Goal: Task Accomplishment & Management: Use online tool/utility

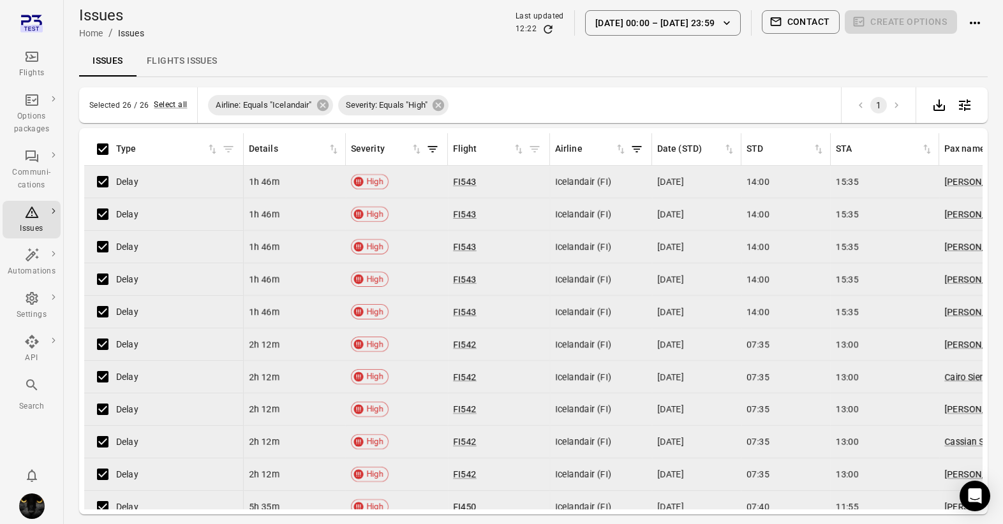
drag, startPoint x: 469, startPoint y: 521, endPoint x: 445, endPoint y: 584, distance: 66.8
click at [445, 566] on html "Flights Options packages Communi-cations Issues Automations Settings API Search…" at bounding box center [501, 283] width 1003 height 566
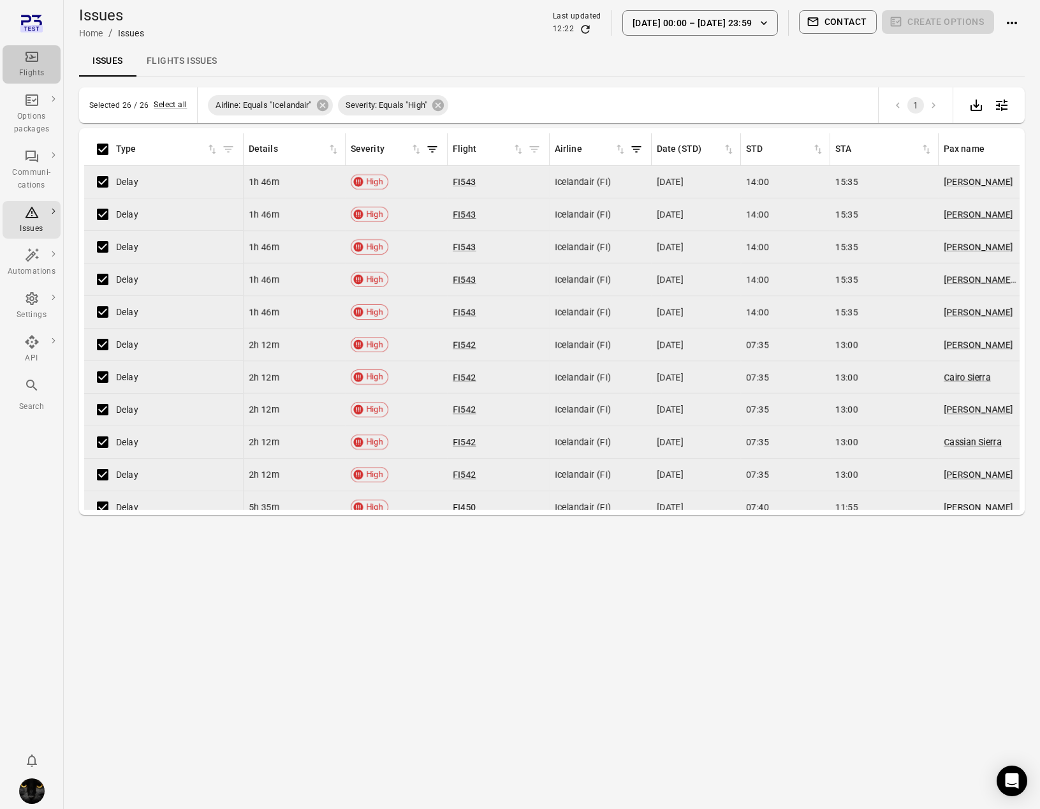
click at [43, 59] on div "Flights" at bounding box center [32, 64] width 48 height 31
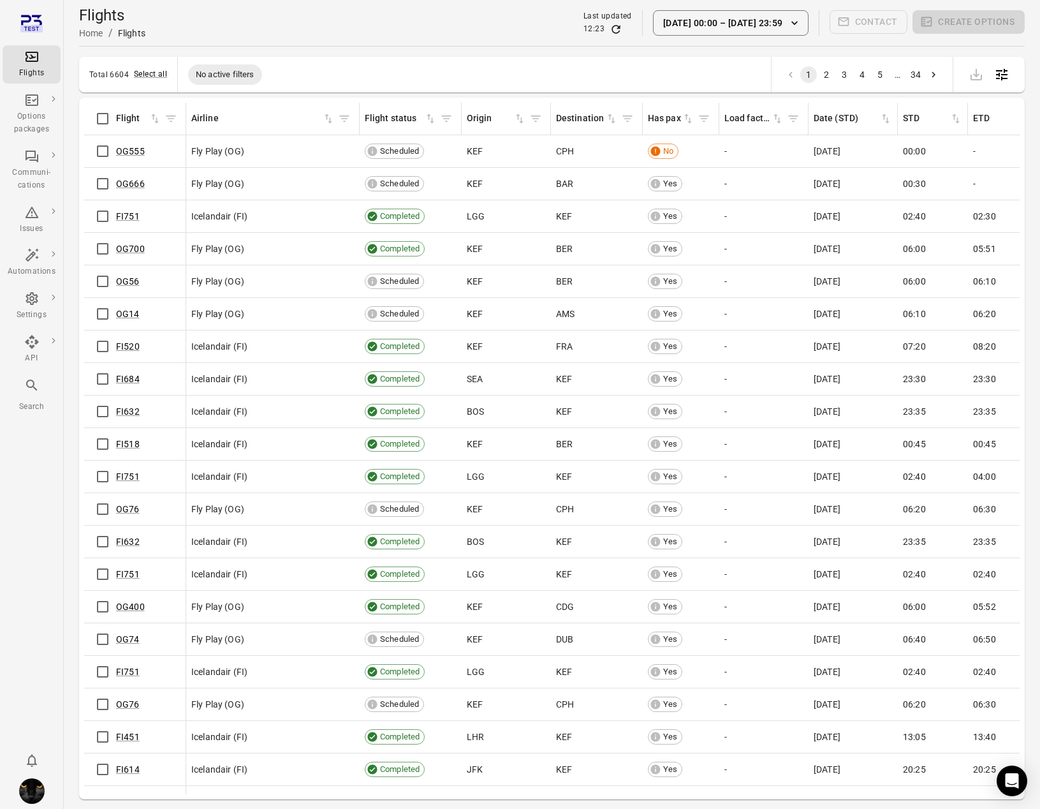
click at [44, 55] on div "Flights" at bounding box center [32, 64] width 48 height 31
click at [342, 26] on div "Flights Home / Flights Last updated 12:23 1 Sep 00:00 – 9 Oct 23:59 Contact Cre…" at bounding box center [552, 23] width 946 height 36
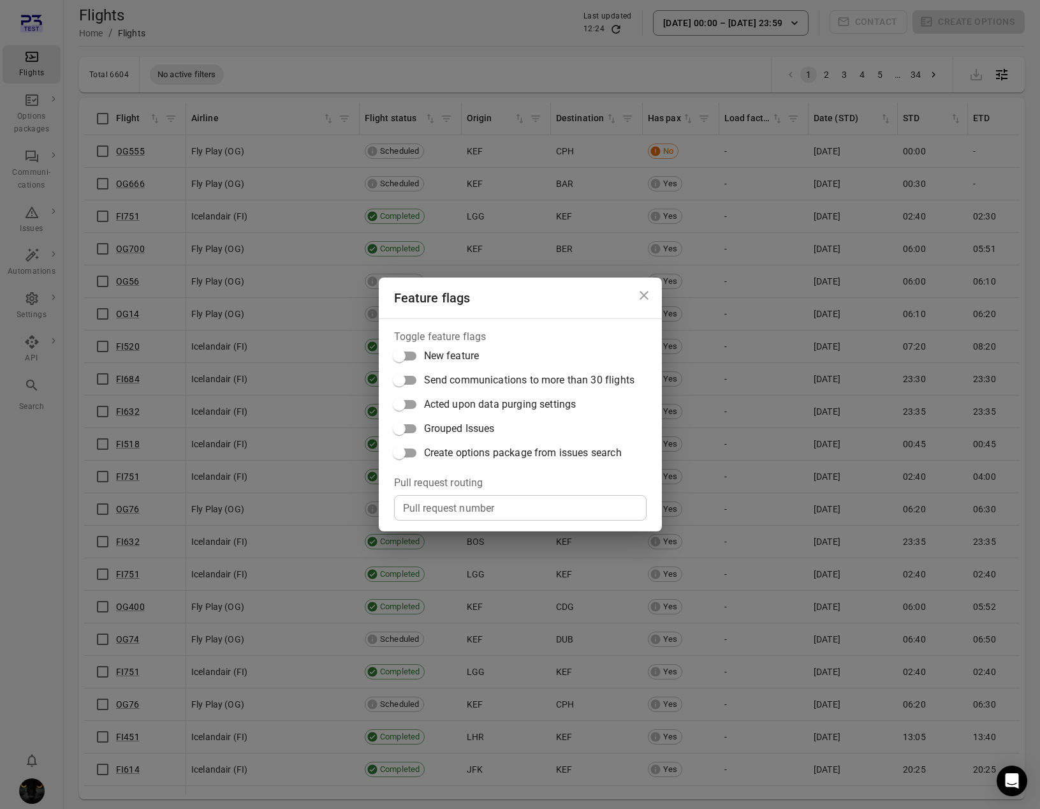
click at [536, 447] on span "Create options package from issues search" at bounding box center [523, 452] width 198 height 15
click at [372, 35] on div "Feature flags Toggle feature flags New feature Send communications to more than…" at bounding box center [520, 404] width 1040 height 809
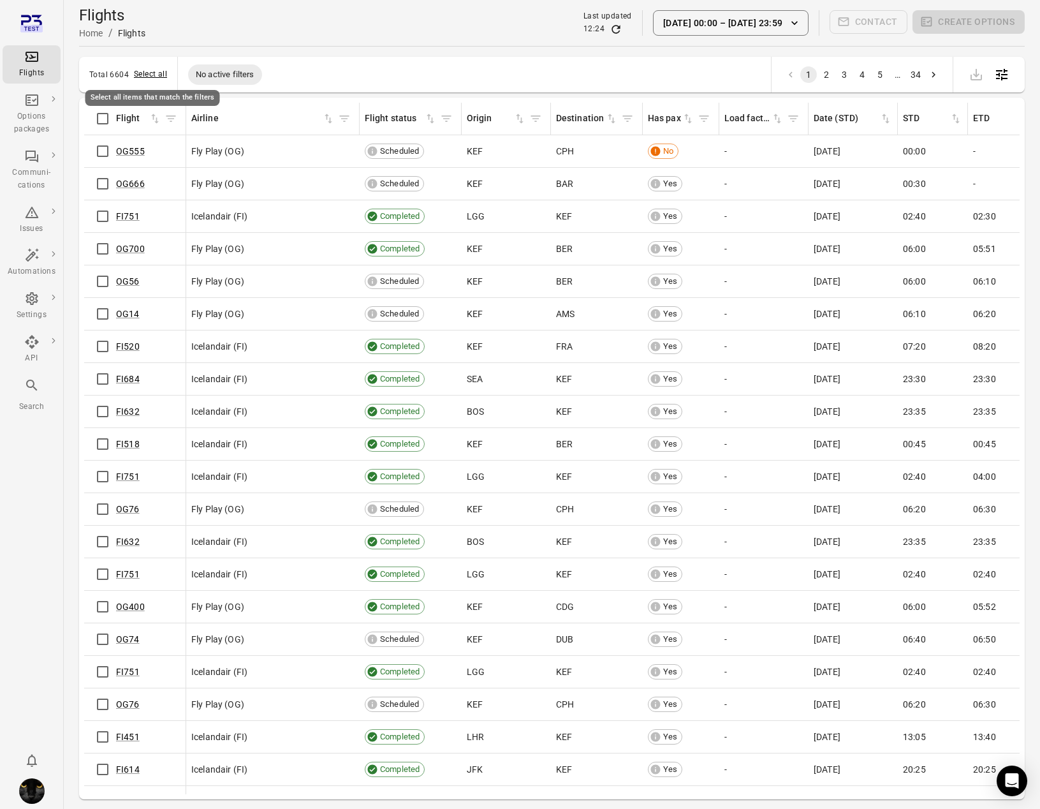
click at [144, 77] on button "Select all" at bounding box center [150, 74] width 33 height 13
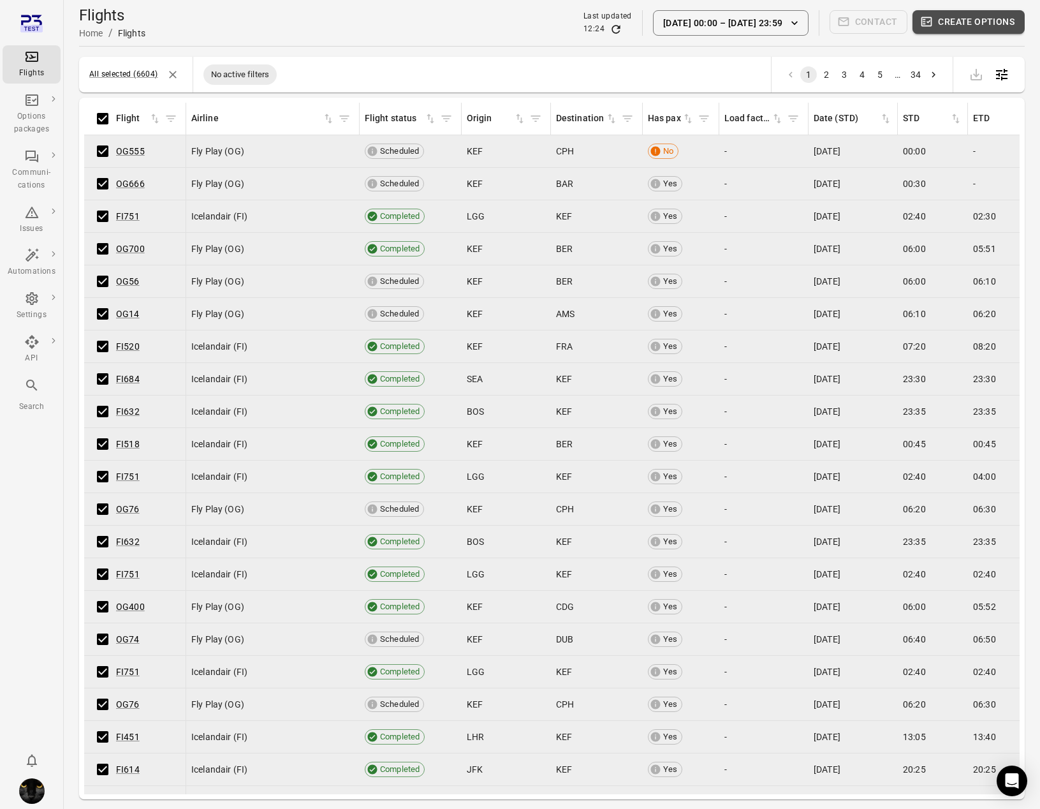
click at [1001, 27] on button "Create options" at bounding box center [969, 22] width 112 height 24
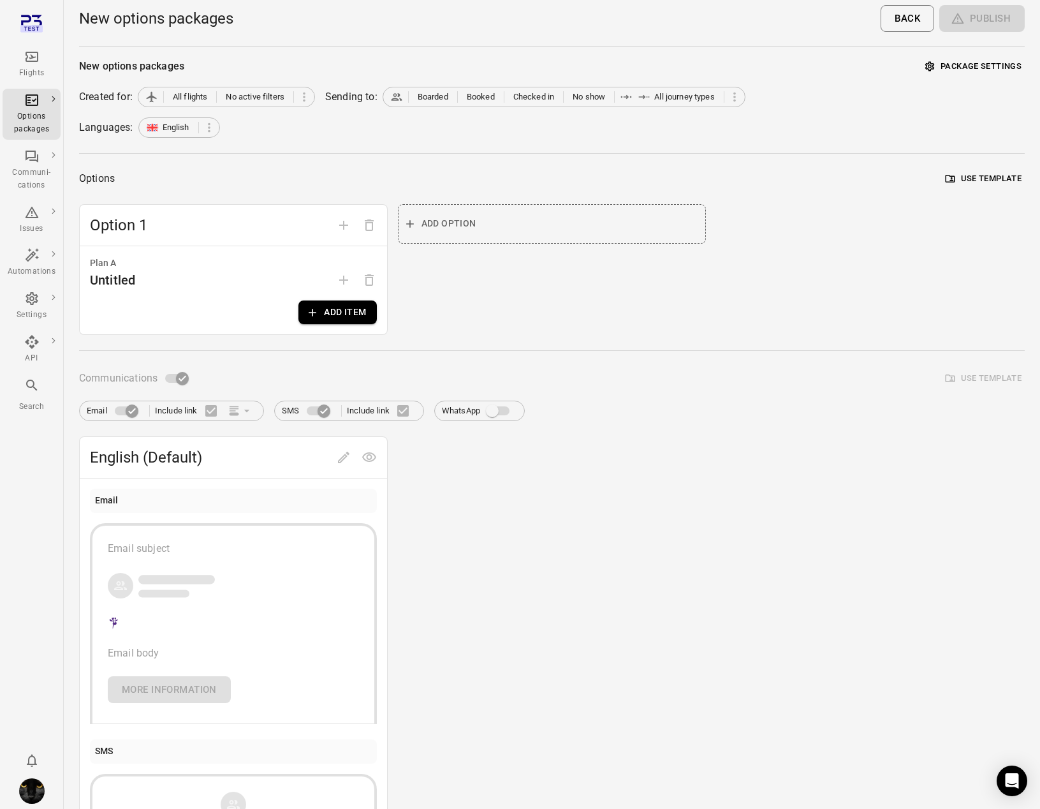
scroll to position [8, 0]
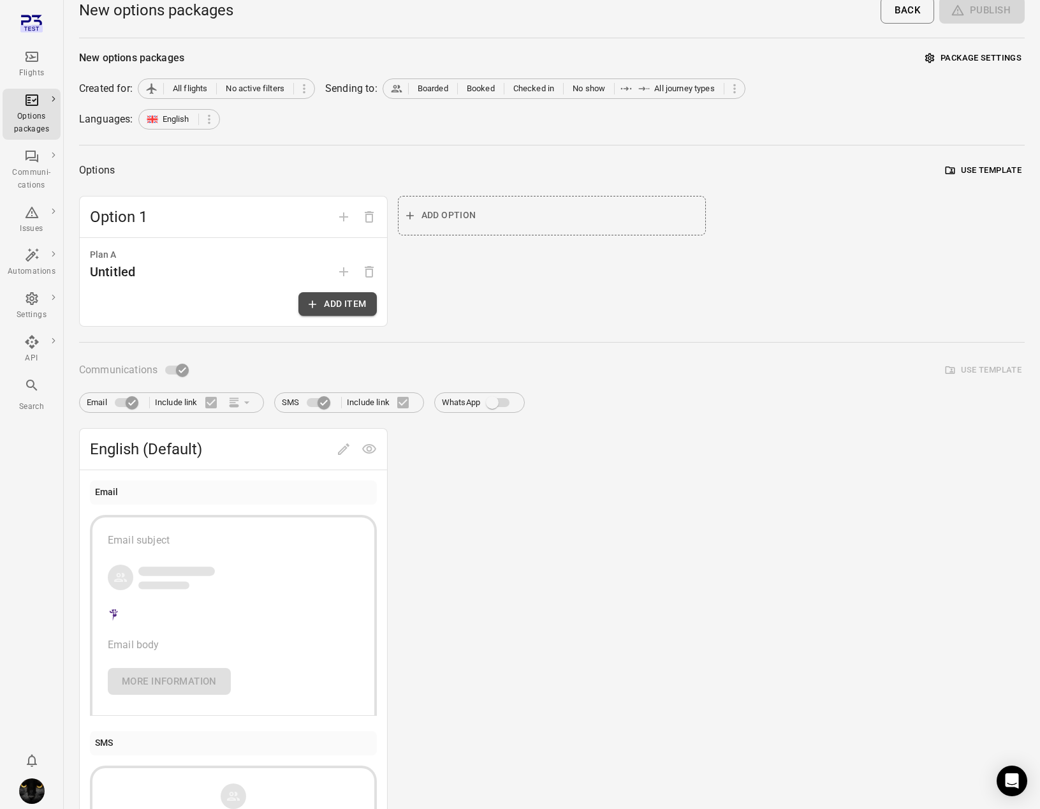
click at [330, 294] on button "Add item" at bounding box center [337, 304] width 78 height 24
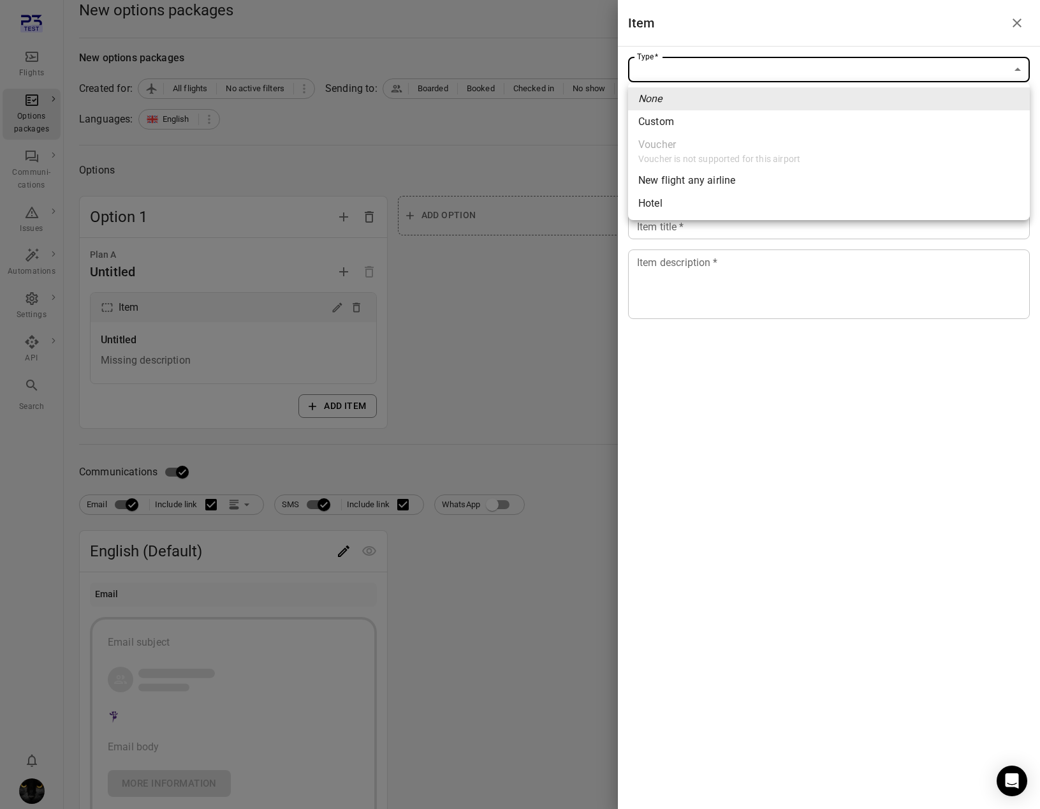
click at [695, 59] on body "Flights Options packages Communi-cations Issues Automations Settings API Search…" at bounding box center [520, 537] width 1040 height 1091
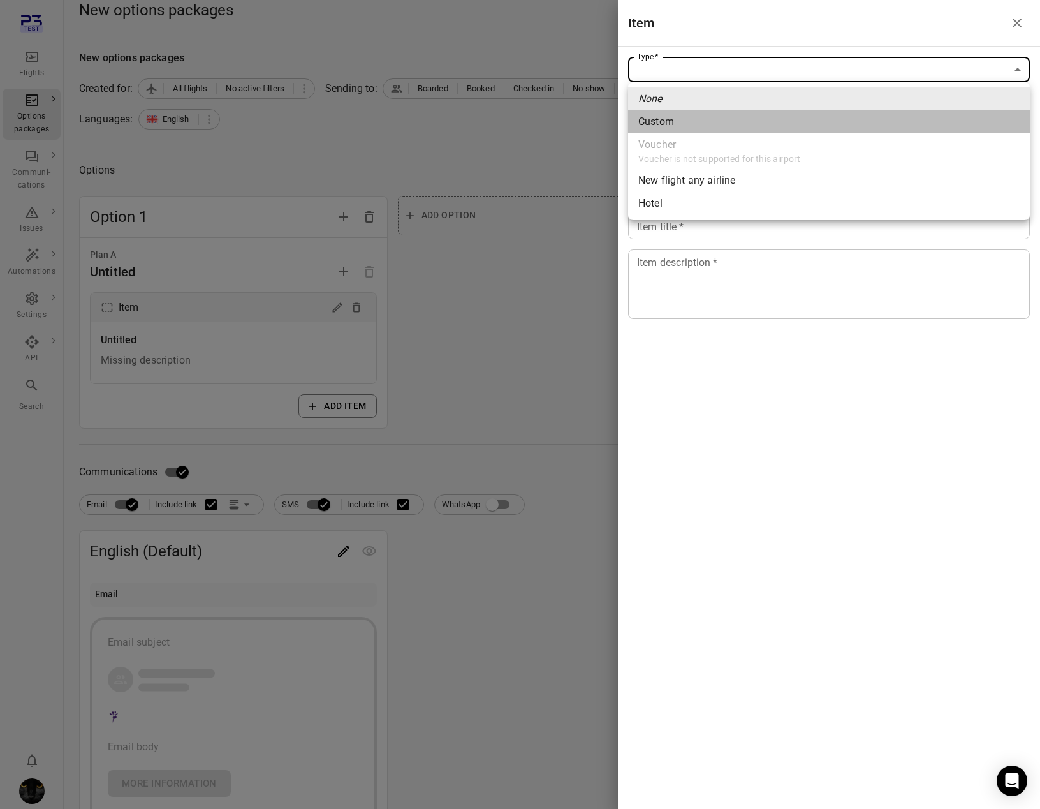
click at [659, 117] on div "Custom" at bounding box center [656, 121] width 36 height 15
type input "******"
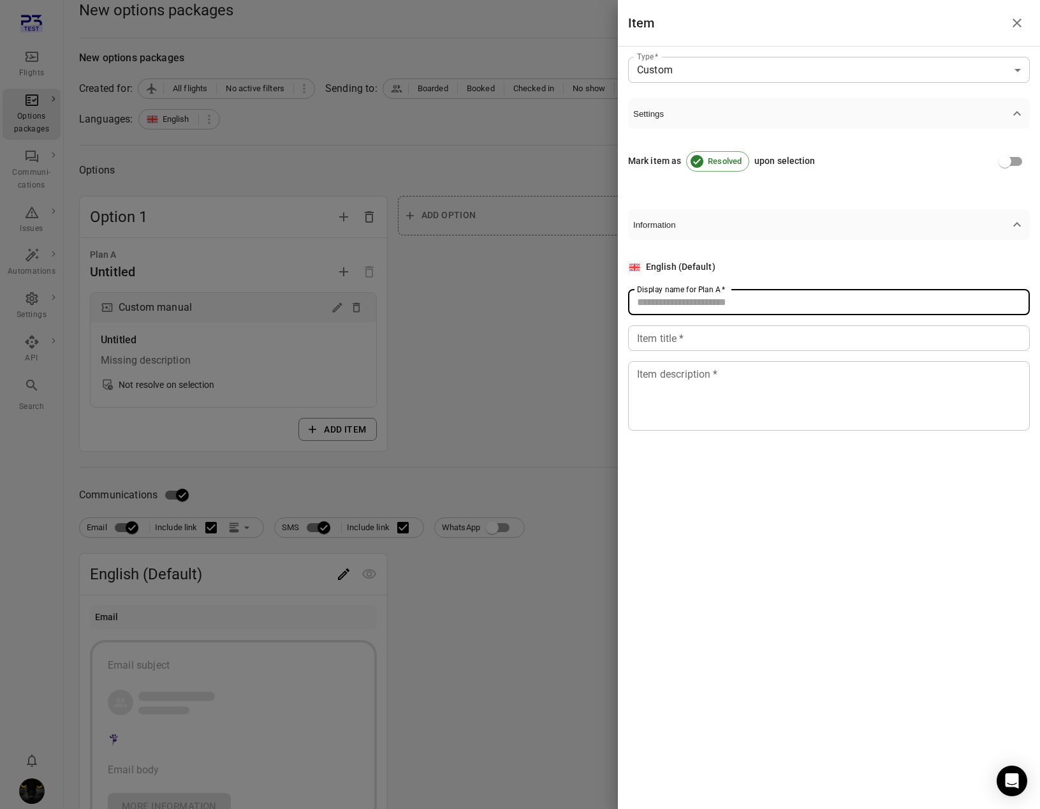
click at [660, 295] on div "Display name for Plan A   * Display name for Plan A   *" at bounding box center [829, 303] width 402 height 26
type input "******"
click at [642, 333] on div "Item title   * Item title   *" at bounding box center [829, 338] width 402 height 26
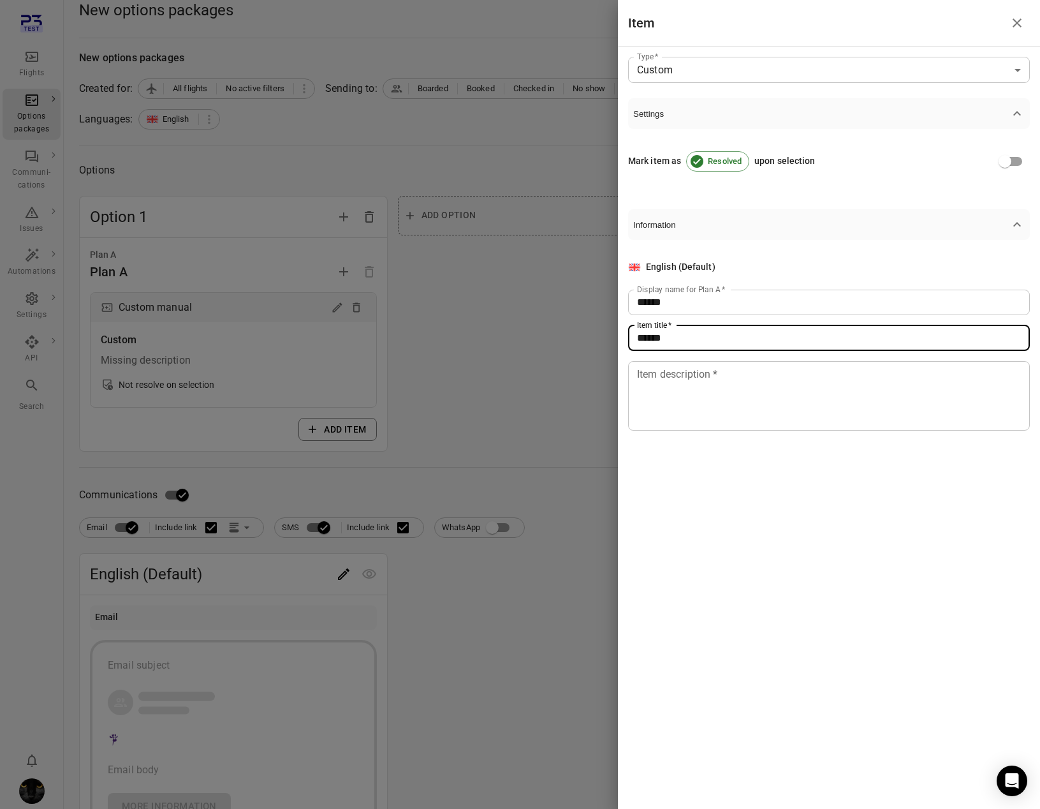
type input "******"
click at [659, 419] on textarea "Item description   *" at bounding box center [829, 395] width 384 height 59
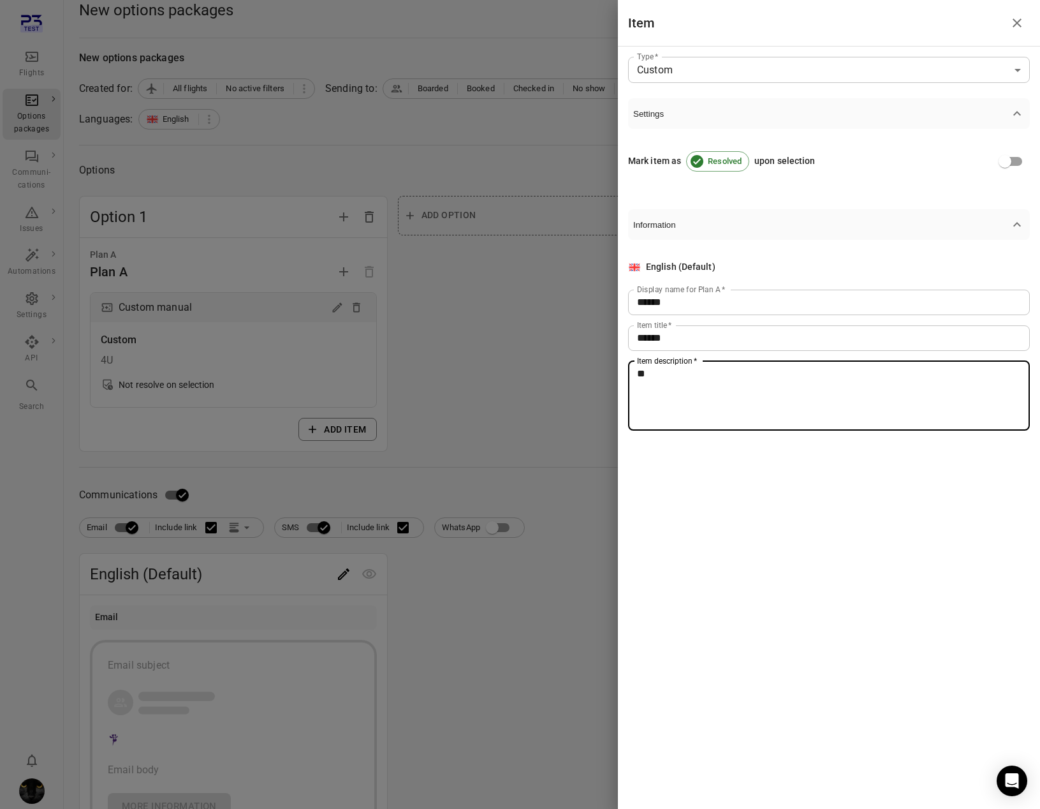
type textarea "**"
click at [346, 443] on div at bounding box center [520, 404] width 1040 height 809
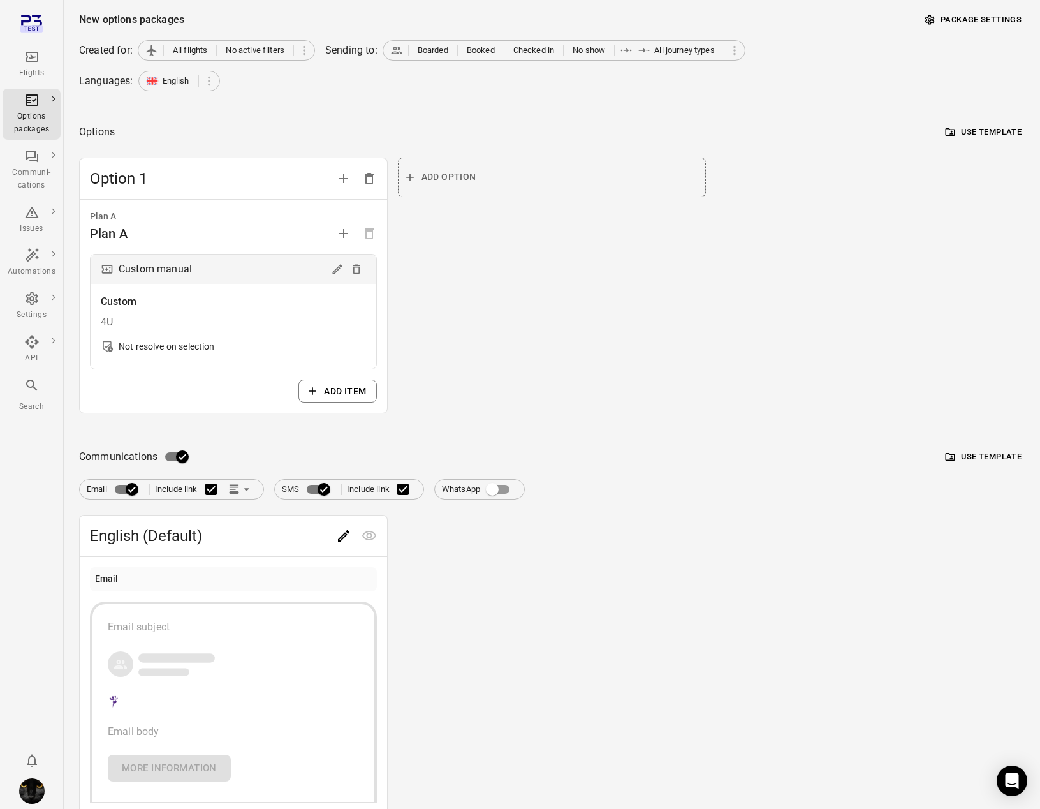
scroll to position [101, 0]
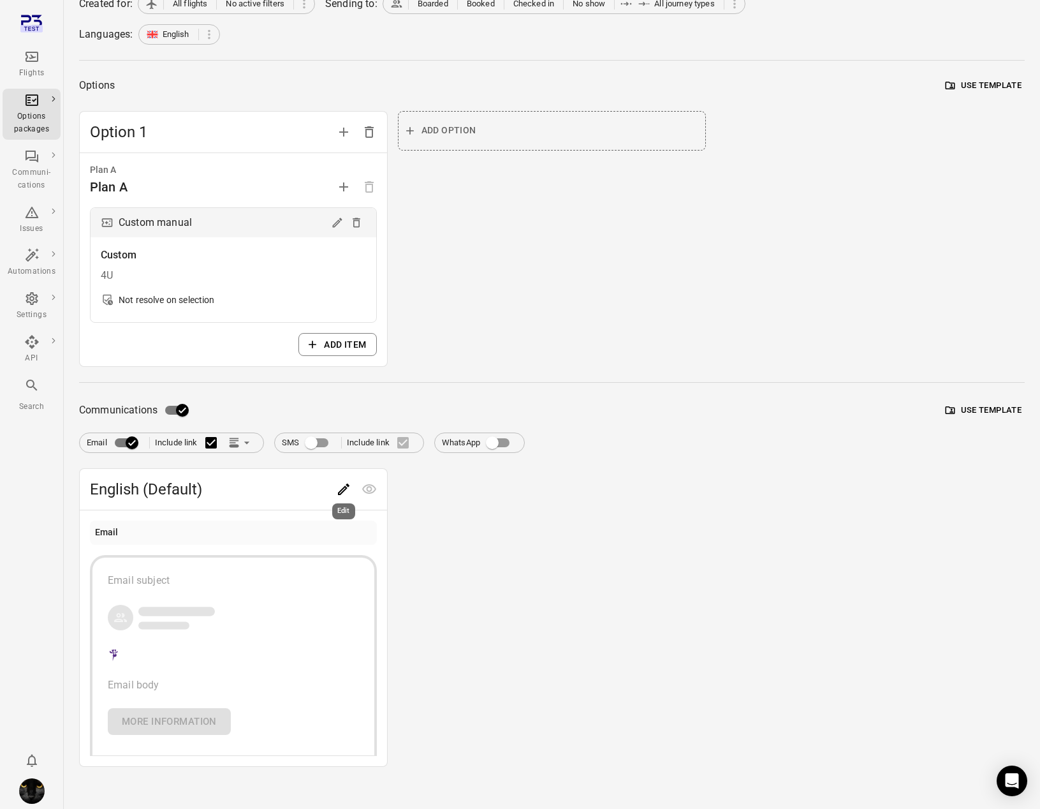
click at [337, 489] on icon "Edit" at bounding box center [343, 489] width 15 height 15
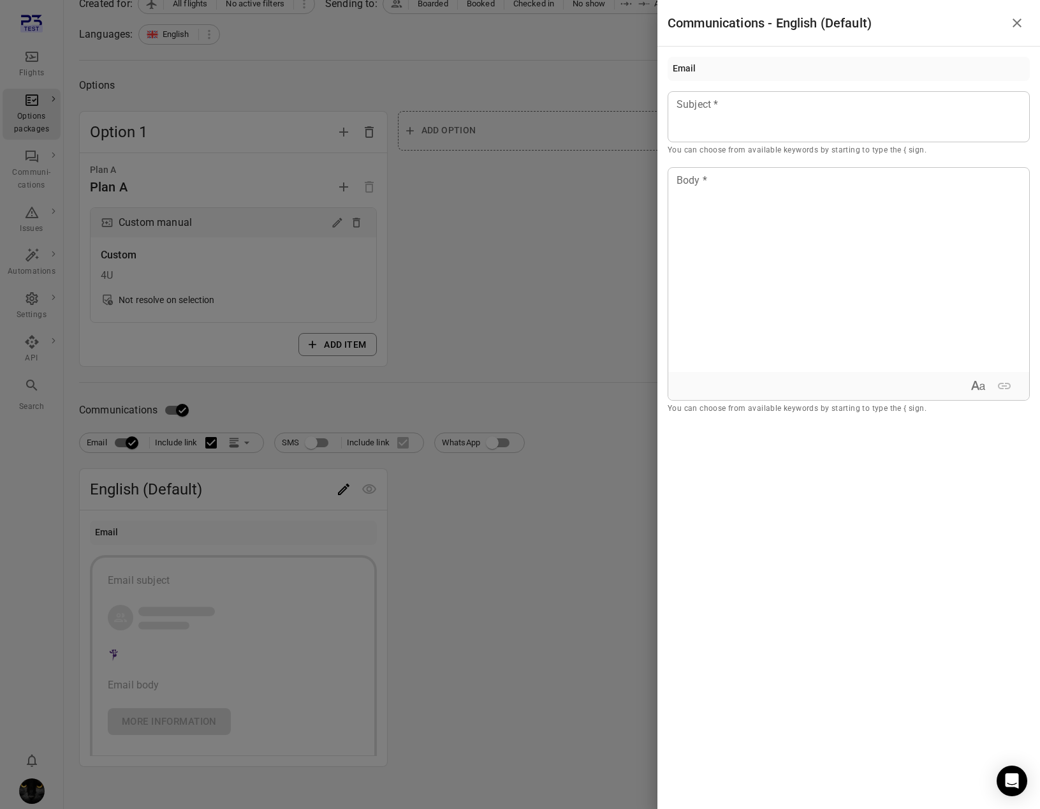
scroll to position [95, 0]
click at [740, 113] on div at bounding box center [849, 116] width 362 height 51
click at [740, 147] on div "Example: [PERSON_NAME]" at bounding box center [749, 153] width 108 height 13
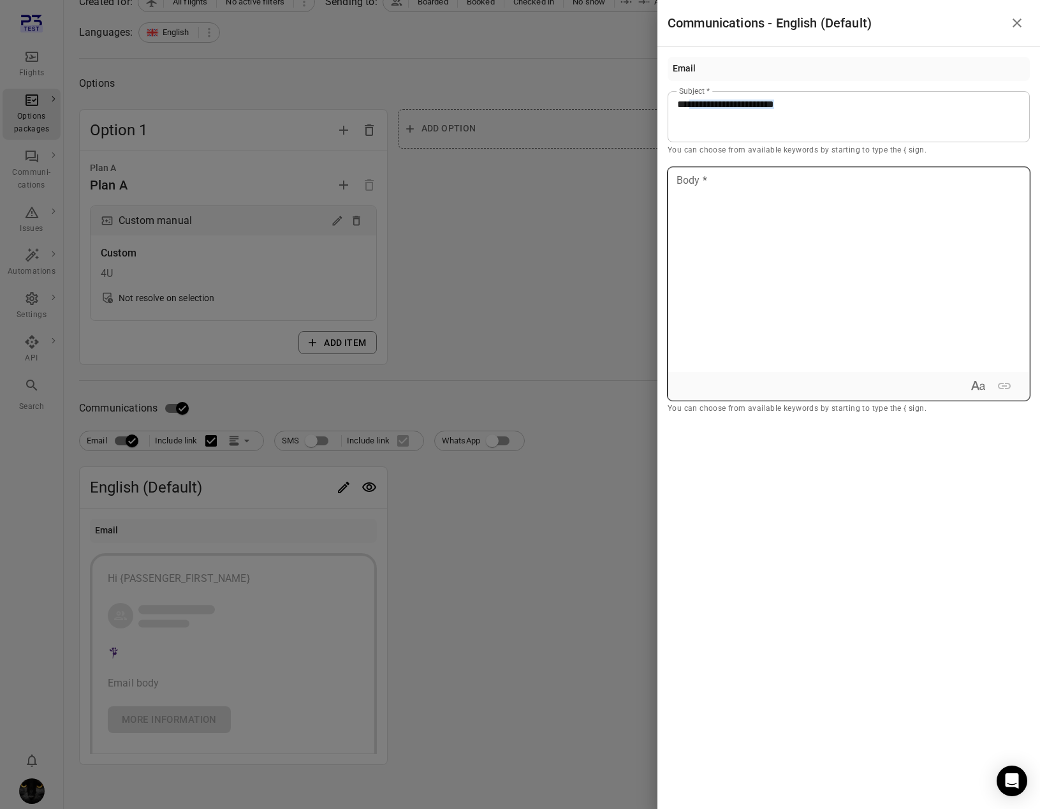
click at [739, 300] on div at bounding box center [848, 270] width 361 height 204
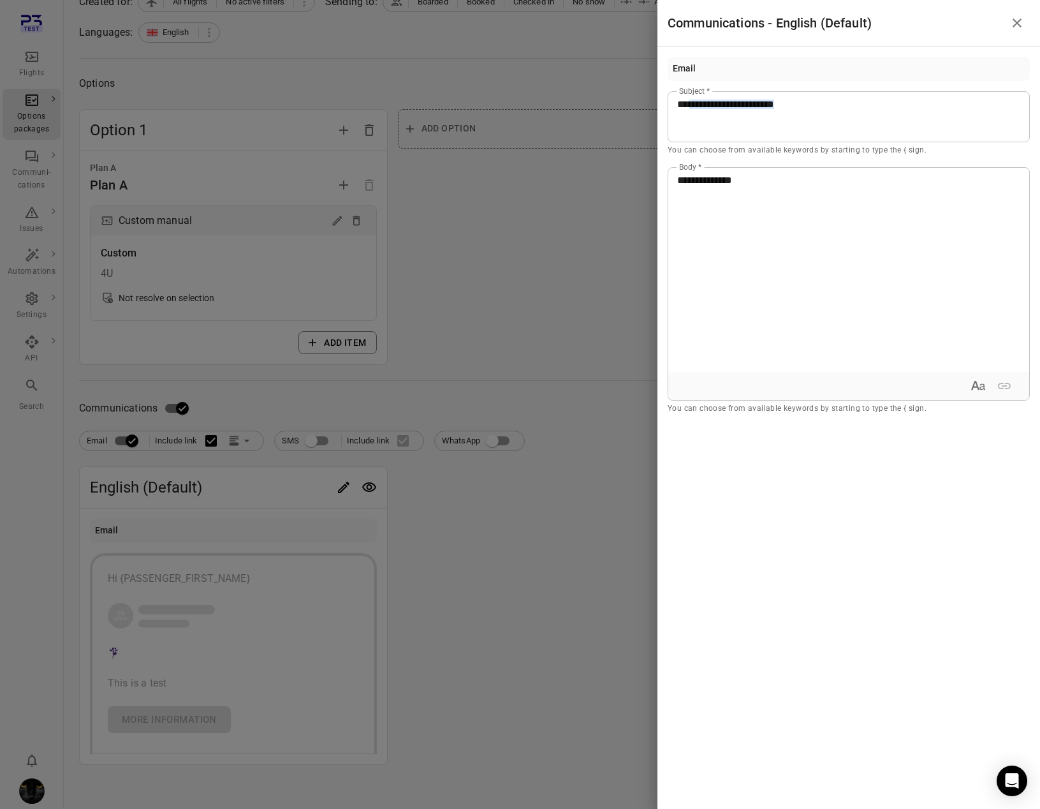
click at [505, 331] on div at bounding box center [520, 404] width 1040 height 809
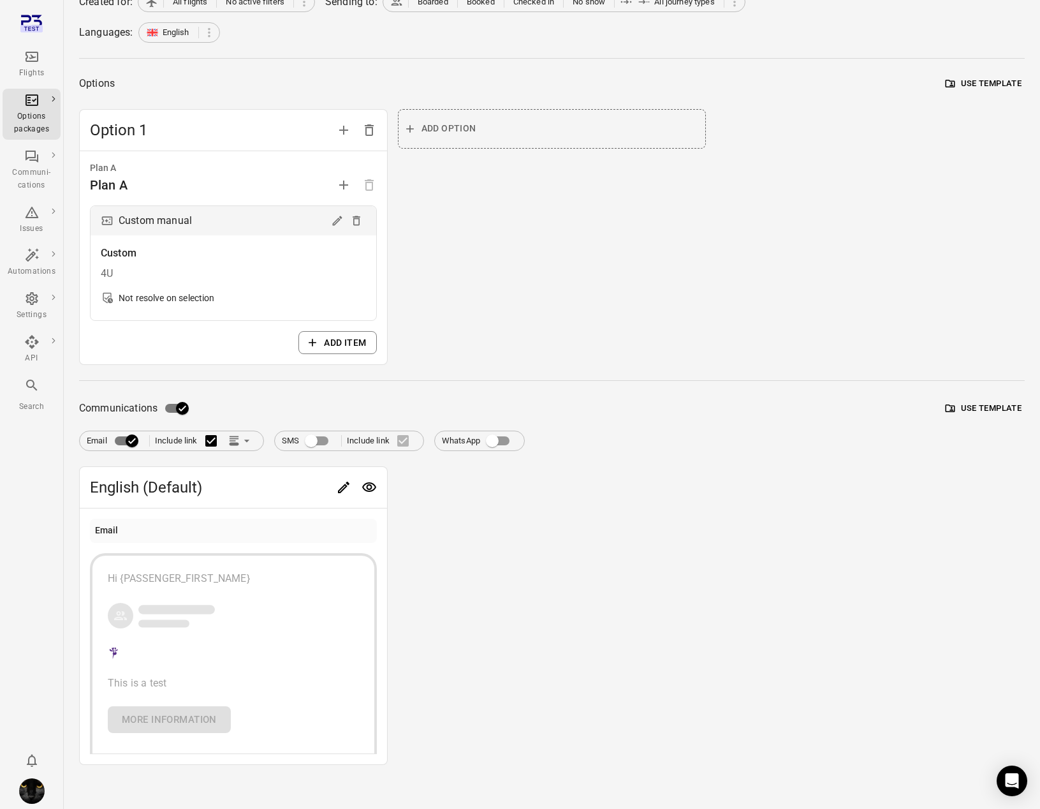
scroll to position [0, 0]
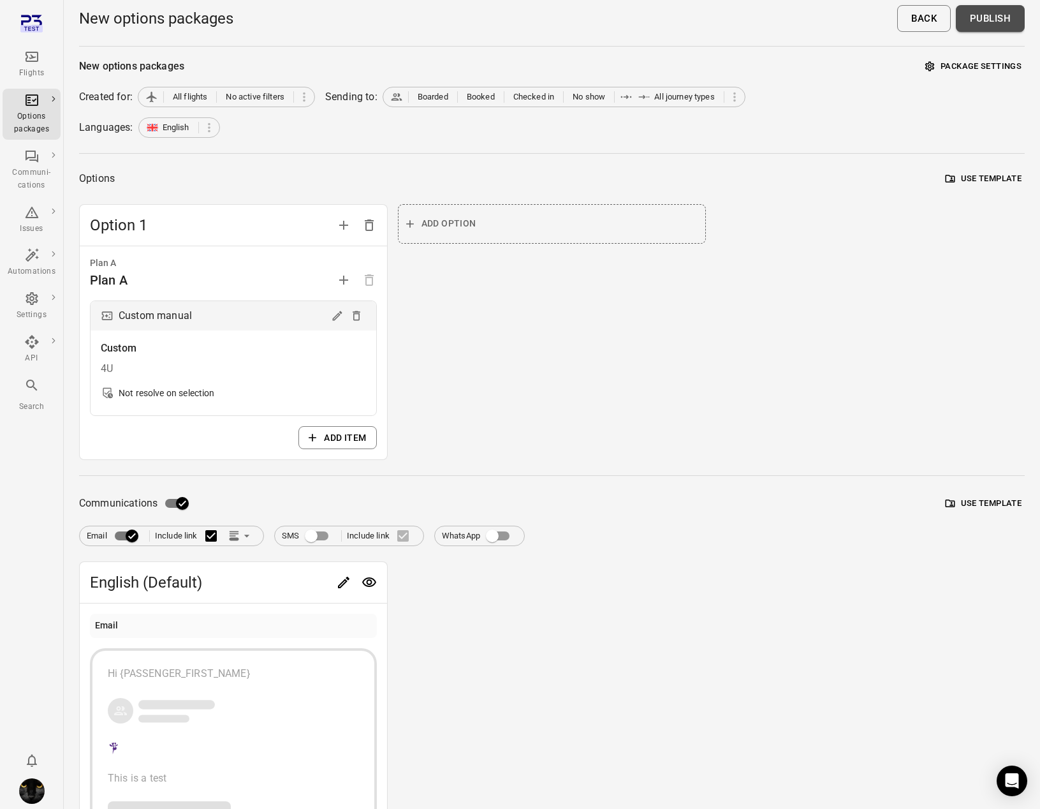
click at [996, 20] on button "Publish" at bounding box center [990, 18] width 69 height 27
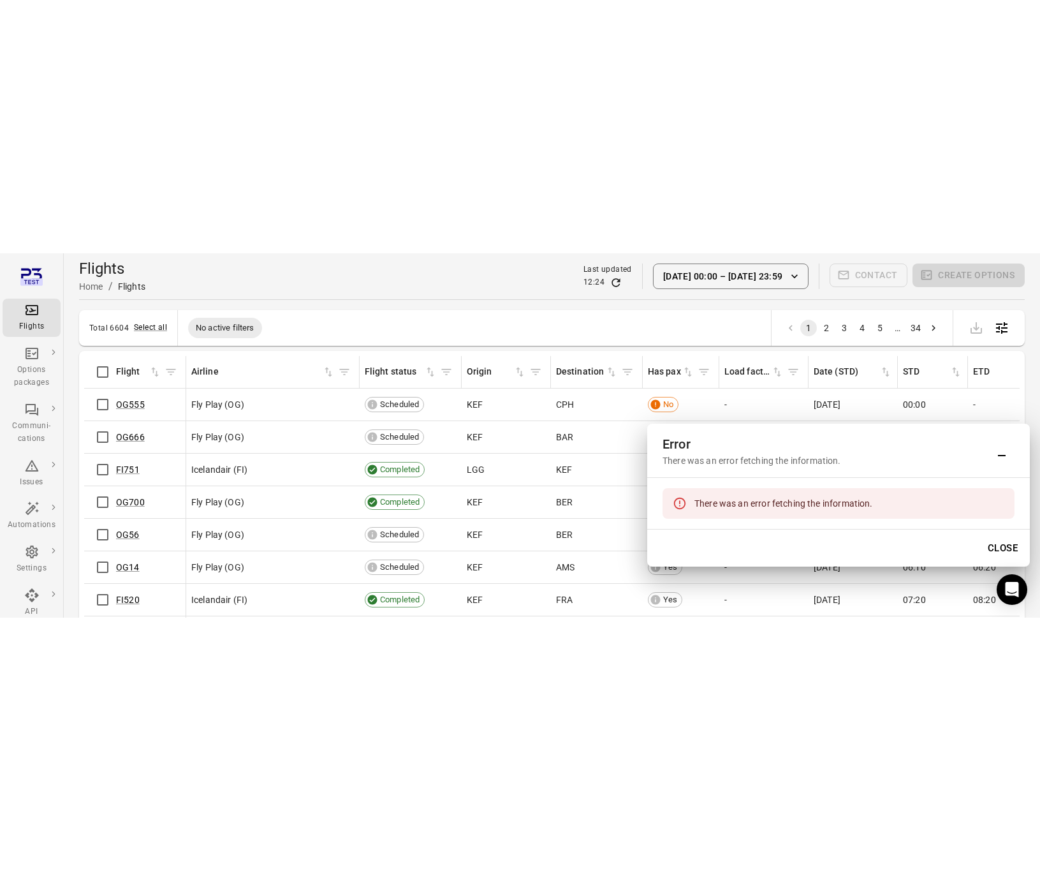
scroll to position [1, 0]
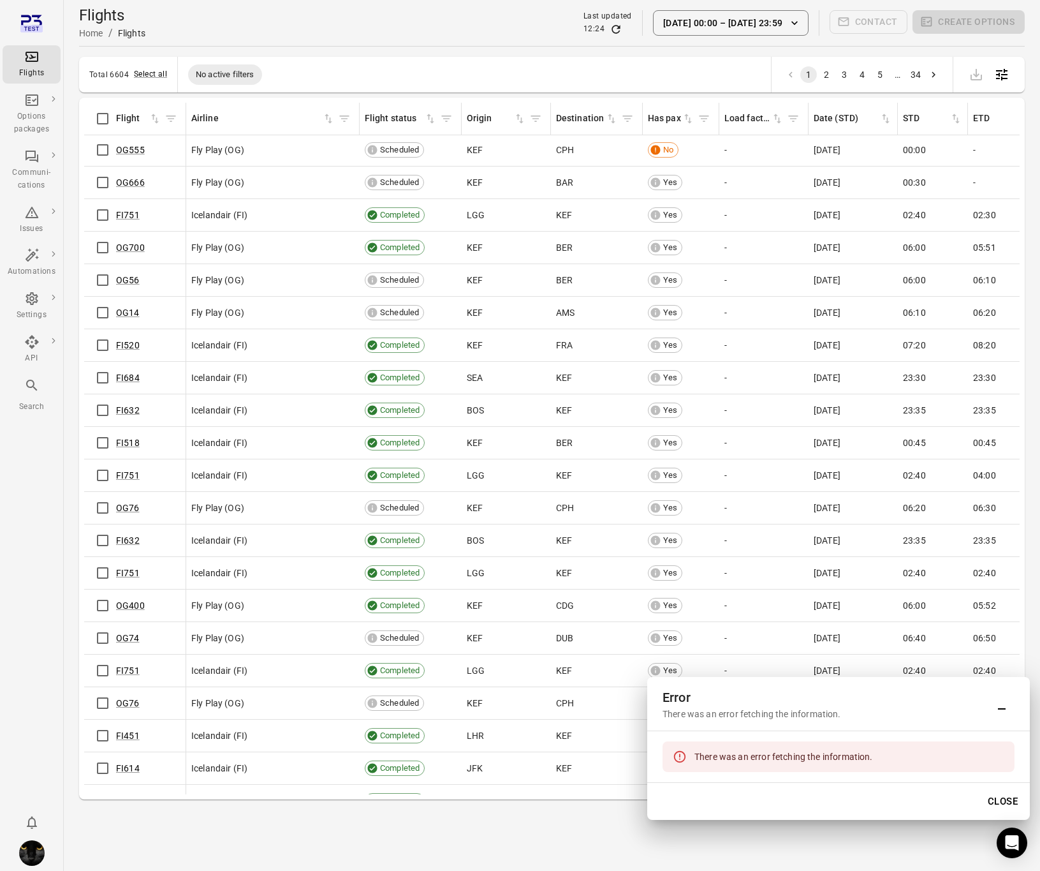
click at [1002, 802] on button "Close" at bounding box center [1003, 801] width 44 height 27
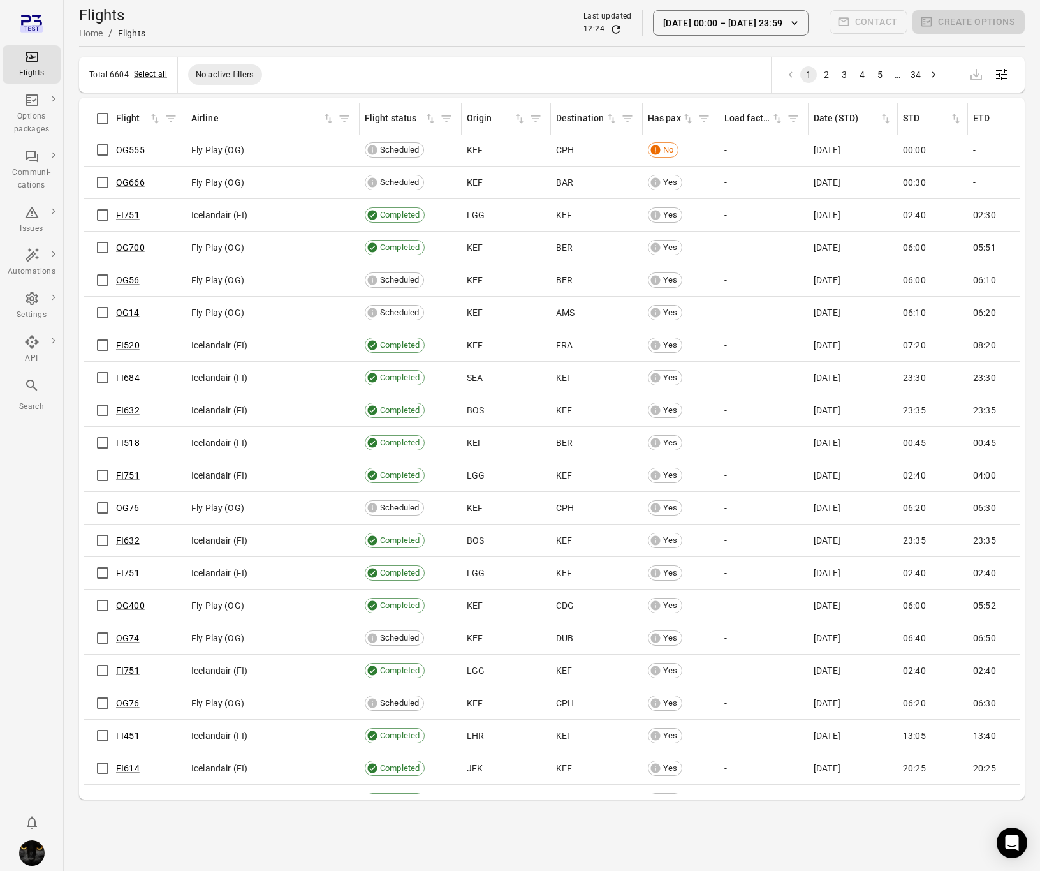
click at [405, 57] on div "Total 6604 Select all No active filters 1 2 3 4 5 … 34" at bounding box center [552, 75] width 946 height 36
click at [717, 25] on button "1 Sep 00:00 – 9 Oct 23:59" at bounding box center [731, 23] width 156 height 26
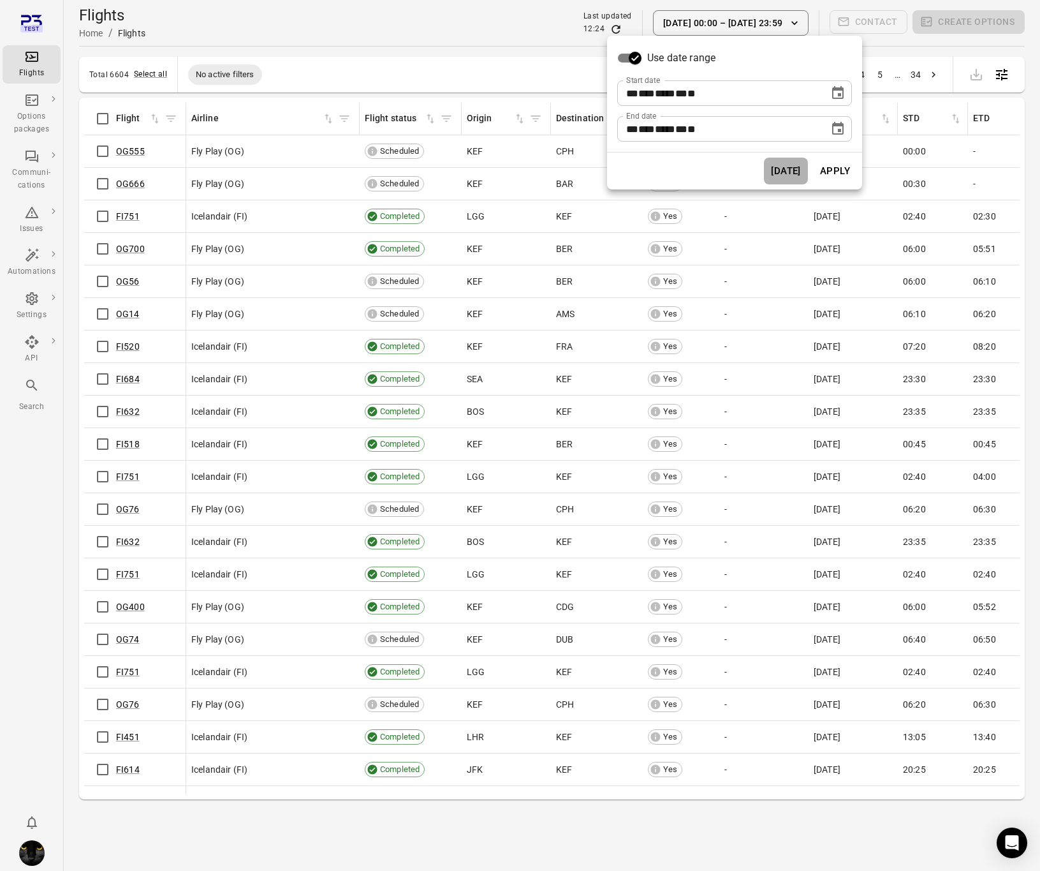
click at [782, 159] on button "[DATE]" at bounding box center [786, 171] width 44 height 27
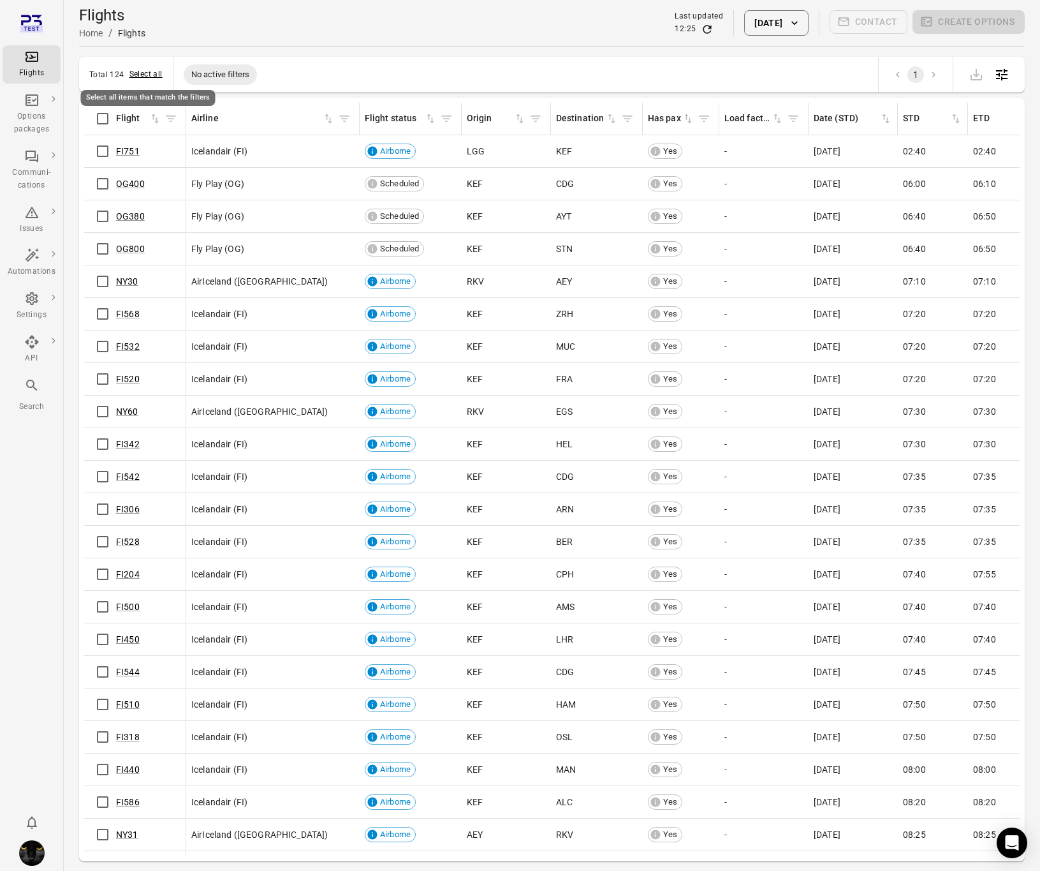
click at [139, 76] on button "Select all" at bounding box center [145, 74] width 33 height 13
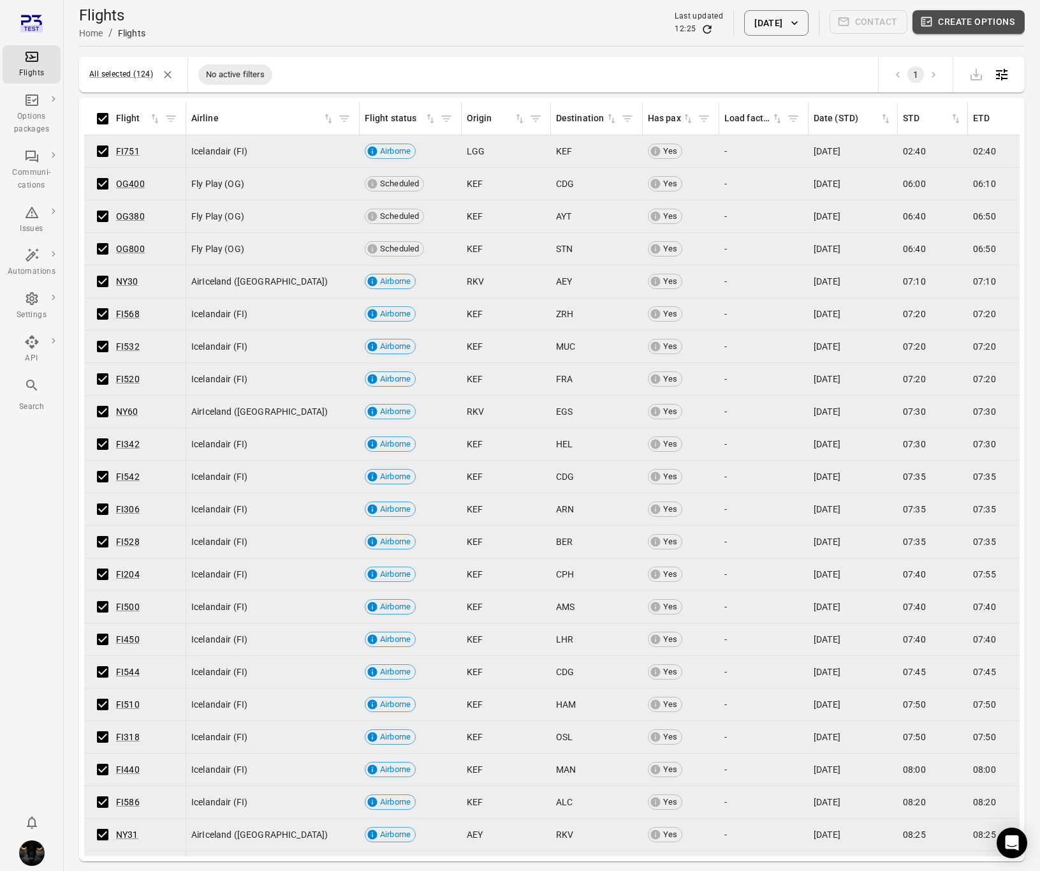
click at [934, 29] on button "Create options" at bounding box center [969, 22] width 112 height 24
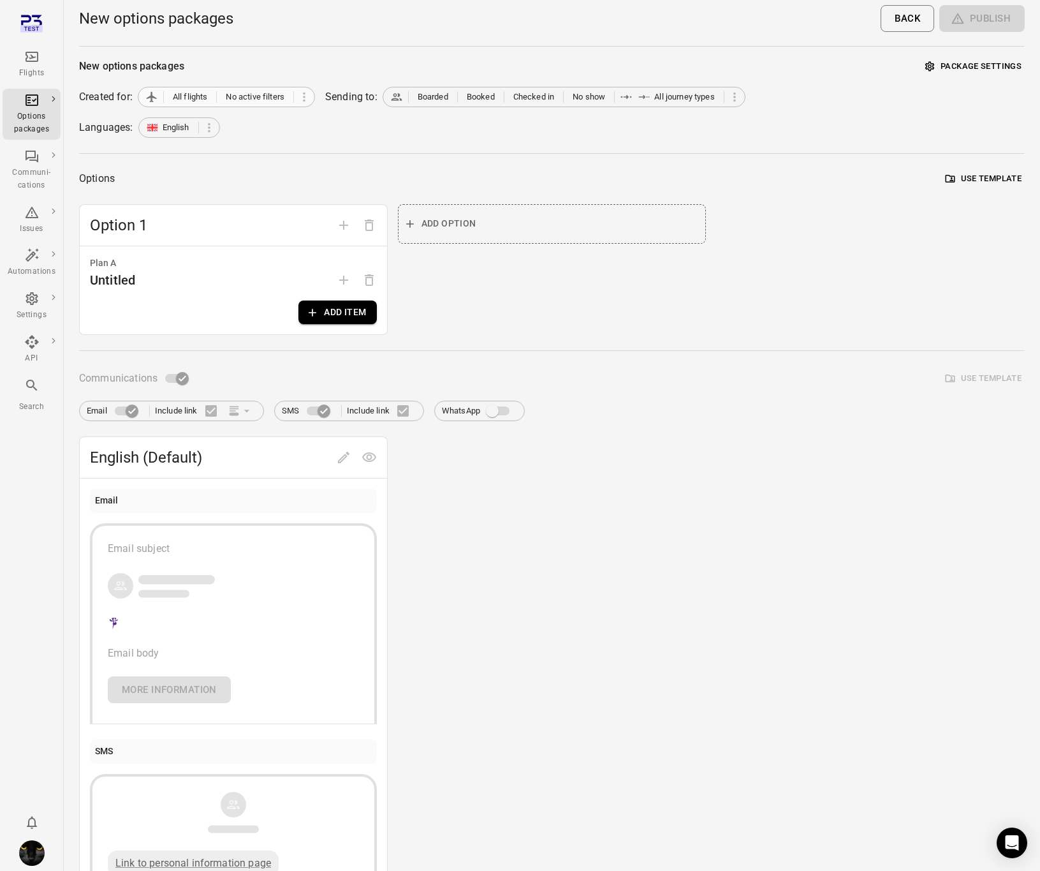
click at [187, 96] on span "All flights" at bounding box center [190, 97] width 35 height 13
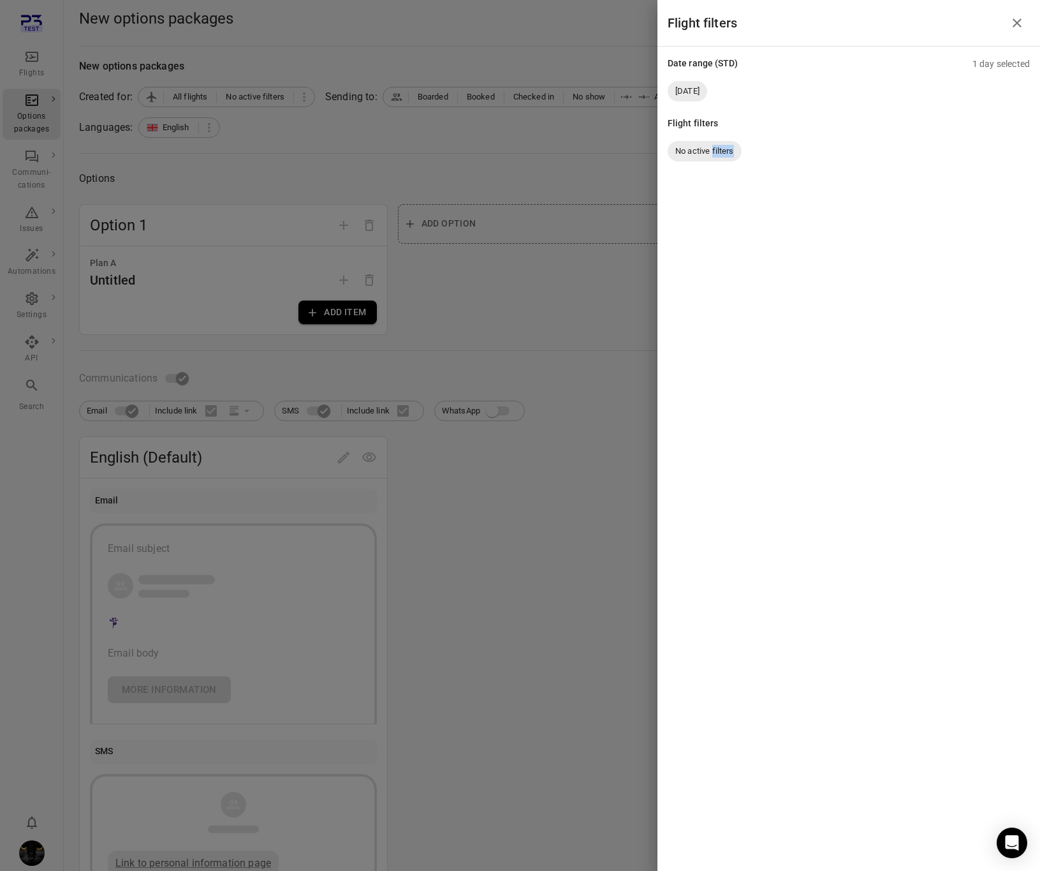
drag, startPoint x: 712, startPoint y: 147, endPoint x: 712, endPoint y: 161, distance: 14.7
click at [712, 161] on div "Date range (STD) 1 day selected 7 Oct 2025 Flight filters No active filters" at bounding box center [849, 130] width 383 height 166
drag, startPoint x: 712, startPoint y: 161, endPoint x: 598, endPoint y: 156, distance: 114.3
click at [711, 161] on div "Date range (STD) 1 day selected 7 Oct 2025 Flight filters No active filters" at bounding box center [849, 130] width 383 height 166
click at [467, 146] on div at bounding box center [520, 435] width 1040 height 871
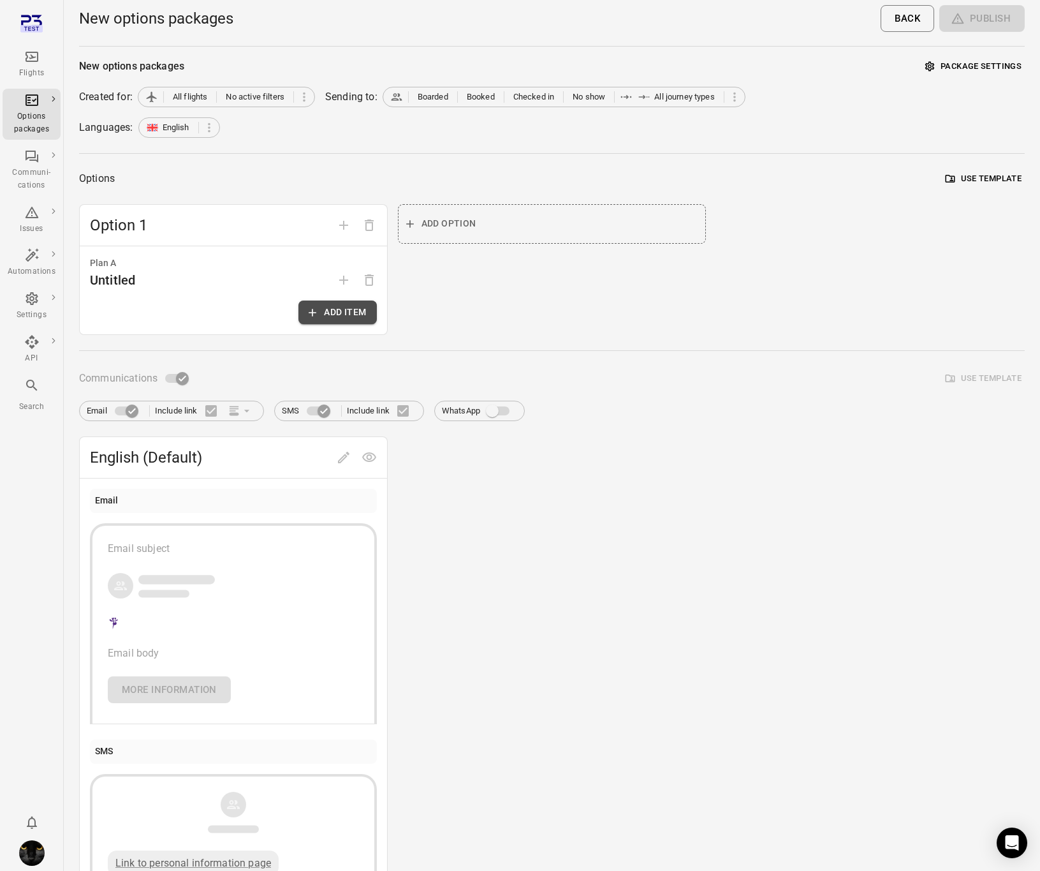
click at [342, 306] on button "Add item" at bounding box center [337, 312] width 78 height 24
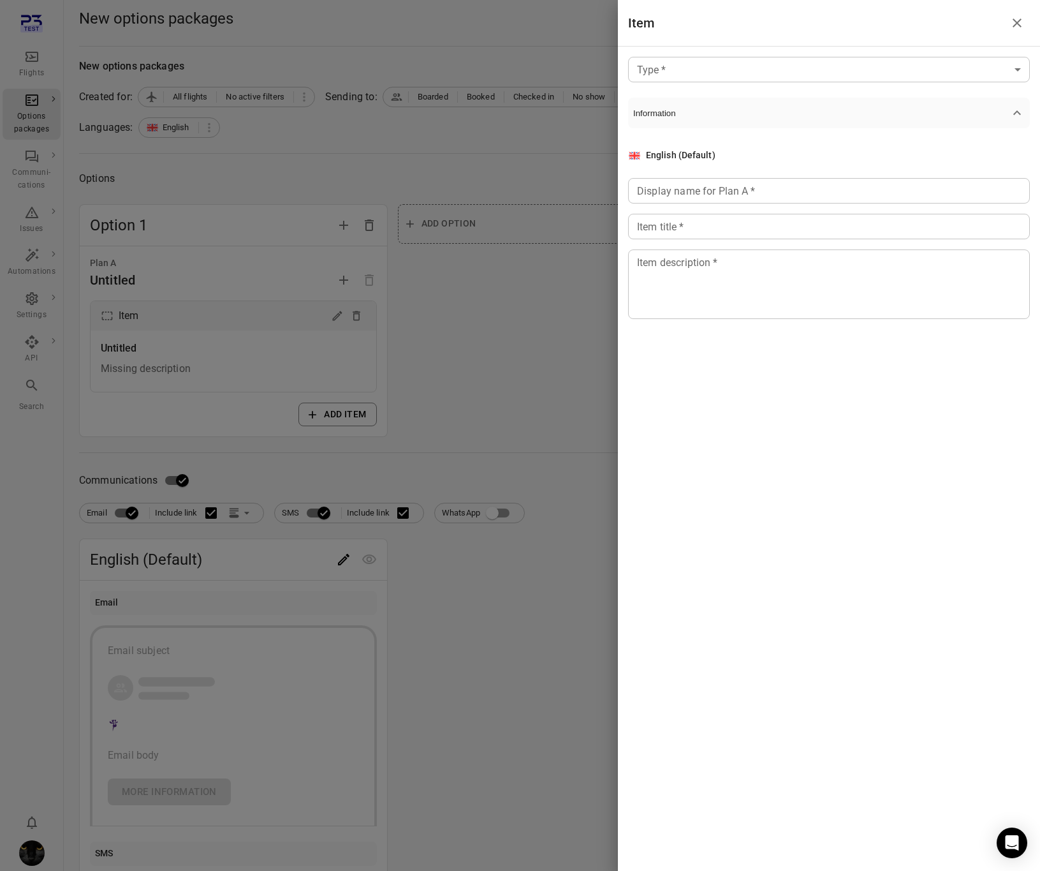
click at [721, 78] on body "Flights Options packages Communi-cations Issues Automations Settings API Search…" at bounding box center [520, 545] width 1040 height 1091
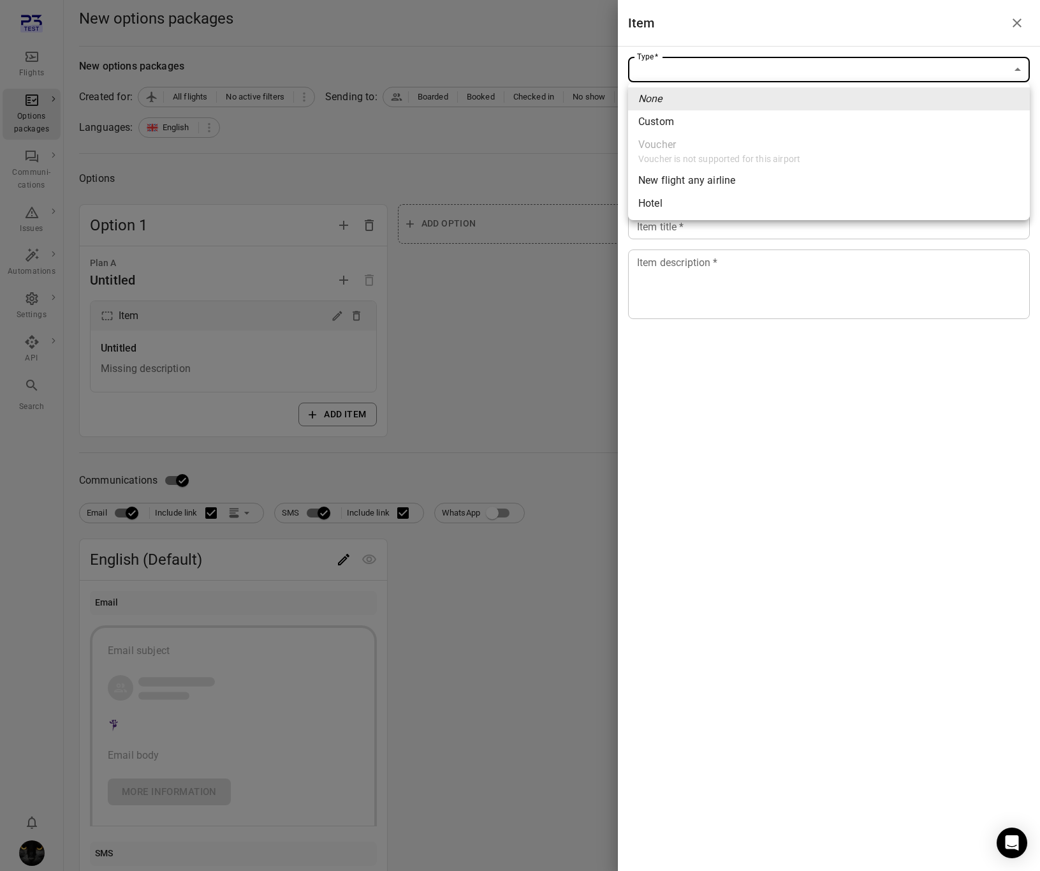
click at [69, 171] on div at bounding box center [520, 435] width 1040 height 871
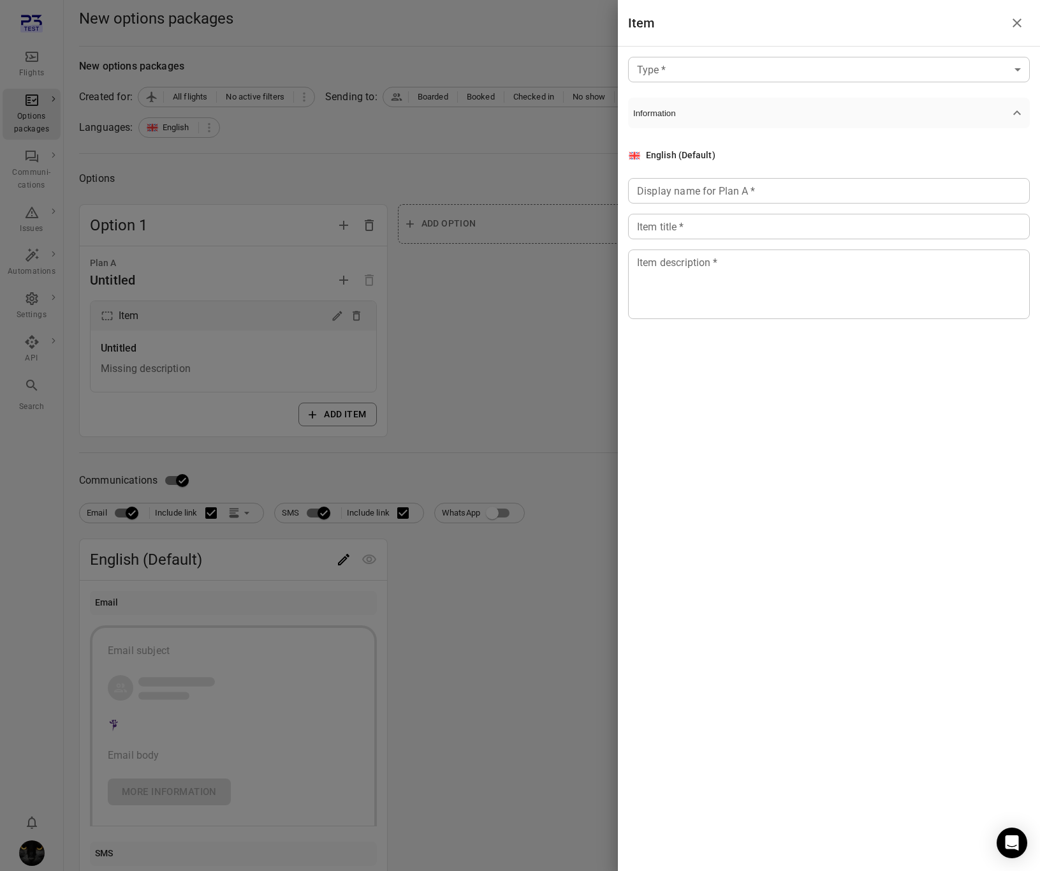
click at [34, 107] on div at bounding box center [520, 435] width 1040 height 871
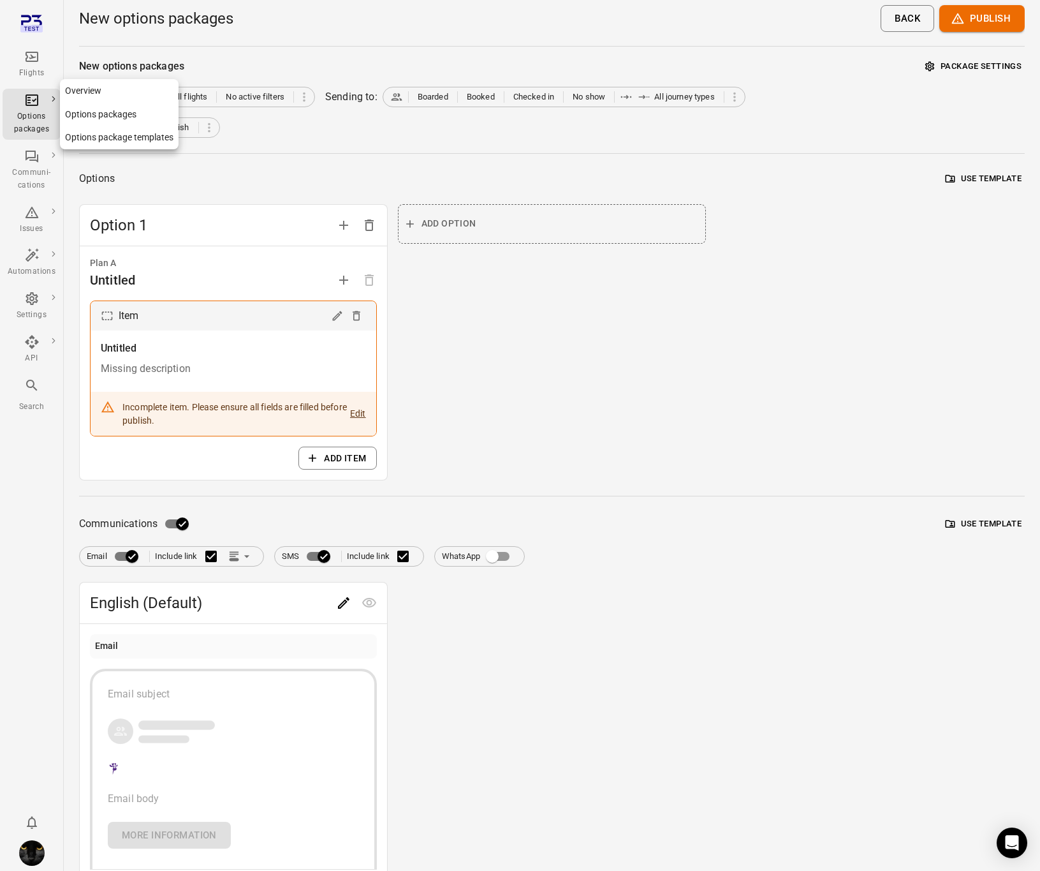
click at [35, 96] on icon "Main navigation" at bounding box center [31, 99] width 15 height 15
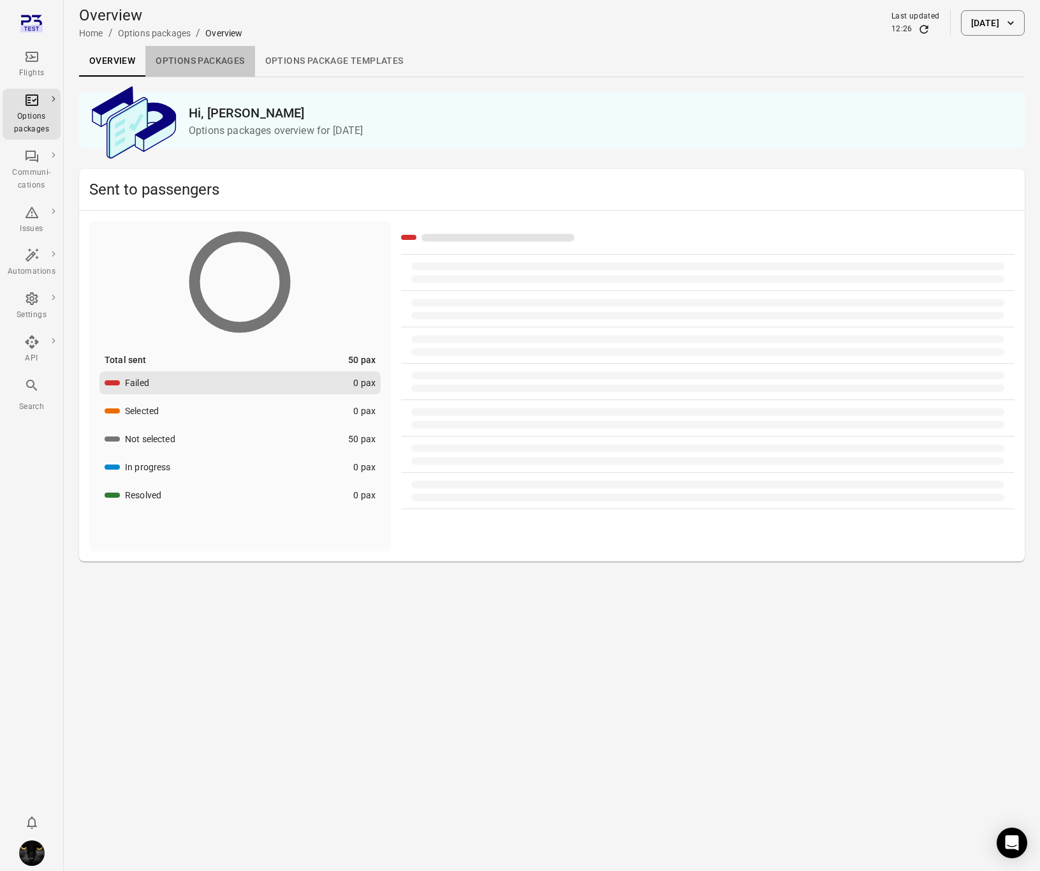
drag, startPoint x: 214, startPoint y: 57, endPoint x: 727, endPoint y: 57, distance: 513.4
click at [193, 58] on link "Options packages" at bounding box center [199, 61] width 109 height 31
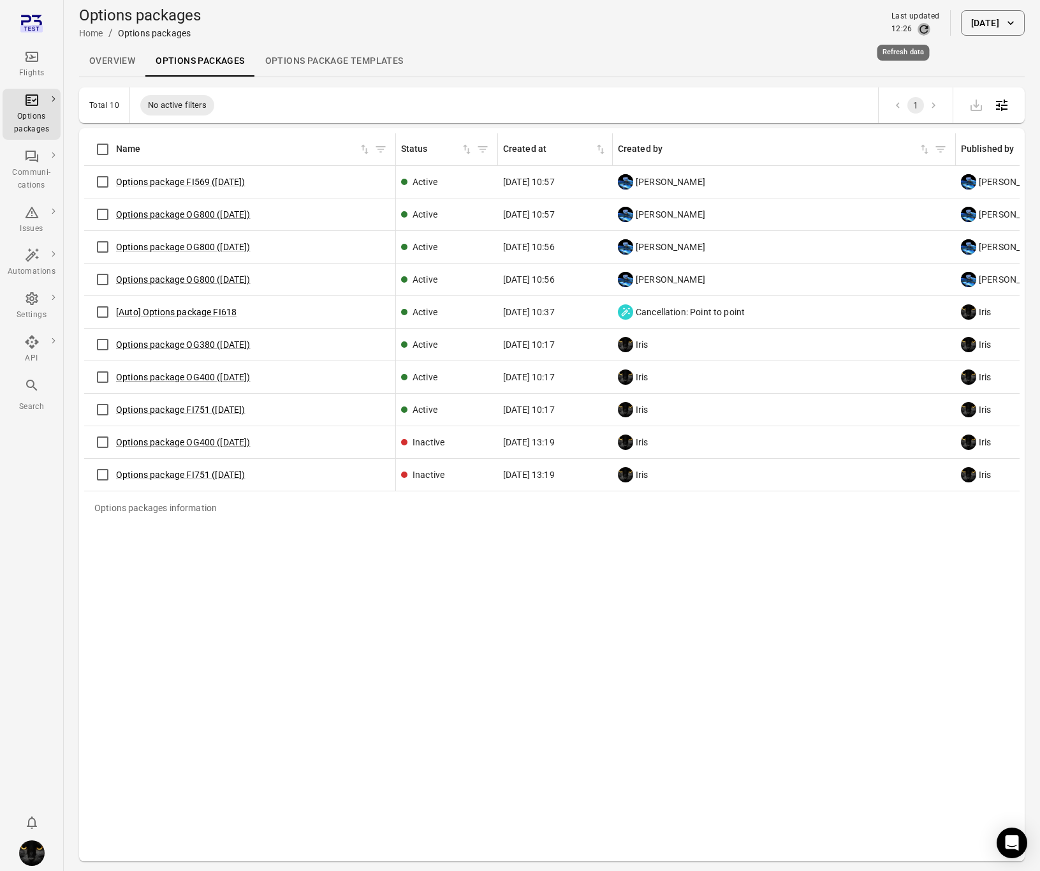
click at [918, 31] on icon "Refresh data" at bounding box center [924, 29] width 13 height 13
click at [31, 66] on div "Flights" at bounding box center [32, 64] width 48 height 31
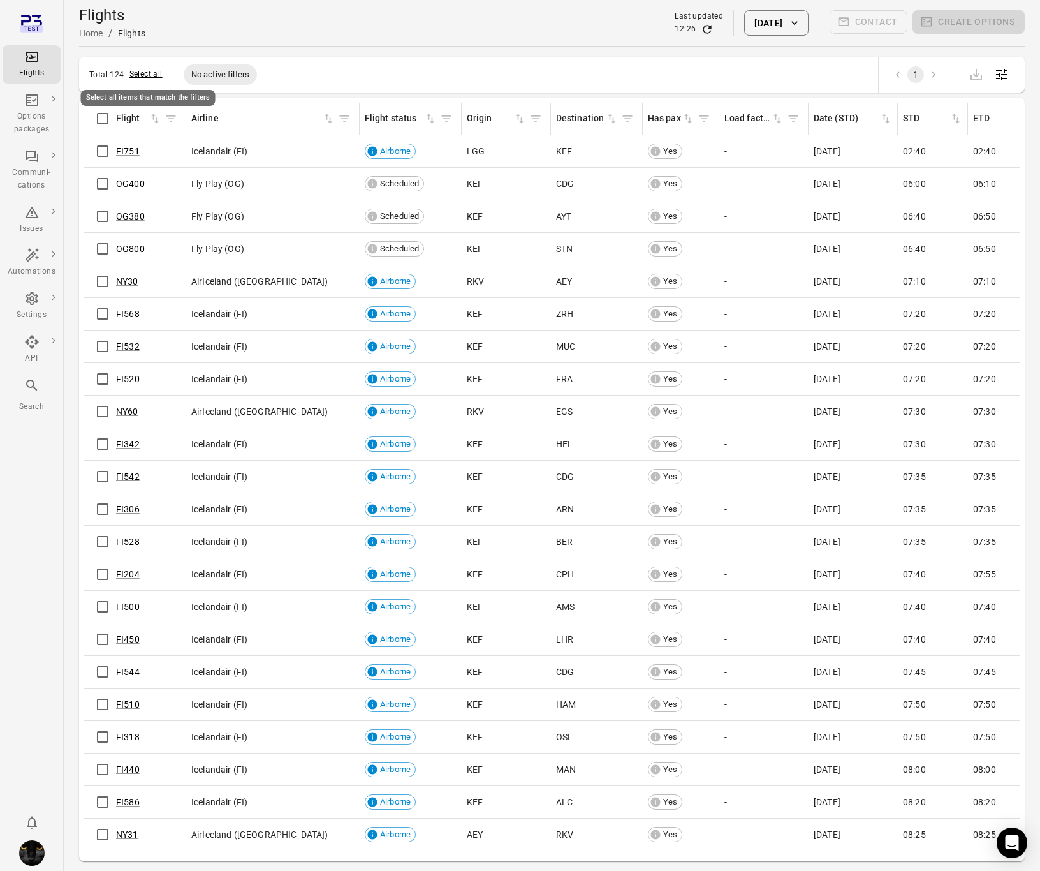
click at [151, 77] on button "Select all" at bounding box center [145, 74] width 33 height 13
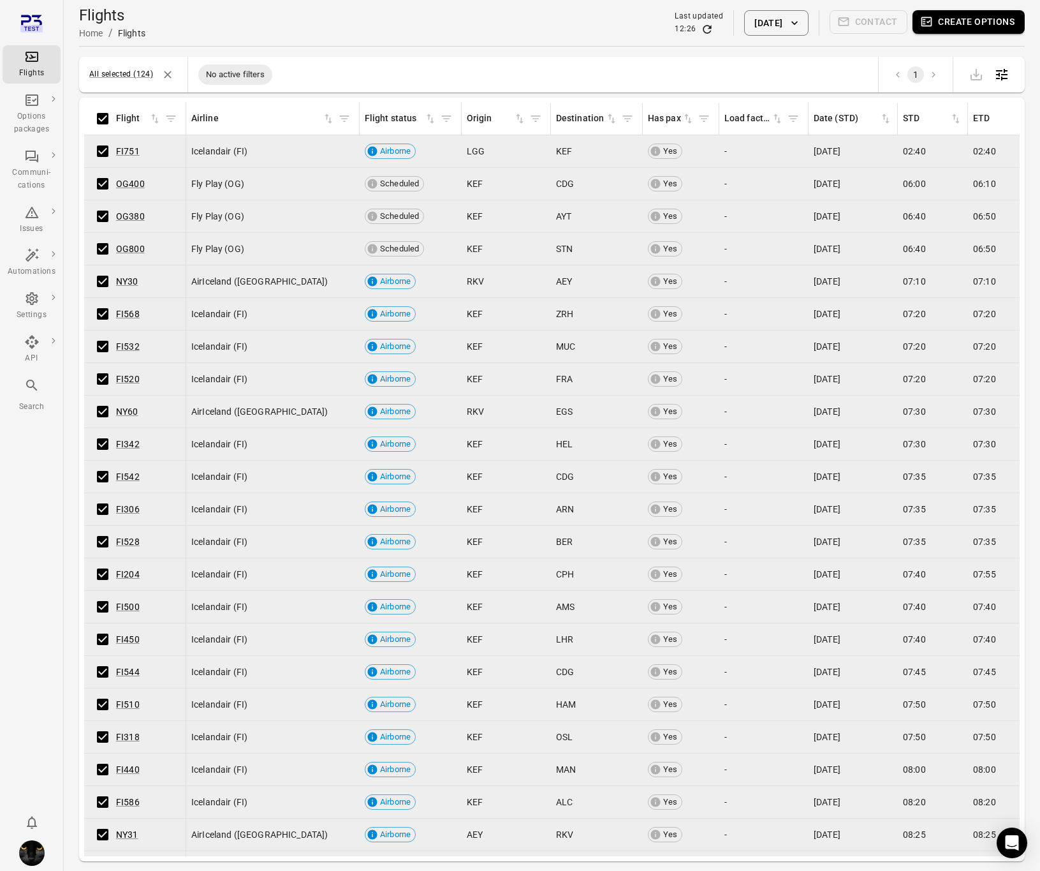
click at [973, 25] on button "Create options" at bounding box center [969, 22] width 112 height 24
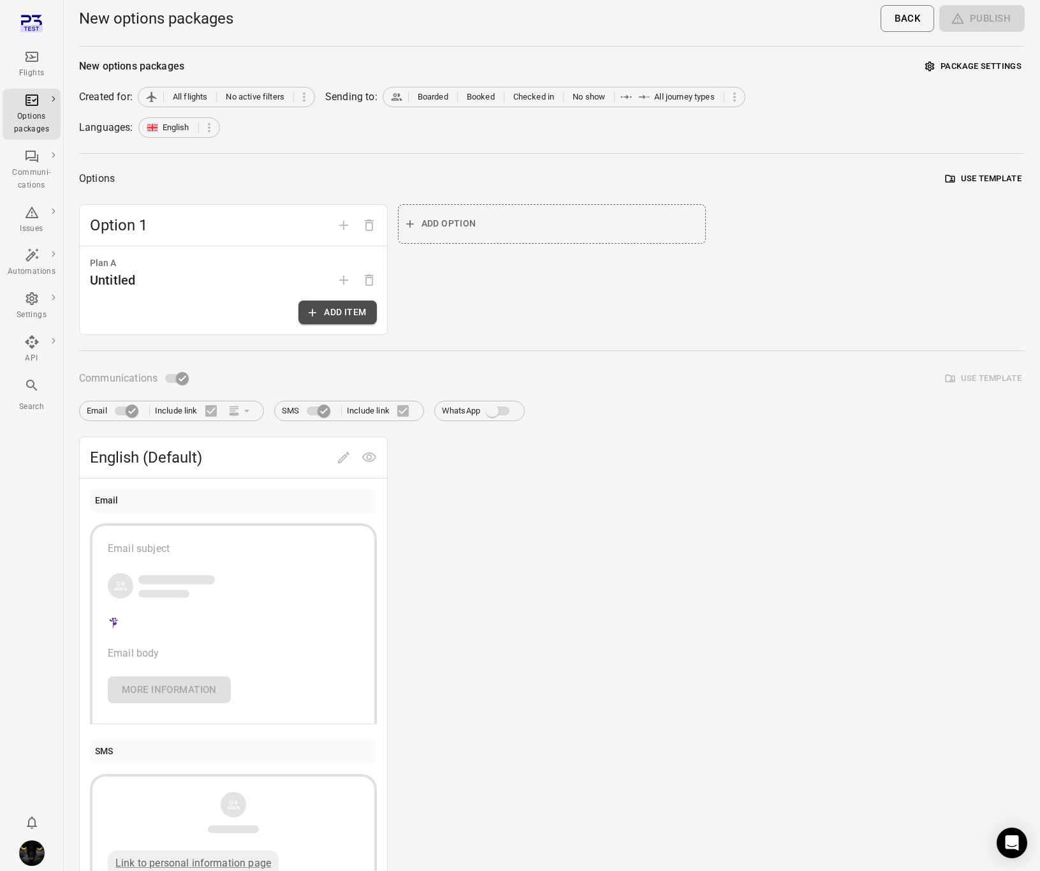
click at [334, 312] on button "Add item" at bounding box center [337, 312] width 78 height 24
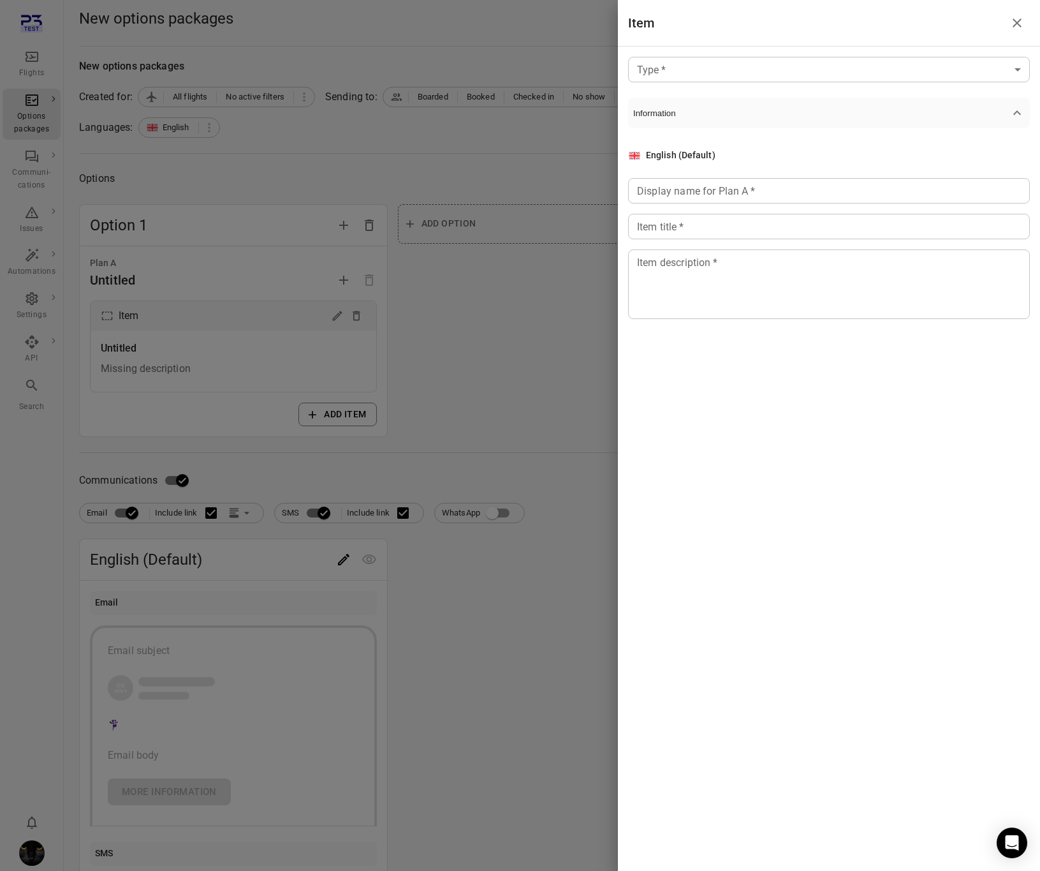
drag, startPoint x: 309, startPoint y: 290, endPoint x: 72, endPoint y: 130, distance: 285.9
click at [286, 281] on div at bounding box center [520, 435] width 1040 height 871
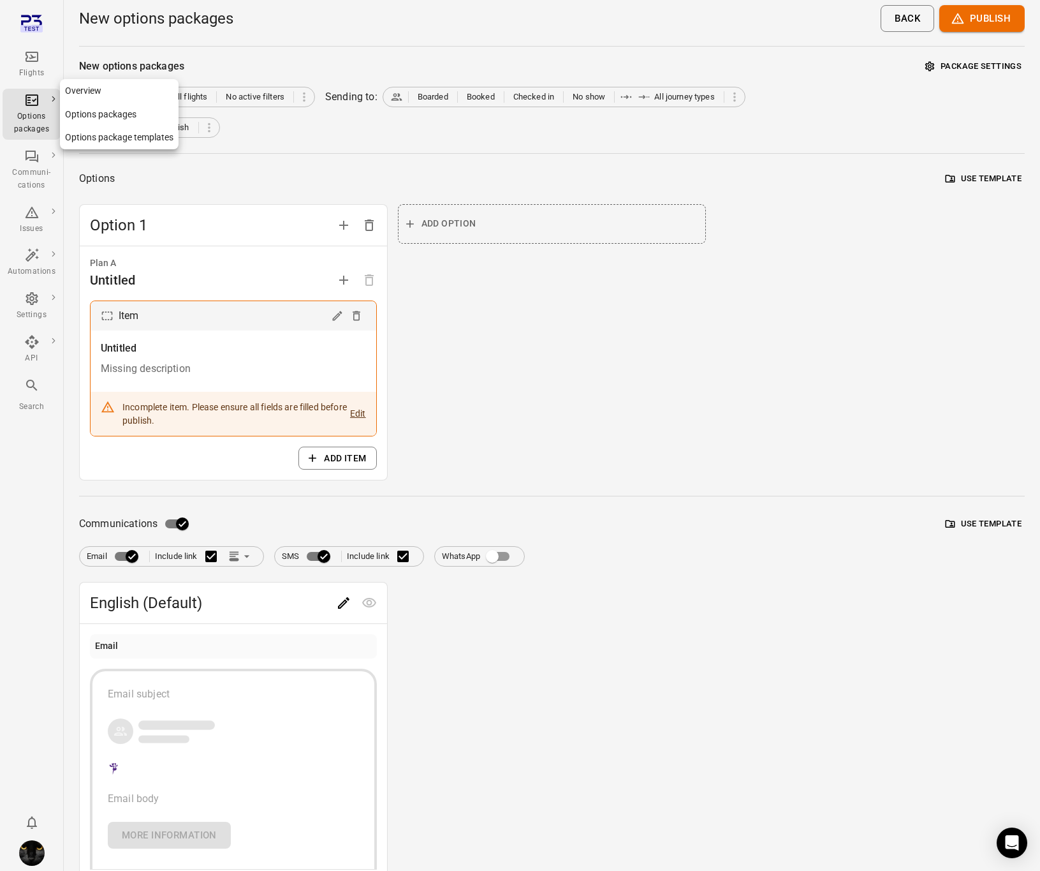
click at [41, 95] on div "Options packages" at bounding box center [32, 113] width 48 height 43
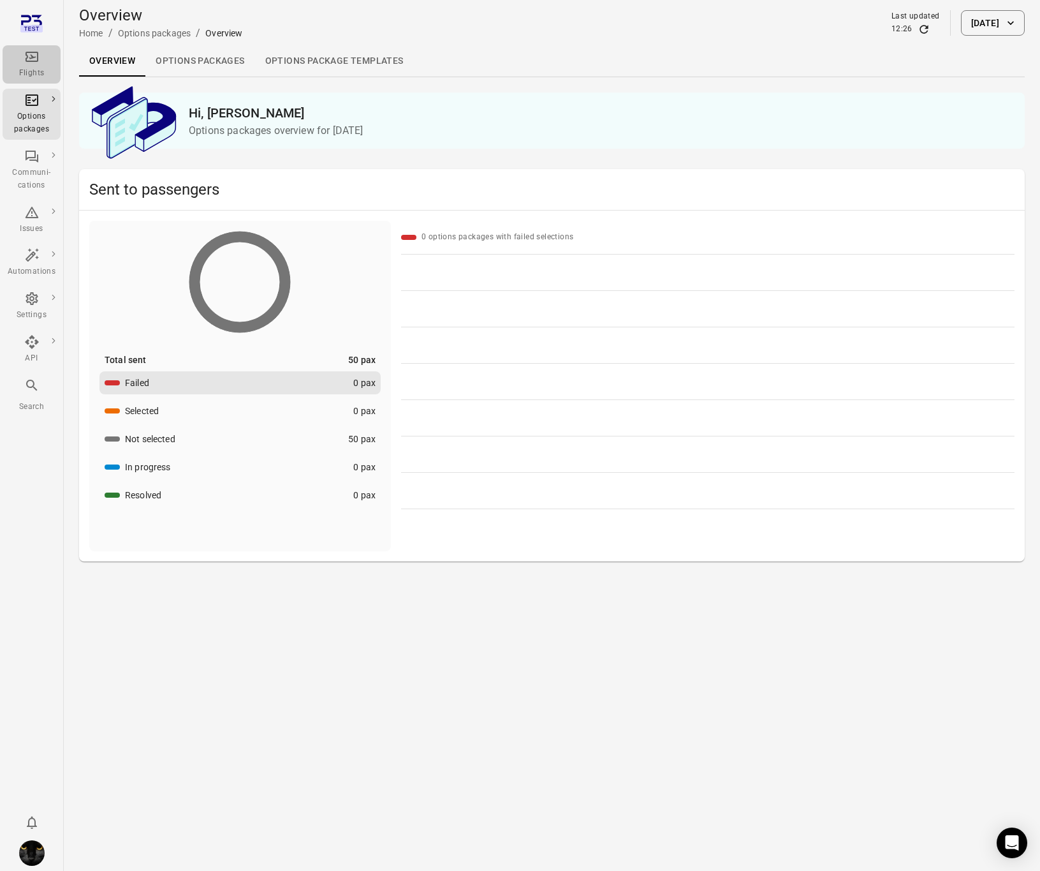
click at [33, 54] on icon "Main navigation" at bounding box center [31, 56] width 15 height 15
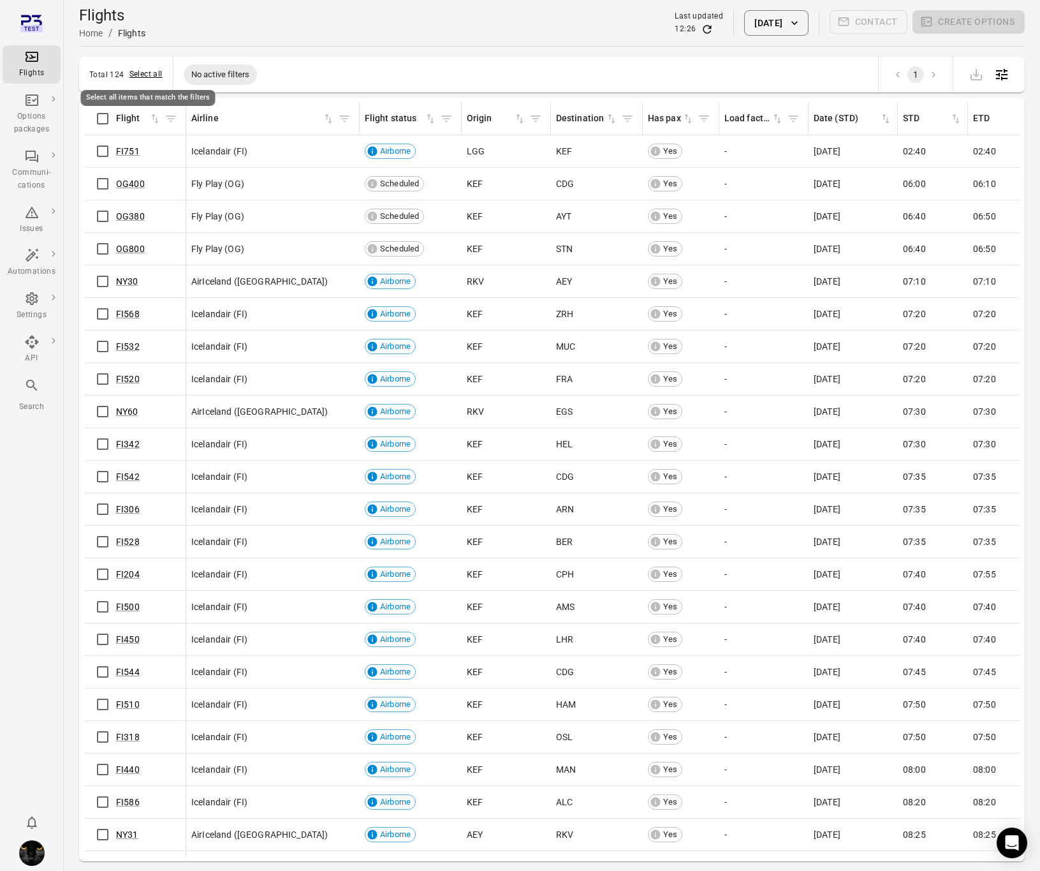
click at [145, 73] on button "Select all" at bounding box center [145, 74] width 33 height 13
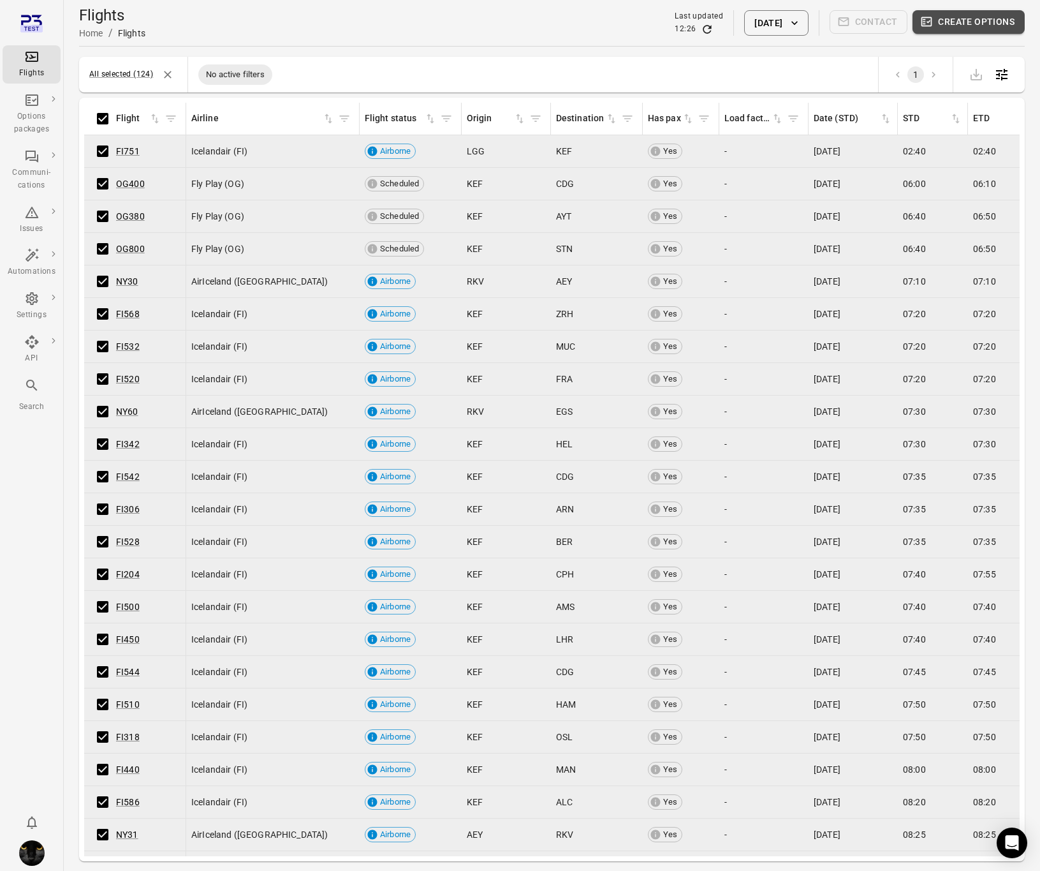
click at [966, 22] on button "Create options" at bounding box center [969, 22] width 112 height 24
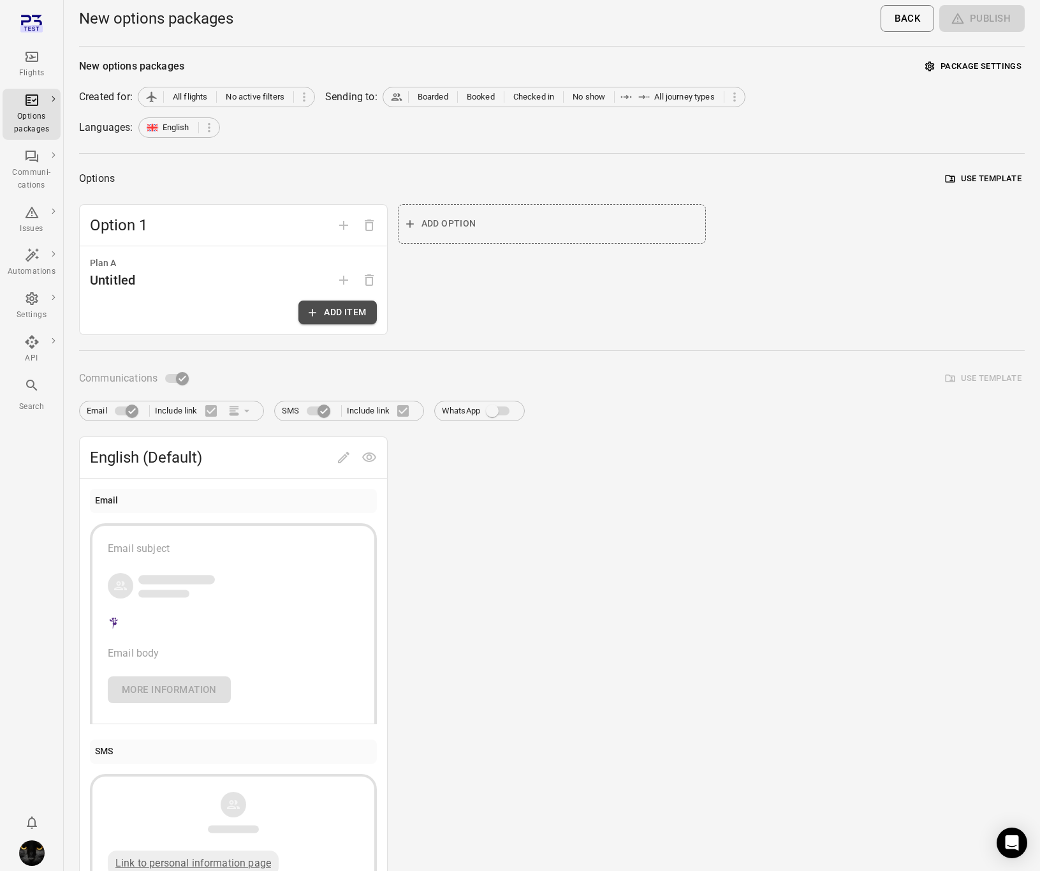
click at [342, 321] on button "Add item" at bounding box center [337, 312] width 78 height 24
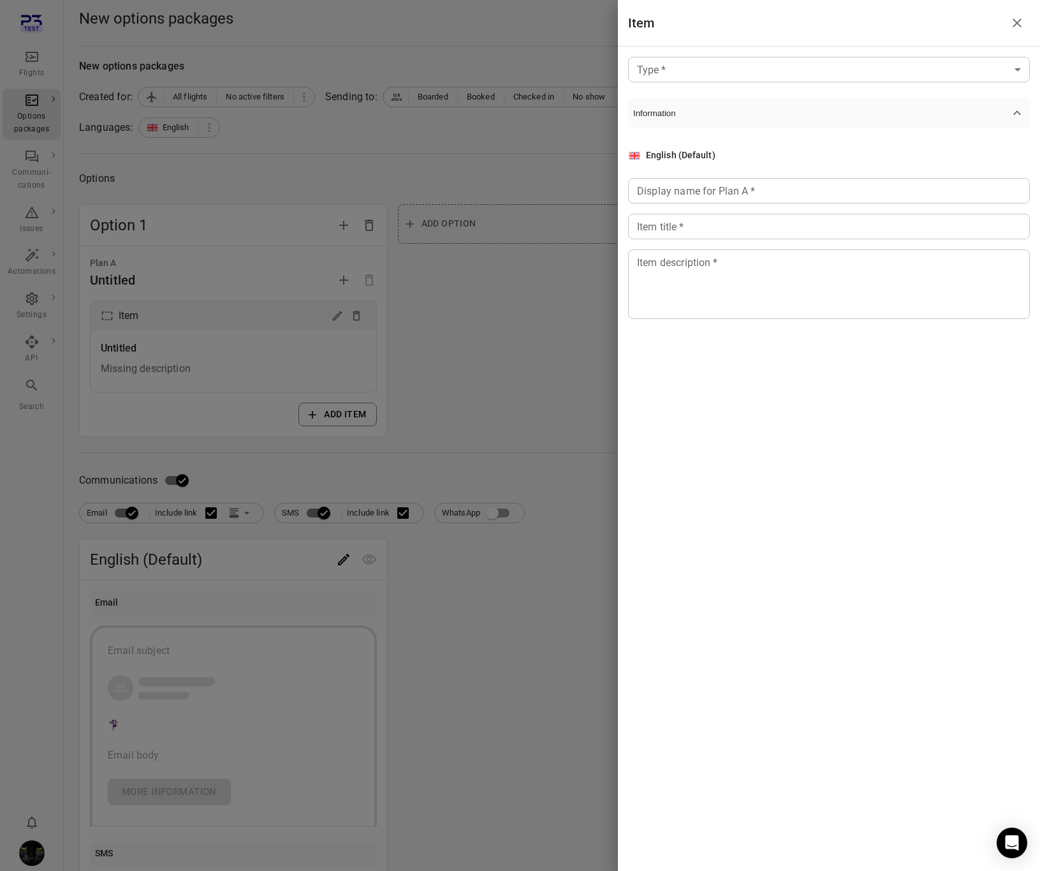
click at [681, 75] on body "Flights Options packages Communi-cations Issues Automations Settings API Search…" at bounding box center [520, 545] width 1040 height 1091
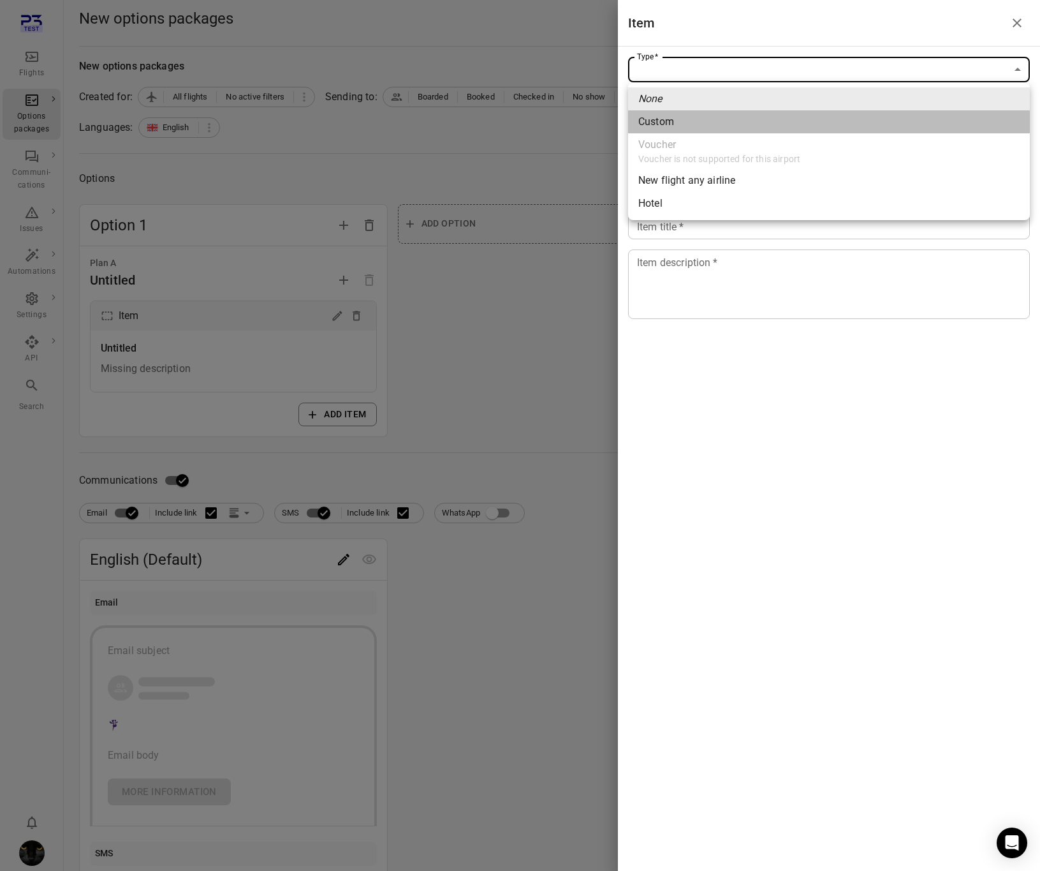
click at [675, 124] on li "Custom" at bounding box center [829, 121] width 402 height 23
type input "******"
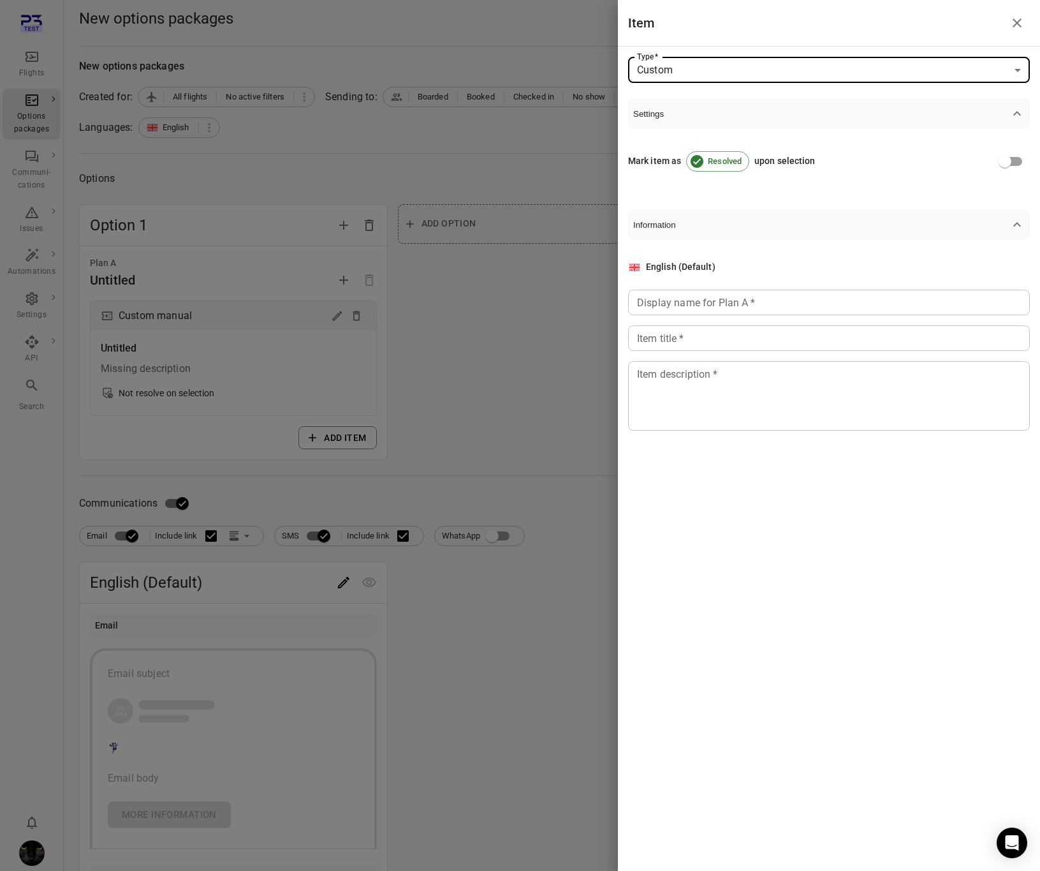
click at [701, 307] on input "Display name for Plan A   *" at bounding box center [829, 303] width 402 height 26
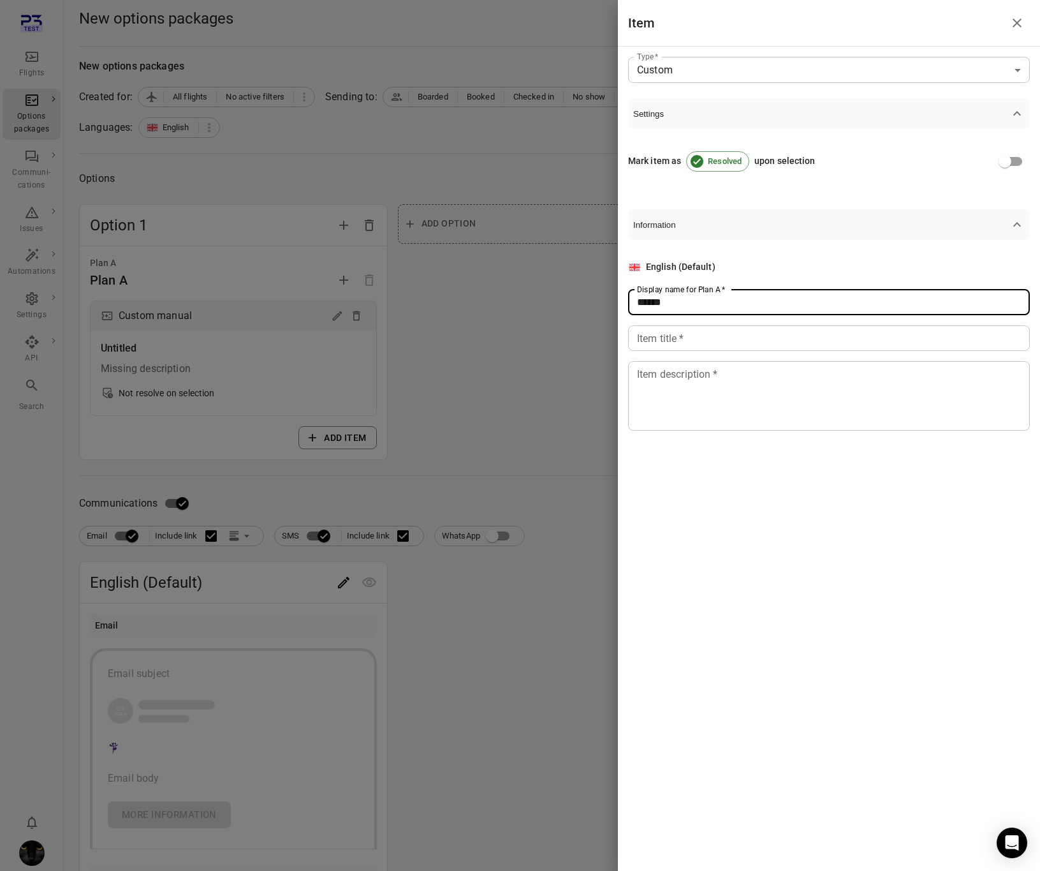
type input "******"
click at [684, 355] on div "English (Default) Display name for Plan A   * ****** Display name for Plan A   …" at bounding box center [829, 345] width 402 height 170
click at [684, 341] on input "Item title   *" at bounding box center [829, 338] width 402 height 26
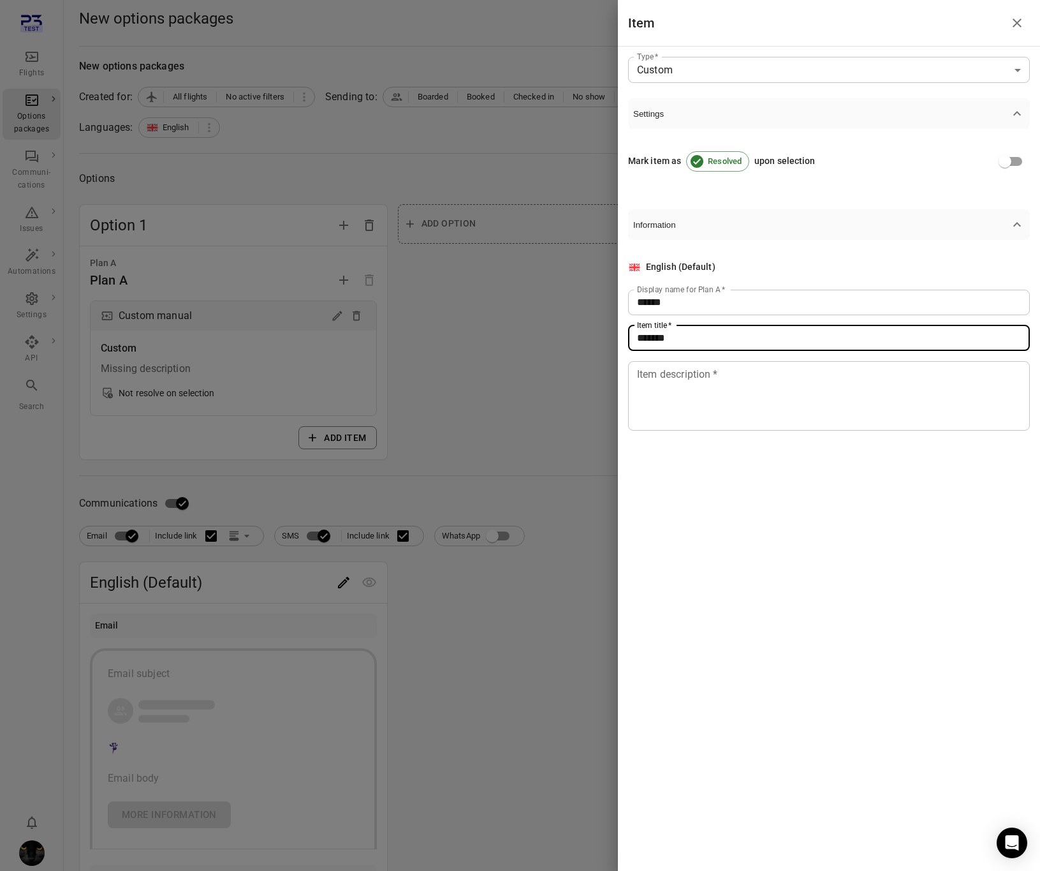
type input "******"
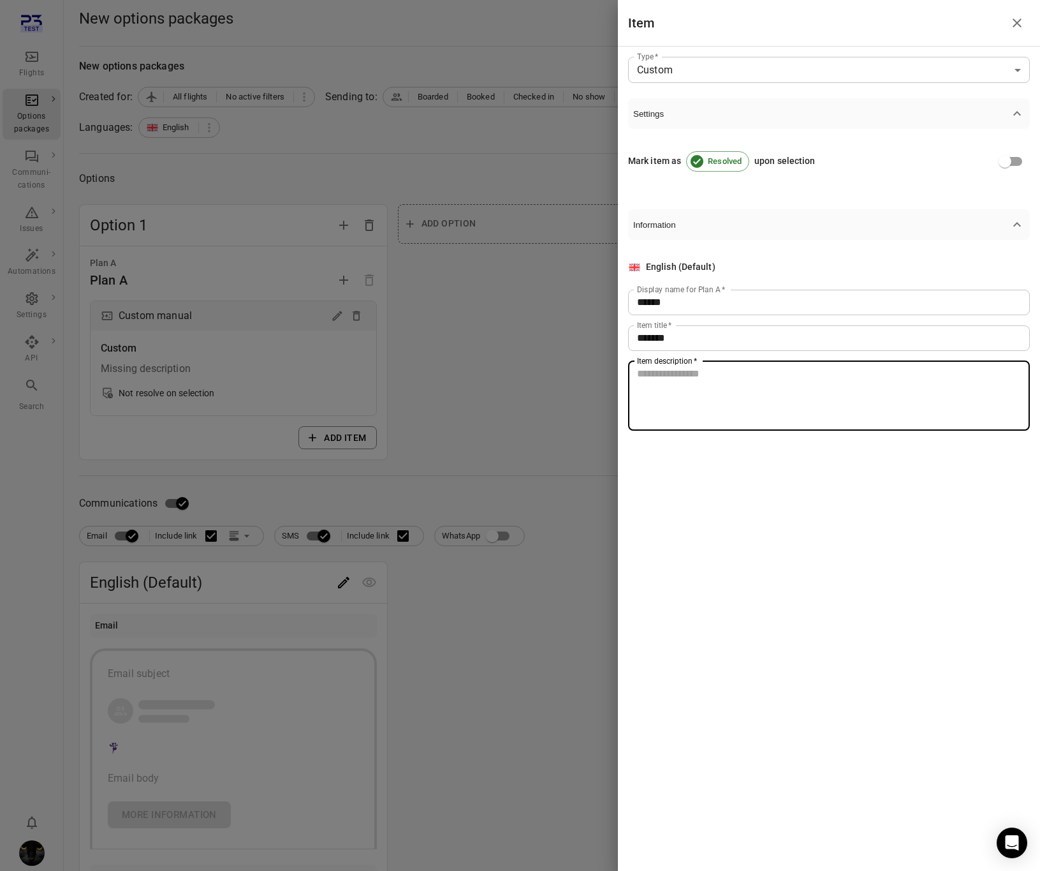
click at [680, 374] on textarea "Item description   *" at bounding box center [829, 395] width 384 height 59
type textarea "*"
type textarea "**"
click at [531, 416] on div at bounding box center [520, 435] width 1040 height 871
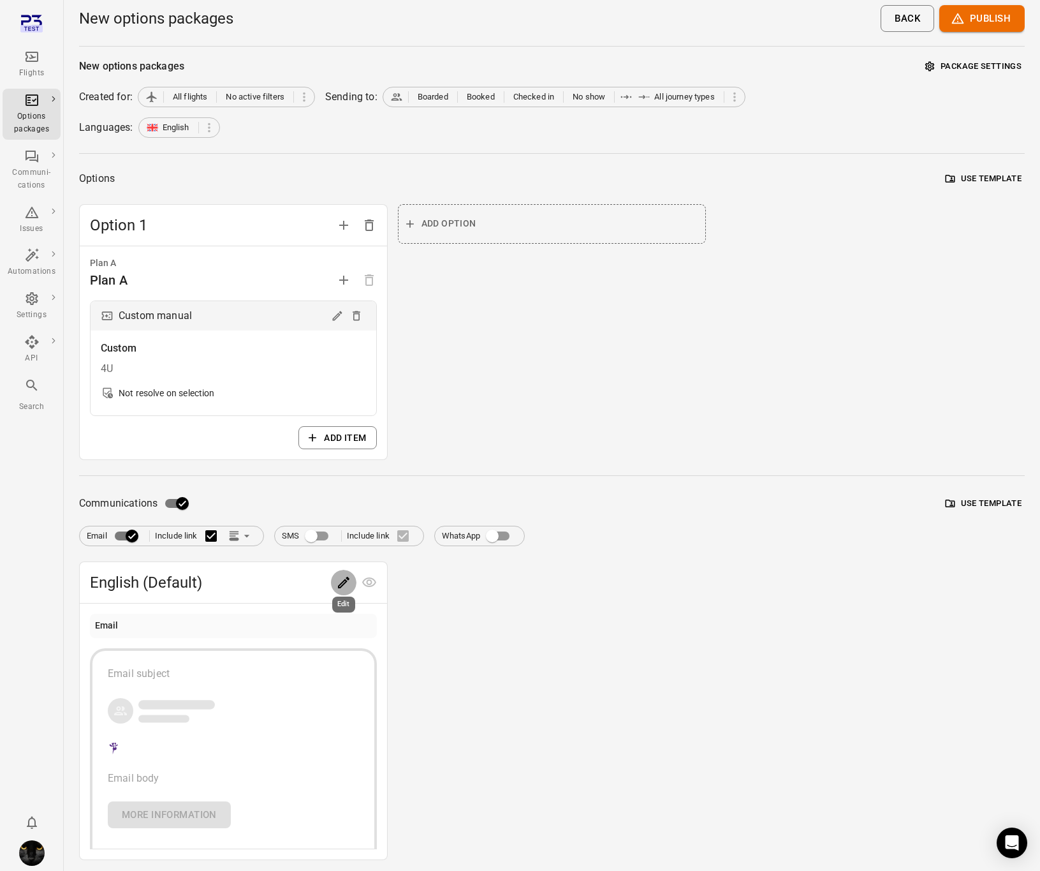
click at [337, 584] on icon "Edit" at bounding box center [343, 582] width 15 height 15
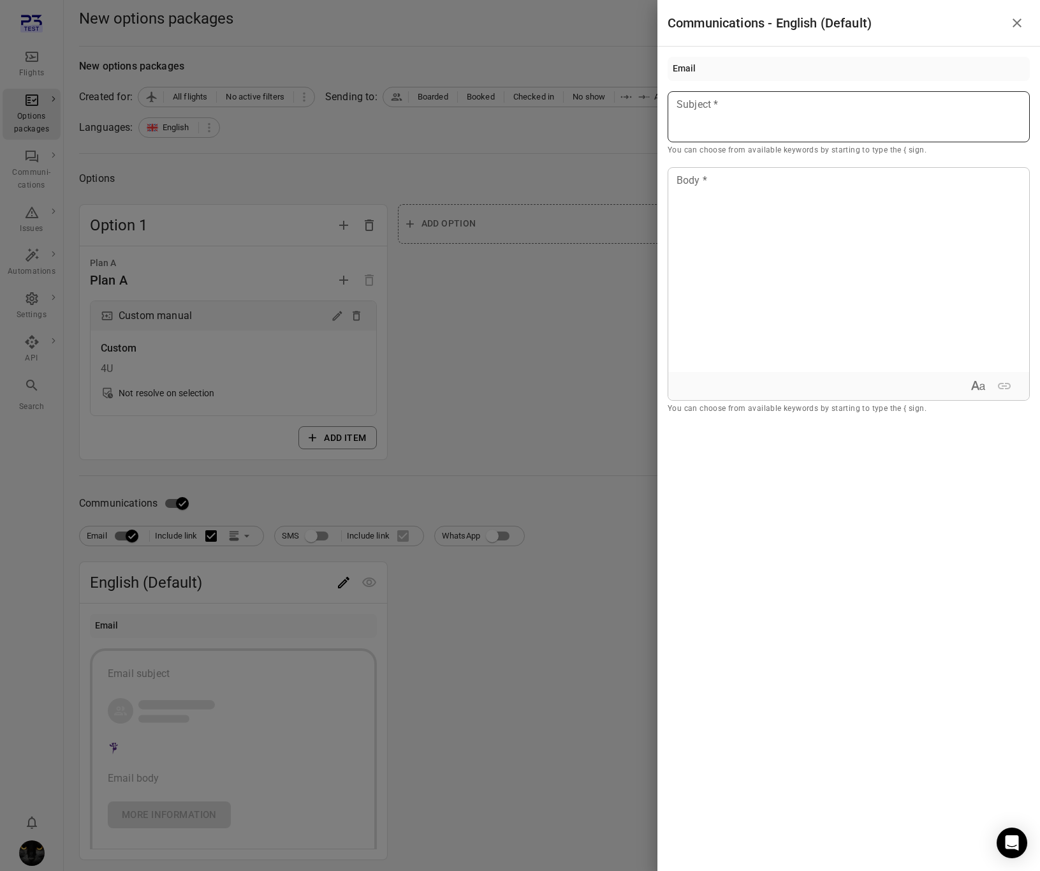
click at [834, 140] on div at bounding box center [849, 116] width 362 height 51
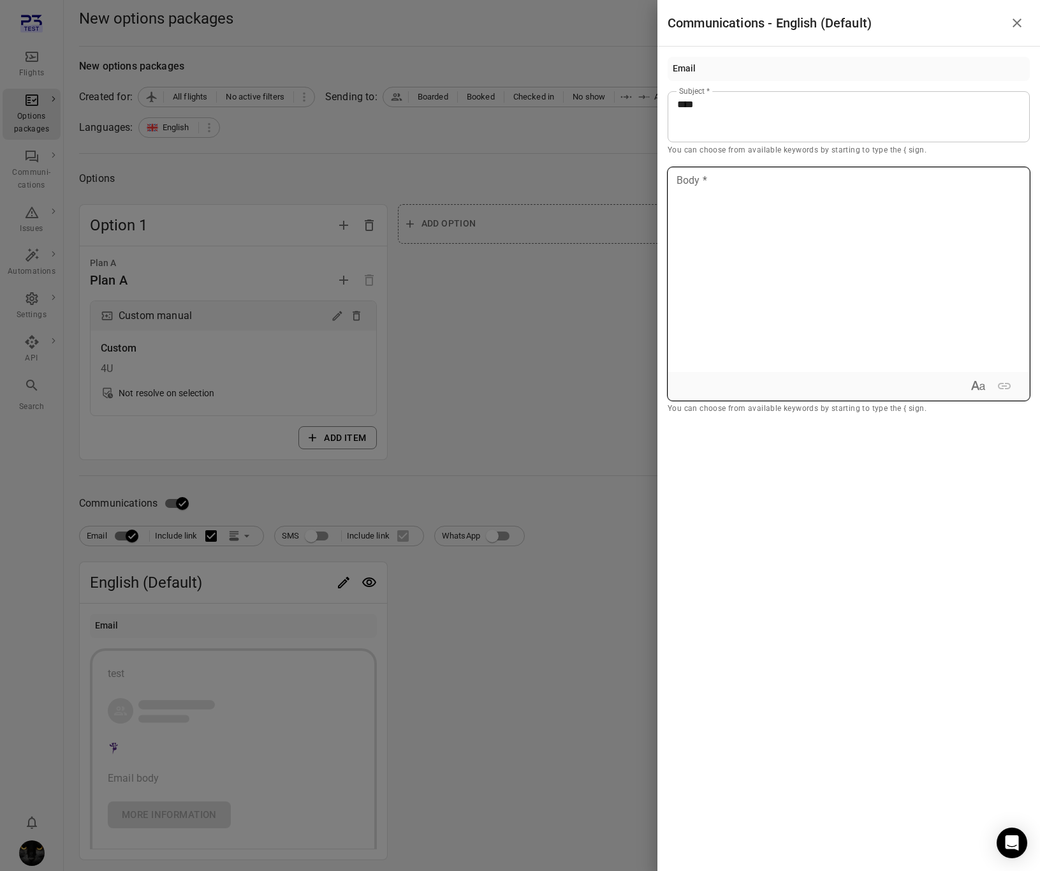
click at [776, 235] on div at bounding box center [848, 270] width 361 height 204
drag, startPoint x: 536, startPoint y: 309, endPoint x: 595, endPoint y: 298, distance: 60.4
click at [536, 309] on div at bounding box center [520, 435] width 1040 height 871
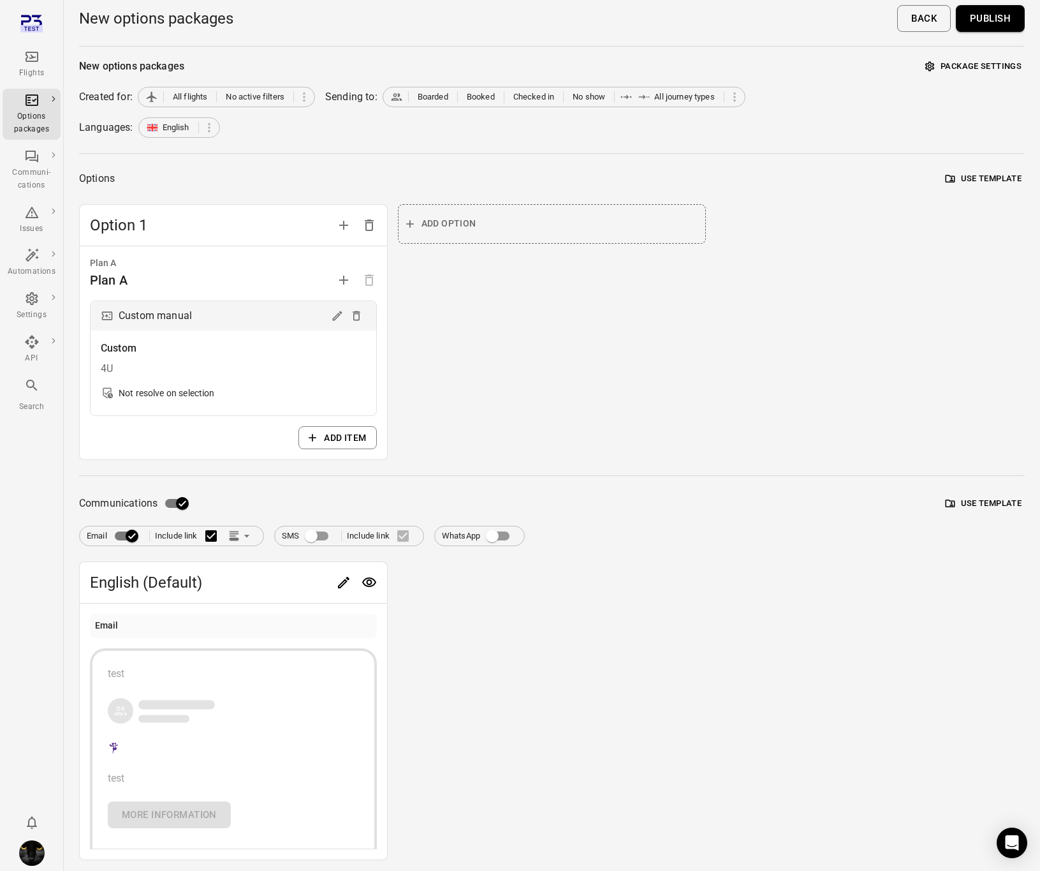
click at [987, 24] on button "Publish" at bounding box center [990, 18] width 69 height 27
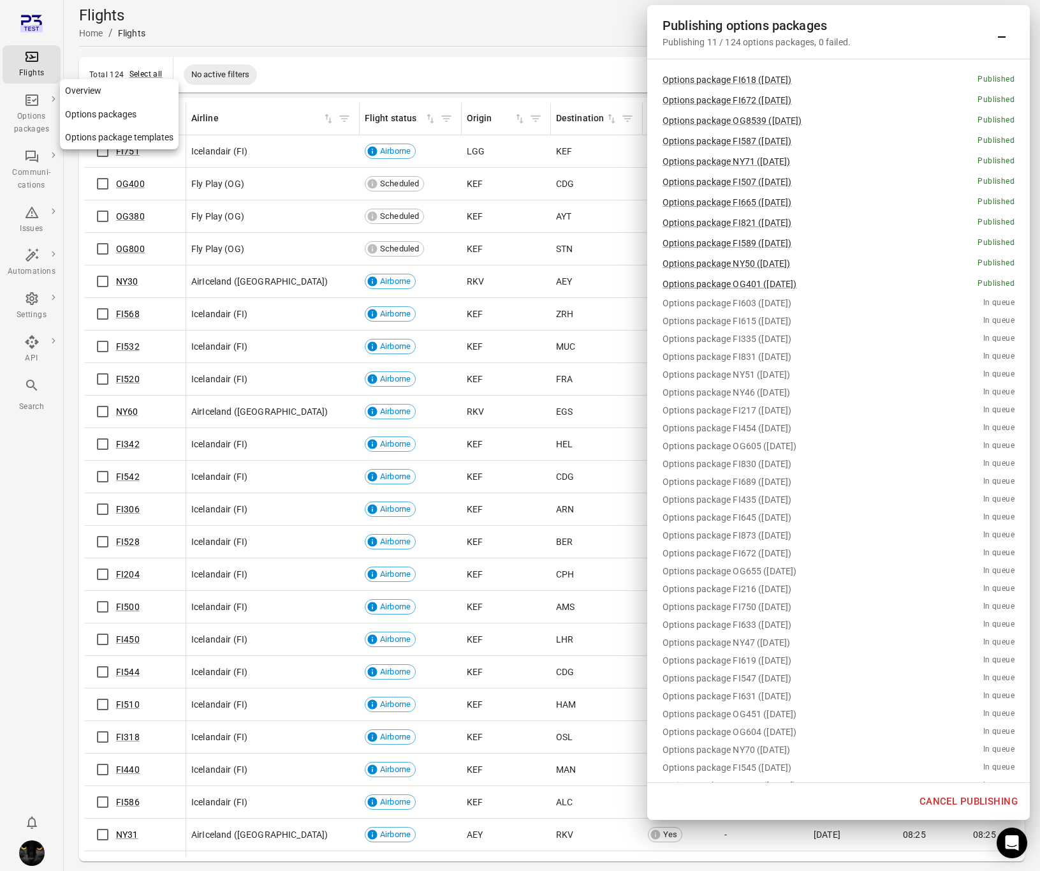
click at [34, 105] on icon "Main navigation" at bounding box center [32, 99] width 13 height 11
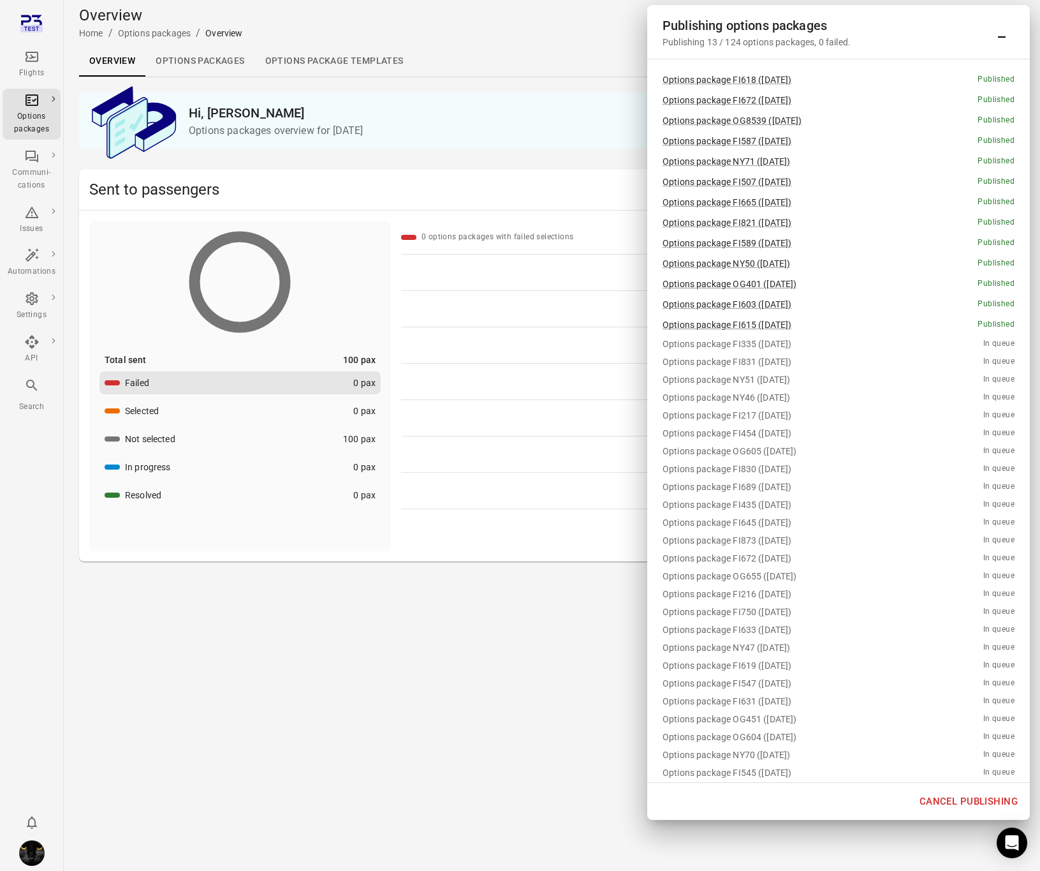
click at [207, 55] on link "Options packages" at bounding box center [199, 61] width 109 height 31
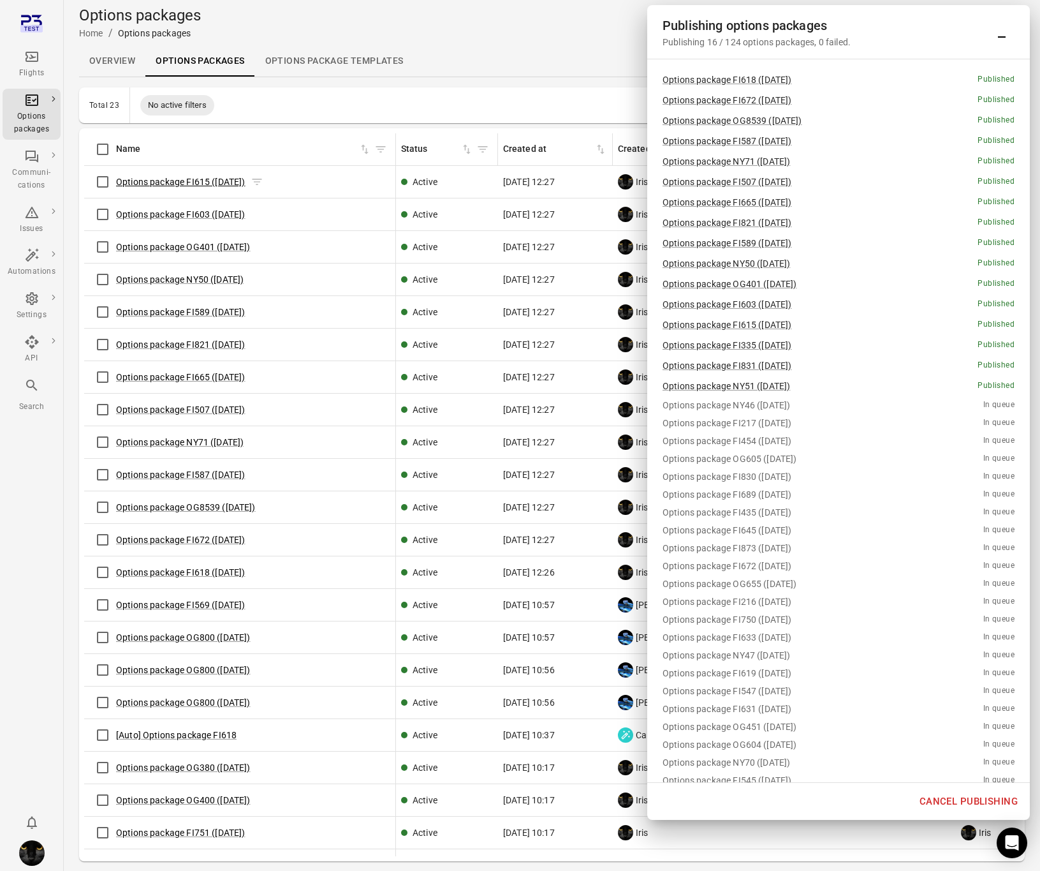
click at [205, 181] on link "Options package FI615 (7 Oct)" at bounding box center [180, 182] width 129 height 10
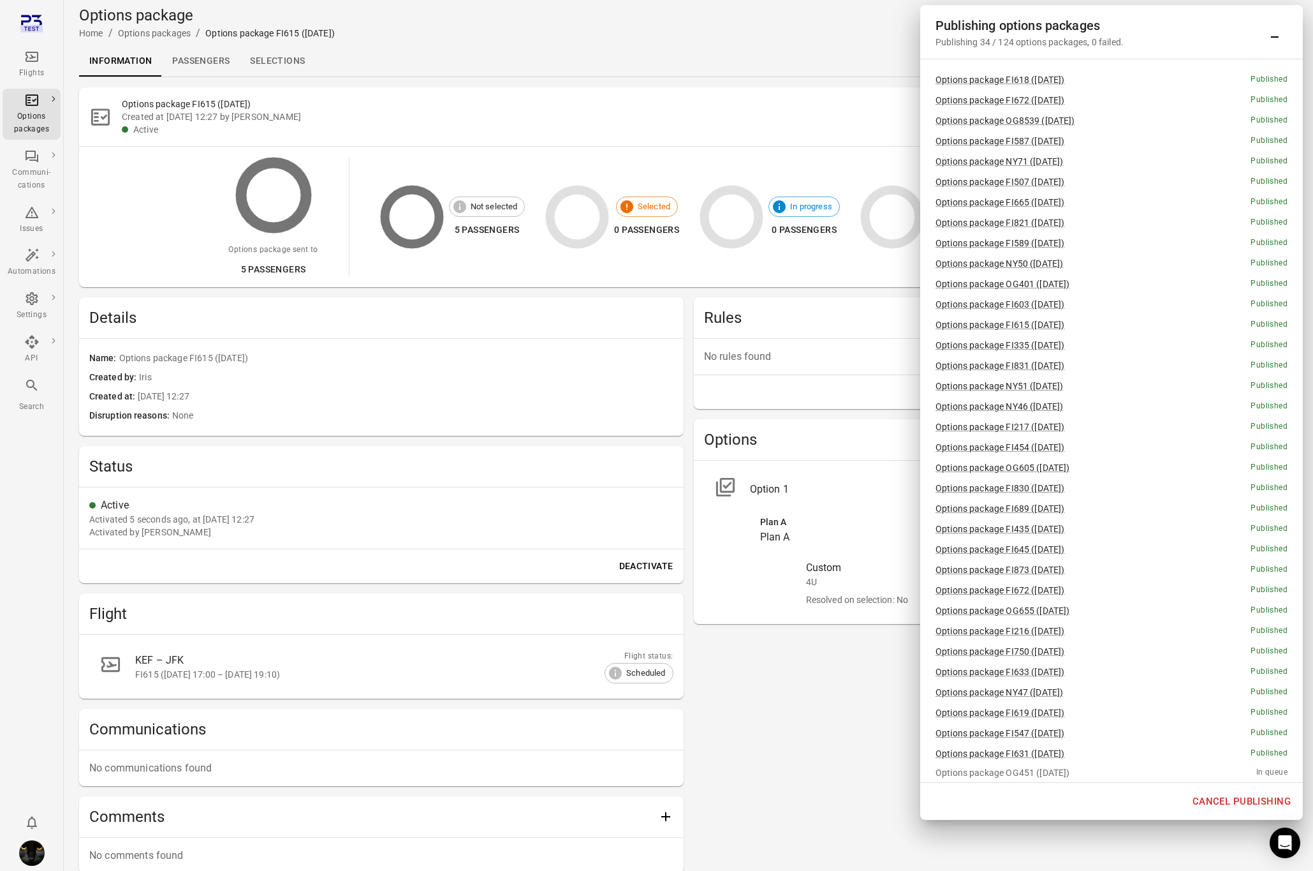
click at [1040, 36] on icon "Minimize" at bounding box center [1274, 31] width 15 height 15
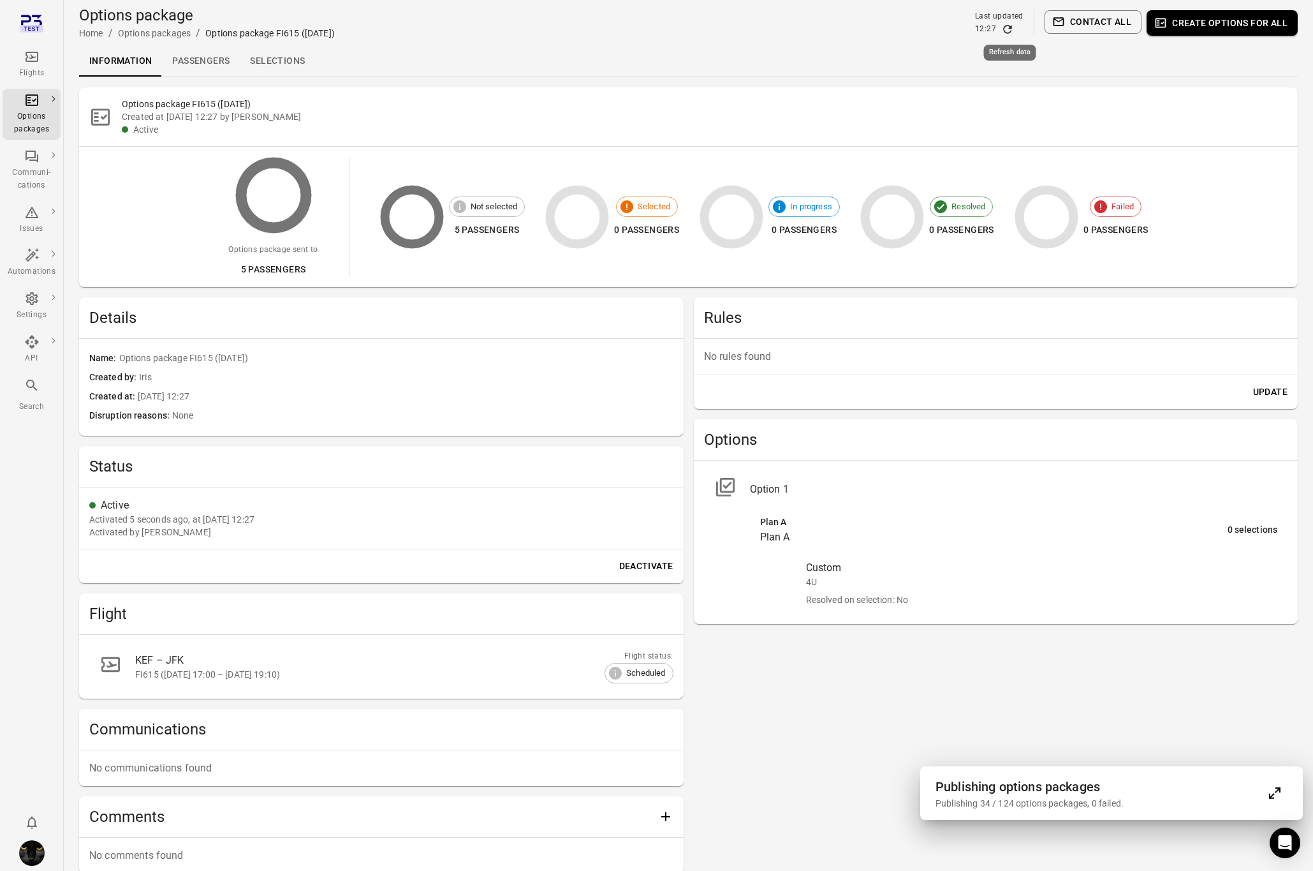
click at [1008, 33] on icon "Refresh data" at bounding box center [1007, 29] width 8 height 8
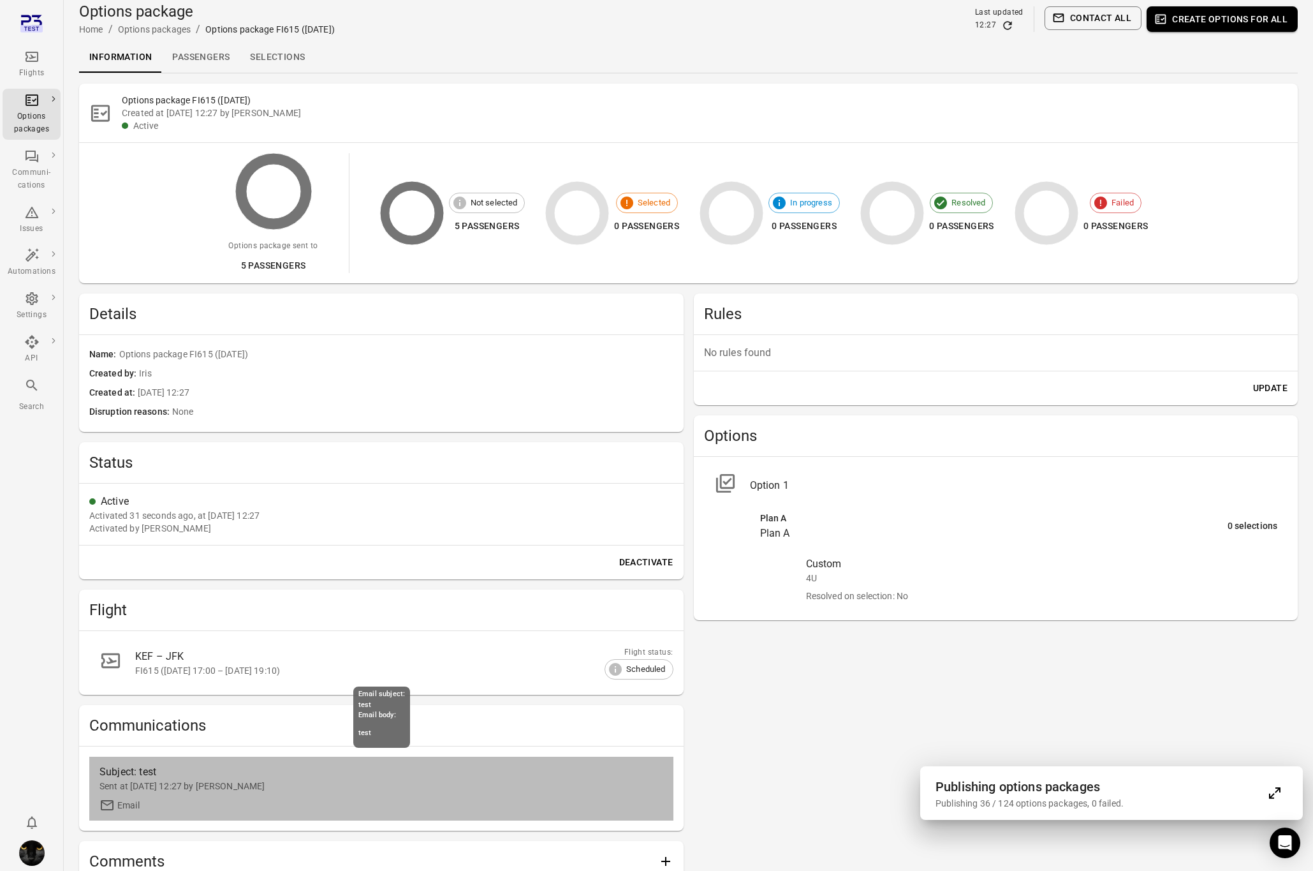
click at [169, 780] on div "Sent at 7 Oct 2025 12:27 by Iris" at bounding box center [381, 785] width 564 height 13
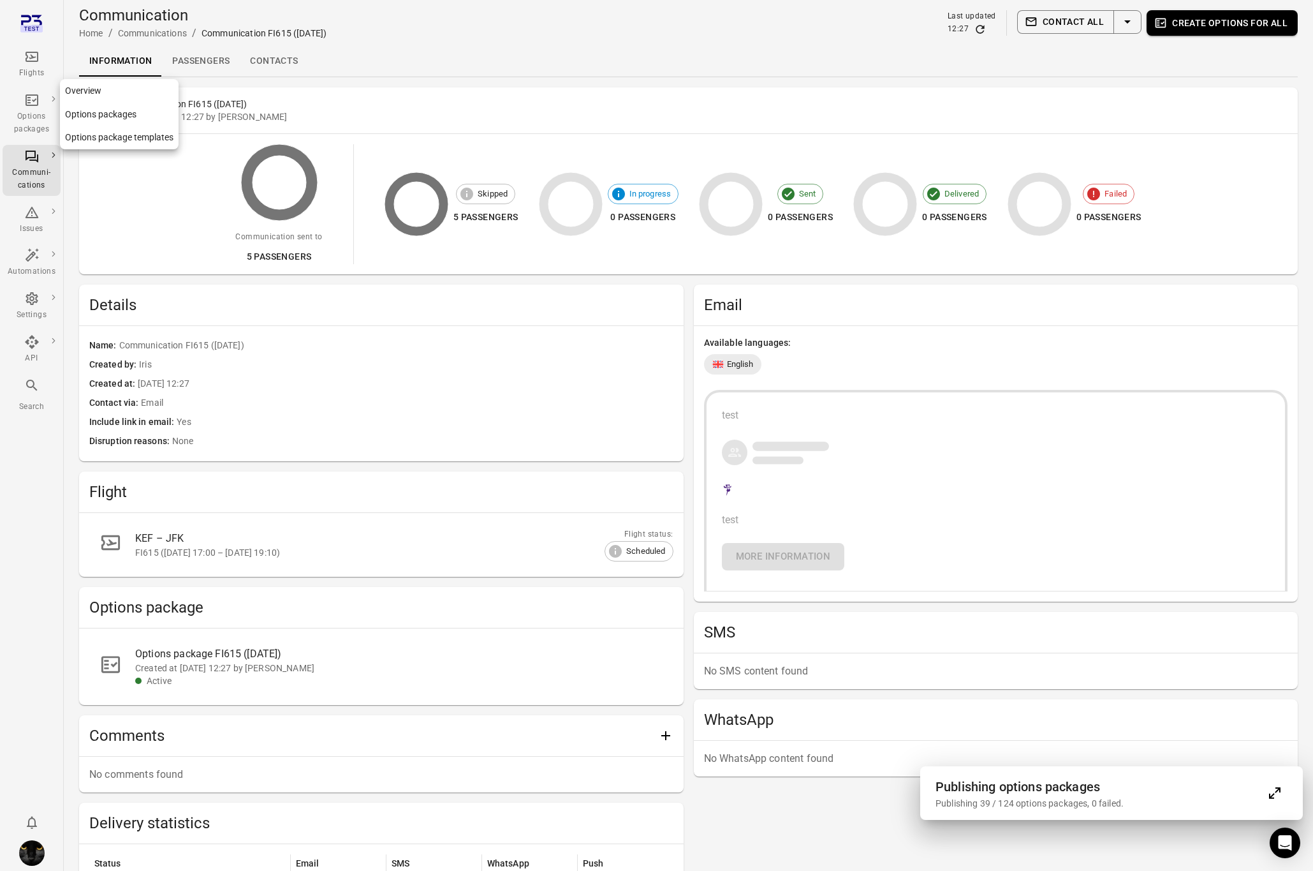
click at [38, 103] on icon "Main navigation" at bounding box center [31, 99] width 15 height 15
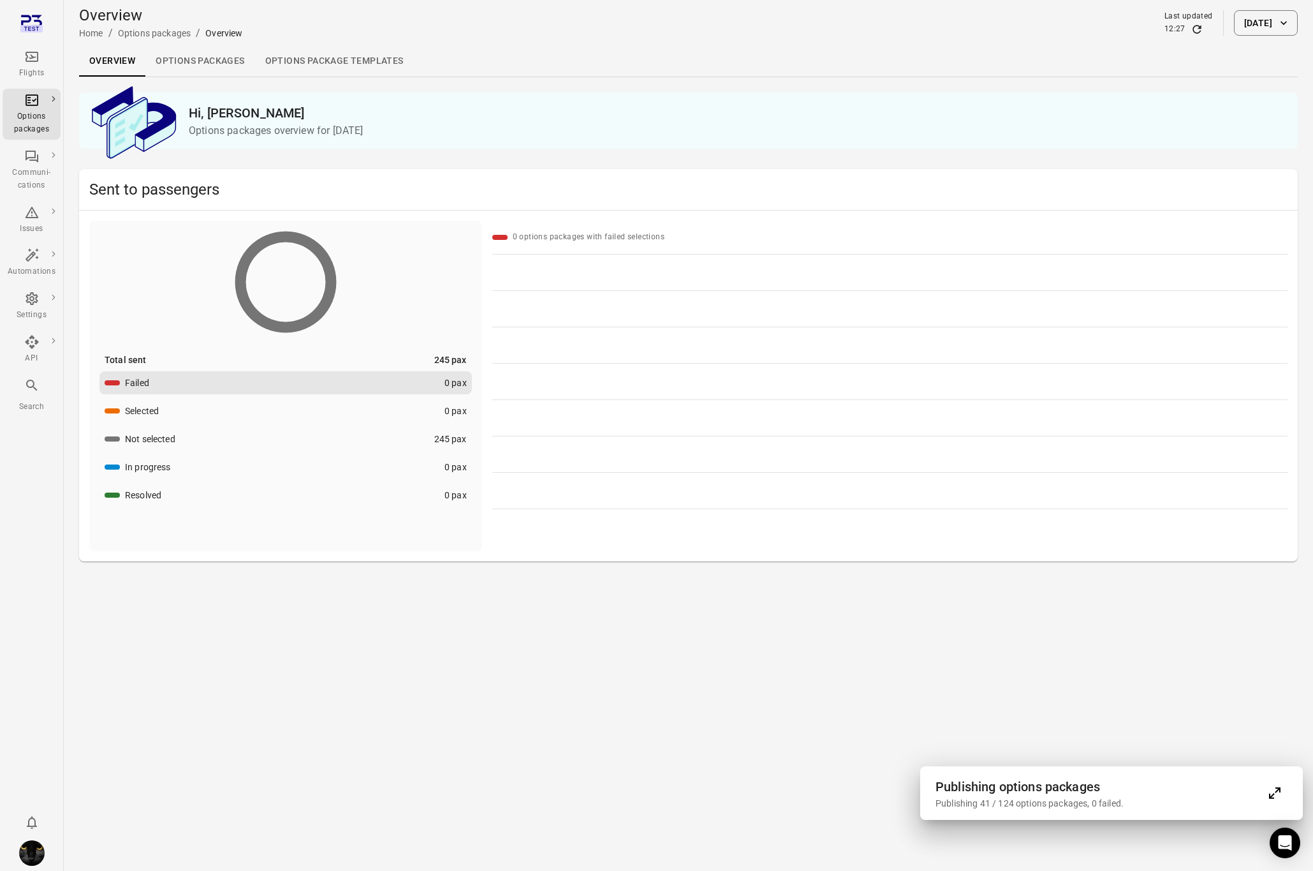
click at [1040, 791] on icon "Expand" at bounding box center [1274, 792] width 15 height 15
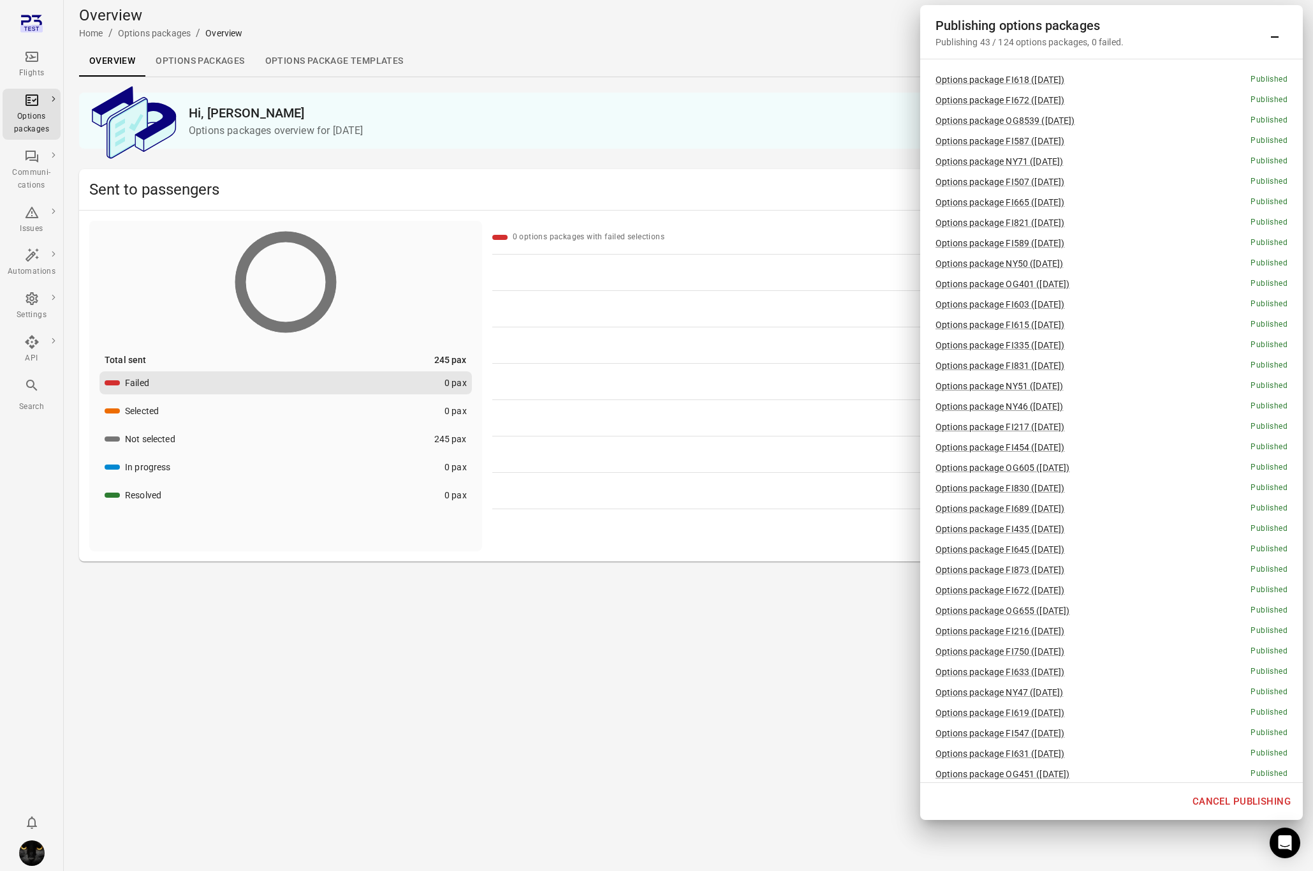
click at [171, 59] on link "Options packages" at bounding box center [199, 61] width 109 height 31
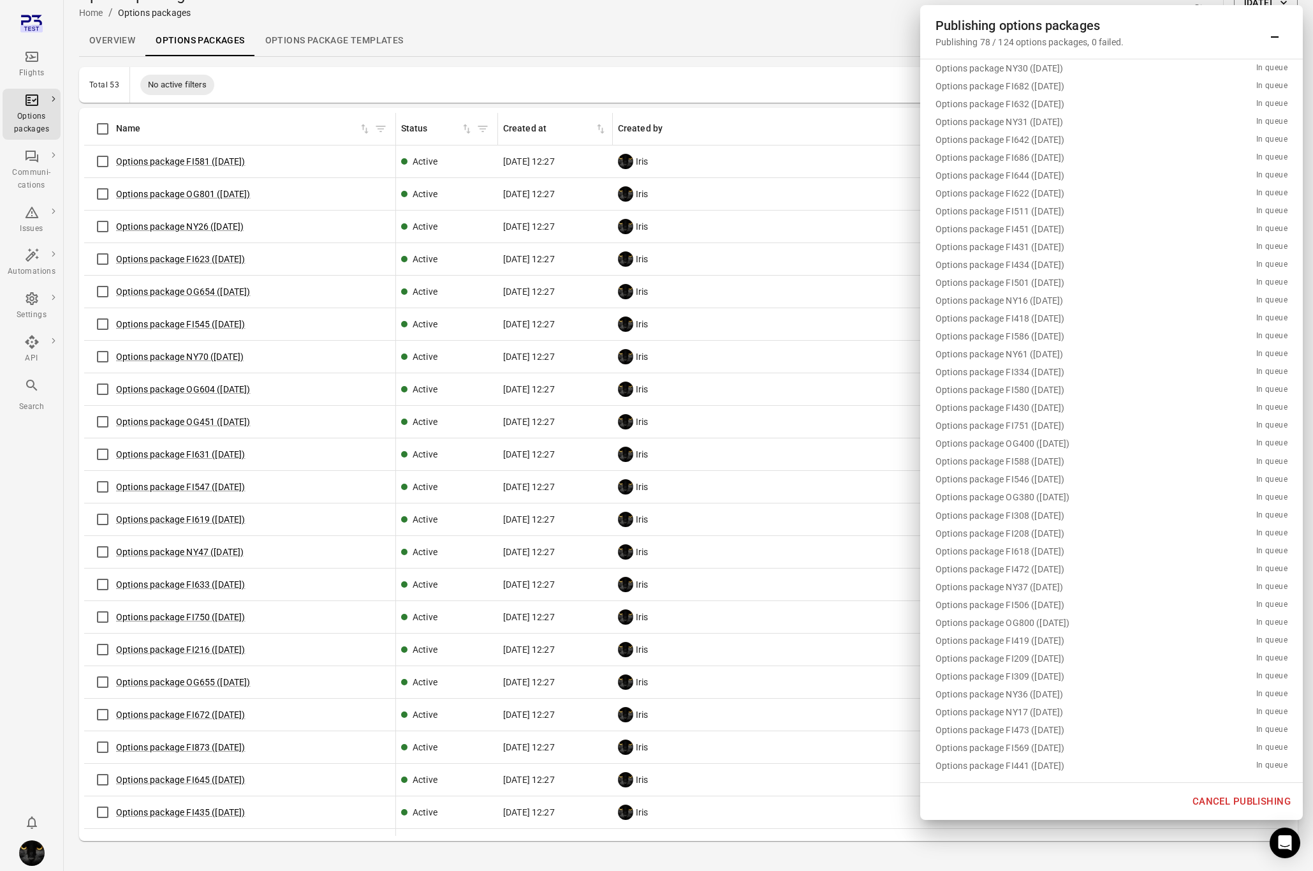
scroll to position [1712, 0]
click at [196, 159] on link "Options package FI581 (7 Oct)" at bounding box center [180, 161] width 129 height 10
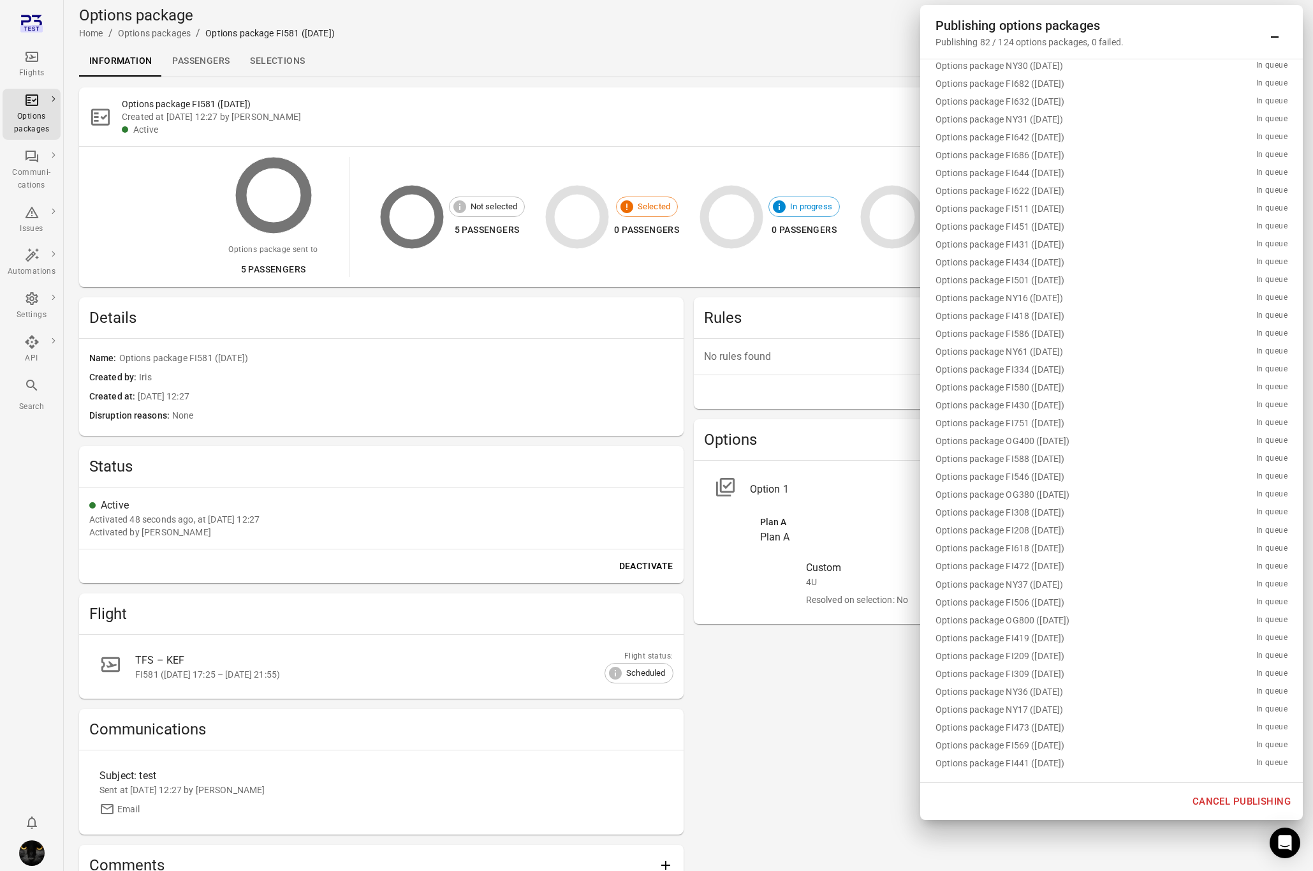
scroll to position [1727, 0]
click at [33, 160] on icon "Main navigation" at bounding box center [32, 157] width 13 height 12
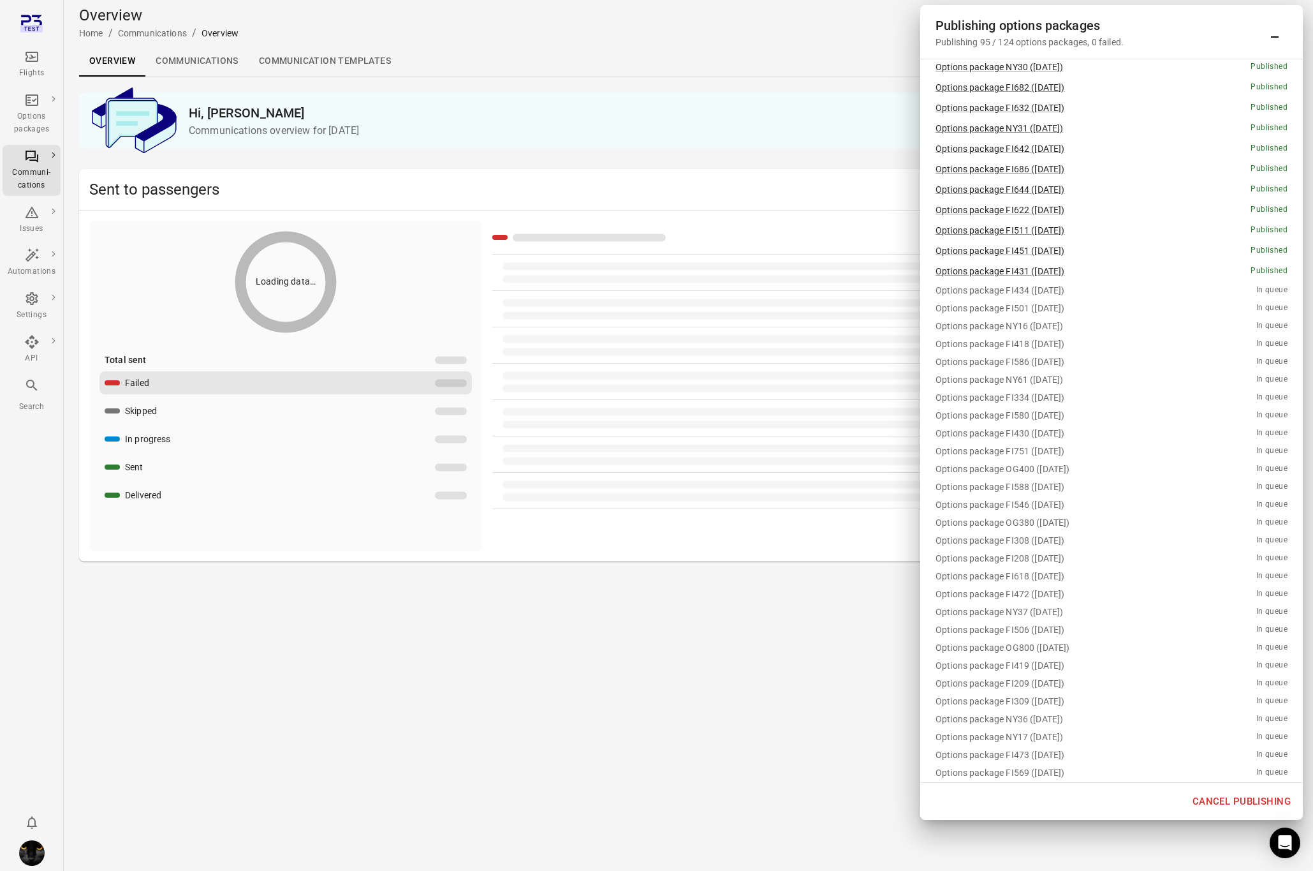
click at [209, 48] on link "Communications" at bounding box center [196, 61] width 103 height 31
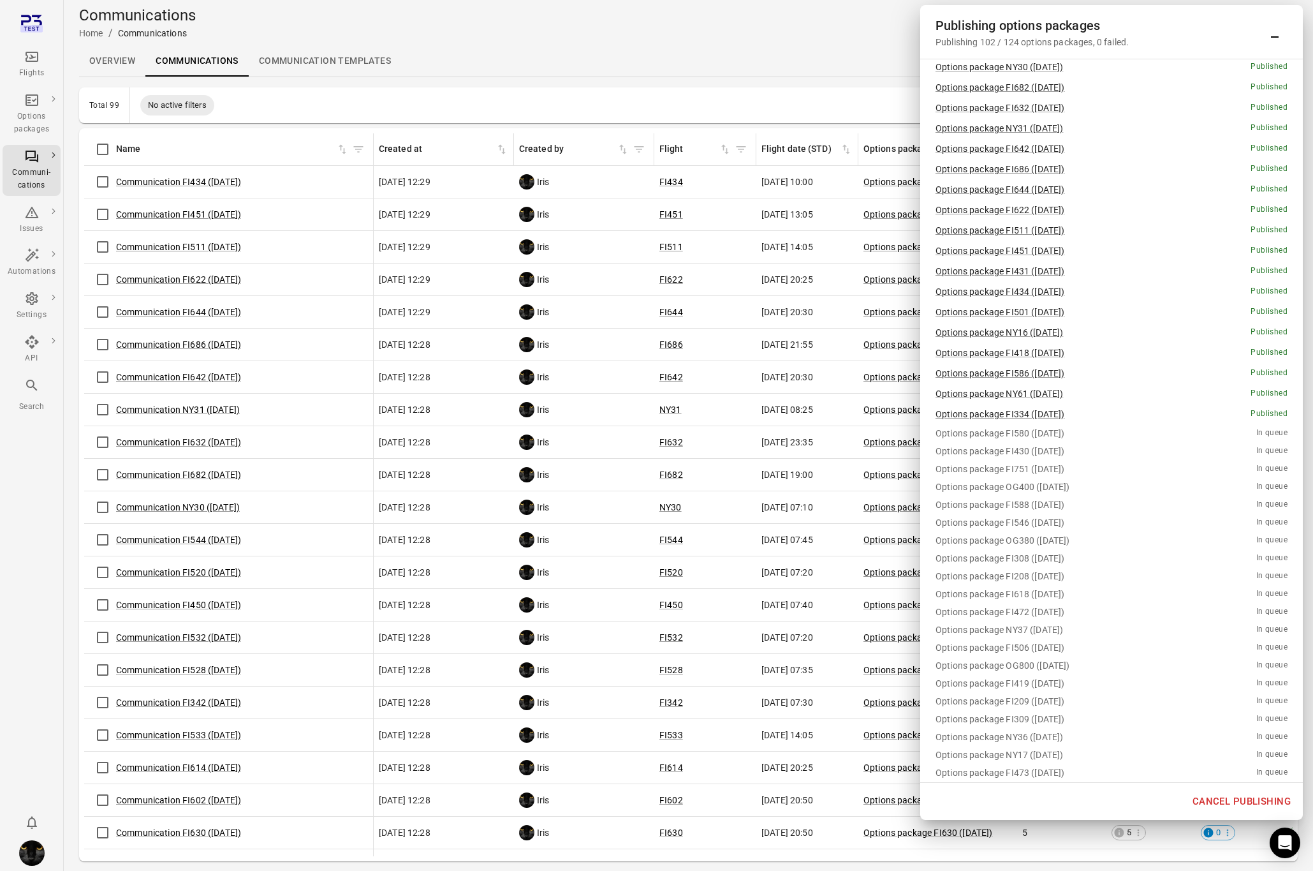
click at [38, 67] on div "Flights" at bounding box center [32, 73] width 48 height 13
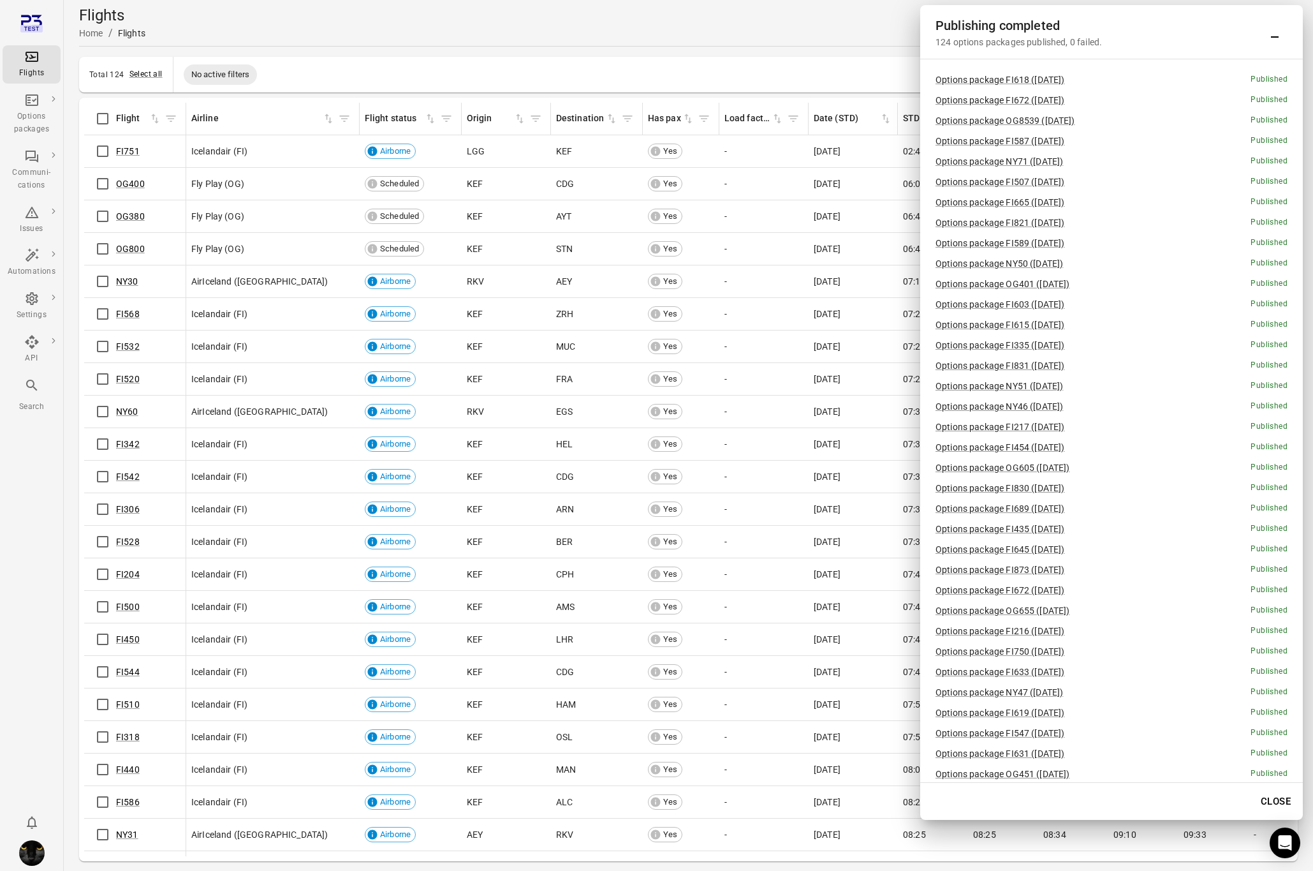
click at [1040, 797] on button "Close" at bounding box center [1276, 801] width 44 height 27
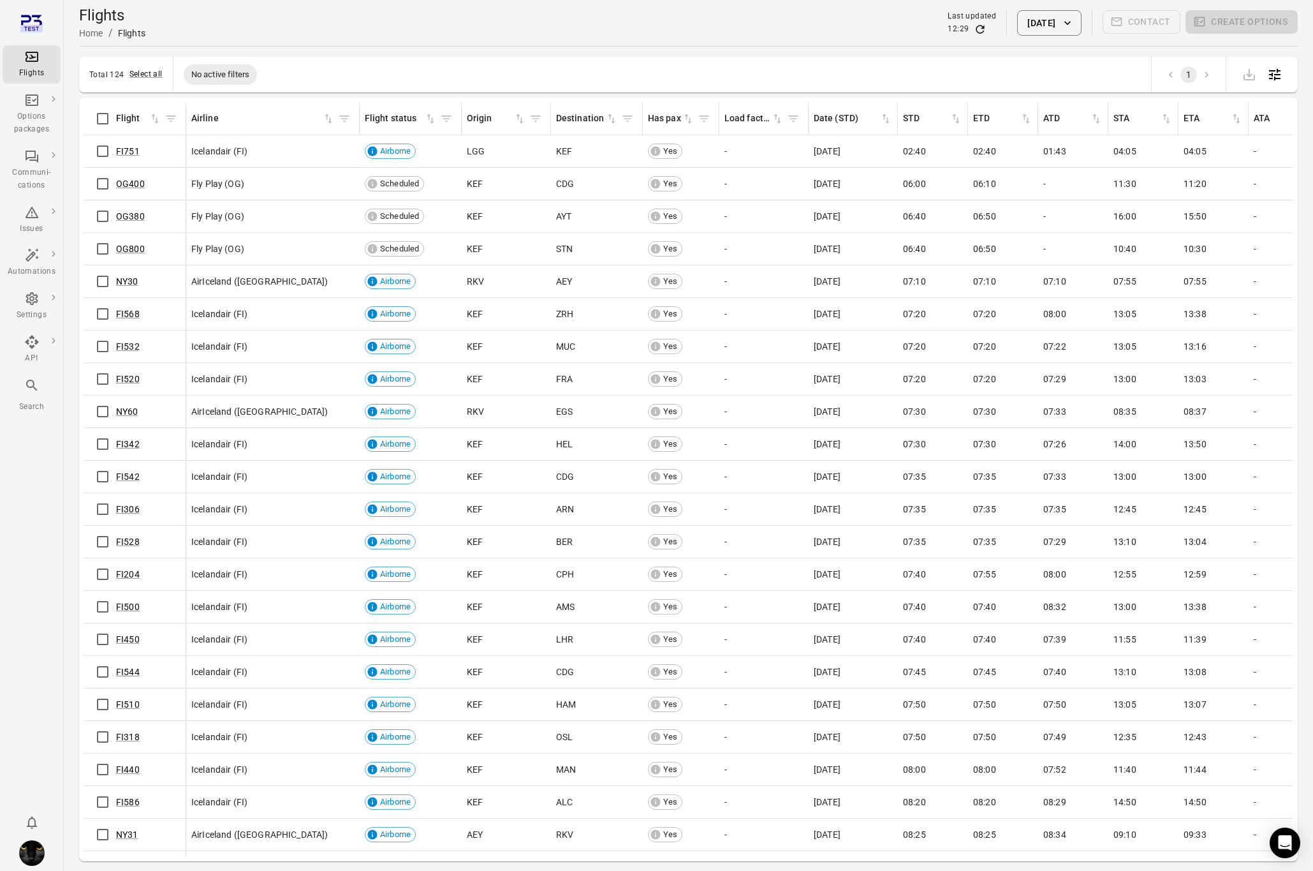
click at [1040, 10] on button "[DATE]" at bounding box center [1049, 23] width 64 height 26
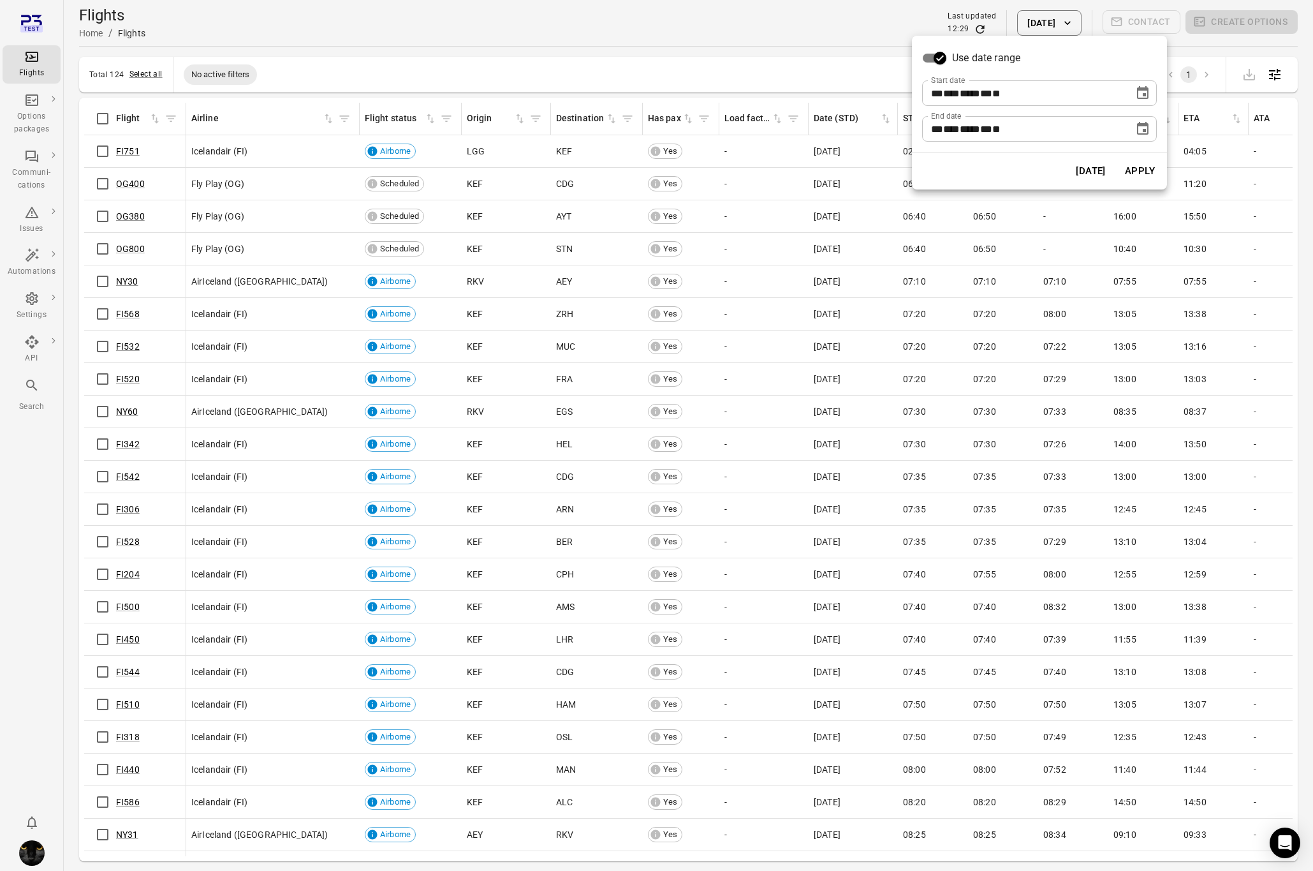
click at [1040, 94] on icon "Choose date, selected date is Oct 7, 2025" at bounding box center [1142, 92] width 11 height 13
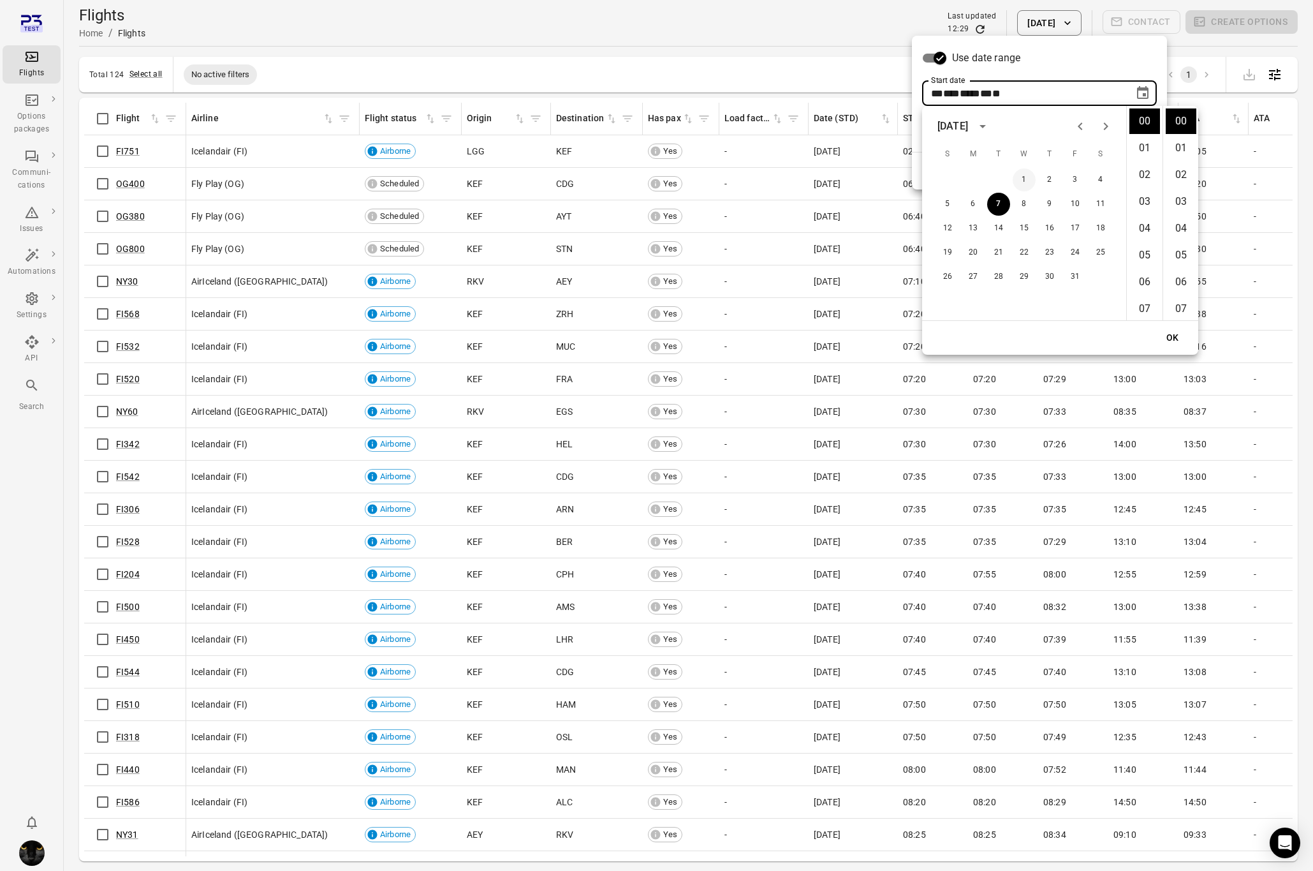
click at [1020, 172] on button "1" at bounding box center [1024, 179] width 23 height 23
click at [1040, 129] on icon "Previous month" at bounding box center [1080, 126] width 15 height 15
click at [972, 174] on button "1" at bounding box center [973, 179] width 23 height 23
type input "**********"
click at [1040, 340] on button "OK" at bounding box center [1173, 338] width 41 height 24
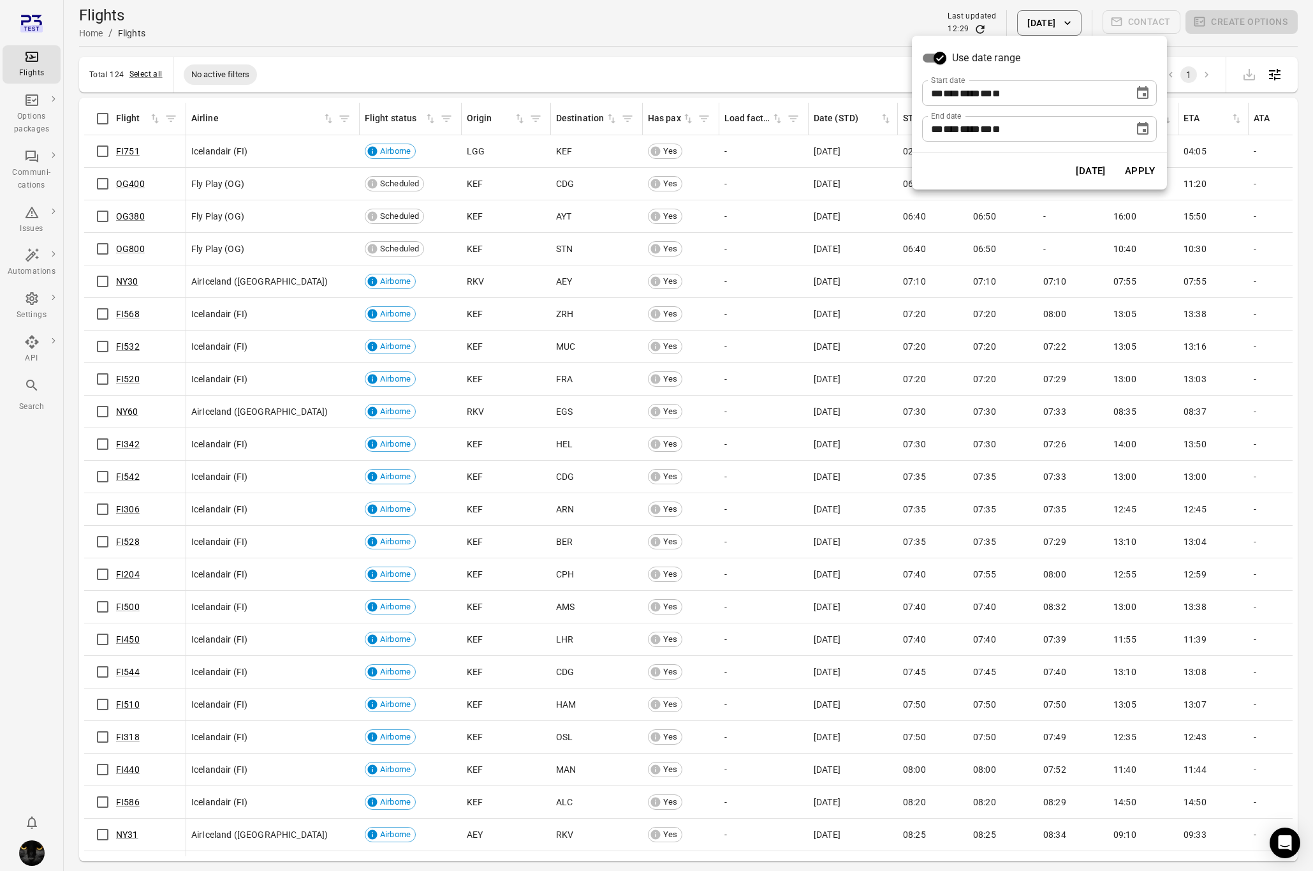
drag, startPoint x: 762, startPoint y: 53, endPoint x: 671, endPoint y: 52, distance: 90.6
click at [743, 54] on div at bounding box center [656, 435] width 1313 height 871
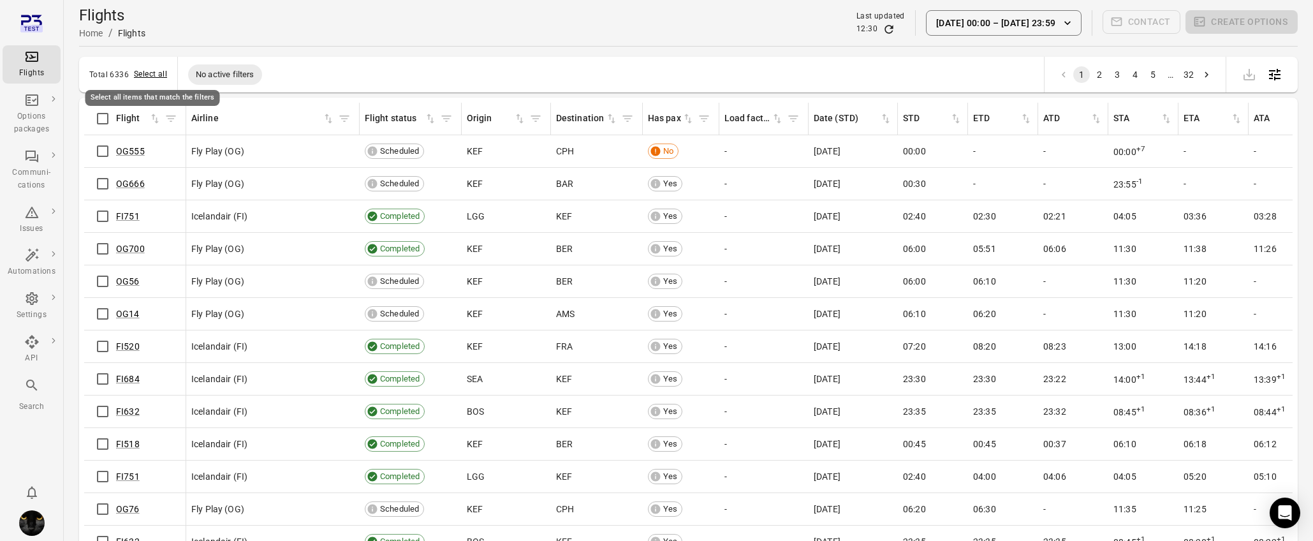
click at [151, 75] on button "Select all" at bounding box center [150, 74] width 33 height 13
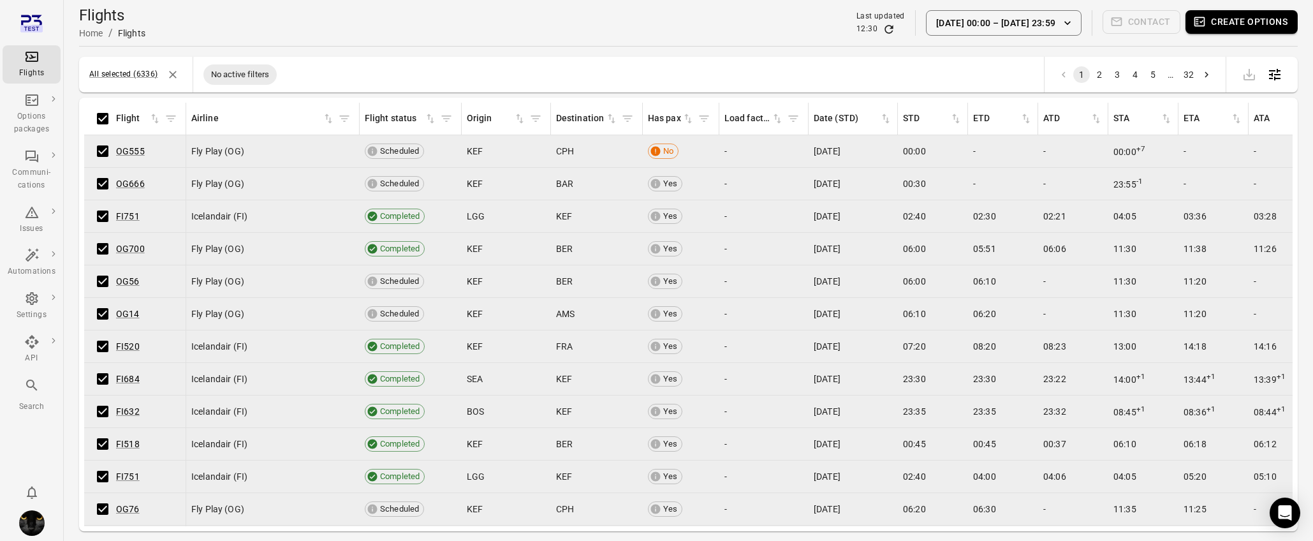
click at [1040, 26] on button "Create options" at bounding box center [1242, 22] width 112 height 24
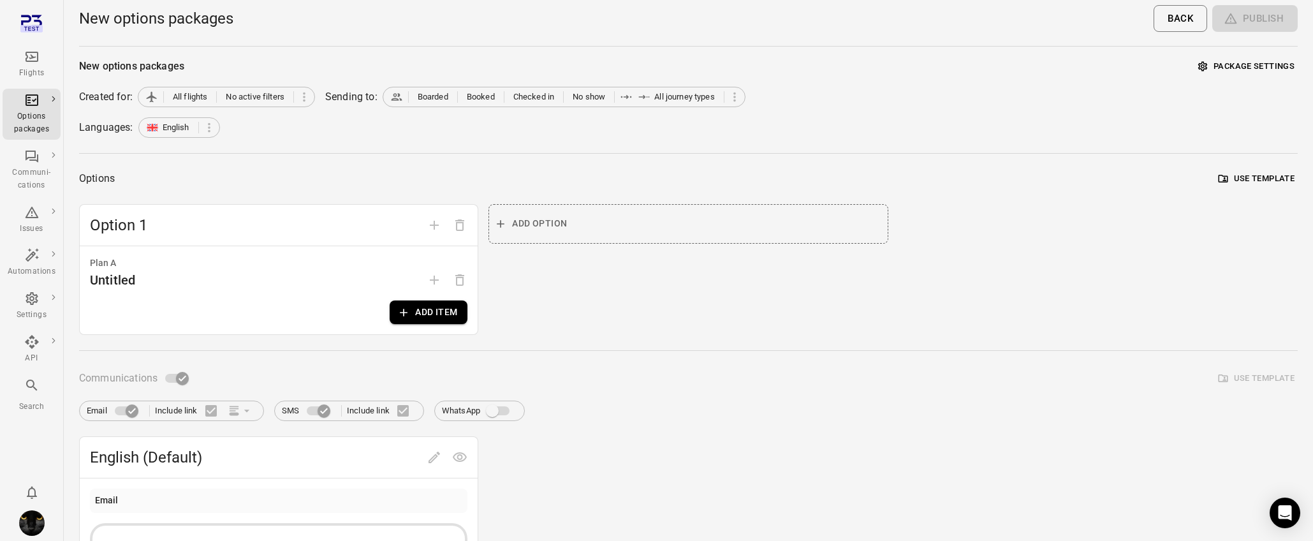
click at [437, 306] on button "Add item" at bounding box center [429, 312] width 78 height 24
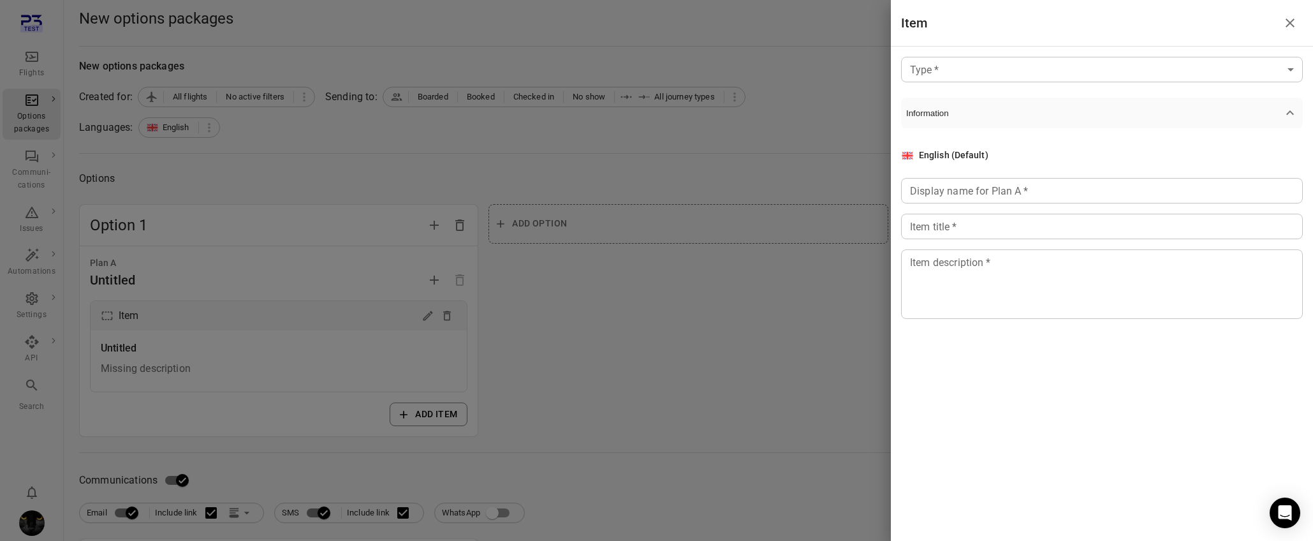
click at [934, 75] on body "Flights Options packages Communi-cations Issues Automations Settings API Search…" at bounding box center [656, 545] width 1313 height 1091
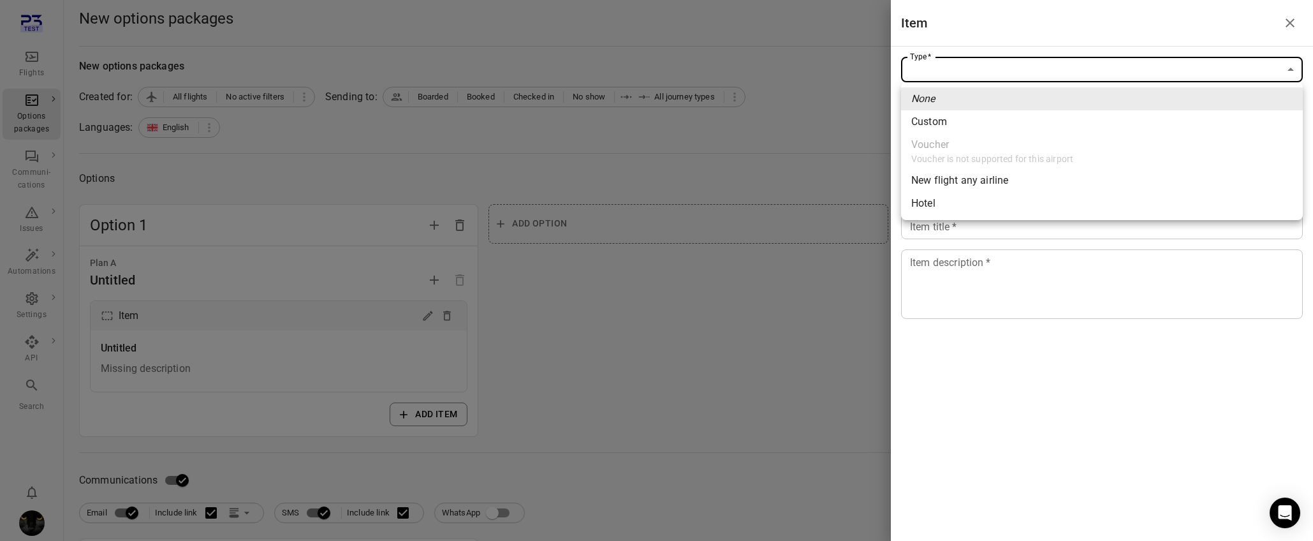
click at [948, 118] on li "Custom" at bounding box center [1102, 121] width 402 height 23
type input "******"
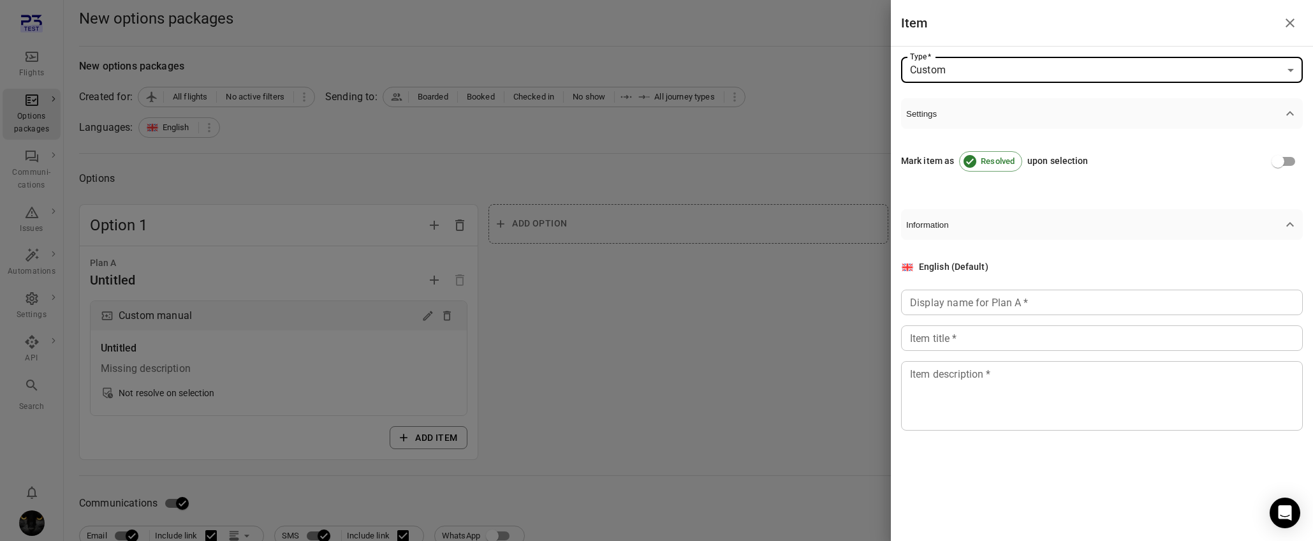
drag, startPoint x: 969, startPoint y: 307, endPoint x: 956, endPoint y: 337, distance: 33.4
click at [969, 307] on input "Display name for Plan A   *" at bounding box center [1102, 303] width 402 height 26
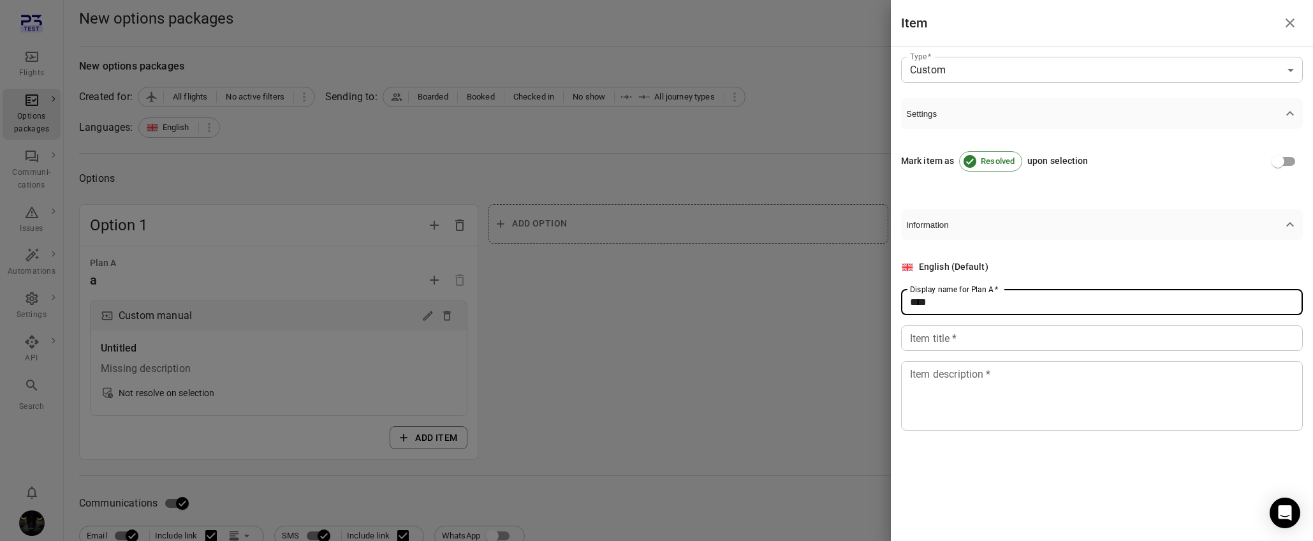
type input "****"
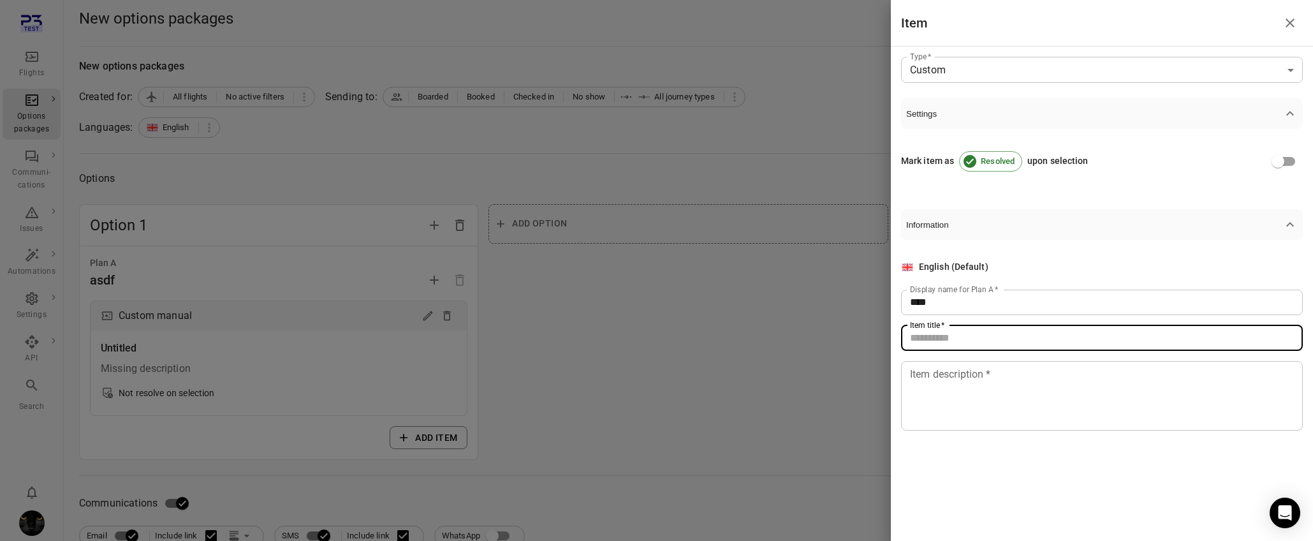
drag, startPoint x: 951, startPoint y: 341, endPoint x: 946, endPoint y: 377, distance: 36.6
click at [949, 348] on input "Item title   *" at bounding box center [1102, 338] width 402 height 26
type input "****"
drag, startPoint x: 945, startPoint y: 387, endPoint x: 827, endPoint y: 397, distance: 118.5
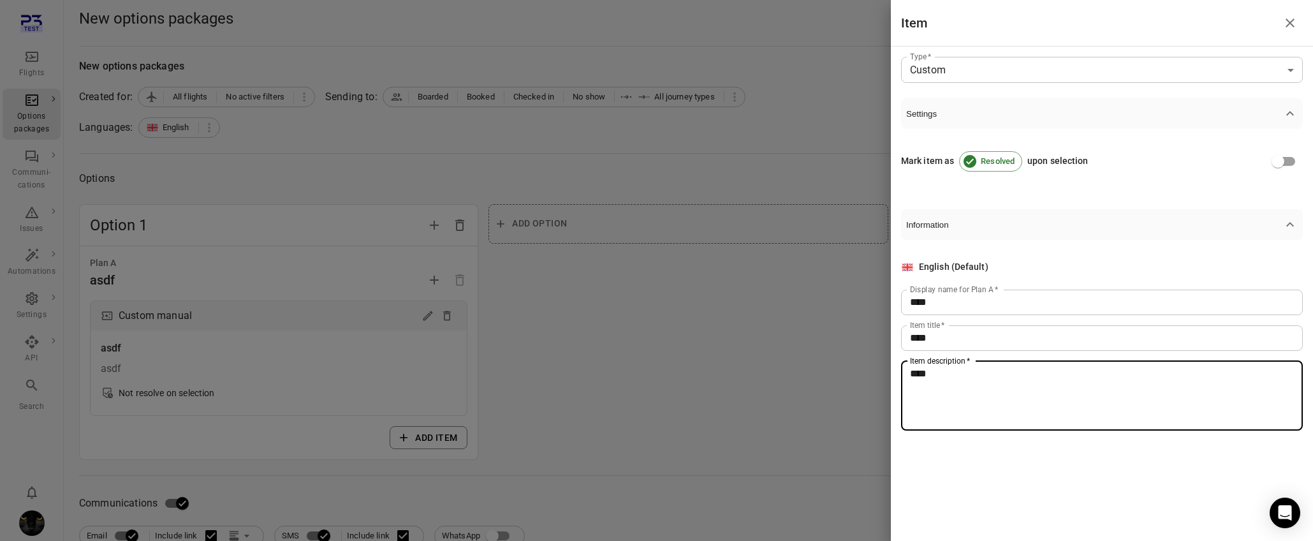
type textarea "****"
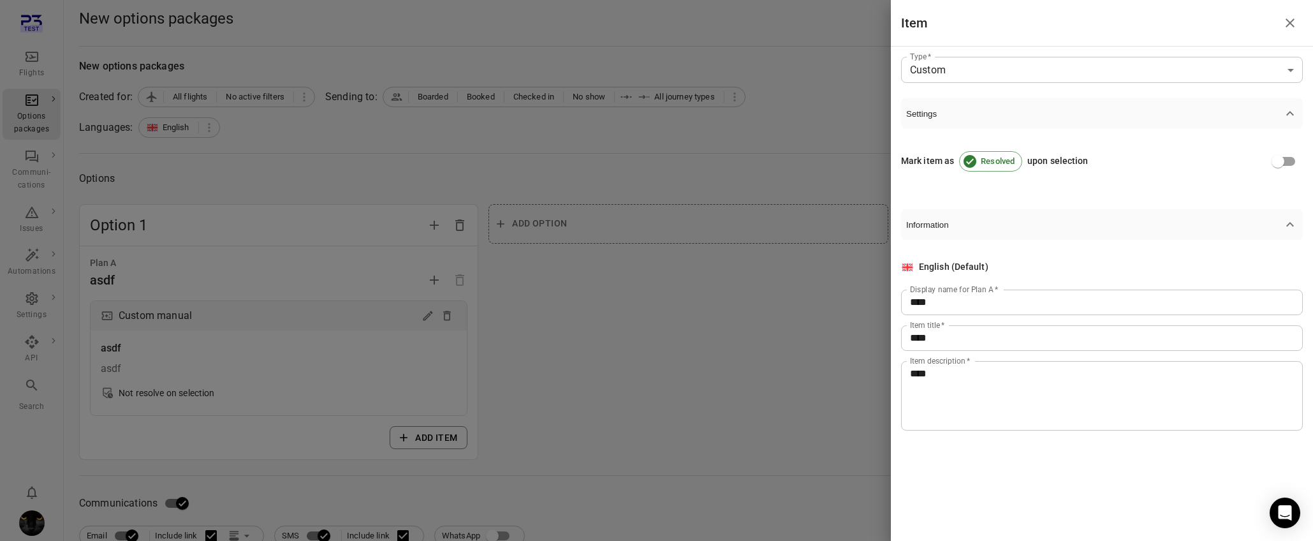
drag, startPoint x: 681, startPoint y: 407, endPoint x: 350, endPoint y: 472, distance: 337.3
click at [665, 414] on div at bounding box center [656, 270] width 1313 height 541
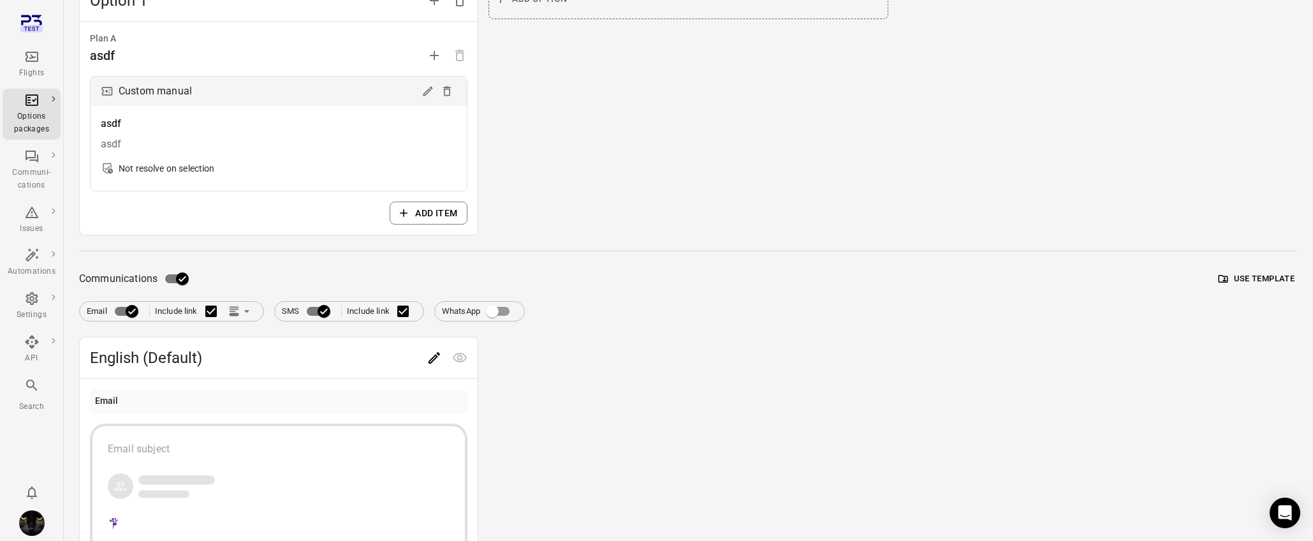
scroll to position [142, 0]
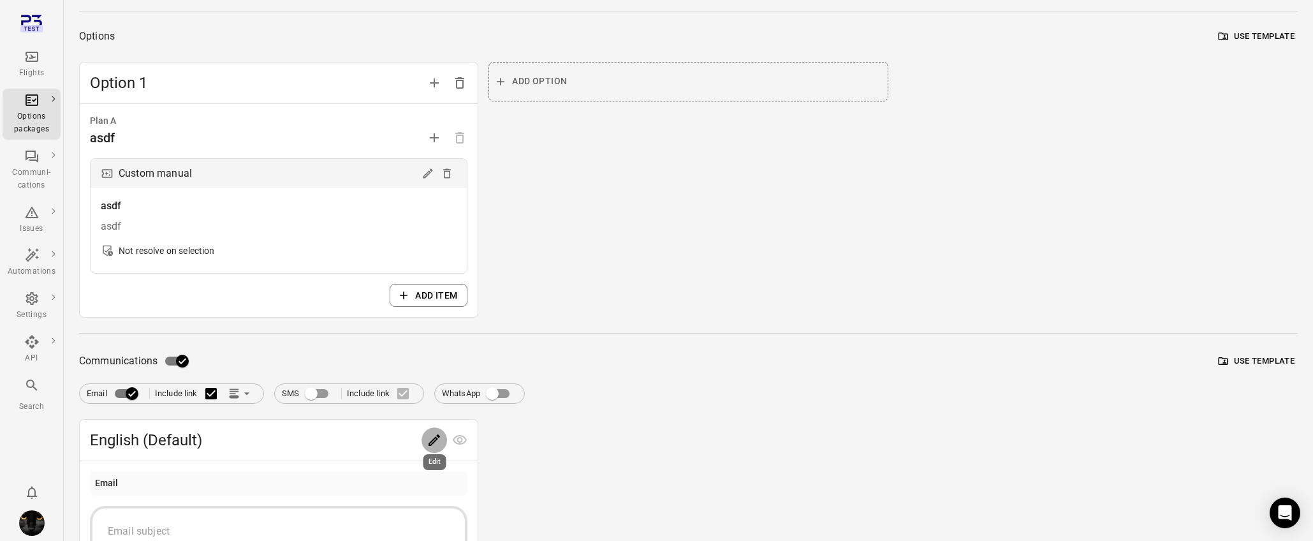
click at [430, 443] on icon "Edit" at bounding box center [434, 439] width 15 height 15
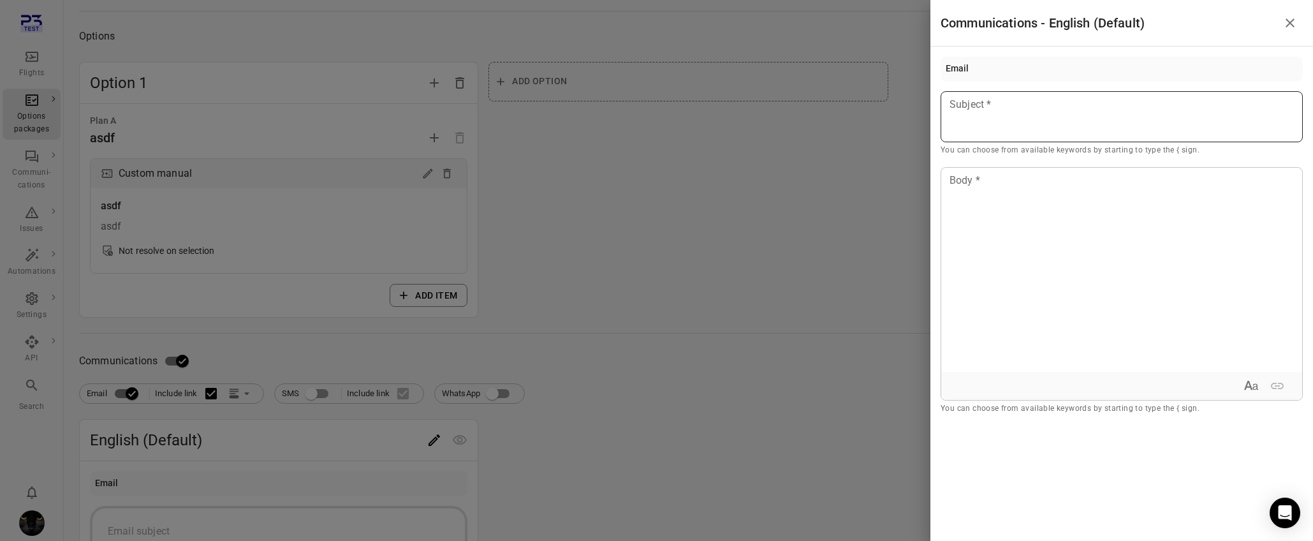
click at [1040, 94] on div at bounding box center [1122, 116] width 362 height 51
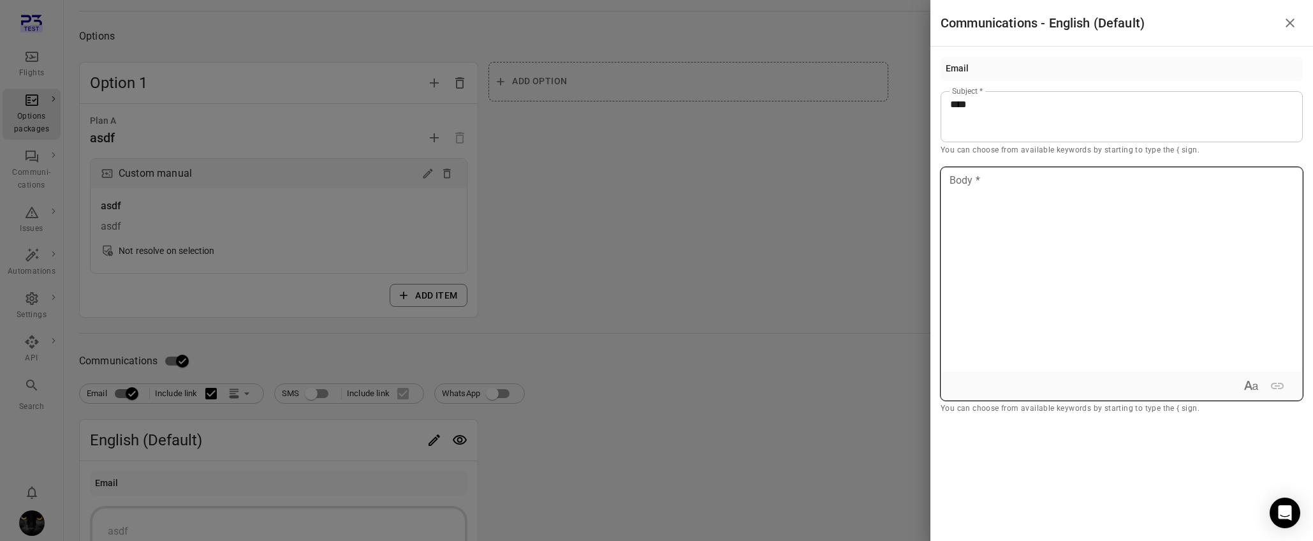
click at [1040, 279] on div at bounding box center [1121, 270] width 361 height 204
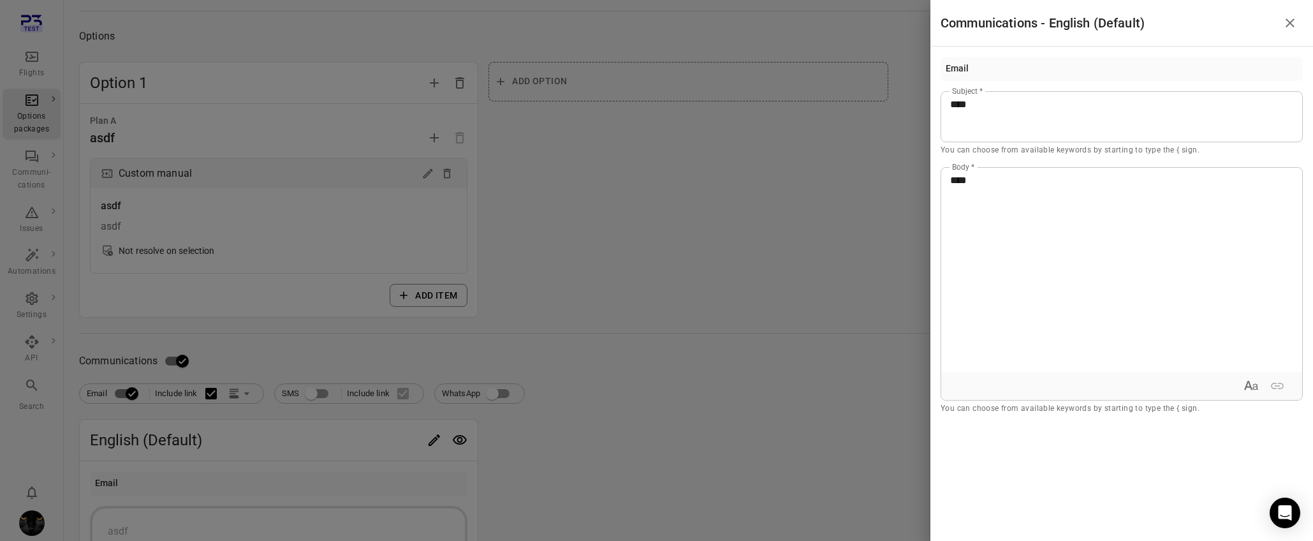
click at [702, 266] on div at bounding box center [656, 270] width 1313 height 541
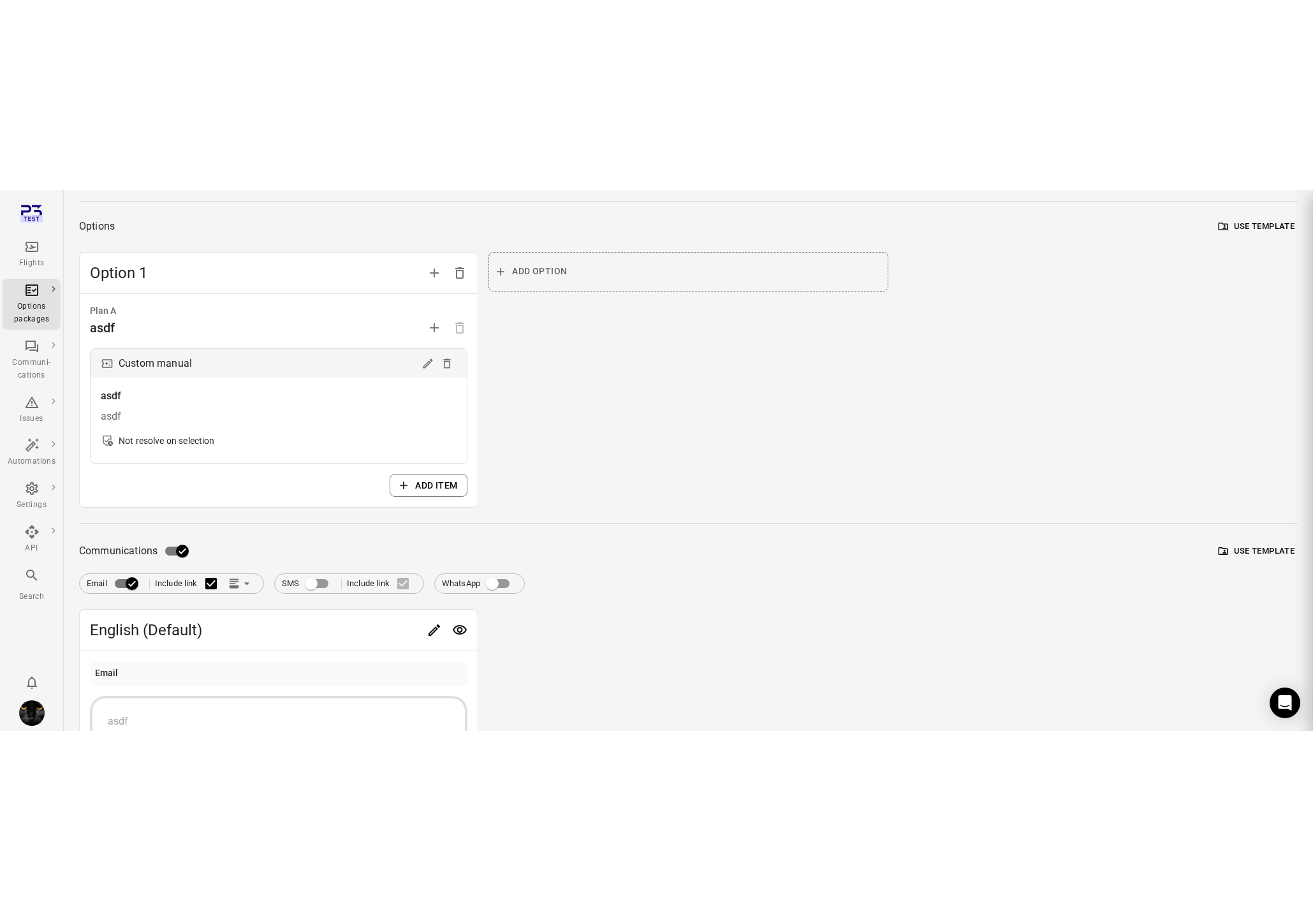
scroll to position [0, 0]
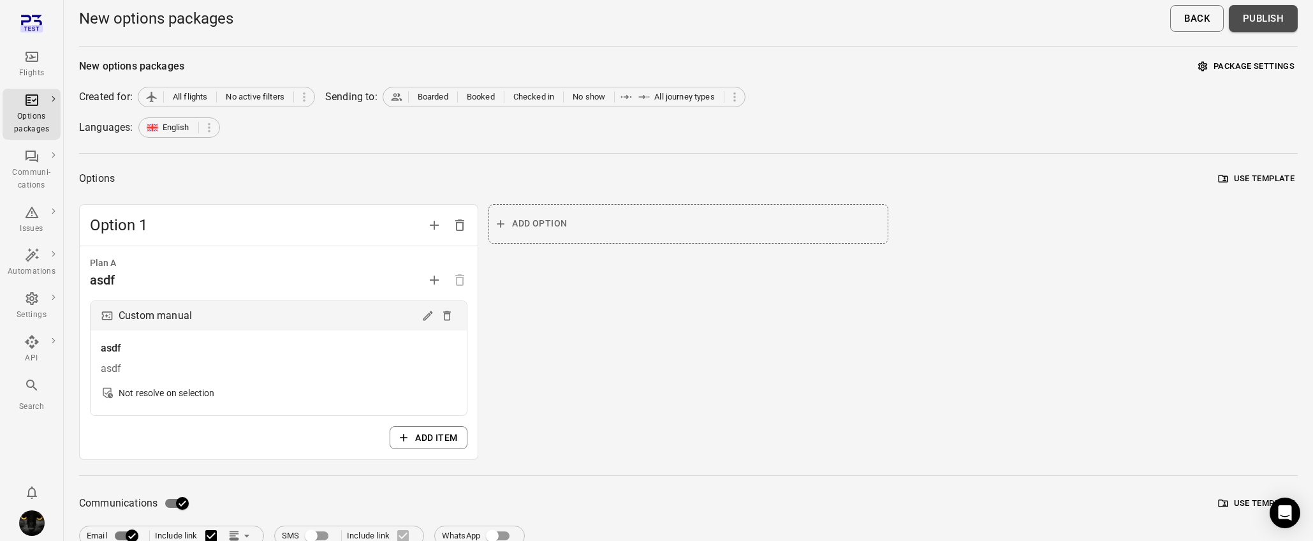
click at [1040, 27] on button "Publish" at bounding box center [1263, 18] width 69 height 27
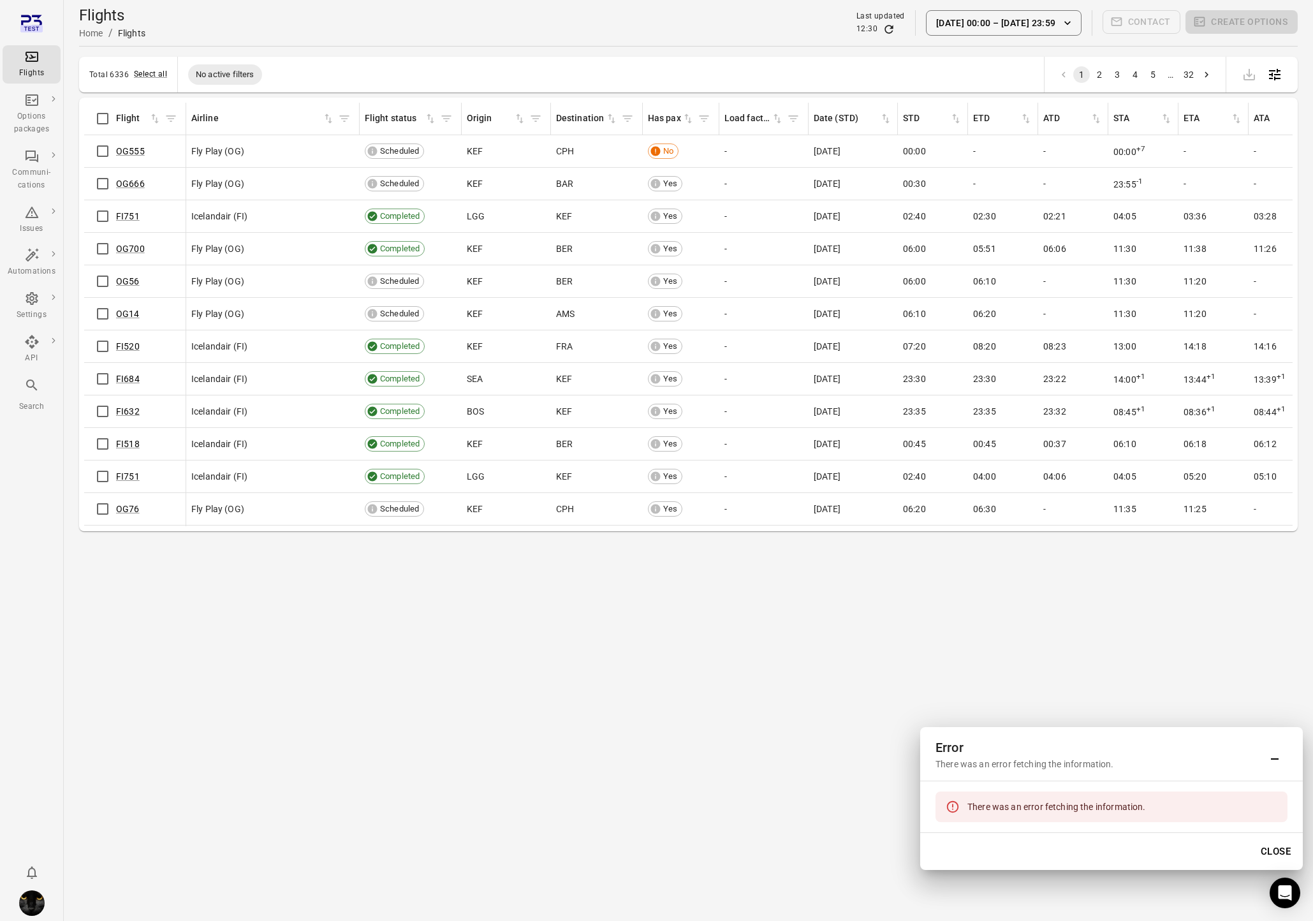
click at [13, 68] on div "Flights" at bounding box center [32, 73] width 48 height 13
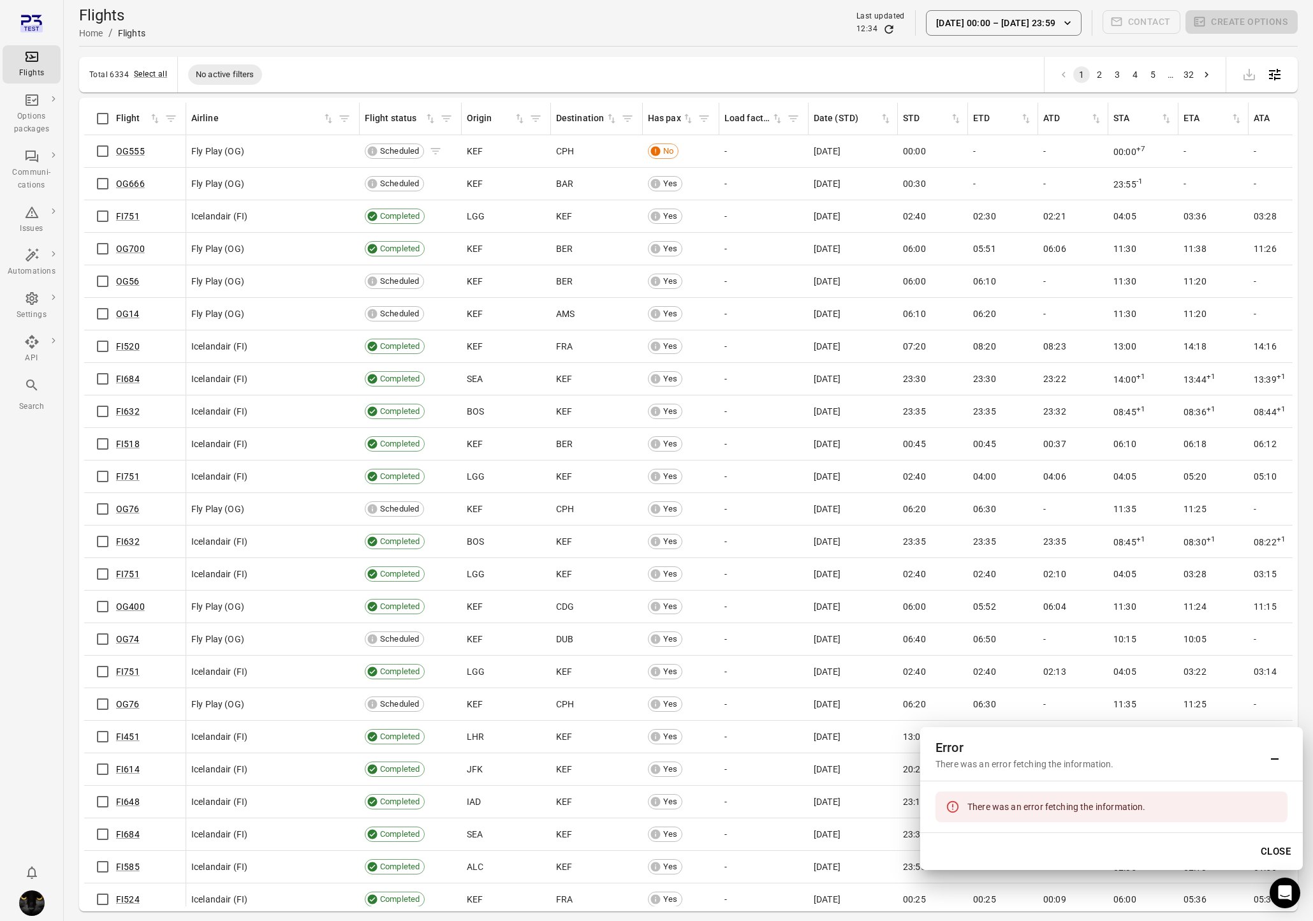
click at [436, 151] on icon "Flights information" at bounding box center [436, 151] width 10 height 6
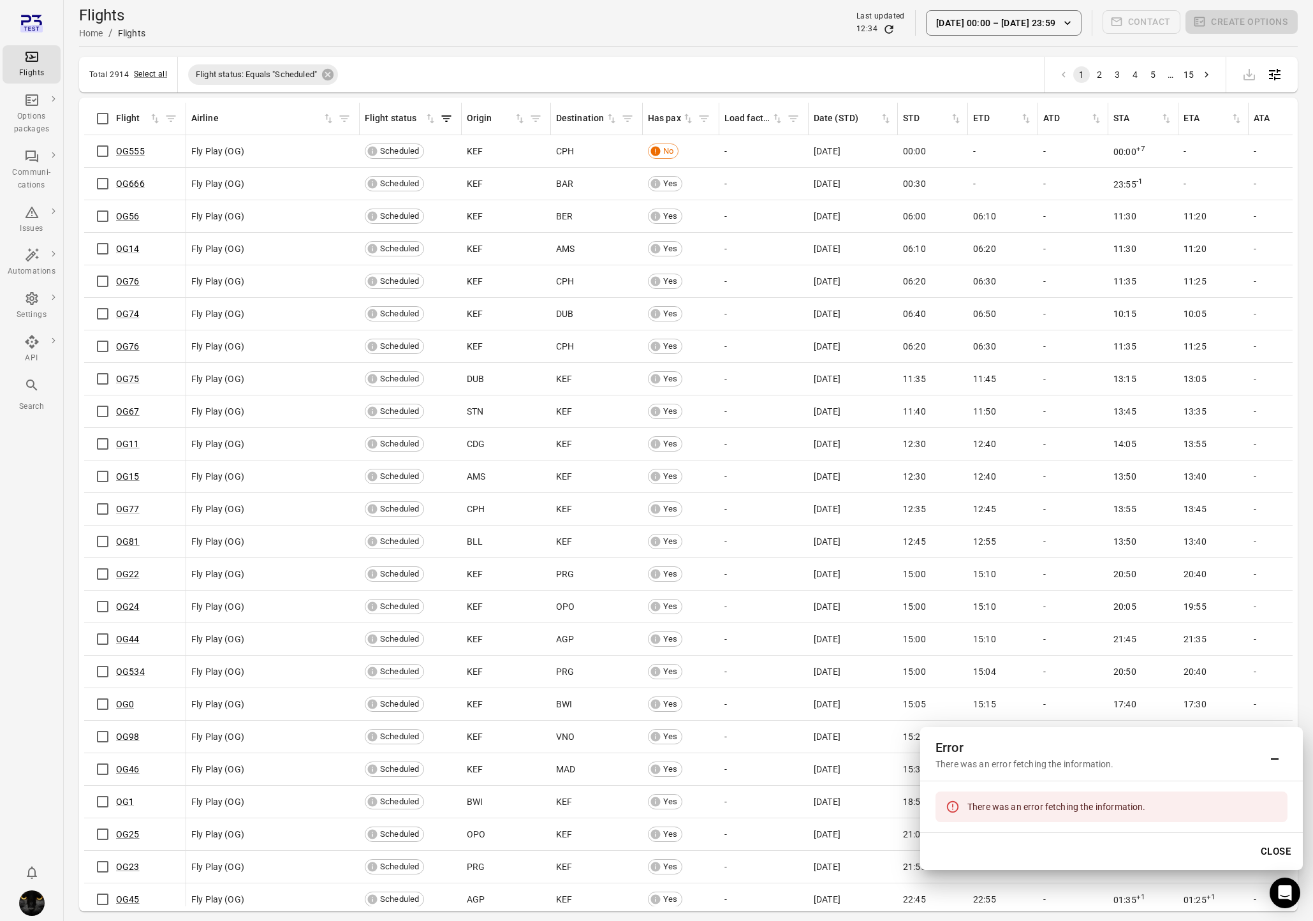
click at [492, 150] on icon "Flights information" at bounding box center [494, 151] width 13 height 13
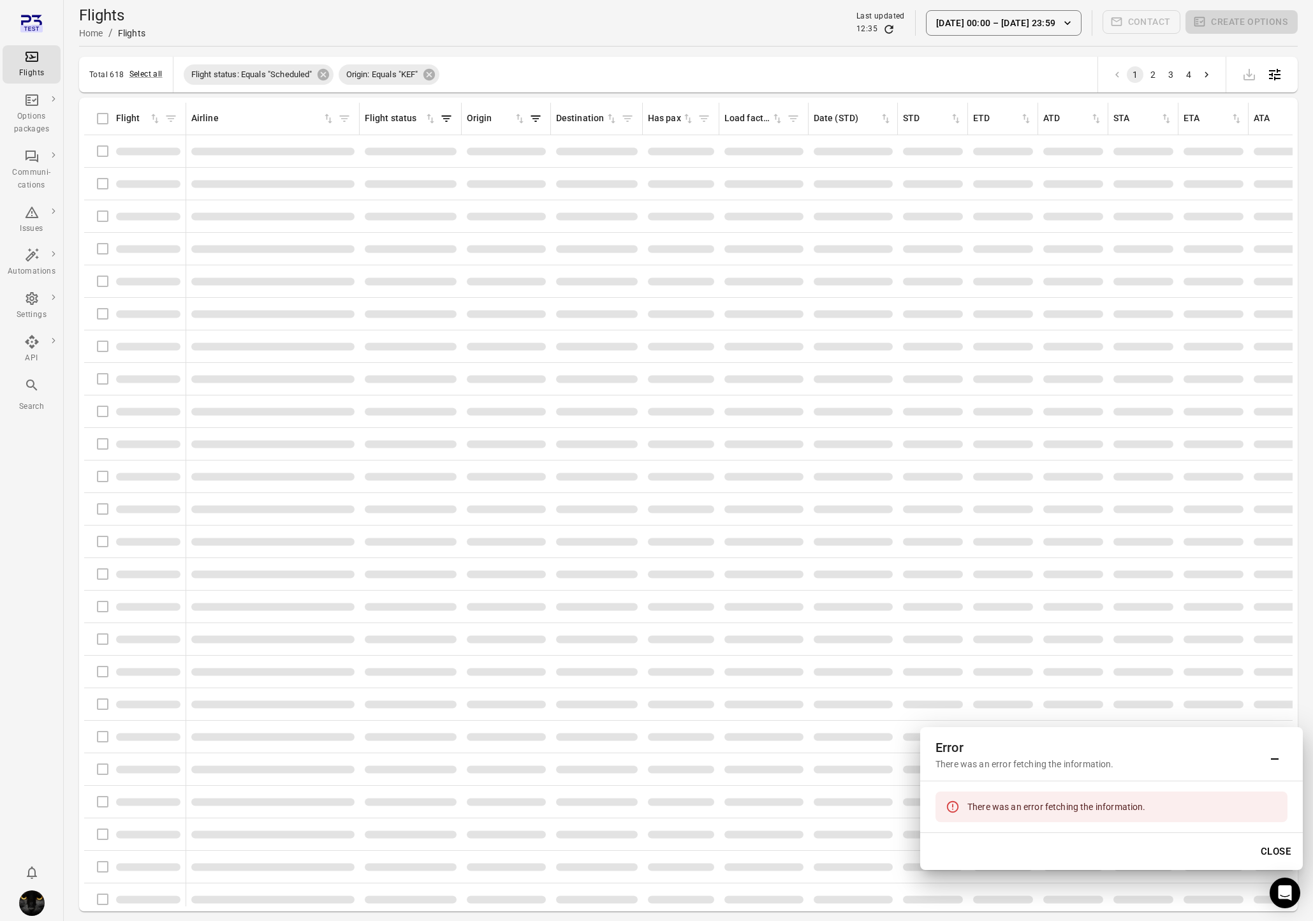
click at [1012, 18] on button "[DATE] 00:00 – [DATE] 23:59" at bounding box center [1004, 23] width 156 height 26
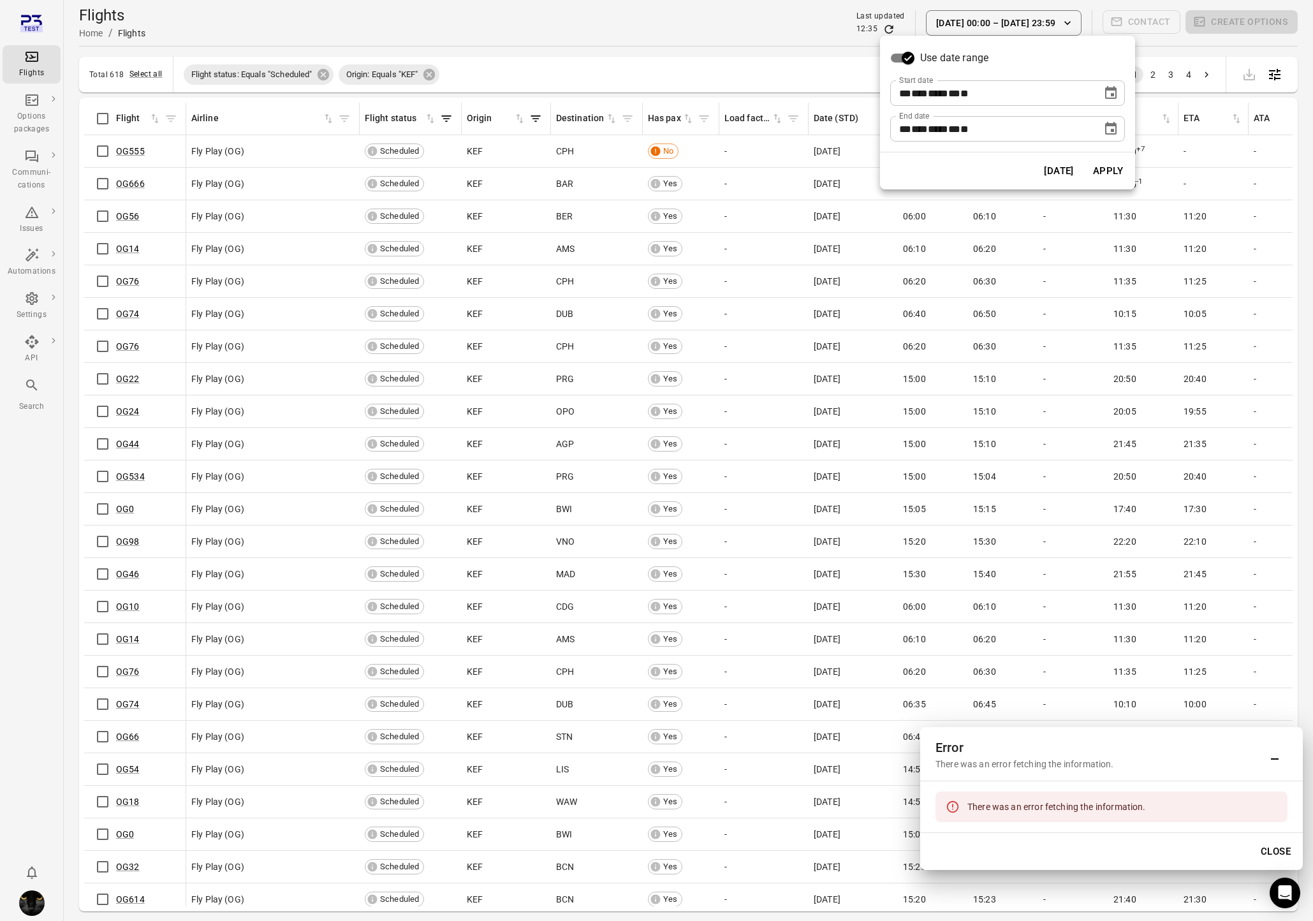
click at [1040, 171] on button "[DATE]" at bounding box center [1059, 171] width 44 height 27
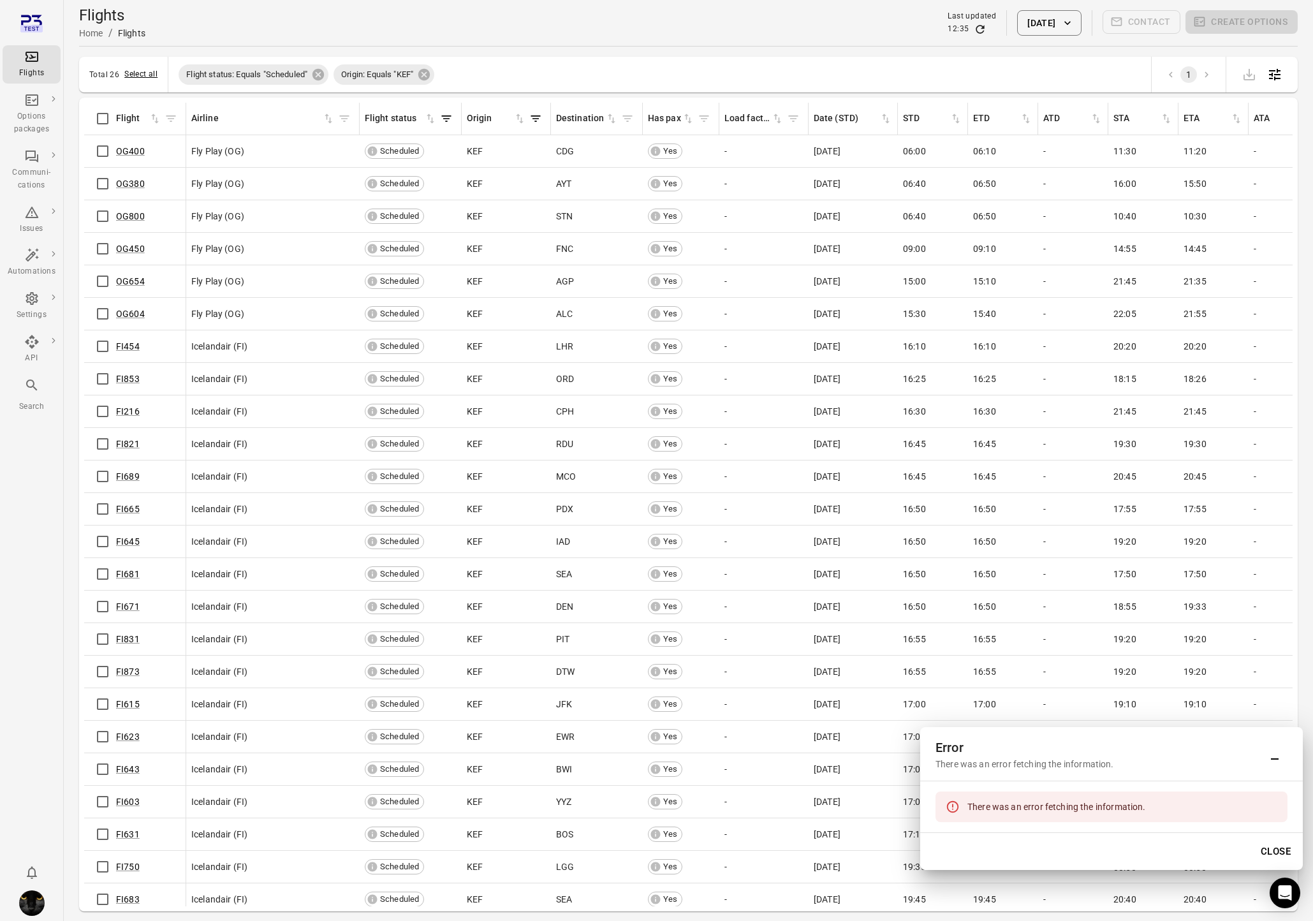
click at [142, 76] on button "Select all" at bounding box center [140, 74] width 33 height 13
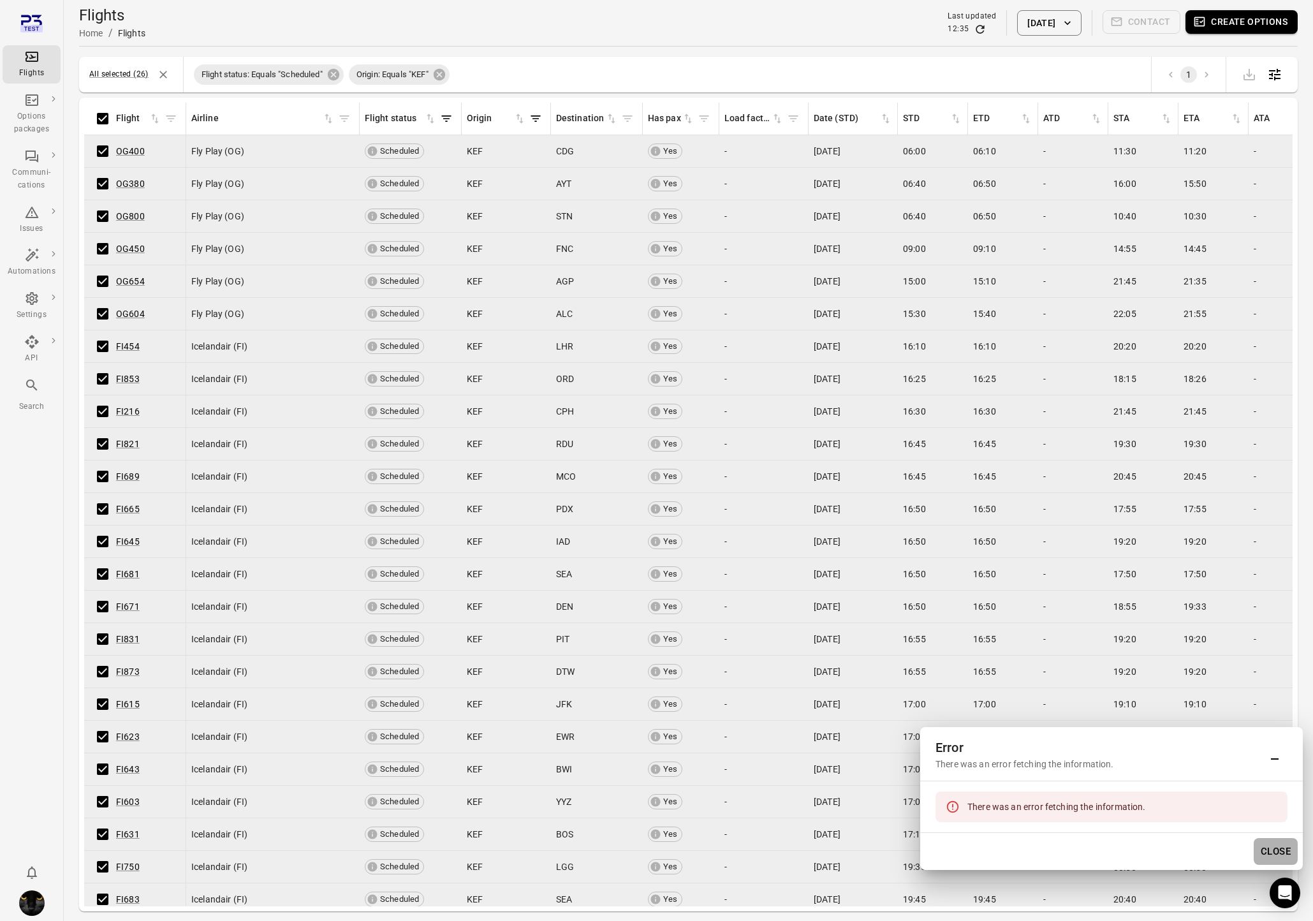
drag, startPoint x: 1273, startPoint y: 847, endPoint x: 1285, endPoint y: 787, distance: 61.0
click at [1040, 808] on button "Close" at bounding box center [1276, 851] width 44 height 27
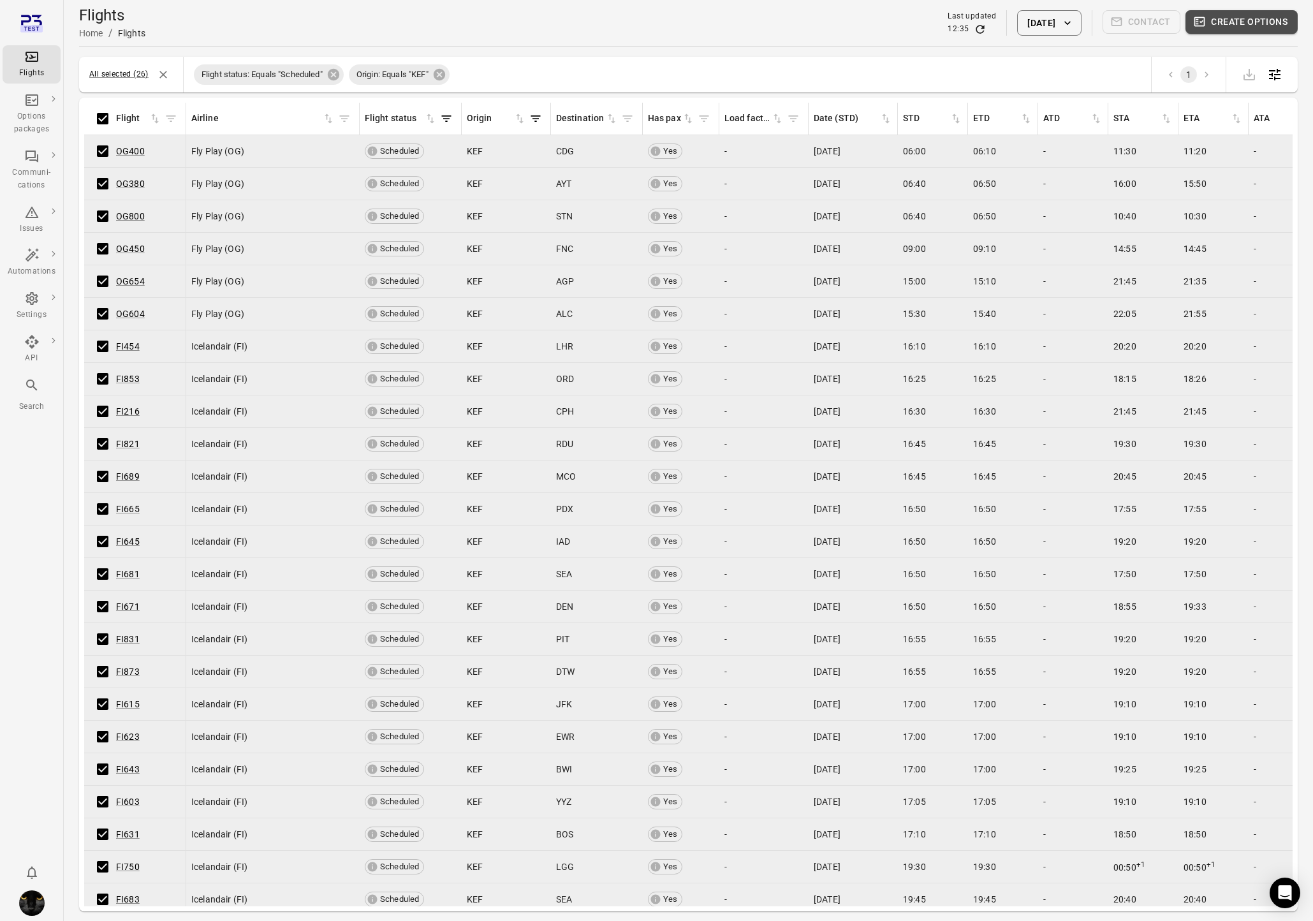
click at [1040, 18] on button "Create options" at bounding box center [1242, 22] width 112 height 24
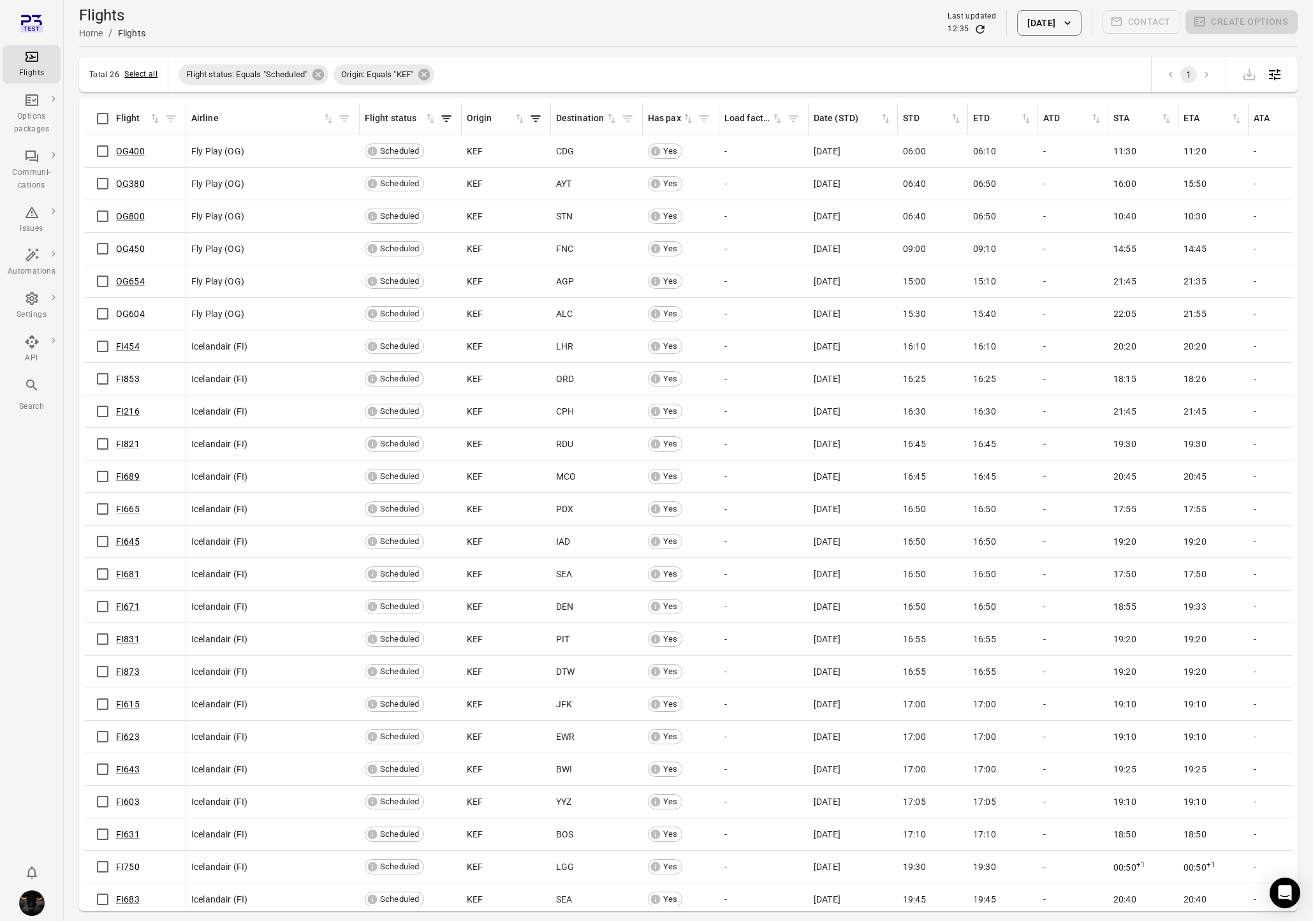
click at [149, 80] on button "Select all" at bounding box center [140, 74] width 33 height 13
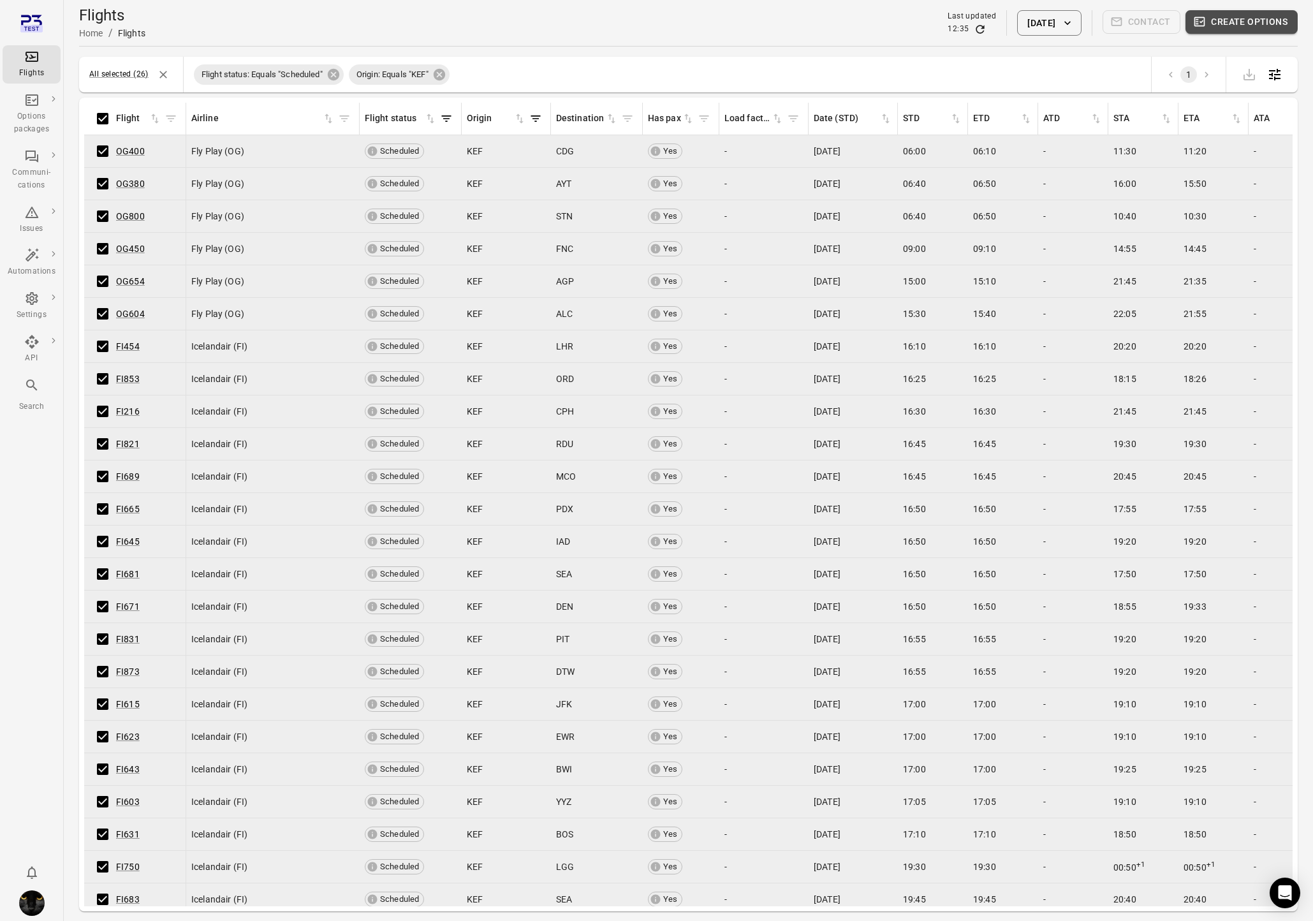
click at [1040, 19] on button "Create options" at bounding box center [1242, 22] width 112 height 24
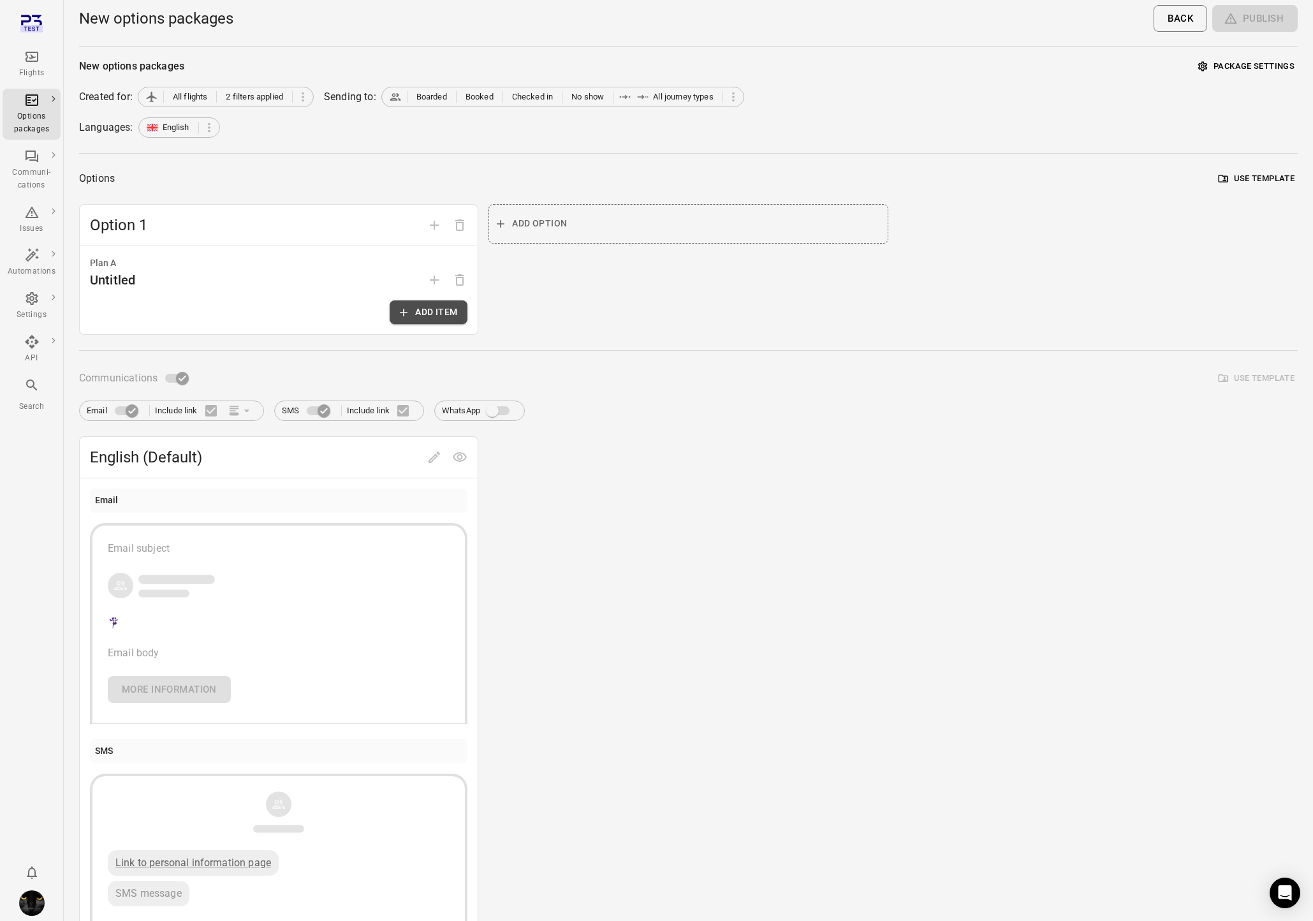
click at [409, 313] on icon "button" at bounding box center [403, 312] width 13 height 13
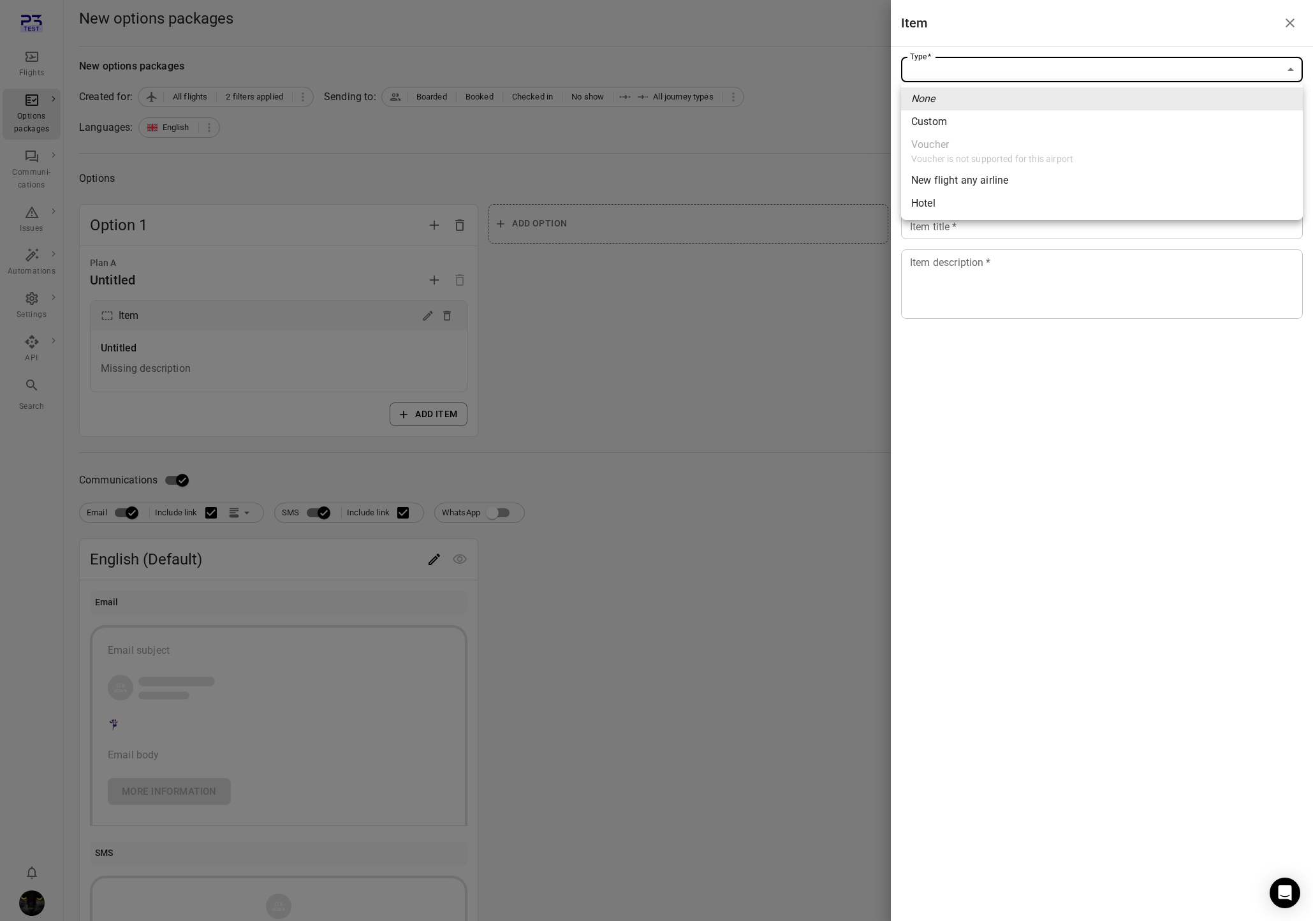
click at [965, 75] on body "Flights Options packages Communi-cations Issues Automations Settings API Search…" at bounding box center [656, 545] width 1313 height 1091
click at [955, 124] on li "Custom" at bounding box center [1102, 121] width 402 height 23
type input "******"
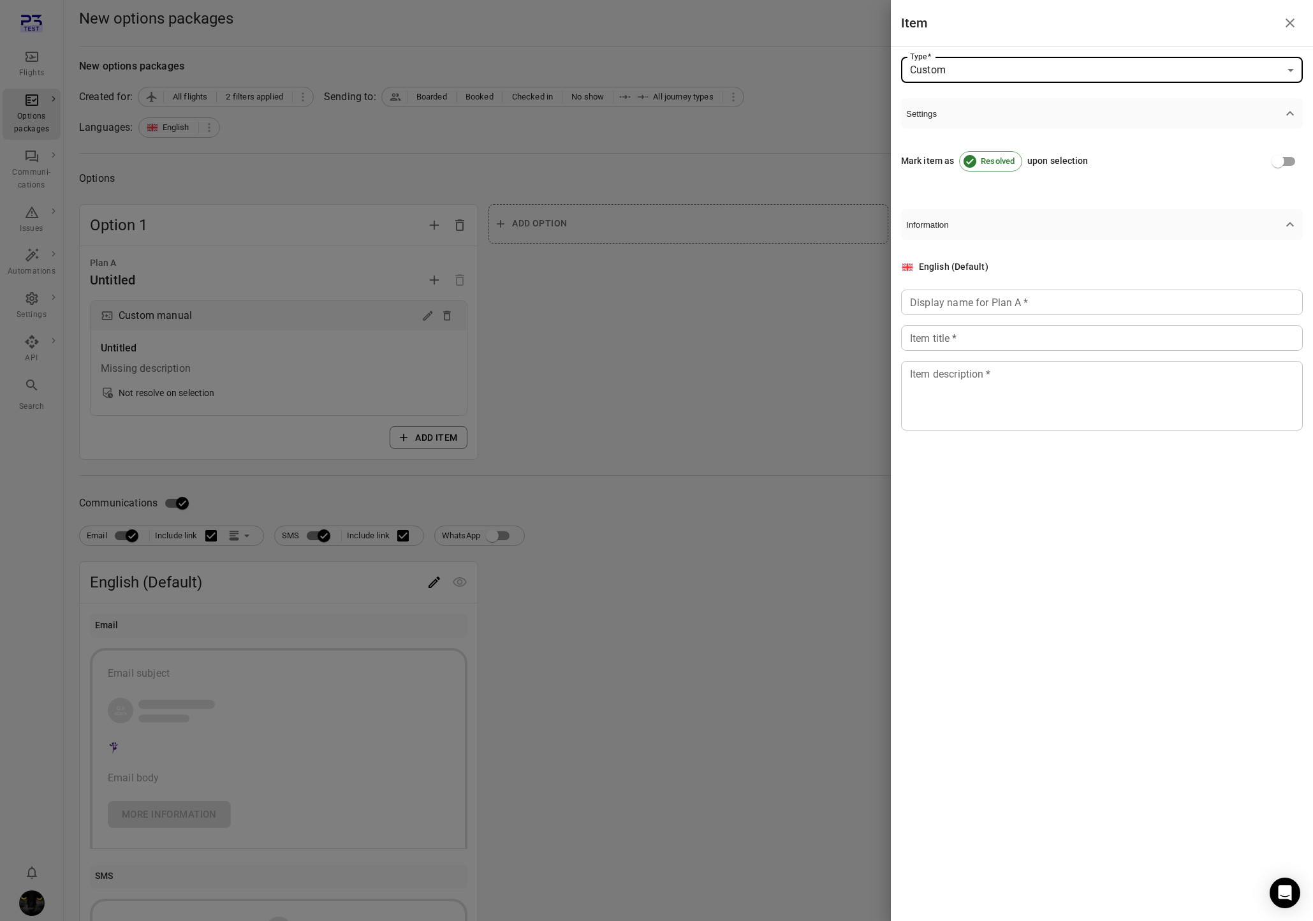
click at [957, 302] on input "Display name for Plan A   *" at bounding box center [1102, 303] width 402 height 26
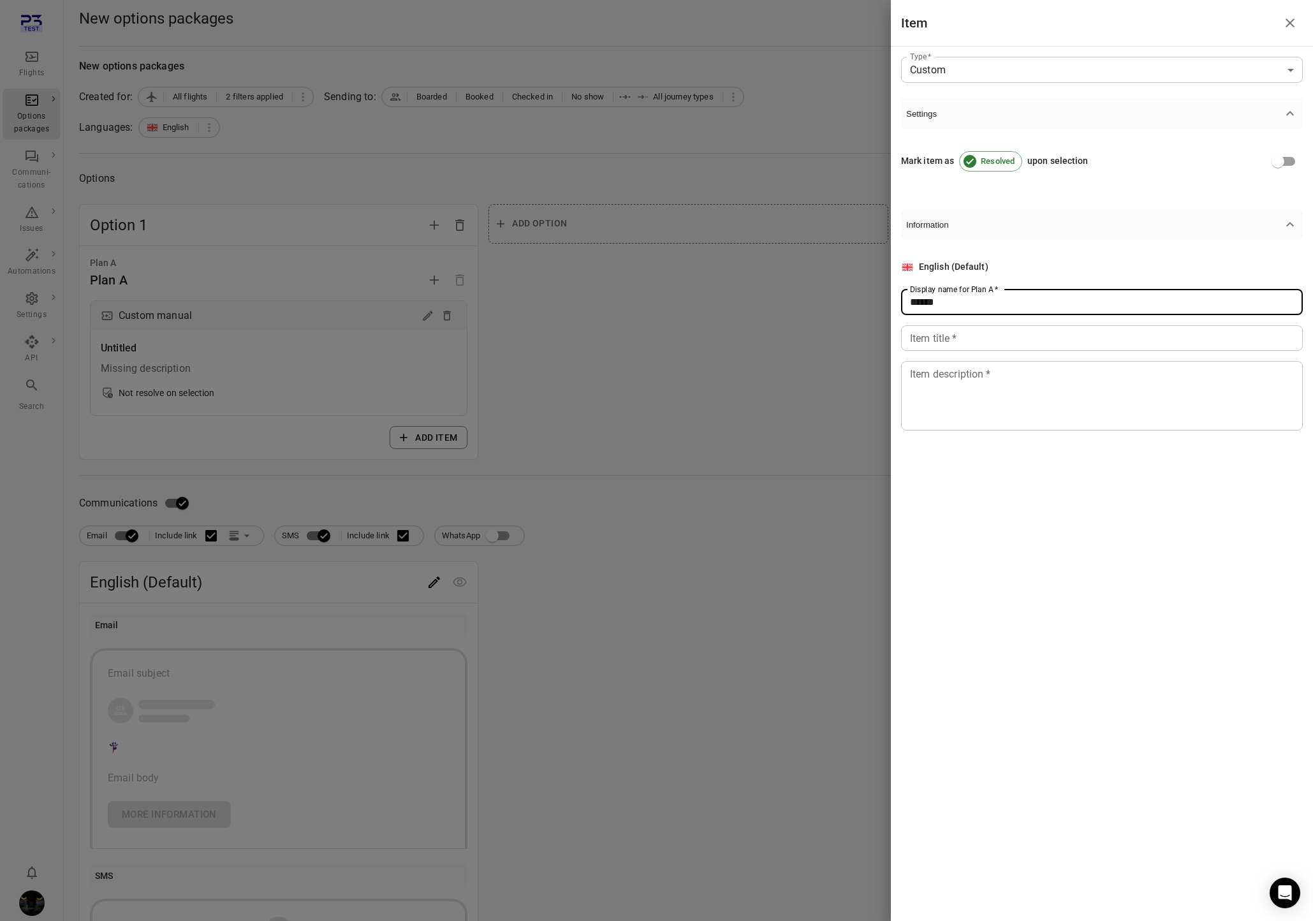
type input "******"
click at [948, 332] on div "Item title   * Item title   *" at bounding box center [1102, 338] width 402 height 26
type input "******"
click at [998, 407] on textarea "Item description   *" at bounding box center [1102, 395] width 384 height 59
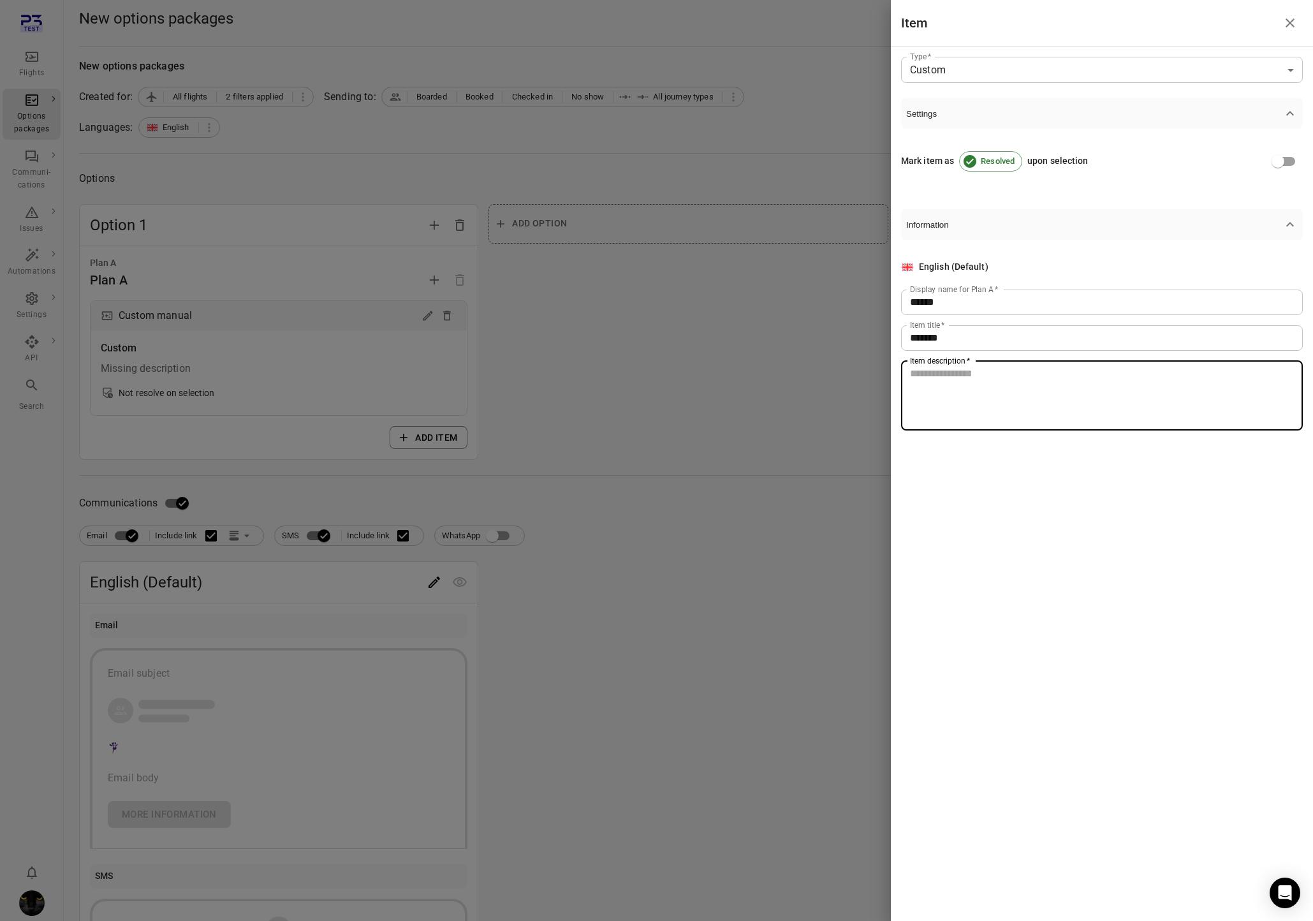
type textarea "*"
type textarea "**"
click at [581, 429] on div at bounding box center [656, 460] width 1313 height 921
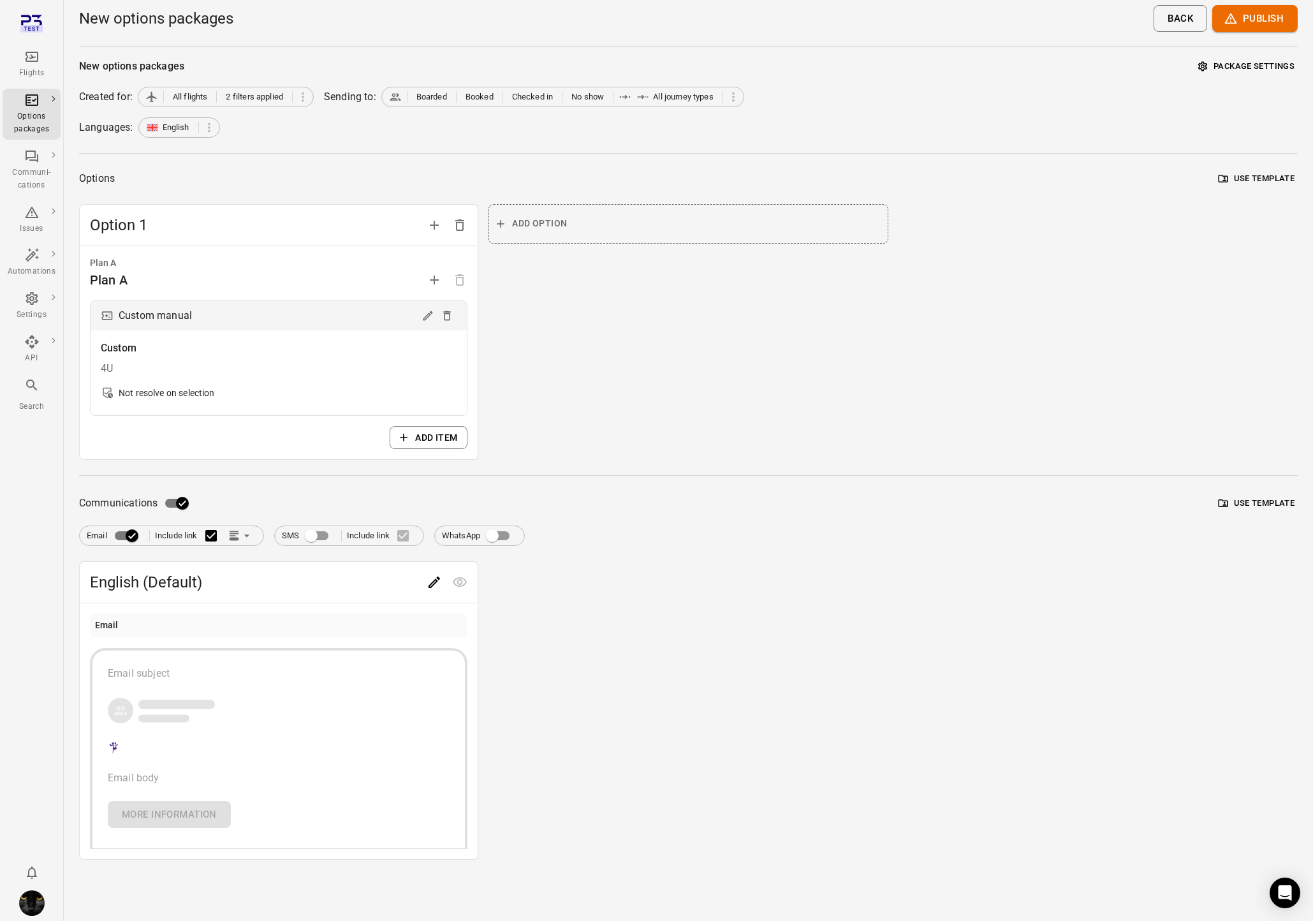
click at [443, 580] on button "Edit" at bounding box center [435, 583] width 26 height 26
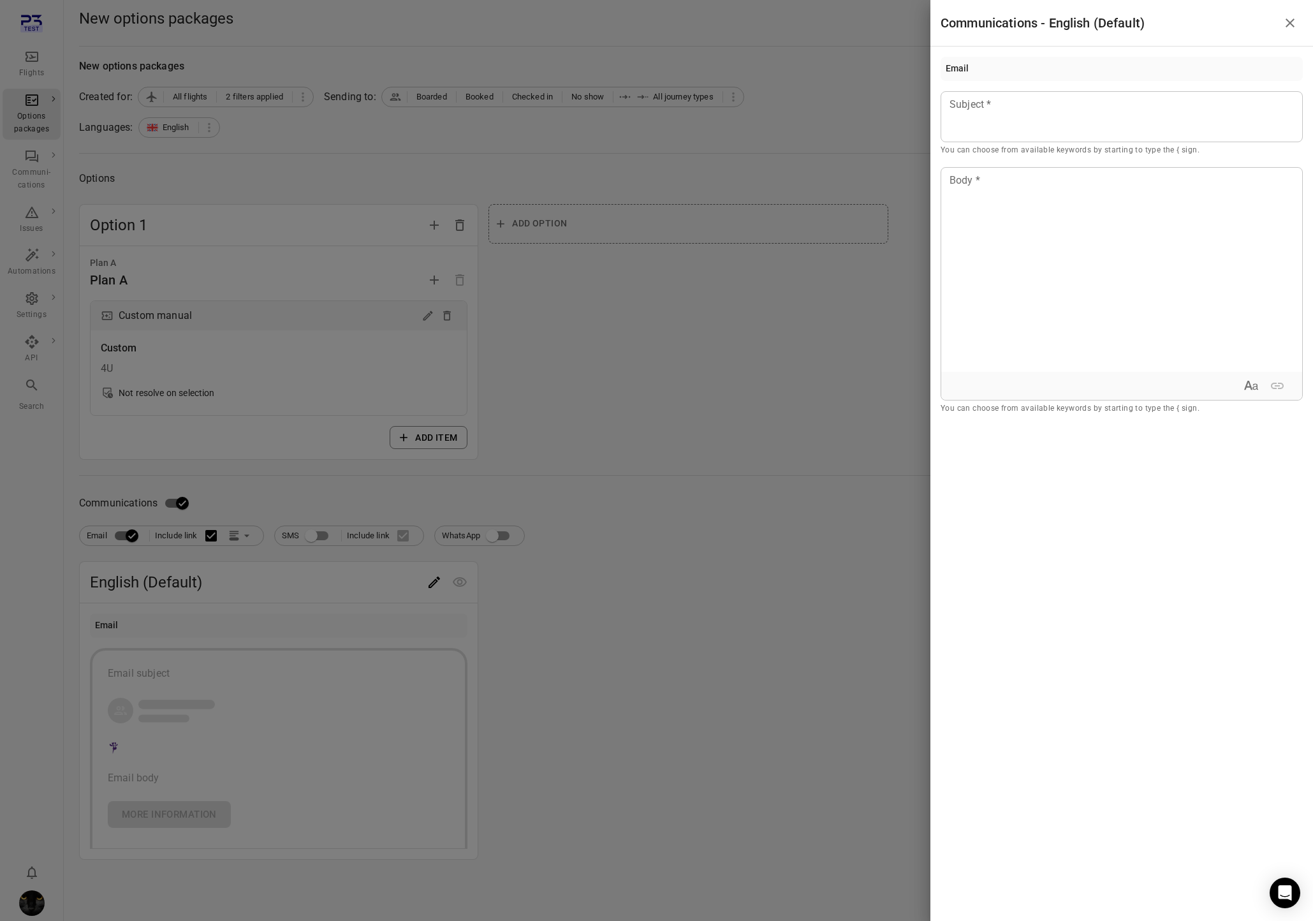
click at [983, 81] on div "Email Subject Subject * You can choose from available keywords by starting to t…" at bounding box center [1122, 236] width 362 height 358
drag, startPoint x: 995, startPoint y: 116, endPoint x: 982, endPoint y: 119, distance: 13.1
click at [982, 119] on div at bounding box center [1122, 116] width 362 height 51
drag, startPoint x: 998, startPoint y: 247, endPoint x: 999, endPoint y: 232, distance: 16.0
click at [998, 247] on div at bounding box center [1121, 270] width 361 height 204
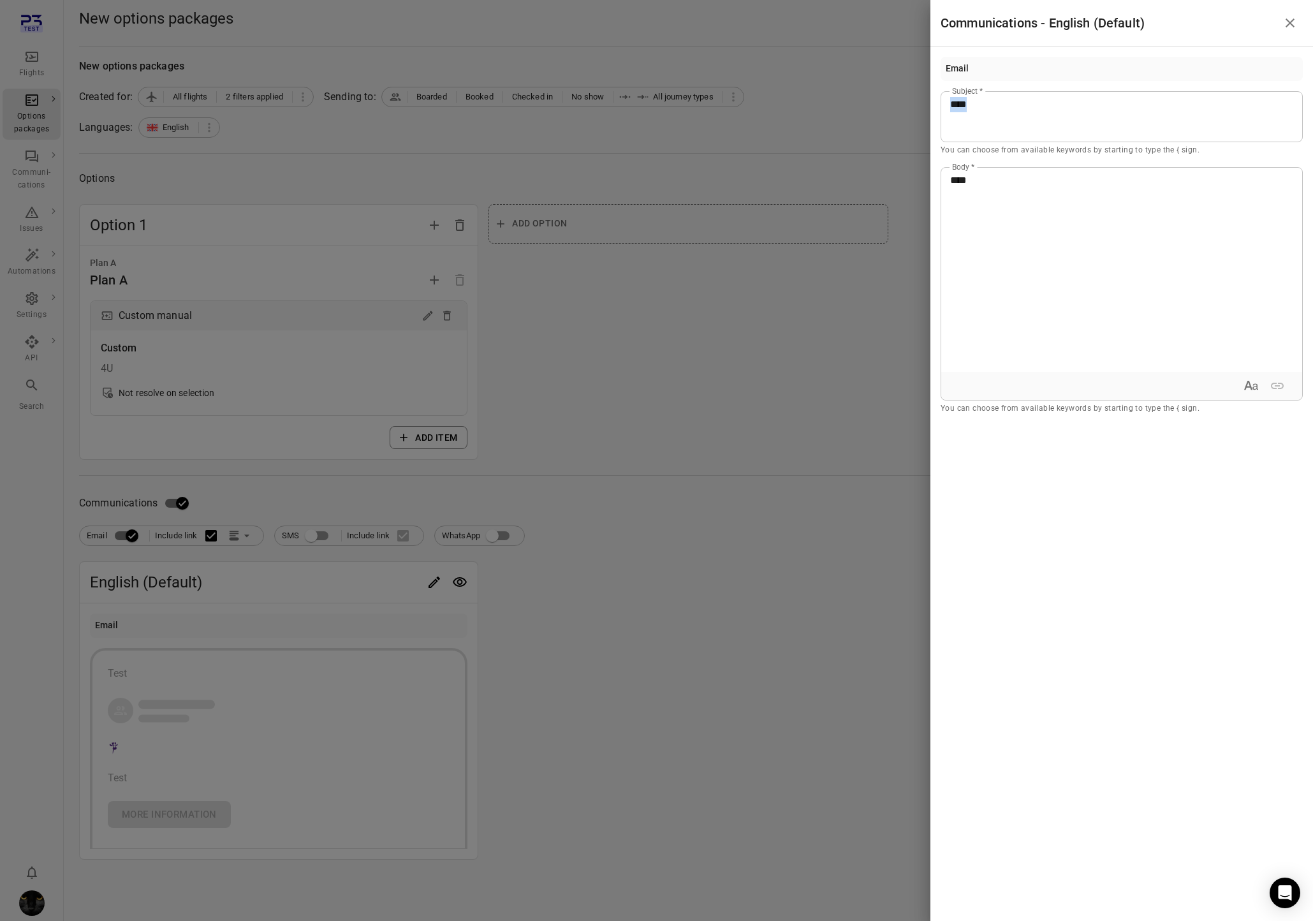
drag, startPoint x: 997, startPoint y: 105, endPoint x: 914, endPoint y: 101, distance: 83.0
click at [915, 101] on div "Communications - English (Default) Email **** Subject * You can choose from ava…" at bounding box center [656, 460] width 1313 height 921
click at [961, 156] on p "You can choose from available keywords by starting to type the { sign." at bounding box center [1122, 150] width 362 height 13
click at [996, 141] on div "Passenger first name" at bounding box center [1022, 140] width 108 height 13
drag, startPoint x: 999, startPoint y: 188, endPoint x: 816, endPoint y: 183, distance: 182.5
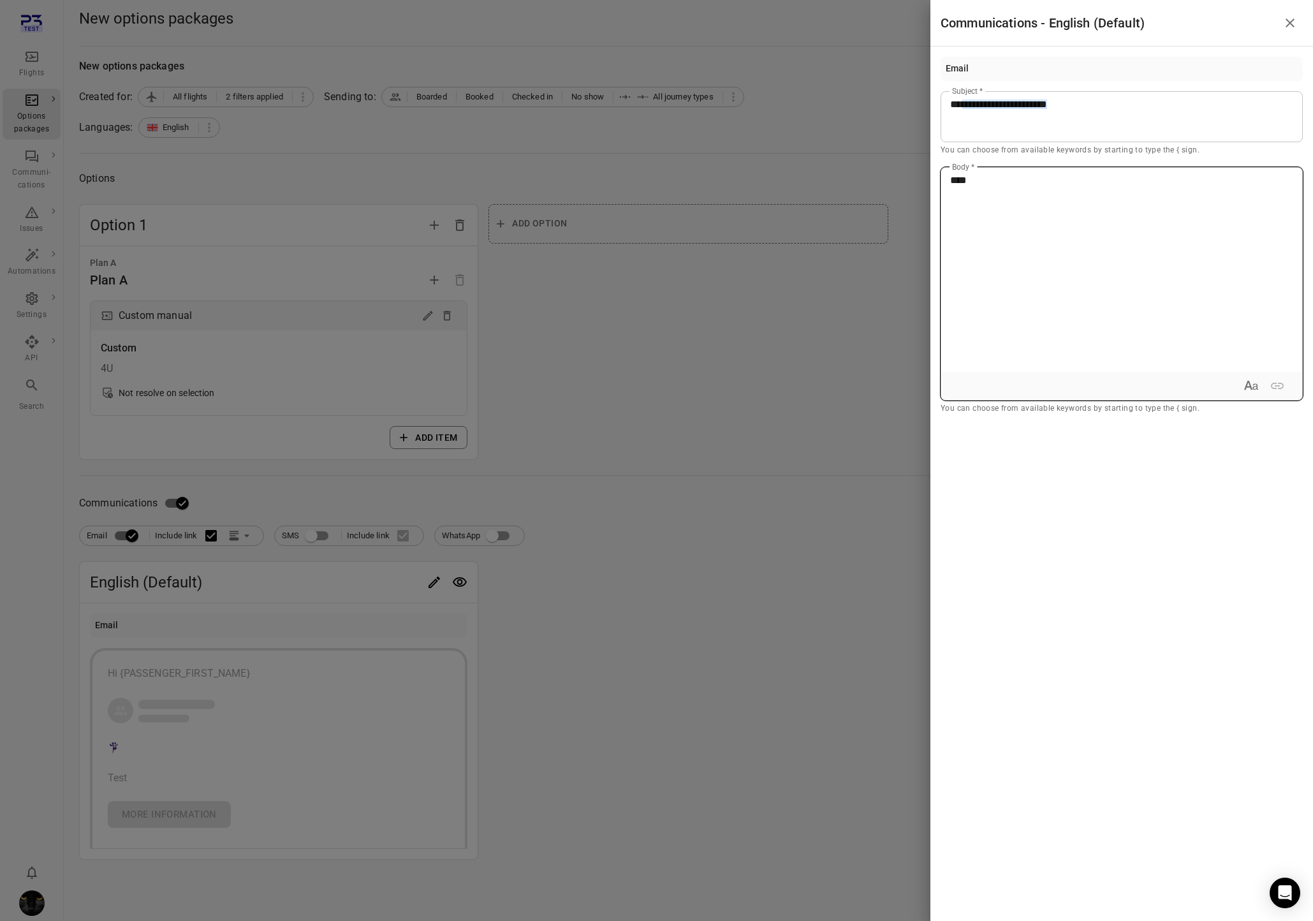
click at [824, 188] on div "**********" at bounding box center [656, 460] width 1313 height 921
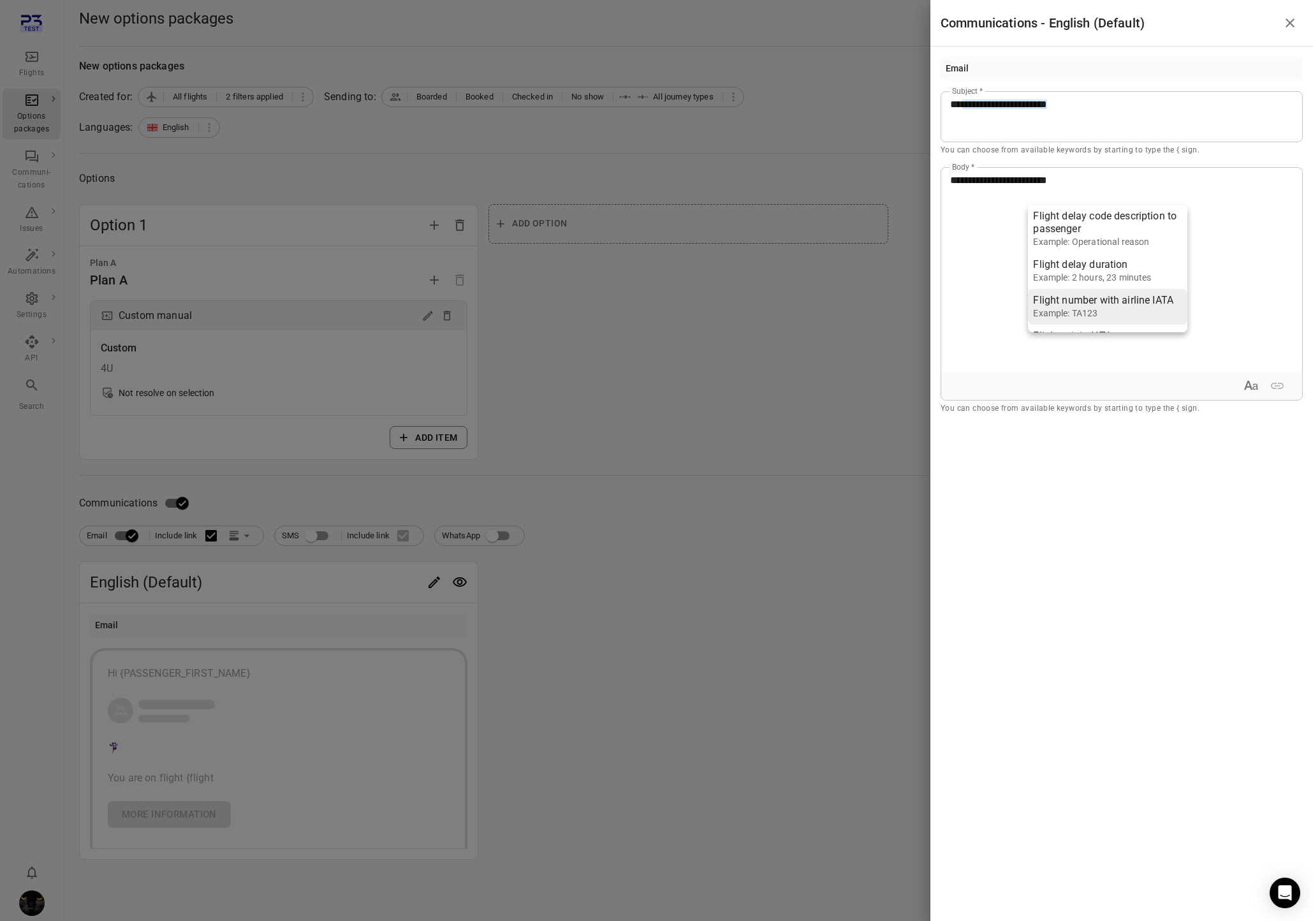
click at [1040, 309] on div "Example: TA123" at bounding box center [1103, 313] width 140 height 13
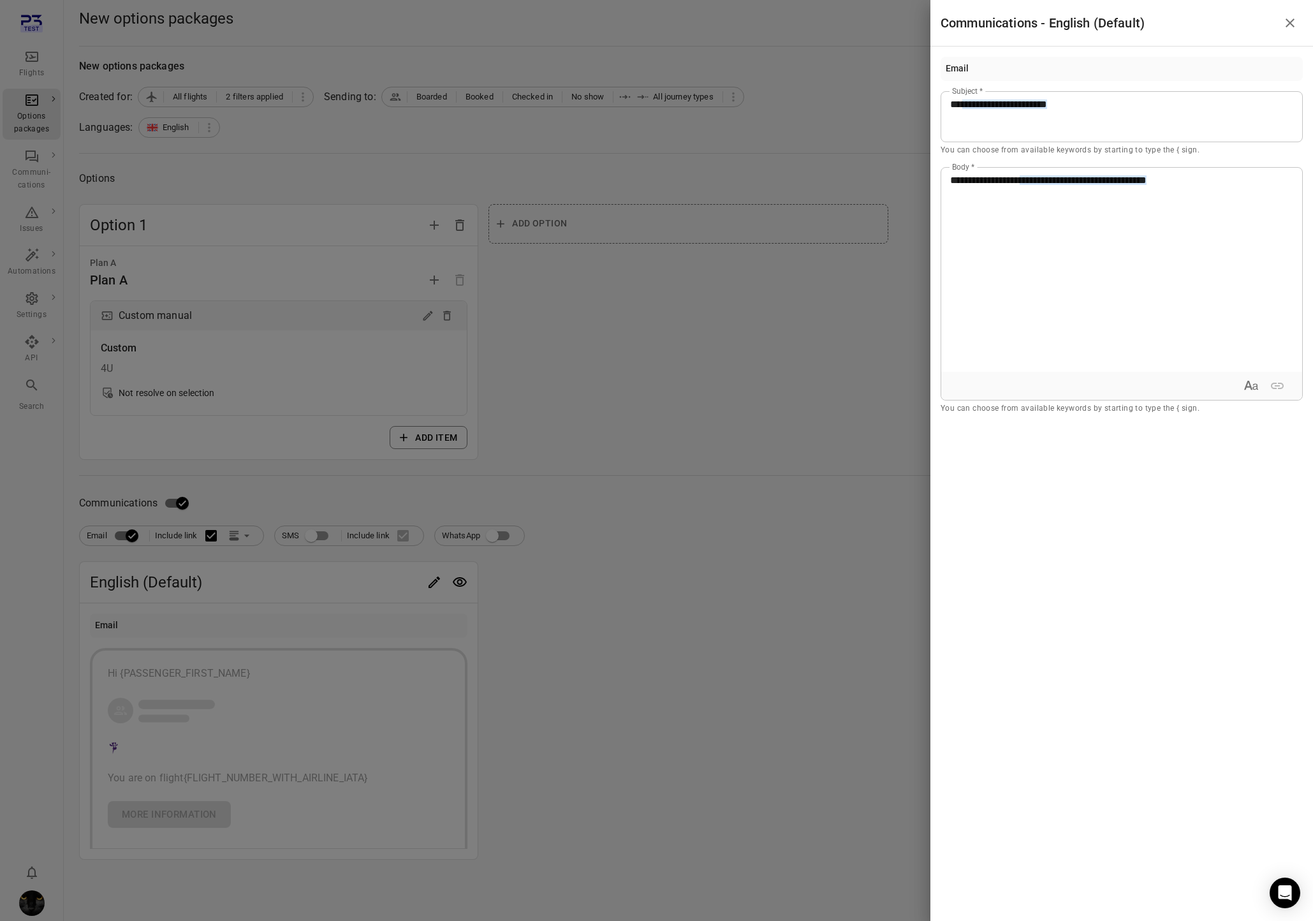
click at [850, 320] on div at bounding box center [656, 460] width 1313 height 921
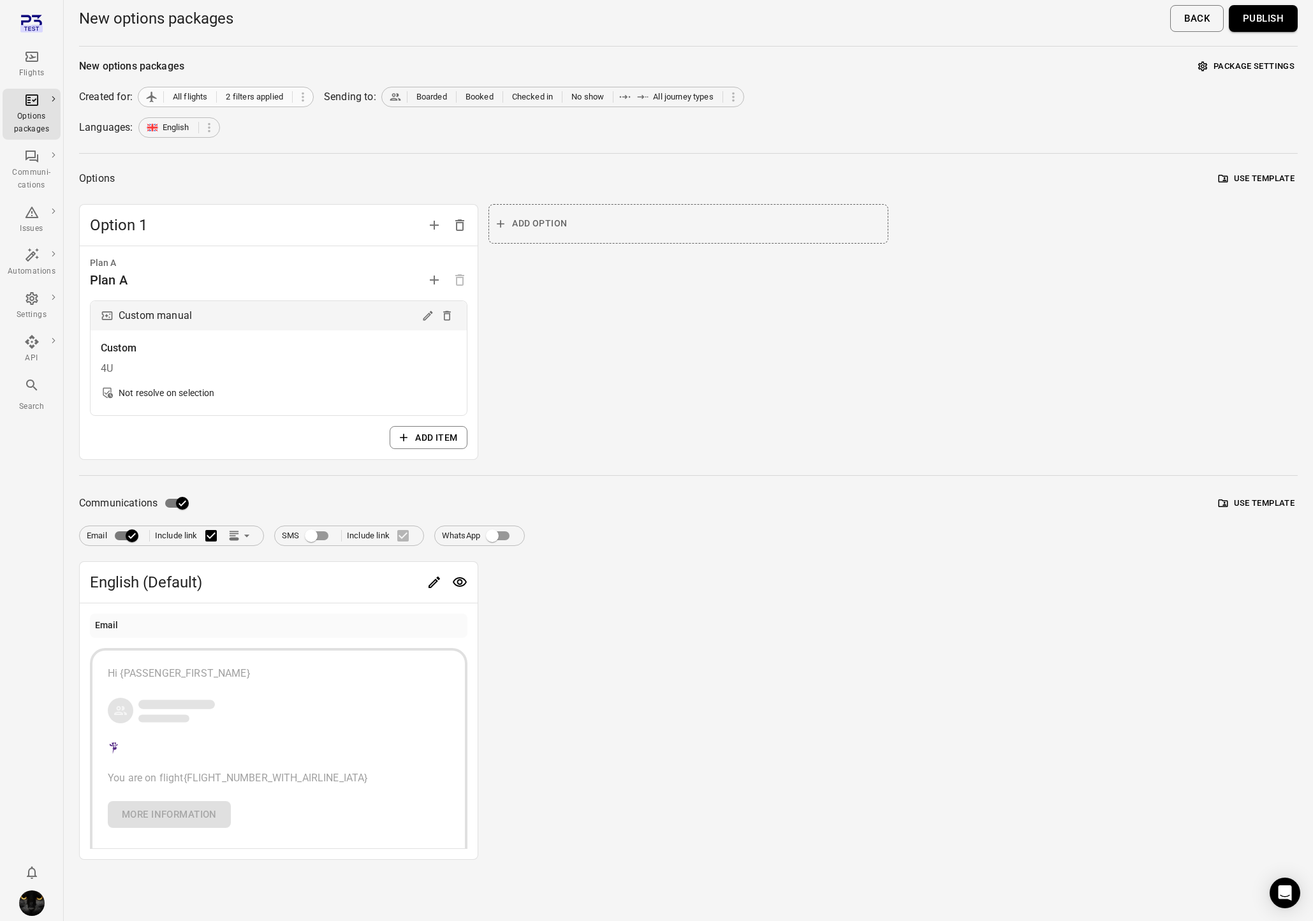
click at [290, 100] on span "All flights 2 filters applied" at bounding box center [218, 97] width 147 height 13
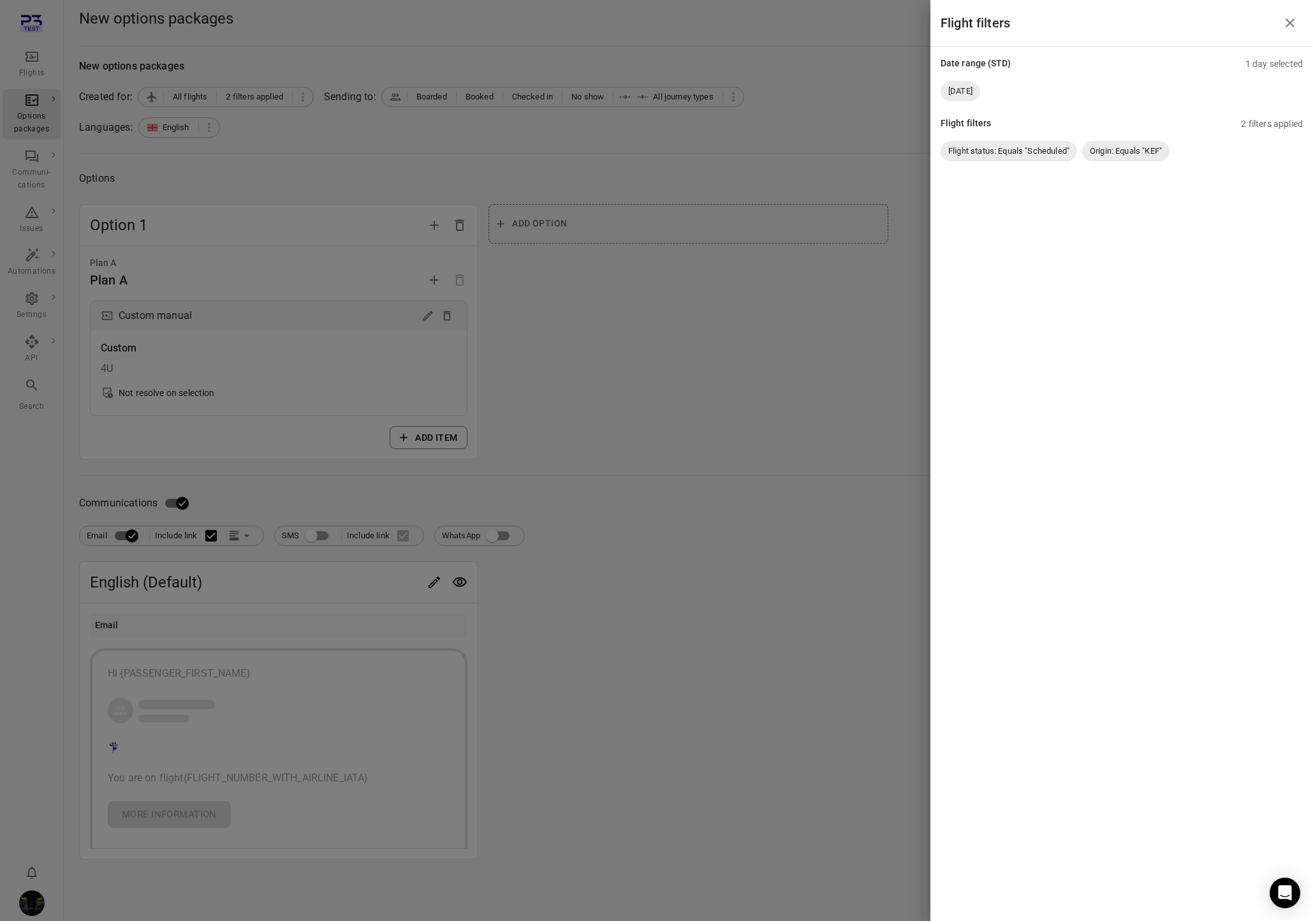
click at [672, 200] on div at bounding box center [656, 460] width 1313 height 921
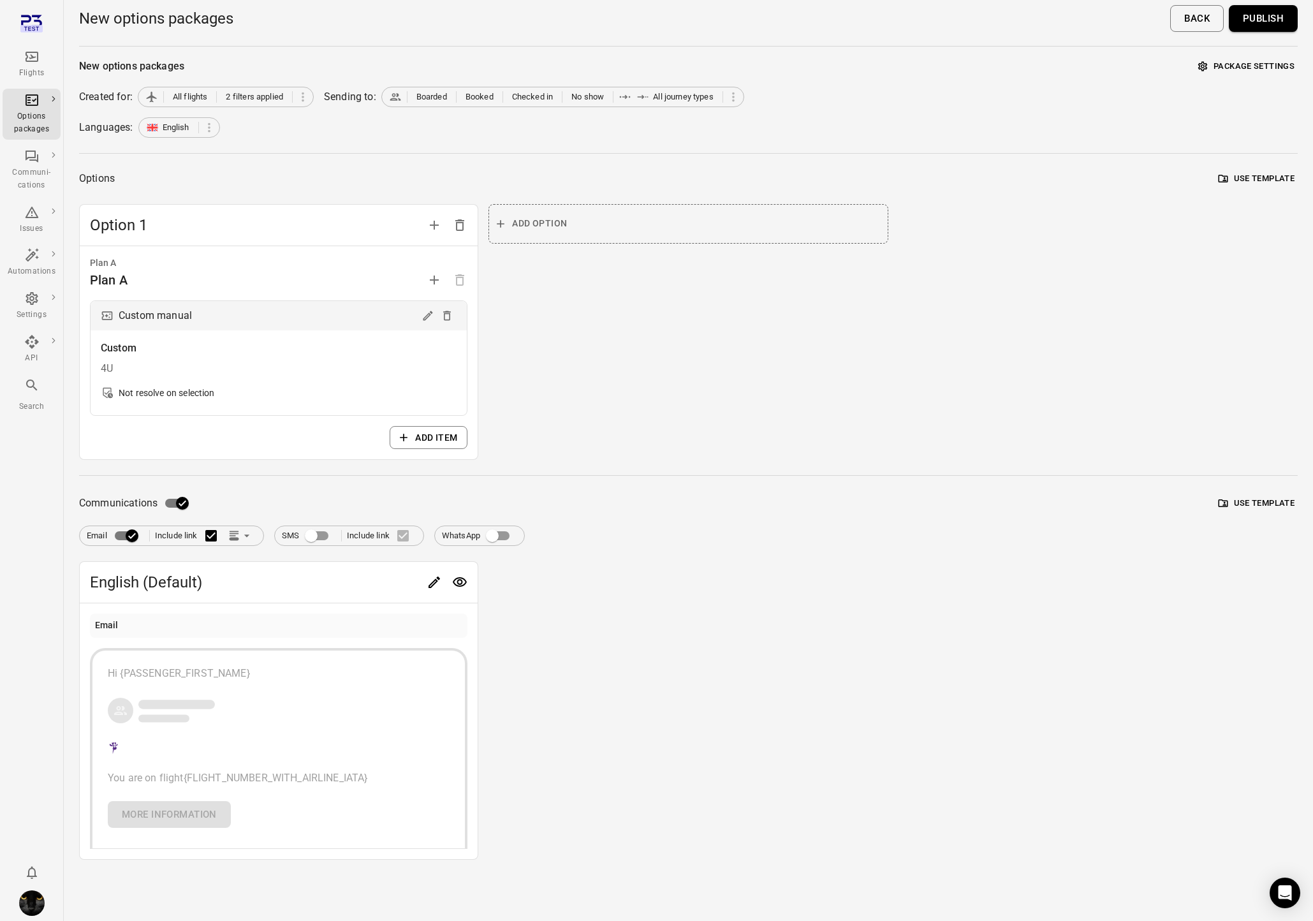
click at [1040, 24] on button "Publish" at bounding box center [1263, 18] width 69 height 27
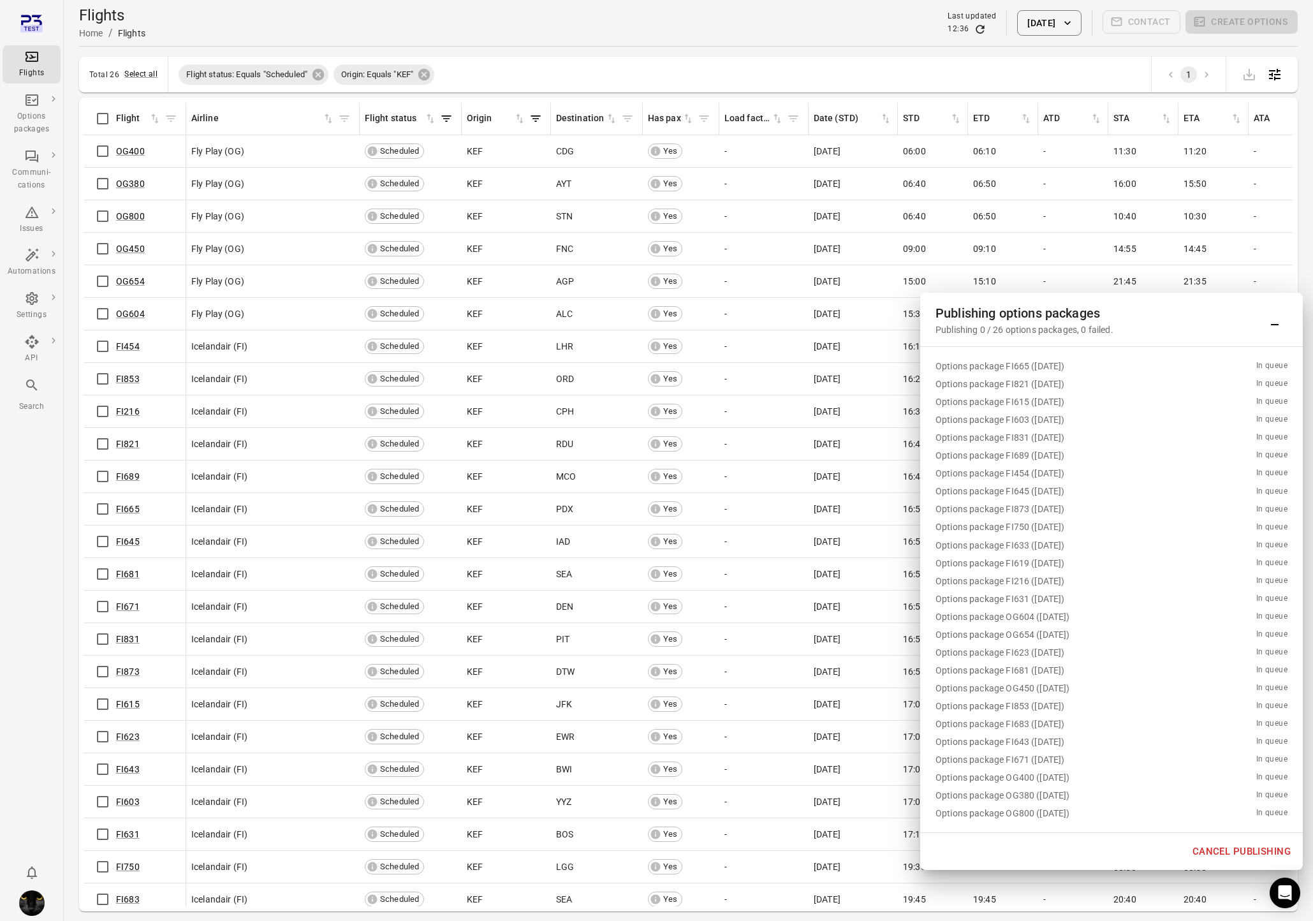
scroll to position [41, 0]
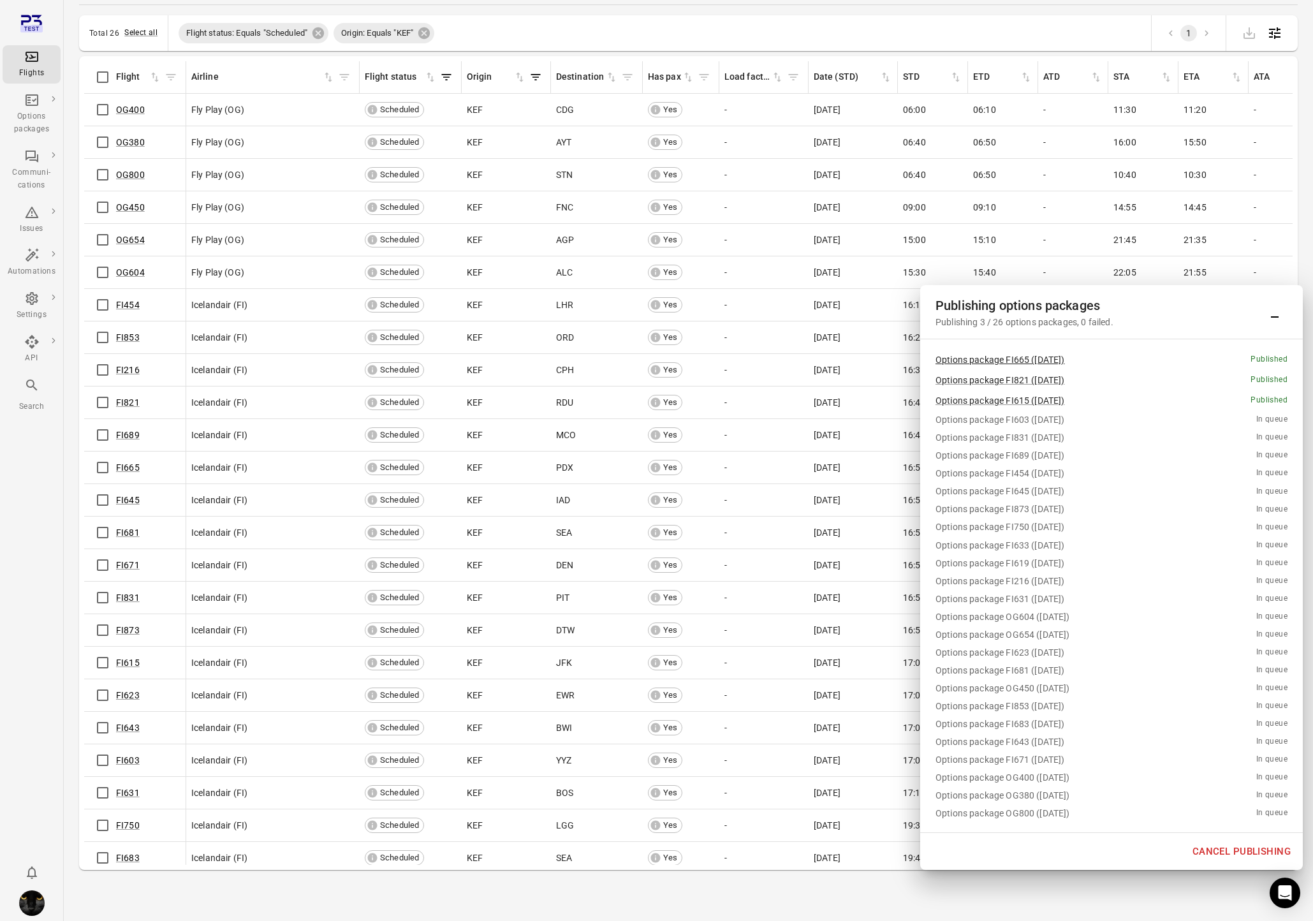
click at [1006, 364] on link "Options package FI665 (7 Oct)" at bounding box center [1000, 360] width 129 height 10
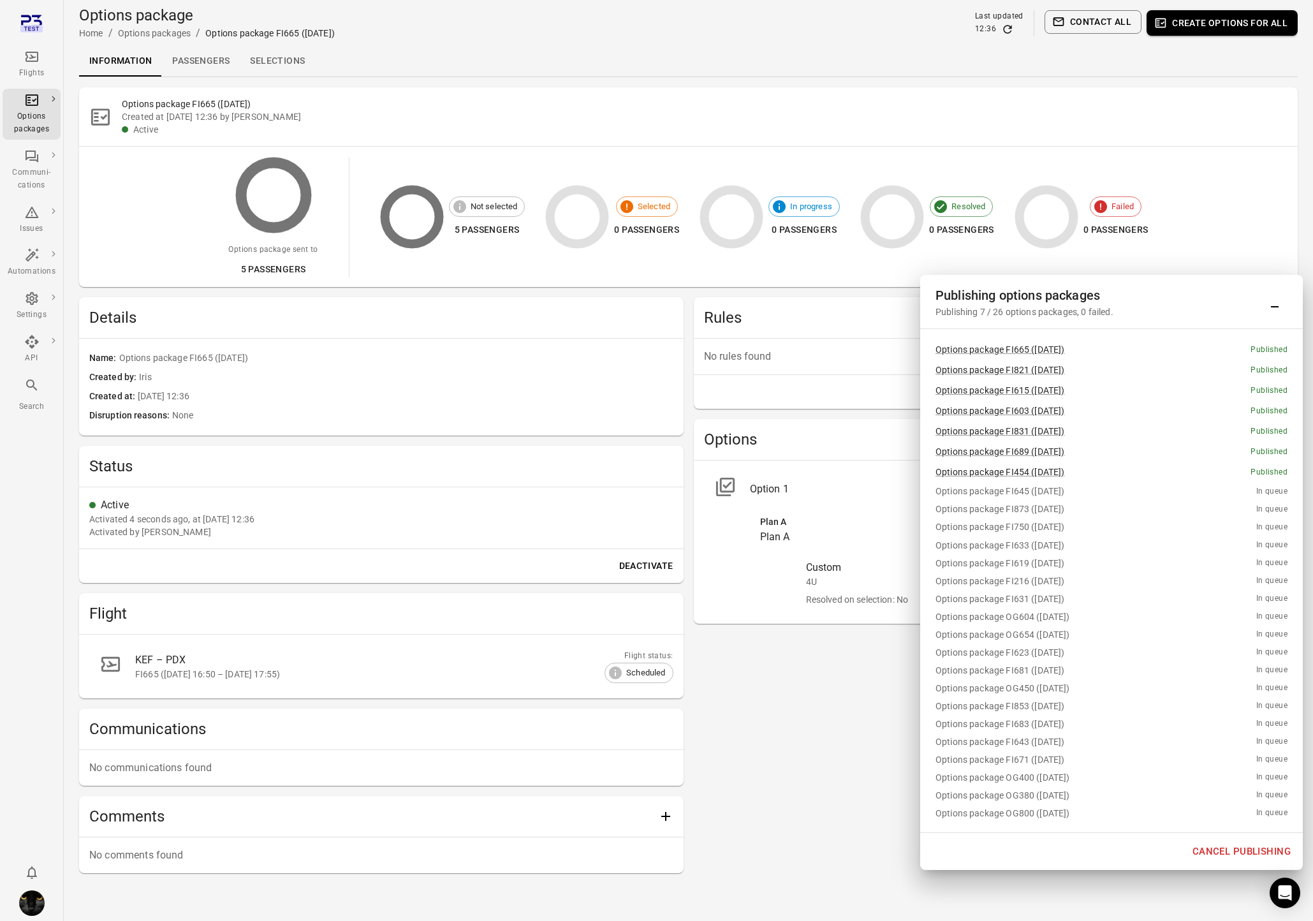
click at [209, 64] on link "Passengers" at bounding box center [201, 61] width 78 height 31
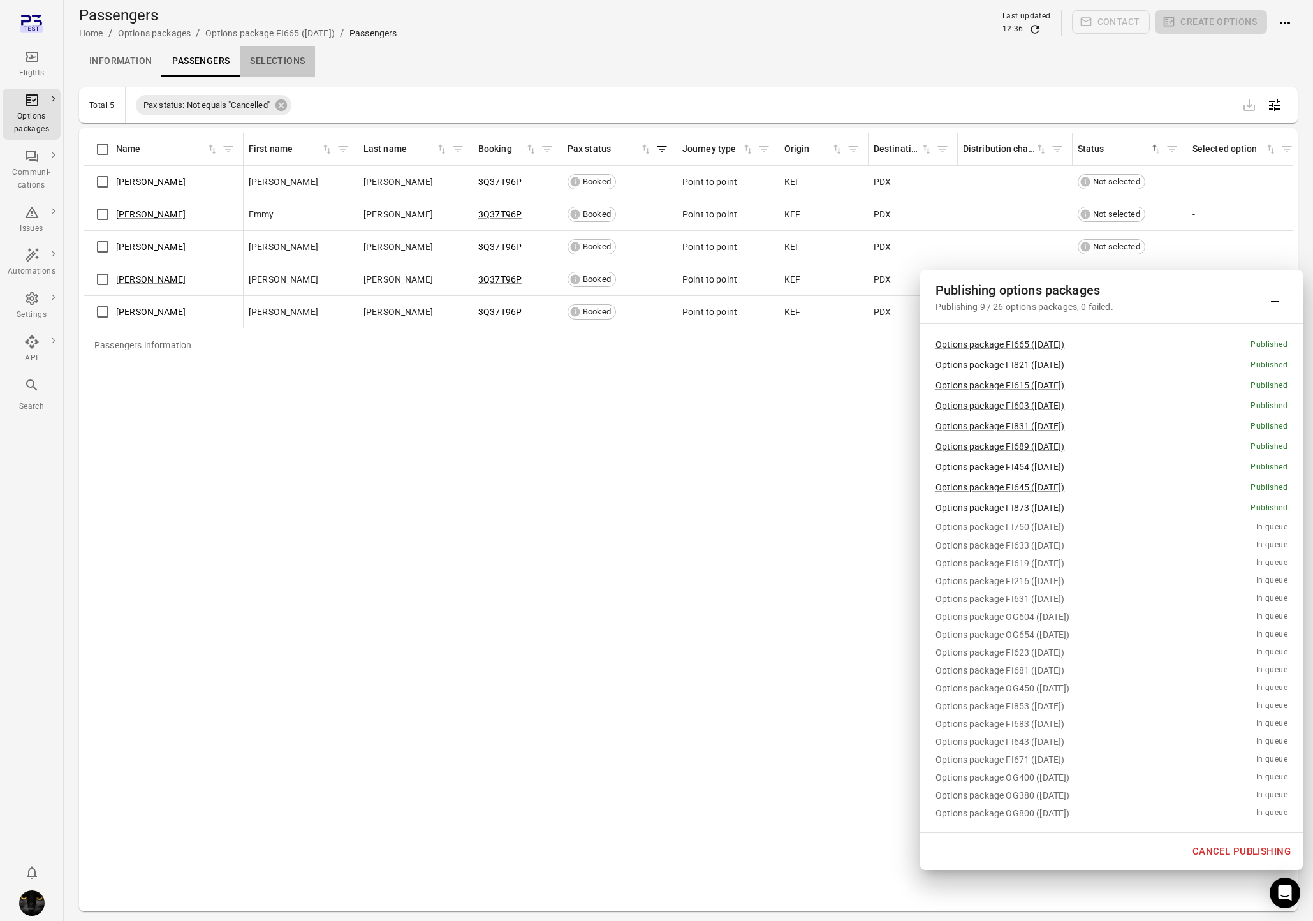
click at [279, 56] on link "Selections" at bounding box center [277, 61] width 75 height 31
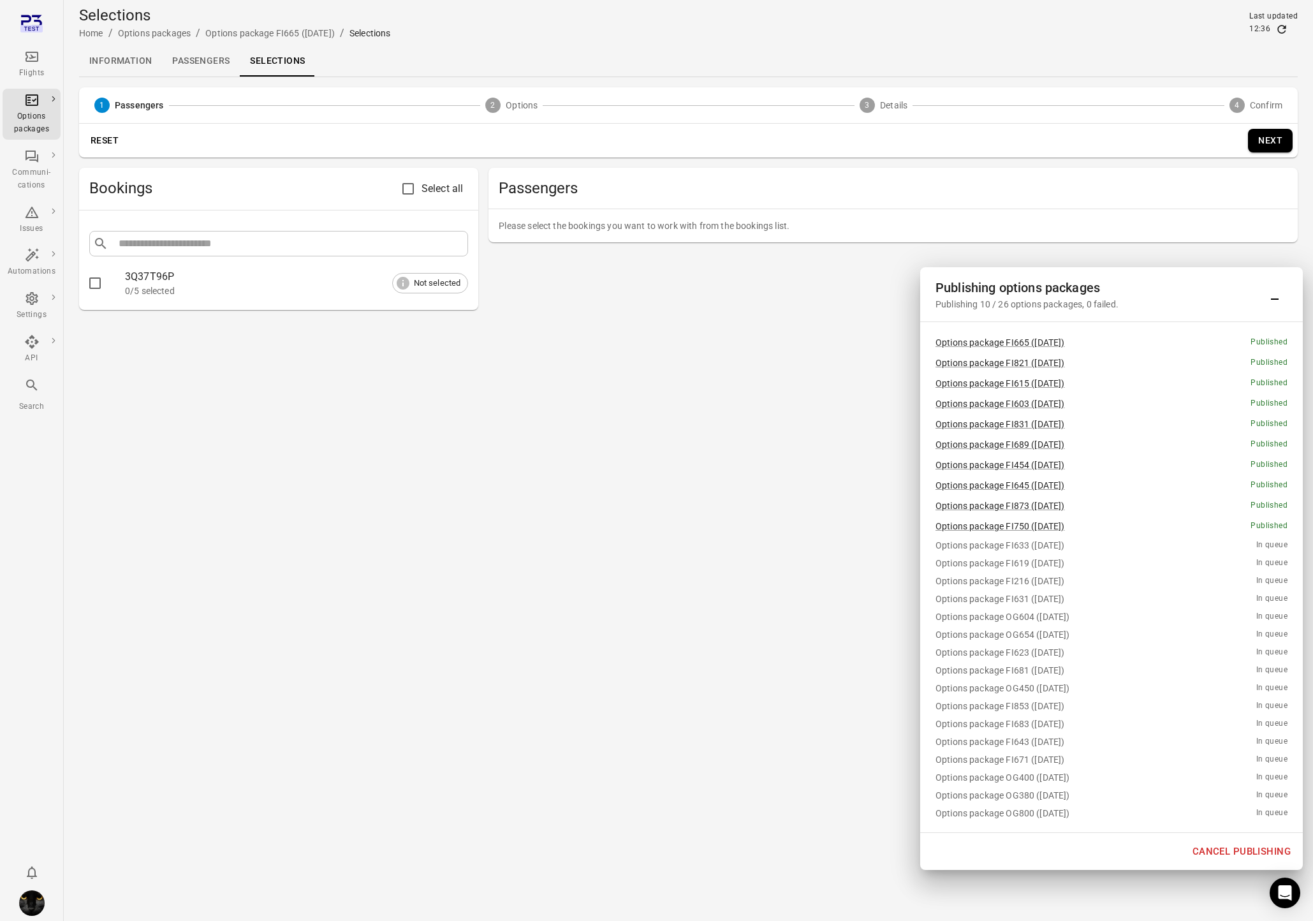
drag, startPoint x: 156, startPoint y: 85, endPoint x: 136, endPoint y: 70, distance: 24.6
click at [156, 85] on main "Selections Home / Options packages / Options package FI665 (7 Oct) / Selections…" at bounding box center [688, 460] width 1249 height 921
click at [131, 65] on link "Information" at bounding box center [120, 61] width 83 height 31
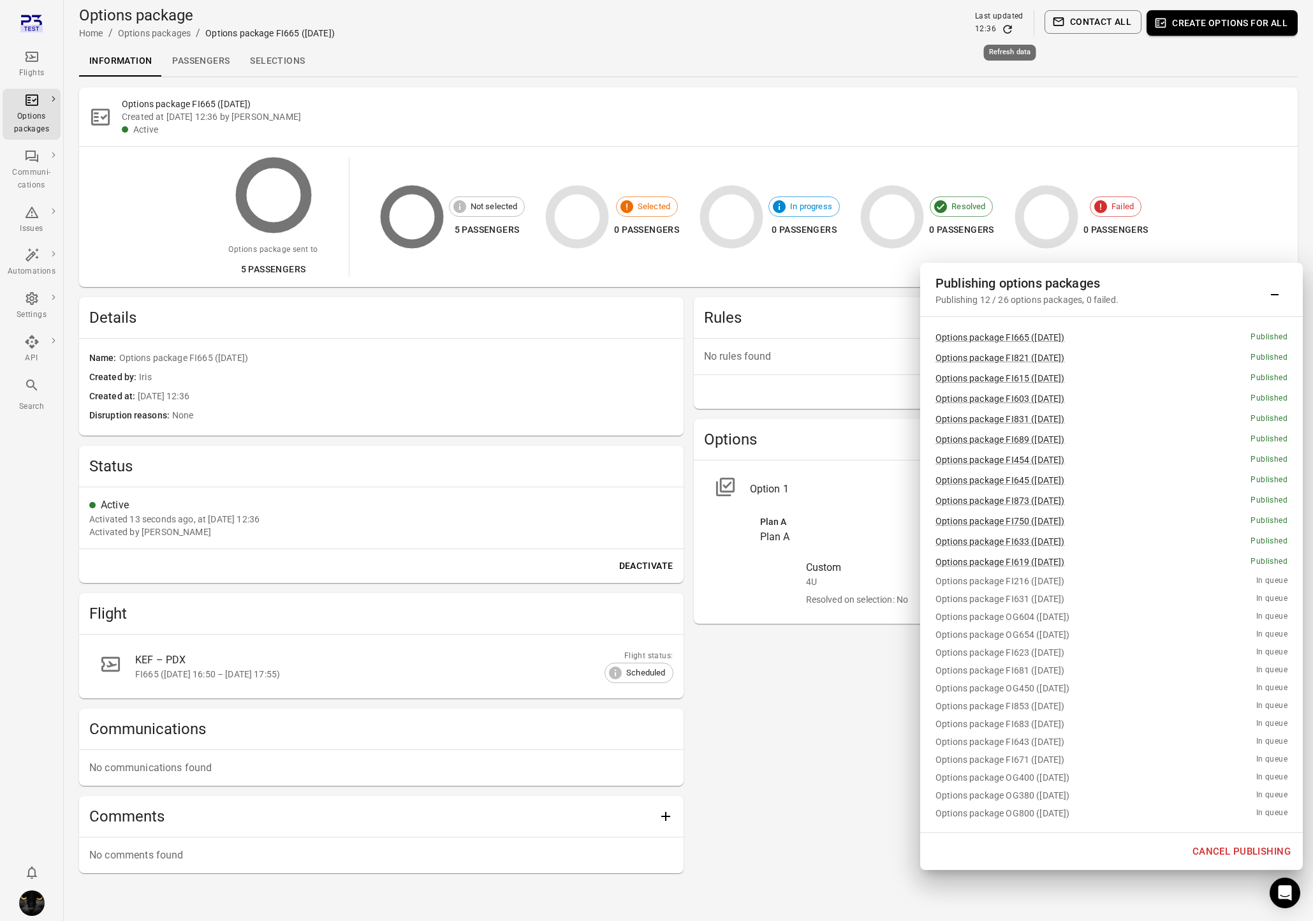
click at [1008, 27] on icon "Refresh data" at bounding box center [1007, 29] width 13 height 13
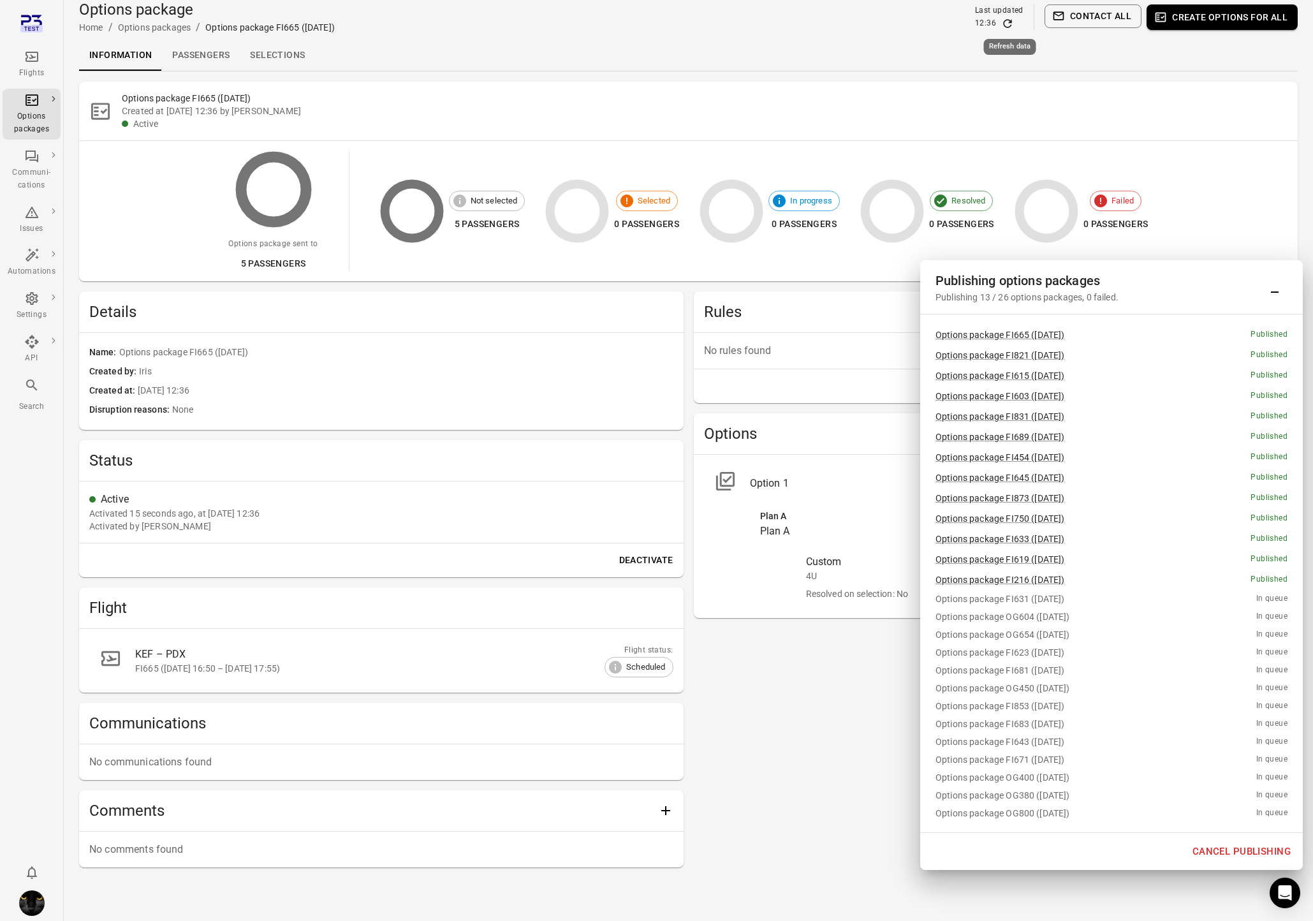
click at [1012, 26] on icon "Refresh data" at bounding box center [1007, 23] width 13 height 13
click at [1012, 26] on icon "Refresh data" at bounding box center [1007, 24] width 8 height 8
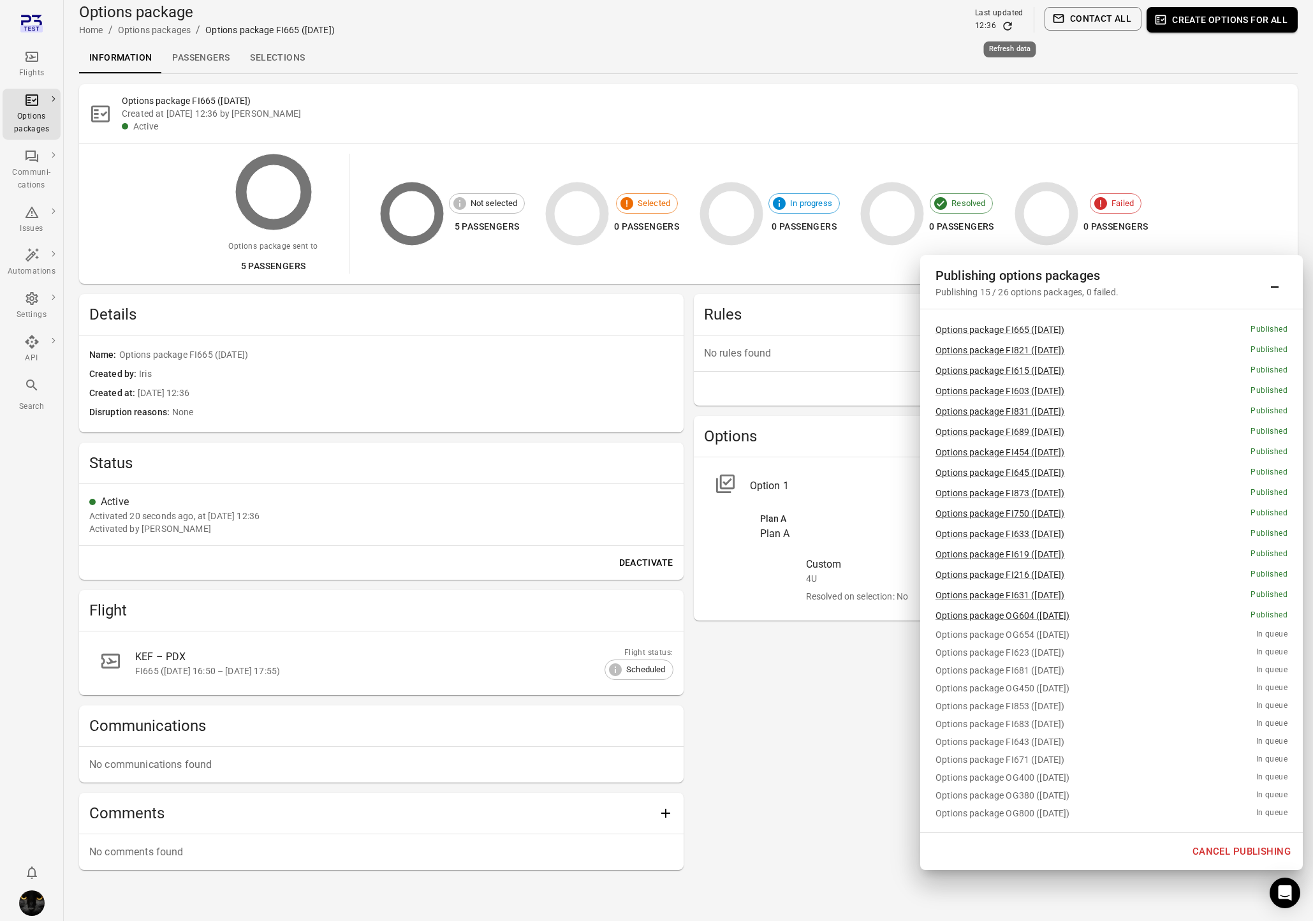
click at [1012, 26] on icon "Refresh data" at bounding box center [1007, 26] width 13 height 13
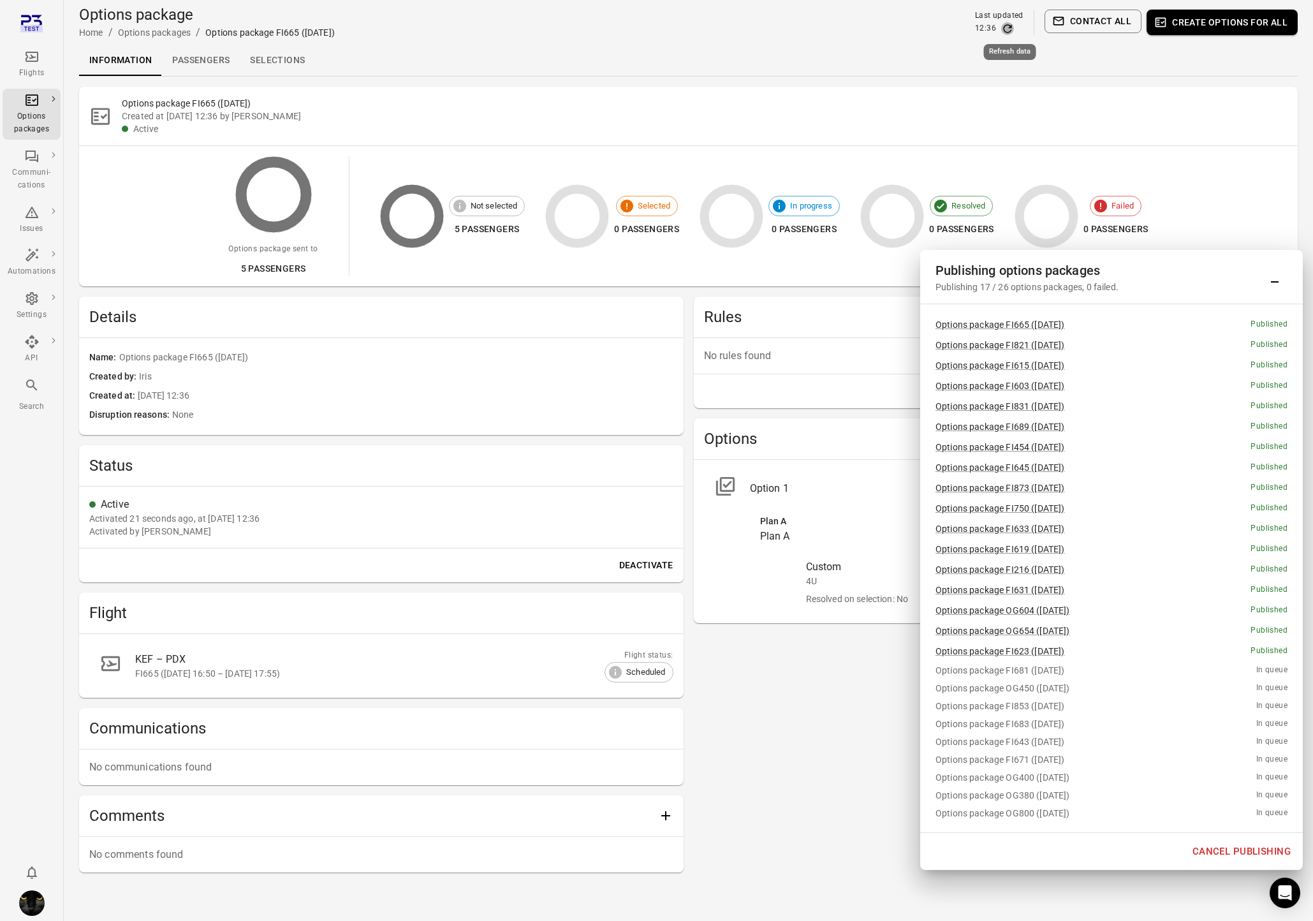
drag, startPoint x: 1012, startPoint y: 26, endPoint x: 267, endPoint y: 146, distance: 755.2
click at [1010, 27] on icon "Refresh data" at bounding box center [1007, 28] width 13 height 13
click at [33, 169] on div "Communi-cations" at bounding box center [32, 179] width 48 height 26
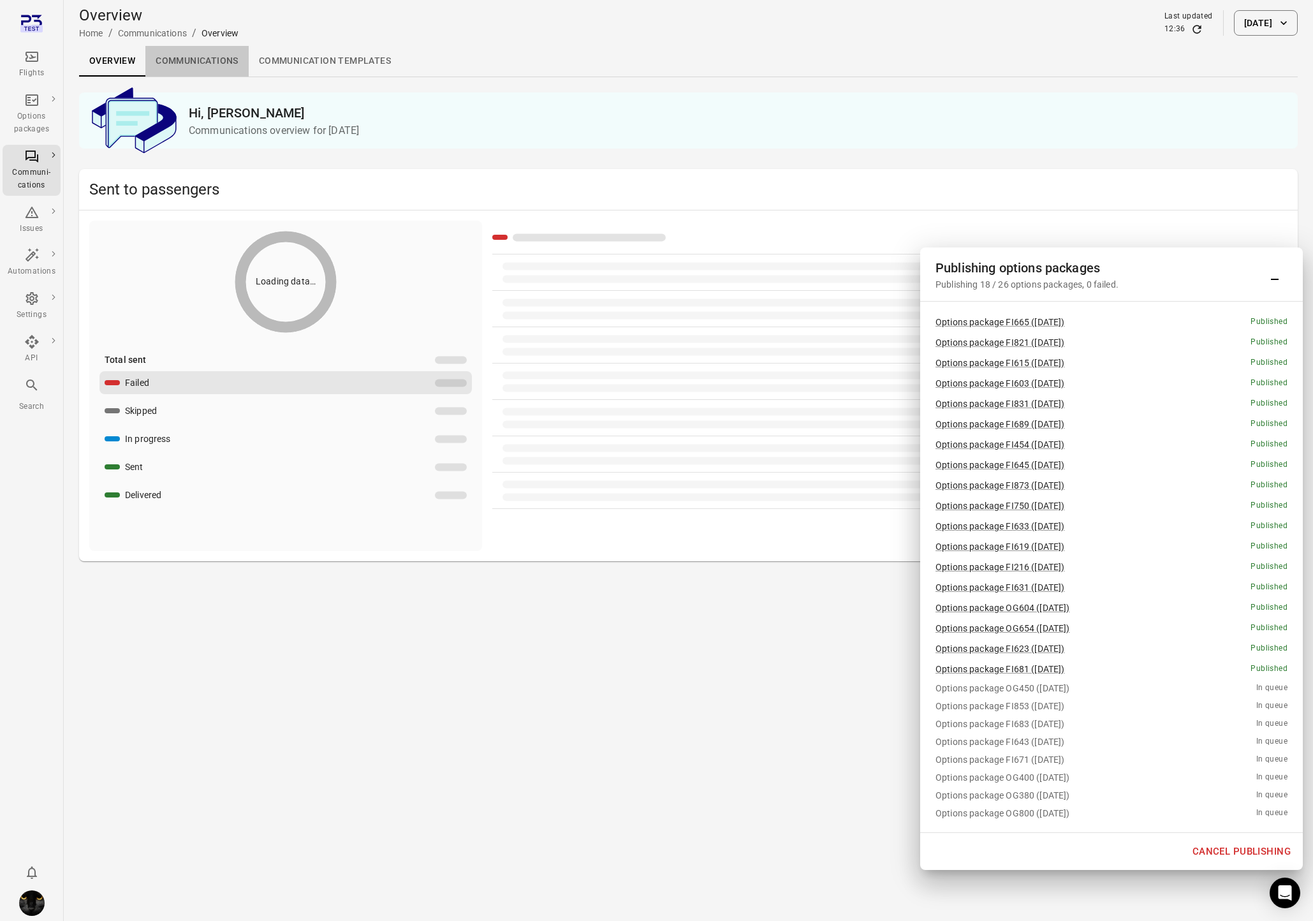
click at [176, 64] on link "Communications" at bounding box center [196, 61] width 103 height 31
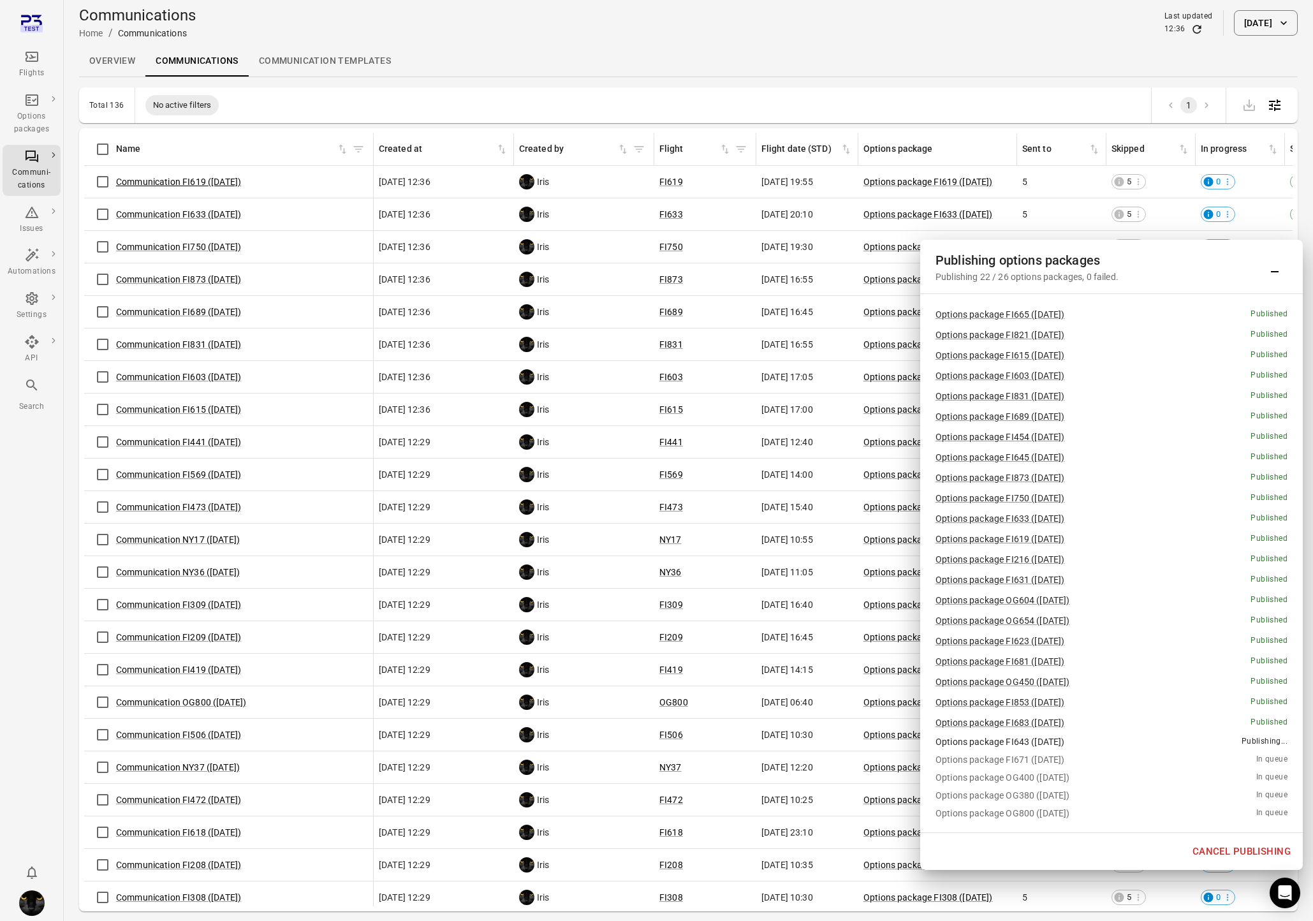
click at [204, 186] on link "Communication FI619 (7 Oct)" at bounding box center [178, 182] width 125 height 10
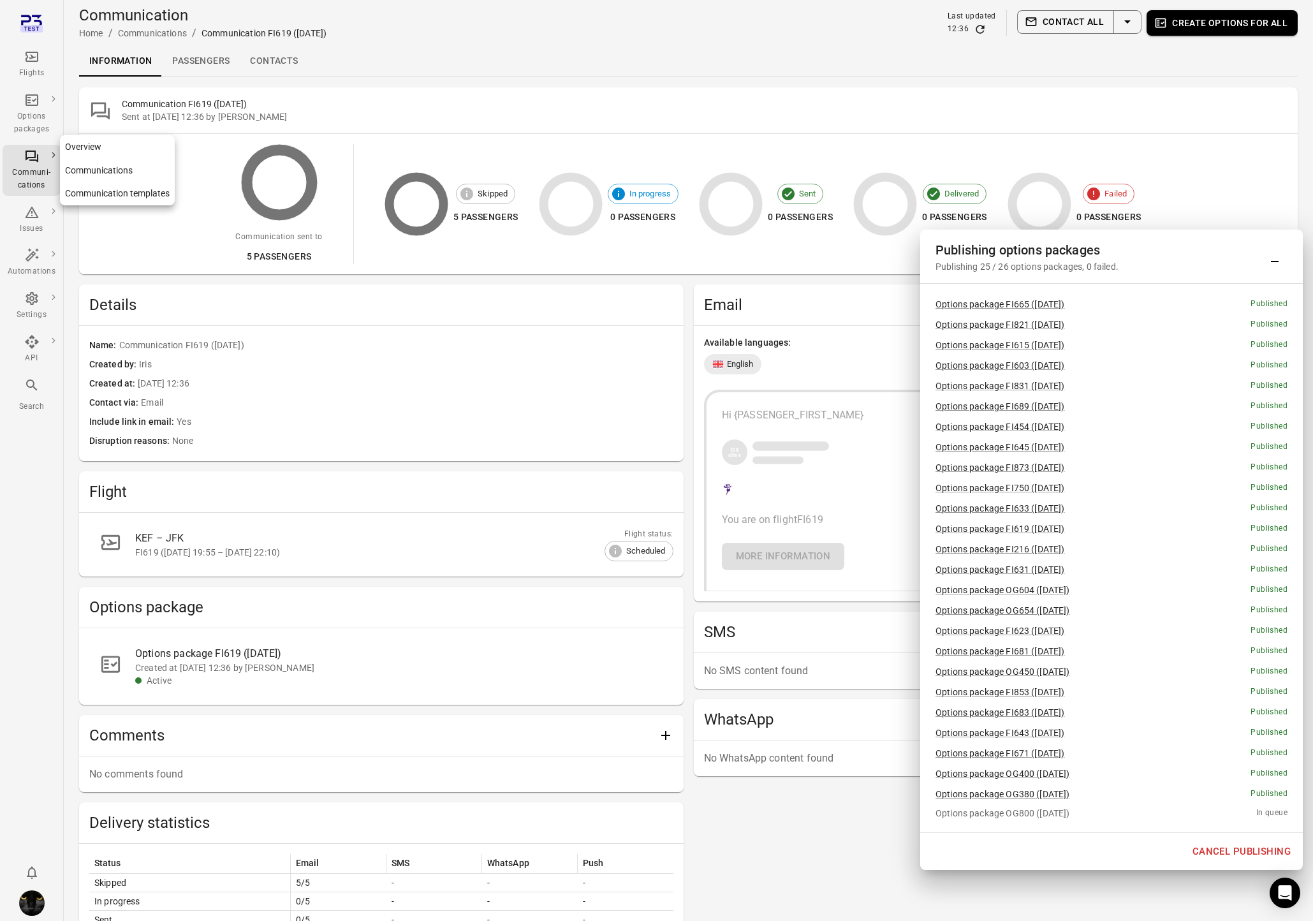
click at [29, 156] on icon "Main navigation" at bounding box center [32, 157] width 13 height 12
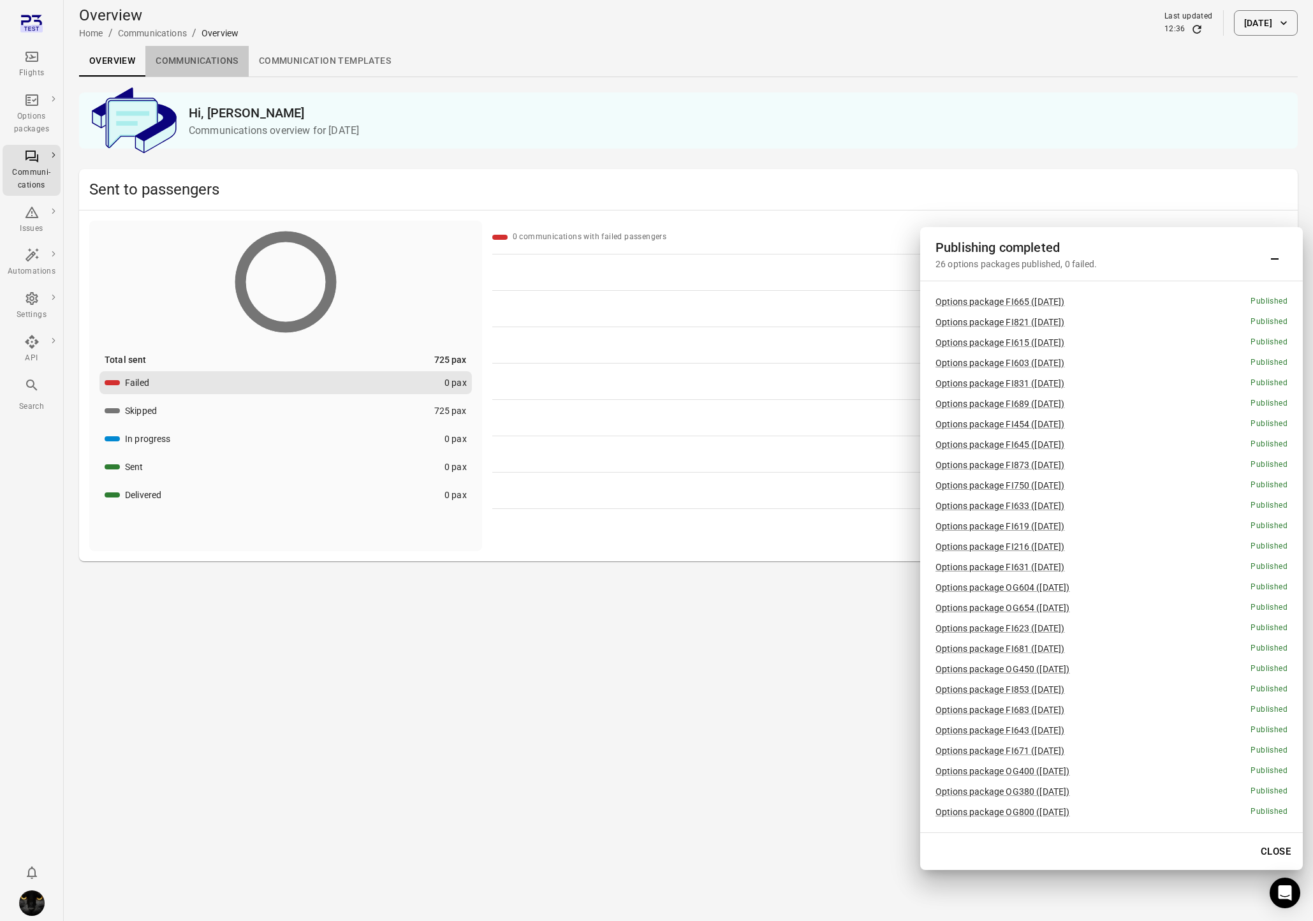
click at [189, 54] on link "Communications" at bounding box center [196, 61] width 103 height 31
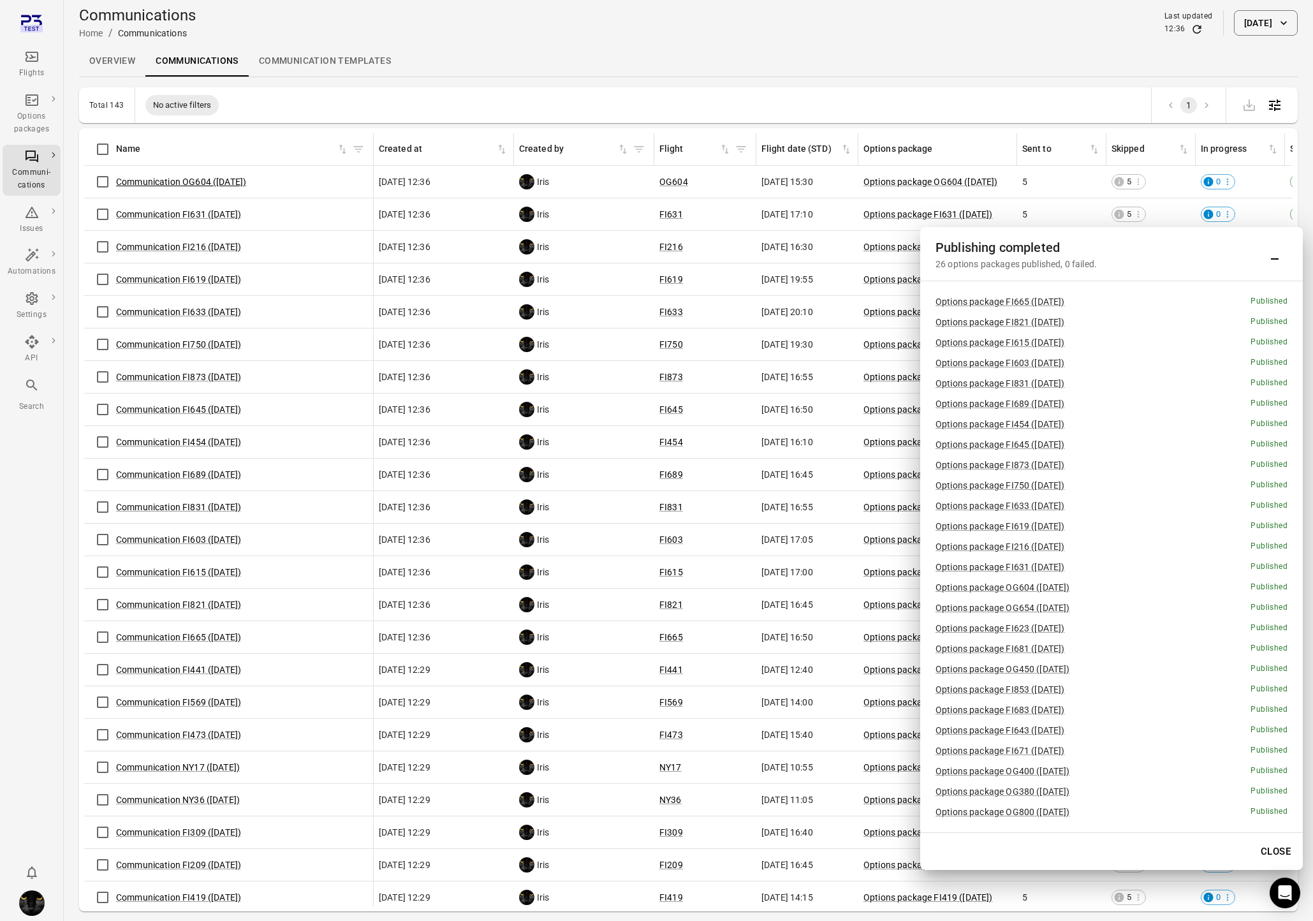
click at [193, 179] on link "Communication OG604 (7 Oct)" at bounding box center [181, 182] width 130 height 10
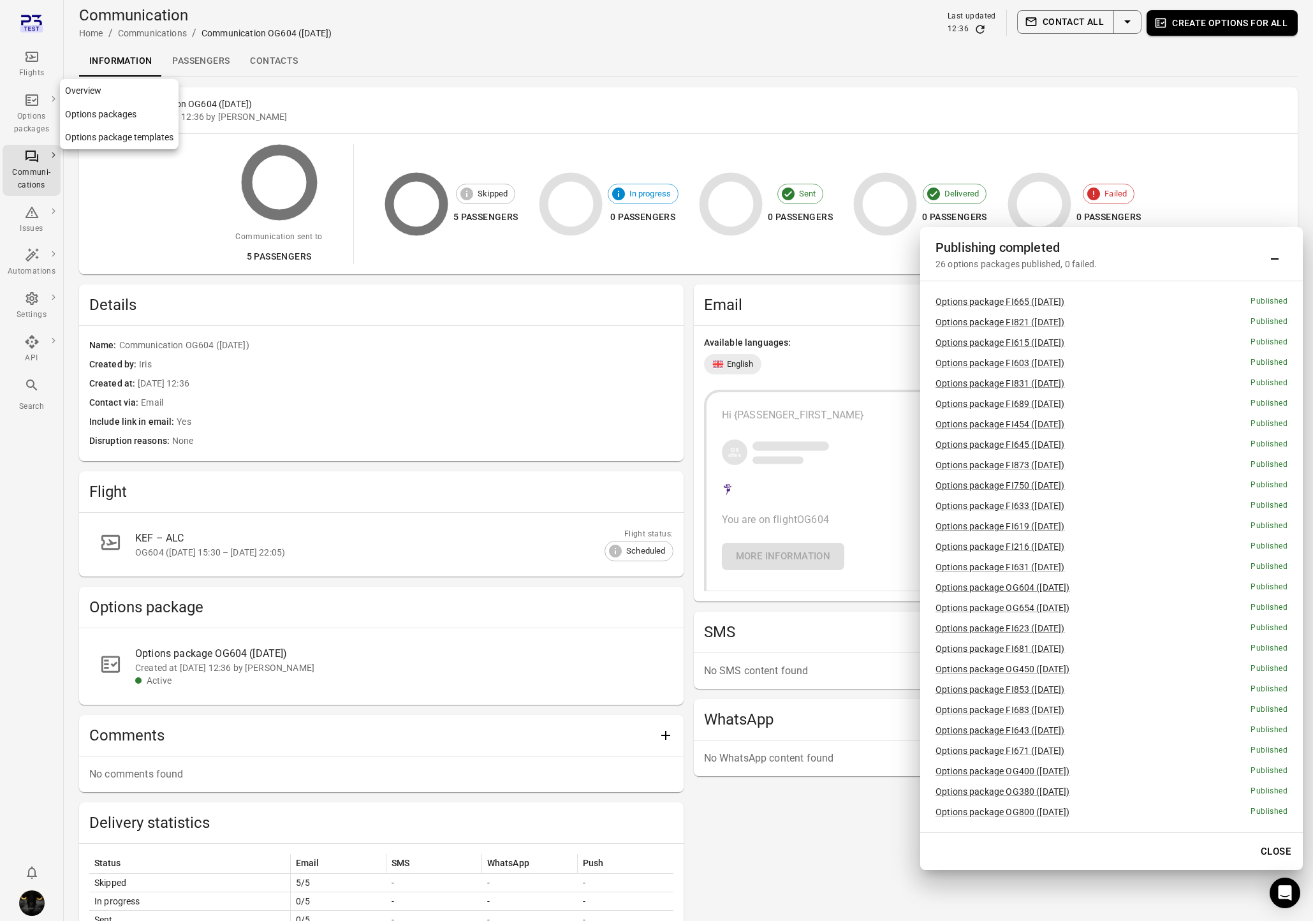
click at [38, 121] on div "Options packages" at bounding box center [32, 123] width 48 height 26
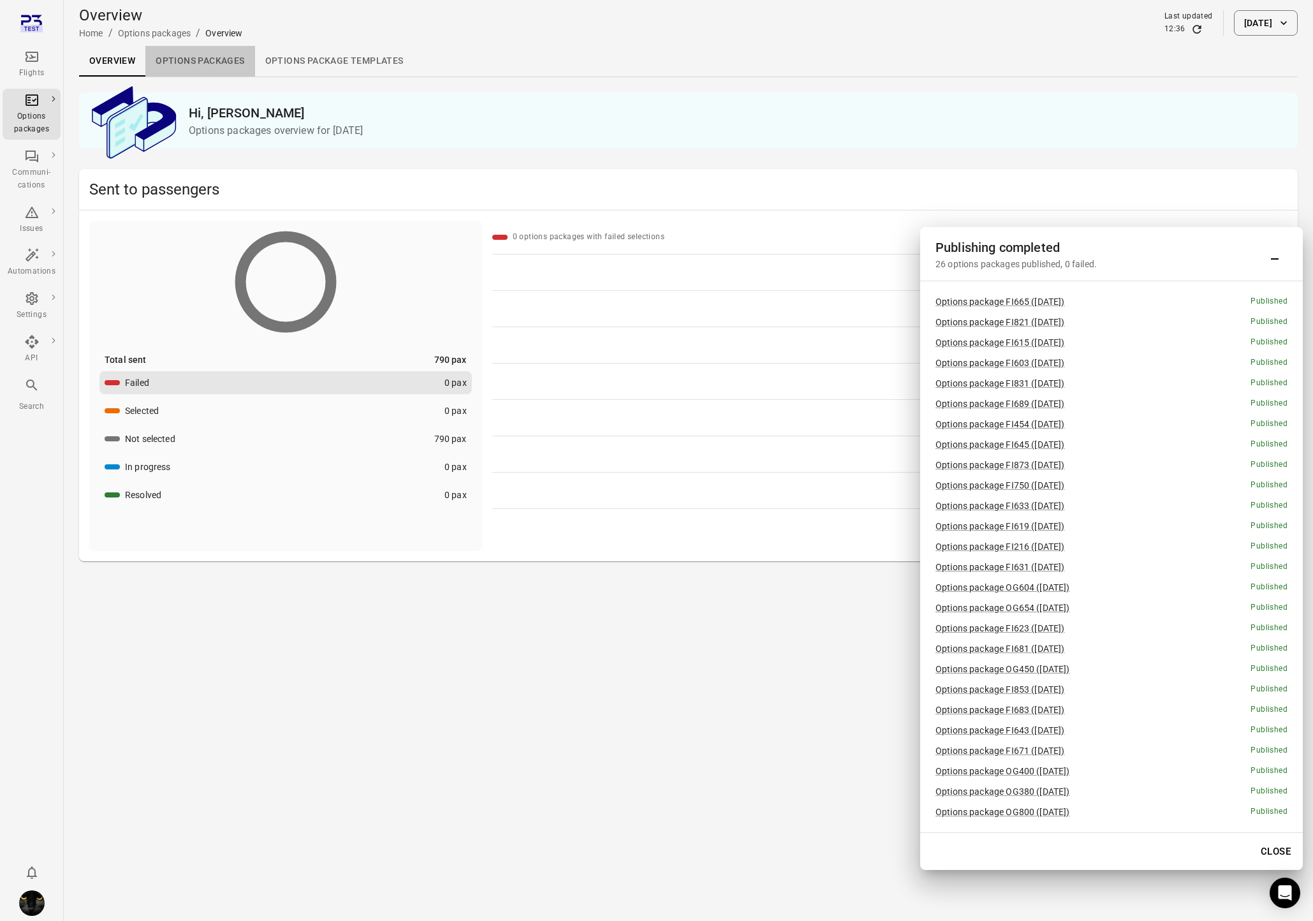
click at [182, 58] on link "Options packages" at bounding box center [199, 61] width 109 height 31
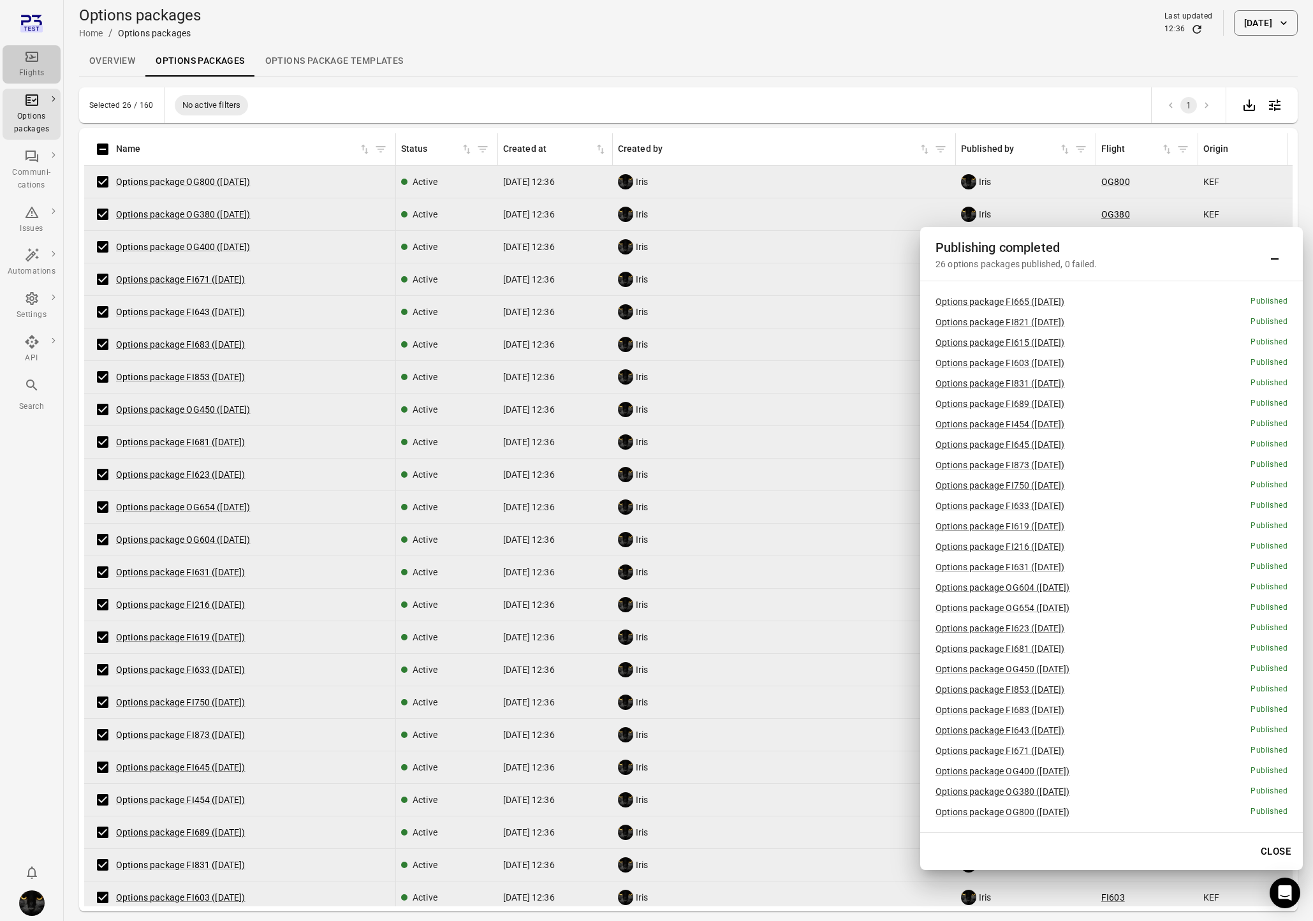
click at [43, 59] on div "Flights" at bounding box center [32, 64] width 48 height 31
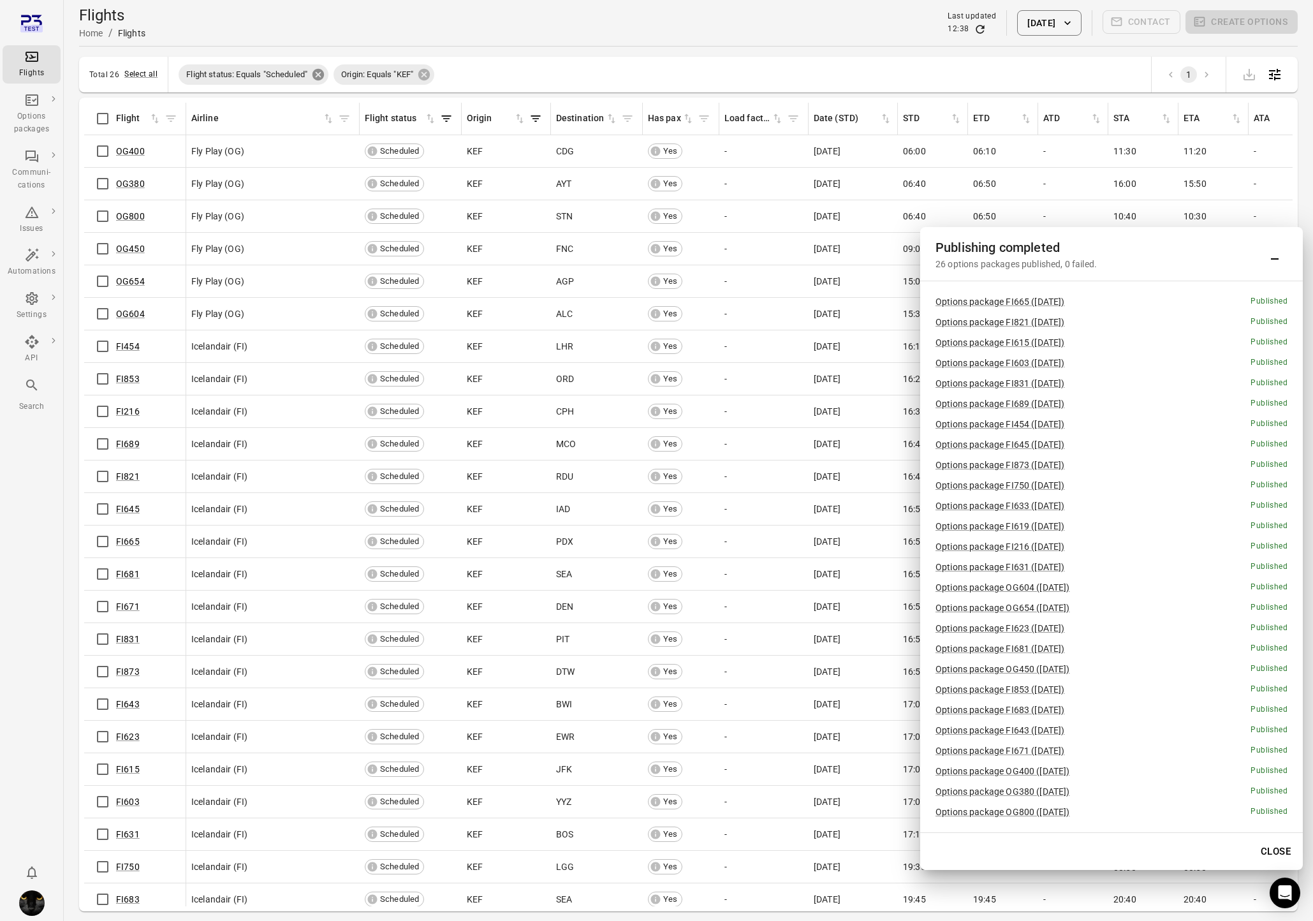
click at [324, 76] on icon at bounding box center [318, 74] width 11 height 11
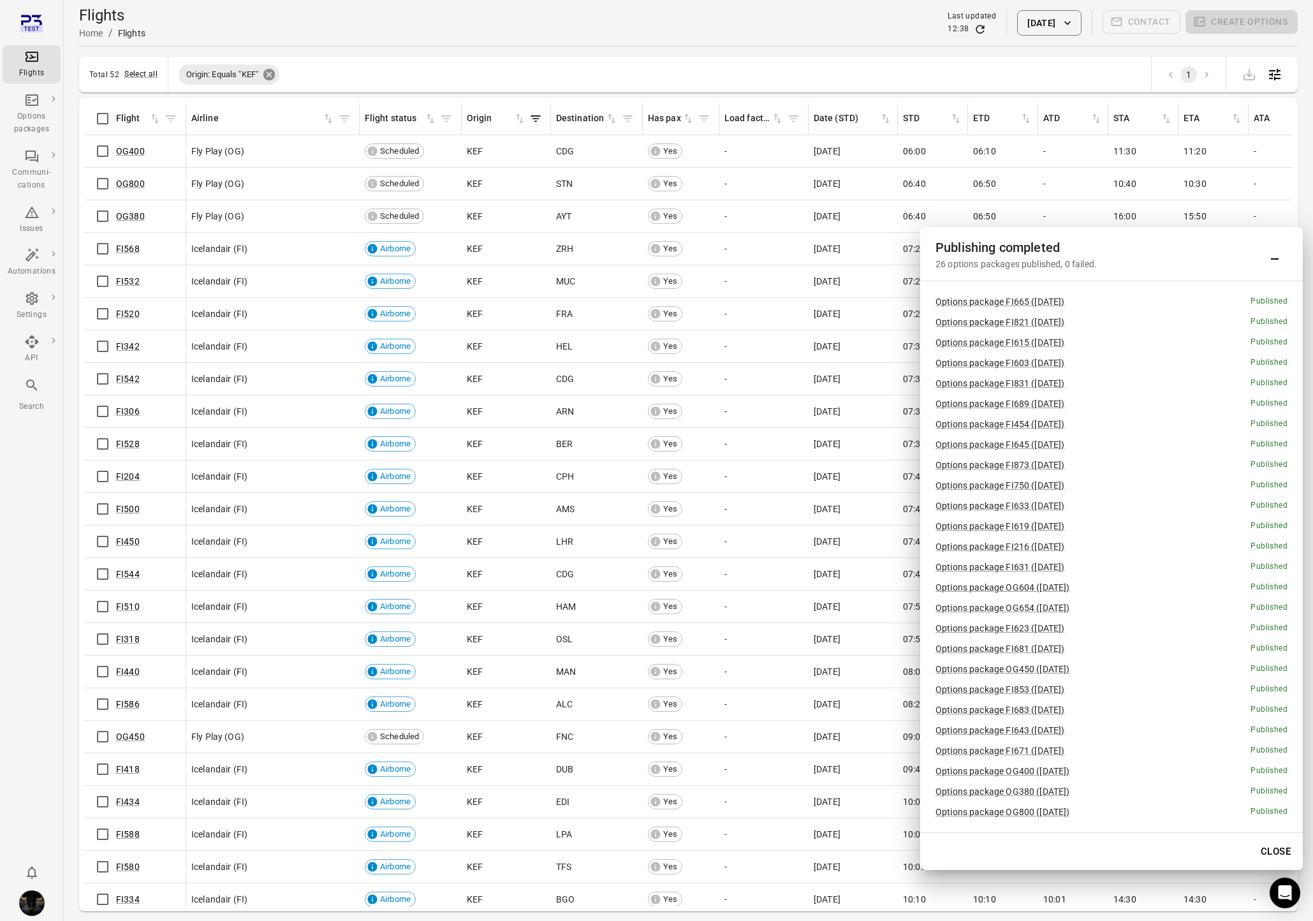
click at [273, 73] on icon at bounding box center [269, 75] width 14 height 14
drag, startPoint x: 292, startPoint y: 151, endPoint x: 254, endPoint y: 158, distance: 38.4
click at [281, 152] on div "Icelandair (FI)" at bounding box center [272, 151] width 163 height 13
click at [256, 152] on icon "Flights information" at bounding box center [259, 151] width 13 height 13
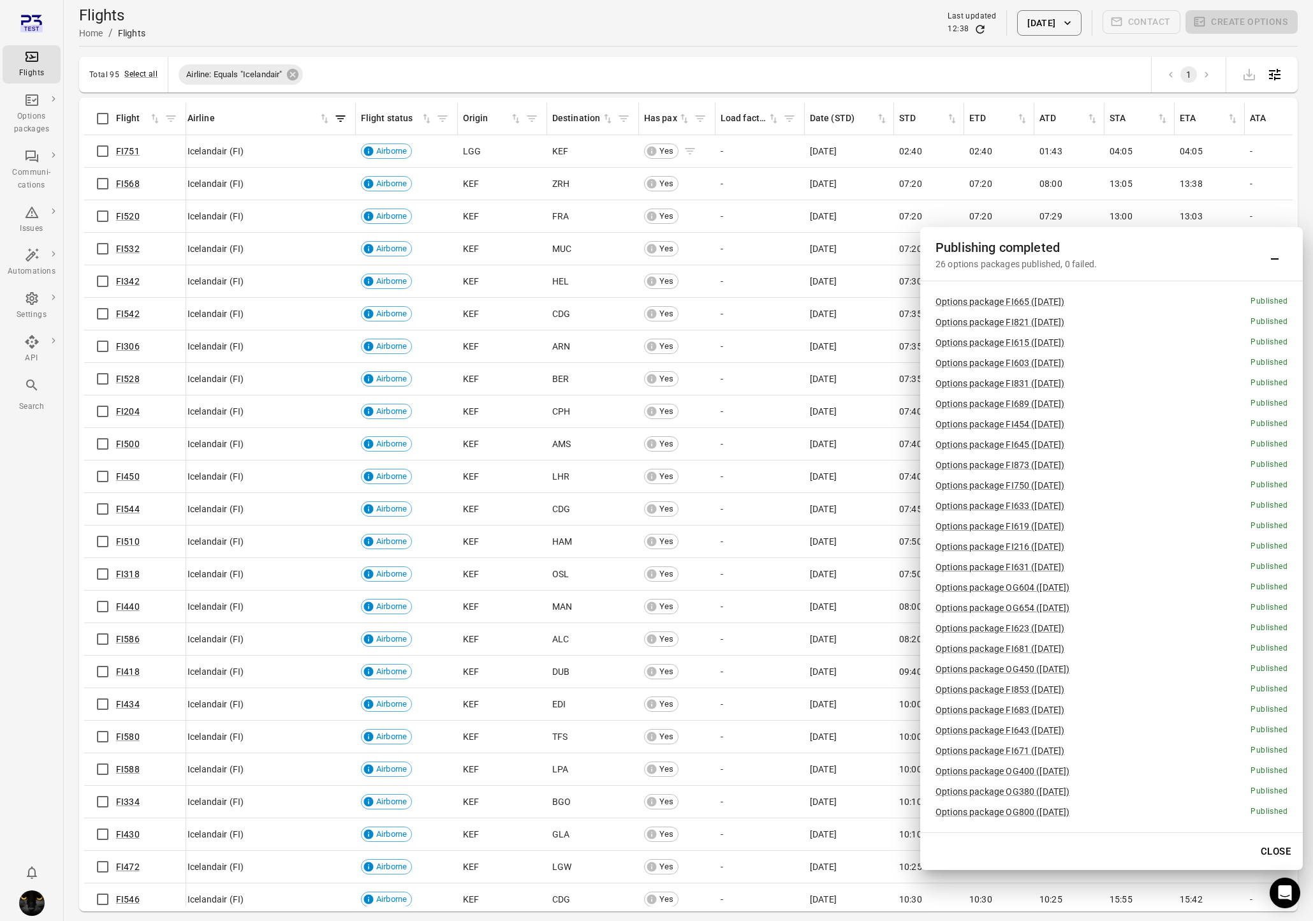
click at [686, 151] on icon "Flights information" at bounding box center [690, 151] width 13 height 13
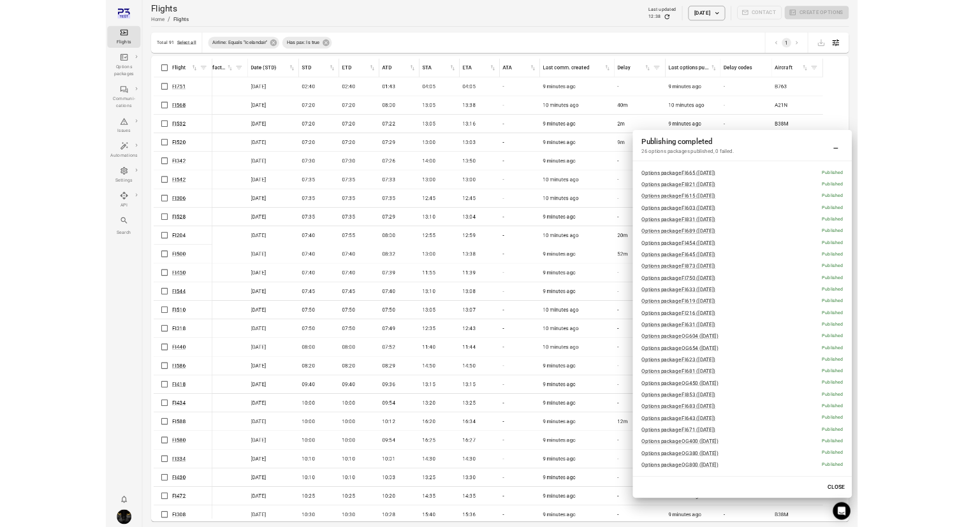
scroll to position [0, 584]
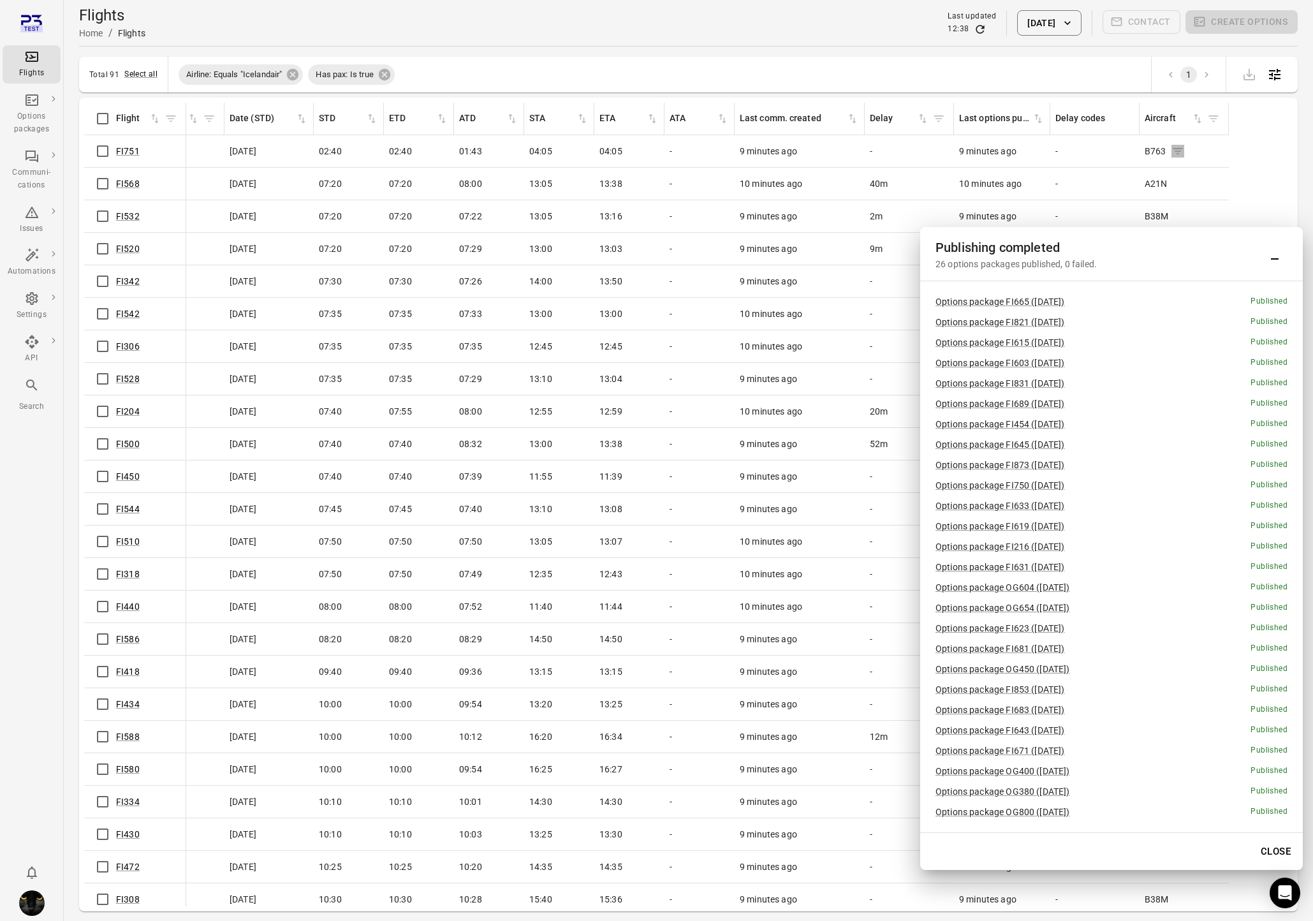
click at [1040, 152] on icon "Flights information" at bounding box center [1178, 151] width 13 height 13
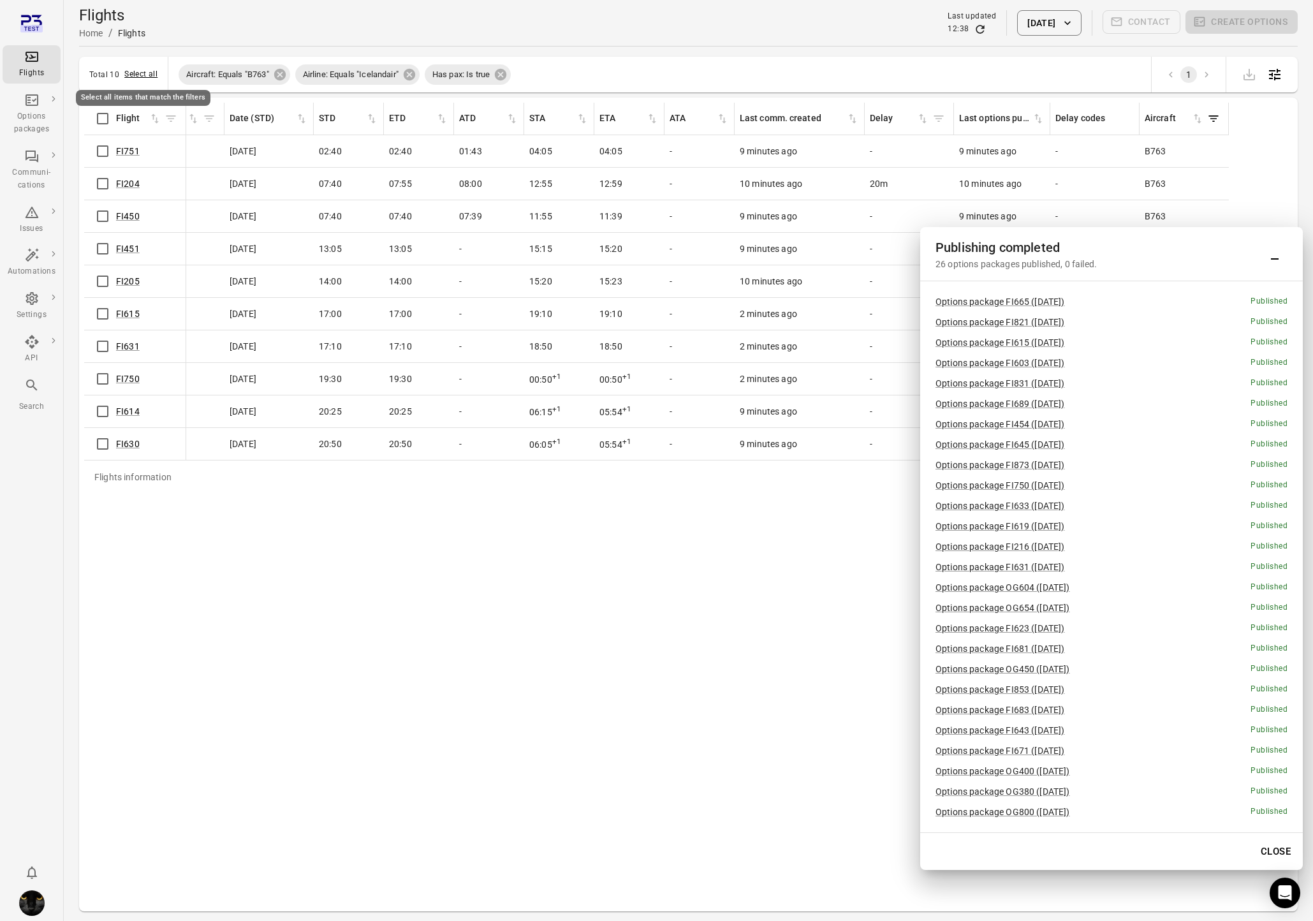
click at [135, 74] on button "Select all" at bounding box center [140, 74] width 33 height 13
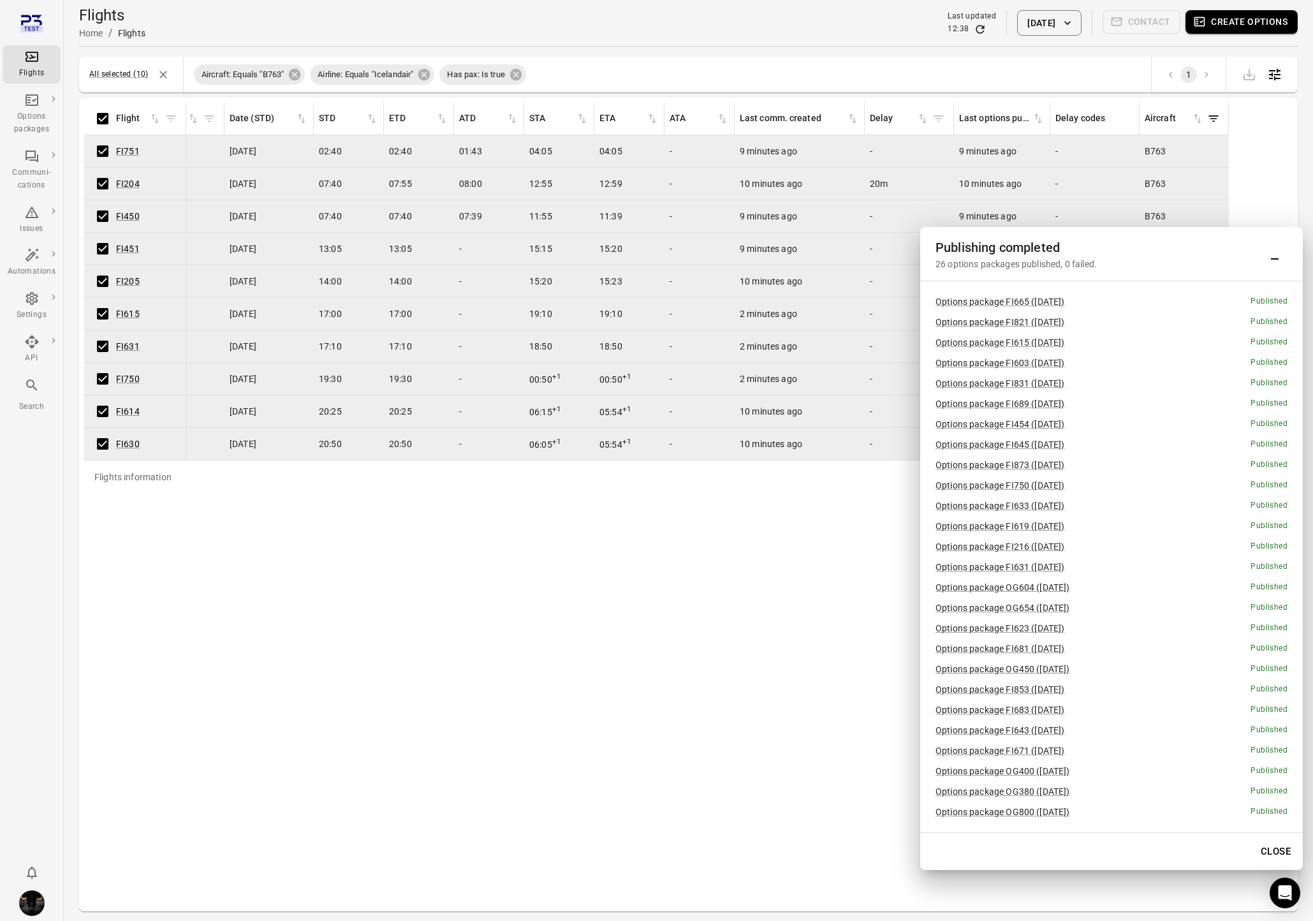
click at [1040, 17] on button "Create options" at bounding box center [1242, 22] width 112 height 24
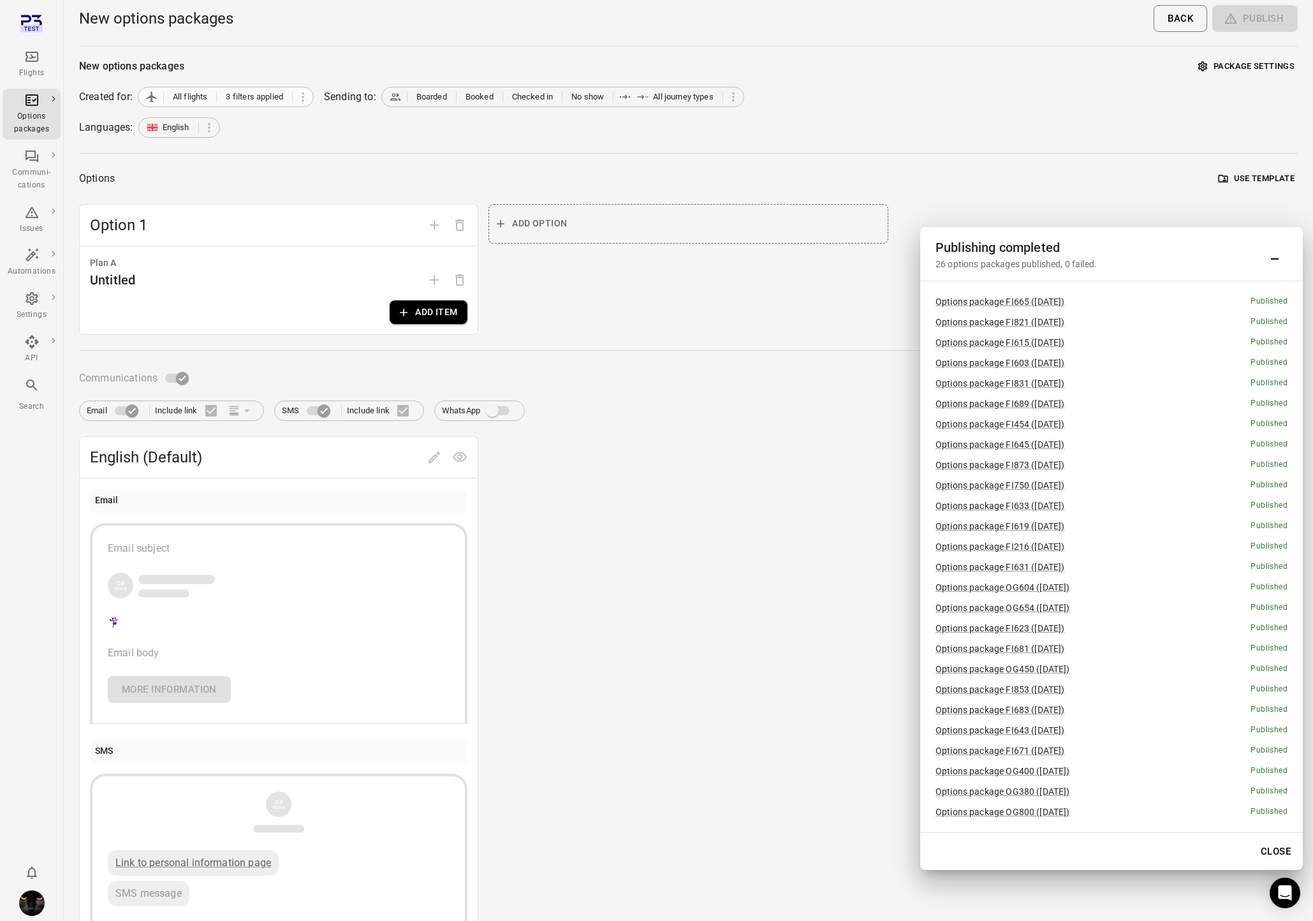
click at [200, 100] on span "All flights" at bounding box center [190, 97] width 35 height 13
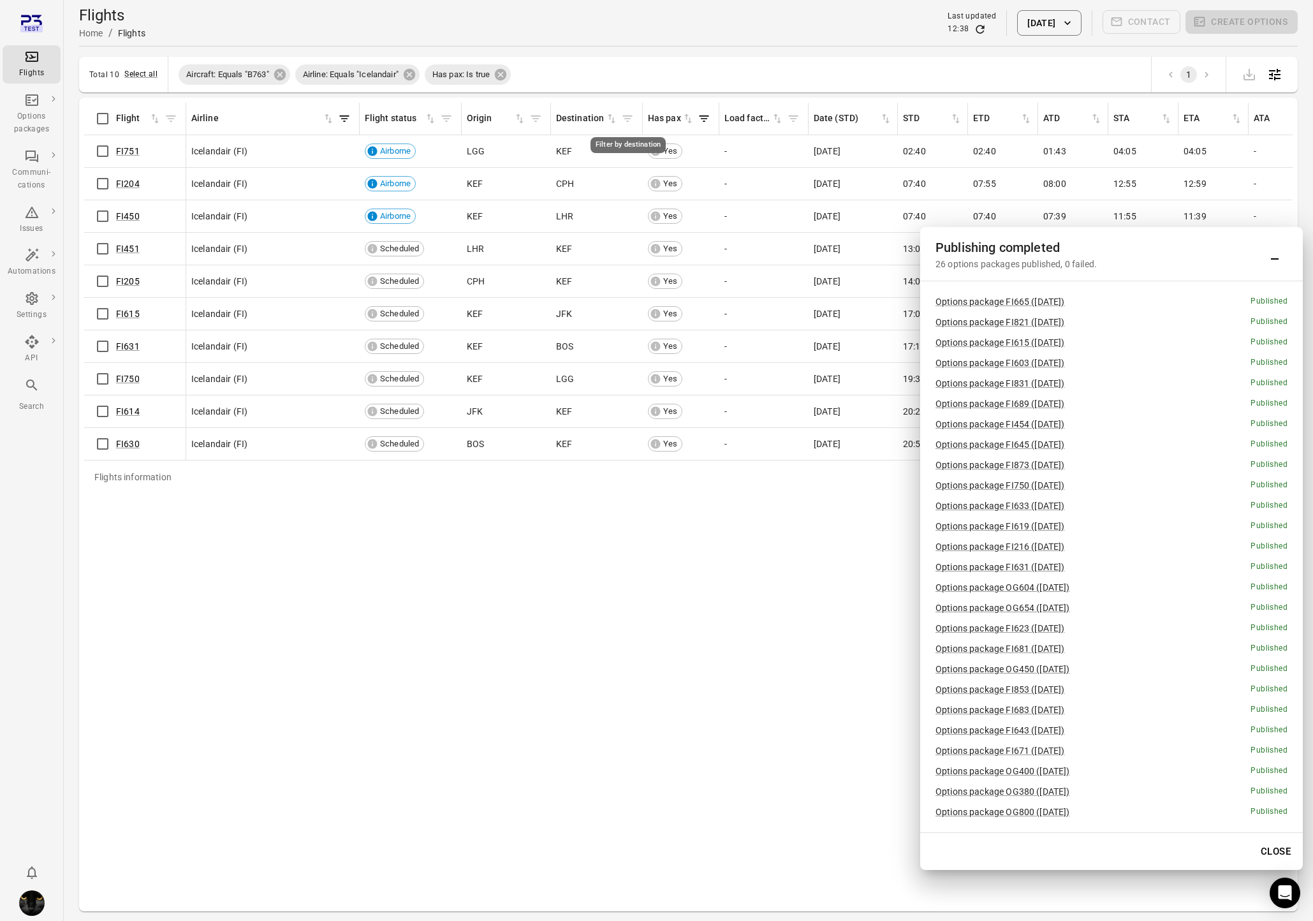
click at [629, 117] on icon "Filter by destination" at bounding box center [627, 118] width 13 height 13
click at [600, 224] on input "Destination   *" at bounding box center [627, 229] width 235 height 26
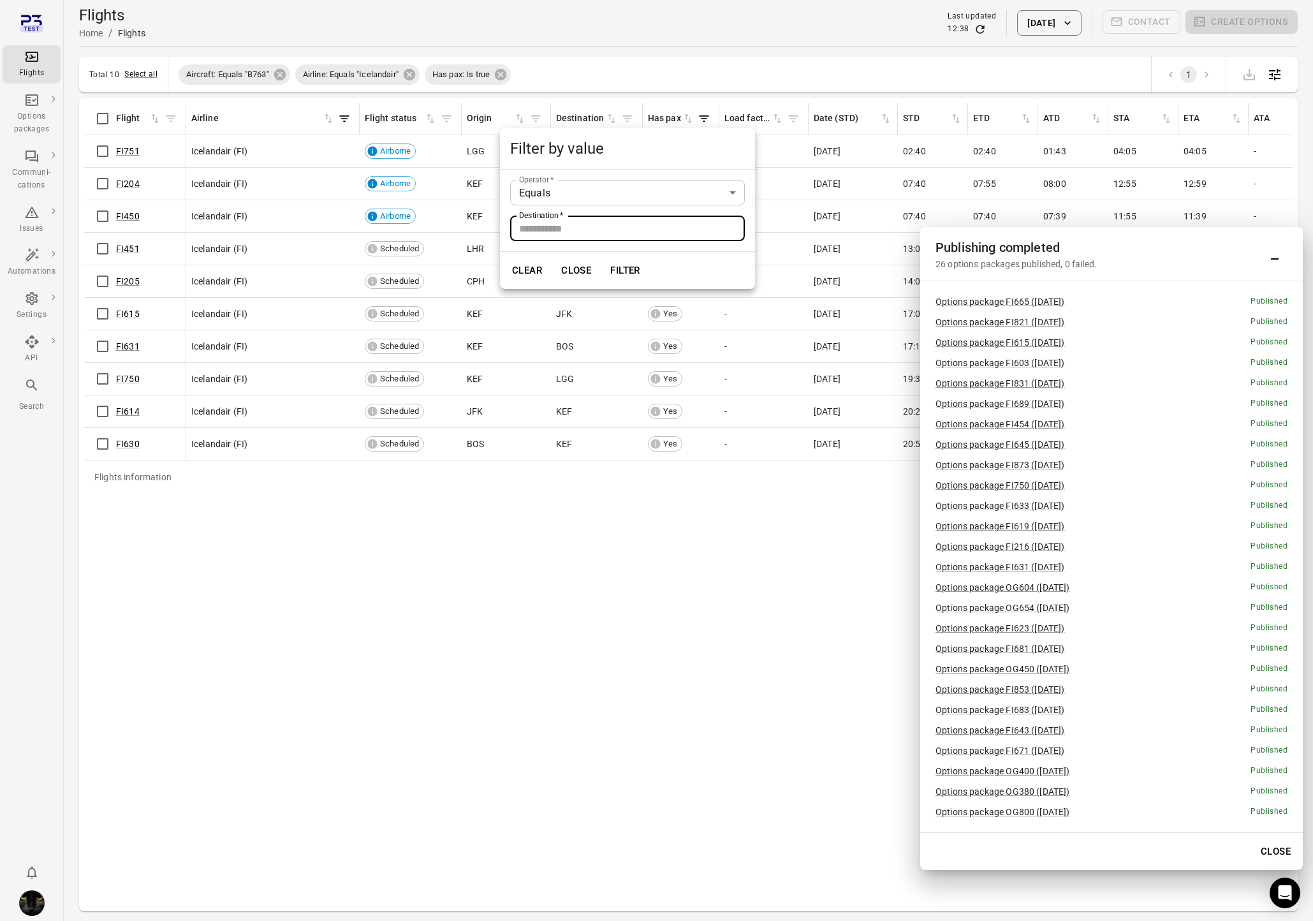
click at [540, 231] on input "Destination   *" at bounding box center [627, 229] width 235 height 26
click at [556, 198] on body "Flights Options packages Communi-cations Issues Automations Settings API Search…" at bounding box center [656, 481] width 1313 height 962
click at [550, 239] on li "Not equals" at bounding box center [627, 244] width 235 height 23
type input "*********"
click at [558, 221] on div "Destination   * Destination   *" at bounding box center [627, 229] width 235 height 26
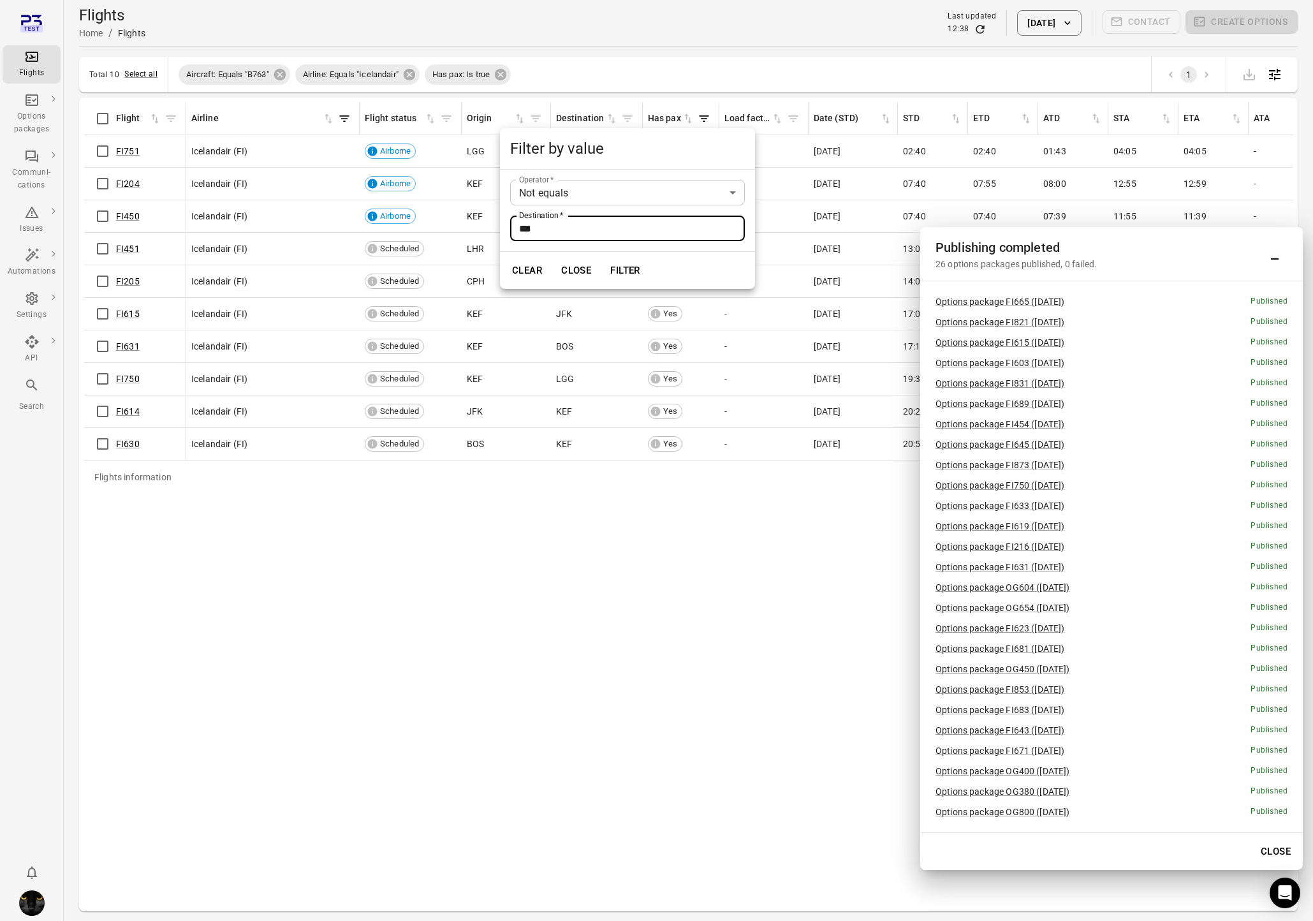
type input "***"
click at [718, 260] on div "Clear Close Filter" at bounding box center [627, 270] width 255 height 37
click at [638, 274] on button "Filter" at bounding box center [625, 270] width 44 height 27
type input "******"
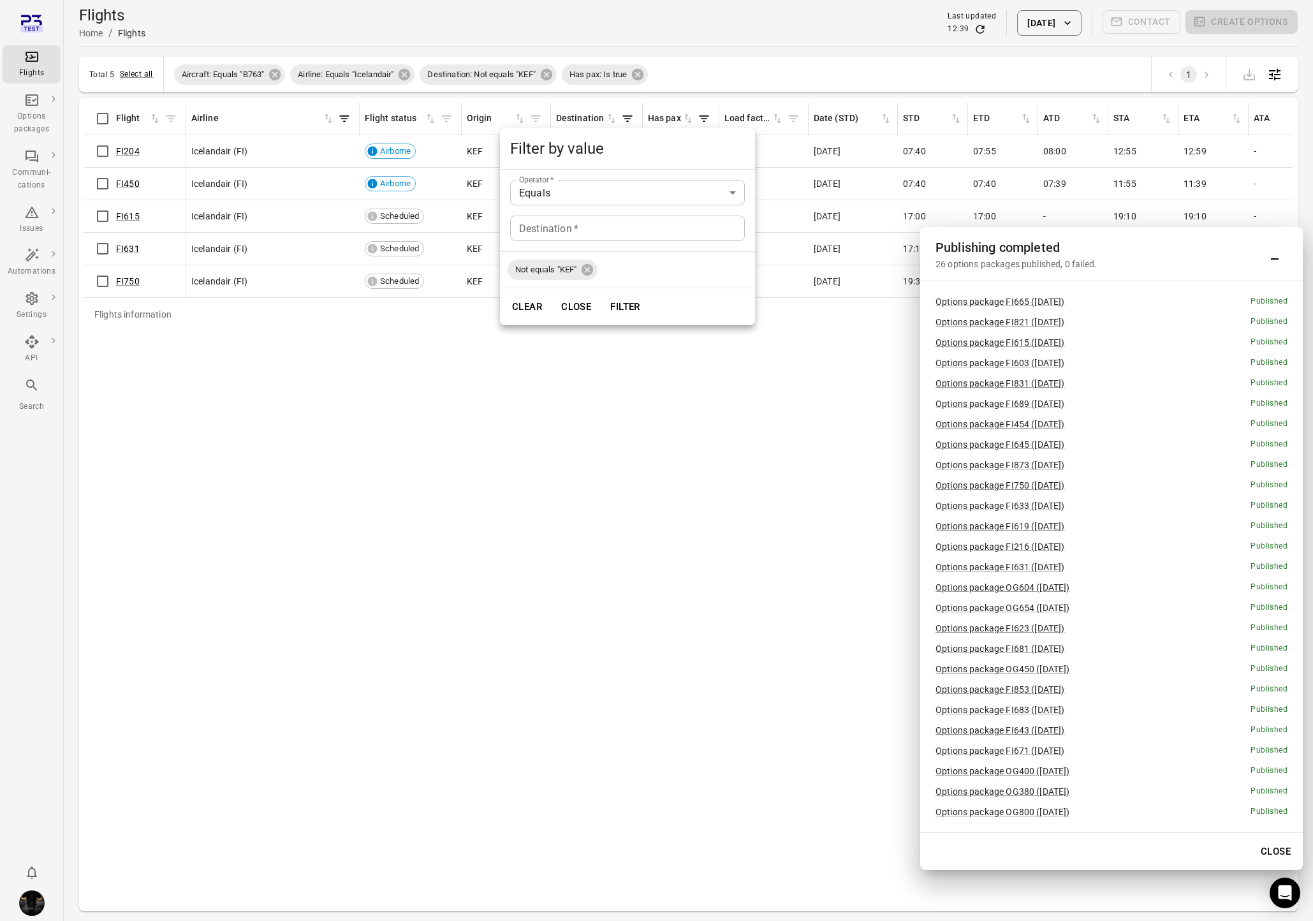
drag, startPoint x: 1270, startPoint y: 846, endPoint x: 1285, endPoint y: 850, distance: 14.5
click at [1040, 808] on div at bounding box center [656, 460] width 1313 height 921
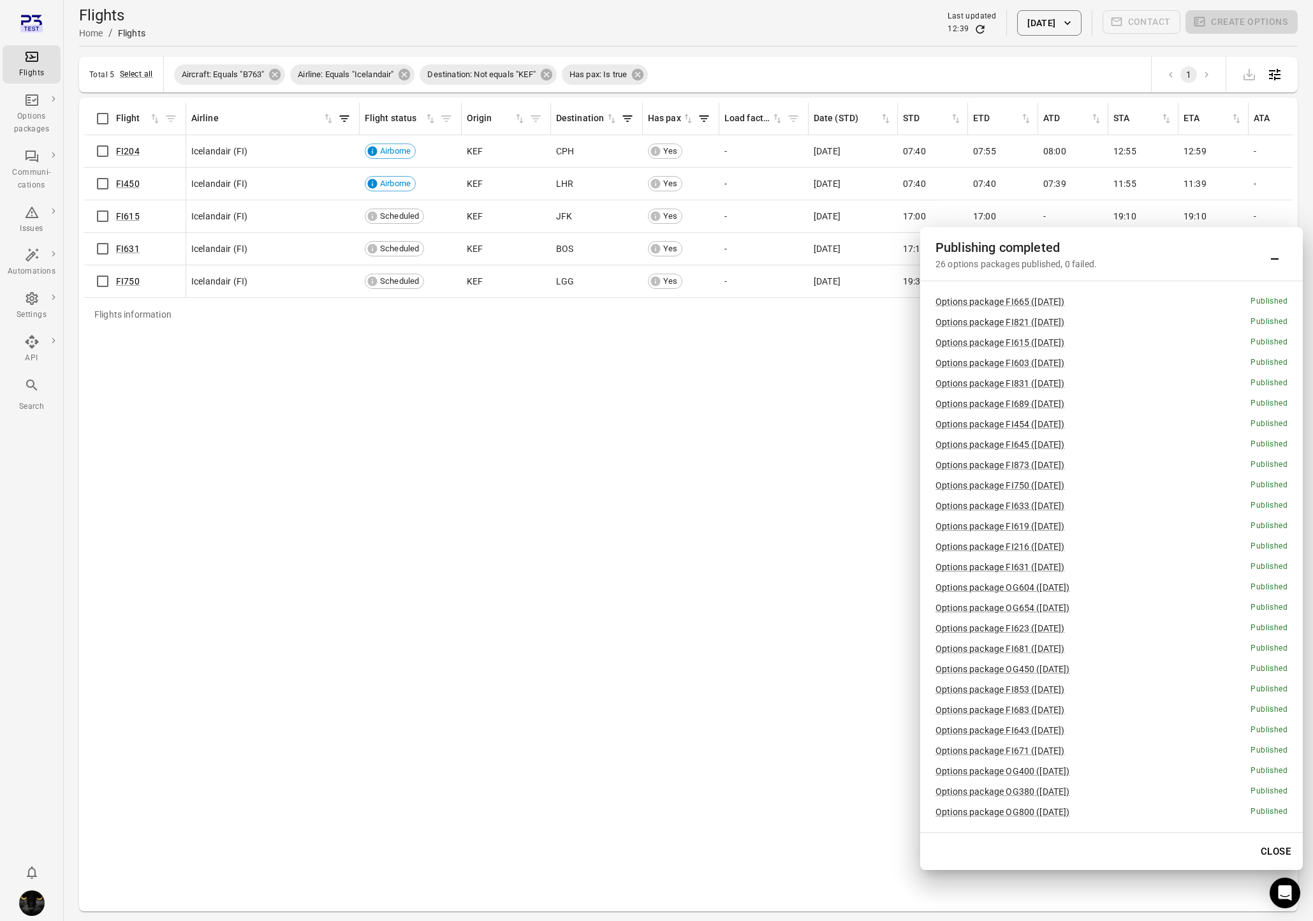
click at [1040, 808] on div "Filter by value Operator   * Equals ****** Operator   * Destination   * Destina…" at bounding box center [656, 460] width 1313 height 921
click at [1040, 808] on button "Close" at bounding box center [1276, 851] width 44 height 27
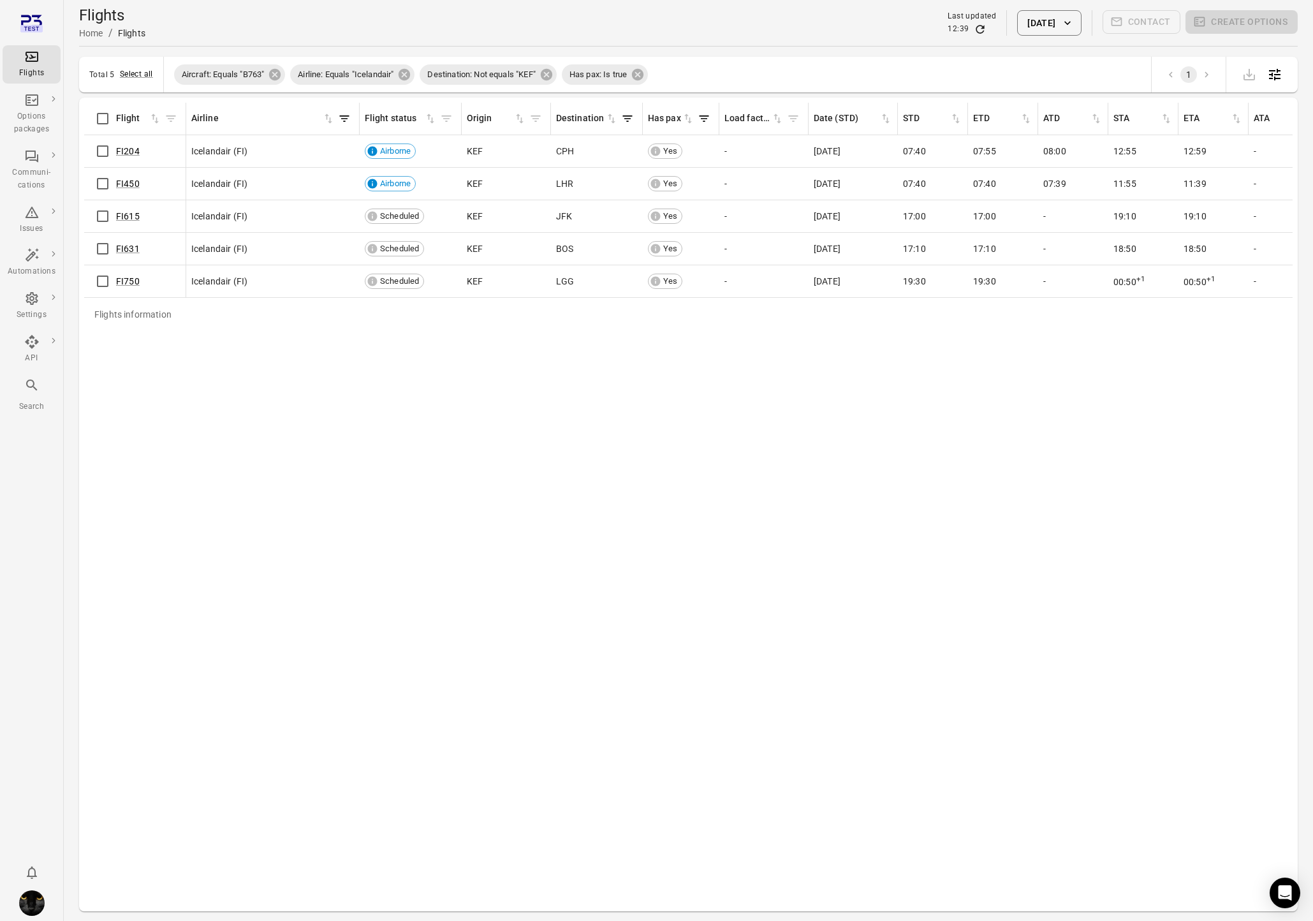
click at [119, 75] on div "Total 5 Select all" at bounding box center [121, 74] width 64 height 13
click at [149, 75] on button "Select all" at bounding box center [136, 74] width 33 height 13
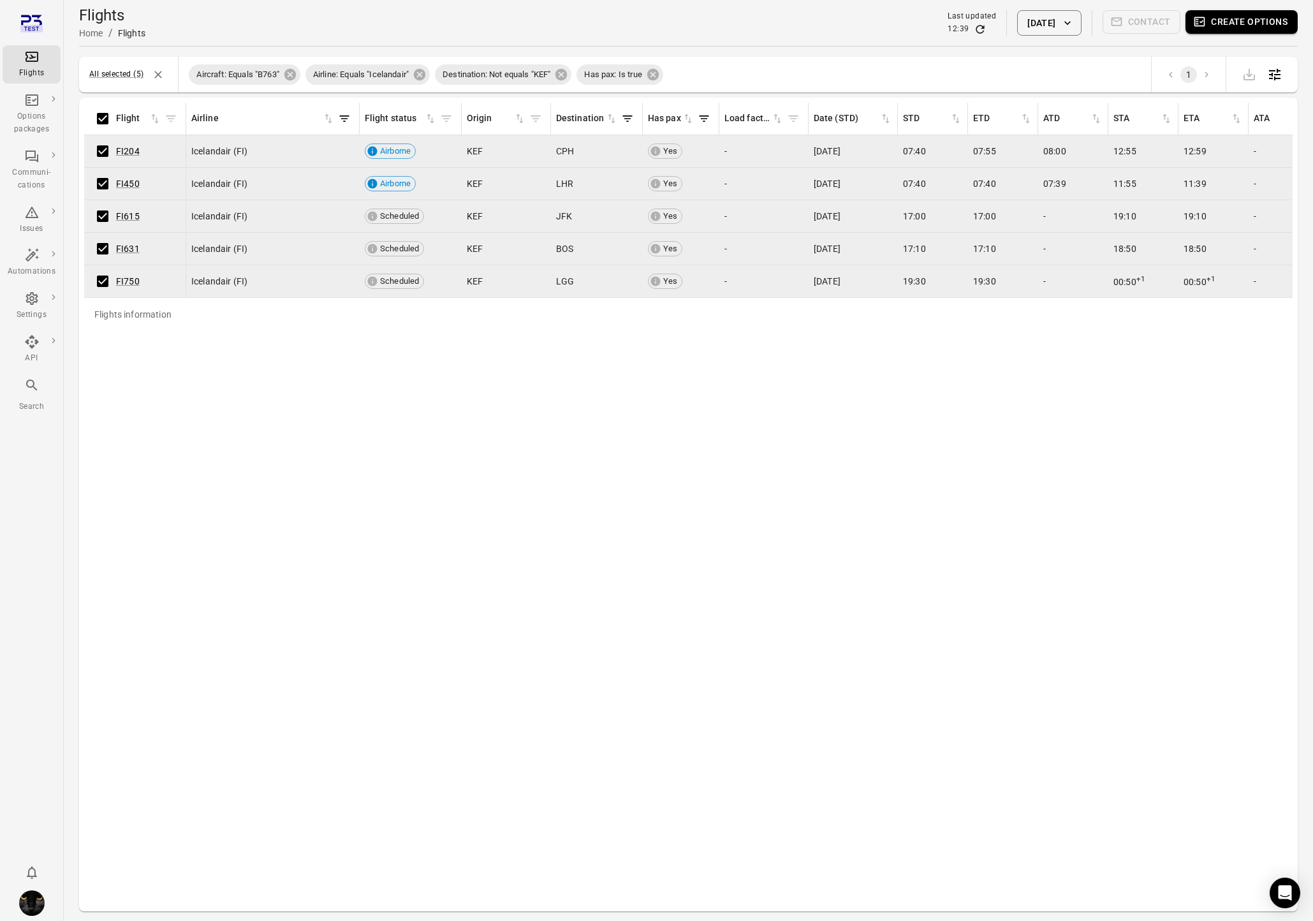
click at [1040, 18] on button "Create options" at bounding box center [1242, 22] width 112 height 24
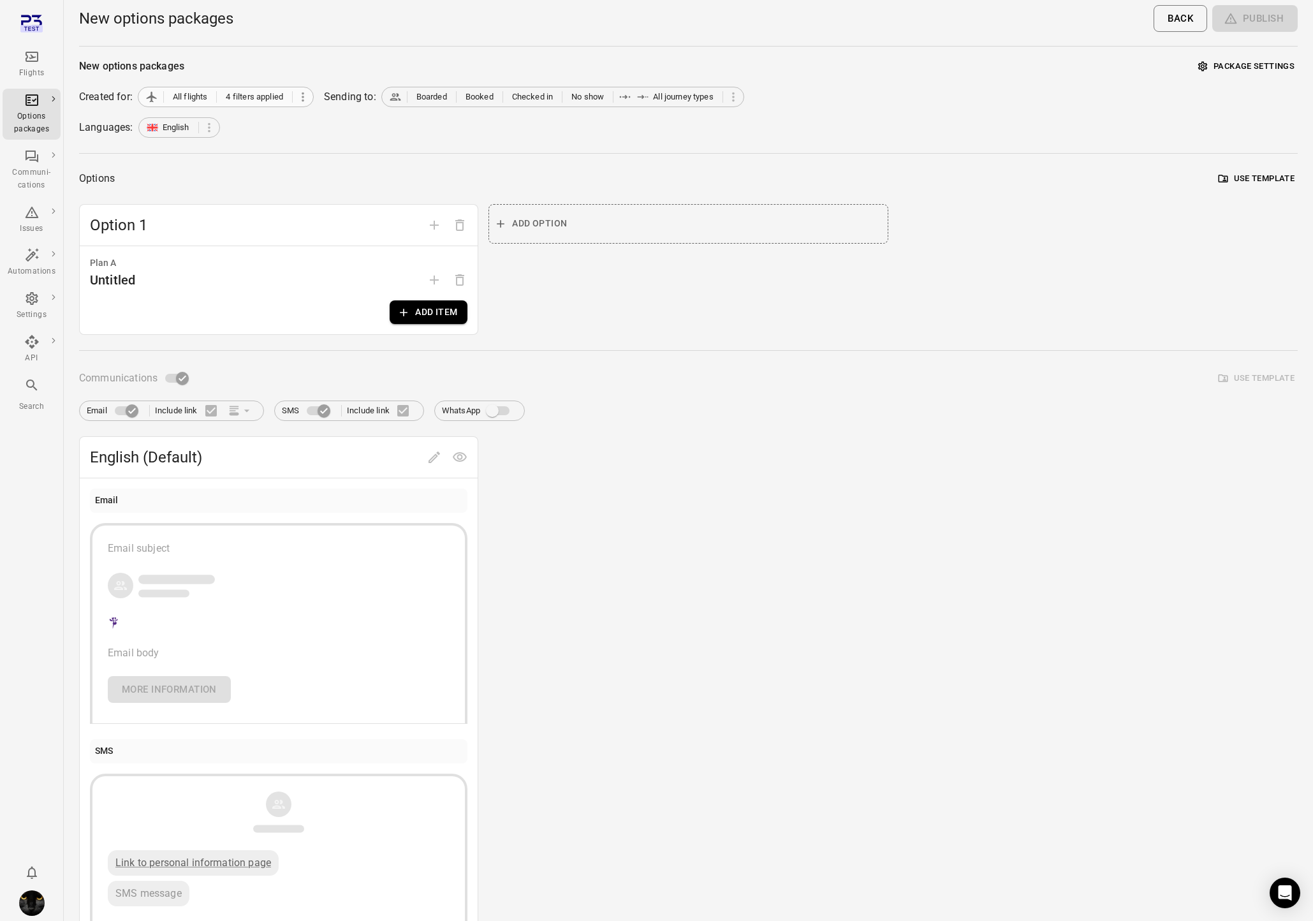
click at [300, 101] on icon at bounding box center [303, 97] width 14 height 14
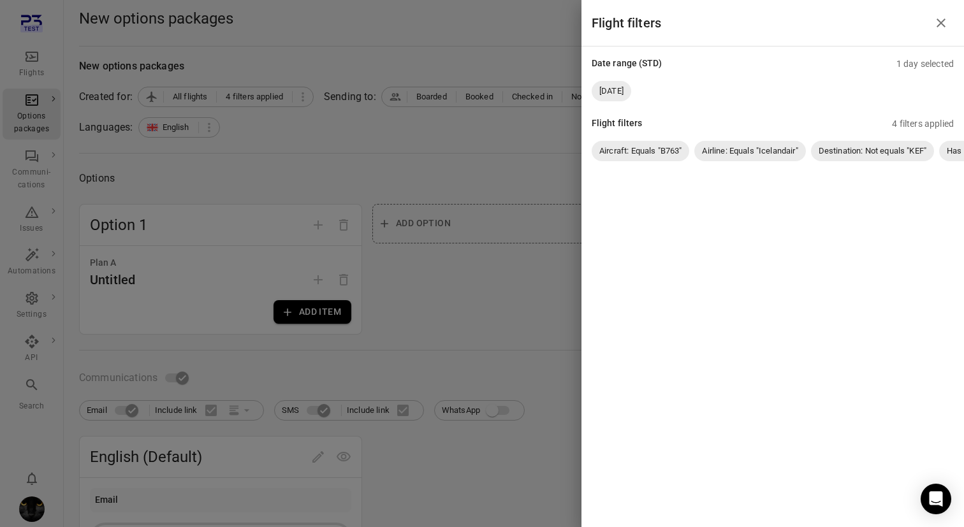
click at [945, 21] on icon "Close drawer" at bounding box center [941, 22] width 15 height 15
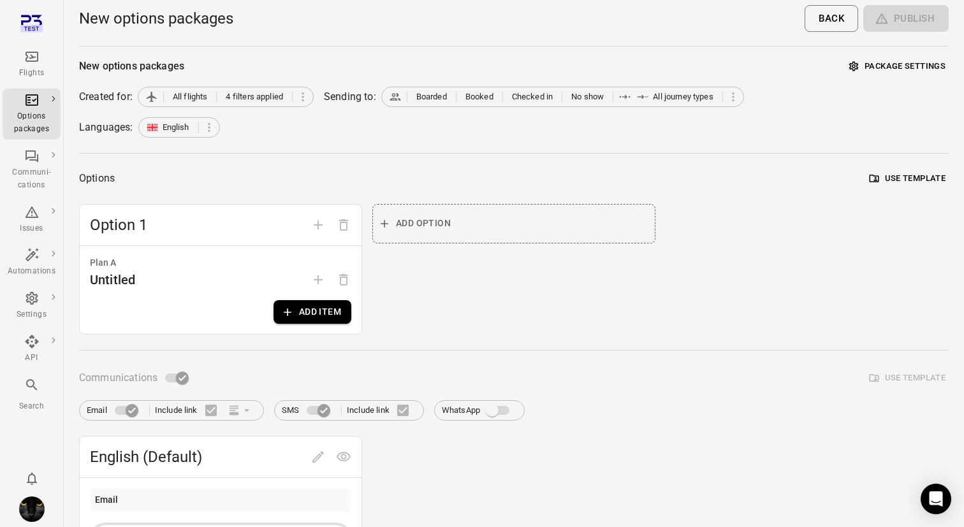
click at [342, 153] on hr at bounding box center [514, 153] width 870 height 1
click at [25, 65] on div "Flights" at bounding box center [32, 64] width 48 height 31
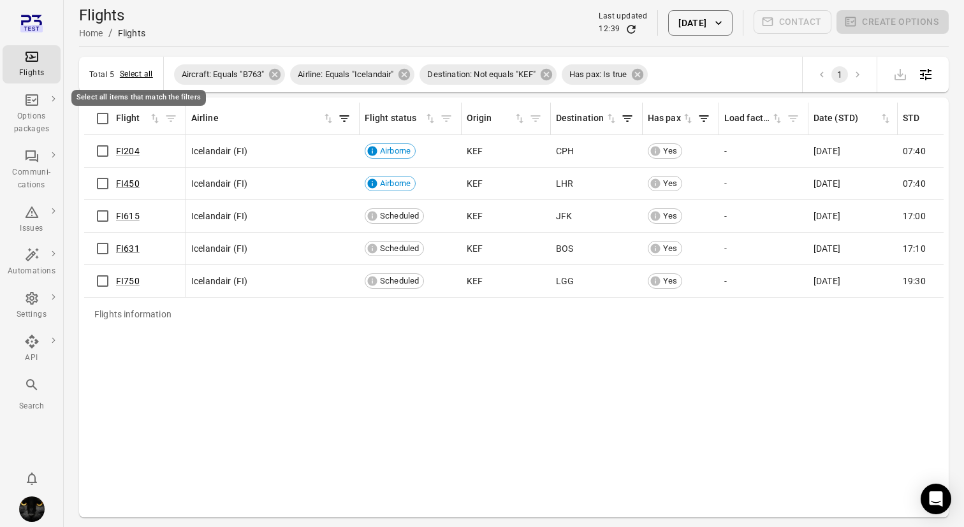
click at [138, 71] on button "Select all" at bounding box center [136, 74] width 33 height 13
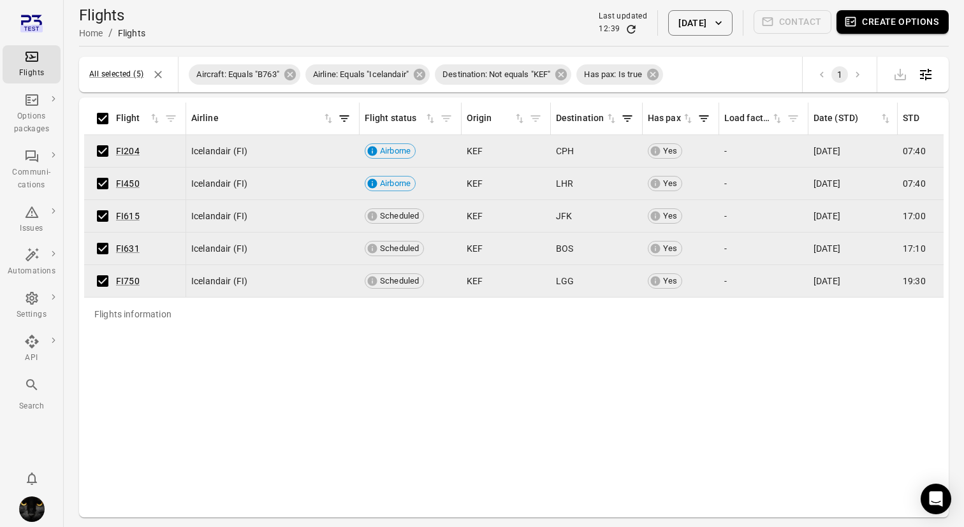
click at [897, 23] on button "Create options" at bounding box center [893, 22] width 112 height 24
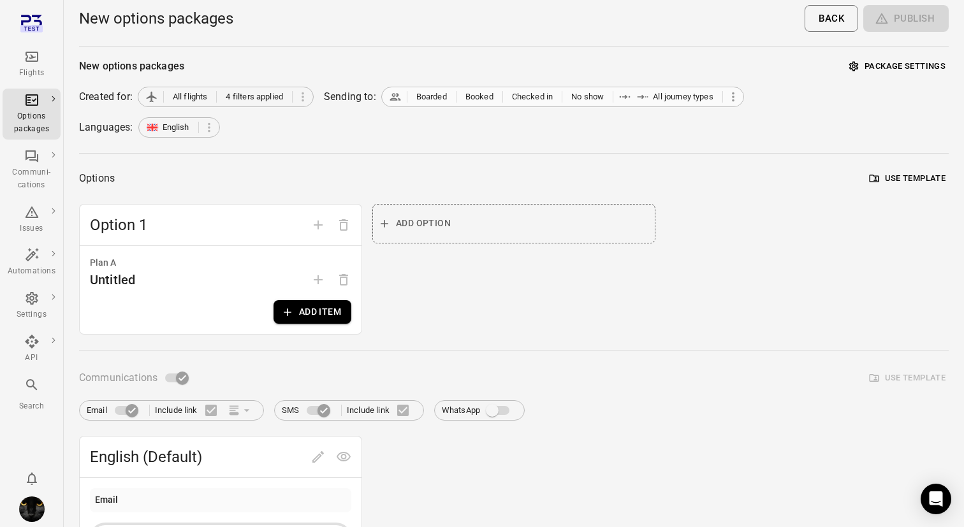
click at [736, 92] on icon at bounding box center [733, 97] width 14 height 14
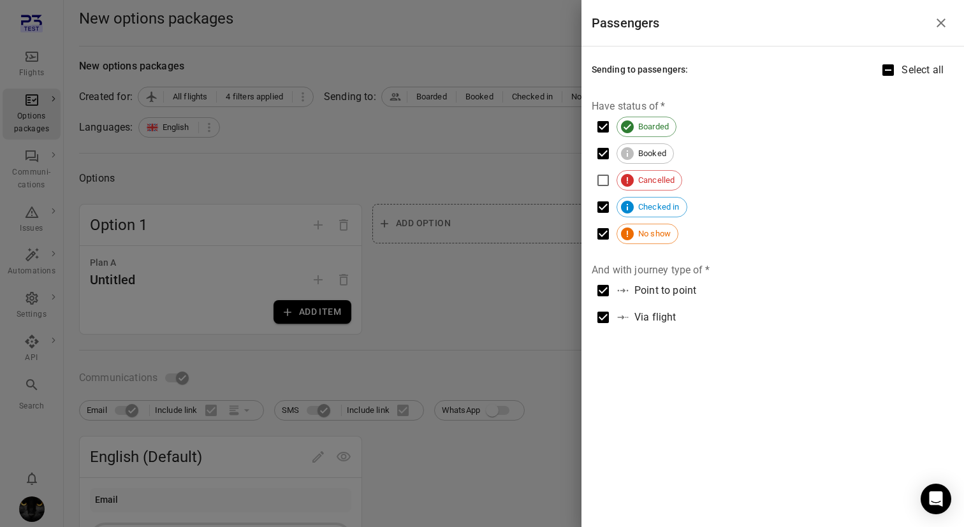
drag, startPoint x: 439, startPoint y: 102, endPoint x: 241, endPoint y: 92, distance: 198.6
click at [439, 102] on div at bounding box center [482, 263] width 964 height 527
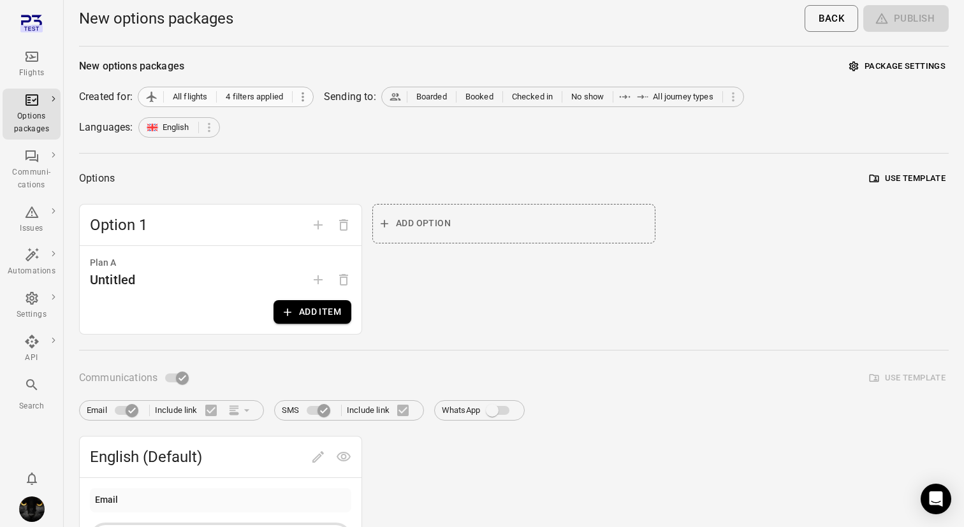
click at [303, 100] on icon at bounding box center [303, 97] width 14 height 14
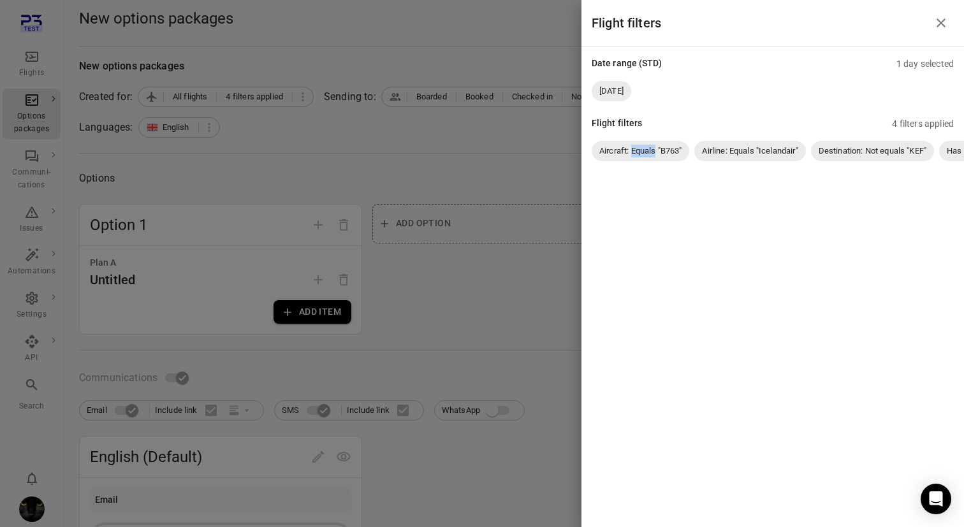
click at [807, 438] on div "Flight filters Date range (STD) 1 day selected 7 Oct 2025 Flight filters 4 filt…" at bounding box center [773, 263] width 383 height 527
click at [942, 28] on icon "Close drawer" at bounding box center [941, 22] width 15 height 15
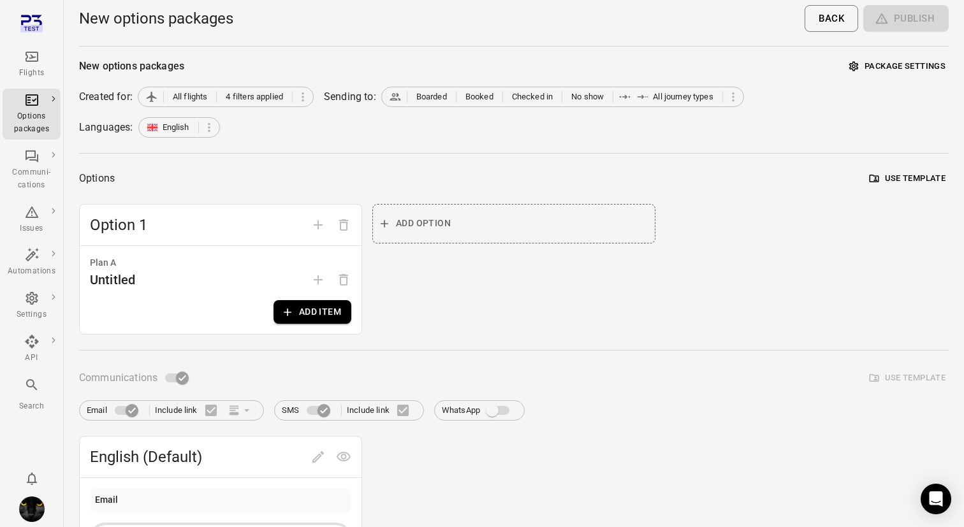
click at [20, 55] on div "Flights" at bounding box center [32, 64] width 48 height 31
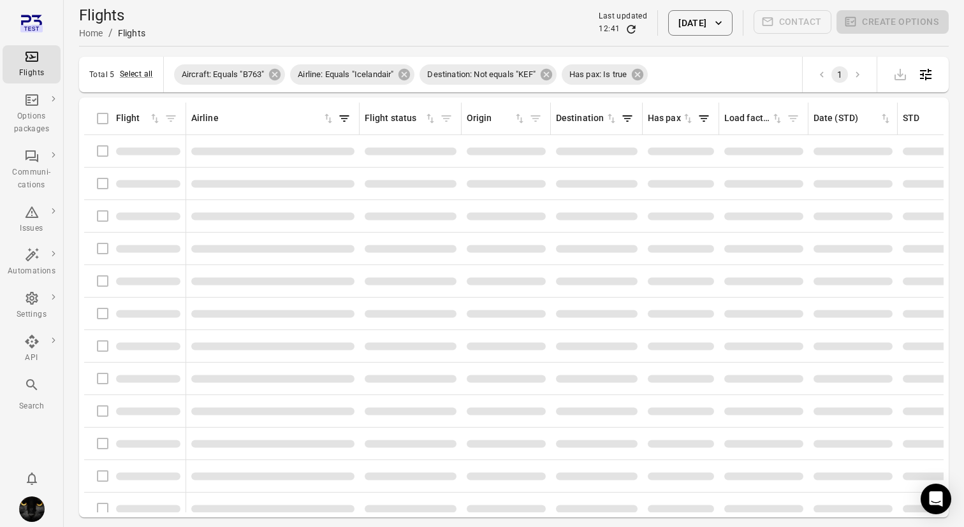
click at [672, 28] on button "[DATE]" at bounding box center [700, 23] width 64 height 26
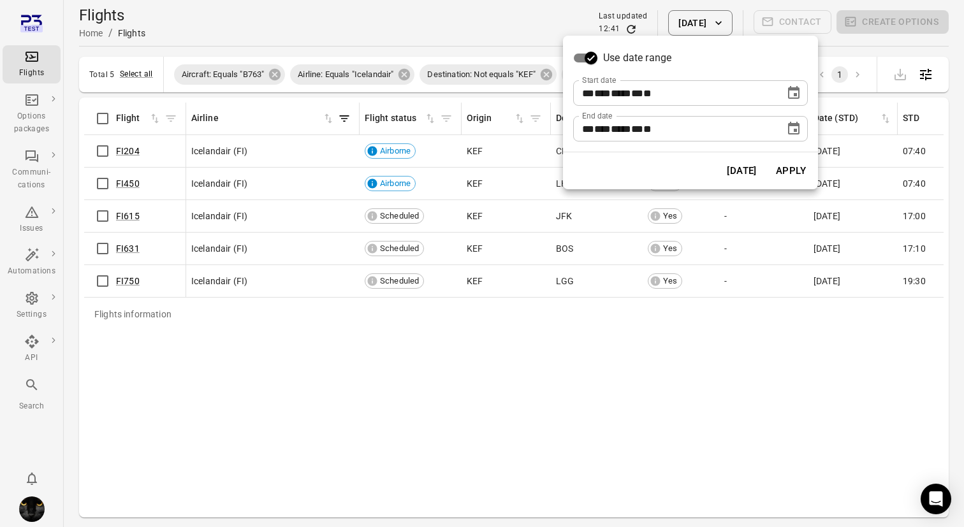
click at [792, 95] on icon "Choose date, selected date is Oct 7, 2025" at bounding box center [793, 92] width 15 height 15
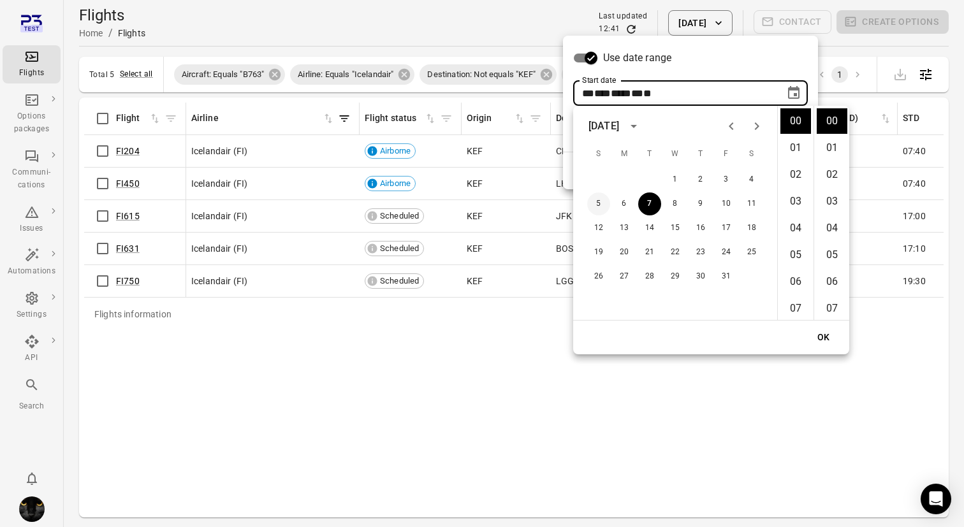
click at [593, 205] on button "5" at bounding box center [598, 204] width 23 height 23
type input "**********"
click at [828, 340] on button "OK" at bounding box center [824, 338] width 41 height 24
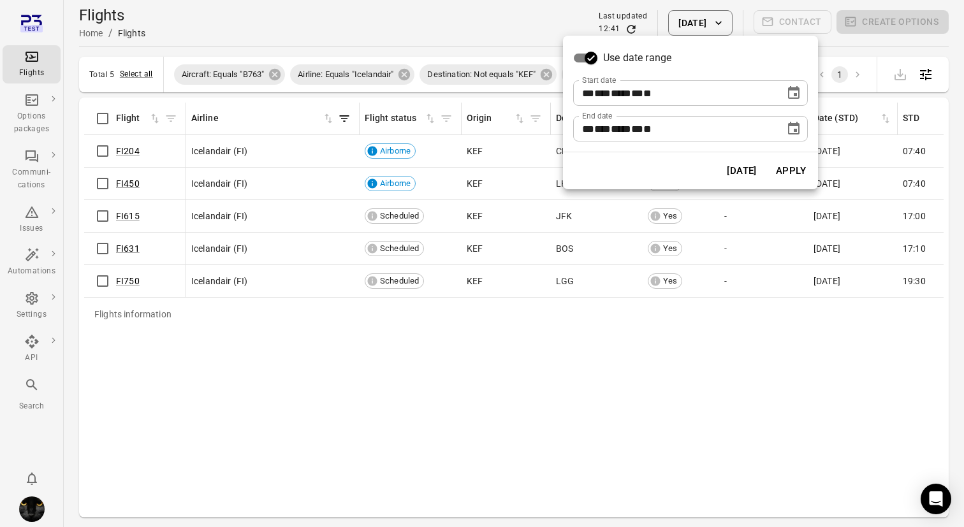
click at [795, 125] on icon "Choose date, selected date is Oct 7, 2025" at bounding box center [793, 128] width 11 height 13
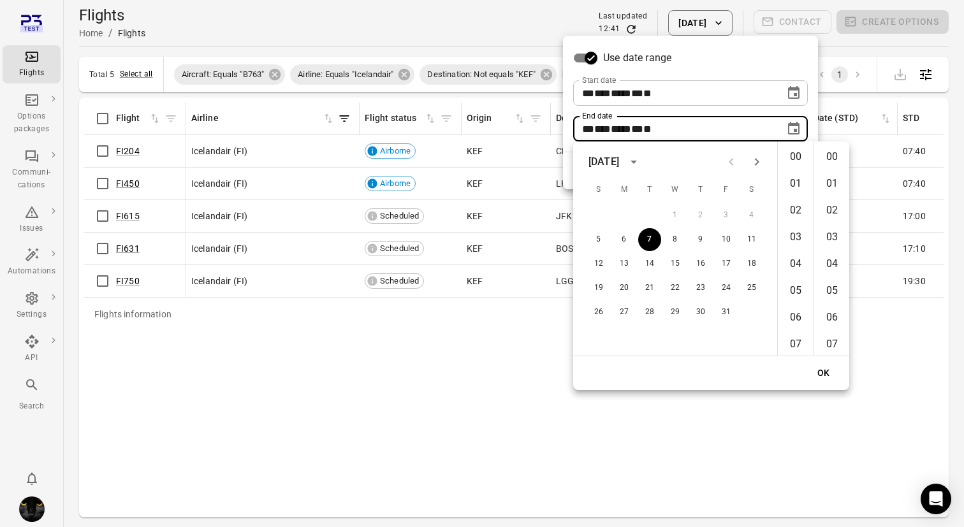
scroll to position [1396, 0]
click at [629, 237] on button "6" at bounding box center [624, 239] width 23 height 23
type input "**********"
click at [814, 374] on button "OK" at bounding box center [824, 374] width 41 height 24
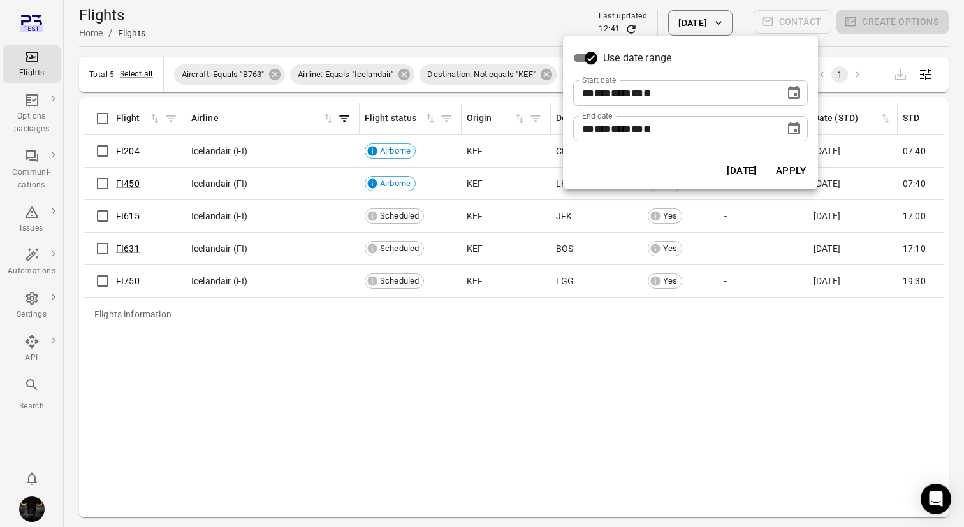
click at [797, 168] on button "Apply" at bounding box center [791, 171] width 44 height 27
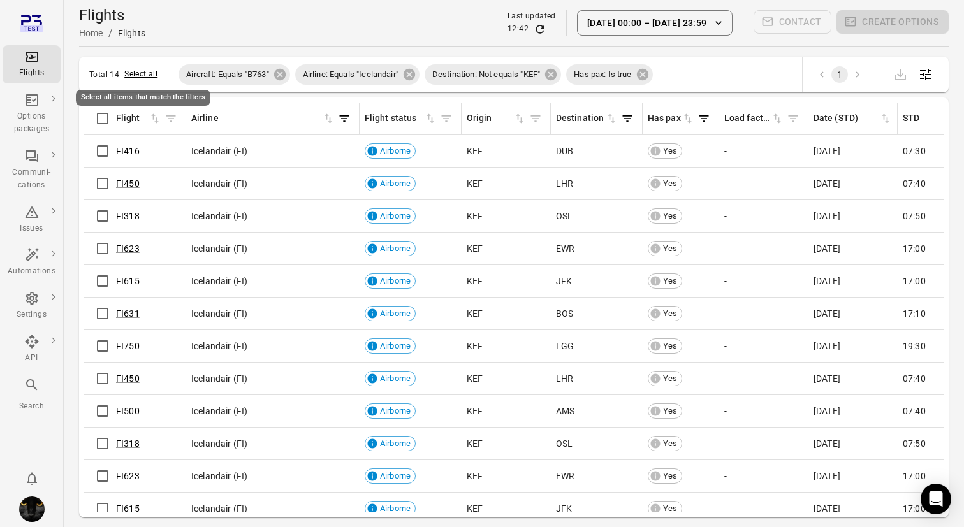
click at [128, 77] on button "Select all" at bounding box center [140, 74] width 33 height 13
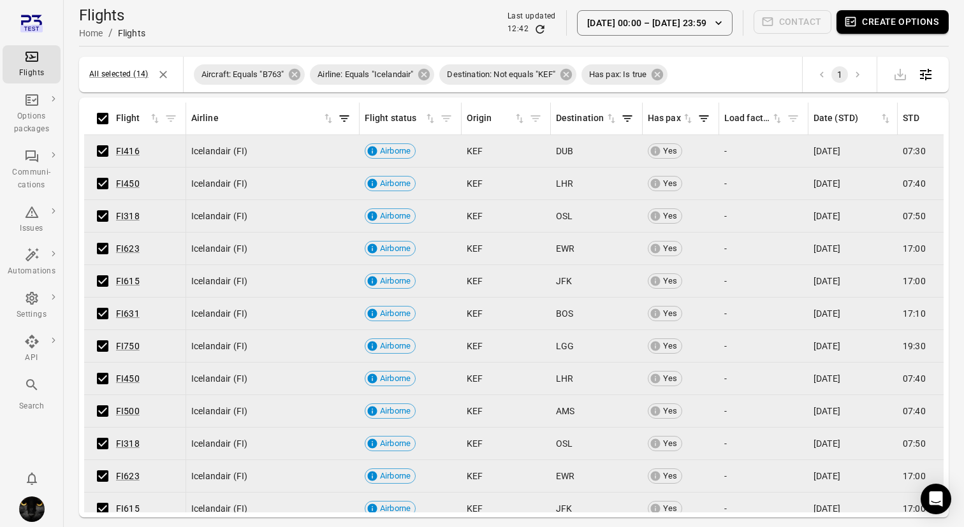
click at [895, 23] on button "Create options" at bounding box center [893, 22] width 112 height 24
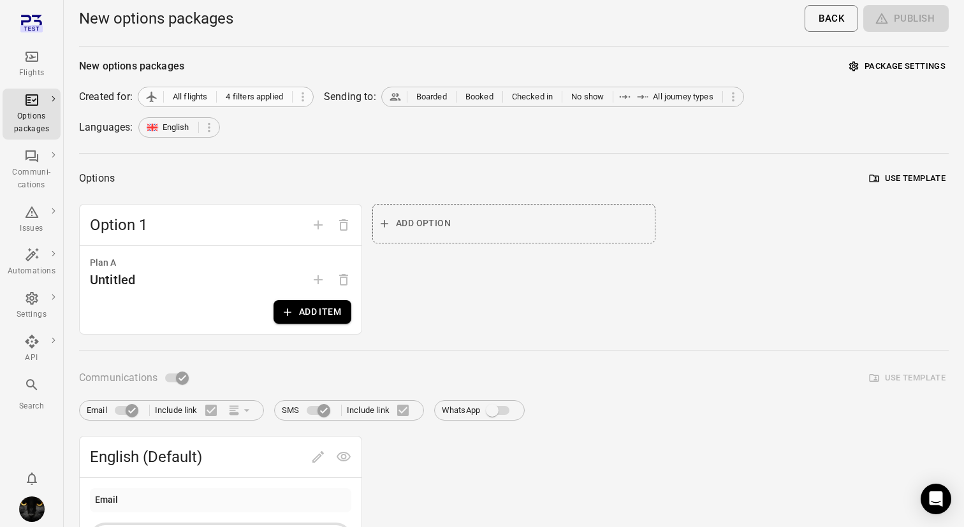
click at [270, 101] on span "4 filters applied" at bounding box center [254, 97] width 57 height 13
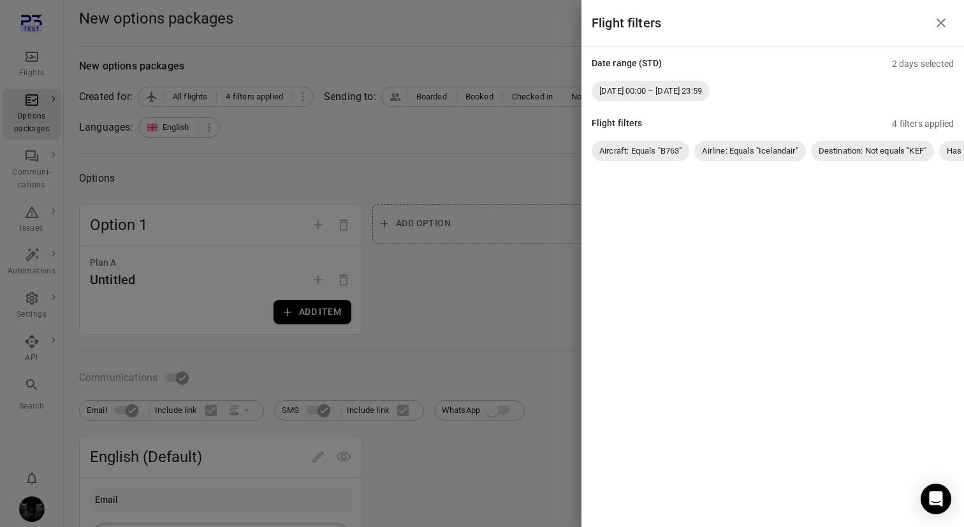
click at [823, 172] on div "Date range (STD) 2 days selected 5 Oct 00:00 – 6 Oct 23:59 Flight filters 4 fil…" at bounding box center [773, 130] width 383 height 166
click at [520, 140] on div at bounding box center [482, 263] width 964 height 527
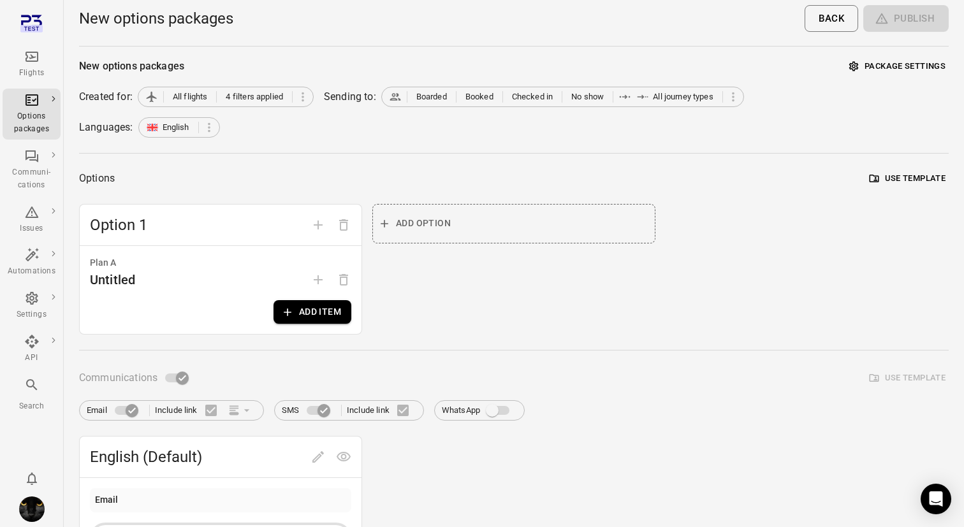
click at [34, 59] on icon "Main navigation" at bounding box center [31, 56] width 15 height 15
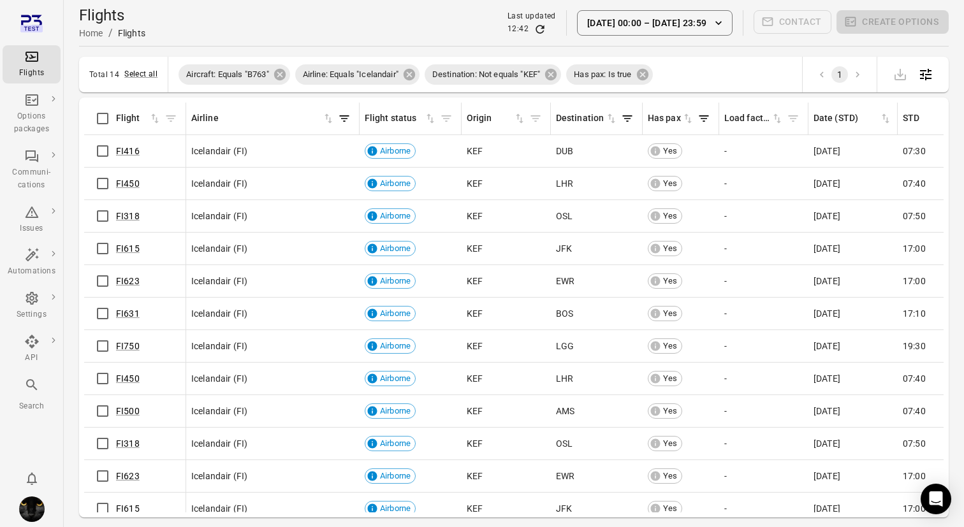
click at [708, 17] on button "5 Oct 00:00 – 6 Oct 23:59" at bounding box center [655, 23] width 156 height 26
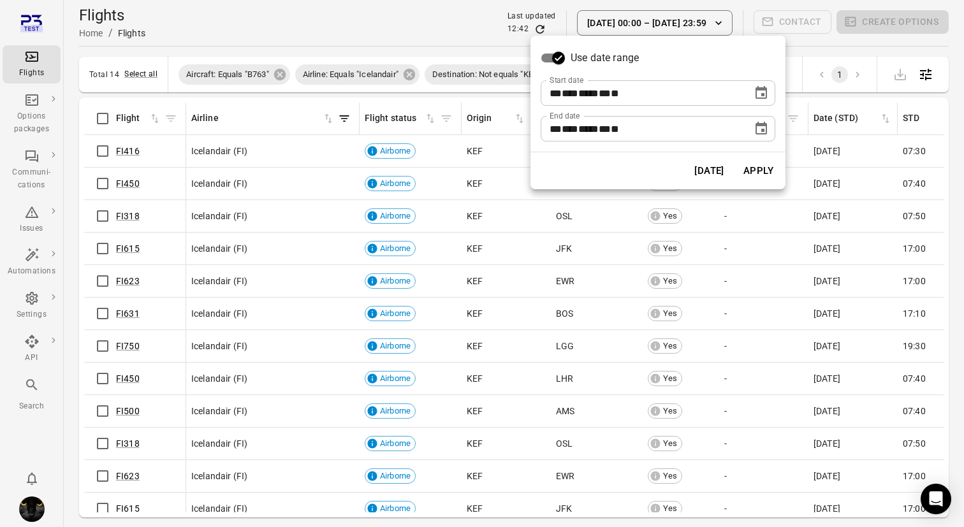
click at [760, 97] on icon "Choose date, selected date is Oct 5, 2025" at bounding box center [761, 92] width 15 height 15
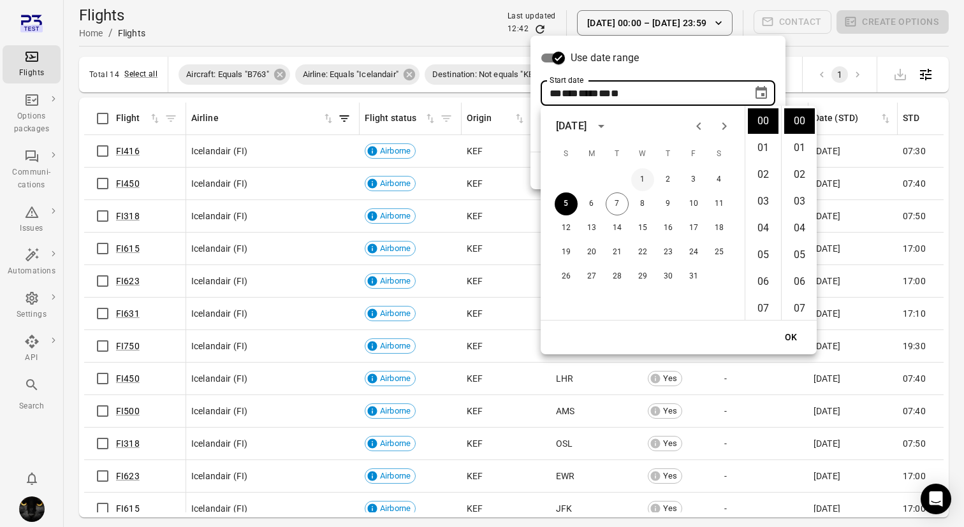
click at [642, 178] on button "1" at bounding box center [642, 179] width 23 height 23
type input "**********"
click at [800, 337] on button "OK" at bounding box center [791, 338] width 41 height 24
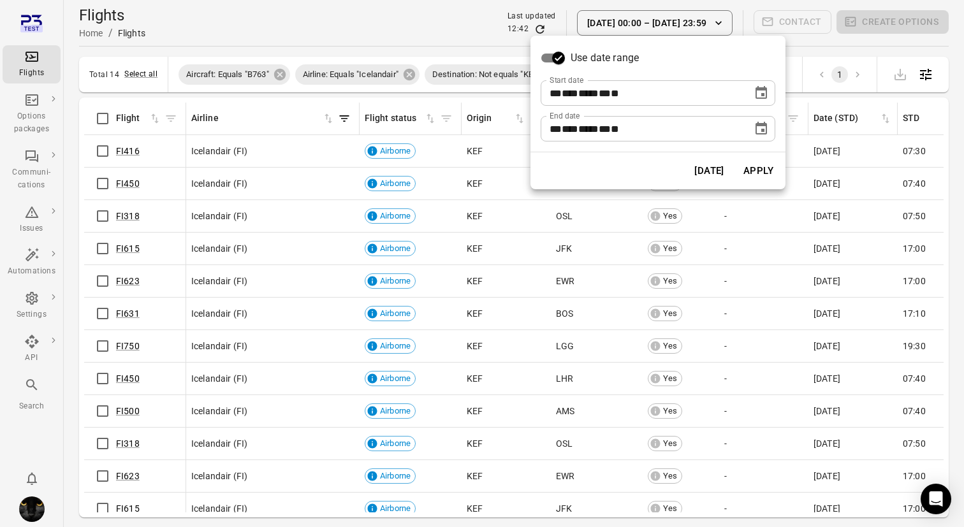
click at [762, 168] on button "Apply" at bounding box center [759, 171] width 44 height 27
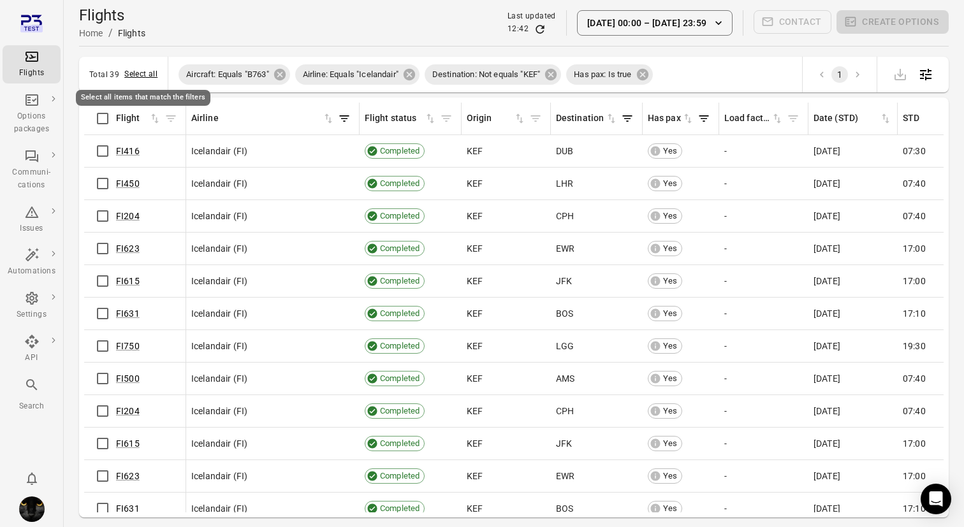
click at [145, 69] on button "Select all" at bounding box center [140, 74] width 33 height 13
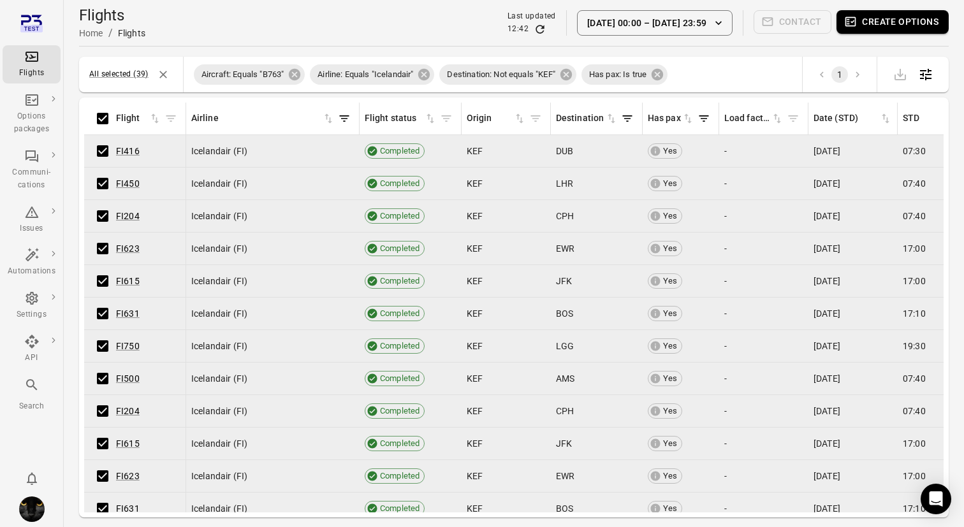
click at [924, 26] on button "Create options" at bounding box center [893, 22] width 112 height 24
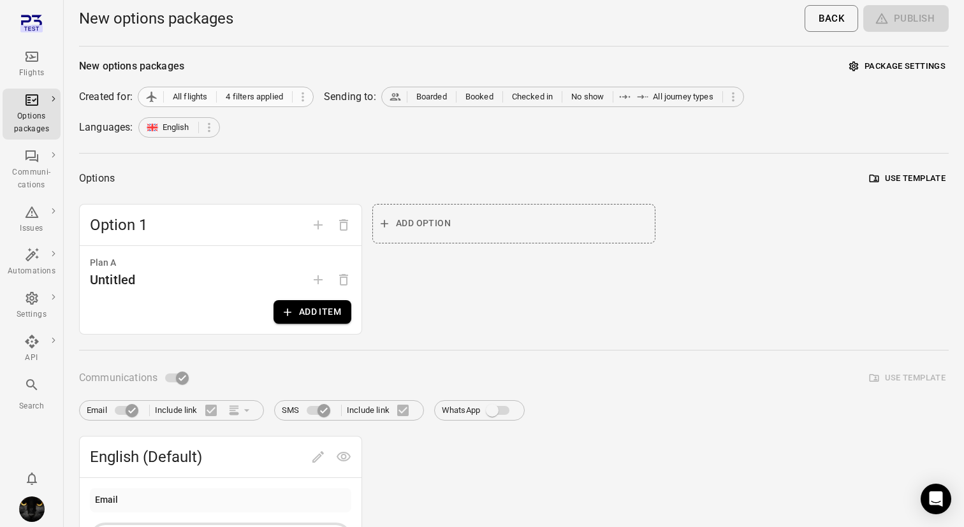
click at [184, 101] on span "All flights" at bounding box center [190, 97] width 35 height 13
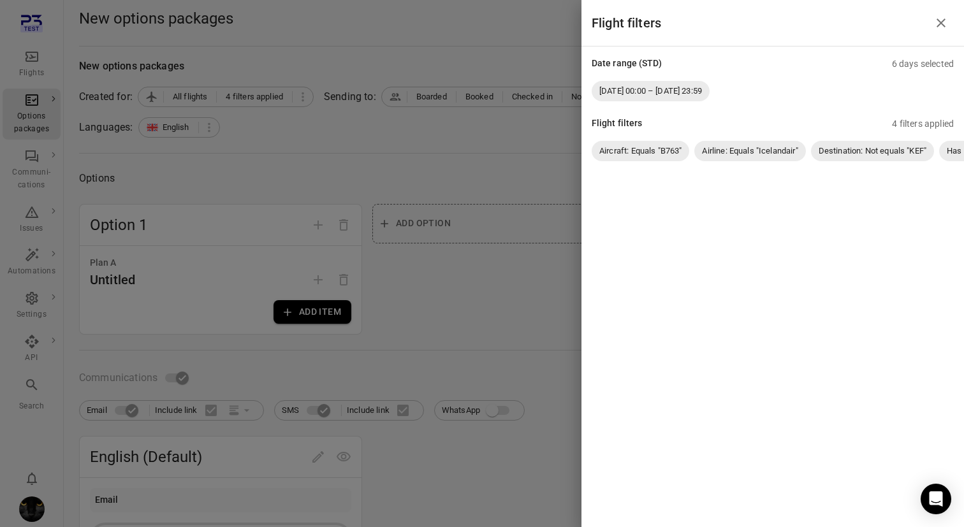
click at [944, 24] on icon "Close drawer" at bounding box center [941, 22] width 9 height 9
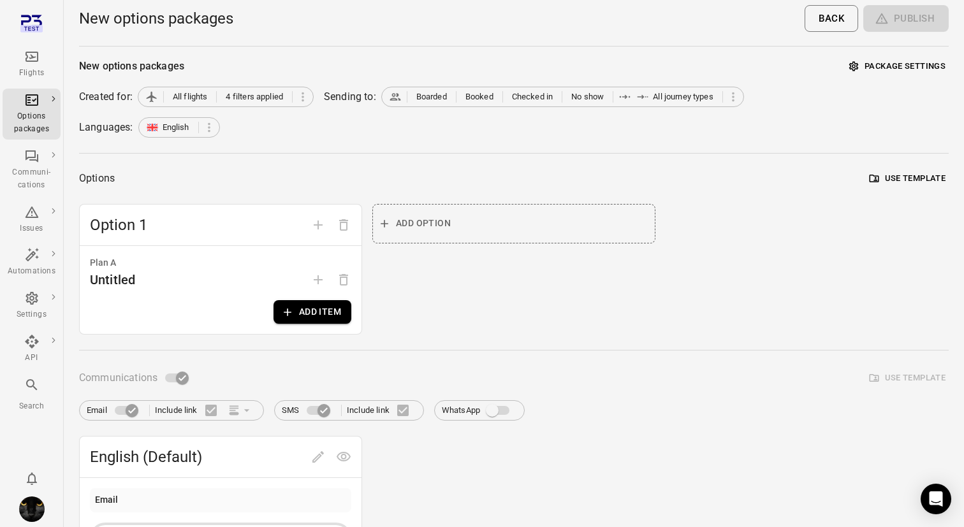
click at [38, 66] on div "Flights" at bounding box center [32, 64] width 48 height 31
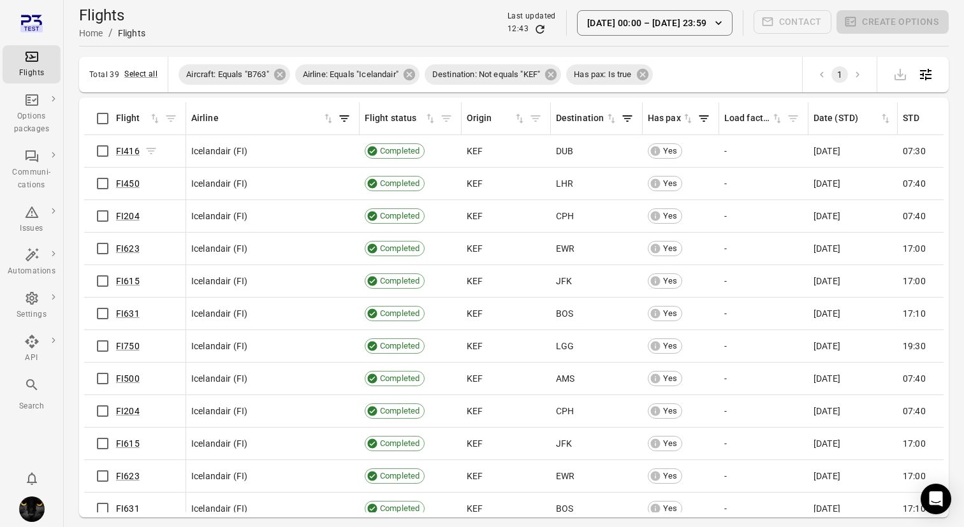
click at [152, 152] on icon "Flights information" at bounding box center [151, 151] width 13 height 13
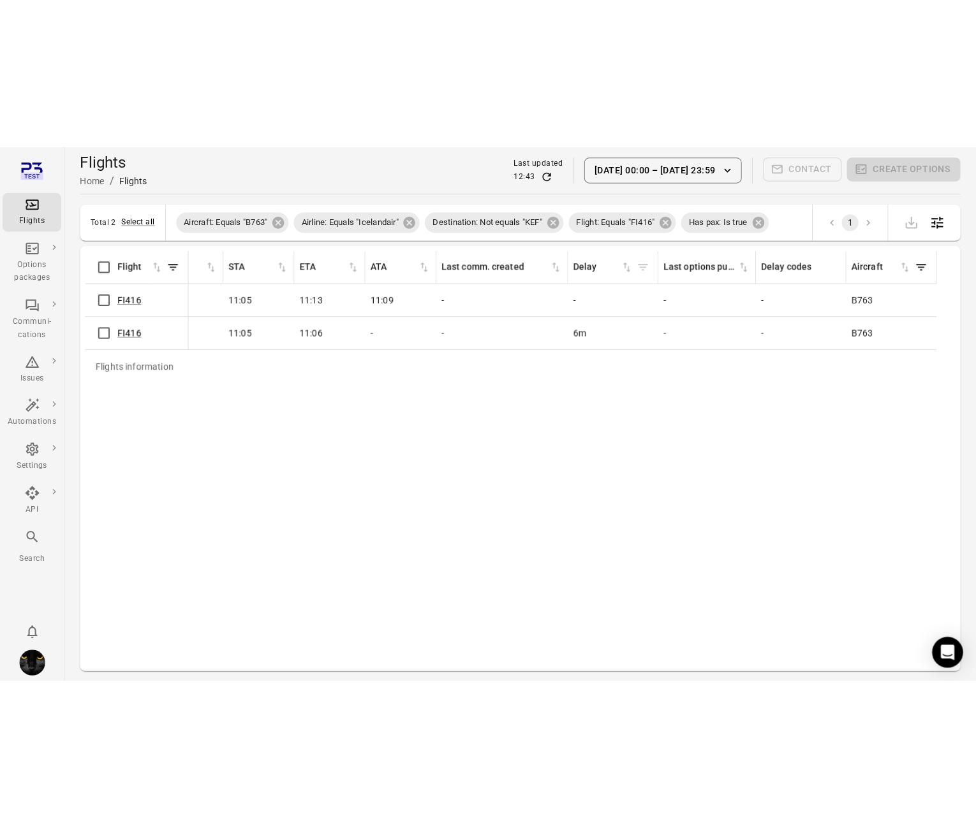
scroll to position [0, 933]
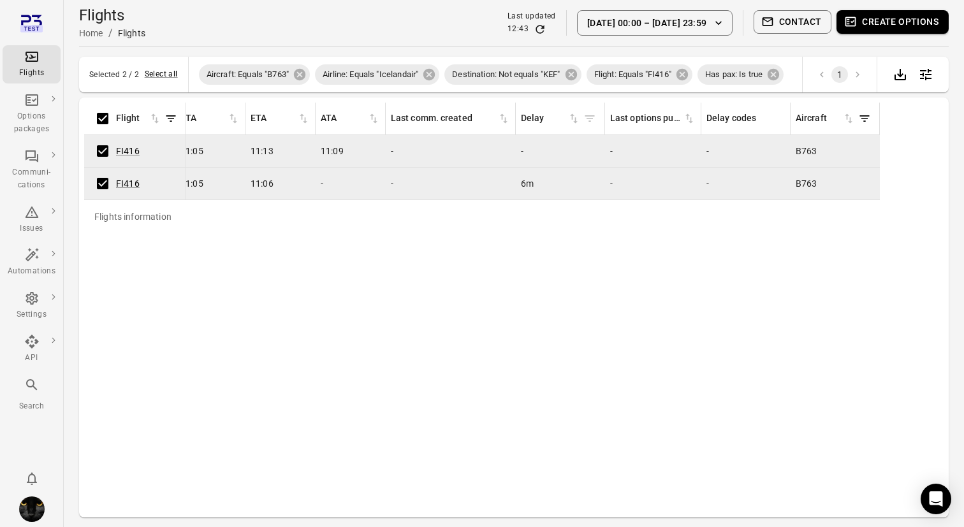
click at [892, 24] on button "Create options" at bounding box center [893, 22] width 112 height 24
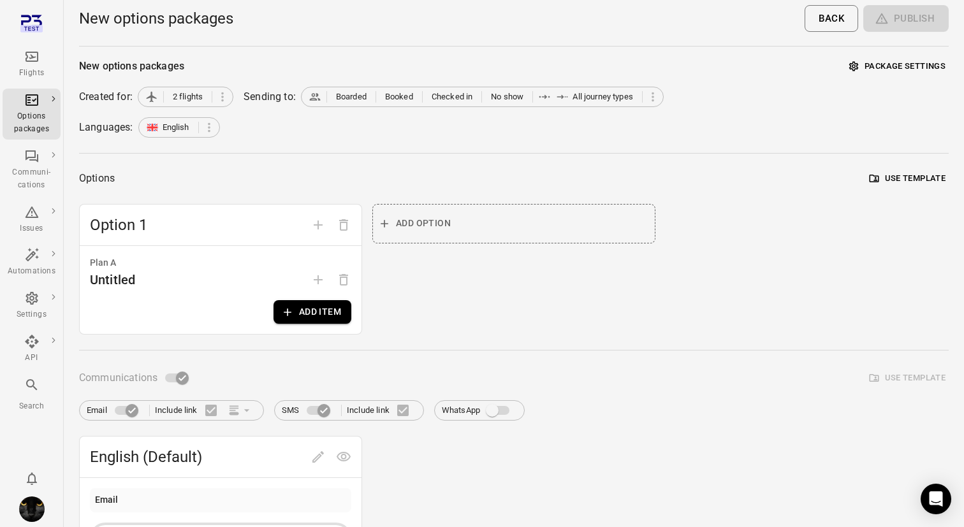
click at [320, 316] on button "Add item" at bounding box center [313, 312] width 78 height 24
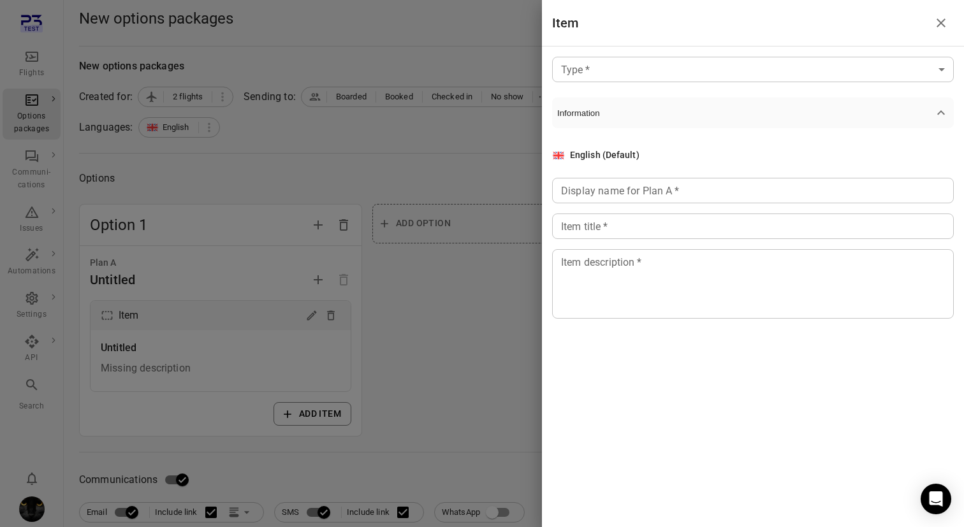
click at [381, 184] on div at bounding box center [482, 263] width 964 height 527
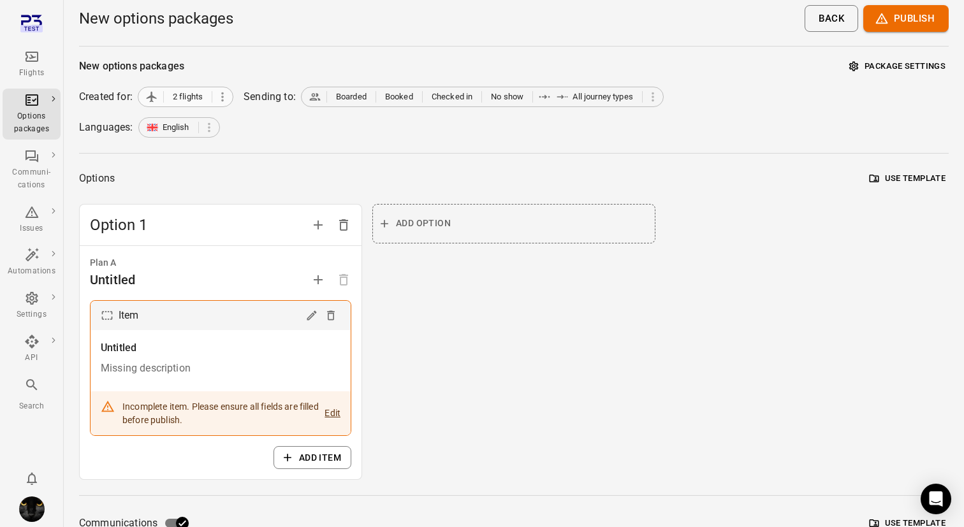
click at [217, 91] on icon at bounding box center [223, 97] width 14 height 14
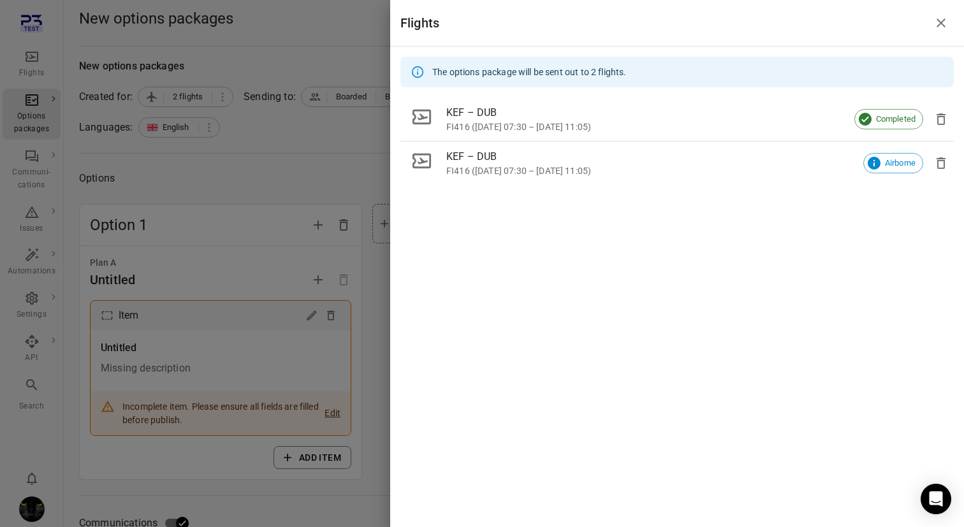
click at [267, 128] on div at bounding box center [482, 263] width 964 height 527
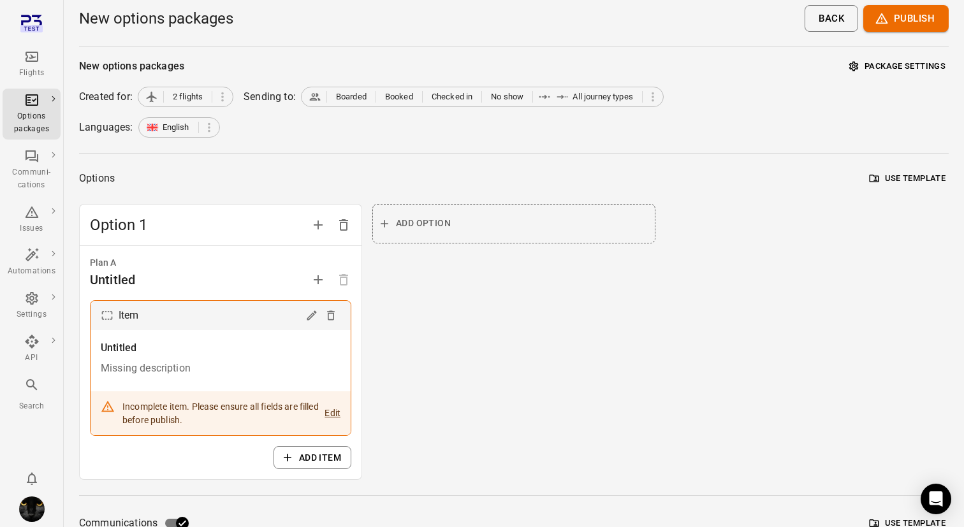
click at [34, 74] on div "Flights" at bounding box center [32, 73] width 48 height 13
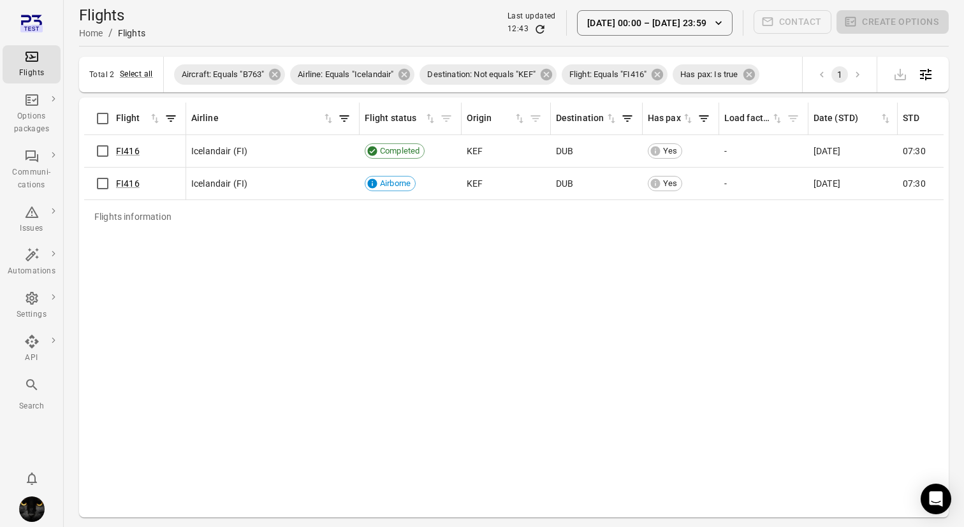
click at [203, 363] on div "Flights information Flight Airline Flight status Origin Destination Has pax Loa…" at bounding box center [514, 308] width 860 height 410
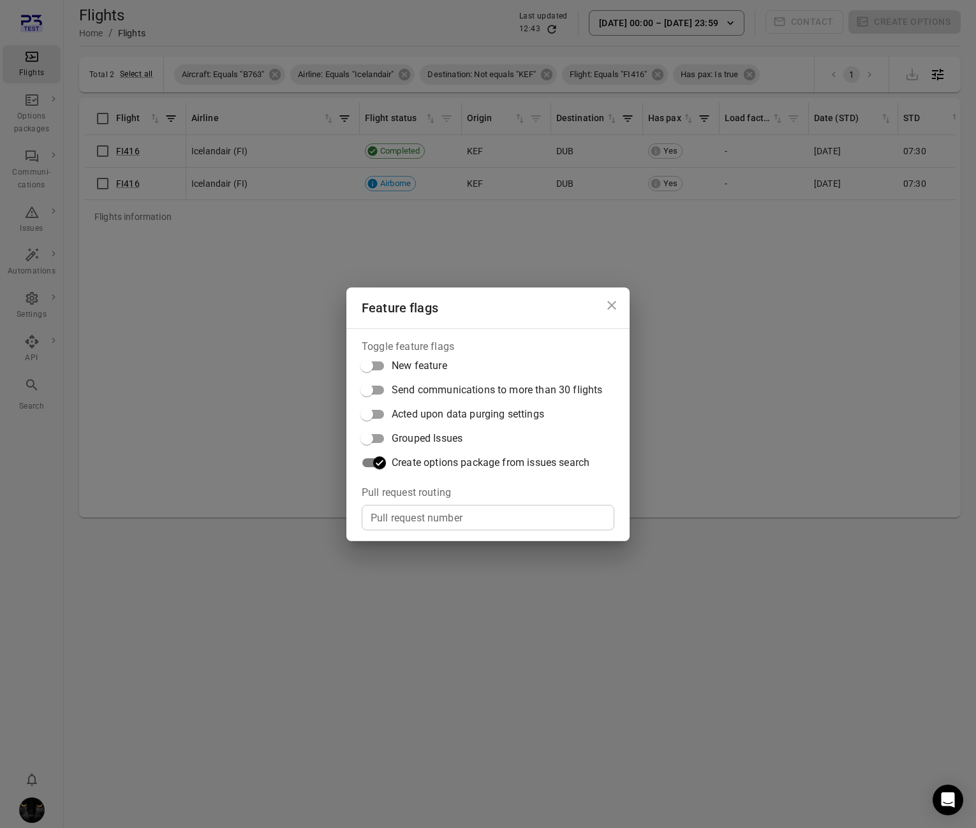
click at [175, 267] on div "Feature flags Toggle feature flags New feature Send communications to more than…" at bounding box center [488, 414] width 976 height 828
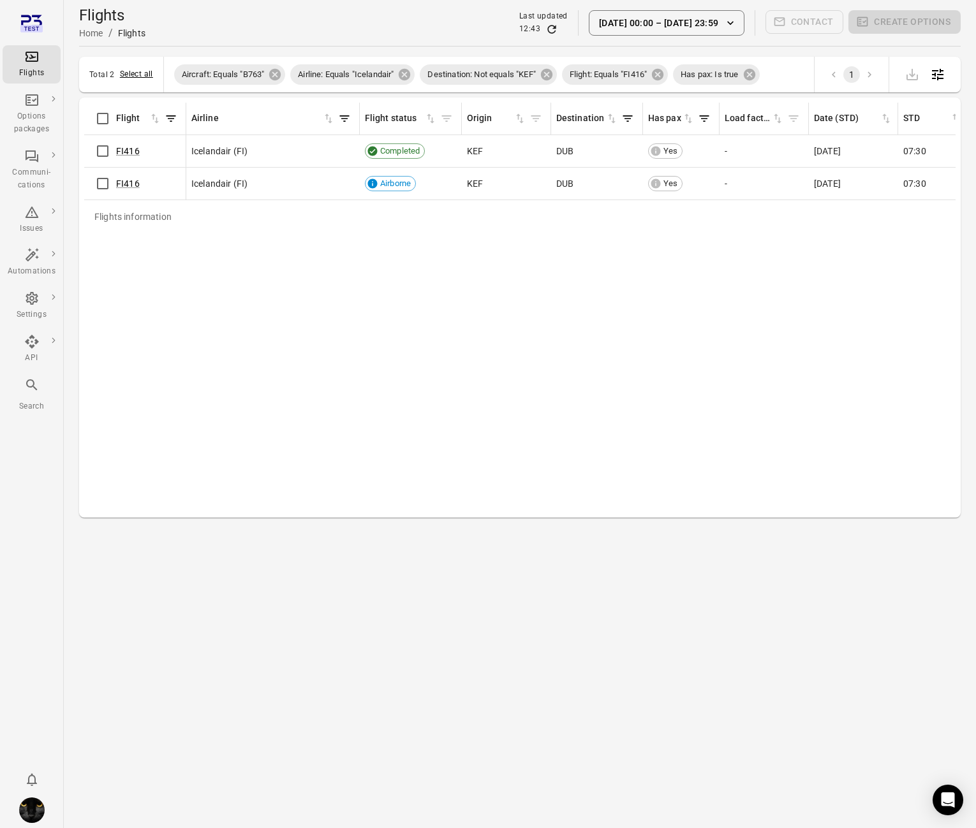
click at [139, 74] on button "Select all" at bounding box center [136, 74] width 33 height 13
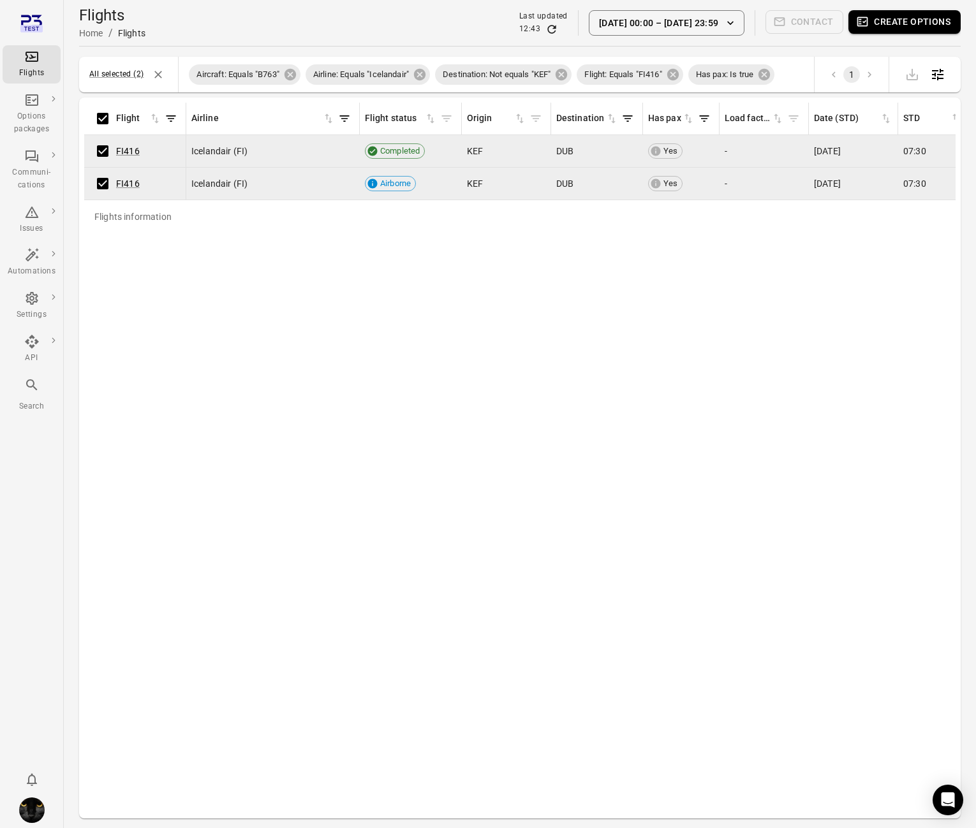
click at [922, 17] on button "Create options" at bounding box center [904, 22] width 112 height 24
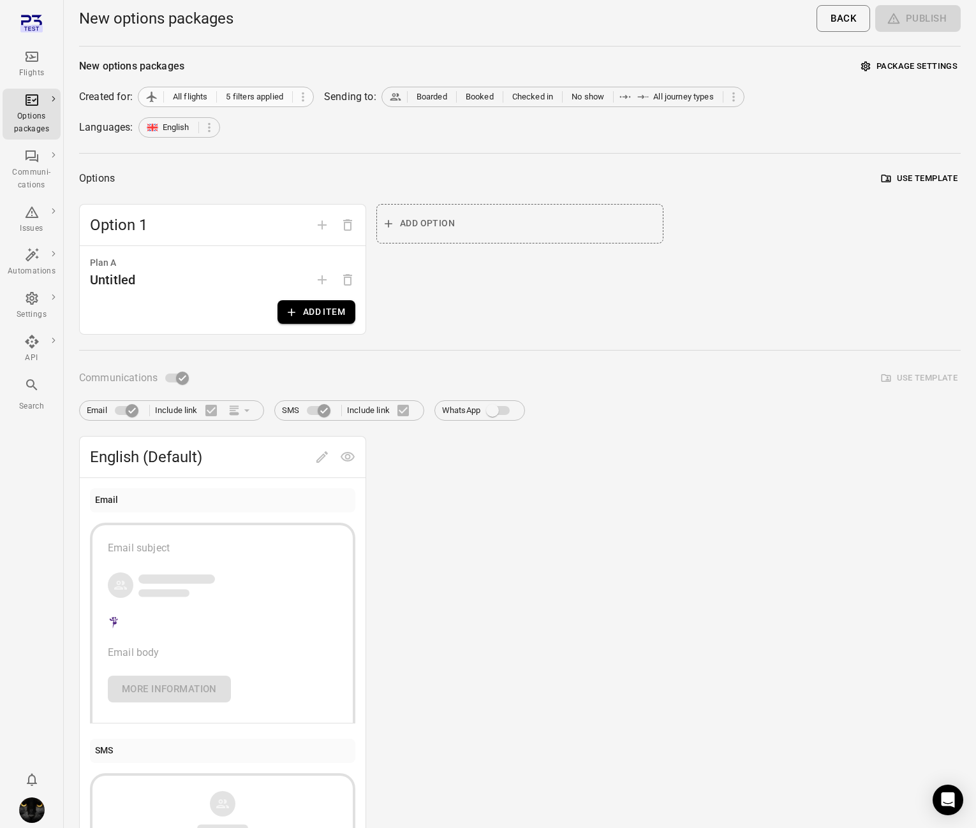
click at [235, 100] on span "5 filters applied" at bounding box center [254, 97] width 57 height 13
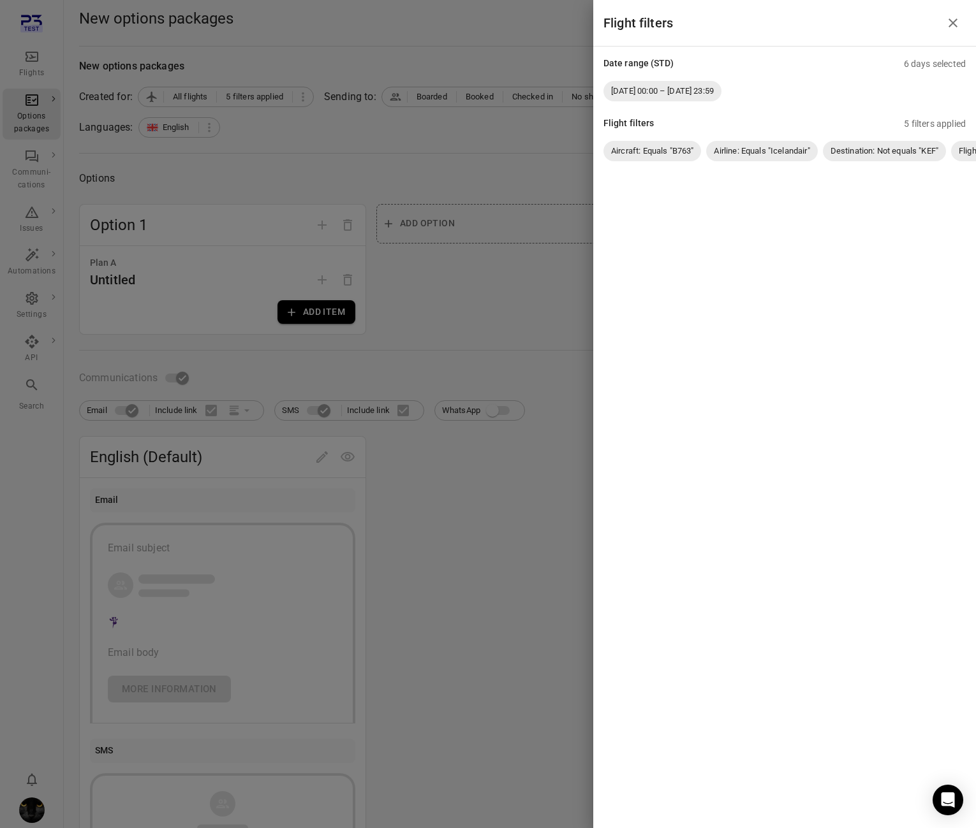
click at [211, 156] on div at bounding box center [488, 414] width 976 height 828
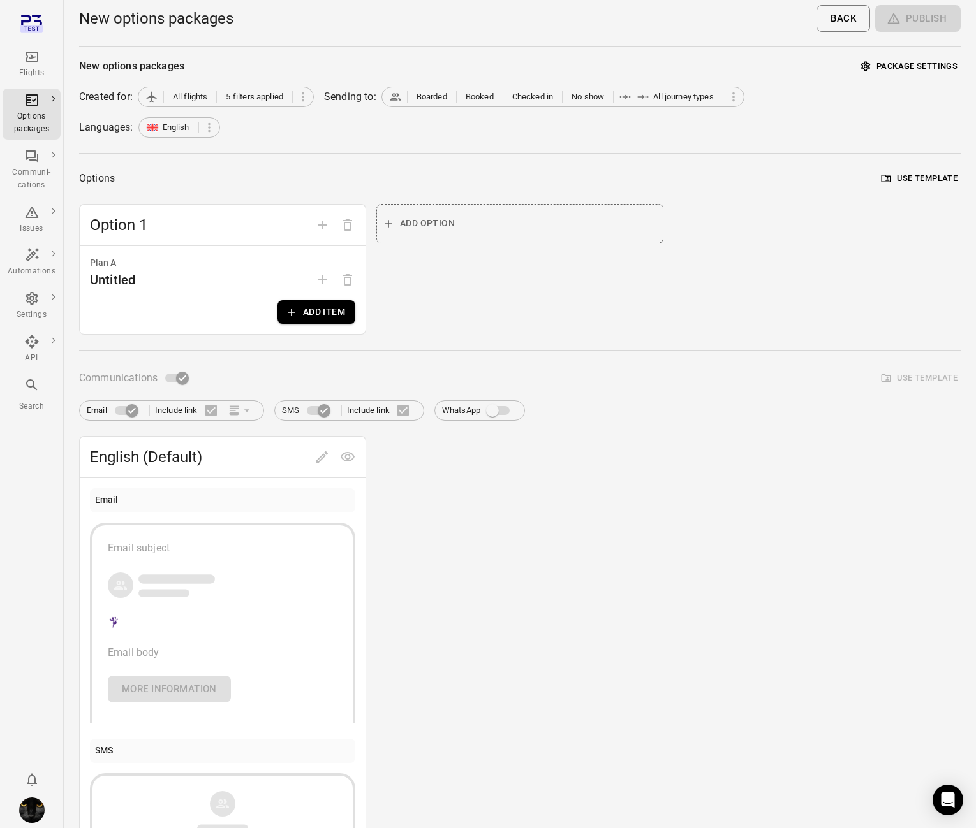
click at [311, 309] on button "Add item" at bounding box center [316, 312] width 78 height 24
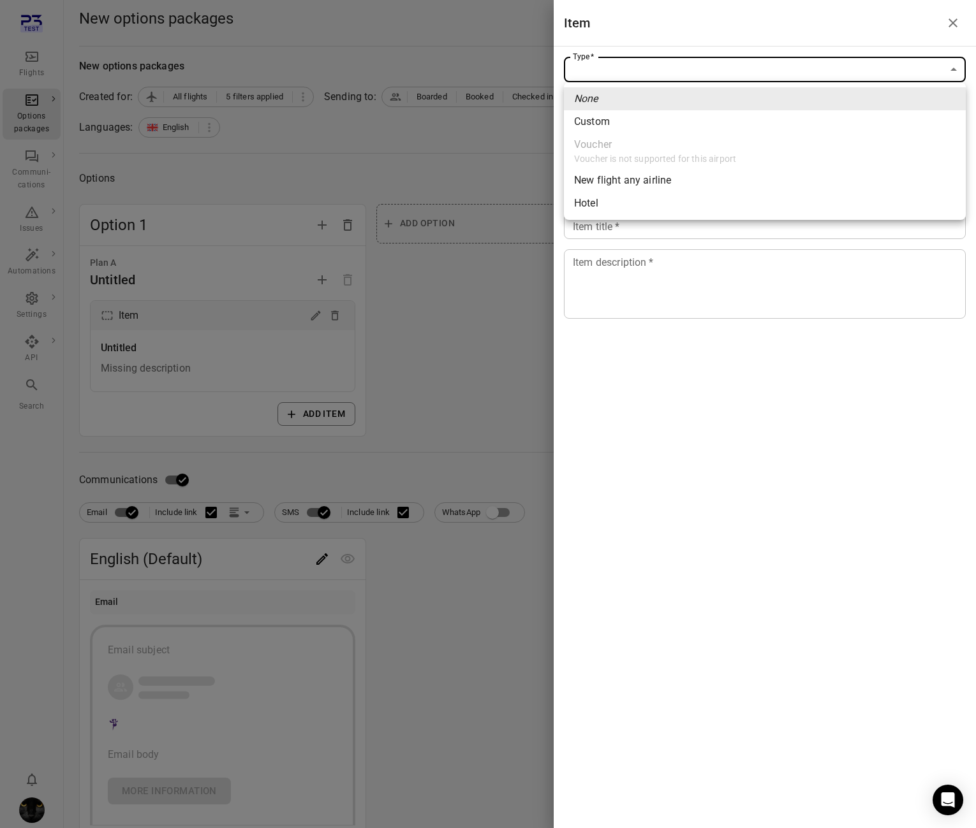
click at [739, 64] on body "Flights Options packages Communi-cations Issues Automations Settings API Search…" at bounding box center [488, 545] width 976 height 1091
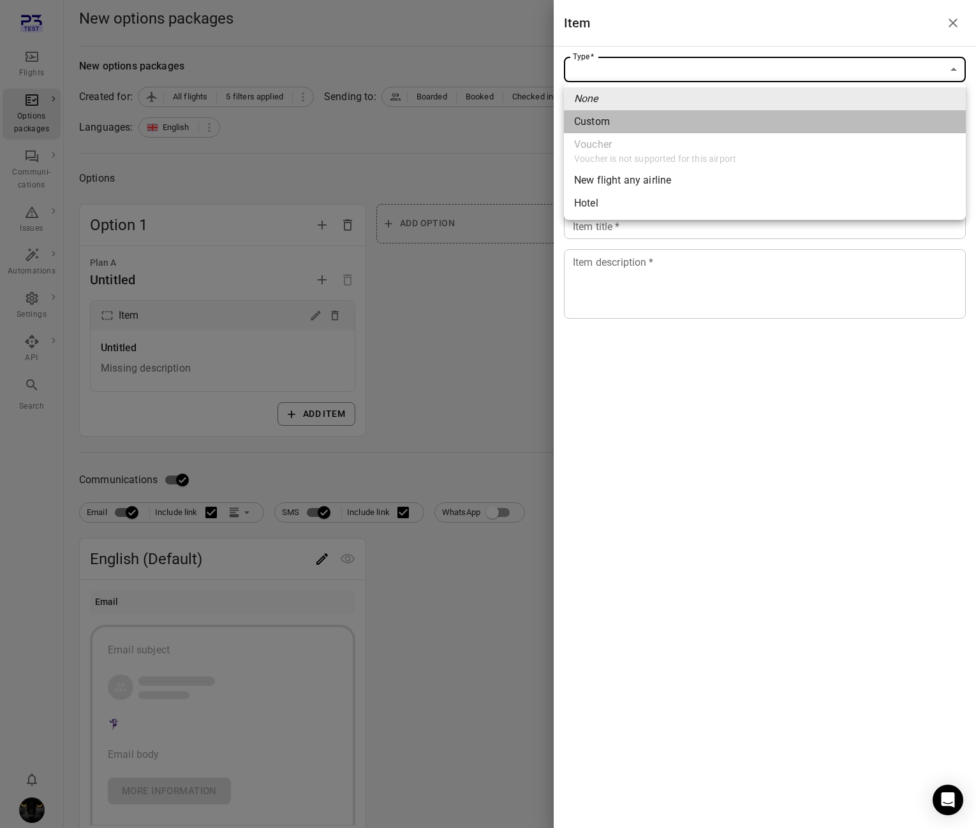
click at [649, 124] on li "Custom" at bounding box center [765, 121] width 402 height 23
type input "******"
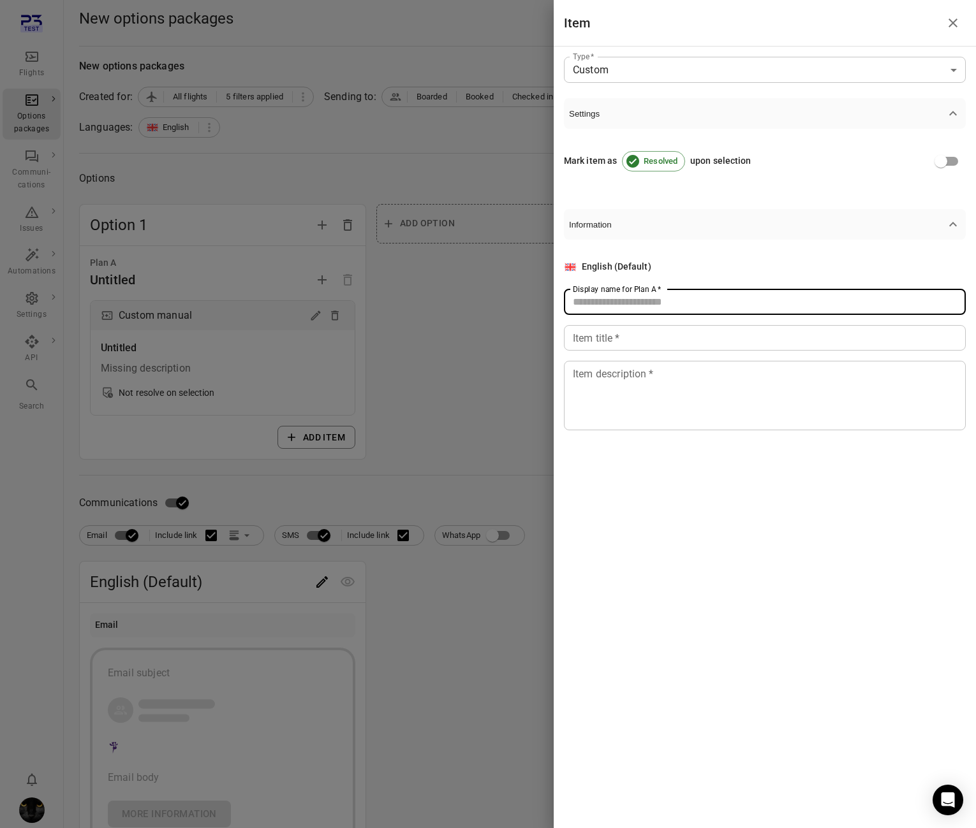
click at [594, 303] on input "Display name for Plan A   *" at bounding box center [765, 303] width 402 height 26
type input "****"
drag, startPoint x: 594, startPoint y: 335, endPoint x: 613, endPoint y: 353, distance: 26.6
click at [595, 335] on input "*" at bounding box center [765, 338] width 402 height 26
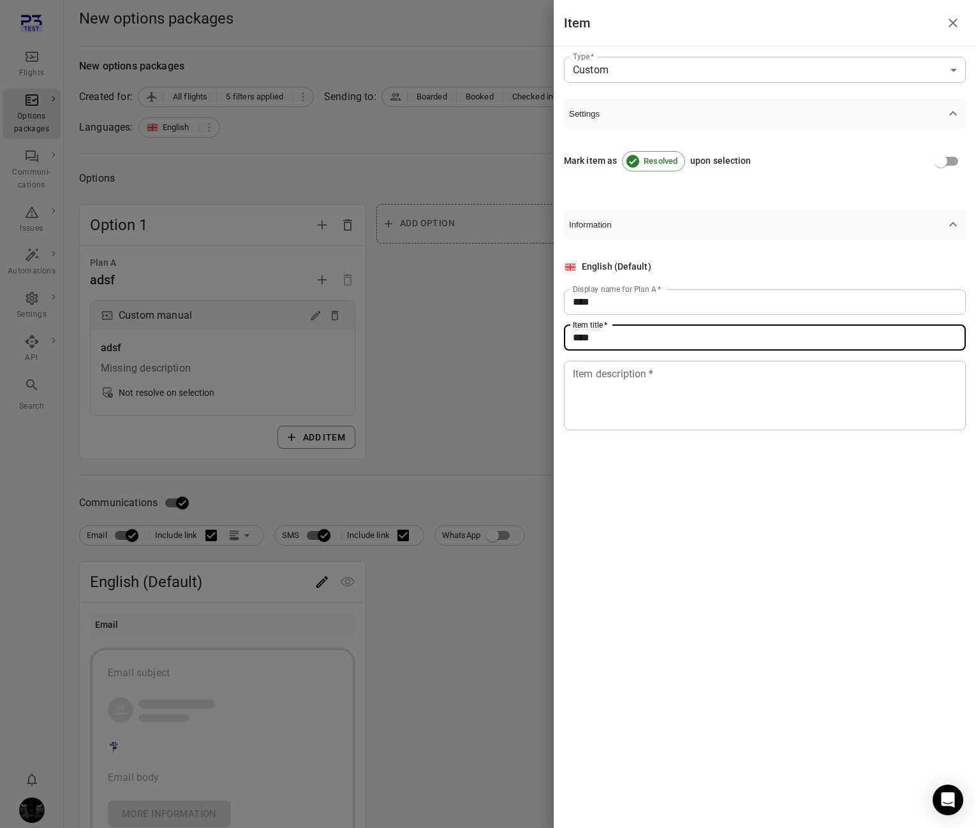
type input "****"
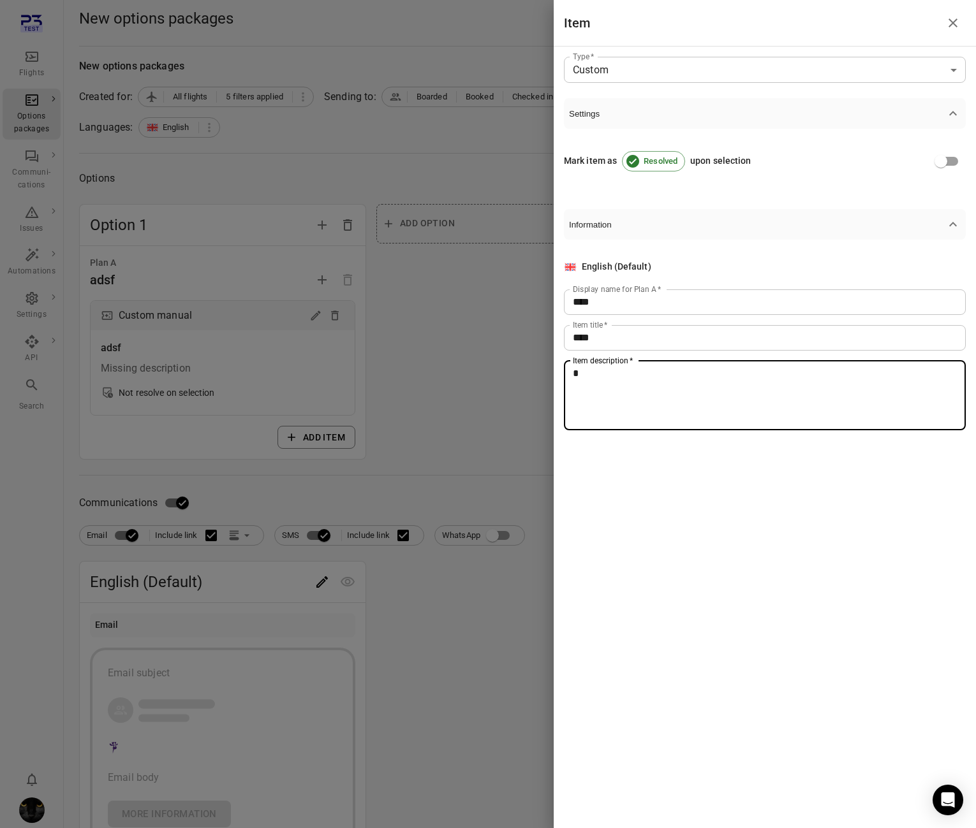
click at [654, 409] on textarea "*" at bounding box center [765, 395] width 384 height 59
type textarea "****"
click at [490, 415] on div at bounding box center [488, 414] width 976 height 828
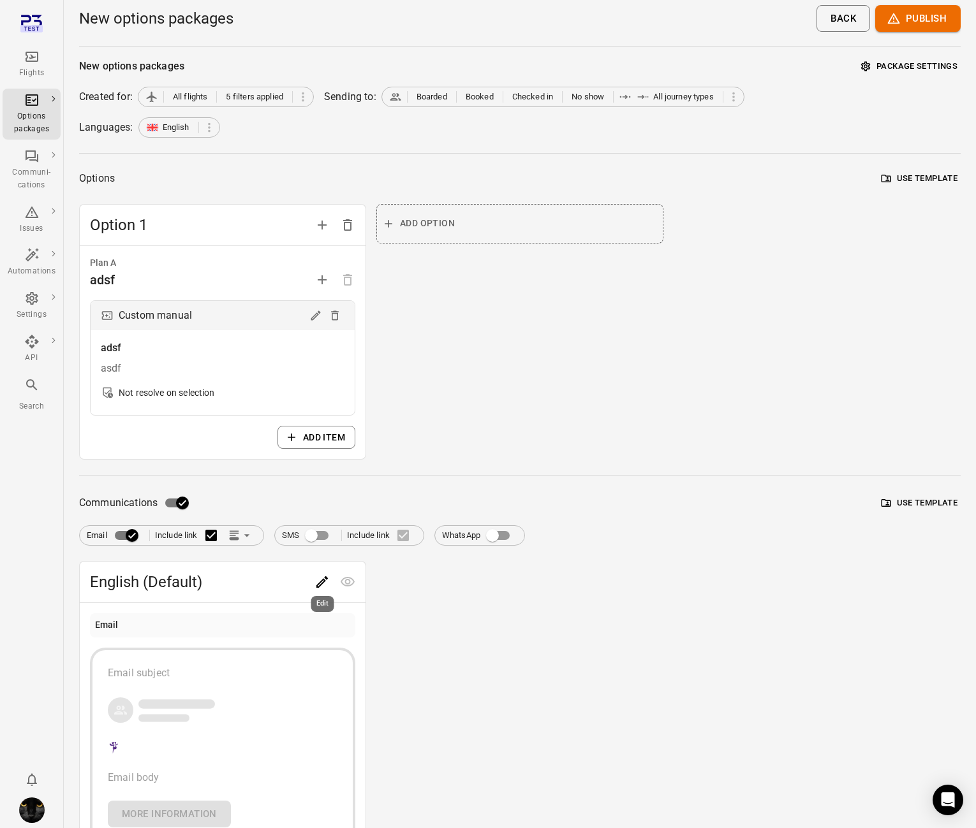
click at [313, 592] on div "Edit" at bounding box center [323, 600] width 26 height 26
click at [321, 584] on icon "Edit" at bounding box center [321, 582] width 11 height 11
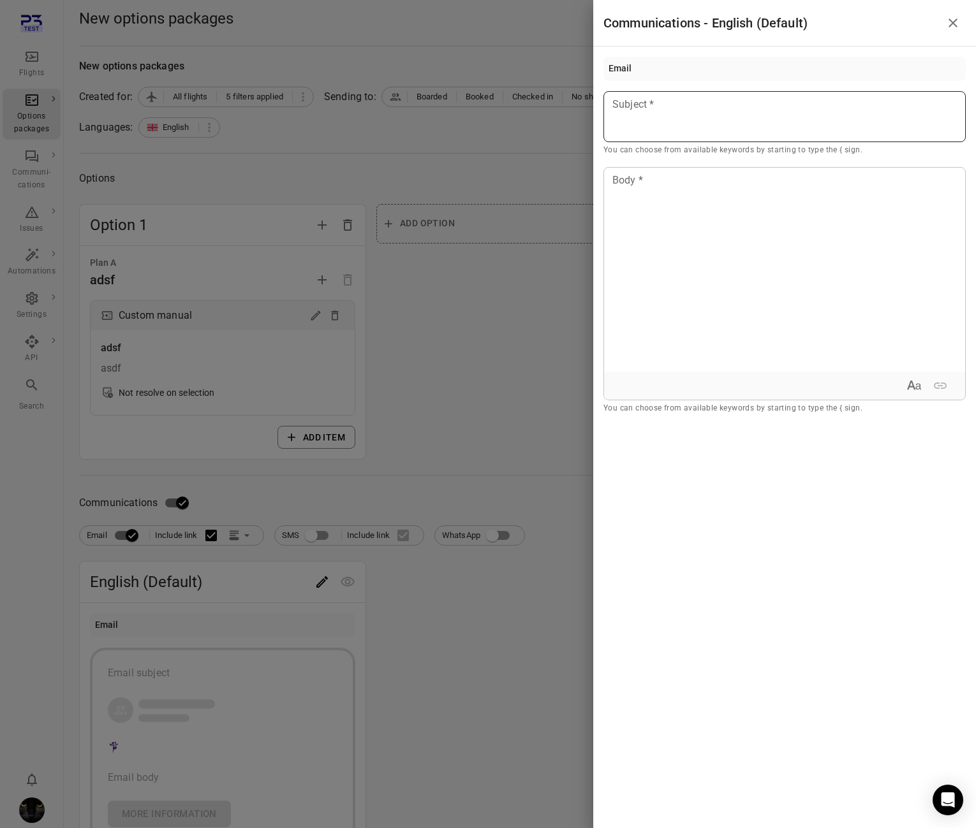
click at [721, 117] on div at bounding box center [784, 116] width 362 height 51
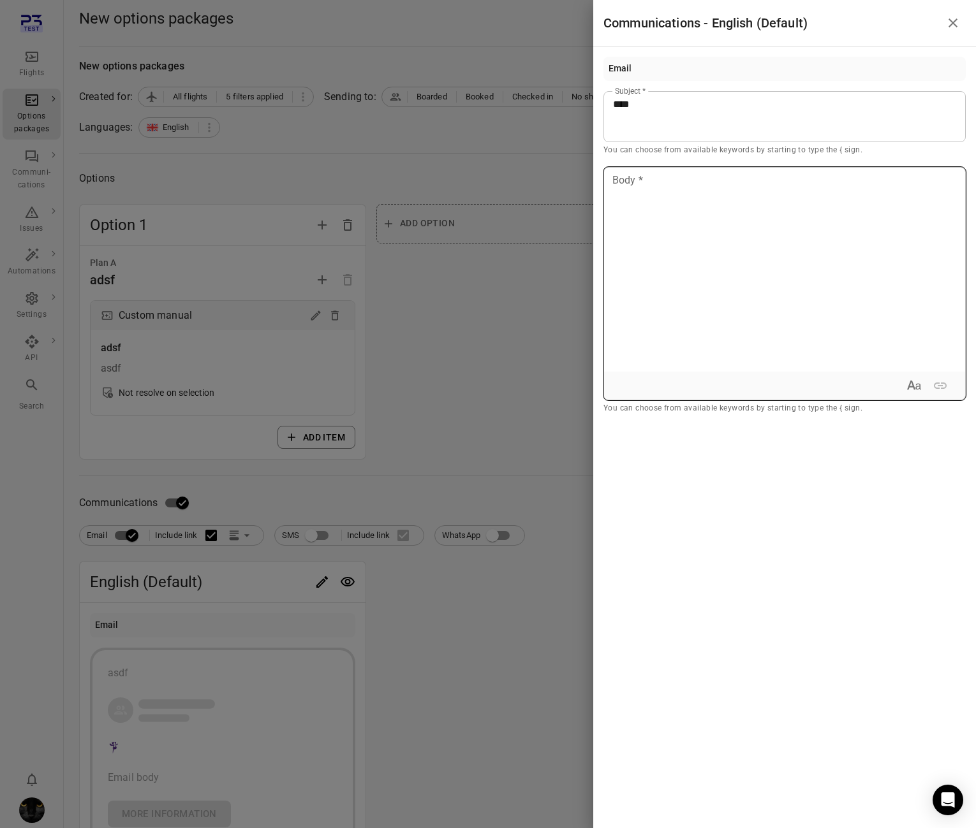
click at [688, 310] on div at bounding box center [784, 270] width 361 height 204
drag, startPoint x: 467, startPoint y: 316, endPoint x: 601, endPoint y: 290, distance: 137.1
click at [476, 314] on div at bounding box center [488, 414] width 976 height 828
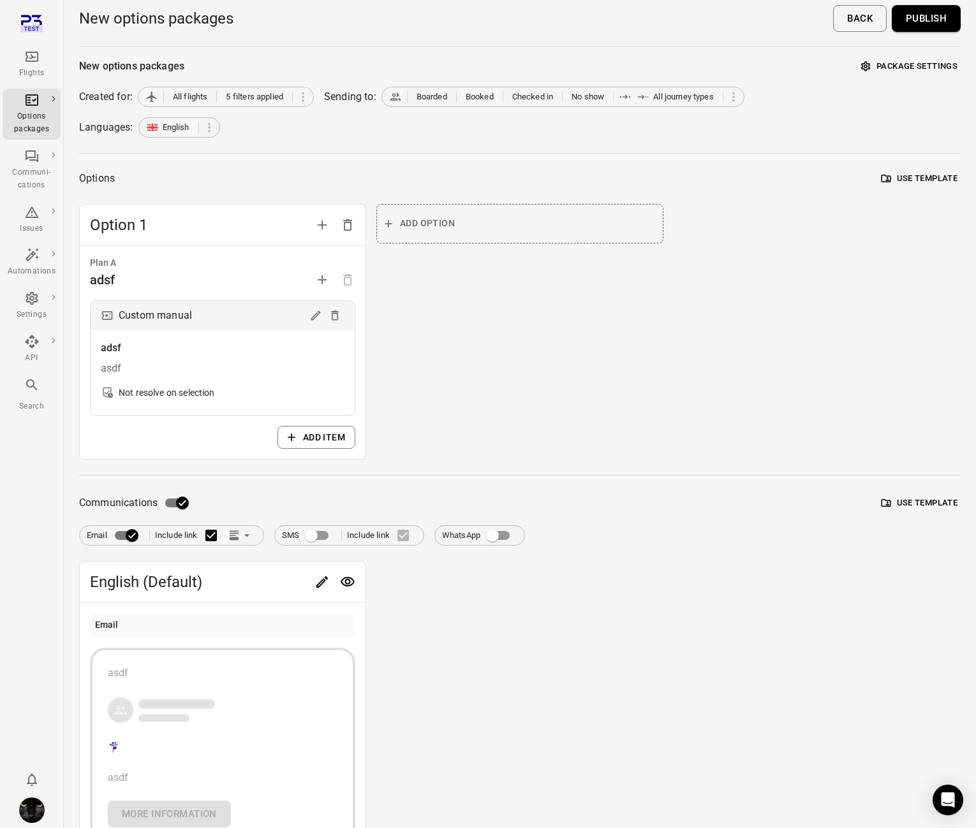
click at [916, 11] on button "Publish" at bounding box center [926, 18] width 69 height 27
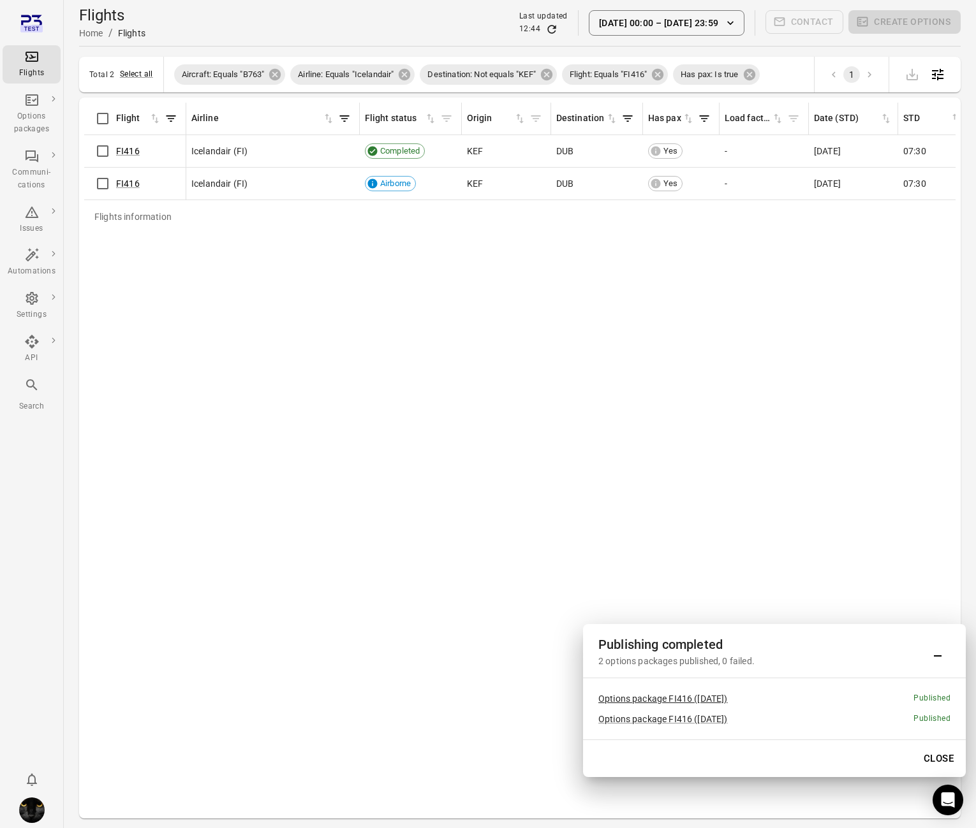
click at [700, 700] on link "Options package FI416 (1 Oct)" at bounding box center [662, 699] width 129 height 10
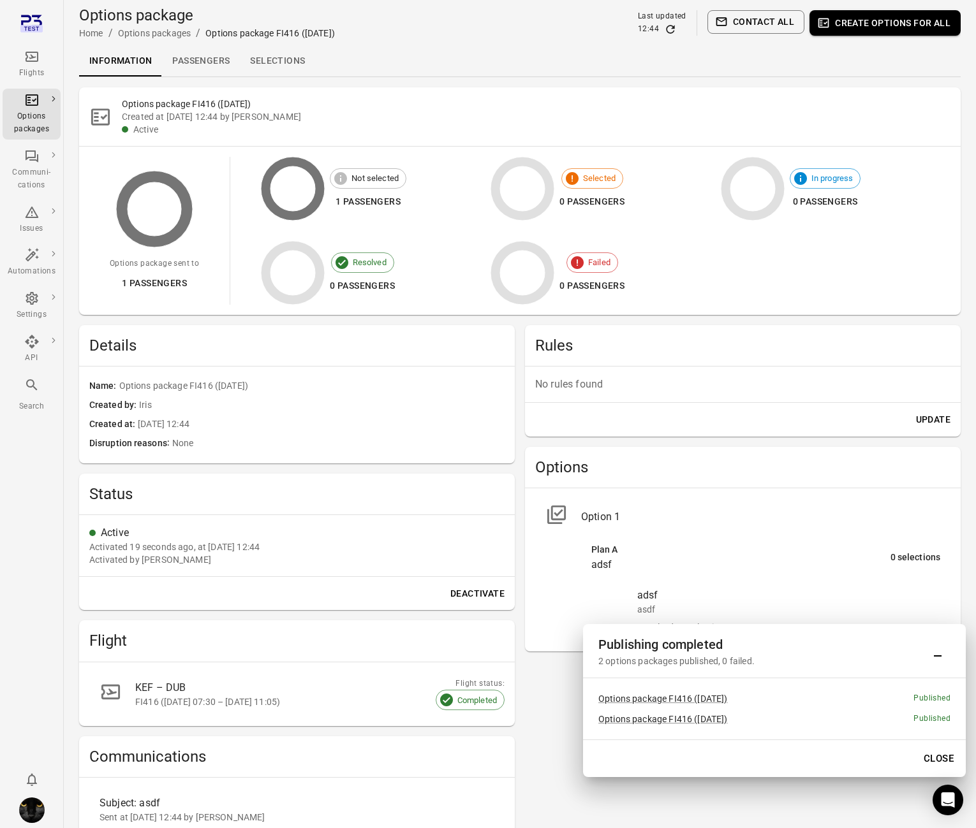
click at [211, 62] on link "Passengers" at bounding box center [201, 61] width 78 height 31
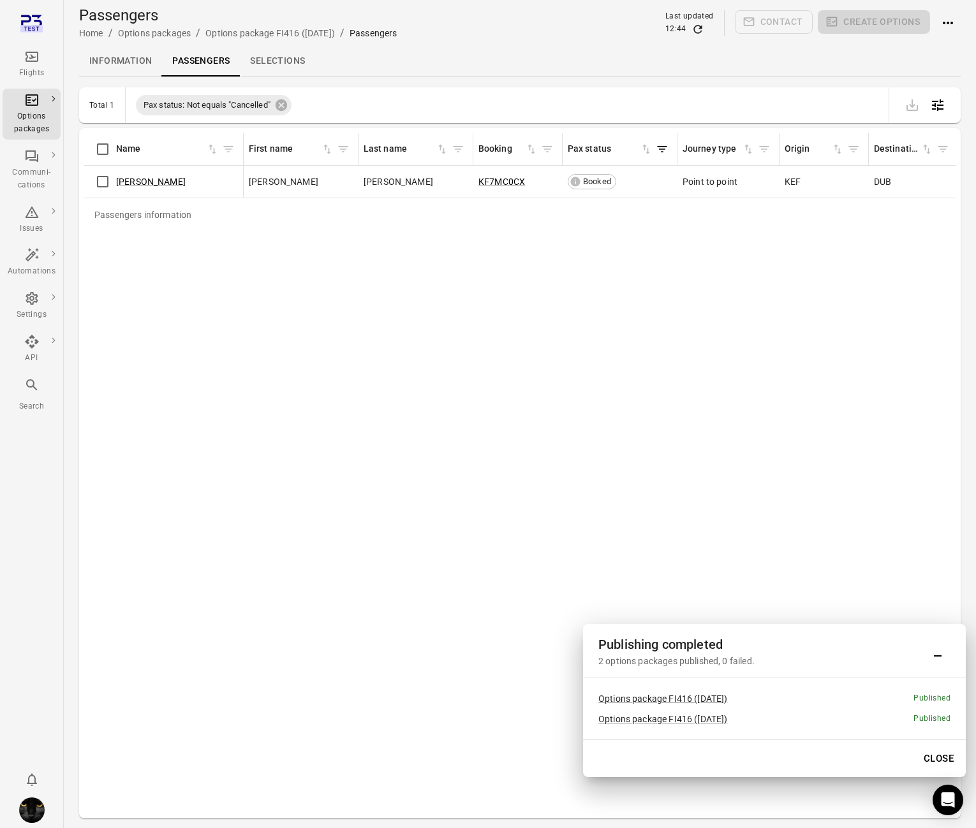
scroll to position [3, 0]
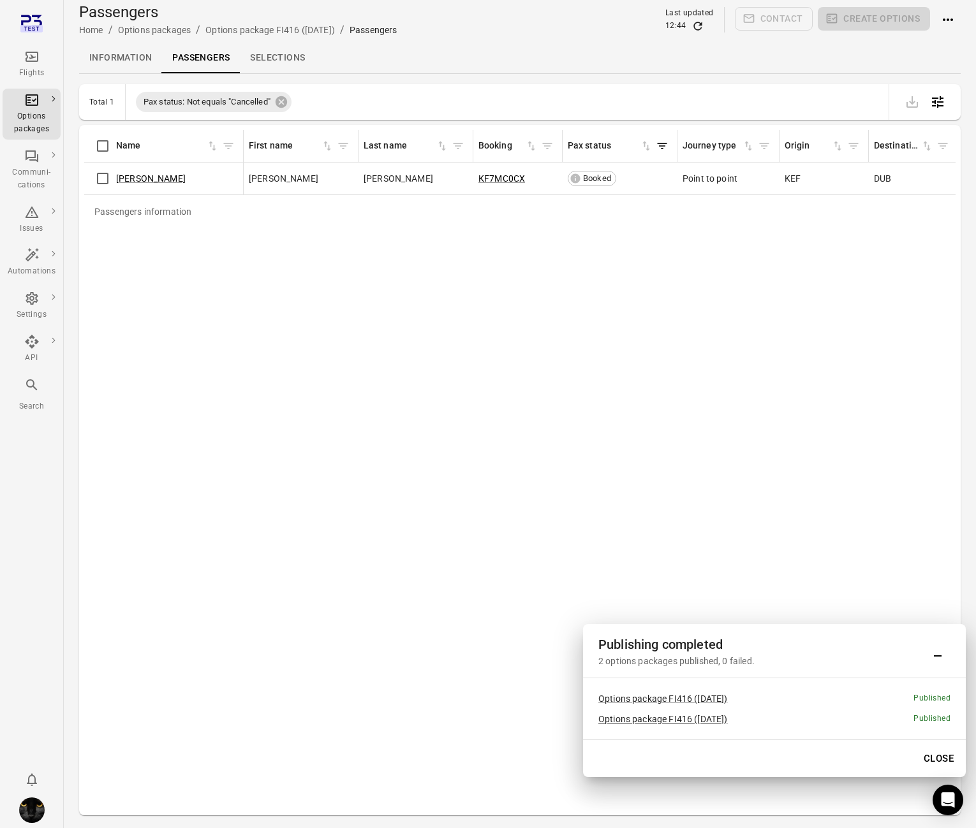
click at [657, 723] on link "Options package FI416 (5 Oct)" at bounding box center [662, 719] width 129 height 10
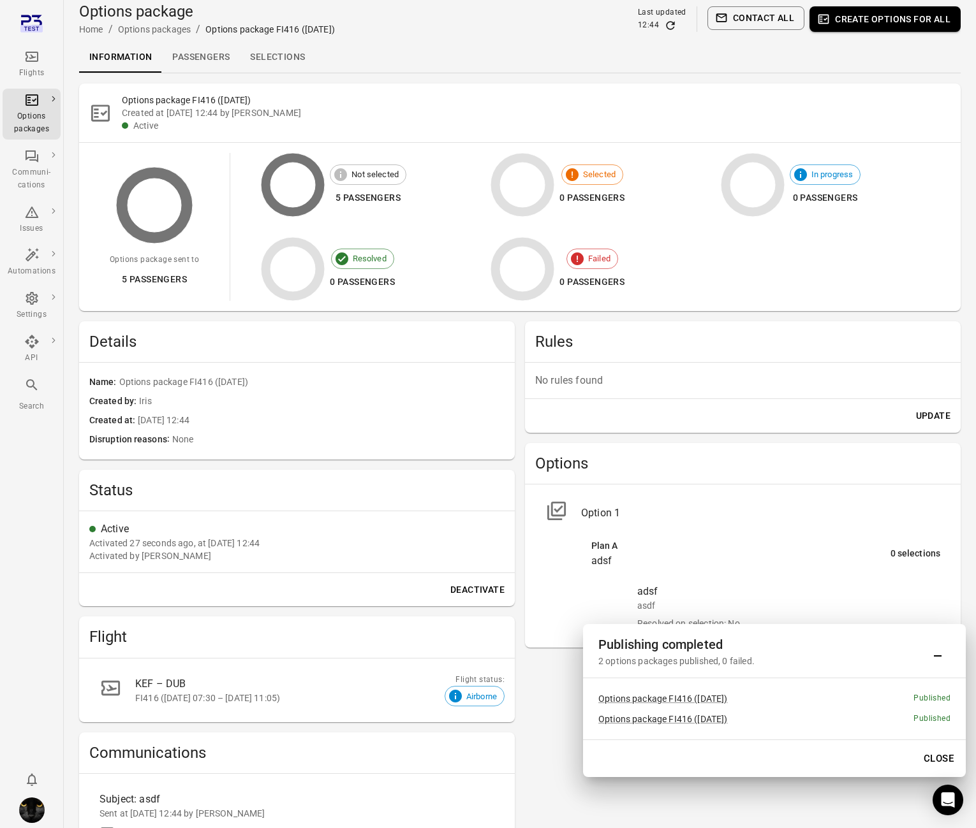
scroll to position [5, 0]
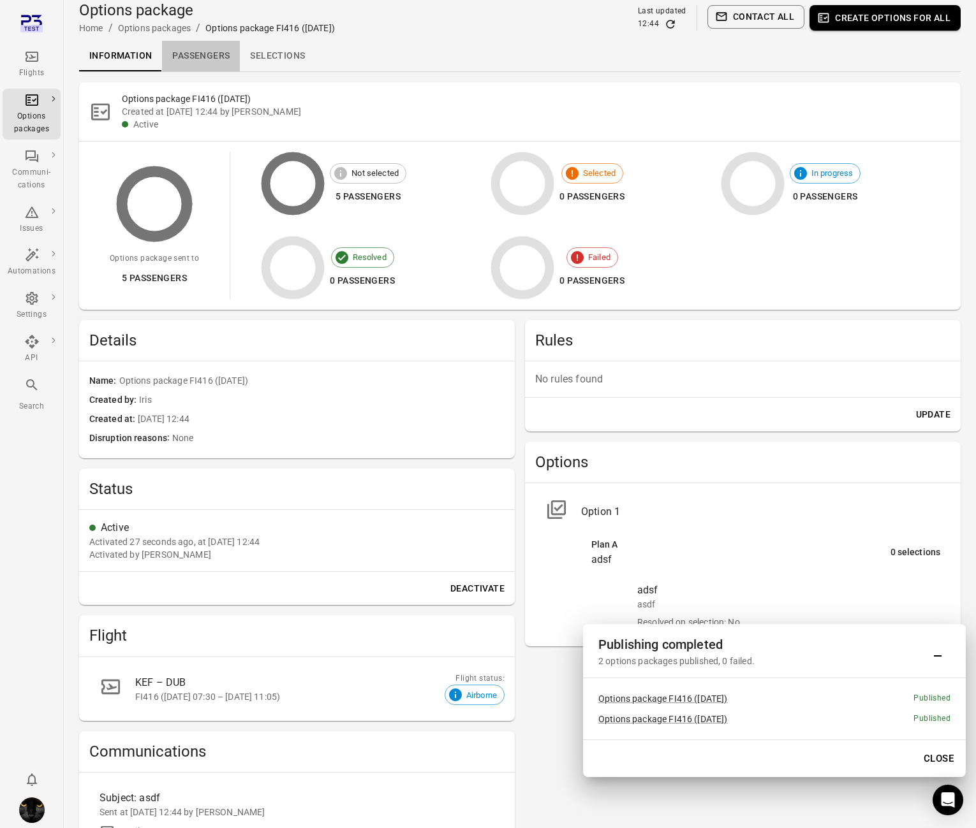
click at [206, 66] on link "Passengers" at bounding box center [201, 56] width 78 height 31
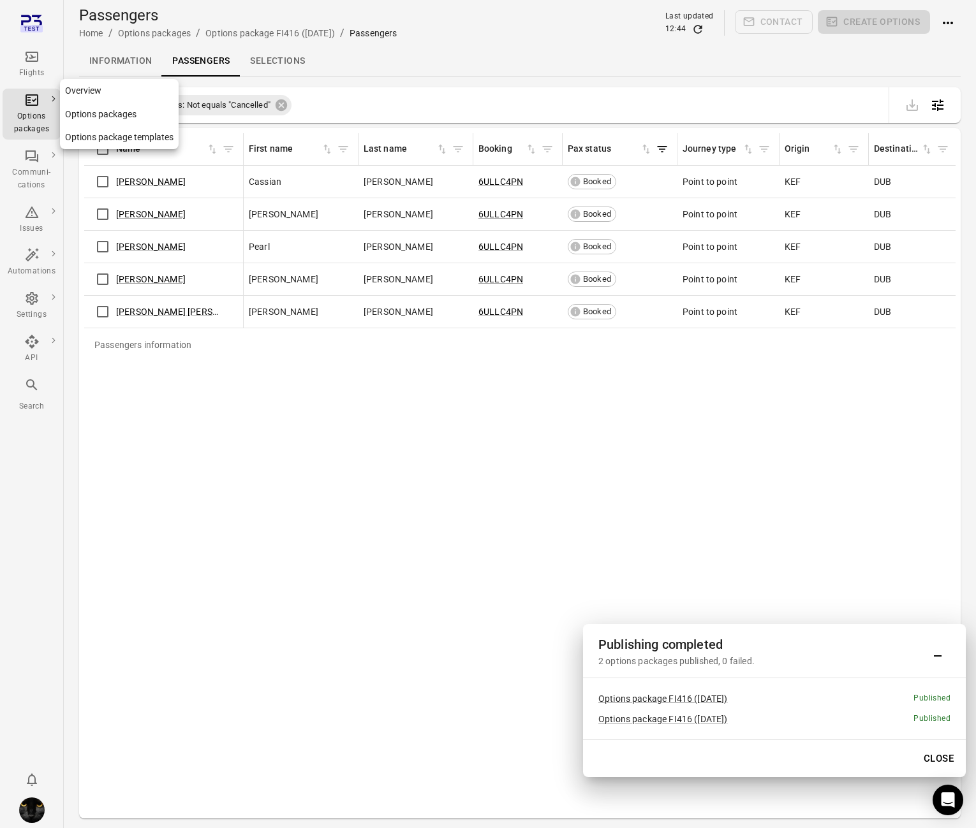
click at [33, 121] on div "Options packages" at bounding box center [32, 123] width 48 height 26
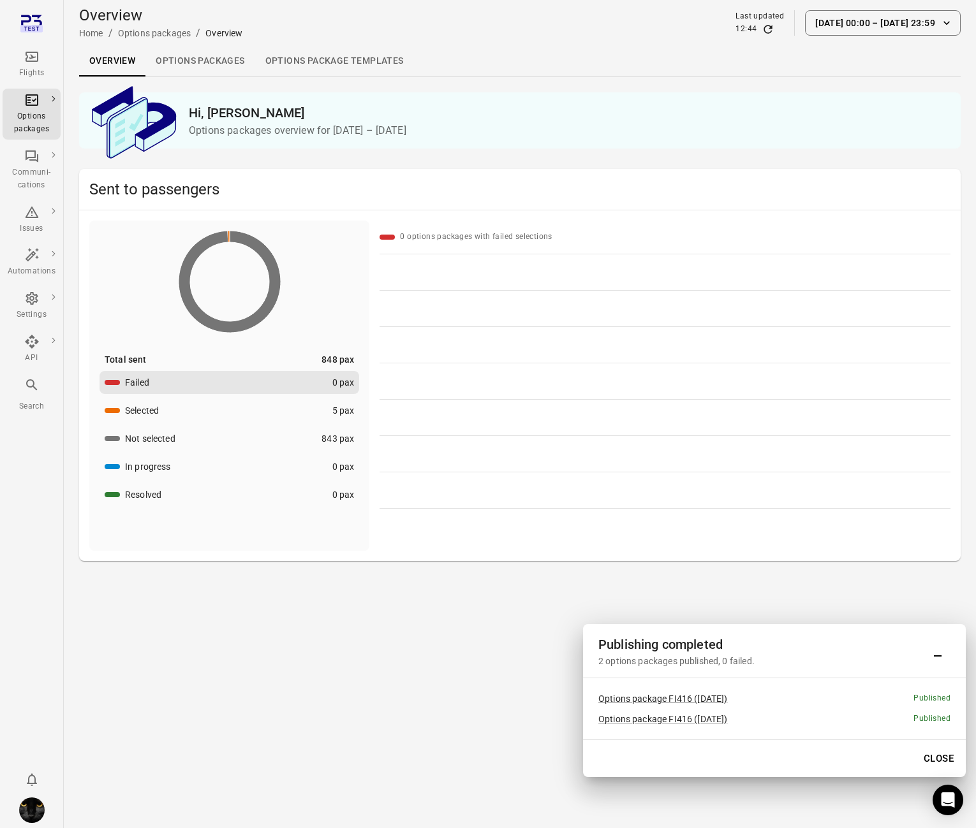
click at [207, 61] on link "Options packages" at bounding box center [199, 61] width 109 height 31
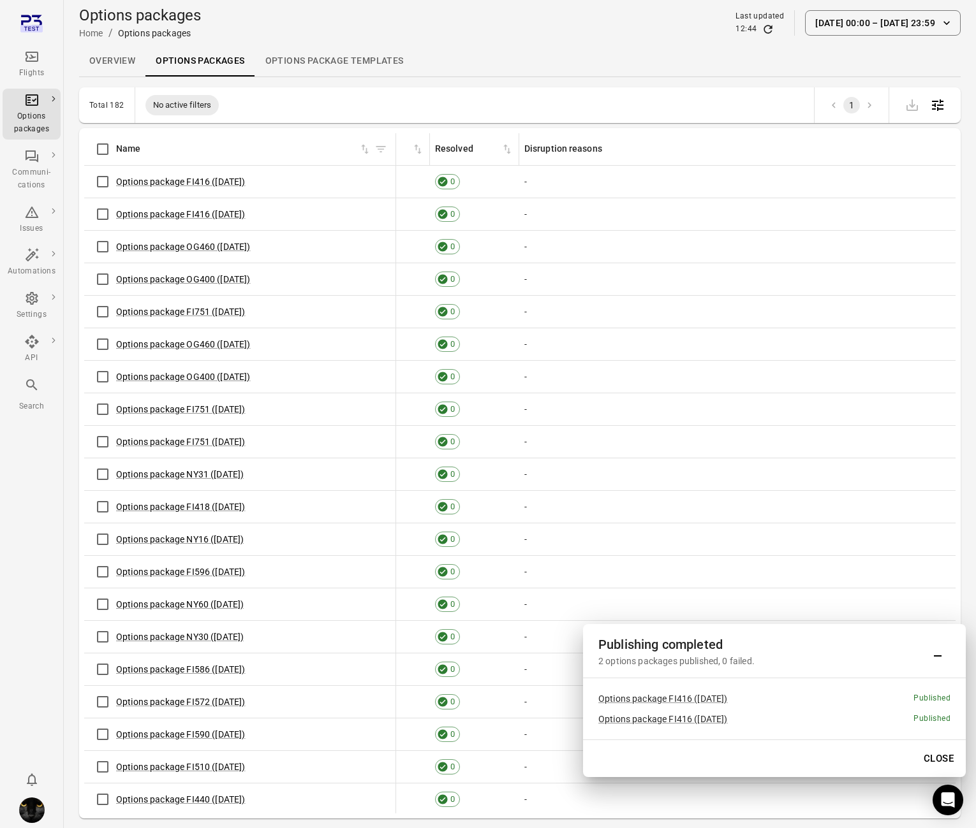
scroll to position [0, 1731]
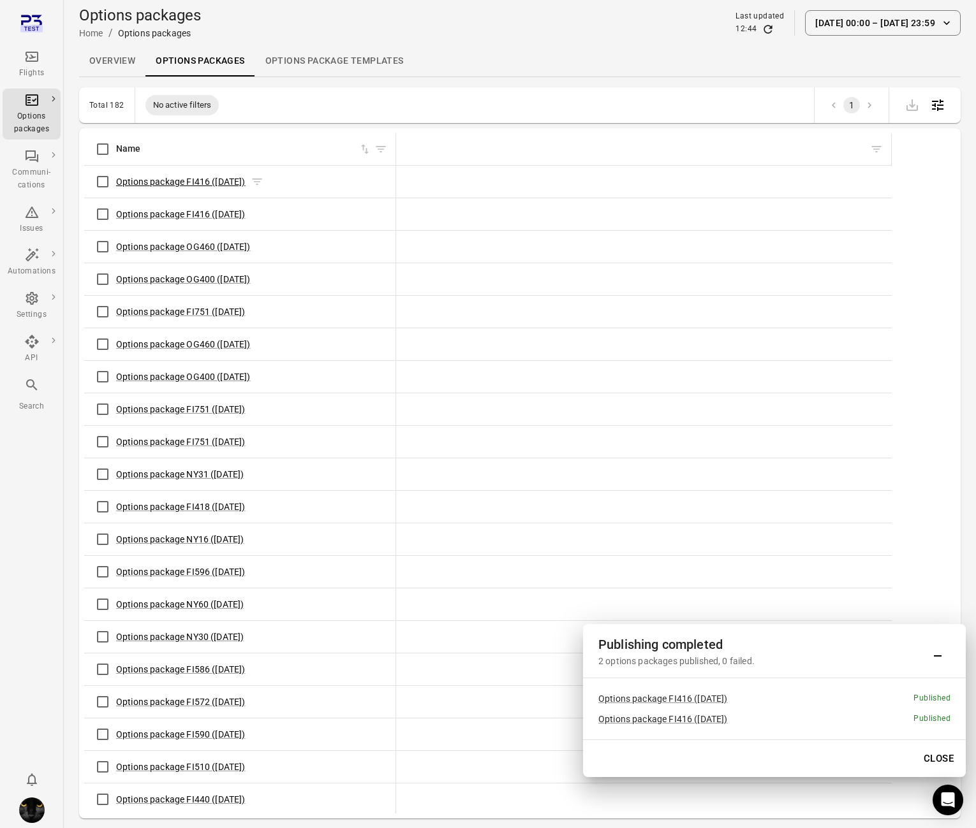
click at [187, 182] on link "Options package FI416 (5 Oct)" at bounding box center [180, 182] width 129 height 10
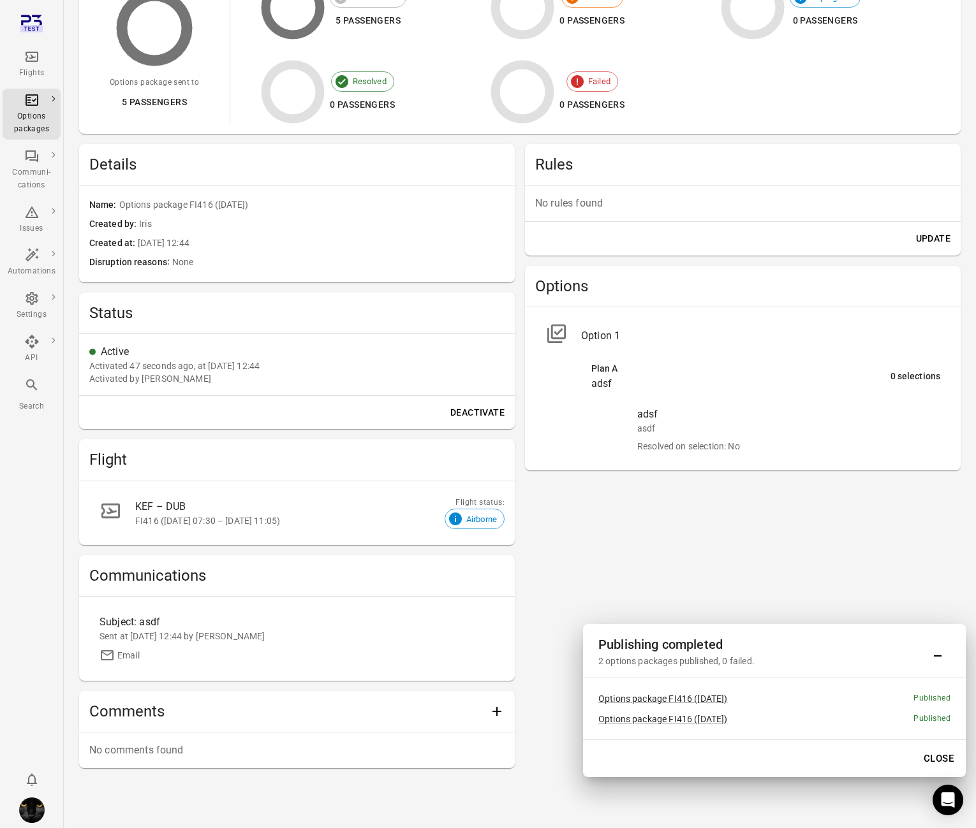
scroll to position [192, 0]
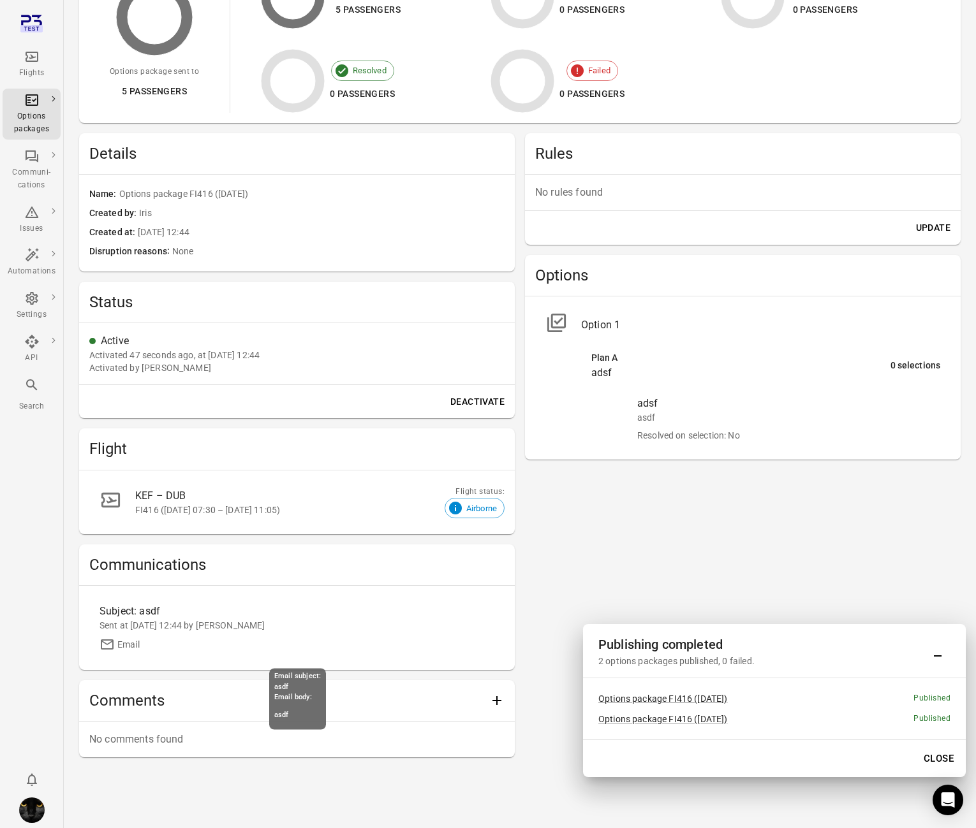
click at [171, 638] on div "Email" at bounding box center [296, 644] width 395 height 15
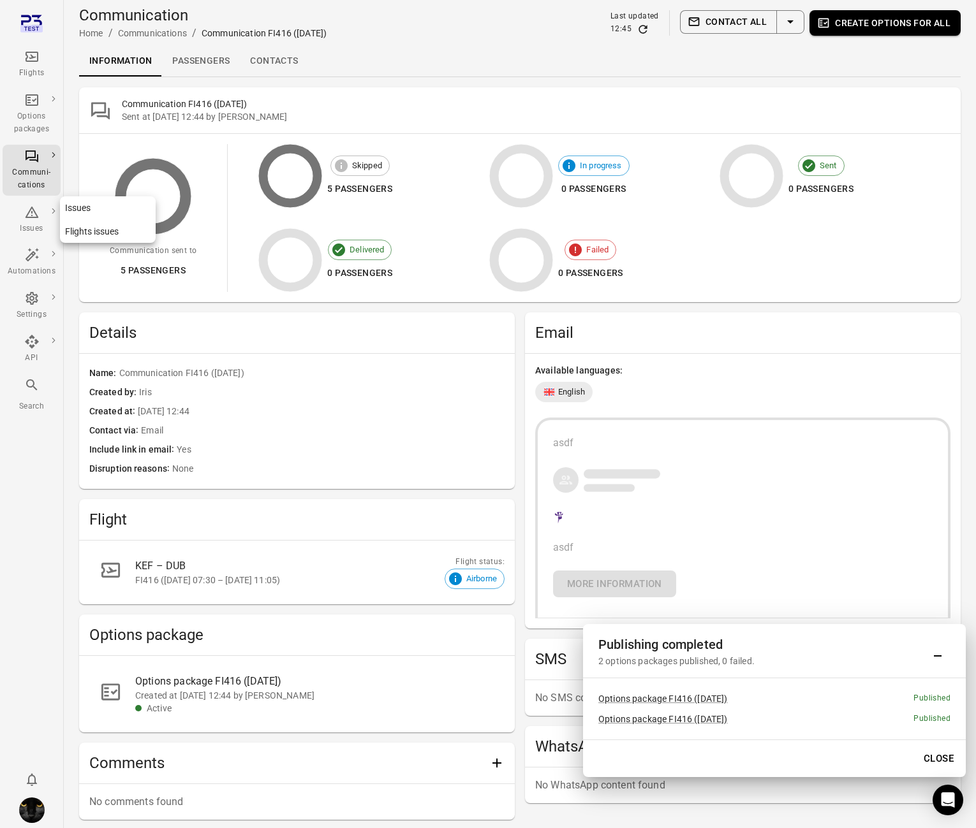
click at [27, 214] on icon "Main navigation" at bounding box center [31, 212] width 13 height 11
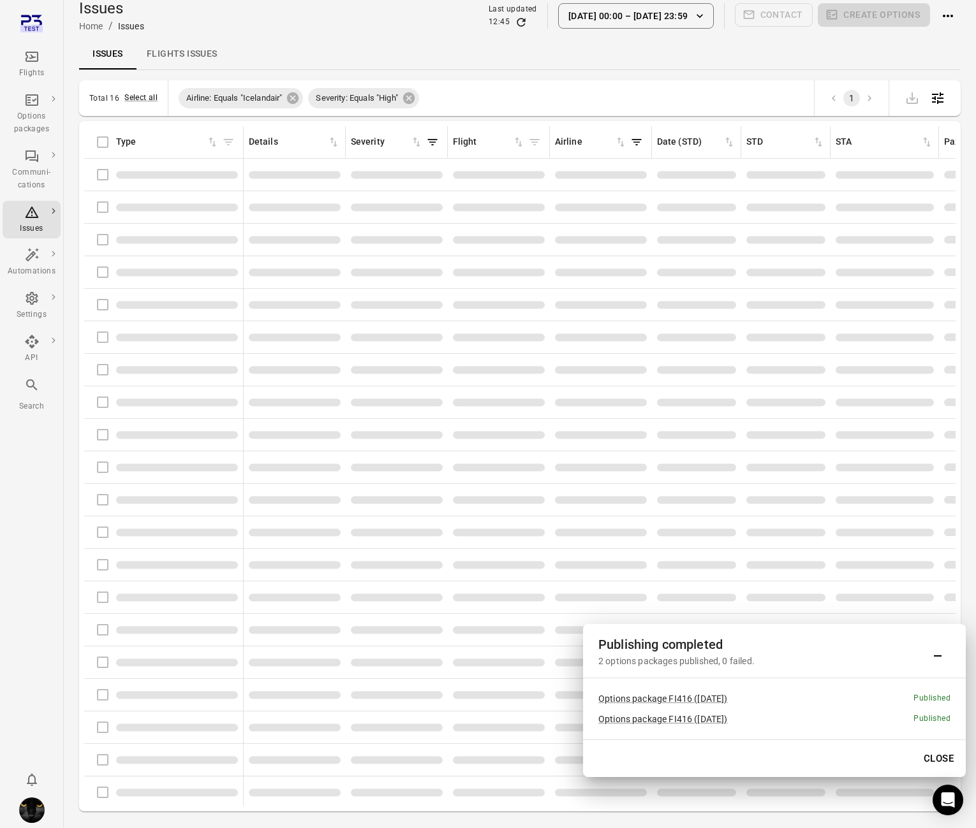
scroll to position [10, 0]
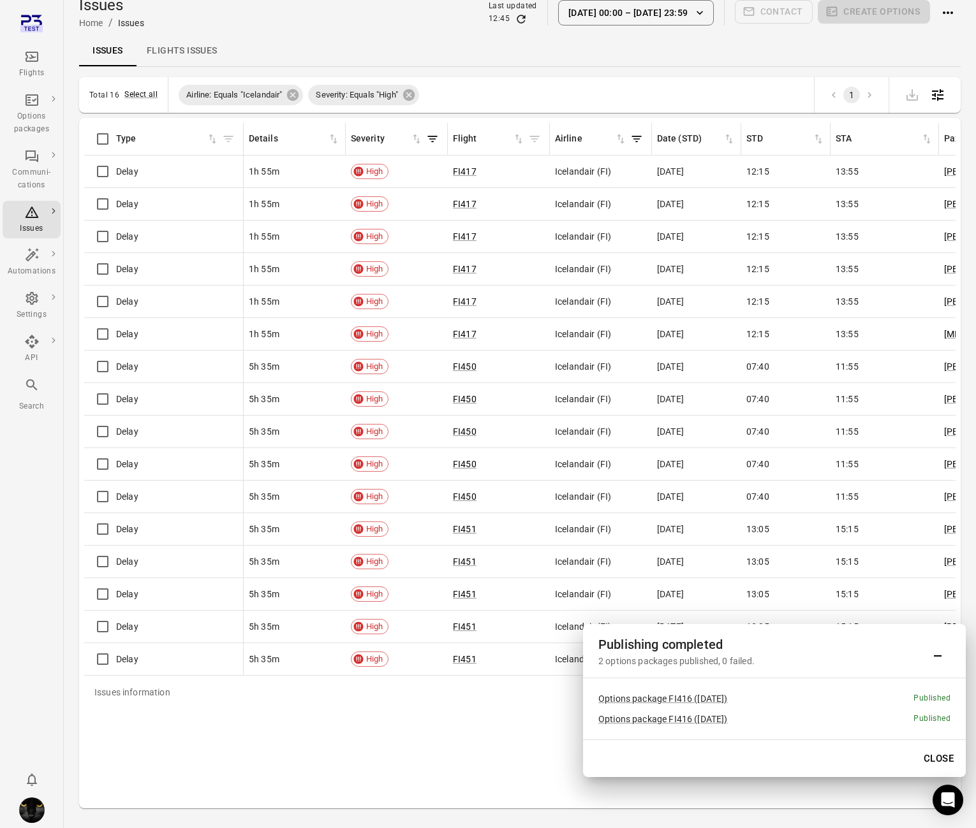
drag, startPoint x: 937, startPoint y: 759, endPoint x: 894, endPoint y: 739, distance: 47.4
click at [937, 759] on button "Close" at bounding box center [939, 759] width 44 height 27
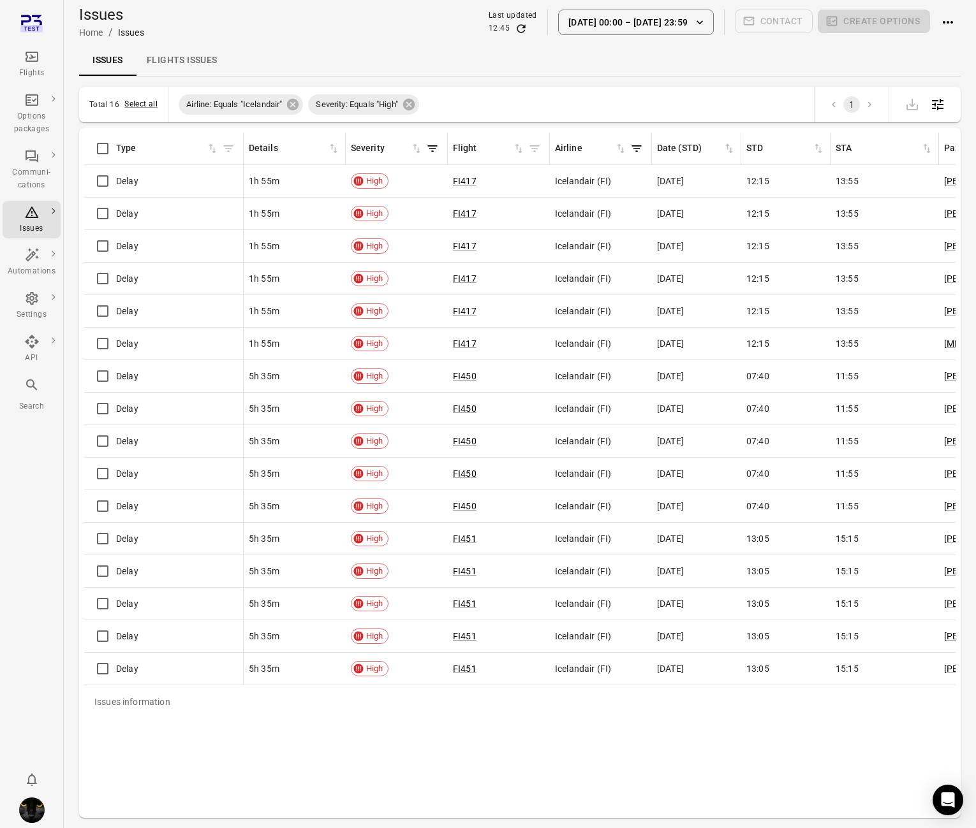
scroll to position [0, 0]
click at [297, 102] on icon at bounding box center [292, 104] width 11 height 11
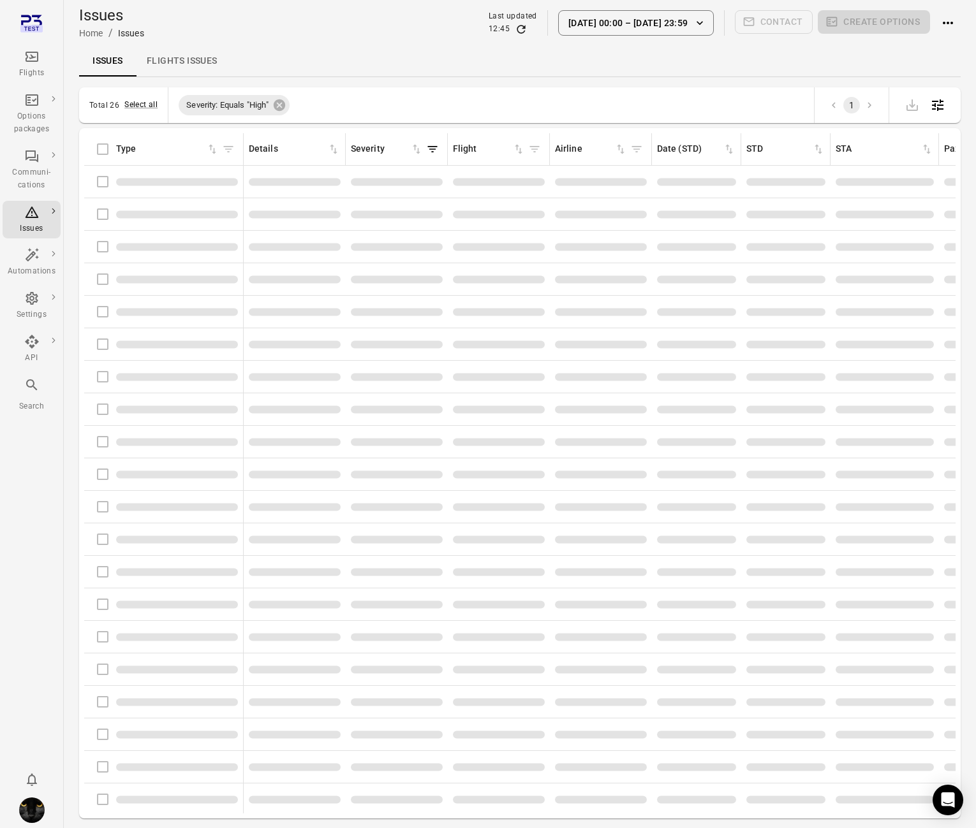
click at [297, 102] on div "Severity: Equals "High"" at bounding box center [233, 105] width 131 height 31
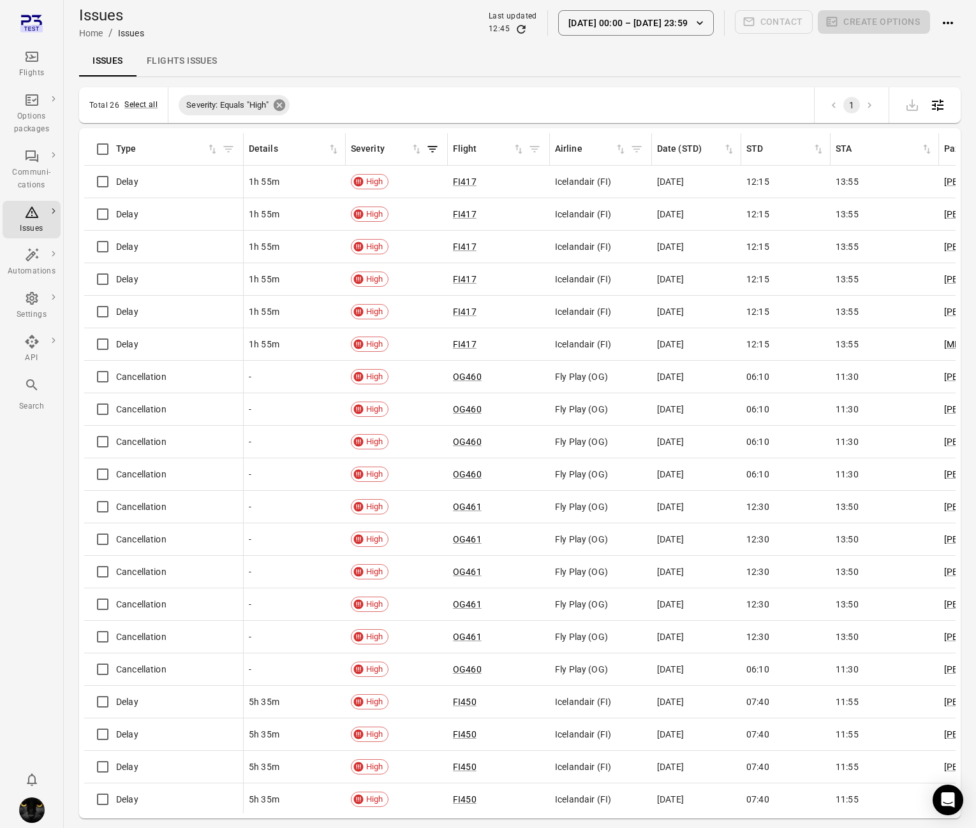
click at [276, 101] on icon at bounding box center [279, 105] width 14 height 14
click at [147, 101] on button "Select all" at bounding box center [145, 105] width 33 height 13
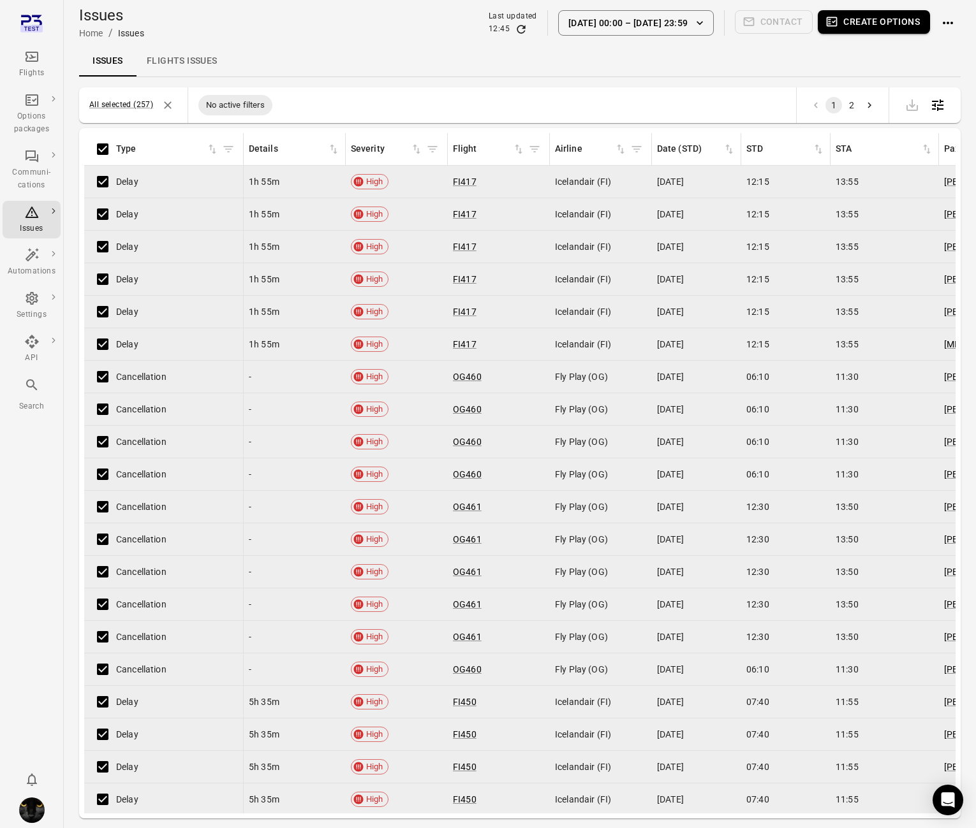
click at [867, 18] on button "Create options" at bounding box center [874, 22] width 112 height 24
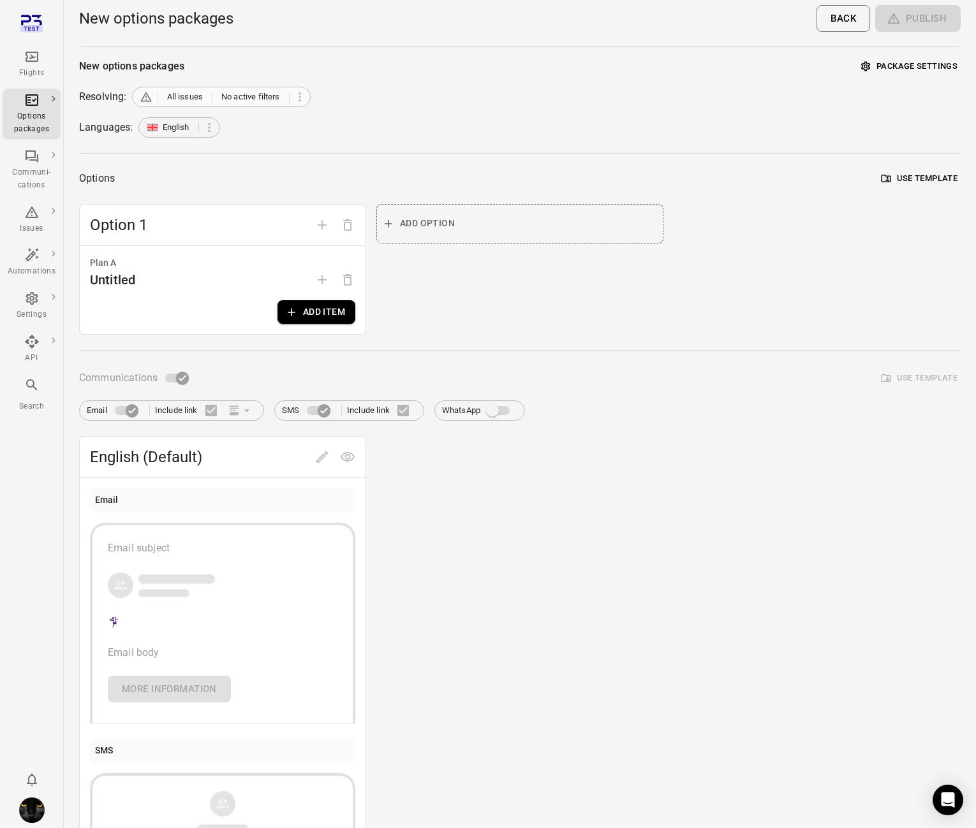
click at [258, 99] on span "No active filters" at bounding box center [250, 97] width 59 height 13
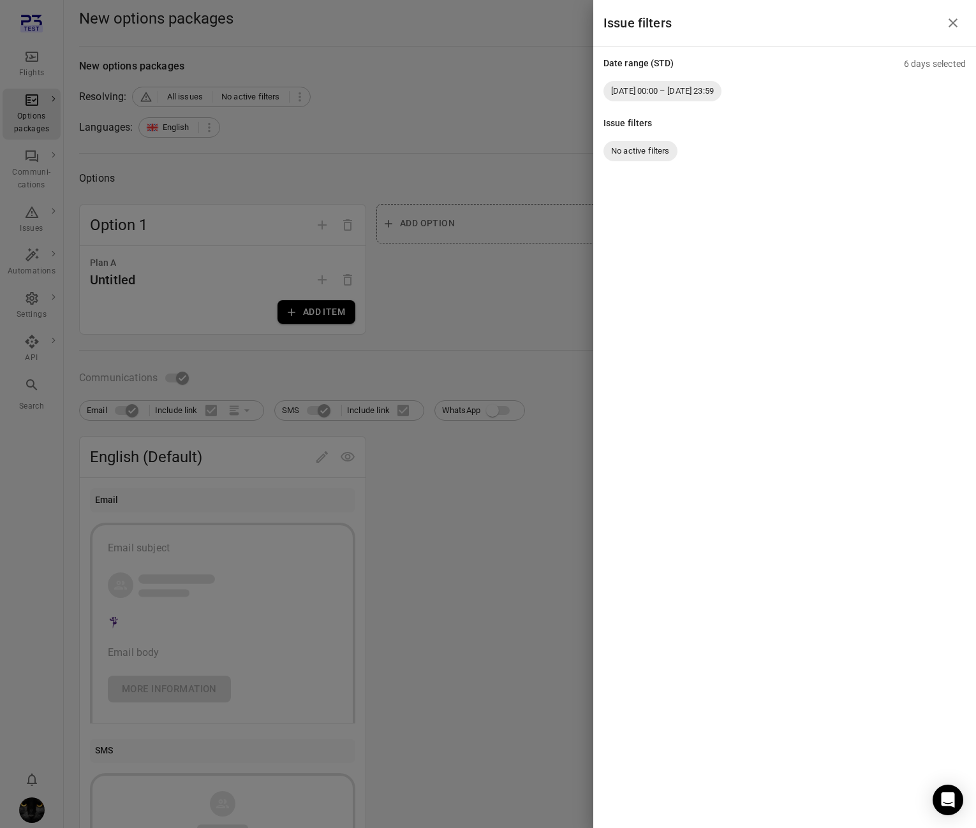
click at [269, 150] on div at bounding box center [488, 414] width 976 height 828
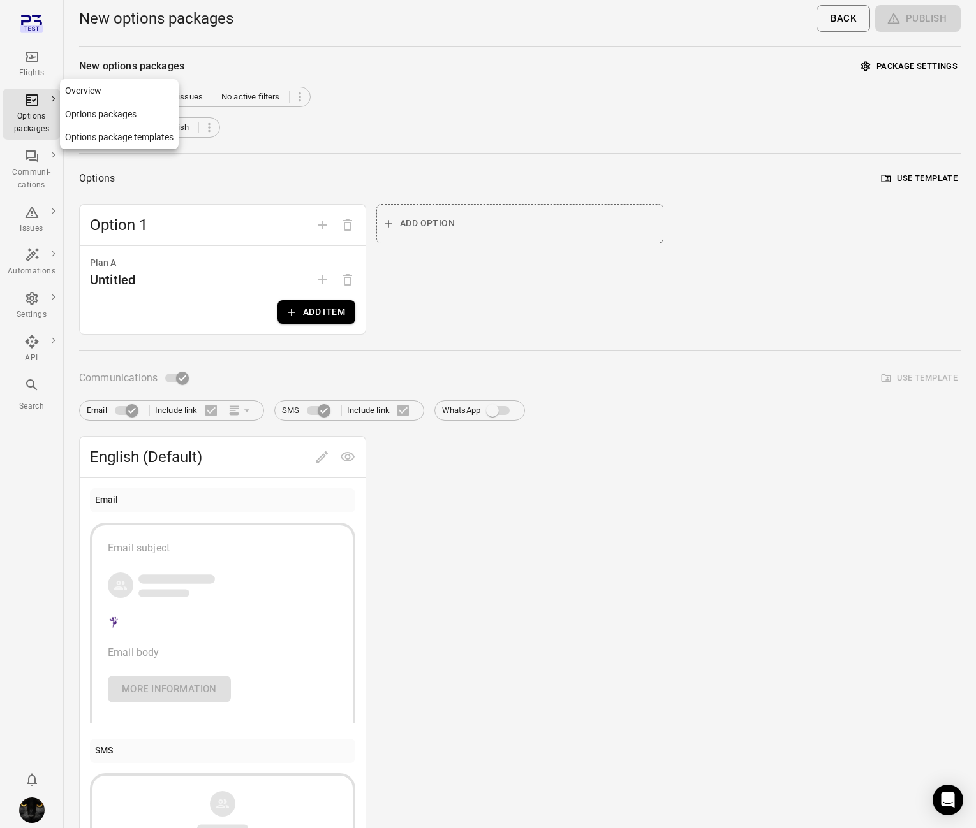
click at [49, 109] on div "Options packages" at bounding box center [32, 113] width 48 height 43
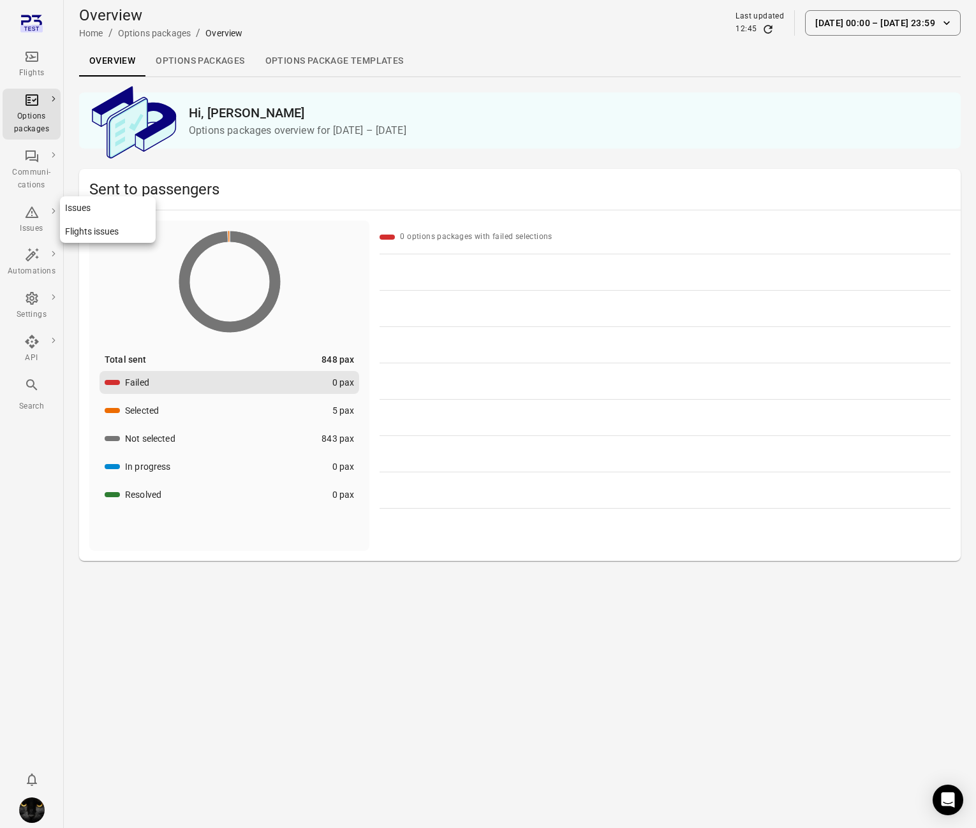
click at [36, 223] on div "Issues" at bounding box center [32, 229] width 48 height 13
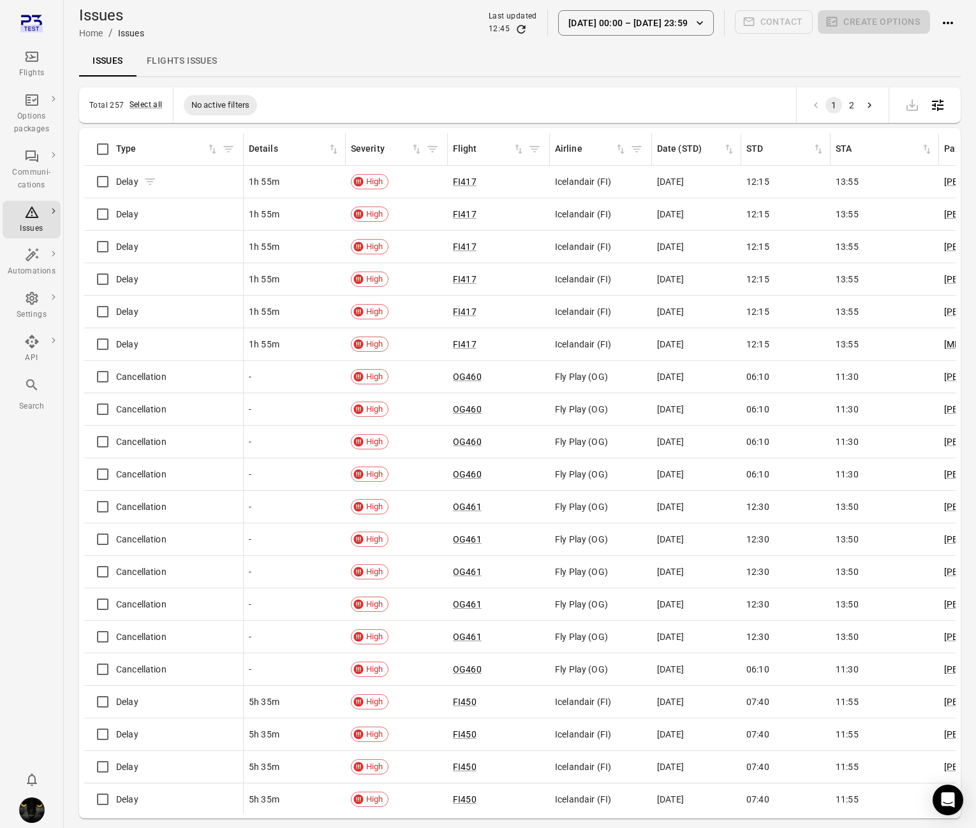
click at [145, 183] on icon "Issues information" at bounding box center [150, 181] width 13 height 13
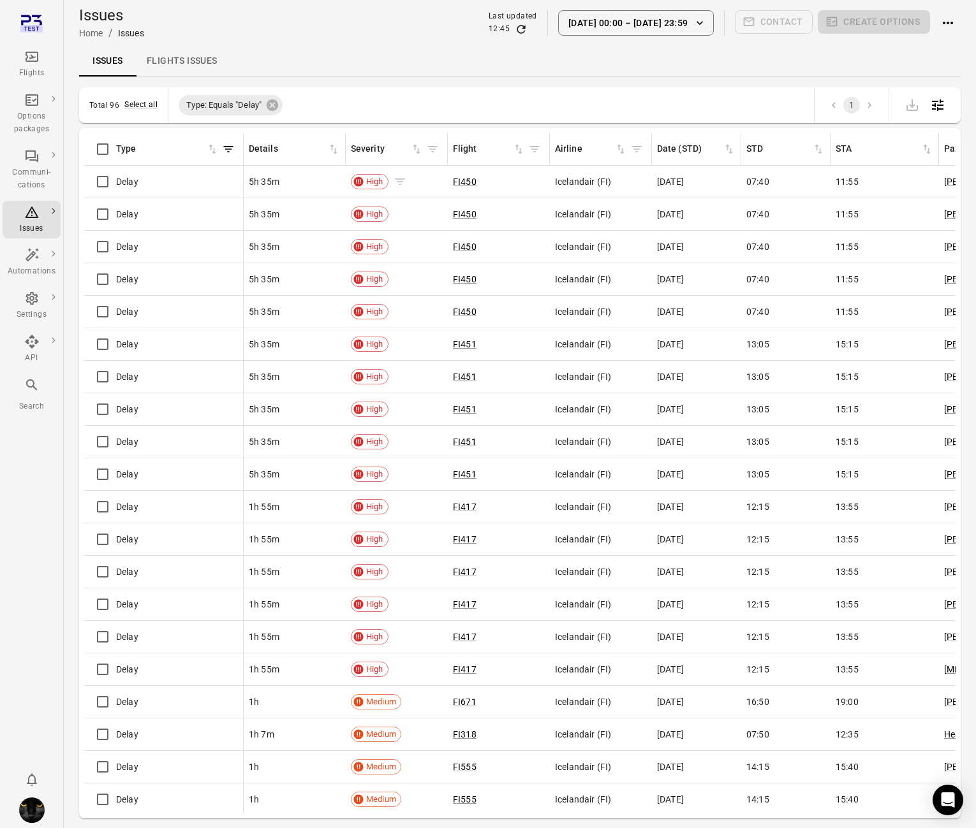
click at [400, 184] on icon "Issues information" at bounding box center [400, 182] width 10 height 6
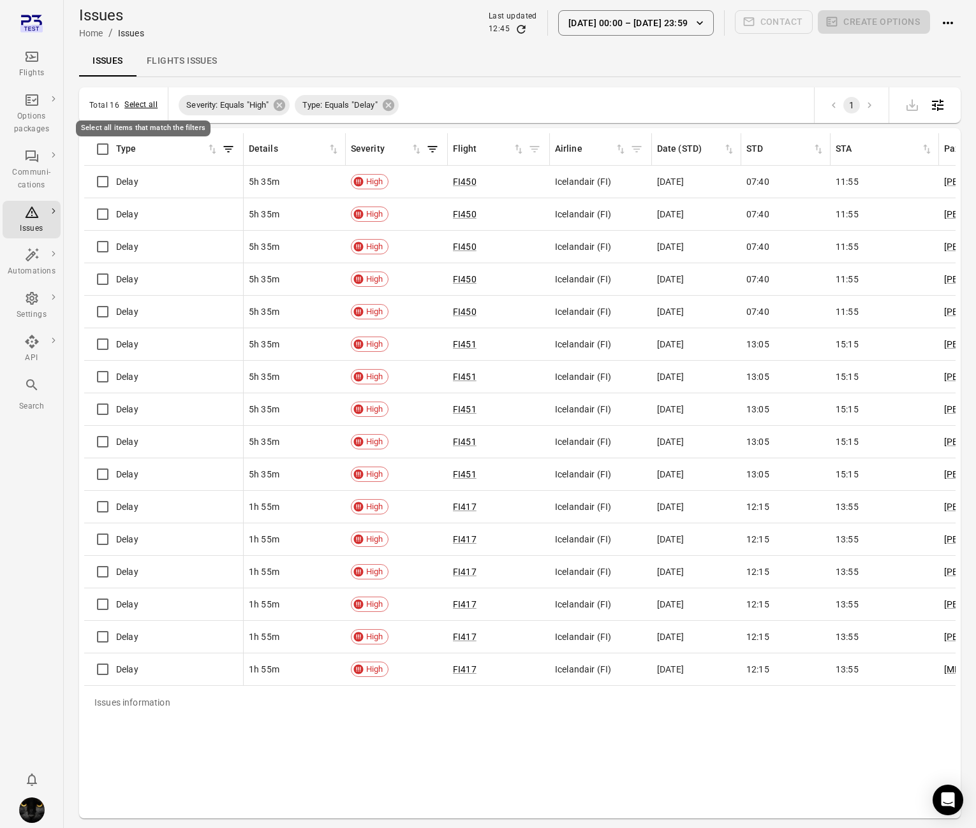
click at [142, 104] on button "Select all" at bounding box center [140, 105] width 33 height 13
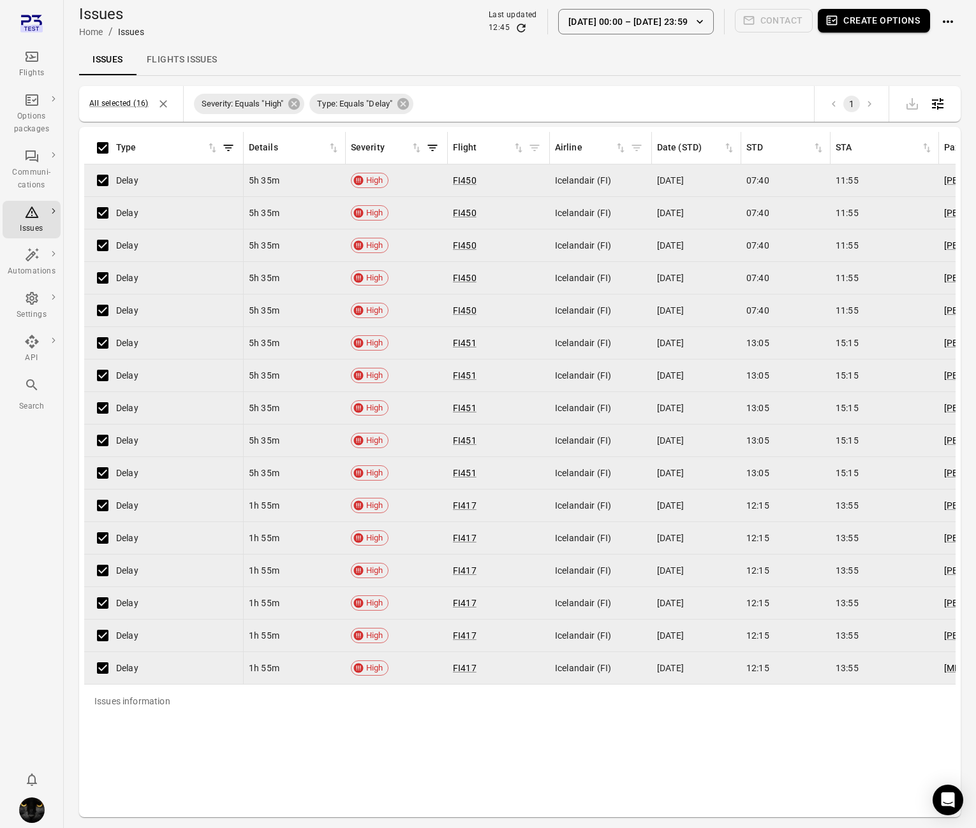
scroll to position [1, 0]
click at [864, 20] on button "Create options" at bounding box center [874, 22] width 112 height 24
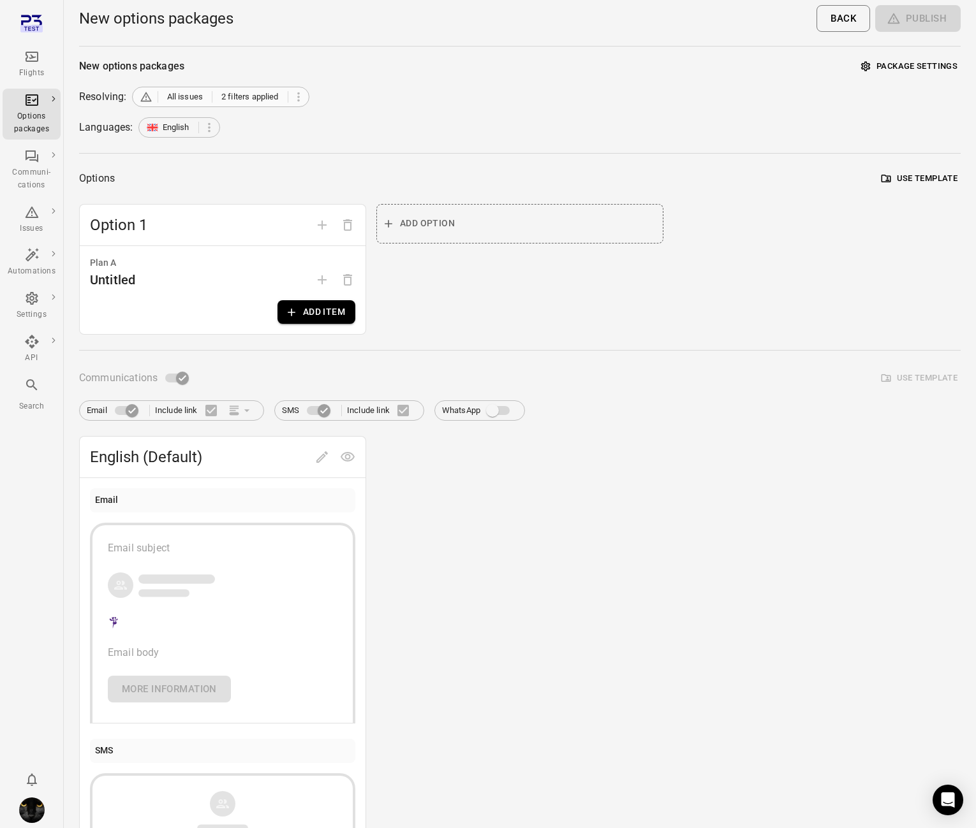
click at [246, 99] on span "2 filters applied" at bounding box center [249, 97] width 57 height 13
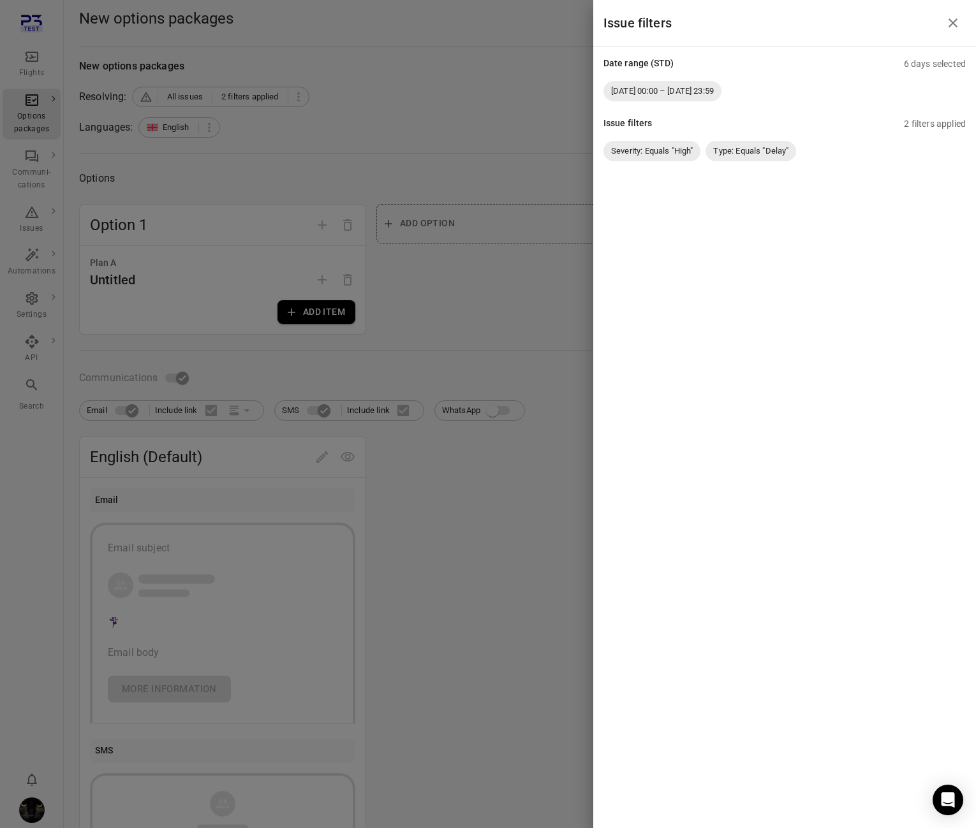
click at [415, 104] on div at bounding box center [488, 414] width 976 height 828
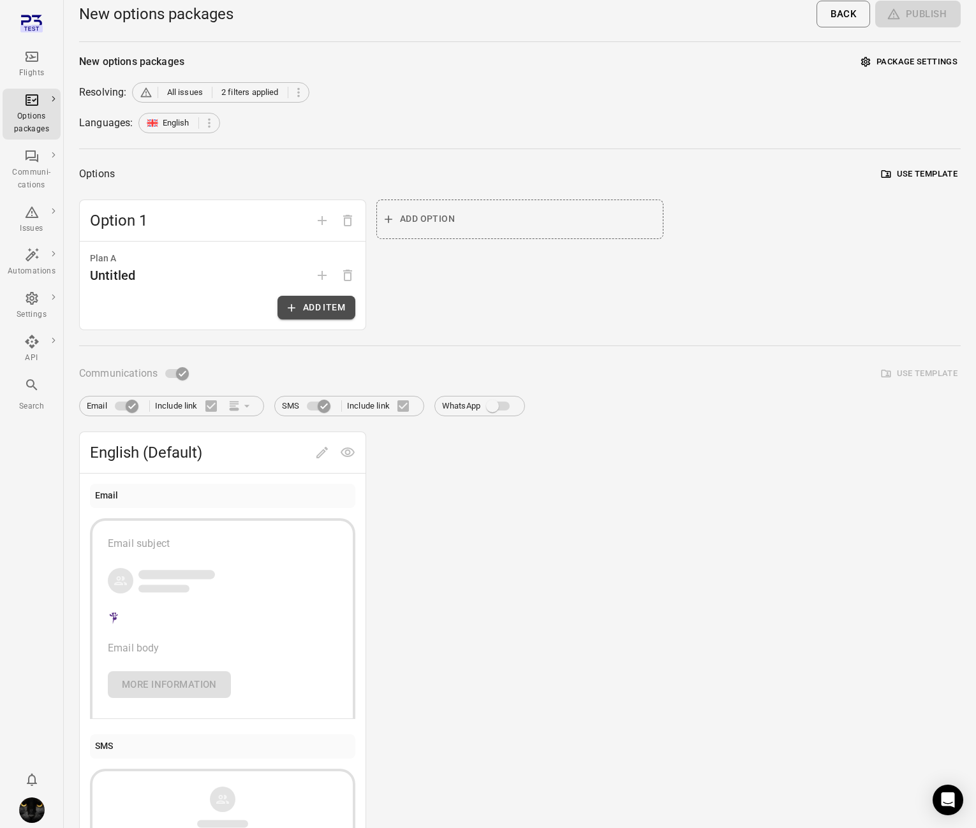
click at [298, 307] on button "Add item" at bounding box center [316, 308] width 78 height 24
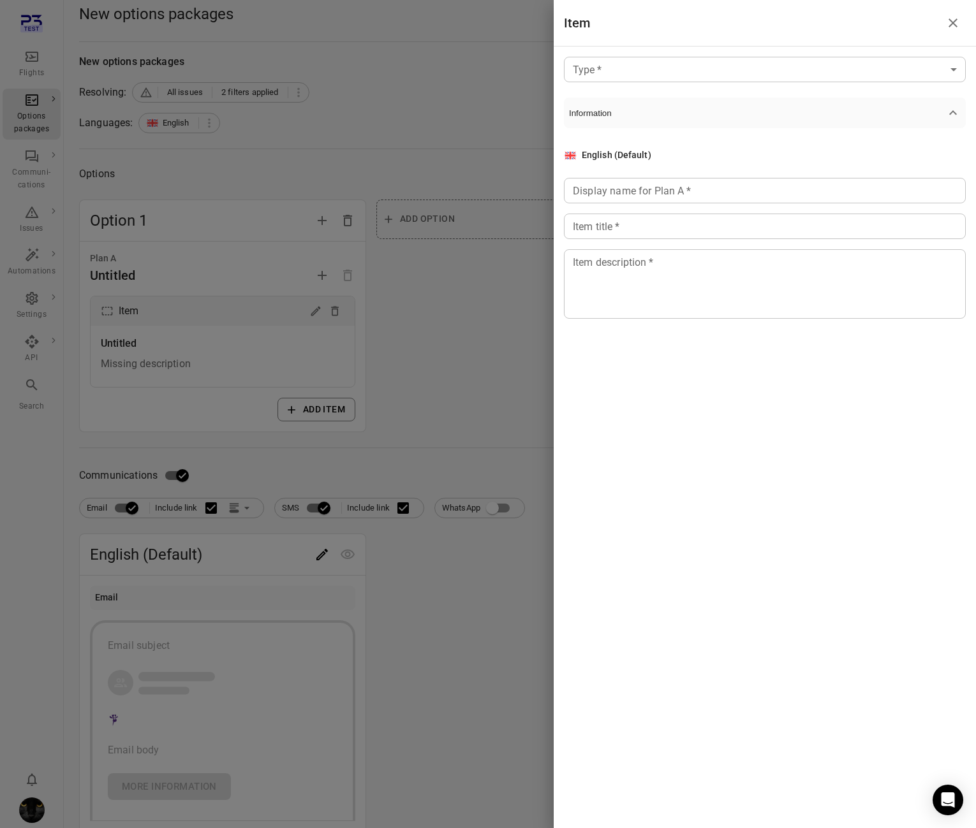
click at [644, 88] on div "Type   * ​ Type   * Information English (Default) Display name for Plan A   * D…" at bounding box center [765, 219] width 422 height 344
click at [645, 77] on body "Flights Options packages Communi-cations Issues Automations Settings API Search…" at bounding box center [488, 541] width 976 height 1091
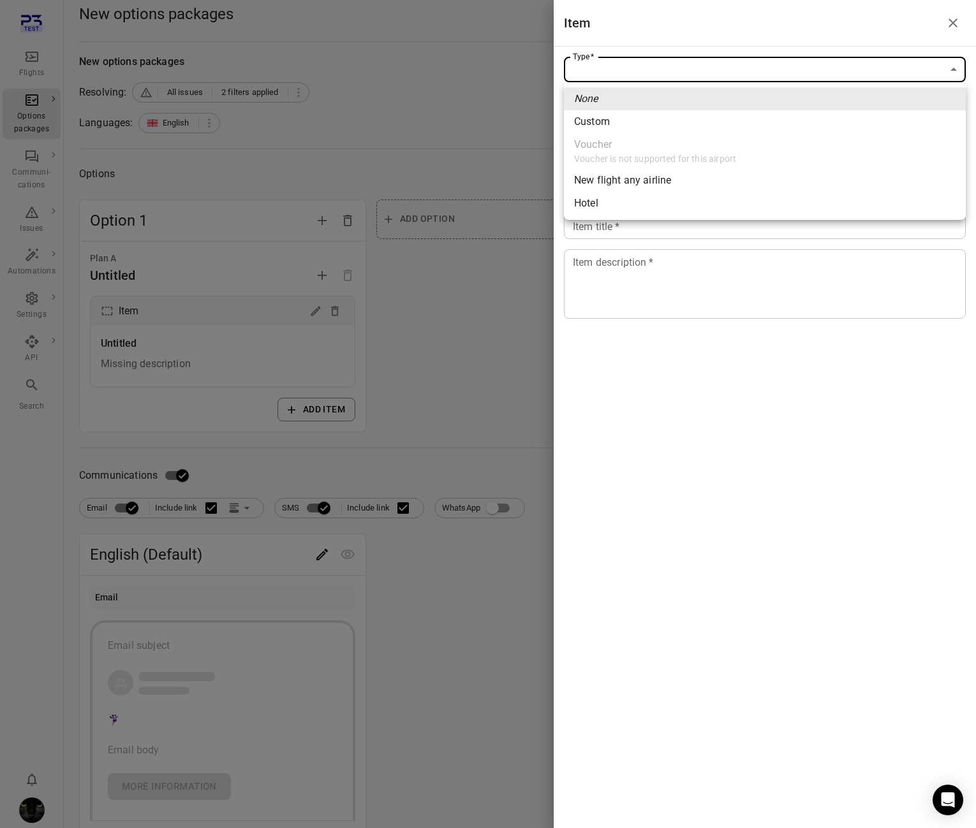
click at [621, 122] on li "Custom" at bounding box center [765, 121] width 402 height 23
type input "******"
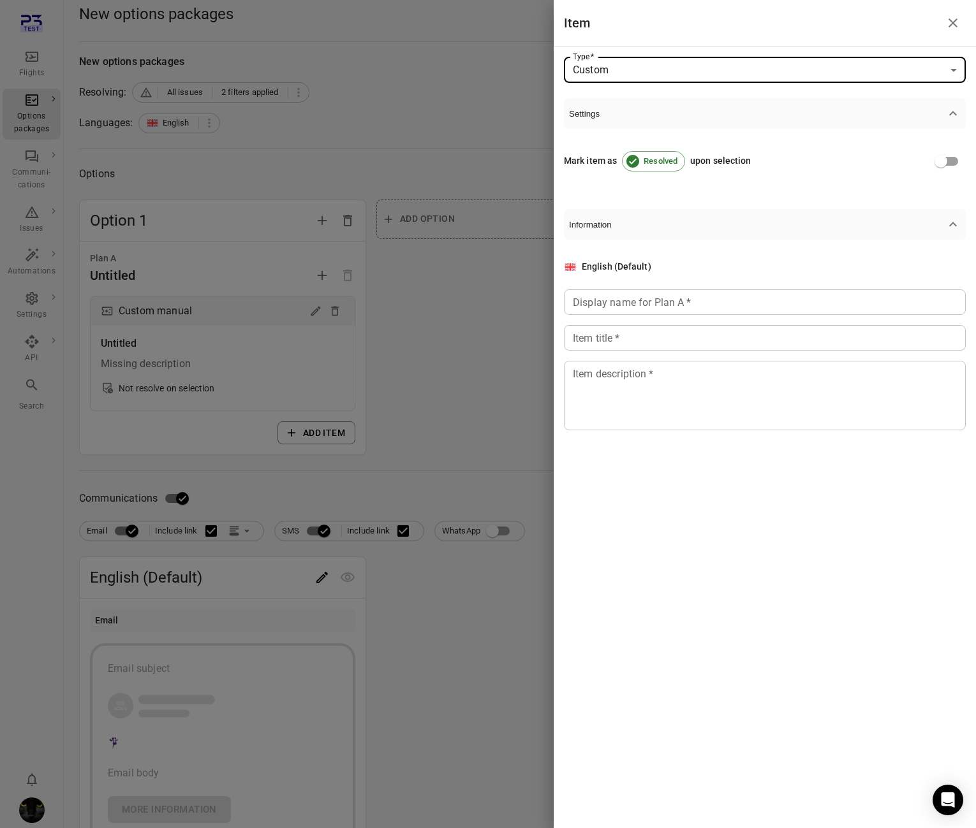
click at [597, 315] on div "English (Default) Display name for Plan A   * Display name for Plan A   * Item …" at bounding box center [765, 345] width 402 height 170
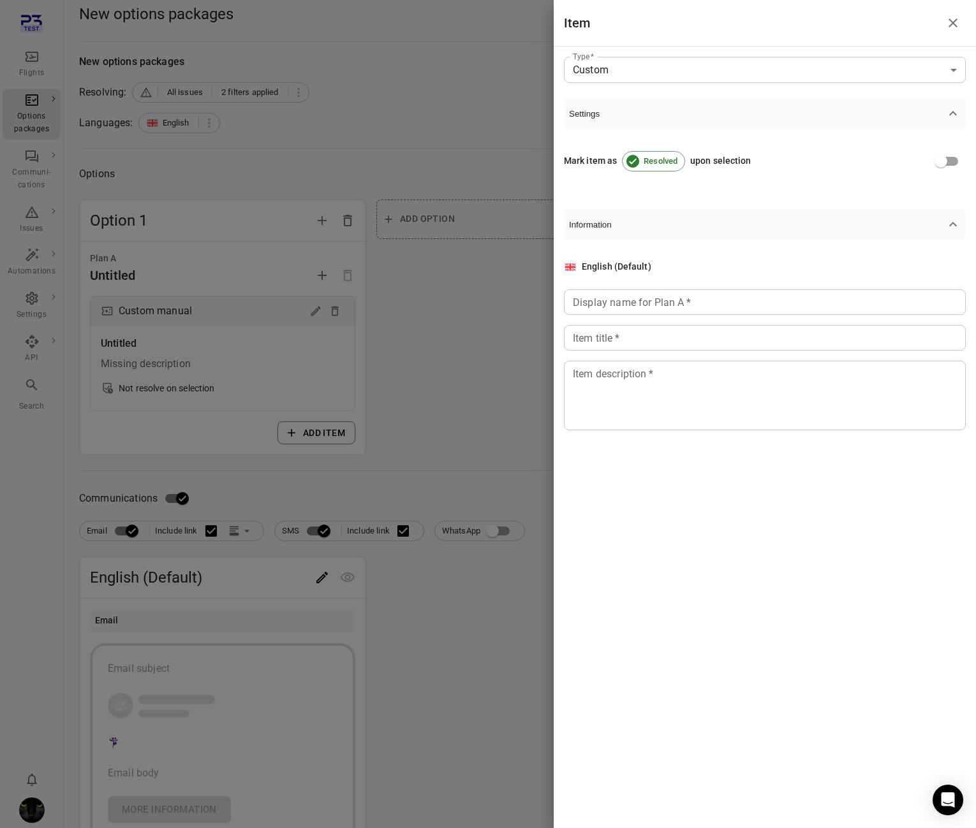
click at [597, 313] on input "Display name for Plan A   *" at bounding box center [765, 303] width 402 height 26
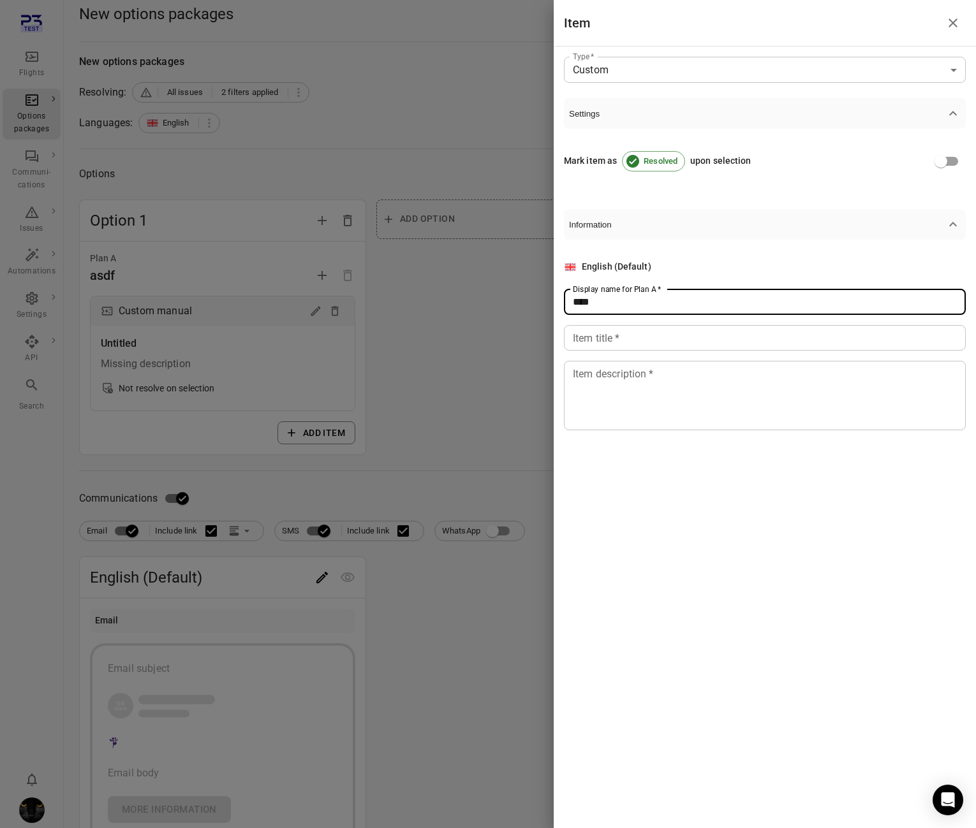
type input "****"
drag, startPoint x: 591, startPoint y: 337, endPoint x: 592, endPoint y: 364, distance: 26.8
click at [591, 341] on input "Item title   *" at bounding box center [765, 338] width 402 height 26
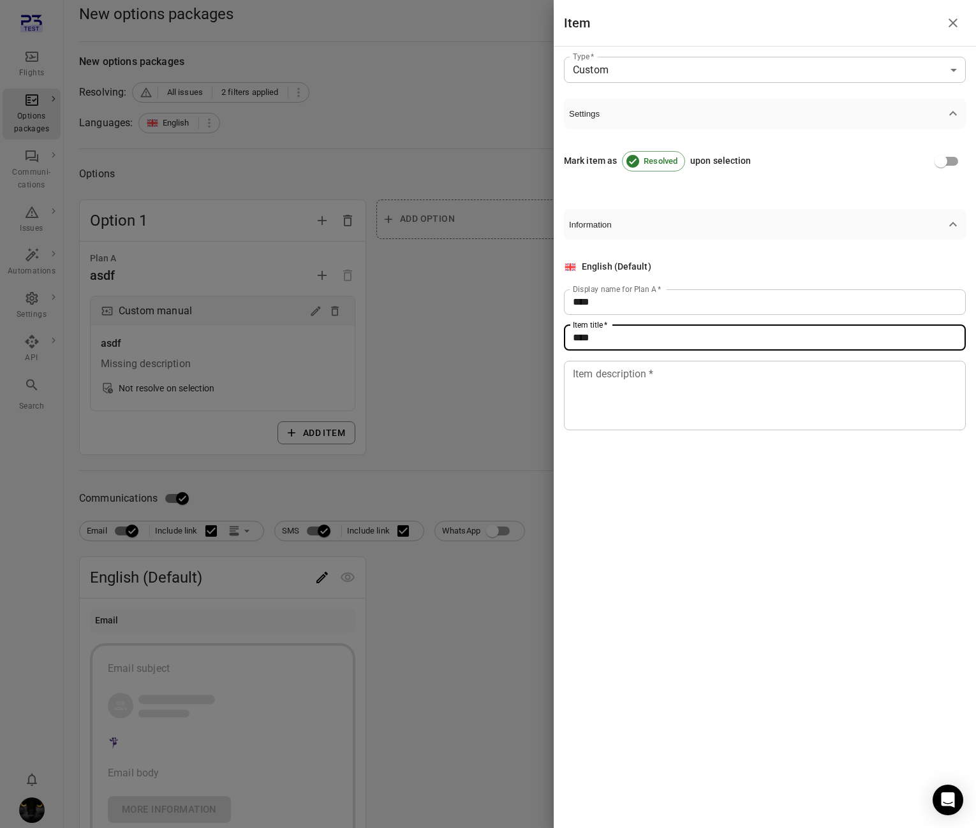
type input "****"
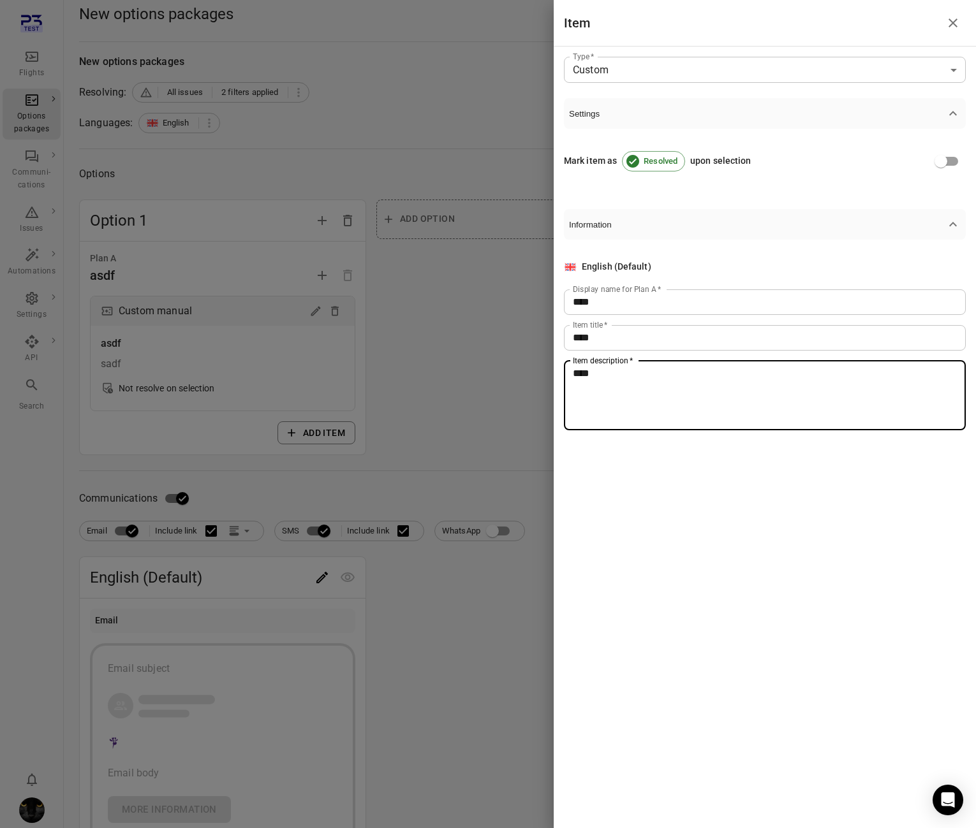
type textarea "****"
click at [527, 438] on div at bounding box center [488, 414] width 976 height 828
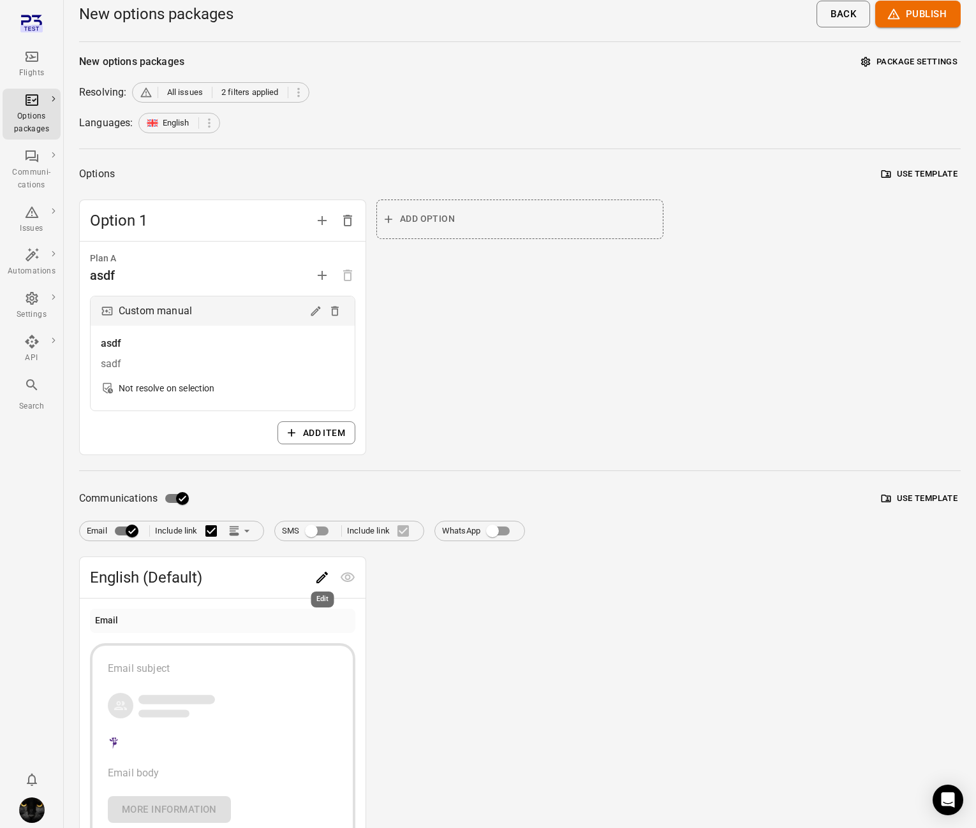
click at [318, 588] on div "Edit" at bounding box center [323, 596] width 26 height 26
click at [323, 584] on div "Edit" at bounding box center [323, 596] width 26 height 26
click at [321, 580] on icon "Edit" at bounding box center [321, 577] width 11 height 11
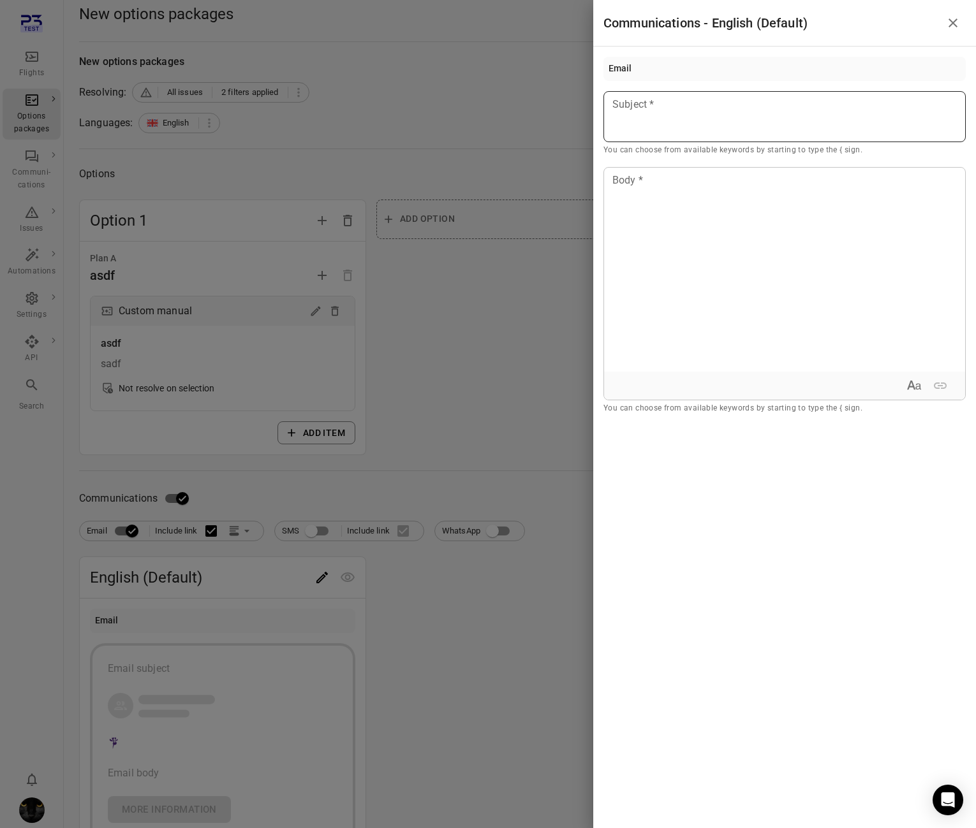
click at [706, 108] on p at bounding box center [784, 104] width 343 height 15
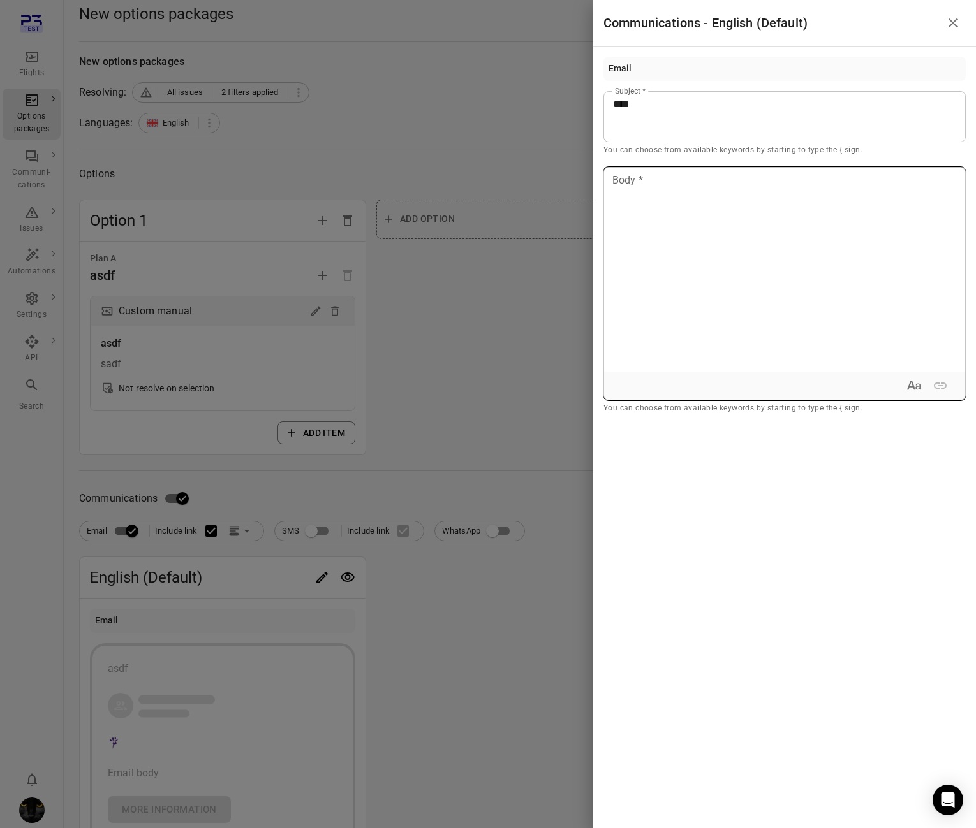
click at [705, 245] on div at bounding box center [784, 270] width 361 height 204
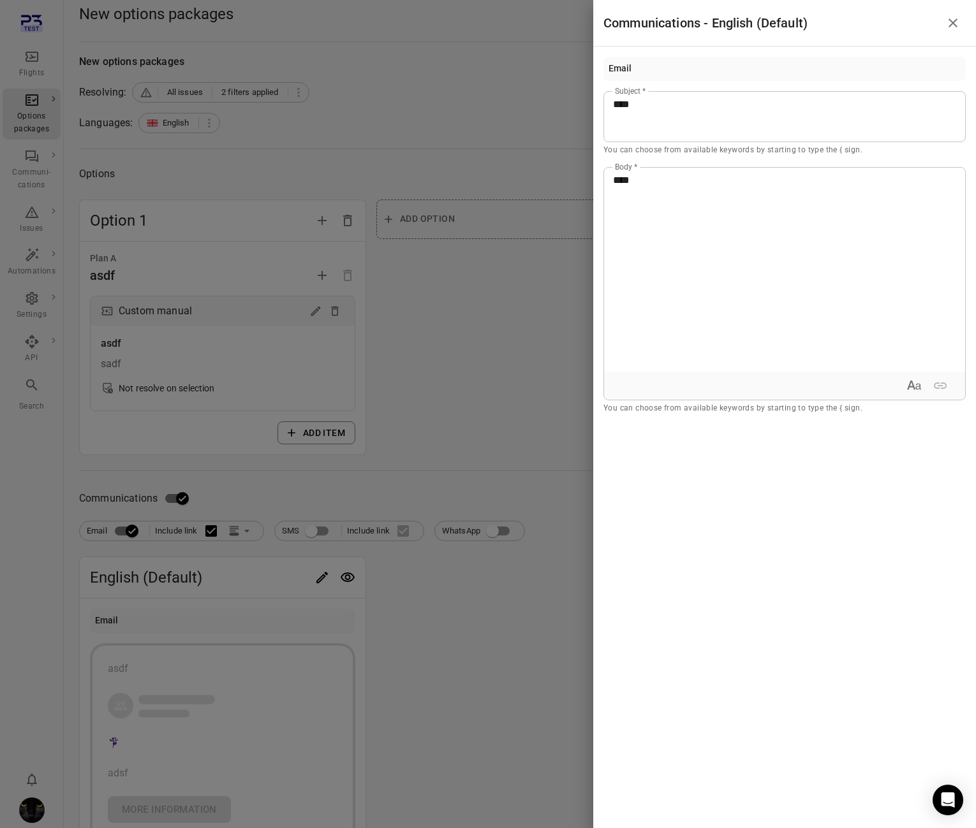
click at [473, 339] on div at bounding box center [488, 414] width 976 height 828
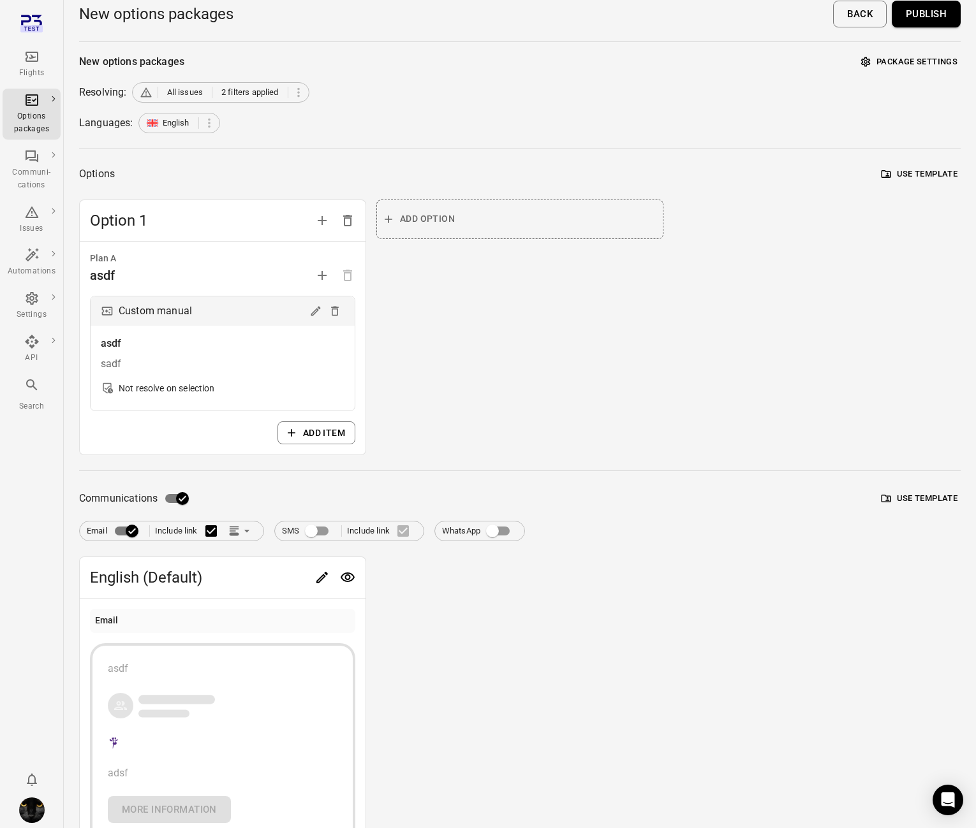
click at [946, 22] on button "Publish" at bounding box center [926, 14] width 69 height 27
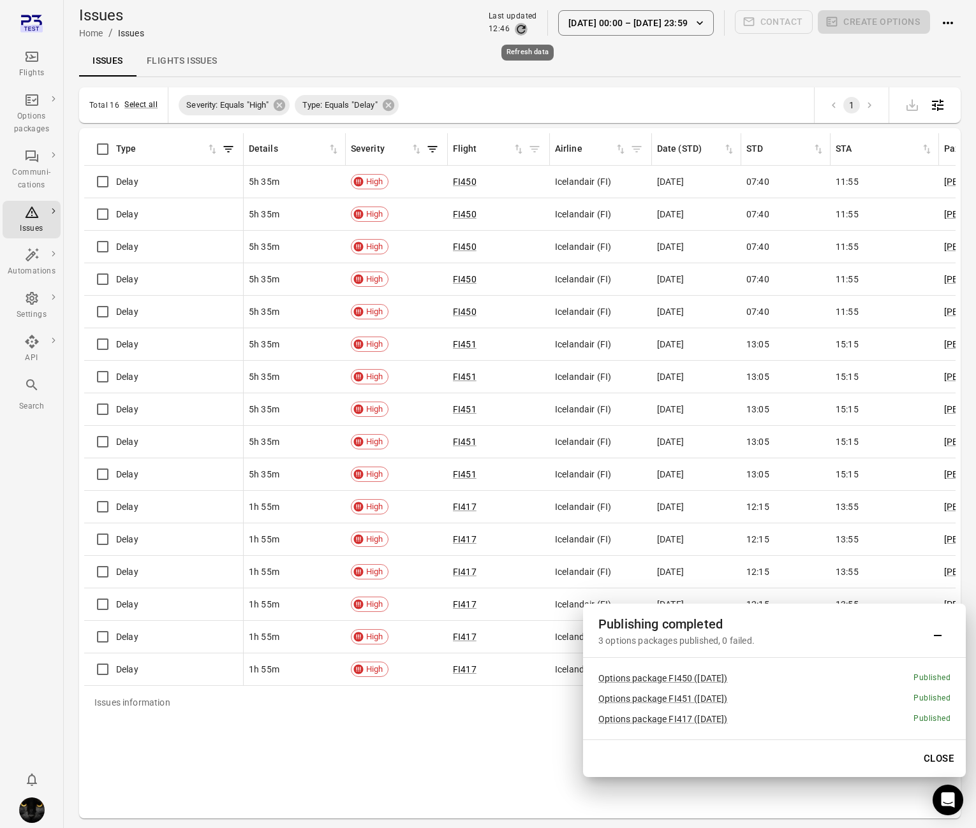
click at [527, 30] on icon "Refresh data" at bounding box center [521, 29] width 13 height 13
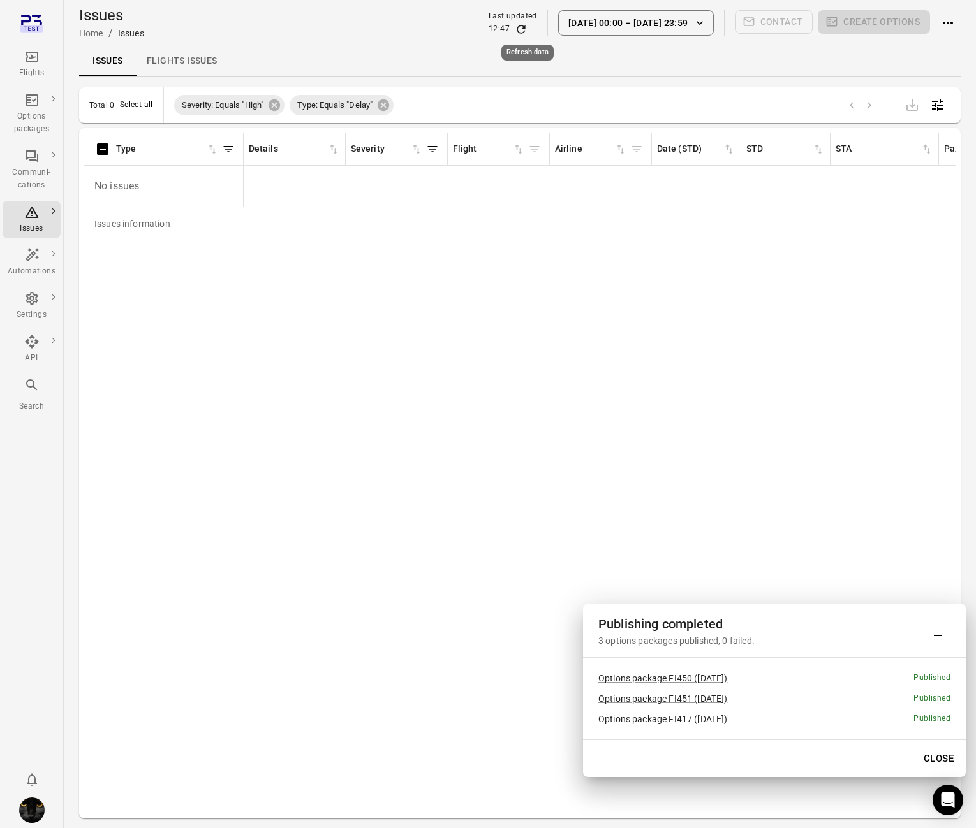
click at [527, 30] on icon "Refresh data" at bounding box center [521, 29] width 13 height 13
click at [31, 119] on div "Options packages" at bounding box center [32, 123] width 48 height 26
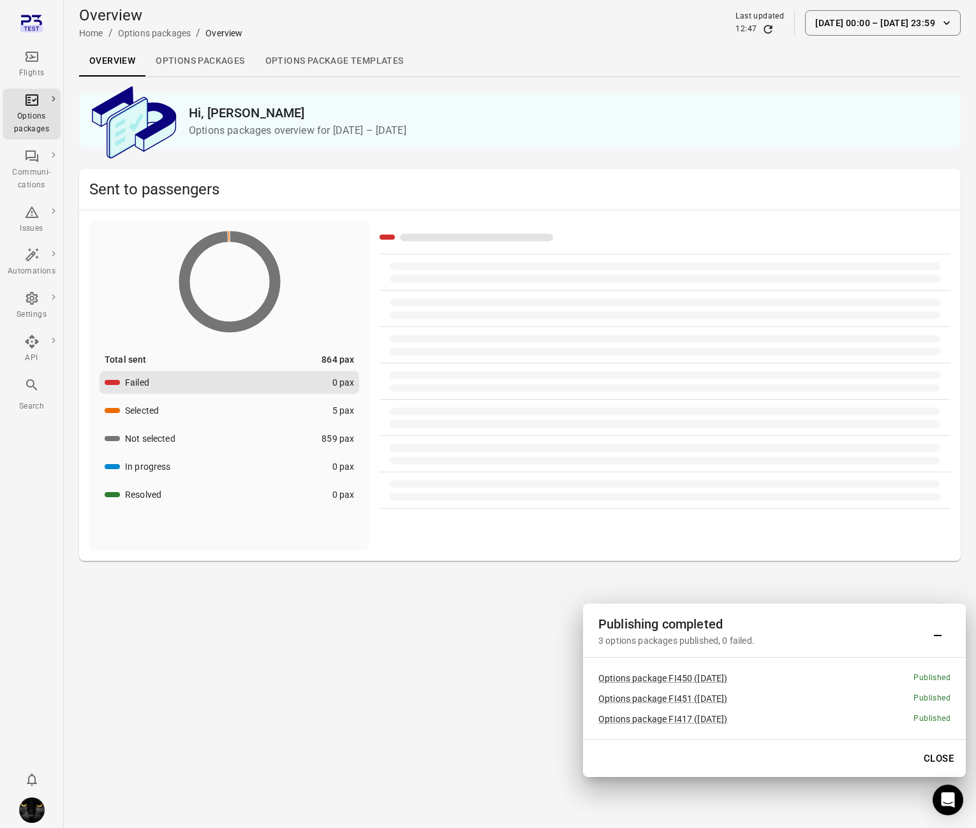
click at [195, 48] on link "Options packages" at bounding box center [199, 61] width 109 height 31
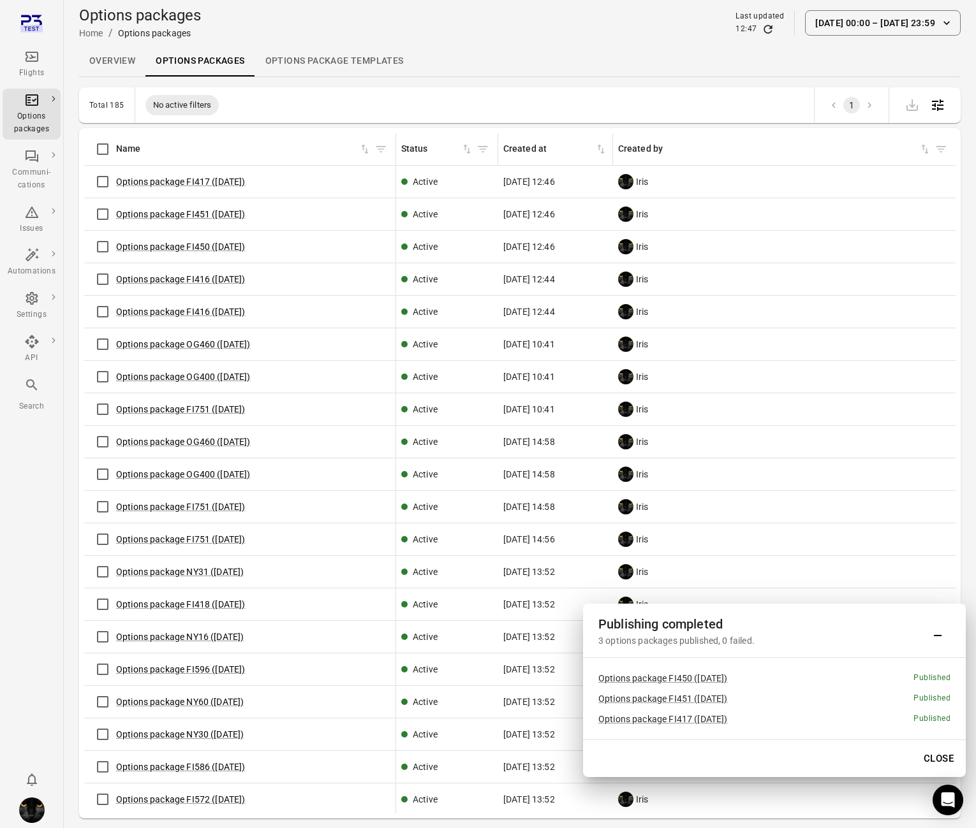
click at [774, 29] on icon "Refresh data" at bounding box center [768, 29] width 13 height 13
click at [188, 248] on link "Options package FI450 (2 Oct)" at bounding box center [180, 247] width 129 height 10
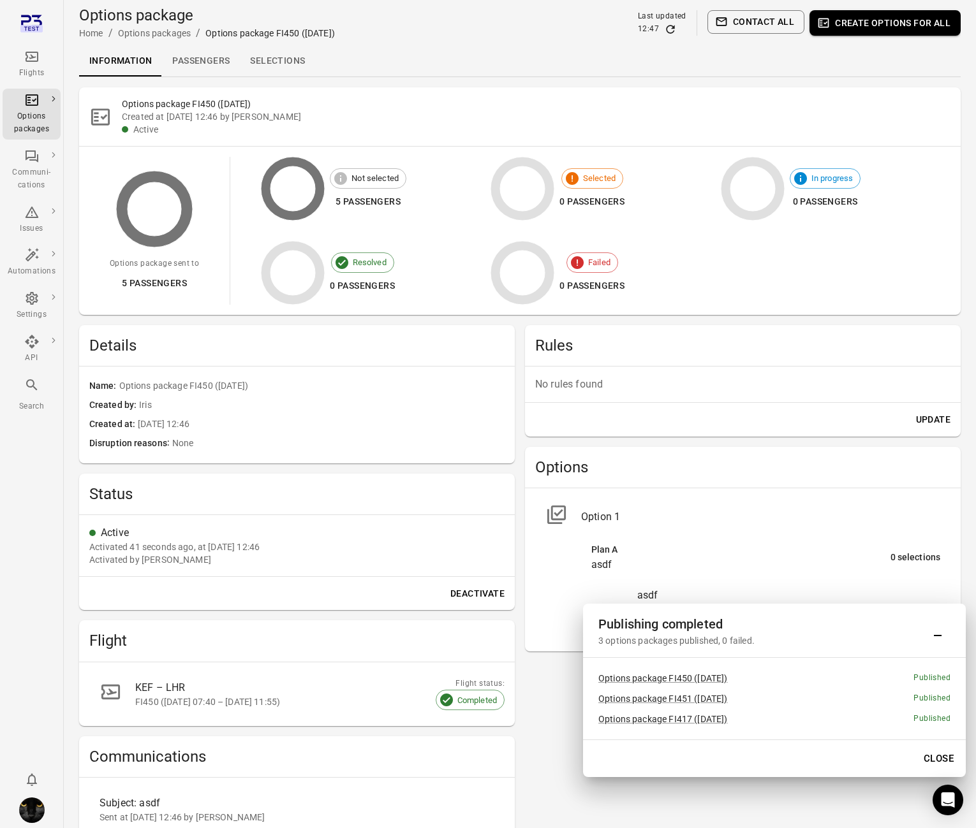
scroll to position [192, 0]
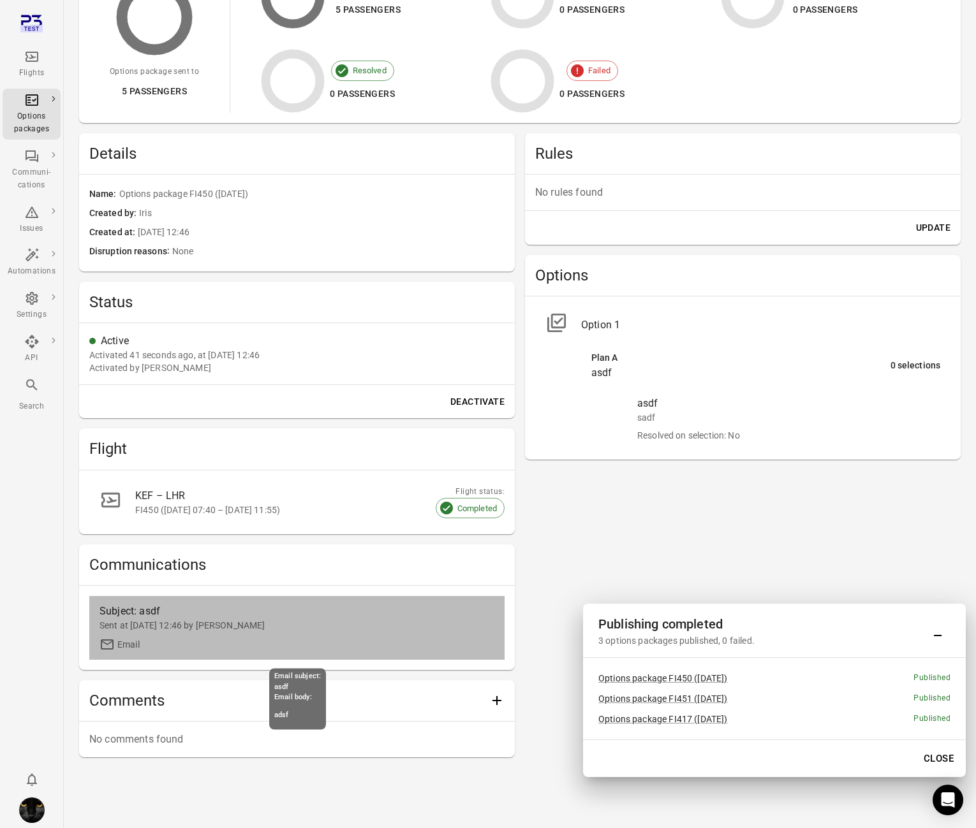
click at [146, 624] on div "Sent at 7 Oct 2025 12:46 by Iris" at bounding box center [296, 625] width 395 height 13
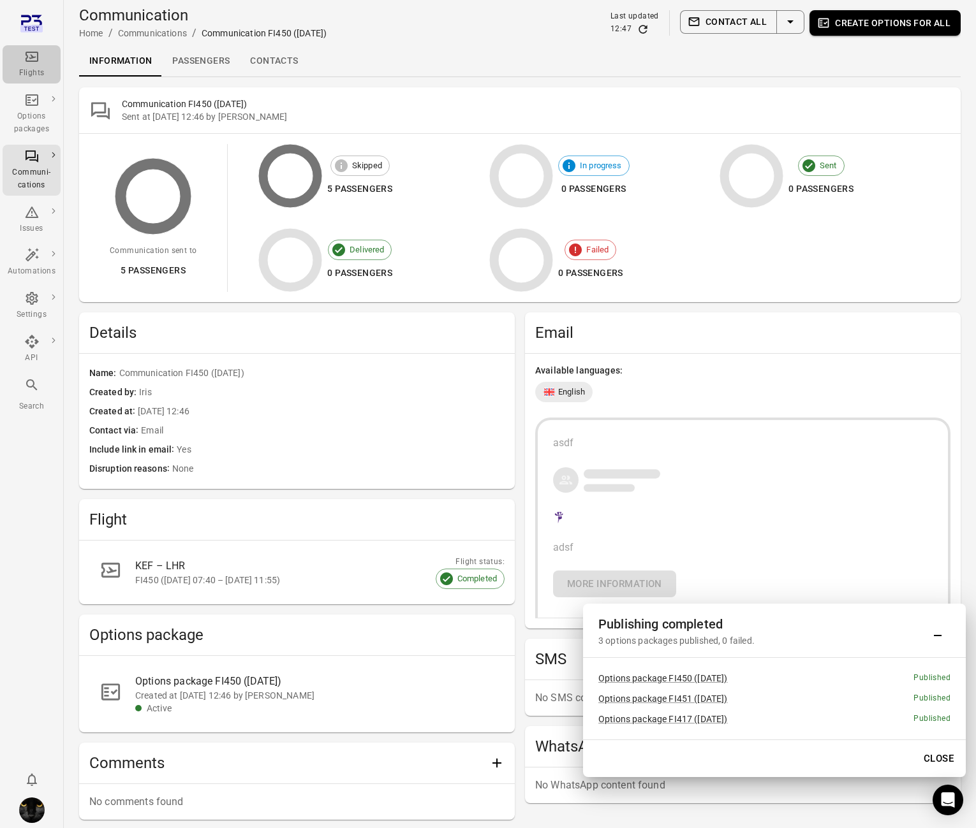
click at [40, 57] on div "Flights" at bounding box center [32, 64] width 48 height 31
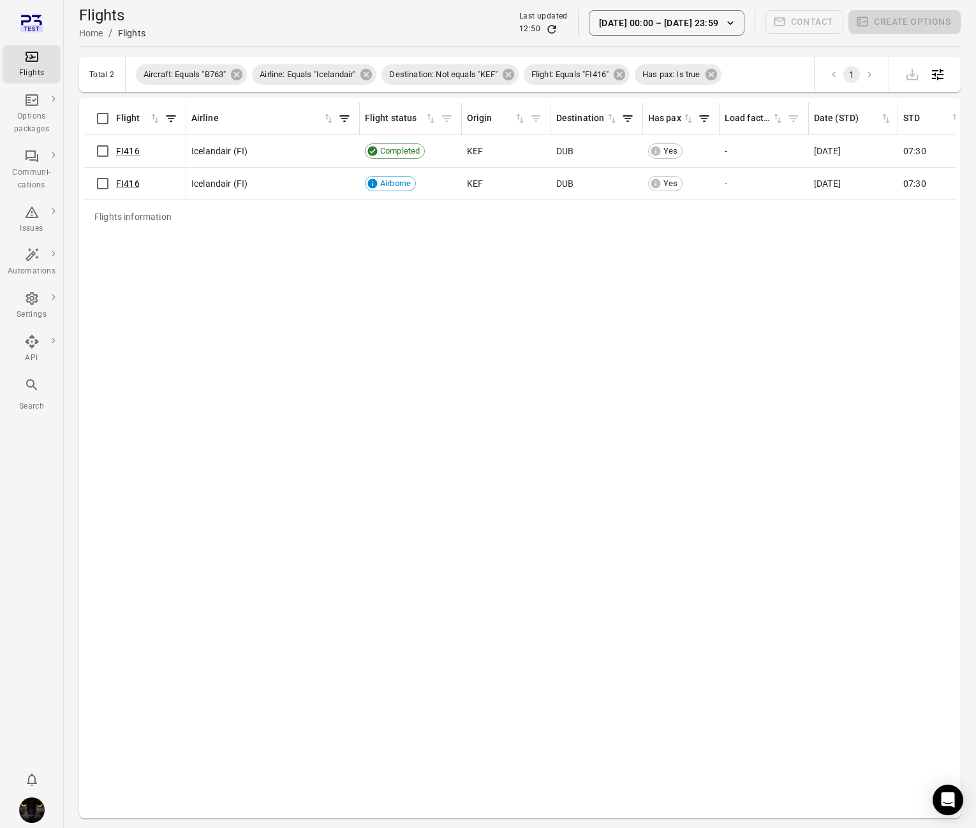
click at [135, 453] on div "Flights information Flight Airline Flight status Origin Destination Has pax Loa…" at bounding box center [519, 458] width 871 height 711
click at [26, 235] on div "Issues" at bounding box center [32, 229] width 48 height 13
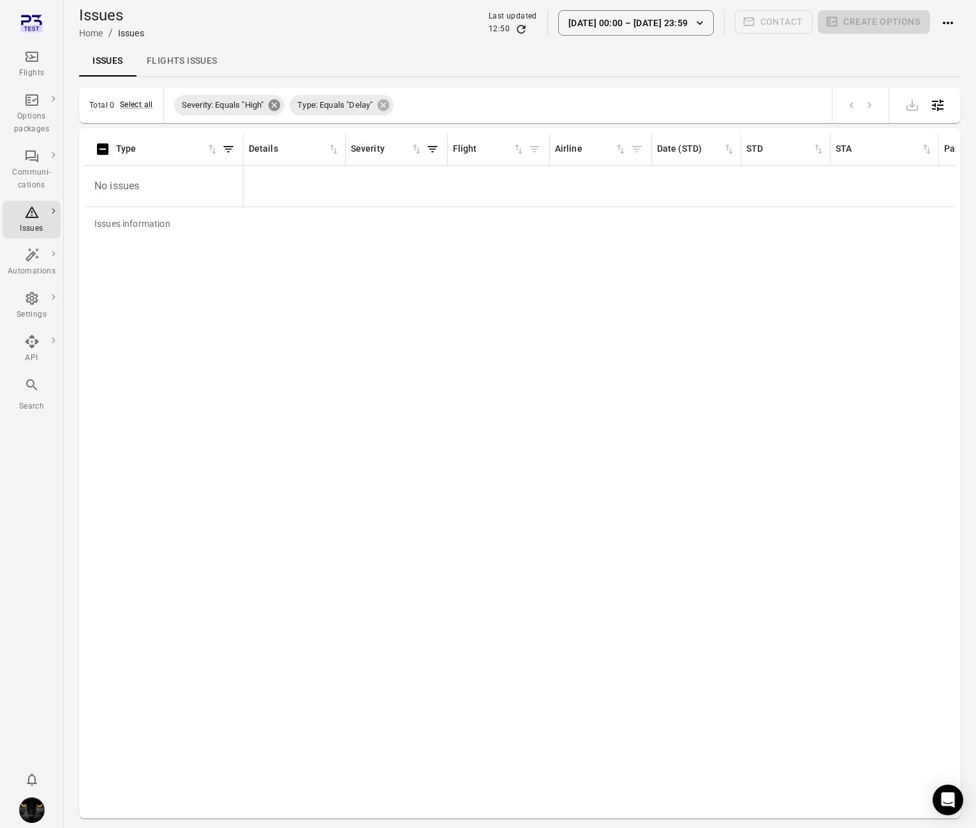
click at [276, 107] on icon at bounding box center [274, 104] width 11 height 11
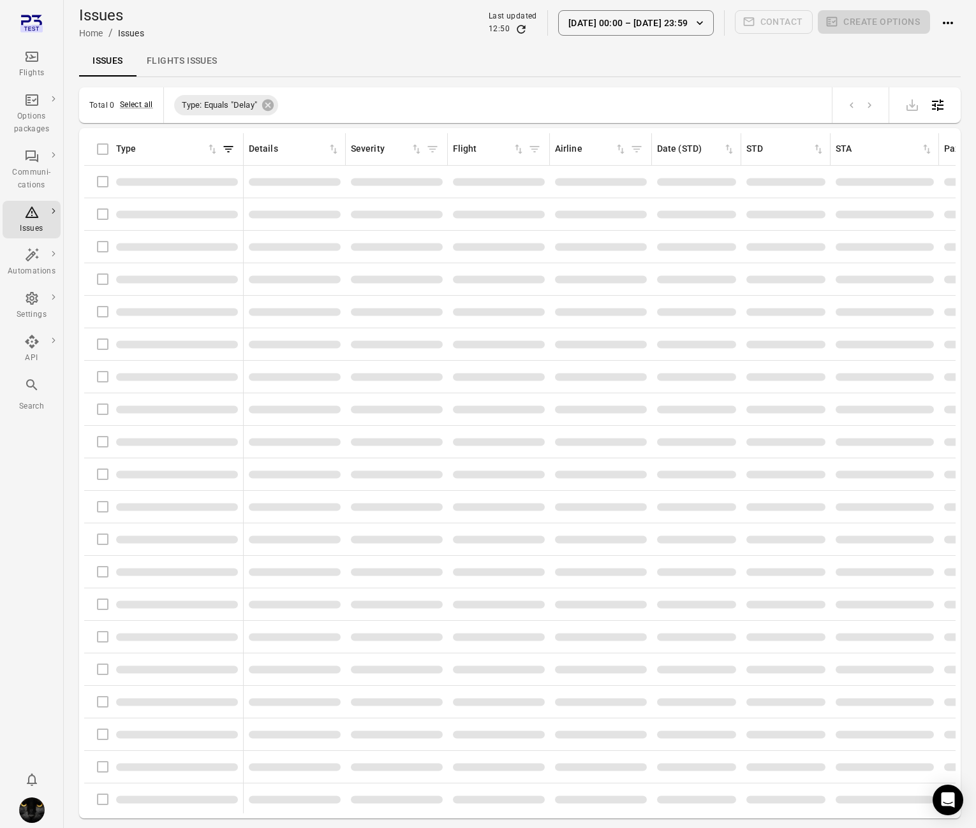
click at [274, 107] on icon at bounding box center [267, 104] width 11 height 11
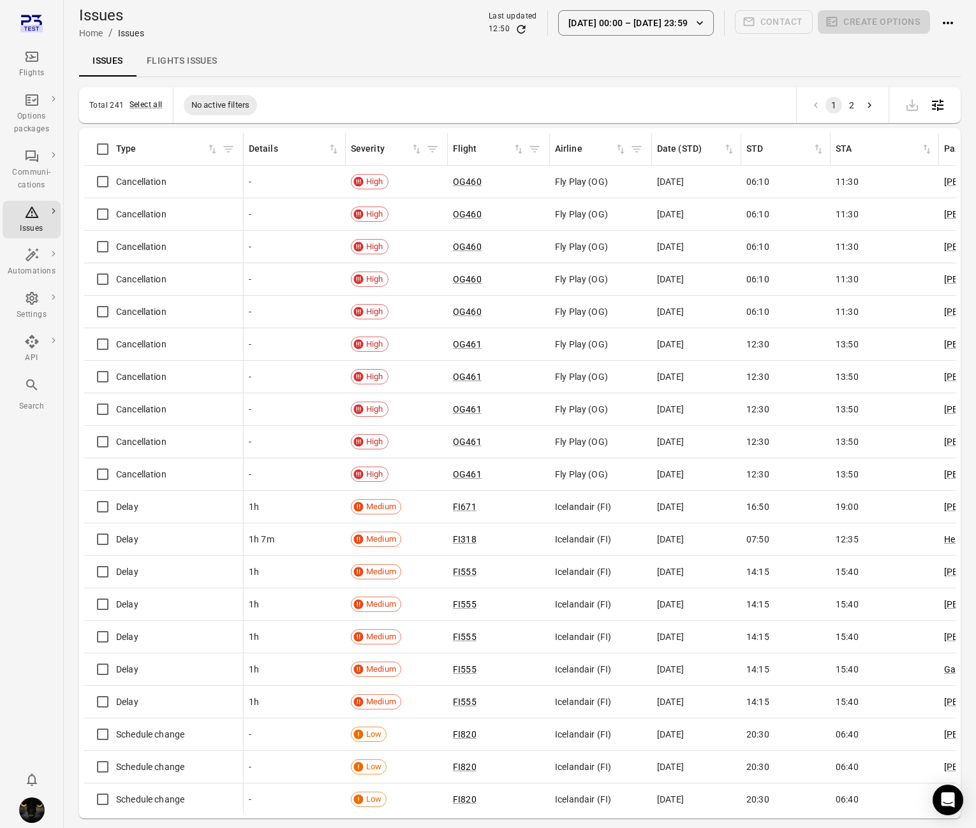
click at [243, 30] on div "Issues Home / Issues Last updated 12:50 [DATE] 00:00 [DATE] 23:59 Contact Creat…" at bounding box center [519, 23] width 881 height 36
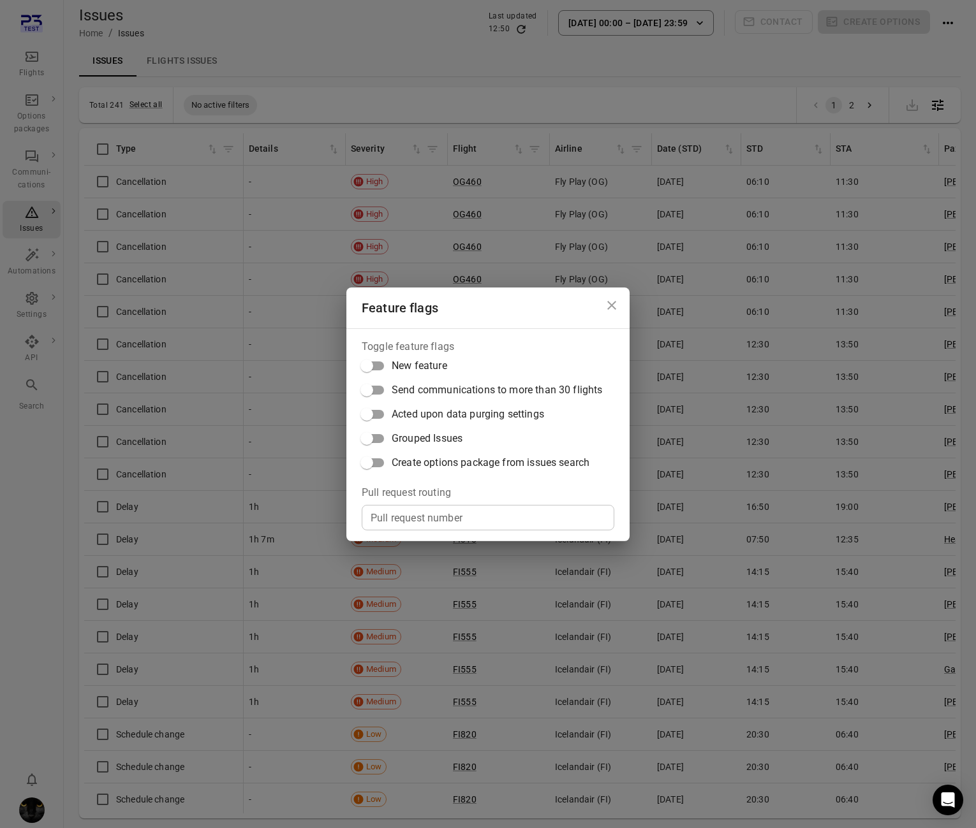
click at [254, 70] on div "Feature flags Toggle feature flags New feature Send communications to more than…" at bounding box center [488, 414] width 976 height 828
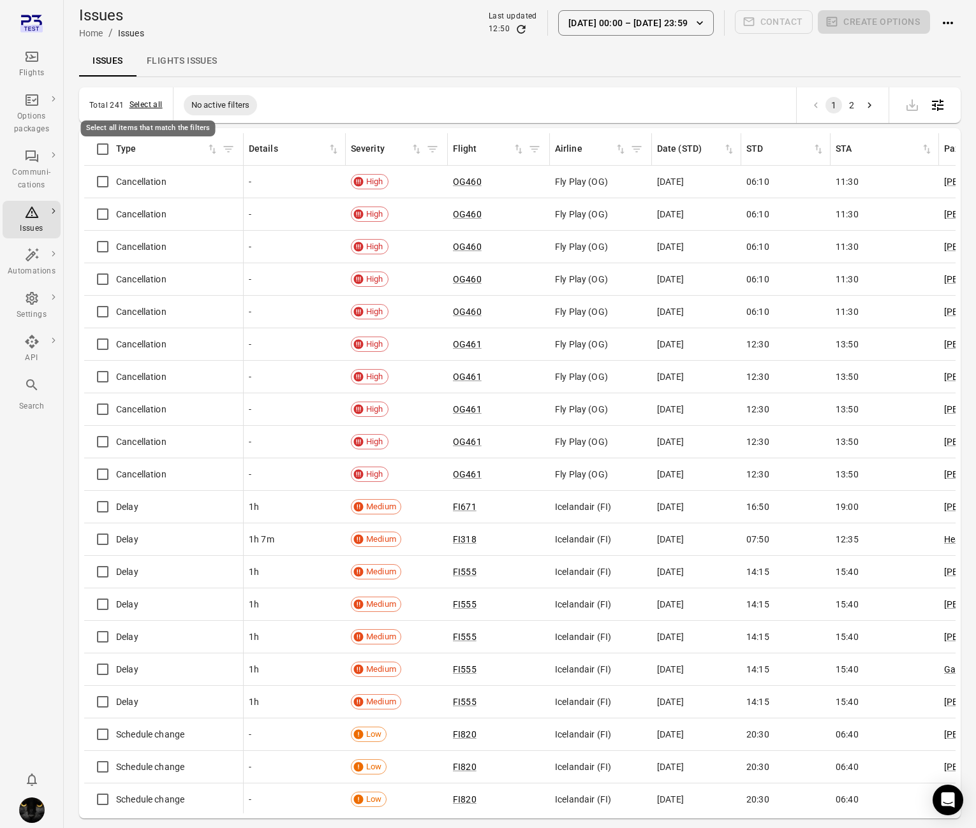
click at [139, 104] on button "Select all" at bounding box center [145, 105] width 33 height 13
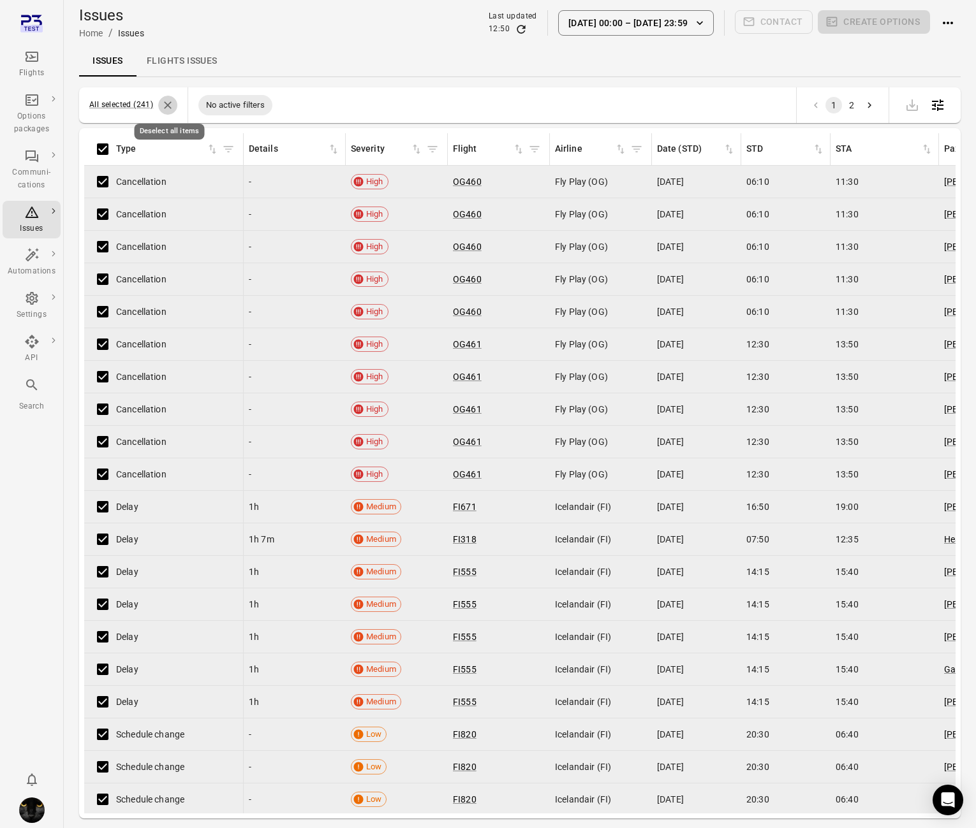
click at [169, 105] on icon "Deselect all items" at bounding box center [167, 105] width 13 height 13
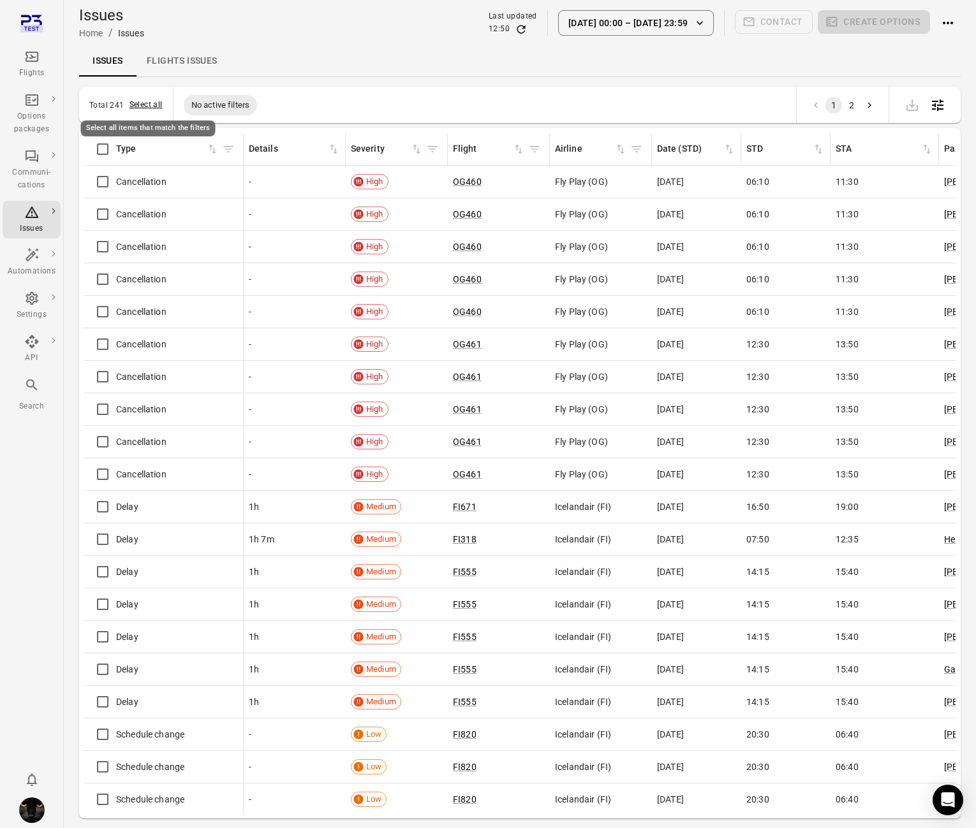
click at [147, 107] on button "Select all" at bounding box center [145, 105] width 33 height 13
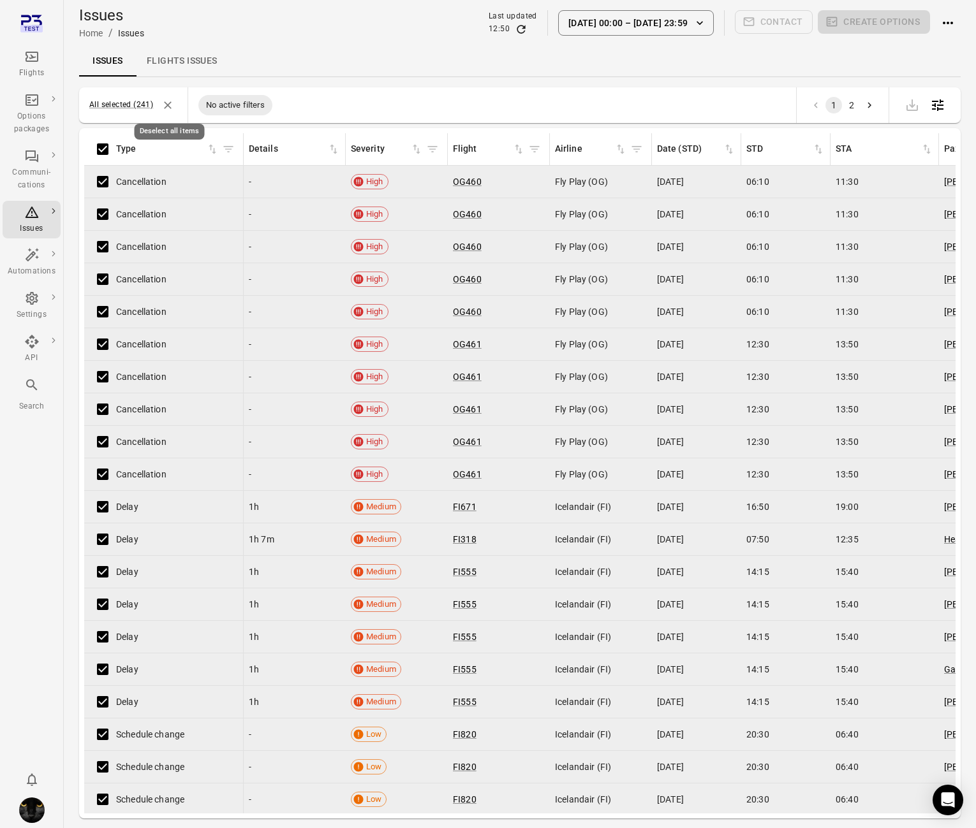
click at [165, 103] on icon "Deselect all items" at bounding box center [167, 105] width 13 height 13
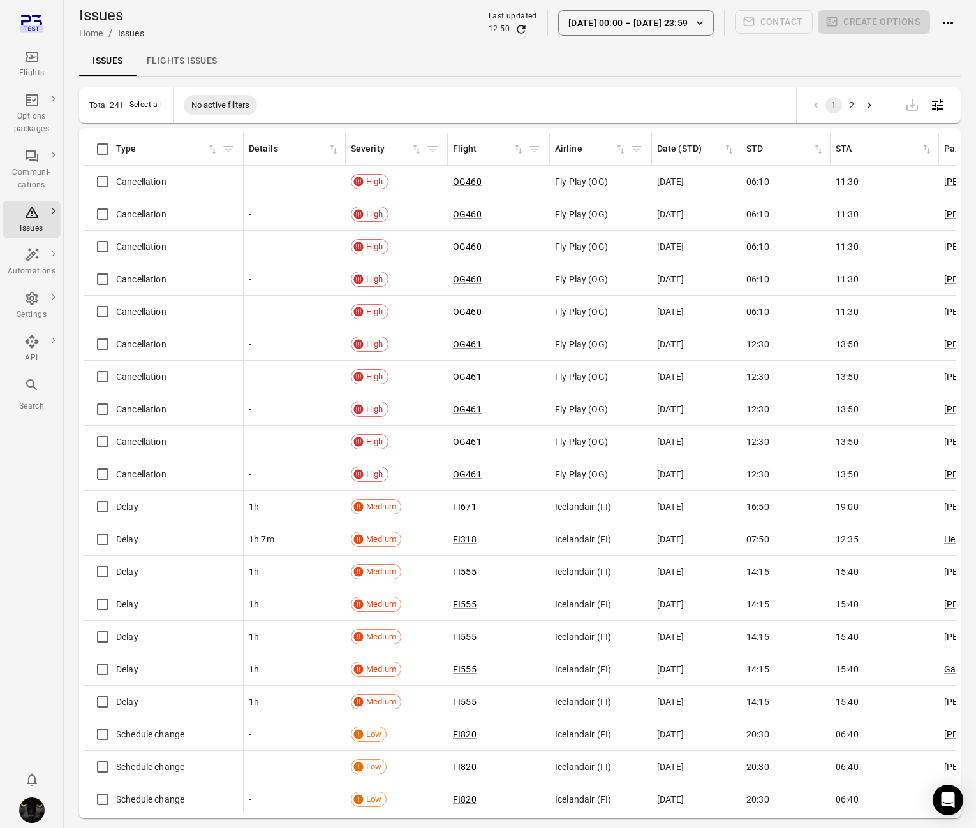
click at [343, 67] on div "Issues Flights issues" at bounding box center [519, 61] width 881 height 31
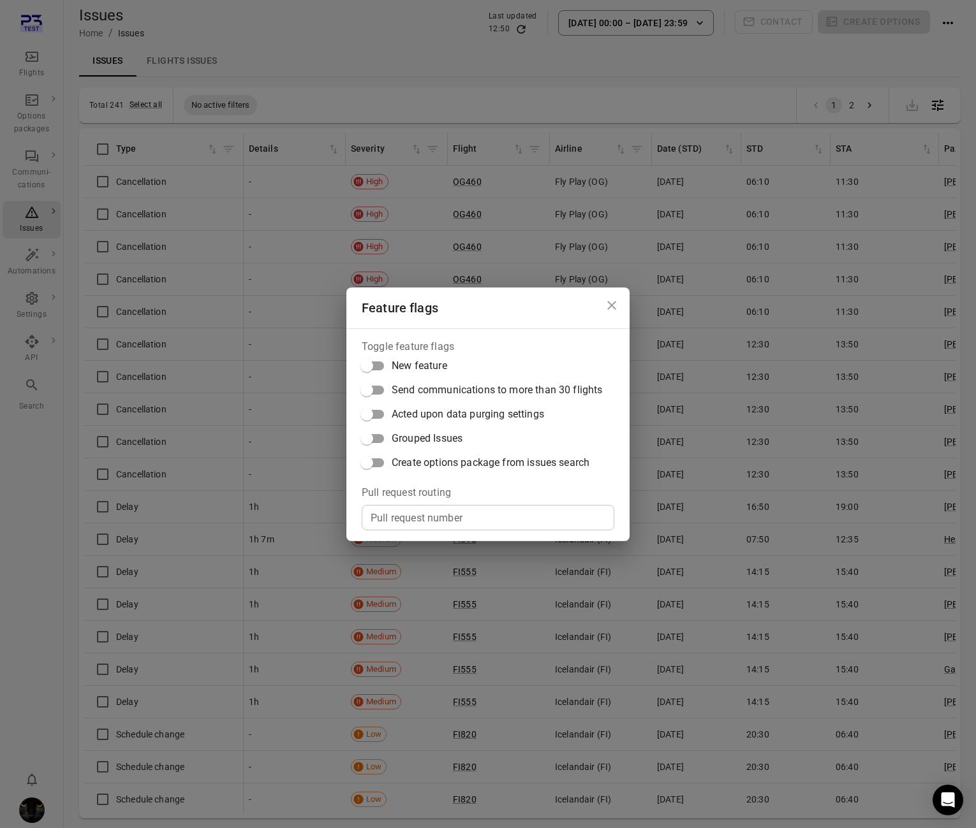
click at [448, 451] on label "Create options package from issues search" at bounding box center [478, 463] width 247 height 24
click at [145, 101] on div "Feature flags Toggle feature flags New feature Send communications to more than…" at bounding box center [488, 414] width 976 height 828
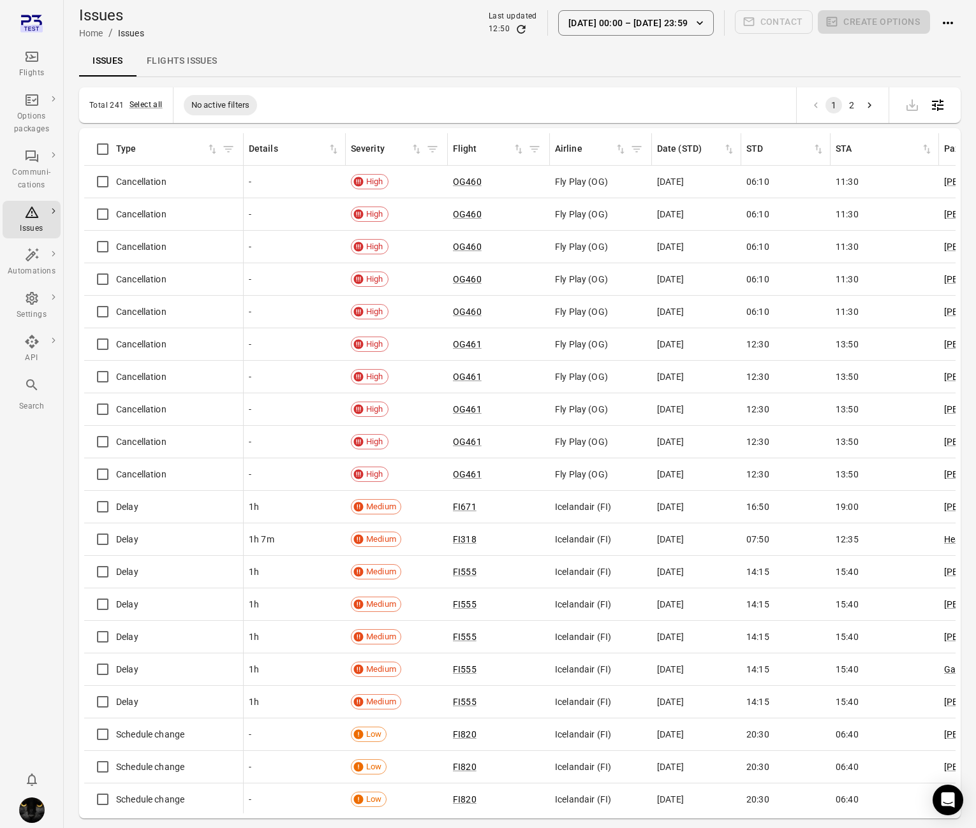
click at [145, 101] on button "Select all" at bounding box center [145, 105] width 33 height 13
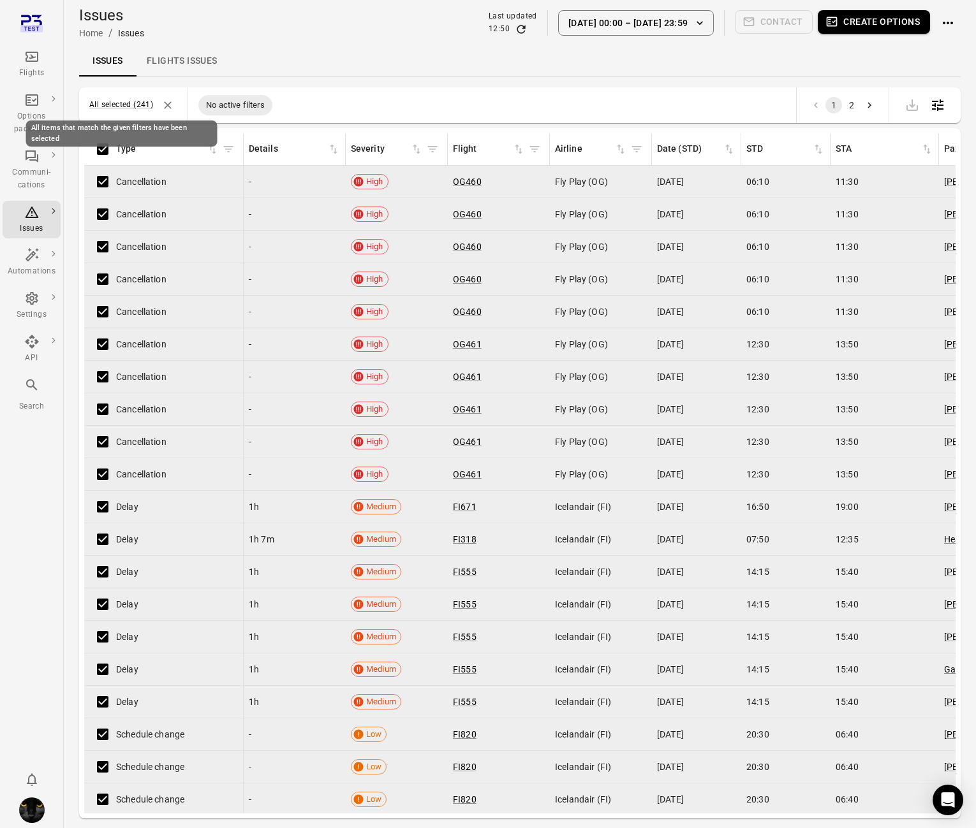
click at [145, 101] on button "All selected (241)" at bounding box center [121, 105] width 64 height 13
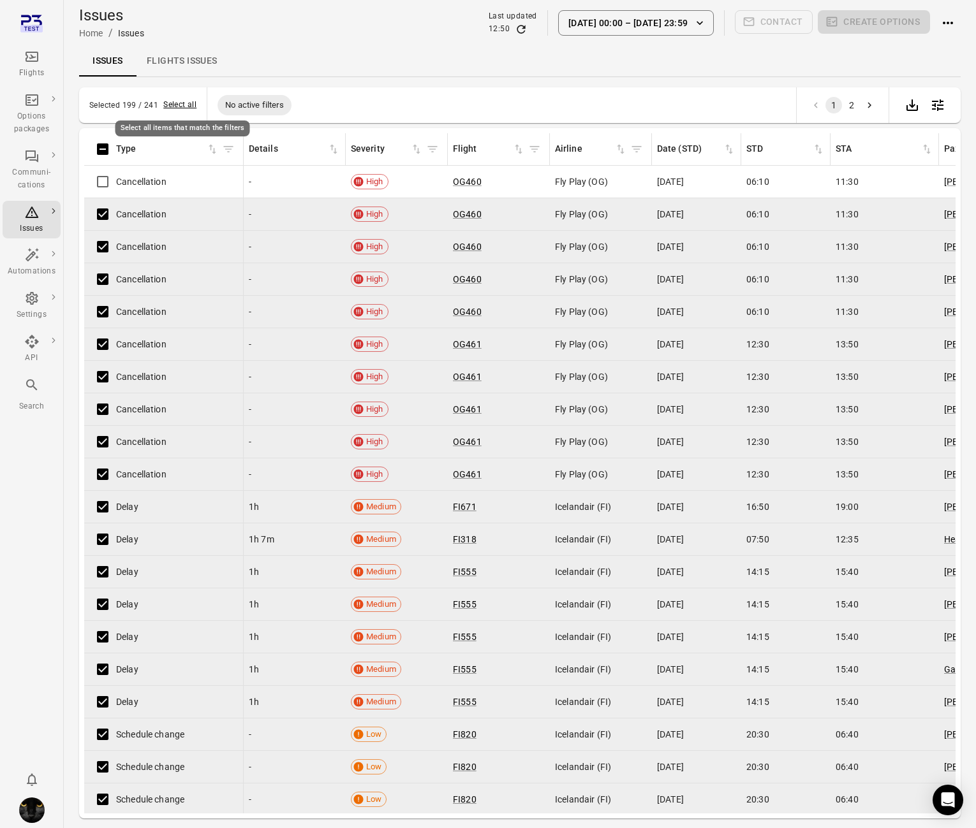
click at [175, 107] on button "Select all" at bounding box center [179, 105] width 33 height 13
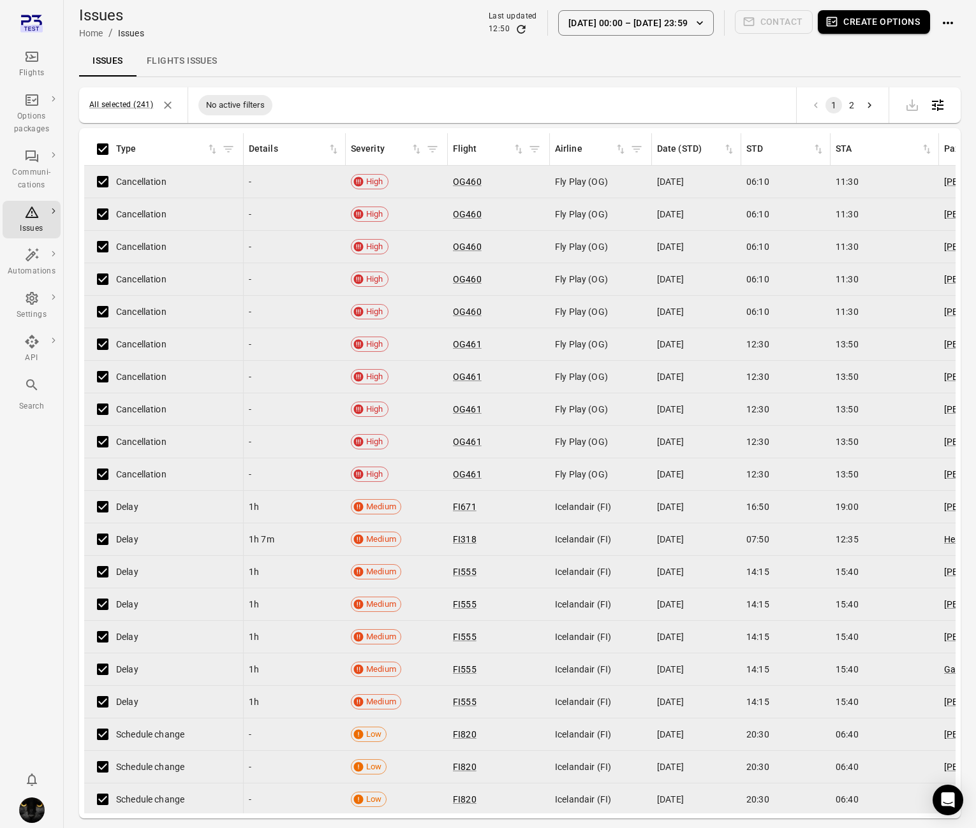
click at [346, 51] on div "Issues Flights issues" at bounding box center [519, 61] width 881 height 31
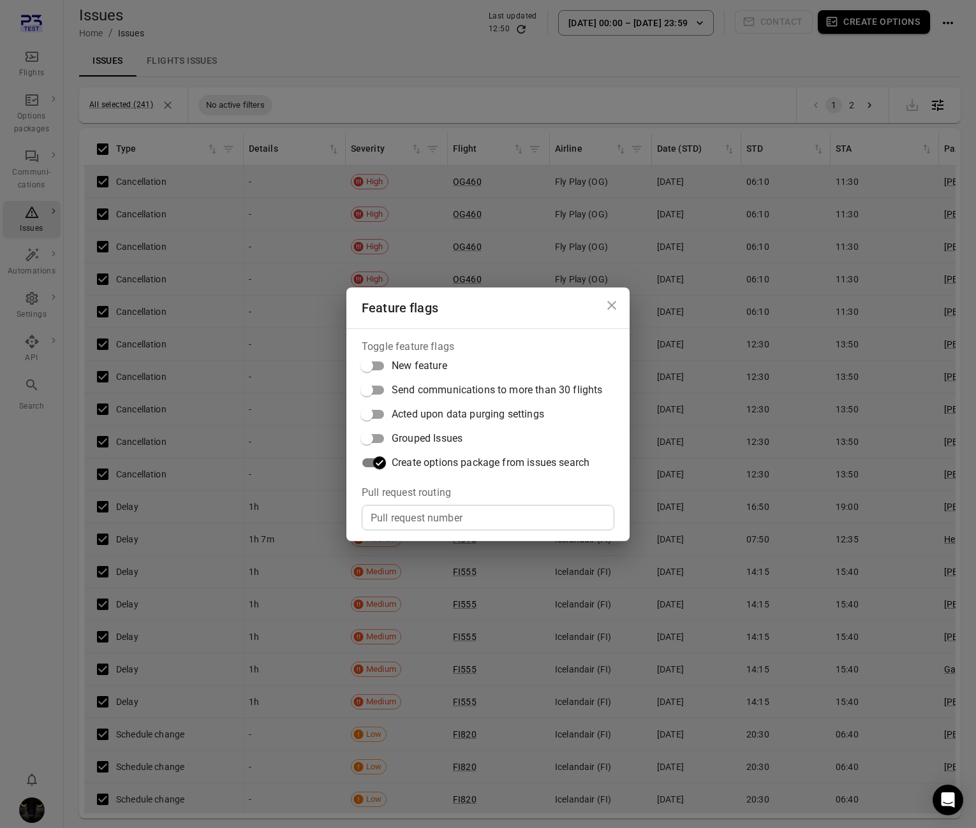
click at [420, 4] on div "Feature flags Toggle feature flags New feature Send communications to more than…" at bounding box center [488, 414] width 976 height 828
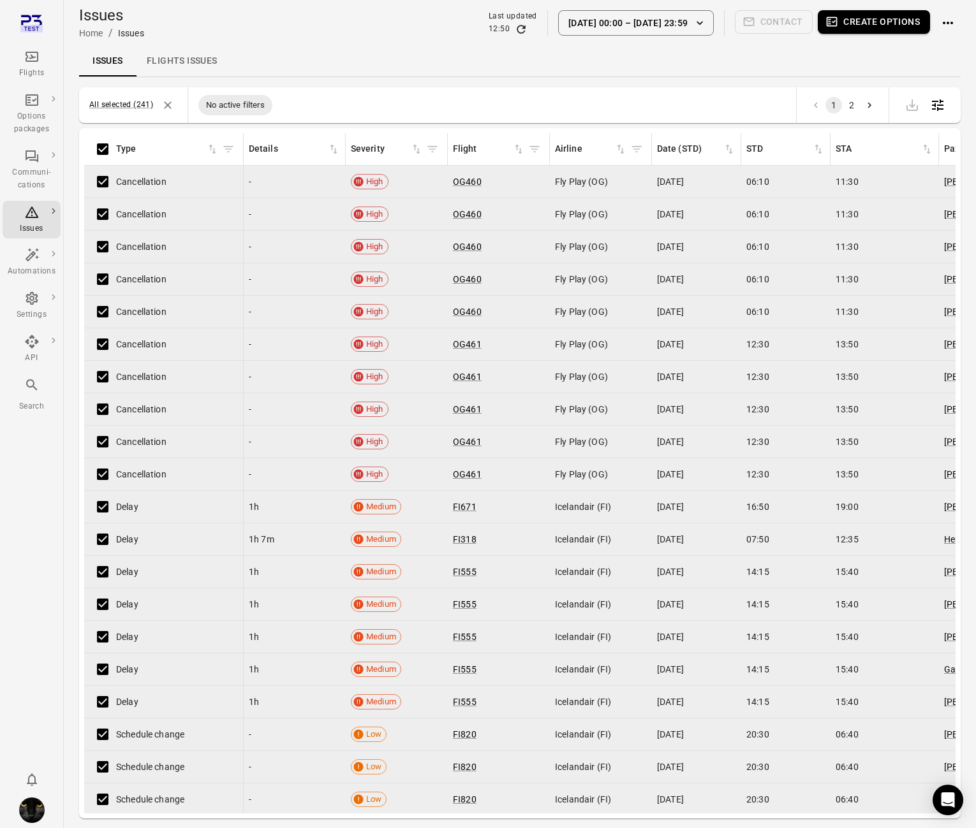
click at [571, 68] on div "Issues Flights issues" at bounding box center [519, 61] width 881 height 31
click at [956, 26] on button "Actions" at bounding box center [948, 23] width 26 height 26
click at [674, 82] on div at bounding box center [488, 414] width 976 height 828
click at [40, 59] on div "Flights" at bounding box center [32, 64] width 48 height 31
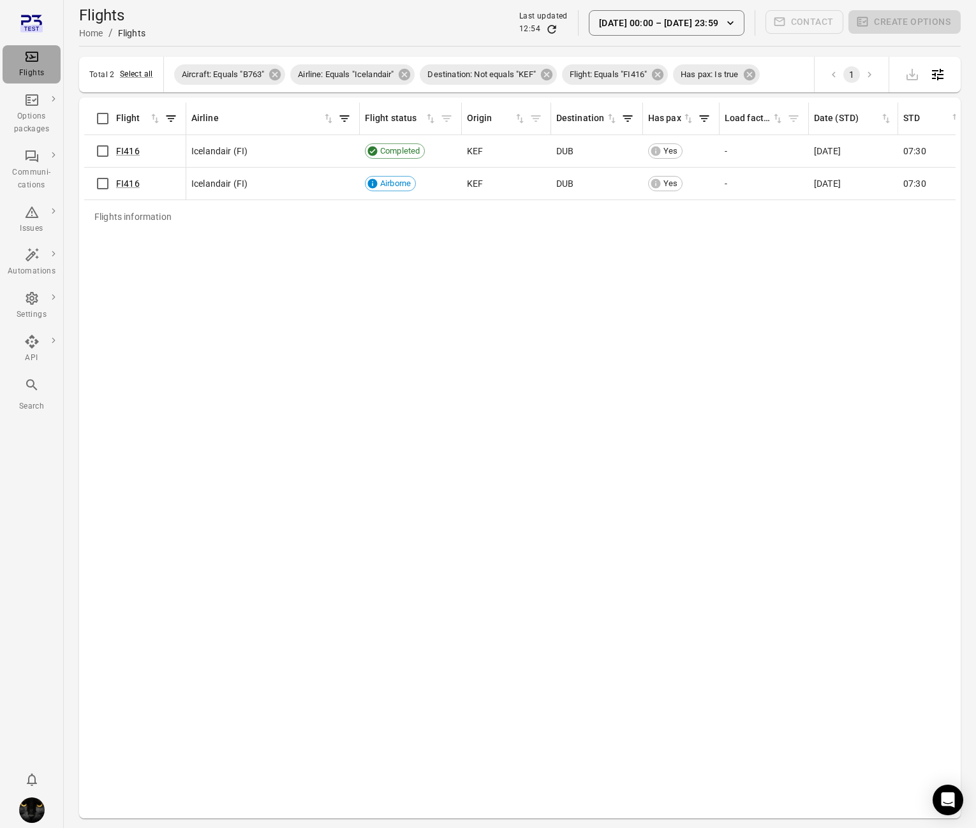
click at [40, 57] on div "Flights" at bounding box center [32, 64] width 48 height 31
click at [281, 77] on icon at bounding box center [274, 74] width 11 height 11
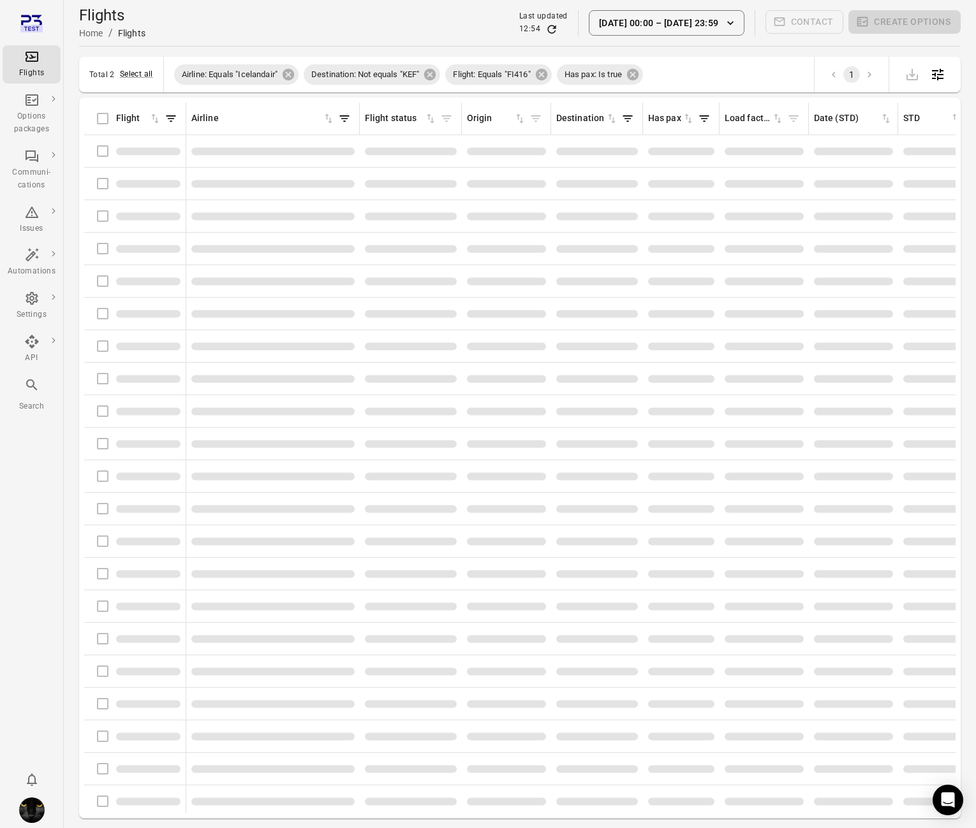
click at [281, 77] on span "Airline: Equals "Icelandair"" at bounding box center [229, 74] width 111 height 13
click at [286, 74] on icon at bounding box center [288, 74] width 11 height 11
click at [287, 74] on span "Destination: Not equals "KEF"" at bounding box center [235, 74] width 123 height 13
click at [298, 72] on icon at bounding box center [300, 74] width 11 height 11
drag, startPoint x: 298, startPoint y: 72, endPoint x: 278, endPoint y: 77, distance: 20.4
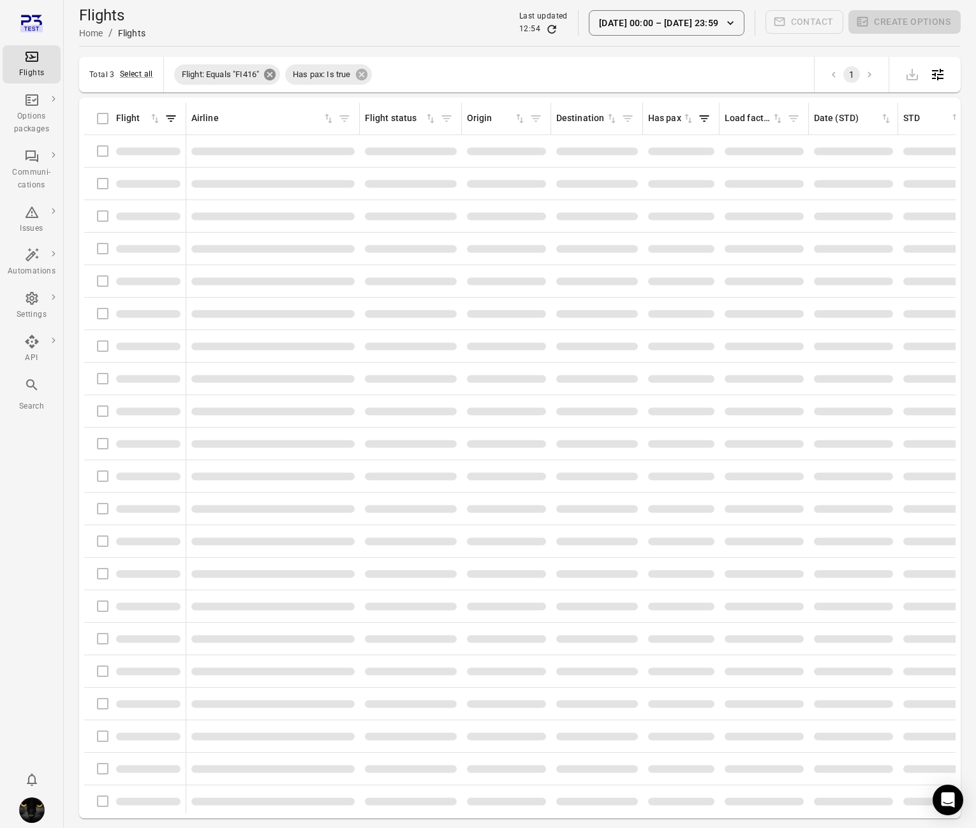
click at [297, 73] on span "Has pax: Is true" at bounding box center [321, 74] width 73 height 13
click at [272, 78] on icon at bounding box center [269, 74] width 11 height 11
click at [252, 75] on icon at bounding box center [249, 74] width 11 height 11
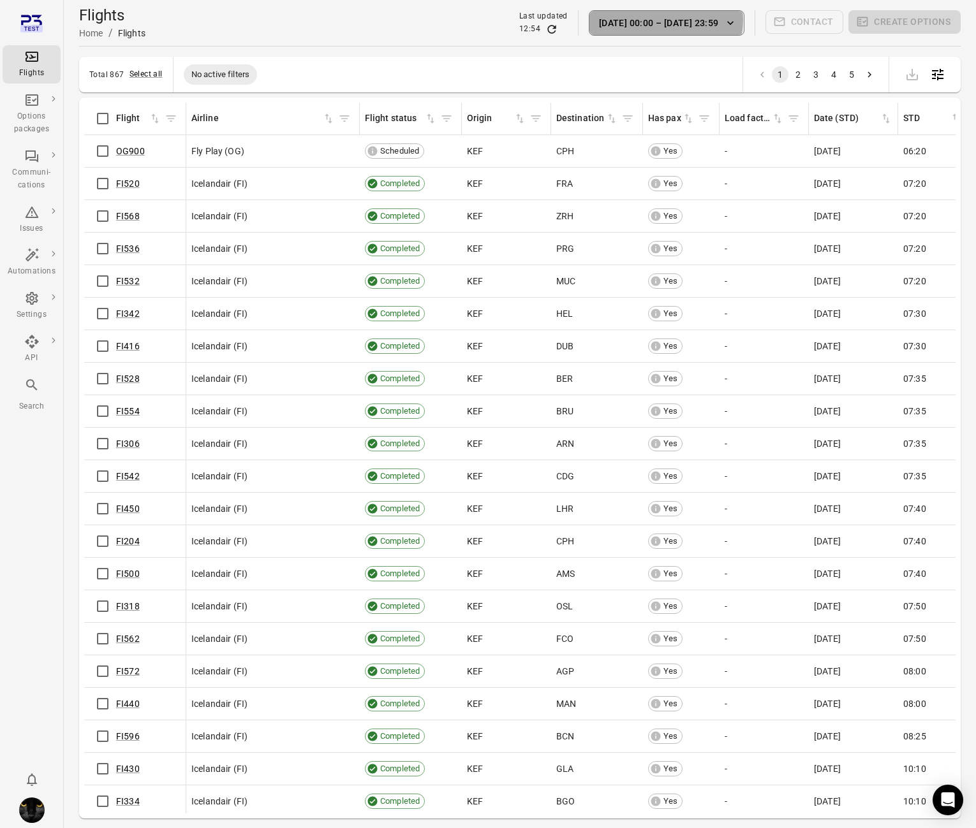
click at [670, 20] on button "1 Oct 00:00 – 6 Oct 23:59" at bounding box center [667, 23] width 156 height 26
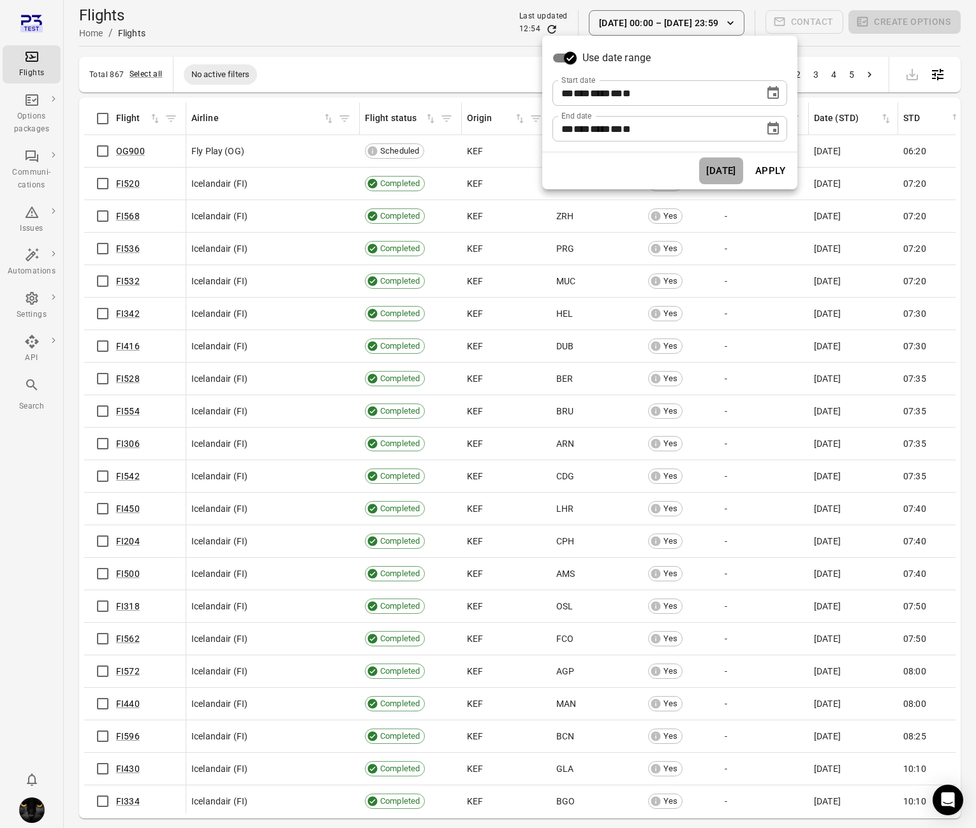
click at [709, 163] on button "[DATE]" at bounding box center [721, 171] width 44 height 27
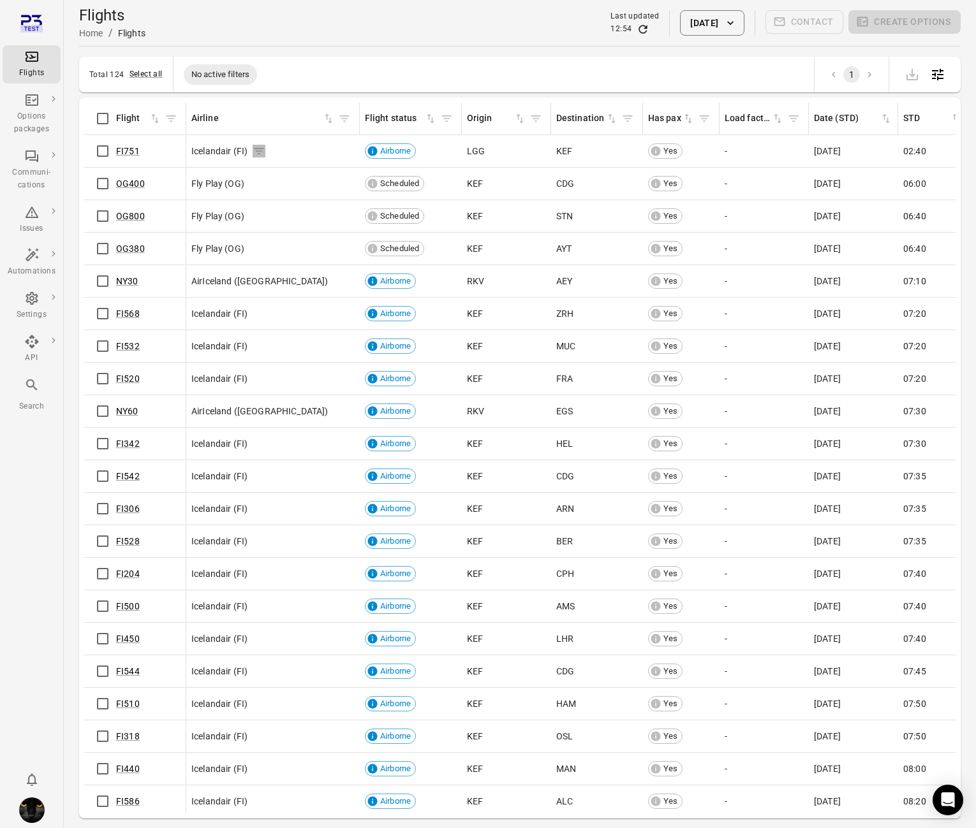
click at [254, 147] on icon "Flights information" at bounding box center [259, 151] width 13 height 13
click at [432, 147] on icon "Flights information" at bounding box center [427, 151] width 13 height 13
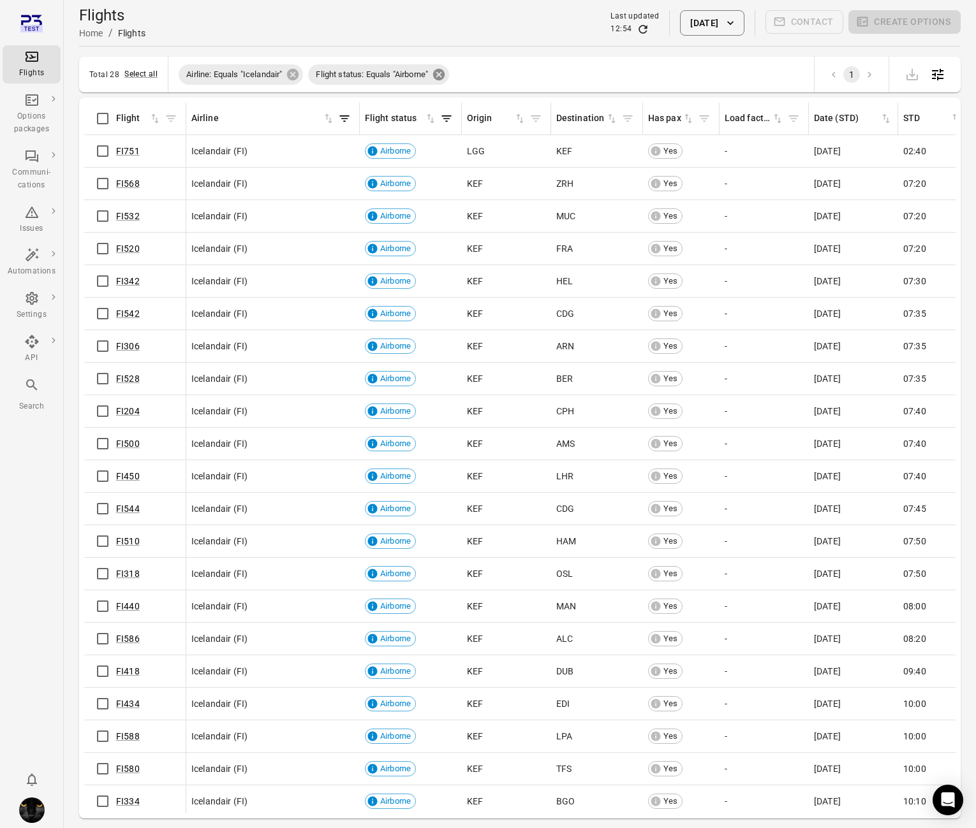
click at [445, 74] on icon at bounding box center [439, 75] width 14 height 14
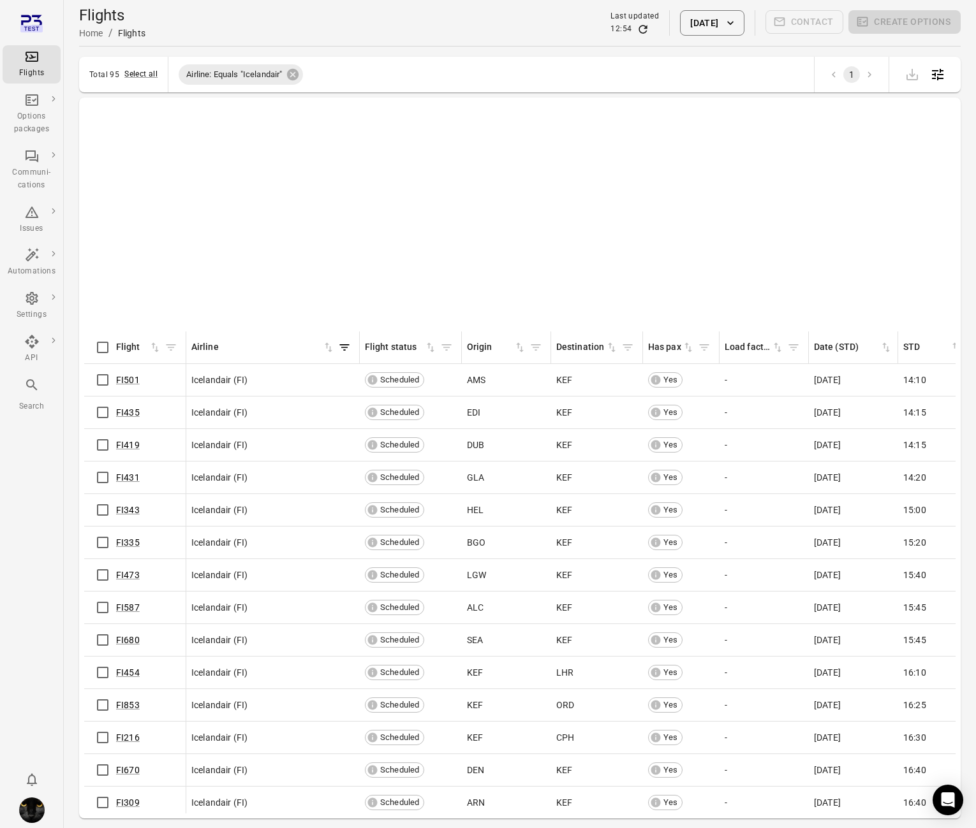
scroll to position [1292, 0]
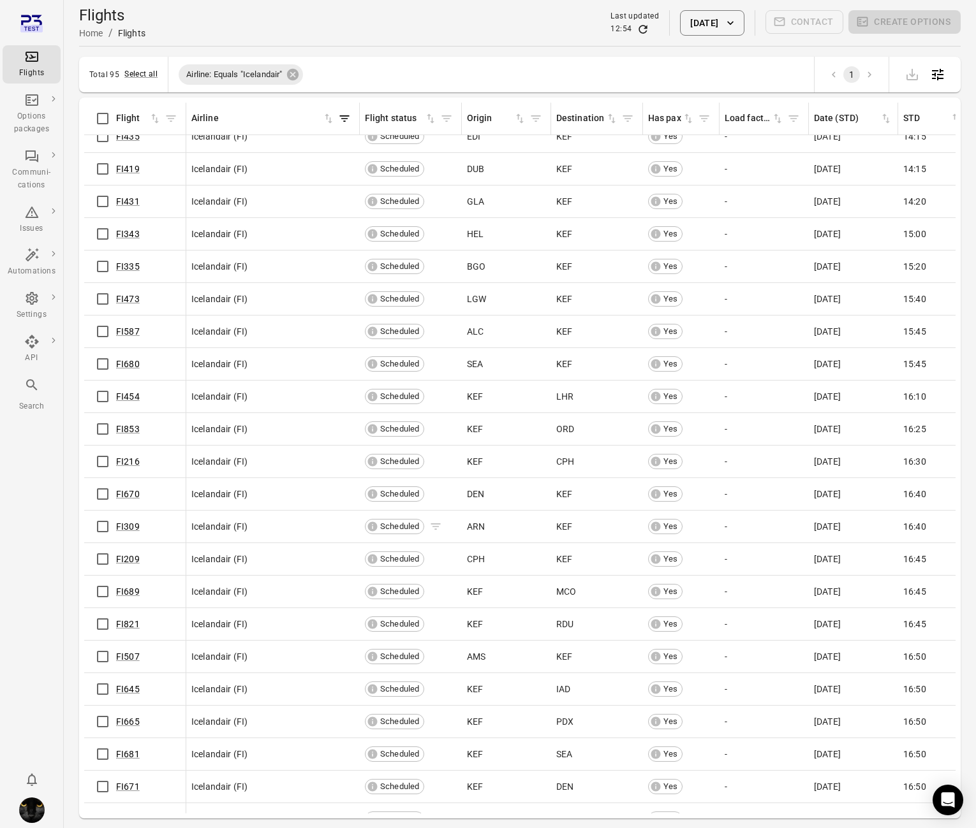
click at [433, 527] on icon "Flights information" at bounding box center [435, 526] width 13 height 13
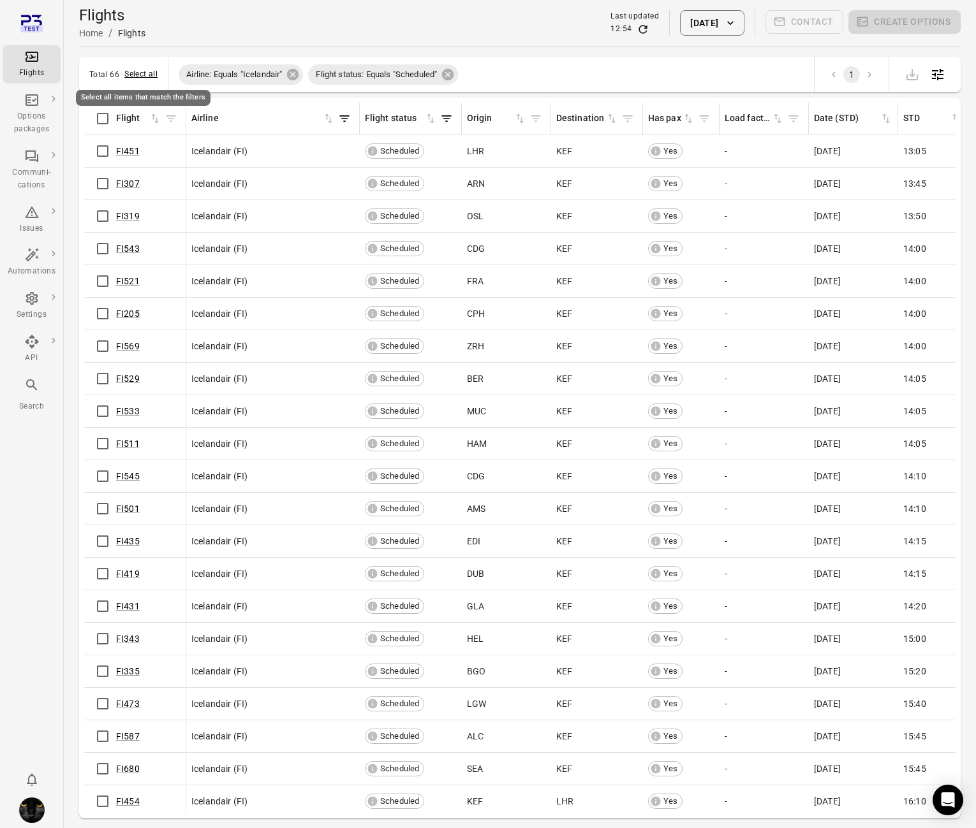
click at [145, 69] on button "Select all" at bounding box center [140, 74] width 33 height 13
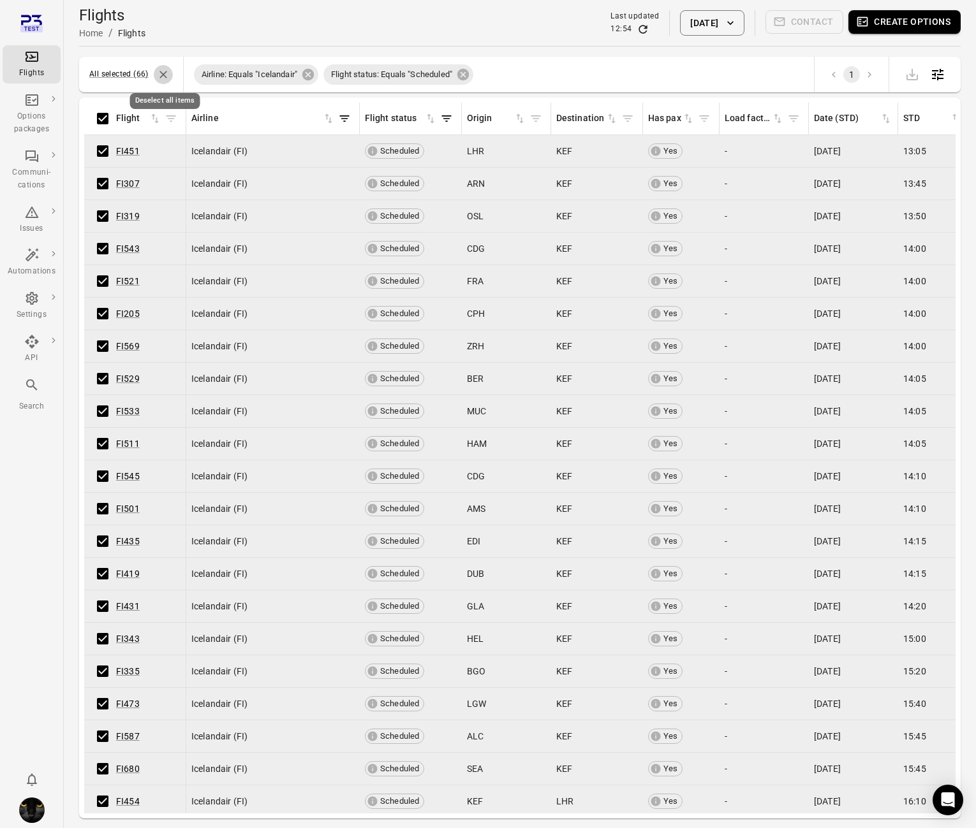
click at [160, 72] on icon "Deselect all items" at bounding box center [163, 74] width 13 height 13
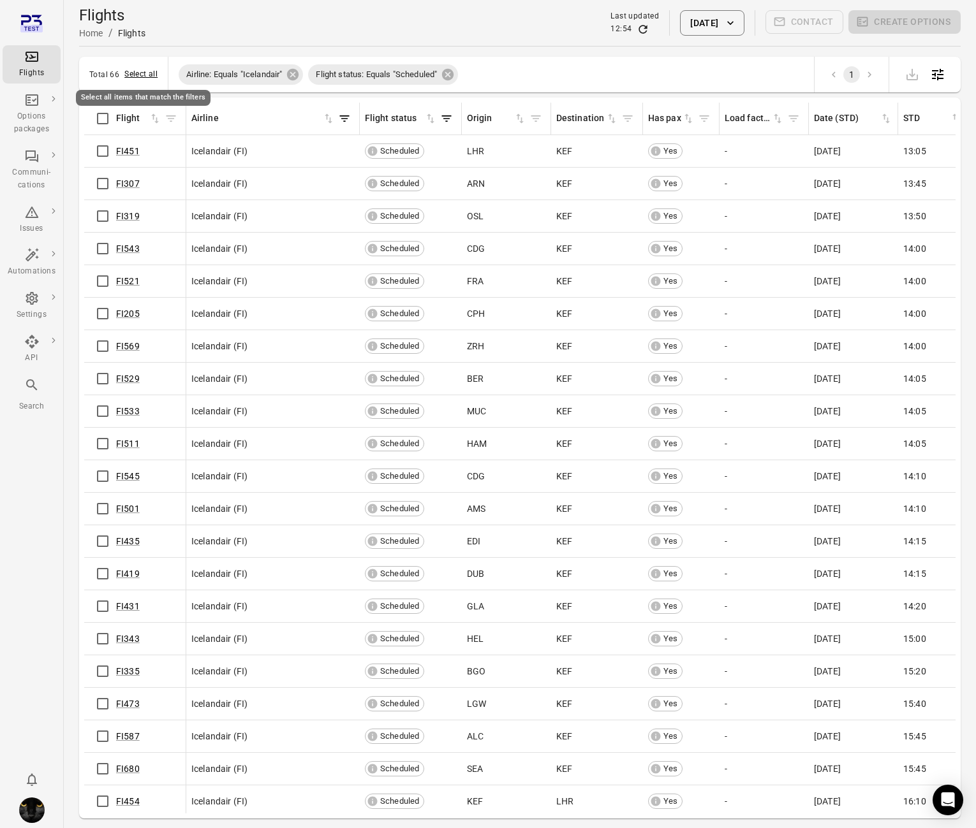
click at [147, 71] on button "Select all" at bounding box center [140, 74] width 33 height 13
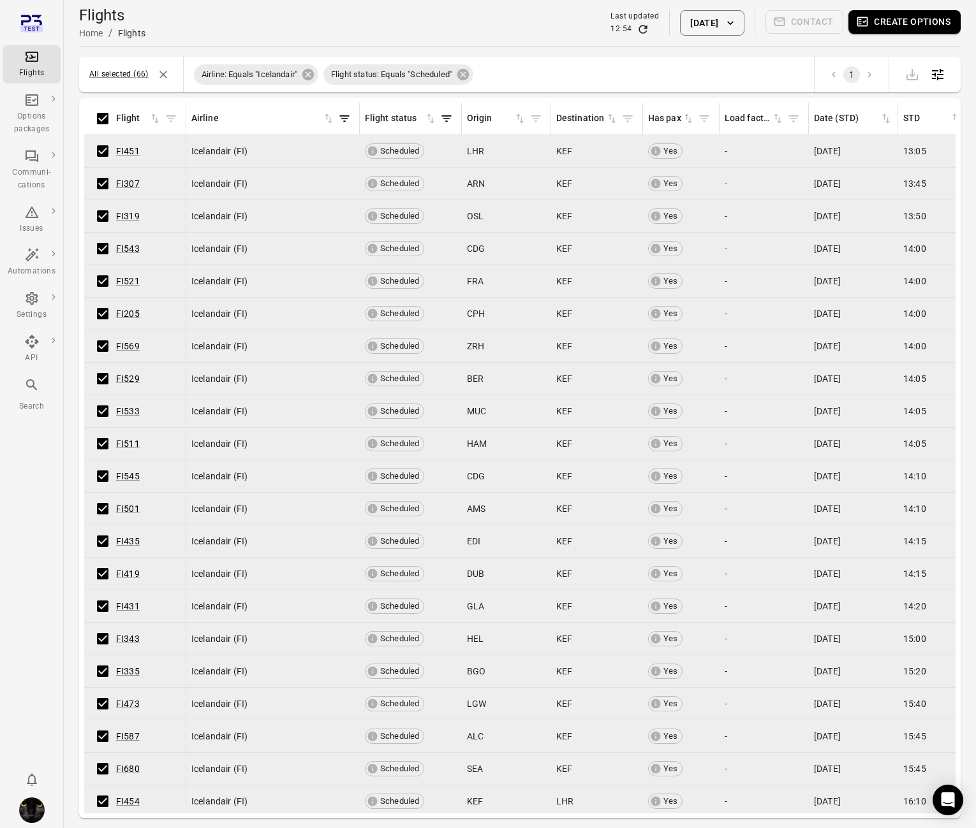
click at [897, 20] on button "Create options" at bounding box center [904, 22] width 112 height 24
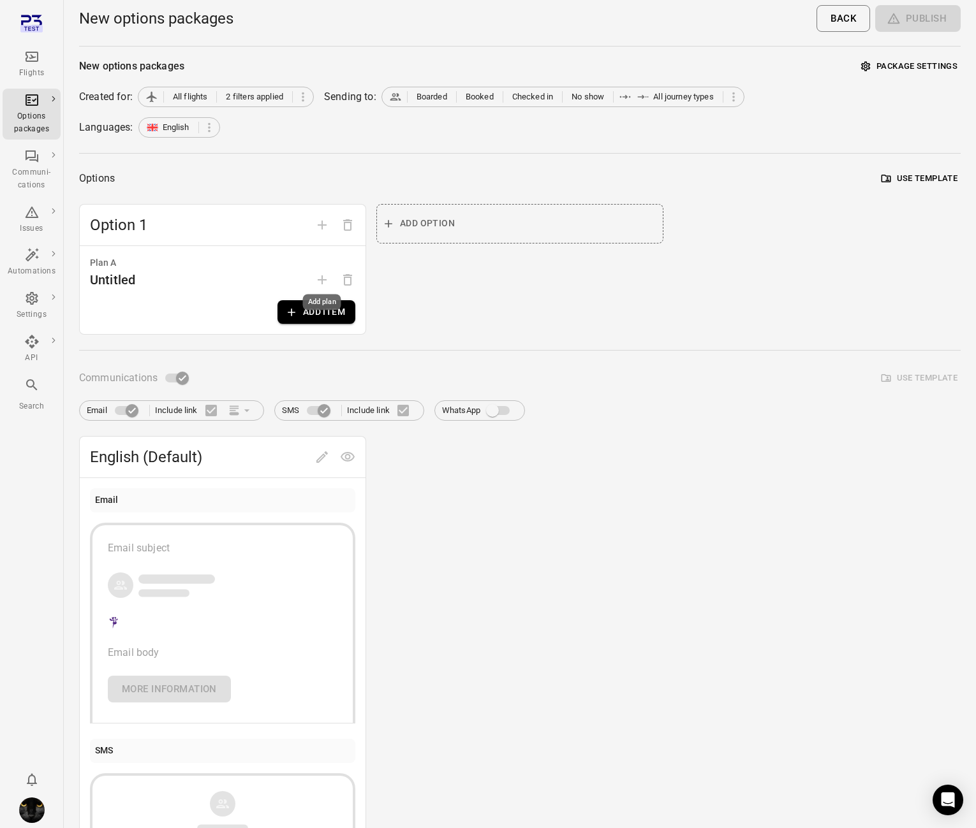
drag, startPoint x: 318, startPoint y: 302, endPoint x: 307, endPoint y: 298, distance: 10.9
click at [318, 302] on div "Add plan" at bounding box center [322, 303] width 38 height 16
click at [300, 312] on button "Add item" at bounding box center [316, 312] width 78 height 24
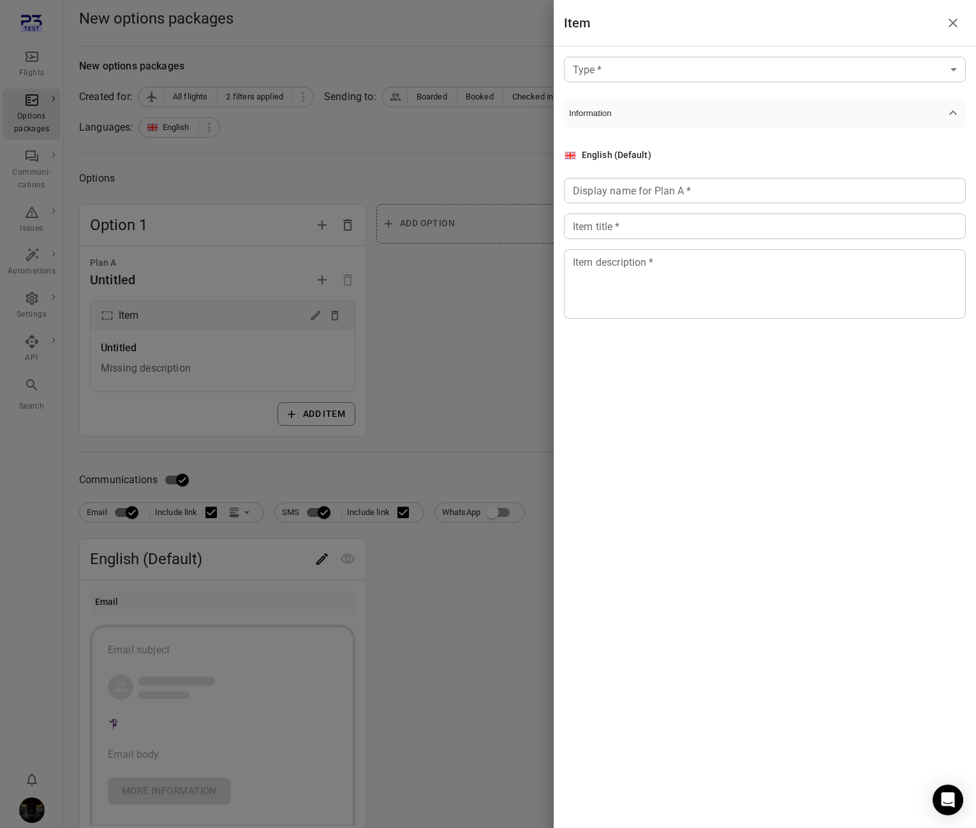
click at [722, 66] on body "Flights Options packages Communi-cations Issues Automations Settings API Search…" at bounding box center [488, 545] width 976 height 1091
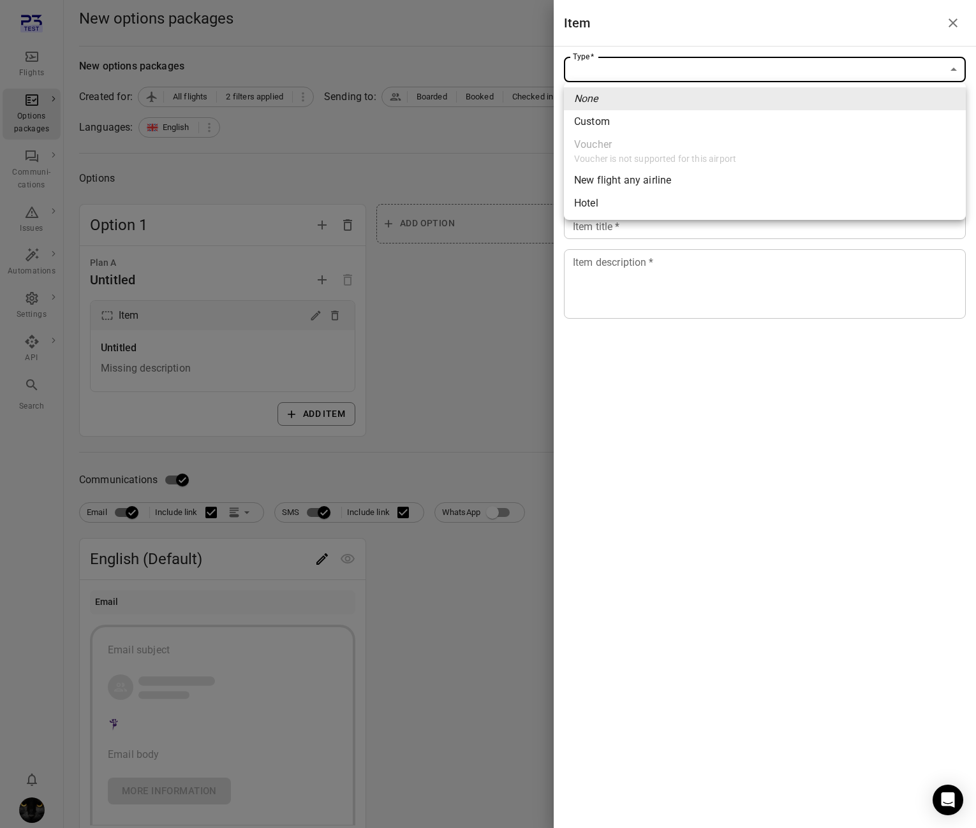
click at [666, 122] on li "Custom" at bounding box center [765, 121] width 402 height 23
type input "******"
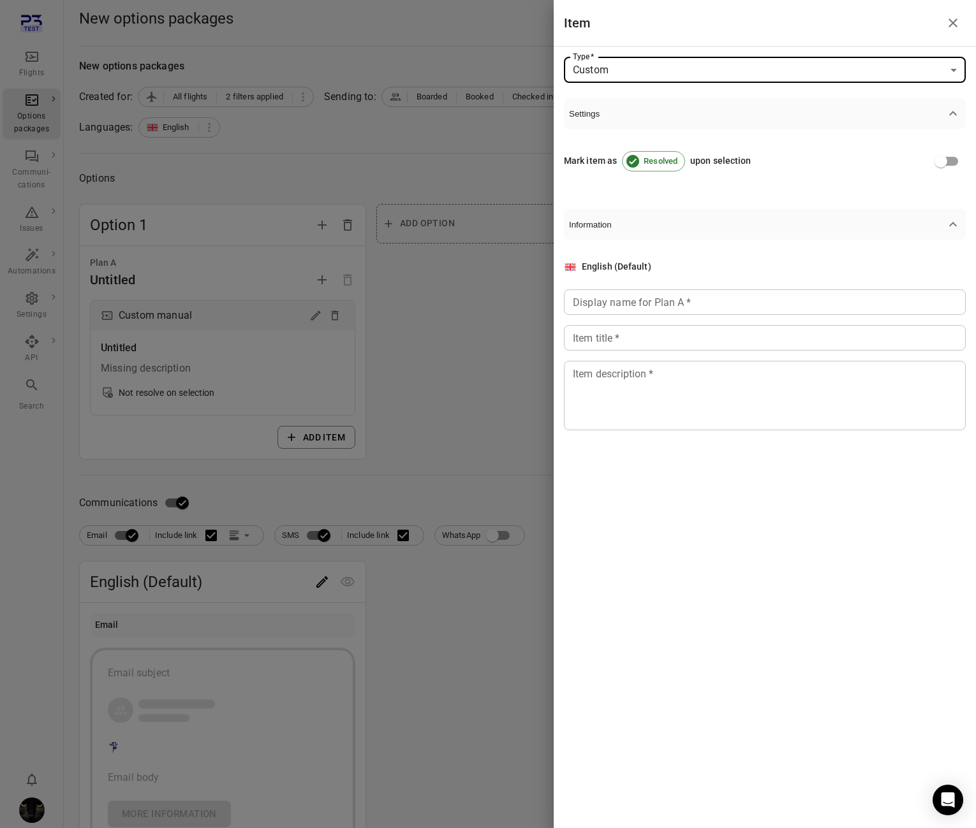
click at [631, 304] on input "Display name for Plan A   *" at bounding box center [765, 303] width 402 height 26
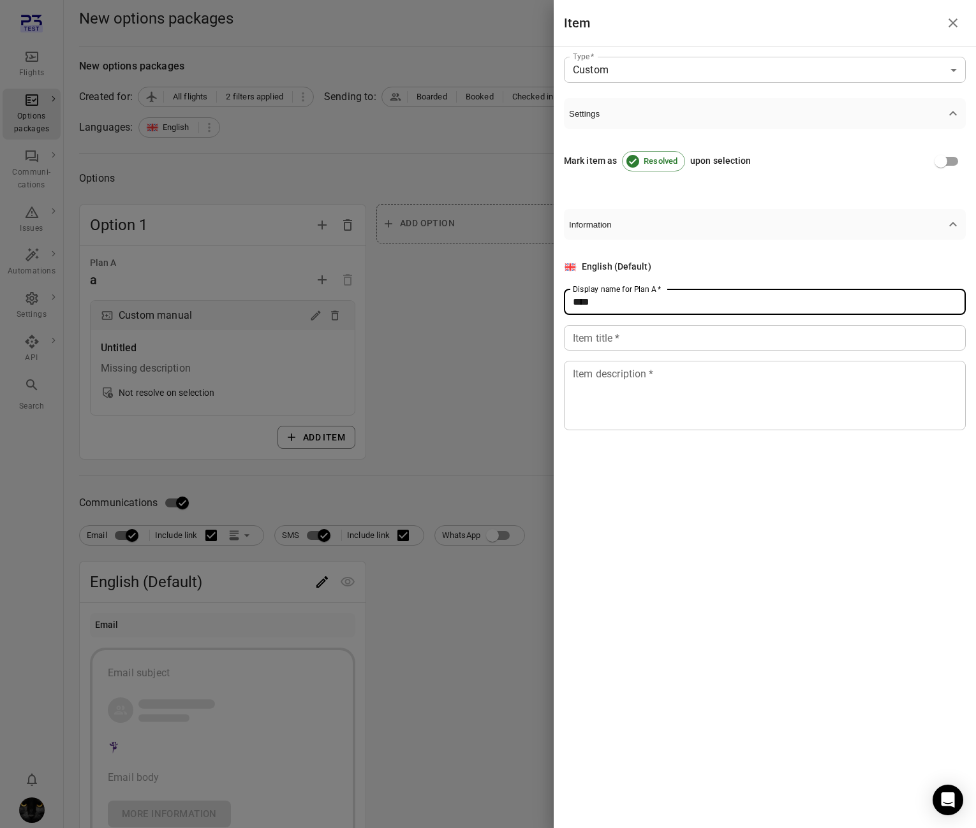
type input "****"
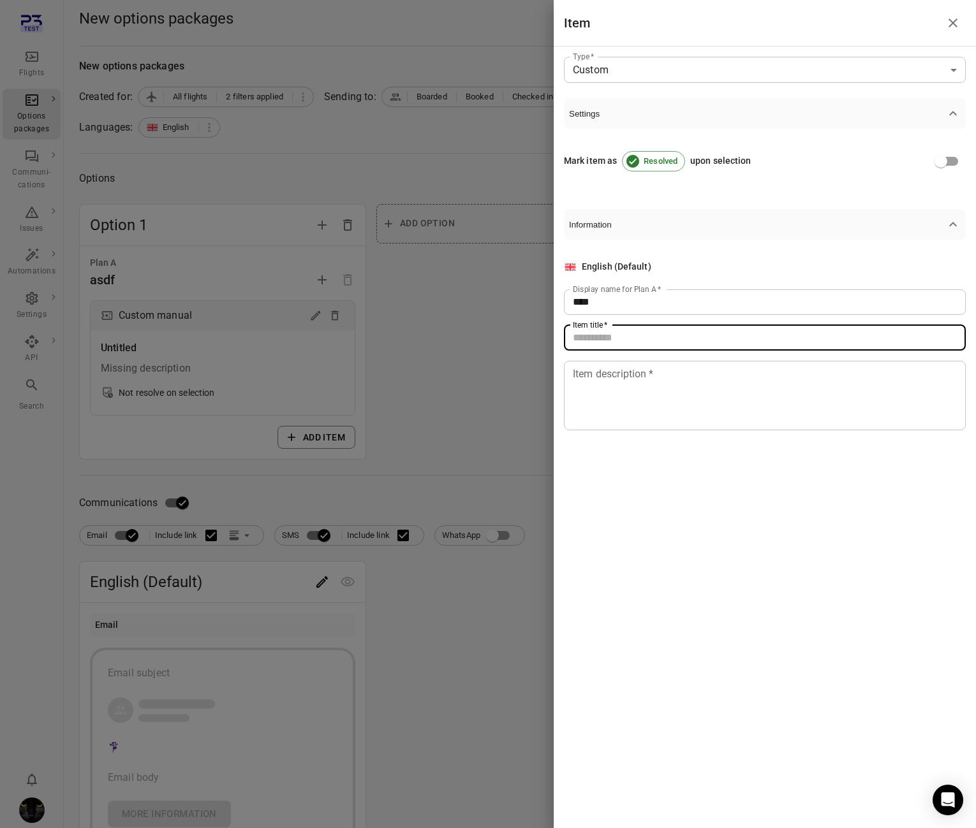
drag, startPoint x: 622, startPoint y: 330, endPoint x: 622, endPoint y: 406, distance: 76.5
click at [621, 346] on input "Item title   *" at bounding box center [765, 338] width 402 height 26
type input "****"
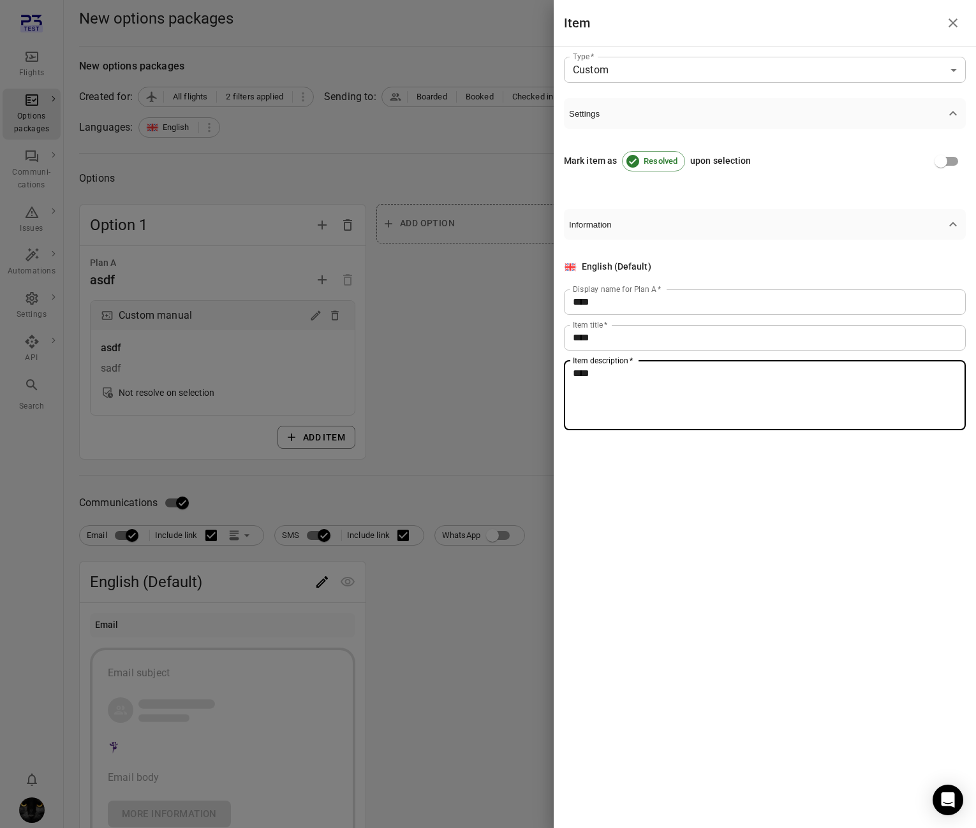
type textarea "****"
drag, startPoint x: 459, startPoint y: 442, endPoint x: 347, endPoint y: 615, distance: 206.3
click at [453, 446] on div at bounding box center [488, 414] width 976 height 828
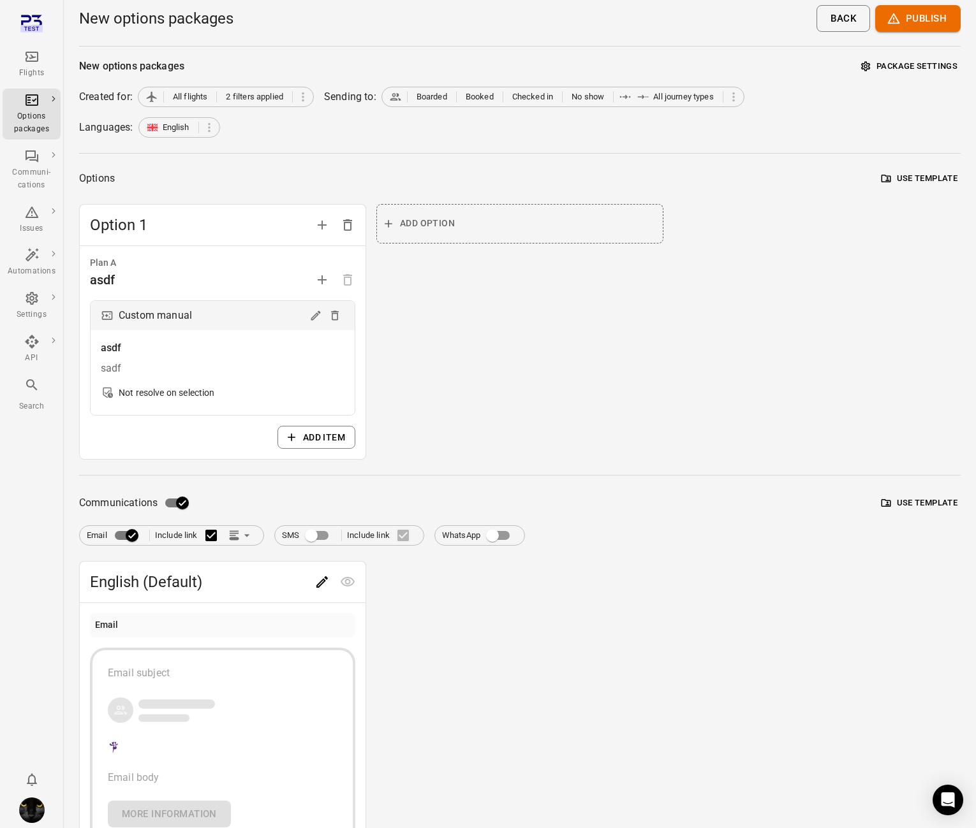
click at [320, 578] on icon "Edit" at bounding box center [321, 582] width 15 height 15
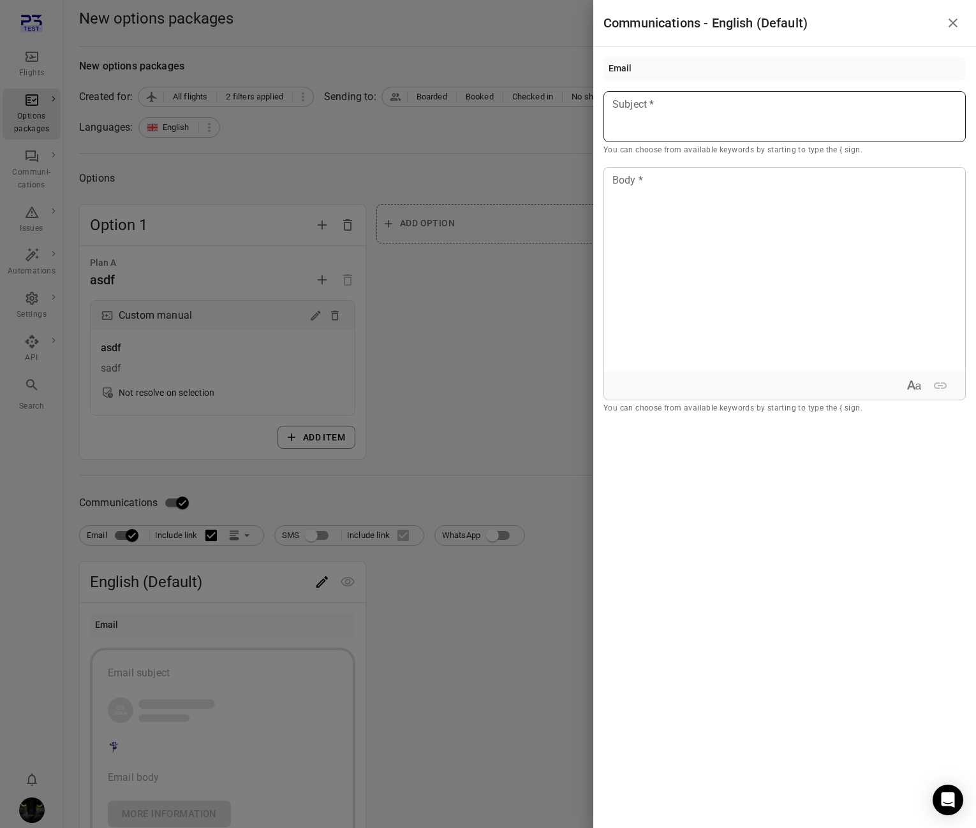
click at [654, 124] on div at bounding box center [784, 116] width 362 height 51
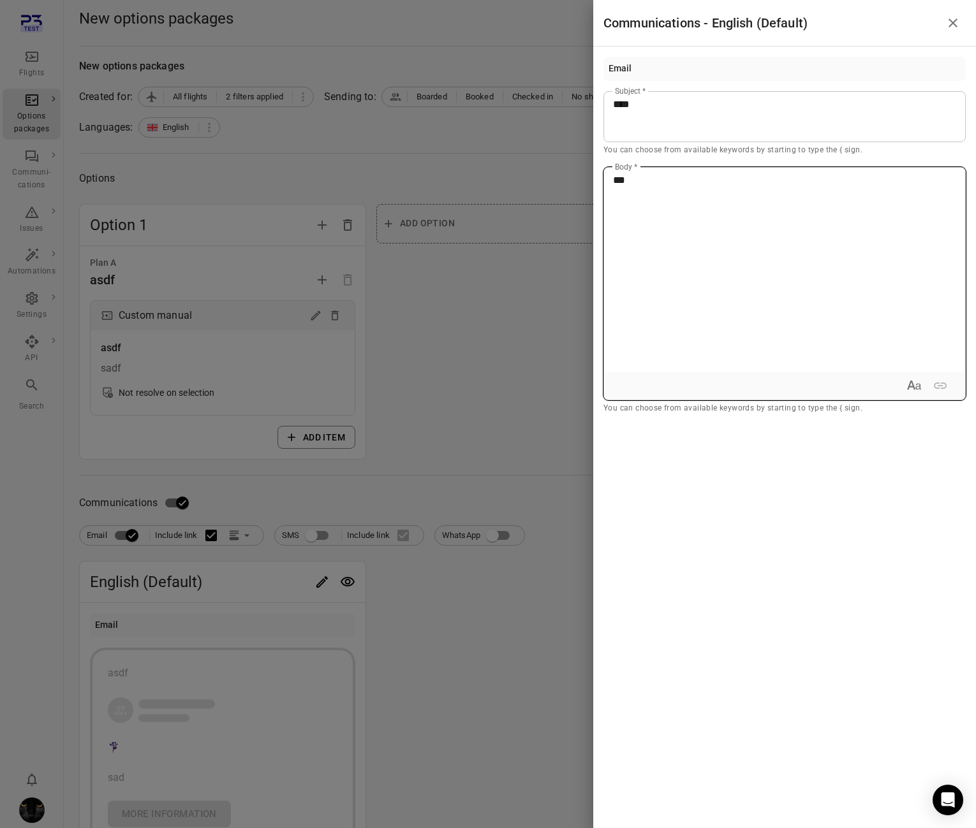
drag, startPoint x: 683, startPoint y: 219, endPoint x: 504, endPoint y: 219, distance: 178.6
click at [661, 220] on div "***" at bounding box center [784, 270] width 361 height 204
drag, startPoint x: 389, startPoint y: 182, endPoint x: 434, endPoint y: 169, distance: 46.6
click at [408, 178] on div at bounding box center [488, 414] width 976 height 828
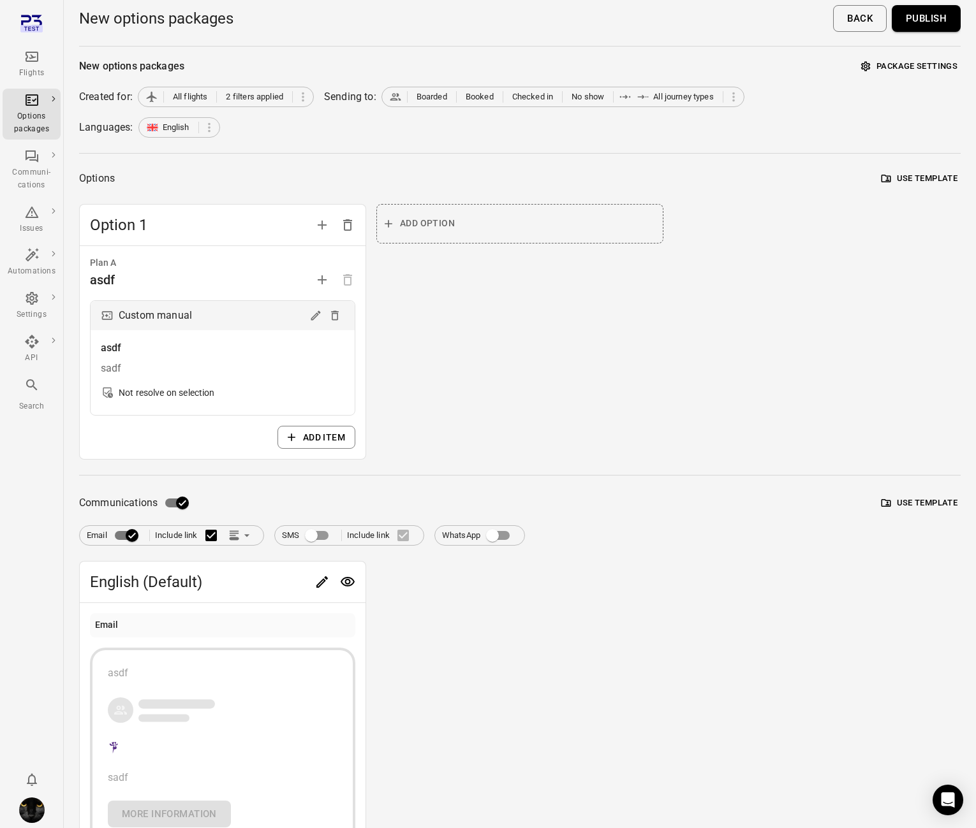
drag, startPoint x: 919, startPoint y: 16, endPoint x: 910, endPoint y: 10, distance: 11.0
click at [918, 16] on button "Publish" at bounding box center [926, 18] width 69 height 27
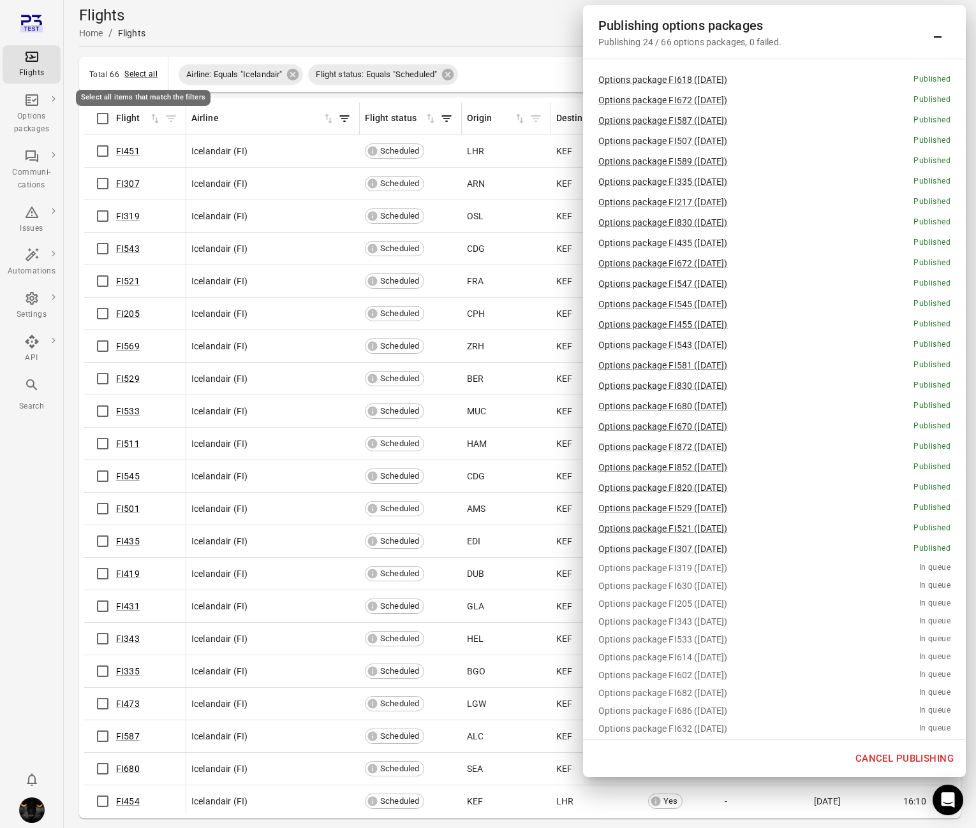
click at [142, 91] on div "Select all items that match the filters" at bounding box center [143, 98] width 135 height 16
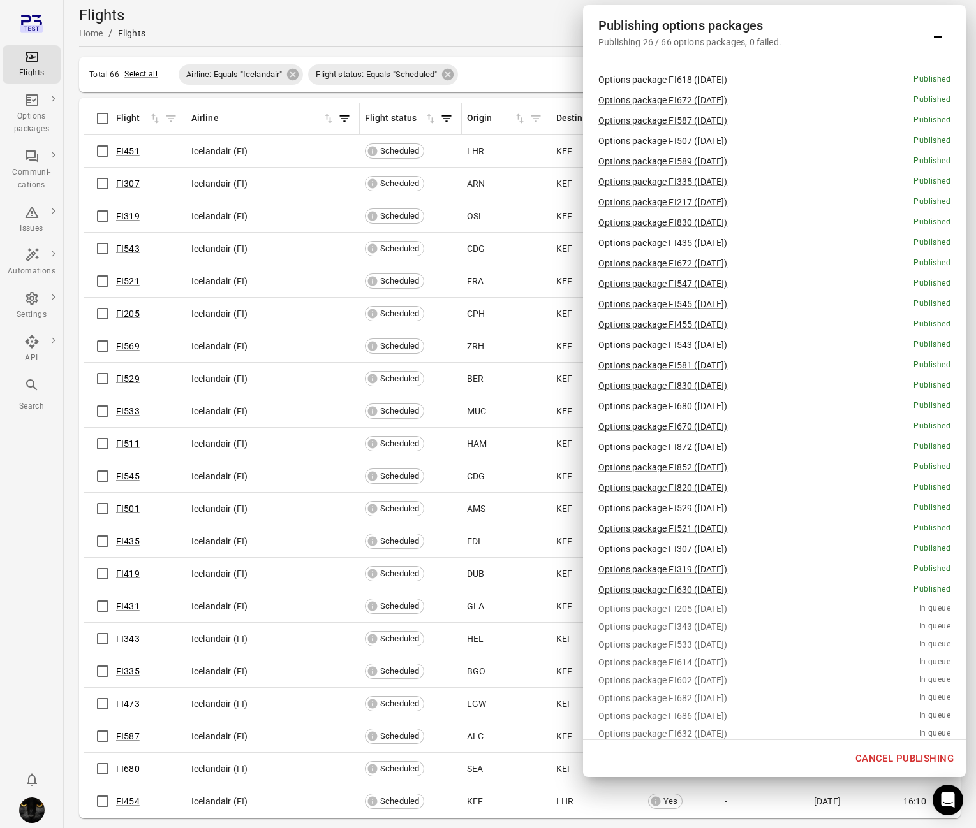
click at [950, 41] on div "Publishing options packages Publishing 26 / 66 options packages, 0 failed." at bounding box center [774, 31] width 352 height 33
click at [933, 38] on icon "Minimize" at bounding box center [937, 31] width 15 height 15
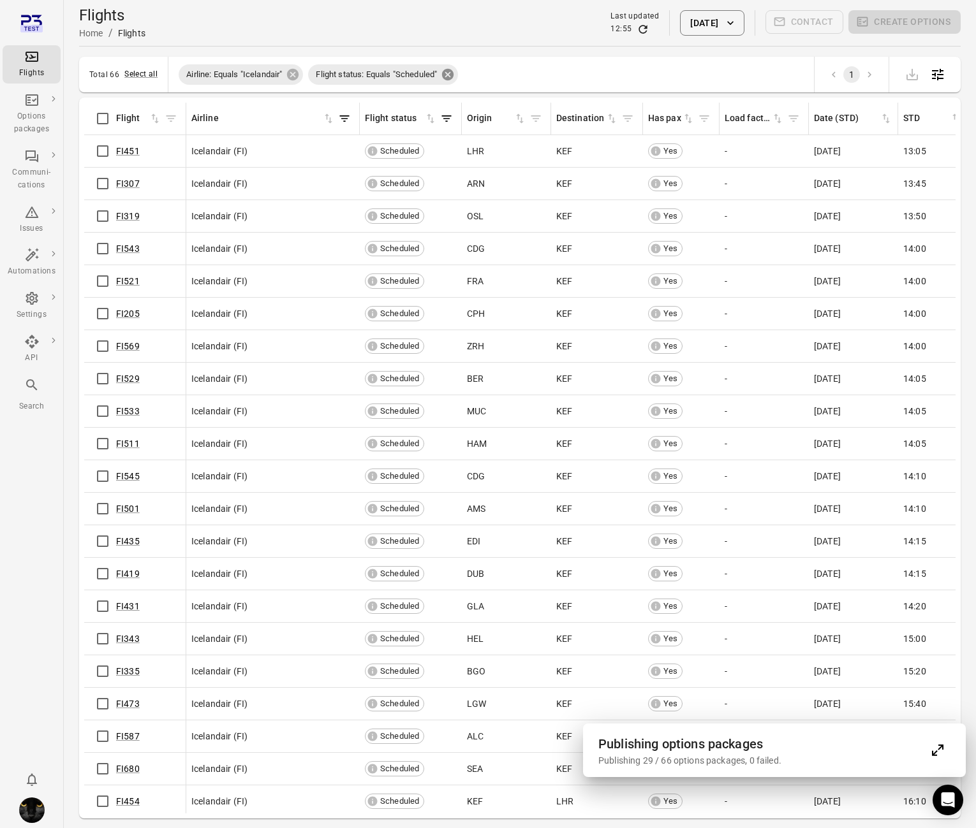
click at [449, 75] on icon at bounding box center [447, 74] width 11 height 11
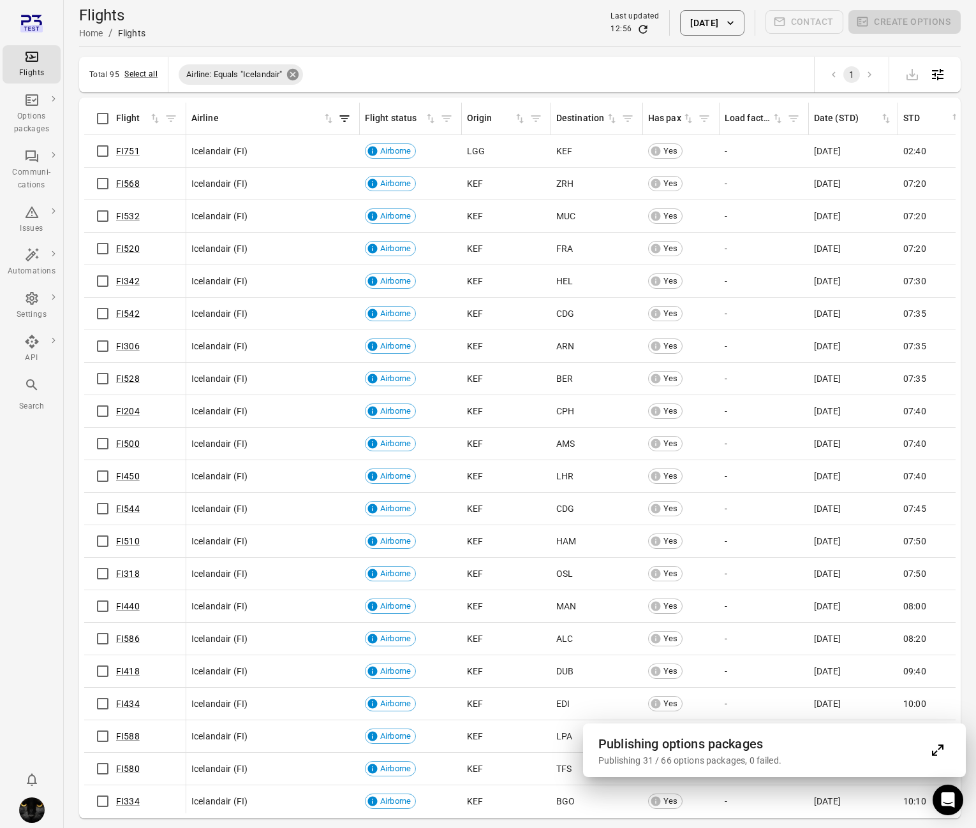
click at [291, 76] on icon at bounding box center [292, 74] width 11 height 11
click at [704, 19] on button "[DATE]" at bounding box center [712, 23] width 64 height 26
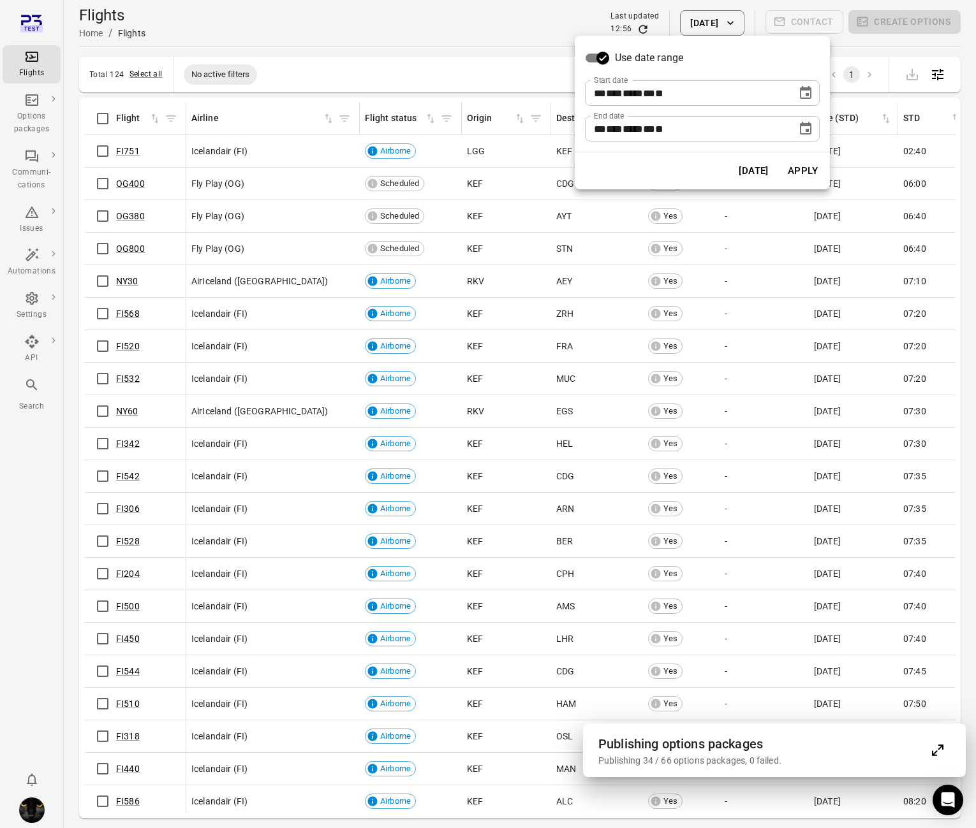
click at [795, 93] on button "Choose date, selected date is Oct 7, 2025" at bounding box center [806, 93] width 26 height 26
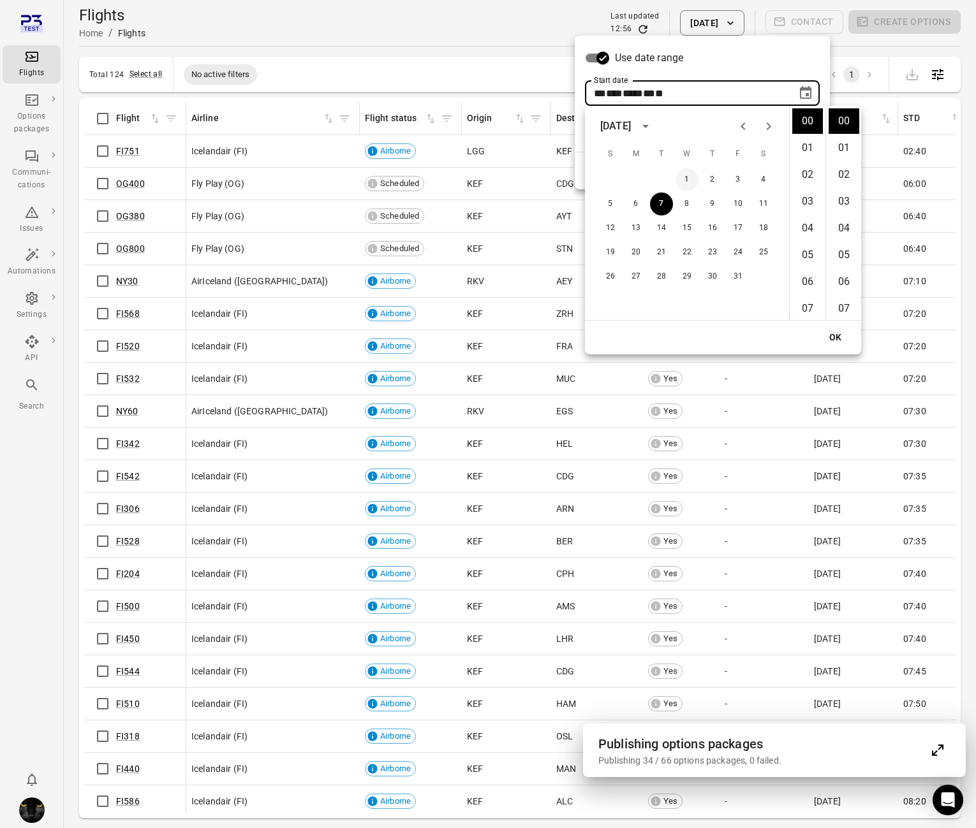
click at [687, 189] on button "1" at bounding box center [686, 179] width 23 height 23
type input "**********"
click at [832, 328] on button "OK" at bounding box center [835, 338] width 41 height 24
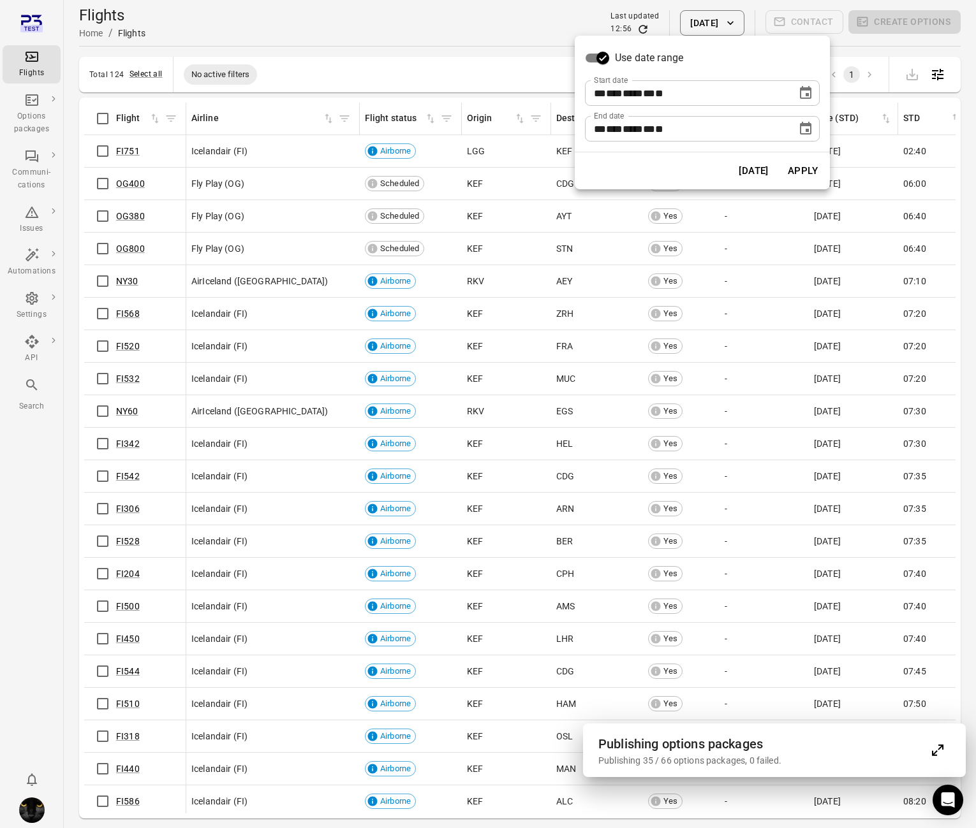
click at [808, 164] on button "Apply" at bounding box center [803, 171] width 44 height 27
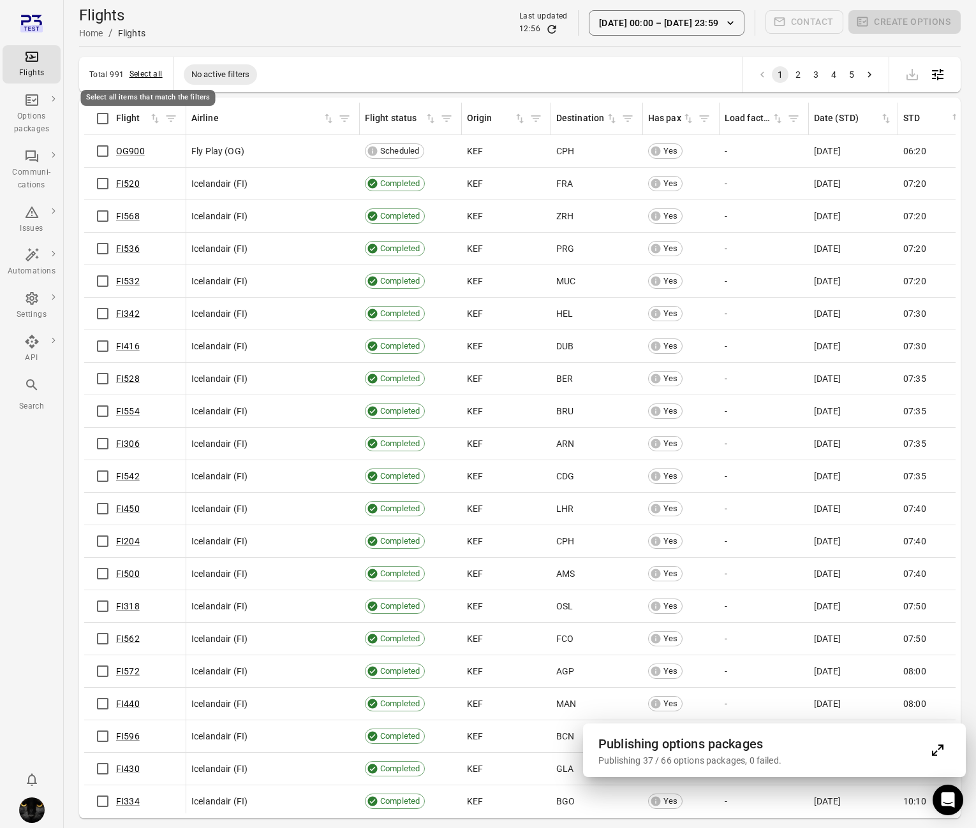
click at [145, 73] on button "Select all" at bounding box center [145, 74] width 33 height 13
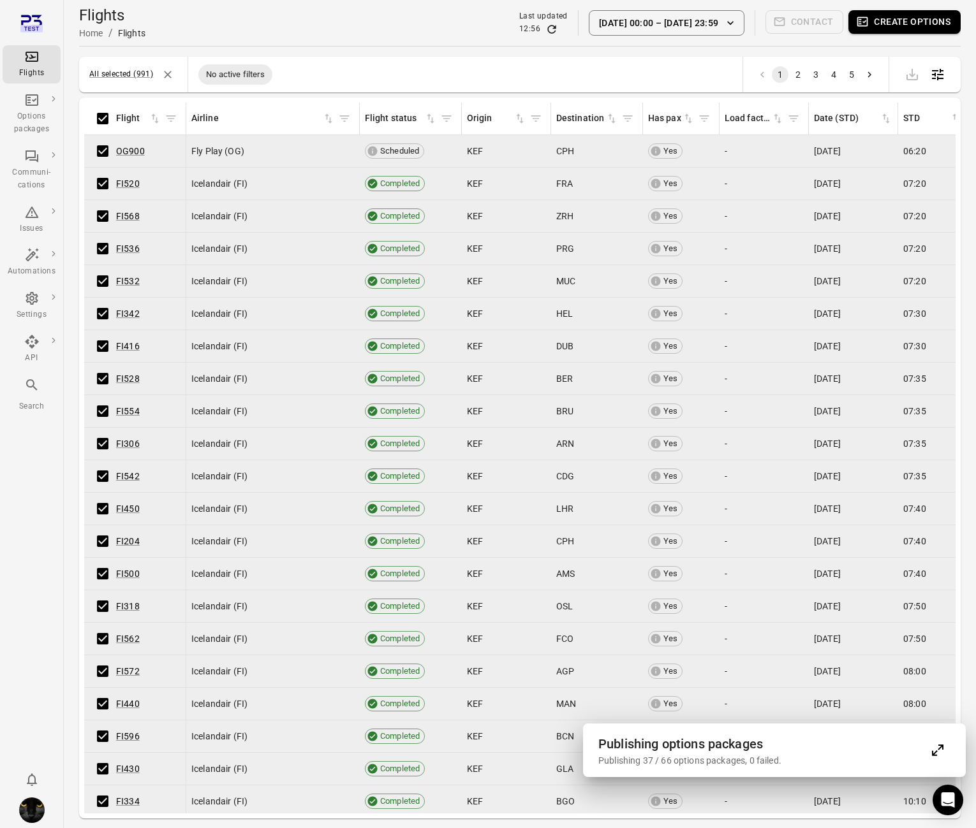
click at [796, 75] on button "2" at bounding box center [798, 74] width 17 height 17
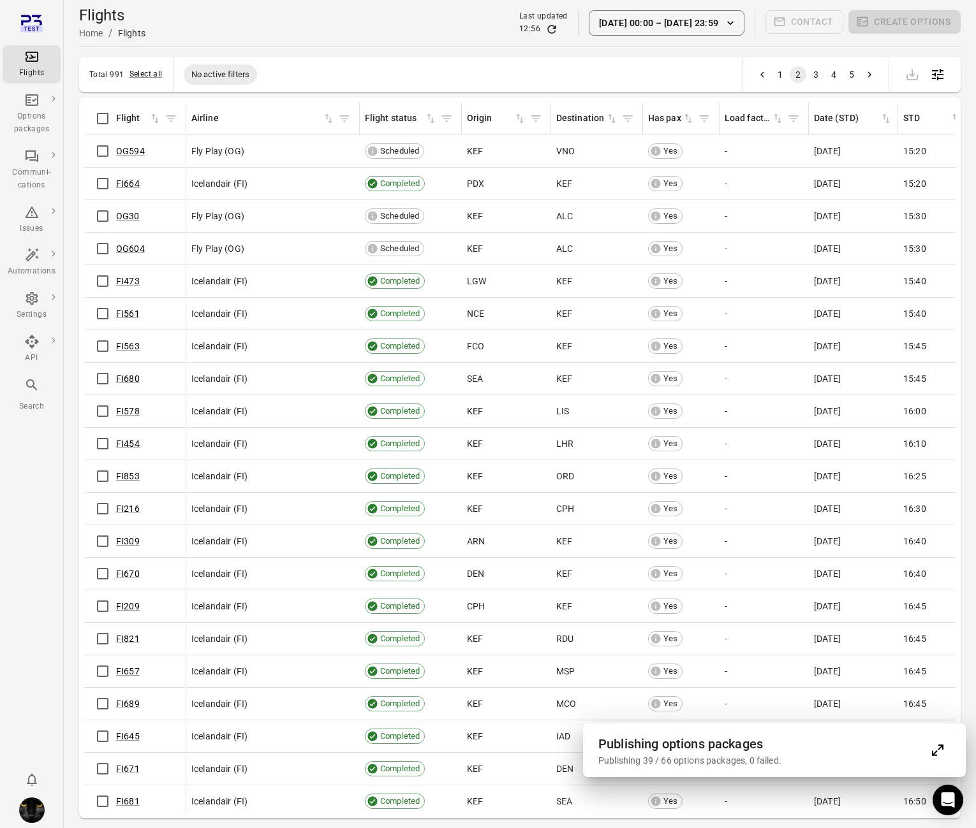
click at [783, 73] on button "1" at bounding box center [780, 74] width 17 height 17
click at [134, 68] on button "Select all" at bounding box center [145, 74] width 33 height 13
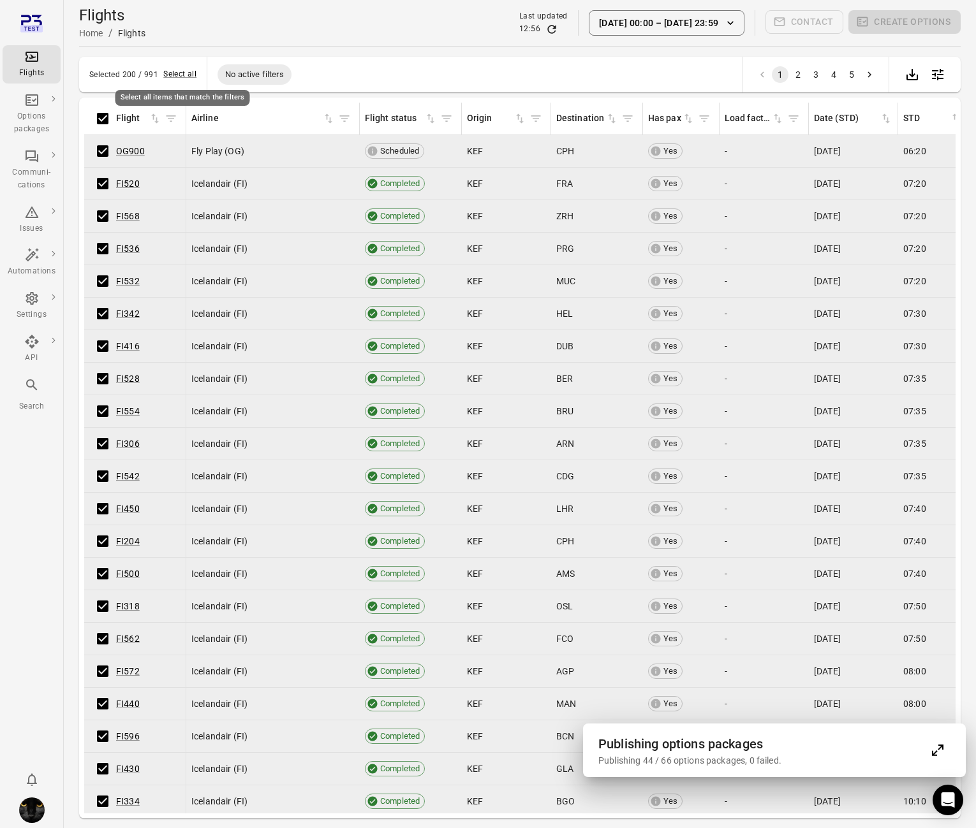
click at [199, 101] on div "Select all items that match the filters" at bounding box center [182, 98] width 135 height 16
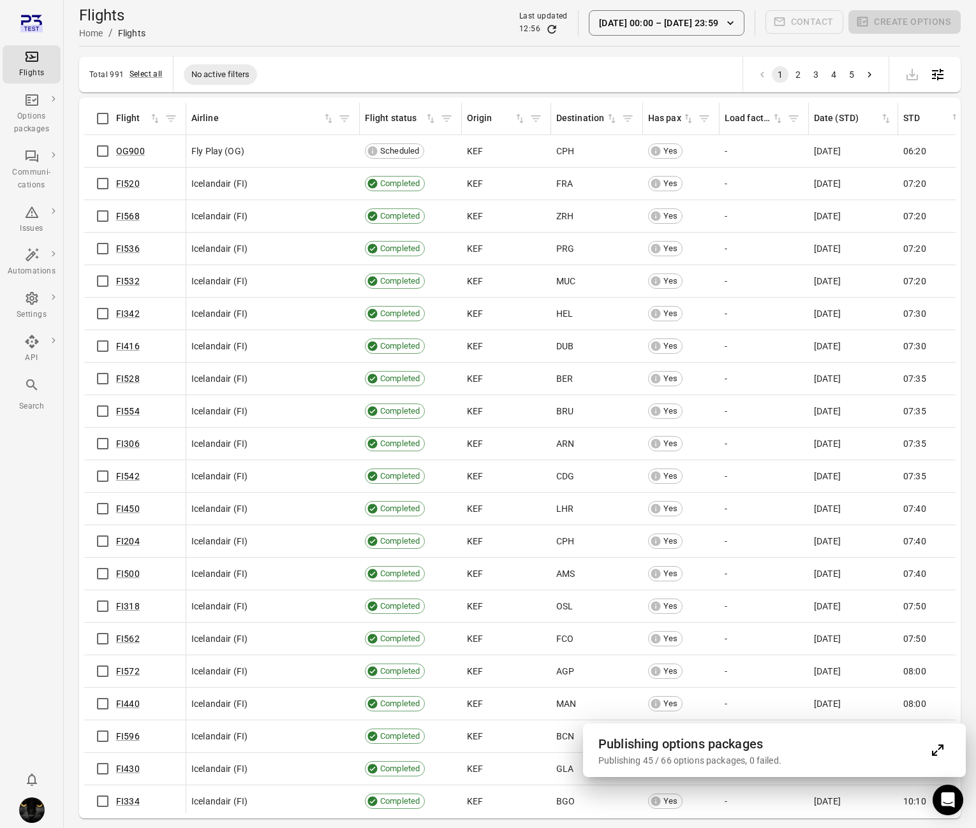
click at [134, 93] on div "Total 991 Select all No active filters 1 2 3 4 5 Flights information Flight Air…" at bounding box center [519, 438] width 881 height 762
click at [29, 208] on icon "Main navigation" at bounding box center [31, 212] width 15 height 15
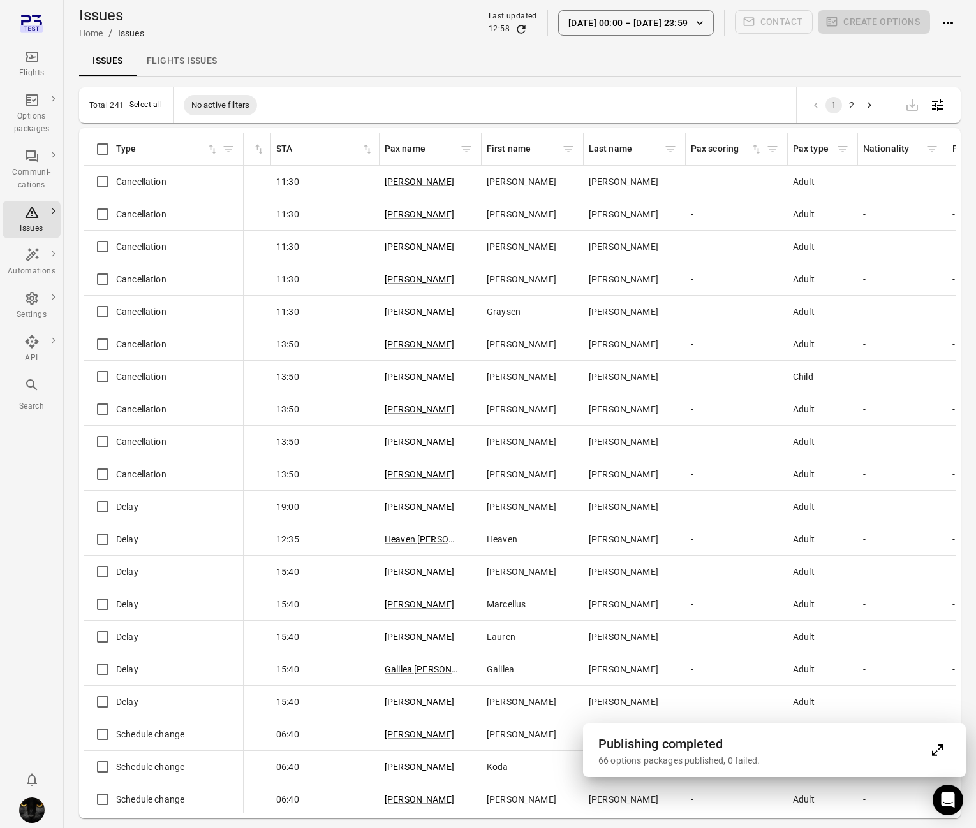
scroll to position [0, 660]
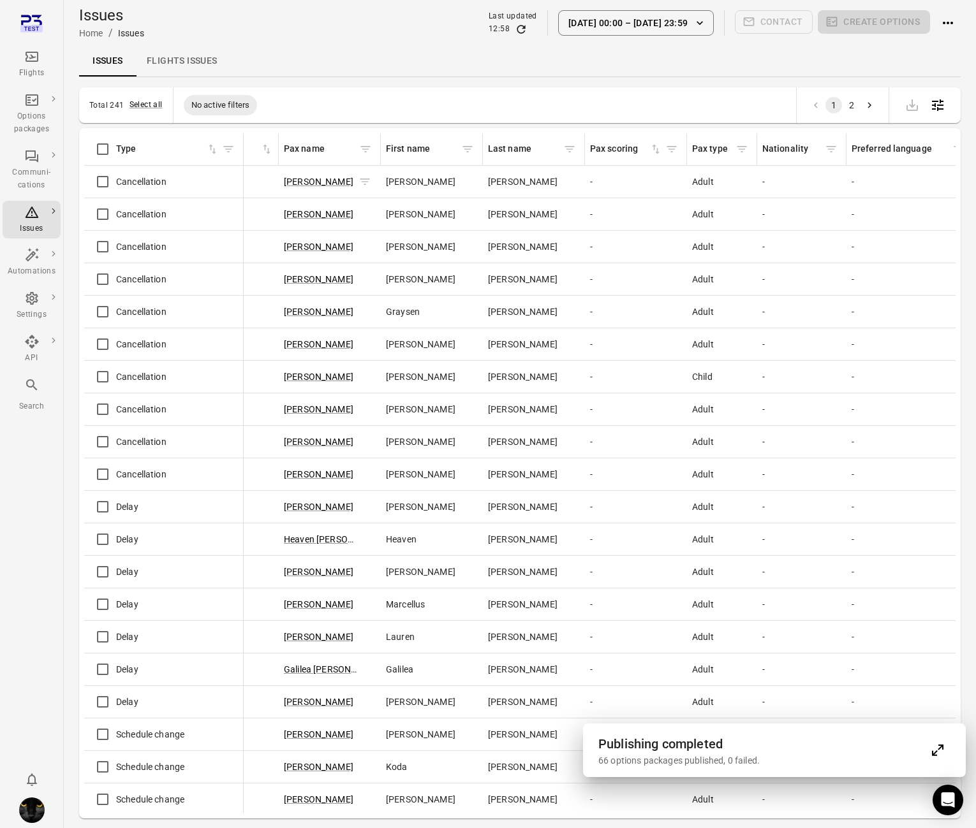
click at [358, 180] on icon "Issues information" at bounding box center [364, 181] width 13 height 13
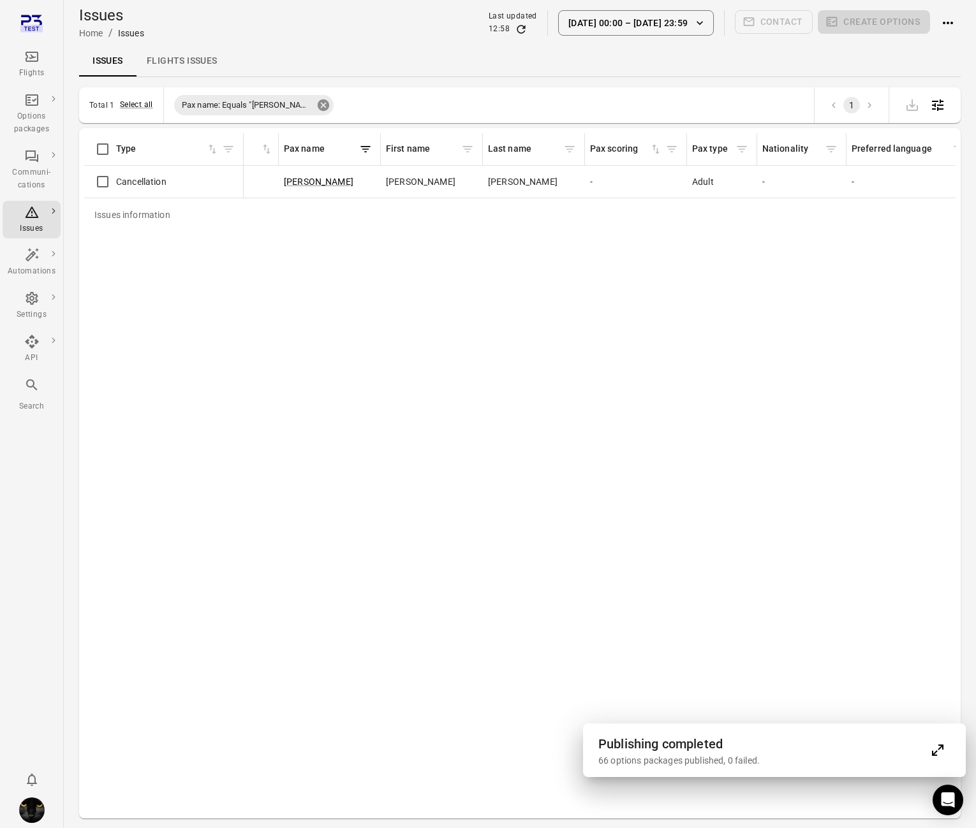
click at [324, 105] on icon at bounding box center [323, 105] width 14 height 14
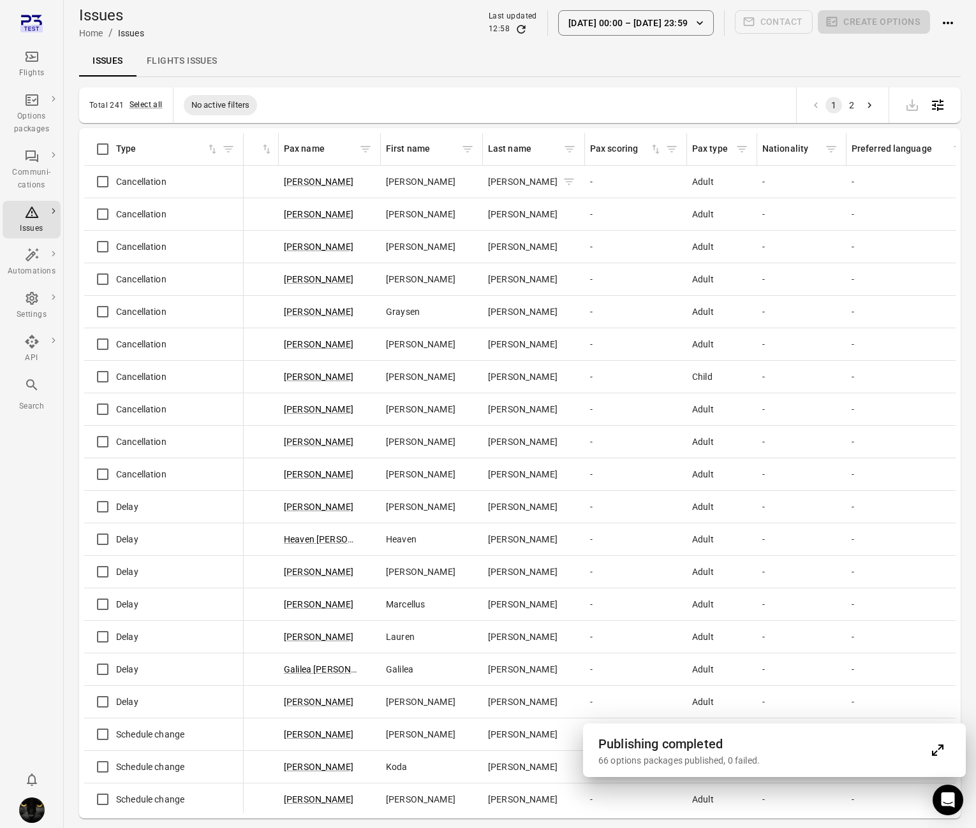
click at [563, 186] on icon "Issues information" at bounding box center [569, 181] width 13 height 13
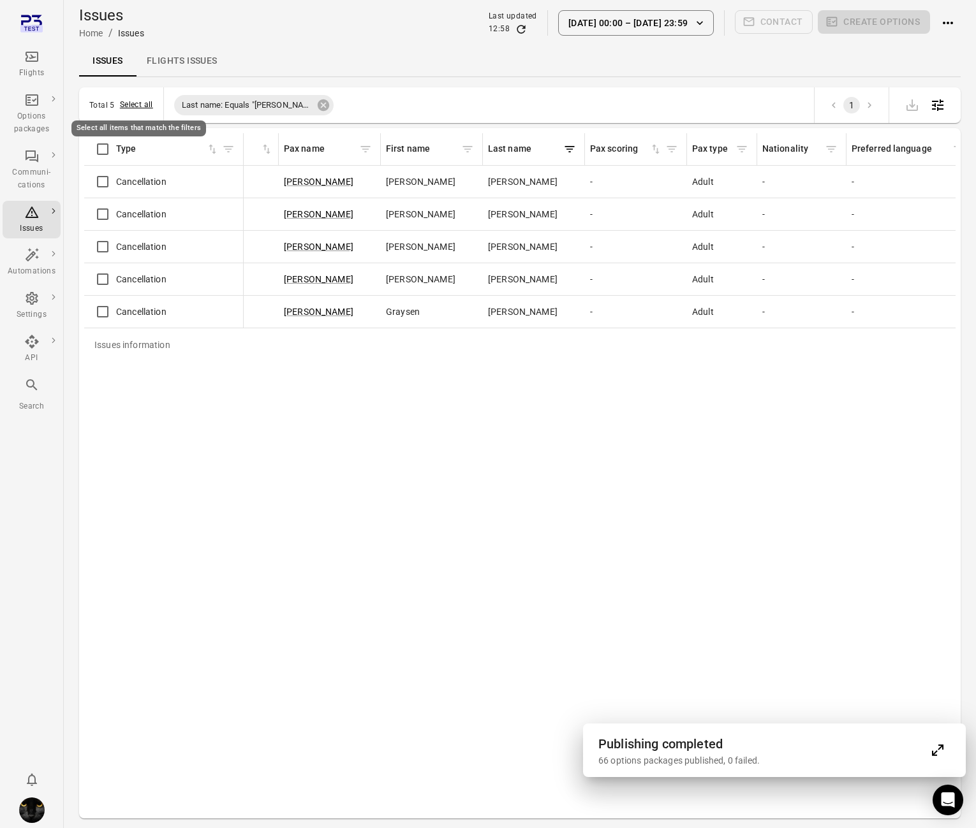
click at [135, 108] on button "Select all" at bounding box center [136, 105] width 33 height 13
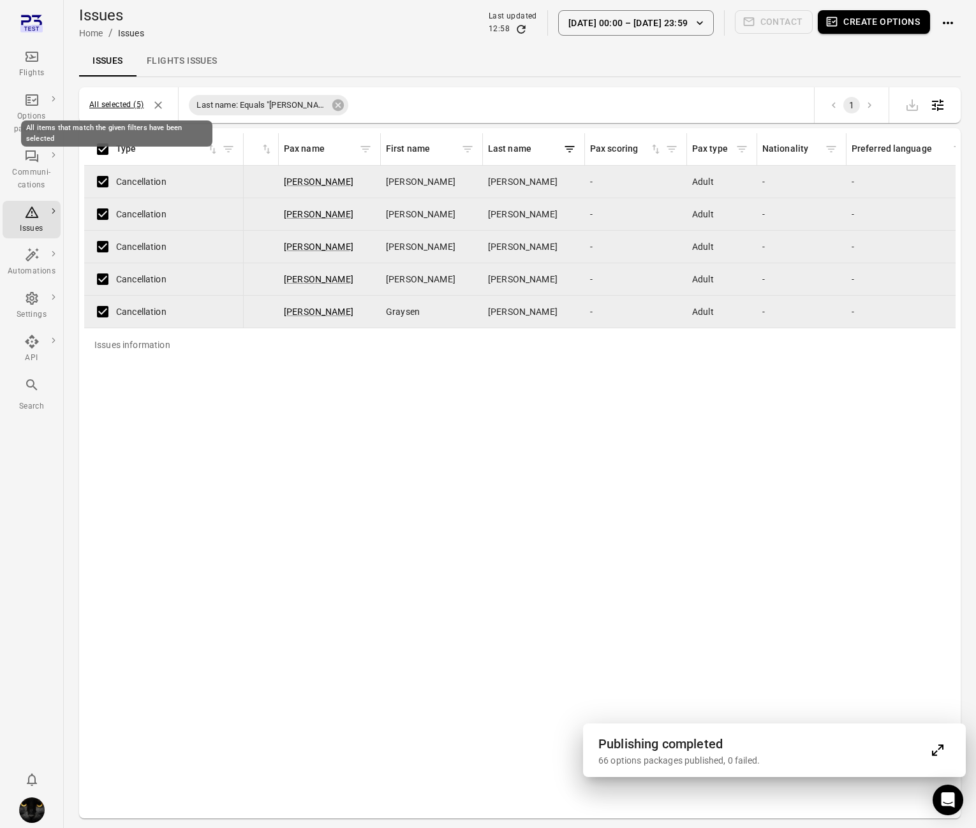
click at [135, 107] on button "All selected (5)" at bounding box center [116, 105] width 54 height 13
click at [157, 107] on icon "Deselect all items" at bounding box center [159, 105] width 8 height 8
click at [856, 25] on button "Create options" at bounding box center [874, 22] width 112 height 24
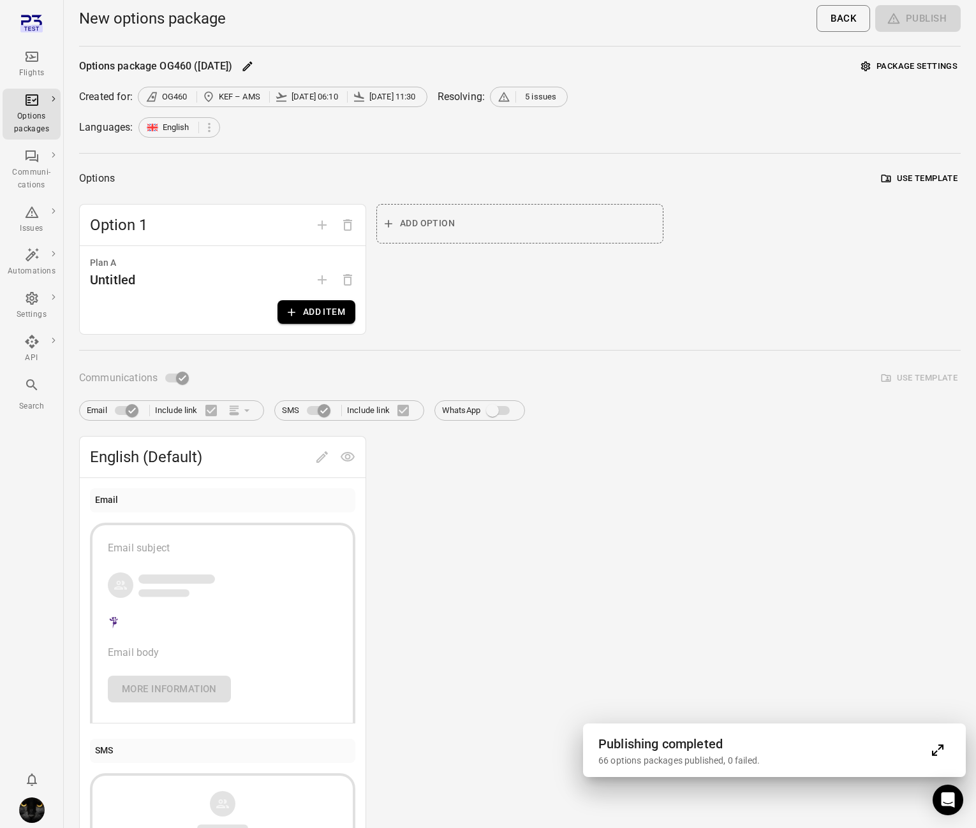
click at [541, 93] on span "5 issues" at bounding box center [540, 97] width 31 height 13
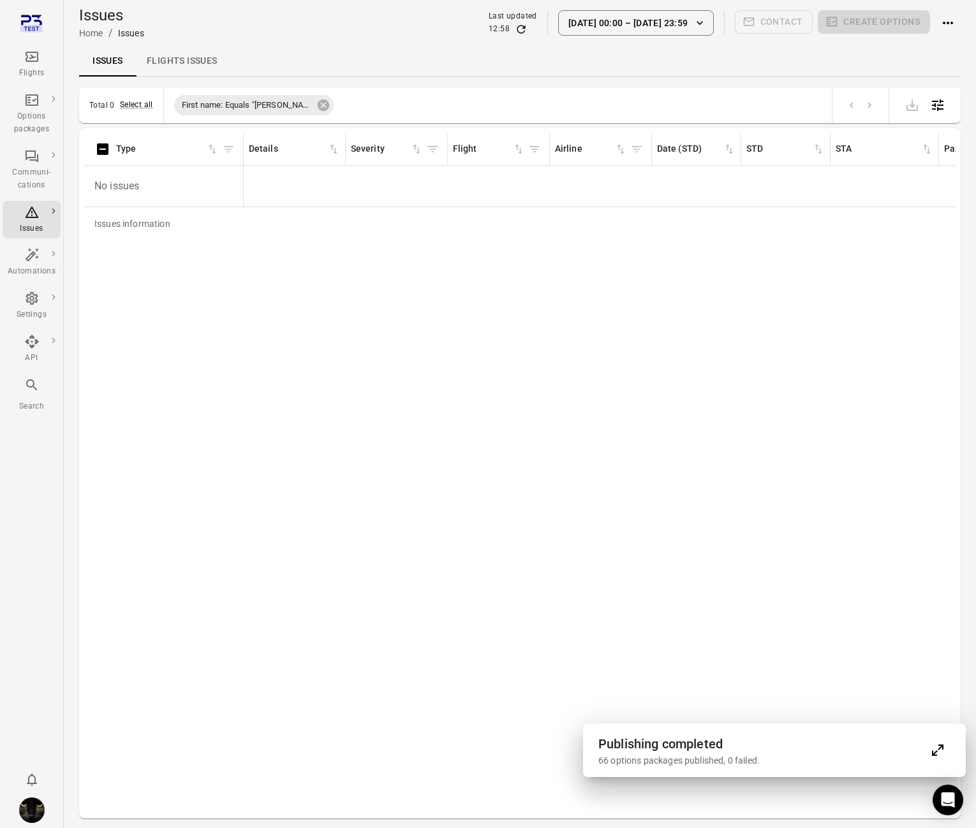
click at [527, 26] on icon "Refresh data" at bounding box center [521, 29] width 13 height 13
click at [318, 105] on icon at bounding box center [323, 104] width 11 height 11
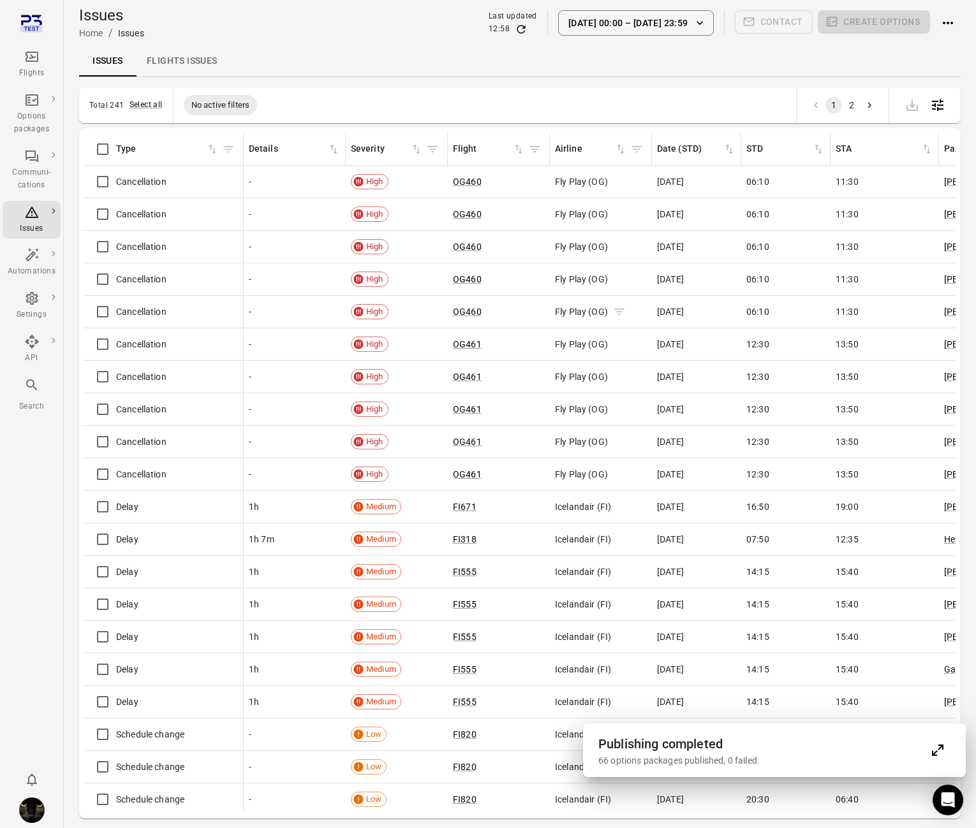
click at [557, 318] on span "Fly Play (OG)" at bounding box center [581, 312] width 53 height 13
click at [301, 573] on div "1h" at bounding box center [295, 572] width 92 height 13
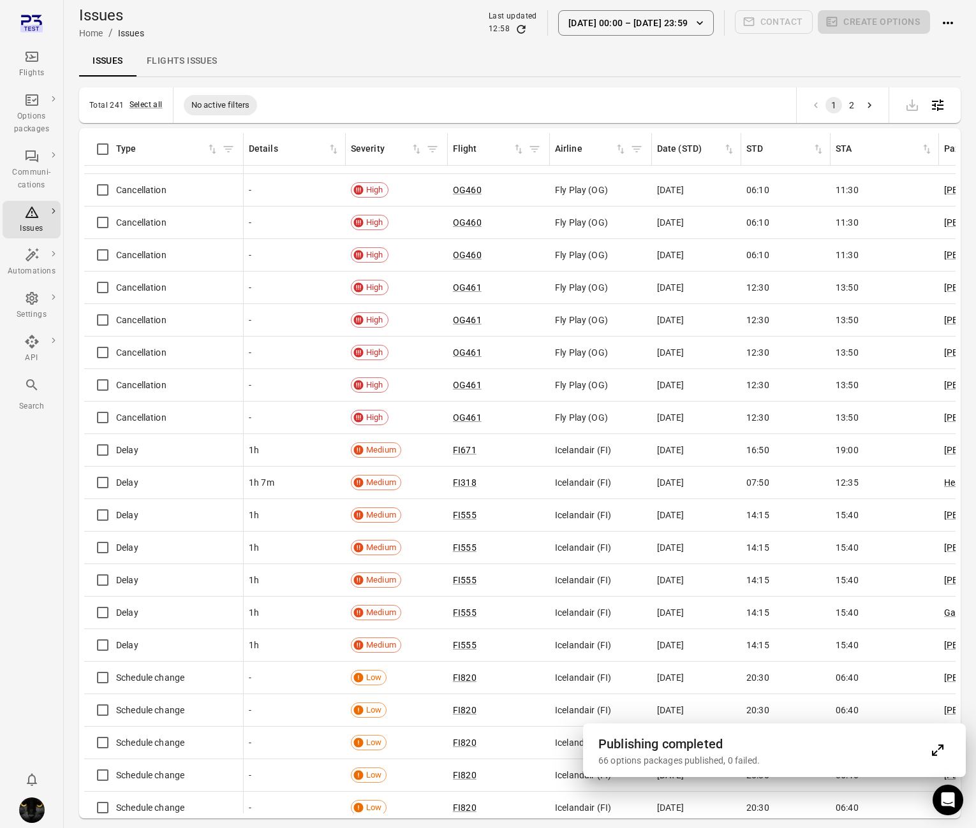
scroll to position [71, 0]
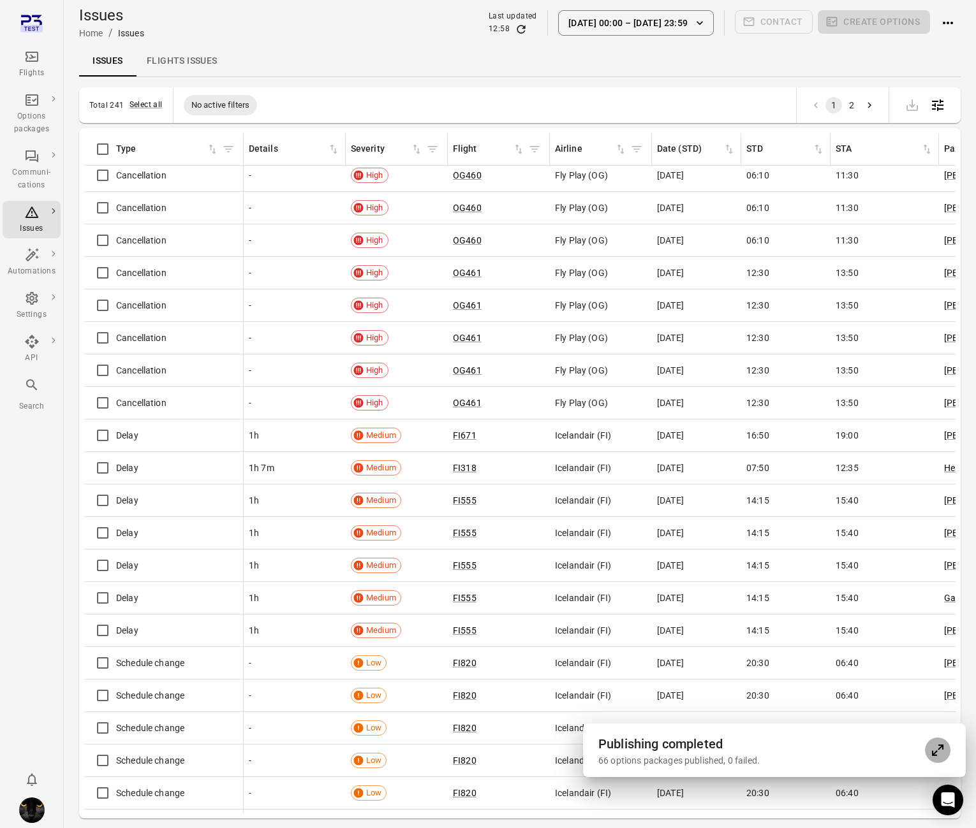
click at [938, 746] on icon "Expand" at bounding box center [937, 750] width 15 height 15
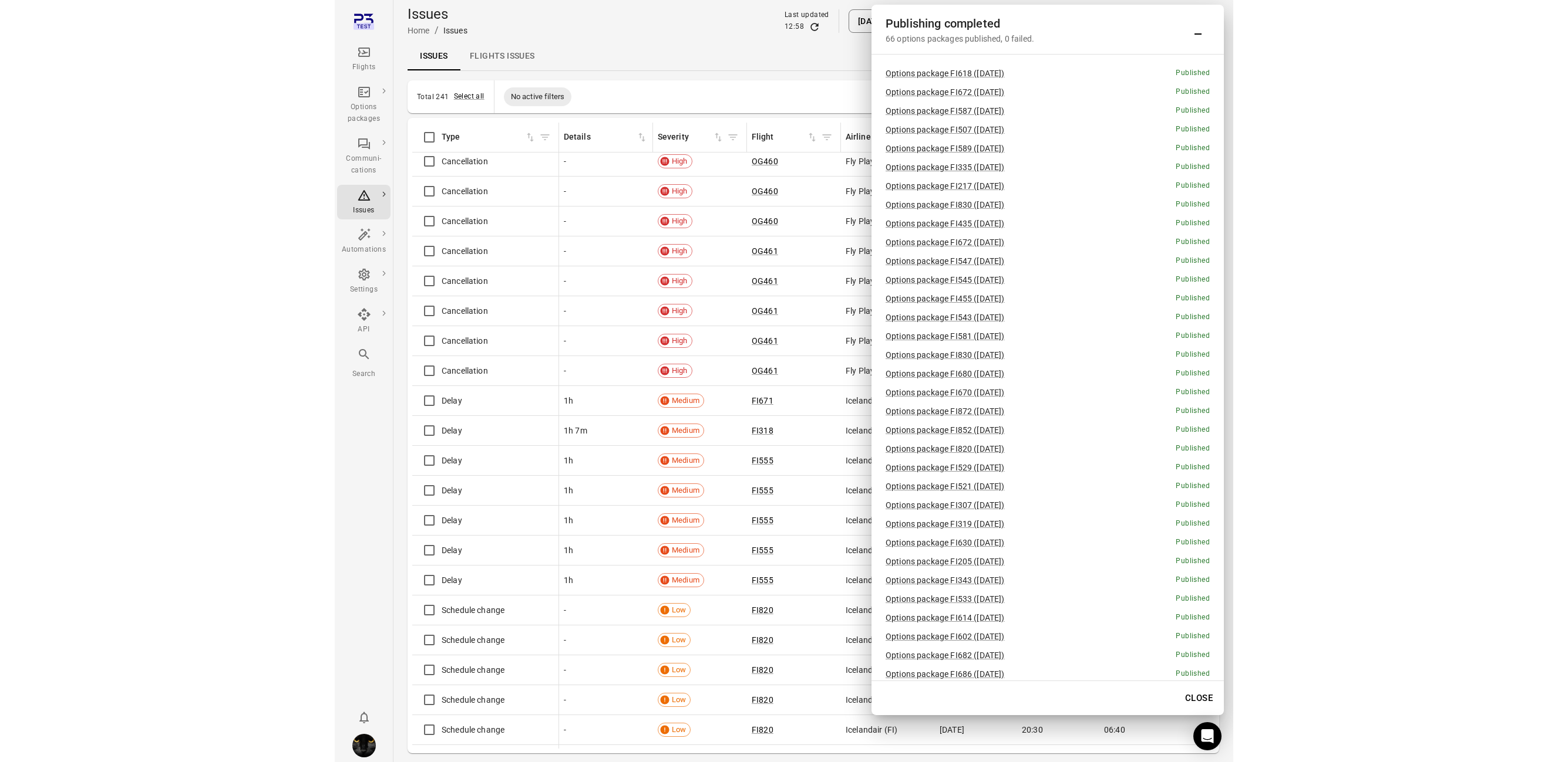
scroll to position [6, 0]
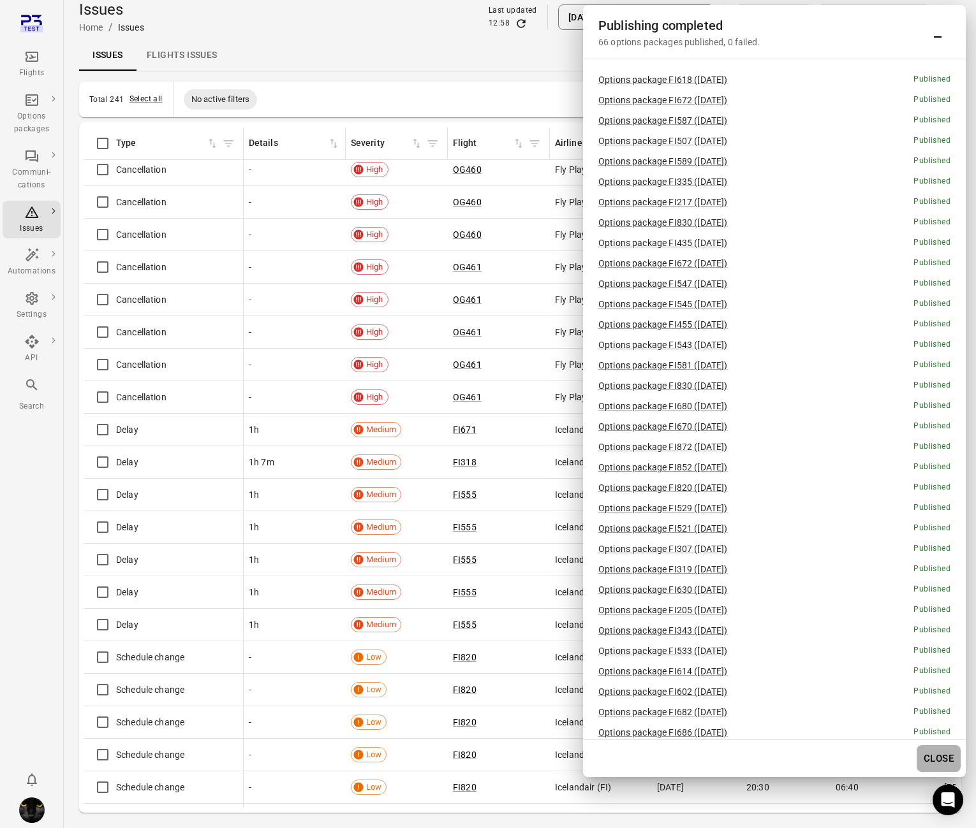
drag, startPoint x: 928, startPoint y: 759, endPoint x: 615, endPoint y: 810, distance: 316.7
click at [927, 759] on button "Close" at bounding box center [939, 759] width 44 height 27
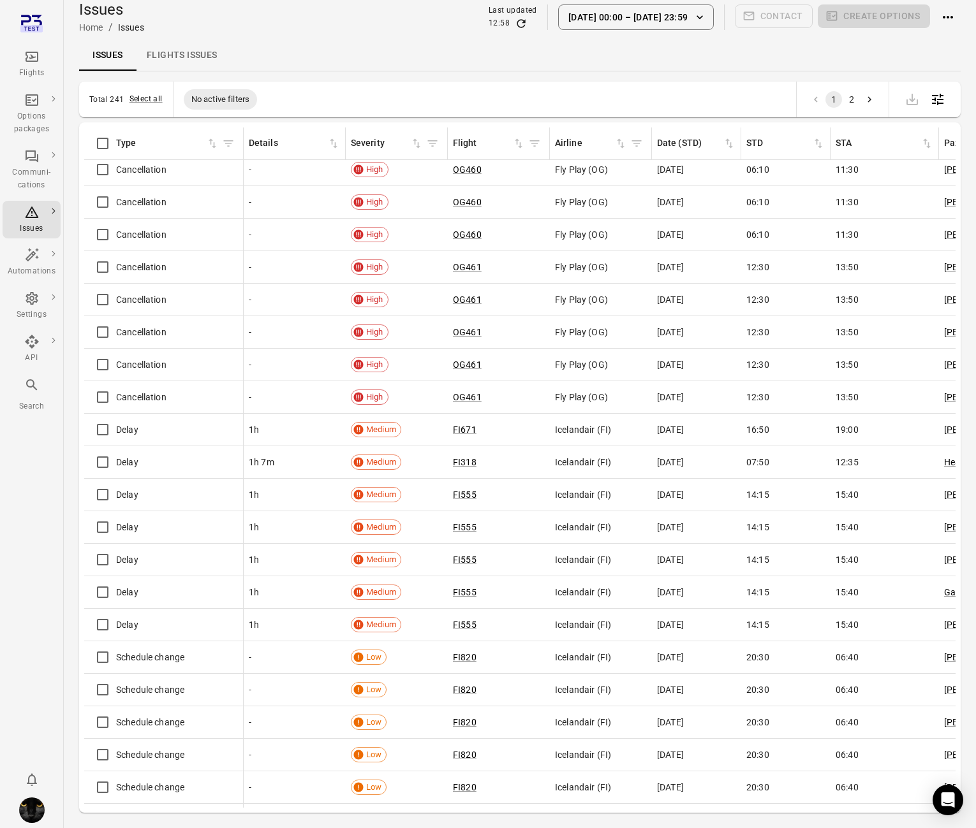
click at [0, 790] on div "Flights Options packages Communi-cations Issues Automations Settings API Search" at bounding box center [32, 414] width 64 height 828
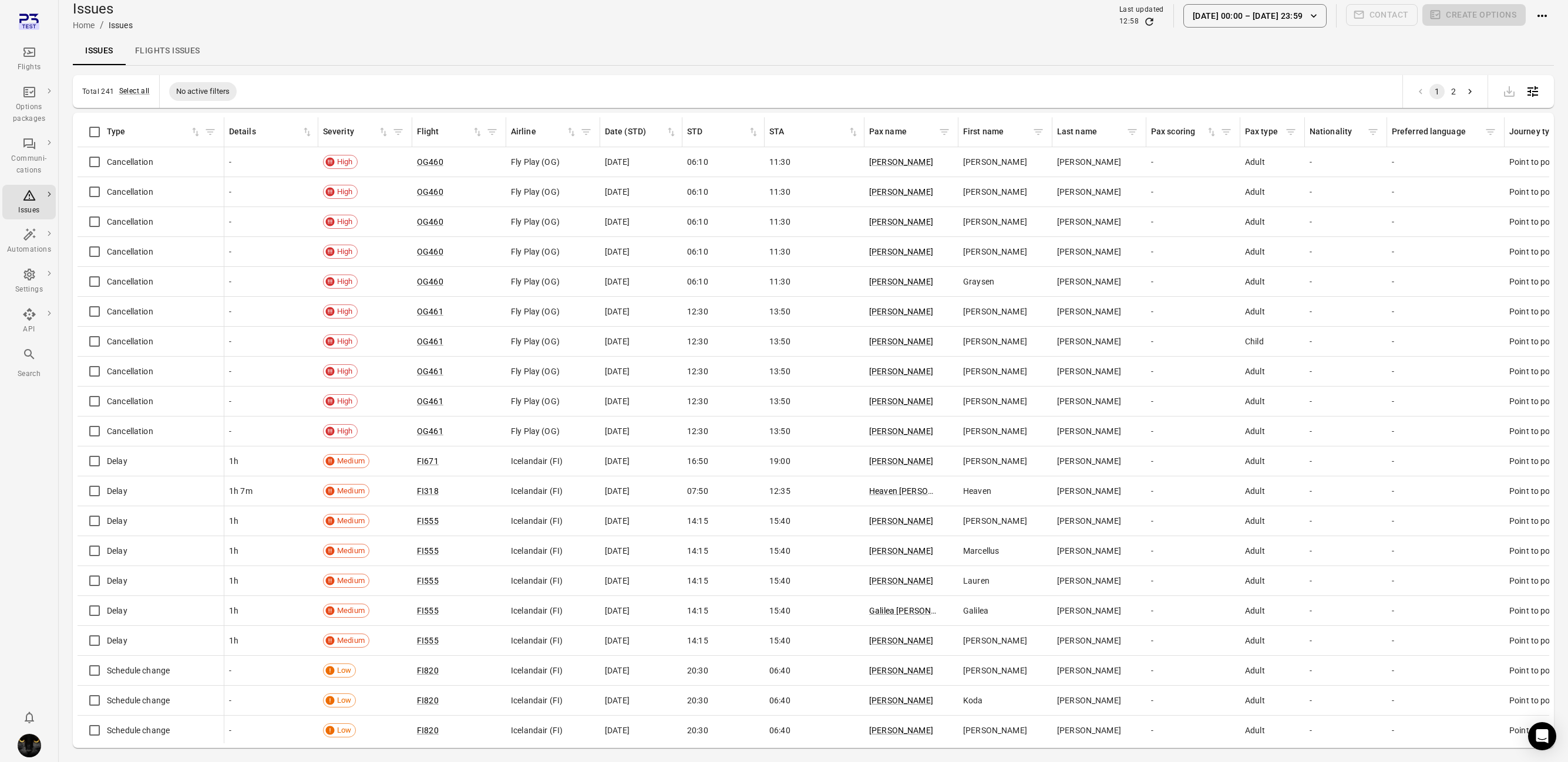
scroll to position [0, 0]
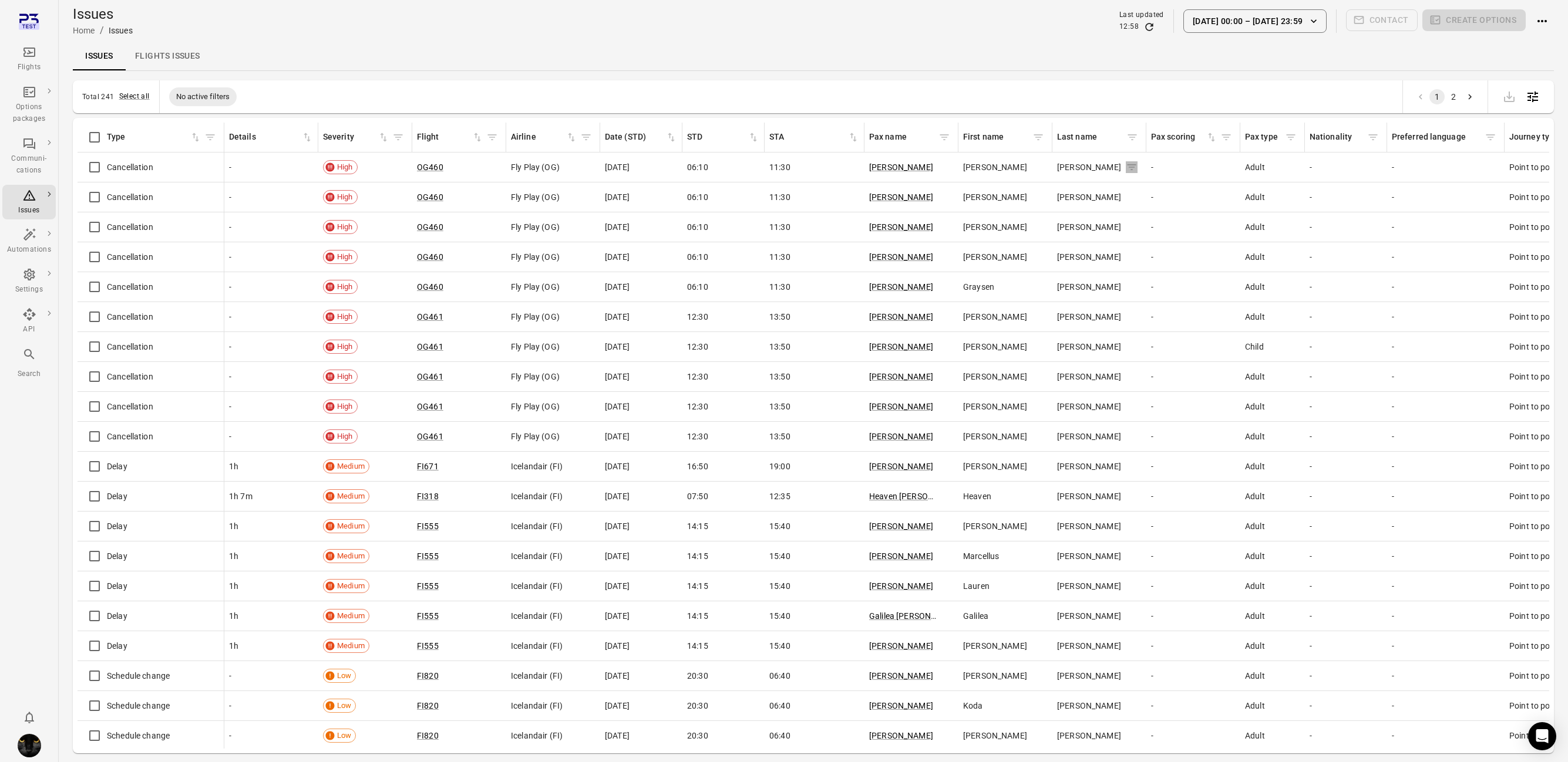
click at [898, 167] on icon "Issues information" at bounding box center [1132, 167] width 12 height 12
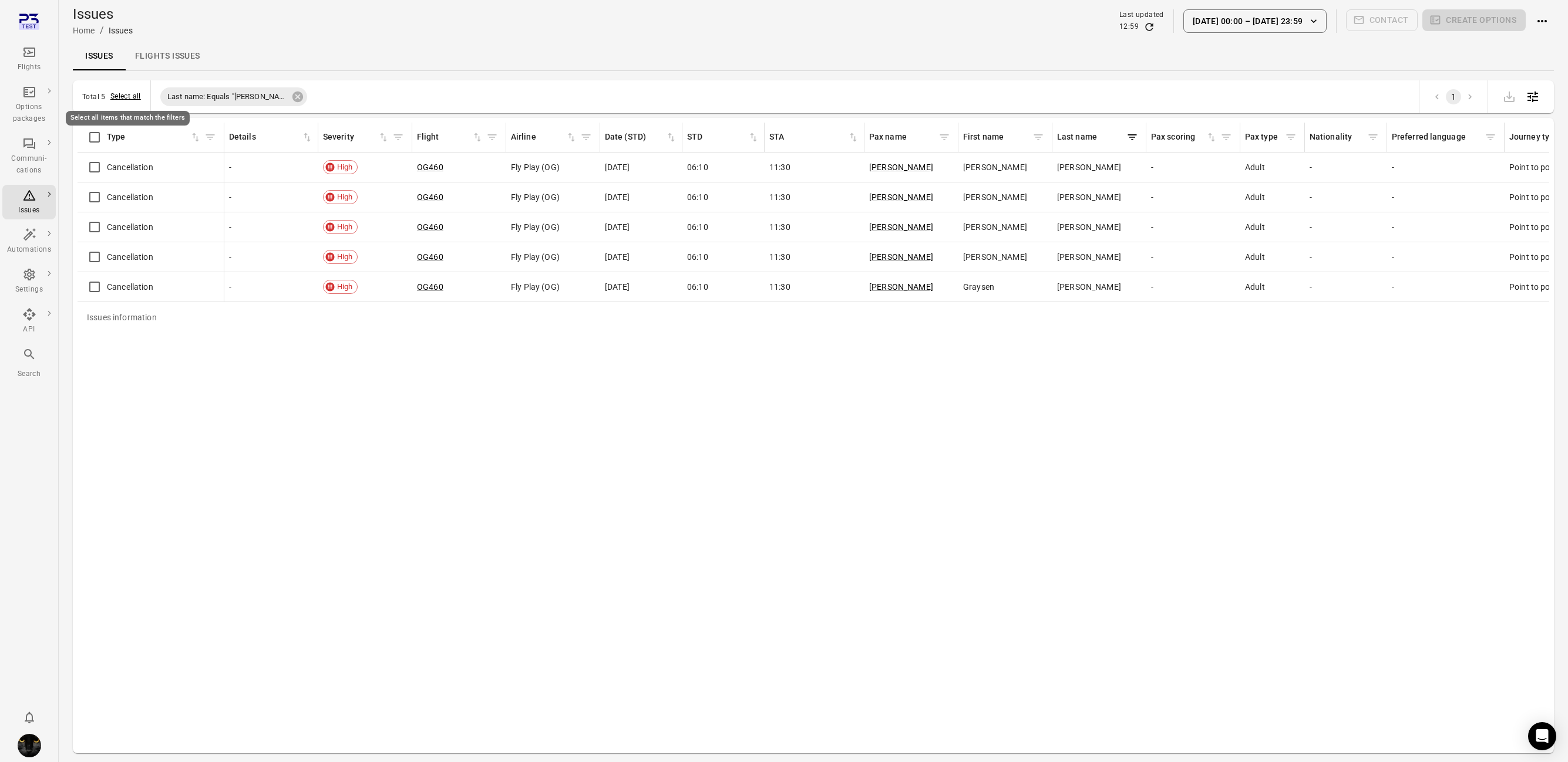
click at [127, 95] on button "Select all" at bounding box center [125, 97] width 30 height 12
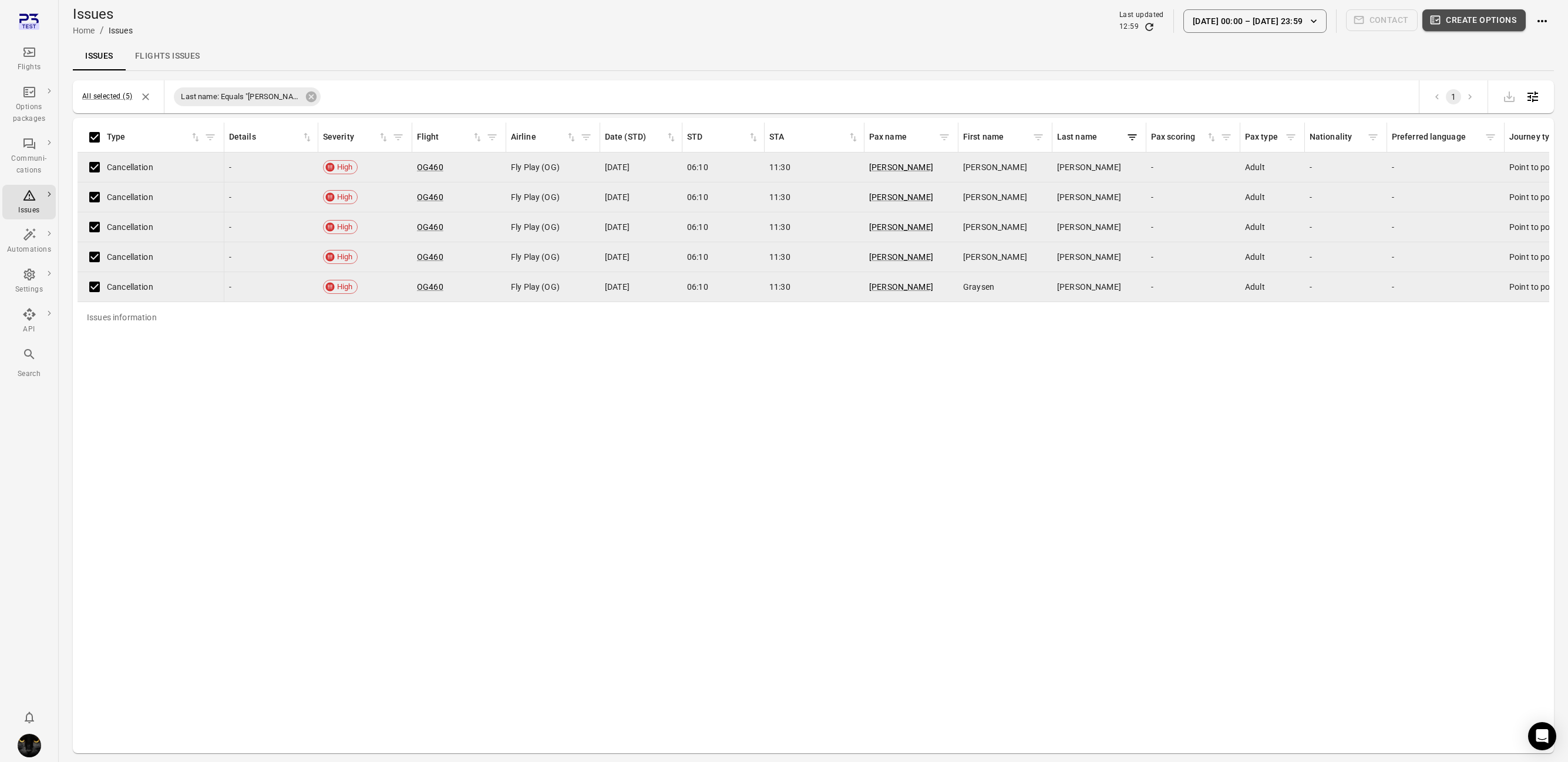
click at [898, 21] on button "Create options" at bounding box center [1474, 20] width 103 height 22
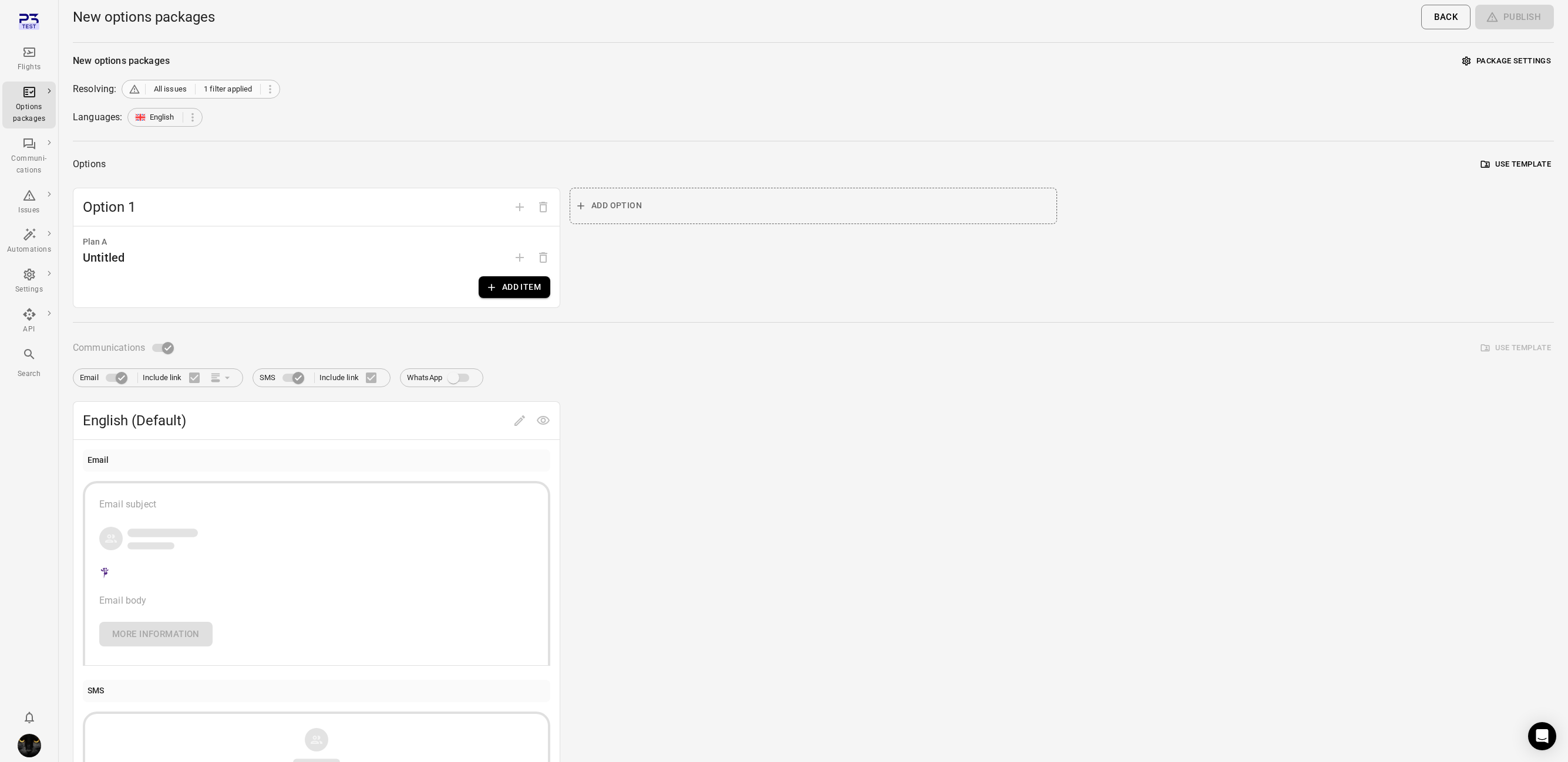
click at [229, 89] on span "1 filter applied" at bounding box center [227, 89] width 48 height 12
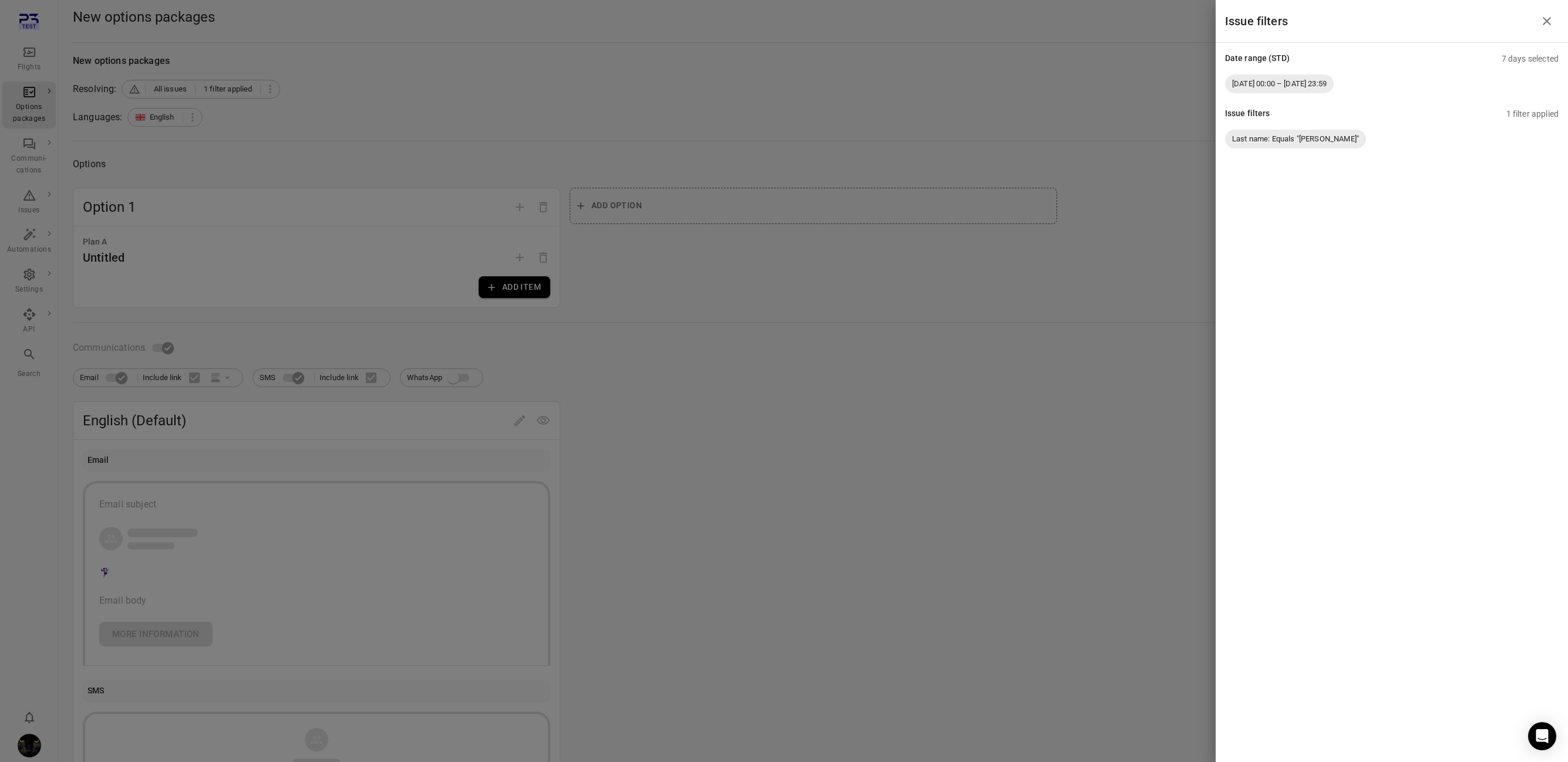
click at [359, 106] on div at bounding box center [784, 381] width 1568 height 762
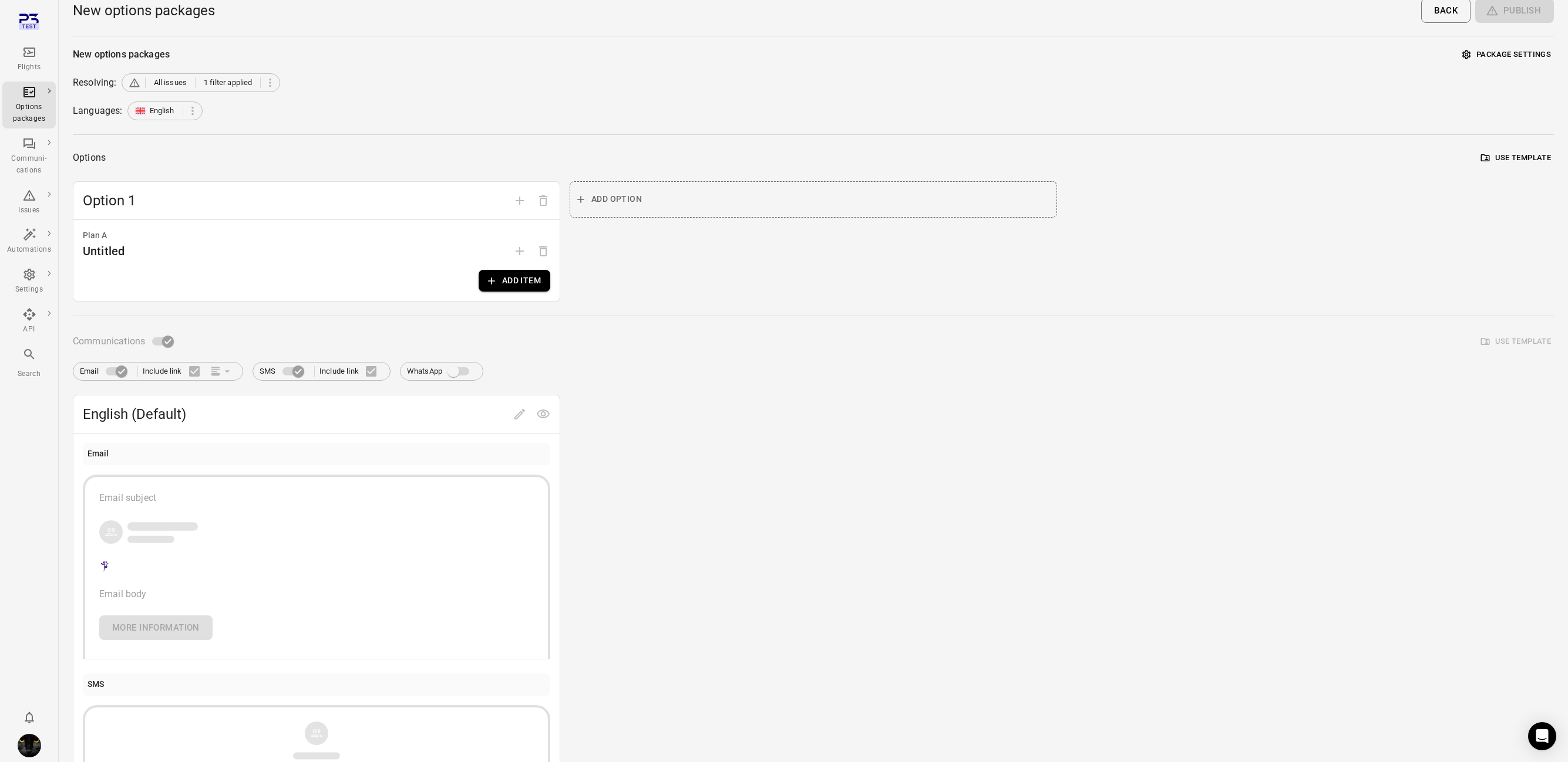
scroll to position [9, 0]
click at [37, 97] on div "Options packages" at bounding box center [29, 104] width 44 height 40
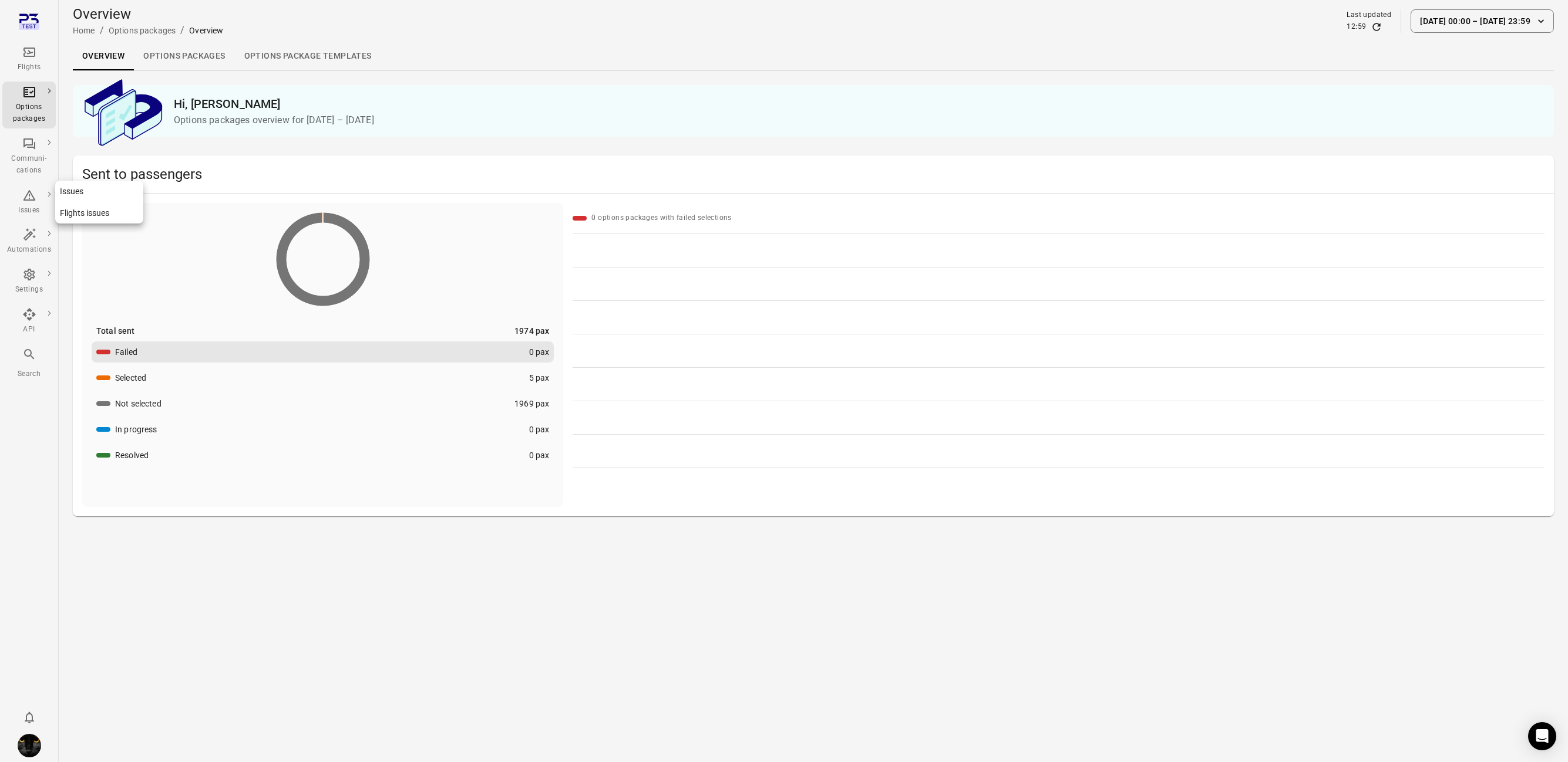
click at [14, 197] on div "Issues" at bounding box center [29, 202] width 44 height 29
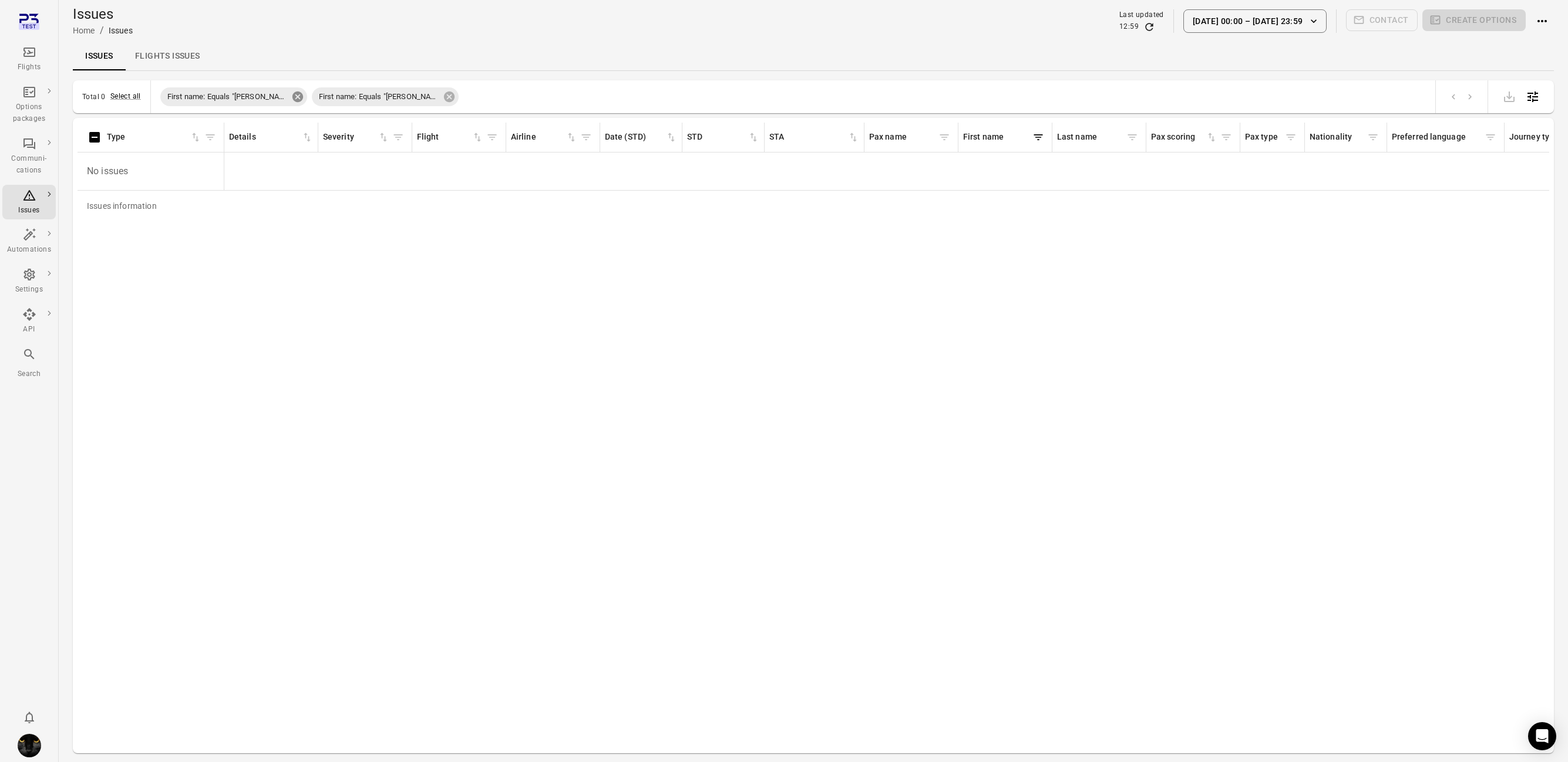
click at [293, 95] on icon at bounding box center [297, 96] width 10 height 10
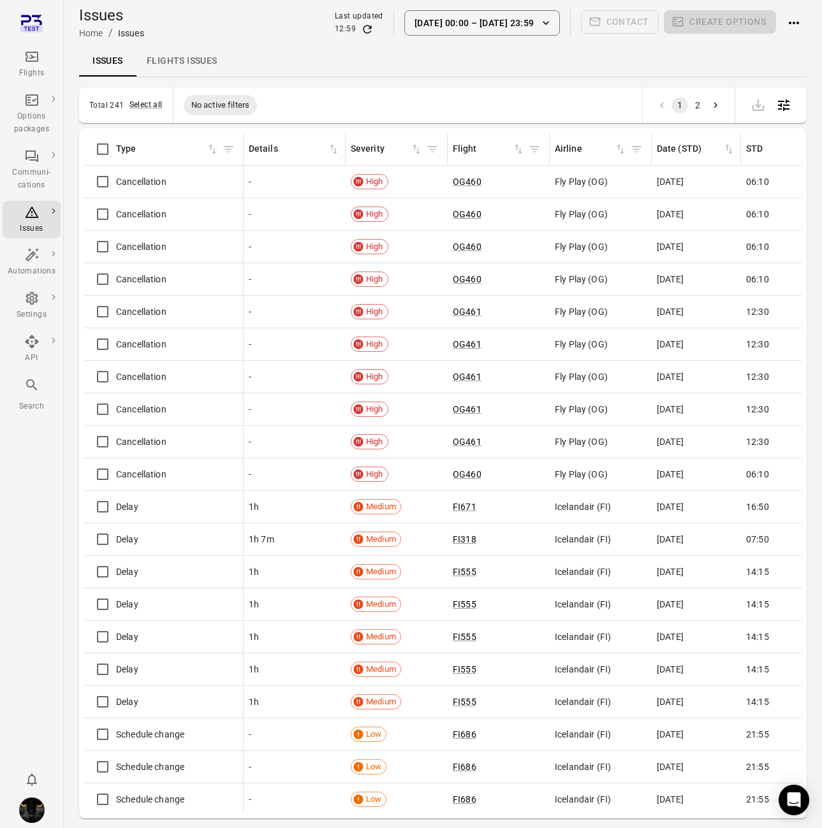
click at [35, 63] on icon "Main navigation" at bounding box center [31, 56] width 15 height 15
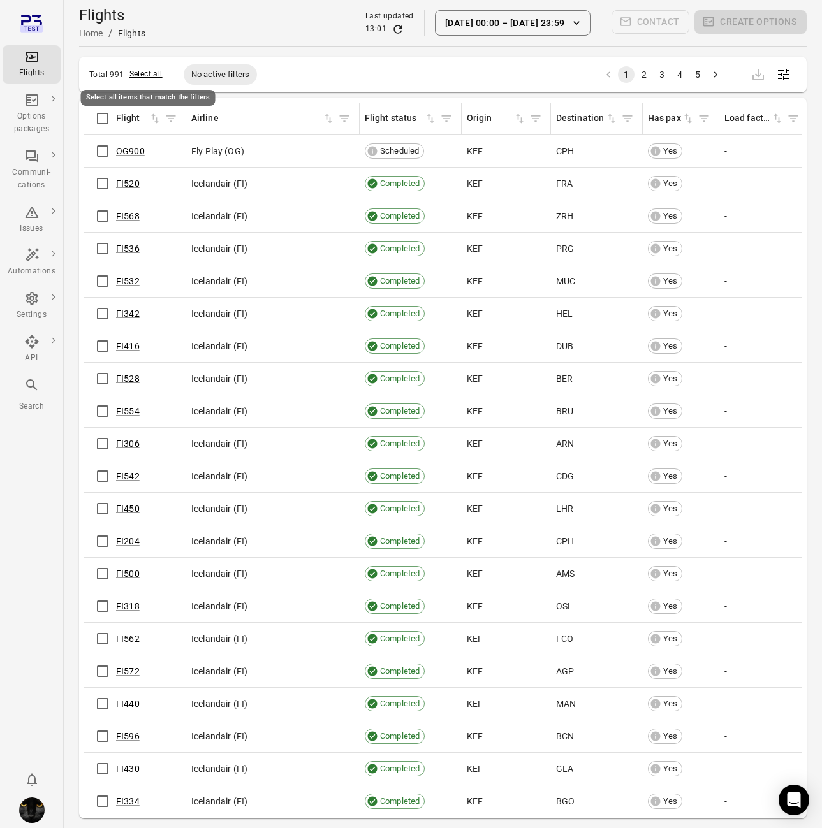
click at [140, 73] on button "Select all" at bounding box center [145, 74] width 33 height 13
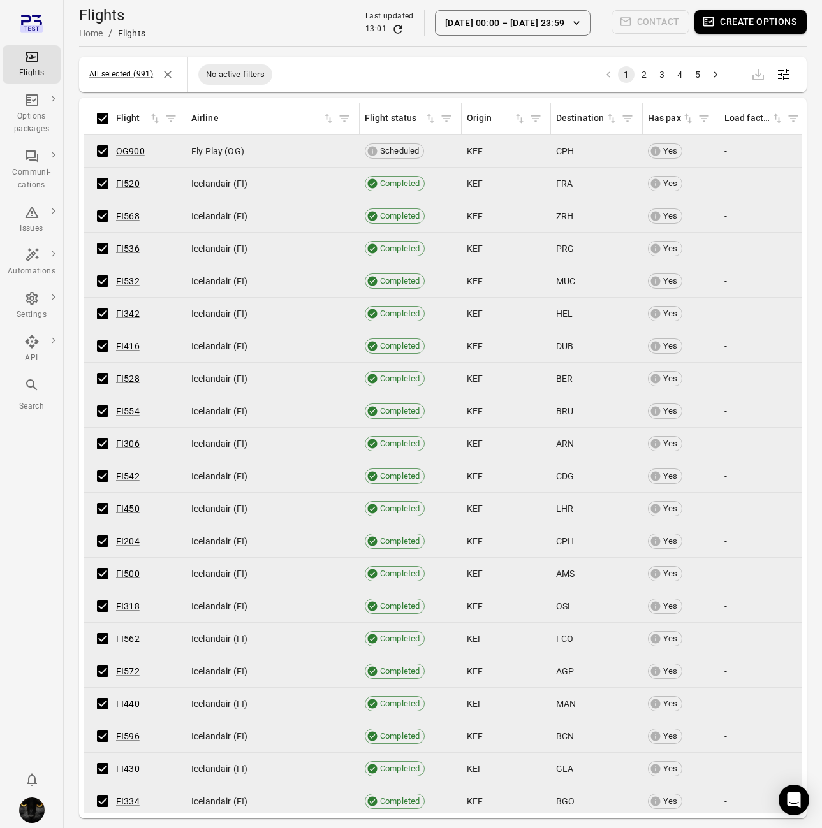
click at [763, 28] on button "Create options" at bounding box center [751, 22] width 112 height 24
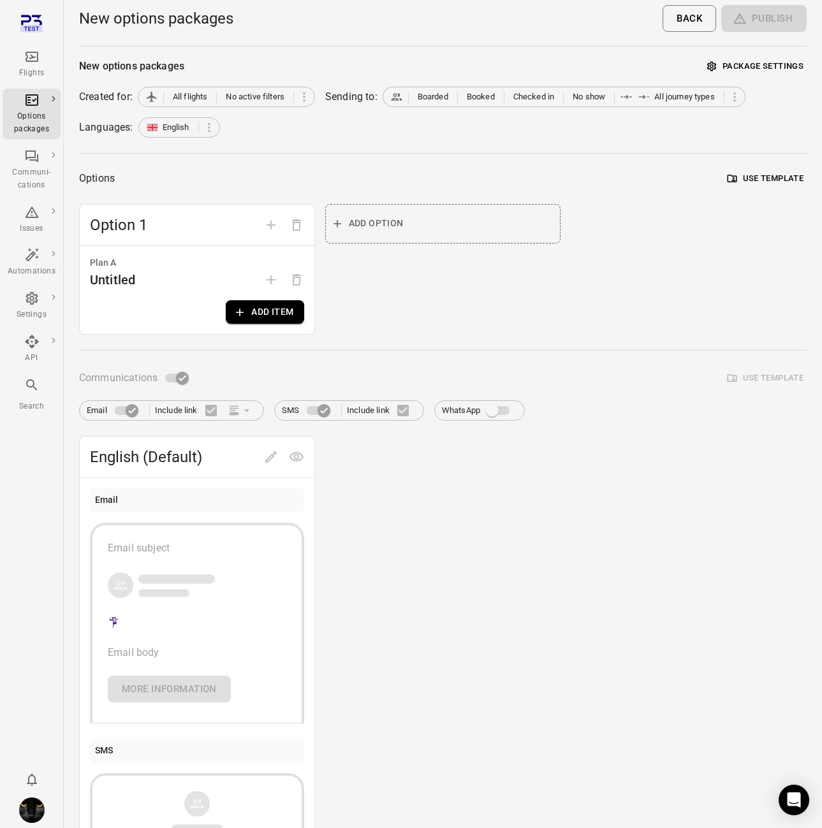
click at [279, 311] on button "Add item" at bounding box center [265, 312] width 78 height 24
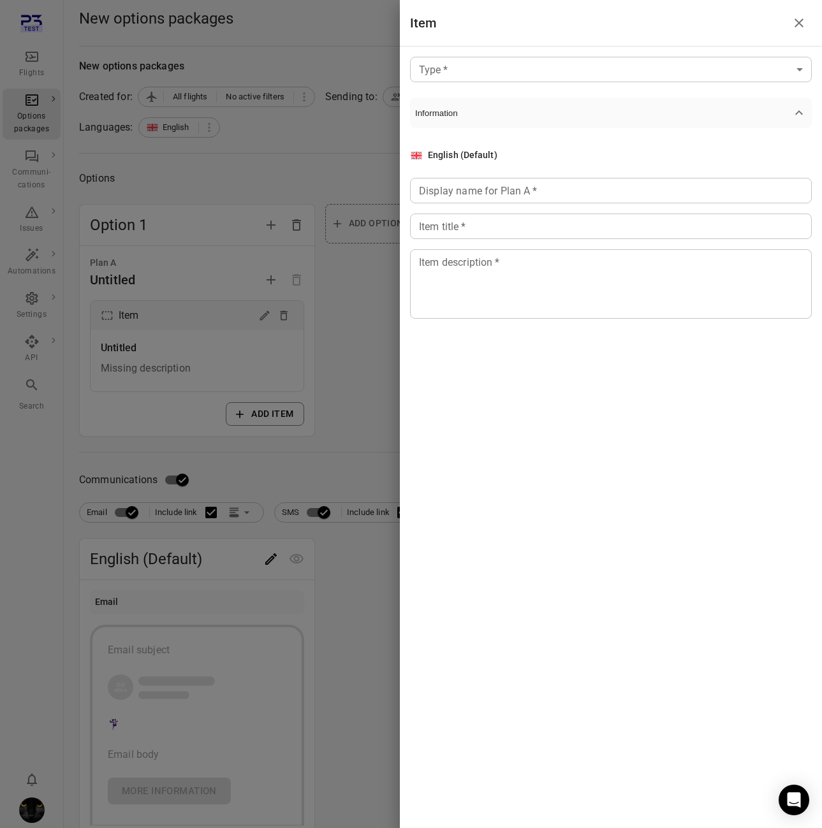
click at [640, 77] on body "Flights Options packages Communi-cations Issues Automations Settings API Search…" at bounding box center [411, 545] width 822 height 1091
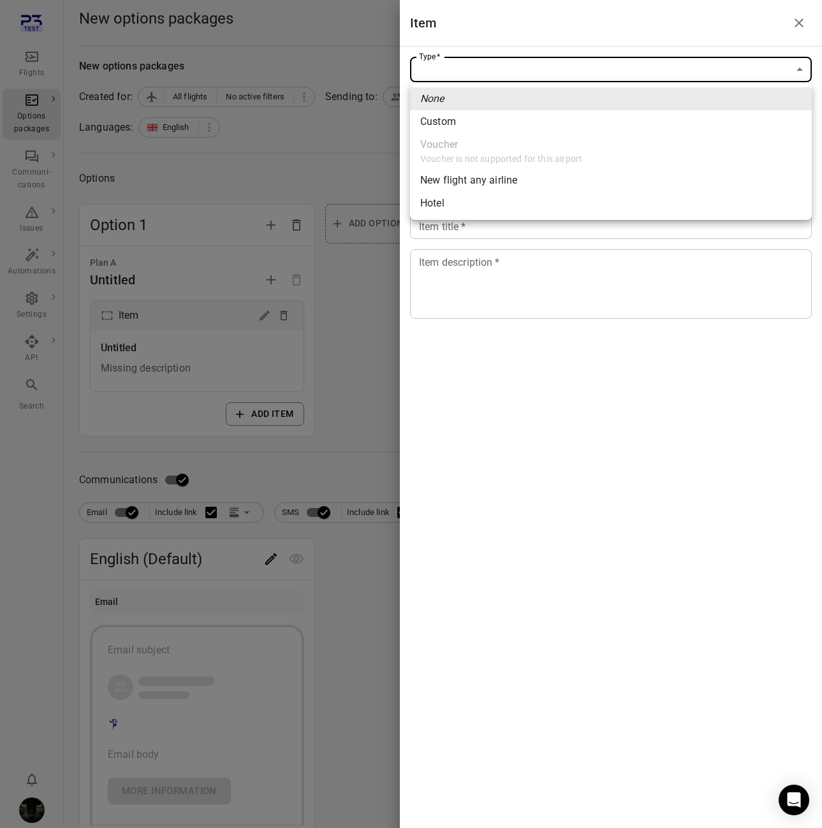
click at [624, 186] on li "New flight any airline" at bounding box center [611, 180] width 402 height 23
type input "**********"
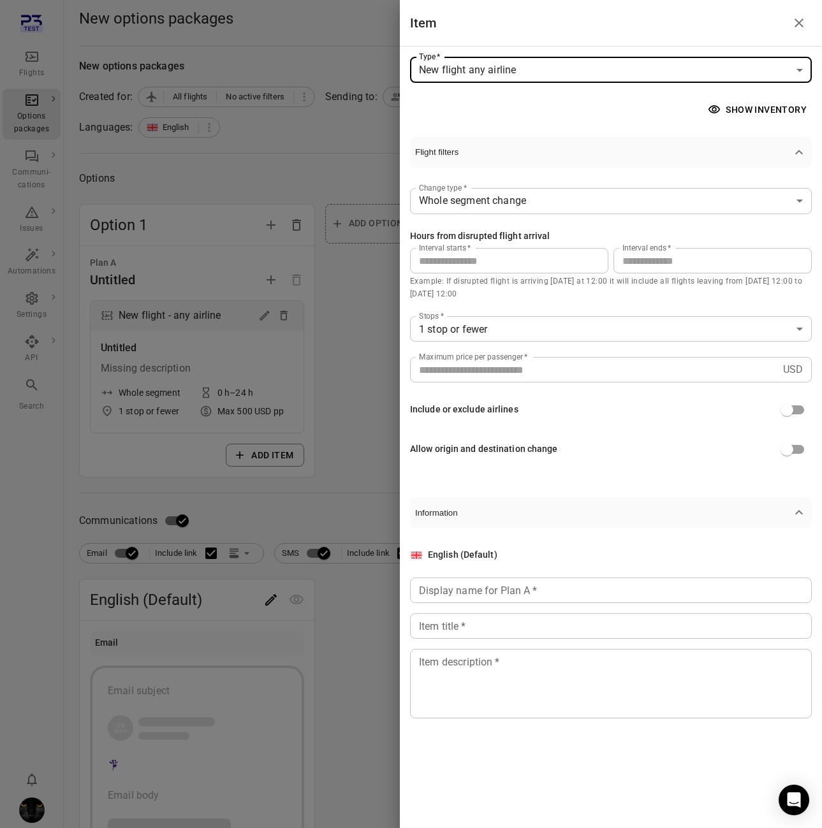
click at [752, 113] on button "Show inventory" at bounding box center [758, 110] width 107 height 24
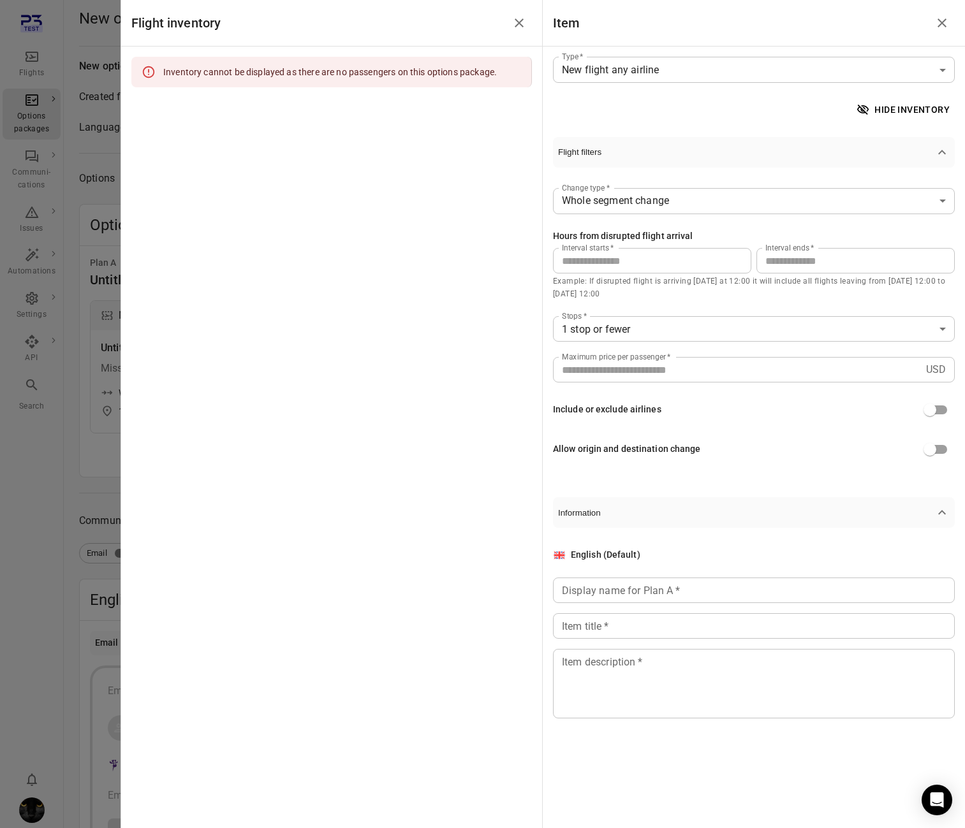
click at [523, 22] on icon "Close drawer" at bounding box center [519, 22] width 15 height 15
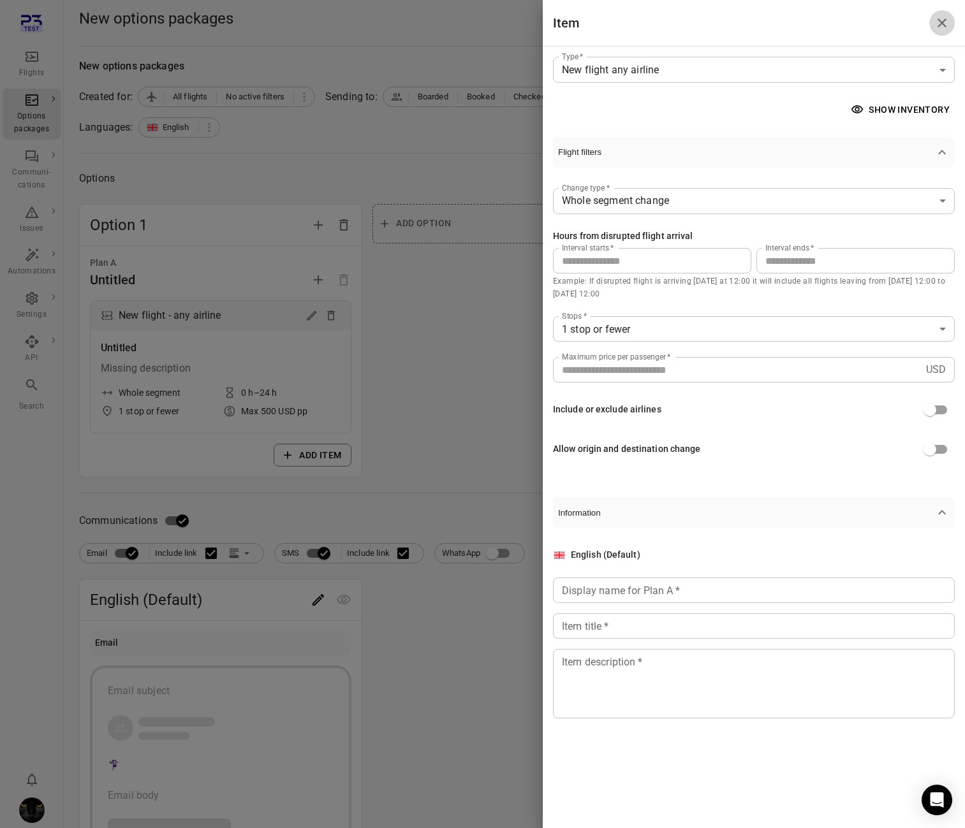
click at [953, 22] on button "Close drawer" at bounding box center [942, 23] width 26 height 26
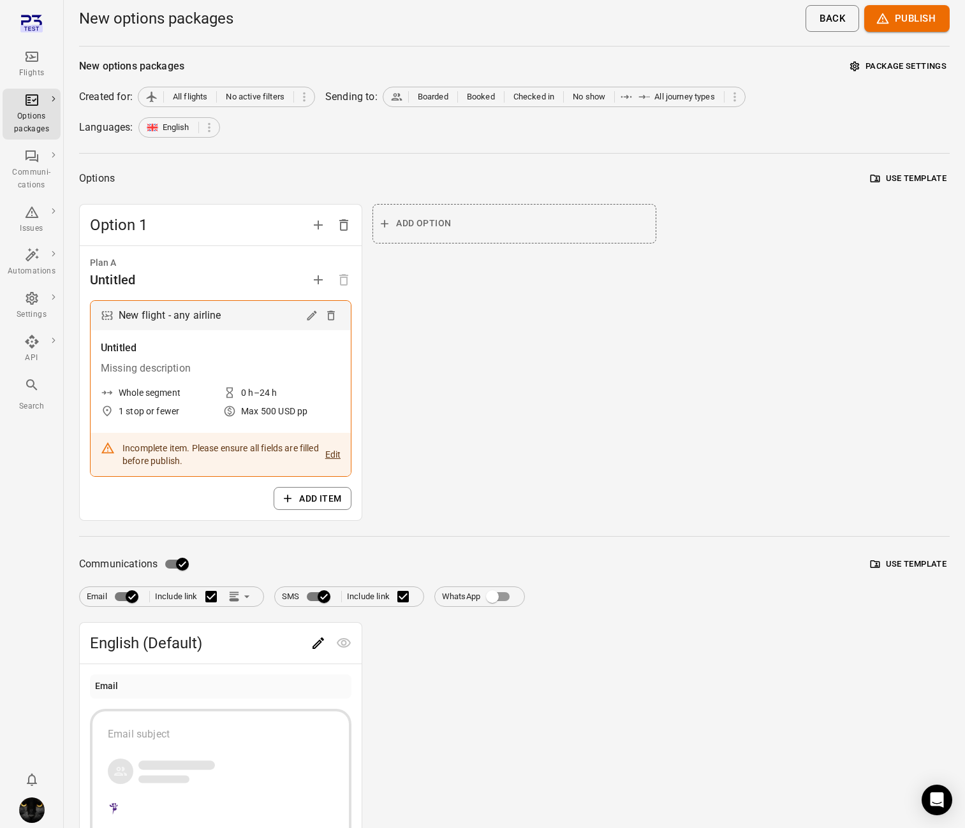
scroll to position [17, 0]
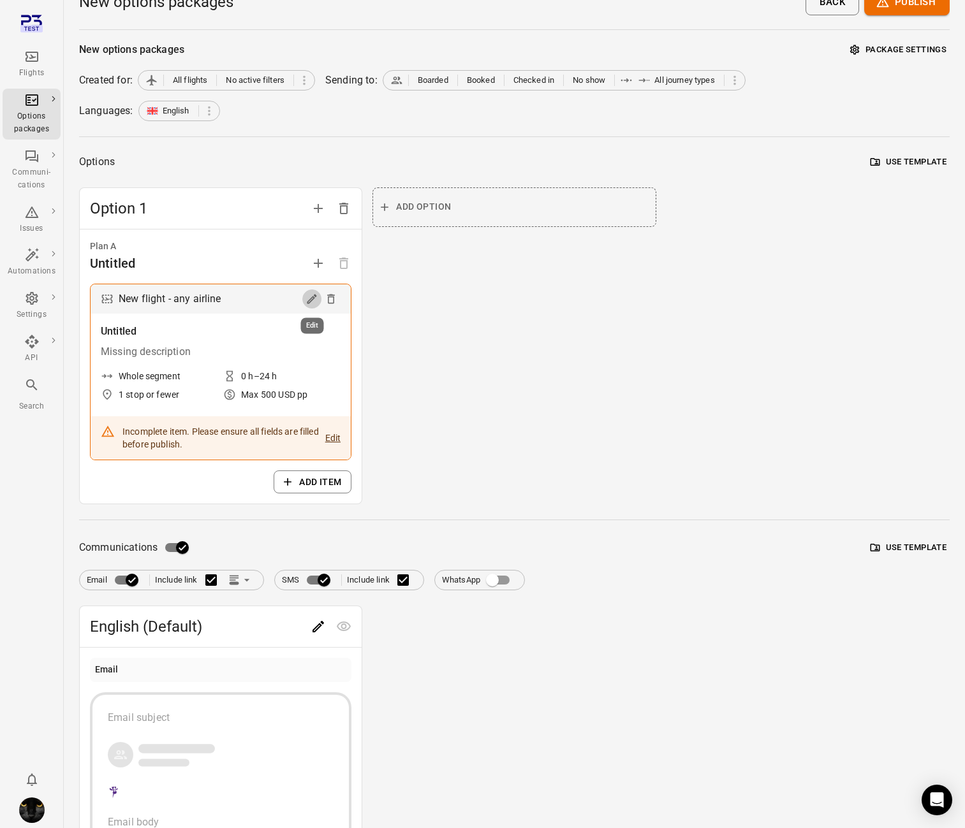
click at [312, 304] on icon "Edit" at bounding box center [312, 299] width 13 height 13
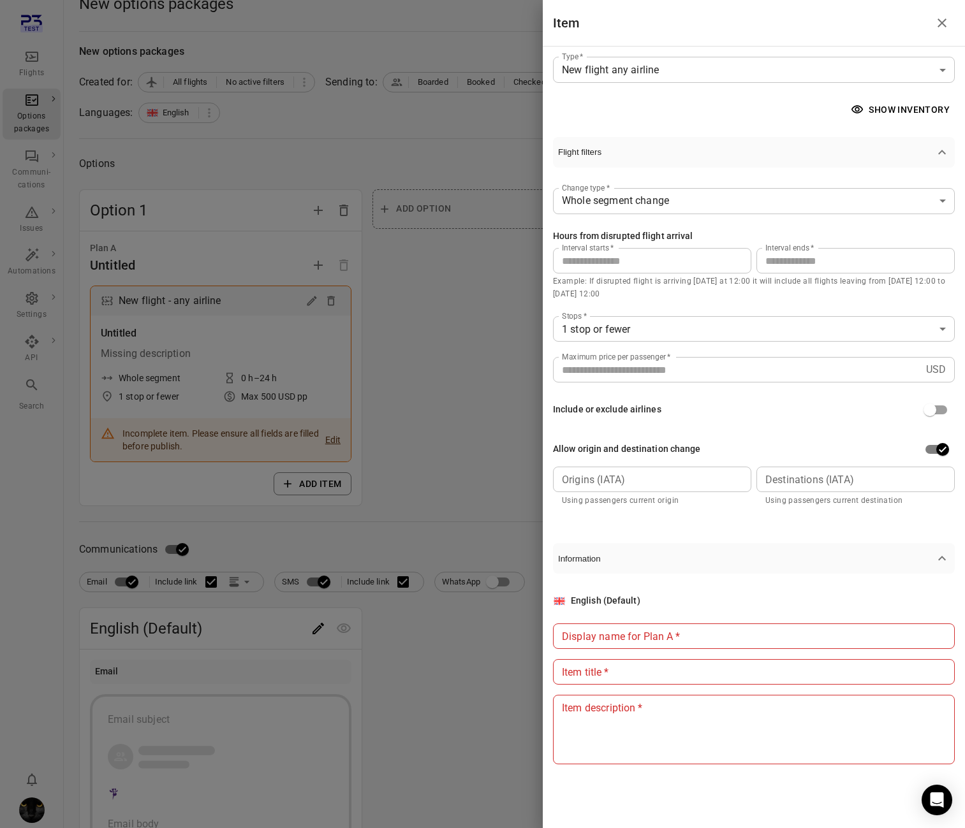
click at [702, 491] on div "Origins (IATA)" at bounding box center [652, 480] width 198 height 26
type input "***"
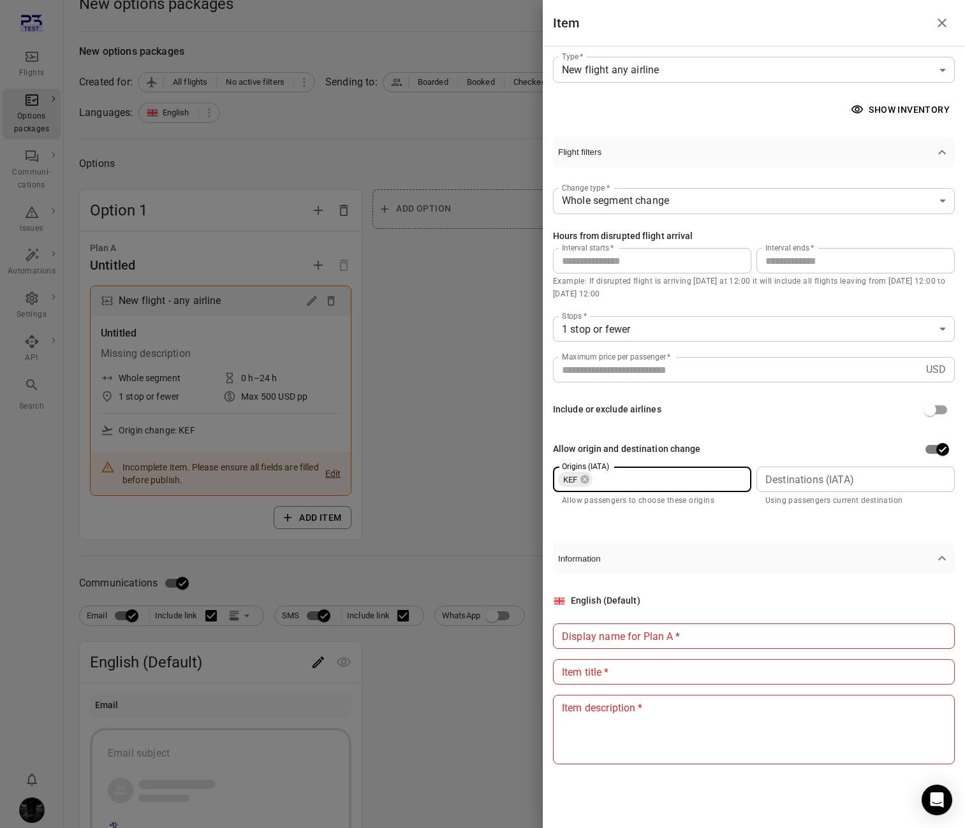
click at [821, 478] on input "Destinations (IATA)" at bounding box center [854, 480] width 189 height 18
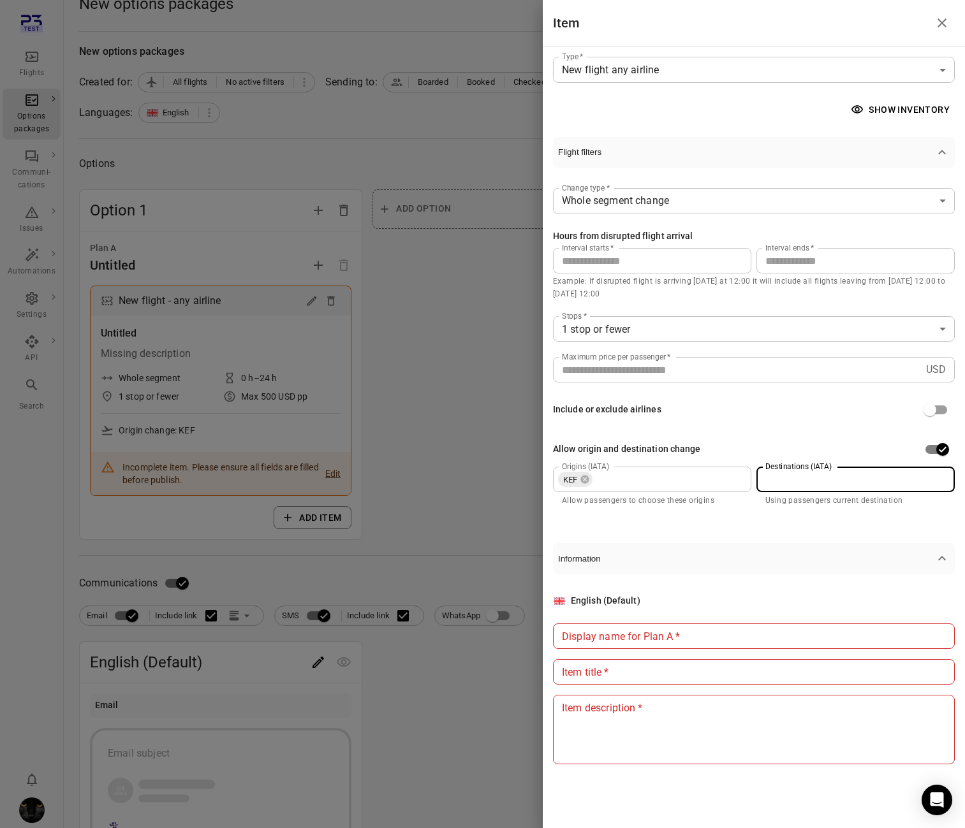
type input "*"
type input "***"
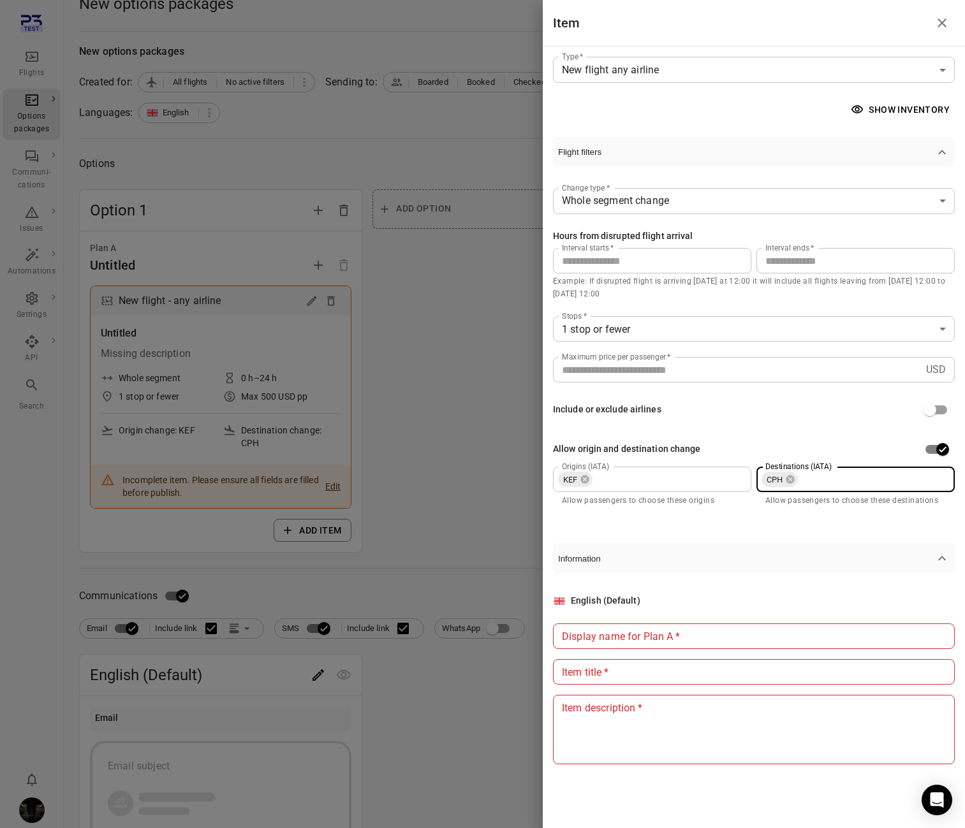
click at [392, 176] on div at bounding box center [482, 414] width 965 height 828
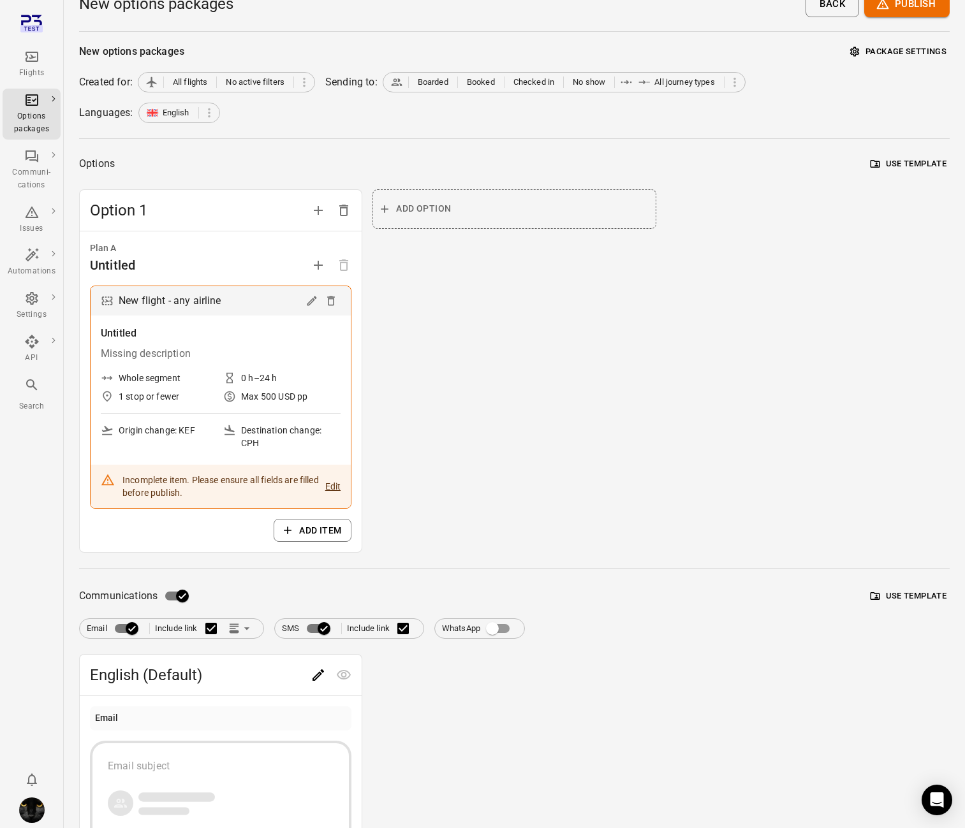
click at [314, 297] on icon "Edit" at bounding box center [312, 302] width 10 height 10
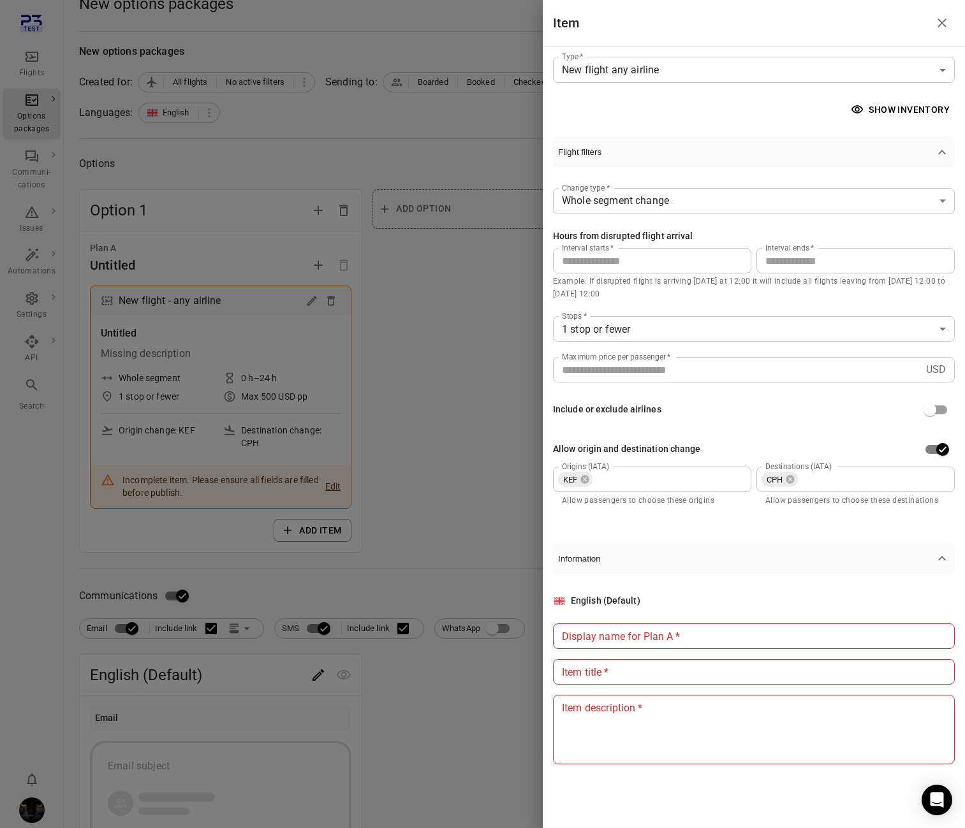
click at [895, 106] on button "Show inventory" at bounding box center [901, 110] width 107 height 24
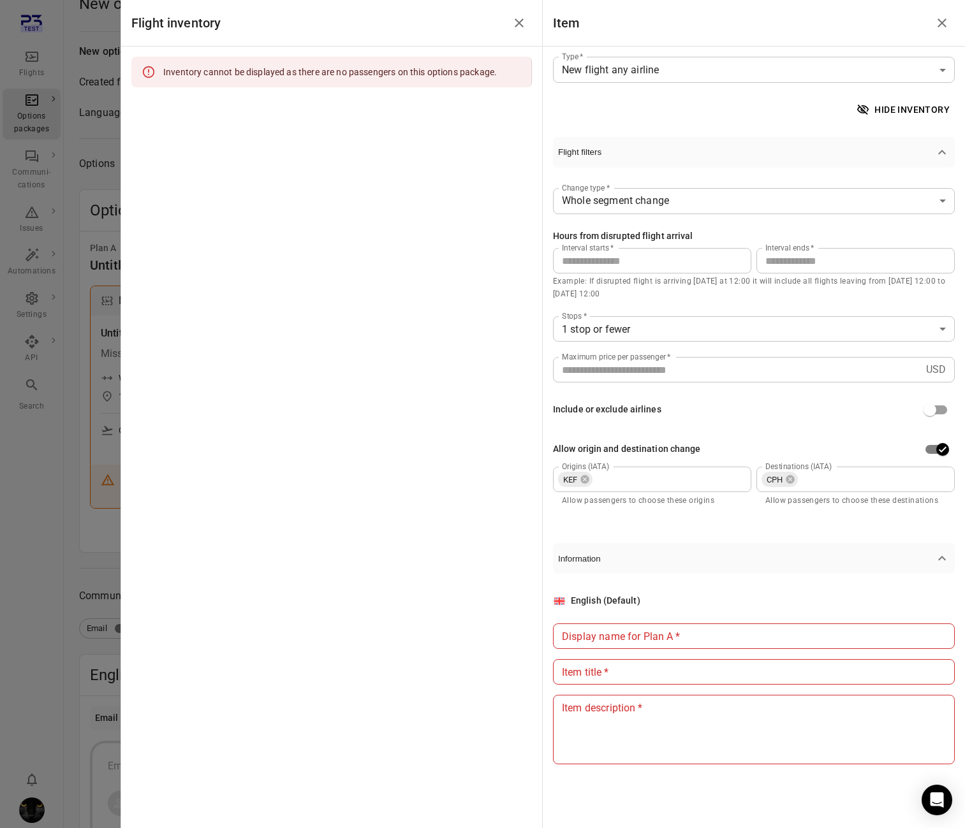
click at [82, 219] on div at bounding box center [482, 414] width 965 height 828
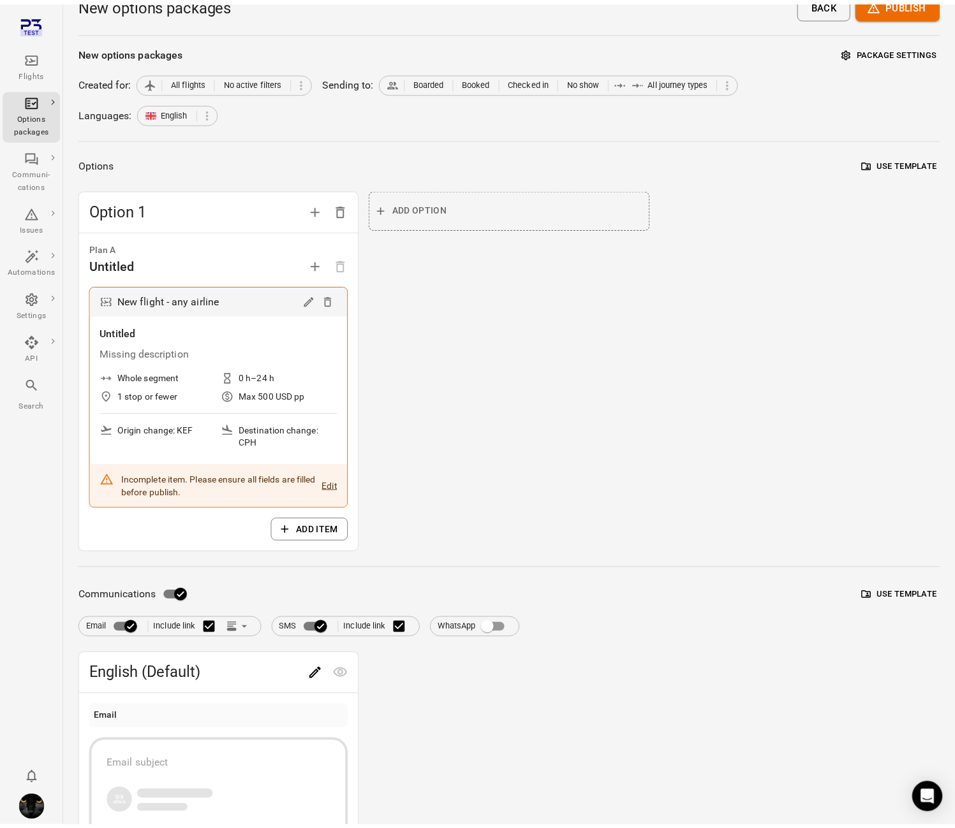
scroll to position [0, 0]
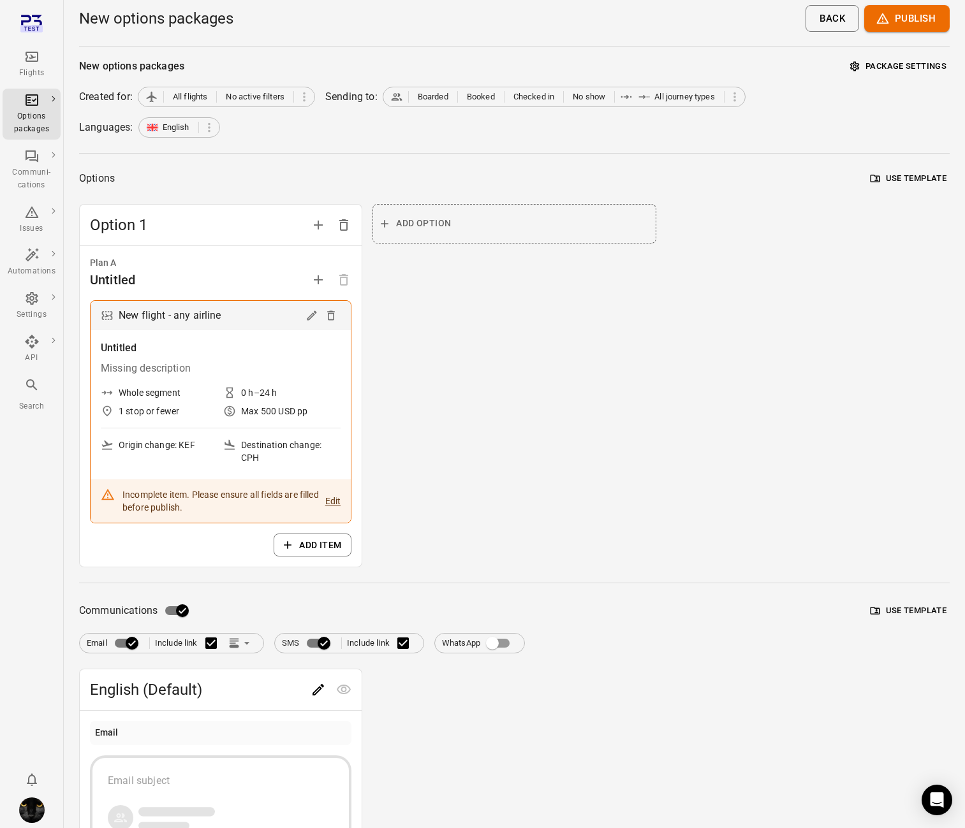
click at [25, 68] on div "Flights" at bounding box center [32, 73] width 48 height 13
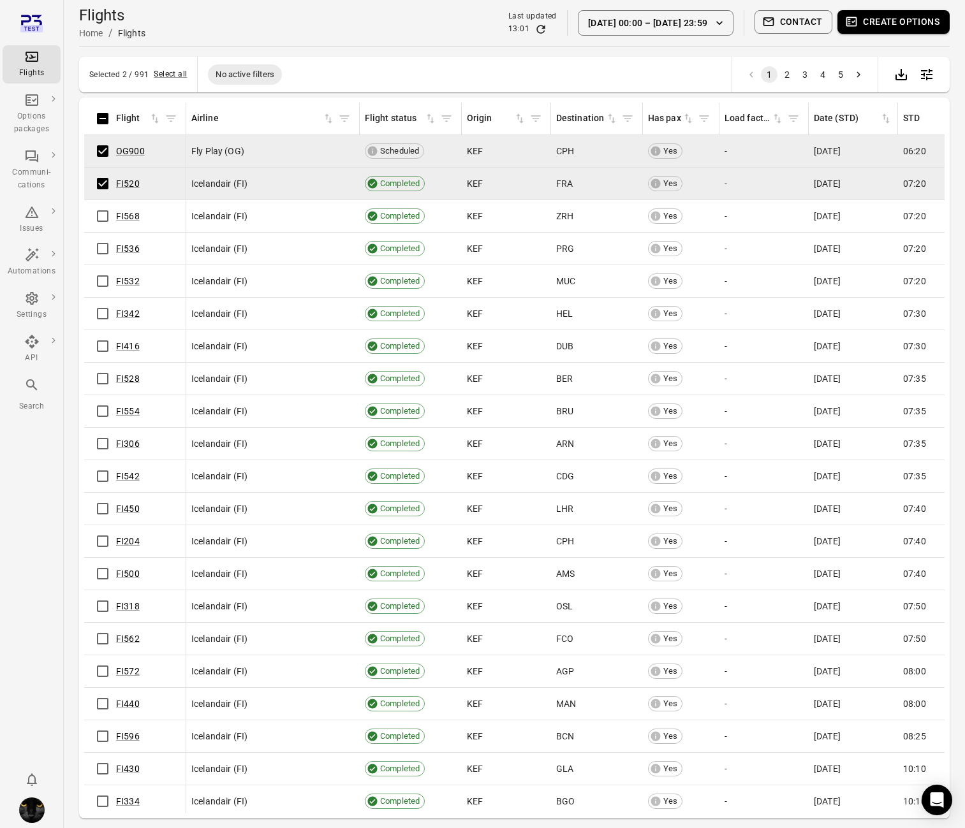
click at [866, 20] on button "Create options" at bounding box center [893, 22] width 112 height 24
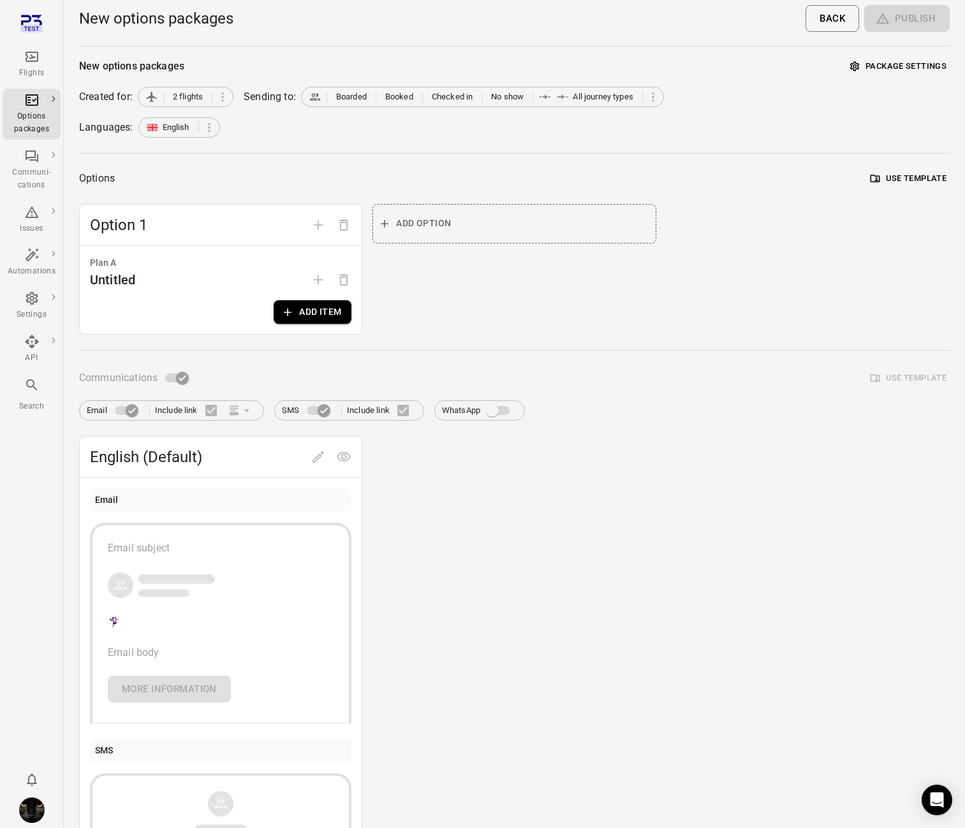
click at [316, 315] on button "Add item" at bounding box center [313, 312] width 78 height 24
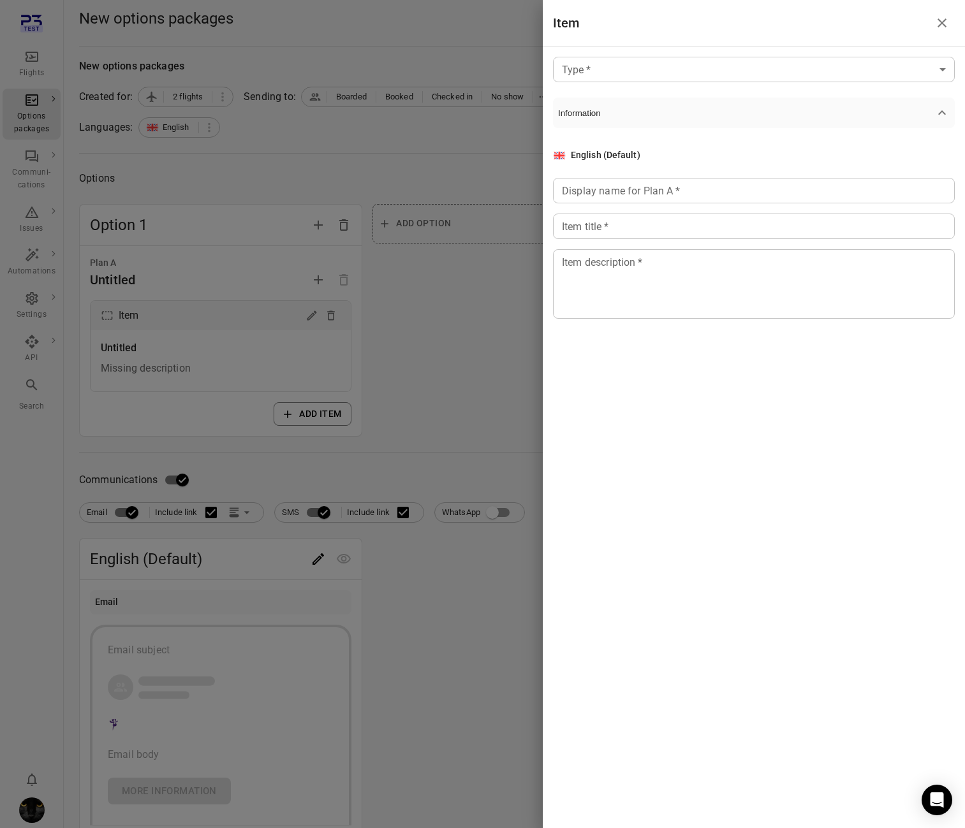
click at [698, 73] on body "Flights Options packages Communi-cations Issues Automations Settings API Search…" at bounding box center [482, 545] width 965 height 1091
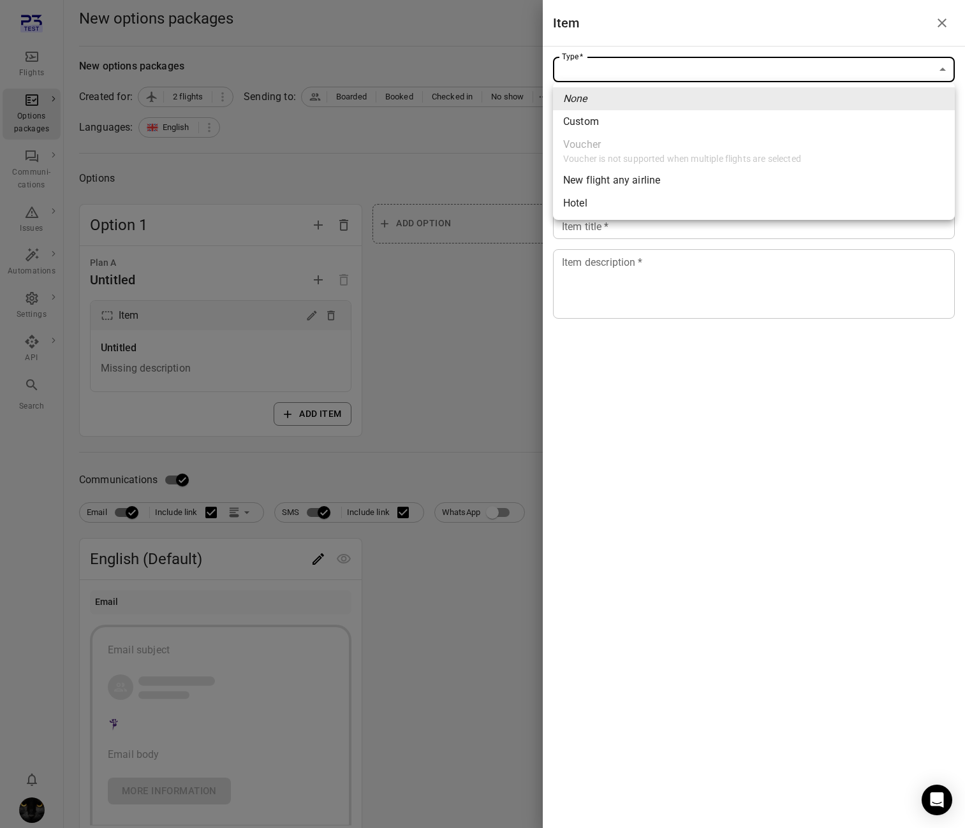
click at [642, 182] on div "New flight any airline" at bounding box center [611, 180] width 97 height 15
type input "**********"
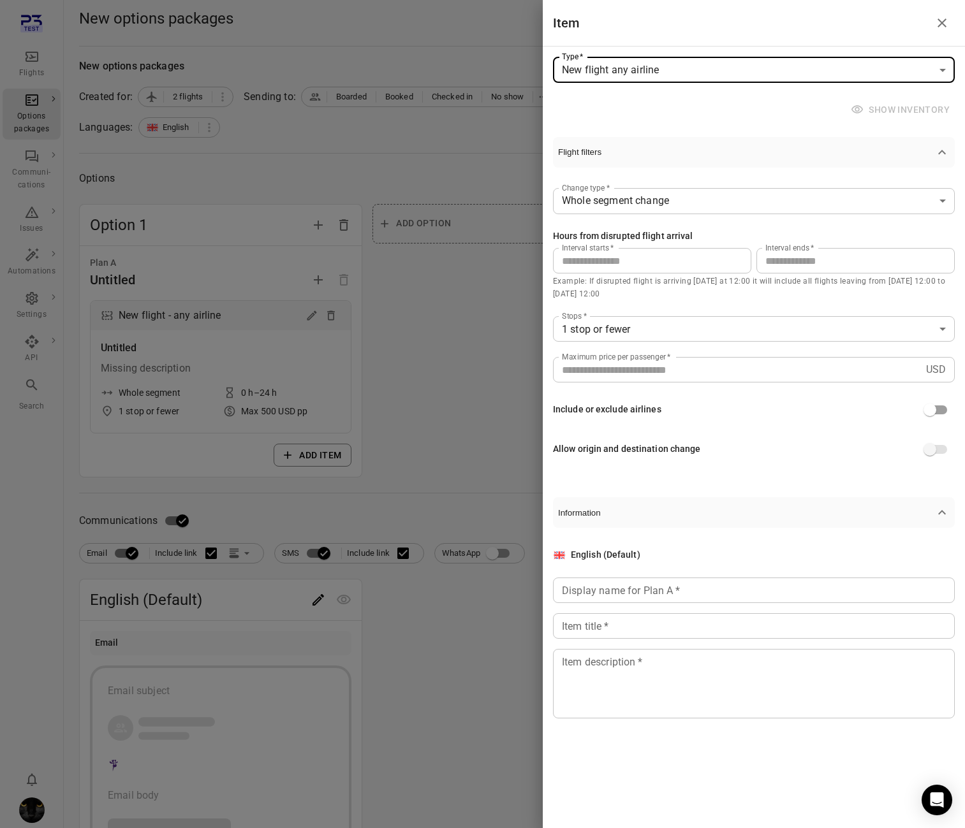
click at [31, 59] on div at bounding box center [482, 414] width 965 height 828
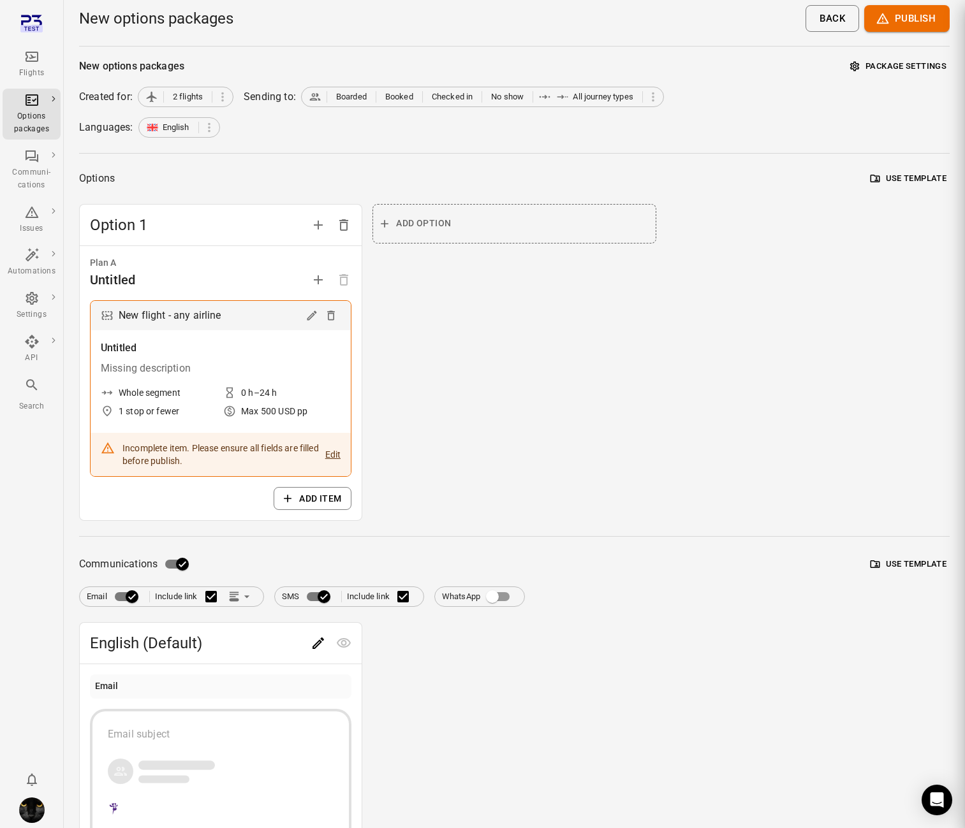
click at [31, 59] on div at bounding box center [482, 414] width 965 height 828
click at [31, 59] on icon "Main navigation" at bounding box center [31, 56] width 15 height 15
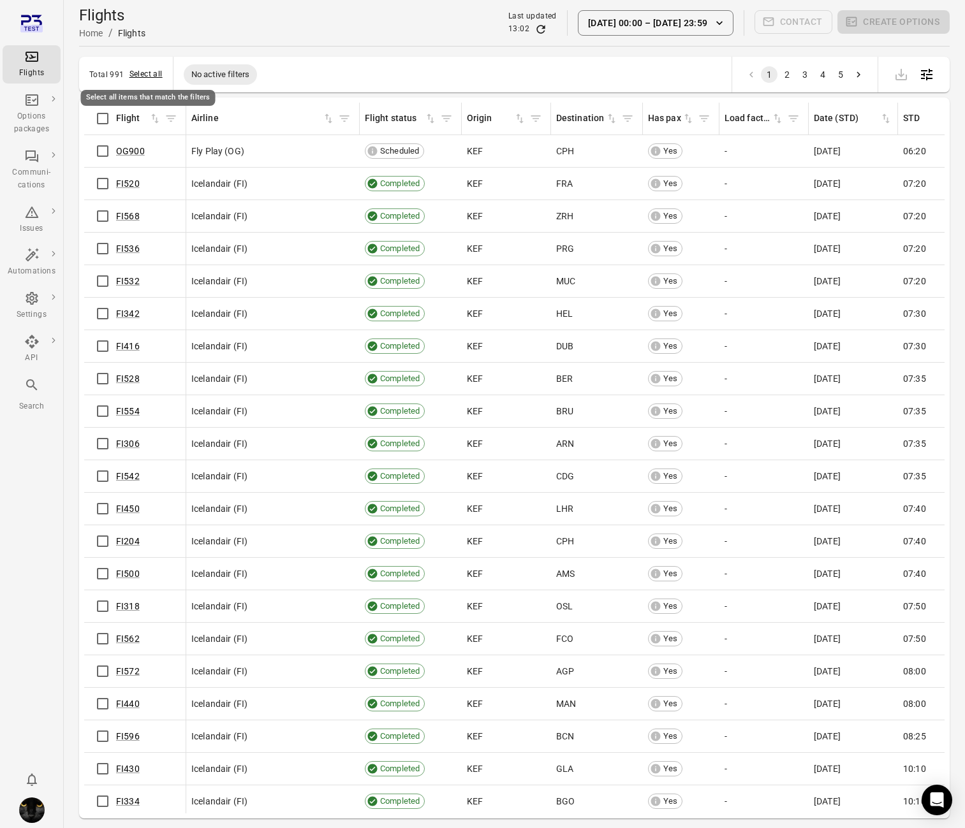
click at [149, 80] on button "Select all" at bounding box center [145, 74] width 33 height 13
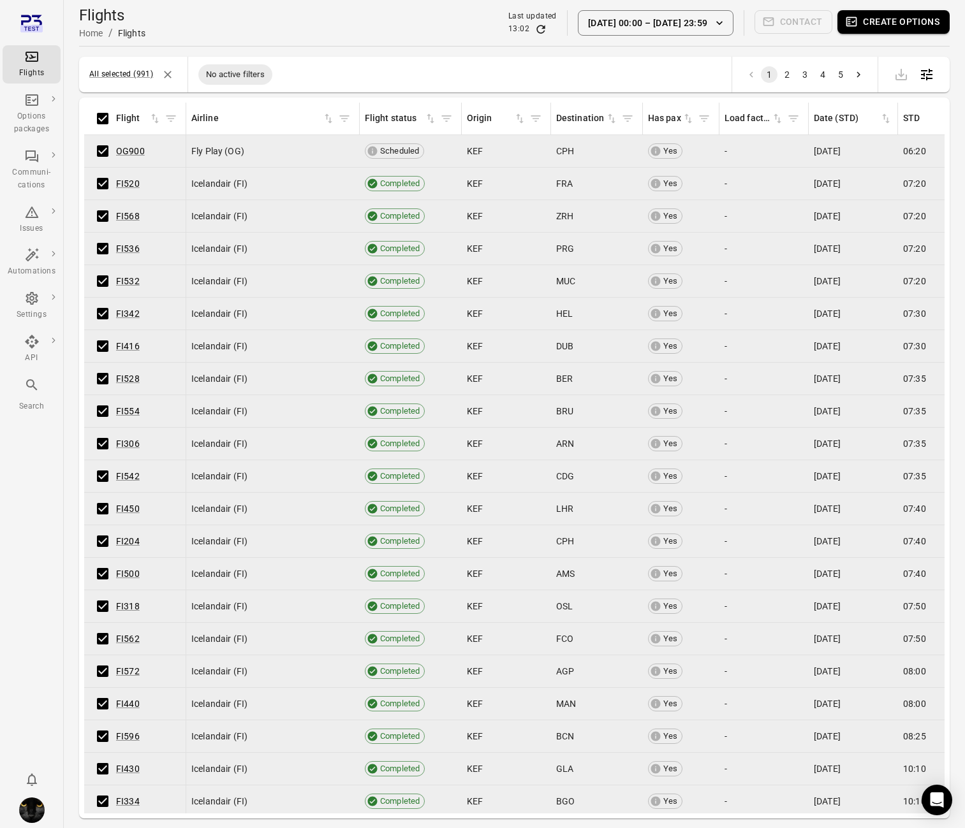
click at [876, 25] on button "Create options" at bounding box center [893, 22] width 112 height 24
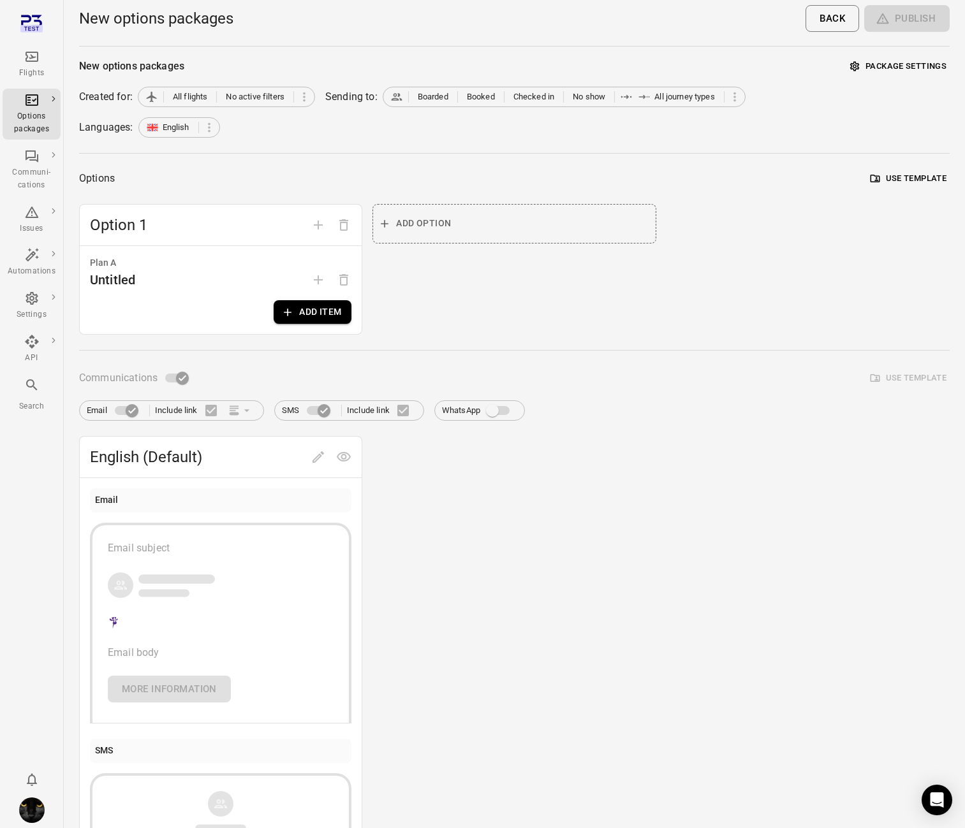
click at [341, 314] on button "Add item" at bounding box center [313, 312] width 78 height 24
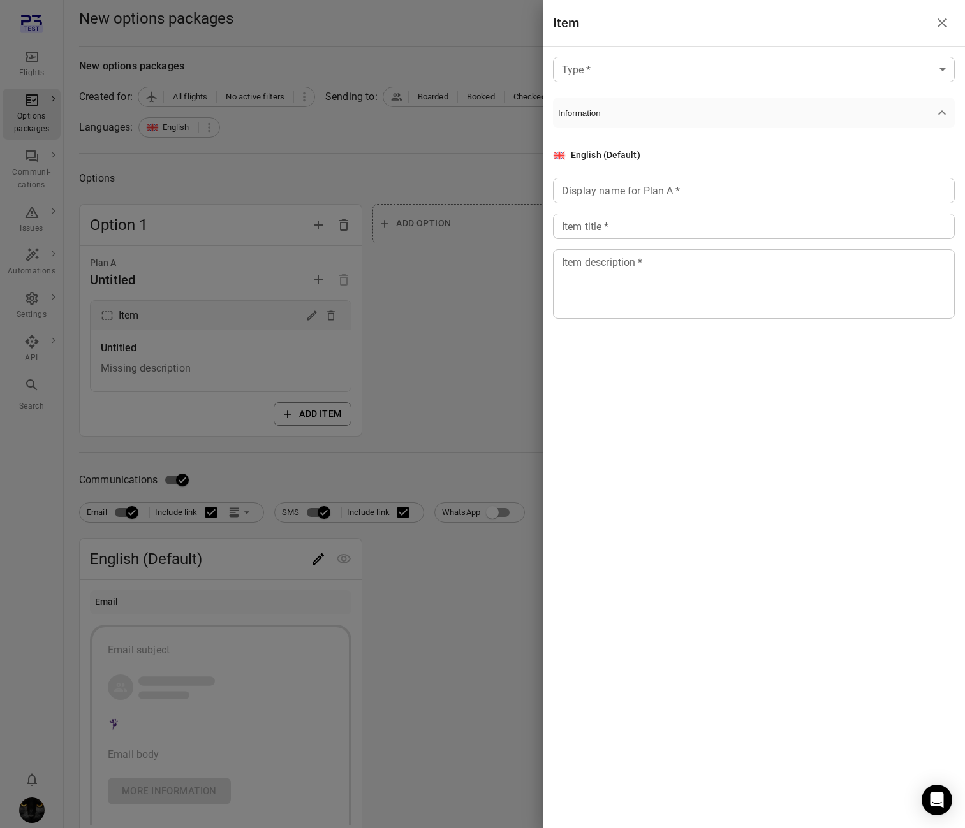
click at [742, 59] on body "Flights Options packages Communi-cations Issues Automations Settings API Search…" at bounding box center [482, 545] width 965 height 1091
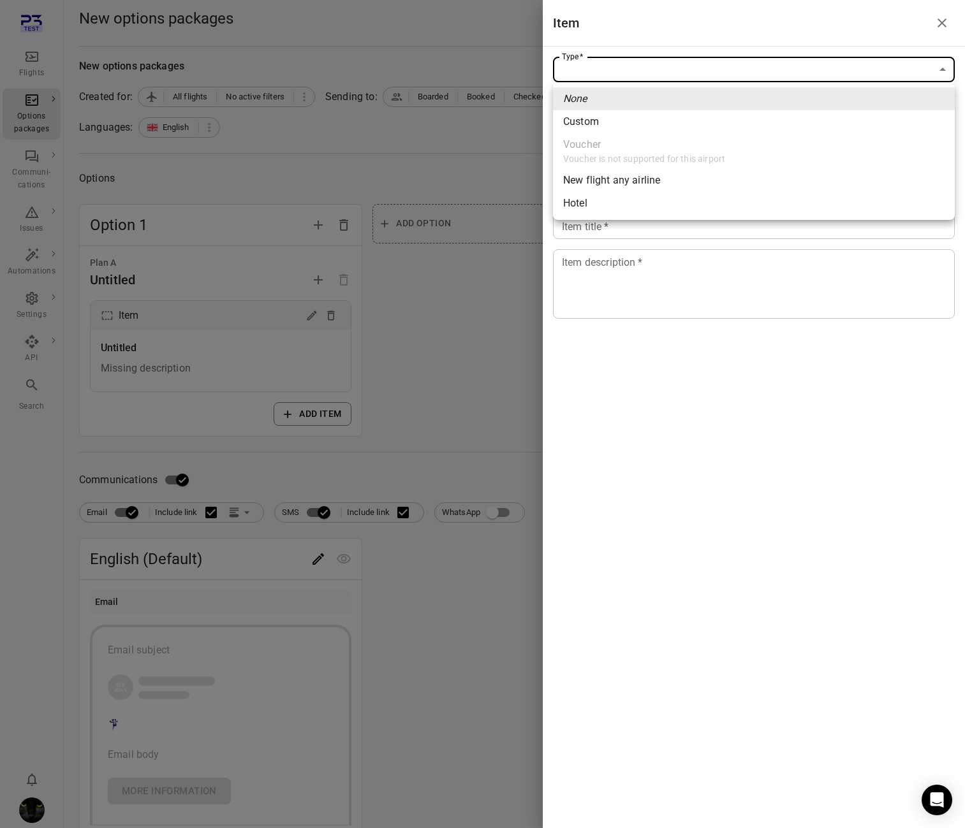
click at [707, 205] on li "Hotel" at bounding box center [754, 203] width 402 height 23
type input "*****"
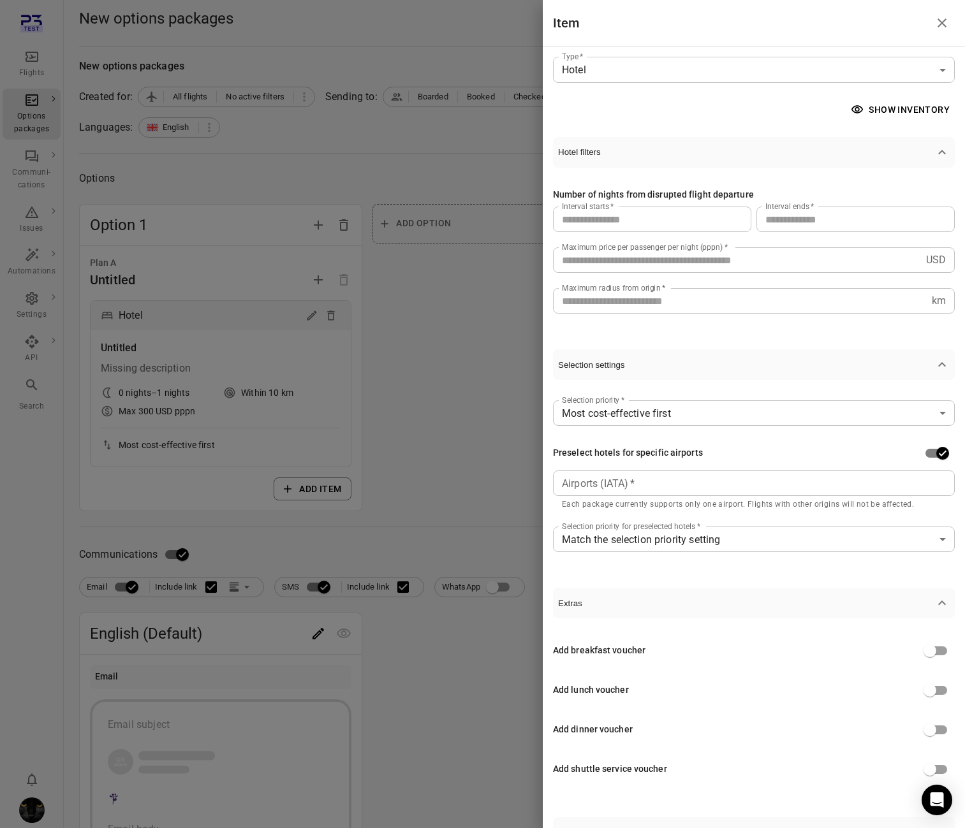
click at [381, 361] on div at bounding box center [482, 414] width 965 height 828
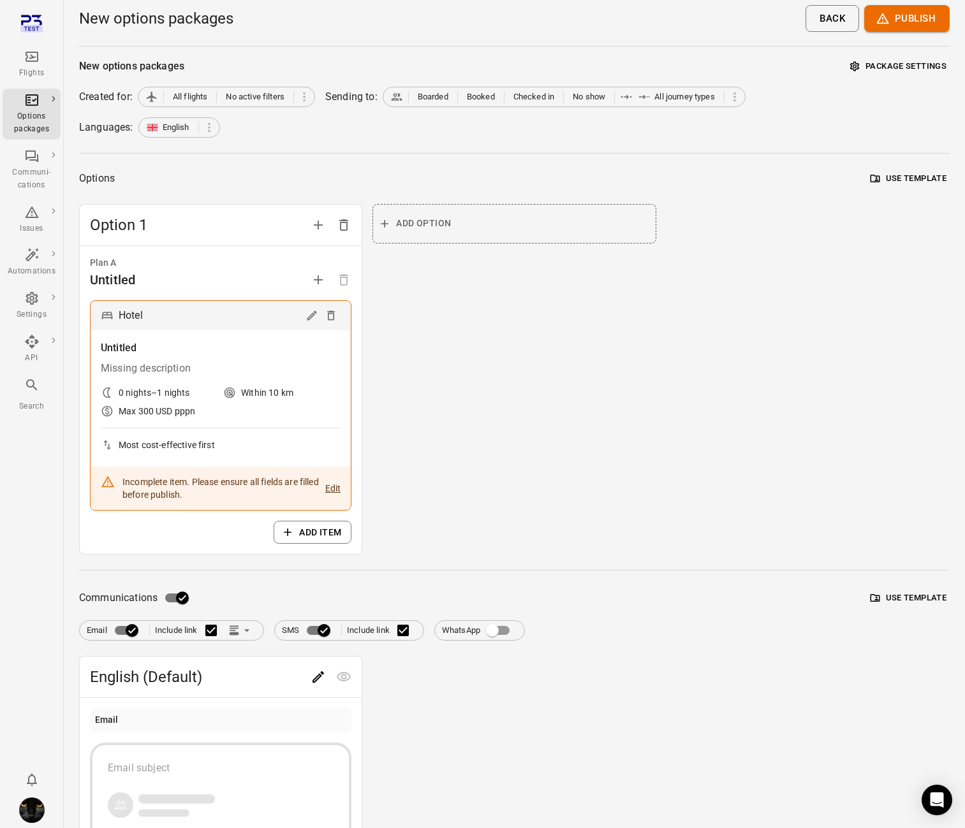
click at [29, 57] on icon "Main navigation" at bounding box center [31, 56] width 15 height 15
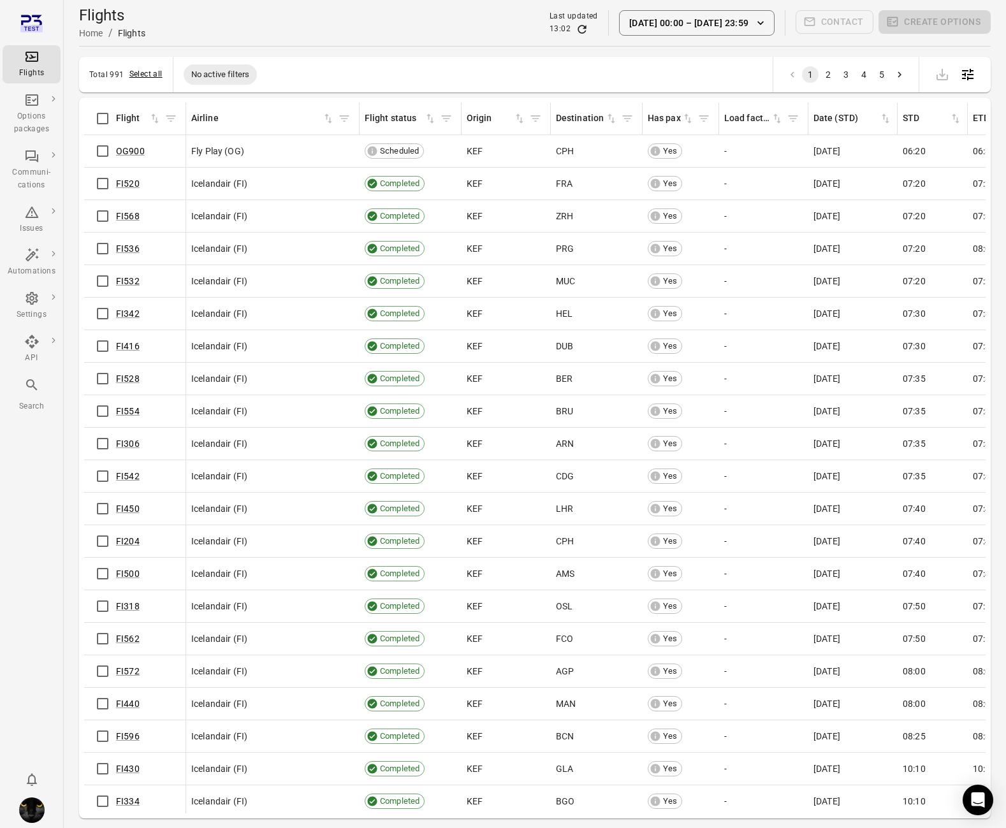
click at [147, 72] on button "Select all" at bounding box center [145, 74] width 33 height 13
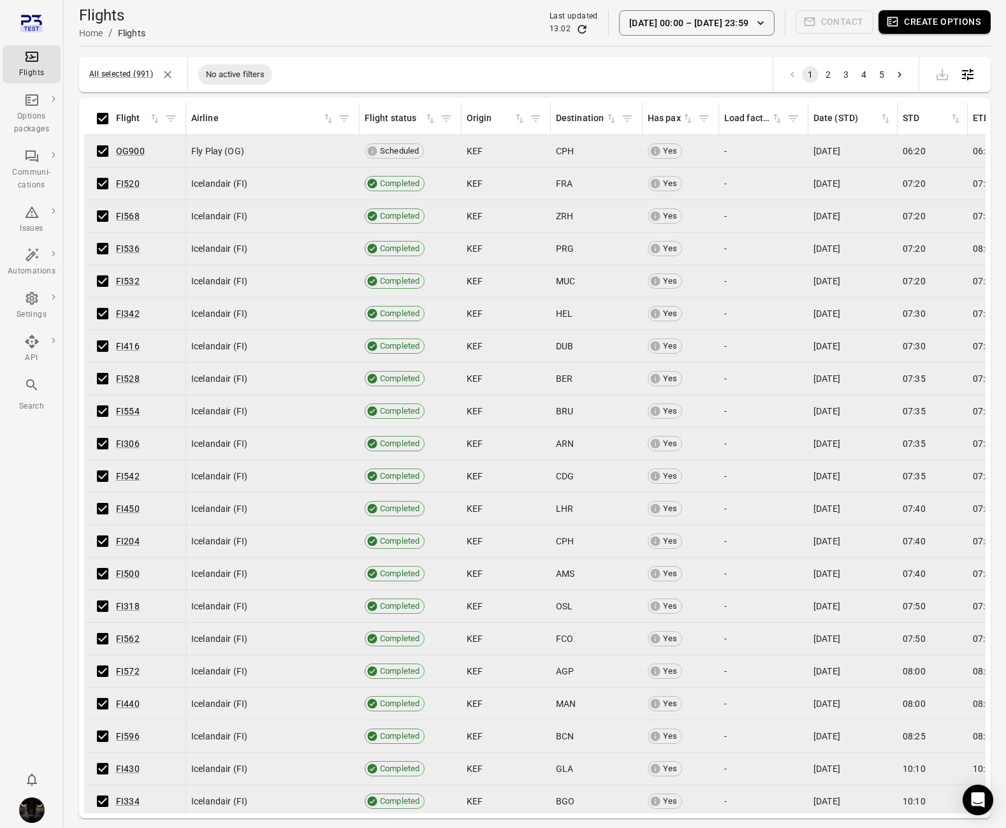
click at [931, 27] on button "Create options" at bounding box center [935, 22] width 112 height 24
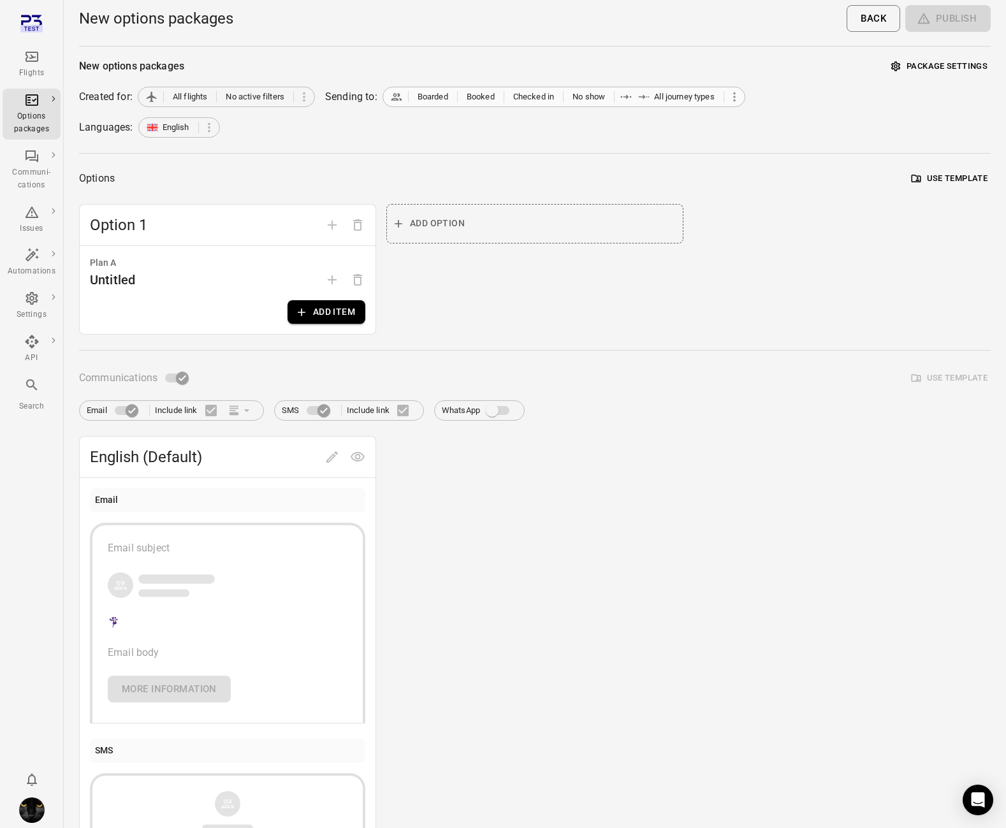
click at [737, 94] on icon at bounding box center [735, 97] width 14 height 14
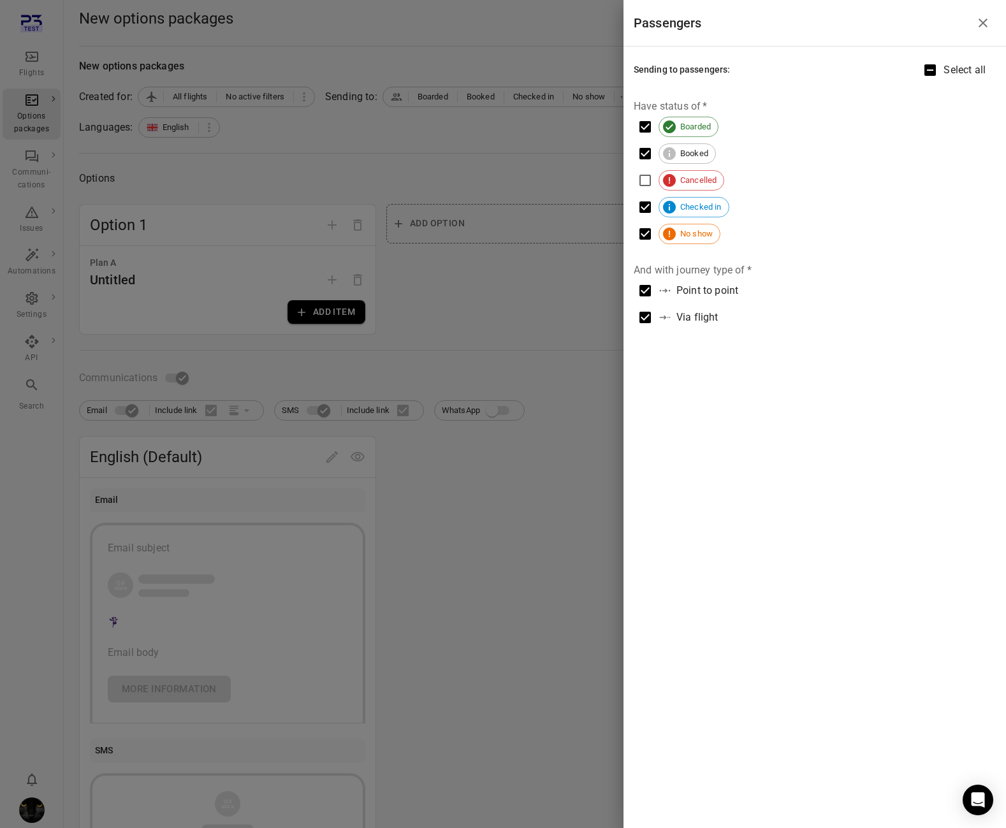
click at [33, 66] on div at bounding box center [503, 414] width 1006 height 828
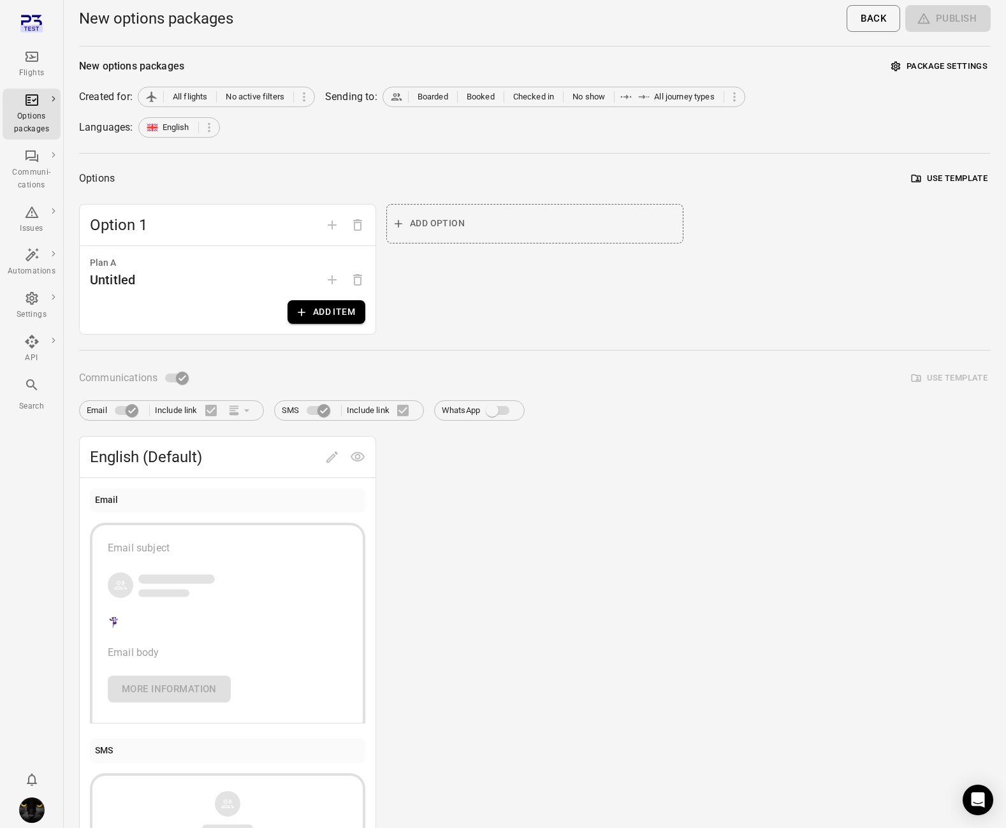
click at [38, 54] on icon "Main navigation" at bounding box center [31, 56] width 15 height 15
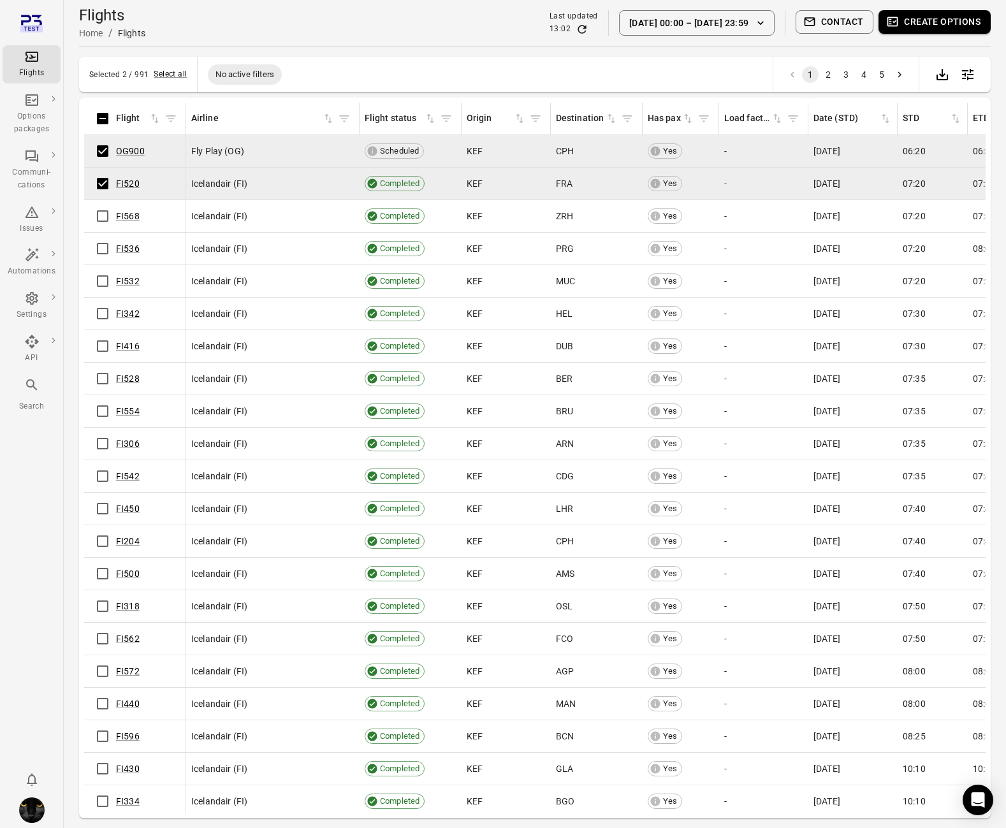
click at [910, 20] on button "Create options" at bounding box center [935, 22] width 112 height 24
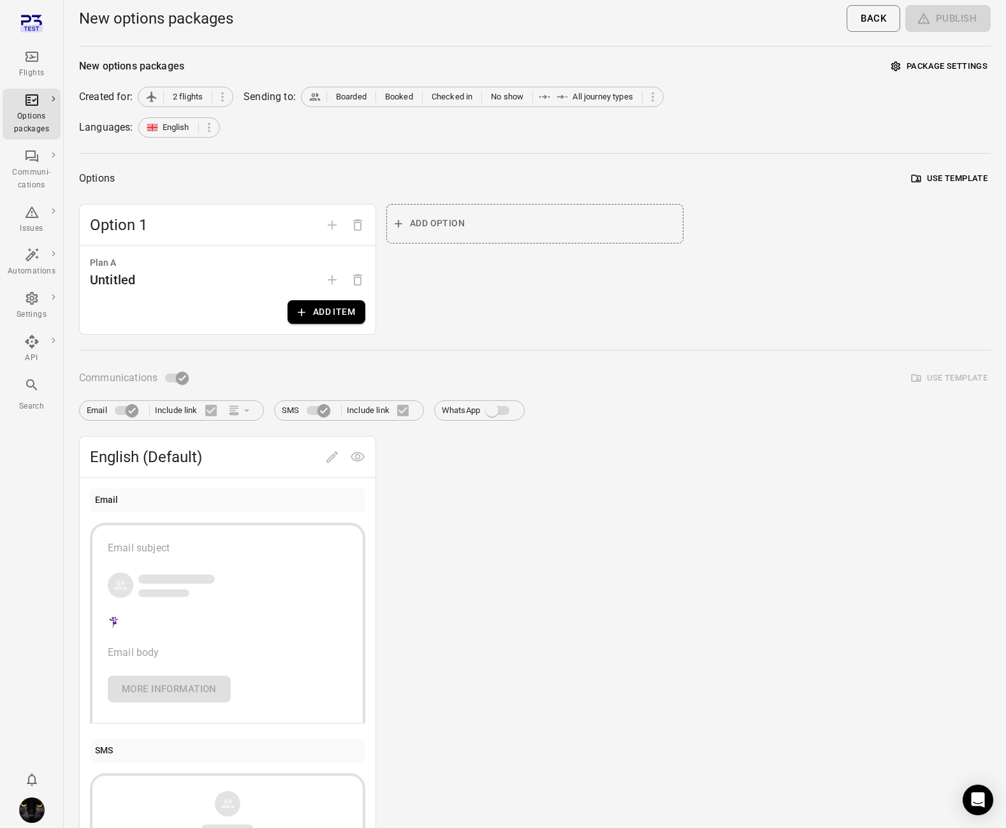
click at [44, 66] on div "Flights" at bounding box center [32, 64] width 48 height 31
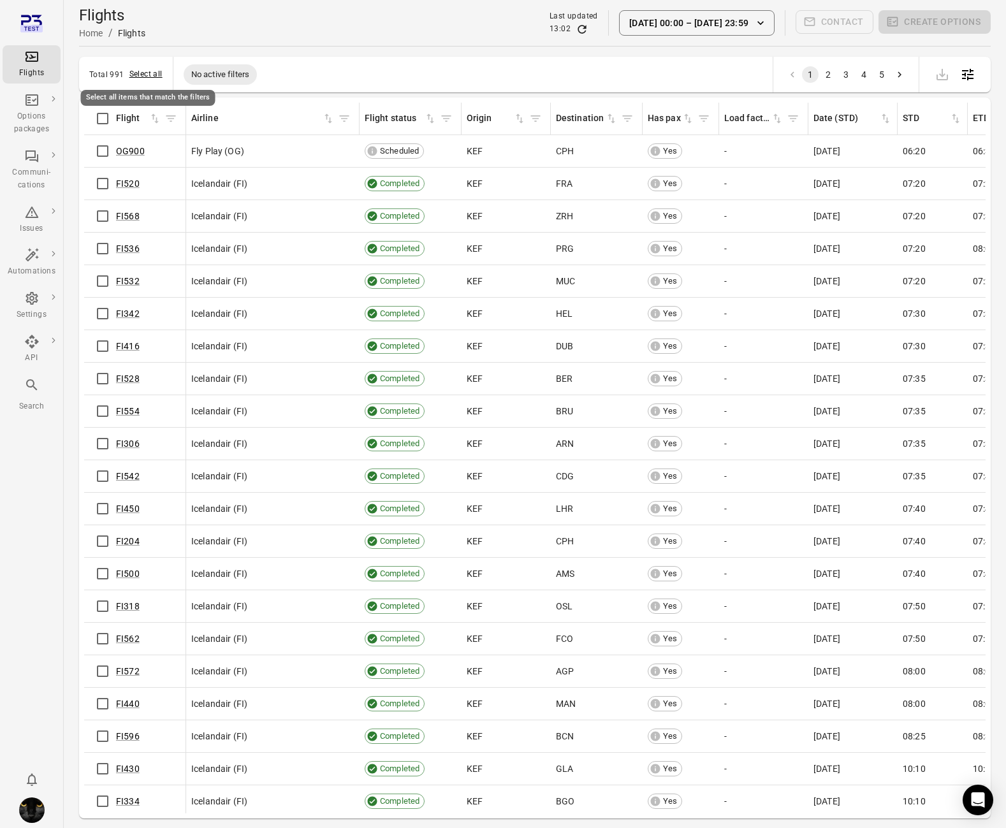
click at [139, 73] on button "Select all" at bounding box center [145, 74] width 33 height 13
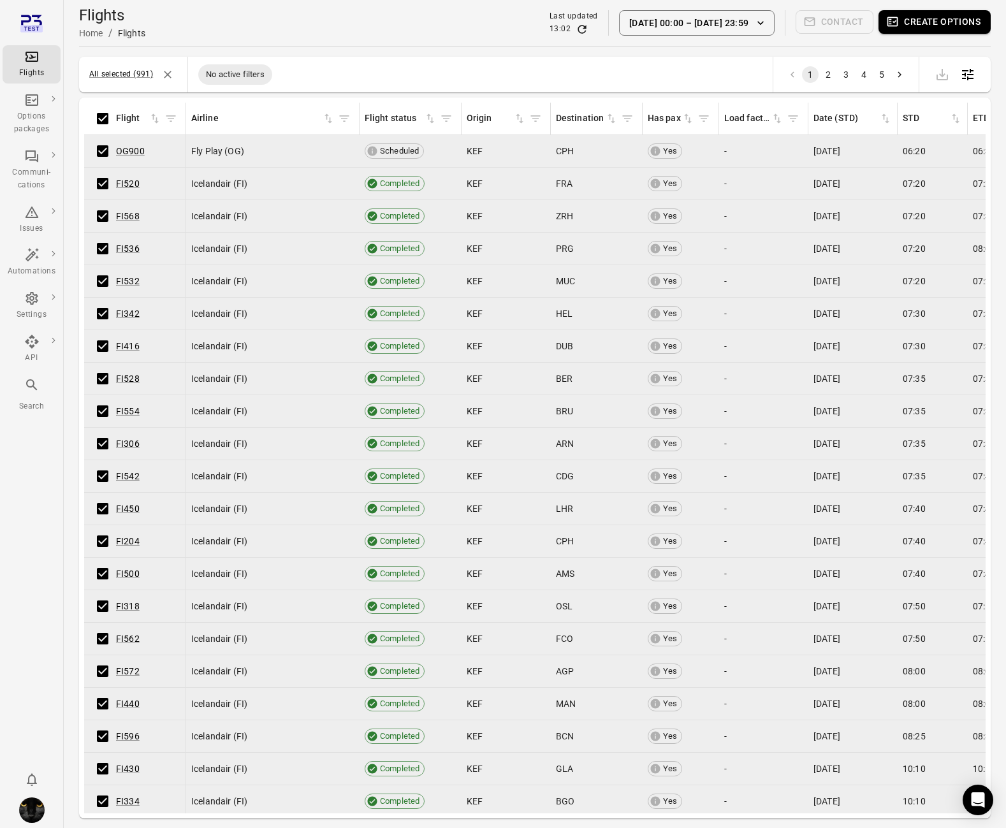
click at [938, 24] on button "Create options" at bounding box center [935, 22] width 112 height 24
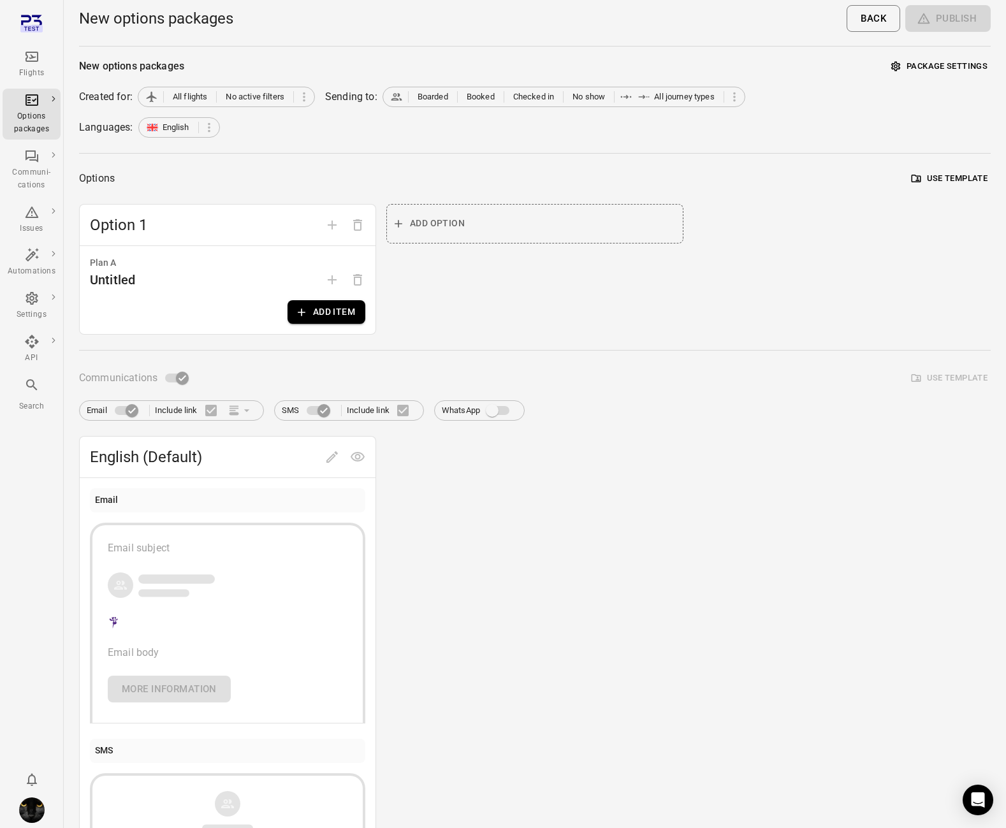
click at [355, 205] on div "Option 1" at bounding box center [228, 225] width 296 height 41
click at [29, 63] on icon "Main navigation" at bounding box center [31, 56] width 15 height 15
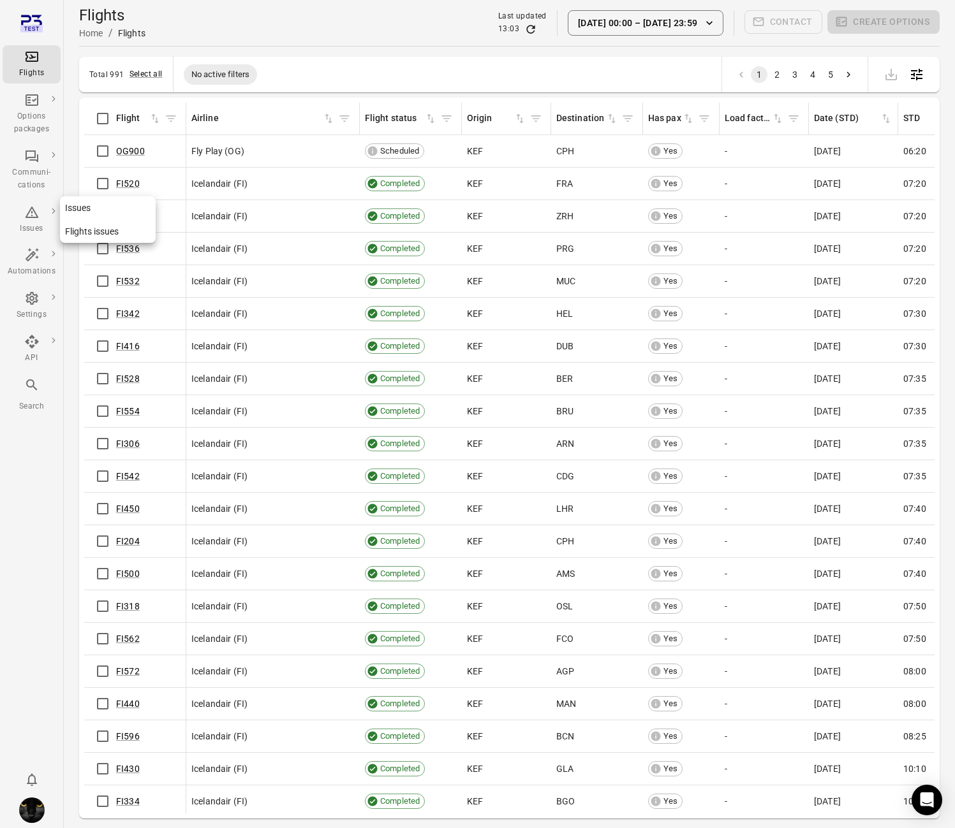
click at [40, 216] on div "Issues" at bounding box center [32, 220] width 48 height 31
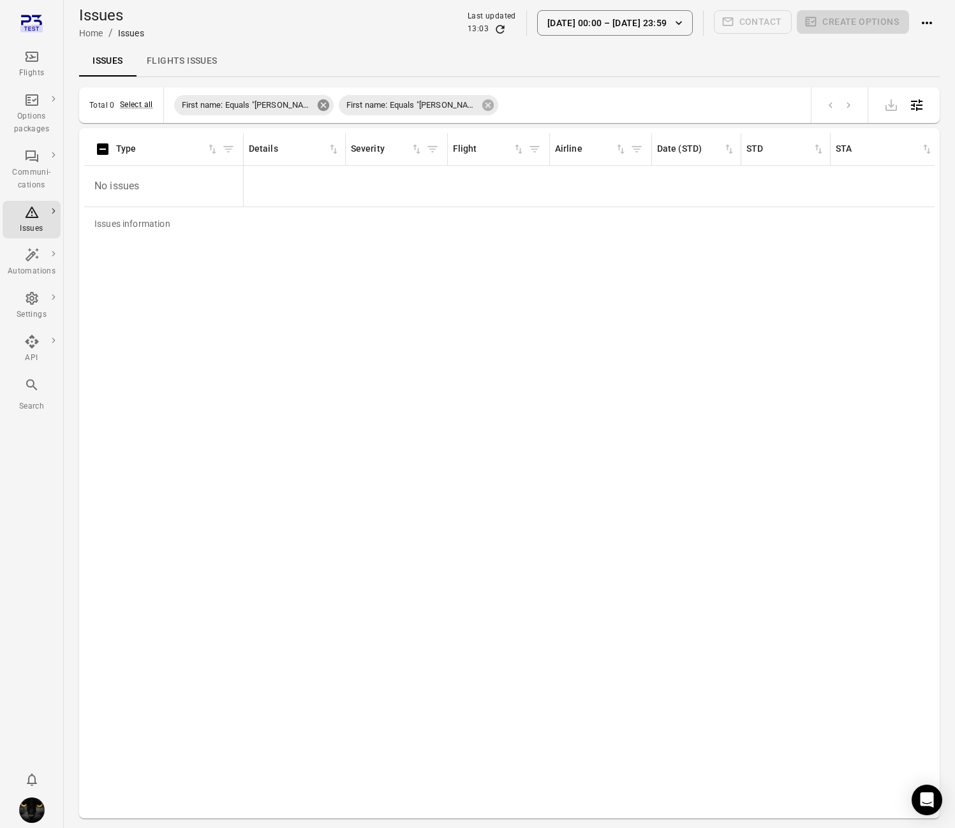
click at [316, 103] on icon at bounding box center [323, 105] width 14 height 14
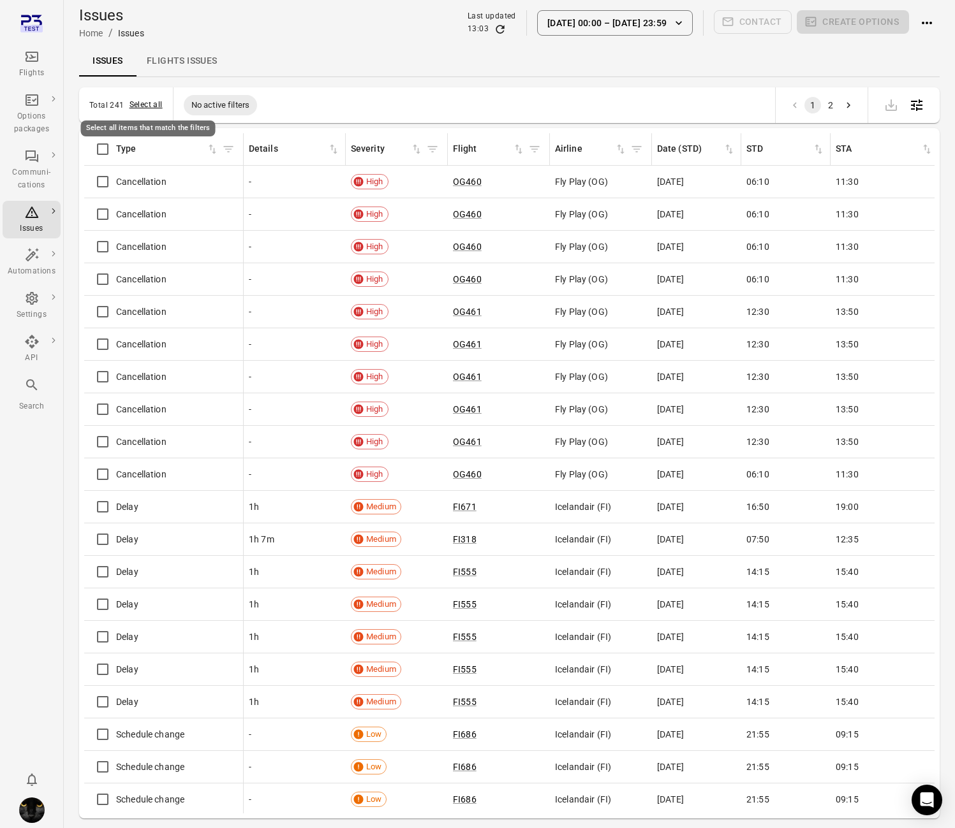
click at [146, 102] on button "Select all" at bounding box center [145, 105] width 33 height 13
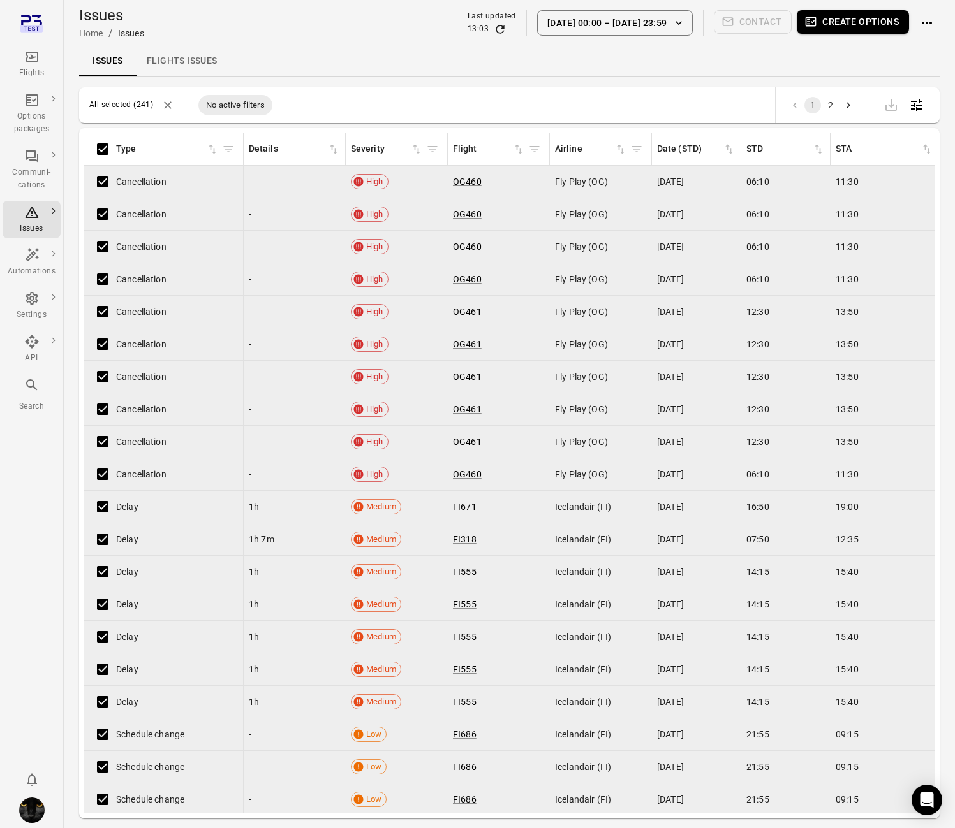
click at [860, 18] on button "Create options" at bounding box center [853, 22] width 112 height 24
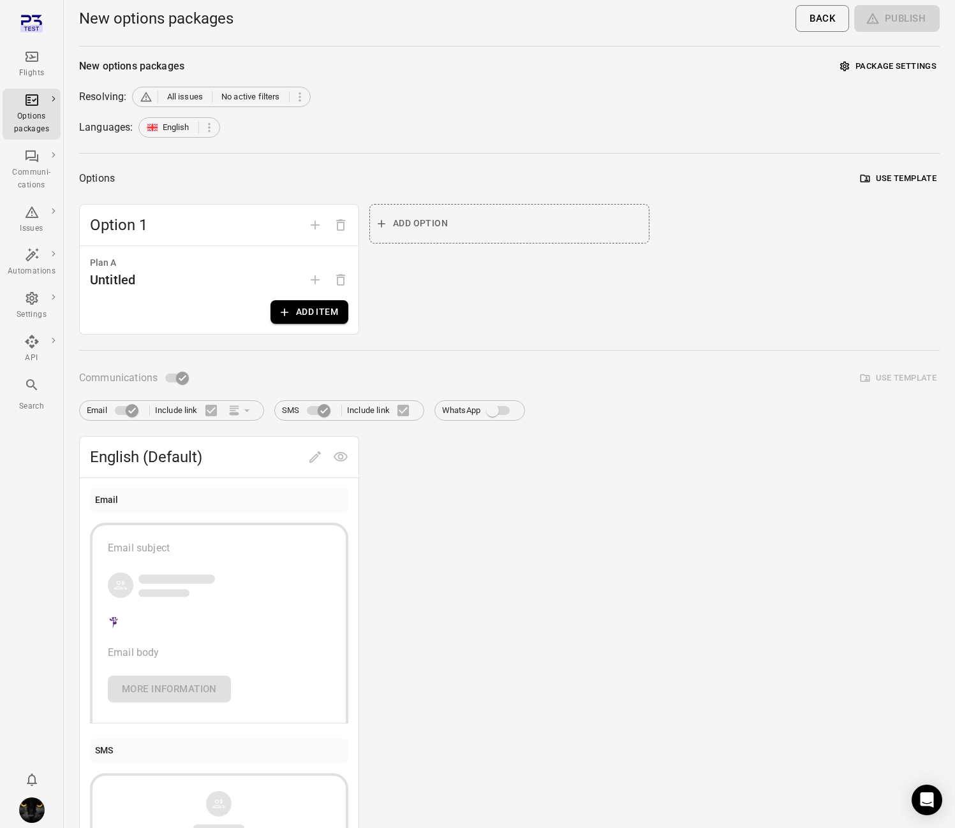
click at [311, 319] on button "Add item" at bounding box center [309, 312] width 78 height 24
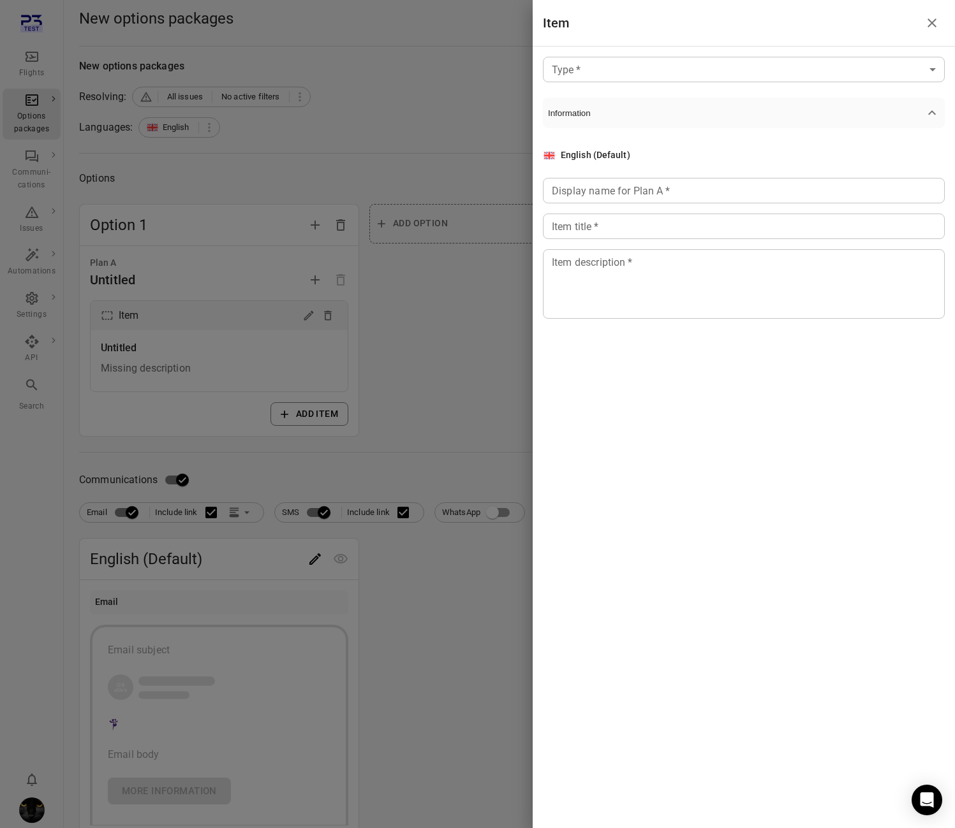
click at [700, 68] on body "Flights Options packages Communi-cations Issues Automations Settings API Search…" at bounding box center [477, 545] width 955 height 1091
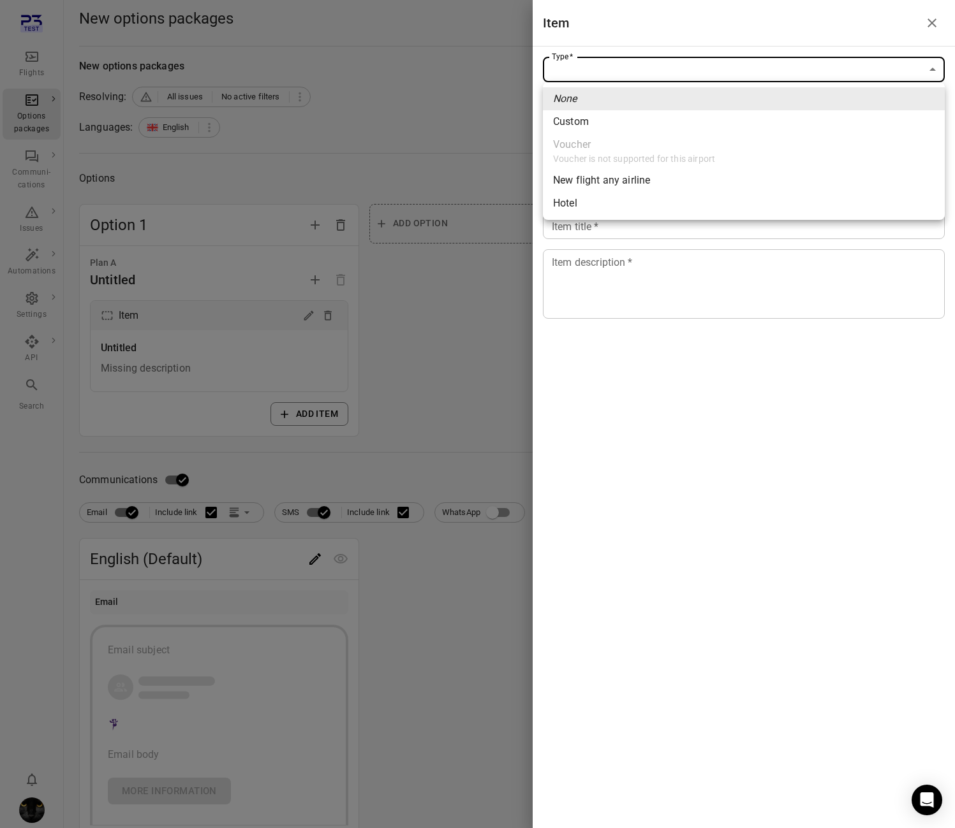
click at [661, 184] on li "New flight any airline" at bounding box center [744, 180] width 402 height 23
type input "**********"
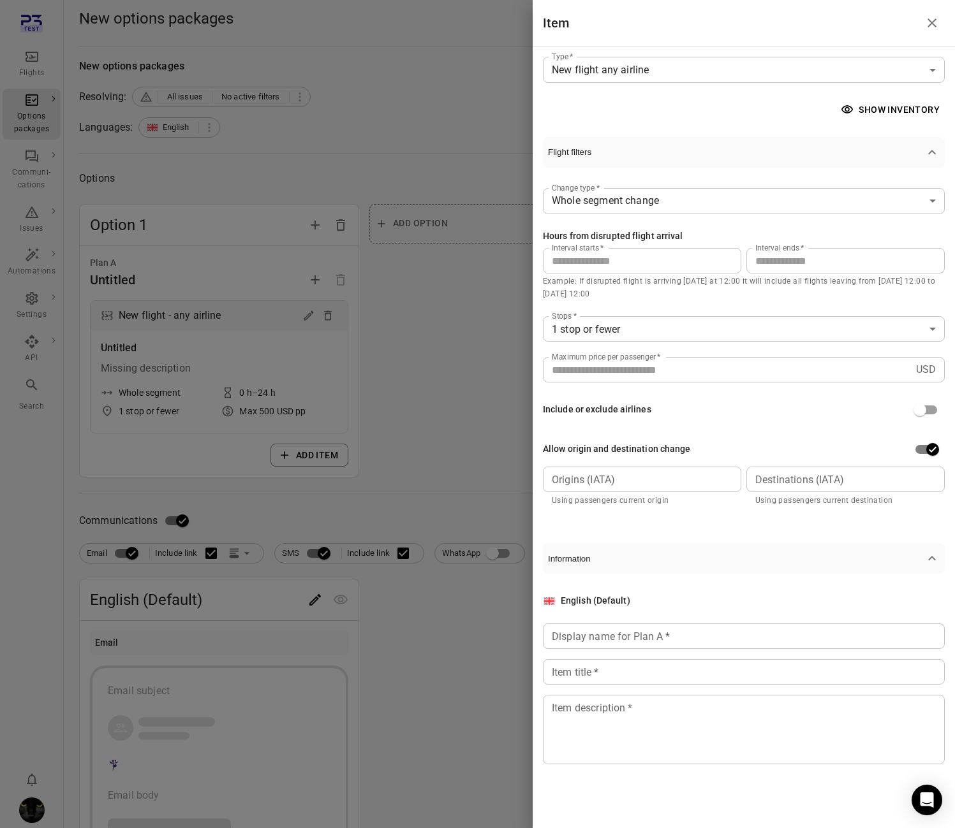
click at [894, 108] on button "Show inventory" at bounding box center [891, 110] width 107 height 24
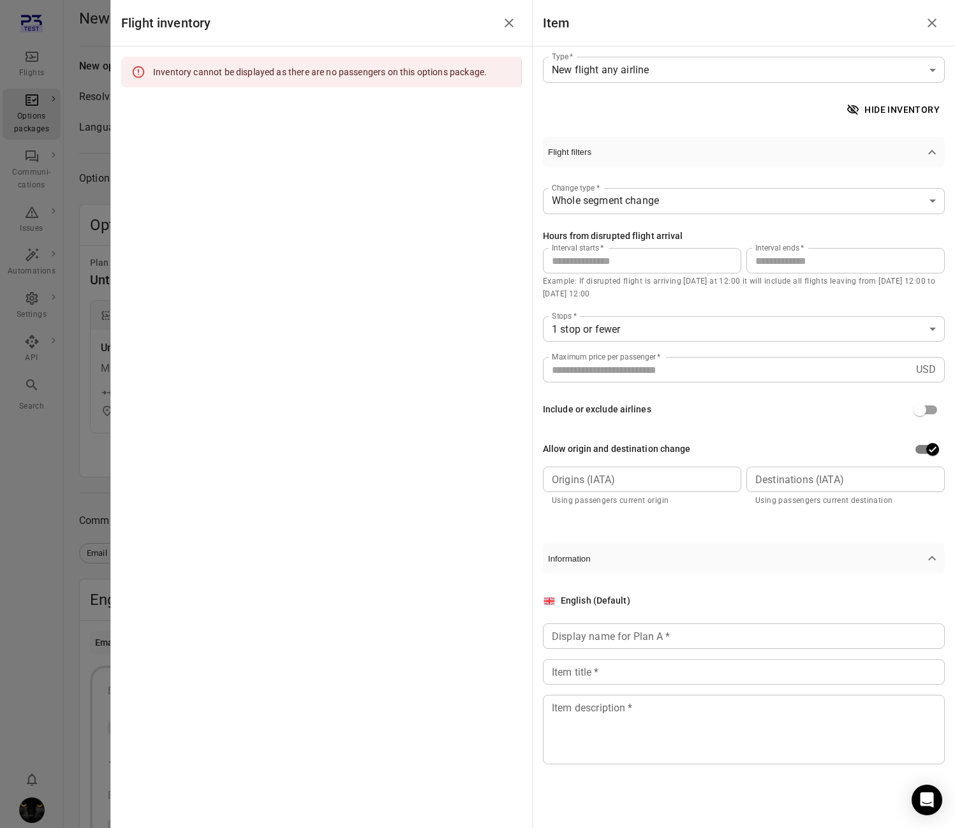
click at [32, 70] on div at bounding box center [477, 414] width 955 height 828
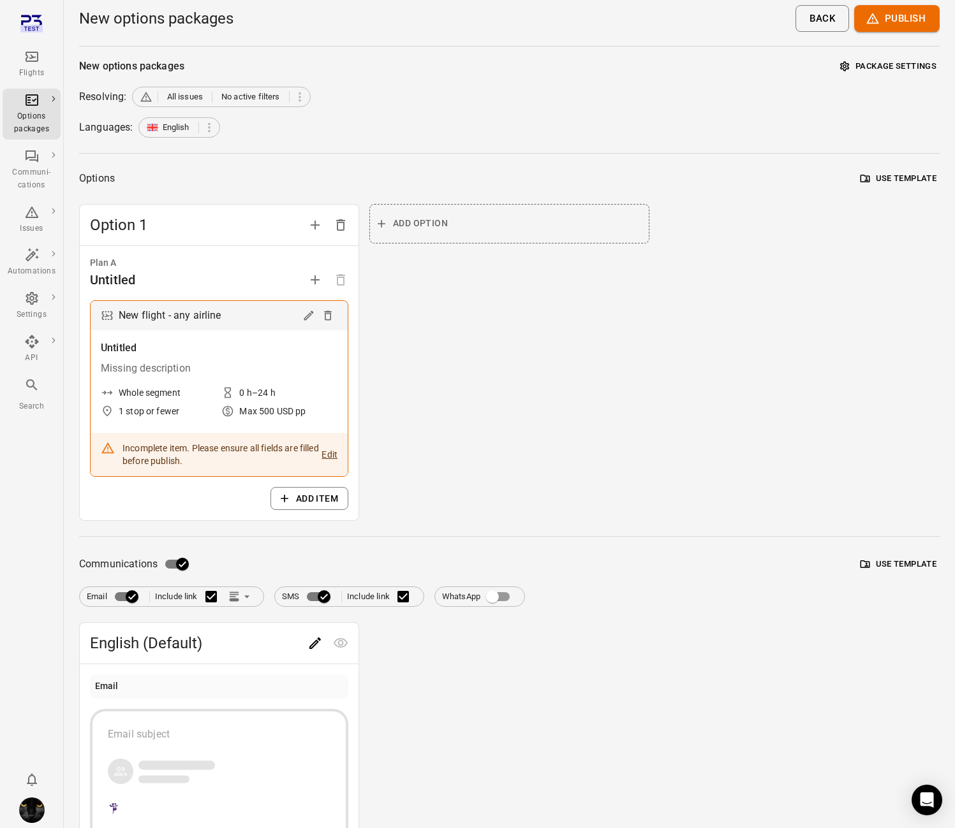
click at [32, 70] on div "Flights" at bounding box center [32, 73] width 48 height 13
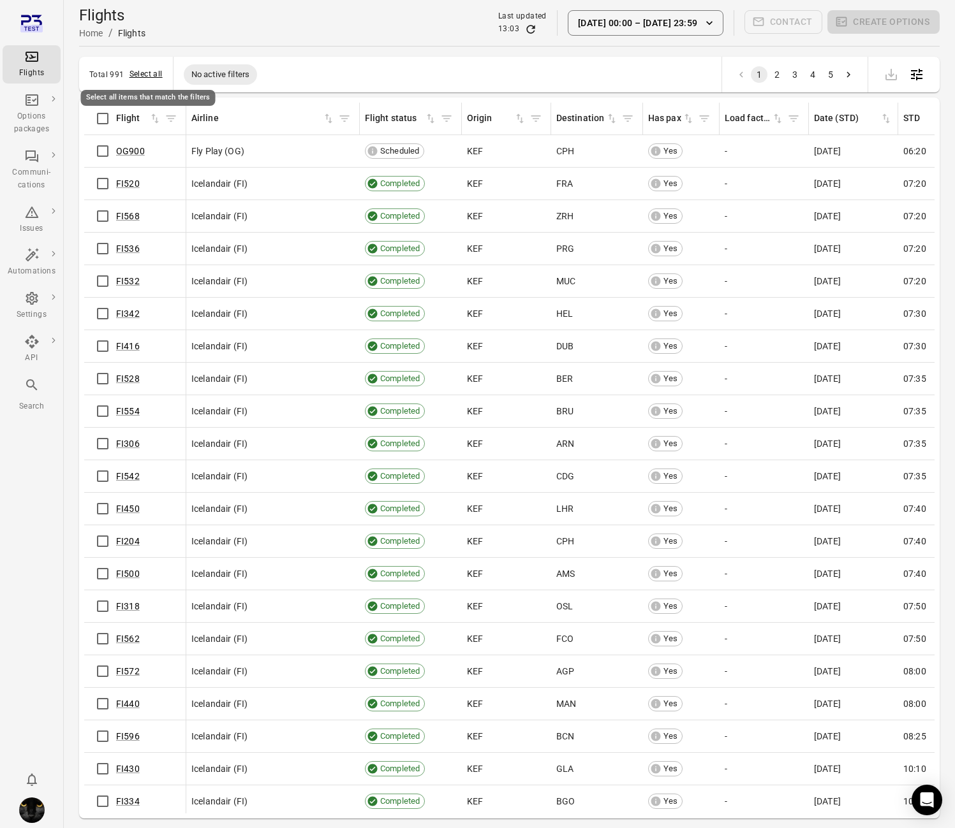
click at [147, 76] on button "Select all" at bounding box center [145, 74] width 33 height 13
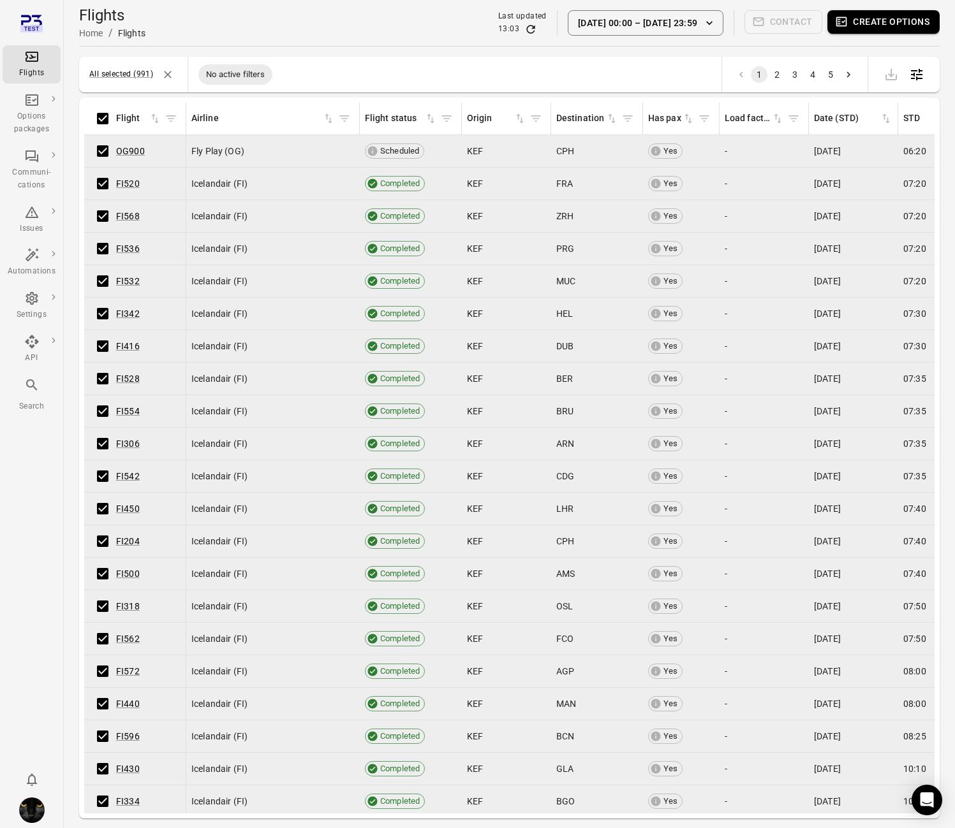
click at [883, 28] on button "Create options" at bounding box center [883, 22] width 112 height 24
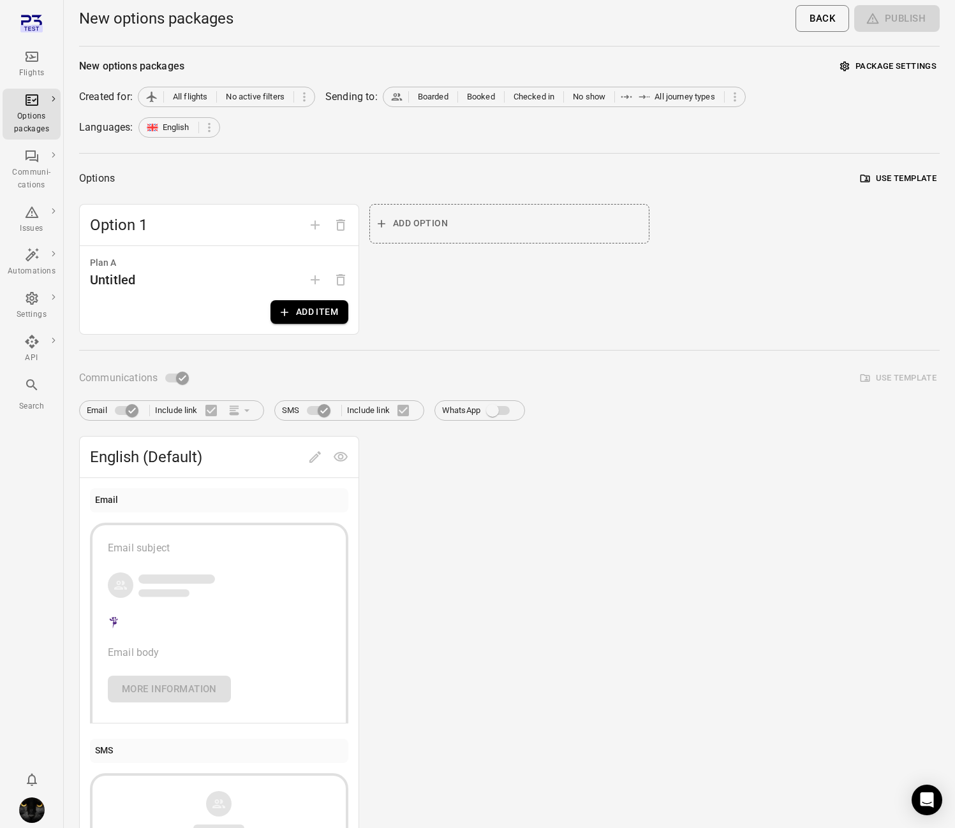
click at [314, 315] on button "Add item" at bounding box center [309, 312] width 78 height 24
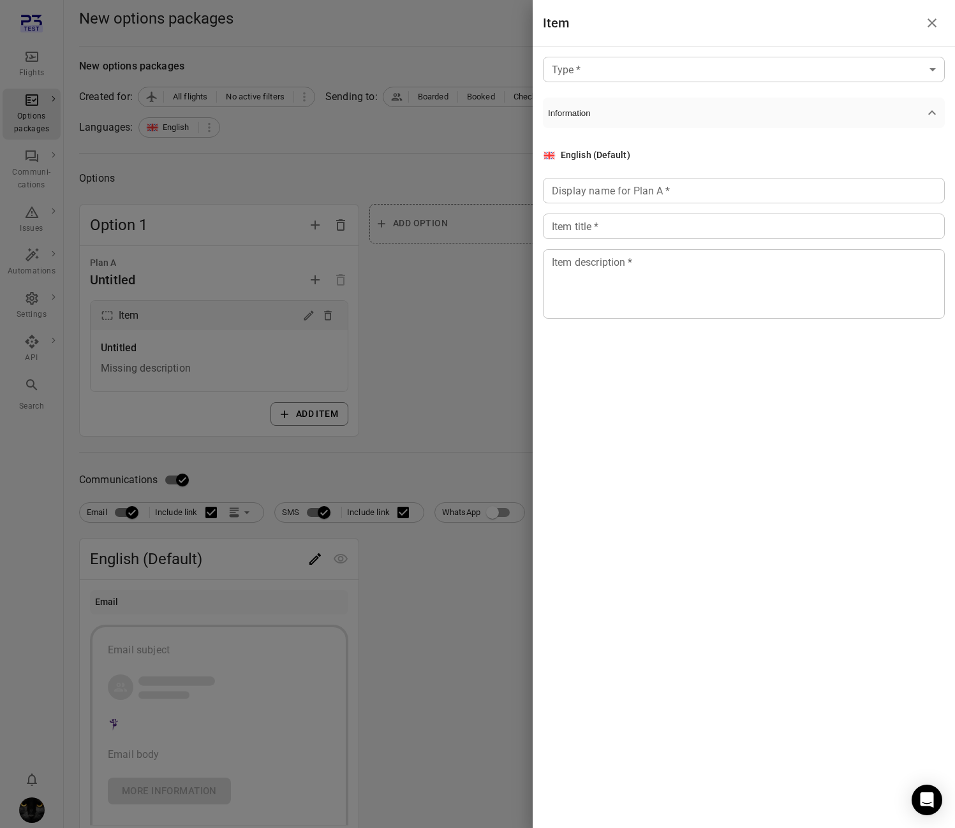
click at [623, 76] on body "Flights Options packages Communi-cations Issues Automations Settings API Search…" at bounding box center [477, 545] width 955 height 1091
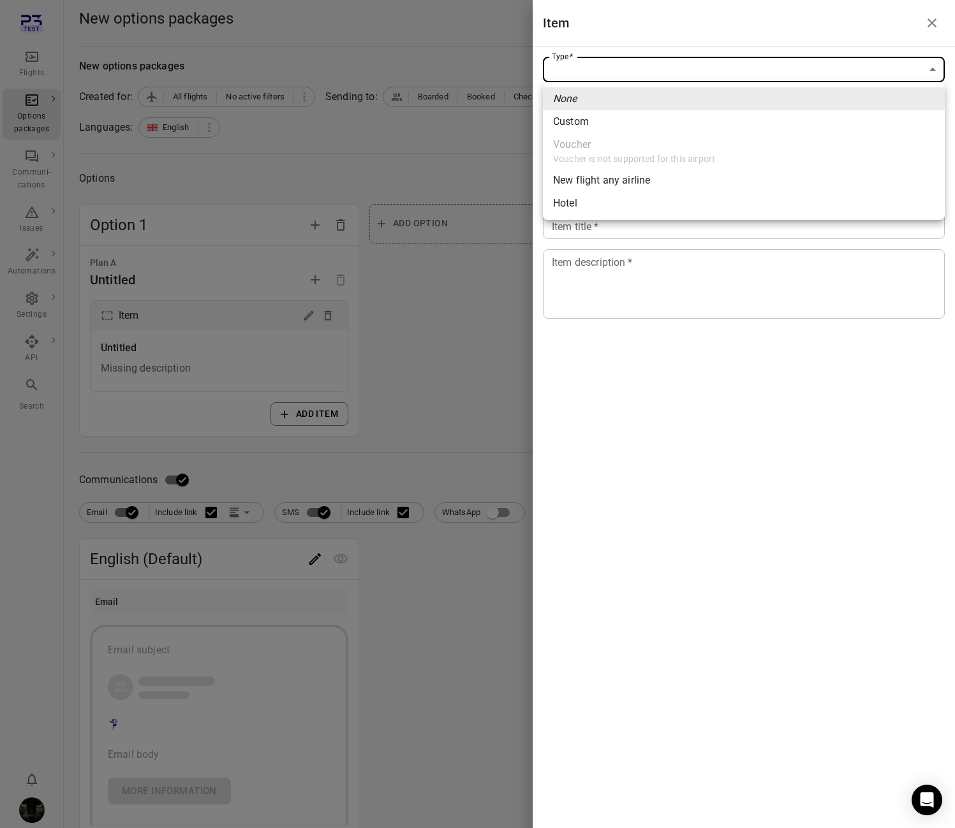
click at [655, 179] on li "New flight any airline" at bounding box center [744, 180] width 402 height 23
type input "**********"
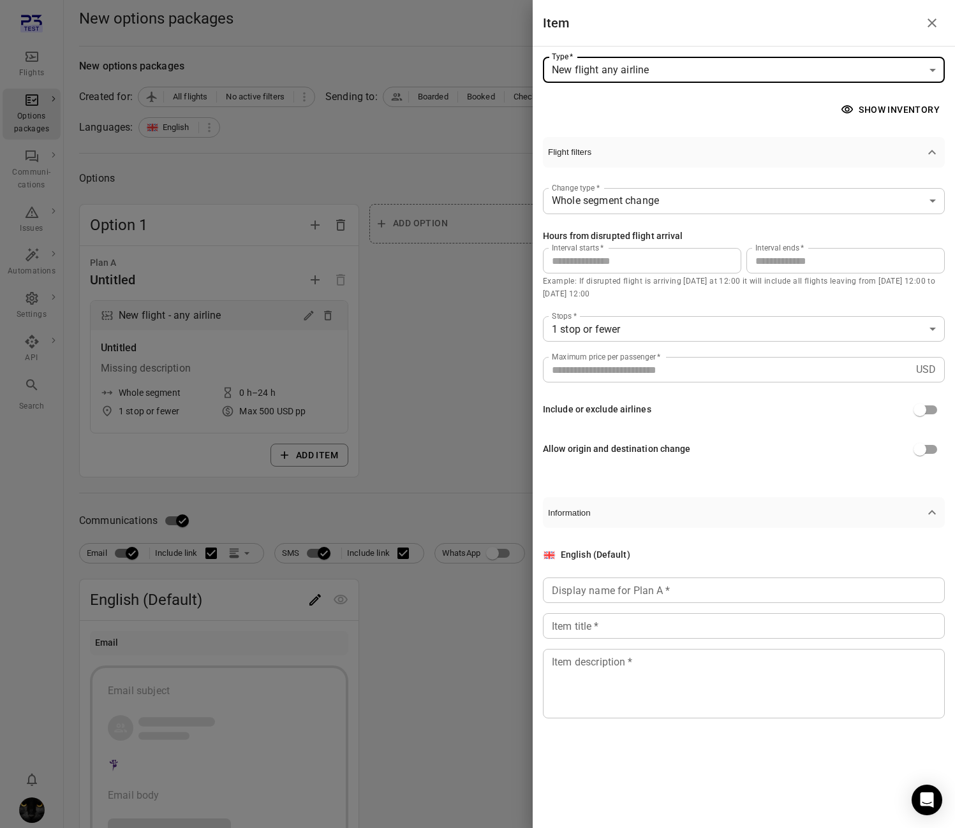
click at [882, 109] on button "Show inventory" at bounding box center [891, 110] width 107 height 24
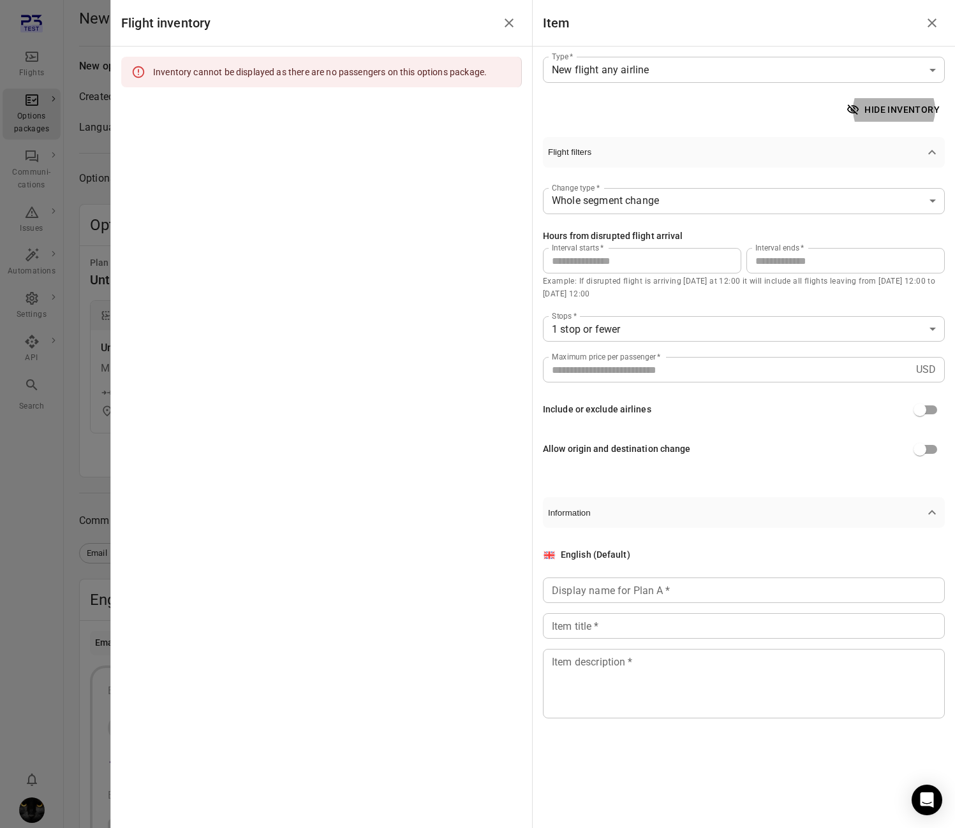
click at [103, 195] on div at bounding box center [477, 414] width 955 height 828
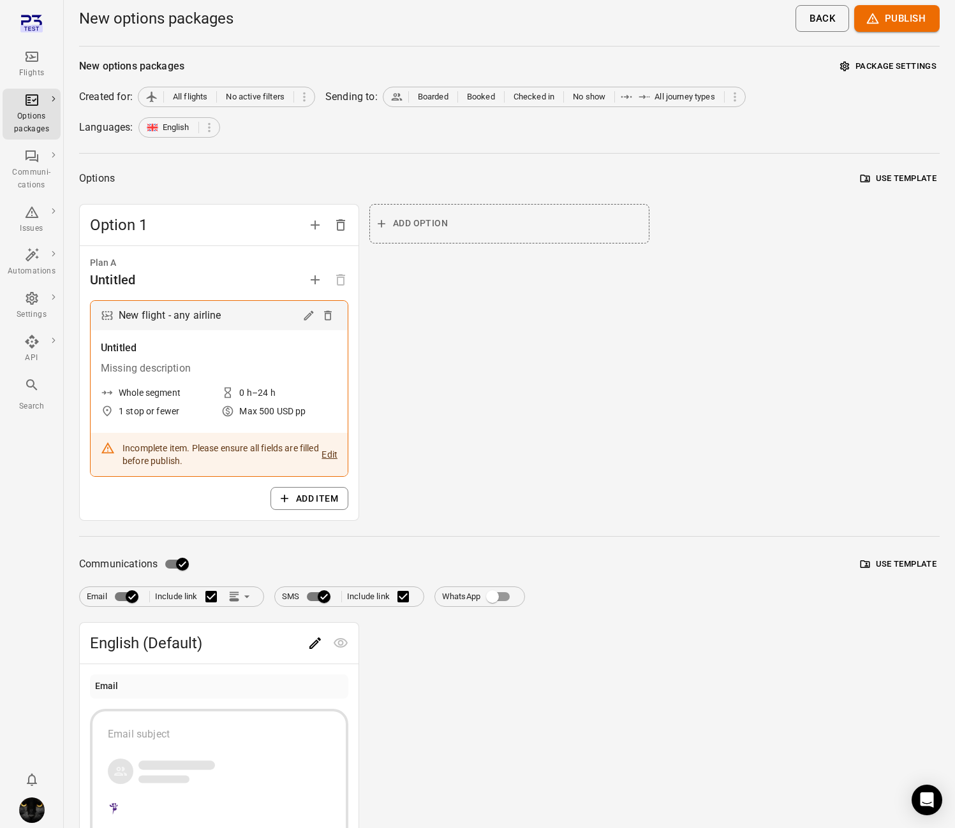
click at [42, 65] on div "Flights" at bounding box center [32, 64] width 48 height 31
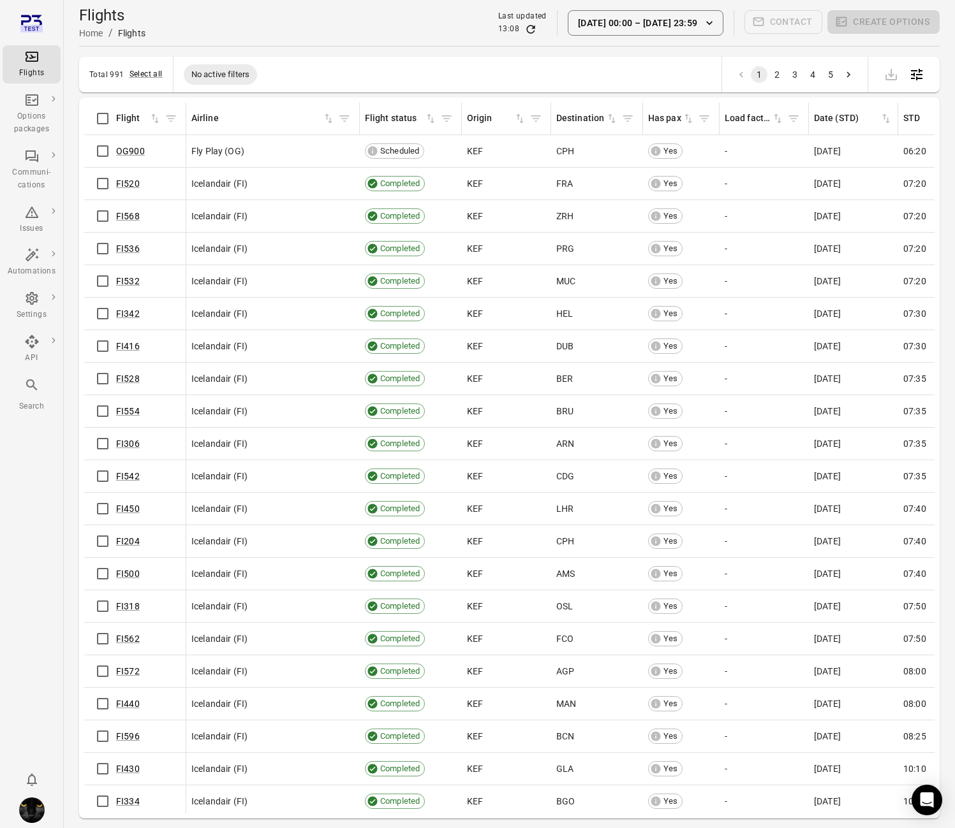
click at [635, 28] on button "1 Oct 00:00 – 7 Oct 23:59" at bounding box center [646, 23] width 156 height 26
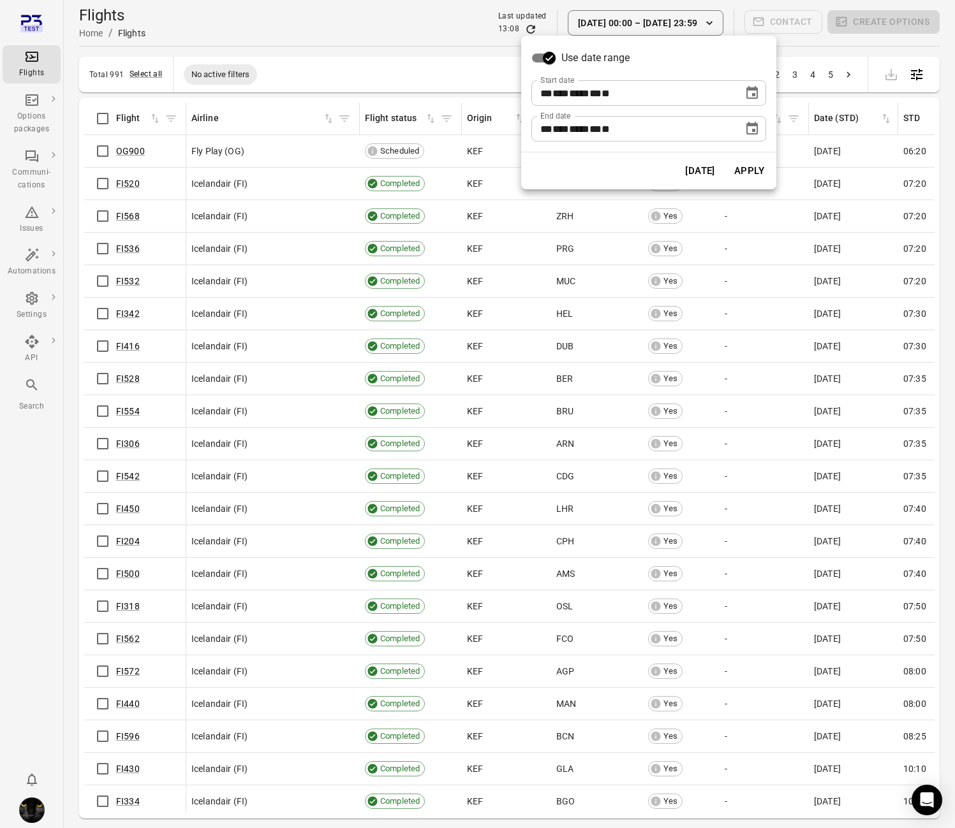
click at [749, 122] on icon "Choose date, selected date is Oct 7, 2025" at bounding box center [751, 128] width 11 height 13
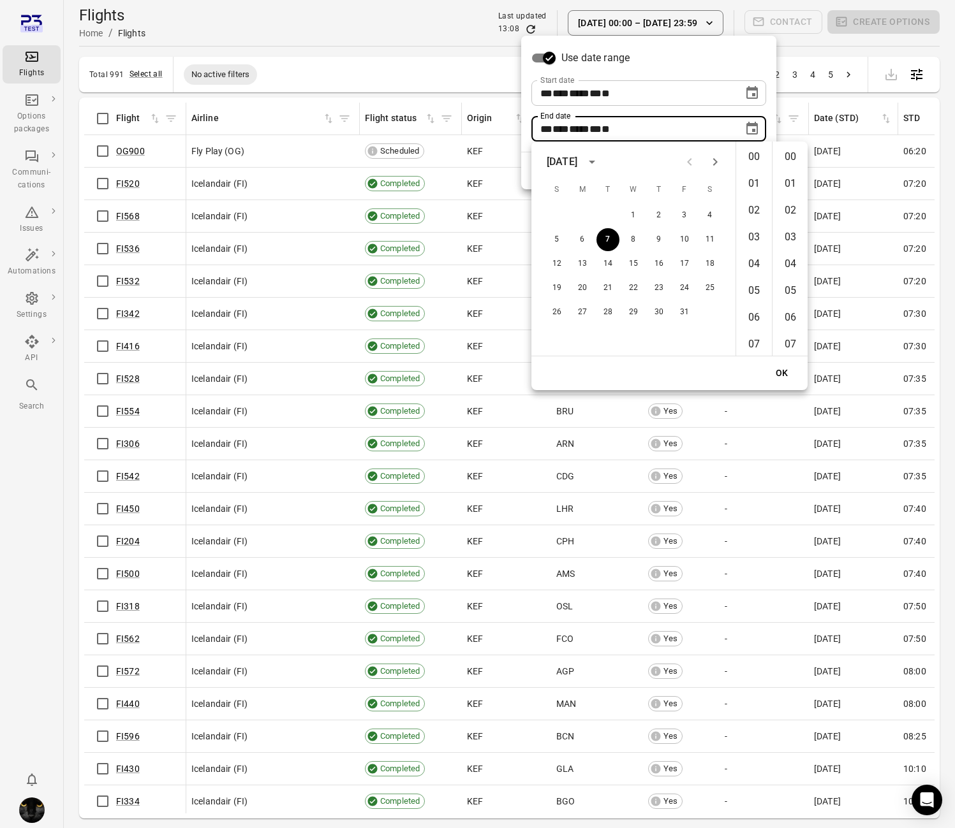
scroll to position [1396, 0]
click at [341, 52] on div at bounding box center [477, 414] width 955 height 828
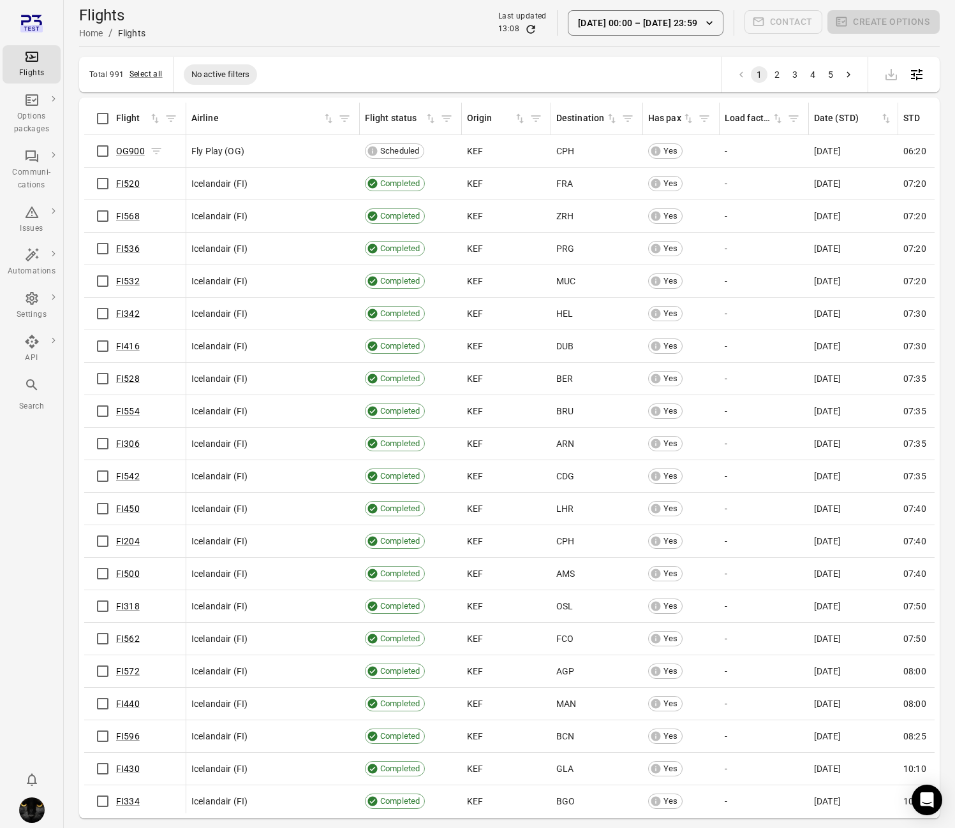
click at [152, 151] on icon "Flights information" at bounding box center [156, 151] width 10 height 6
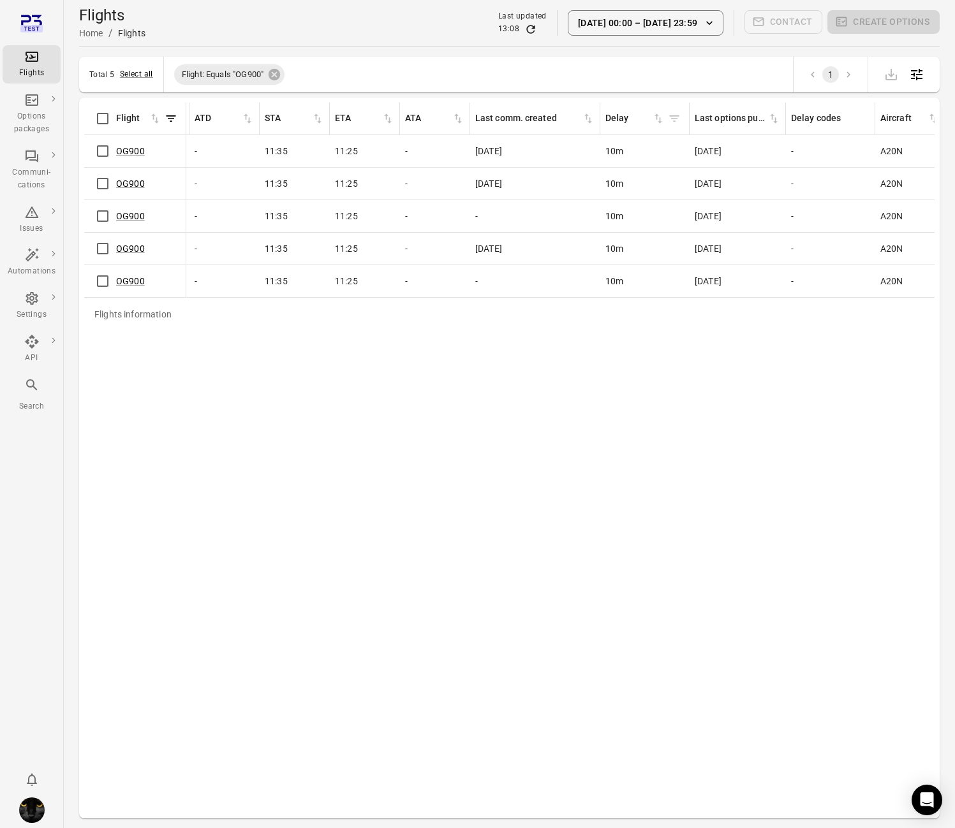
scroll to position [0, 868]
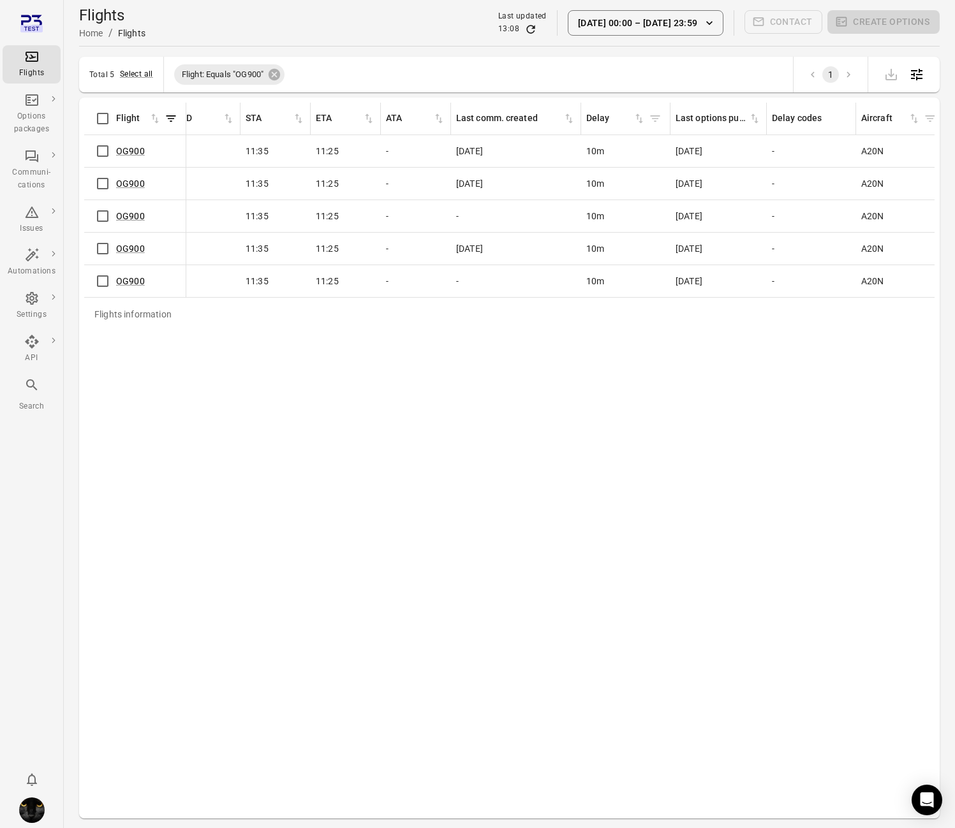
click at [688, 15] on button "1 Oct 00:00 – 7 Oct 23:59" at bounding box center [646, 23] width 156 height 26
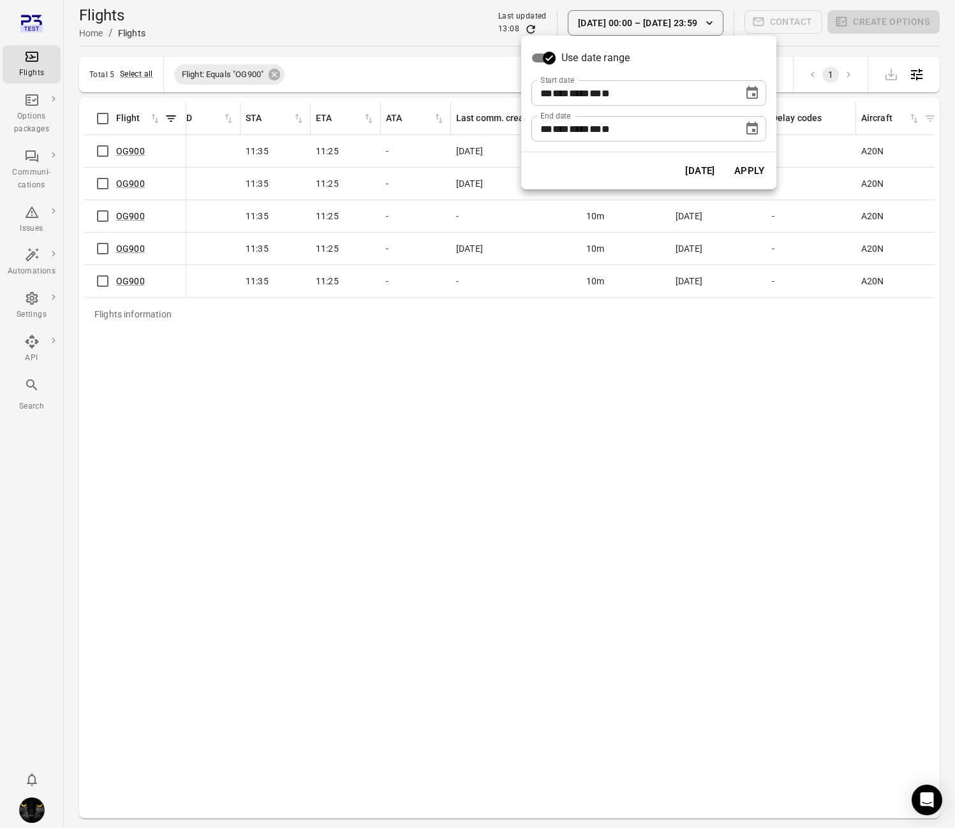
click at [753, 92] on icon "Choose date, selected date is Oct 1, 2025" at bounding box center [751, 92] width 15 height 15
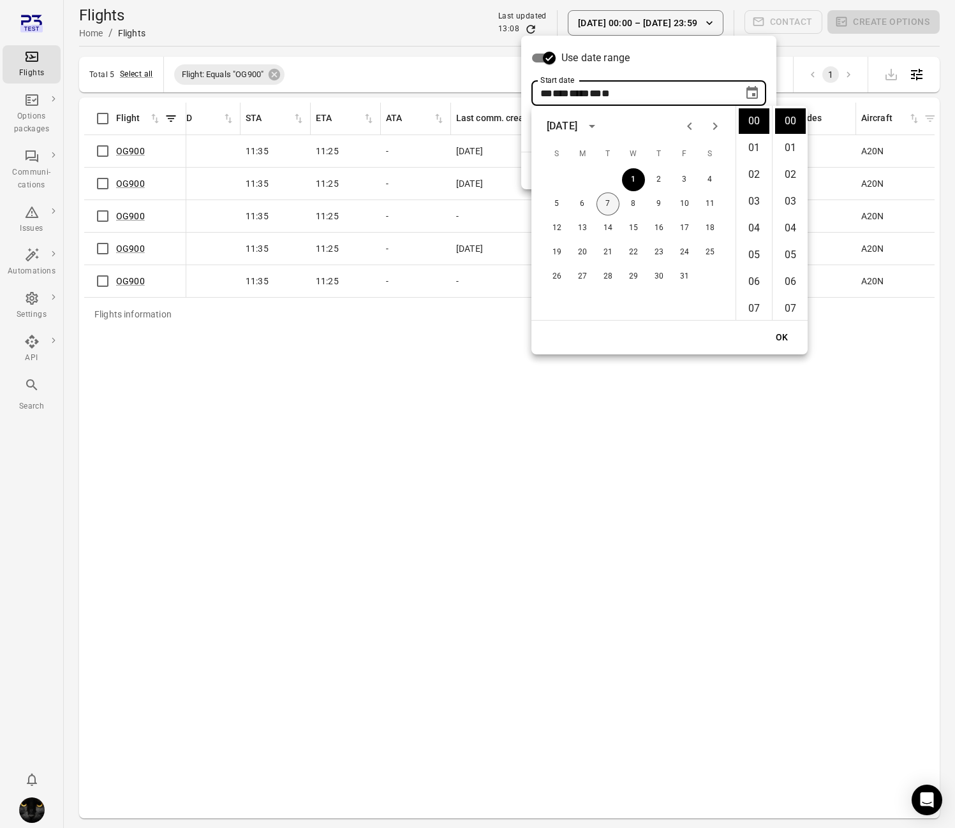
click at [611, 207] on button "7" at bounding box center [607, 204] width 23 height 23
type input "**********"
click at [767, 62] on div "**********" at bounding box center [648, 94] width 255 height 116
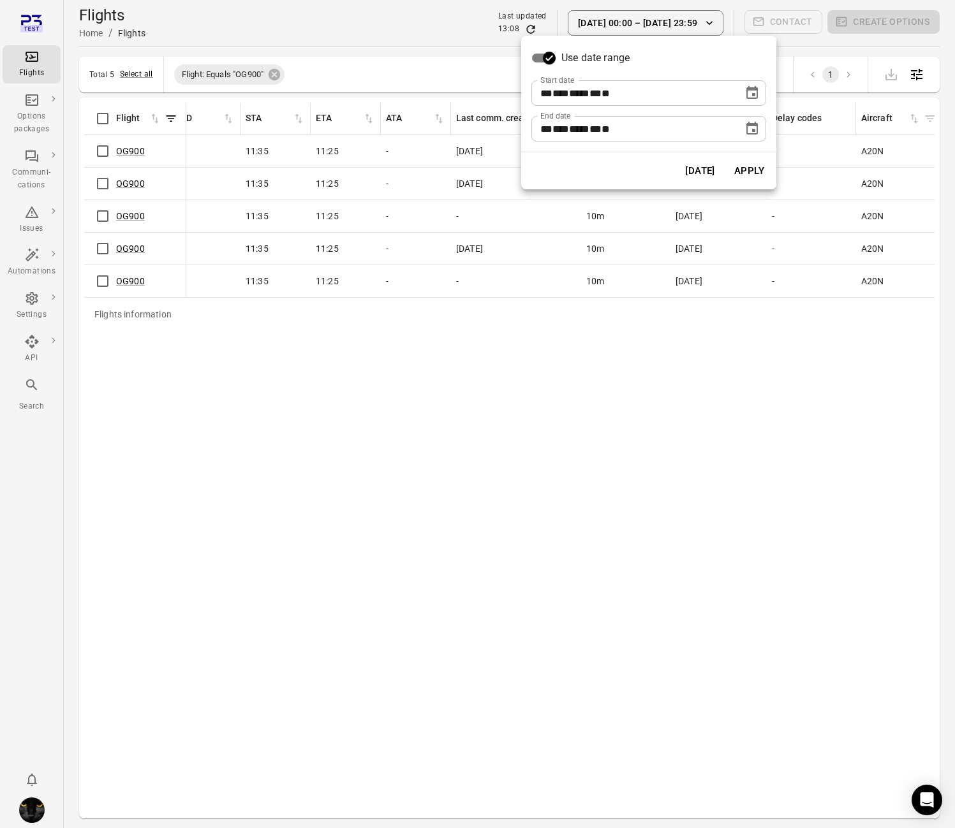
click at [751, 133] on icon "Choose date, selected date is Oct 7, 2025" at bounding box center [751, 128] width 11 height 13
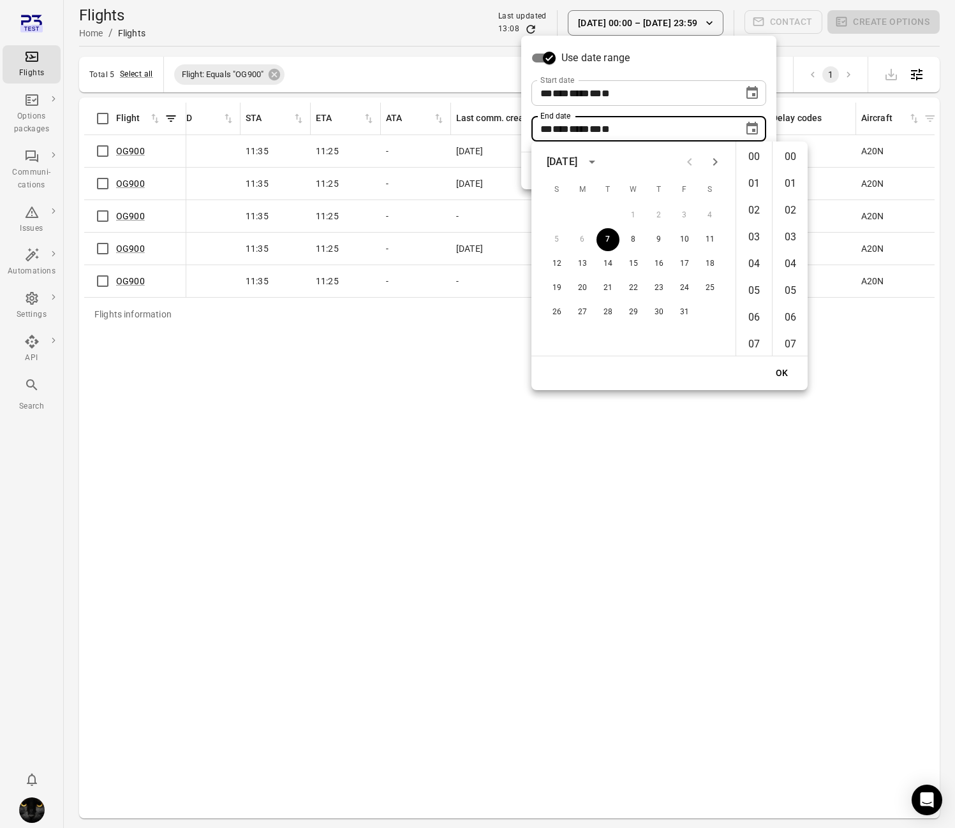
scroll to position [1396, 0]
click at [659, 238] on button "9" at bounding box center [658, 239] width 23 height 23
type input "**********"
click at [789, 372] on button "OK" at bounding box center [782, 374] width 41 height 24
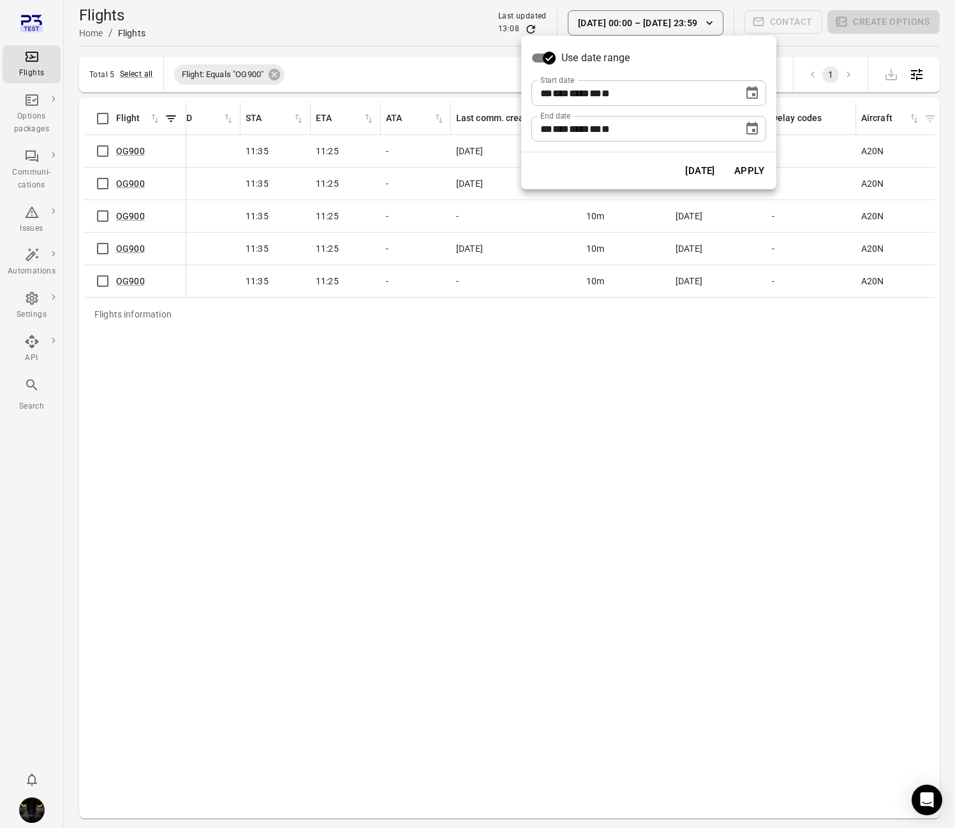
click at [747, 164] on button "Apply" at bounding box center [749, 171] width 44 height 27
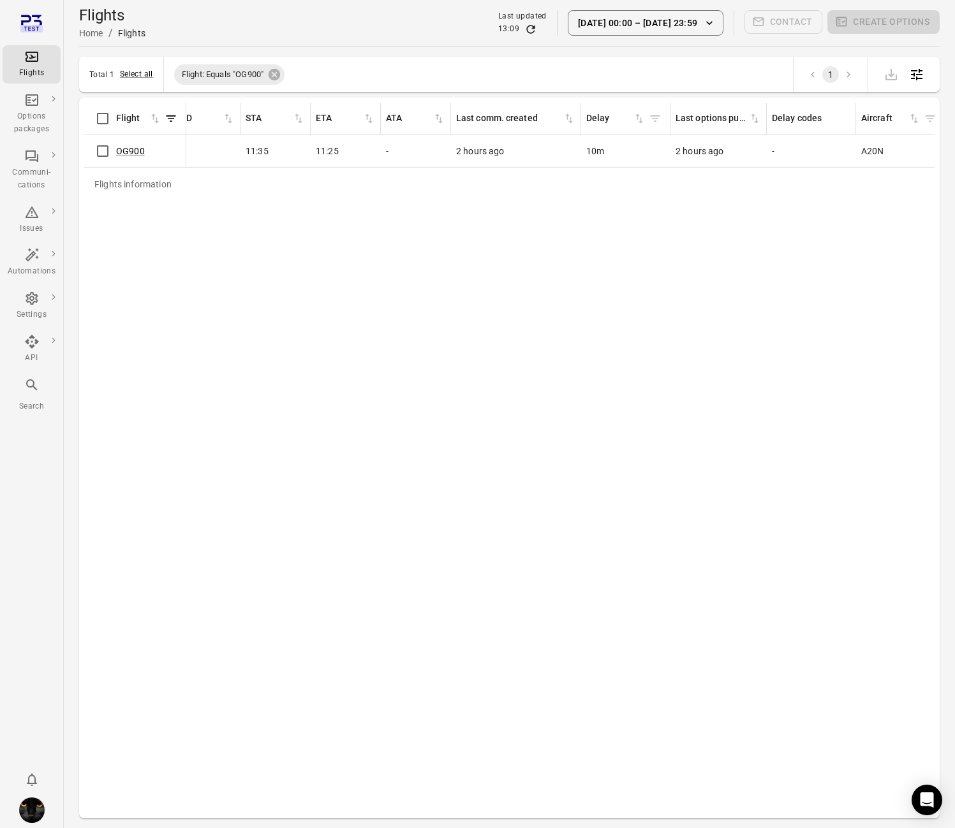
click at [669, 27] on button "7 Oct 00:00 – 9 Oct 23:59" at bounding box center [646, 23] width 156 height 26
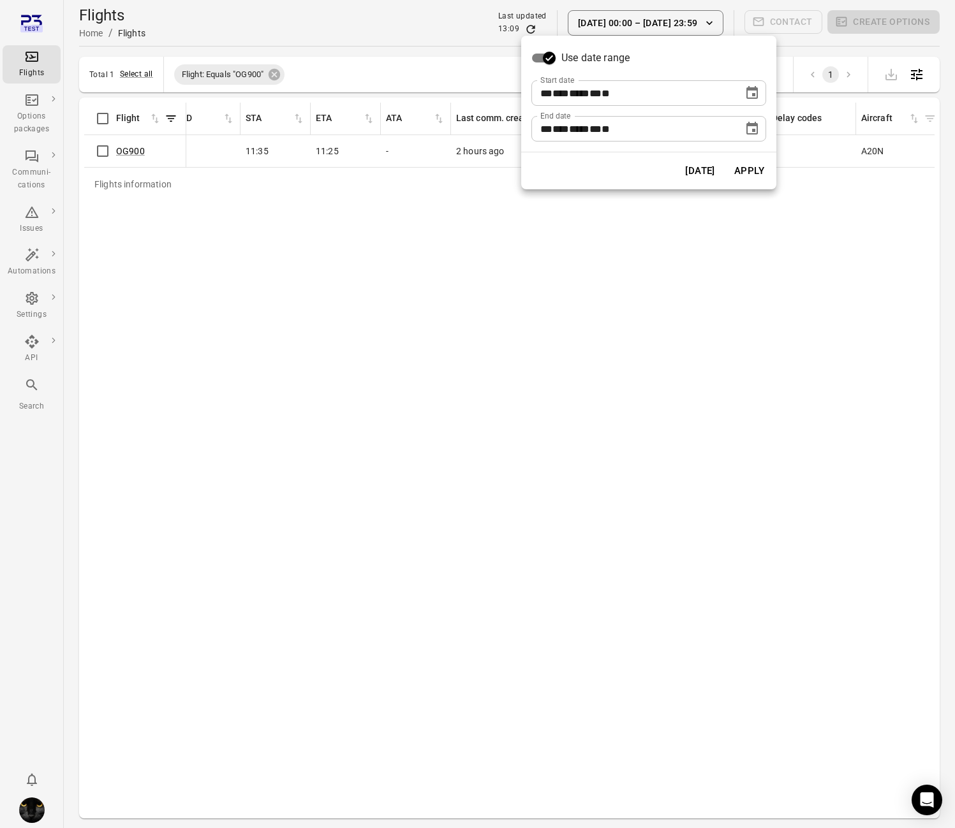
click at [746, 93] on icon "Choose date, selected date is Oct 7, 2025" at bounding box center [751, 92] width 11 height 13
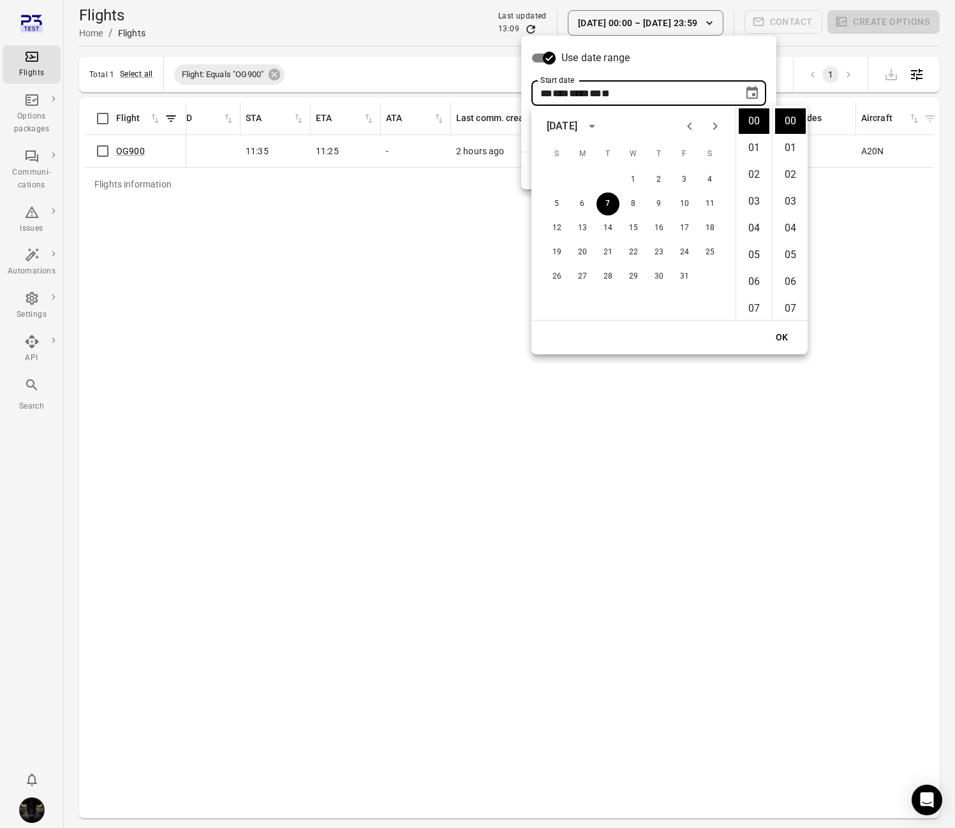
click at [735, 52] on div "Use date range" at bounding box center [648, 58] width 235 height 24
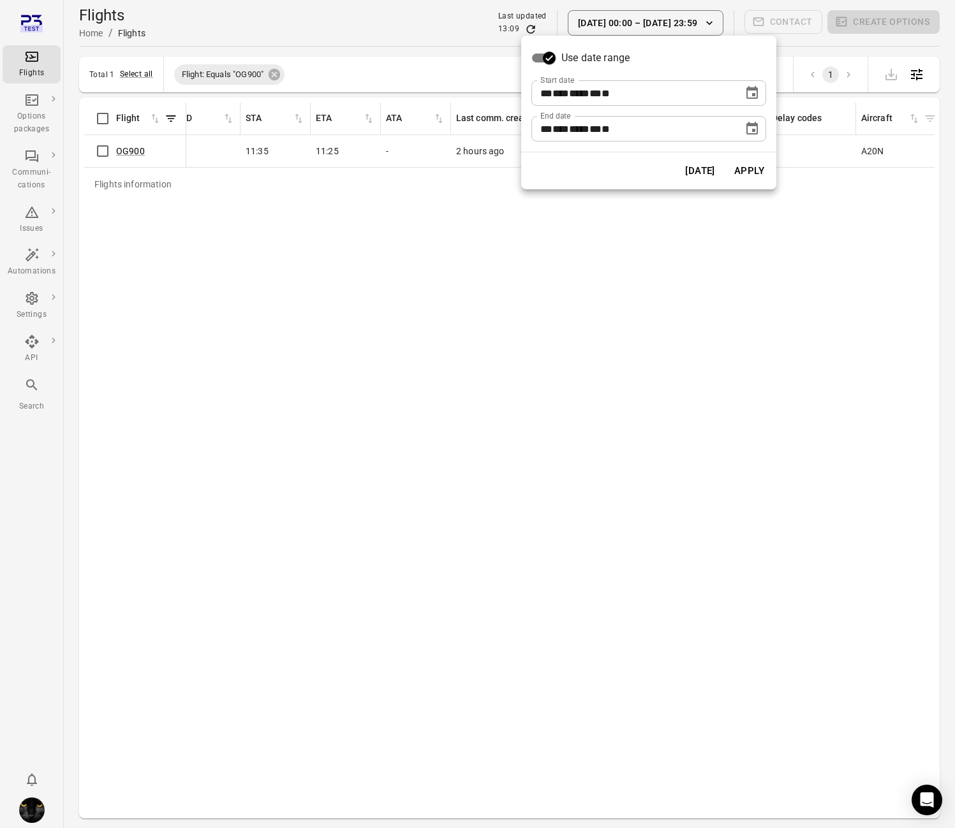
click at [724, 142] on div "**********" at bounding box center [648, 94] width 255 height 116
click at [745, 131] on icon "Choose date, selected date is Oct 9, 2025" at bounding box center [751, 128] width 15 height 15
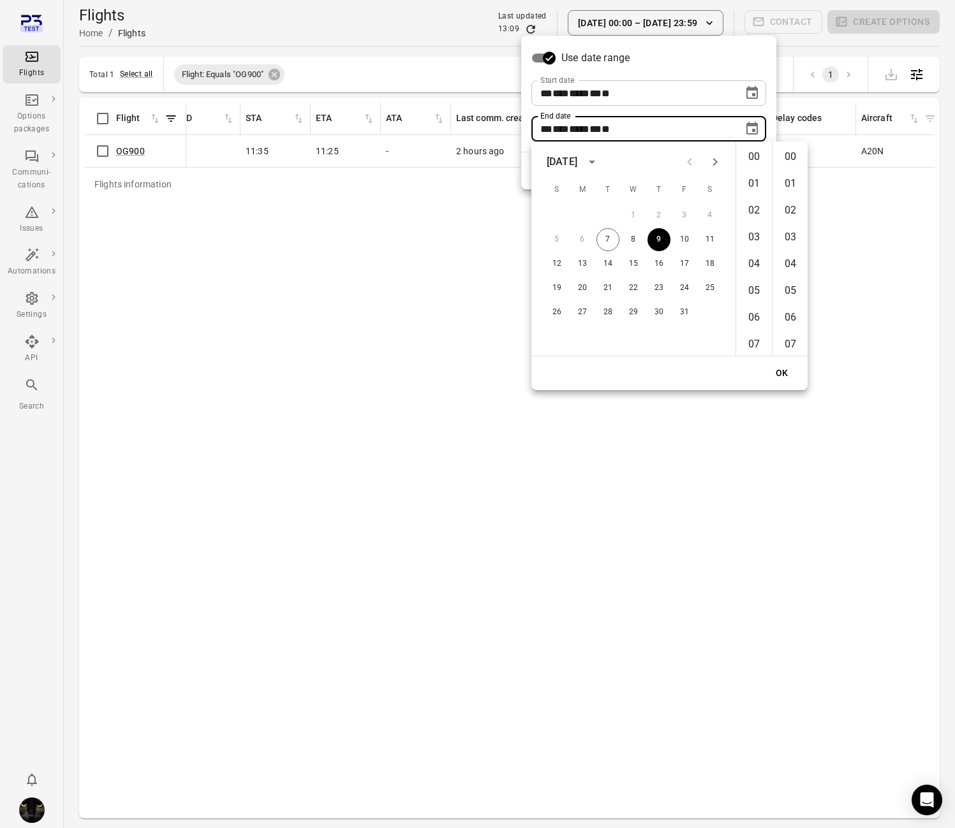
scroll to position [1396, 0]
click at [384, 296] on div at bounding box center [477, 414] width 955 height 828
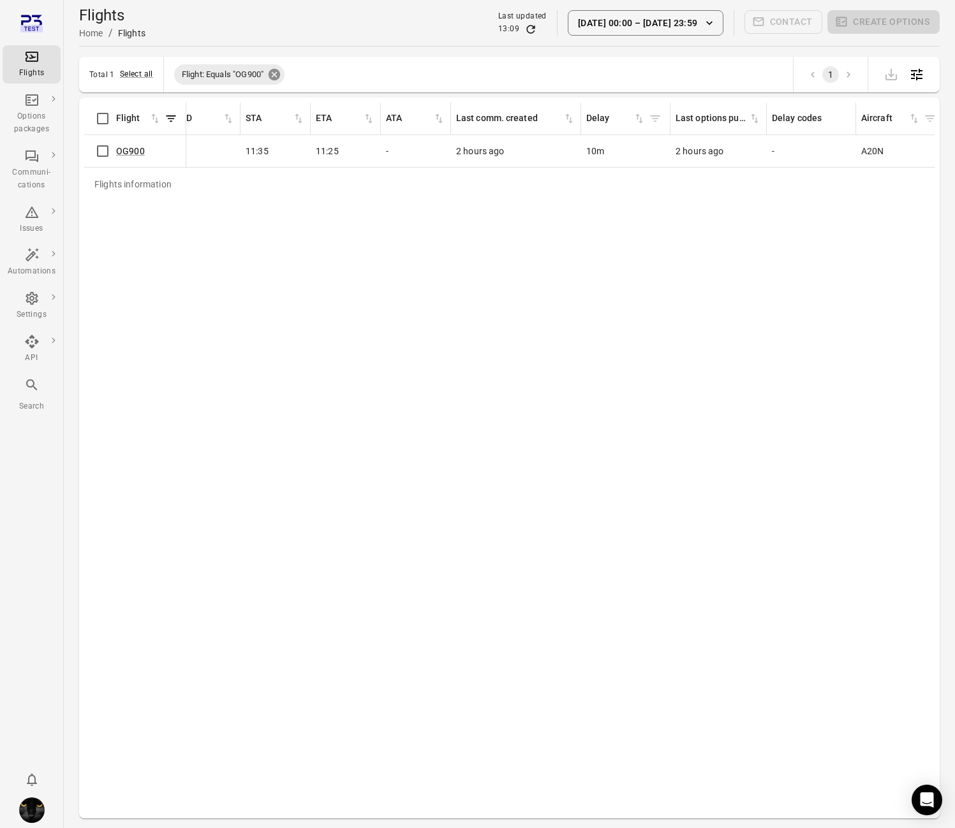
click at [270, 71] on icon at bounding box center [274, 75] width 14 height 14
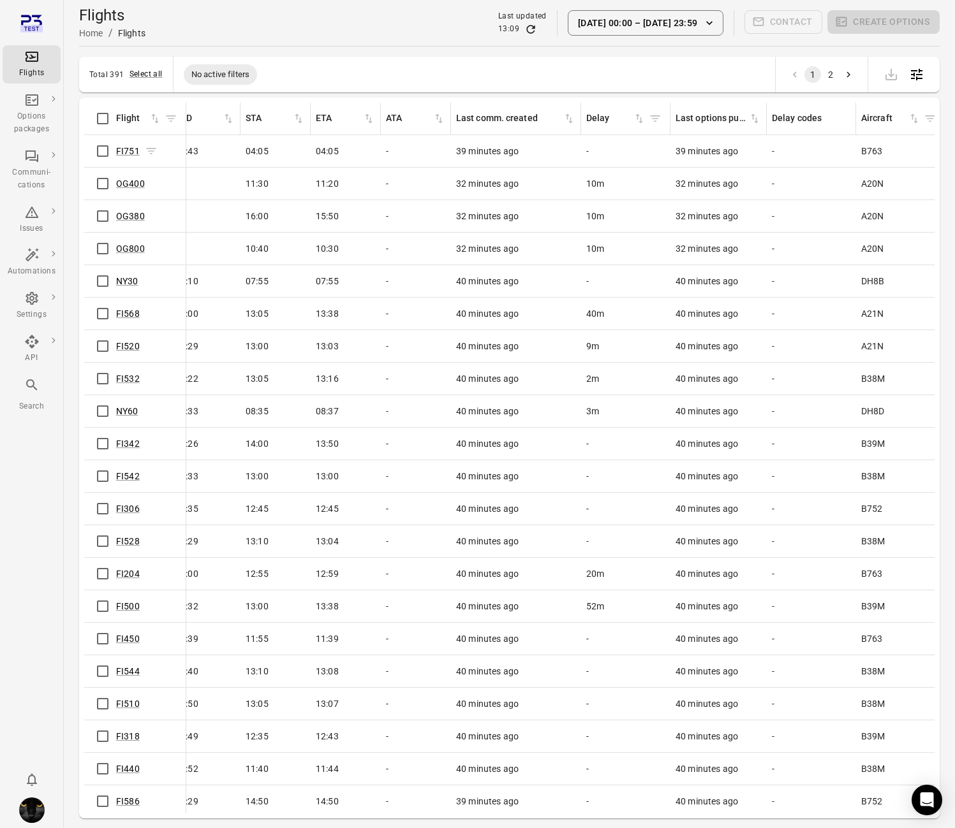
click at [149, 151] on icon "Flights information" at bounding box center [151, 151] width 10 height 6
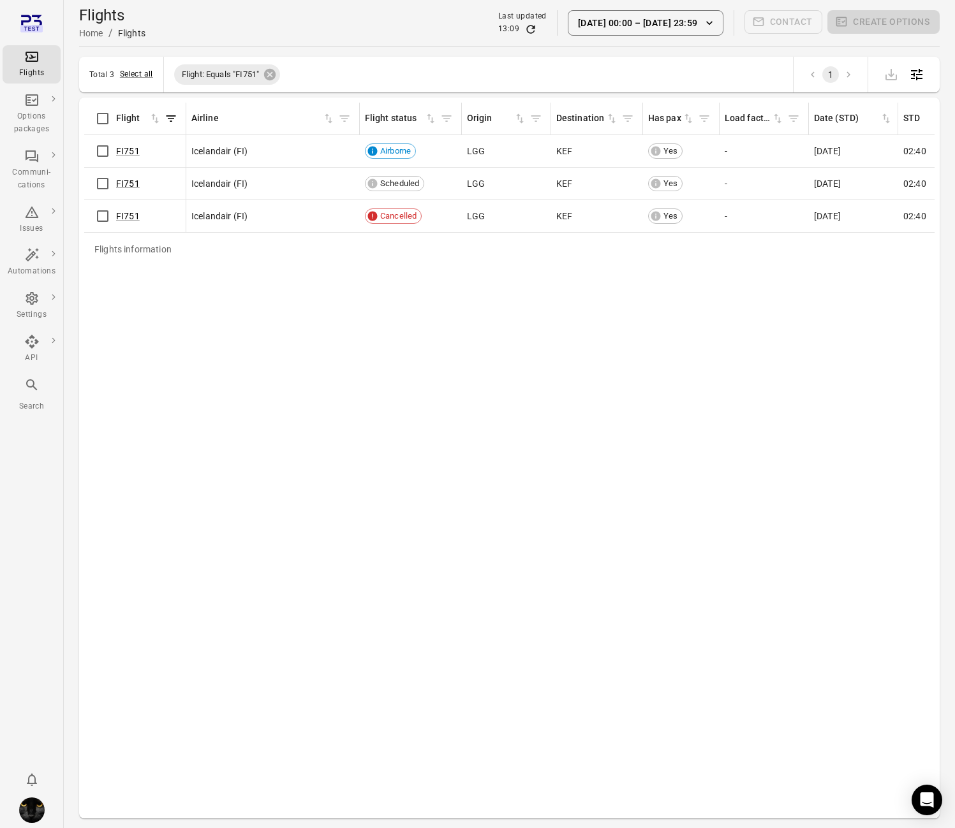
scroll to position [1, 0]
click at [133, 77] on button "Select all" at bounding box center [136, 73] width 33 height 13
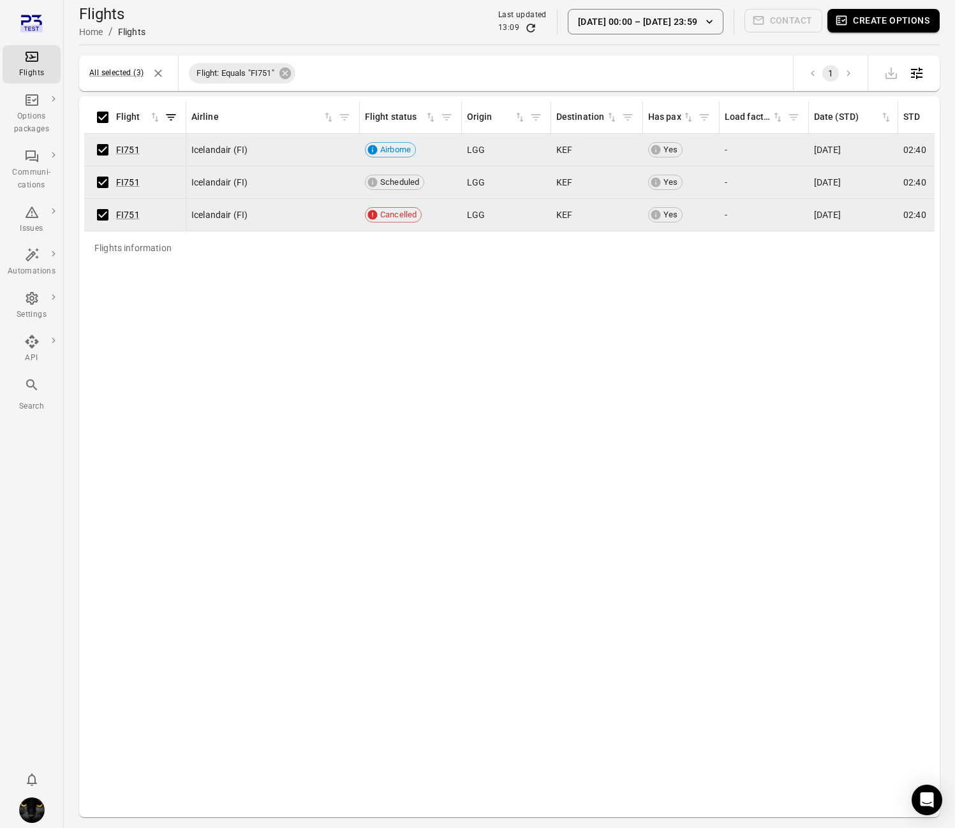
click at [872, 26] on button "Create options" at bounding box center [883, 21] width 112 height 24
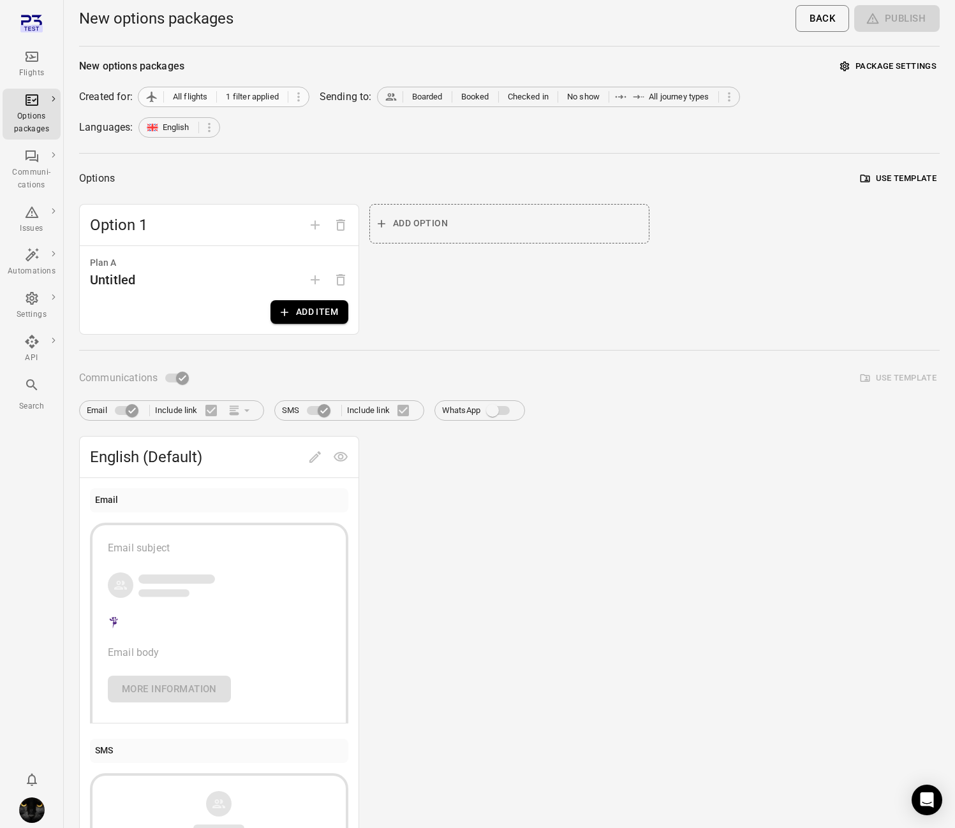
click at [262, 100] on span "1 filter applied" at bounding box center [252, 97] width 52 height 13
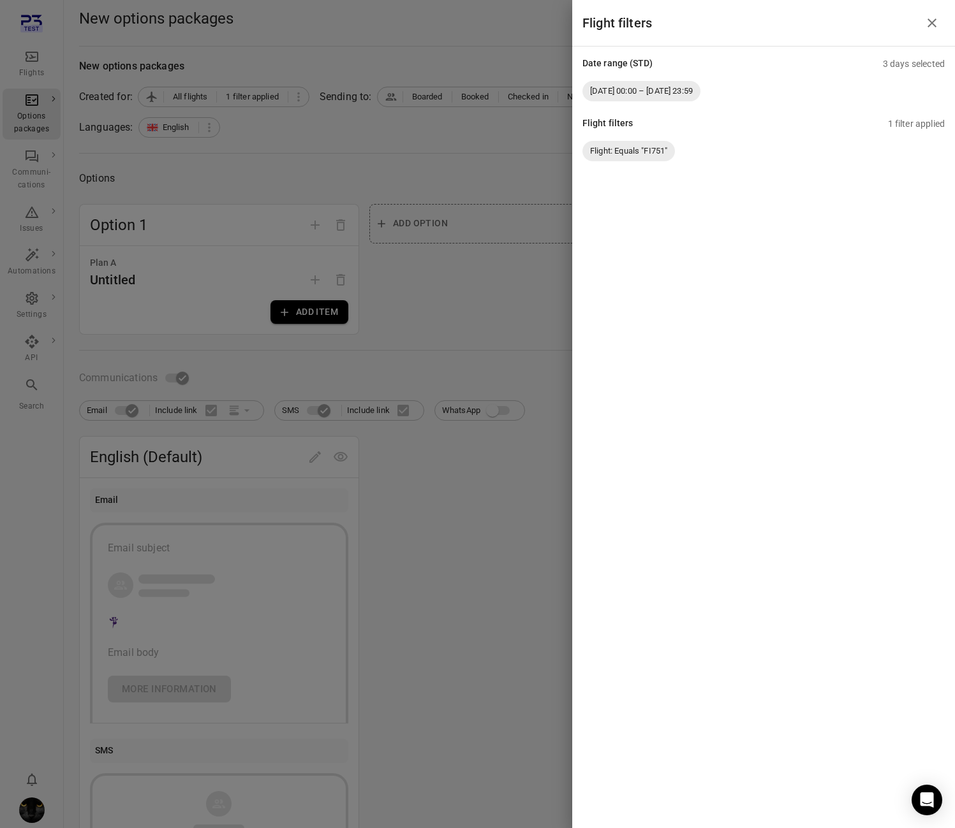
click at [283, 191] on div at bounding box center [477, 414] width 955 height 828
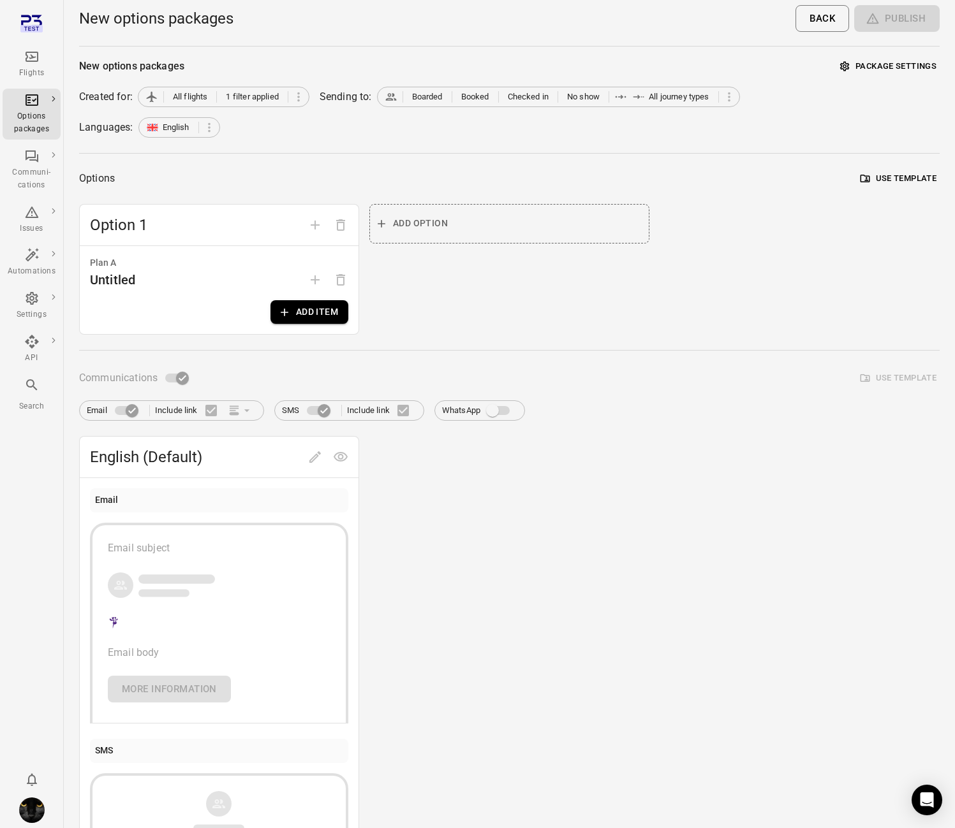
click at [321, 302] on button "Add item" at bounding box center [309, 312] width 78 height 24
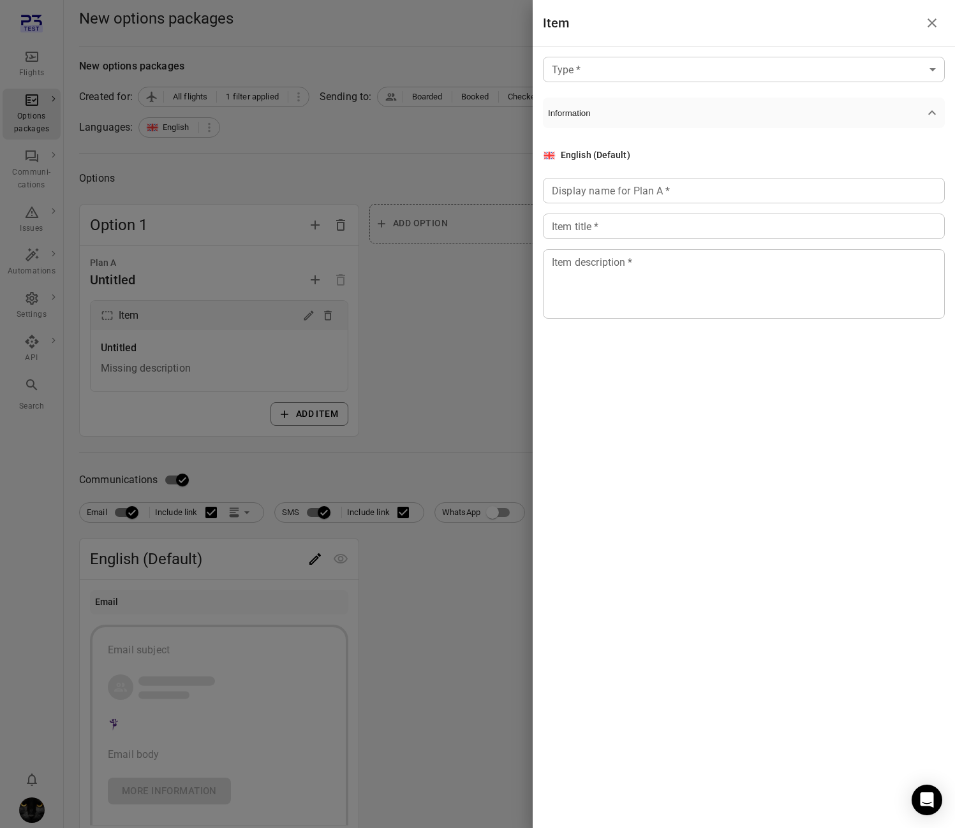
click at [719, 71] on body "Flights Options packages Communi-cations Issues Automations Settings API Search…" at bounding box center [477, 545] width 955 height 1091
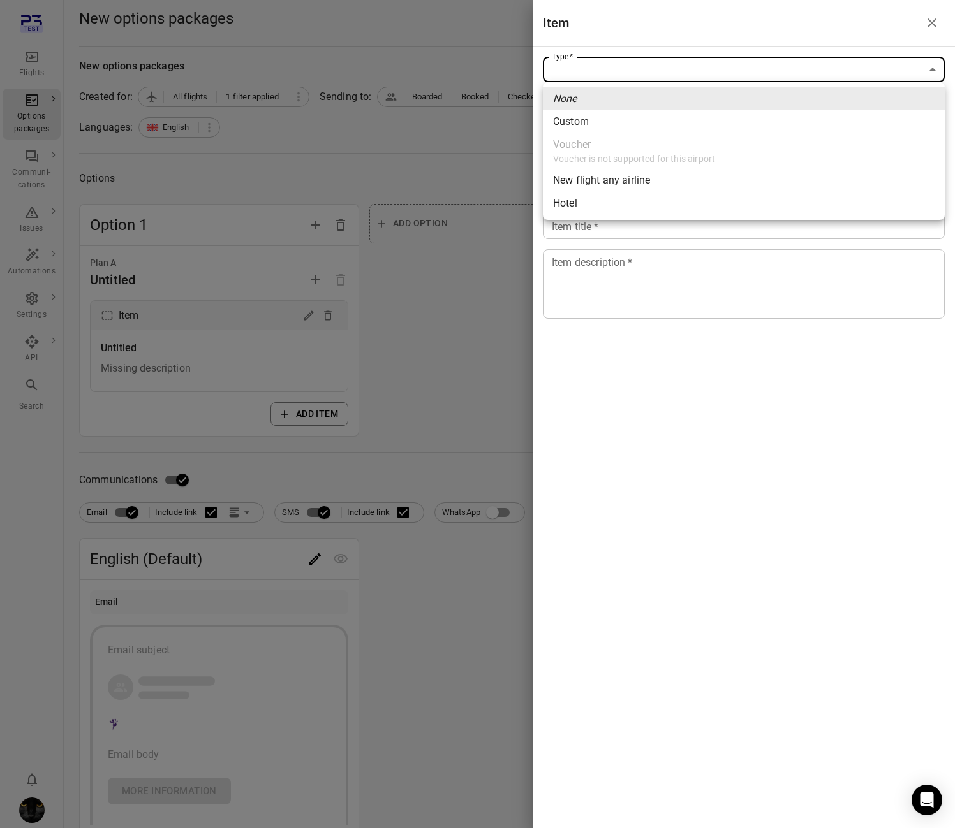
click at [701, 179] on li "New flight any airline" at bounding box center [744, 180] width 402 height 23
type input "**********"
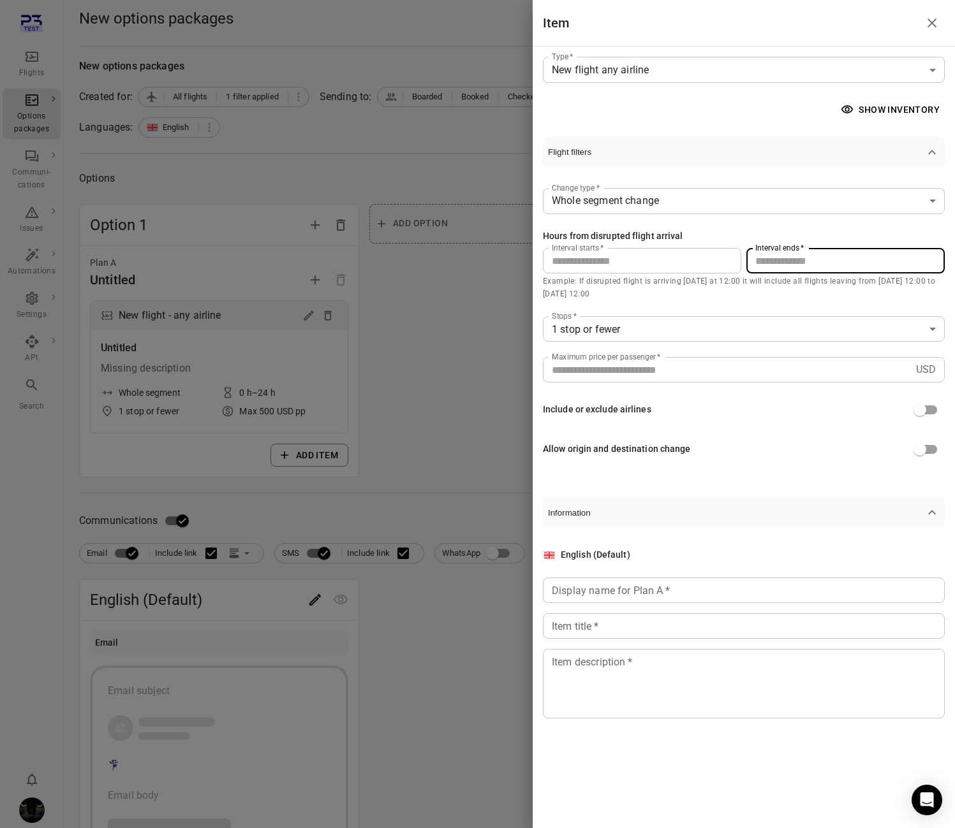
drag, startPoint x: 779, startPoint y: 263, endPoint x: 714, endPoint y: 262, distance: 65.1
click at [714, 262] on div "Interval starts   * * Interval starts   * Interval ends   * ** Interval ends   *" at bounding box center [744, 261] width 402 height 26
type input "**"
click at [883, 117] on button "Show inventory" at bounding box center [891, 110] width 107 height 24
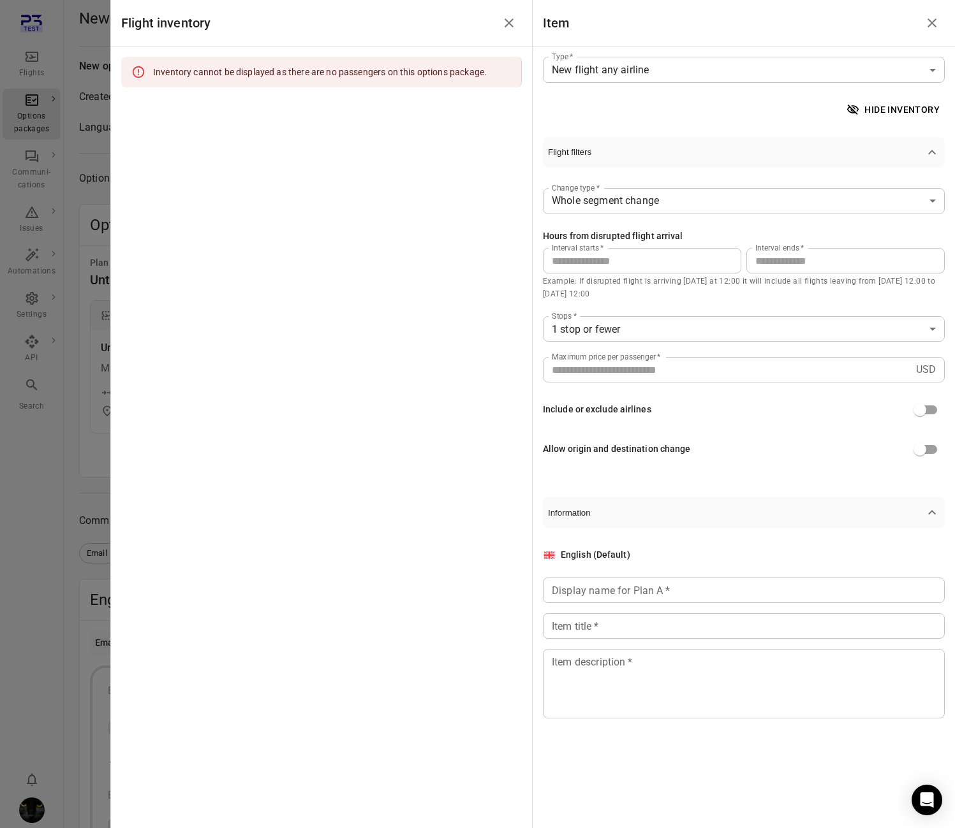
click at [516, 24] on icon "Close drawer" at bounding box center [508, 22] width 15 height 15
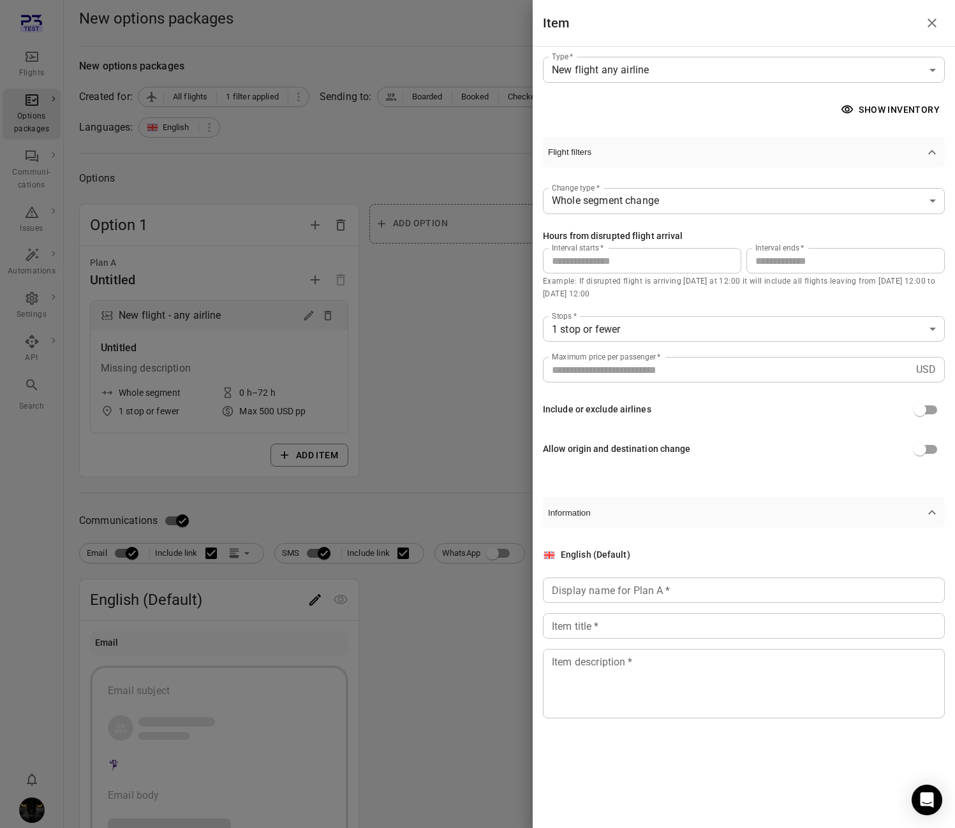
click at [593, 593] on div "Display name for Plan A   * Display name for Plan A   *" at bounding box center [744, 591] width 402 height 26
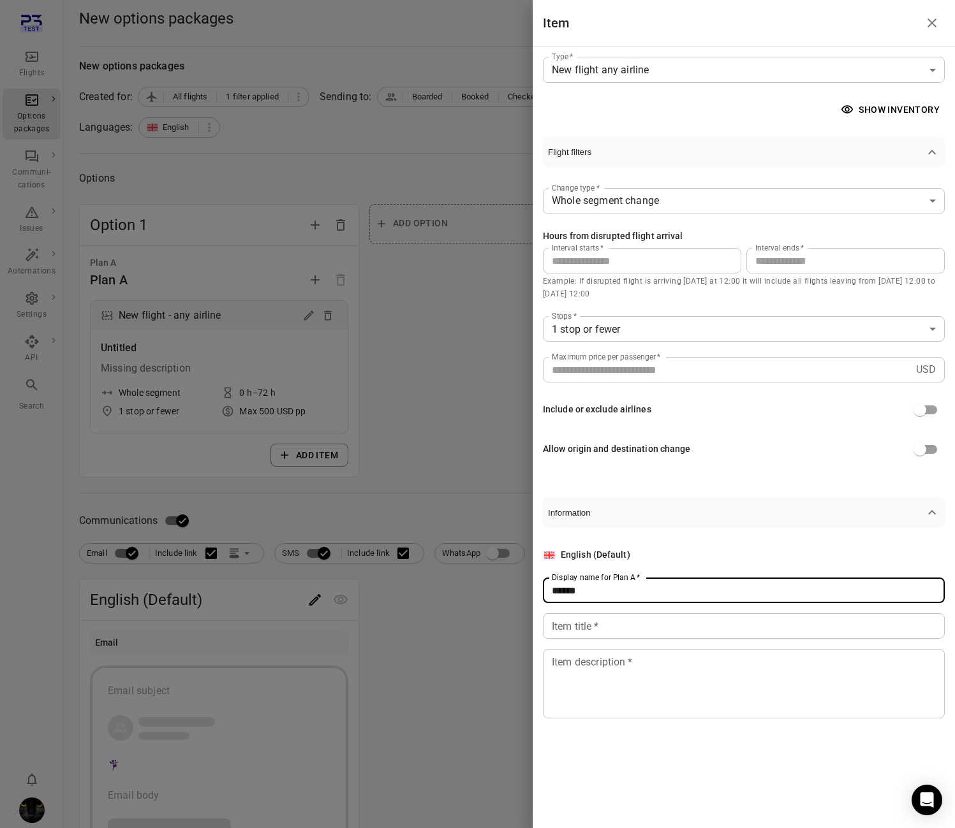
type input "******"
click at [584, 619] on div "Item title   * Item title   *" at bounding box center [744, 627] width 402 height 26
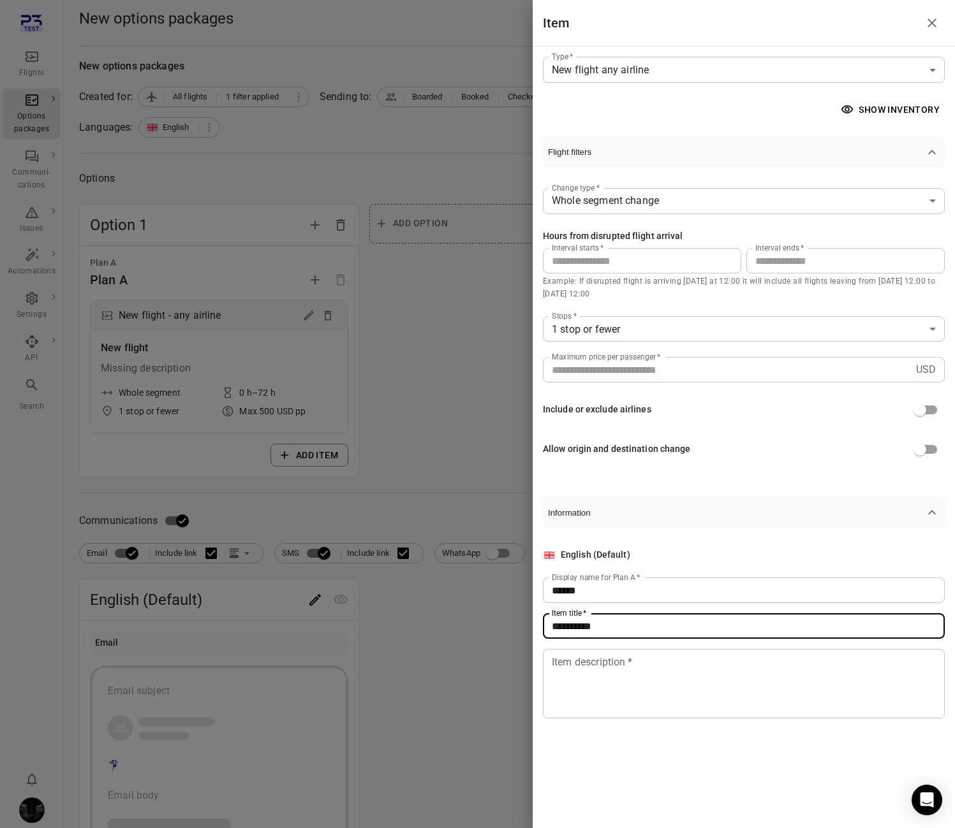
type input "**********"
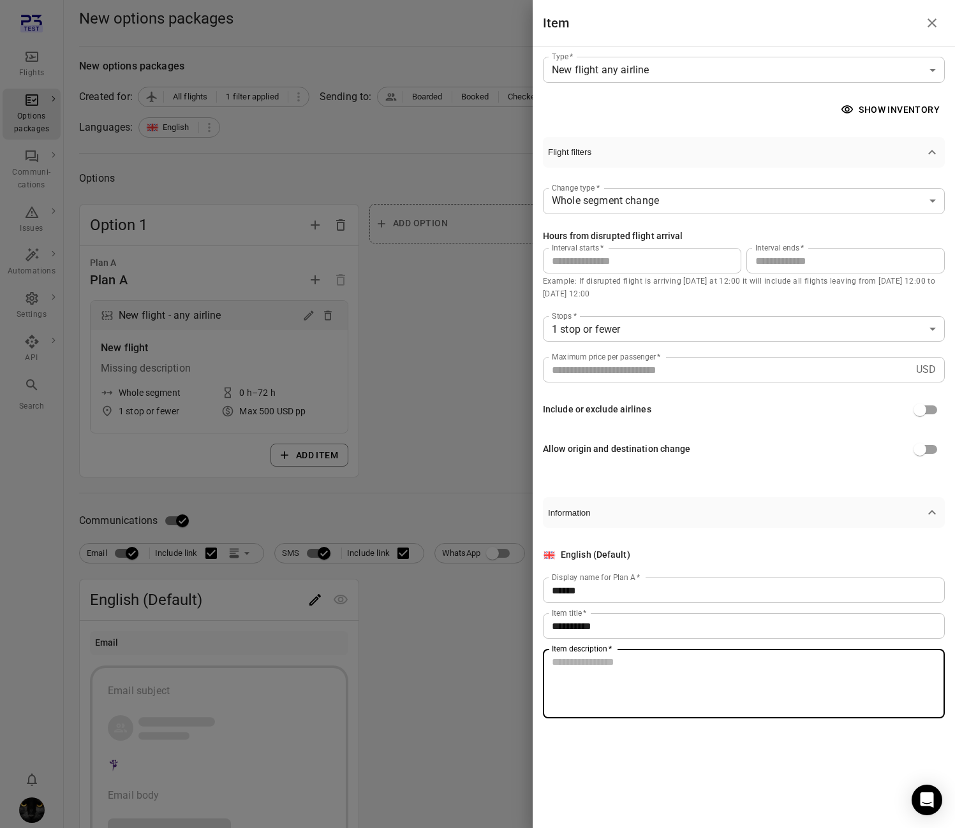
click at [583, 688] on textarea "Item description   *" at bounding box center [744, 684] width 384 height 59
type textarea "**********"
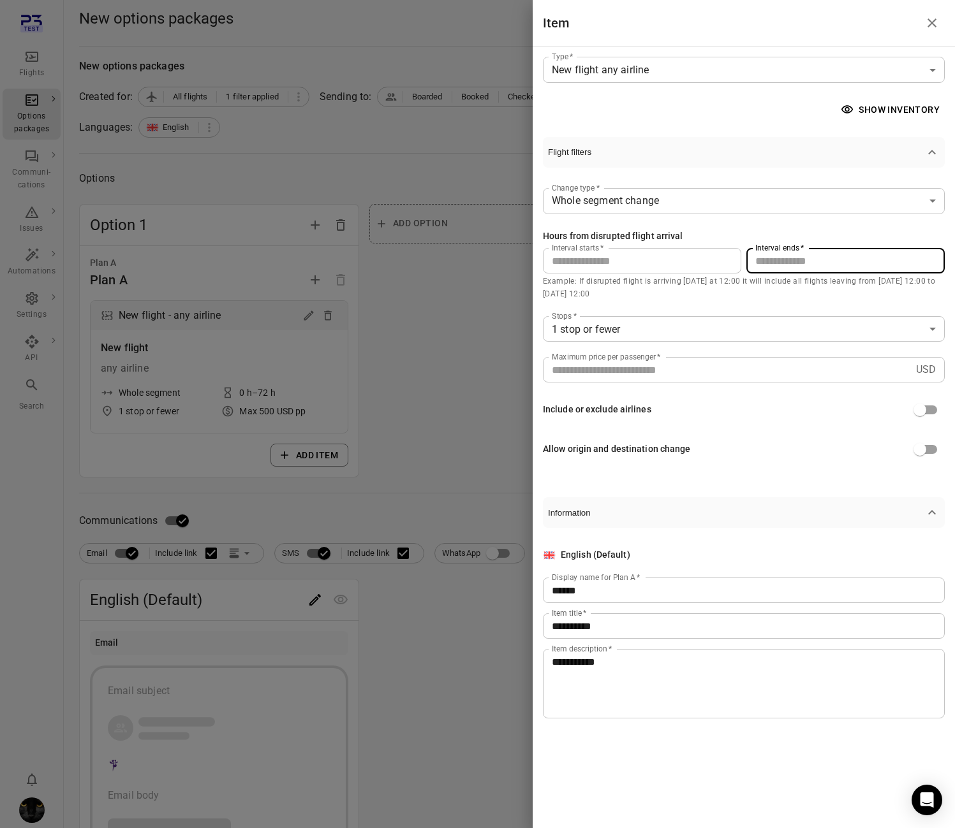
click at [772, 266] on input "**" at bounding box center [845, 261] width 198 height 26
click at [499, 334] on div at bounding box center [477, 414] width 955 height 828
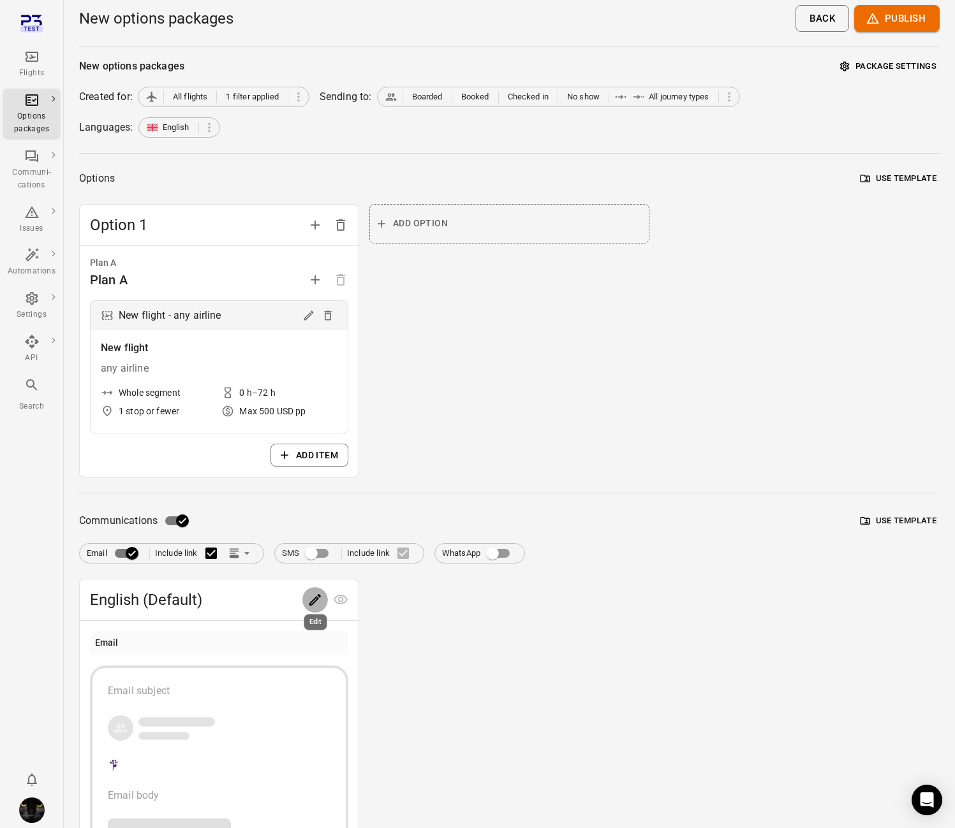
click at [315, 603] on icon "Edit" at bounding box center [314, 600] width 15 height 15
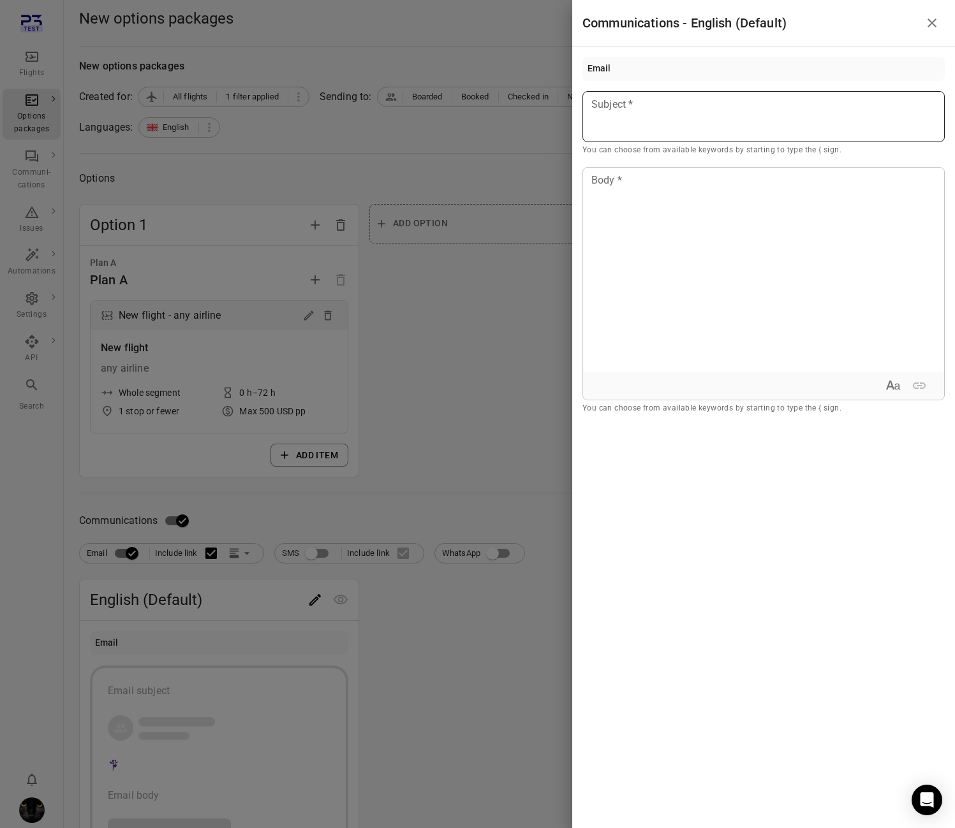
click at [681, 114] on div at bounding box center [763, 116] width 362 height 51
click at [682, 135] on div "Passenger first name" at bounding box center [664, 140] width 108 height 13
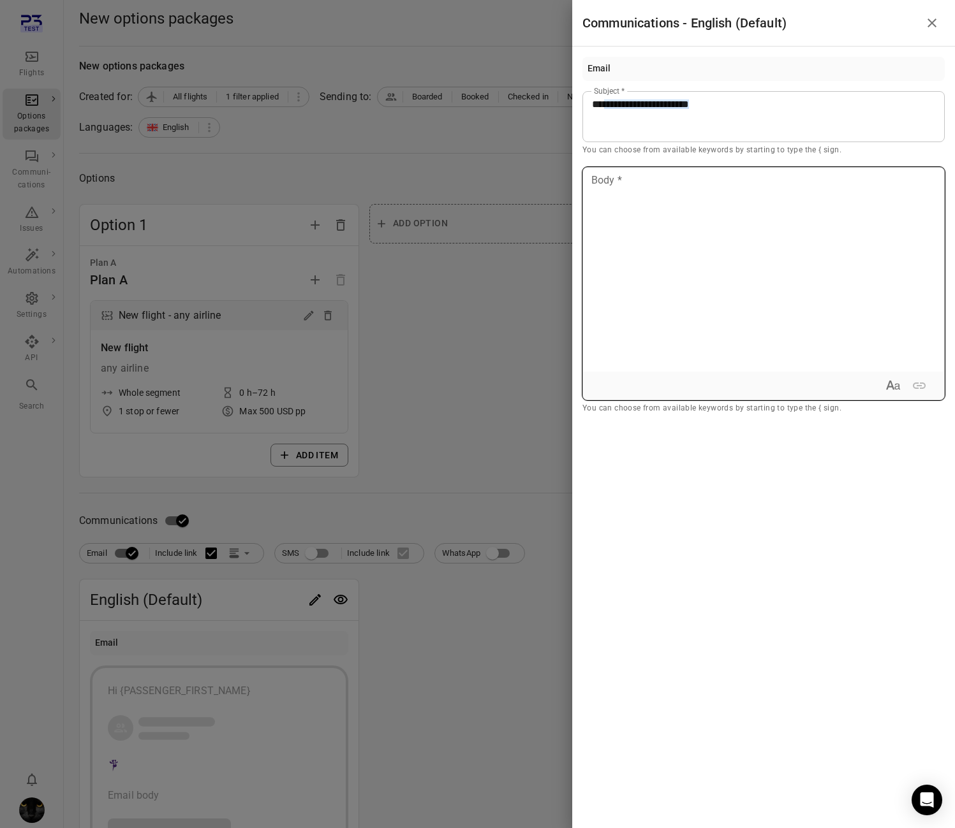
click at [655, 223] on div at bounding box center [763, 270] width 361 height 204
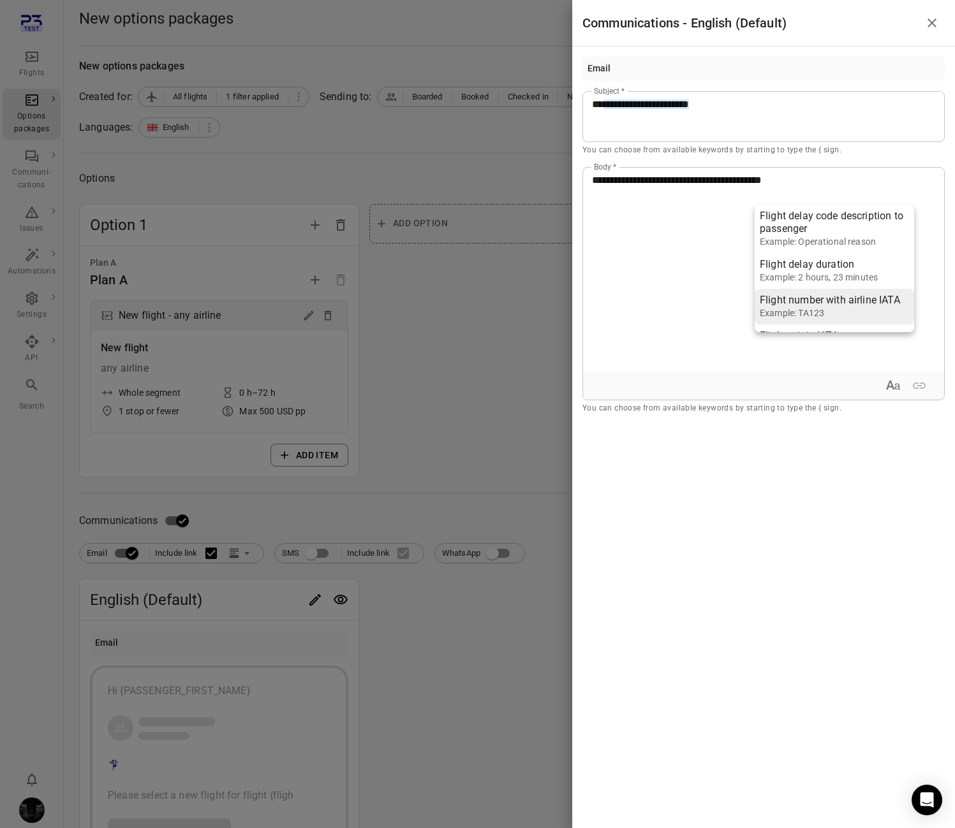
click at [797, 296] on div "Flight number with airline IATA" at bounding box center [830, 300] width 140 height 13
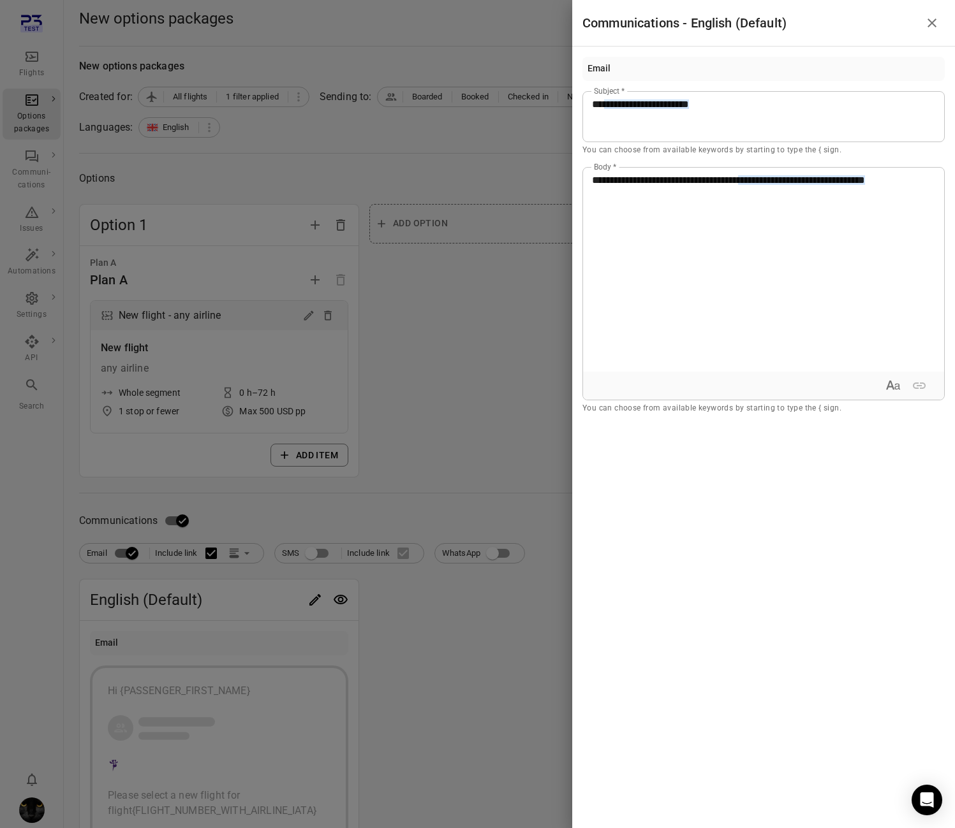
click at [443, 164] on div at bounding box center [477, 414] width 955 height 828
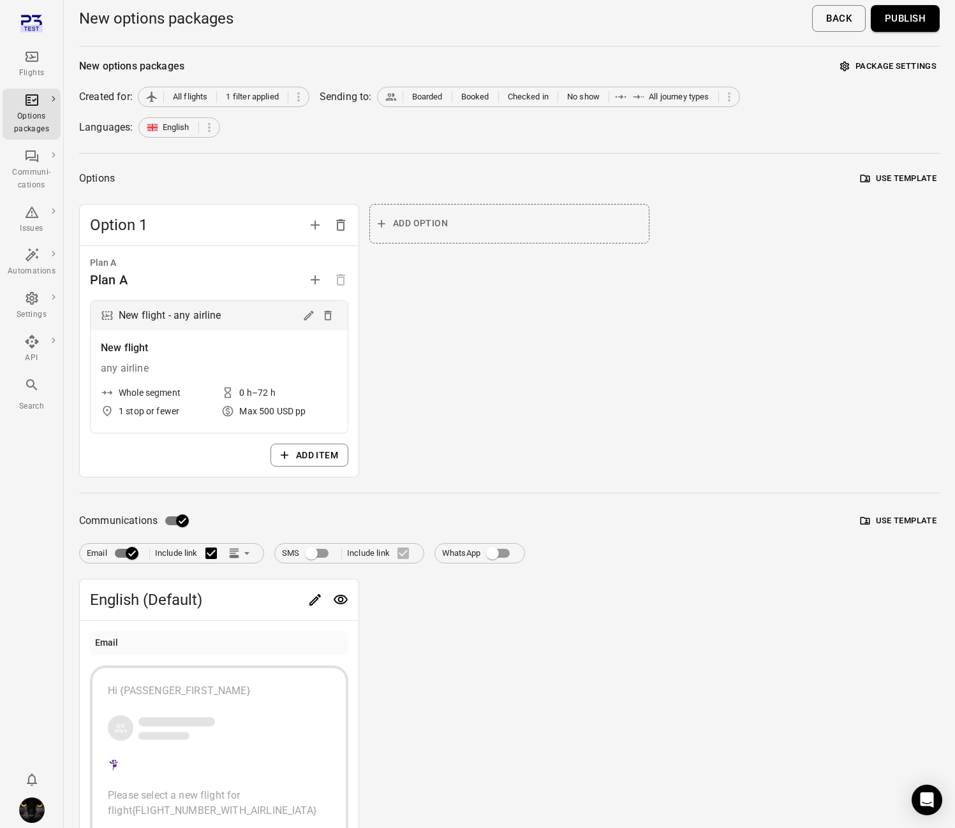
click at [906, 18] on button "Publish" at bounding box center [905, 18] width 69 height 27
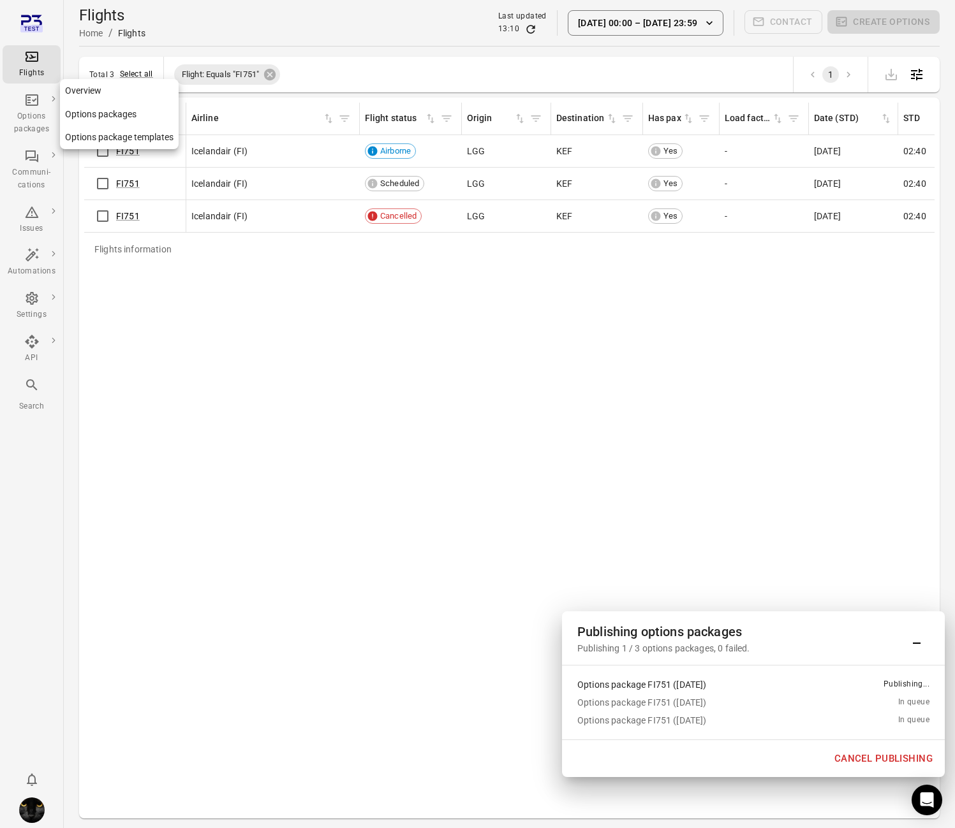
click at [41, 111] on div "Options packages" at bounding box center [32, 123] width 48 height 26
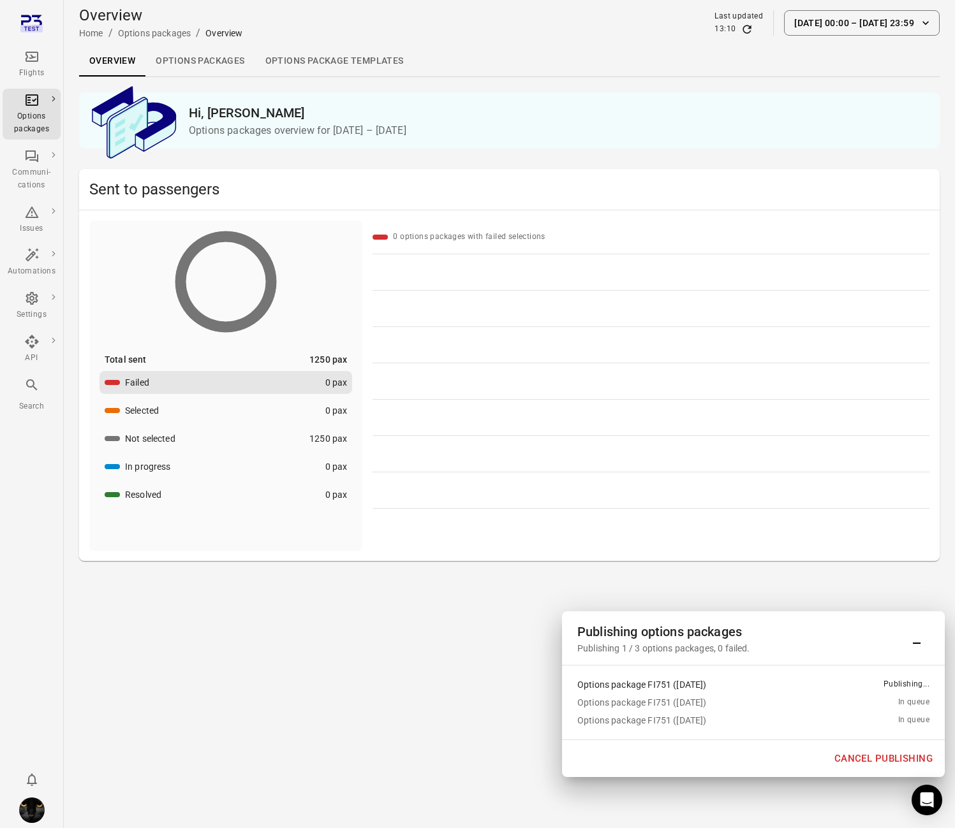
click at [212, 64] on link "Options packages" at bounding box center [199, 61] width 109 height 31
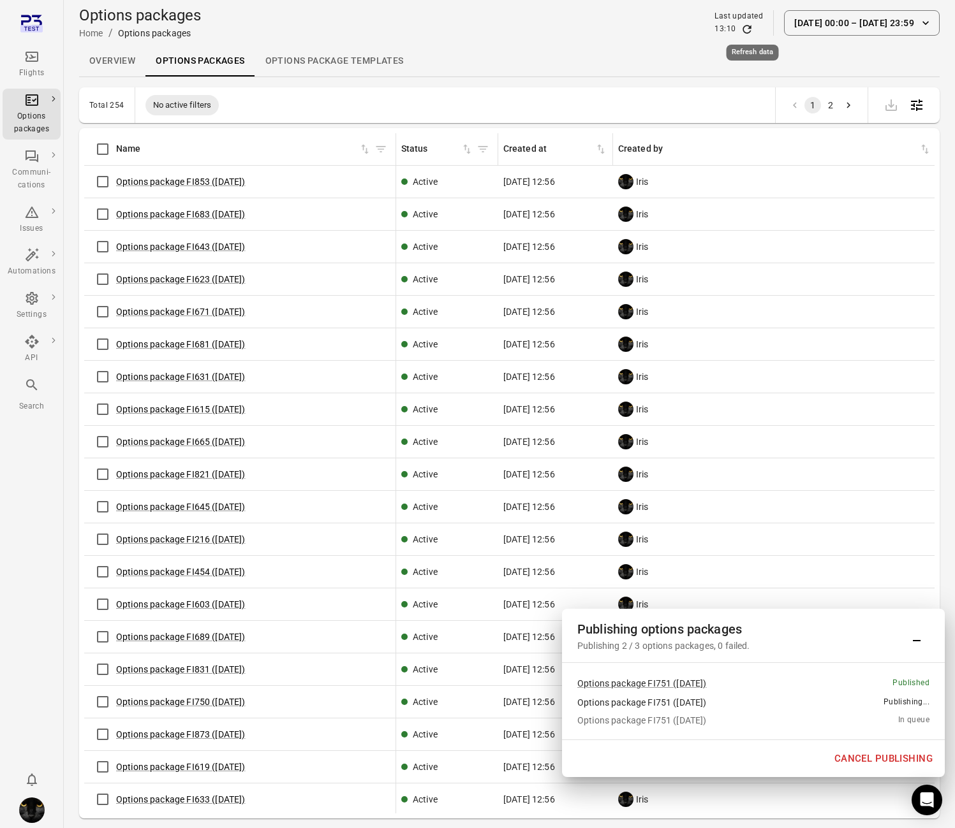
click at [747, 31] on icon "Refresh data" at bounding box center [746, 29] width 13 height 13
click at [219, 186] on link "Options package FI751 (9 Oct)" at bounding box center [180, 182] width 129 height 10
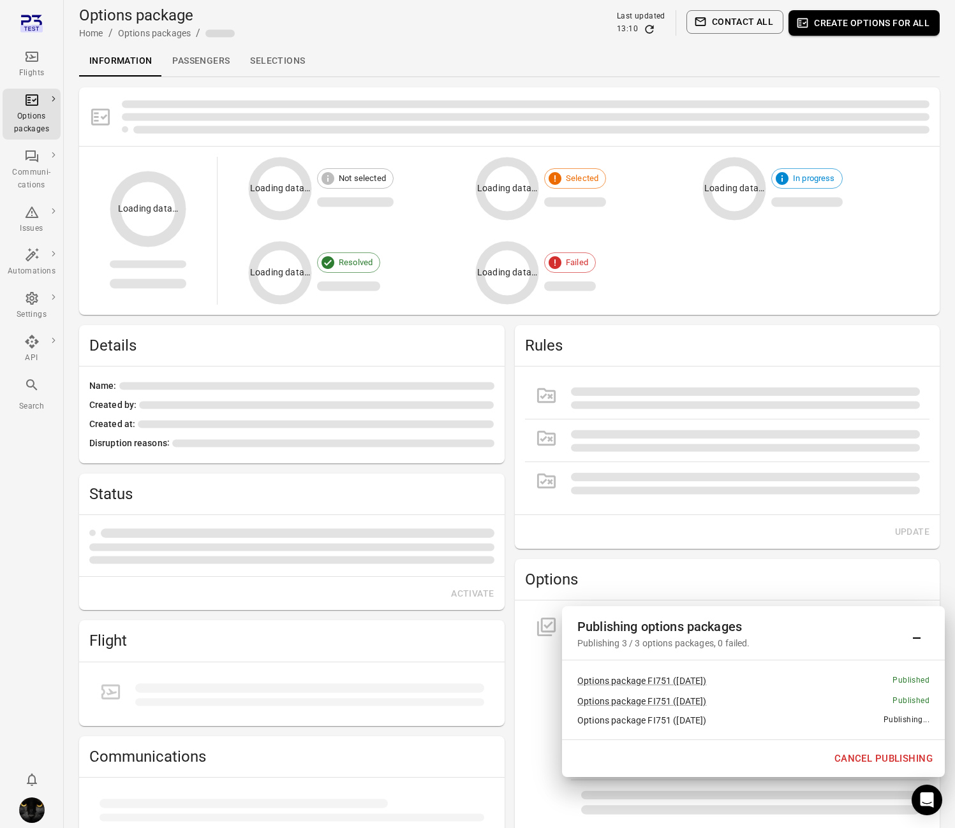
click at [277, 55] on link "Selections" at bounding box center [277, 61] width 75 height 31
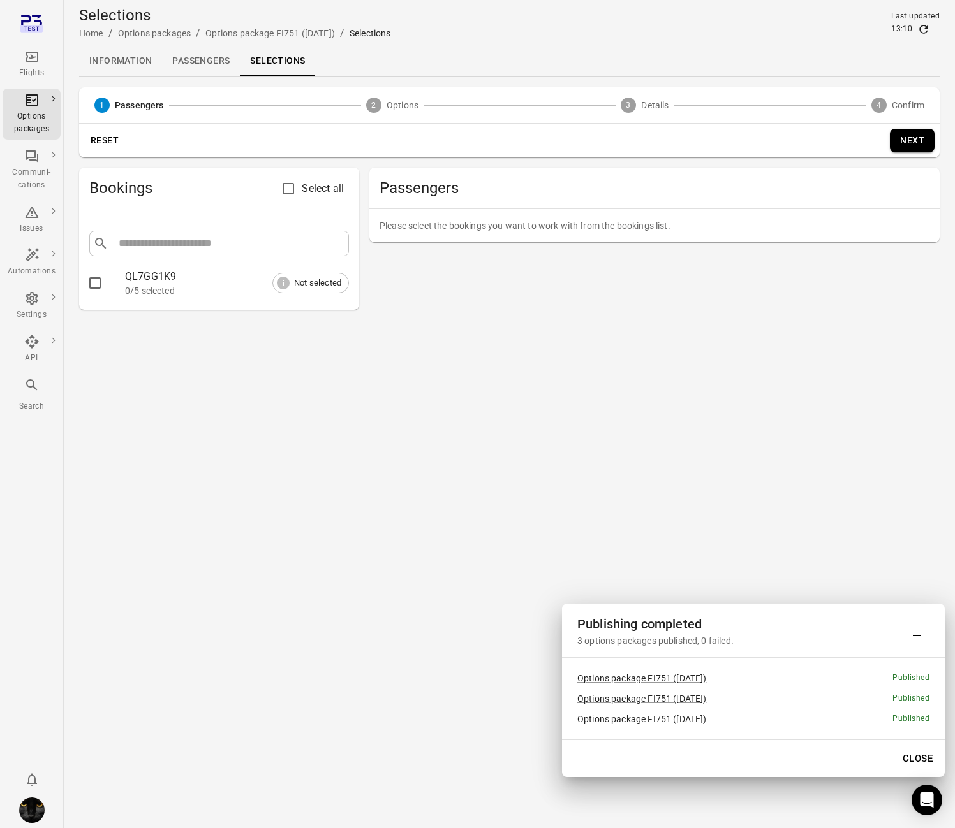
click at [143, 63] on link "Information" at bounding box center [120, 61] width 83 height 31
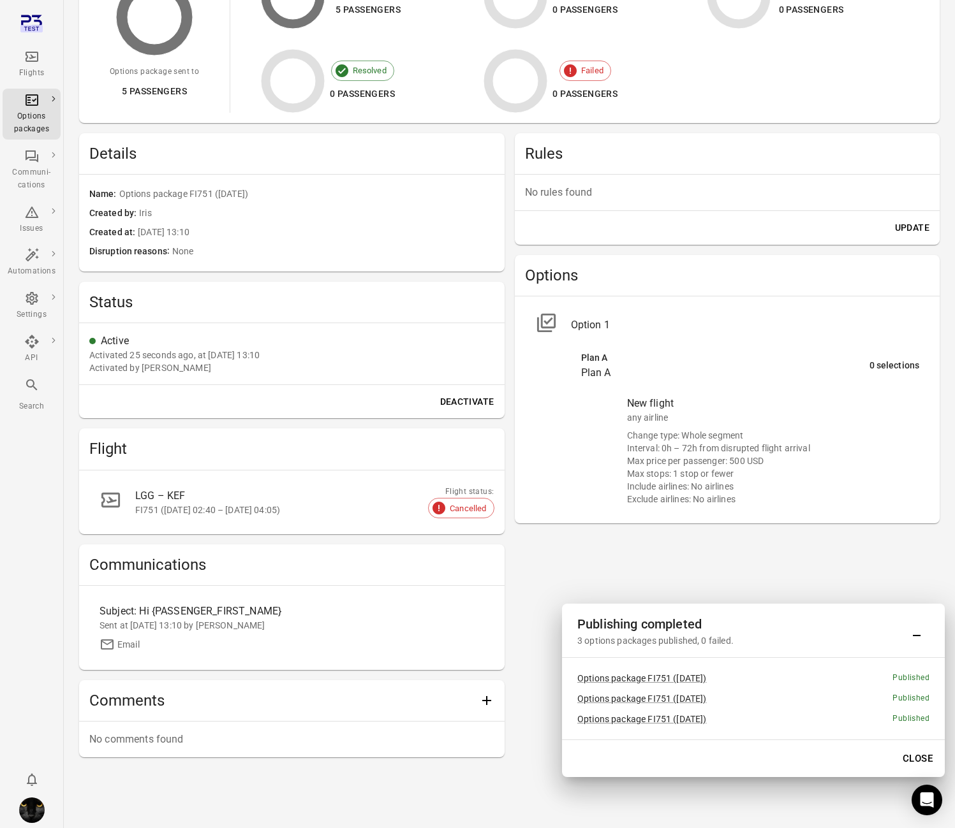
scroll to position [186, 0]
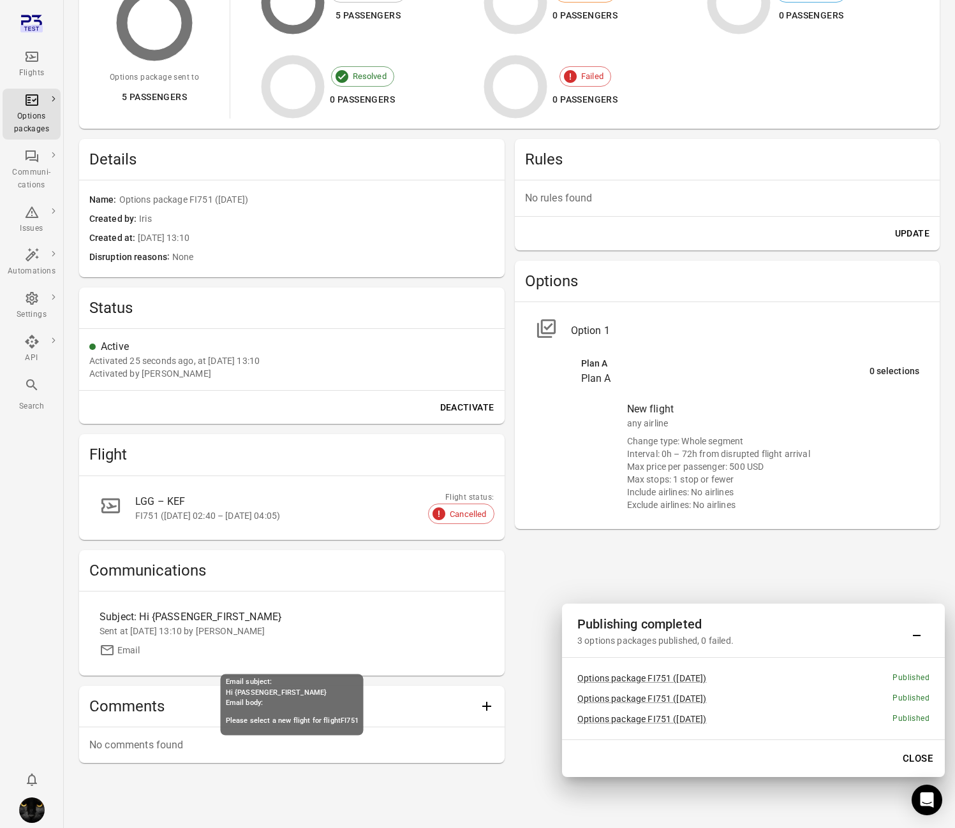
click at [208, 617] on div "Subject: Hi {PASSENGER_FIRST_NAME}" at bounding box center [243, 617] width 288 height 15
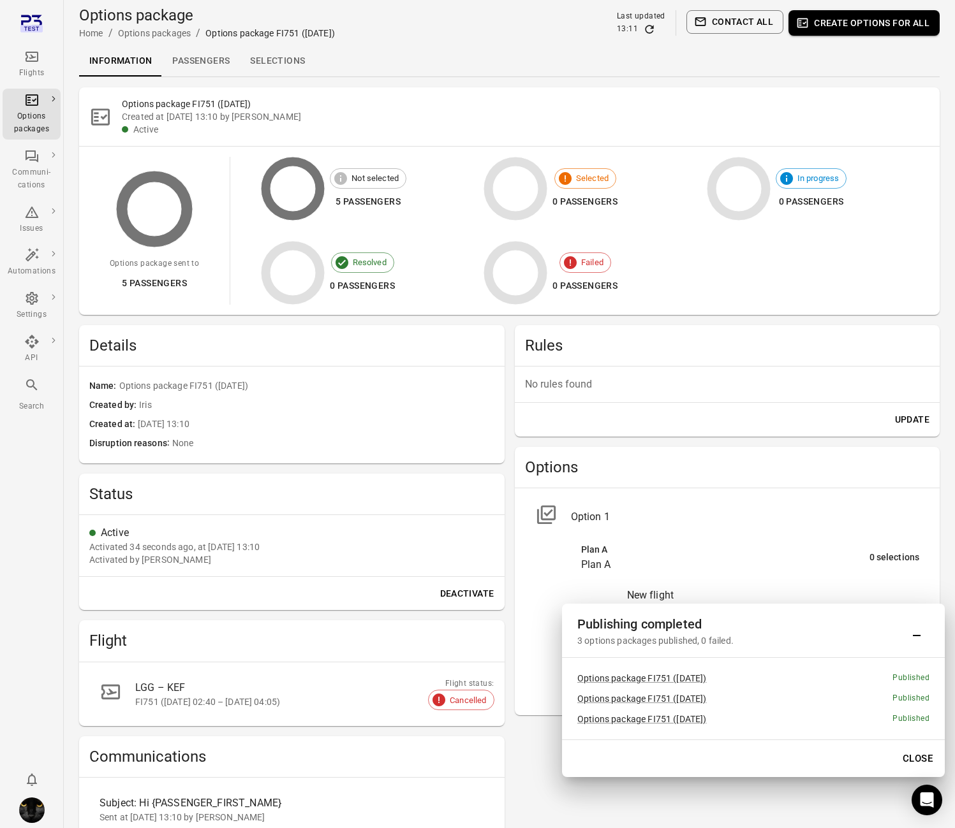
click at [283, 64] on link "Selections" at bounding box center [277, 61] width 75 height 31
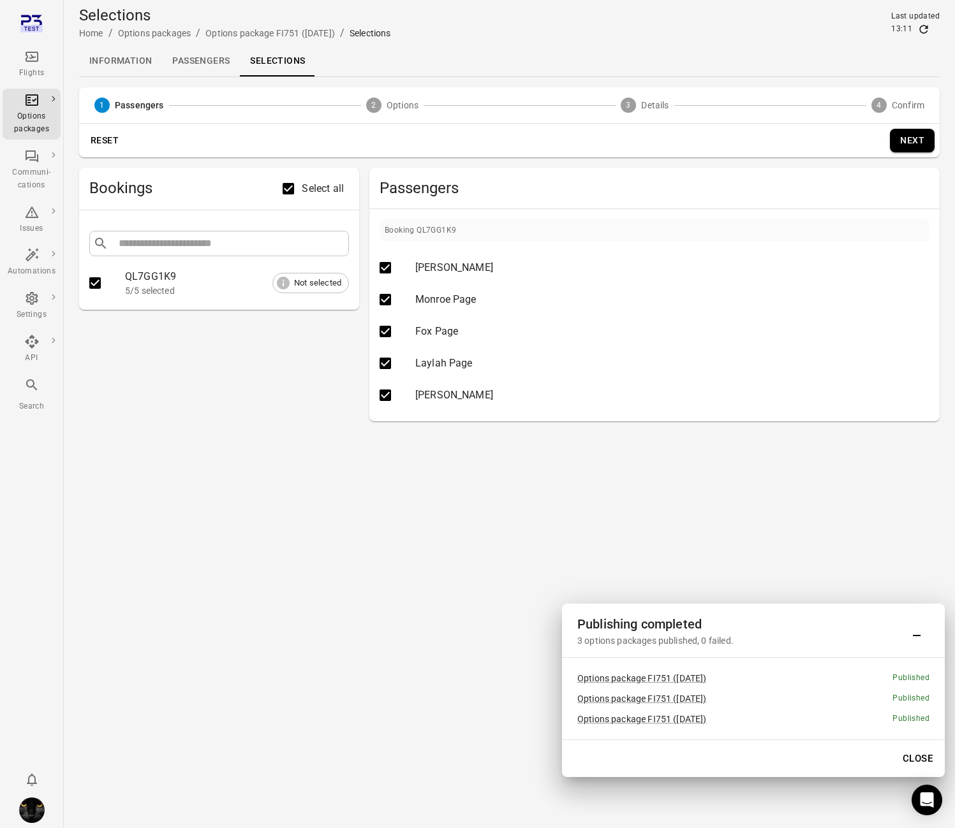
click at [918, 135] on button "Next" at bounding box center [912, 141] width 45 height 24
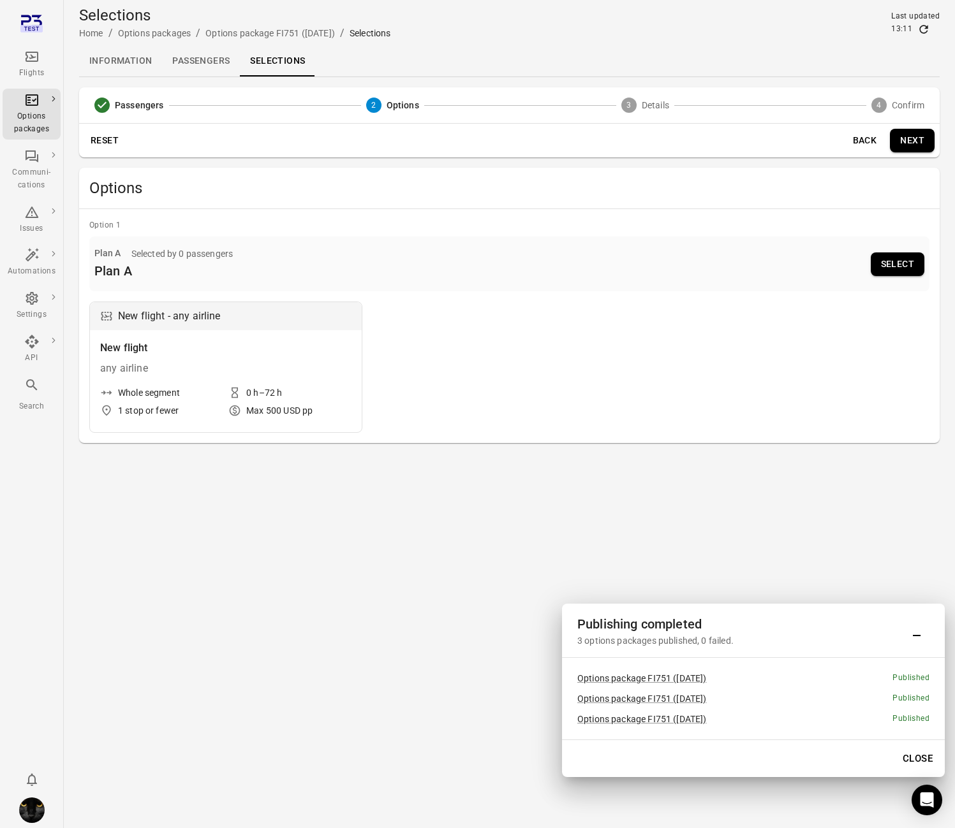
click at [899, 261] on button "Select" at bounding box center [898, 265] width 54 height 24
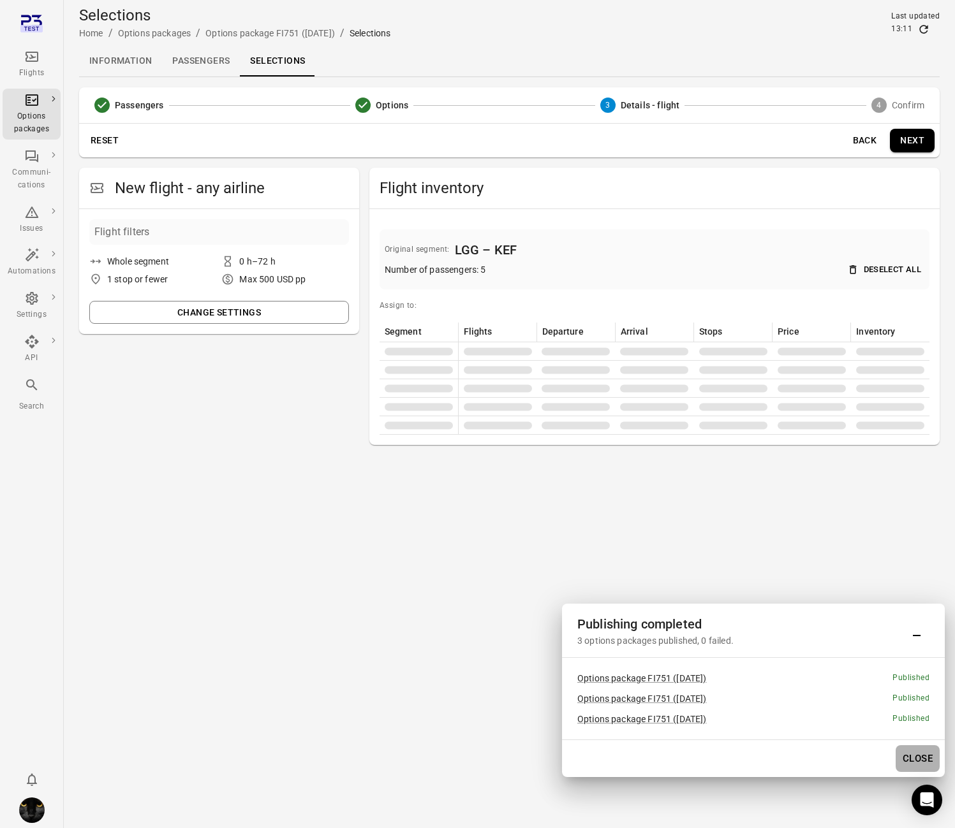
click at [921, 760] on button "Close" at bounding box center [917, 759] width 44 height 27
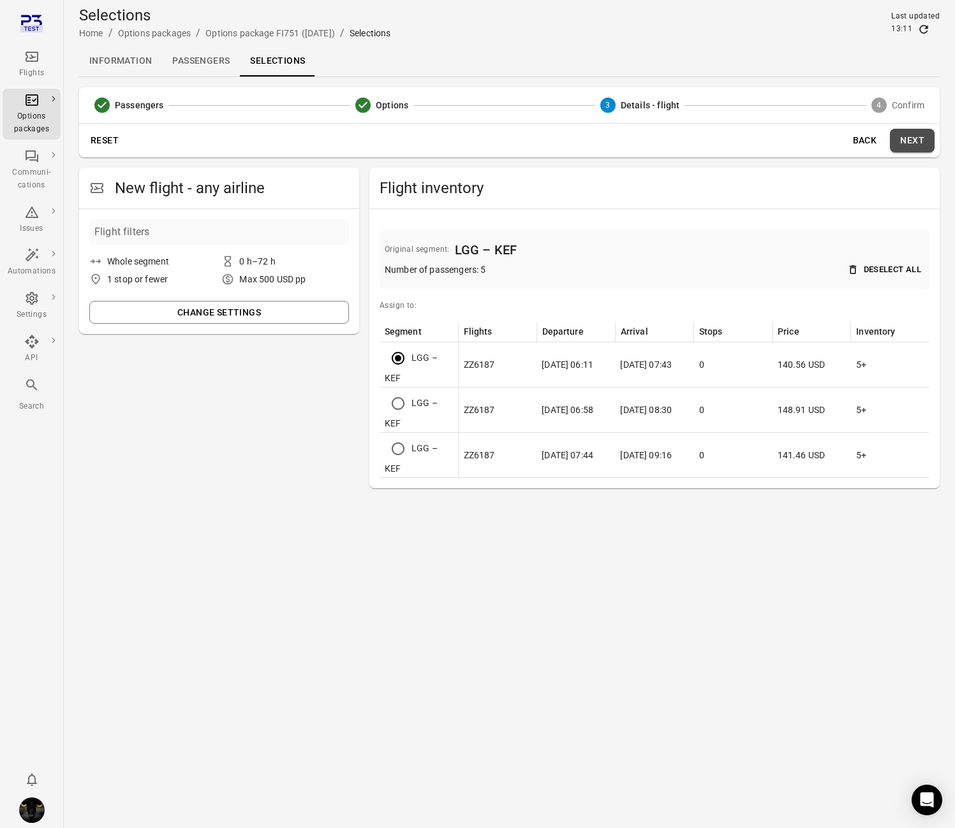
click at [920, 140] on button "Next" at bounding box center [912, 141] width 45 height 24
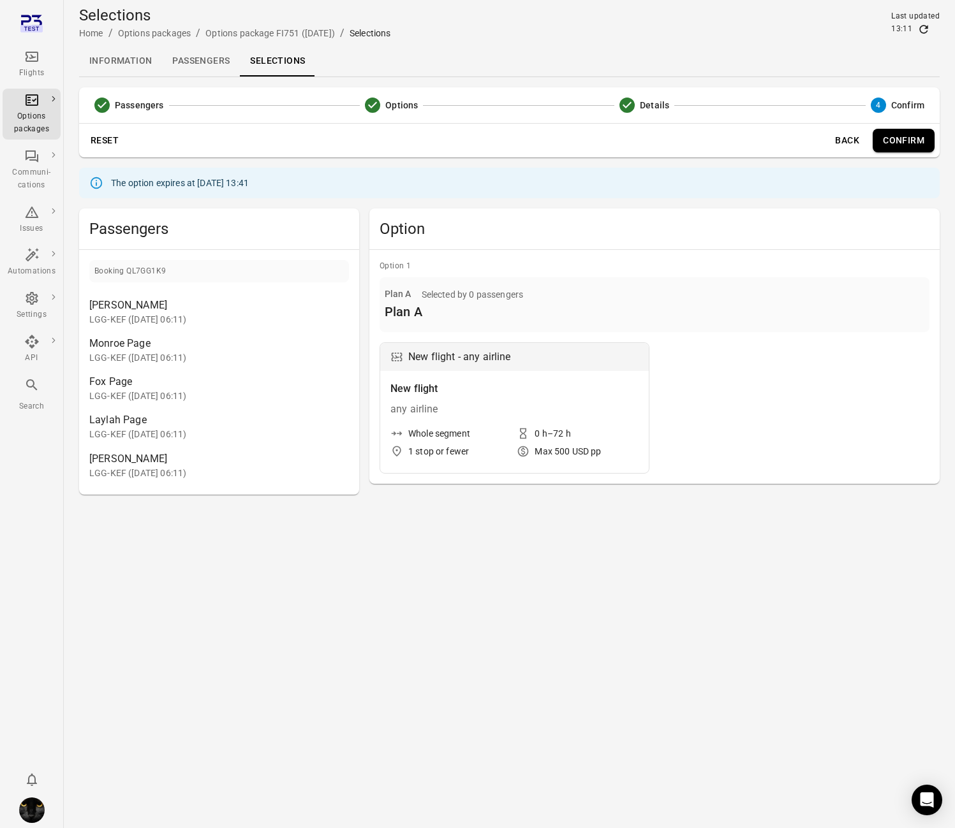
click at [29, 59] on icon "Main navigation" at bounding box center [31, 56] width 15 height 15
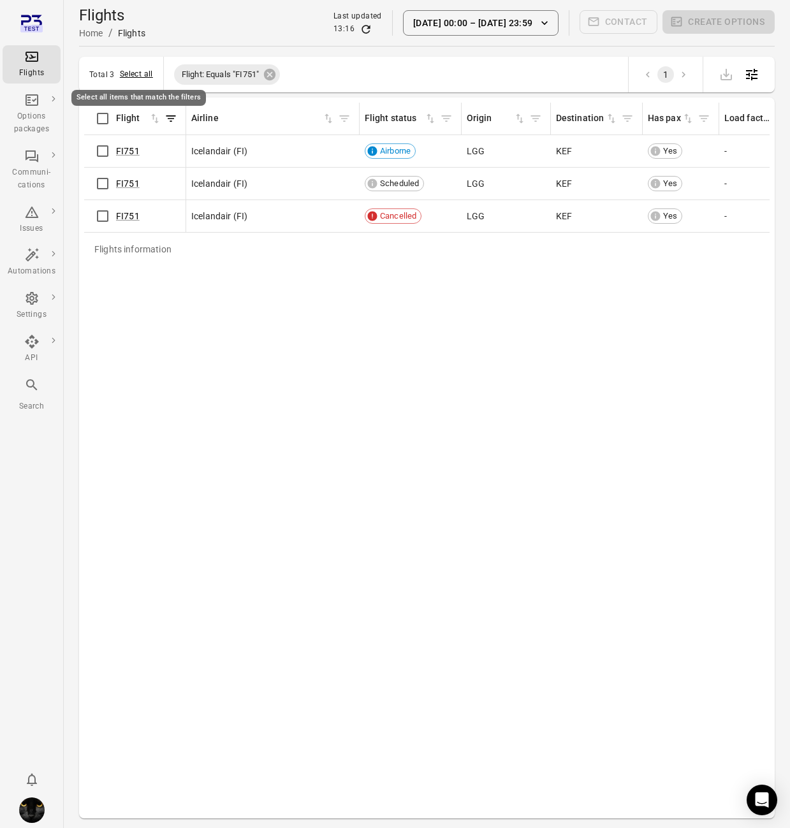
click at [135, 75] on button "Select all" at bounding box center [136, 74] width 33 height 13
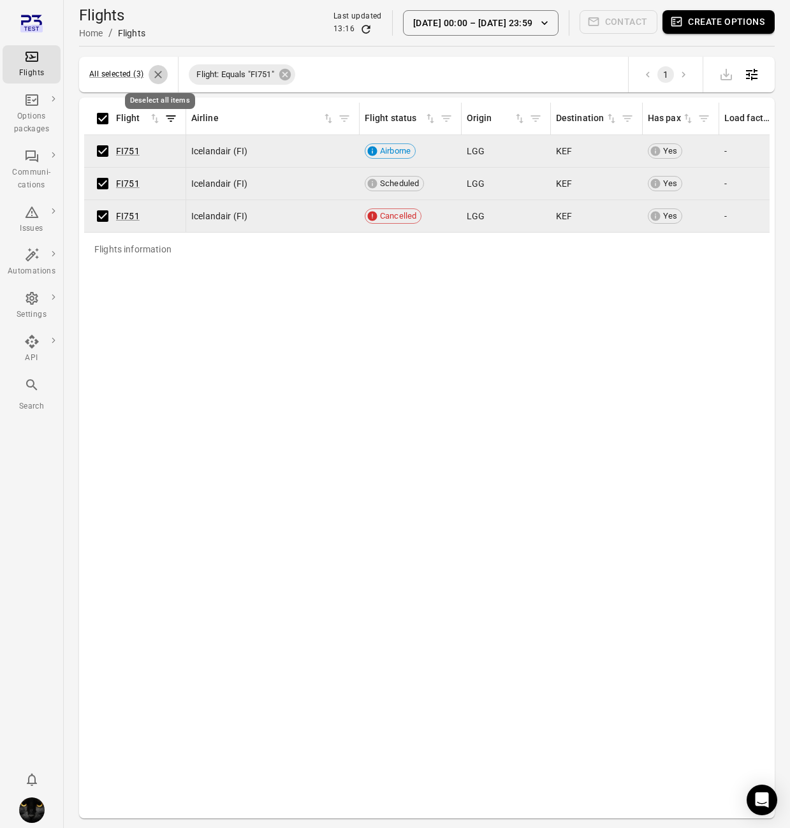
click at [158, 73] on icon "Deselect all items" at bounding box center [159, 75] width 8 height 8
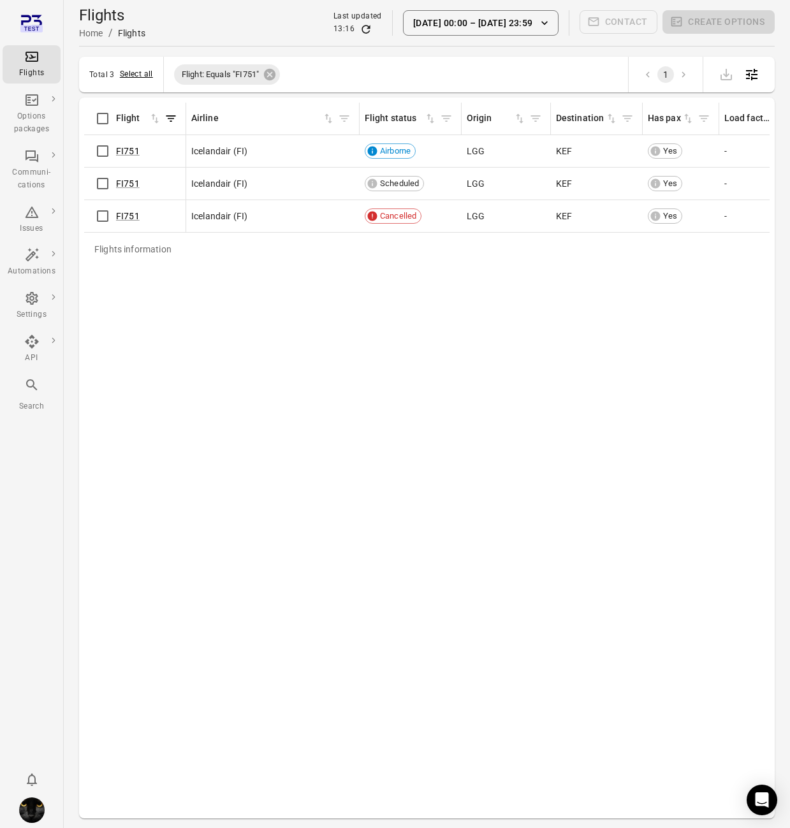
click at [135, 73] on button "Select all" at bounding box center [136, 74] width 33 height 13
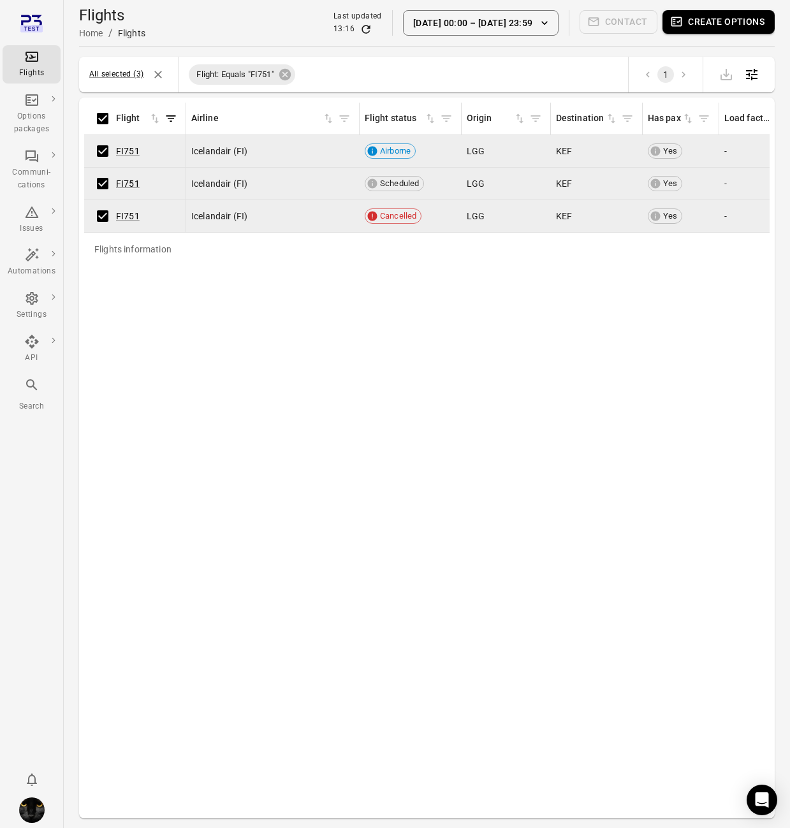
click at [717, 26] on button "Create options" at bounding box center [719, 22] width 112 height 24
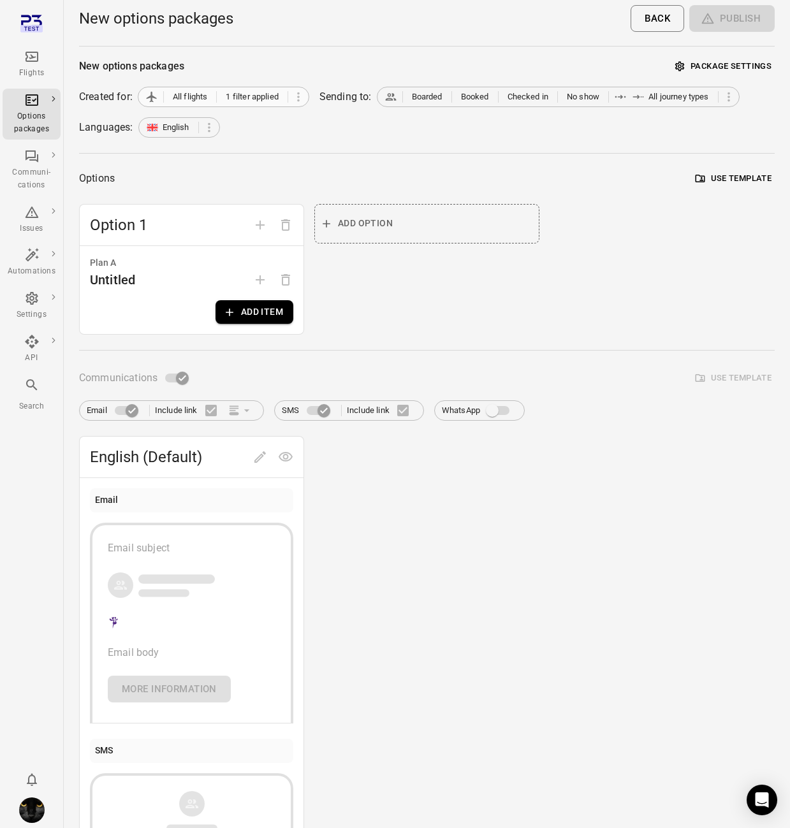
click at [247, 101] on span "1 filter applied" at bounding box center [252, 97] width 52 height 13
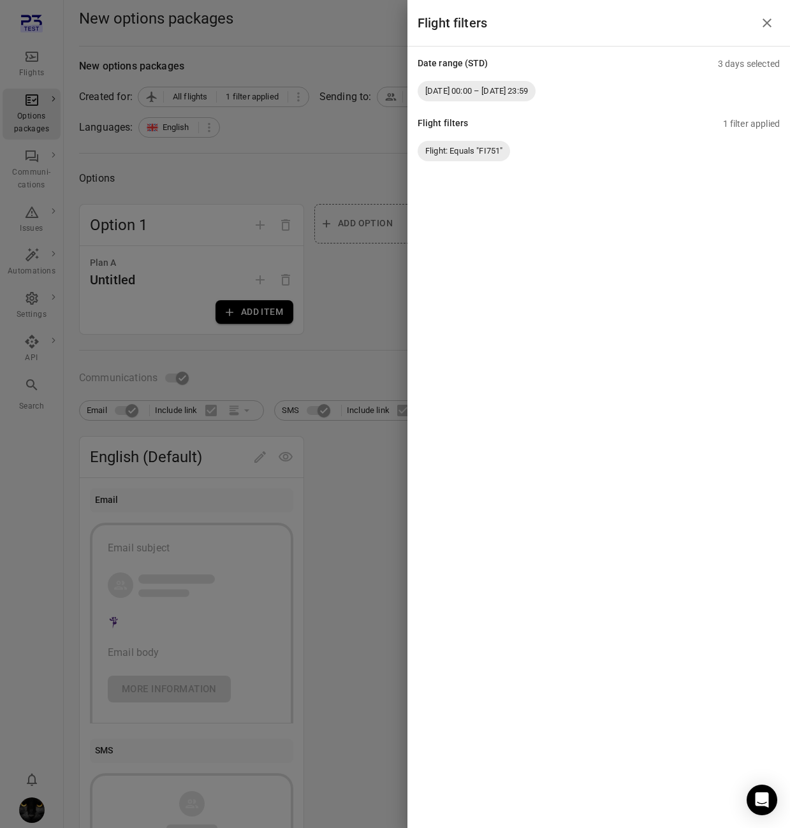
click at [284, 173] on div at bounding box center [395, 414] width 790 height 828
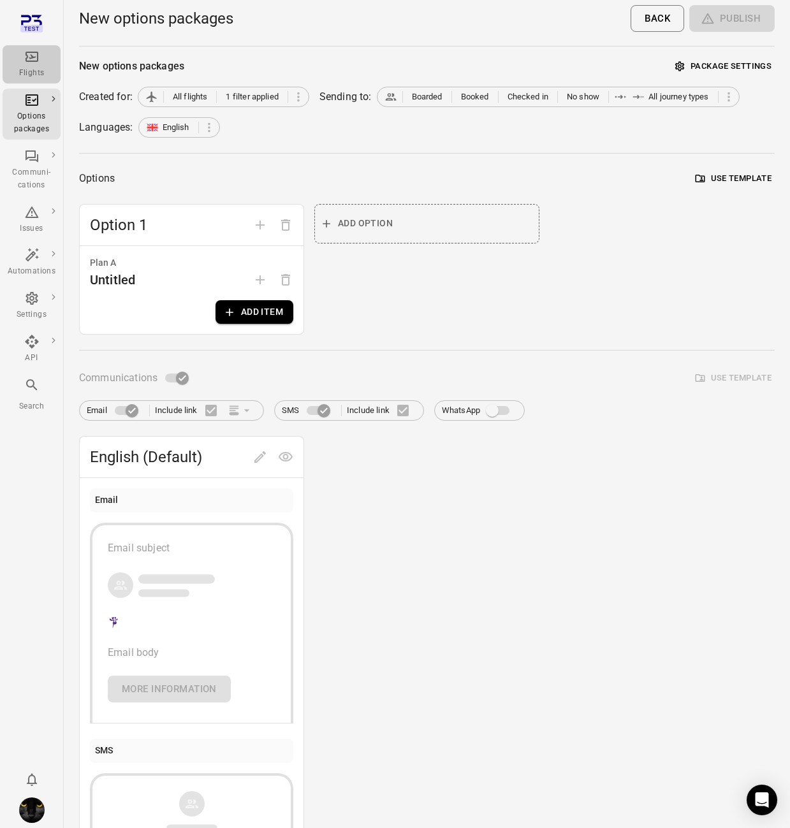
click at [24, 73] on div "Flights" at bounding box center [32, 73] width 48 height 13
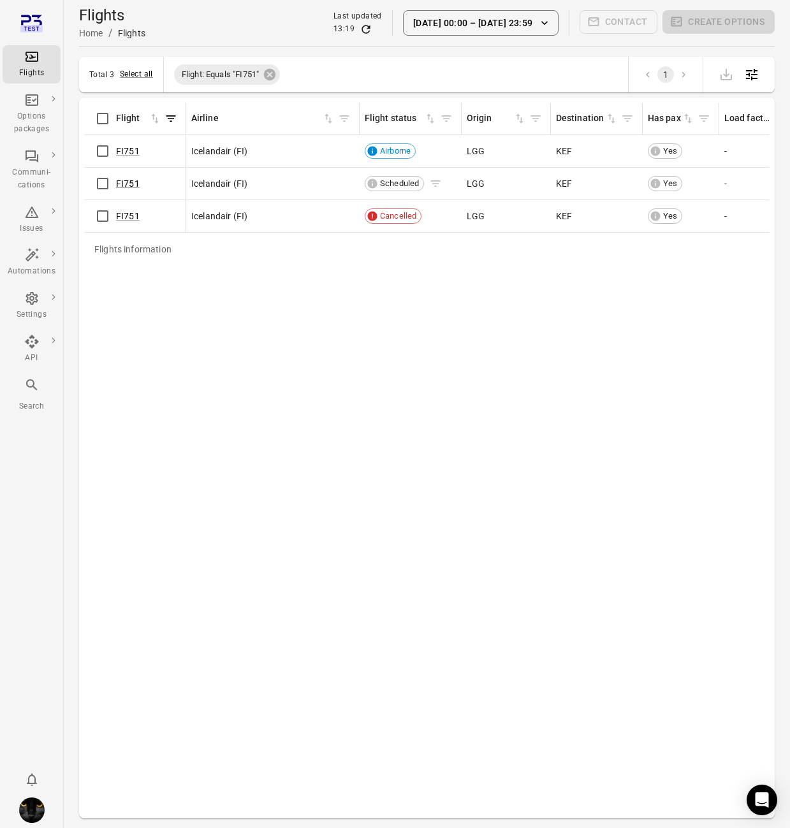
click at [438, 177] on icon "Flights information" at bounding box center [435, 183] width 13 height 13
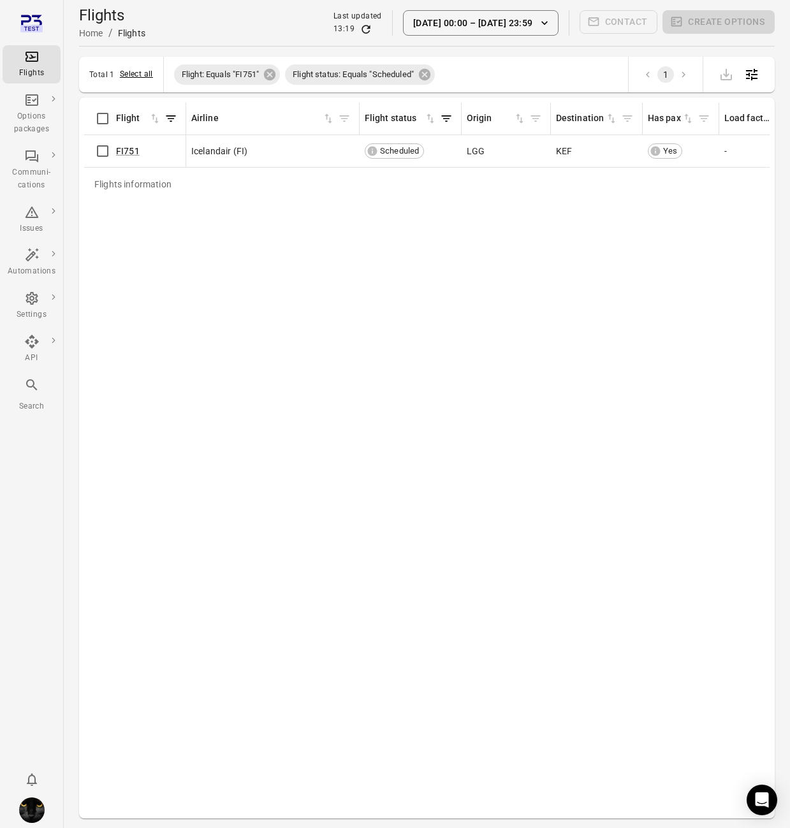
click at [122, 71] on button "Select all" at bounding box center [136, 74] width 33 height 13
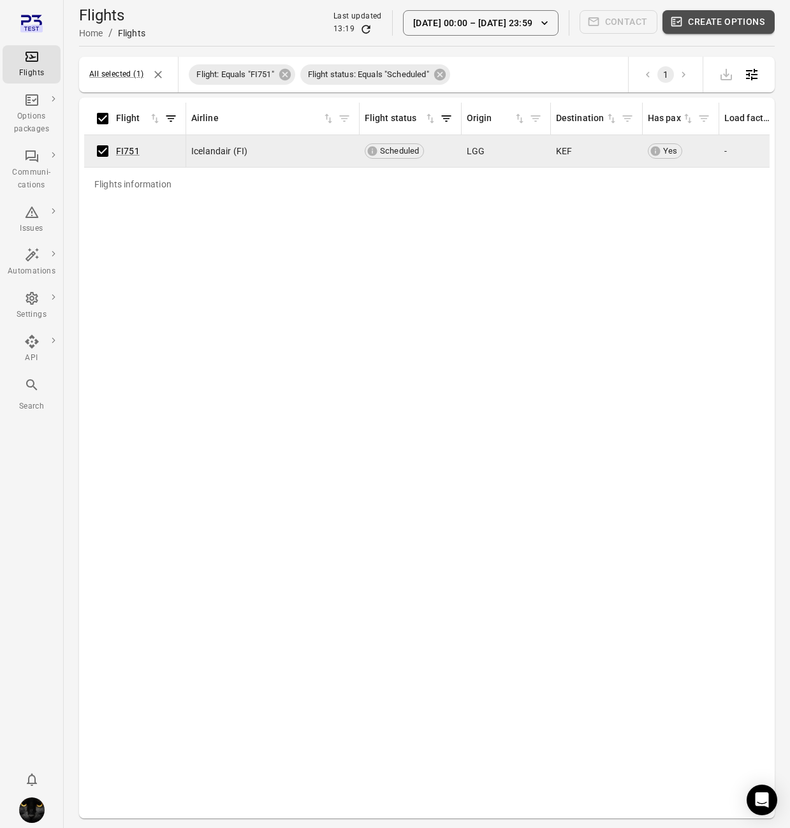
click at [707, 29] on button "Create options" at bounding box center [719, 22] width 112 height 24
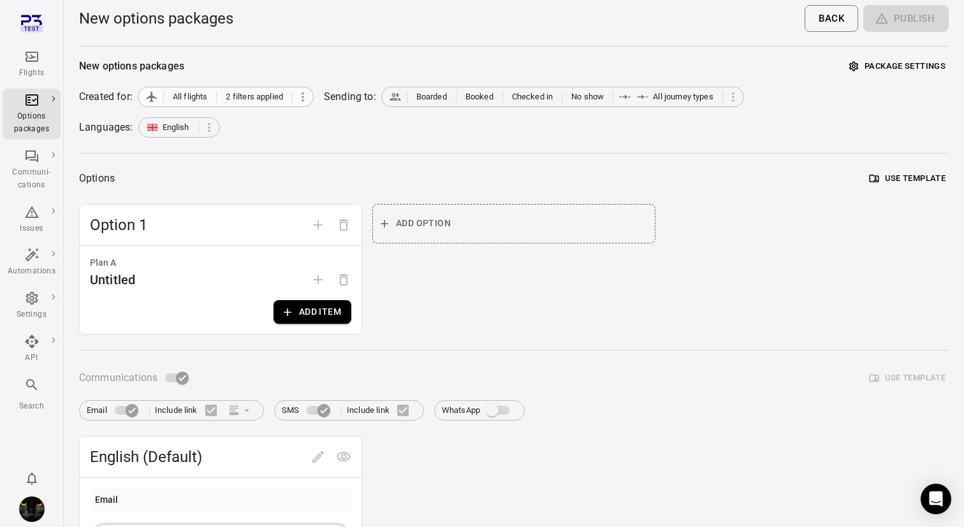
click at [301, 98] on icon at bounding box center [303, 97] width 14 height 14
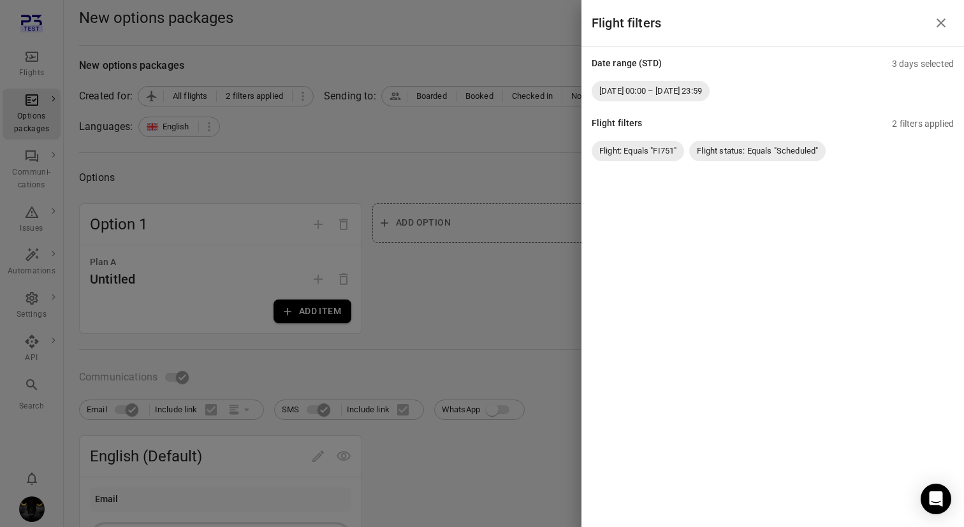
click at [383, 159] on div at bounding box center [482, 263] width 964 height 527
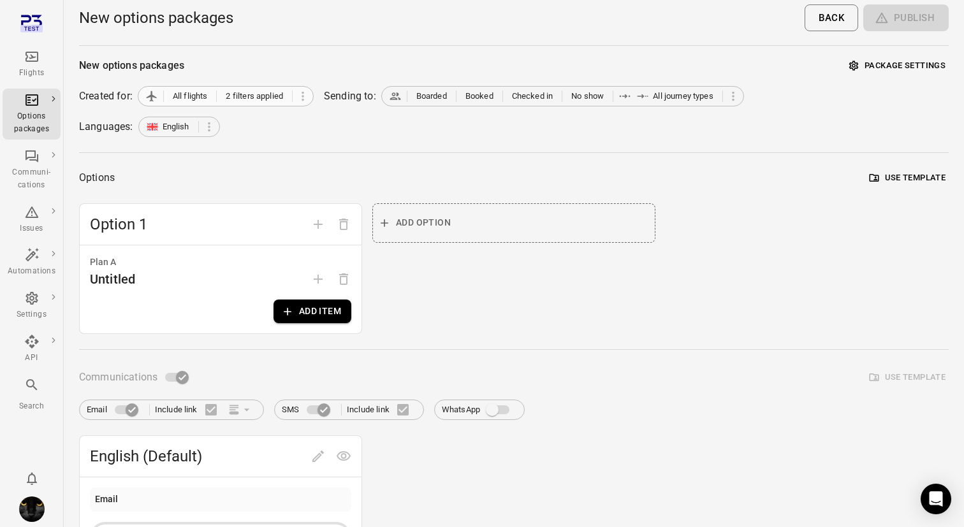
click at [314, 99] on div "All flights 2 filters applied" at bounding box center [226, 96] width 176 height 20
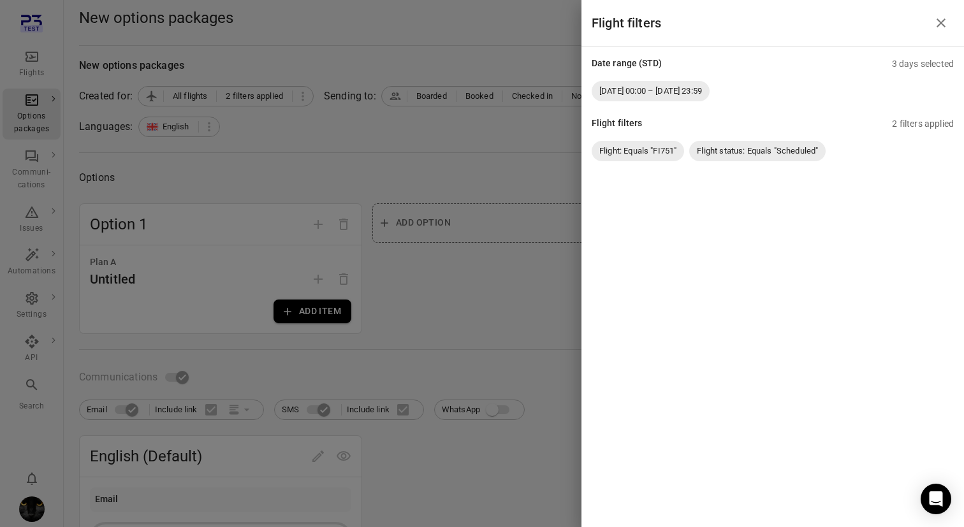
click at [476, 223] on div at bounding box center [482, 263] width 964 height 527
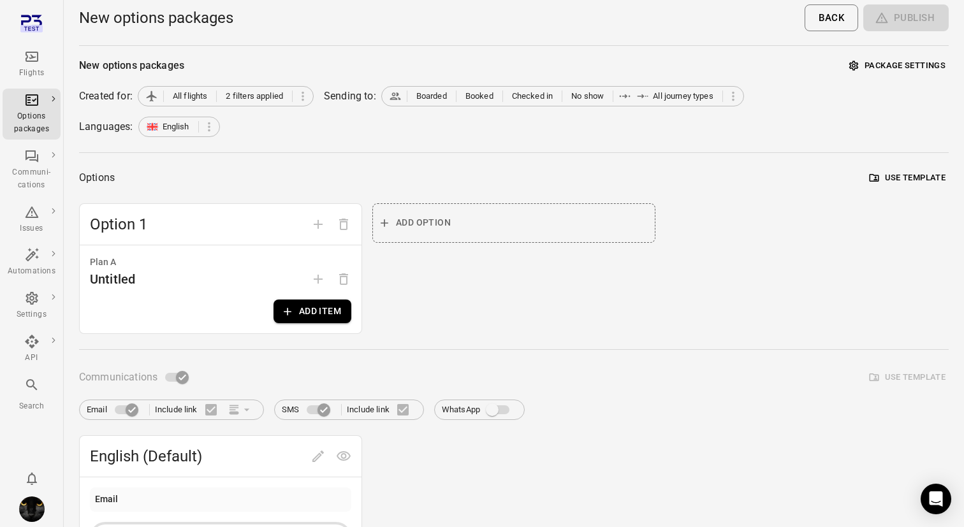
click at [422, 147] on div "New options packages Package settings Created for: All flights 2 filters applie…" at bounding box center [514, 496] width 870 height 881
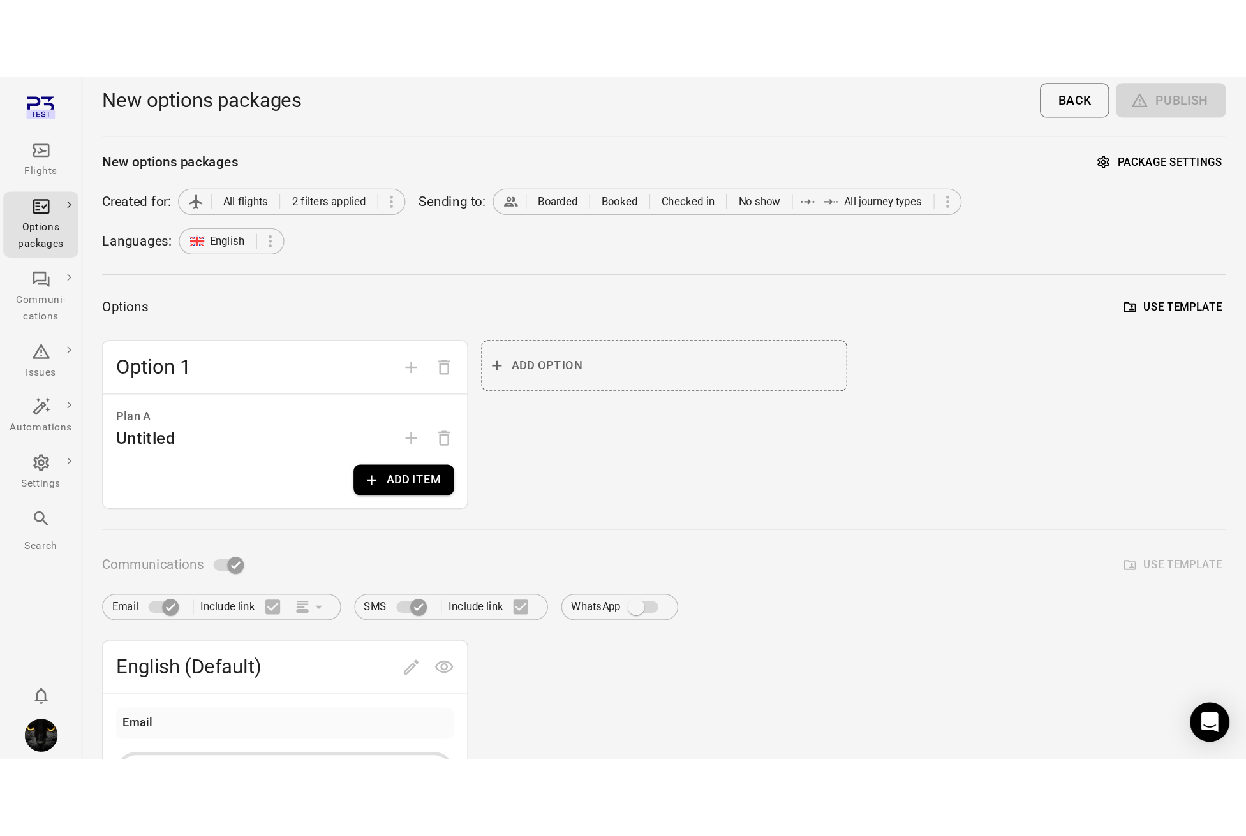
scroll to position [0, 0]
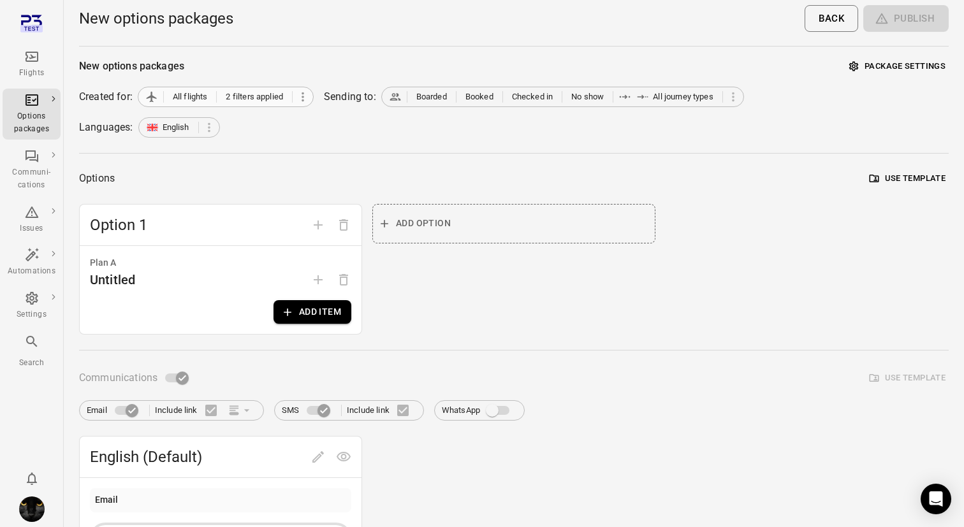
click at [306, 95] on icon at bounding box center [303, 97] width 14 height 14
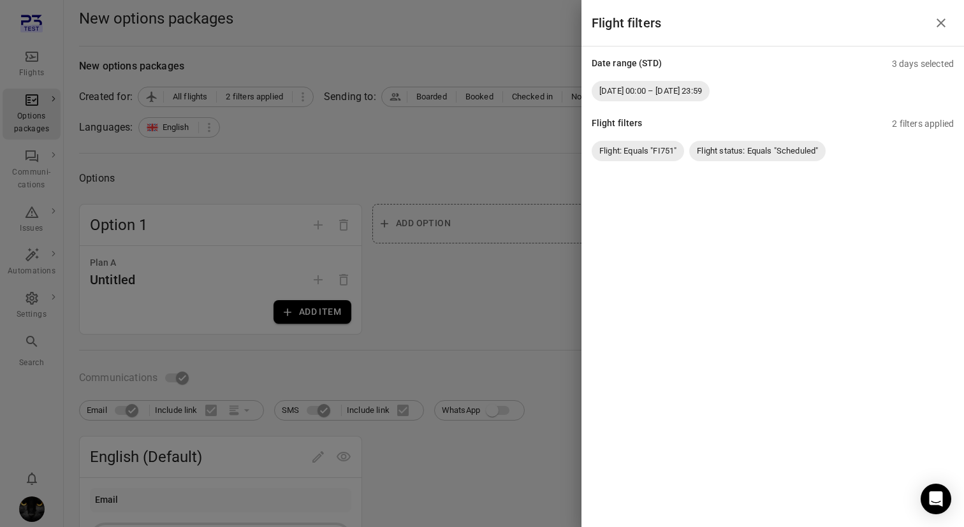
click at [941, 22] on icon "Close drawer" at bounding box center [941, 22] width 9 height 9
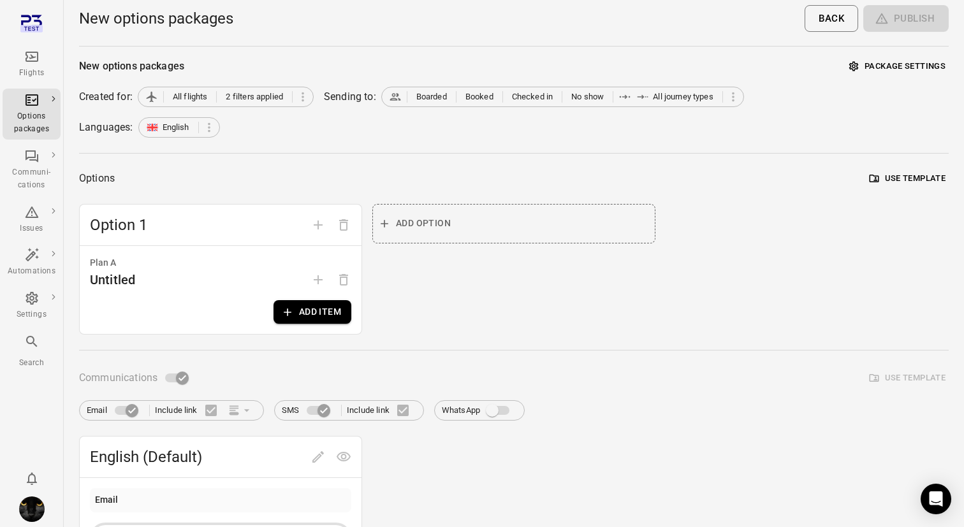
click at [286, 107] on div "New options packages Package settings Created for: All flights 2 filters applie…" at bounding box center [514, 497] width 870 height 881
click at [286, 104] on div "All flights 2 filters applied" at bounding box center [226, 97] width 176 height 20
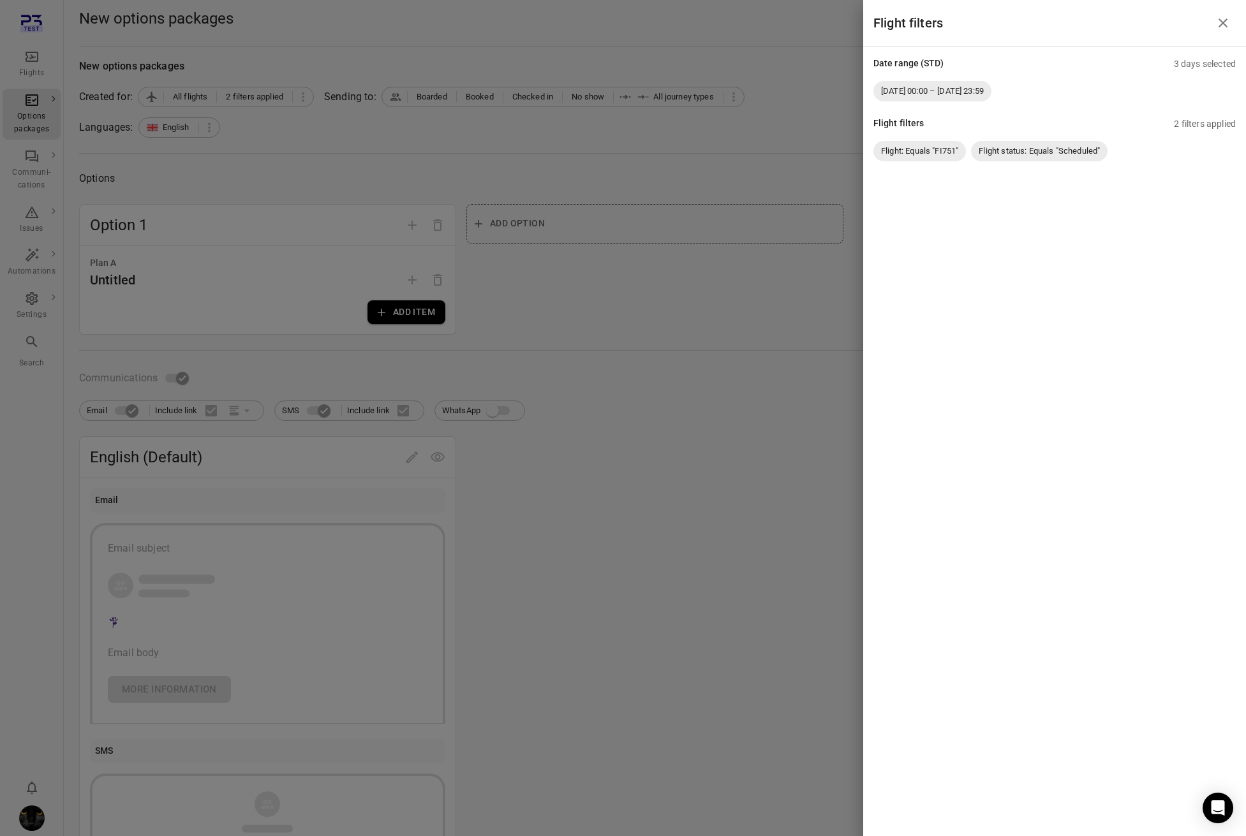
click at [30, 66] on div at bounding box center [623, 418] width 1246 height 836
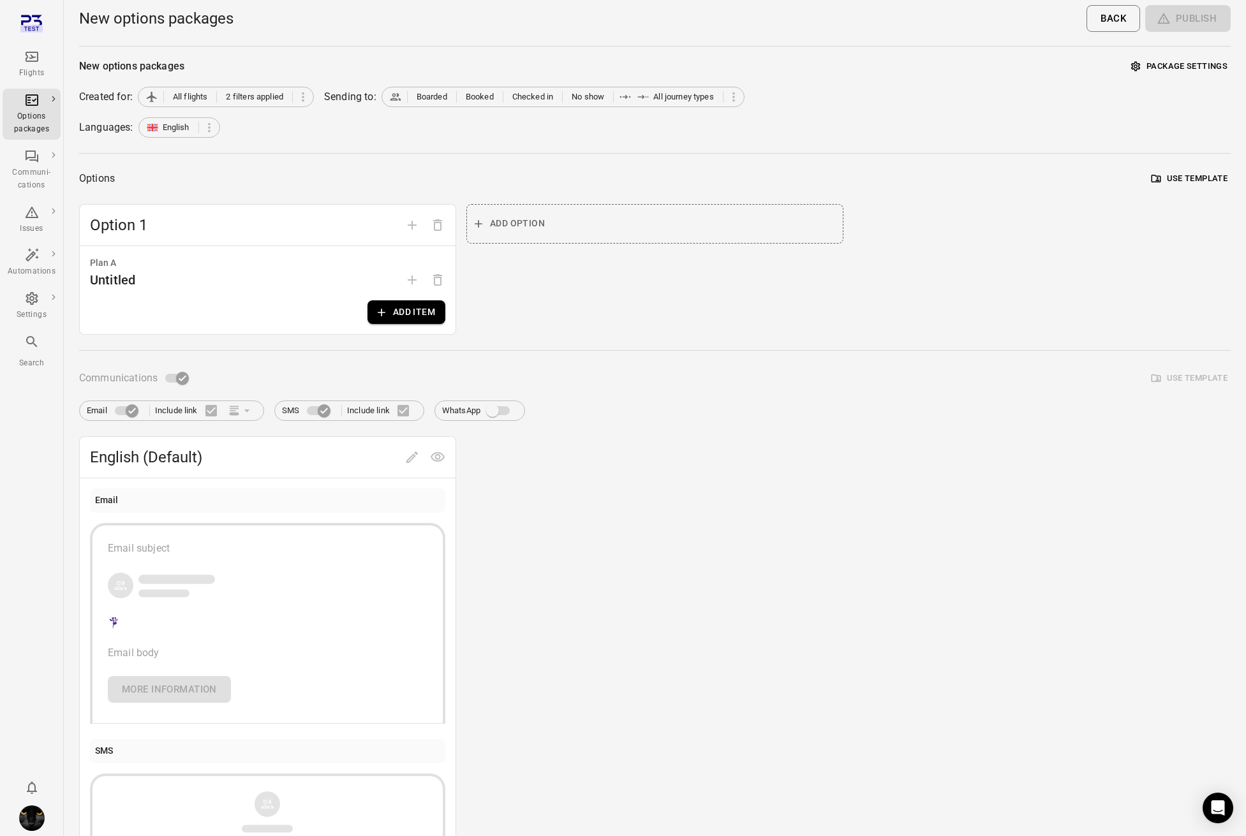
click at [30, 66] on div "Flights" at bounding box center [32, 64] width 48 height 31
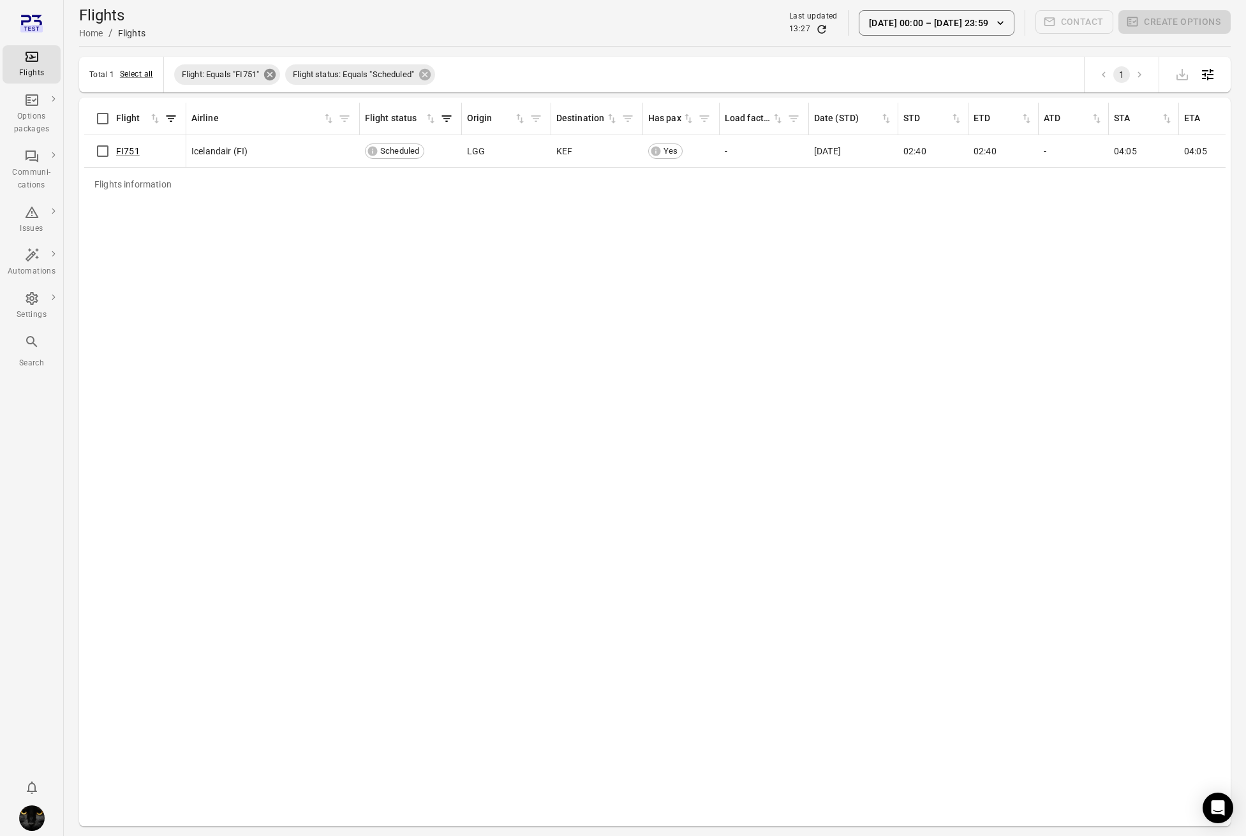
click at [270, 76] on icon at bounding box center [270, 75] width 14 height 14
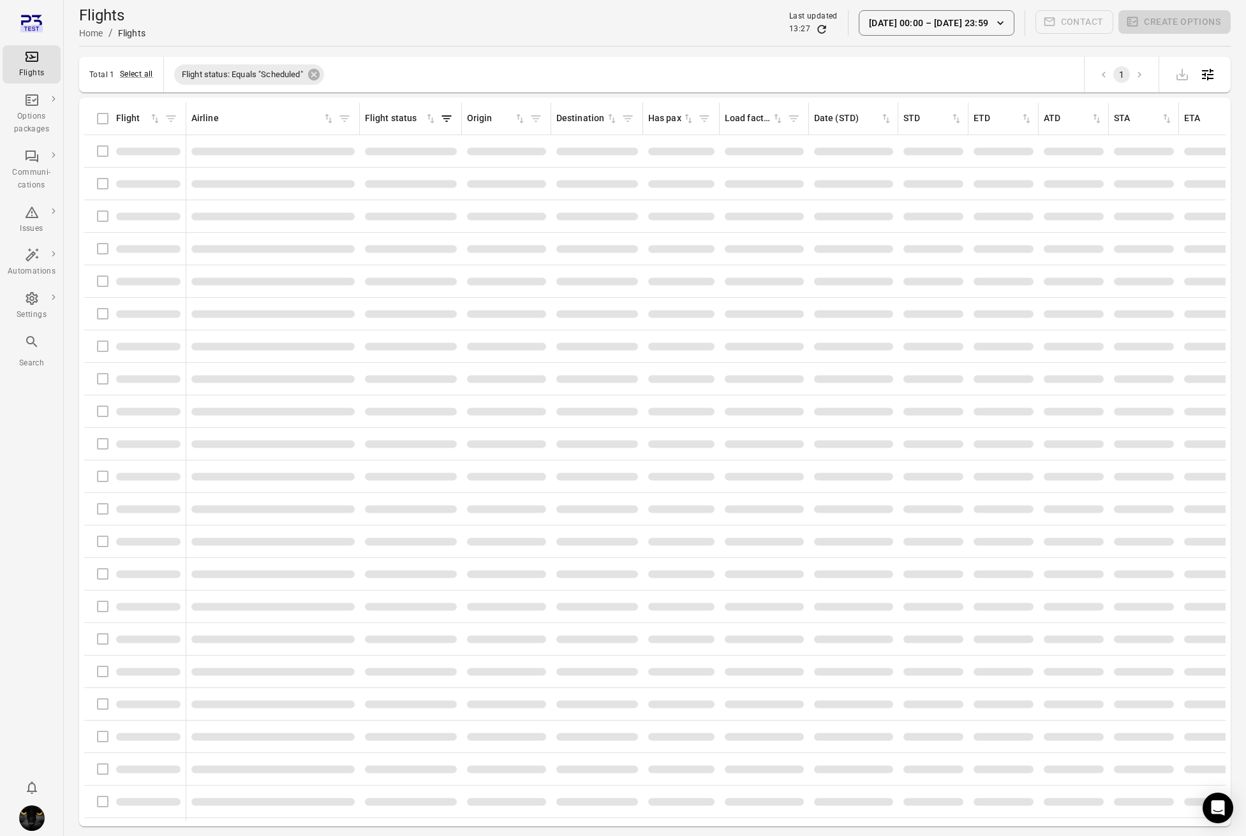
click at [270, 76] on span "Flight status: Equals "Scheduled"" at bounding box center [242, 74] width 136 height 13
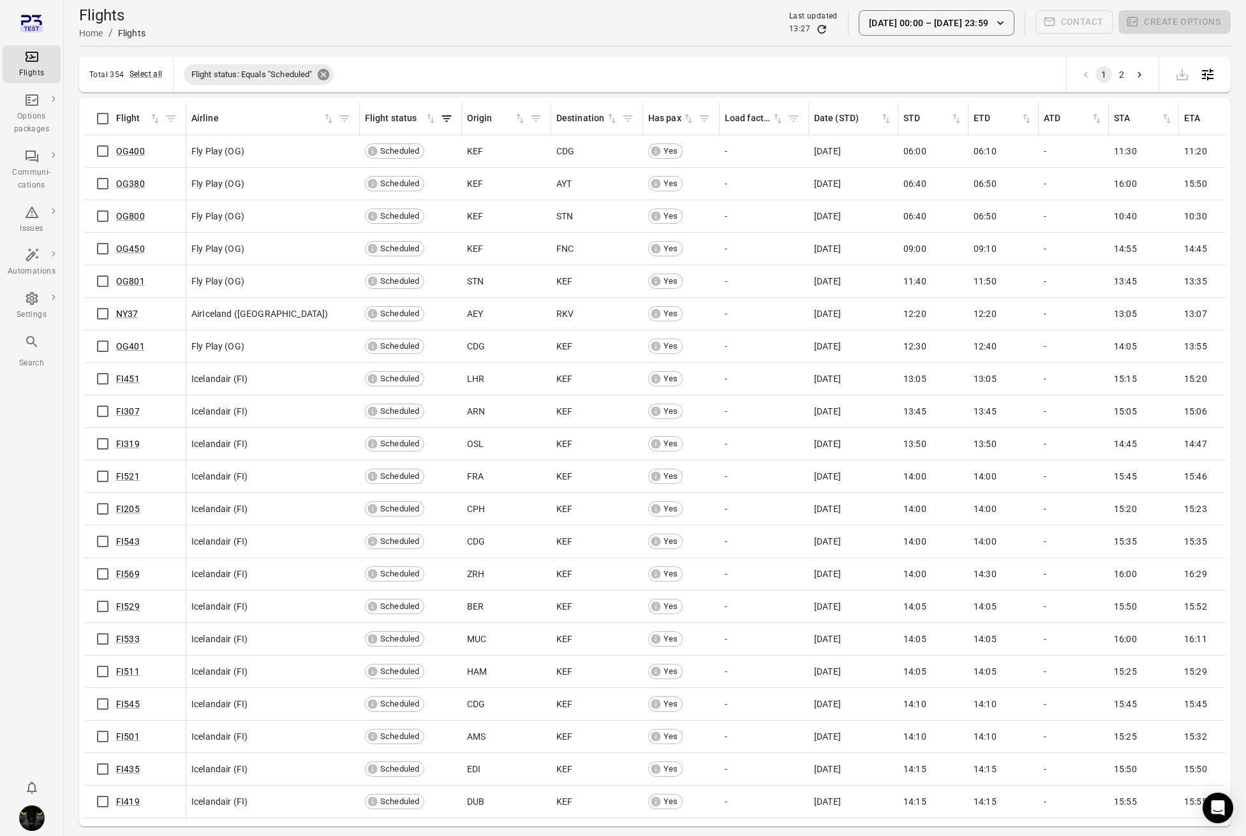
click at [323, 78] on icon at bounding box center [322, 74] width 11 height 11
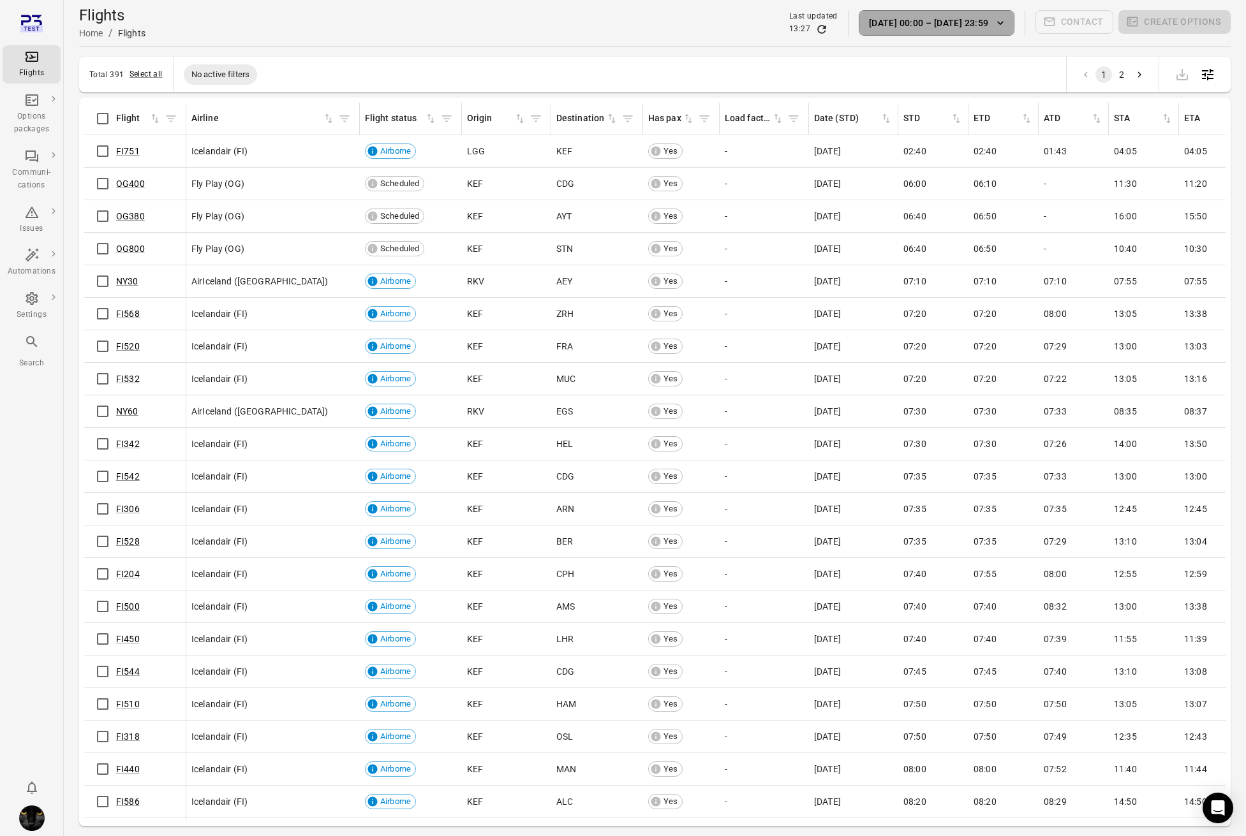
click at [975, 26] on icon "button" at bounding box center [1000, 23] width 13 height 13
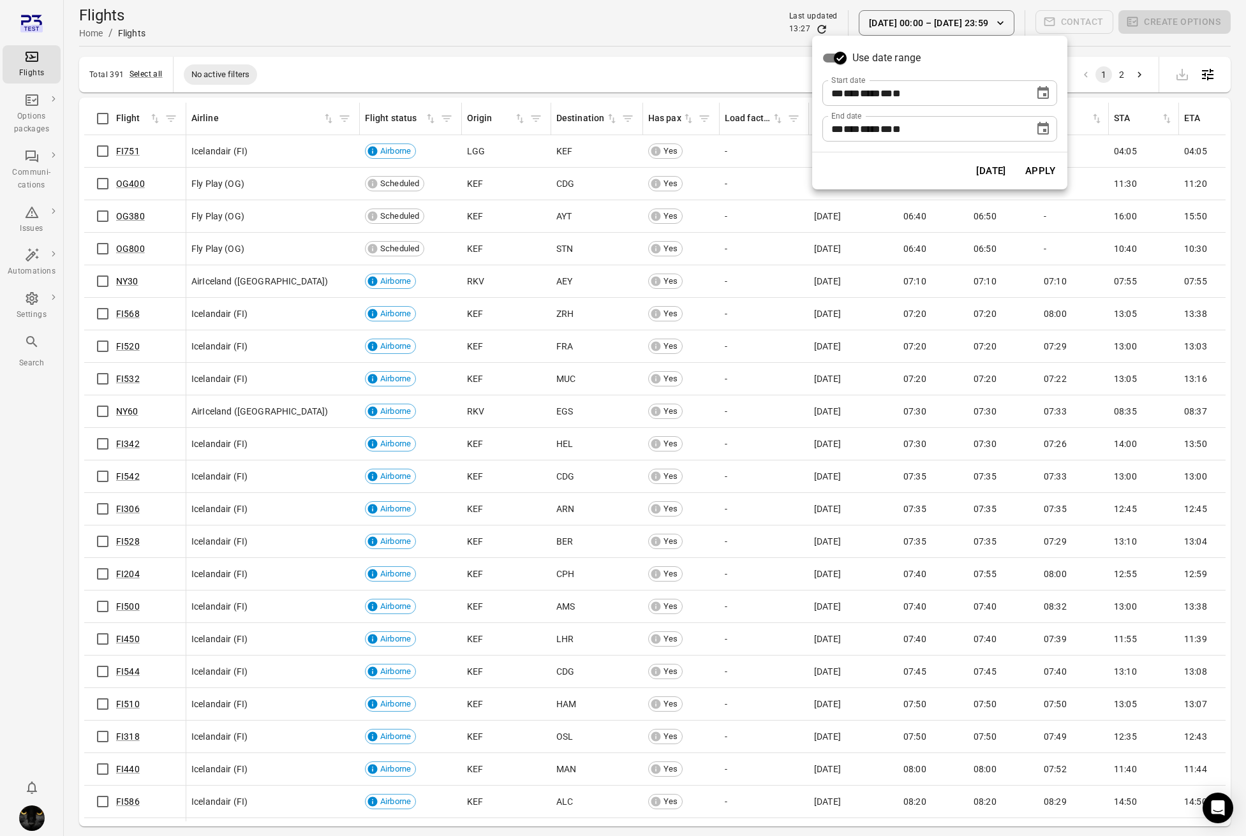
click at [972, 175] on button "[DATE]" at bounding box center [991, 171] width 44 height 27
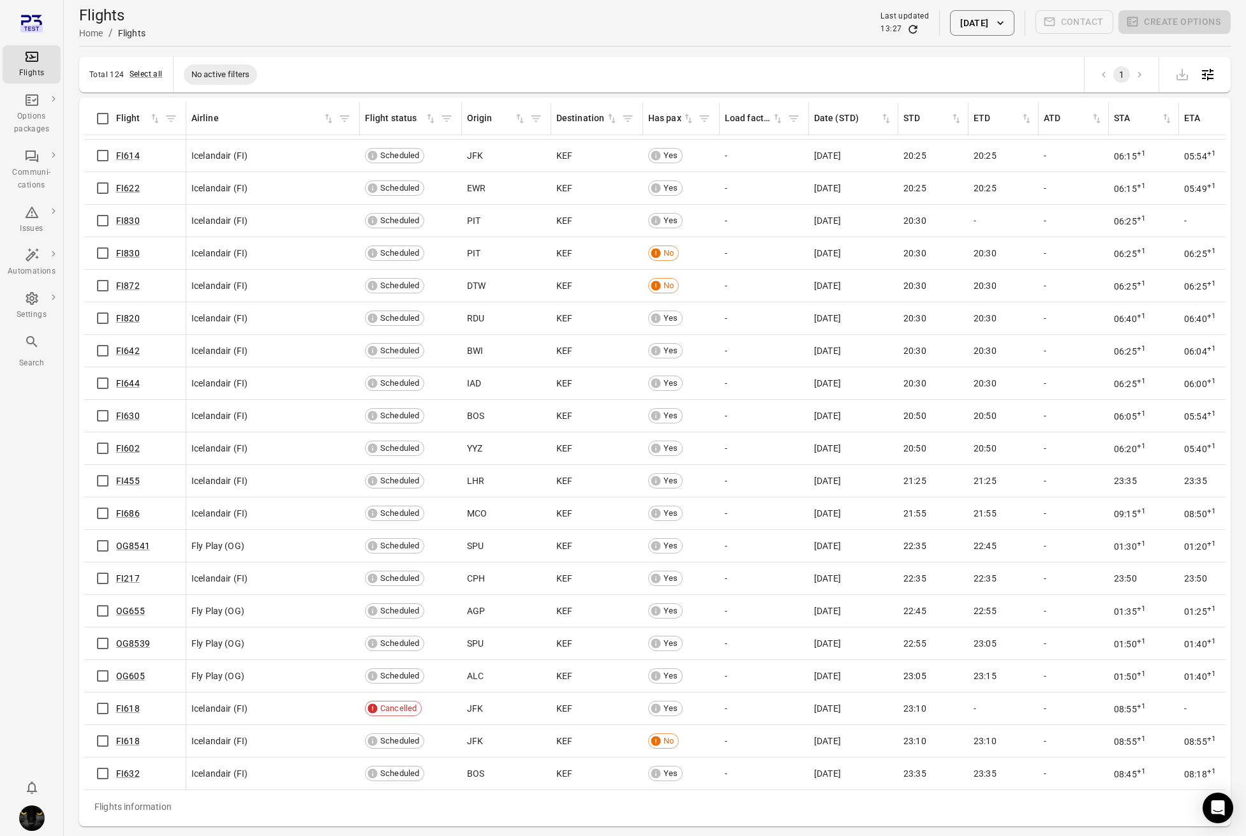
scroll to position [41, 0]
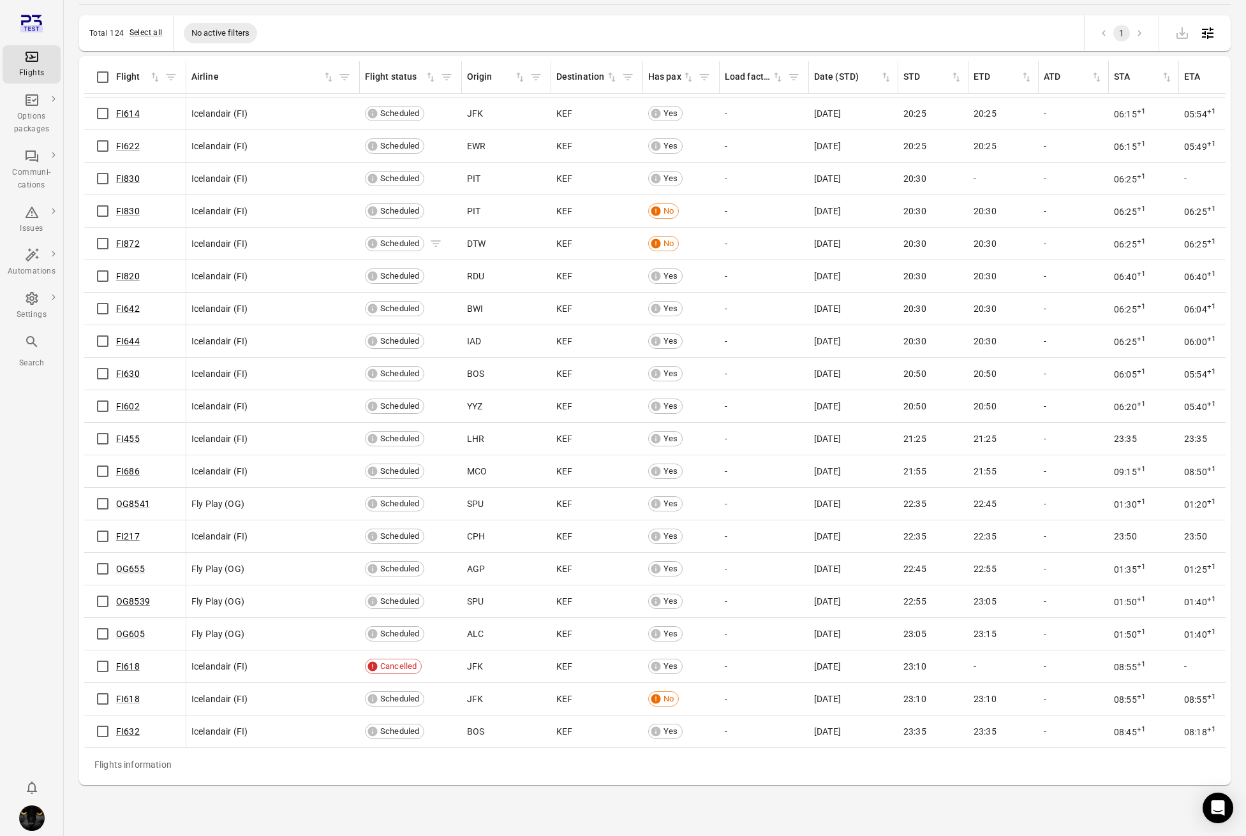
click at [433, 244] on icon "Flights information" at bounding box center [436, 243] width 10 height 6
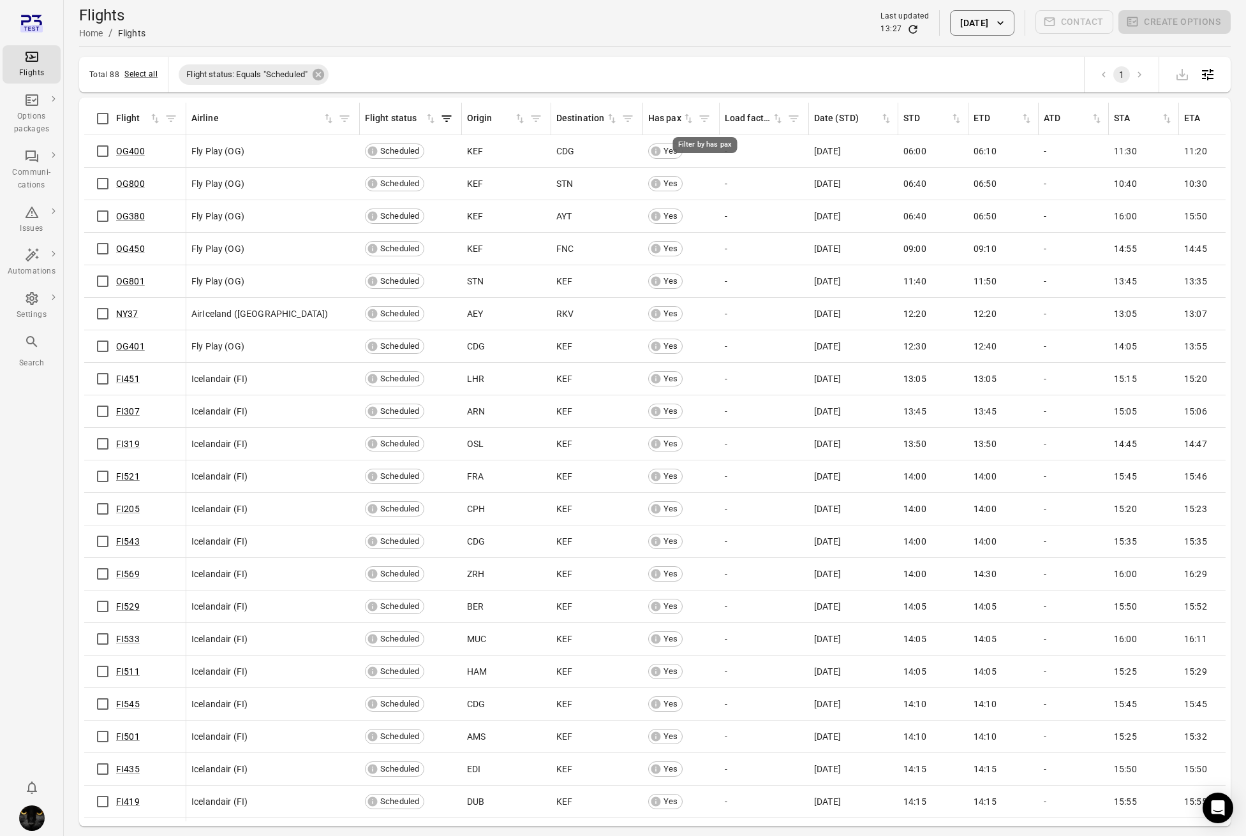
click at [703, 119] on icon "Filter by has pax" at bounding box center [704, 118] width 13 height 13
click at [714, 269] on button "Filter" at bounding box center [702, 270] width 44 height 27
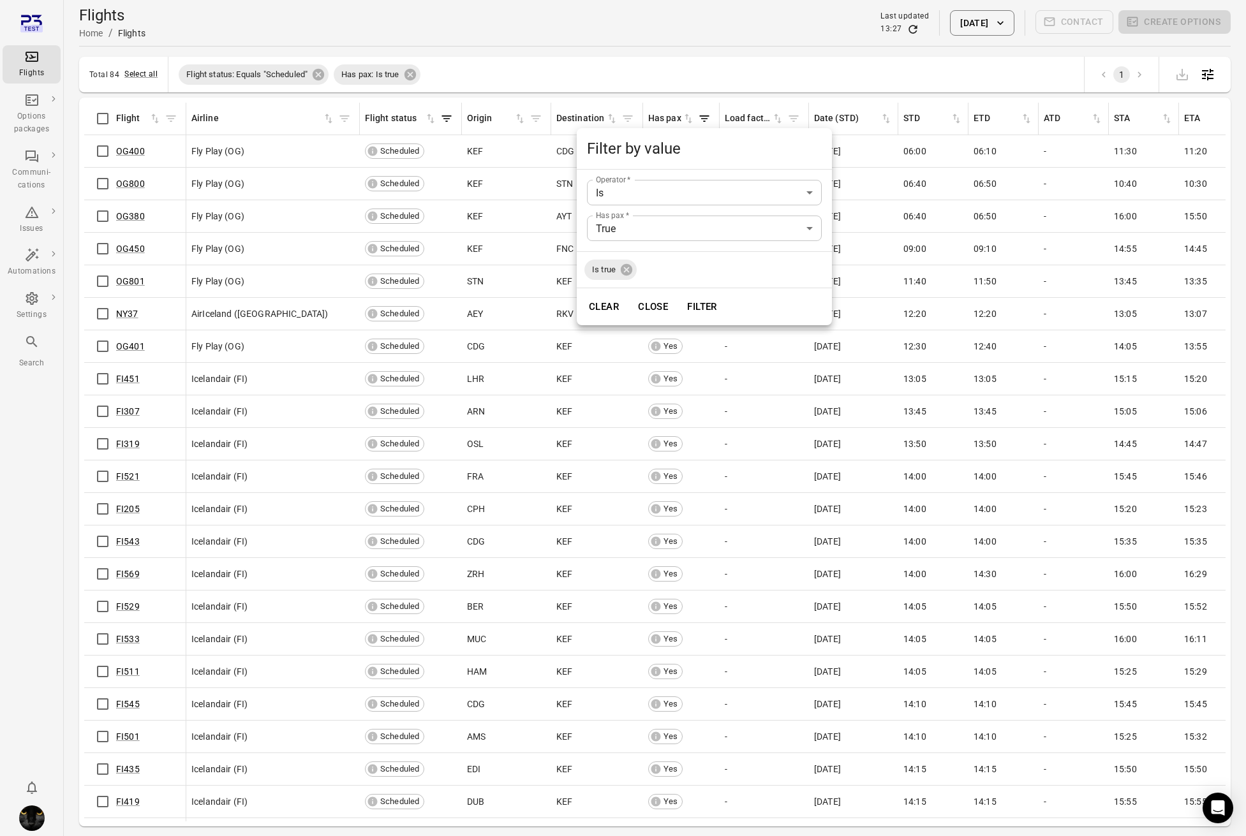
click at [645, 64] on div at bounding box center [623, 418] width 1246 height 836
click at [255, 379] on icon "Flights information" at bounding box center [259, 378] width 13 height 13
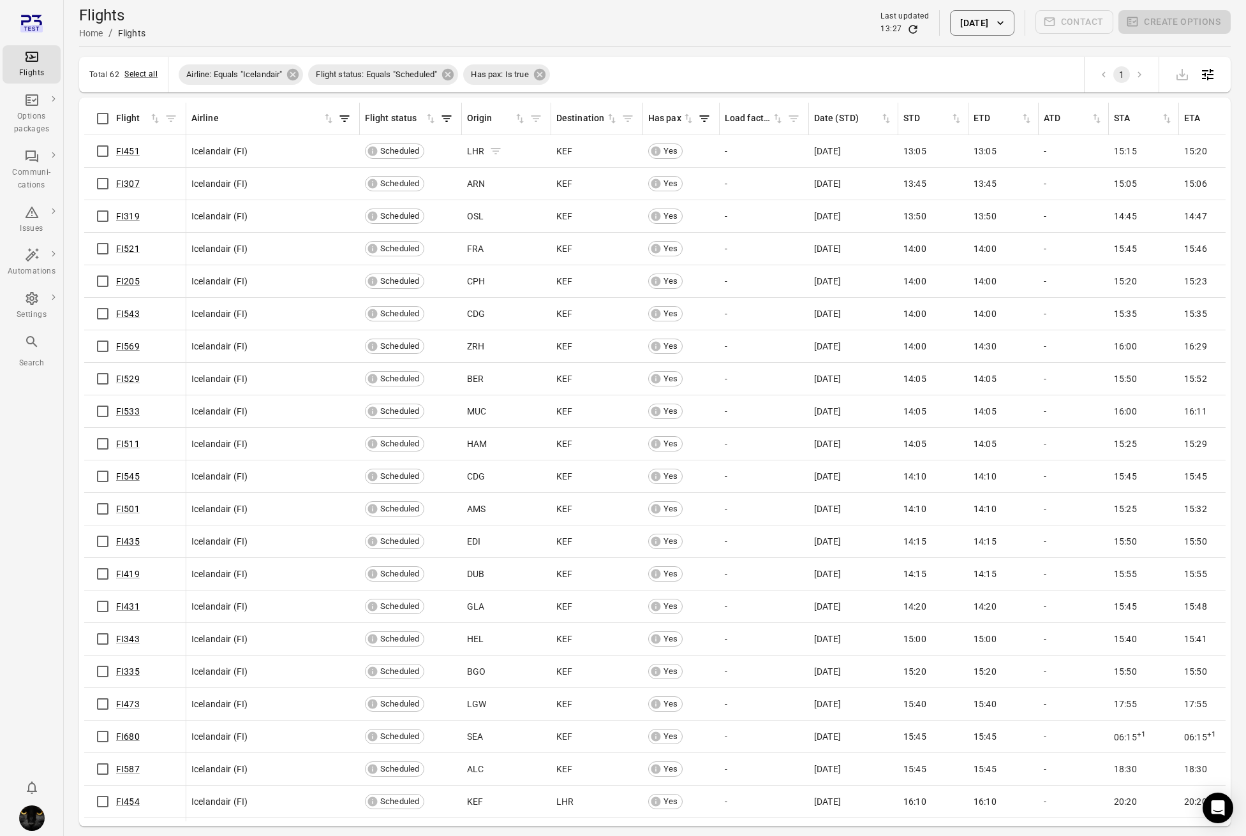
click at [497, 150] on icon "Flights information" at bounding box center [495, 151] width 13 height 13
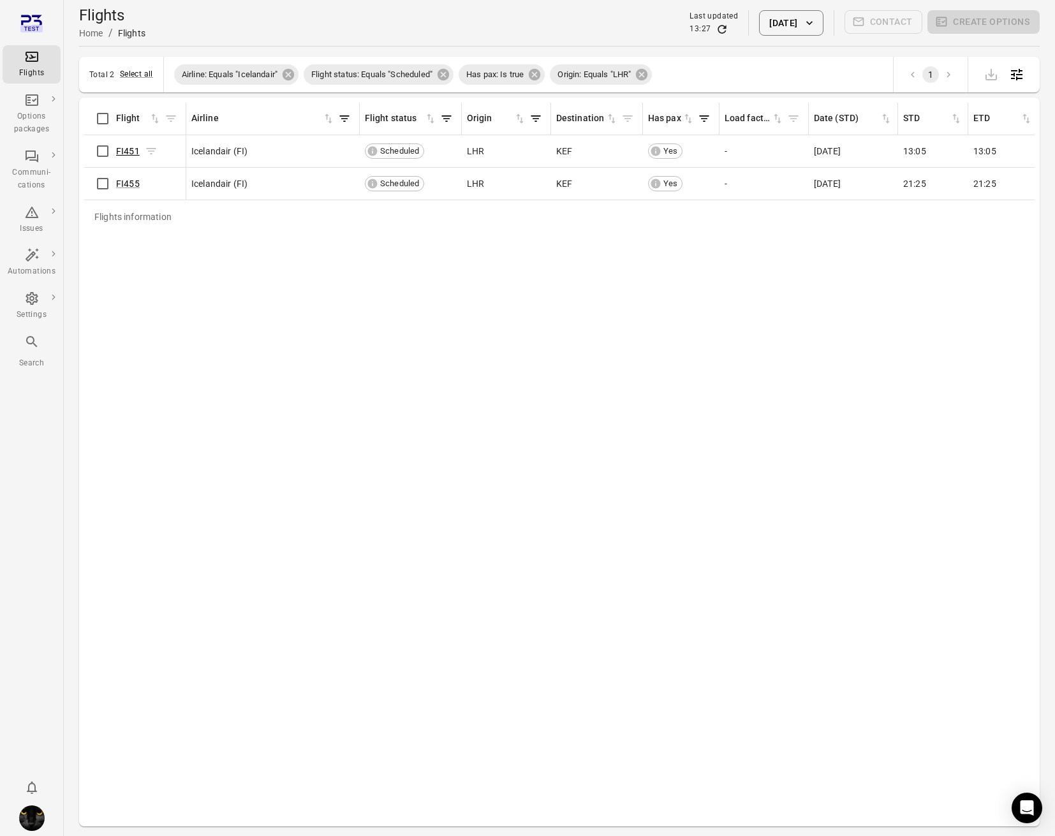
click at [129, 151] on link "FI451" at bounding box center [128, 151] width 24 height 10
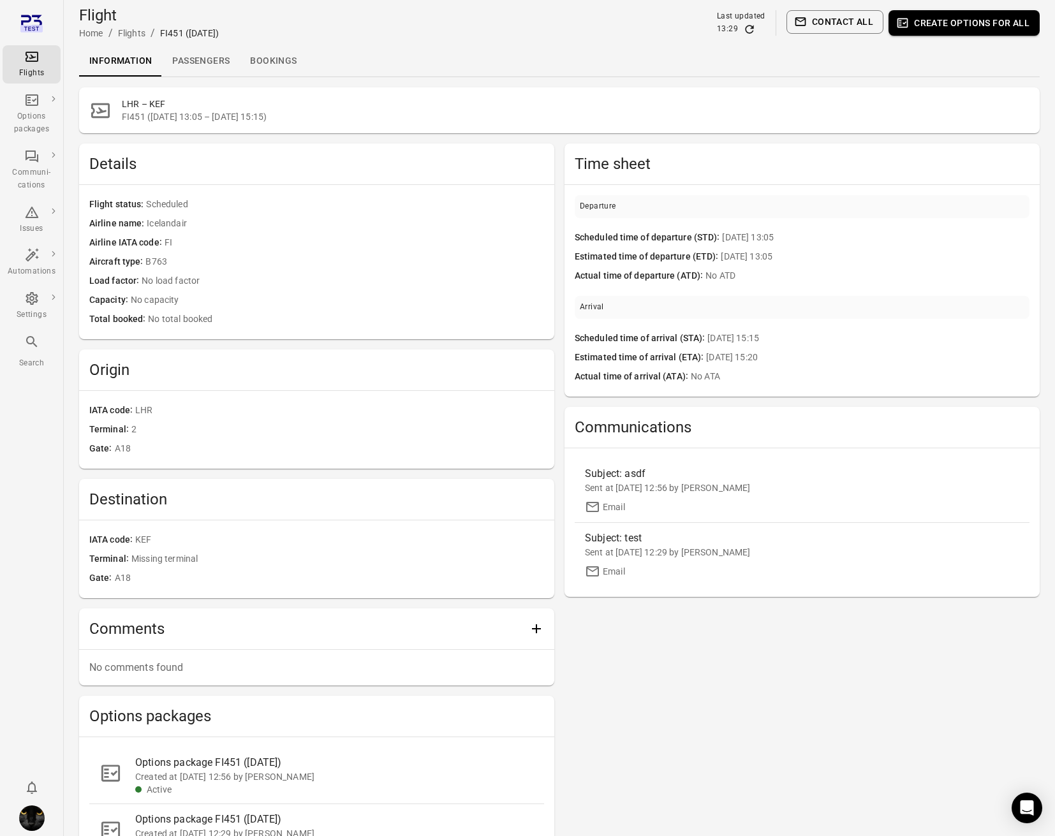
click at [198, 64] on link "Passengers" at bounding box center [201, 61] width 78 height 31
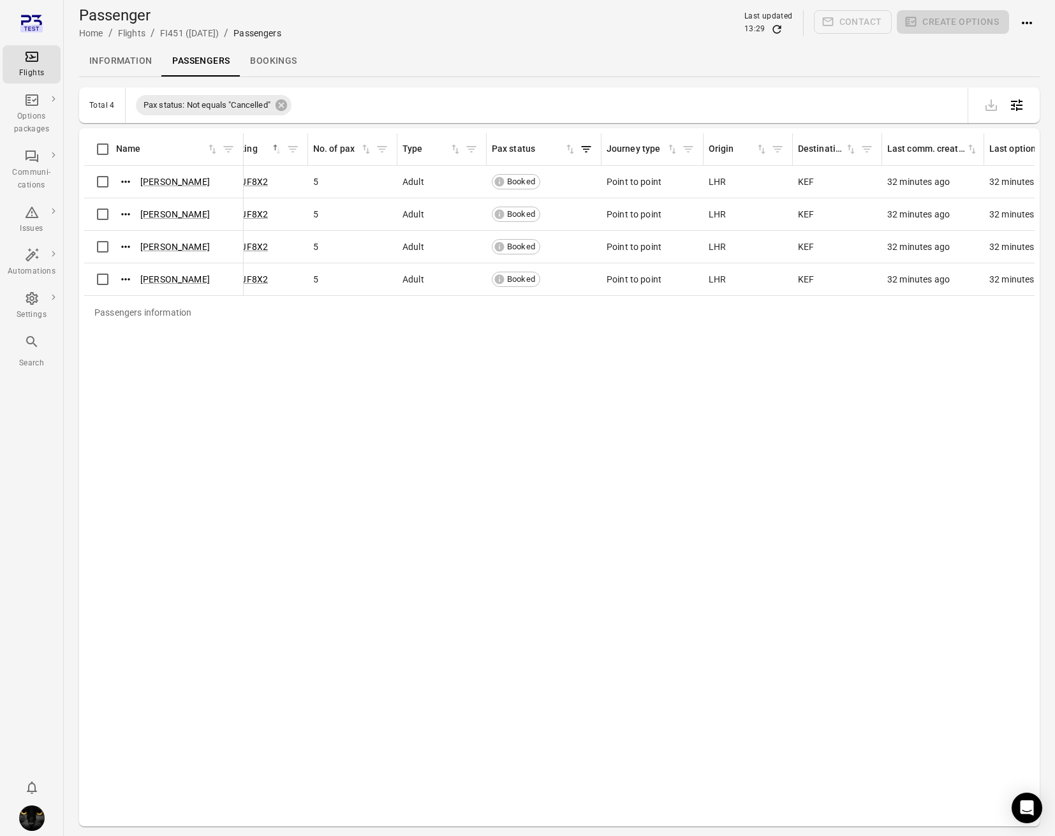
scroll to position [0, 292]
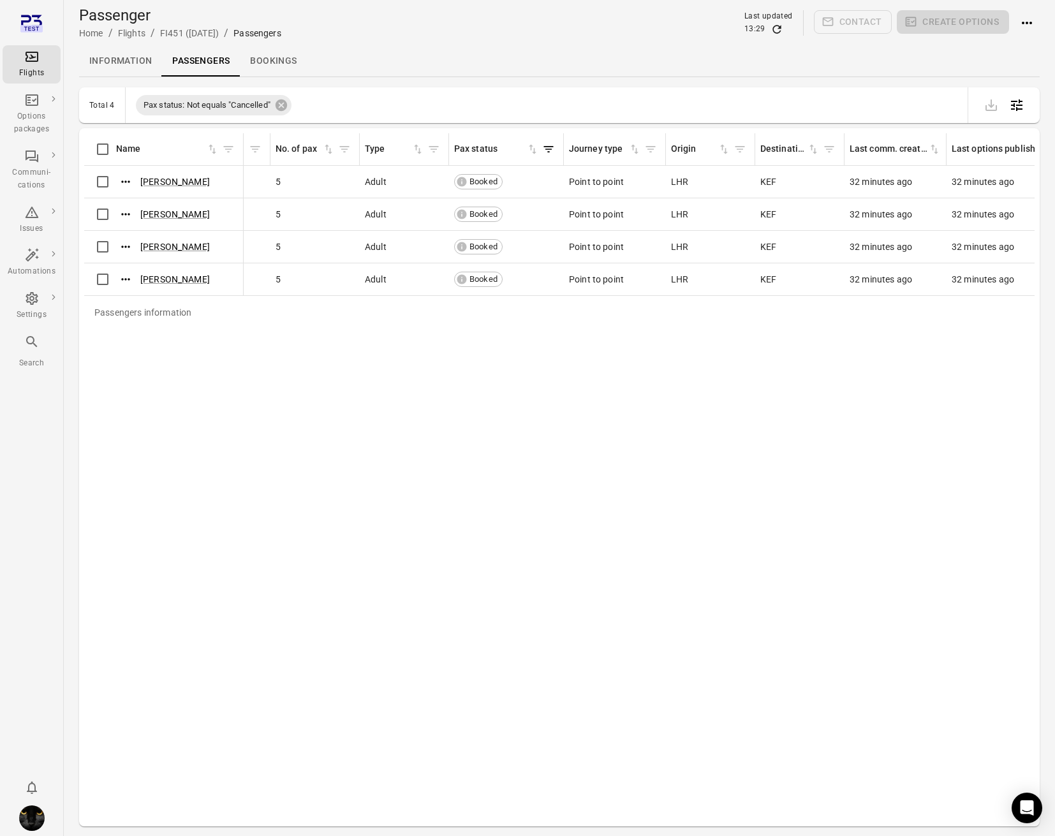
click at [779, 31] on icon "Refresh data" at bounding box center [776, 29] width 13 height 13
click at [776, 34] on icon "Refresh data" at bounding box center [776, 29] width 13 height 13
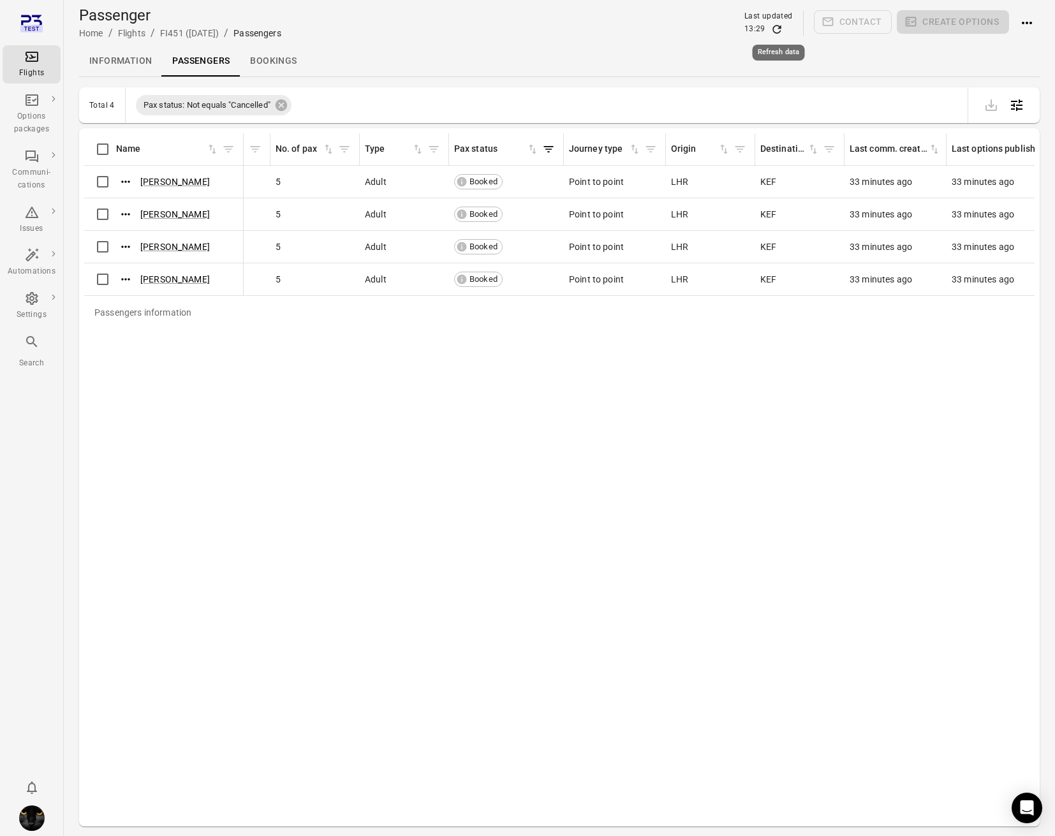
click at [776, 34] on icon "Refresh data" at bounding box center [776, 29] width 13 height 13
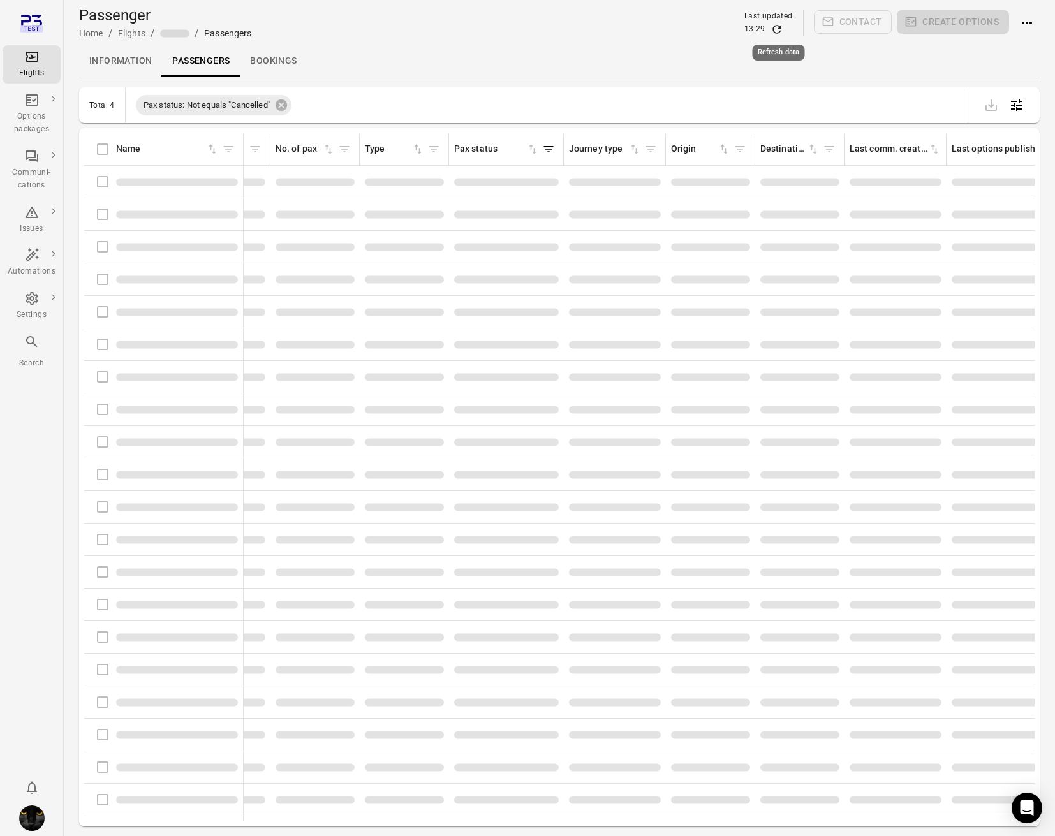
click at [776, 34] on icon "Refresh data" at bounding box center [776, 29] width 13 height 13
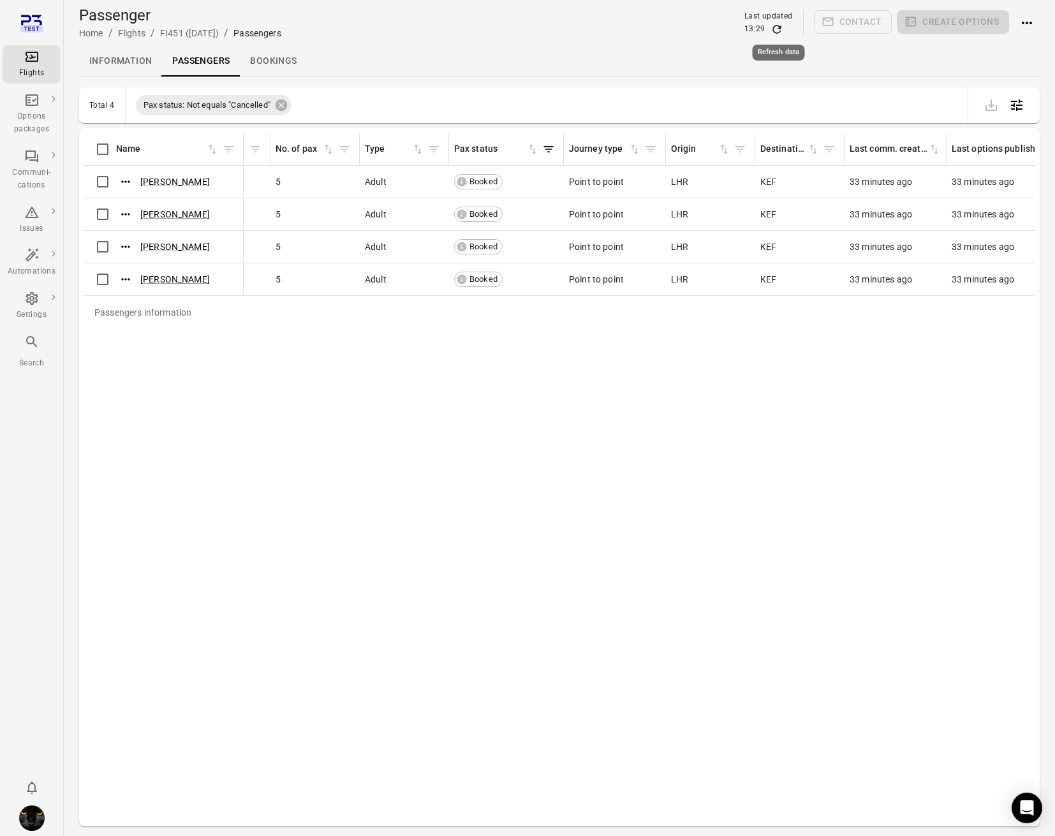
click at [776, 34] on icon "Refresh data" at bounding box center [776, 29] width 13 height 13
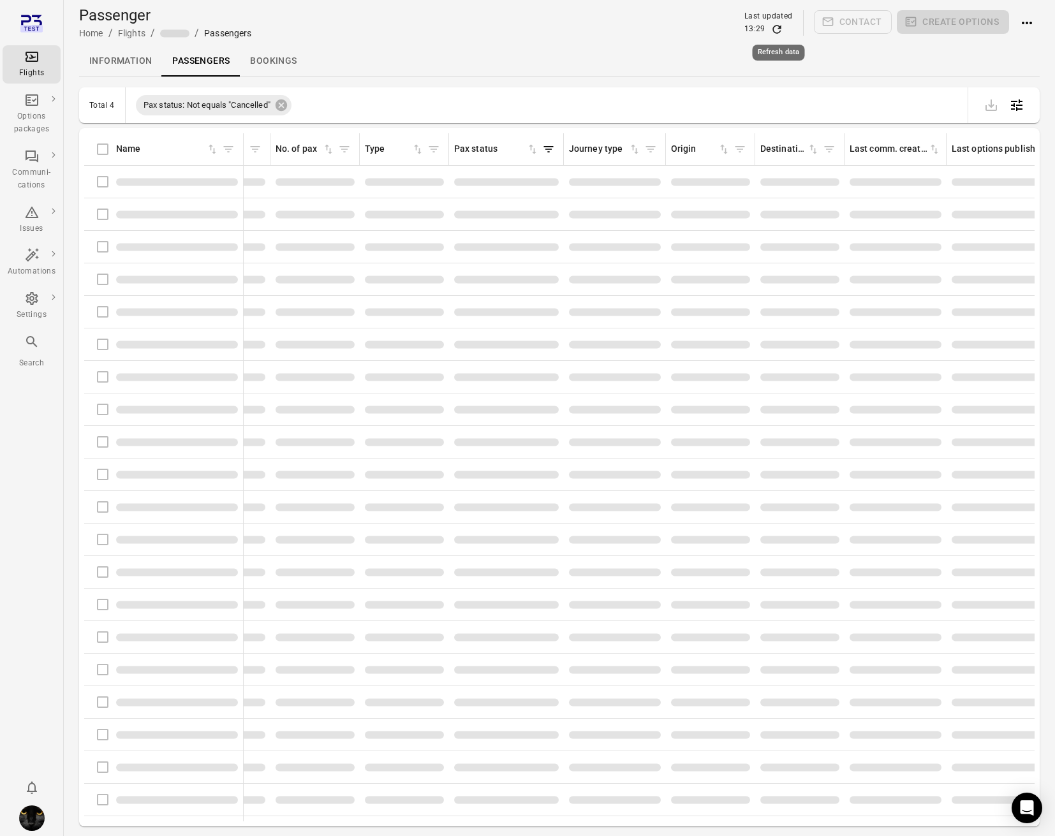
click at [776, 34] on icon "Refresh data" at bounding box center [776, 29] width 13 height 13
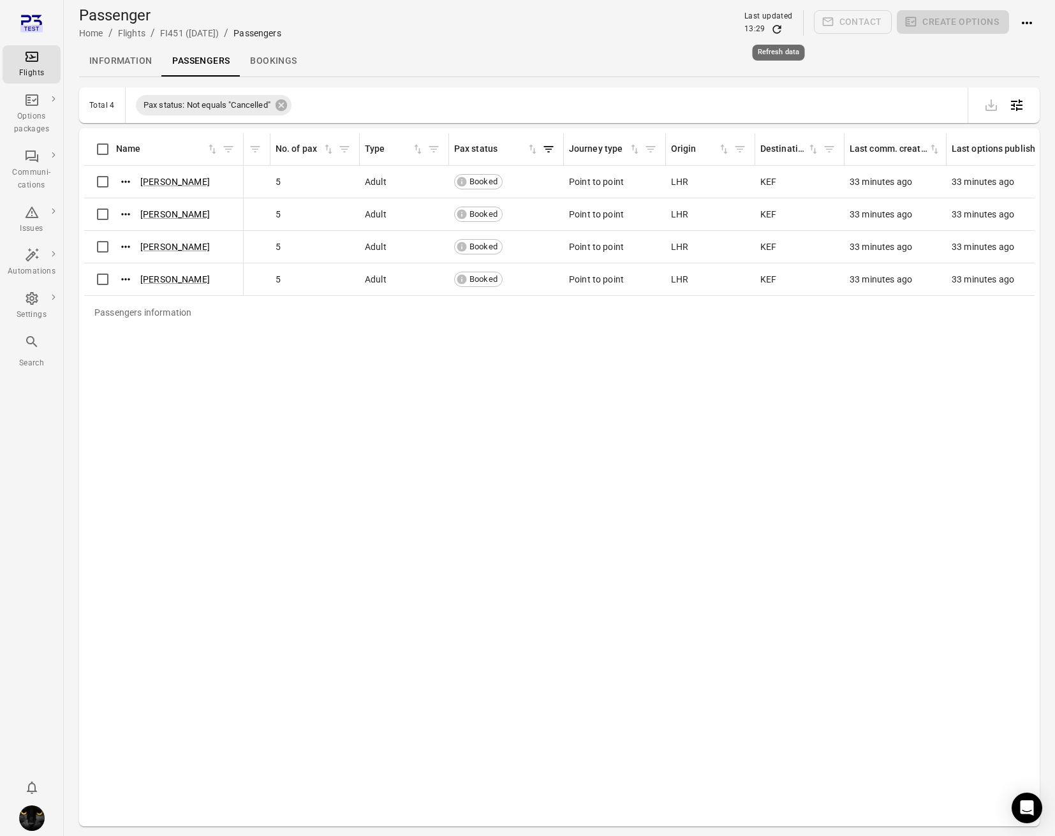
click at [776, 34] on icon "Refresh data" at bounding box center [776, 29] width 13 height 13
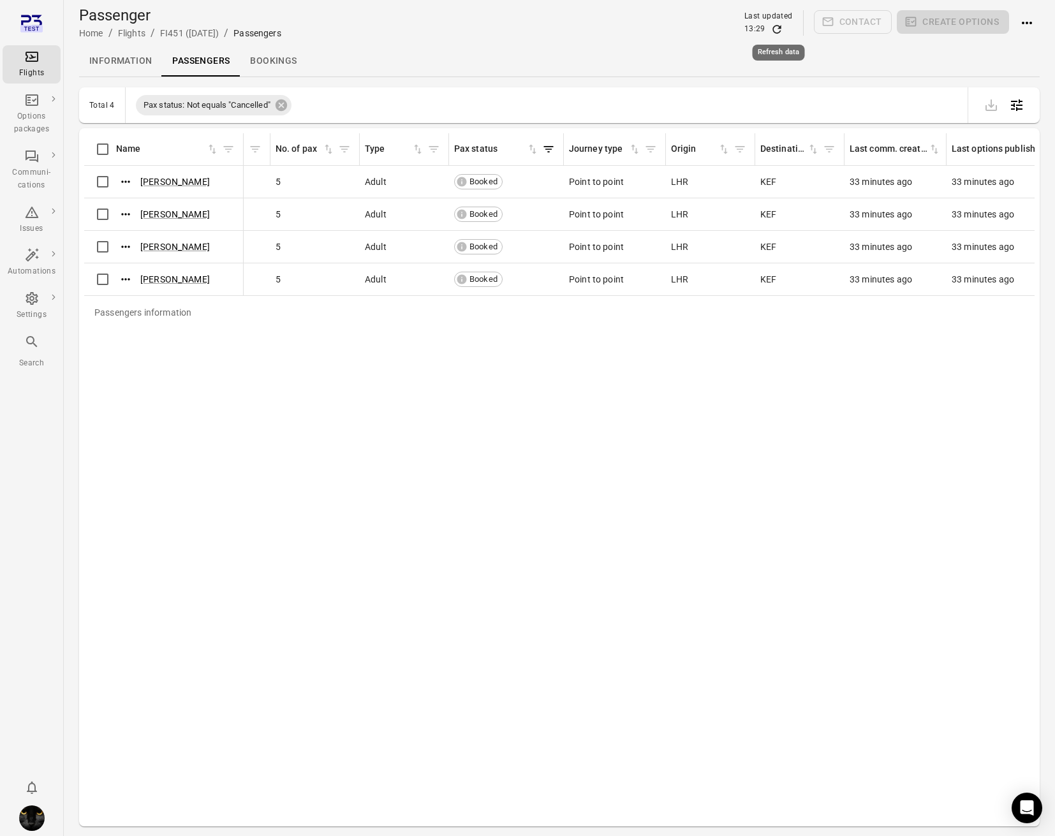
click at [776, 34] on icon "Refresh data" at bounding box center [776, 29] width 13 height 13
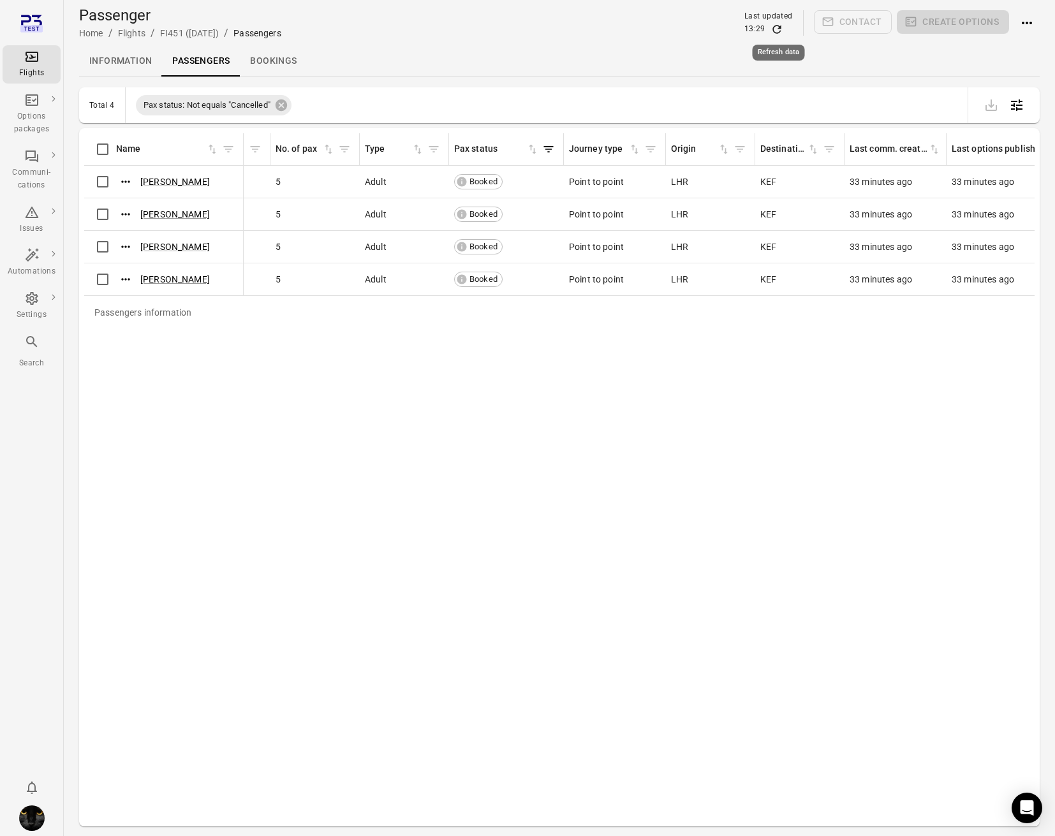
click at [776, 34] on icon "Refresh data" at bounding box center [776, 29] width 13 height 13
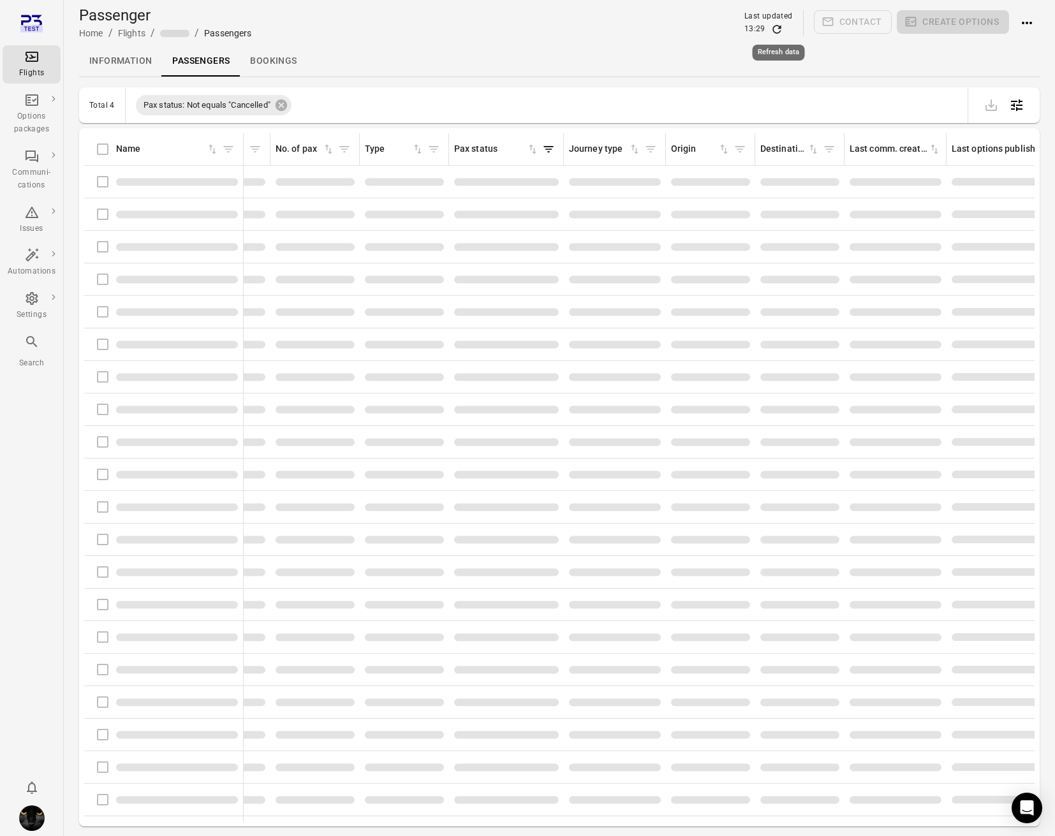
click at [776, 34] on icon "Refresh data" at bounding box center [776, 29] width 13 height 13
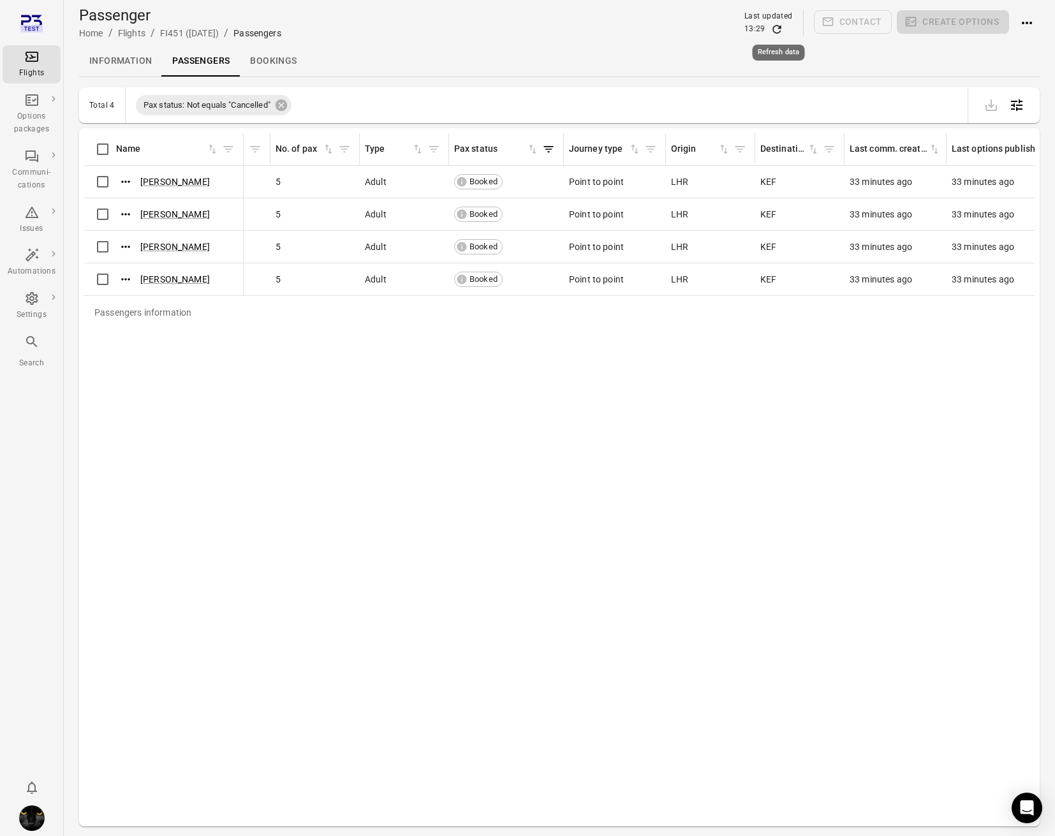
click at [775, 30] on icon "Refresh data" at bounding box center [776, 29] width 13 height 13
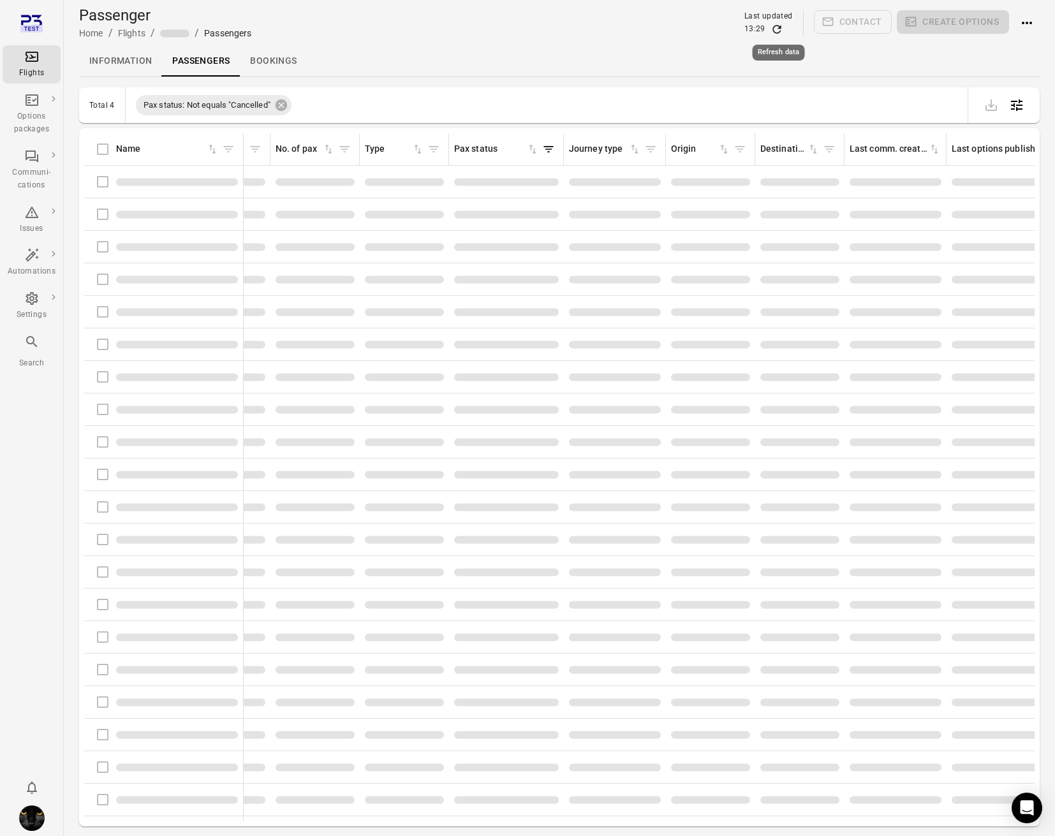
click at [775, 30] on icon "Refresh data" at bounding box center [776, 29] width 13 height 13
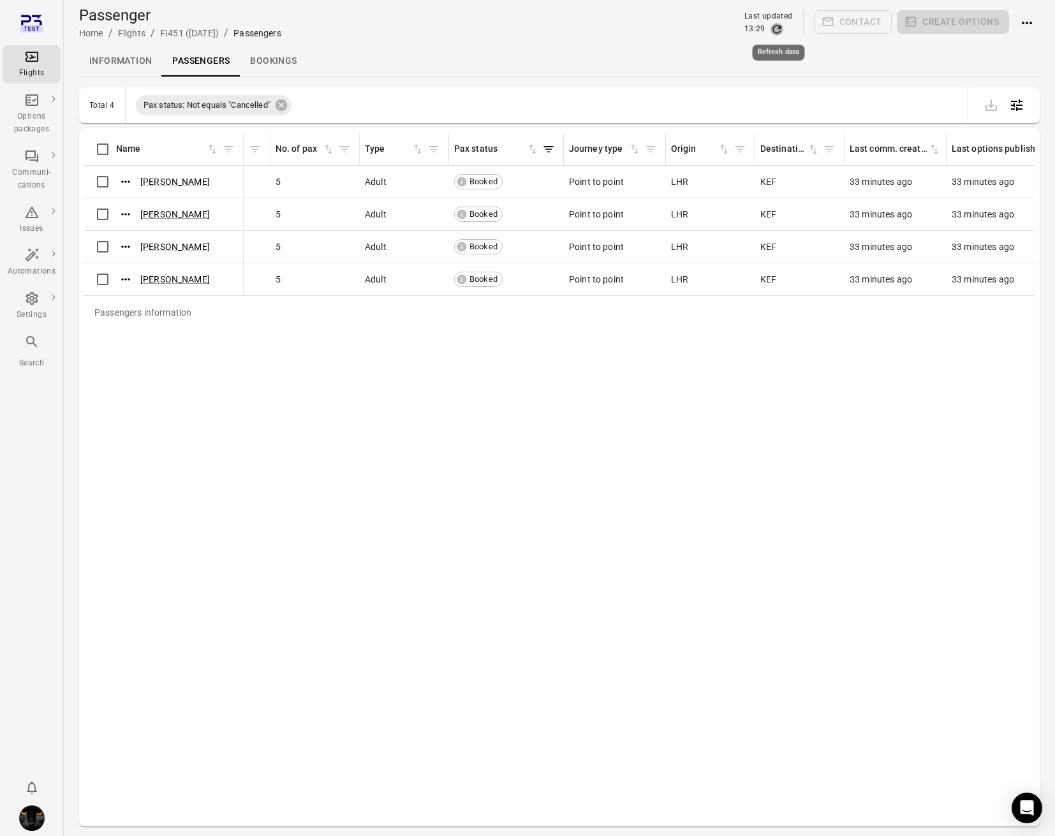
click at [775, 30] on icon "Refresh data" at bounding box center [776, 29] width 13 height 13
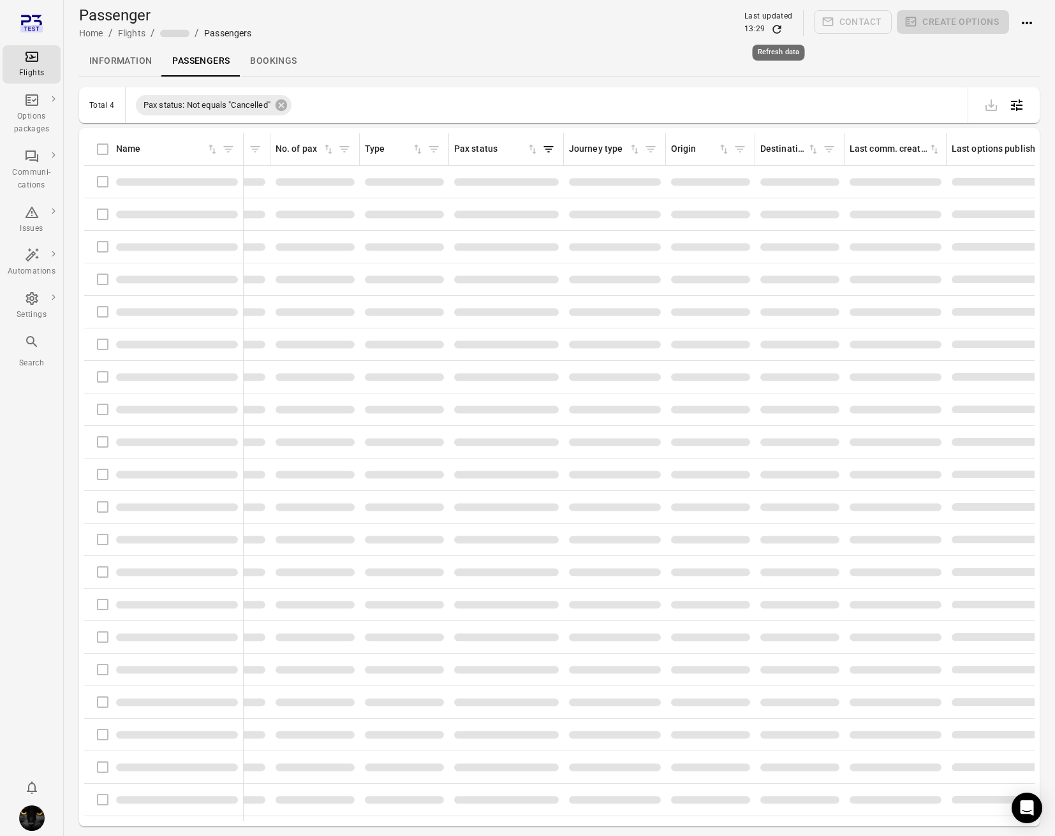
click at [775, 30] on icon "Refresh data" at bounding box center [776, 29] width 13 height 13
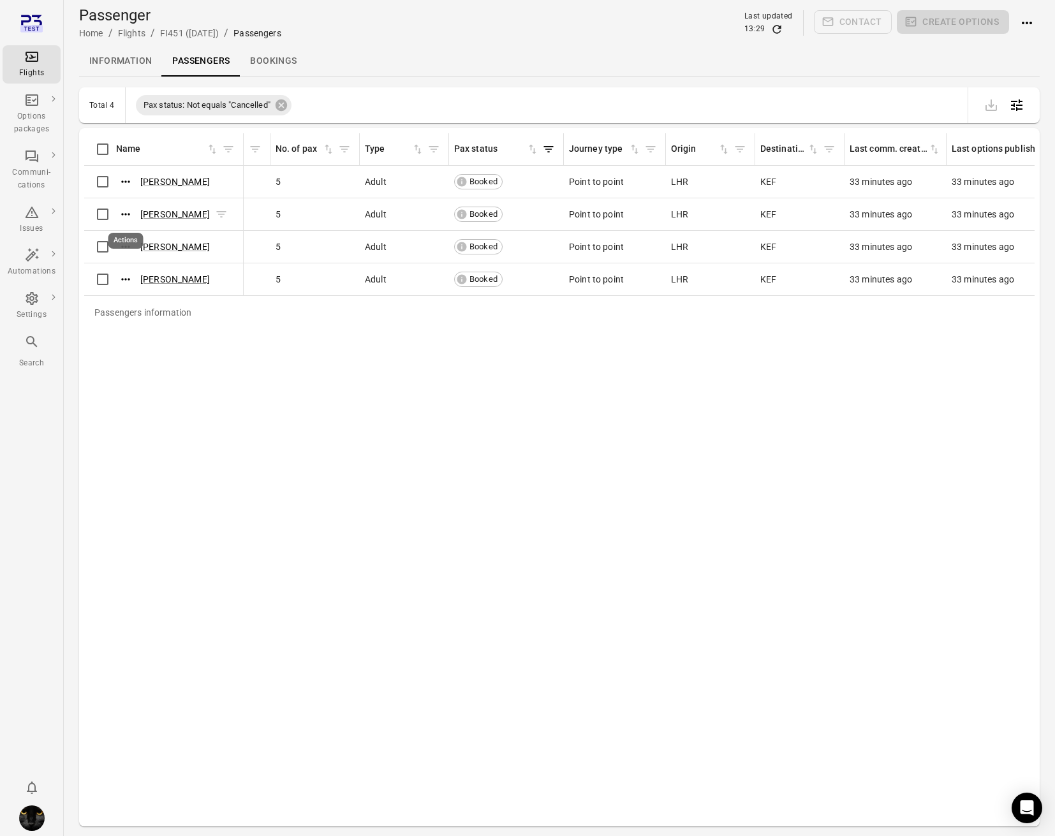
click at [126, 212] on icon "Actions" at bounding box center [125, 214] width 13 height 13
click at [124, 228] on div "Update contact information" at bounding box center [126, 235] width 133 height 23
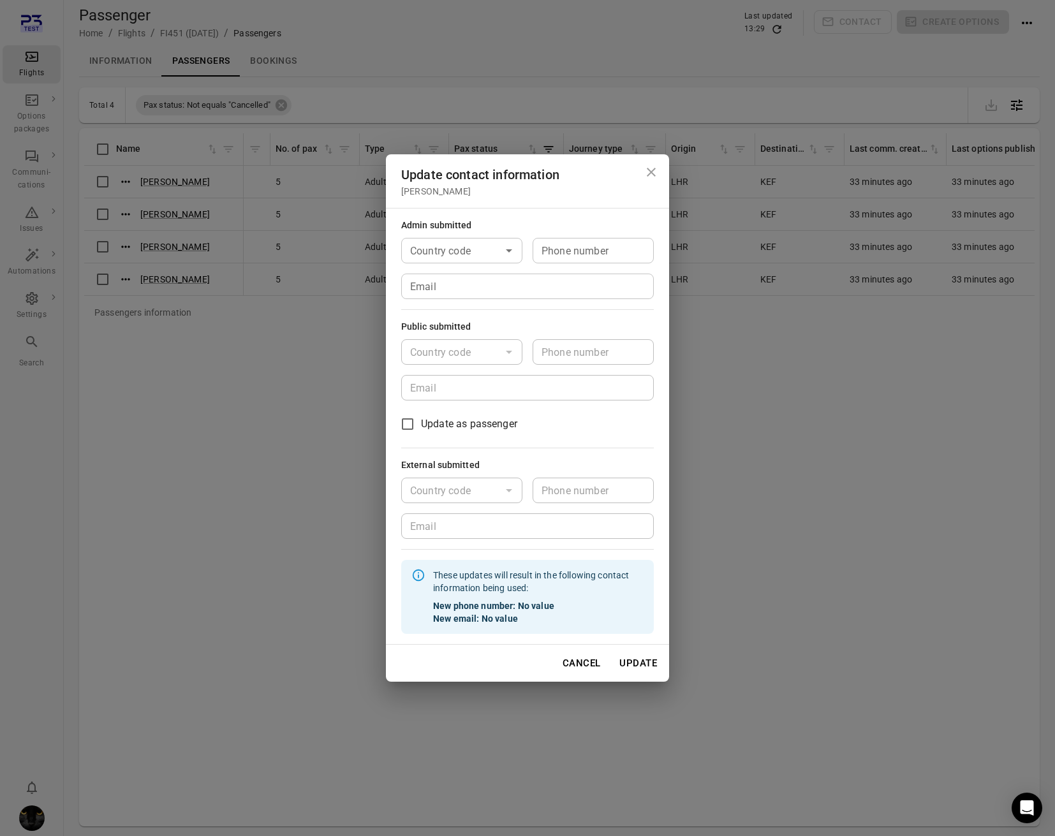
click at [114, 500] on div "Update contact information Alejandro York Admin submitted Country code Country …" at bounding box center [527, 418] width 1055 height 836
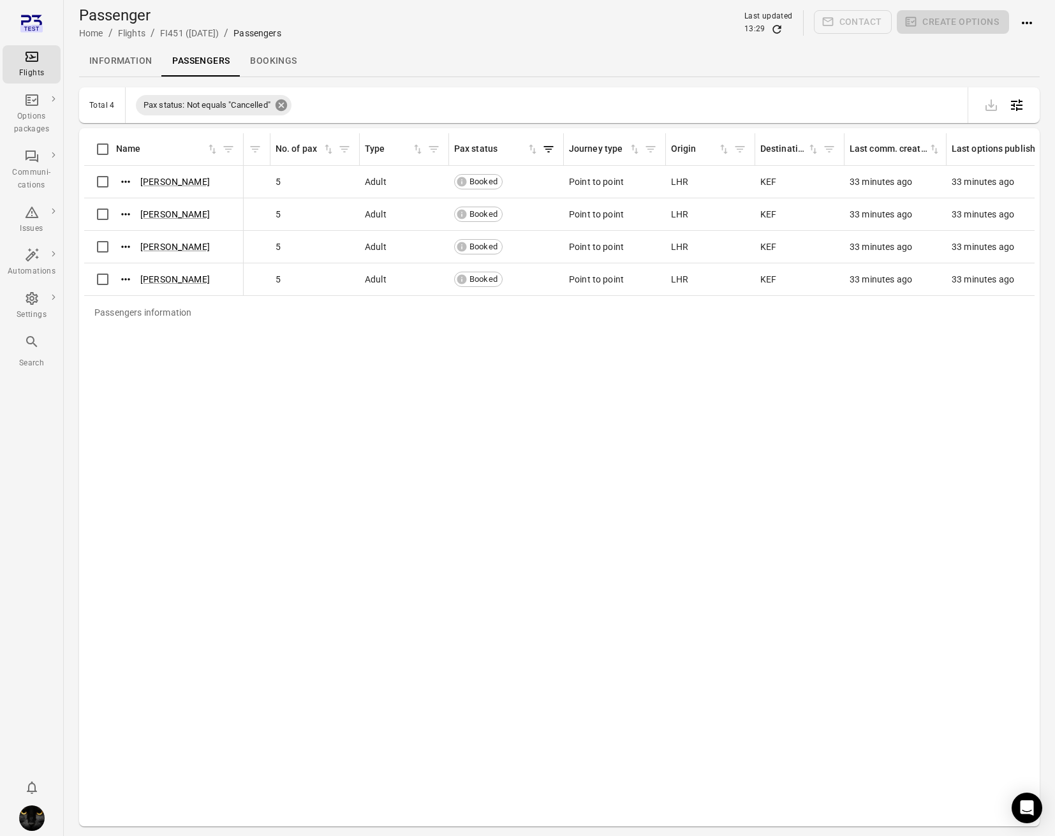
click at [288, 105] on icon at bounding box center [281, 105] width 14 height 14
click at [260, 422] on div "Passengers information Name First name Last name Booking sorted ascending No. o…" at bounding box center [559, 477] width 950 height 688
click at [121, 48] on link "Information" at bounding box center [120, 61] width 83 height 31
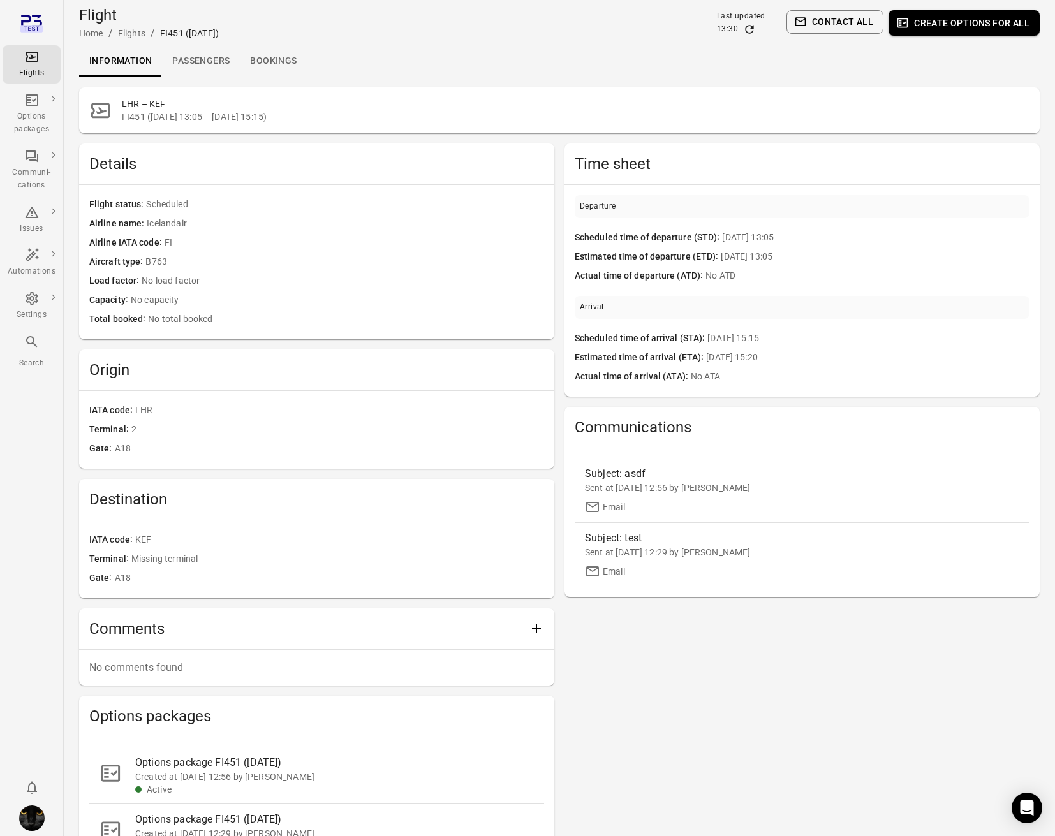
click at [37, 63] on icon "Main navigation" at bounding box center [31, 56] width 15 height 15
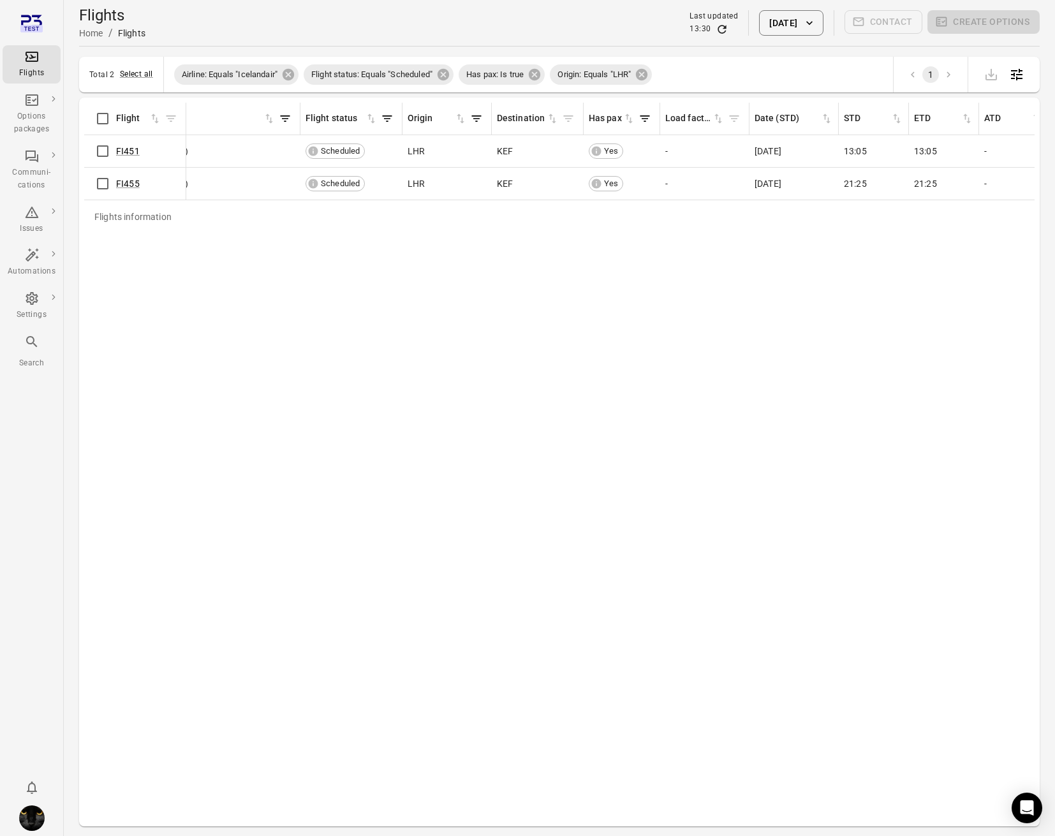
scroll to position [0, 47]
click at [131, 151] on link "FI451" at bounding box center [128, 151] width 24 height 10
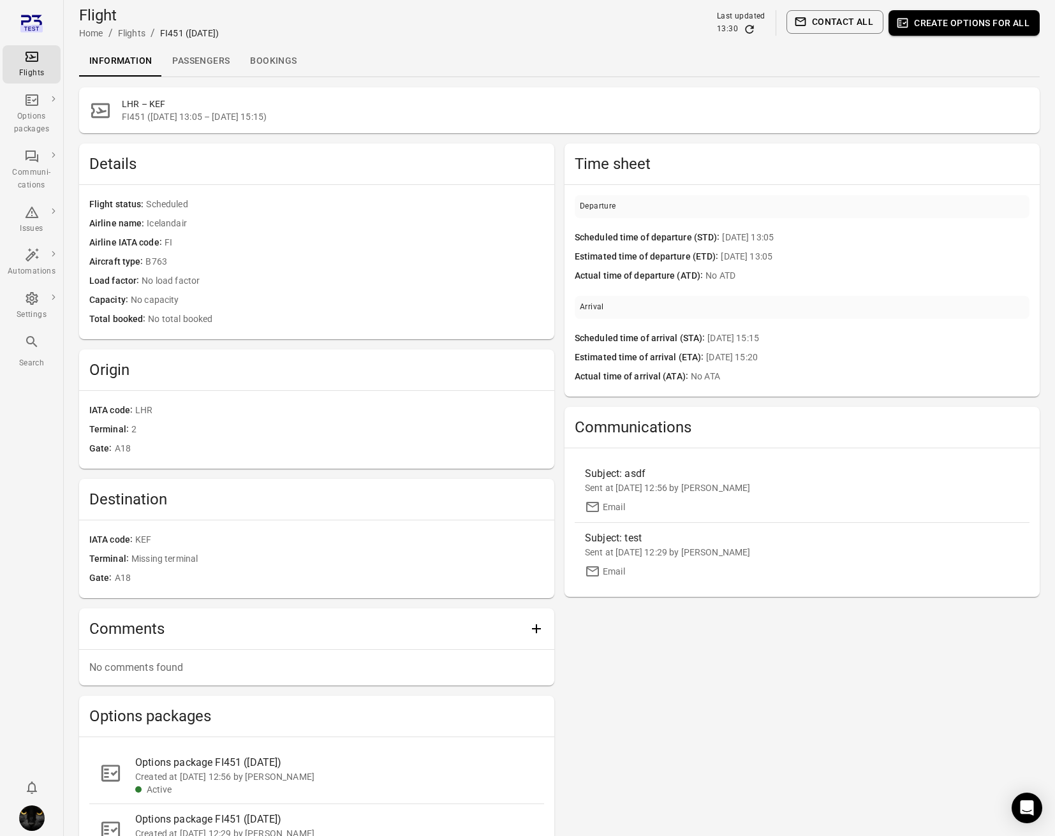
click at [191, 63] on link "Passengers" at bounding box center [201, 61] width 78 height 31
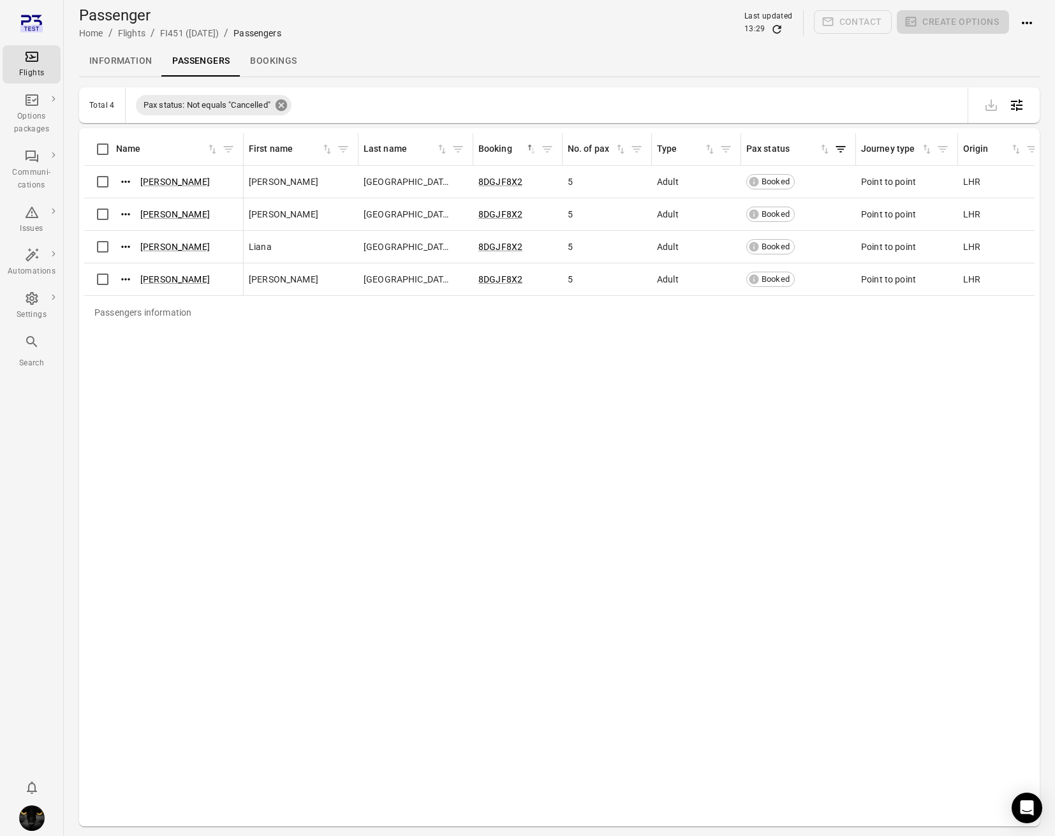
click at [287, 102] on icon at bounding box center [281, 104] width 11 height 11
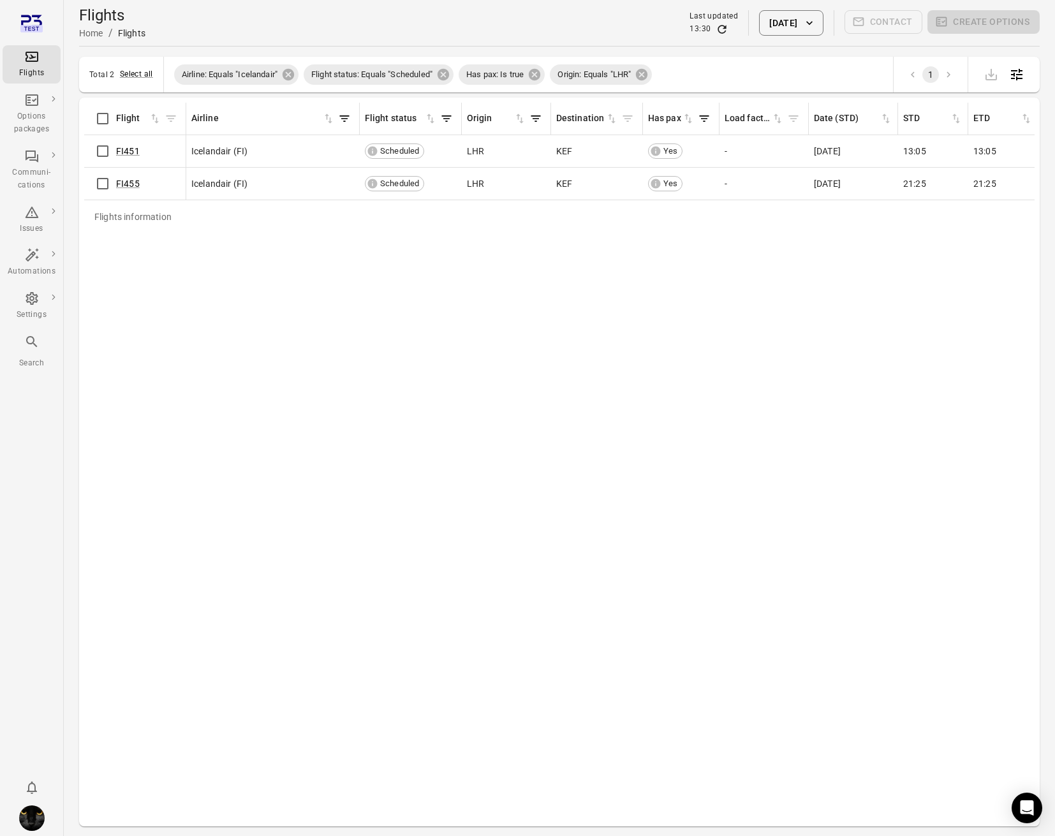
click at [130, 66] on div "Total 2 Select all Airline: Equals "Icelandair" Flight status: Equals "Schedule…" at bounding box center [559, 75] width 961 height 36
click at [133, 75] on button "Select all" at bounding box center [136, 74] width 33 height 13
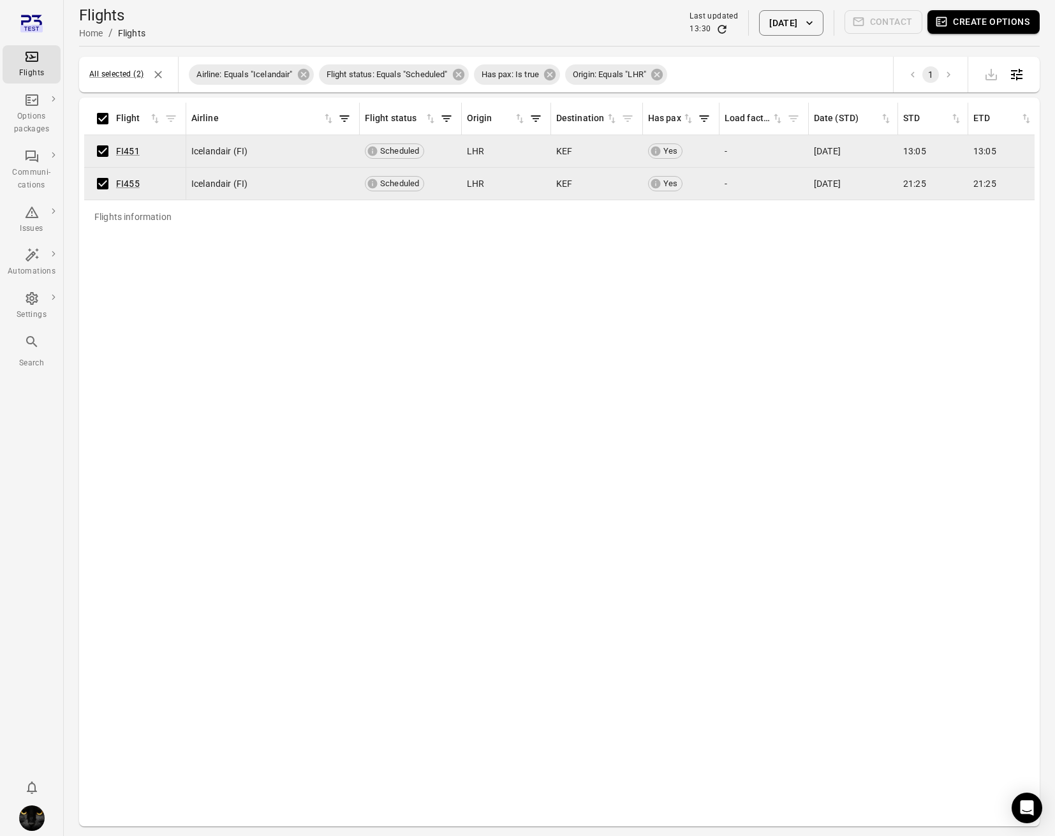
click at [975, 18] on button "Create options" at bounding box center [983, 22] width 112 height 24
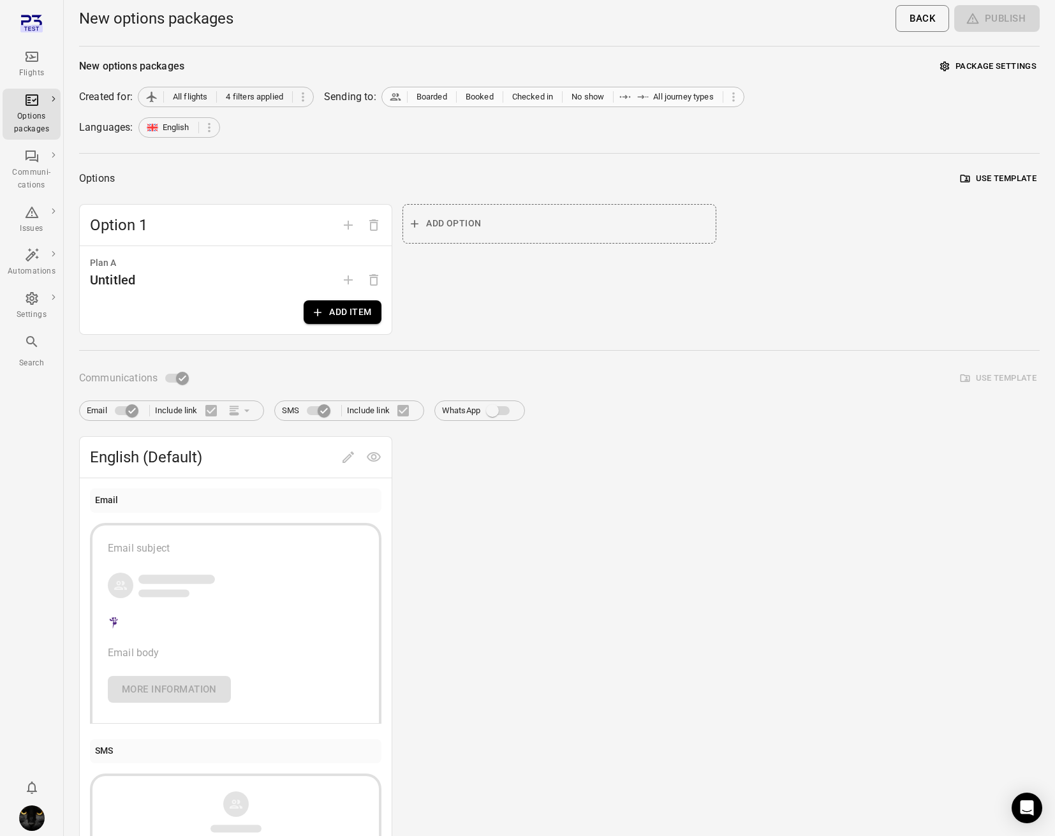
click at [688, 94] on span "All journey types" at bounding box center [683, 97] width 61 height 13
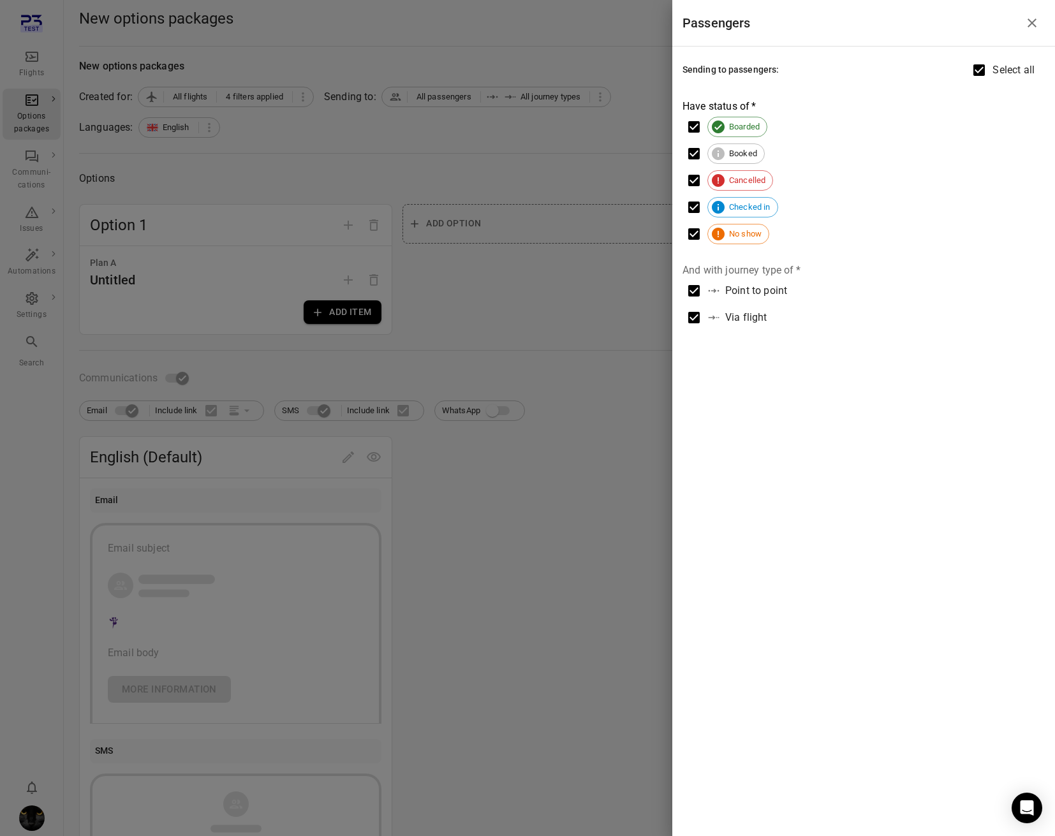
click at [563, 133] on div at bounding box center [527, 418] width 1055 height 836
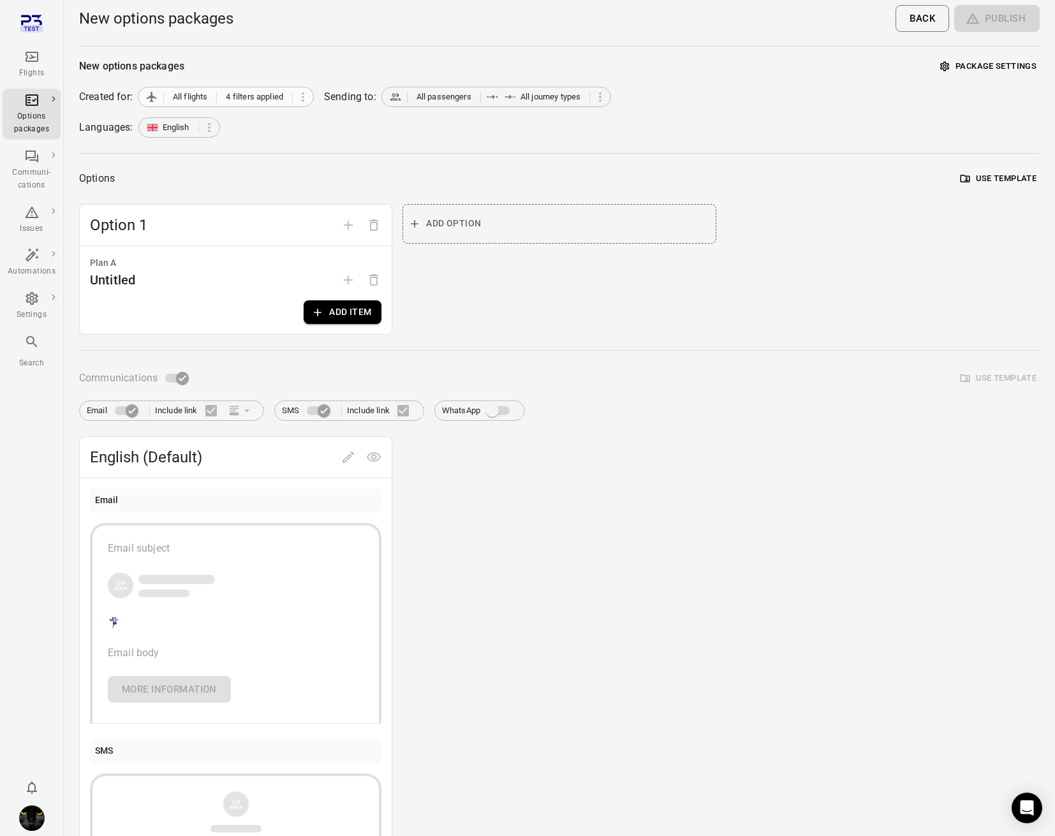
click at [283, 96] on span "4 filters applied" at bounding box center [254, 97] width 57 height 13
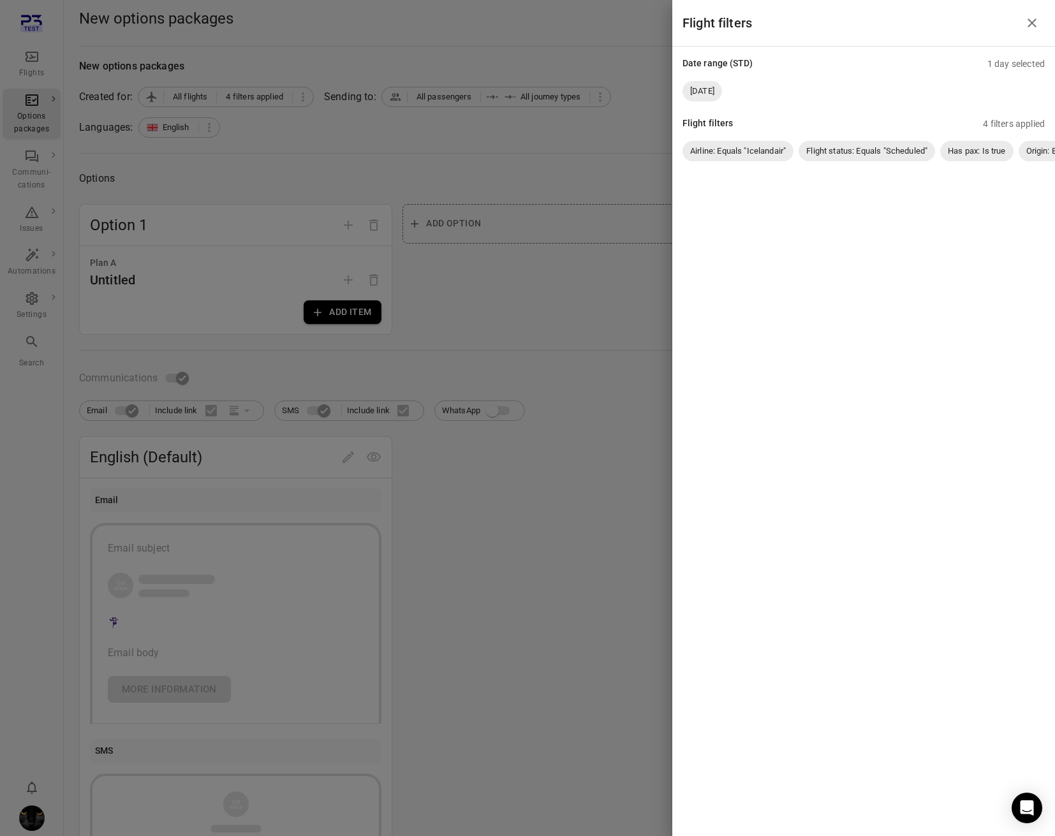
click at [589, 166] on div at bounding box center [527, 418] width 1055 height 836
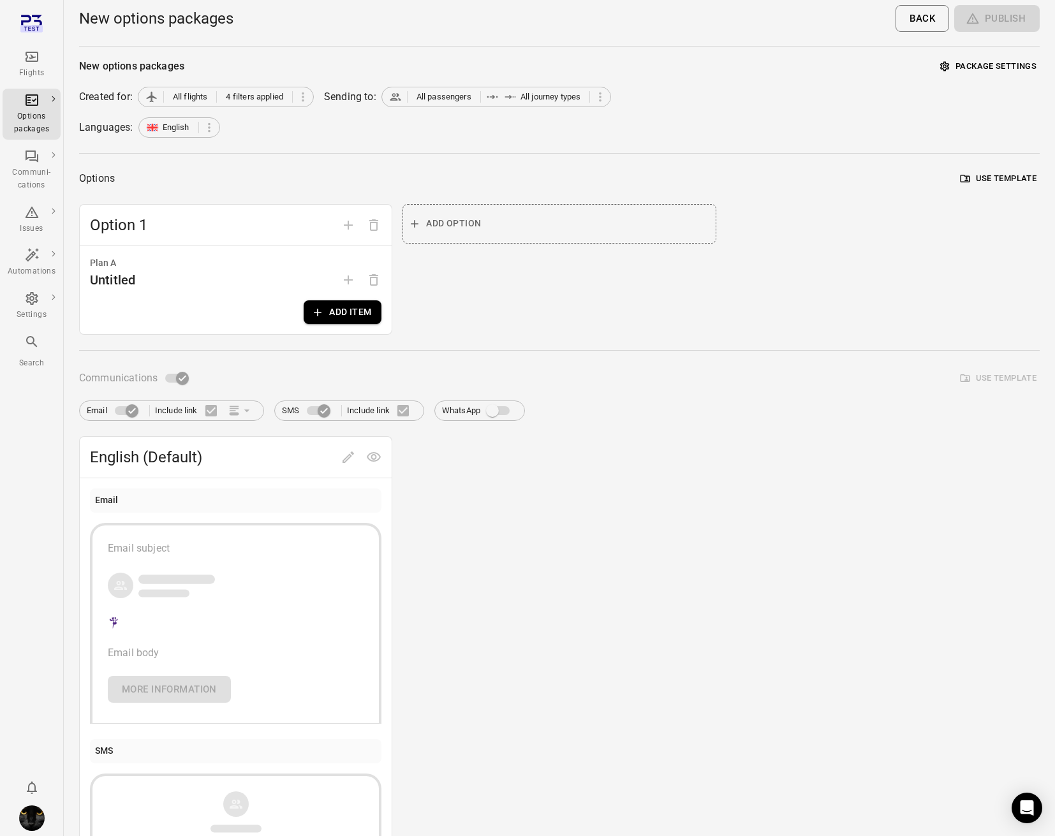
click at [366, 316] on button "Add item" at bounding box center [343, 312] width 78 height 24
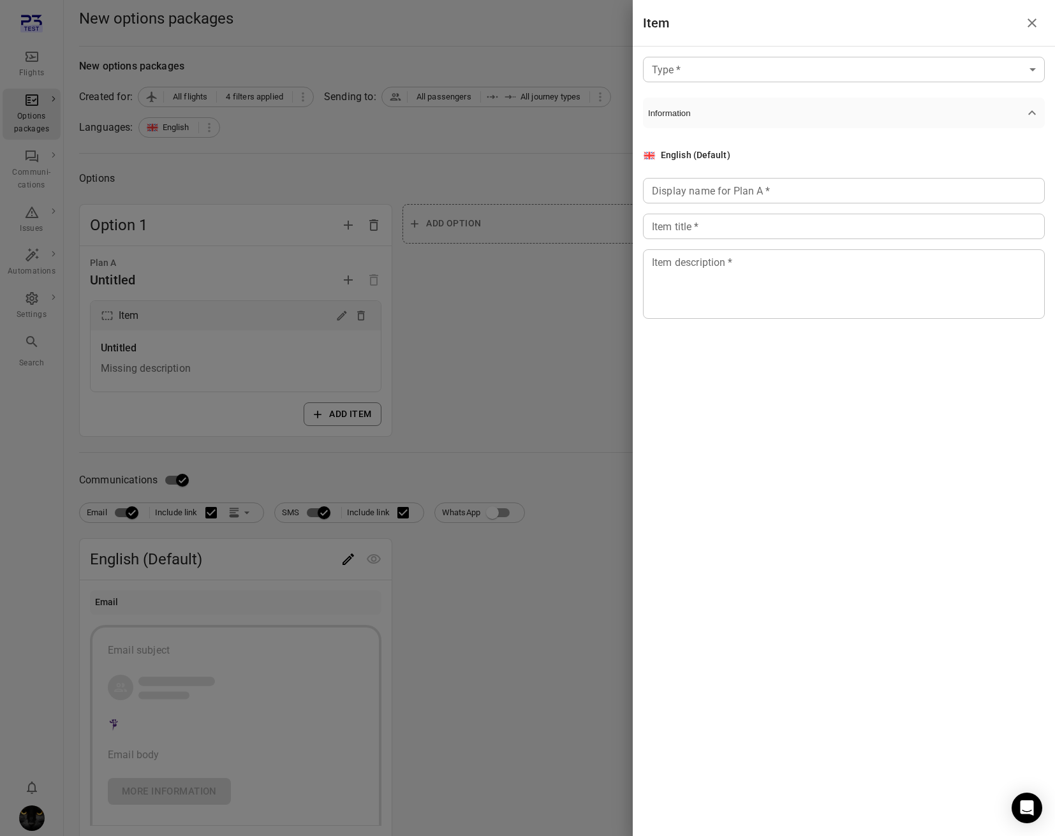
click at [741, 59] on body "Flights Options packages Communi-cations Issues Automations Settings Search New…" at bounding box center [527, 545] width 1055 height 1091
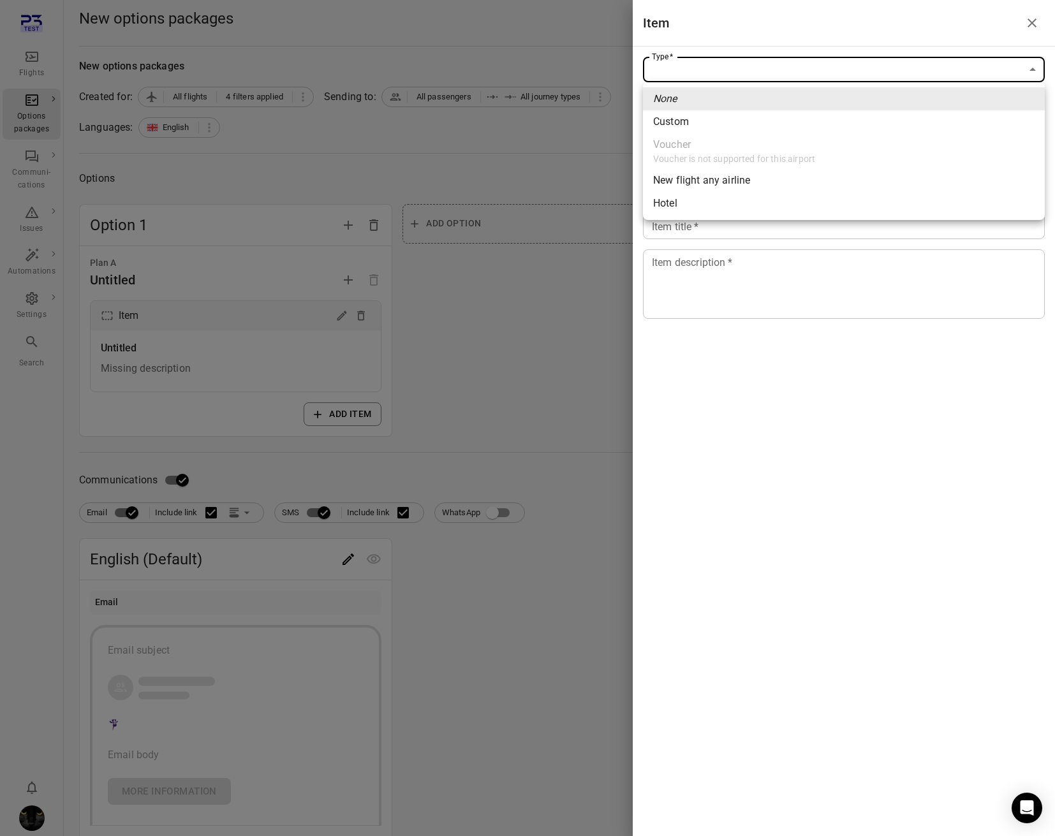
click at [695, 112] on li "Custom" at bounding box center [844, 121] width 402 height 23
type input "******"
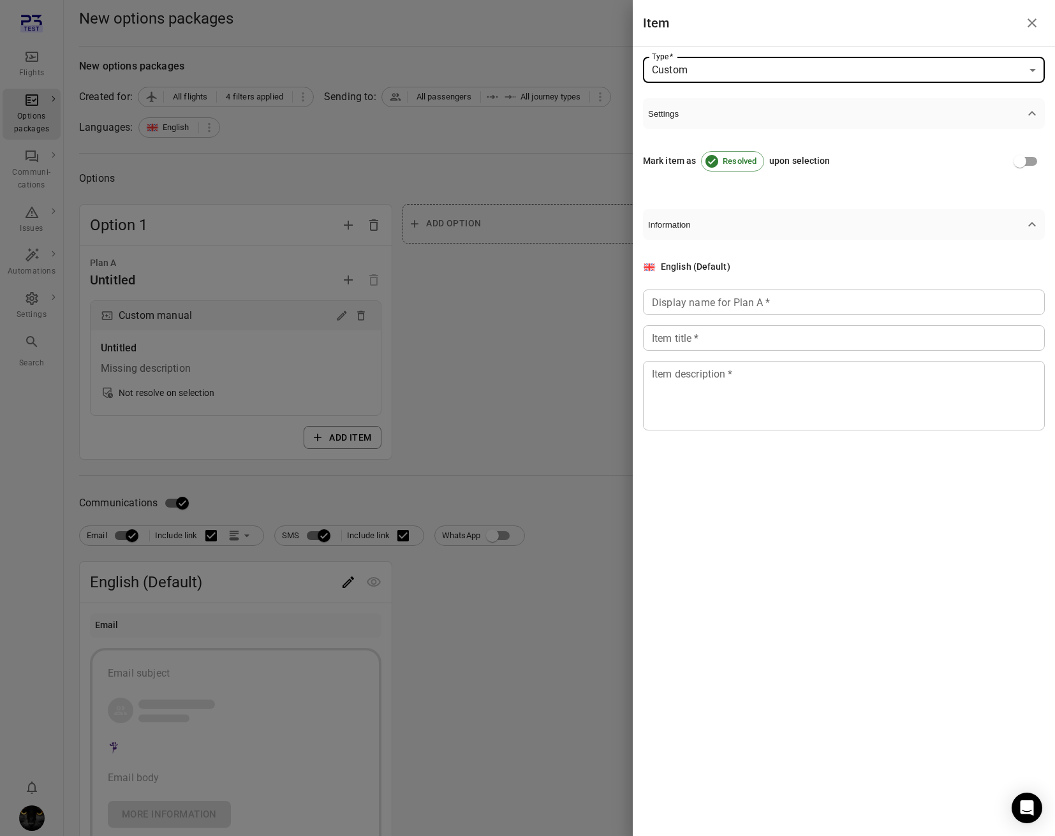
click at [674, 307] on input "Display name for Plan A   *" at bounding box center [844, 303] width 402 height 26
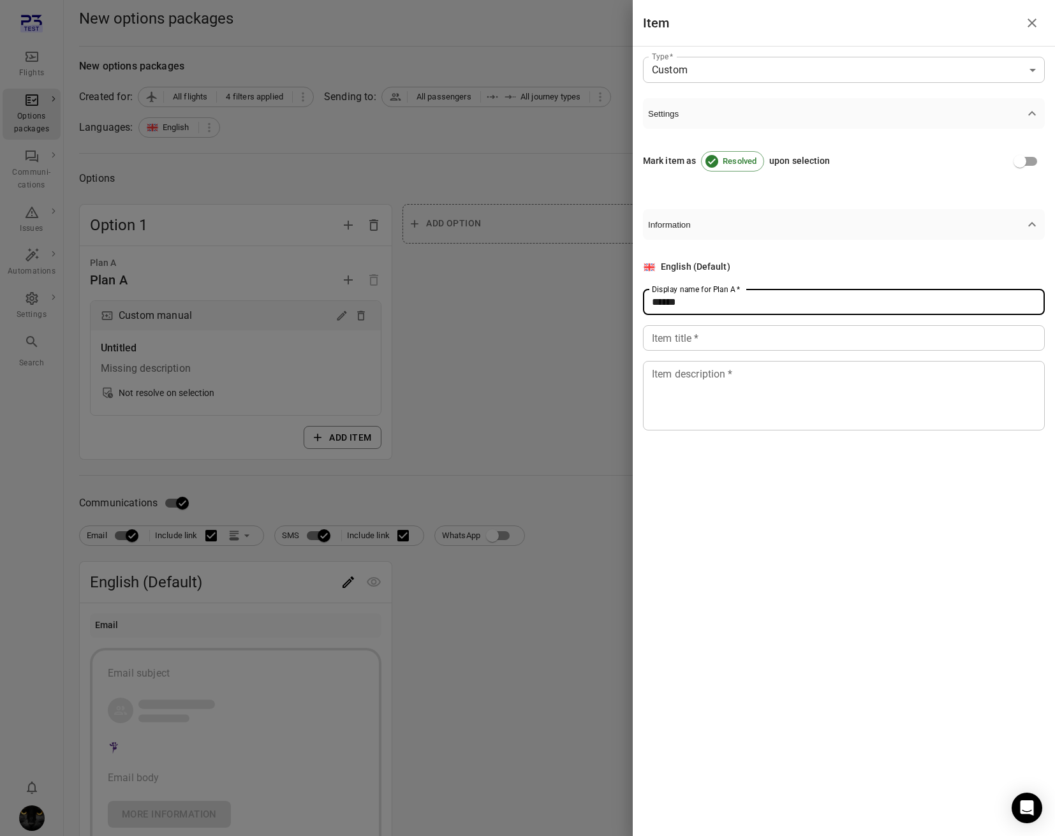
type input "******"
click at [657, 346] on input "Item title   *" at bounding box center [844, 338] width 402 height 26
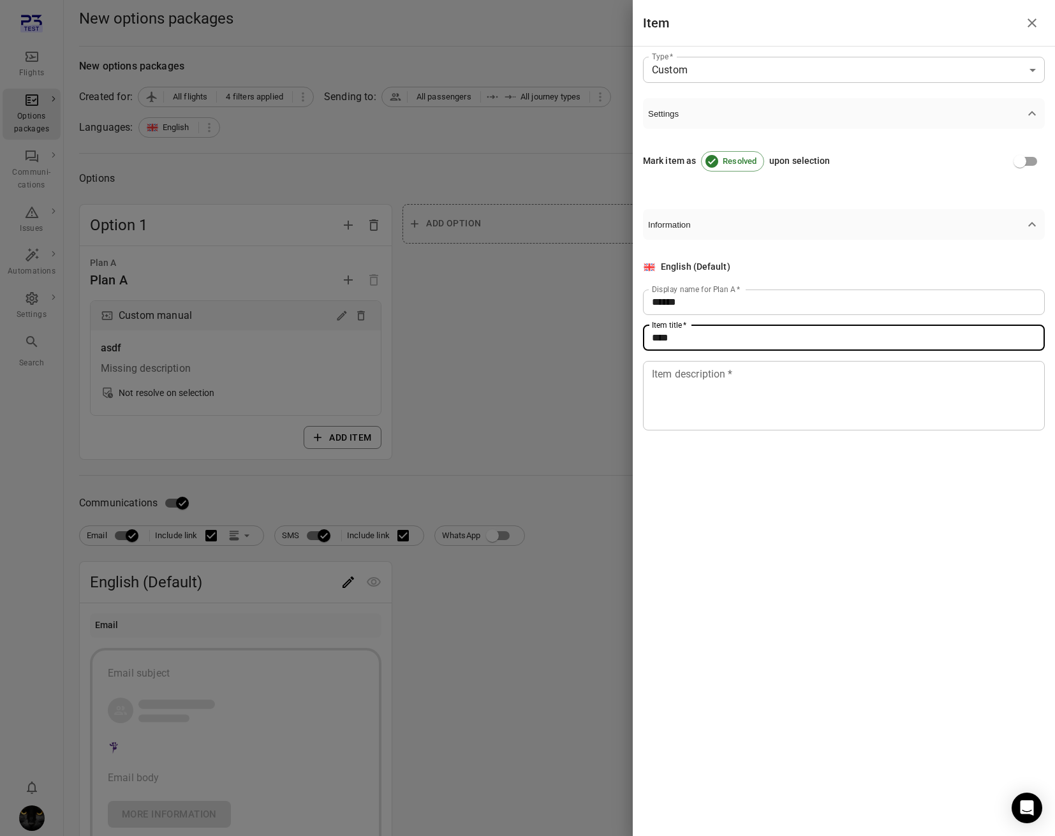
type input "****"
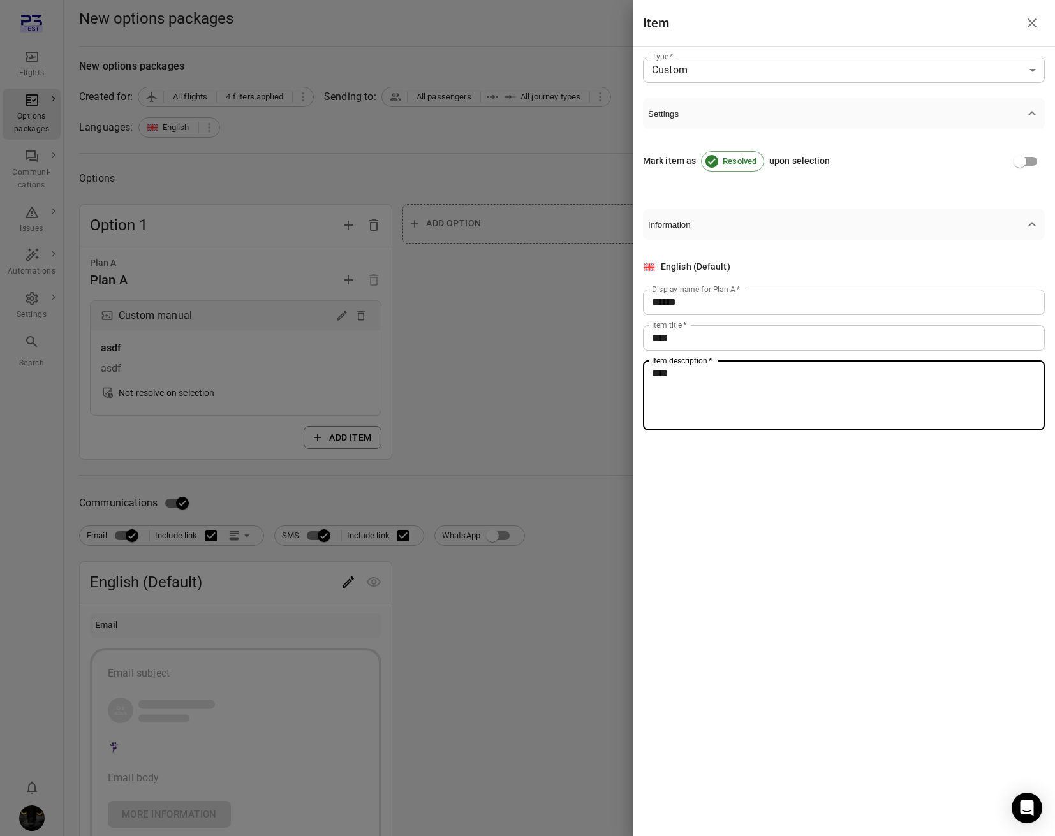
type textarea "****"
click at [543, 386] on div at bounding box center [527, 418] width 1055 height 836
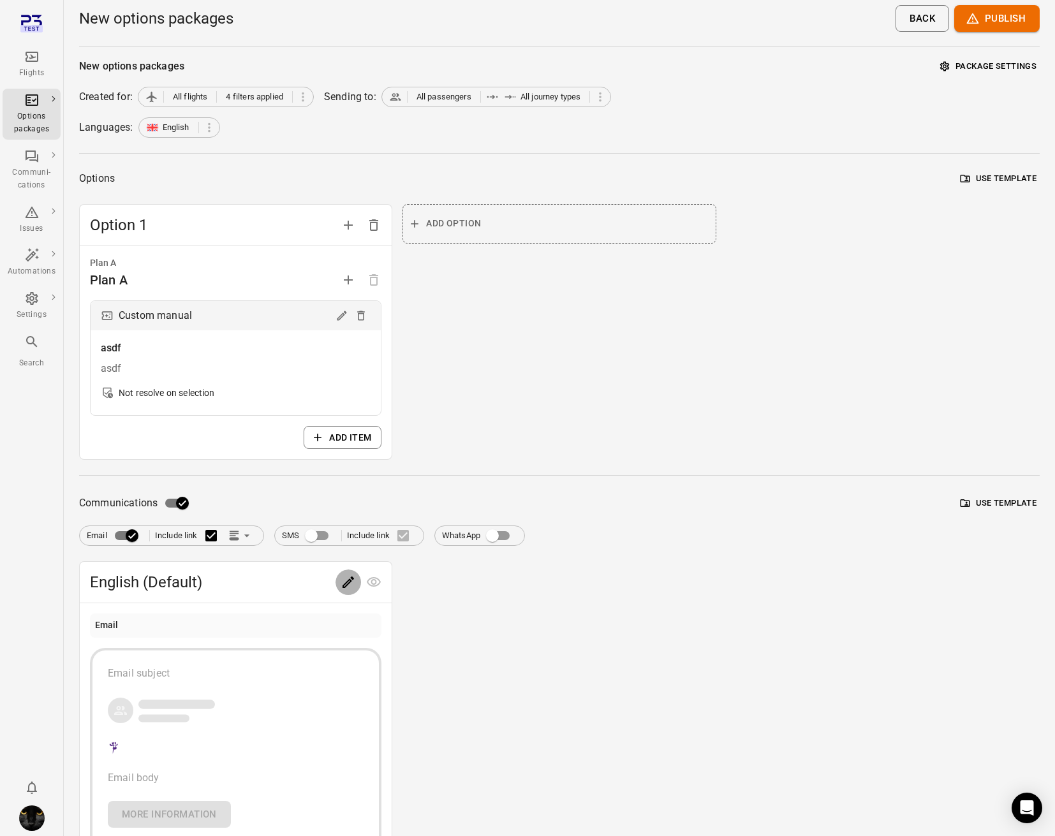
click at [342, 571] on button "Edit" at bounding box center [348, 583] width 26 height 26
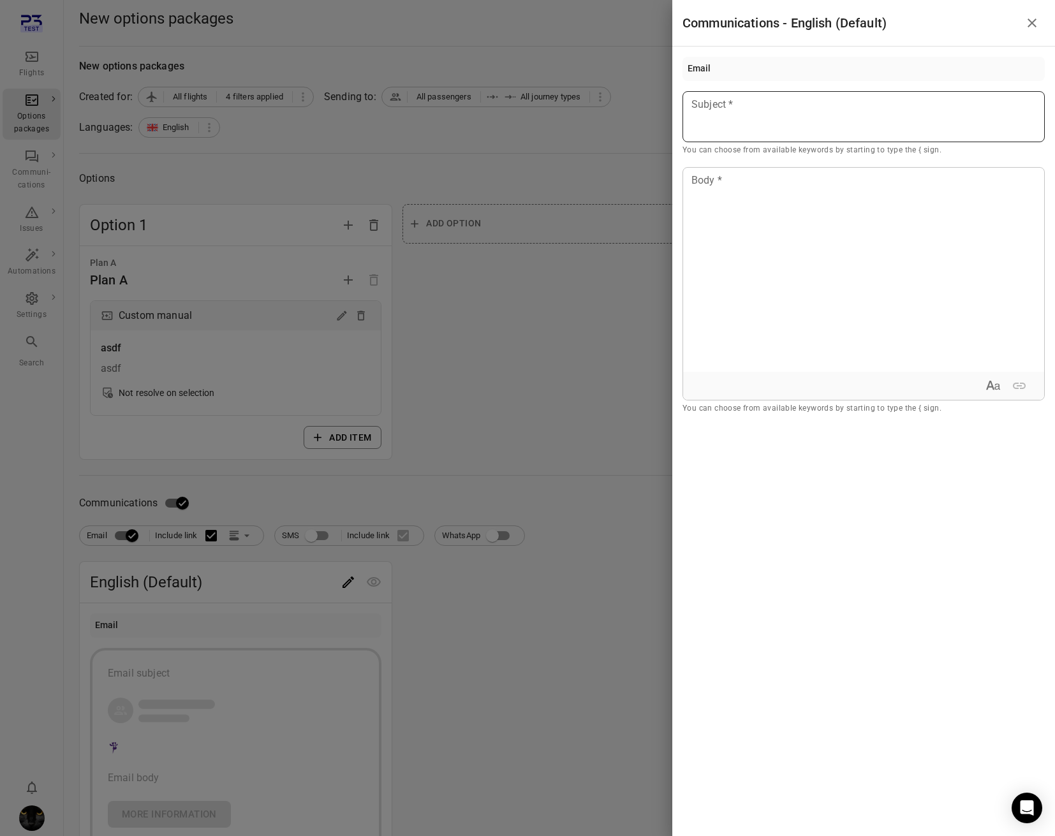
click at [777, 123] on div at bounding box center [863, 116] width 362 height 51
click at [802, 145] on div "Passenger first name" at bounding box center [764, 140] width 108 height 13
click at [772, 249] on div at bounding box center [863, 270] width 361 height 204
click at [647, 168] on div at bounding box center [527, 418] width 1055 height 836
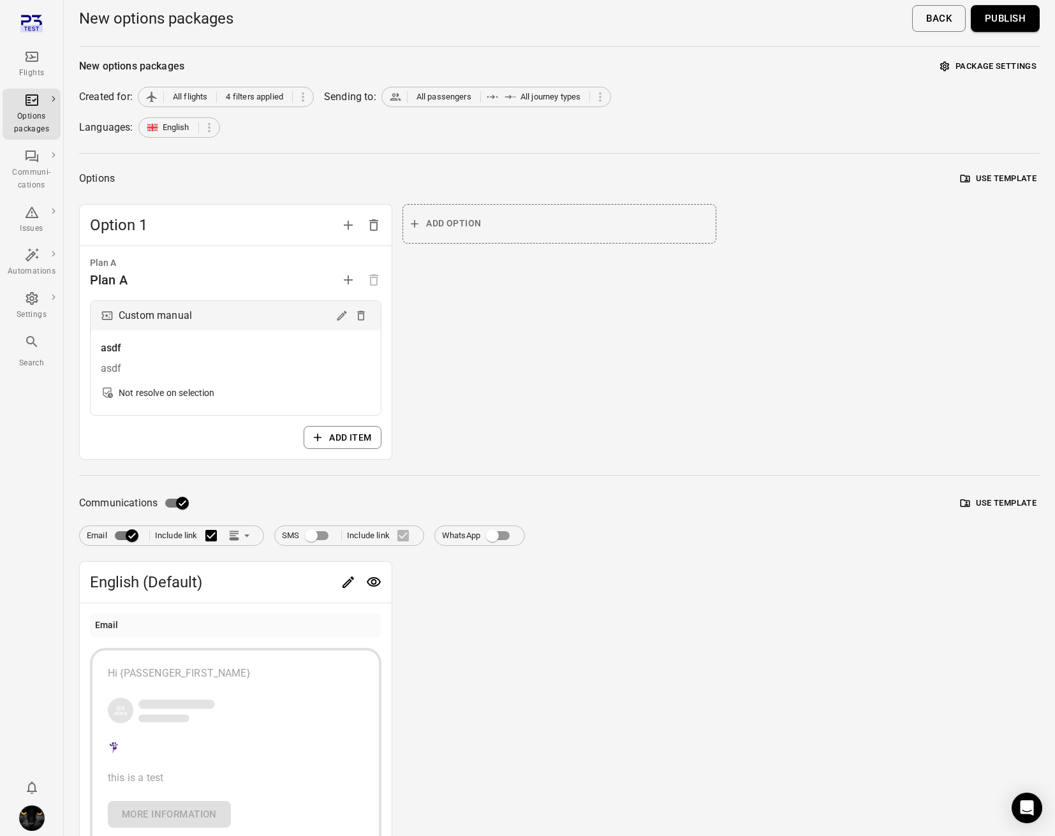
click at [975, 17] on button "Publish" at bounding box center [1005, 18] width 69 height 27
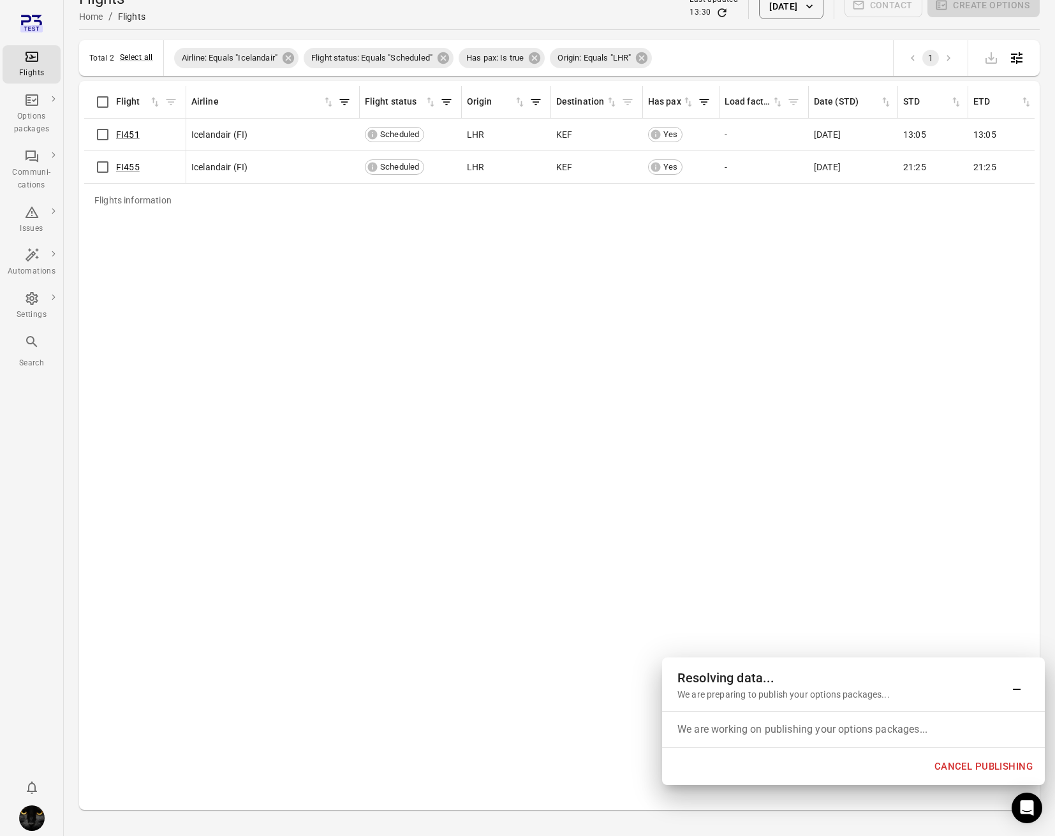
scroll to position [19, 0]
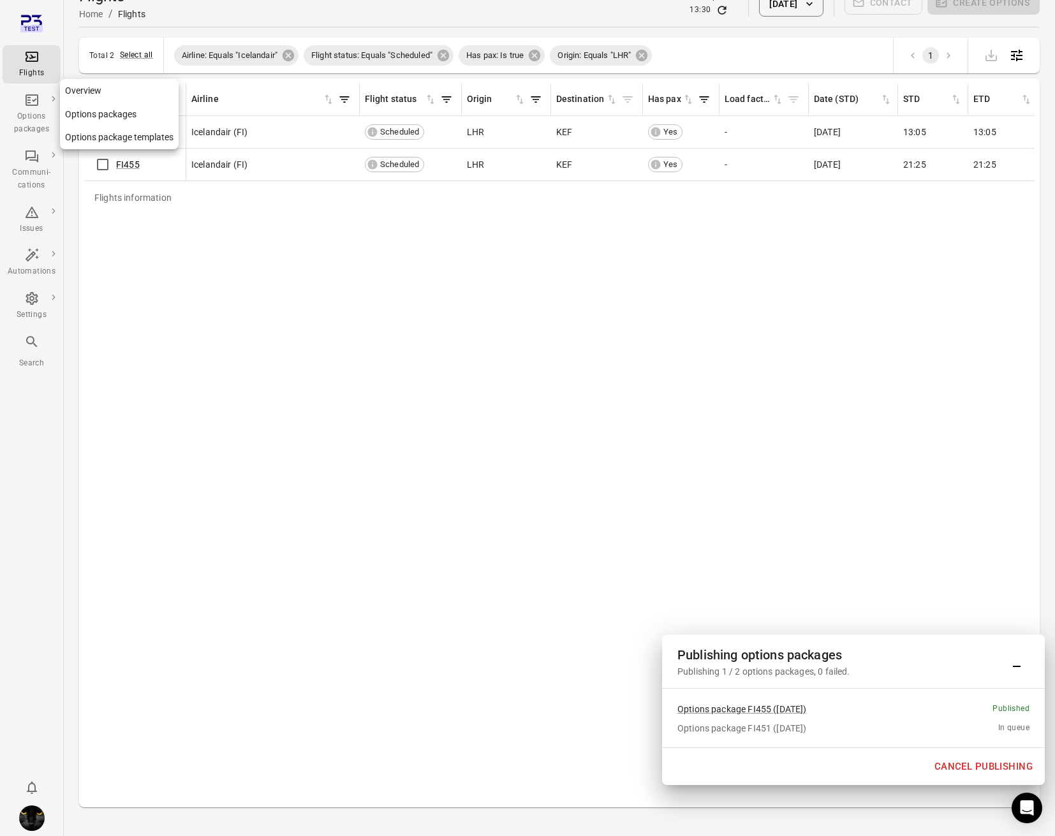
click at [38, 118] on div "Options packages" at bounding box center [32, 123] width 48 height 26
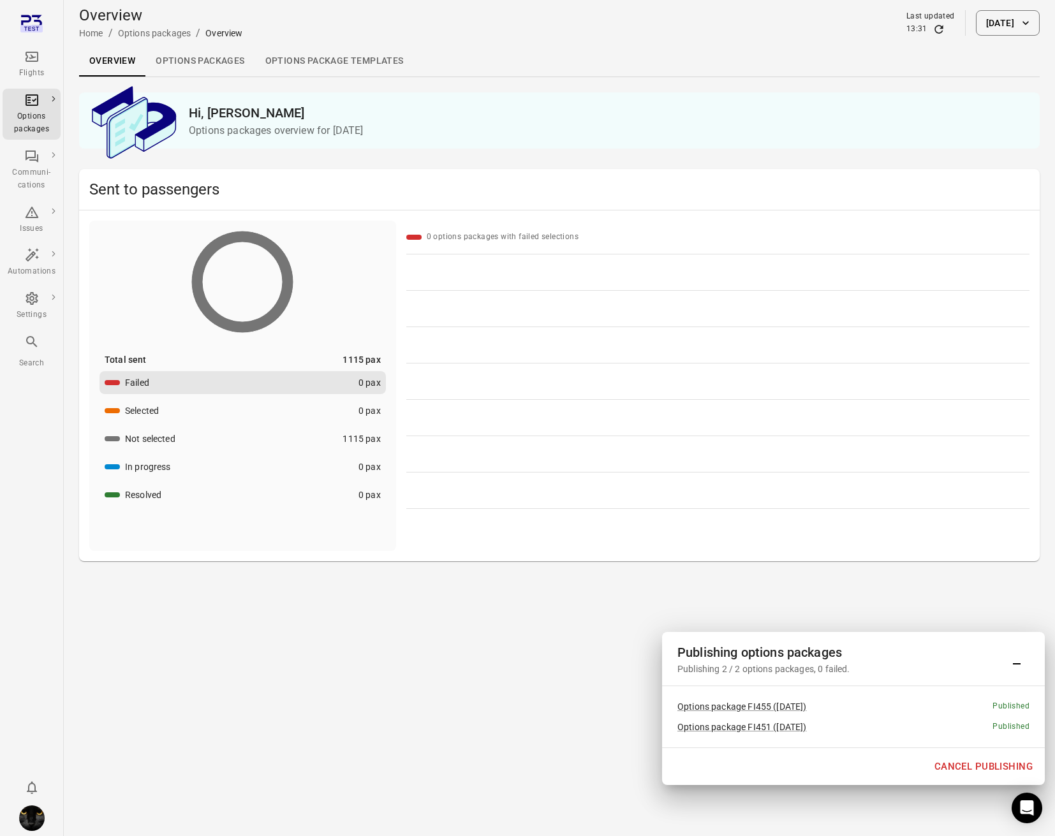
click at [749, 729] on link "Options package FI451 (7 Oct)" at bounding box center [741, 727] width 129 height 10
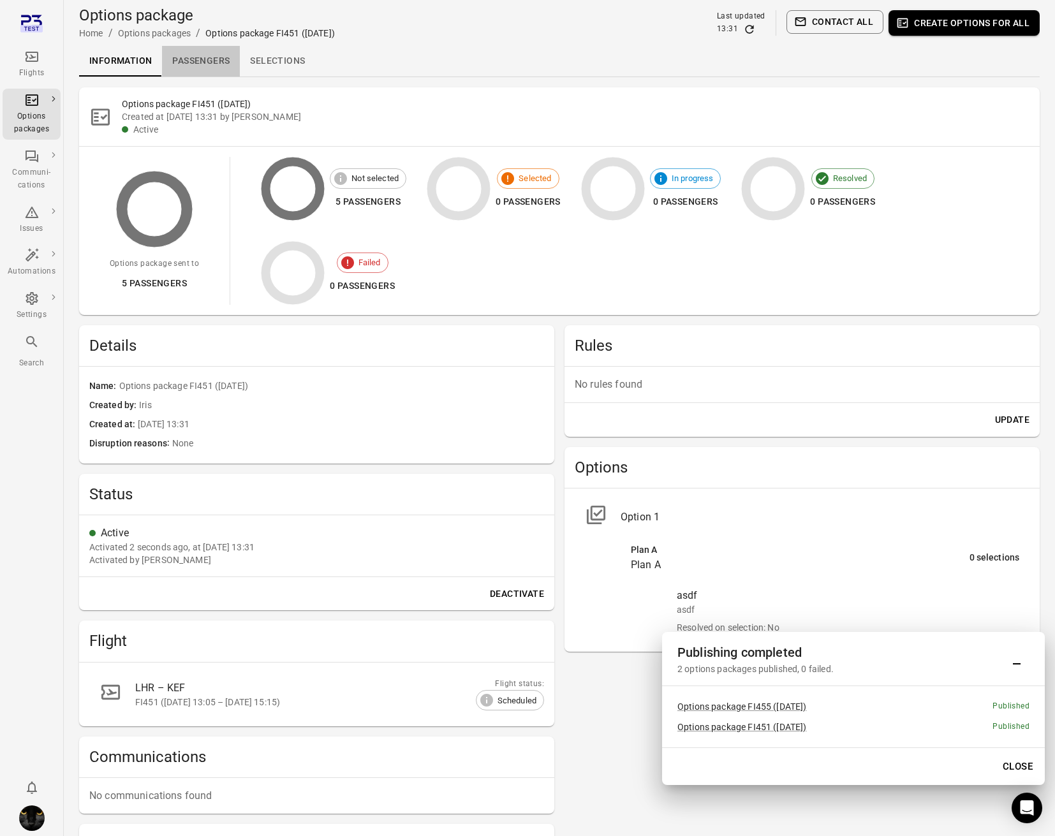
click at [205, 61] on link "Passengers" at bounding box center [201, 61] width 78 height 31
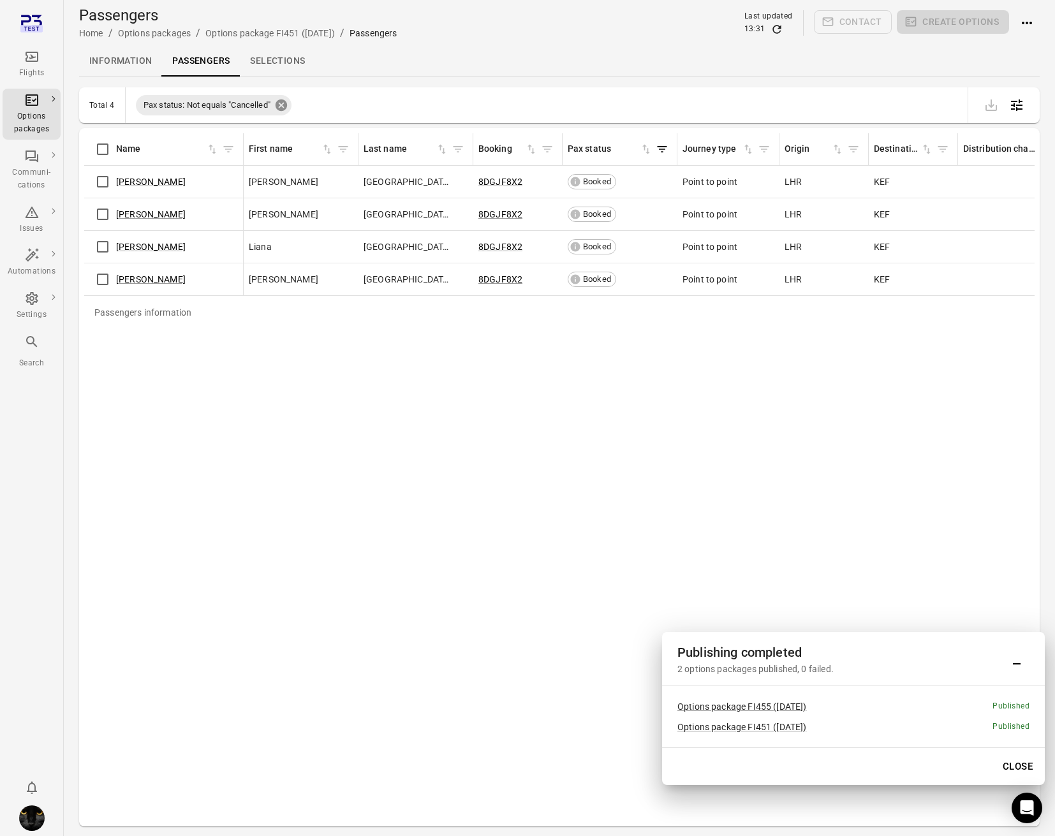
click at [287, 108] on icon at bounding box center [281, 104] width 11 height 11
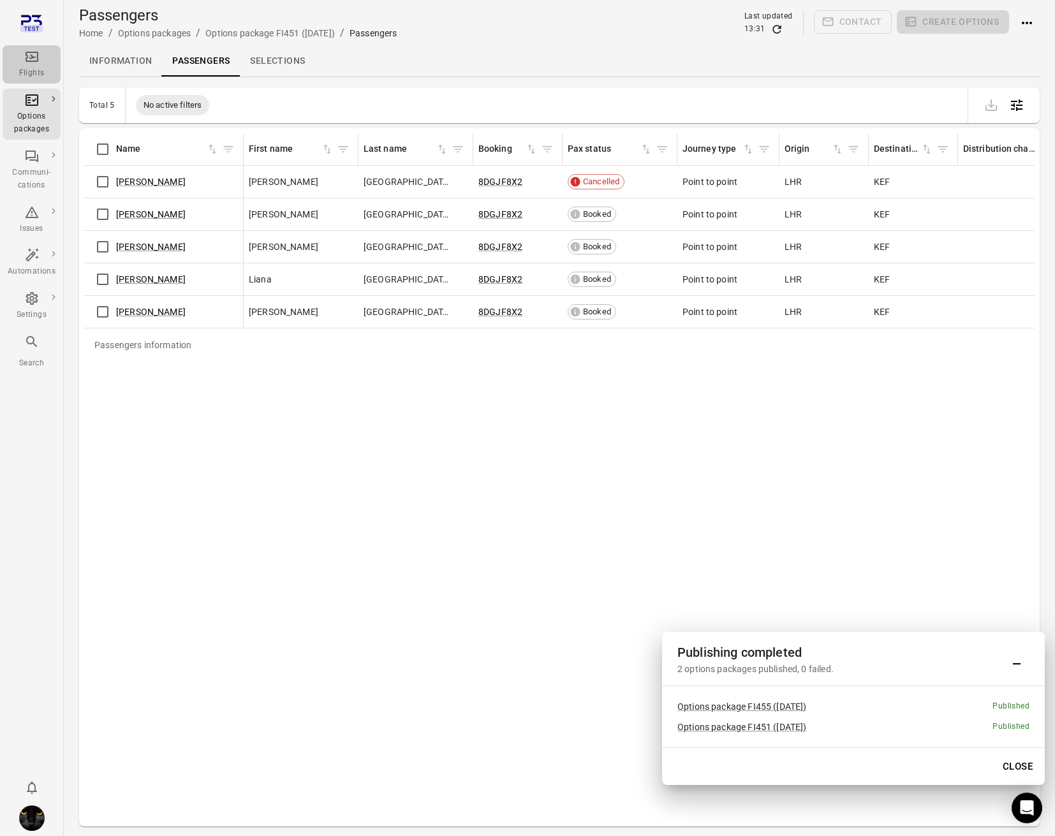
click at [34, 55] on icon "Main navigation" at bounding box center [31, 56] width 15 height 15
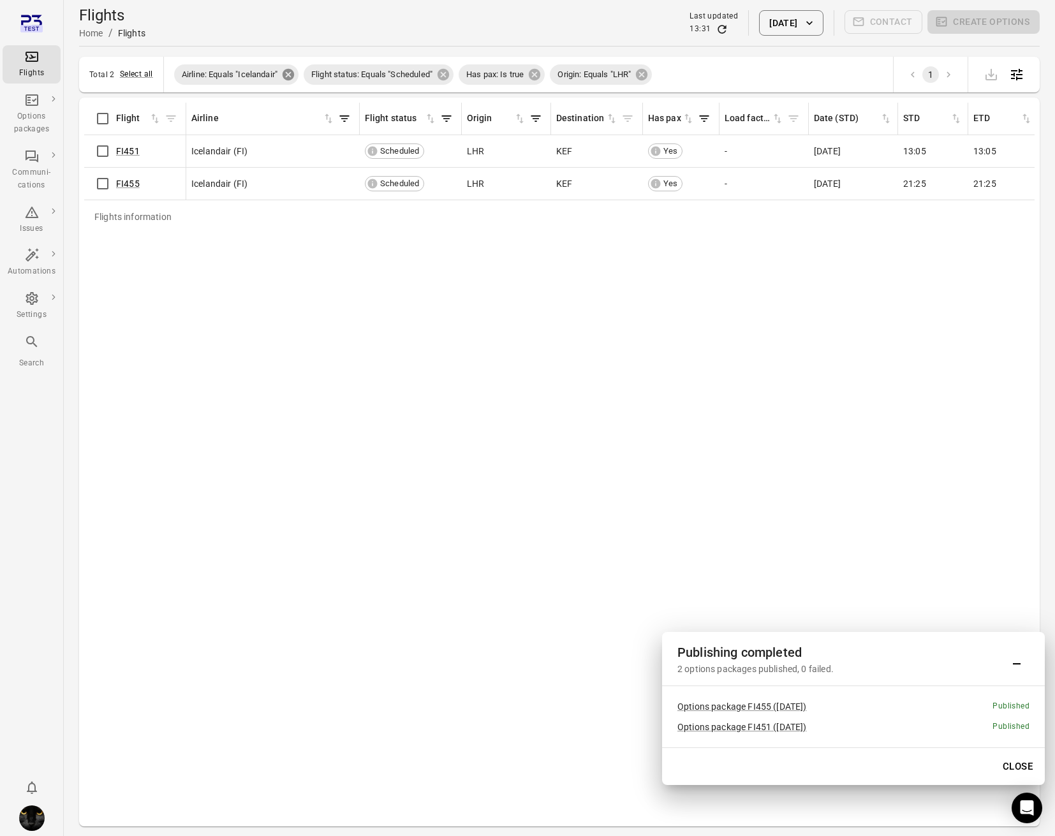
click at [294, 76] on icon at bounding box center [288, 74] width 11 height 11
click at [294, 76] on span "Flight status: Equals "Scheduled"" at bounding box center [242, 74] width 136 height 13
click at [309, 75] on icon at bounding box center [314, 75] width 14 height 14
click at [309, 75] on span "Origin: Equals "LHR"" at bounding box center [309, 74] width 89 height 13
drag, startPoint x: 237, startPoint y: 72, endPoint x: 256, endPoint y: 72, distance: 18.5
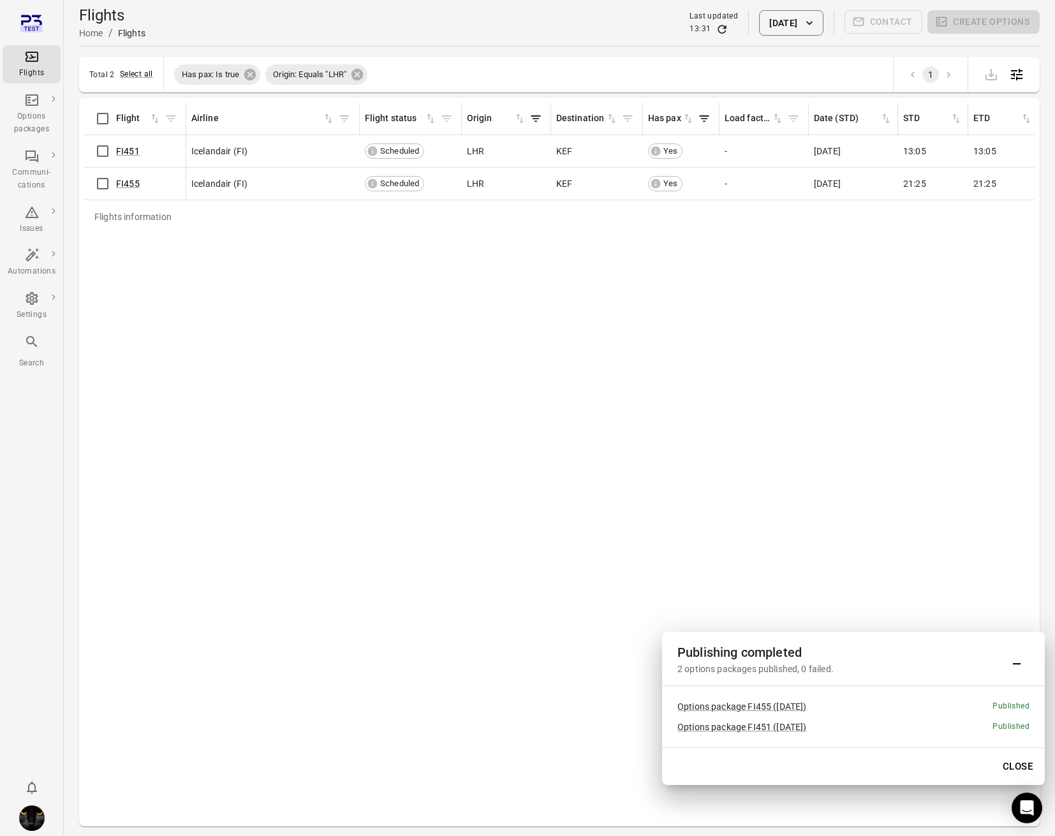
click at [238, 72] on span "Has pax: Is true" at bounding box center [210, 74] width 73 height 13
click at [256, 72] on icon at bounding box center [249, 74] width 11 height 11
click at [256, 72] on span "Origin: Equals "LHR"" at bounding box center [218, 74] width 89 height 13
click at [269, 75] on icon at bounding box center [266, 75] width 14 height 14
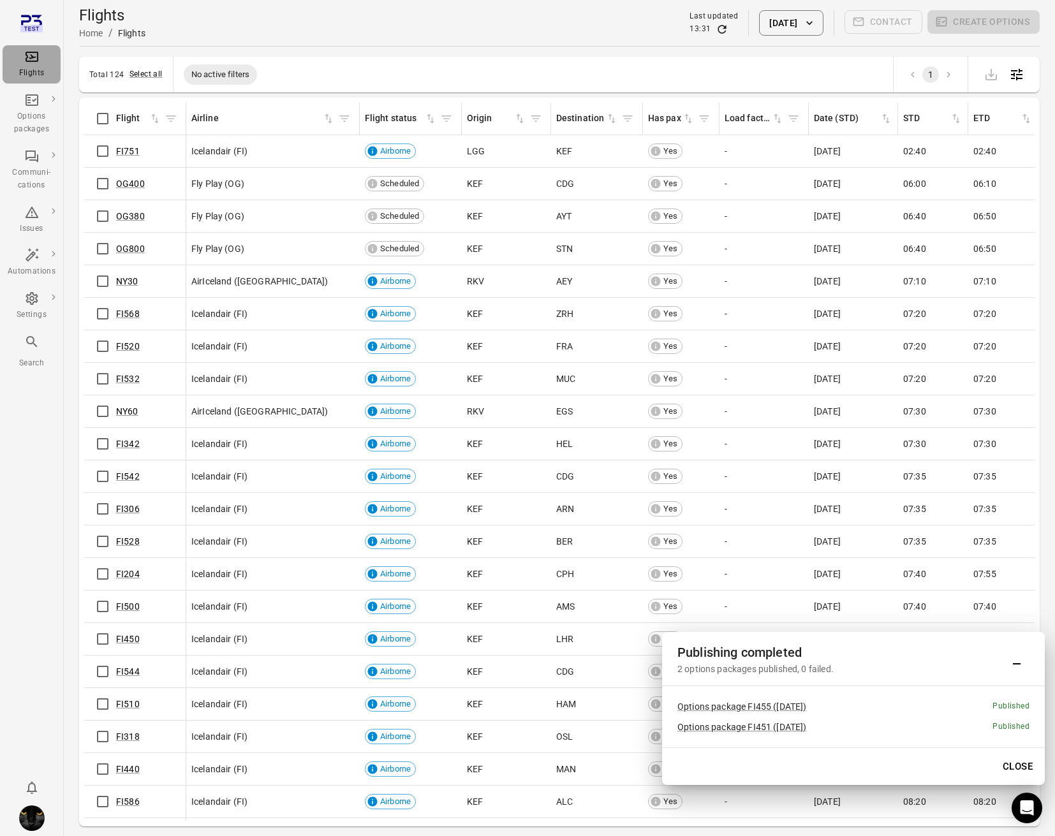
click at [33, 66] on div "Flights" at bounding box center [32, 64] width 48 height 31
drag, startPoint x: 798, startPoint y: 45, endPoint x: 798, endPoint y: 33, distance: 12.1
click at [798, 46] on hr at bounding box center [559, 46] width 961 height 1
click at [798, 33] on button "[DATE]" at bounding box center [791, 23] width 64 height 26
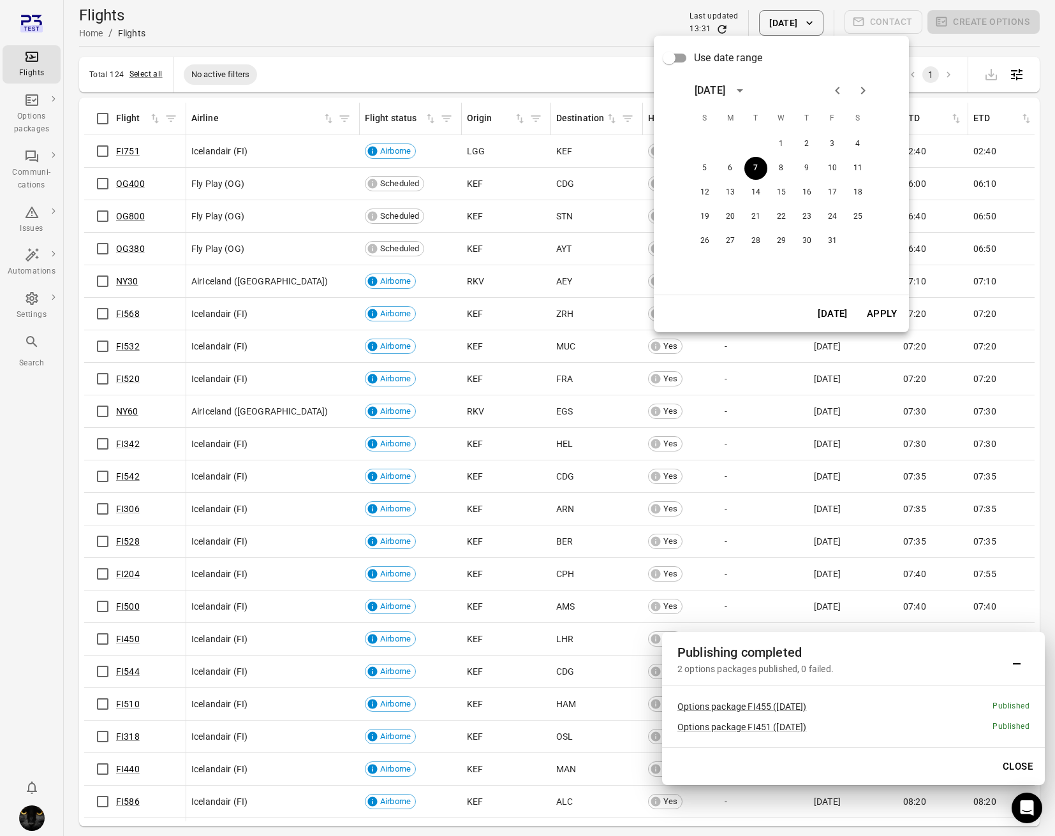
click at [797, 43] on div "Use date range October 2025 S M T W T F S 1 2 3 4 5 6 7 8 9 10 11 12 13 14 15 1…" at bounding box center [781, 165] width 255 height 259
drag, startPoint x: 894, startPoint y: 303, endPoint x: 977, endPoint y: 631, distance: 338.3
click at [894, 303] on button "Apply" at bounding box center [882, 313] width 44 height 27
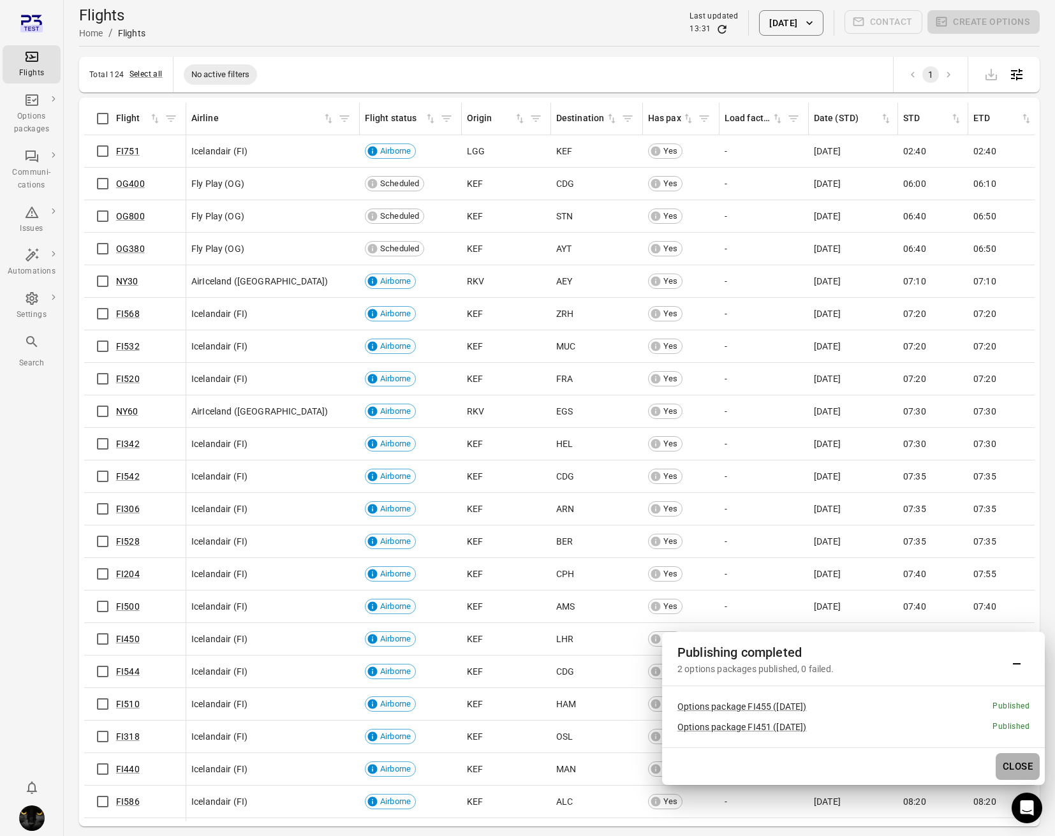
click at [975, 758] on button "Close" at bounding box center [1018, 766] width 44 height 27
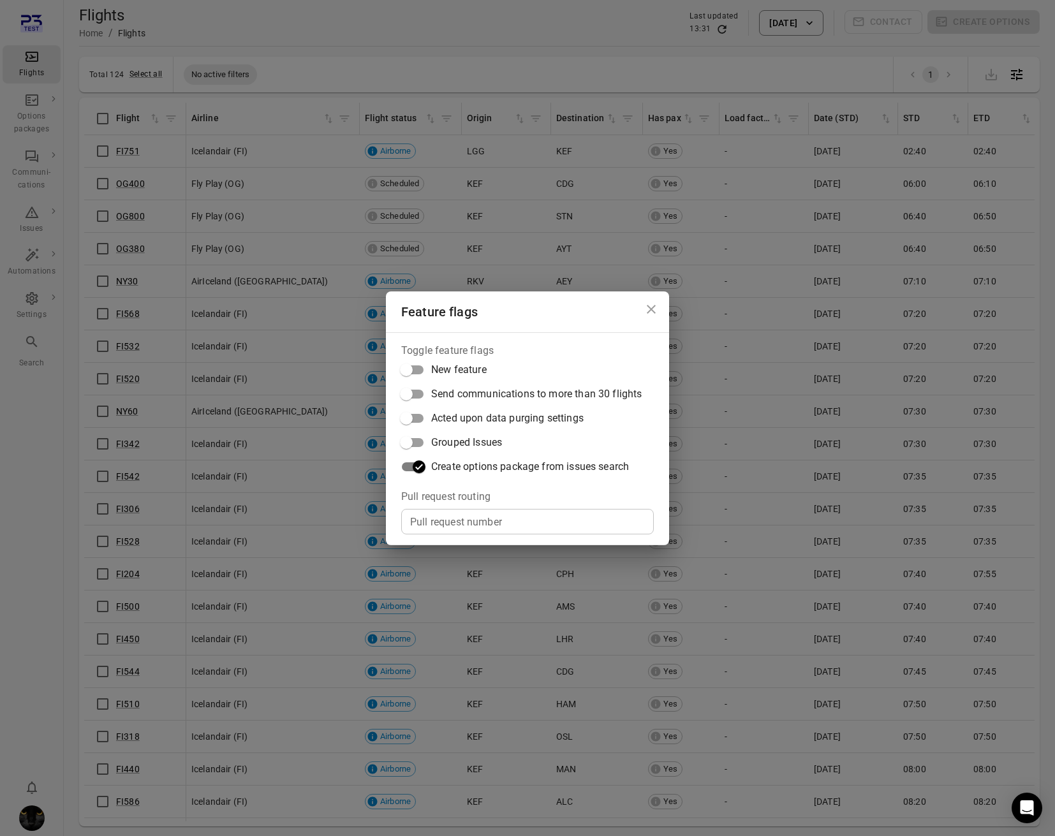
click at [41, 244] on div "Feature flags Toggle feature flags New feature Send communications to more than…" at bounding box center [527, 418] width 1055 height 836
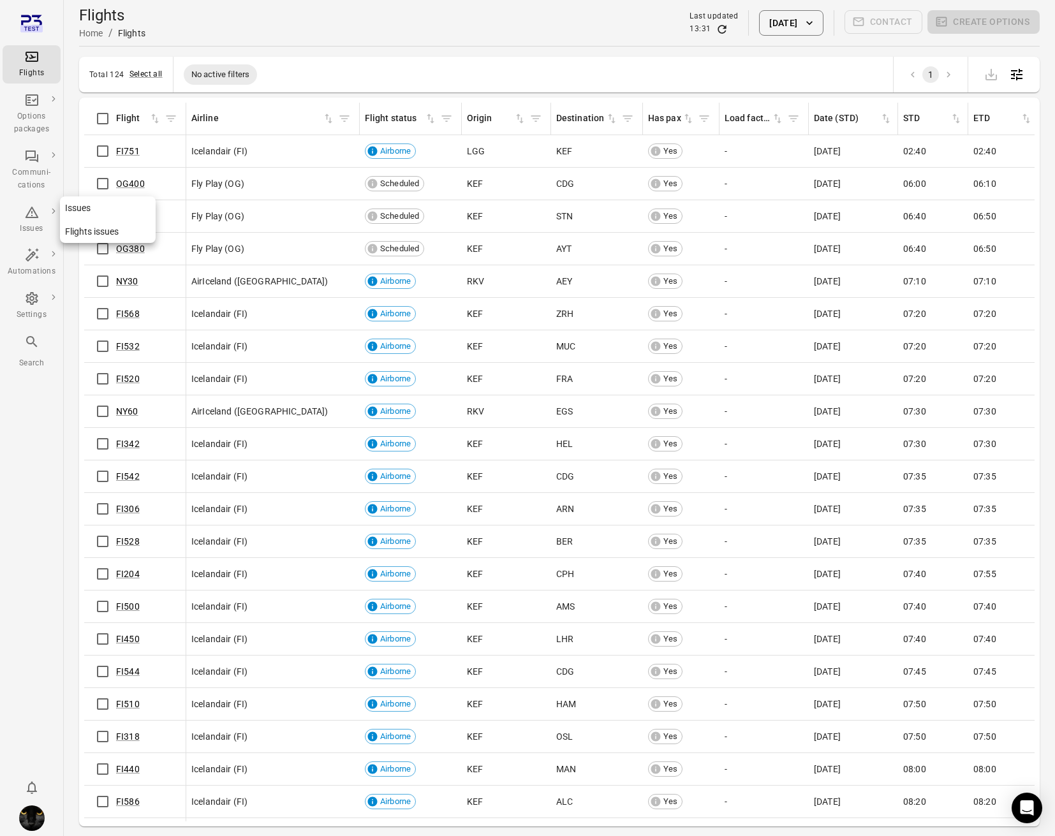
click at [47, 220] on div "Issues" at bounding box center [32, 220] width 48 height 31
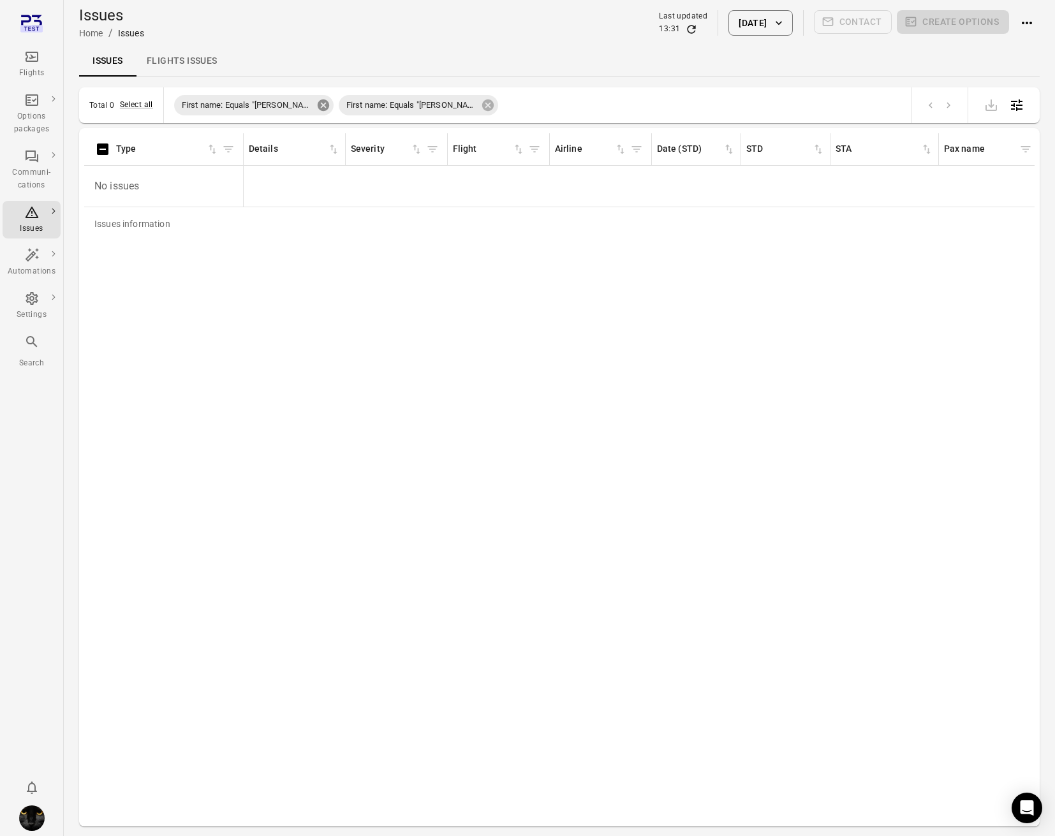
click at [303, 108] on div "First name: Equals "[PERSON_NAME]"" at bounding box center [253, 105] width 159 height 20
click at [318, 104] on icon at bounding box center [323, 104] width 11 height 11
click at [685, 31] on icon "Refresh data" at bounding box center [691, 29] width 13 height 13
click at [685, 28] on icon "Refresh data" at bounding box center [691, 29] width 13 height 13
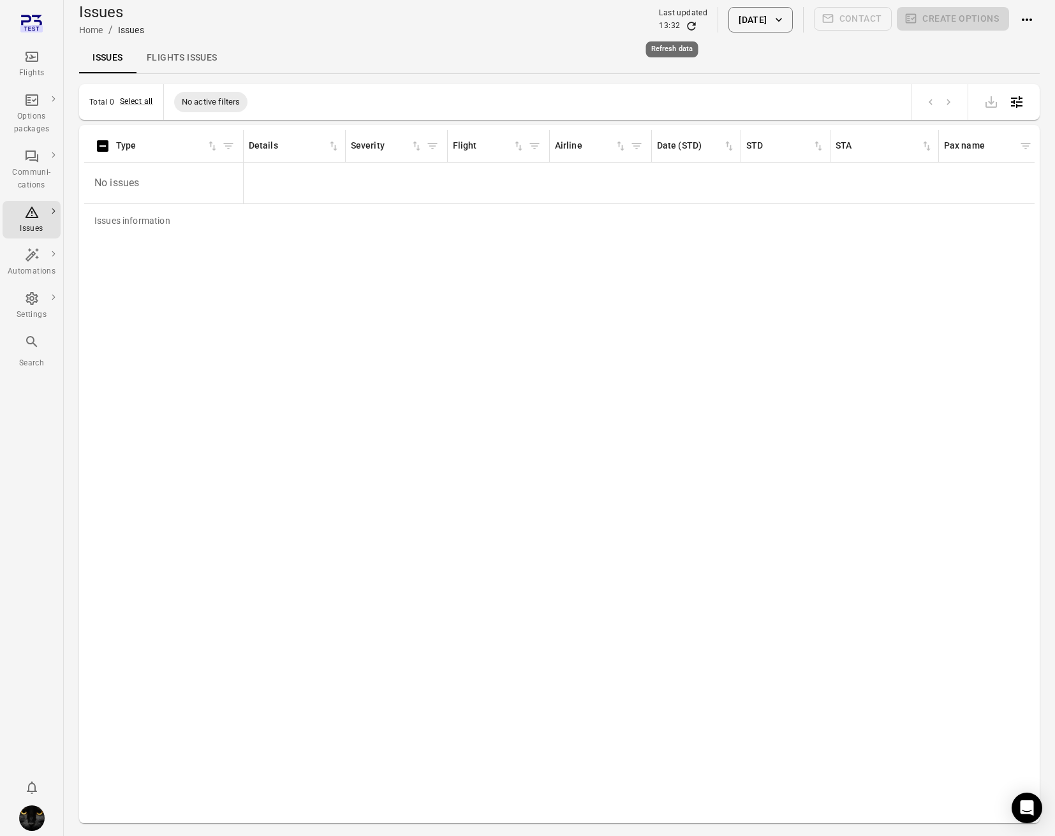
click at [685, 28] on icon "Refresh data" at bounding box center [691, 26] width 13 height 13
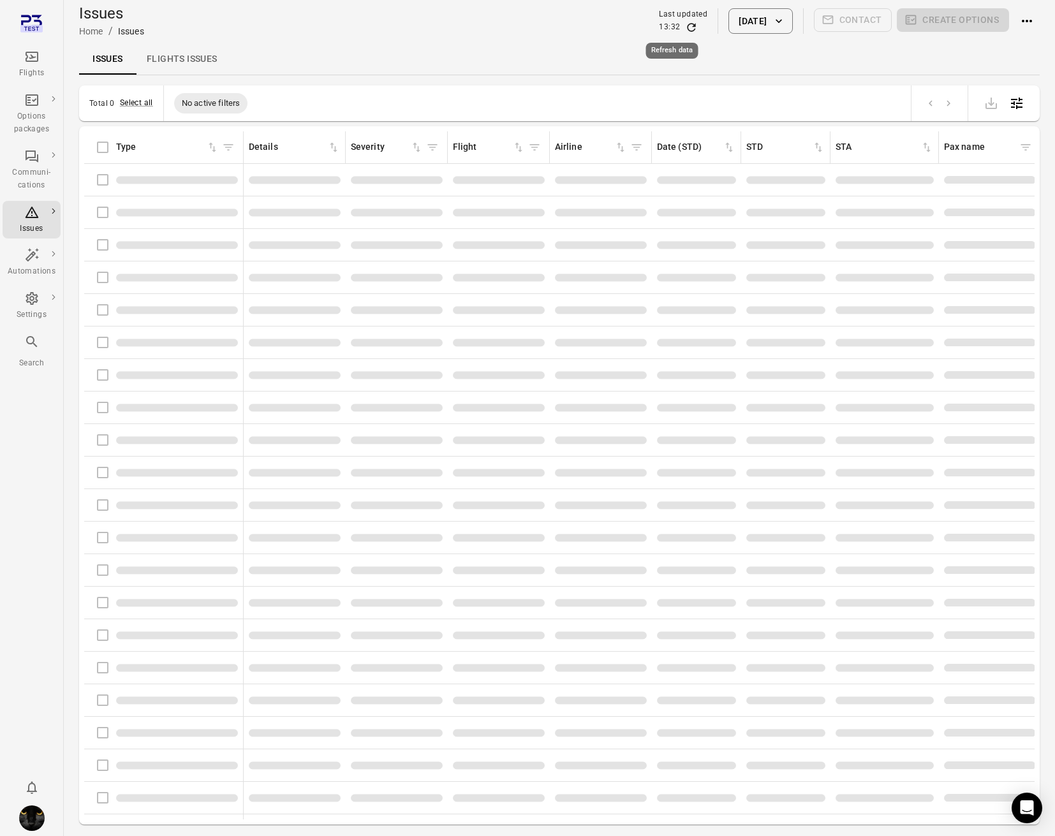
scroll to position [4, 0]
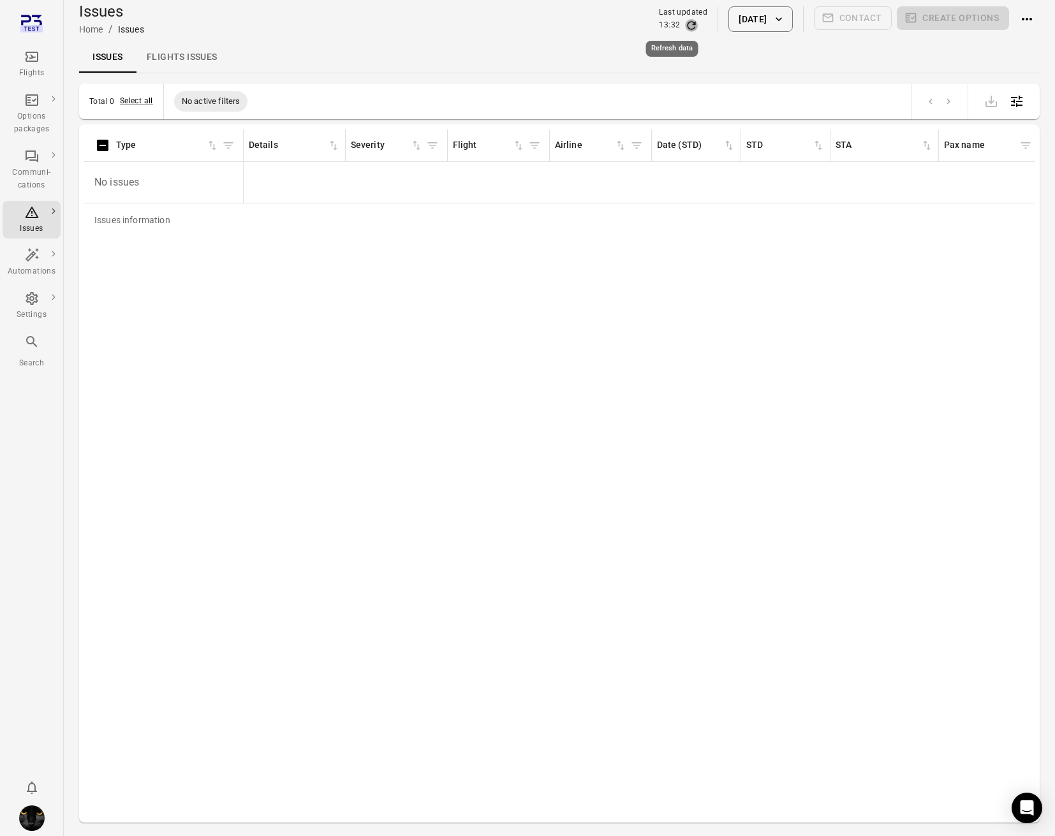
click at [685, 28] on icon "Refresh data" at bounding box center [691, 25] width 13 height 13
drag, startPoint x: 670, startPoint y: 24, endPoint x: 264, endPoint y: 96, distance: 412.0
click at [685, 24] on icon "Refresh data" at bounding box center [691, 25] width 13 height 13
click at [685, 22] on icon "Refresh data" at bounding box center [691, 25] width 13 height 13
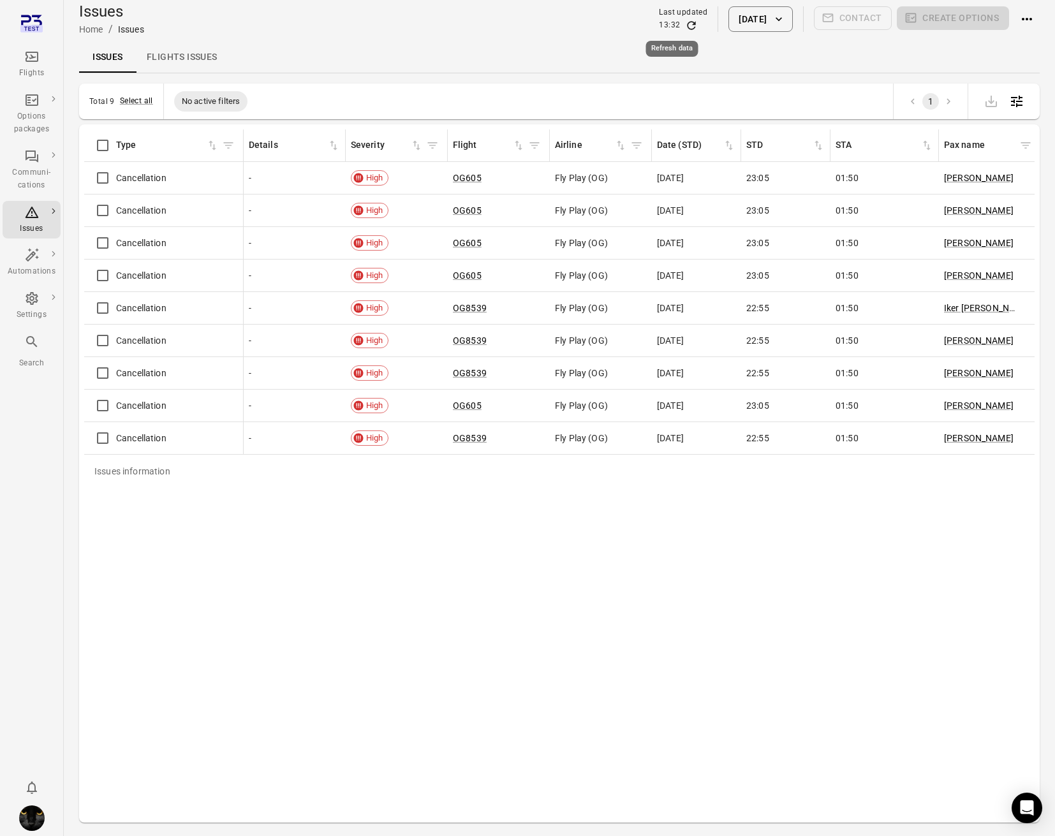
click at [685, 22] on icon "Refresh data" at bounding box center [691, 25] width 13 height 13
click at [464, 177] on link "OG605" at bounding box center [467, 178] width 29 height 10
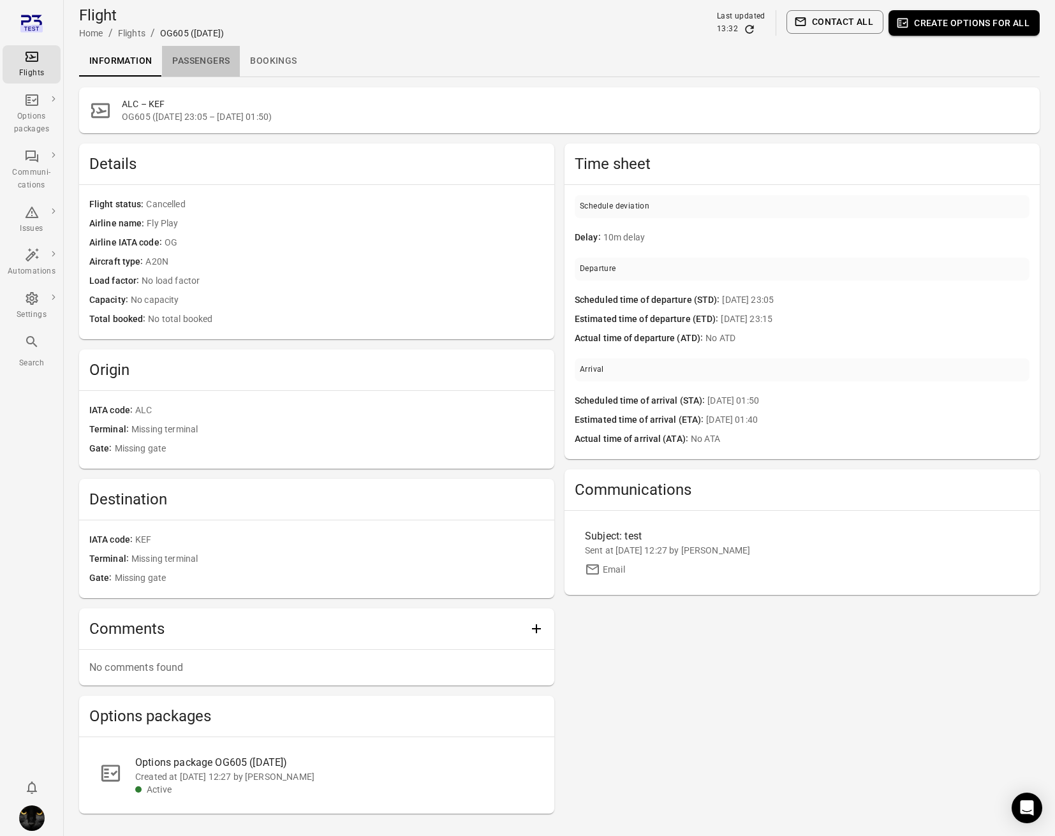
click at [207, 61] on link "Passengers" at bounding box center [201, 61] width 78 height 31
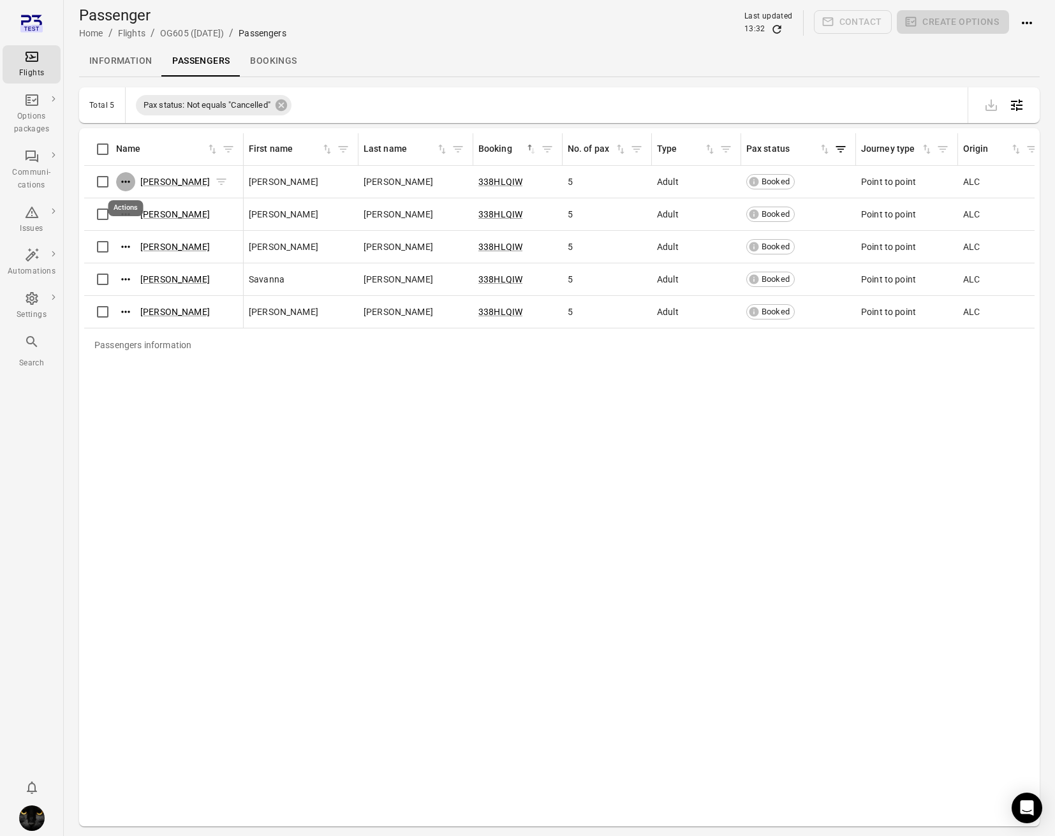
click at [126, 184] on icon "Actions" at bounding box center [125, 181] width 13 height 13
click at [125, 198] on span "Update contact information" at bounding box center [126, 202] width 112 height 13
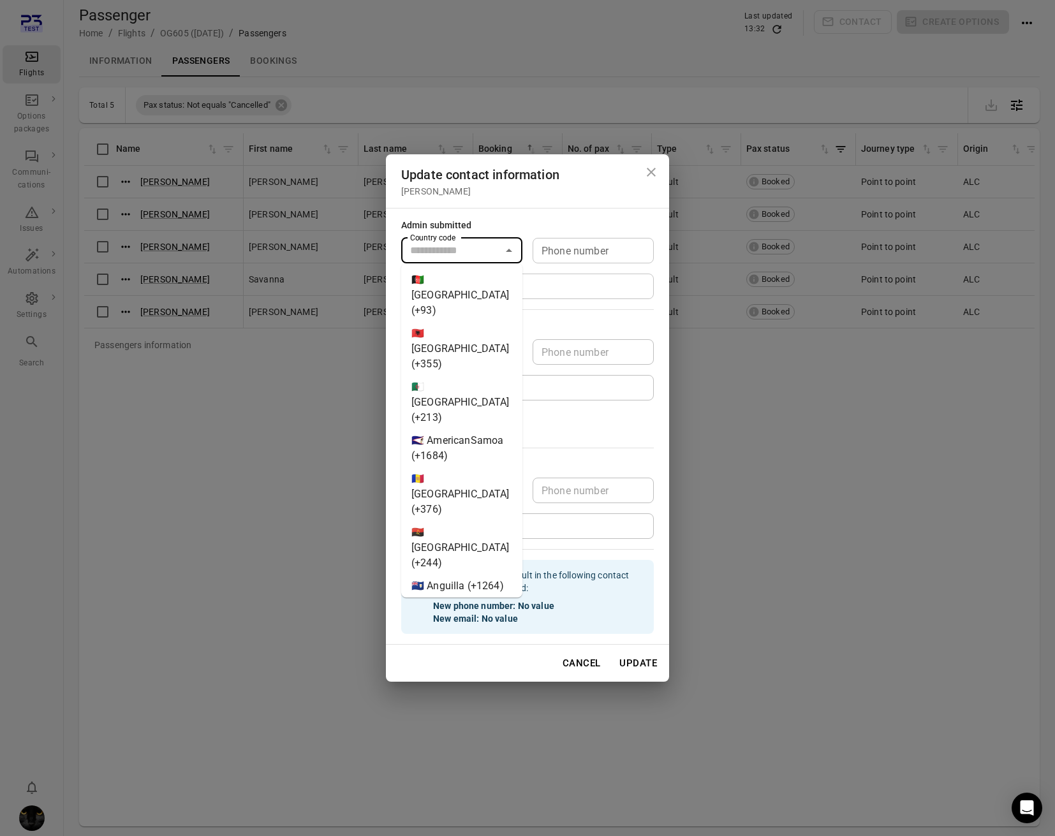
click at [483, 249] on input "Country code" at bounding box center [451, 251] width 92 height 18
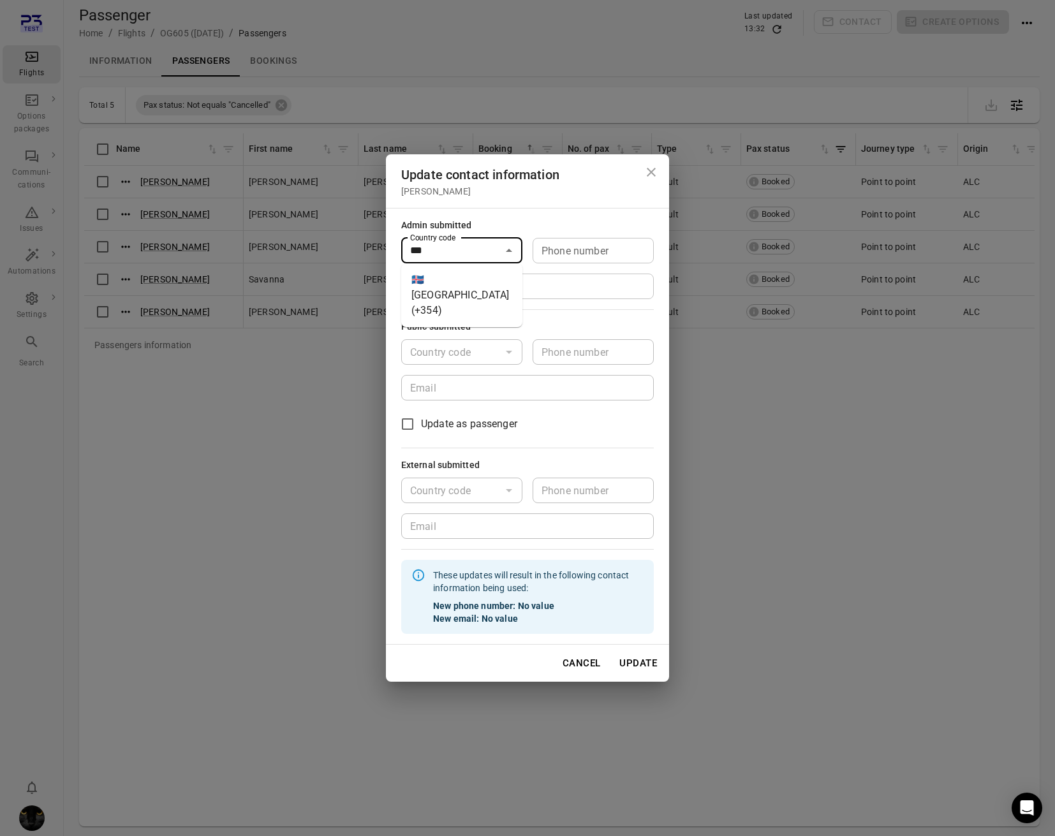
drag, startPoint x: 460, startPoint y: 284, endPoint x: 498, endPoint y: 277, distance: 38.2
click at [476, 283] on li "🇮🇸 Iceland (+354)" at bounding box center [461, 296] width 121 height 54
type input "*********"
click at [588, 246] on div "Phone number Phone number" at bounding box center [593, 251] width 121 height 26
type input "**********"
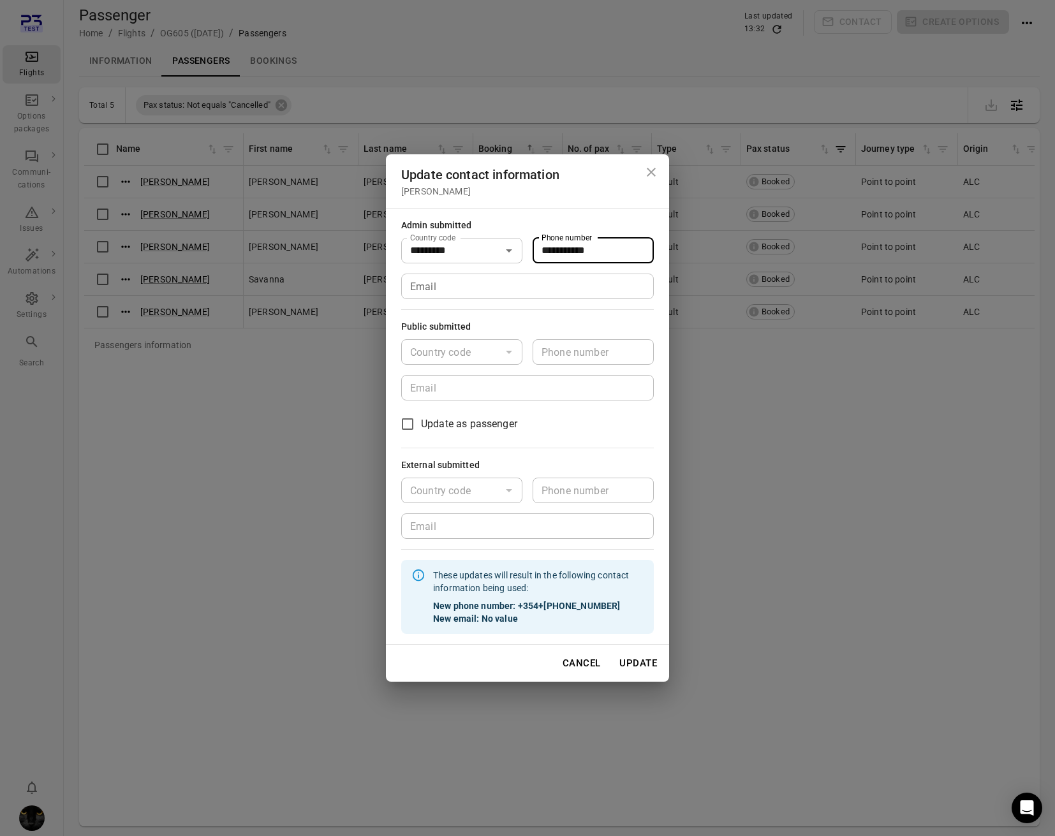
click at [520, 293] on input "Email" at bounding box center [527, 287] width 253 height 26
type input "**********"
click at [645, 666] on button "Update" at bounding box center [638, 663] width 52 height 27
click at [638, 665] on button "Update" at bounding box center [638, 663] width 52 height 27
click at [563, 259] on input "**********" at bounding box center [593, 251] width 121 height 26
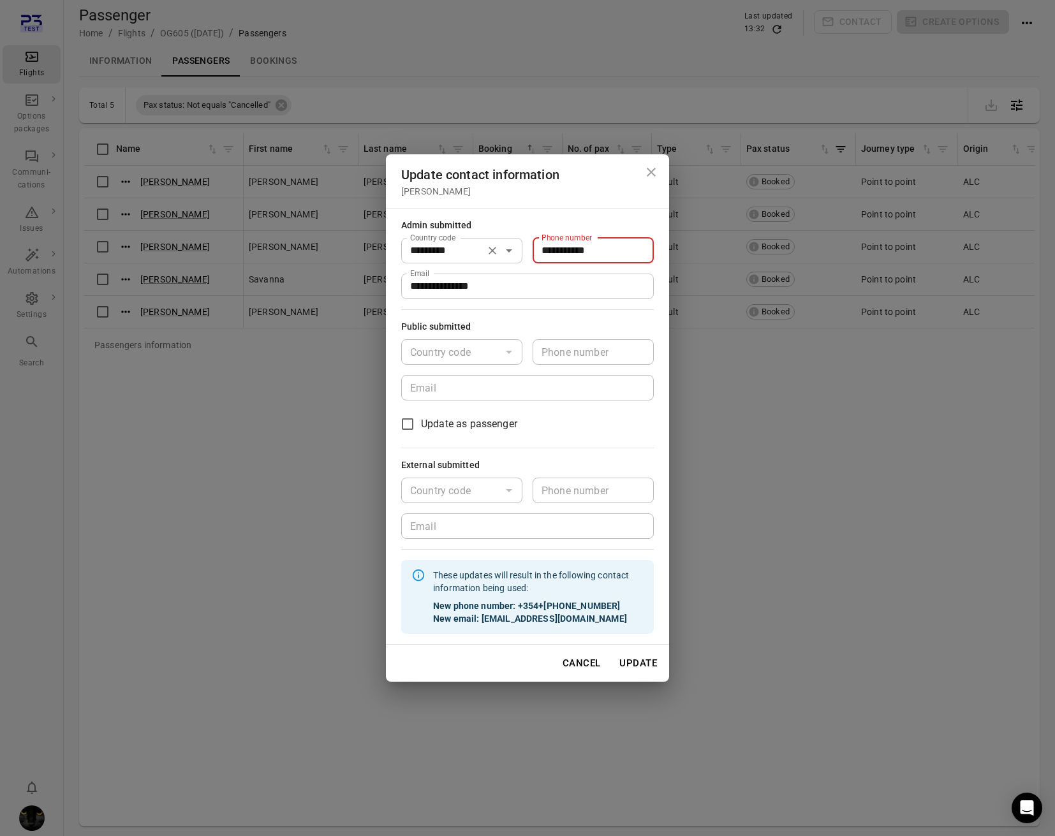
drag, startPoint x: 625, startPoint y: 247, endPoint x: 465, endPoint y: 240, distance: 160.2
click at [465, 240] on div "**********" at bounding box center [527, 251] width 253 height 26
type input "*******"
click at [644, 663] on button "Update" at bounding box center [638, 663] width 52 height 27
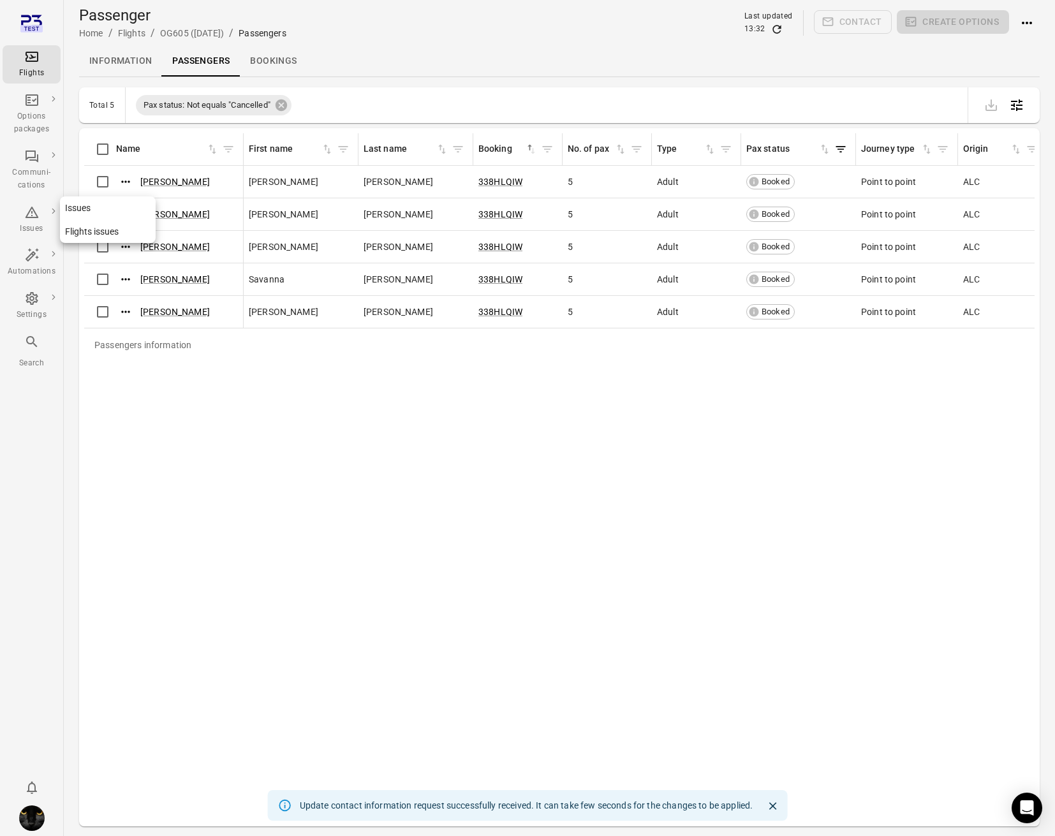
click at [26, 225] on div "Issues" at bounding box center [32, 229] width 48 height 13
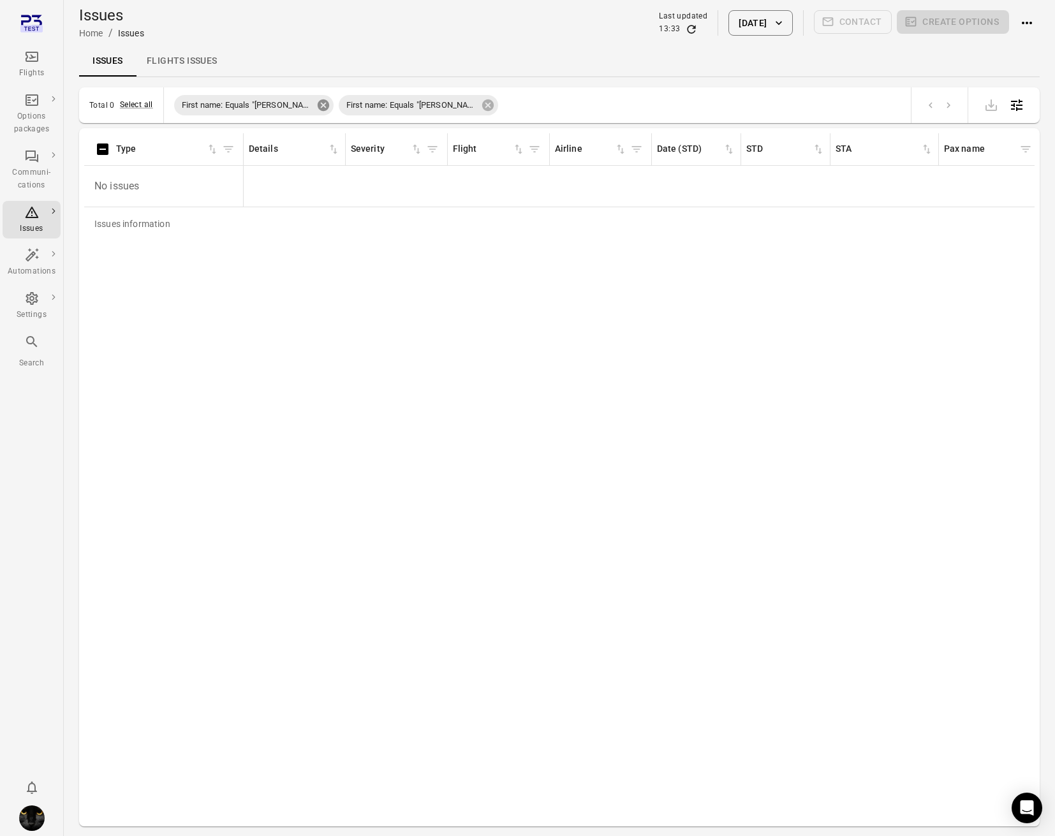
click at [316, 105] on icon at bounding box center [323, 105] width 14 height 14
click at [318, 104] on icon at bounding box center [323, 104] width 11 height 11
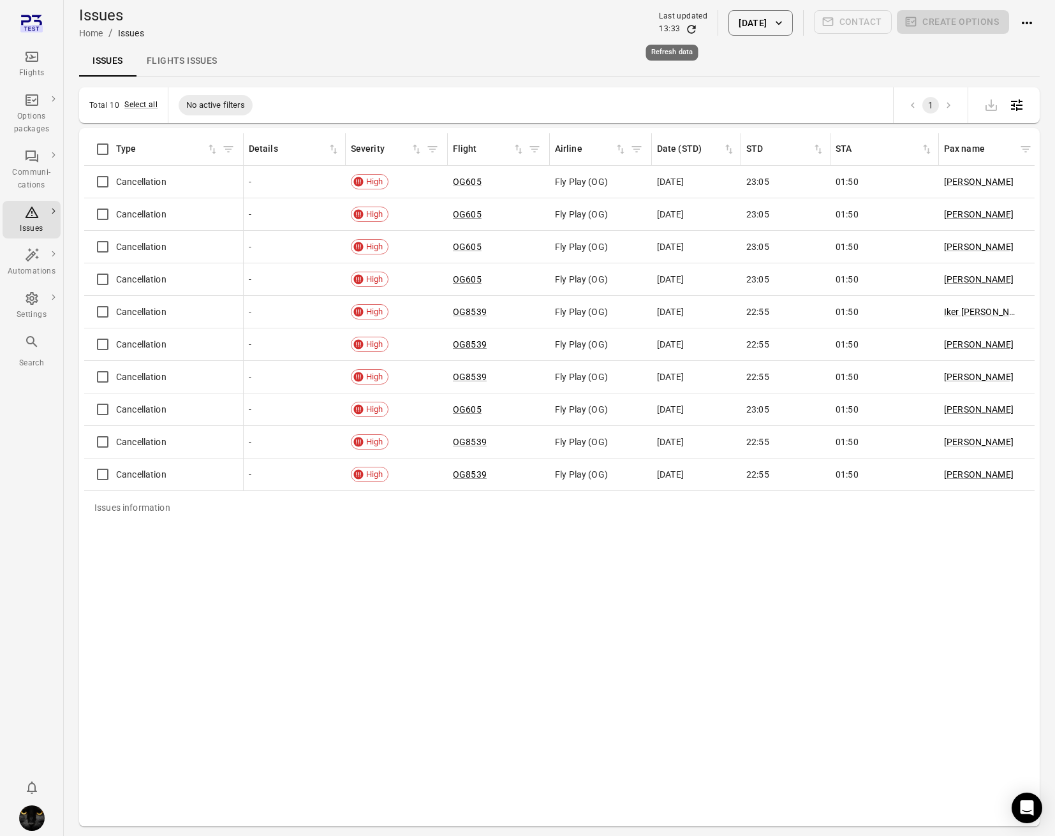
click at [688, 26] on icon "Refresh data" at bounding box center [692, 29] width 8 height 8
click at [145, 310] on span "Cancellation" at bounding box center [141, 312] width 50 height 13
click at [471, 313] on link "OG8539" at bounding box center [470, 312] width 34 height 10
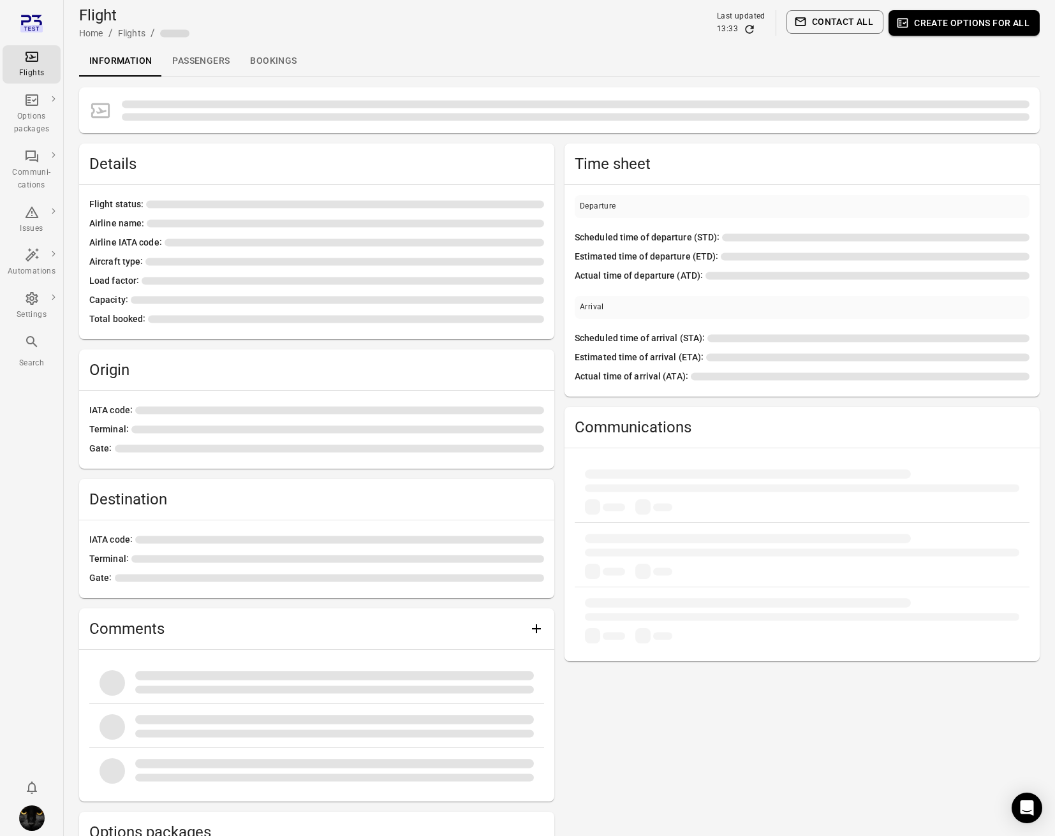
click at [208, 57] on link "Passengers" at bounding box center [201, 61] width 78 height 31
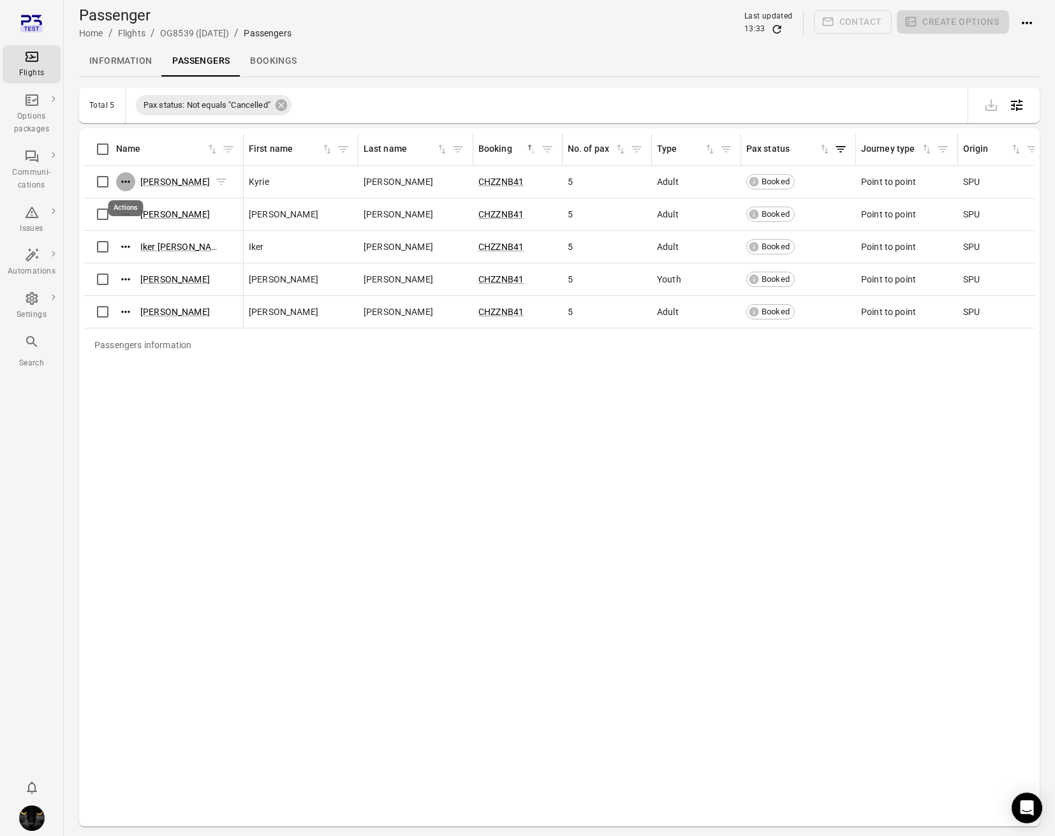
click at [128, 184] on icon "Actions" at bounding box center [125, 181] width 13 height 13
click at [124, 200] on span "Update contact information" at bounding box center [126, 202] width 112 height 13
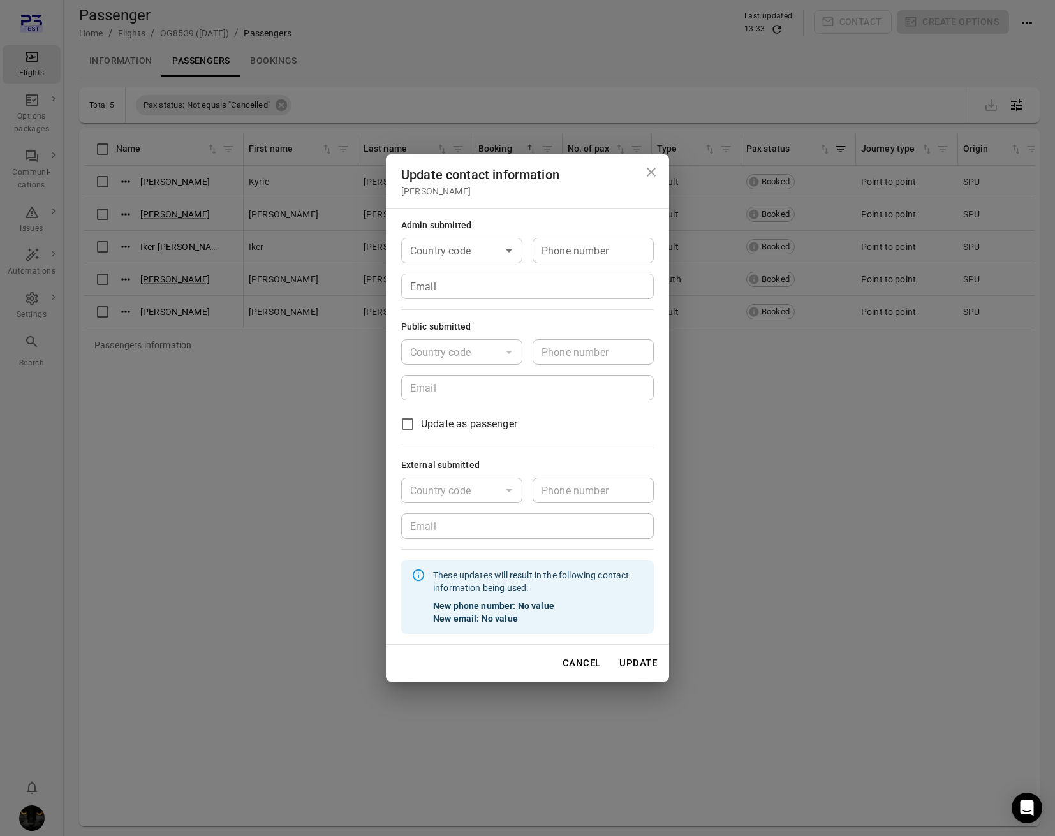
click at [483, 244] on input "Country code" at bounding box center [451, 251] width 92 height 18
click at [442, 285] on li "🇮🇸 [GEOGRAPHIC_DATA] (+354)" at bounding box center [461, 296] width 121 height 54
type input "*********"
click at [578, 237] on div "Admin submitted Country code ********* Country code Phone number Phone number E…" at bounding box center [527, 259] width 253 height 80
click at [577, 242] on div "Phone number Phone number" at bounding box center [593, 251] width 121 height 26
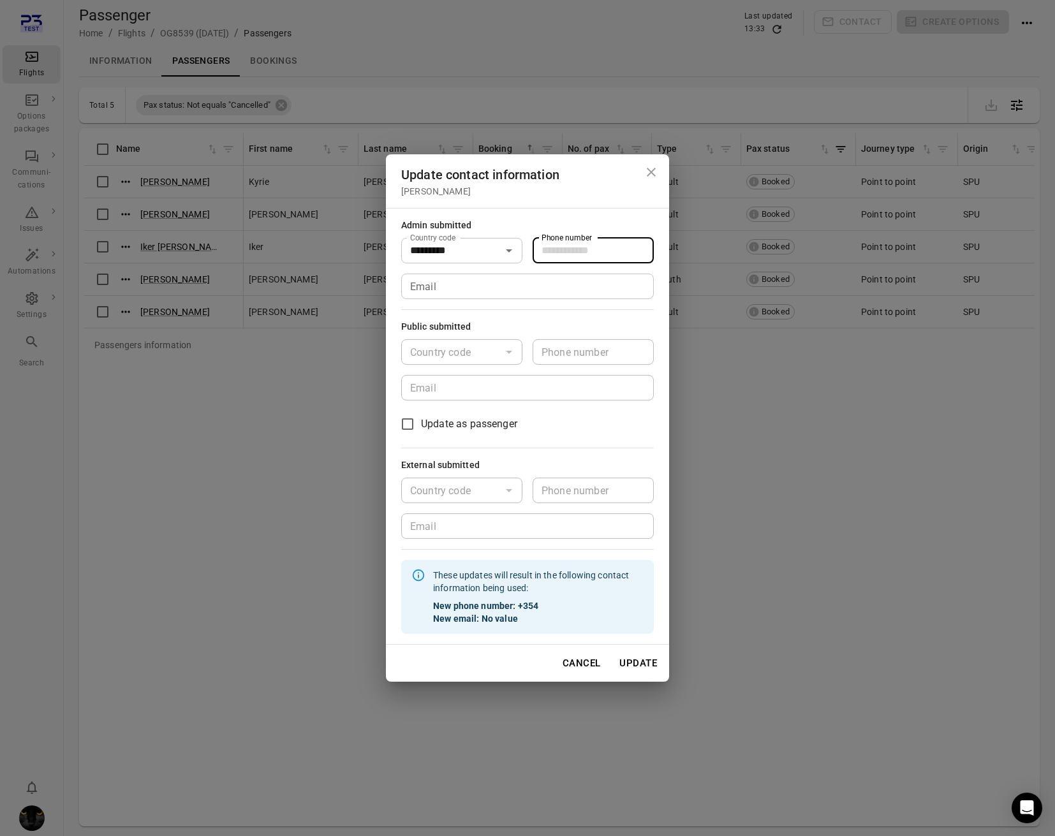
type input "*******"
click at [452, 287] on input "Email" at bounding box center [527, 287] width 253 height 26
type input "**********"
click at [665, 667] on div "Cancel Update" at bounding box center [527, 663] width 283 height 37
click at [632, 663] on button "Update" at bounding box center [638, 663] width 52 height 27
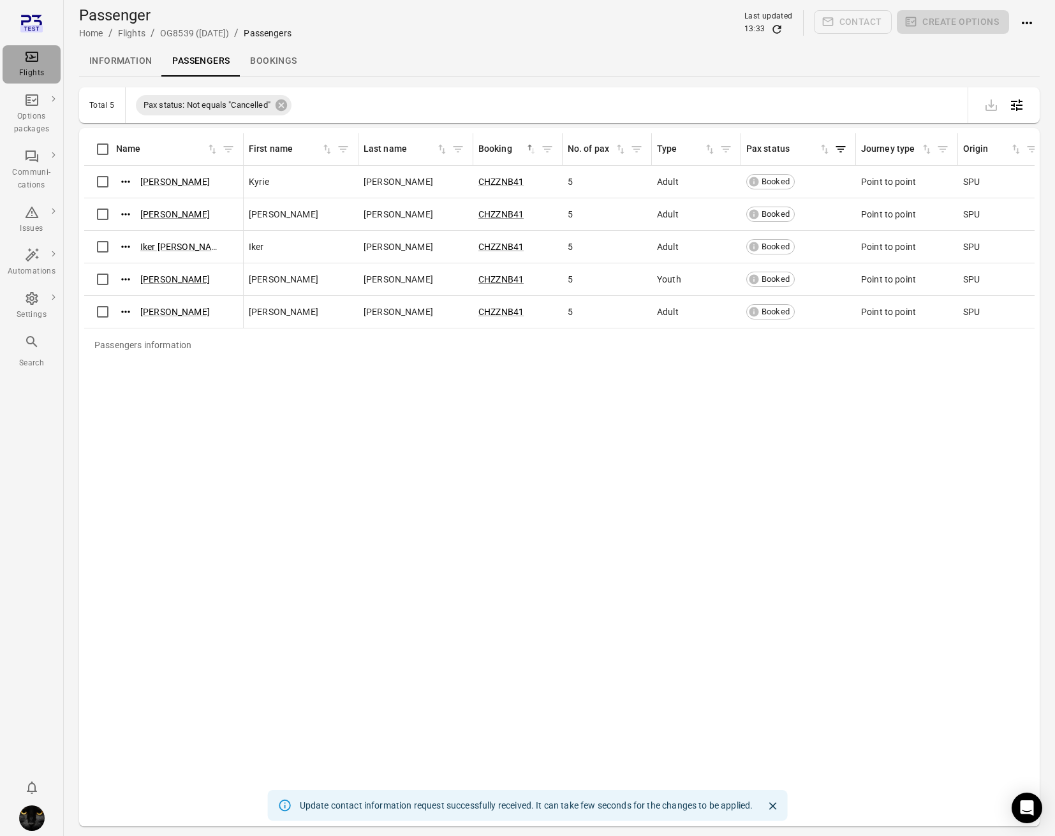
click at [31, 73] on div "Flights" at bounding box center [32, 73] width 48 height 13
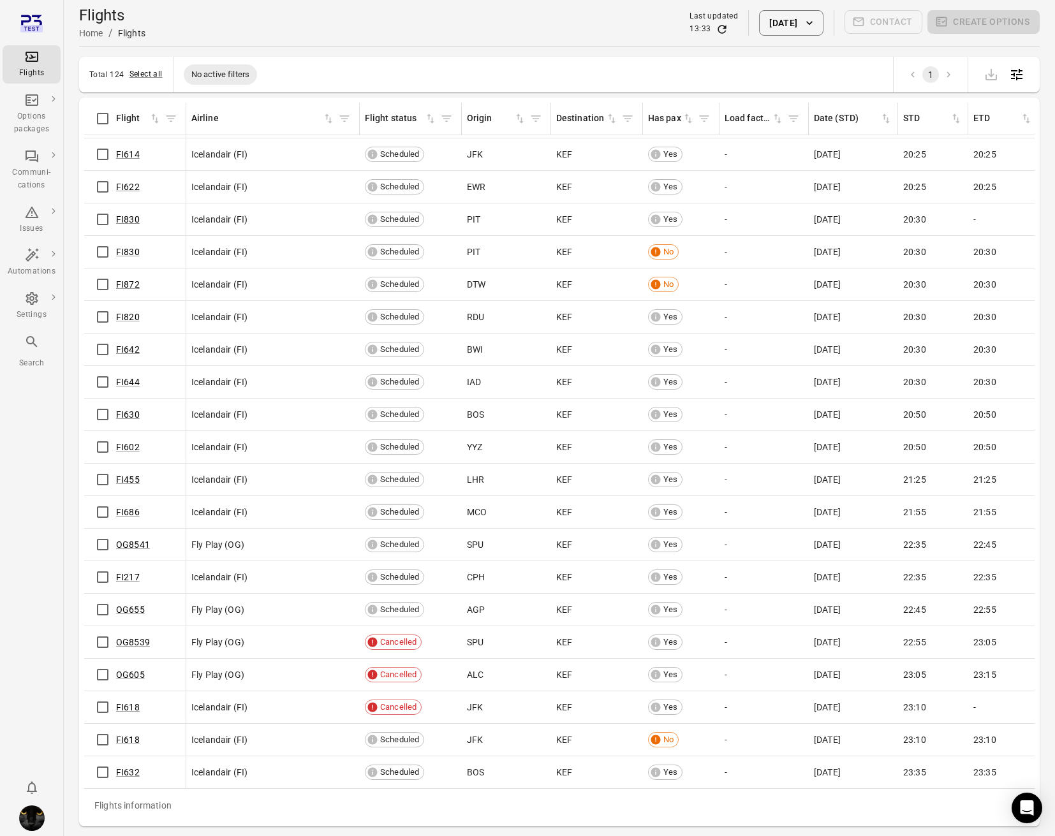
scroll to position [3315, 0]
click at [31, 218] on icon "Main navigation" at bounding box center [31, 212] width 15 height 15
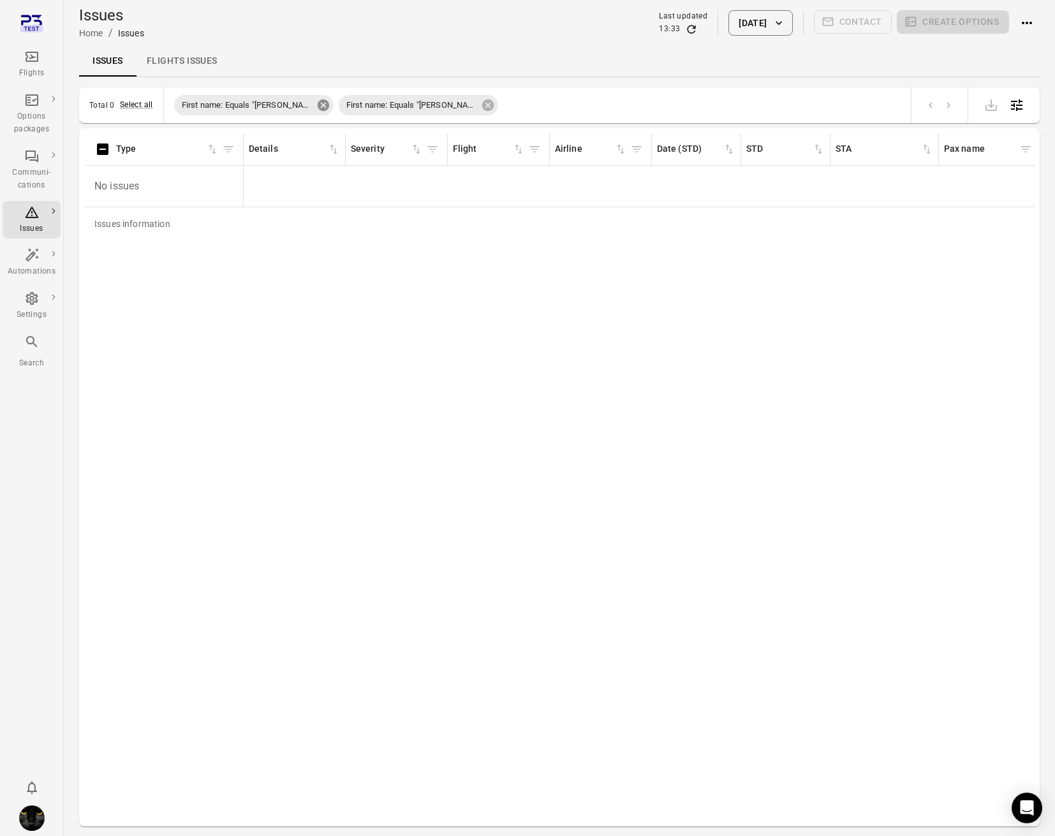
click at [318, 104] on icon at bounding box center [323, 104] width 11 height 11
click at [316, 104] on icon at bounding box center [323, 105] width 14 height 14
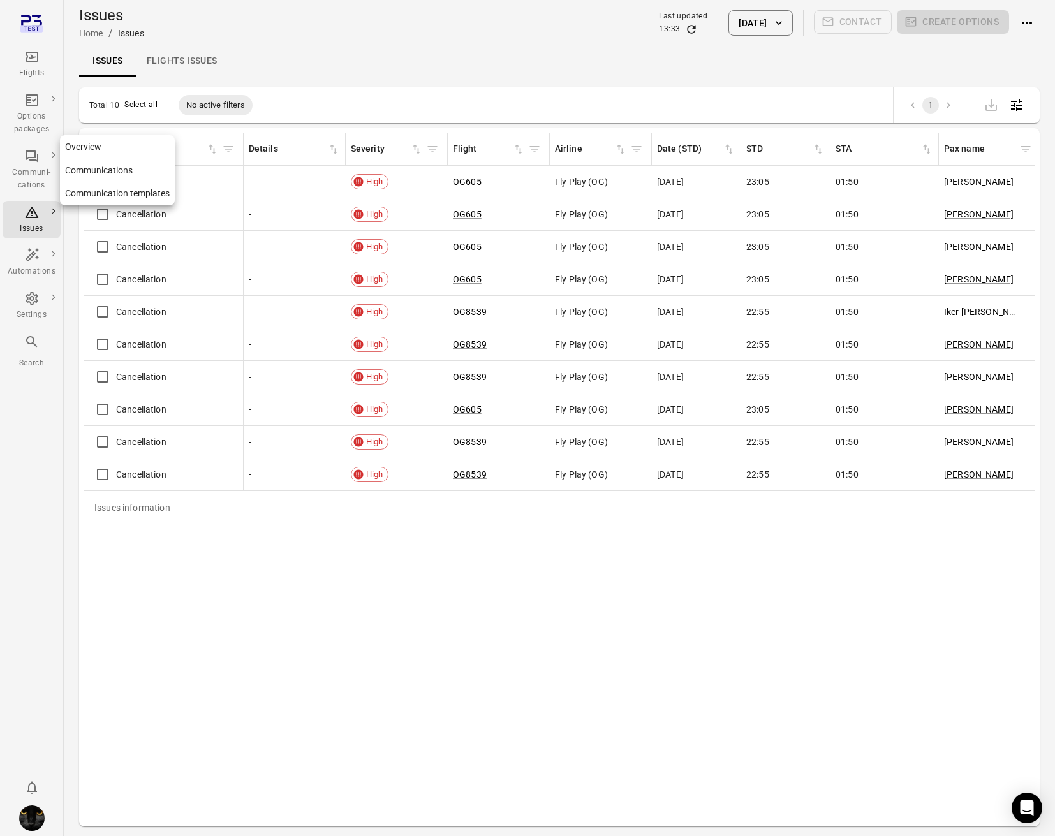
drag, startPoint x: 44, startPoint y: 169, endPoint x: 40, endPoint y: 183, distance: 14.5
click at [44, 169] on div "Communi-cations" at bounding box center [32, 179] width 48 height 26
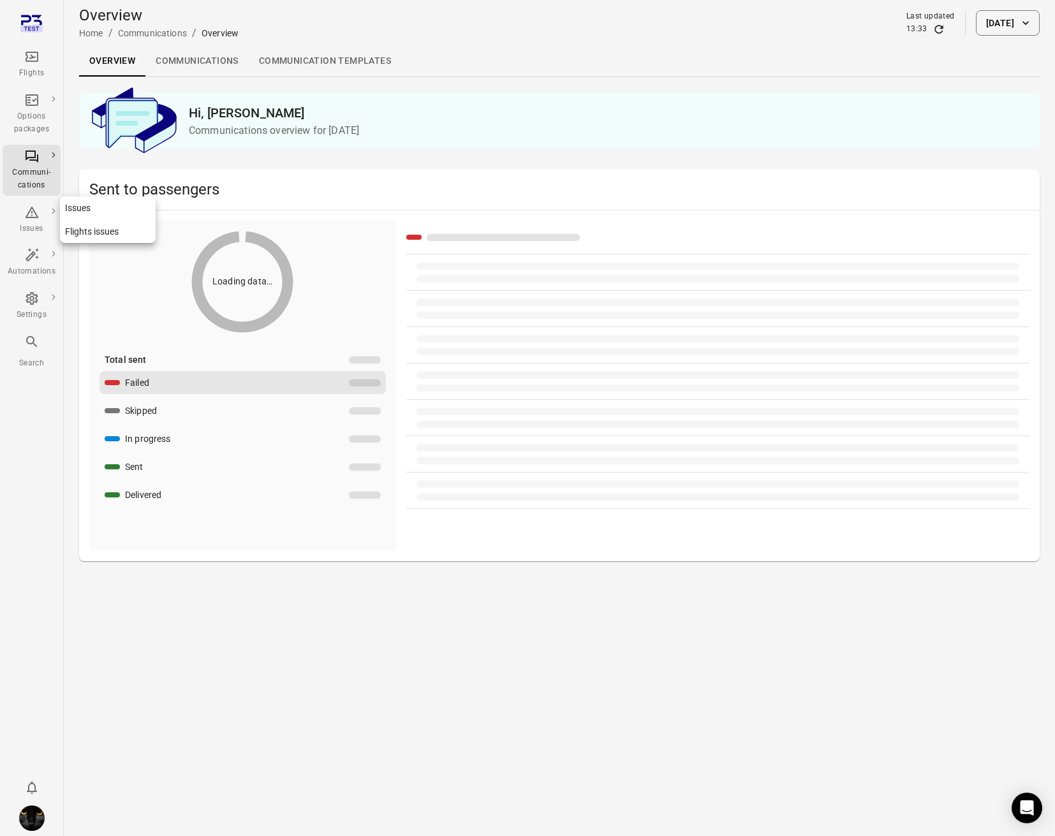
click at [43, 216] on div "Issues" at bounding box center [32, 220] width 48 height 31
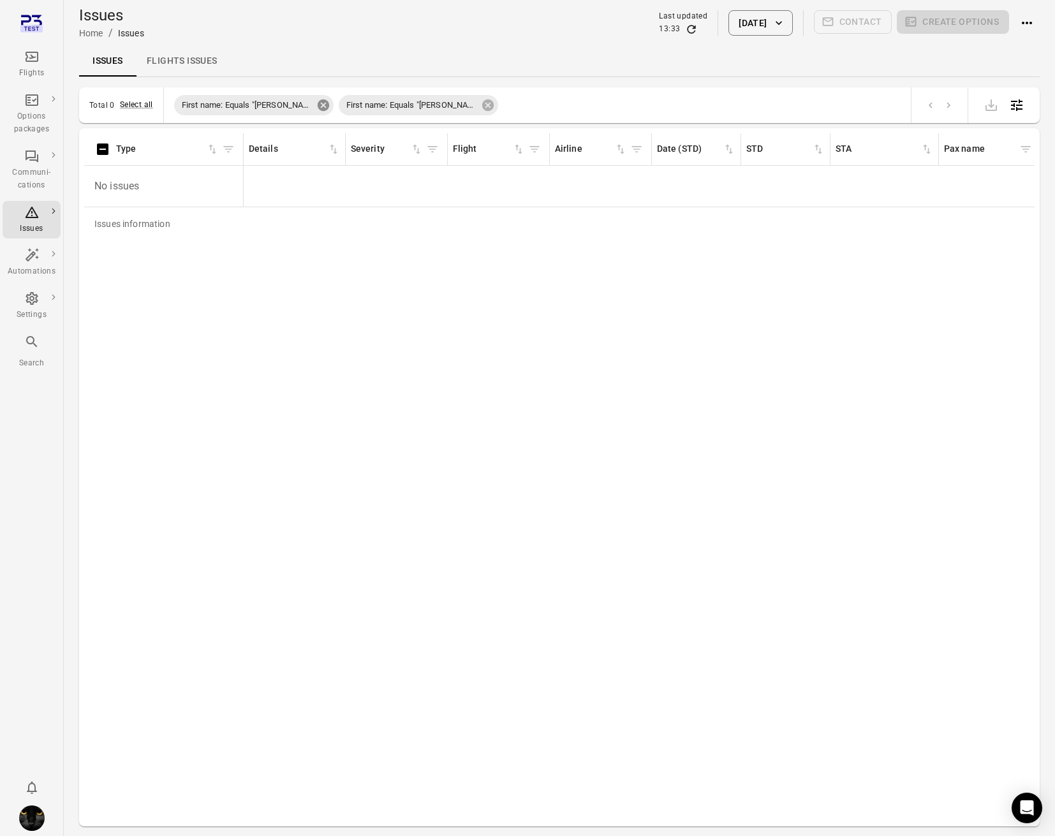
click at [318, 106] on icon at bounding box center [323, 104] width 11 height 11
click at [318, 105] on icon at bounding box center [323, 104] width 11 height 11
click at [318, 107] on icon at bounding box center [323, 104] width 11 height 11
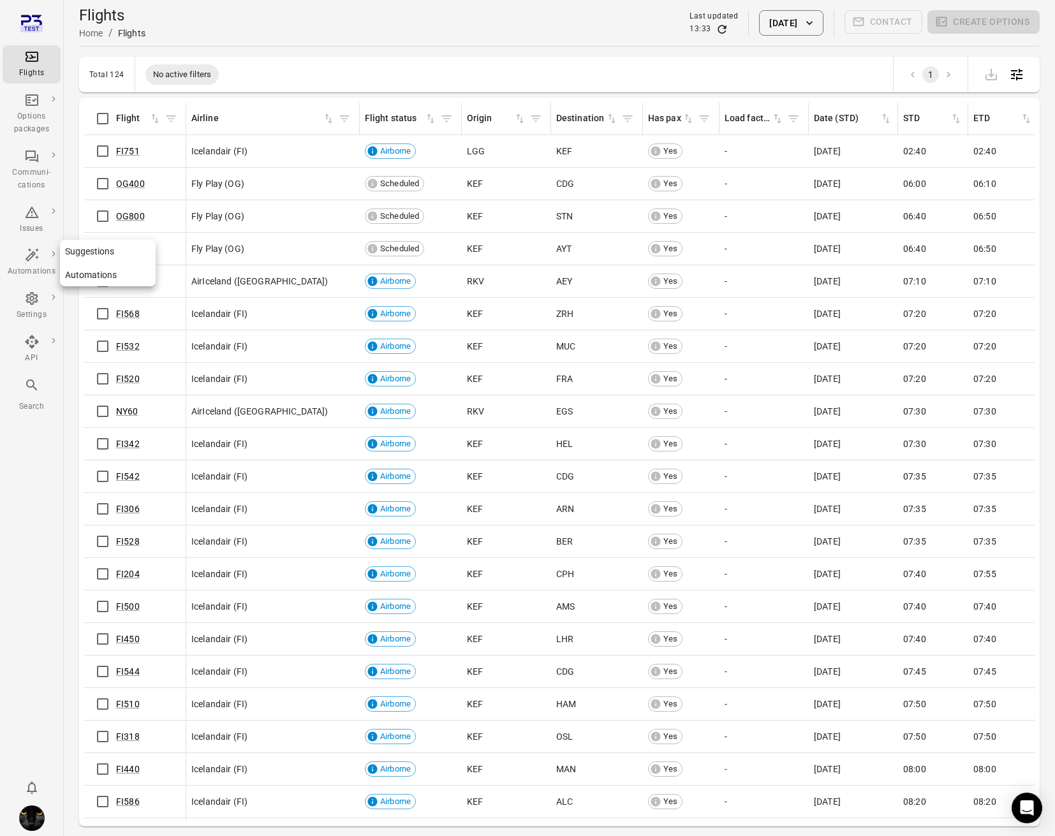
drag, startPoint x: 27, startPoint y: 266, endPoint x: 28, endPoint y: 219, distance: 47.2
click at [27, 263] on div "Automations" at bounding box center [32, 262] width 48 height 31
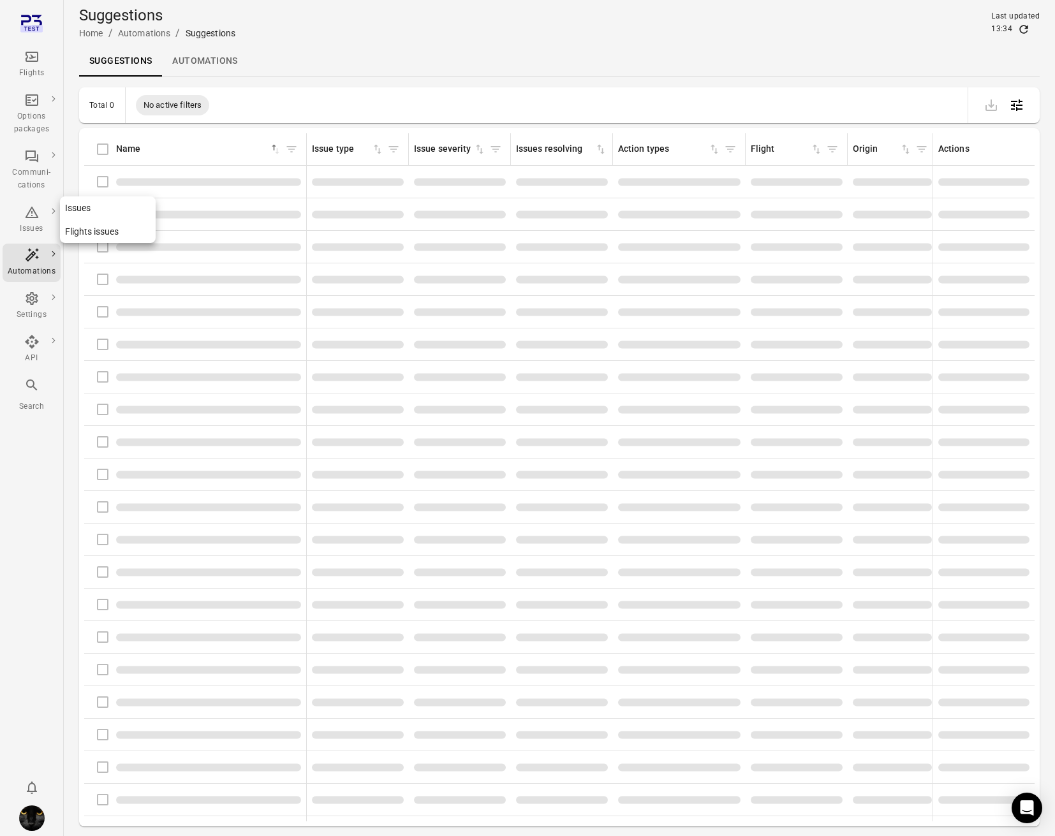
click at [28, 209] on icon "Main navigation" at bounding box center [31, 212] width 15 height 15
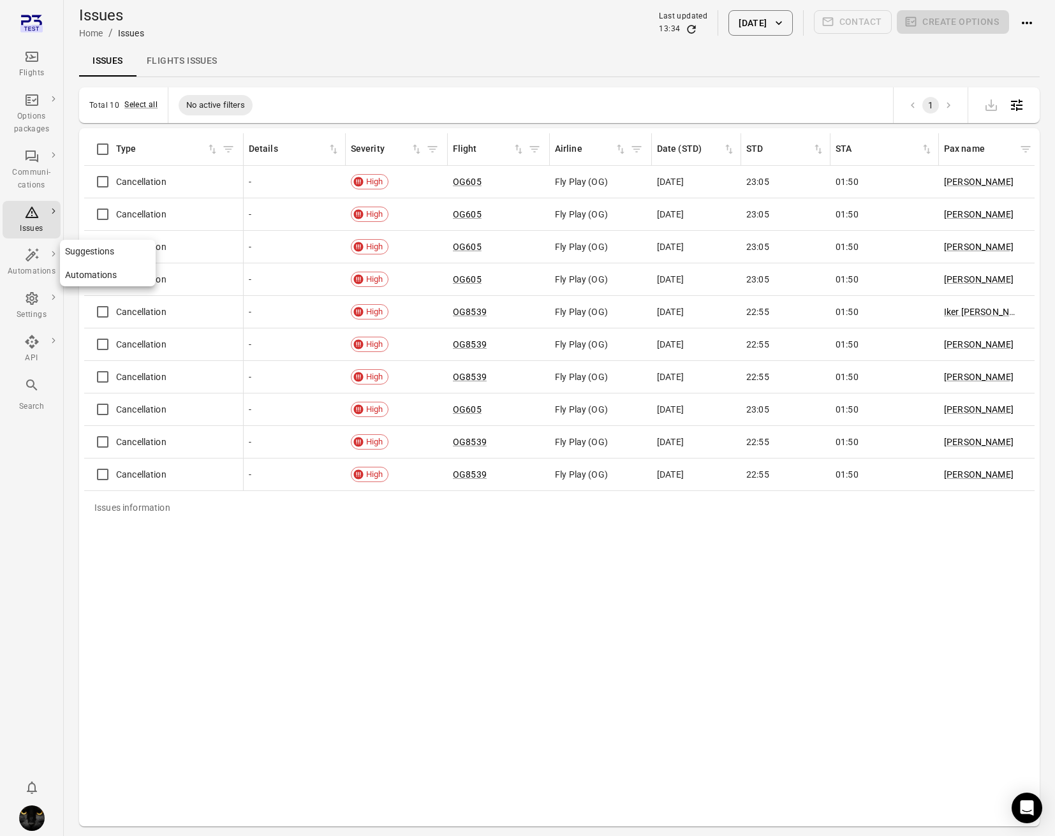
click at [30, 260] on icon "Main navigation" at bounding box center [31, 254] width 15 height 15
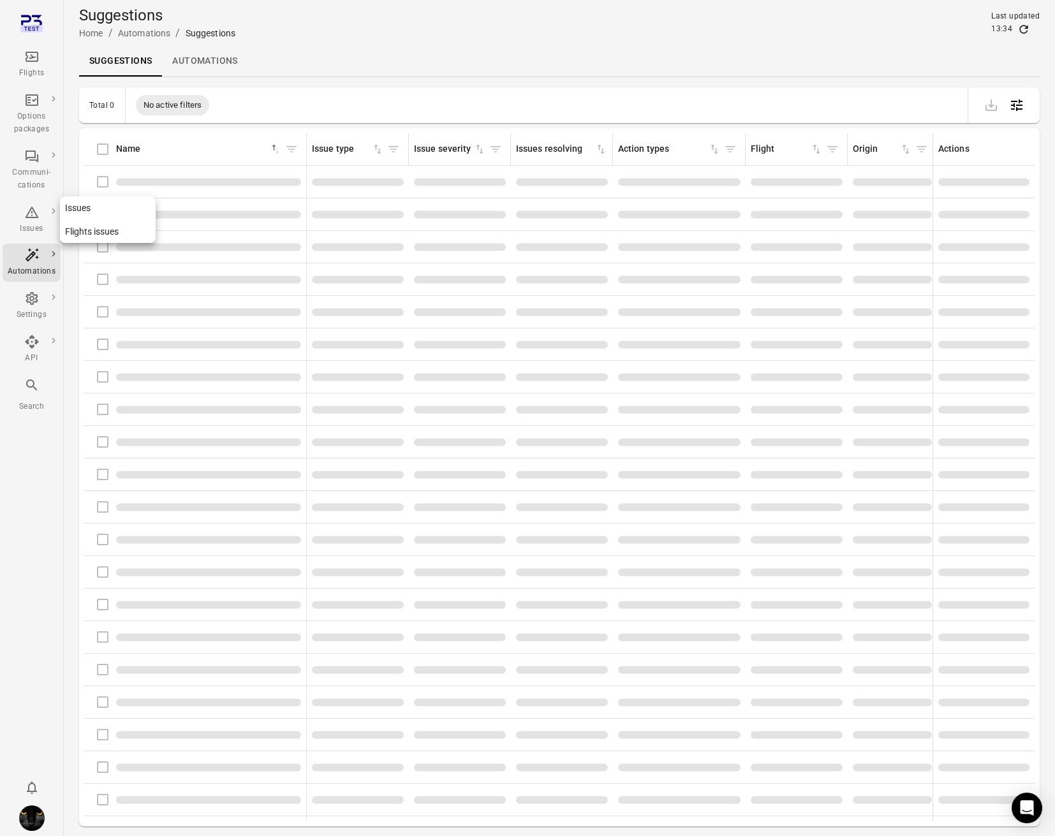
click at [33, 217] on icon "Main navigation" at bounding box center [31, 212] width 15 height 15
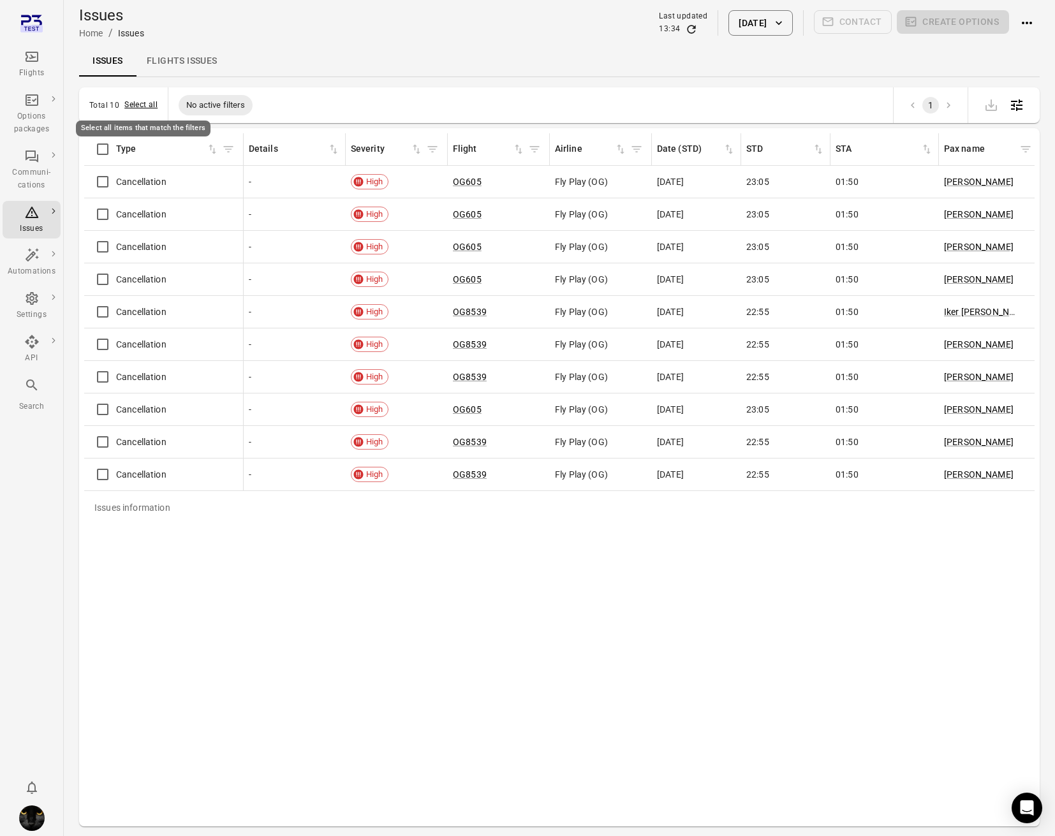
click at [151, 108] on button "Select all" at bounding box center [140, 105] width 33 height 13
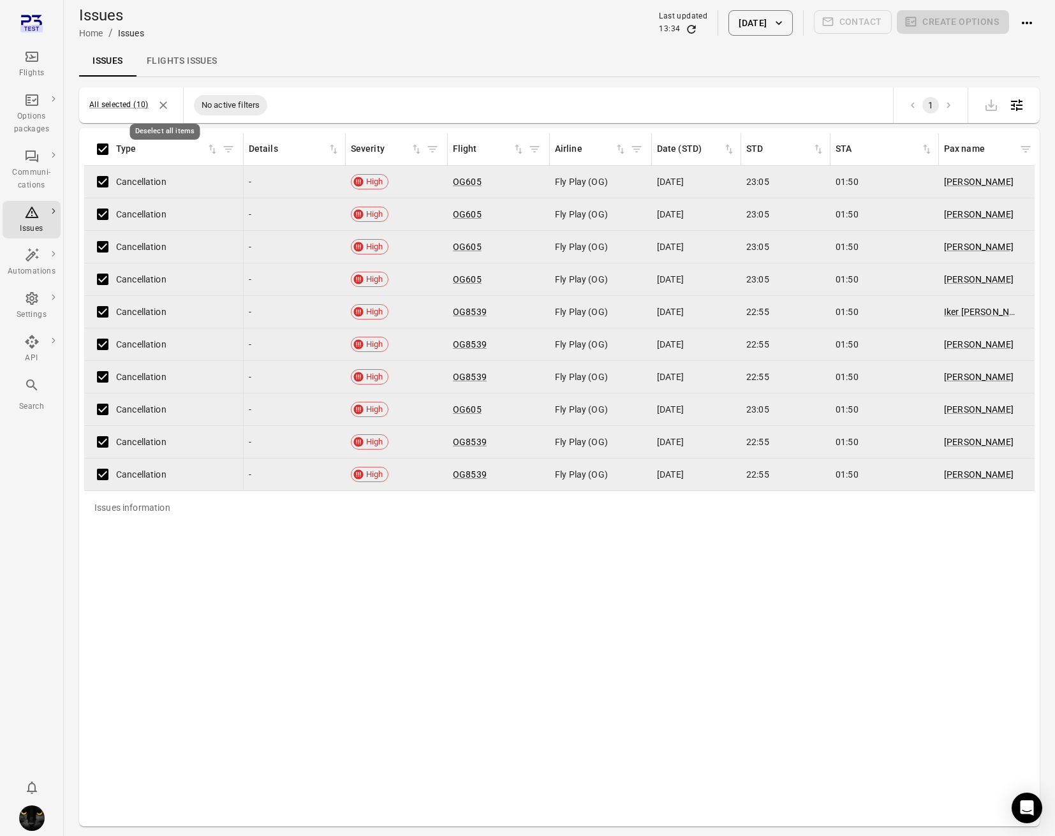
drag, startPoint x: 161, startPoint y: 105, endPoint x: 283, endPoint y: 73, distance: 126.4
click at [161, 105] on icon "Deselect all items" at bounding box center [163, 105] width 13 height 13
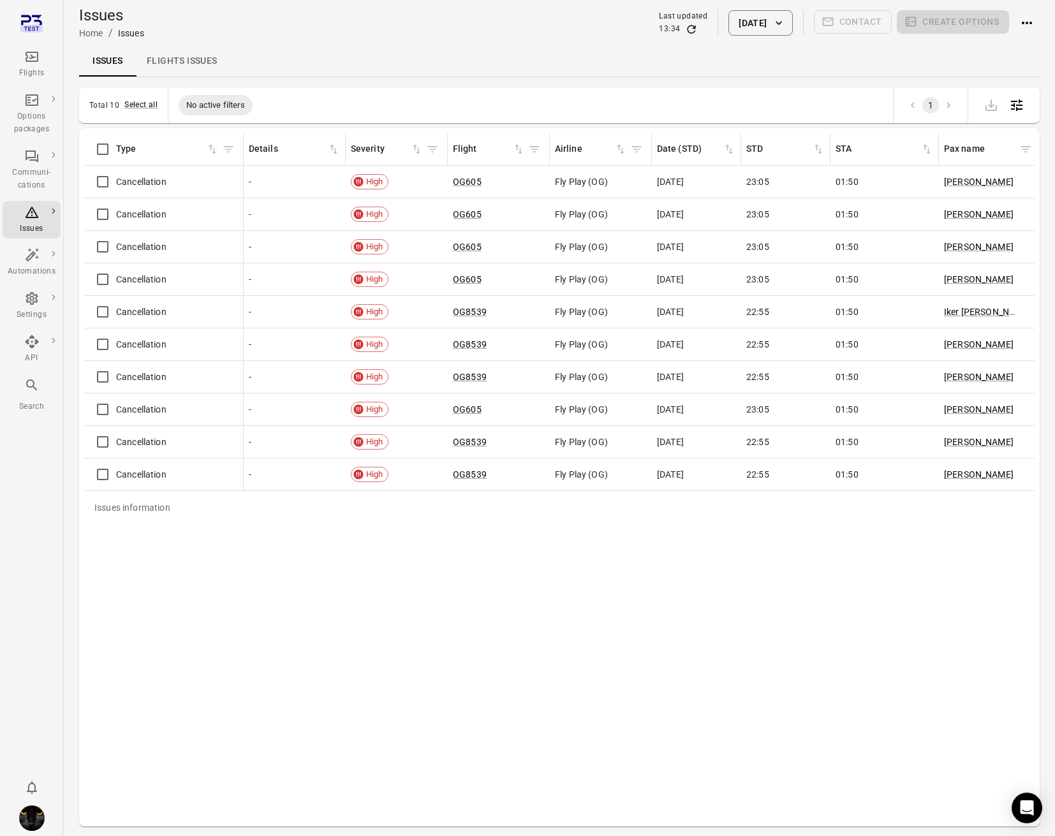
click at [320, 64] on div "Issues Flights issues" at bounding box center [559, 61] width 961 height 31
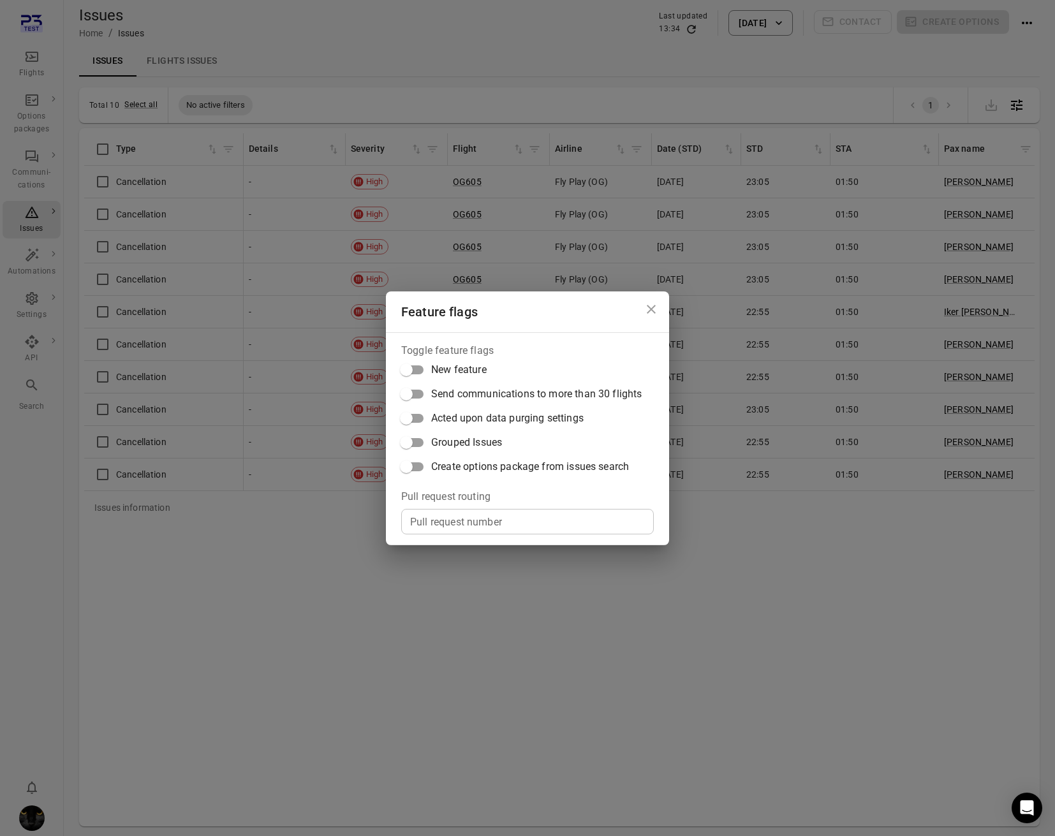
click at [534, 473] on span "Create options package from issues search" at bounding box center [530, 466] width 198 height 15
drag, startPoint x: 440, startPoint y: 85, endPoint x: 314, endPoint y: 103, distance: 127.6
click at [439, 86] on div "Feature flags Toggle feature flags New feature Send communications to more than…" at bounding box center [527, 418] width 1055 height 836
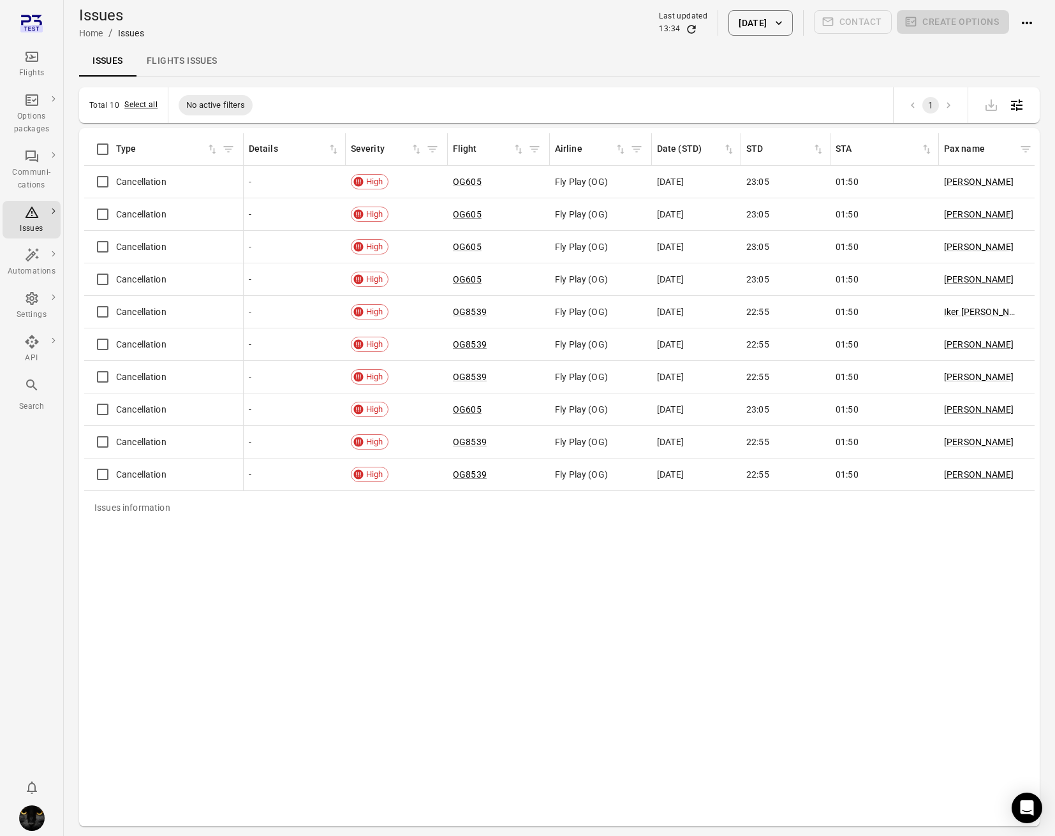
click at [139, 108] on button "Select all" at bounding box center [140, 105] width 33 height 13
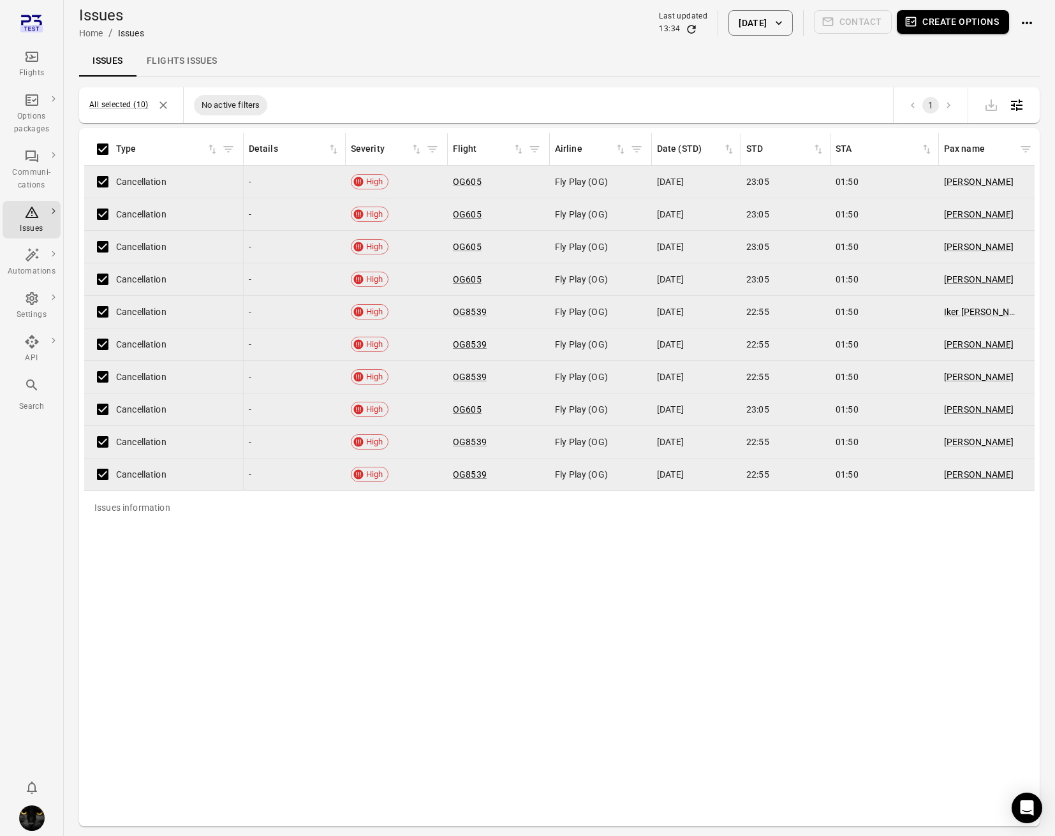
click at [950, 20] on button "Create options" at bounding box center [953, 22] width 112 height 24
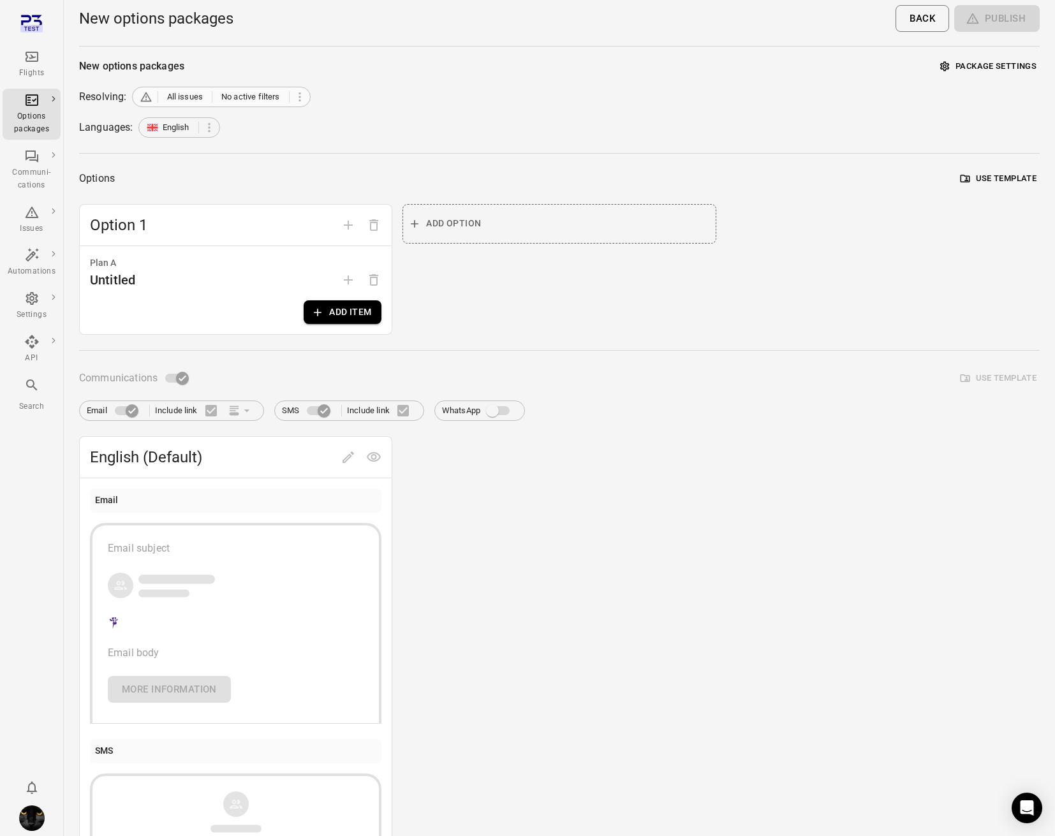
click at [188, 99] on span "All issues" at bounding box center [185, 97] width 36 height 13
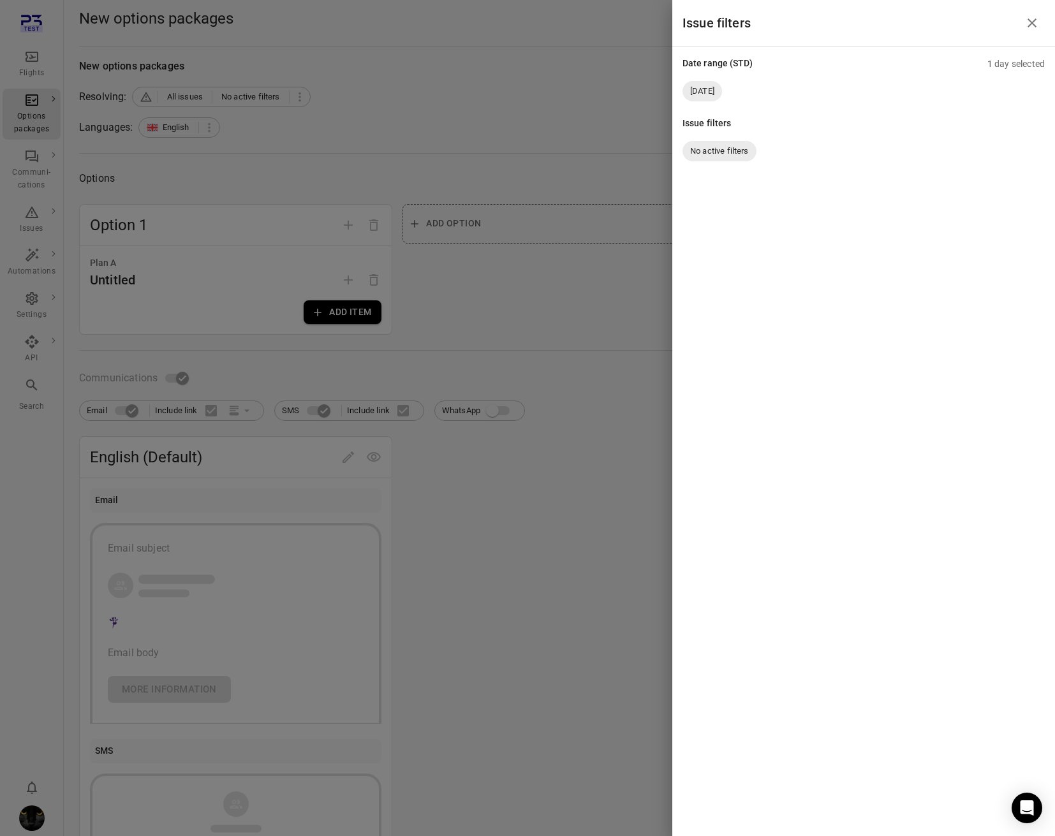
click at [571, 85] on div at bounding box center [527, 418] width 1055 height 836
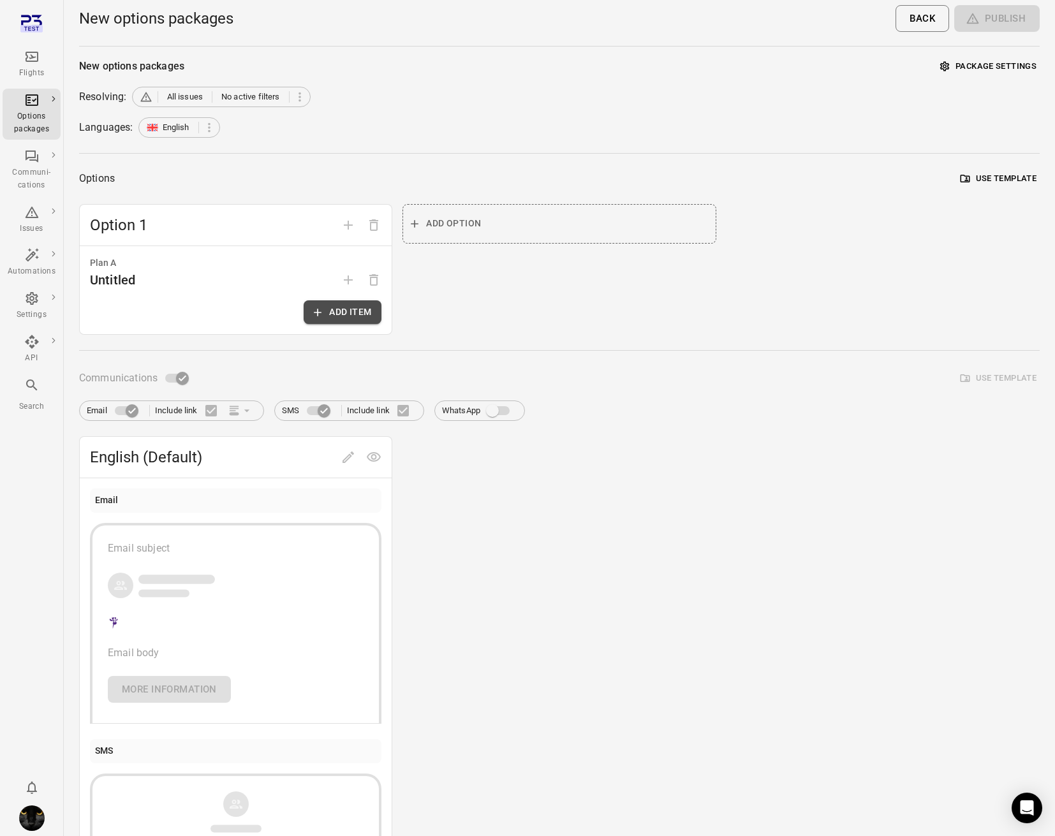
click at [330, 318] on button "Add item" at bounding box center [343, 312] width 78 height 24
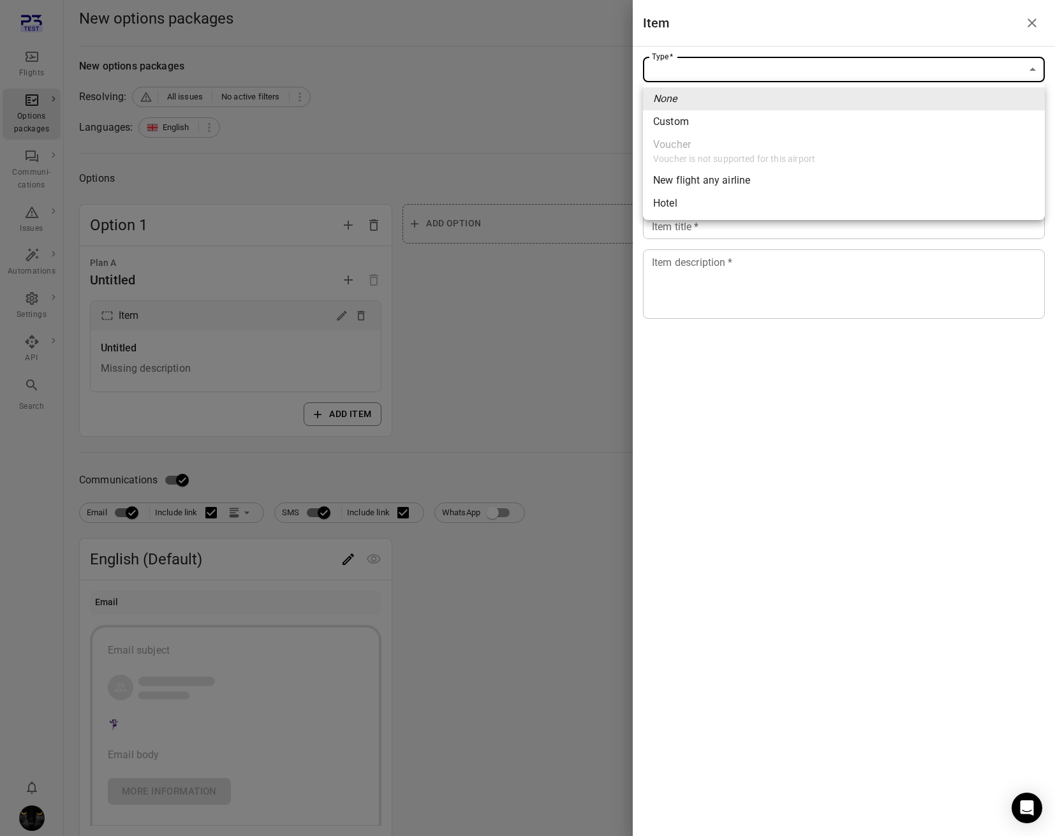
drag, startPoint x: 799, startPoint y: 77, endPoint x: 789, endPoint y: 89, distance: 15.4
click at [799, 77] on body "Flights Options packages Communi-cations Issues Automations Settings API Search…" at bounding box center [527, 545] width 1055 height 1091
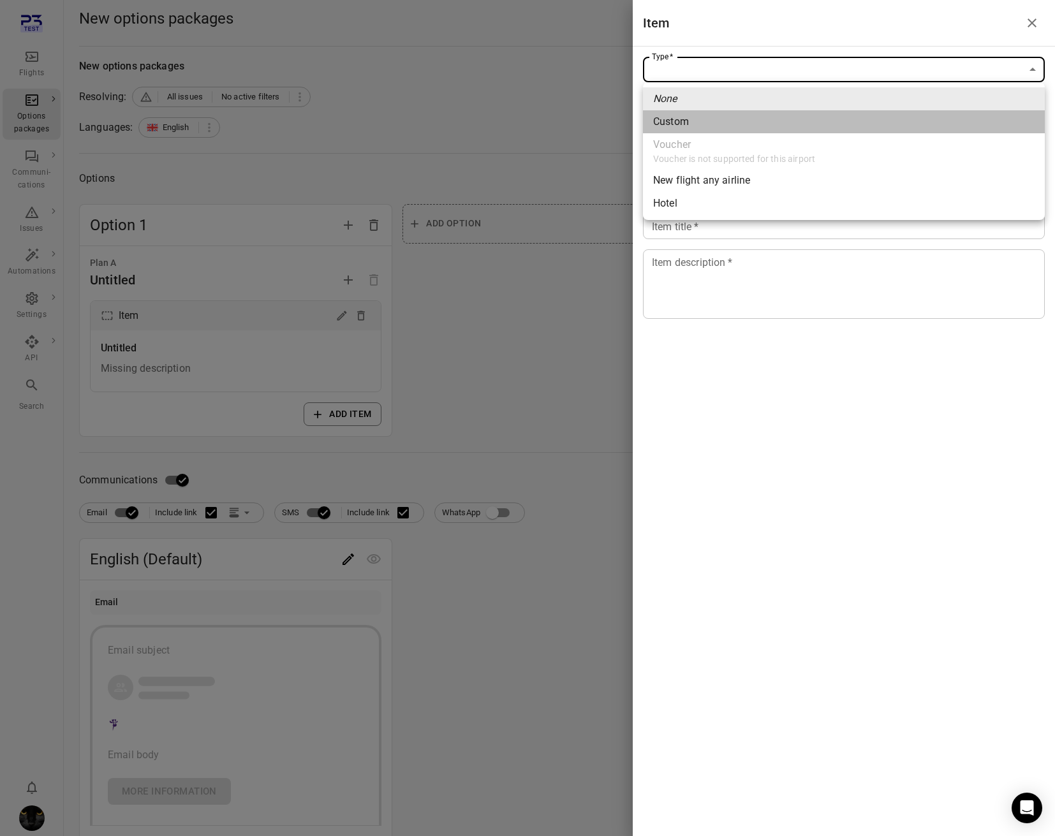
drag, startPoint x: 676, startPoint y: 115, endPoint x: 685, endPoint y: 186, distance: 71.4
click at [676, 115] on div "Custom" at bounding box center [671, 121] width 36 height 15
type input "******"
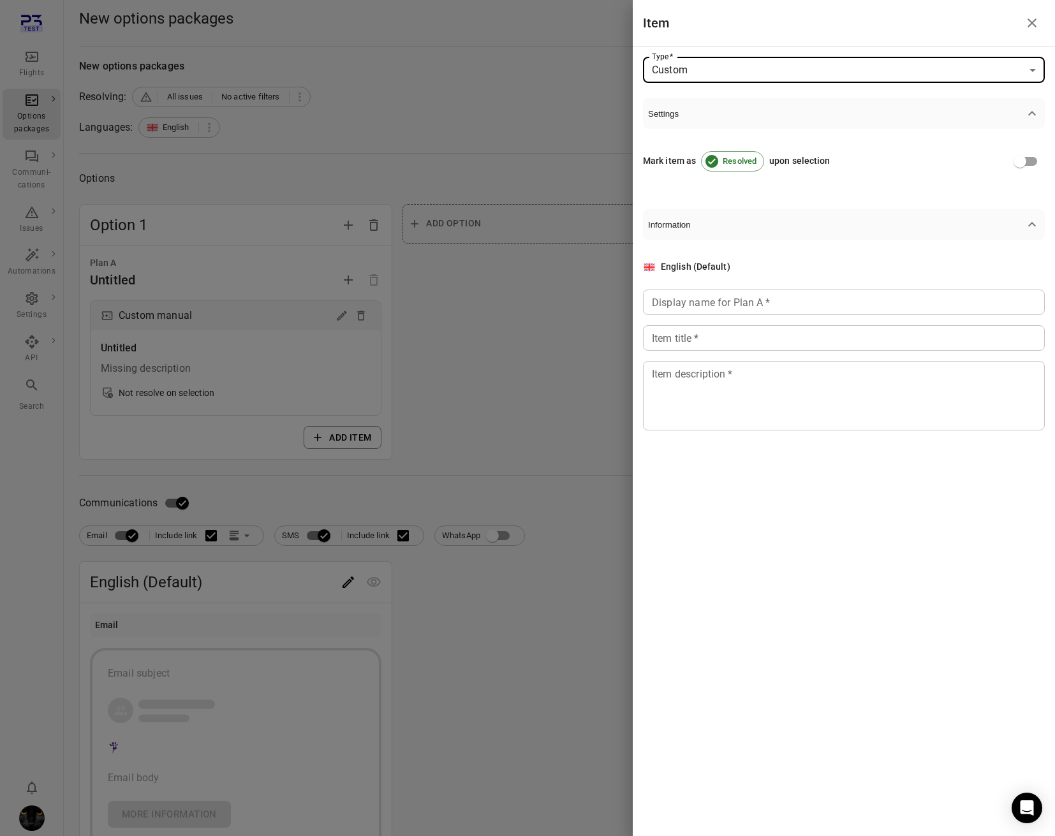
click at [701, 306] on input "Display name for Plan A   *" at bounding box center [844, 303] width 402 height 26
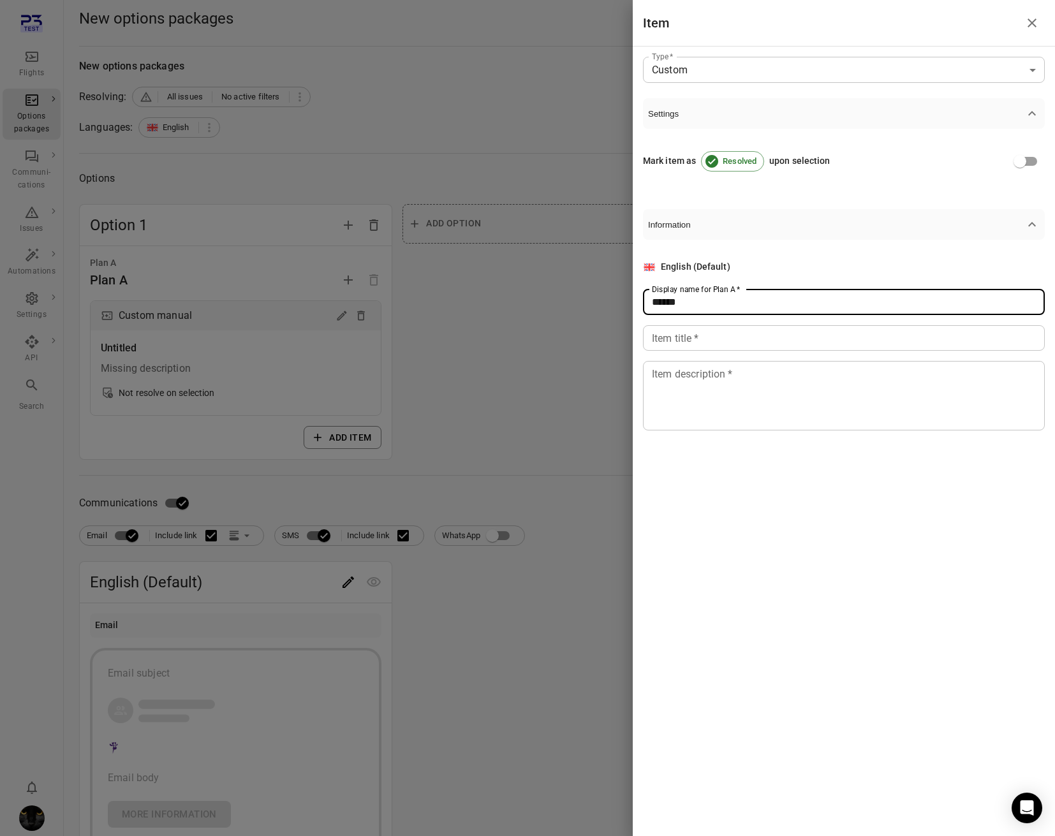
type input "******"
click at [705, 347] on input "Item title   *" at bounding box center [844, 338] width 402 height 26
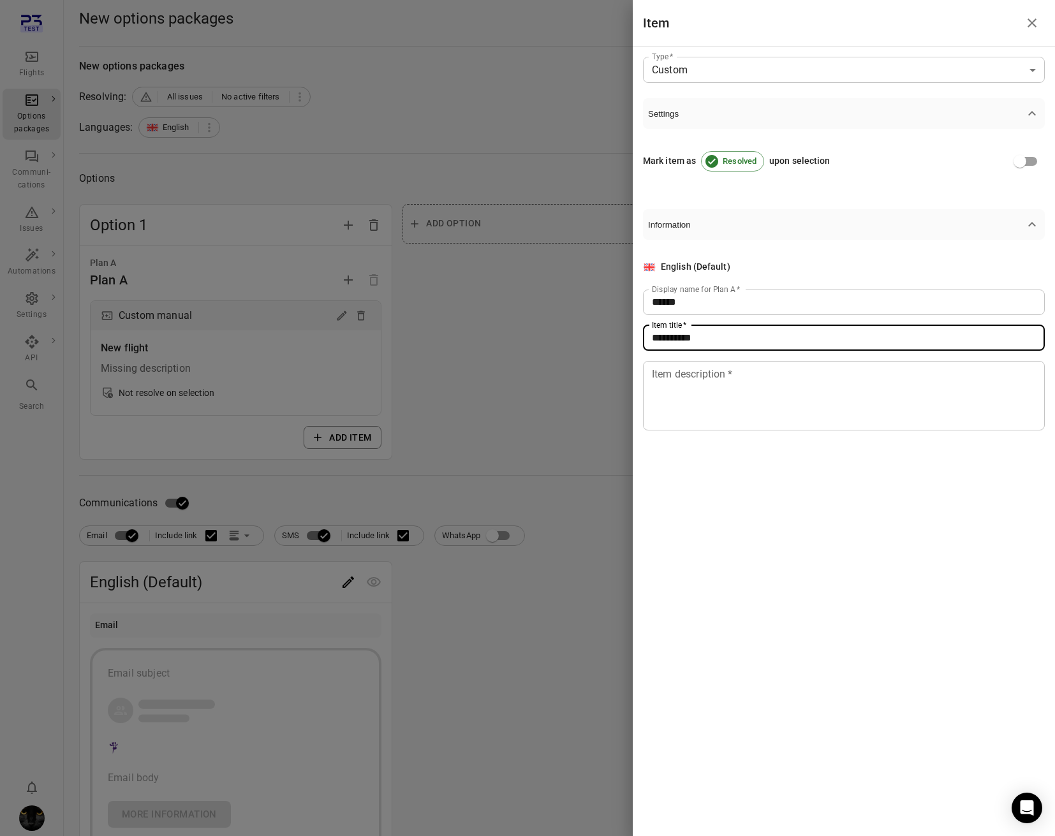
type input "**********"
click at [716, 410] on textarea "Item description   *" at bounding box center [844, 395] width 384 height 59
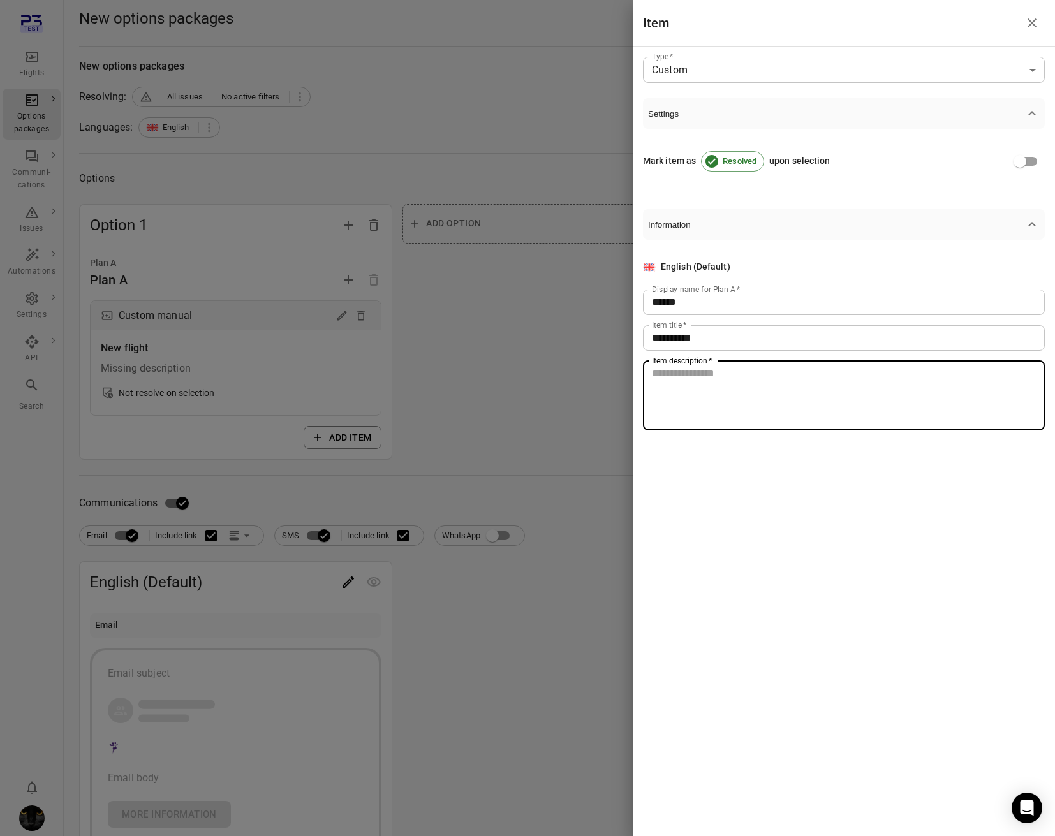
type textarea "*"
click at [719, 327] on input "**********" at bounding box center [844, 338] width 402 height 26
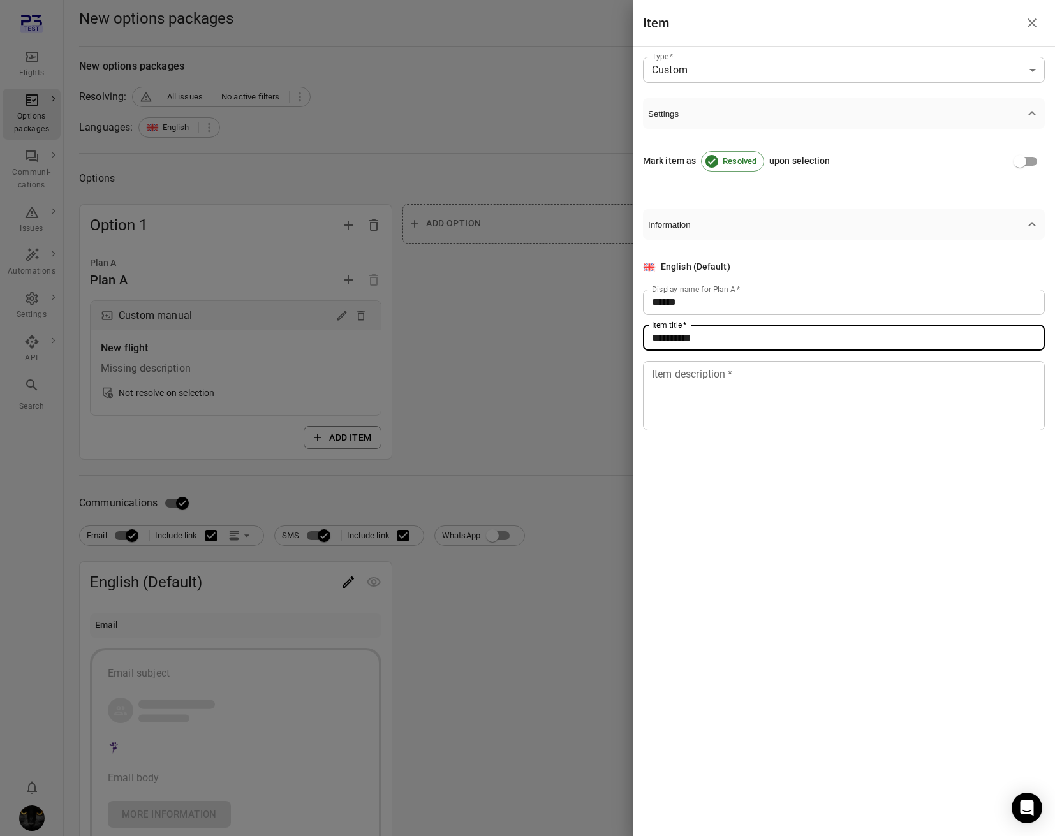
click at [718, 344] on input "**********" at bounding box center [844, 338] width 402 height 26
type input "******"
click at [713, 392] on textarea "Item description   *" at bounding box center [844, 395] width 384 height 59
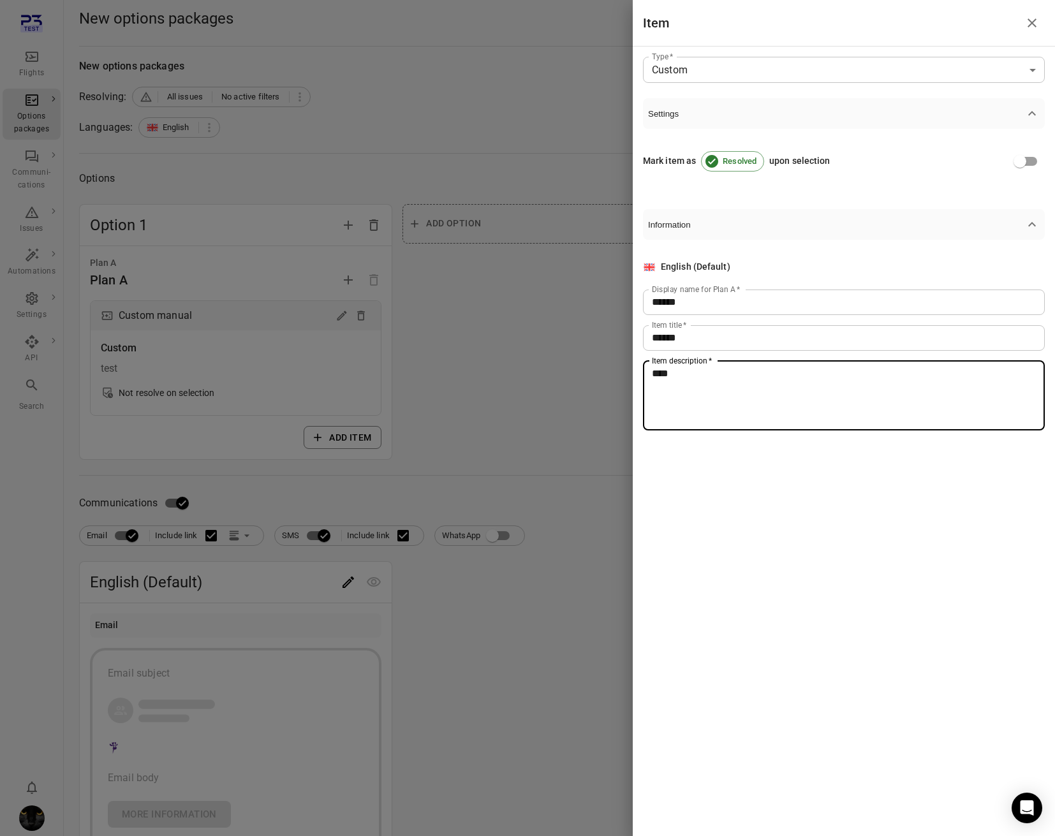
type textarea "****"
click at [559, 406] on div at bounding box center [527, 418] width 1055 height 836
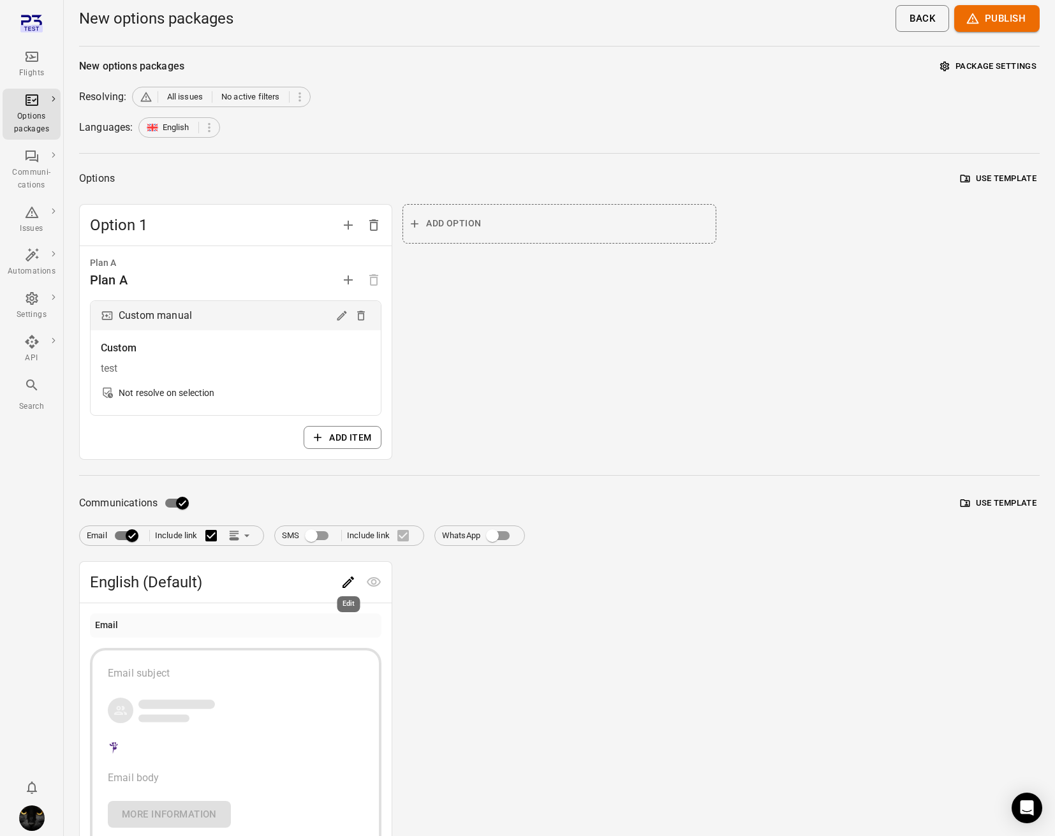
click at [352, 587] on div "Edit" at bounding box center [349, 600] width 26 height 26
click at [348, 580] on icon "Edit" at bounding box center [347, 582] width 11 height 11
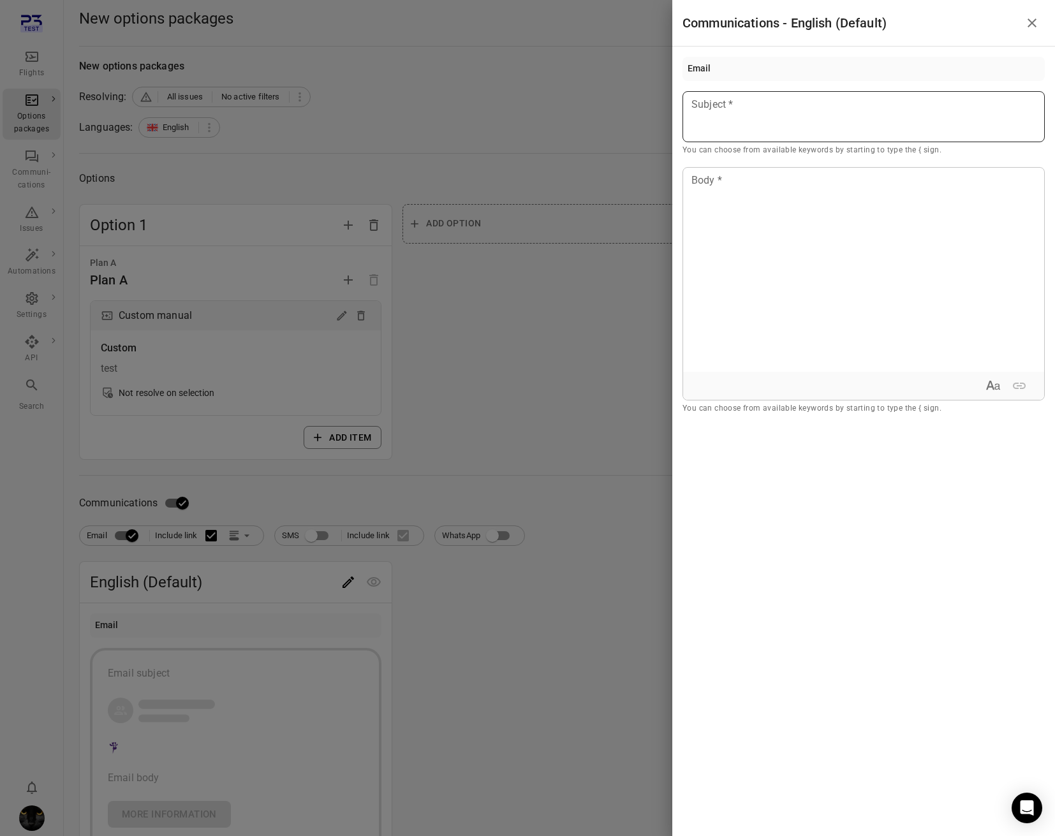
click at [746, 125] on div at bounding box center [863, 116] width 362 height 51
click at [743, 141] on div "Passenger first name" at bounding box center [764, 140] width 108 height 13
click at [727, 215] on div at bounding box center [863, 270] width 361 height 204
click at [998, 94] on div "**********" at bounding box center [863, 116] width 362 height 51
click at [978, 114] on div "**********" at bounding box center [863, 116] width 362 height 51
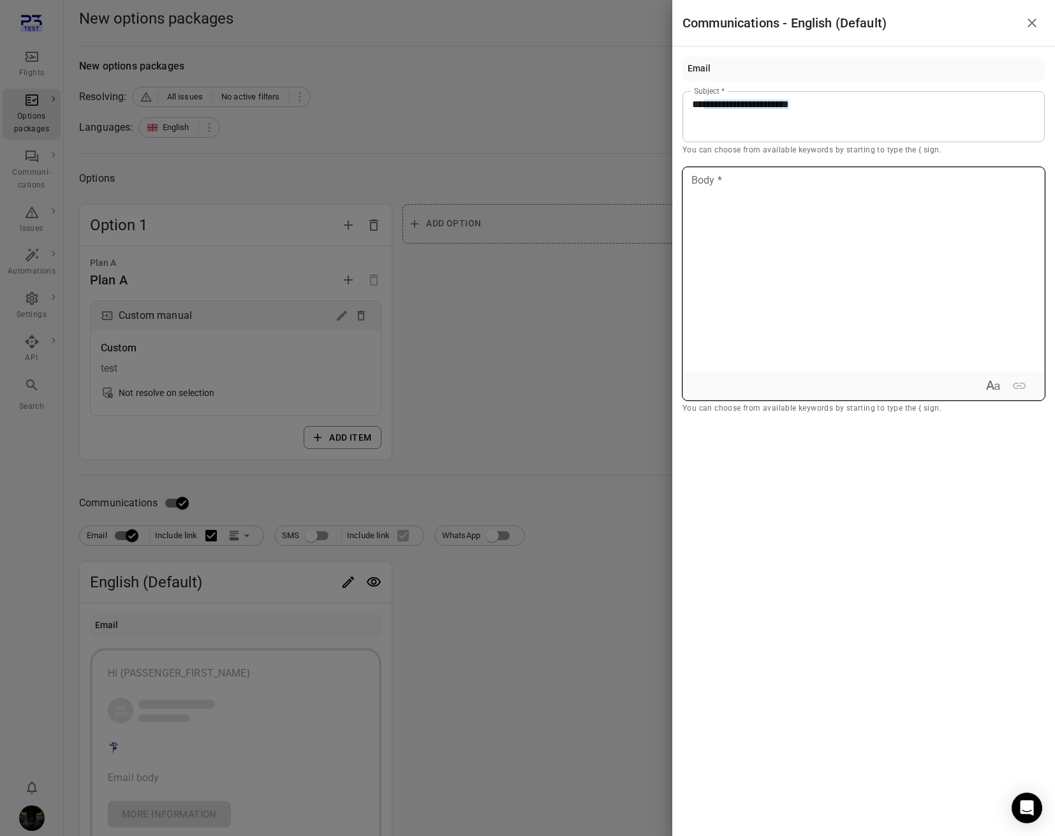
click at [877, 233] on div at bounding box center [863, 270] width 361 height 204
click at [631, 297] on div at bounding box center [527, 418] width 1055 height 836
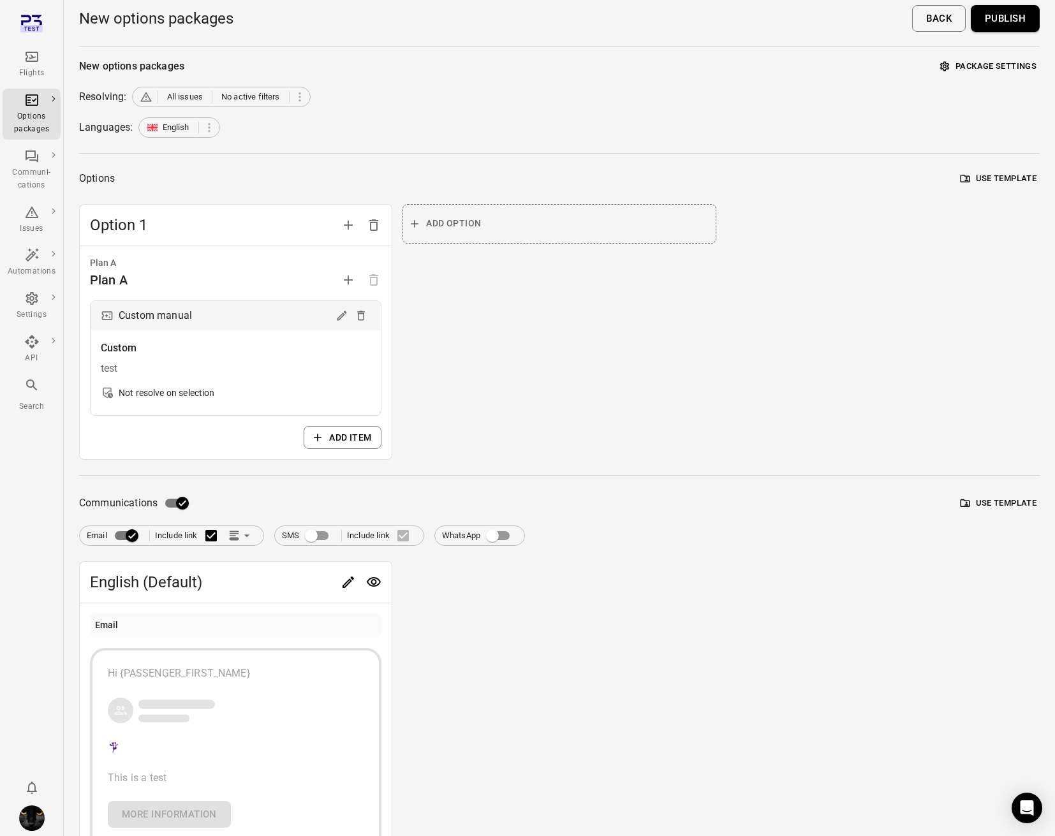
click at [1022, 17] on button "Publish" at bounding box center [1005, 18] width 69 height 27
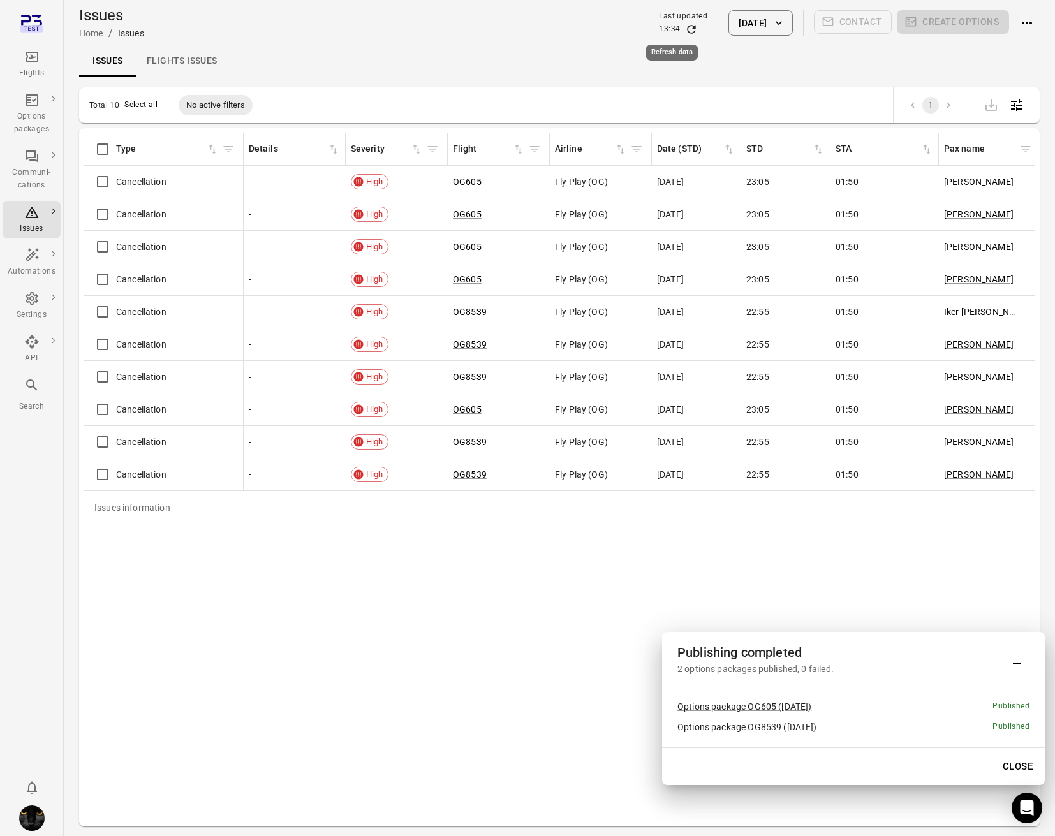
click at [685, 29] on icon "Refresh data" at bounding box center [691, 29] width 13 height 13
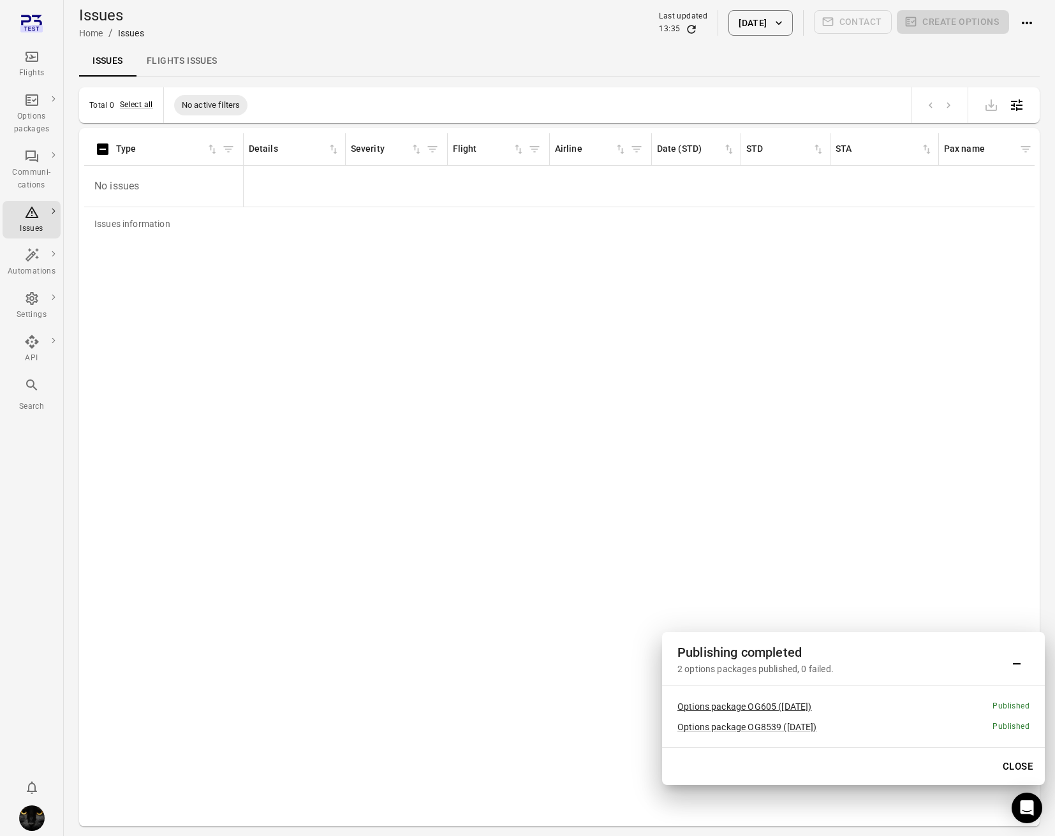
click at [746, 709] on link "Options package OG605 (7 Oct)" at bounding box center [744, 707] width 135 height 10
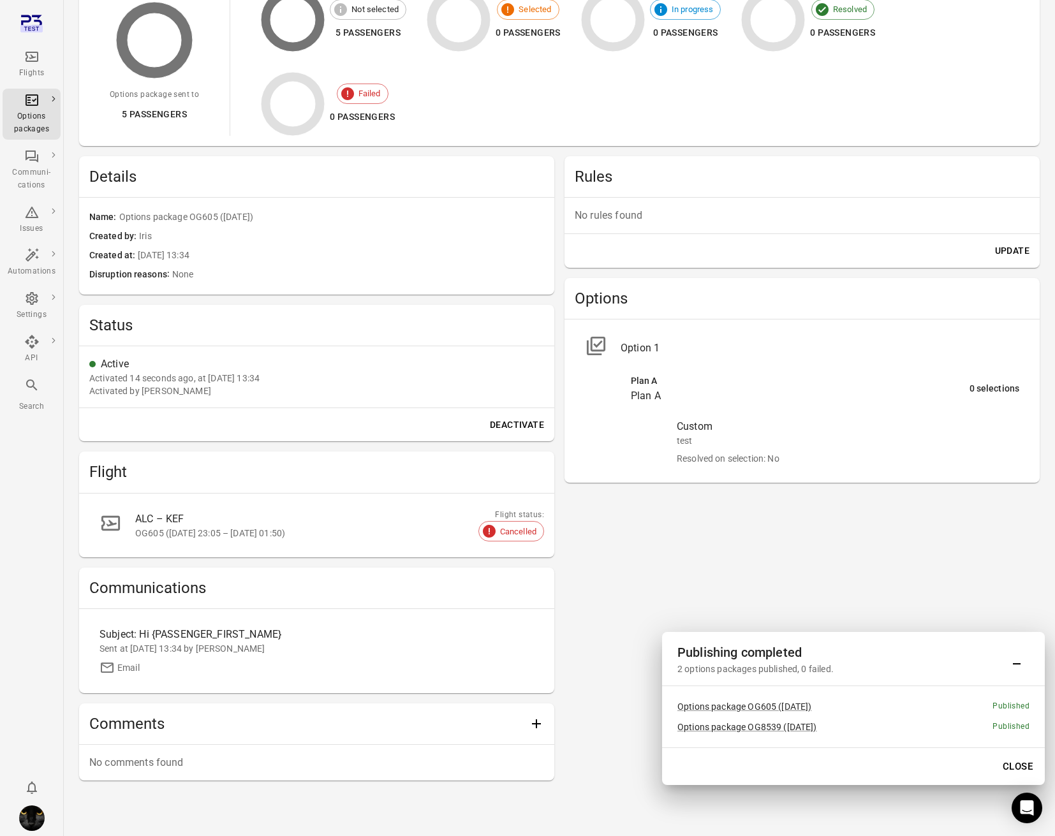
scroll to position [184, 0]
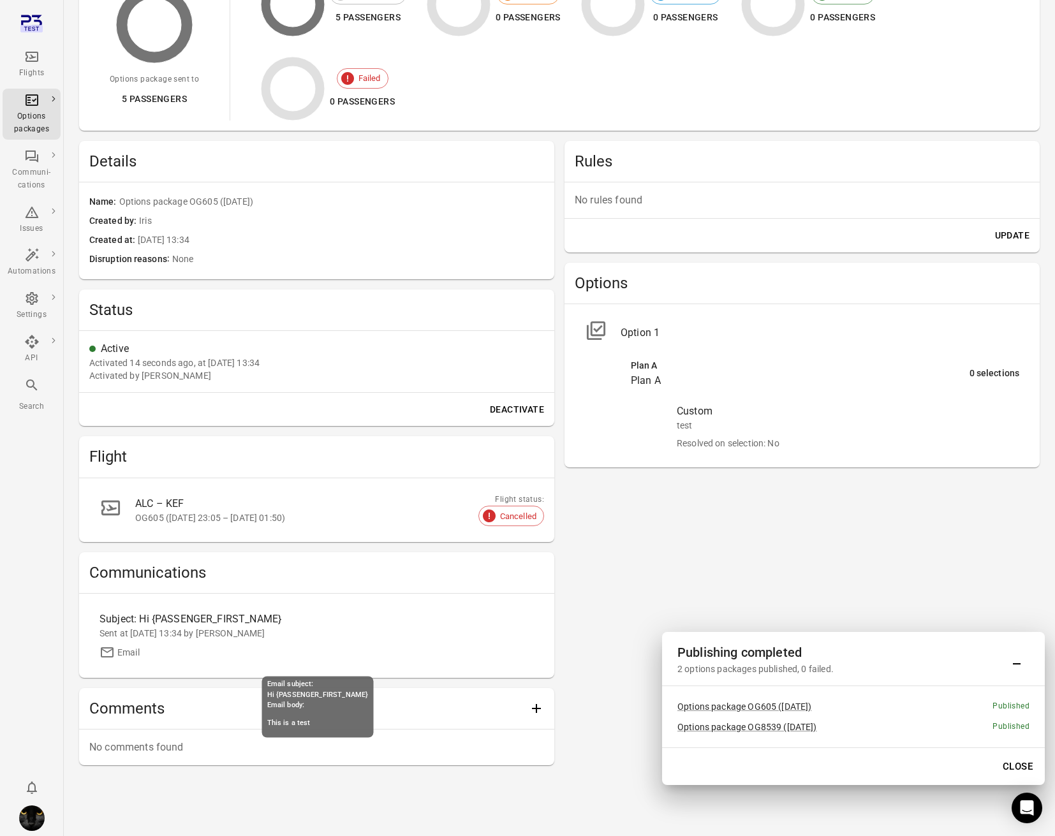
click at [184, 631] on div "Sent at 7 Oct 2025 13:34 by Iris" at bounding box center [316, 633] width 434 height 13
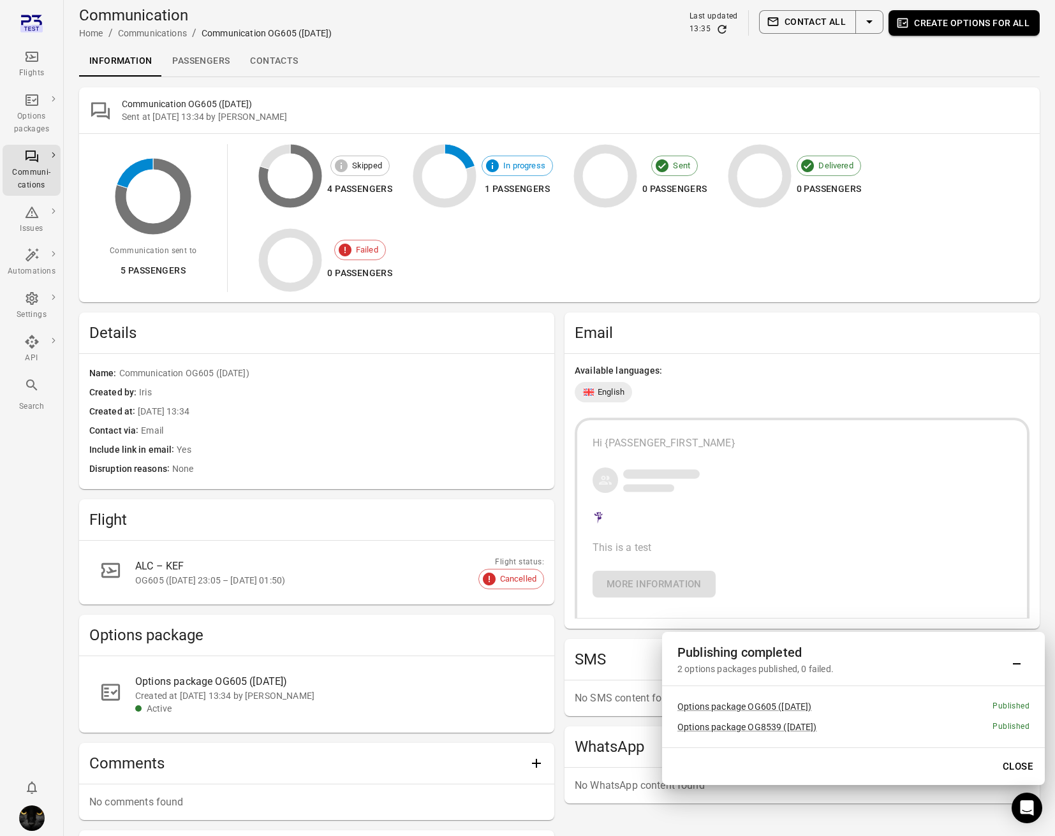
click at [205, 59] on link "Passengers" at bounding box center [201, 61] width 78 height 31
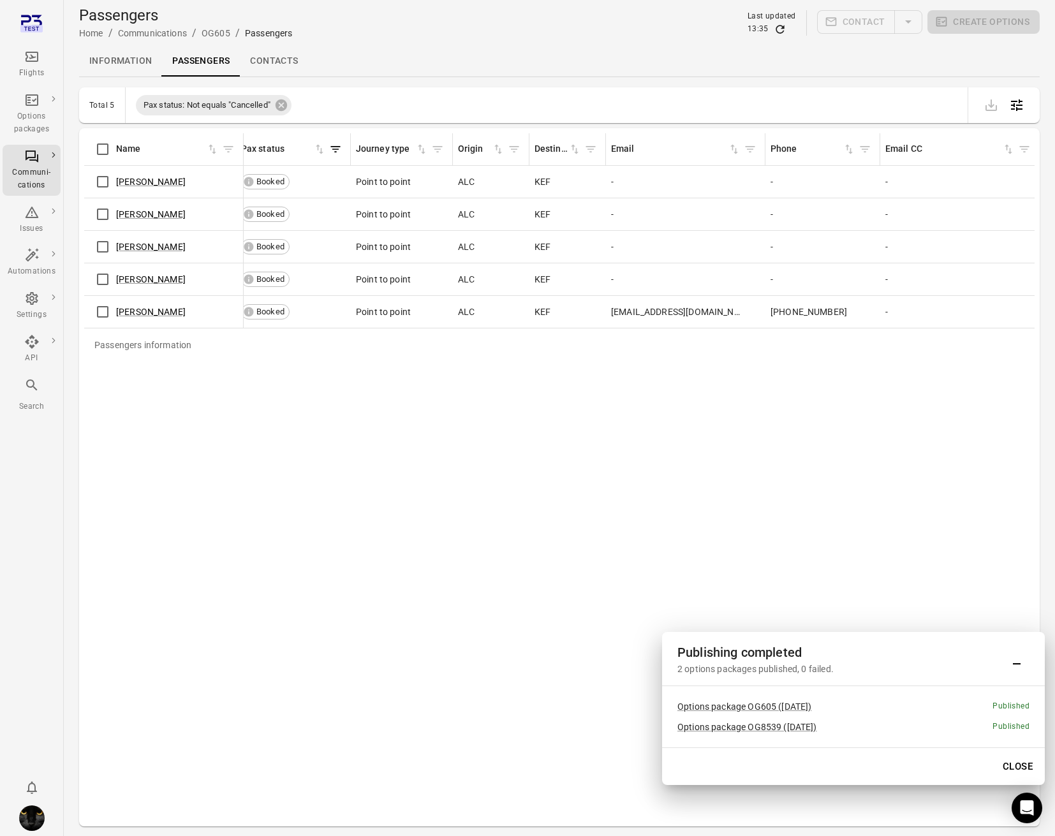
scroll to position [0, 256]
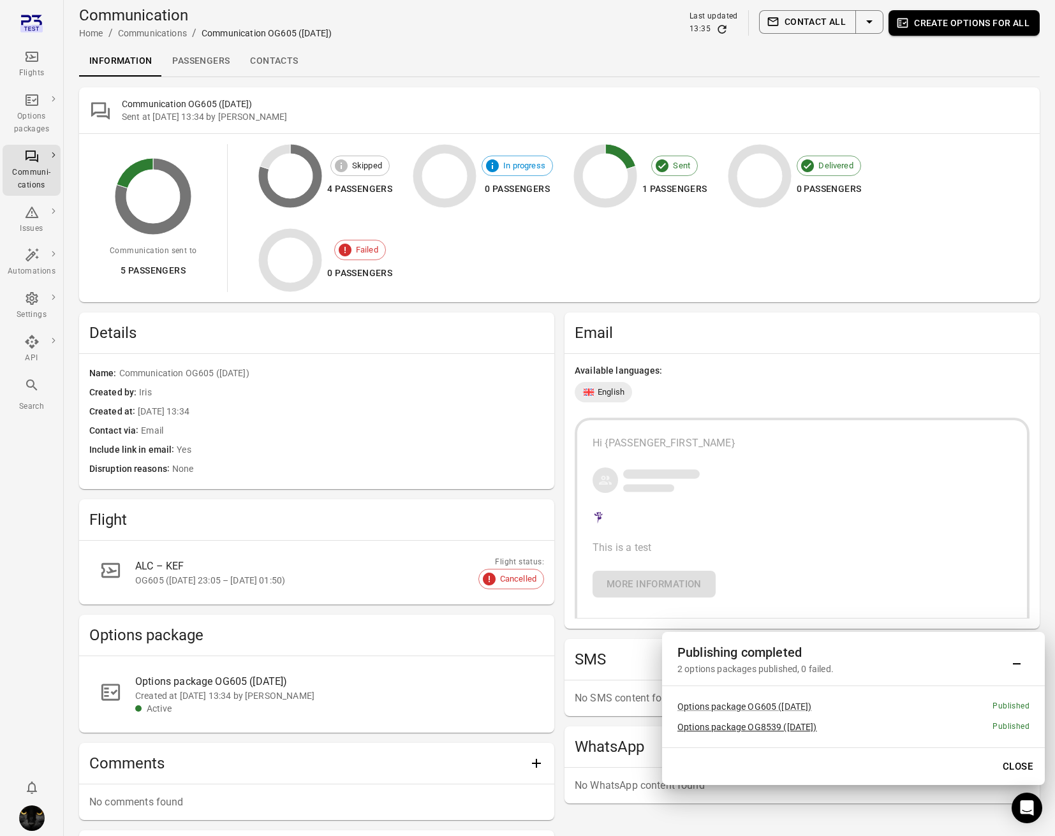
click at [713, 732] on link "Options package OG8539 (7 Oct)" at bounding box center [747, 727] width 140 height 10
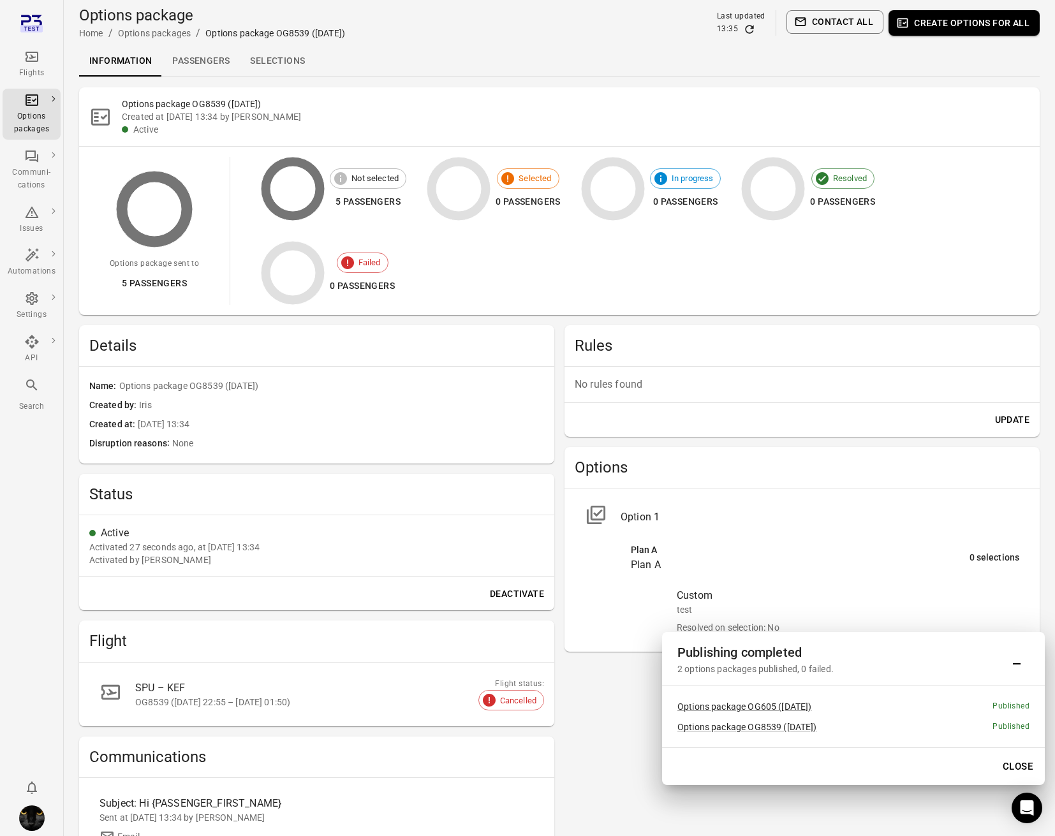
click at [210, 66] on link "Passengers" at bounding box center [201, 61] width 78 height 31
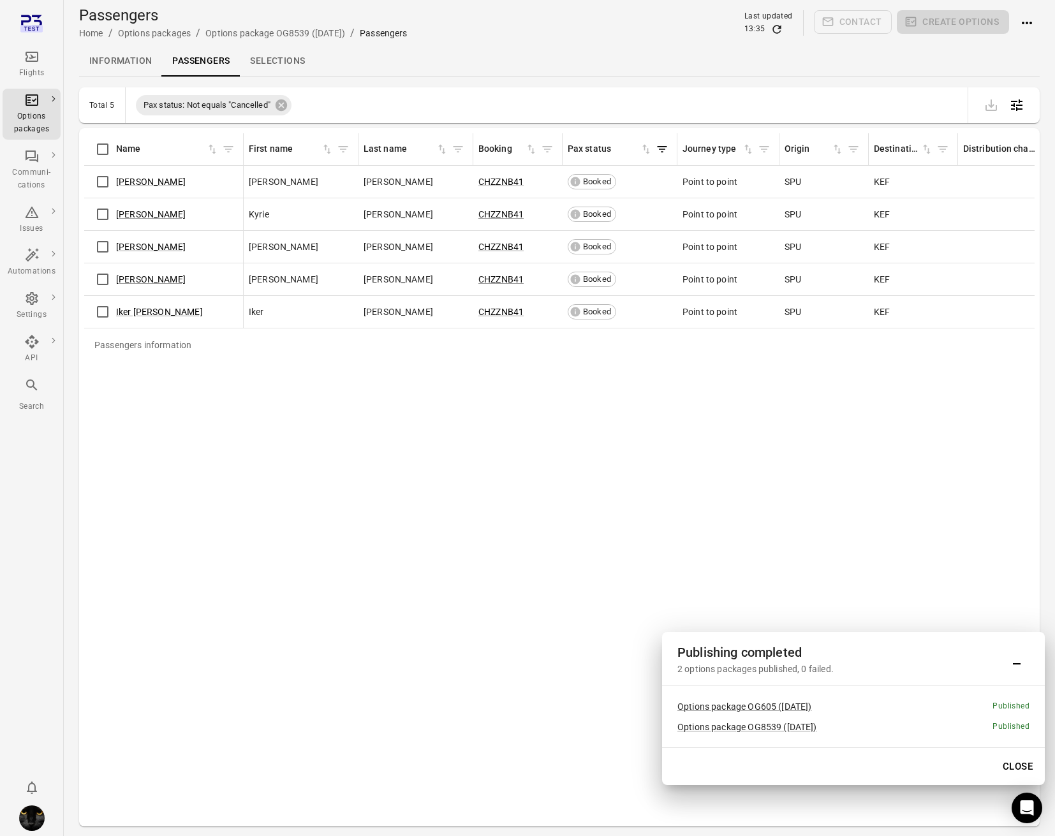
click at [114, 61] on link "Information" at bounding box center [120, 61] width 83 height 31
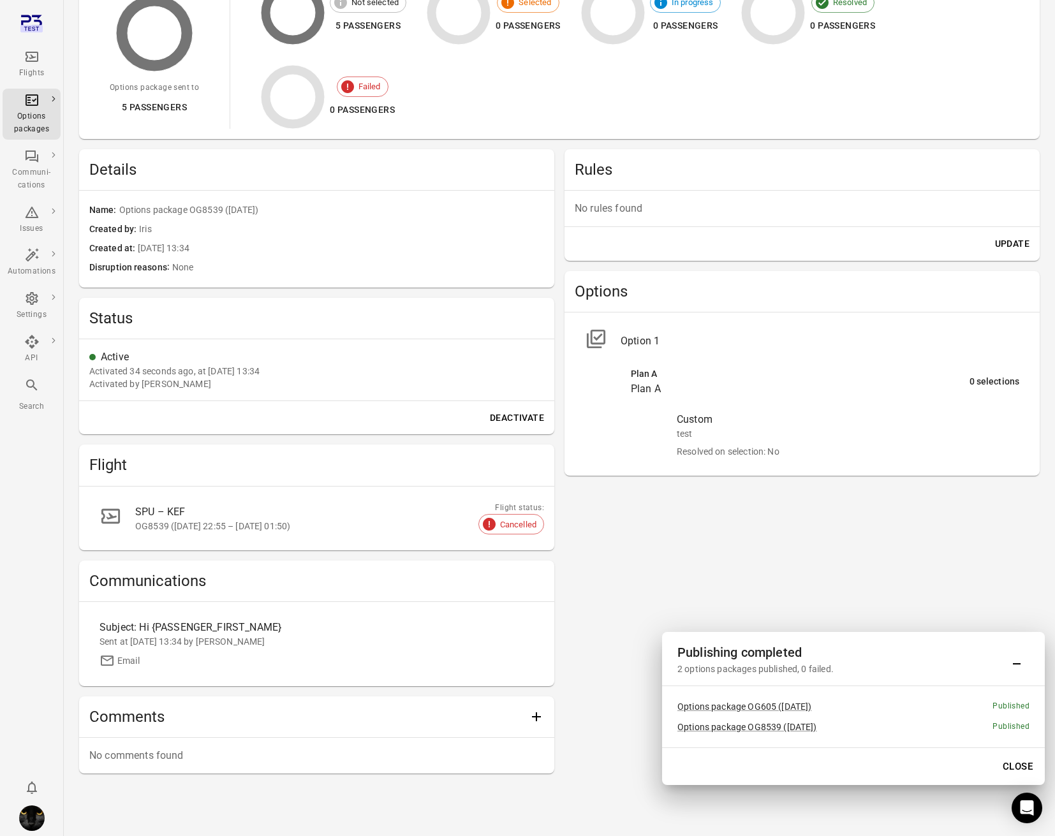
scroll to position [184, 0]
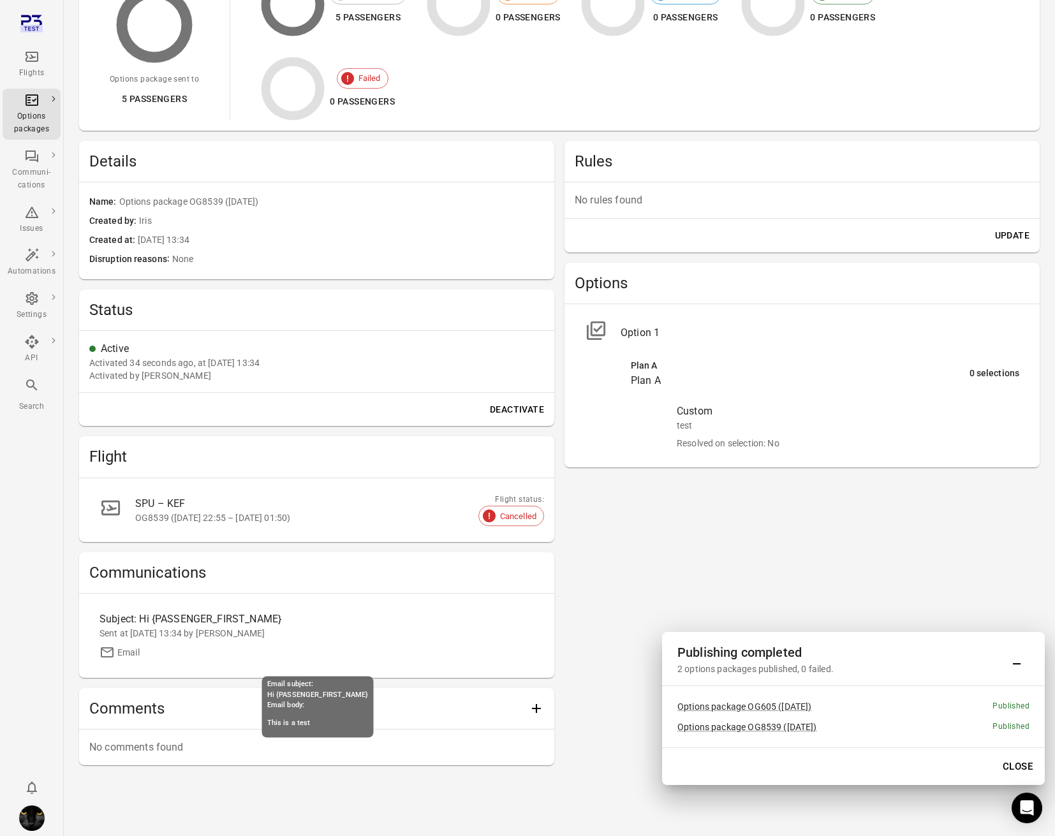
click at [168, 621] on div "Subject: Hi {PASSENGER_FIRST_NAME}" at bounding box center [262, 619] width 326 height 15
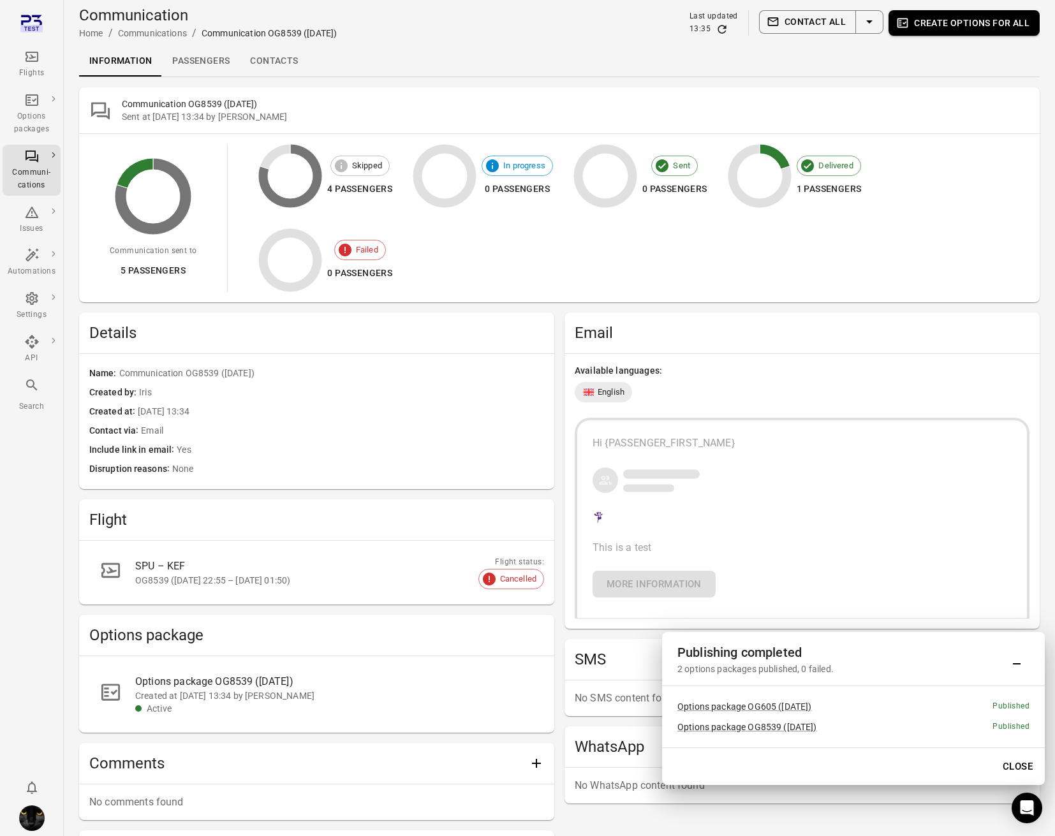
click at [215, 58] on link "Passengers" at bounding box center [201, 61] width 78 height 31
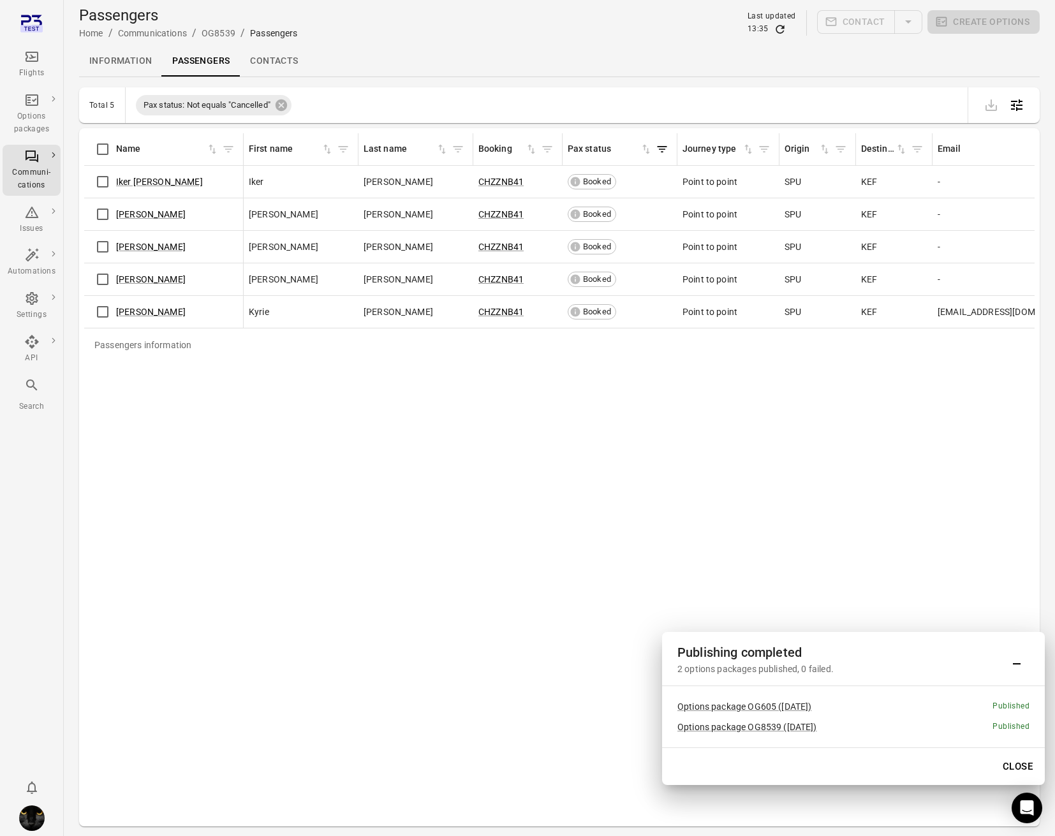
click at [36, 55] on icon "Main navigation" at bounding box center [31, 56] width 15 height 15
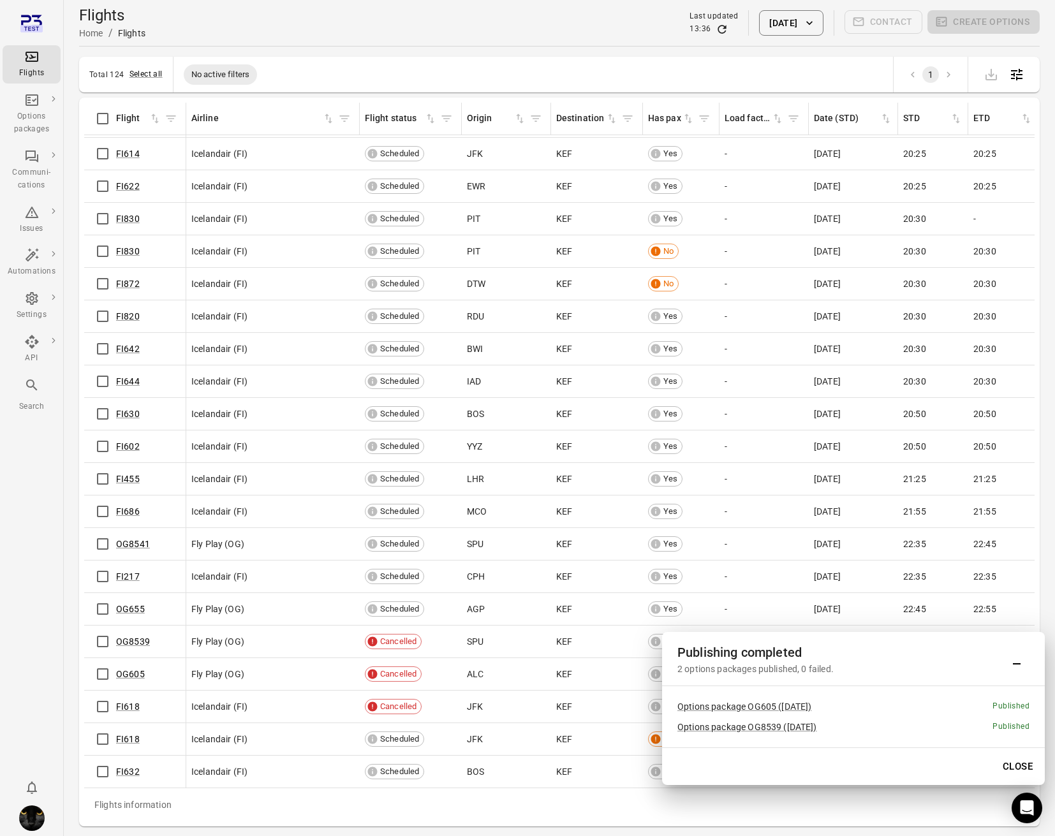
scroll to position [41, 0]
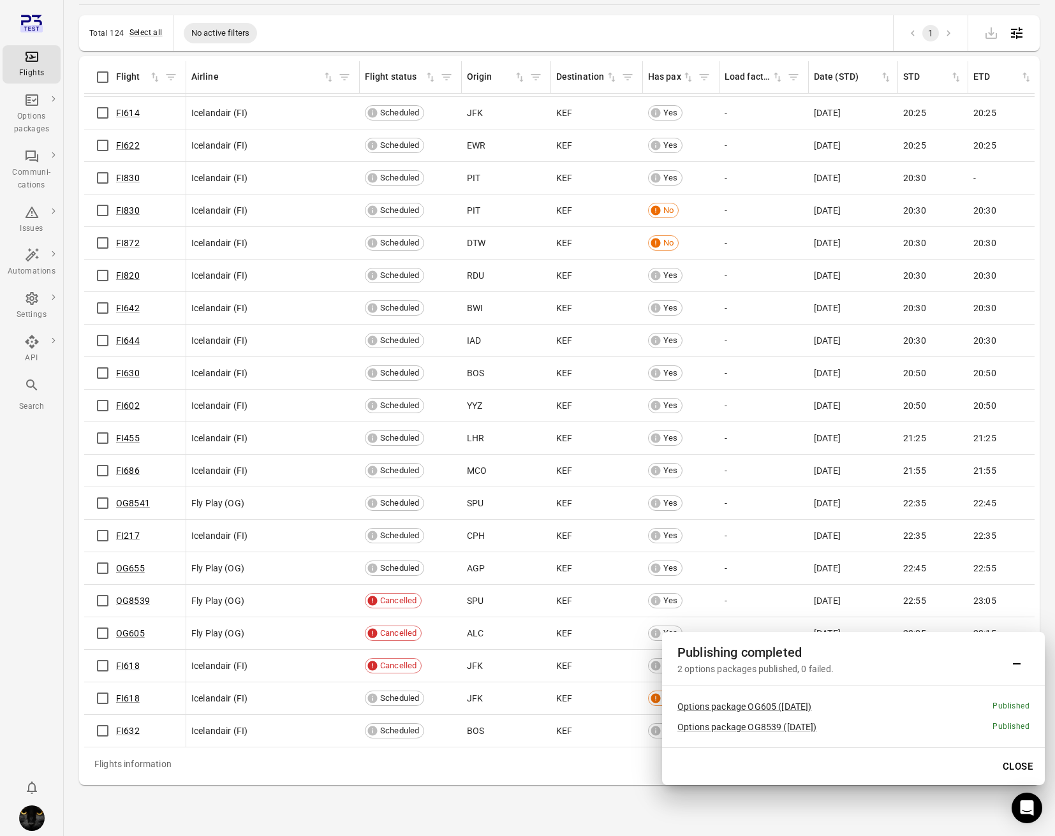
click at [1011, 767] on button "Close" at bounding box center [1018, 766] width 44 height 27
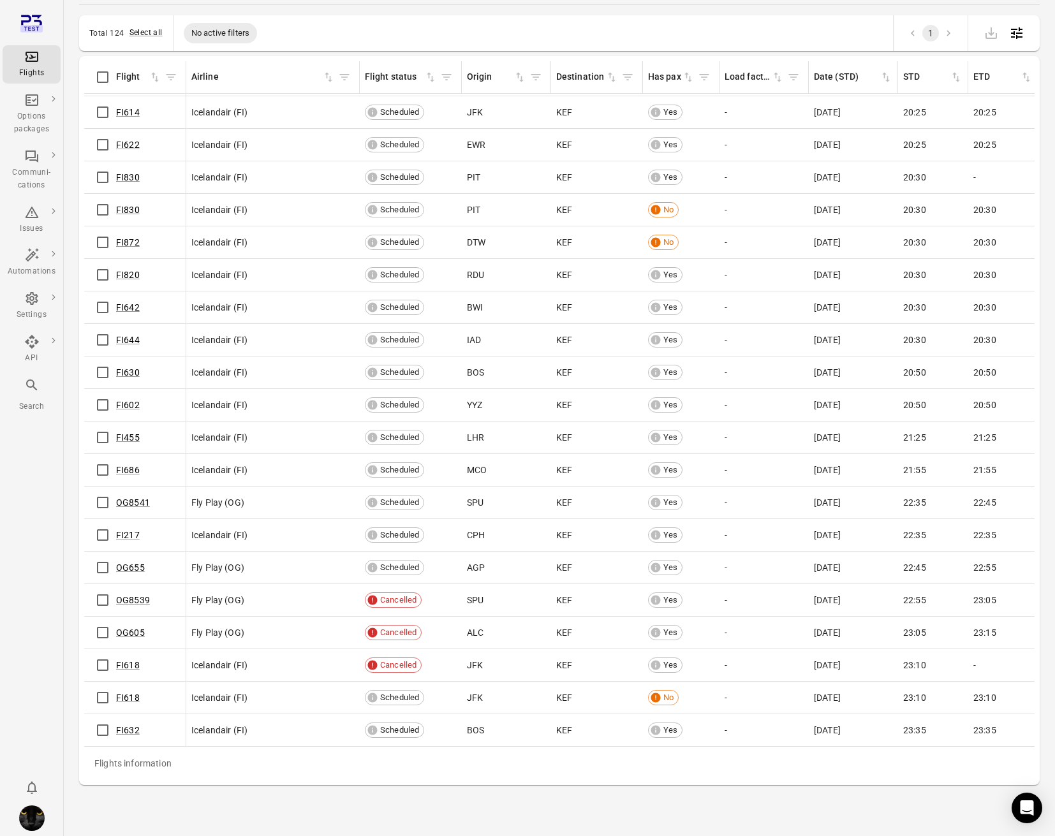
scroll to position [3315, 0]
click at [136, 571] on link "OG655" at bounding box center [130, 568] width 29 height 10
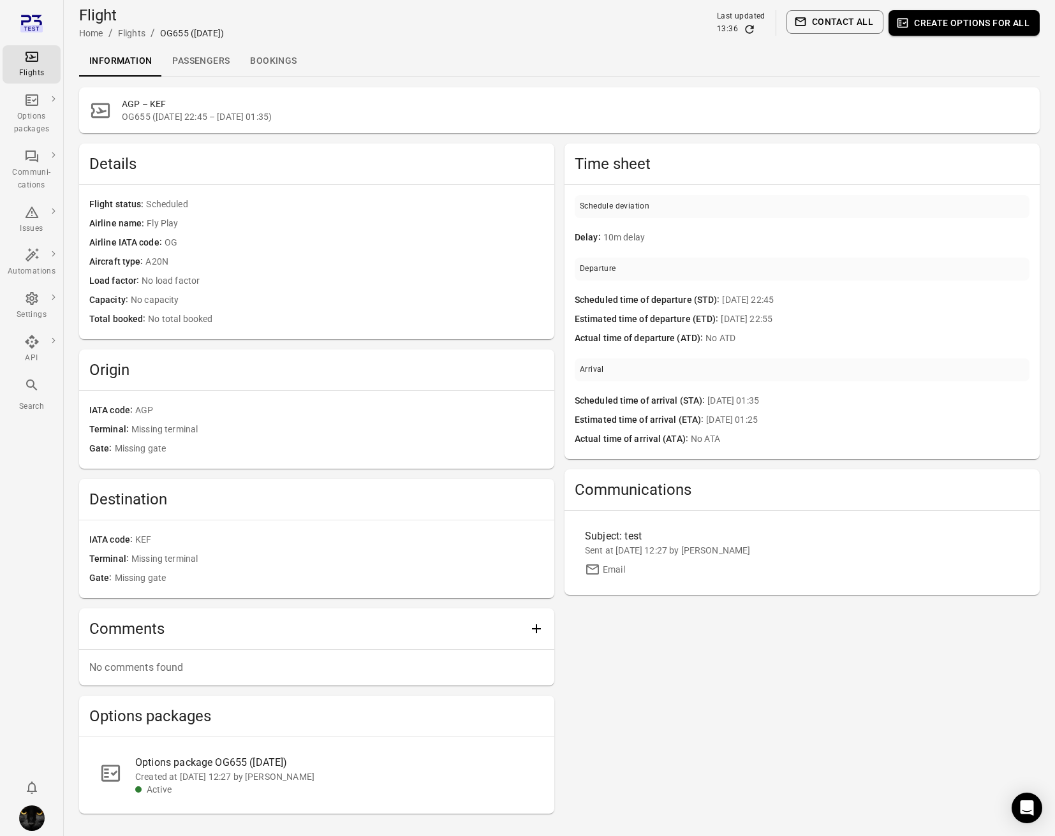
click at [203, 55] on link "Passengers" at bounding box center [201, 61] width 78 height 31
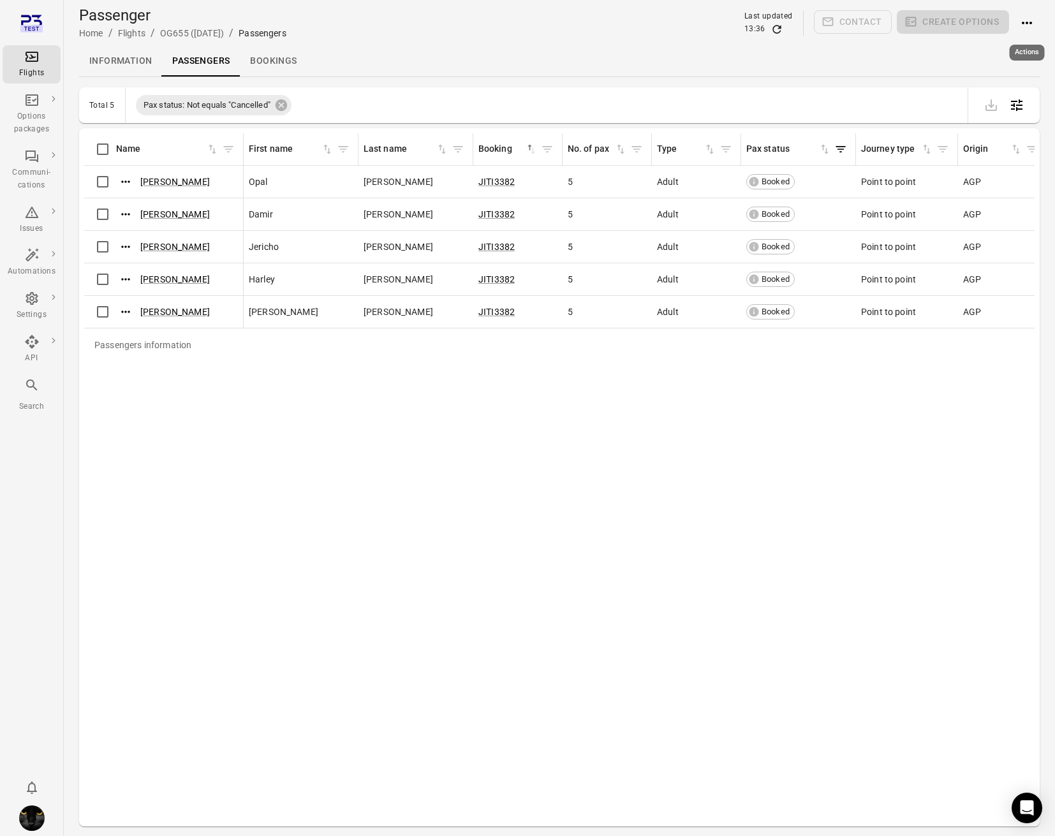
click at [1028, 26] on icon "Actions" at bounding box center [1026, 22] width 15 height 15
click at [962, 50] on span "Add booking to flight" at bounding box center [992, 47] width 84 height 13
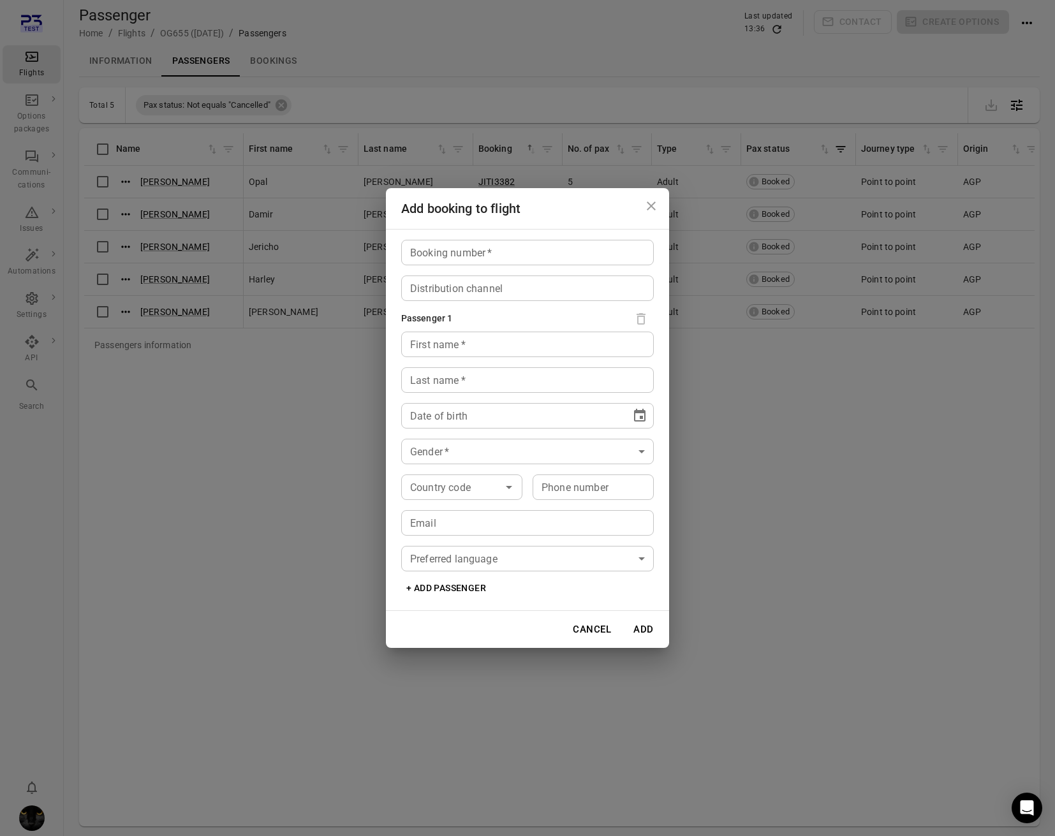
click at [540, 262] on input "Booking number   *" at bounding box center [527, 253] width 253 height 26
type input "*****"
click at [494, 349] on input "First name   *" at bounding box center [527, 345] width 253 height 26
type input "****"
click at [458, 378] on div "Last name   * Last name   *" at bounding box center [527, 380] width 253 height 26
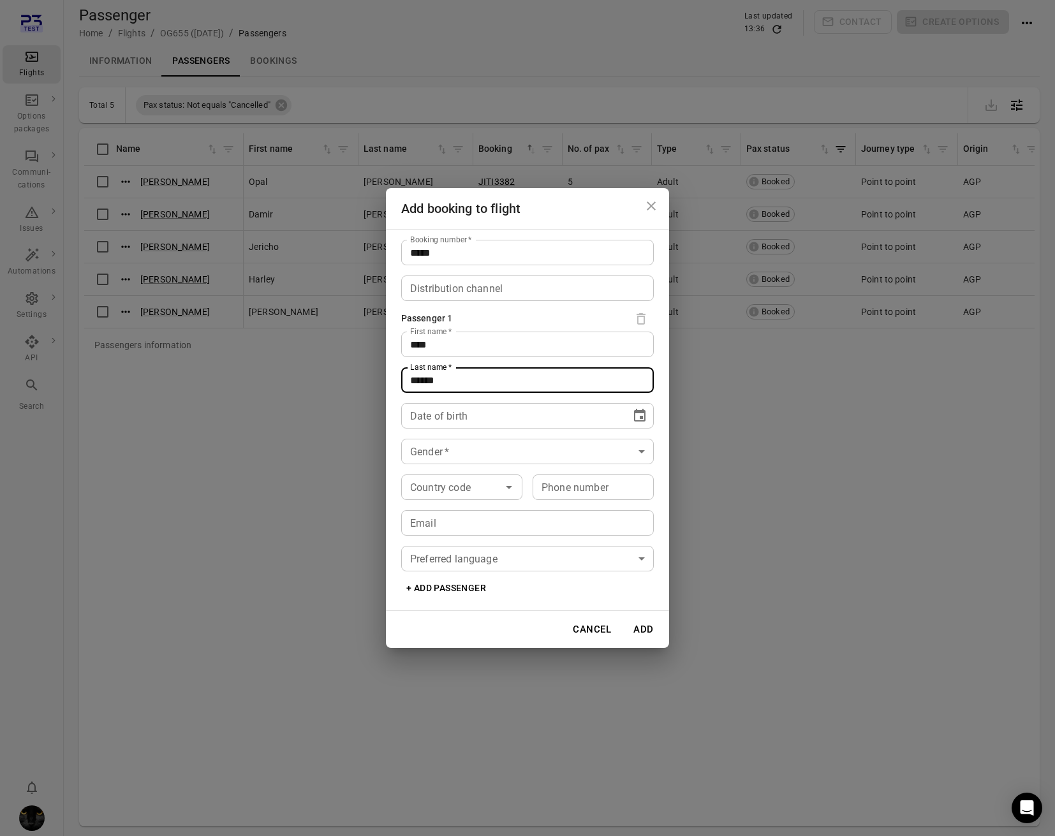
type input "******"
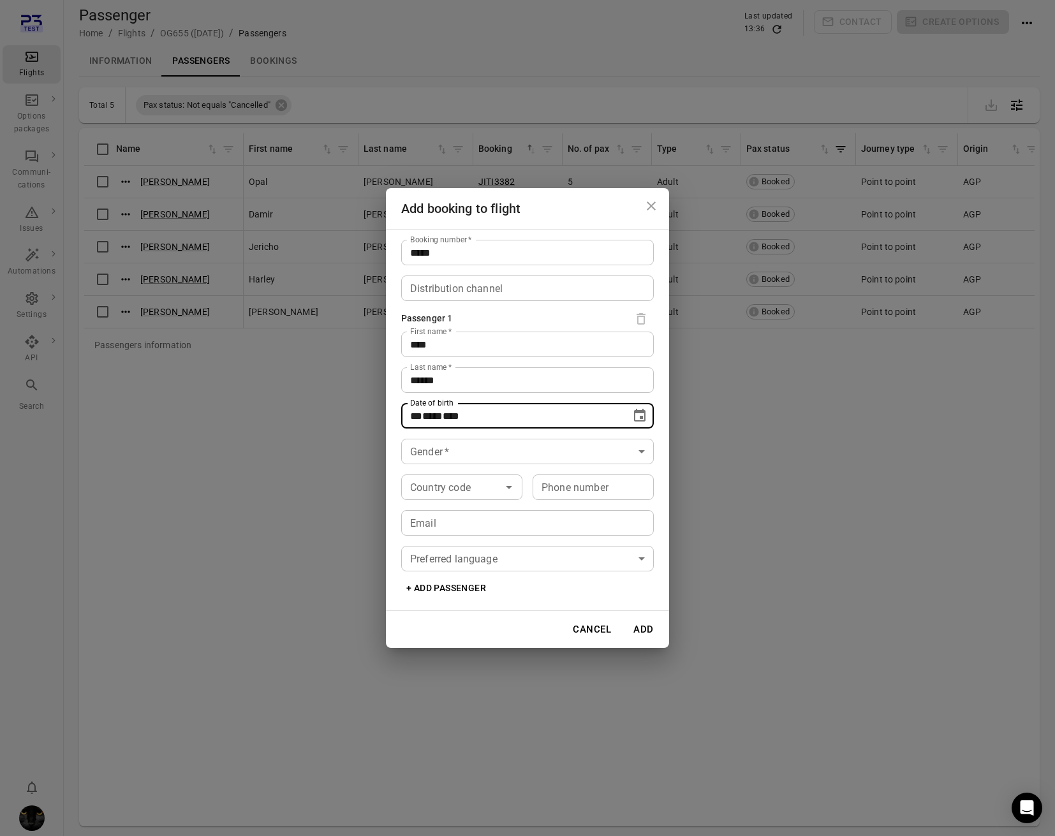
click at [431, 418] on div "Date of birth ** **** **** Date of birth" at bounding box center [527, 416] width 253 height 26
click at [639, 412] on icon "Choose date" at bounding box center [639, 415] width 11 height 13
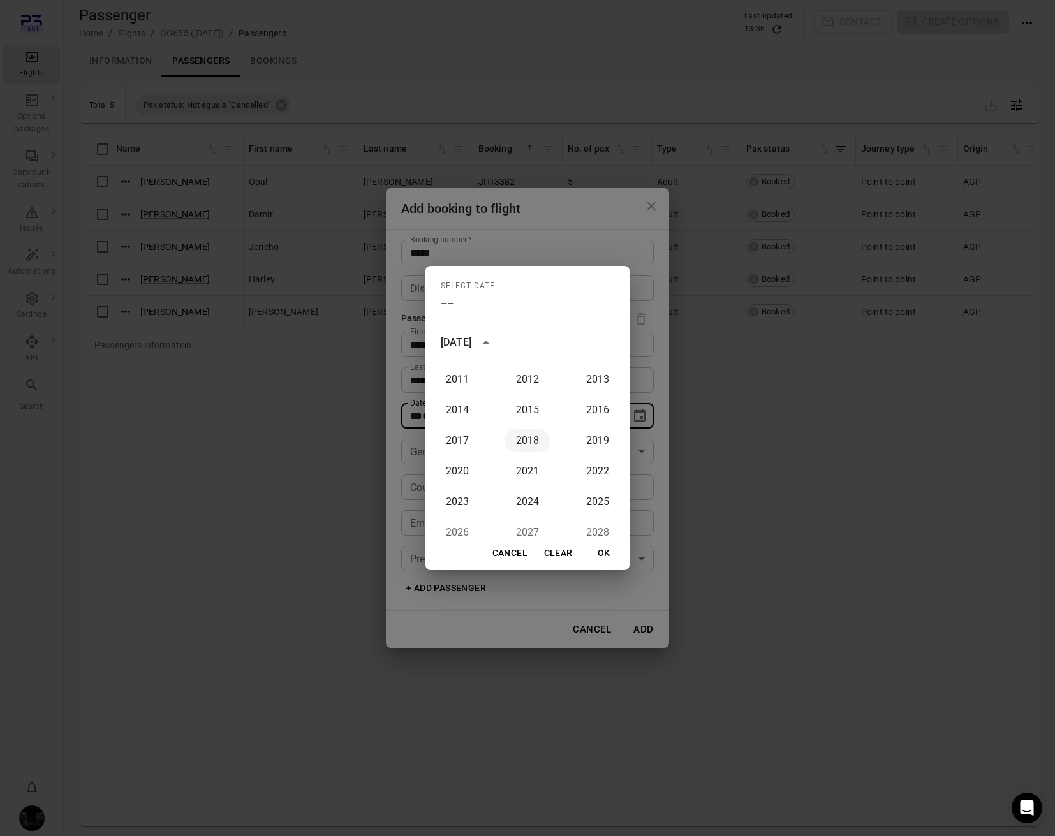
scroll to position [1045, 0]
click at [524, 368] on button "2003" at bounding box center [527, 369] width 46 height 23
type input "**********"
click at [605, 548] on button "OK" at bounding box center [604, 553] width 41 height 24
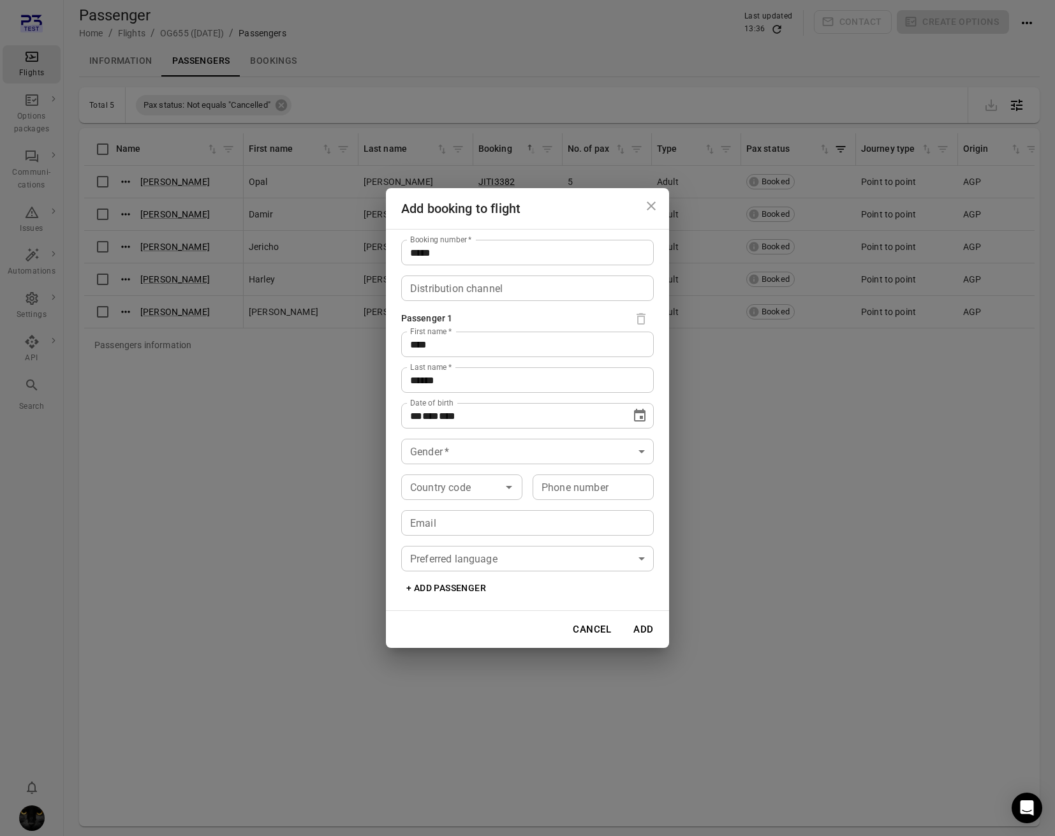
click at [452, 452] on body "Flights Options packages Communi-cations Issues Automations Settings API Search…" at bounding box center [527, 439] width 1055 height 878
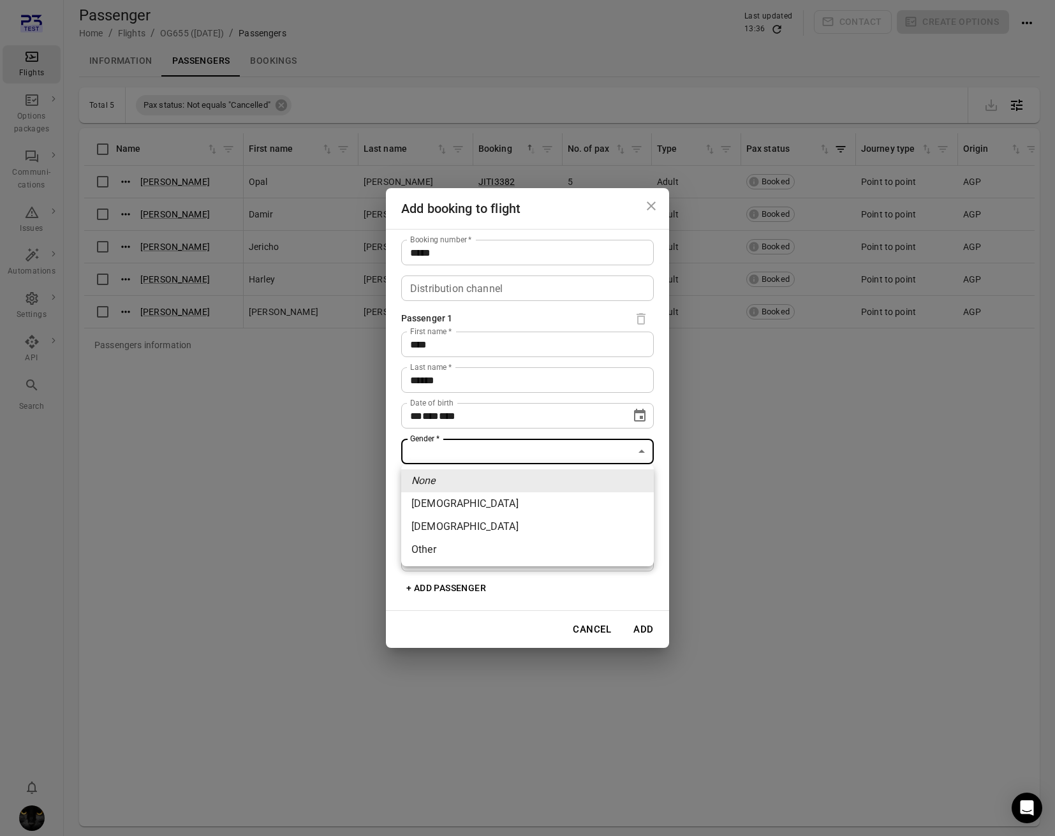
click at [462, 501] on li "Female" at bounding box center [527, 503] width 253 height 23
type input "******"
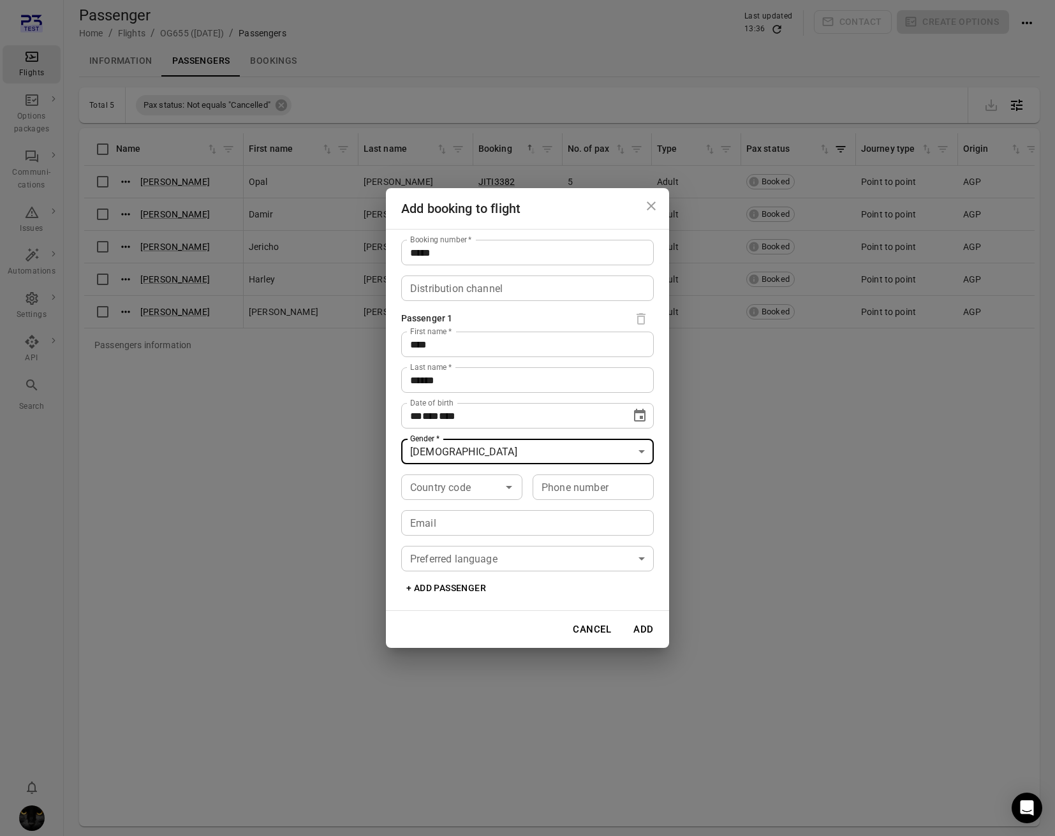
click at [453, 479] on input "Country code" at bounding box center [451, 487] width 92 height 18
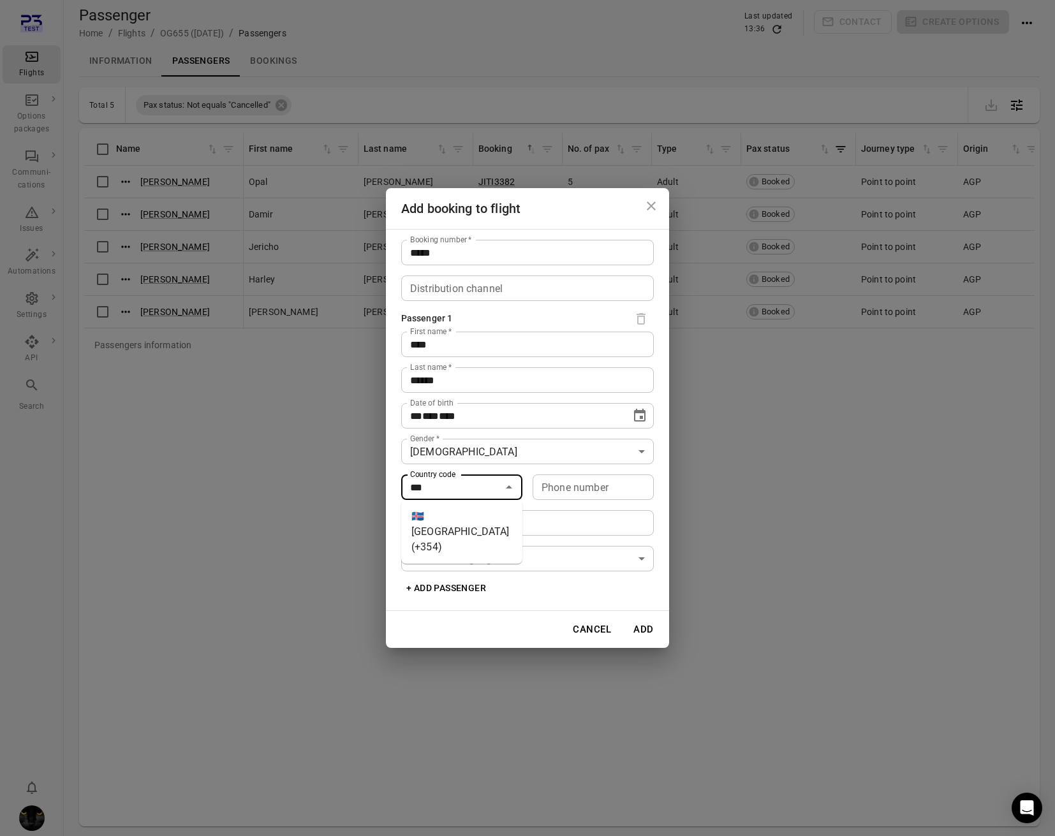
click at [438, 513] on li "🇮🇸 Iceland (+354)" at bounding box center [461, 532] width 121 height 54
type input "*********"
click at [562, 489] on div "Phone number Phone number" at bounding box center [593, 488] width 121 height 26
type input "*******"
click at [492, 520] on input "Email" at bounding box center [527, 523] width 253 height 26
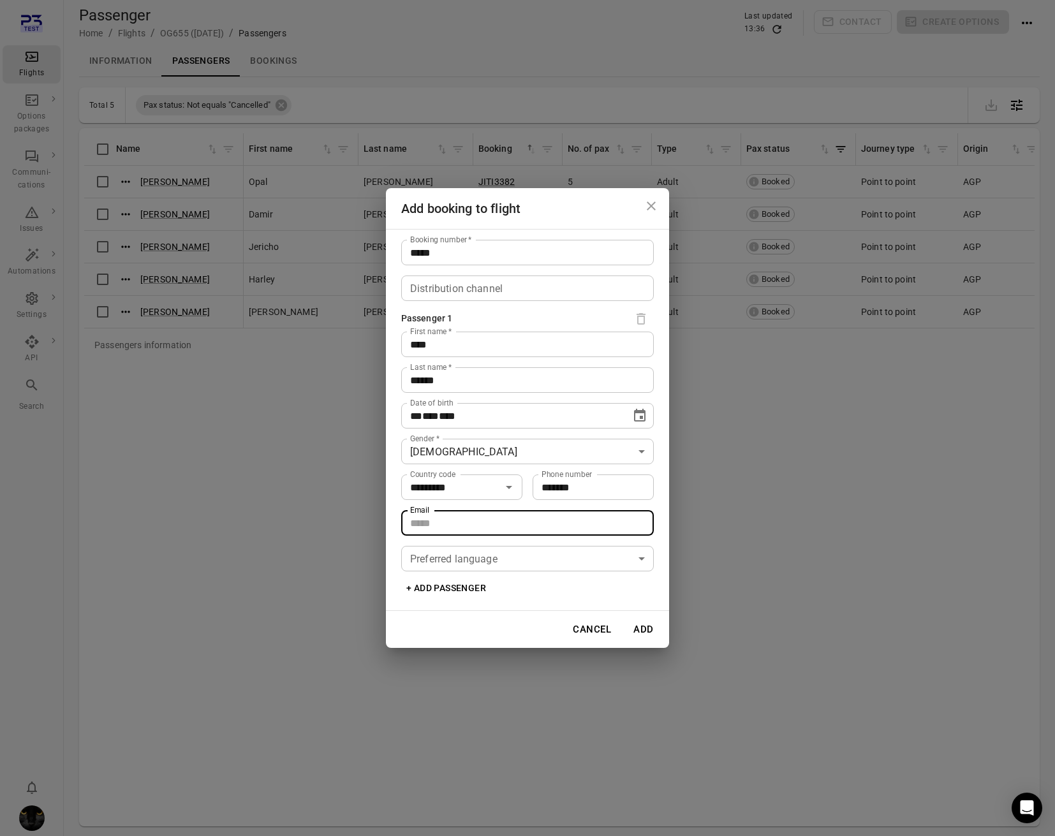
type input "**********"
click at [478, 558] on body "Flights Options packages Communi-cations Issues Automations Settings API Search…" at bounding box center [527, 439] width 1055 height 878
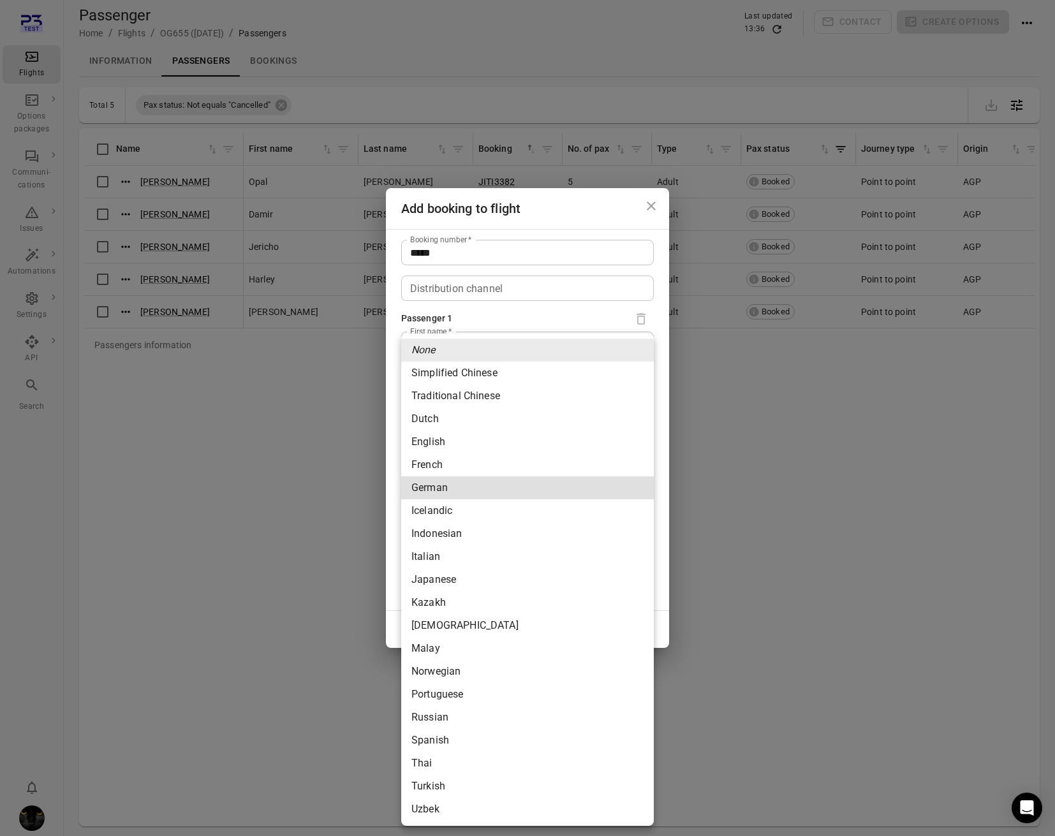
click at [448, 492] on li "German" at bounding box center [527, 487] width 253 height 23
type input "******"
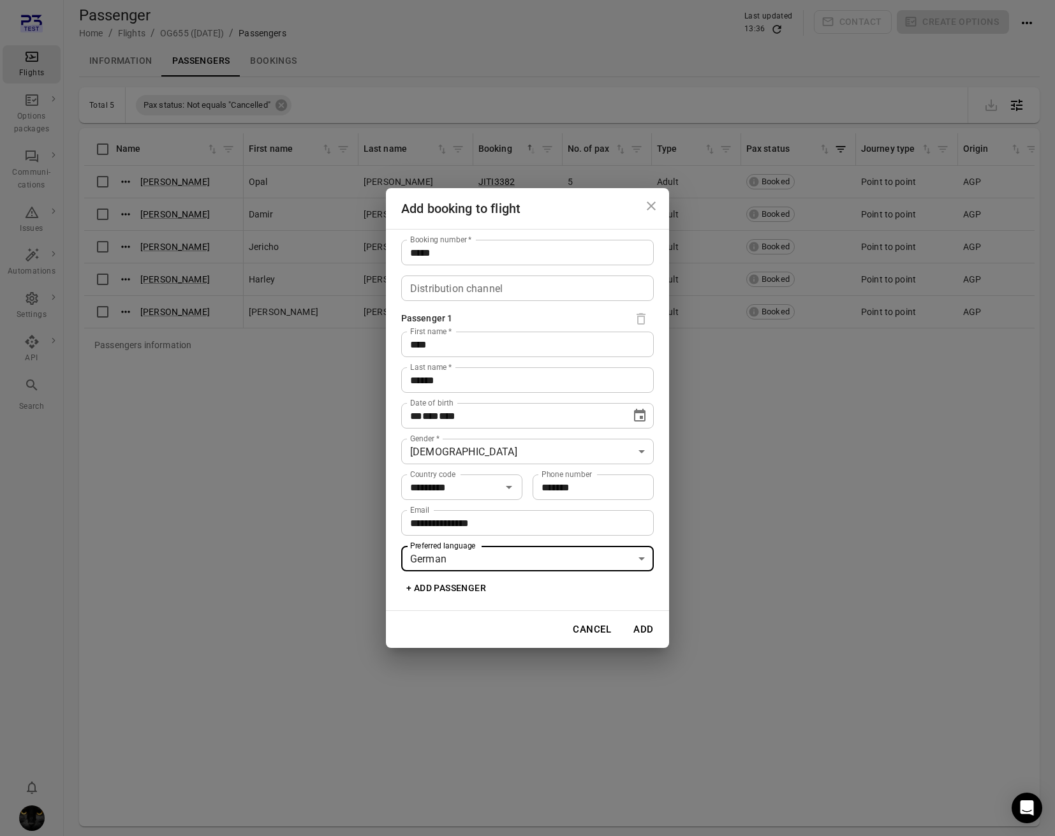
click at [640, 628] on button "Add" at bounding box center [643, 629] width 41 height 27
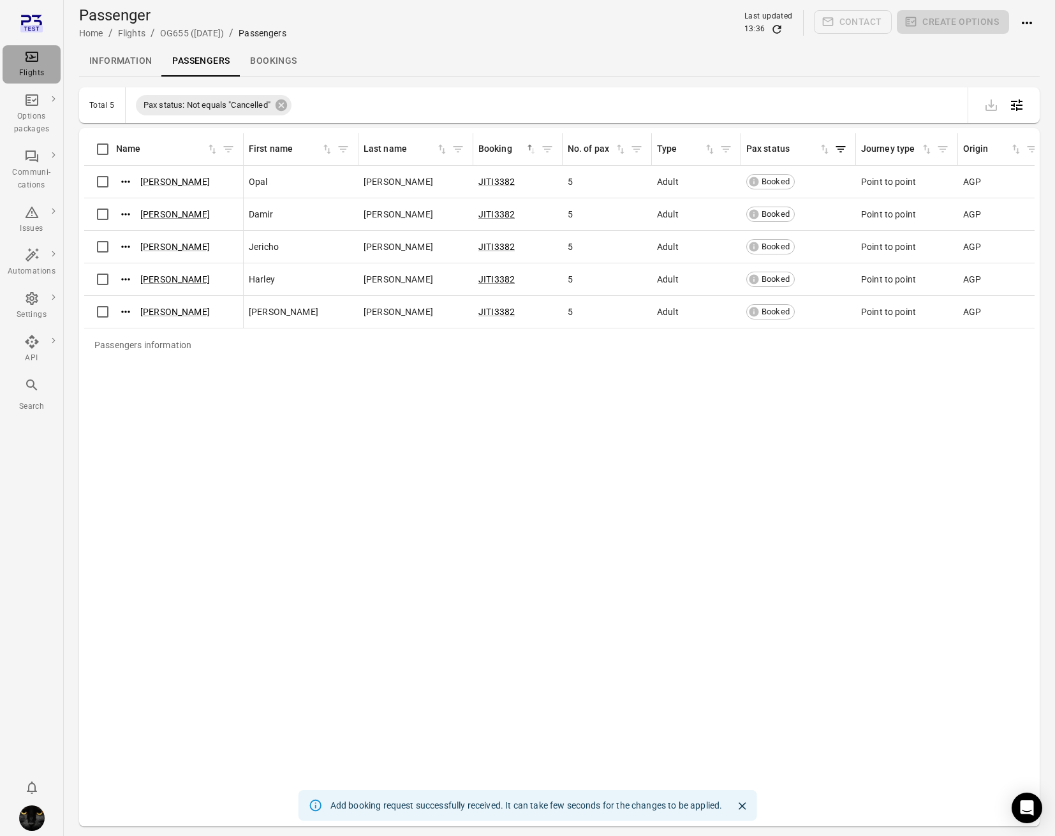
click at [41, 77] on div "Flights" at bounding box center [32, 73] width 48 height 13
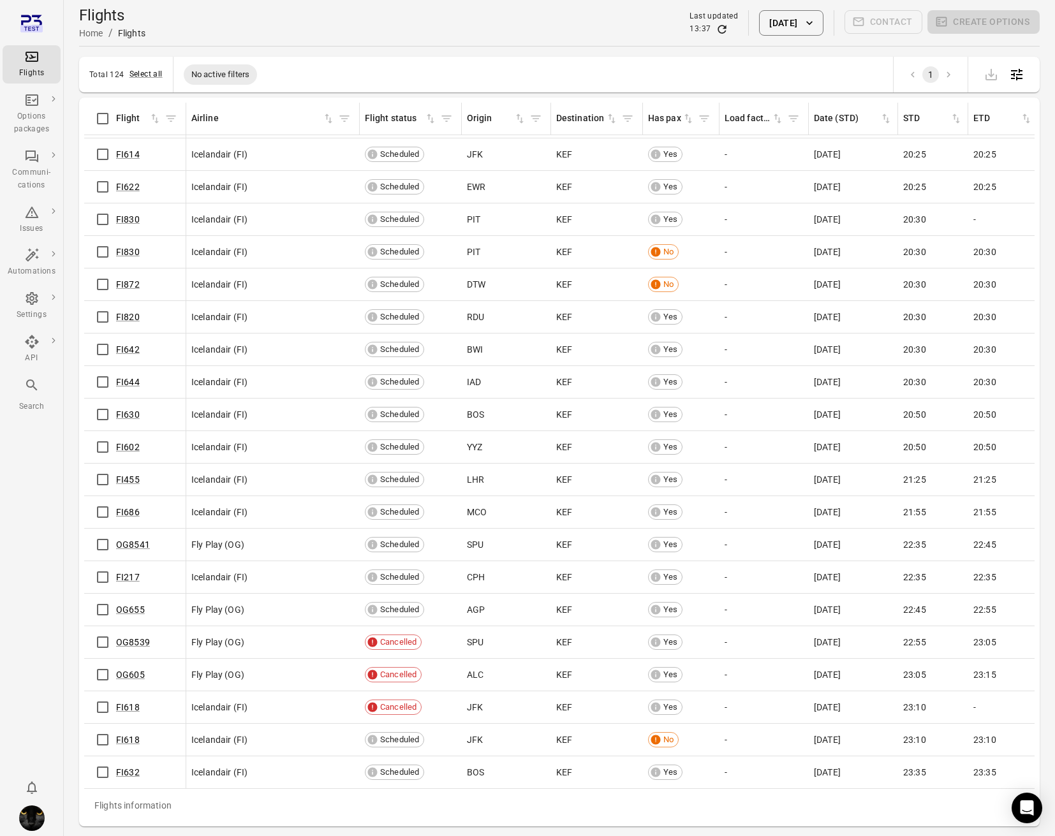
scroll to position [3315, 0]
click at [135, 575] on link "FI217" at bounding box center [128, 577] width 24 height 10
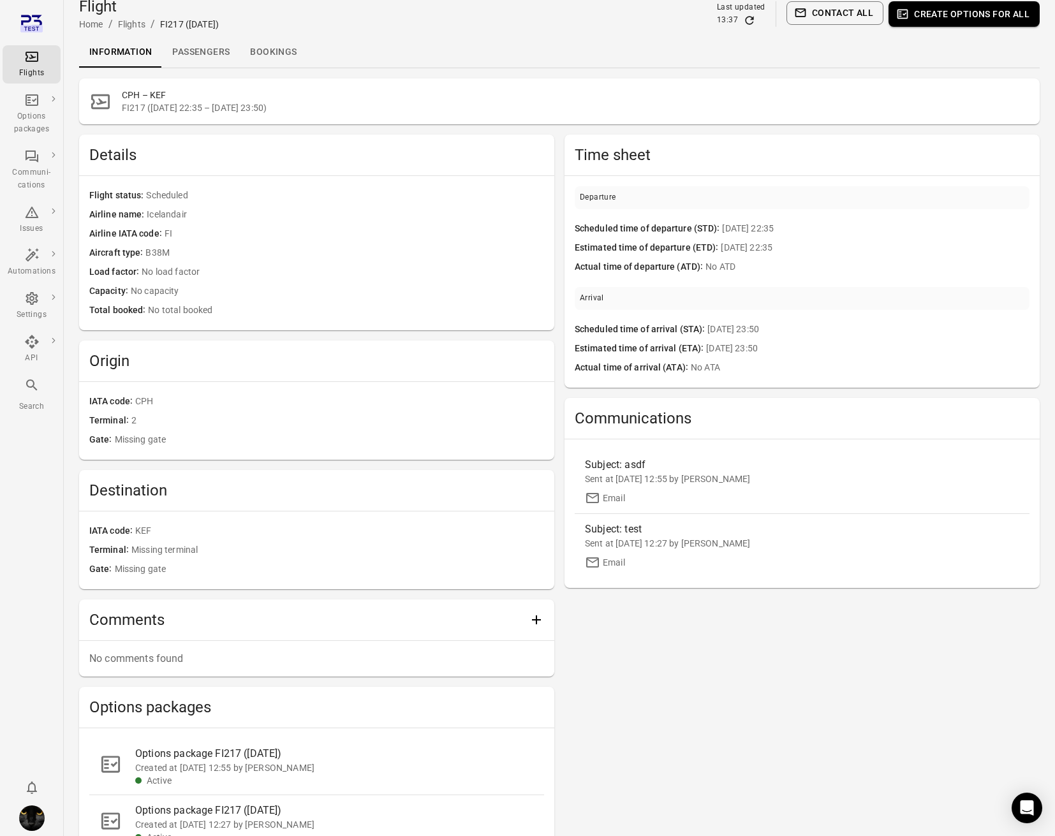
scroll to position [16, 0]
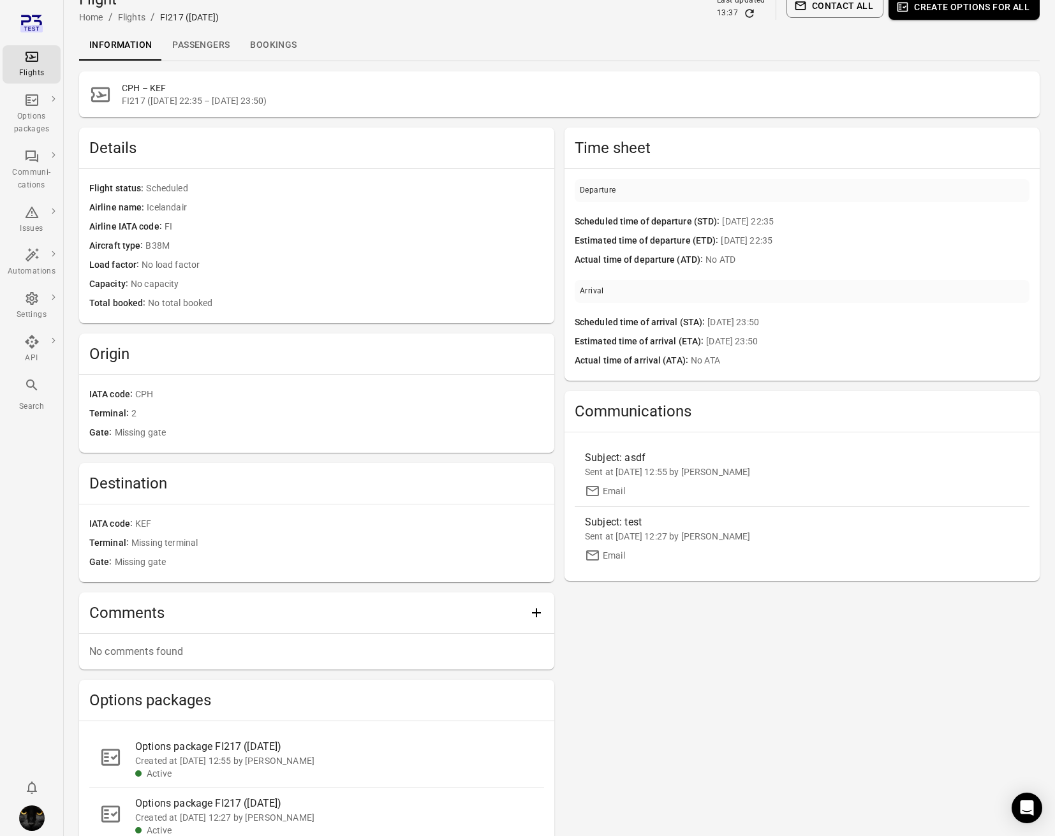
click at [203, 45] on link "Passengers" at bounding box center [201, 45] width 78 height 31
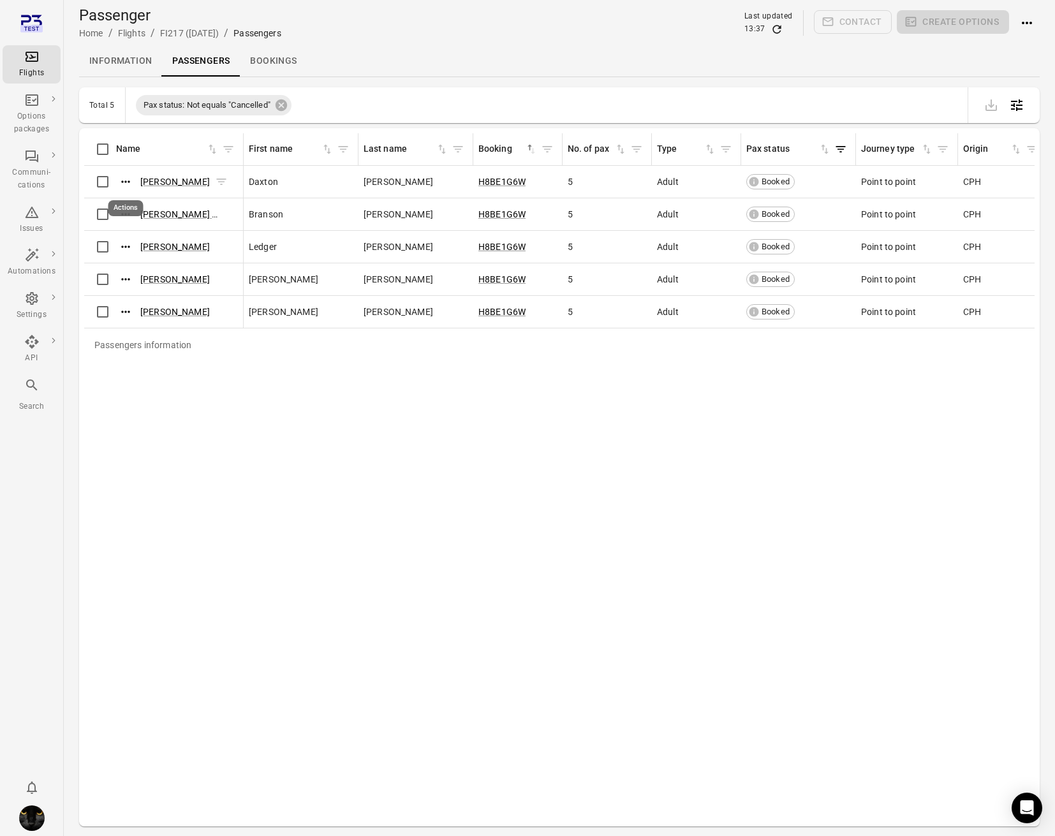
click at [122, 180] on icon "Actions" at bounding box center [125, 181] width 13 height 13
click at [129, 204] on span "Update contact information" at bounding box center [126, 202] width 112 height 13
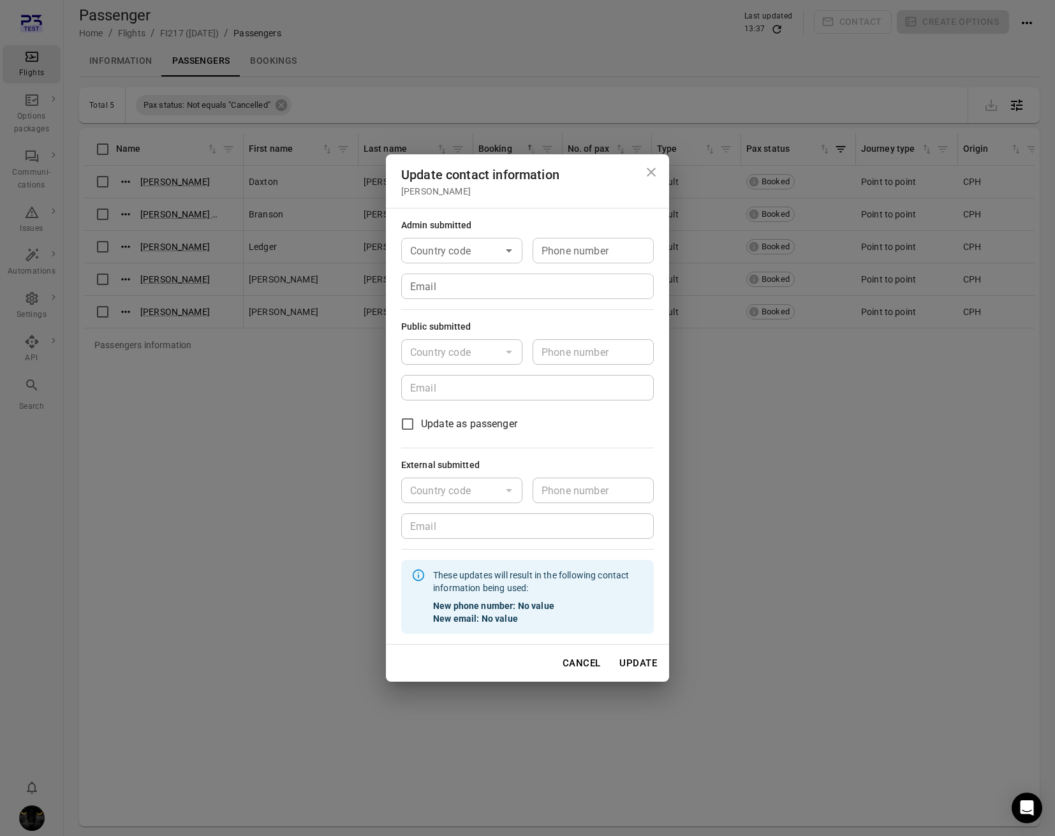
click at [445, 249] on input "Country code" at bounding box center [451, 251] width 92 height 18
drag, startPoint x: 423, startPoint y: 284, endPoint x: 551, endPoint y: 256, distance: 130.6
click at [427, 284] on li "🇮🇸 Iceland (+354)" at bounding box center [461, 296] width 121 height 54
type input "*********"
click at [571, 254] on input "Phone number" at bounding box center [593, 251] width 121 height 26
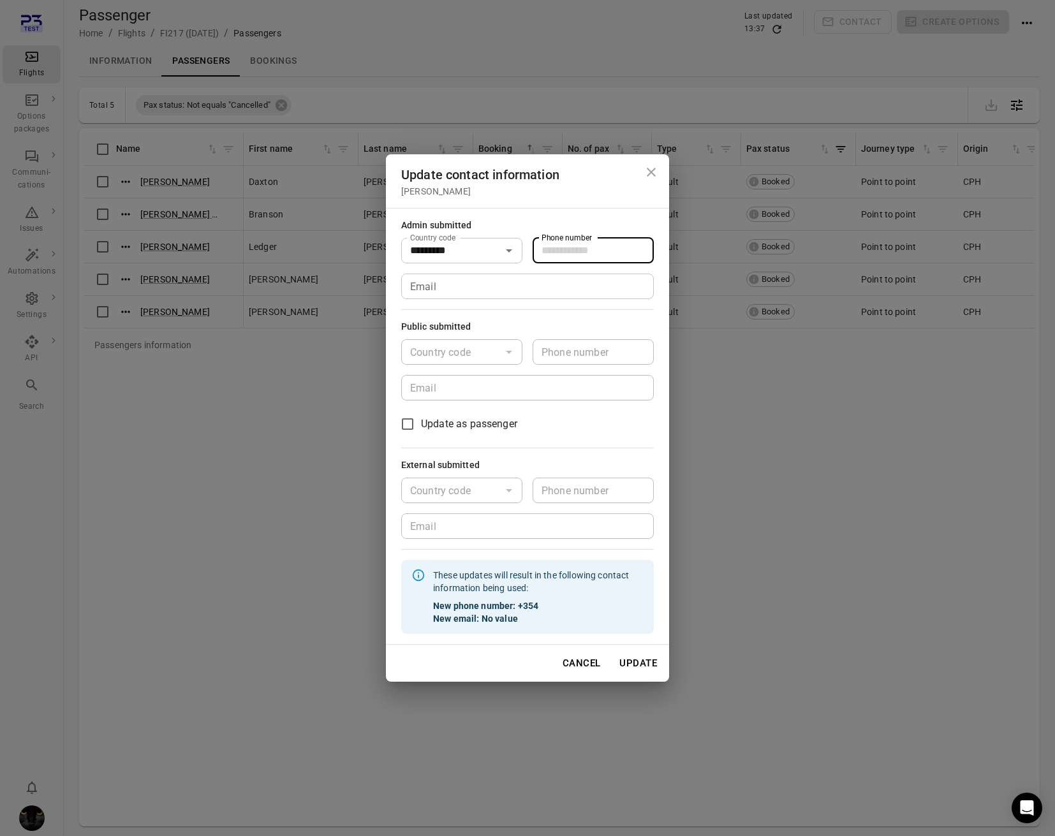
type input "*******"
click at [462, 295] on input "Email" at bounding box center [527, 287] width 253 height 26
type input "**********"
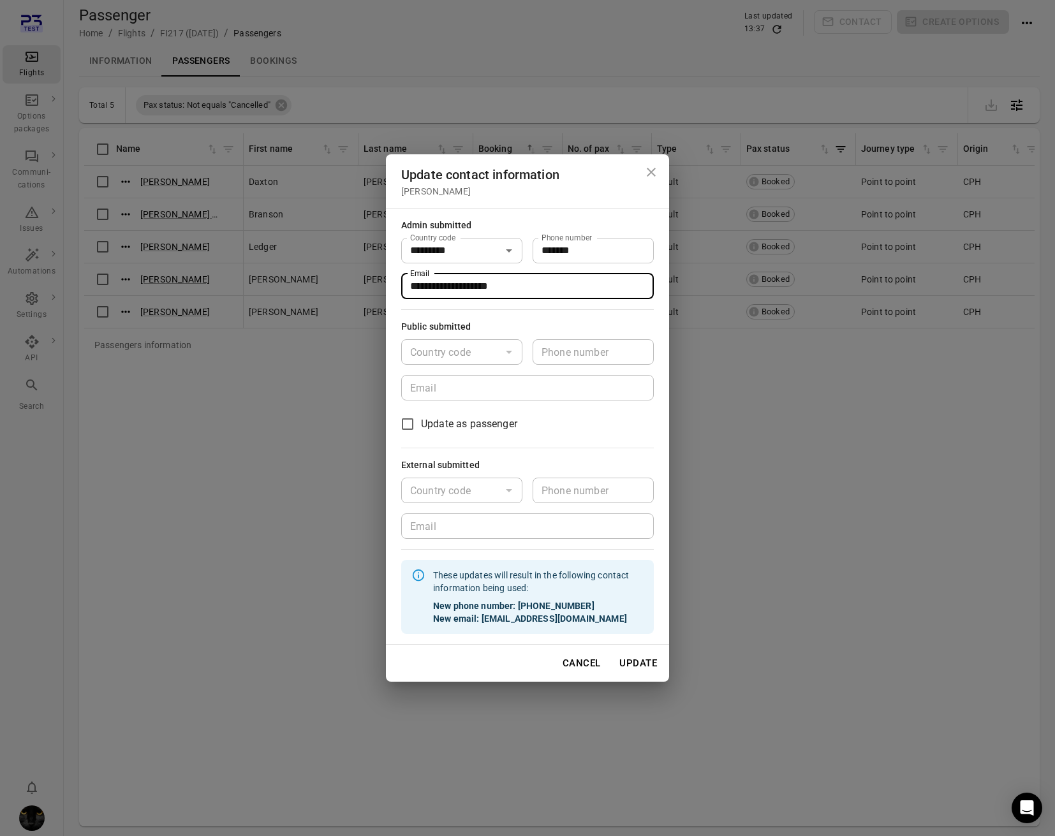
click at [645, 668] on button "Update" at bounding box center [638, 663] width 52 height 27
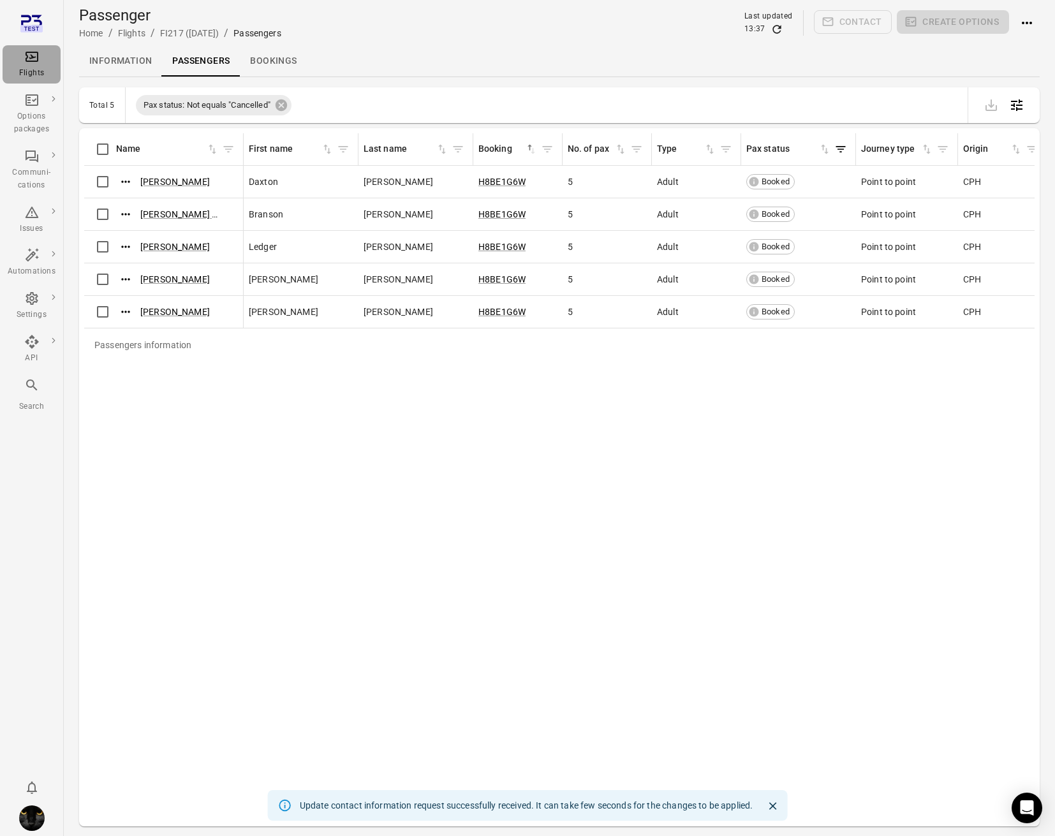
click at [47, 75] on div "Flights" at bounding box center [32, 73] width 48 height 13
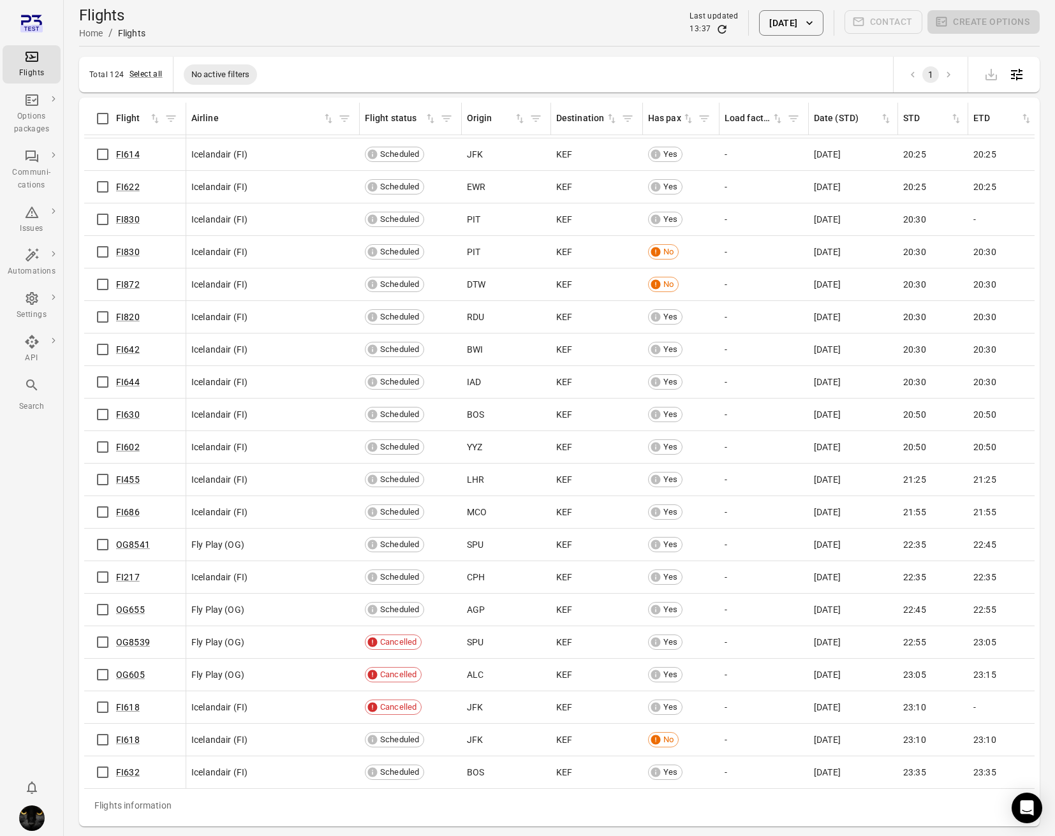
scroll to position [41, 0]
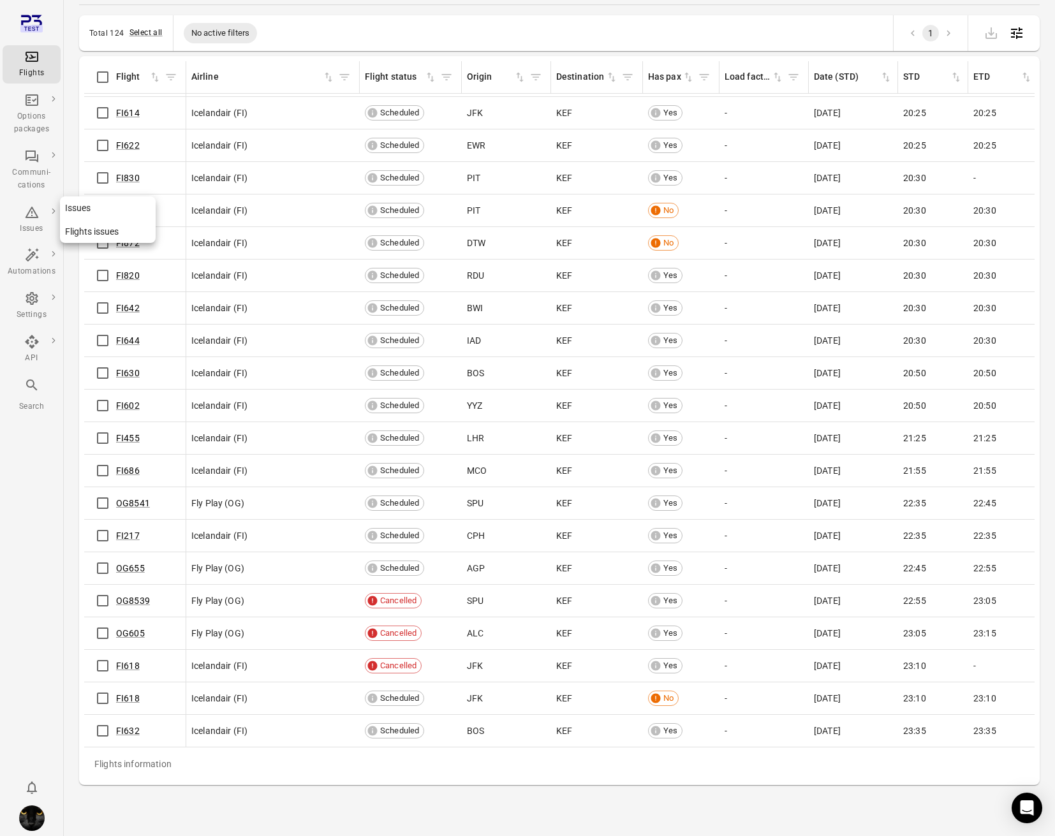
click at [25, 223] on div "Issues" at bounding box center [32, 229] width 48 height 13
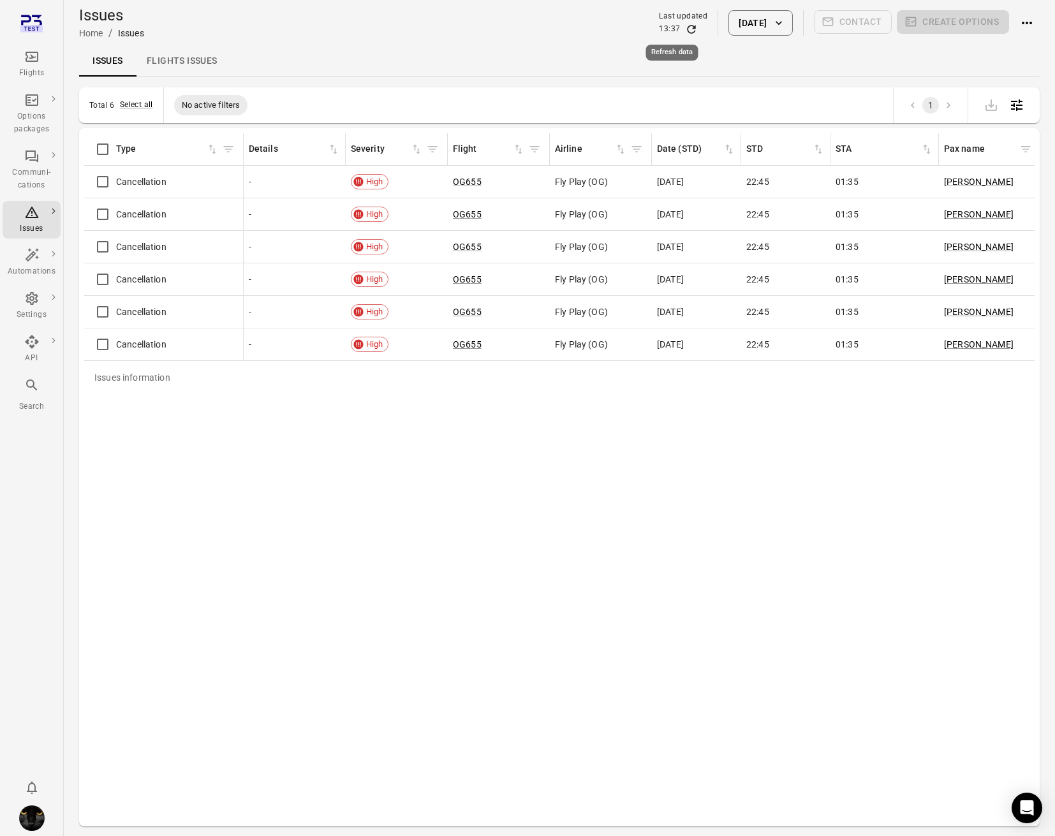
click at [685, 31] on icon "Refresh data" at bounding box center [691, 29] width 13 height 13
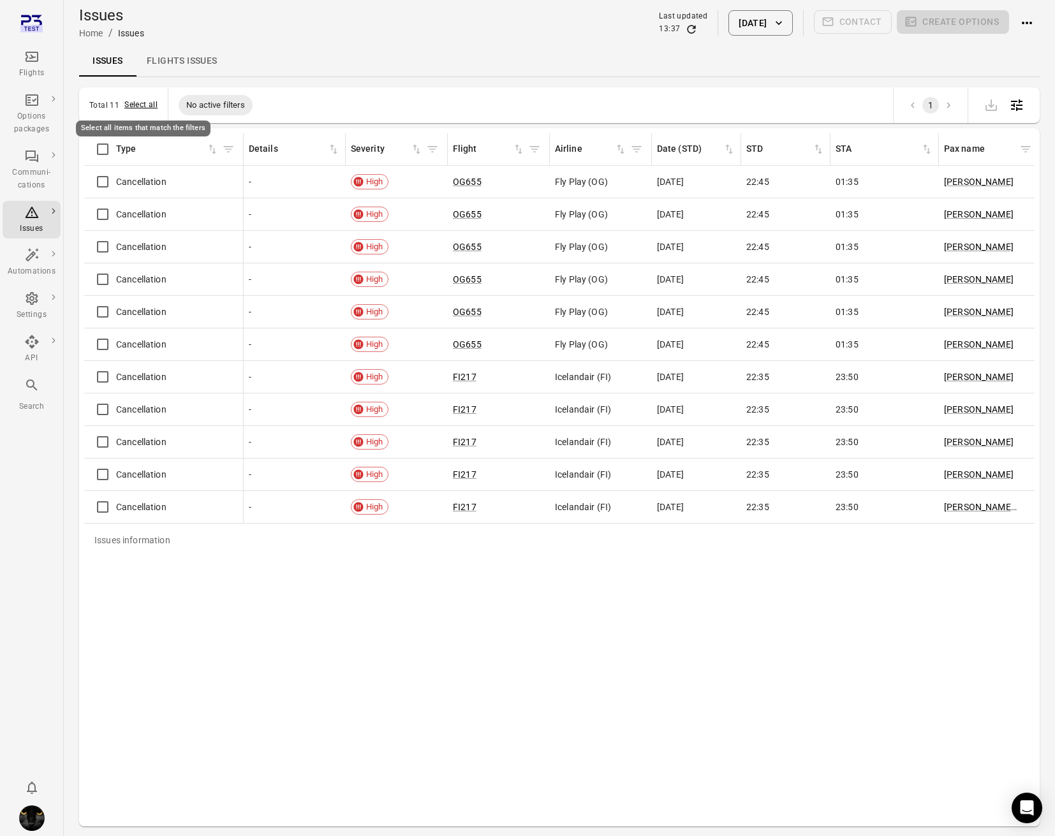
drag, startPoint x: 132, startPoint y: 101, endPoint x: 141, endPoint y: 101, distance: 8.9
click at [133, 101] on button "Select all" at bounding box center [140, 105] width 33 height 13
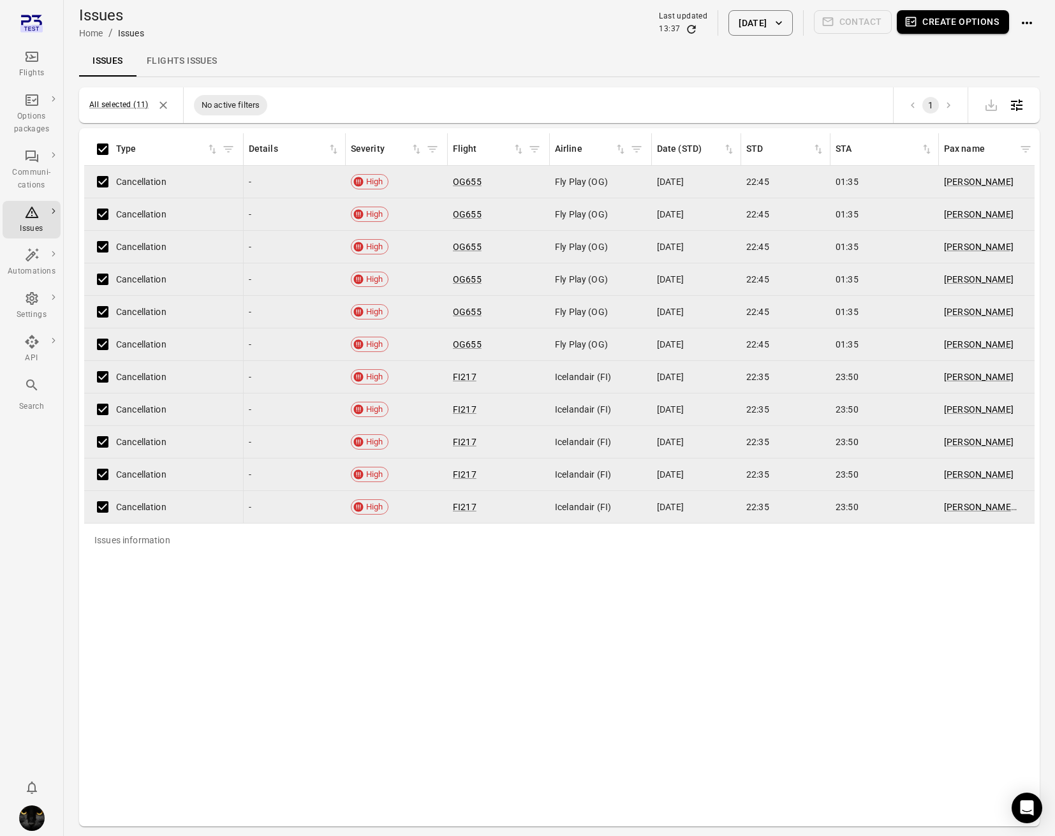
click at [950, 28] on button "Create options" at bounding box center [953, 22] width 112 height 24
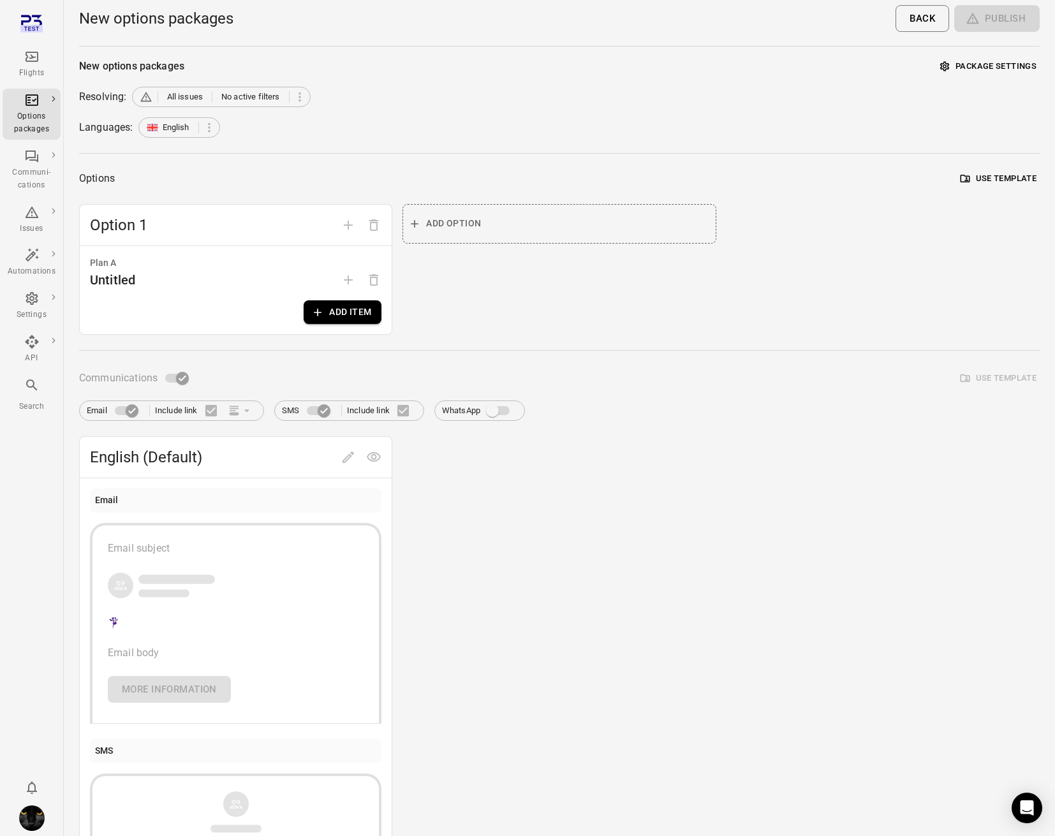
click at [343, 304] on button "Add item" at bounding box center [343, 312] width 78 height 24
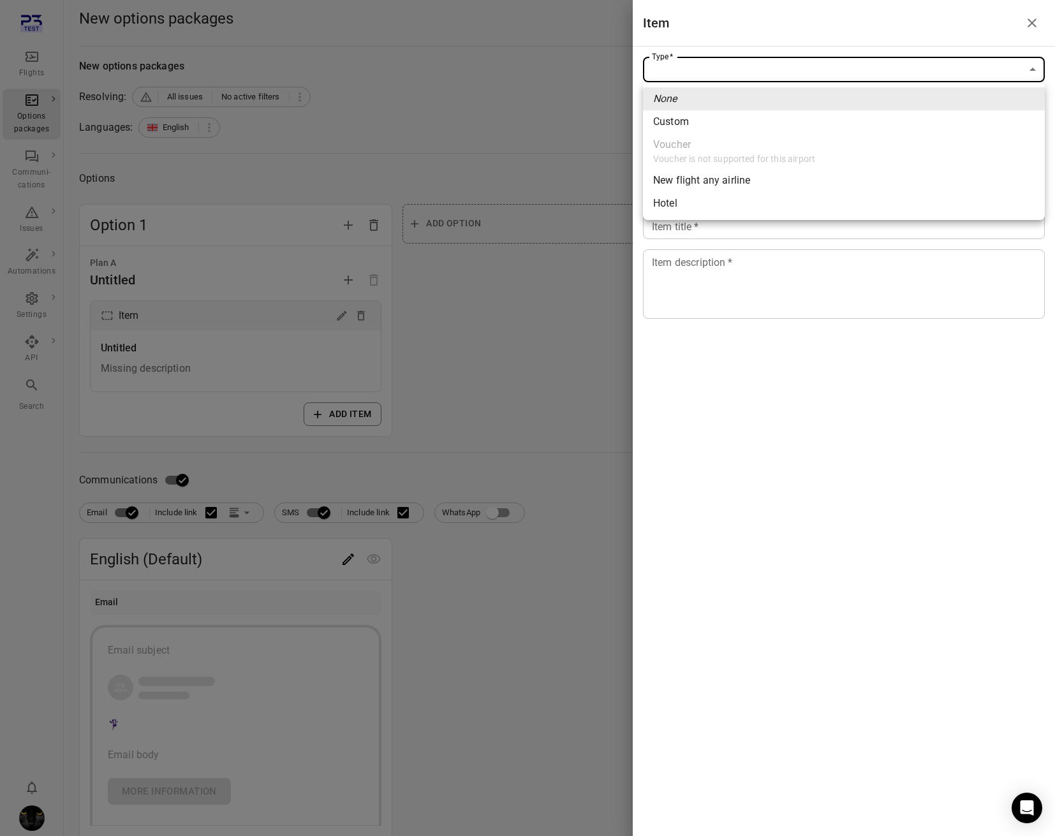
click at [733, 76] on body "Flights Options packages Communi-cations Issues Automations Settings API Search…" at bounding box center [527, 545] width 1055 height 1091
click at [716, 112] on li "Custom" at bounding box center [844, 121] width 402 height 23
type input "******"
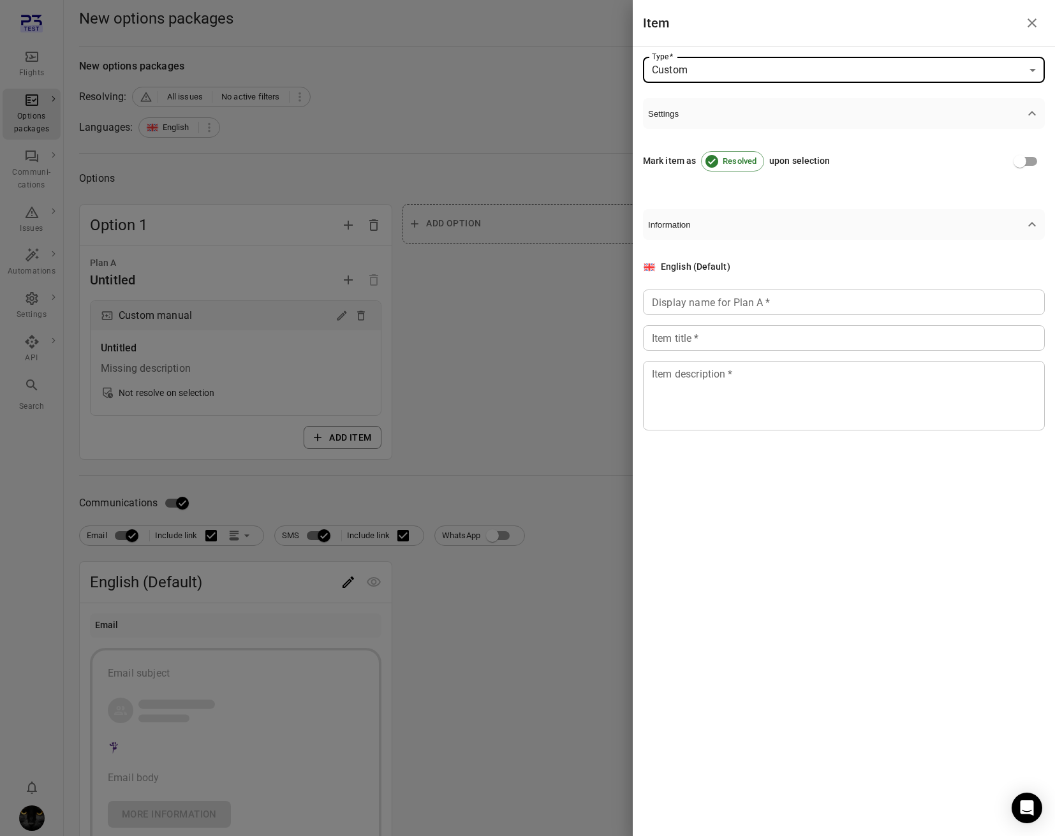
click at [754, 310] on input "Display name for Plan A   *" at bounding box center [844, 303] width 402 height 26
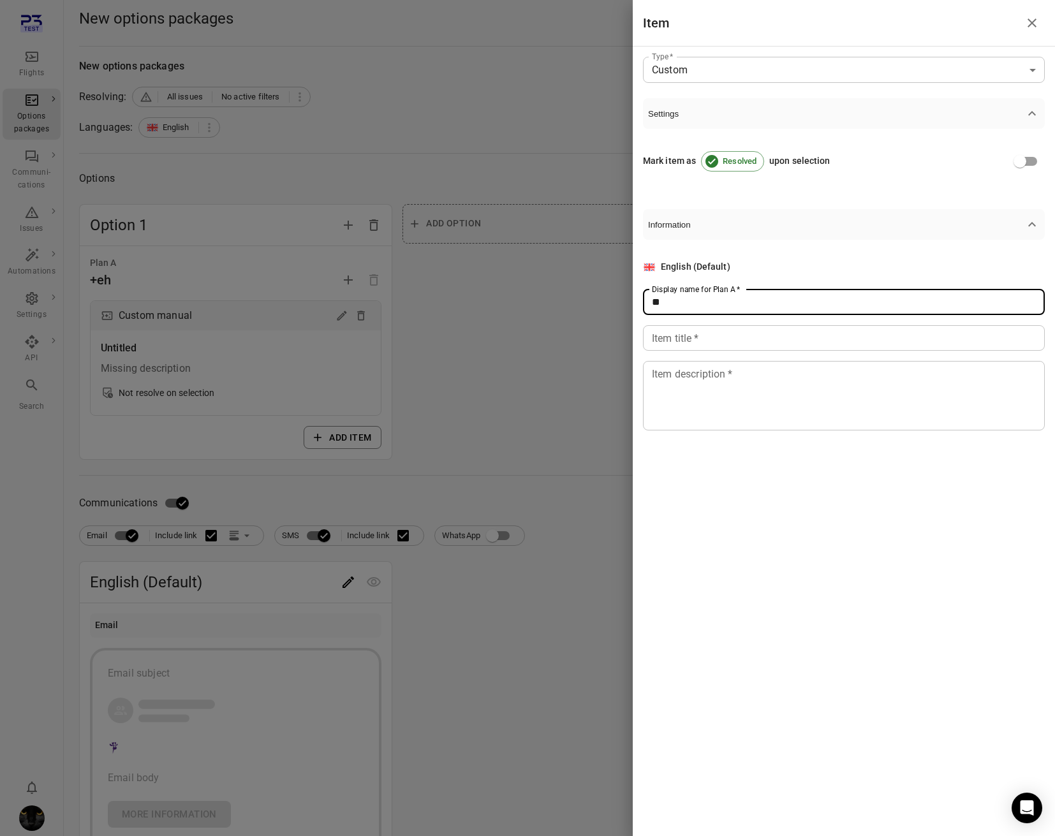
type input "*"
type input "**"
click at [753, 325] on input "Item title   *" at bounding box center [844, 338] width 402 height 26
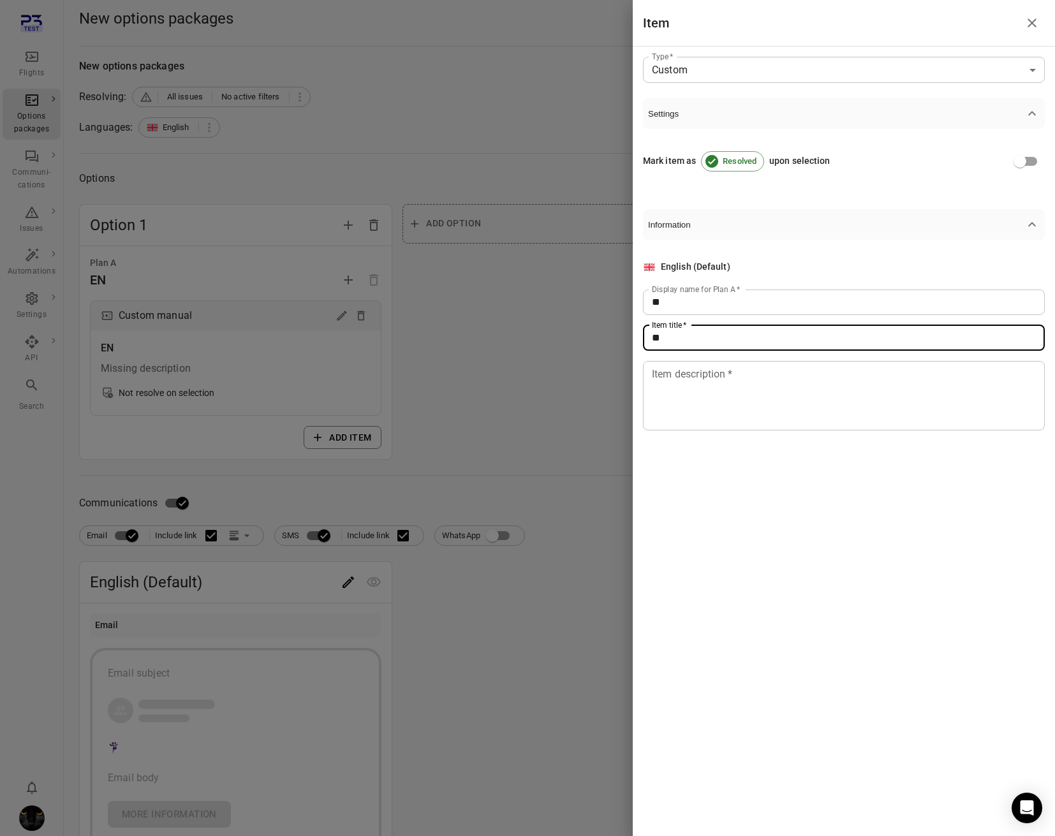
type input "**"
click at [747, 361] on div "* Item description   *" at bounding box center [844, 396] width 402 height 70
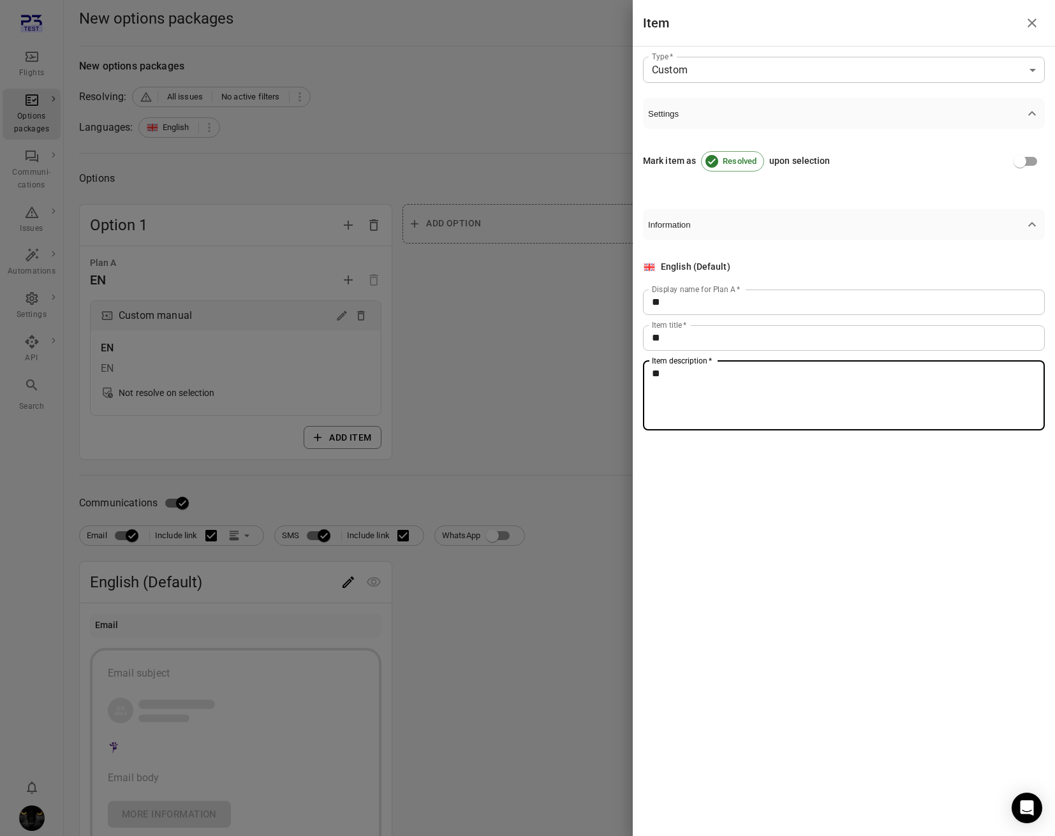
type textarea "**"
click at [470, 107] on div at bounding box center [527, 418] width 1055 height 836
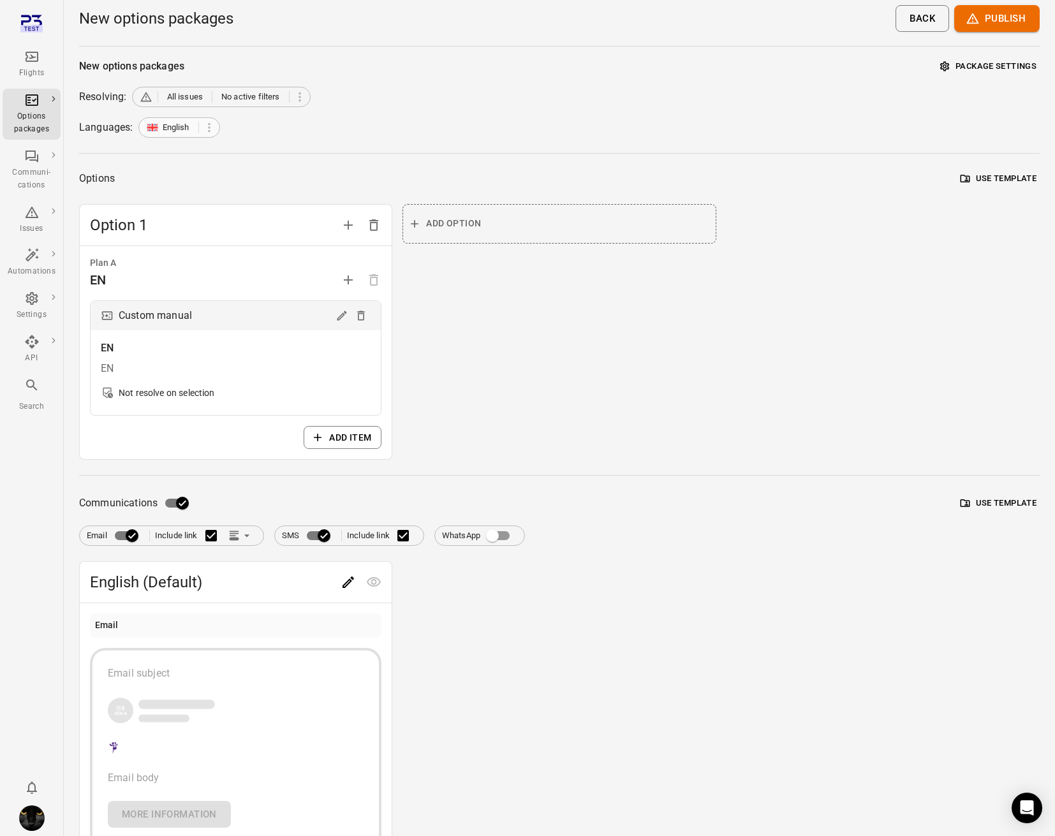
click at [179, 129] on span "English" at bounding box center [176, 127] width 27 height 13
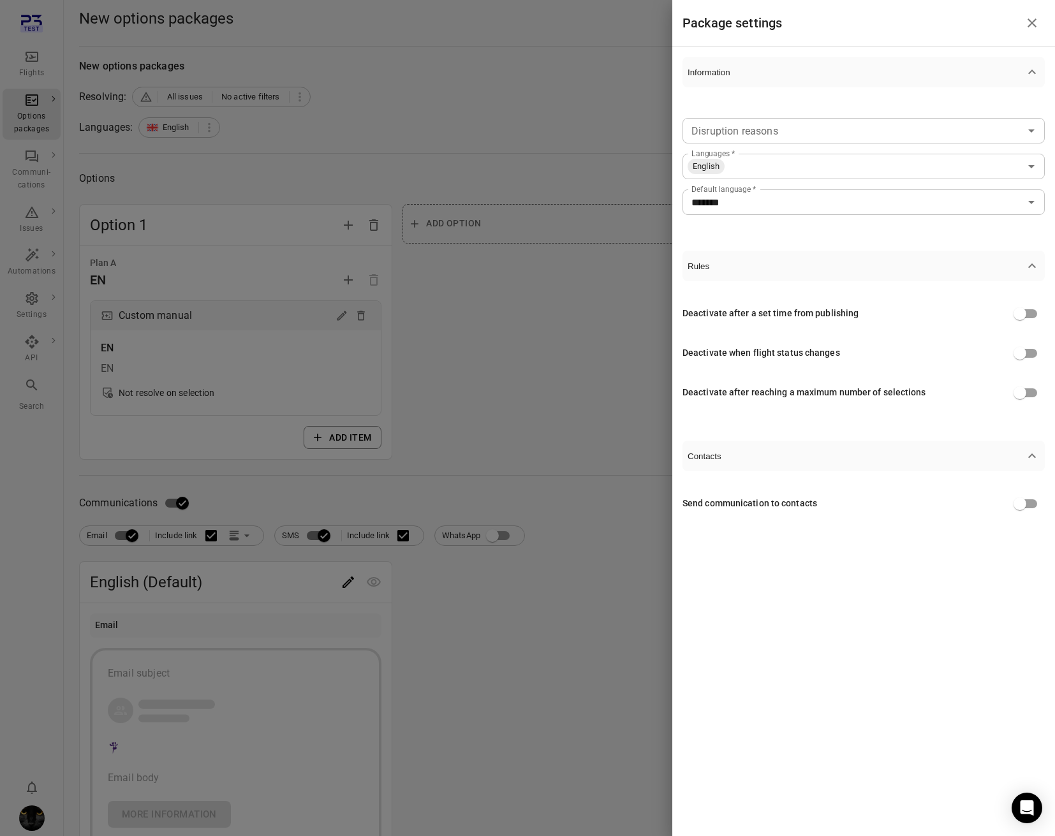
click at [756, 137] on input "Disruption reasons" at bounding box center [853, 131] width 334 height 18
click at [762, 103] on div "Disruption reasons Disruption reasons Languages   * English Languages   * Defau…" at bounding box center [863, 161] width 362 height 148
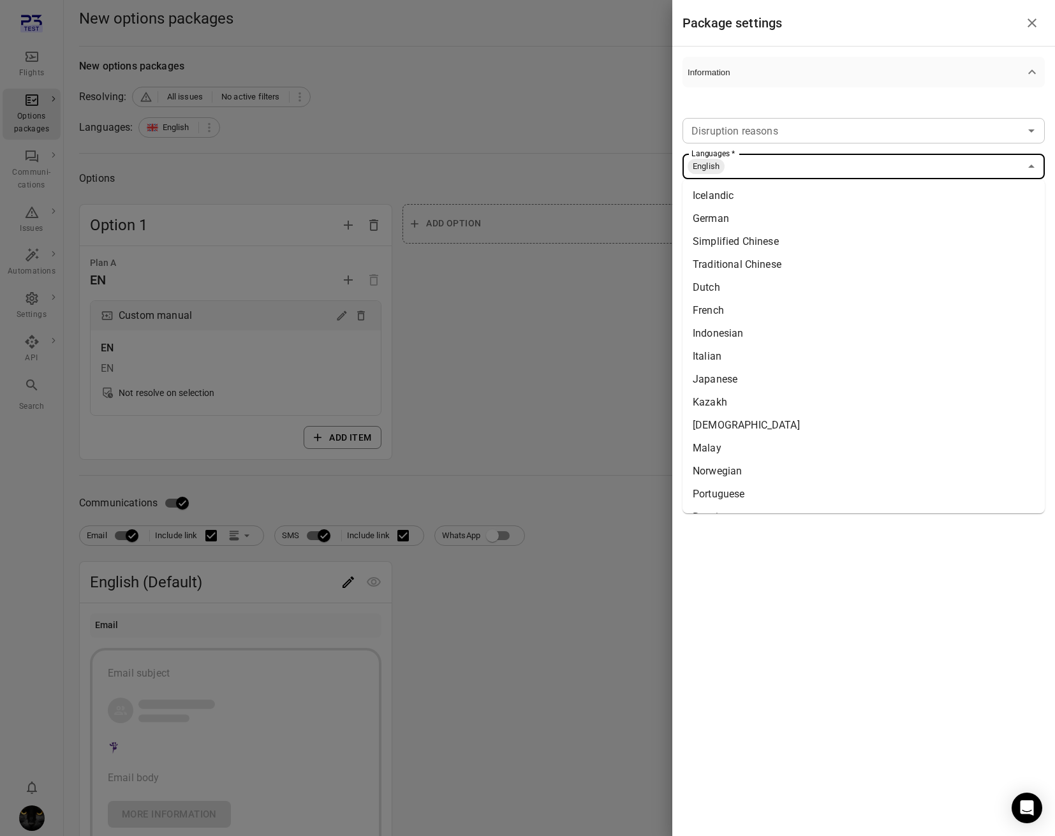
click at [751, 173] on input "Languages   *" at bounding box center [873, 167] width 294 height 18
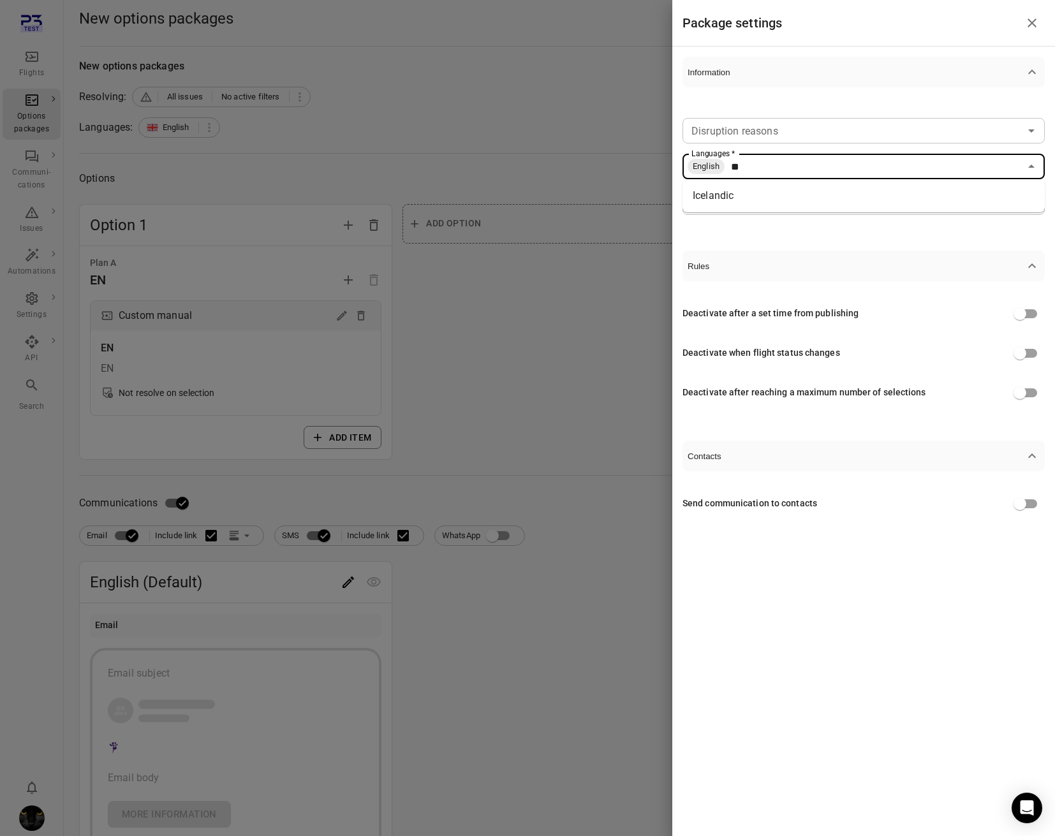
type input "***"
click at [736, 200] on li "Icelandic" at bounding box center [863, 195] width 362 height 23
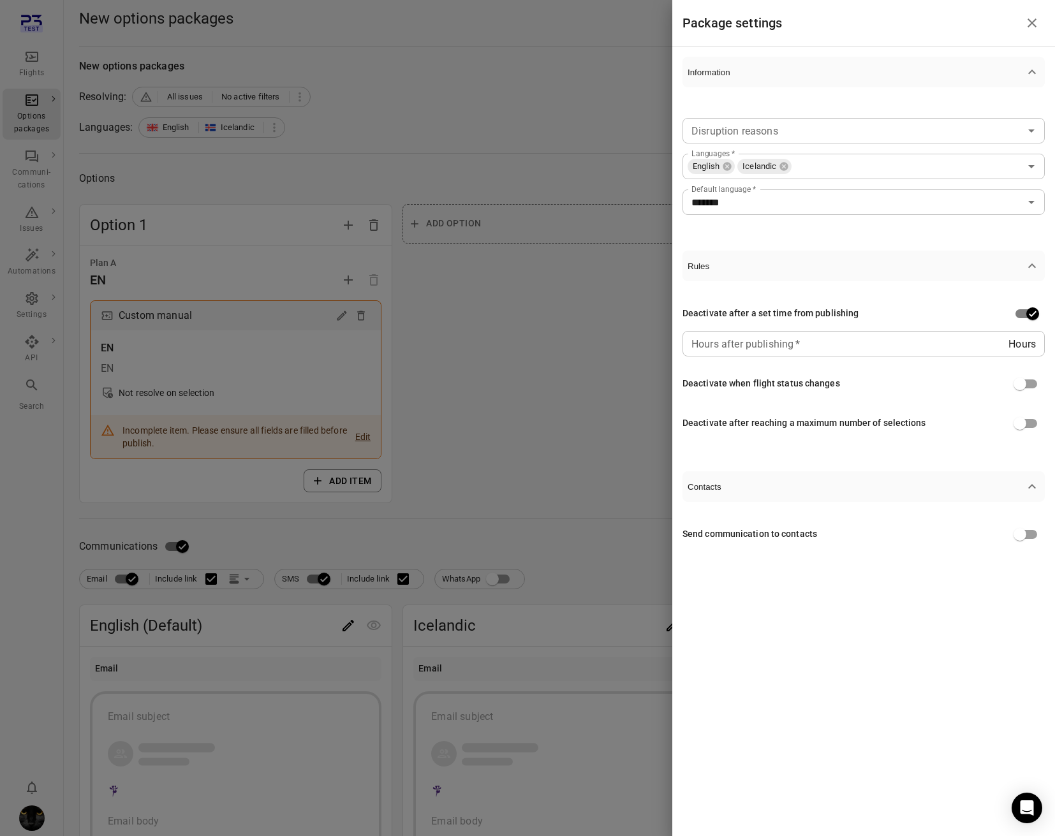
click at [857, 355] on input "Hours after publishing   *" at bounding box center [845, 344] width 326 height 26
type input "*"
click at [865, 574] on div "Information Disruption reasons Disruption reasons Languages   * English Iceland…" at bounding box center [863, 332] width 383 height 571
click at [591, 464] on div at bounding box center [527, 418] width 1055 height 836
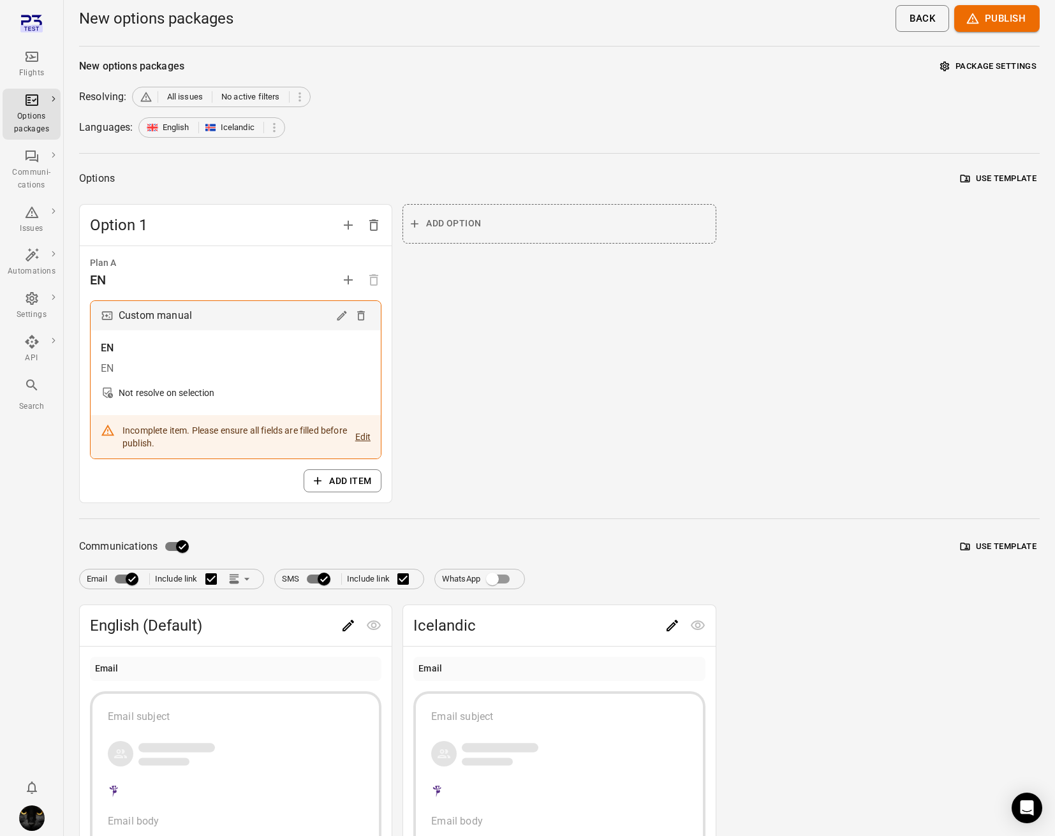
click at [1003, 67] on button "Package settings" at bounding box center [988, 67] width 103 height 20
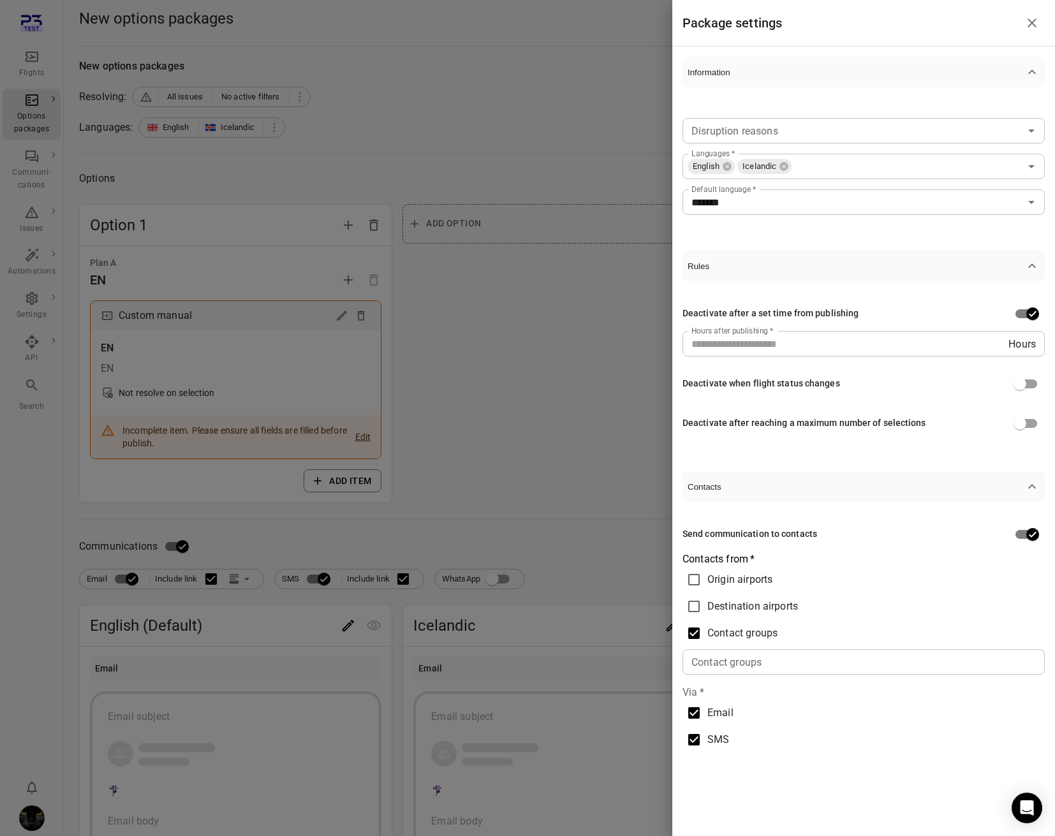
click at [707, 661] on div "Contact groups Contact groups" at bounding box center [863, 662] width 362 height 26
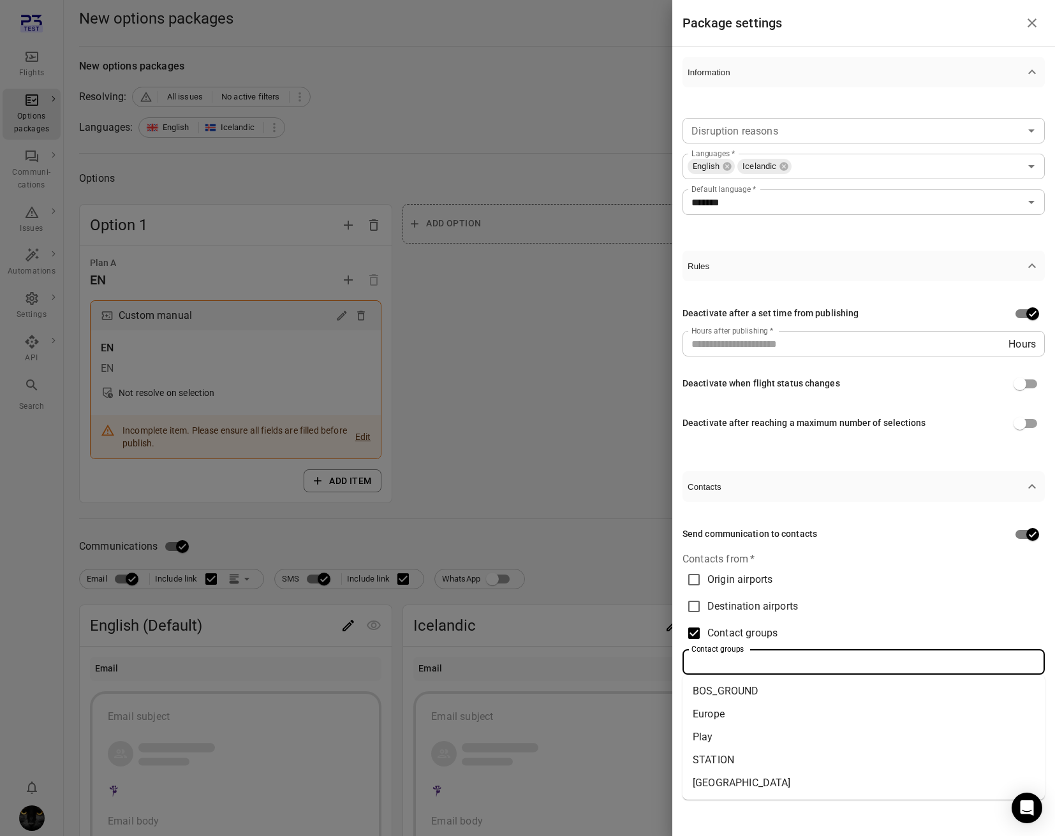
click at [721, 721] on li "Europe" at bounding box center [863, 714] width 362 height 23
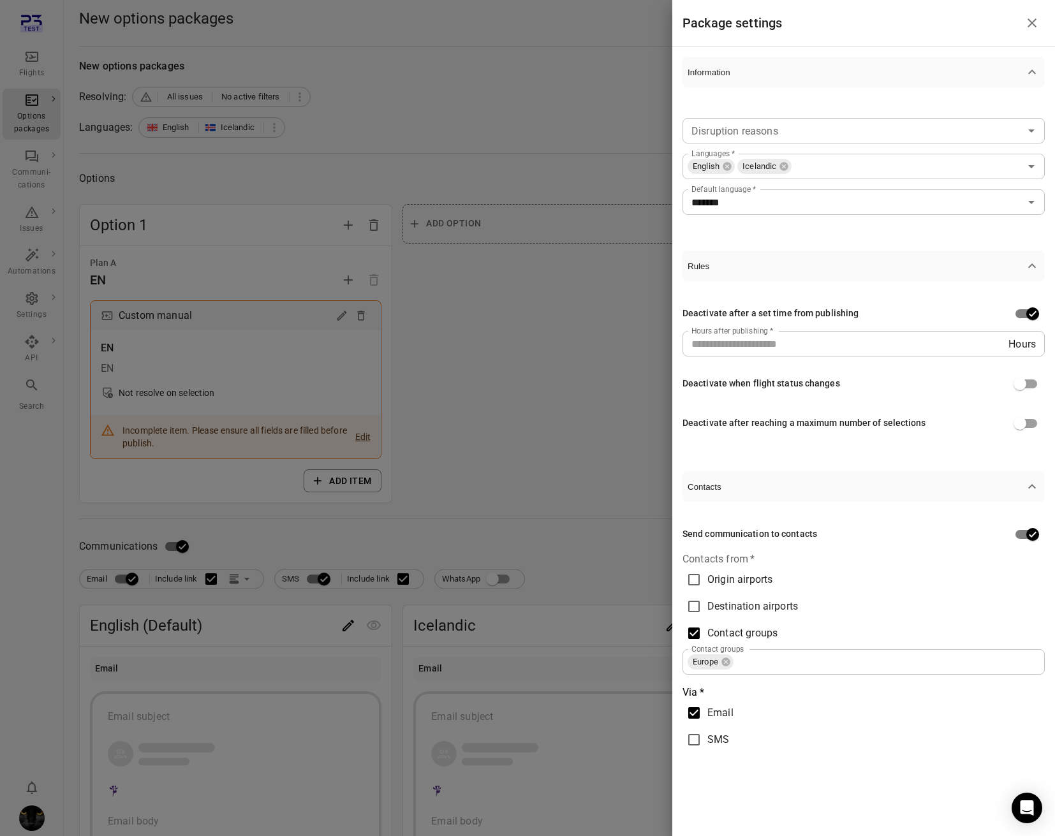
click at [550, 418] on div at bounding box center [527, 418] width 1055 height 836
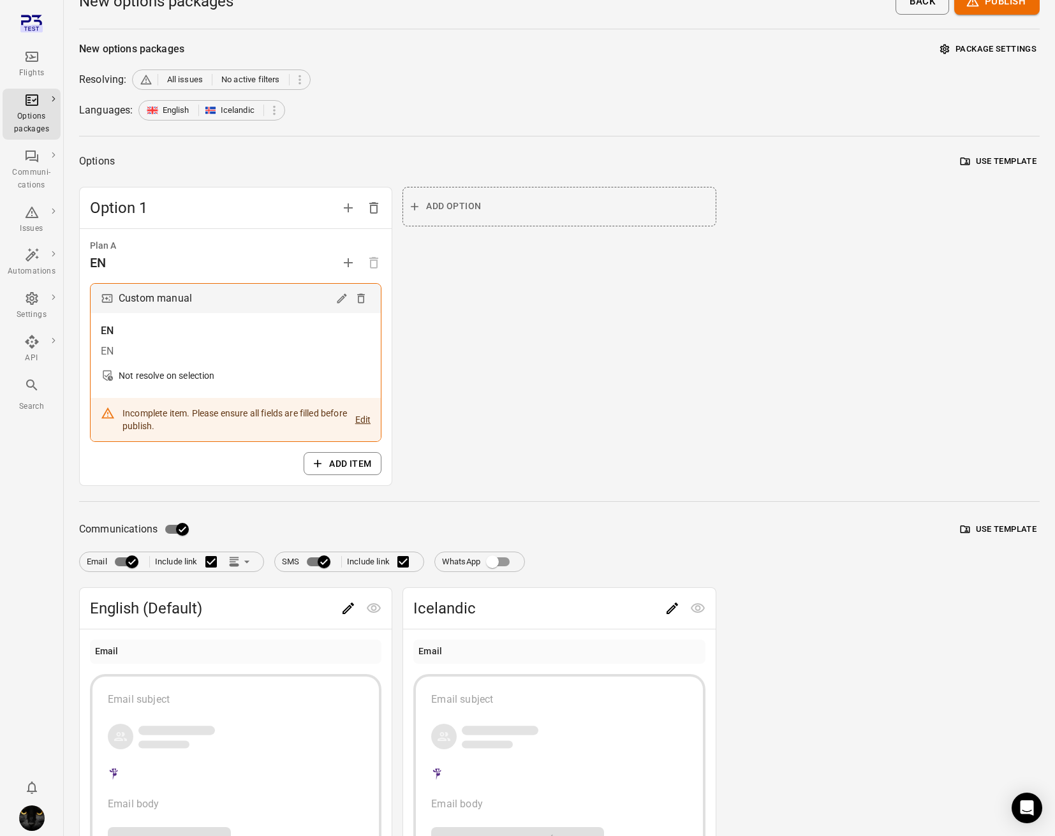
scroll to position [24, 0]
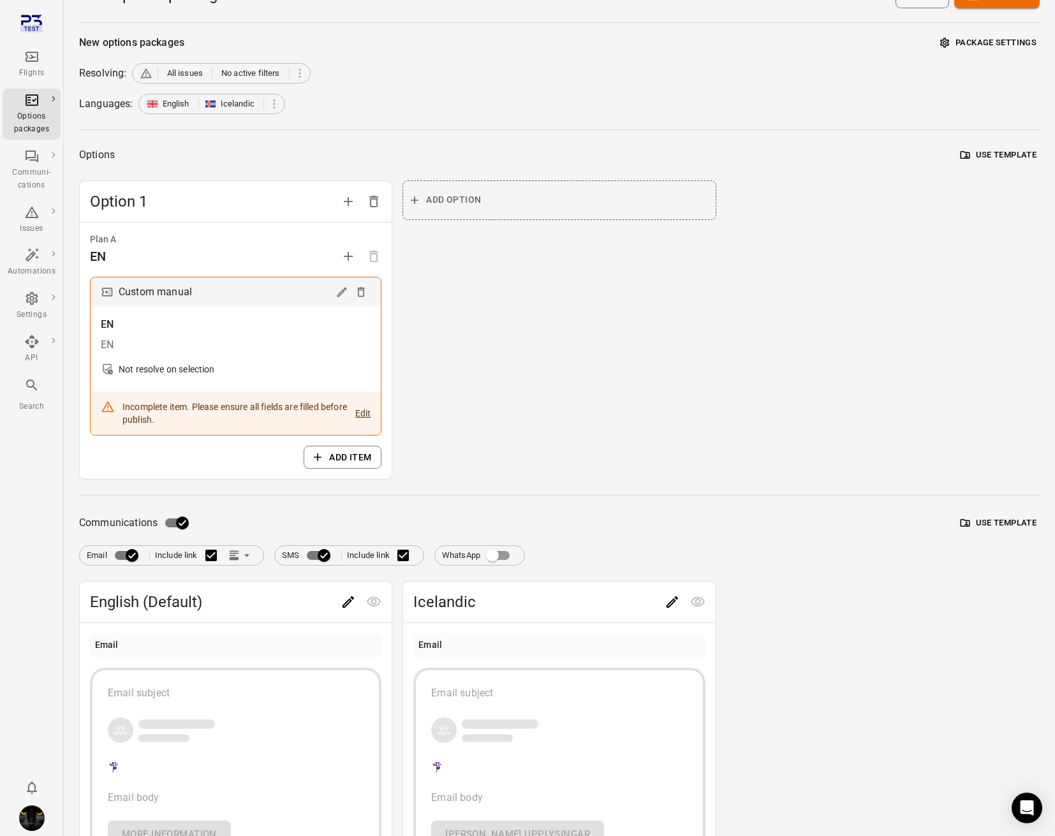
click at [992, 43] on button "Package settings" at bounding box center [988, 43] width 103 height 20
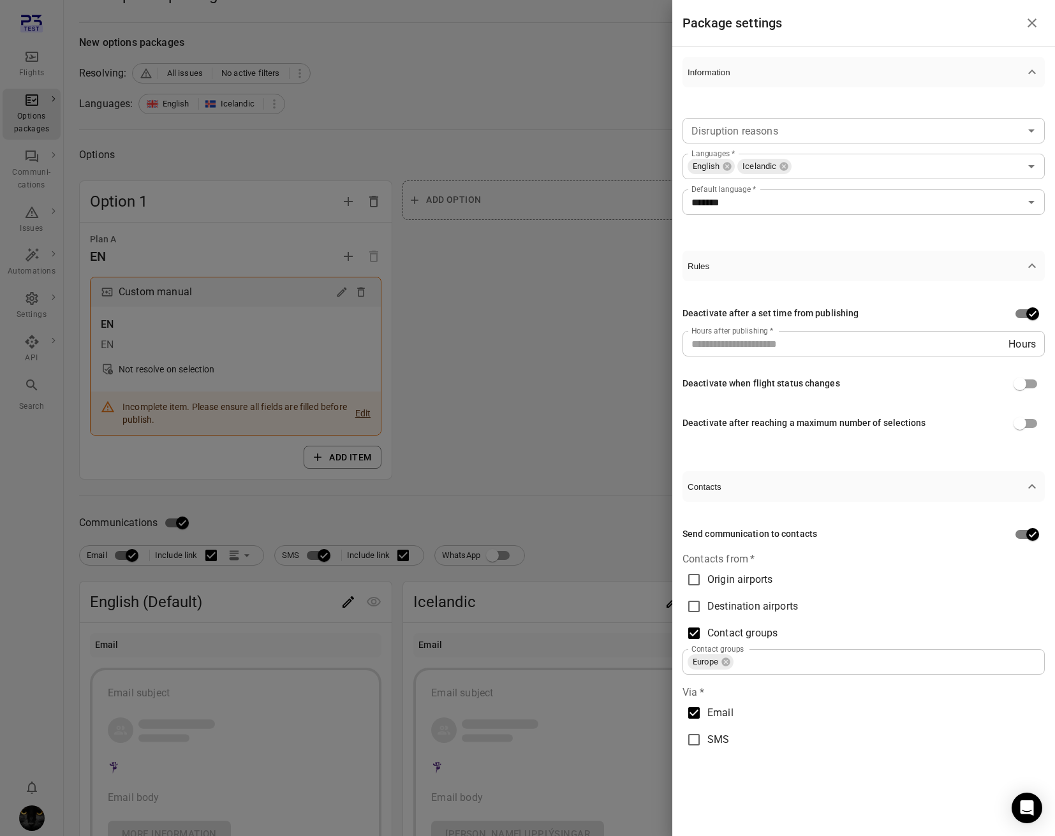
click at [842, 131] on input "Disruption reasons" at bounding box center [853, 131] width 334 height 18
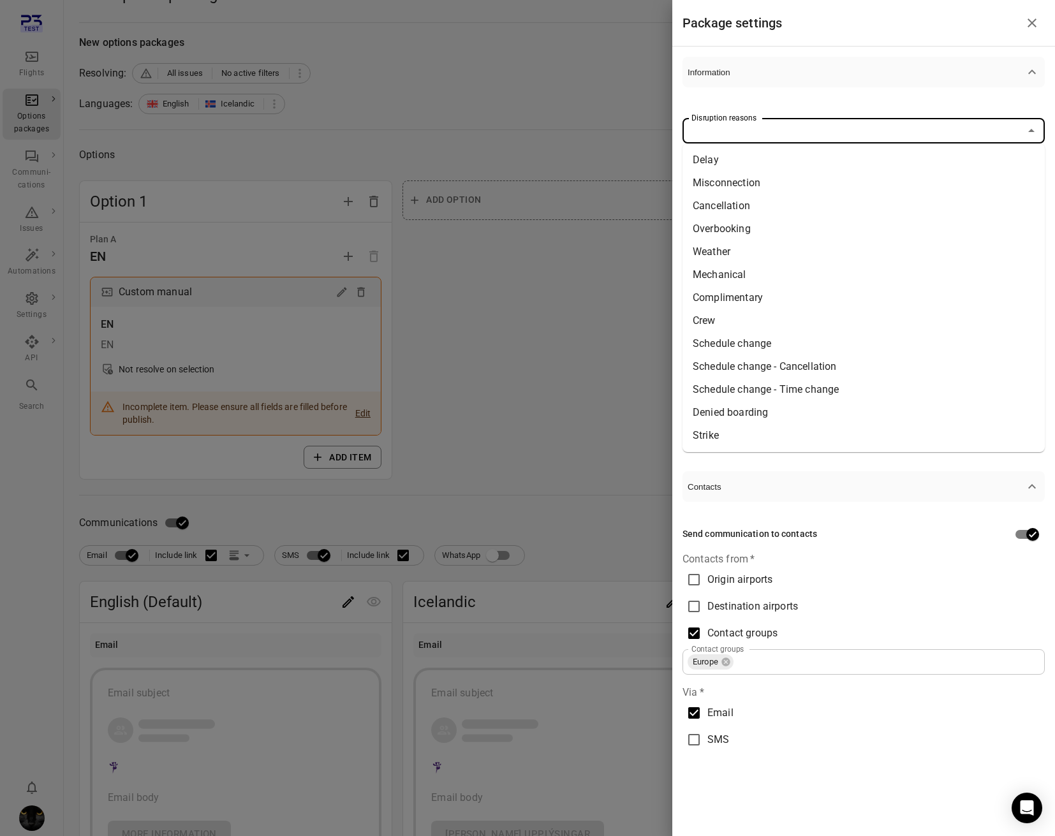
click at [823, 166] on li "Delay" at bounding box center [863, 160] width 362 height 23
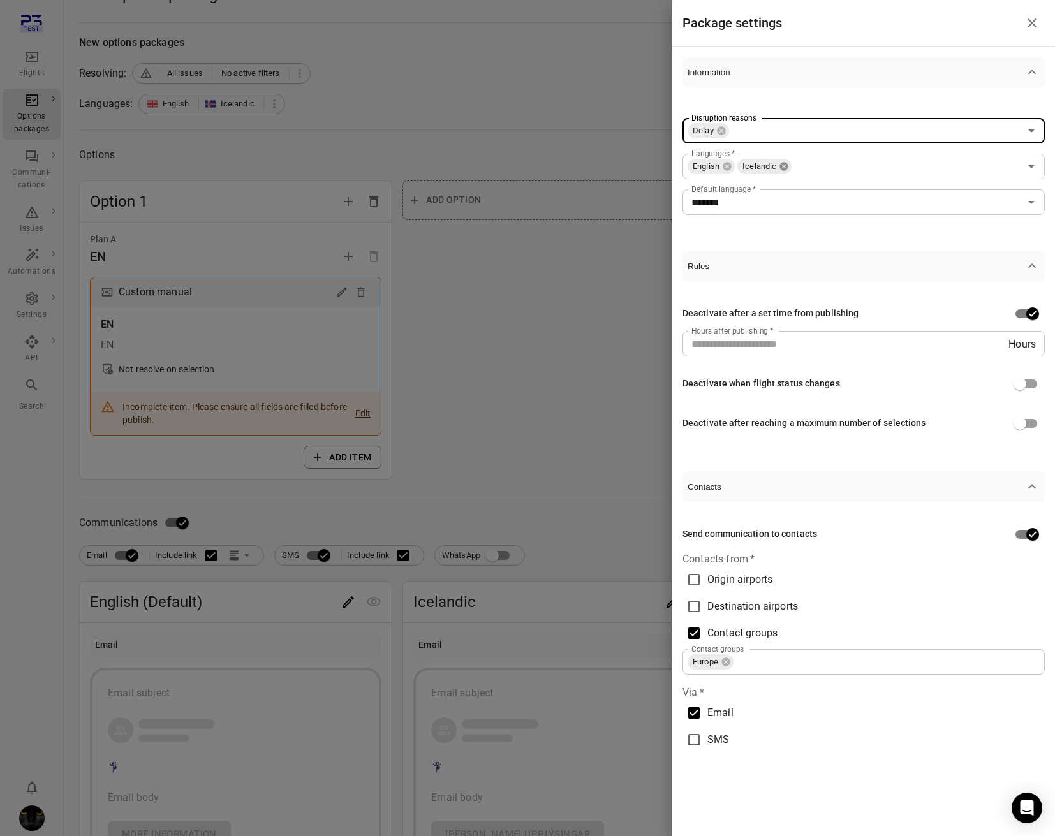
click at [784, 169] on icon at bounding box center [784, 166] width 8 height 8
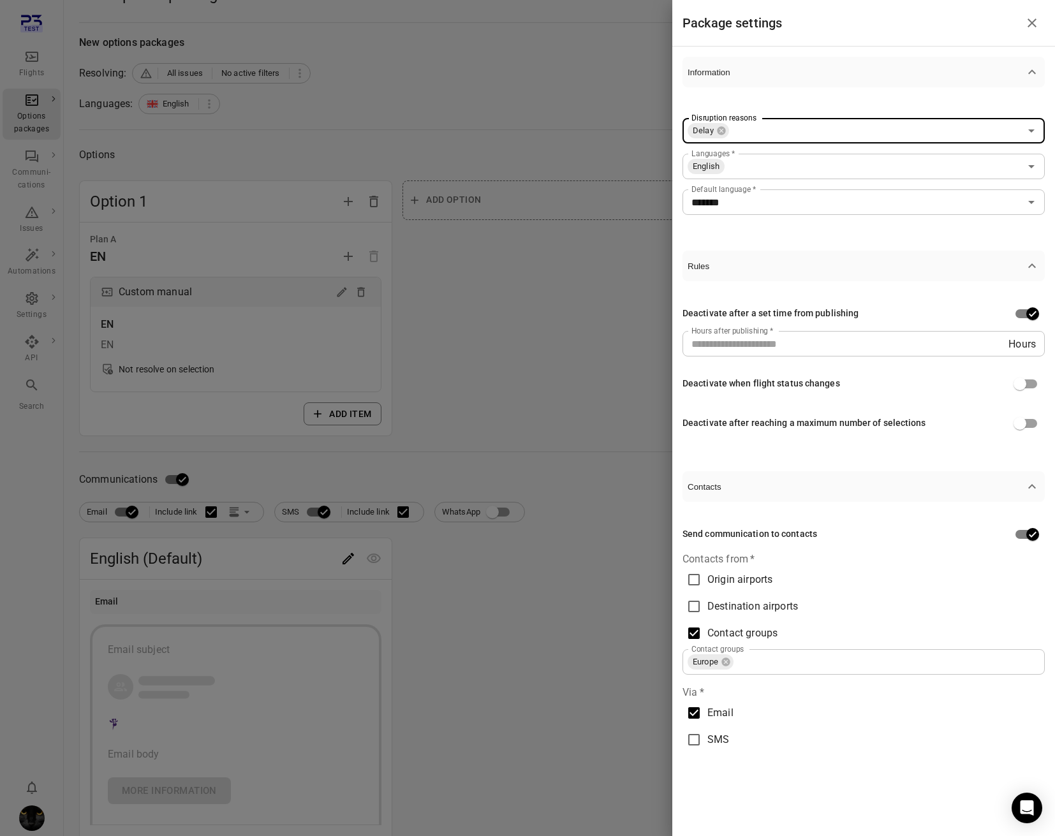
click at [791, 163] on input "Languages   *" at bounding box center [873, 167] width 294 height 18
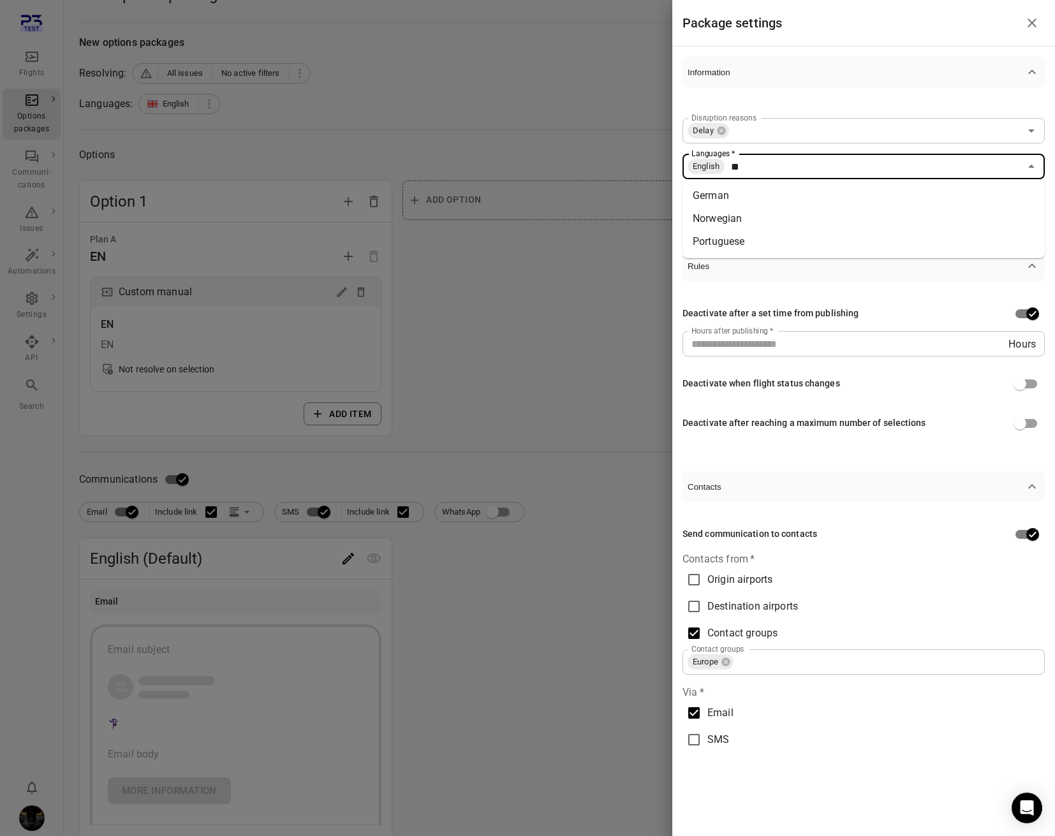
type input "***"
click at [763, 197] on li "German" at bounding box center [863, 195] width 362 height 23
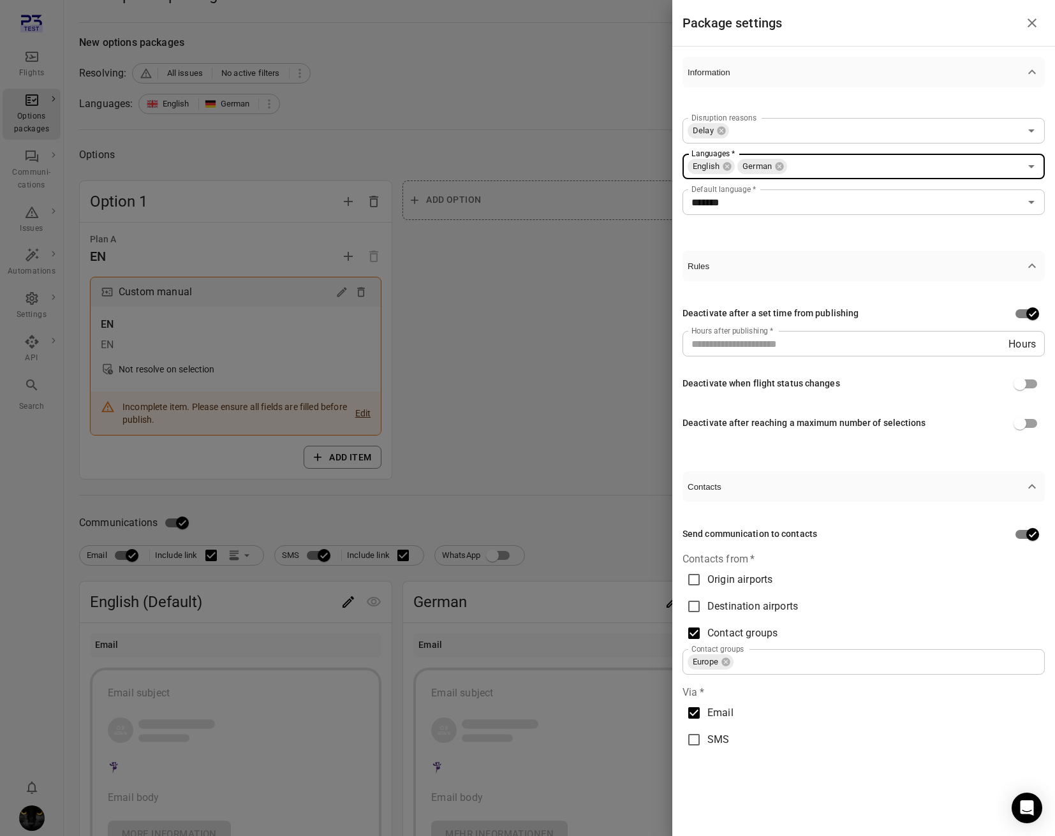
click at [529, 353] on div at bounding box center [527, 418] width 1055 height 836
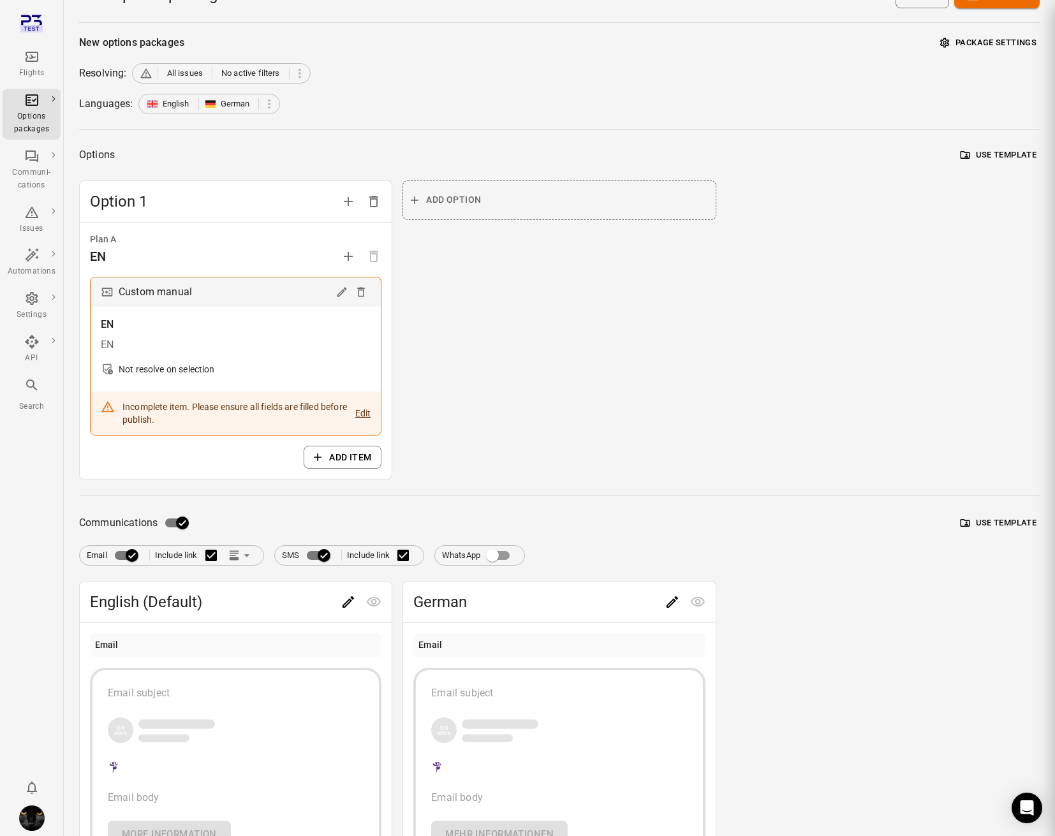
scroll to position [0, 0]
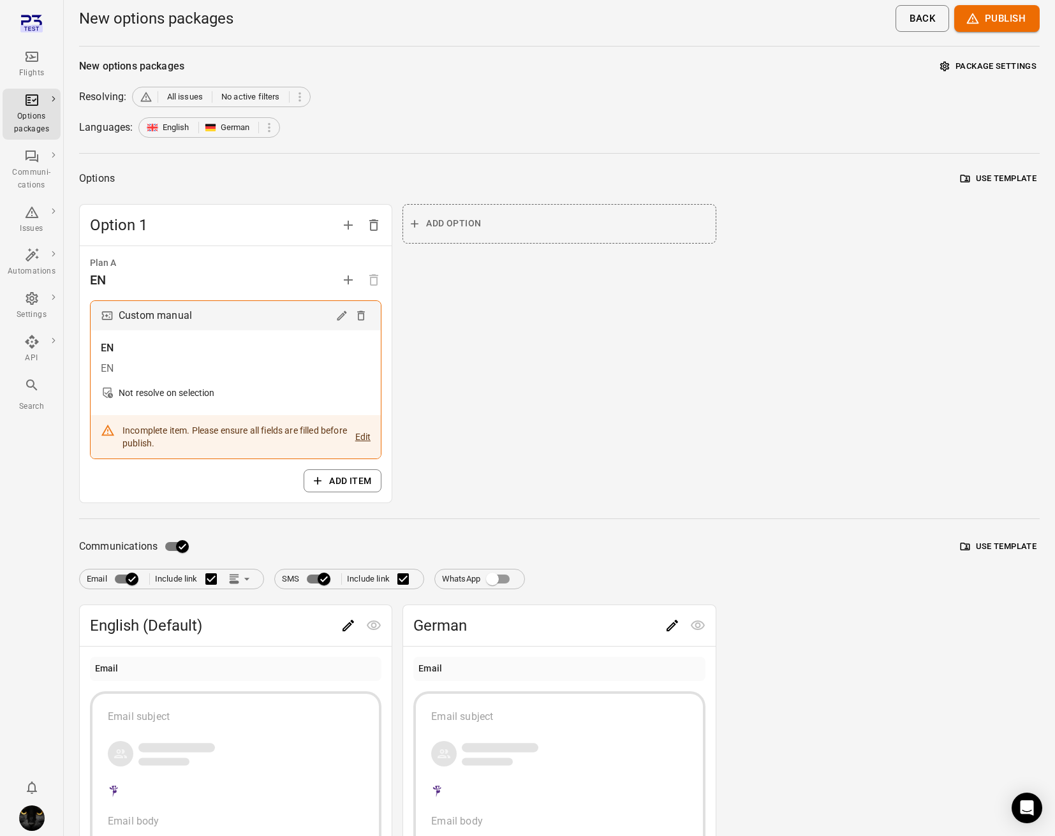
click at [339, 316] on icon "Edit" at bounding box center [341, 315] width 13 height 13
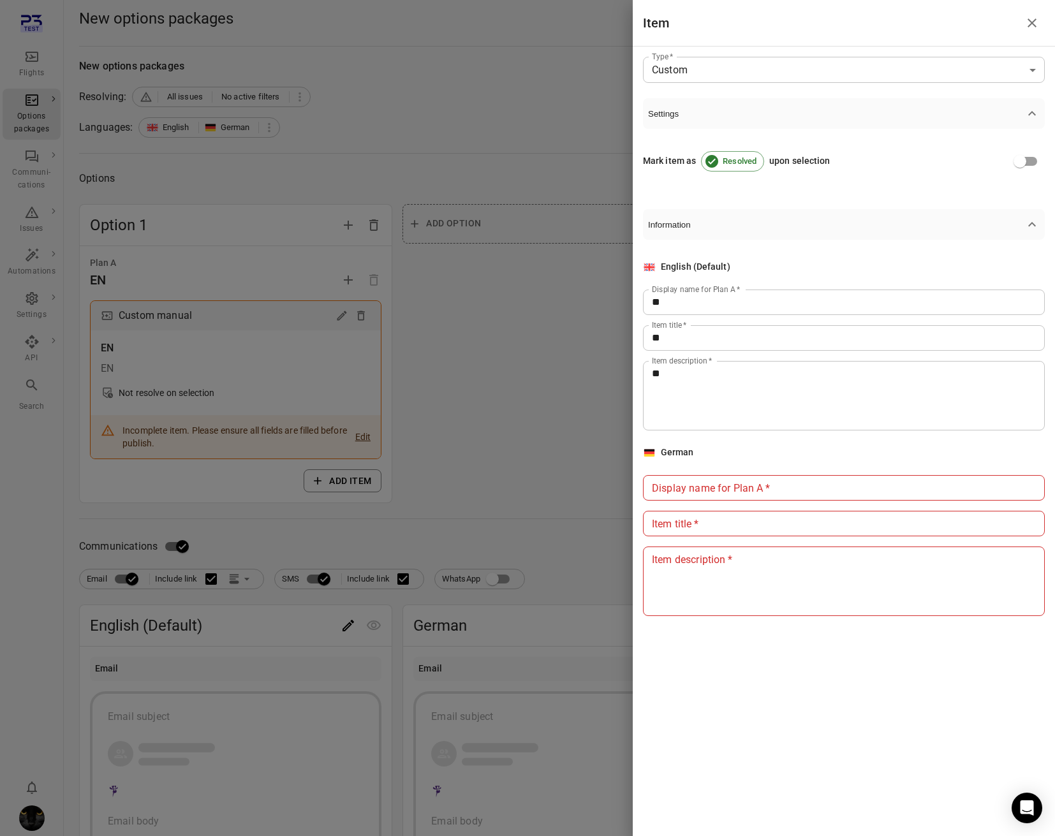
click at [694, 492] on input "Display name for Plan A   *" at bounding box center [844, 488] width 402 height 26
type input "**"
click at [684, 517] on div "Item title   * Item title   *" at bounding box center [844, 524] width 402 height 26
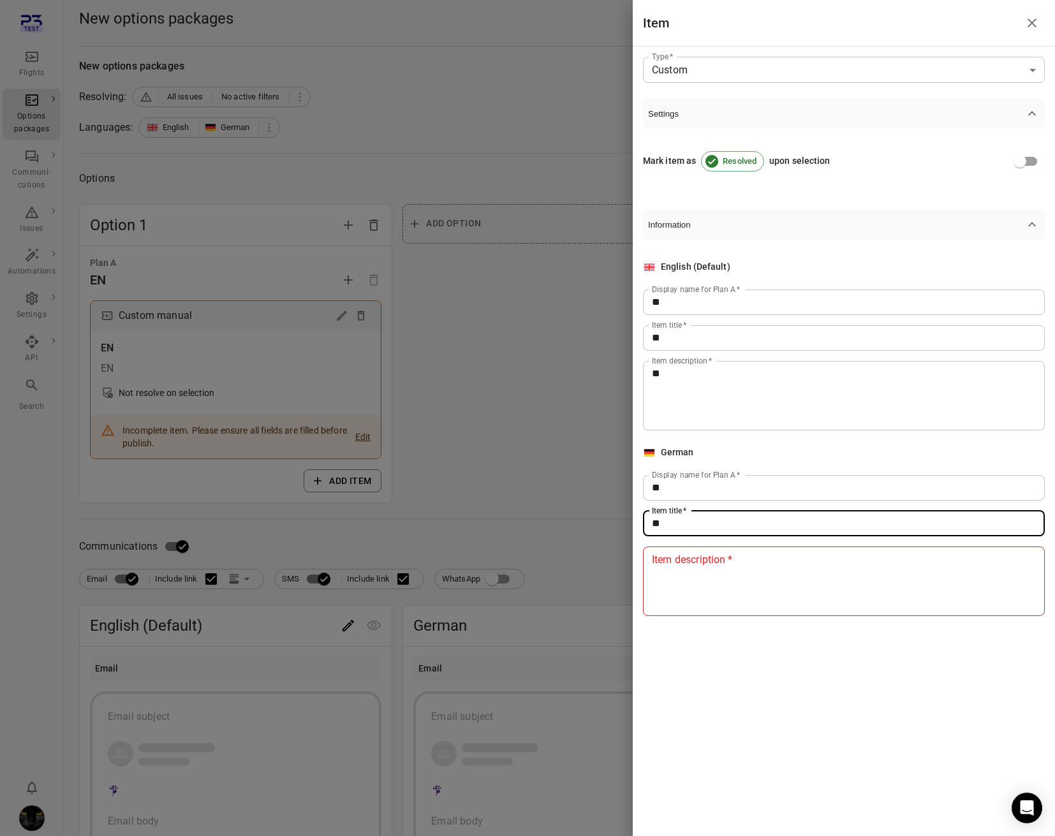
type input "**"
click at [679, 591] on textarea "Item description   *" at bounding box center [844, 581] width 384 height 59
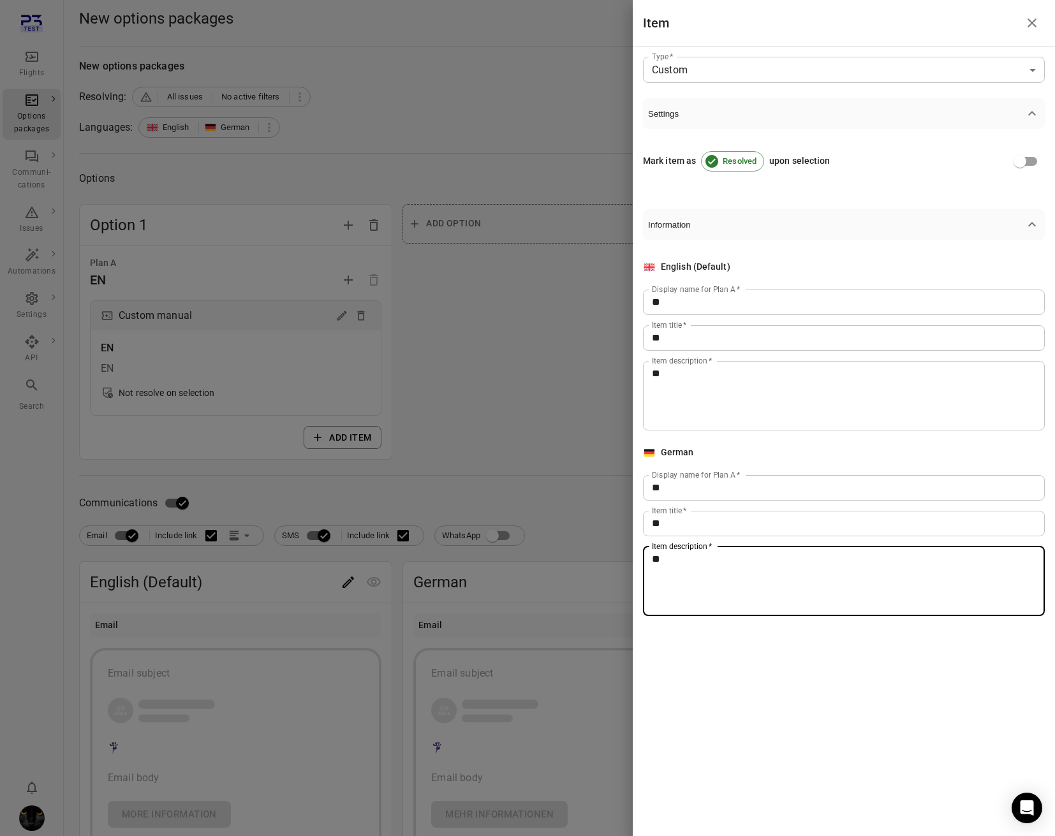
type textarea "**"
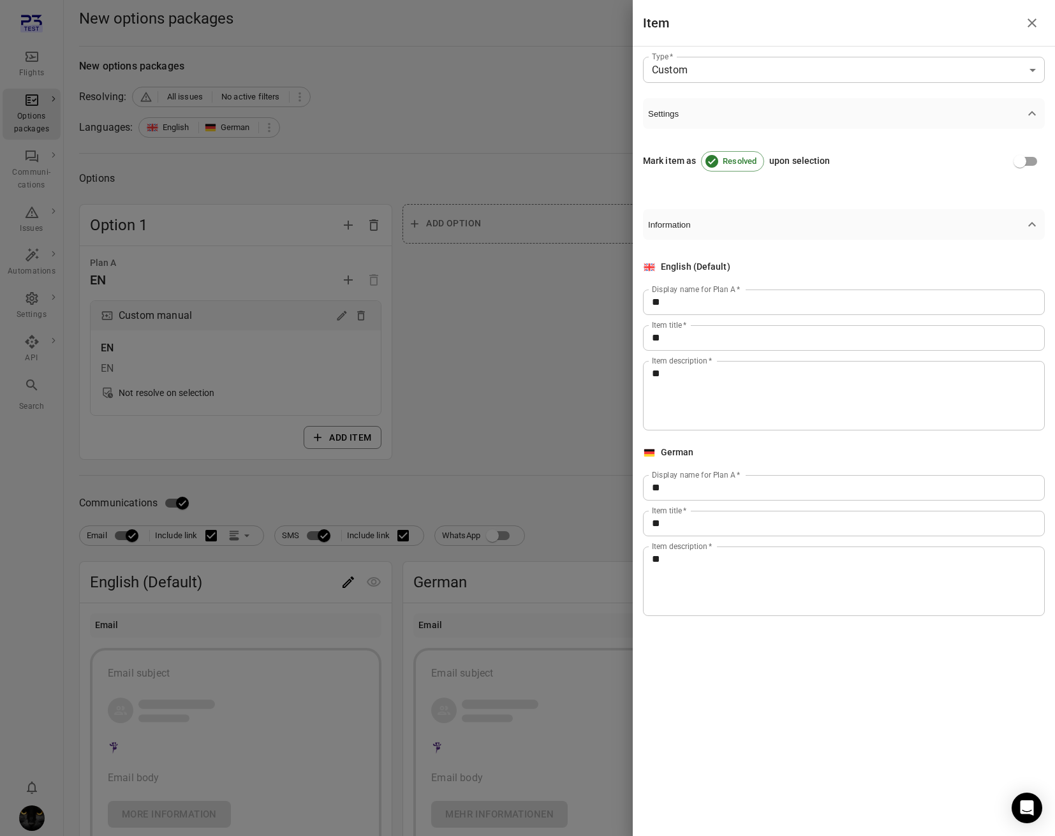
click at [572, 468] on div at bounding box center [527, 418] width 1055 height 836
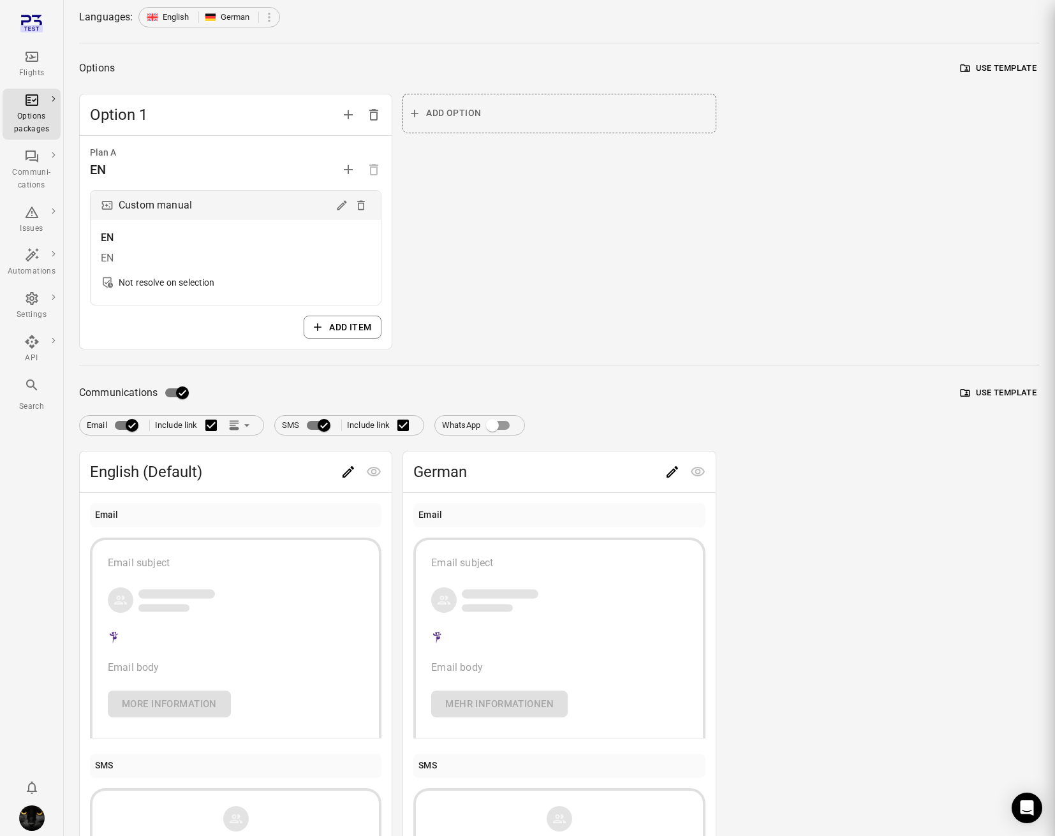
scroll to position [278, 0]
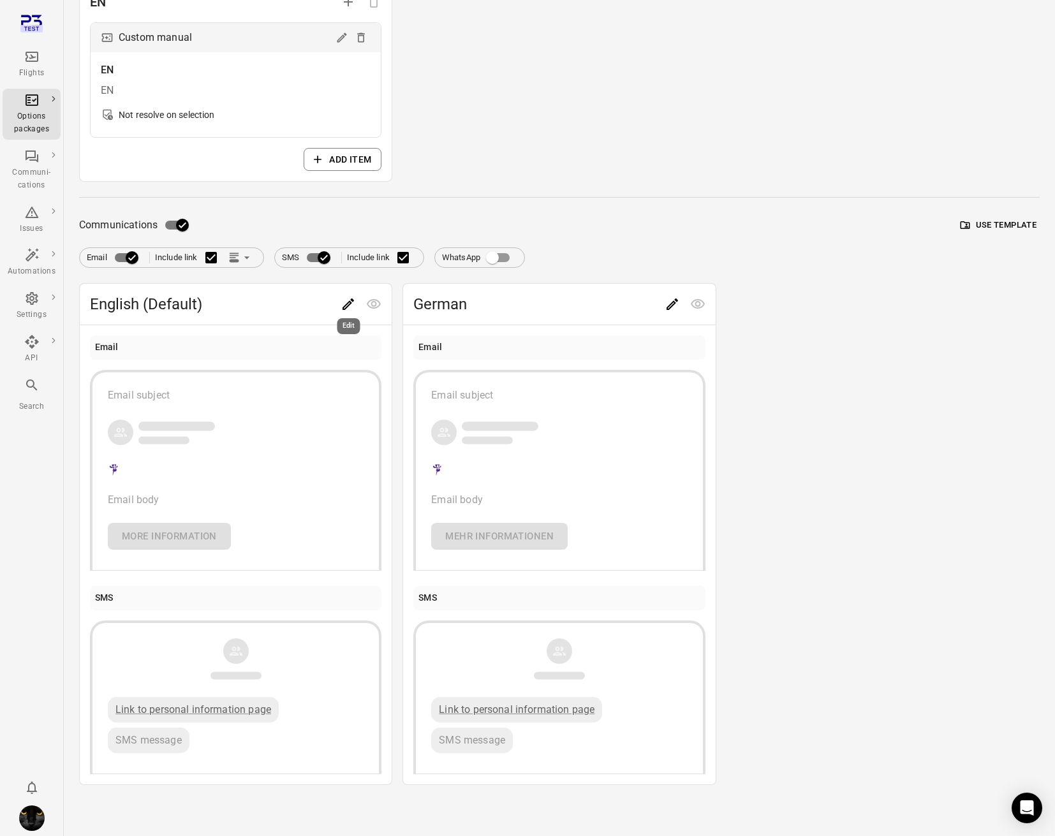
click at [357, 304] on button "Edit" at bounding box center [348, 304] width 26 height 26
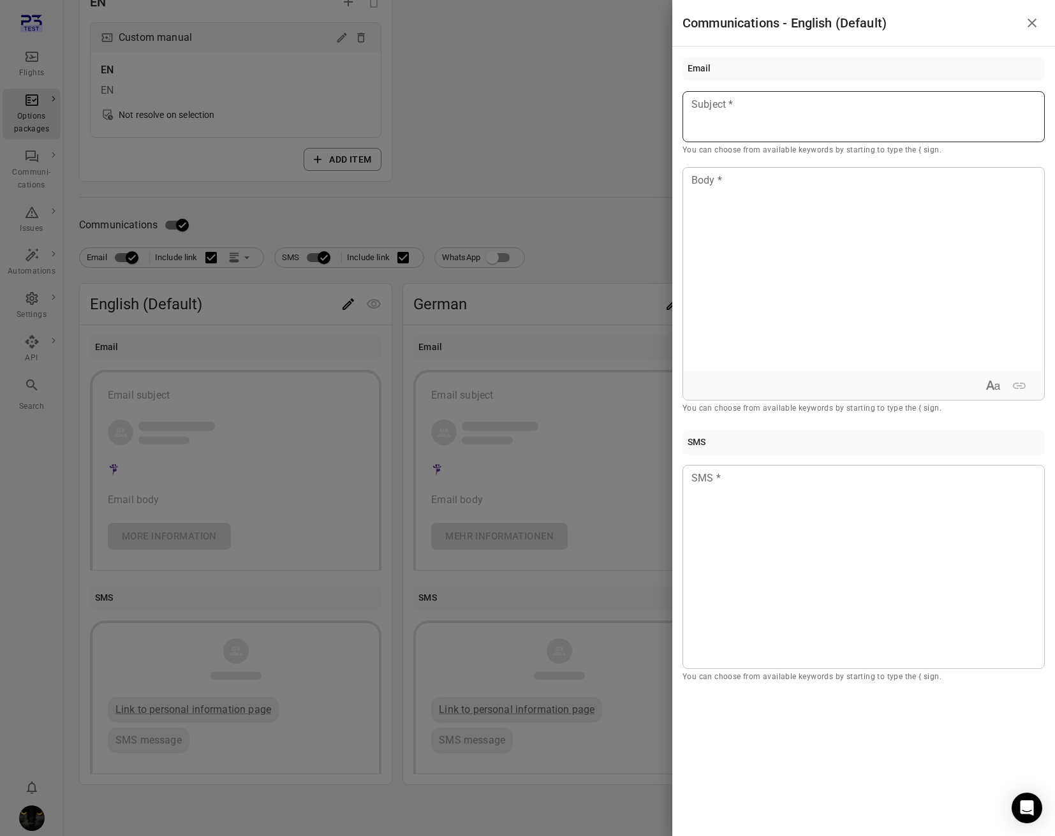
click at [779, 91] on div at bounding box center [863, 116] width 362 height 51
click at [807, 207] on div at bounding box center [863, 270] width 361 height 204
click at [734, 521] on div at bounding box center [863, 567] width 362 height 204
click at [651, 318] on div at bounding box center [527, 418] width 1055 height 836
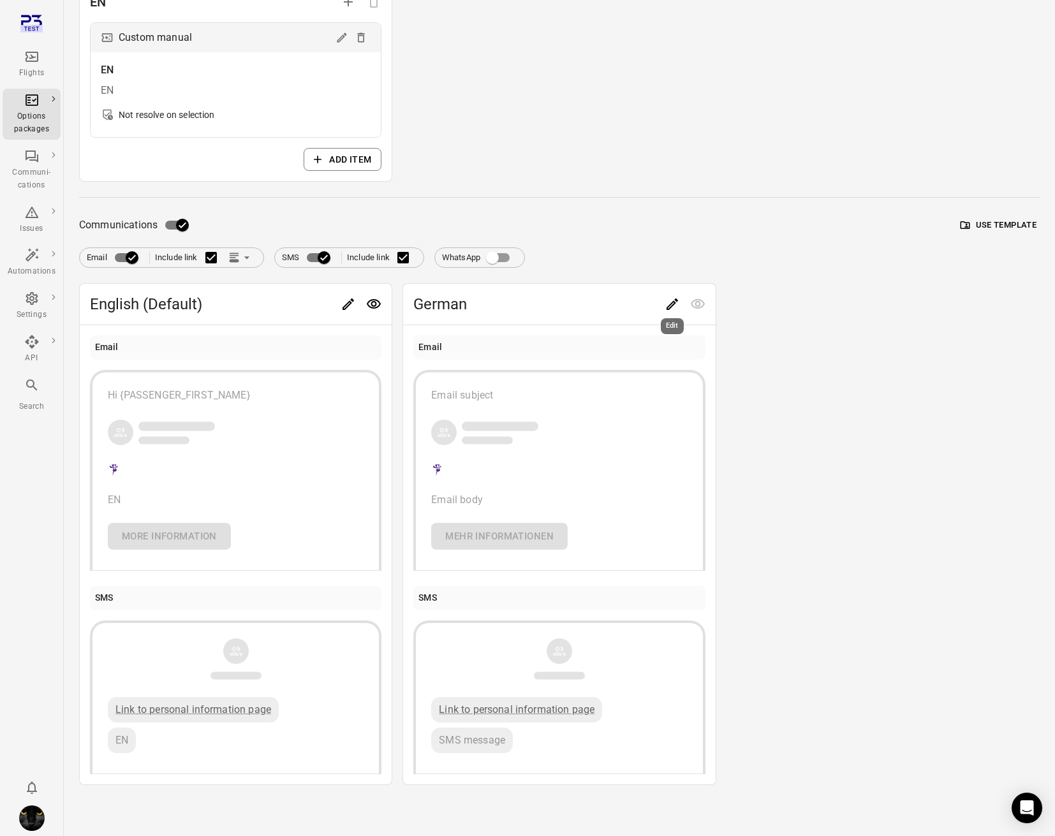
click at [677, 299] on icon "Edit" at bounding box center [672, 304] width 15 height 15
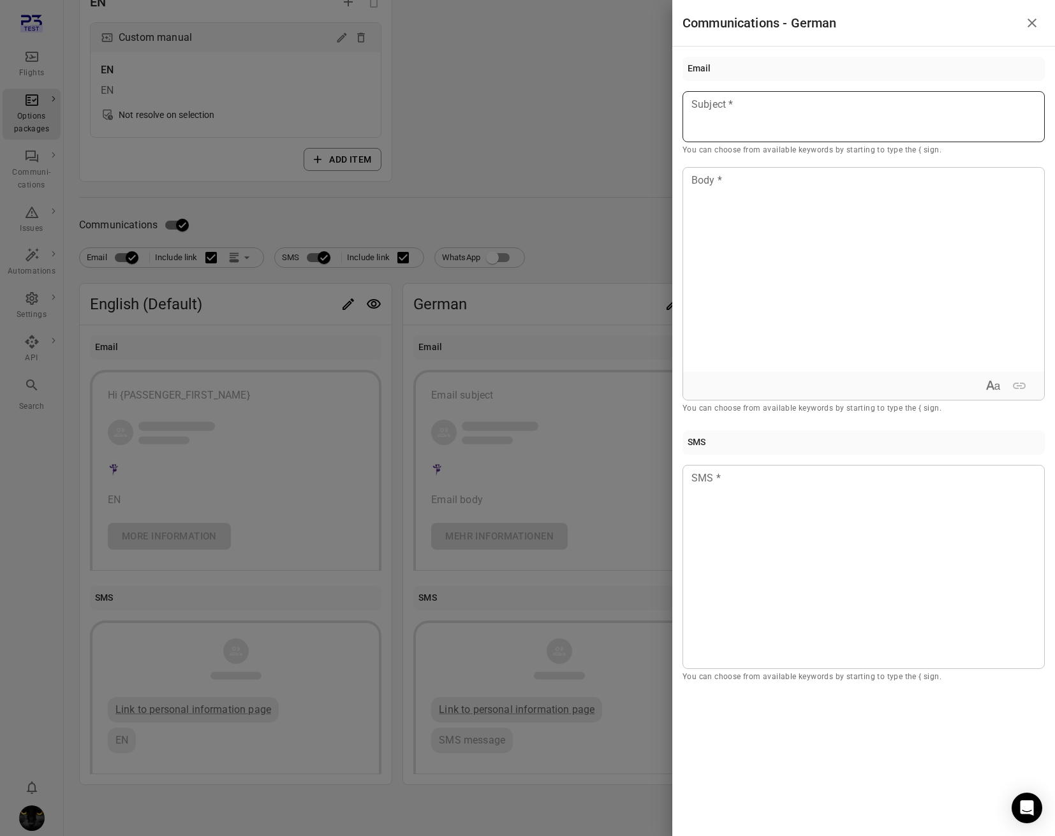
click at [792, 113] on div at bounding box center [863, 116] width 362 height 51
click at [795, 145] on div "Passenger first name" at bounding box center [764, 140] width 108 height 13
click at [785, 139] on div "Passenger last name" at bounding box center [758, 140] width 96 height 13
click at [757, 234] on div at bounding box center [863, 270] width 361 height 204
click at [739, 594] on div at bounding box center [863, 567] width 362 height 204
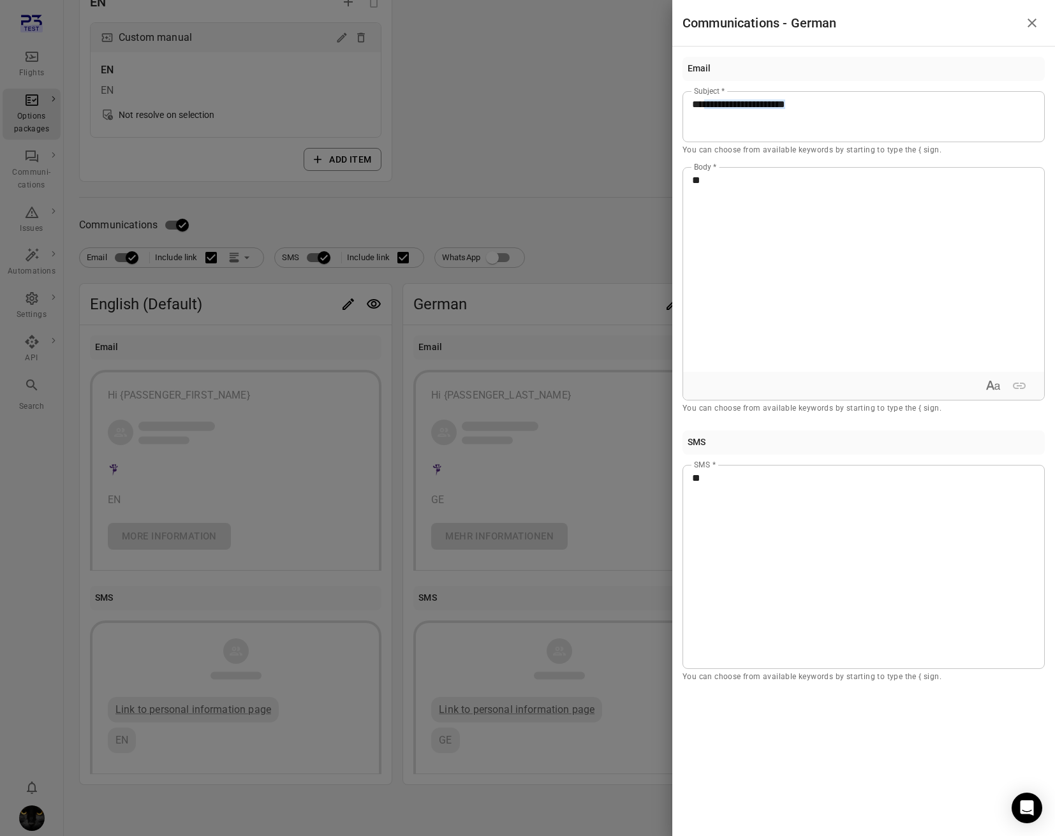
click at [570, 224] on div at bounding box center [527, 418] width 1055 height 836
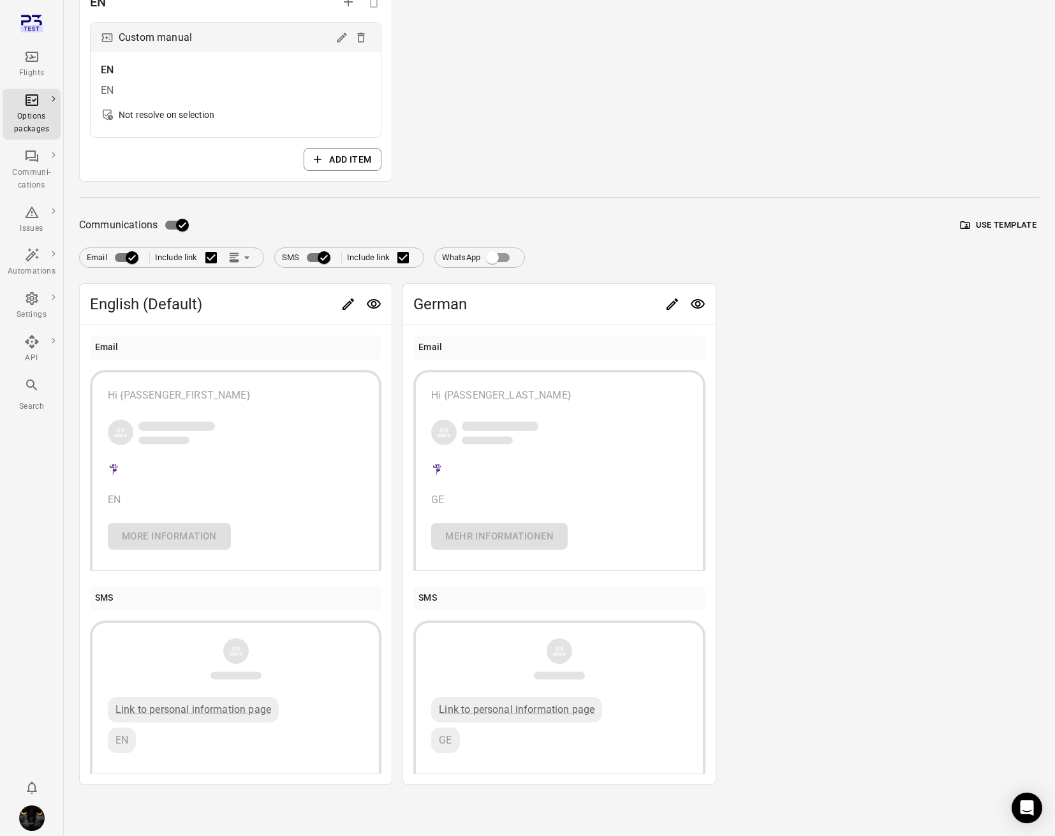
scroll to position [0, 0]
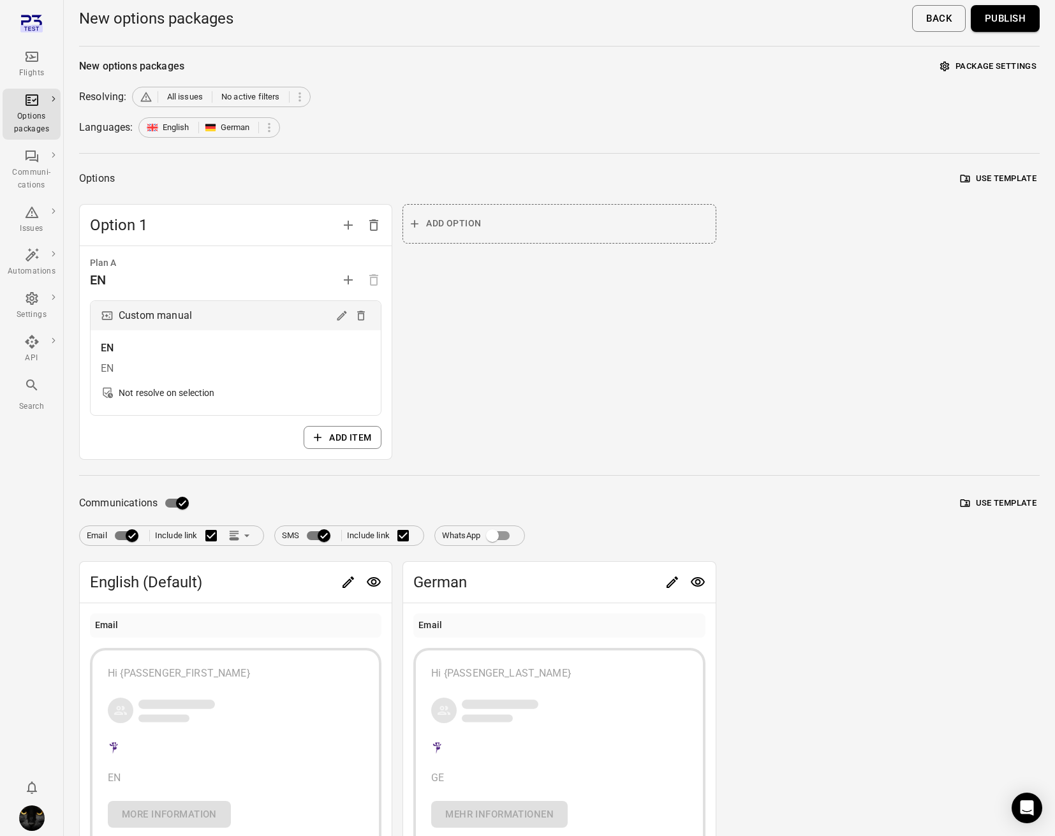
click at [1006, 19] on button "Publish" at bounding box center [1005, 18] width 69 height 27
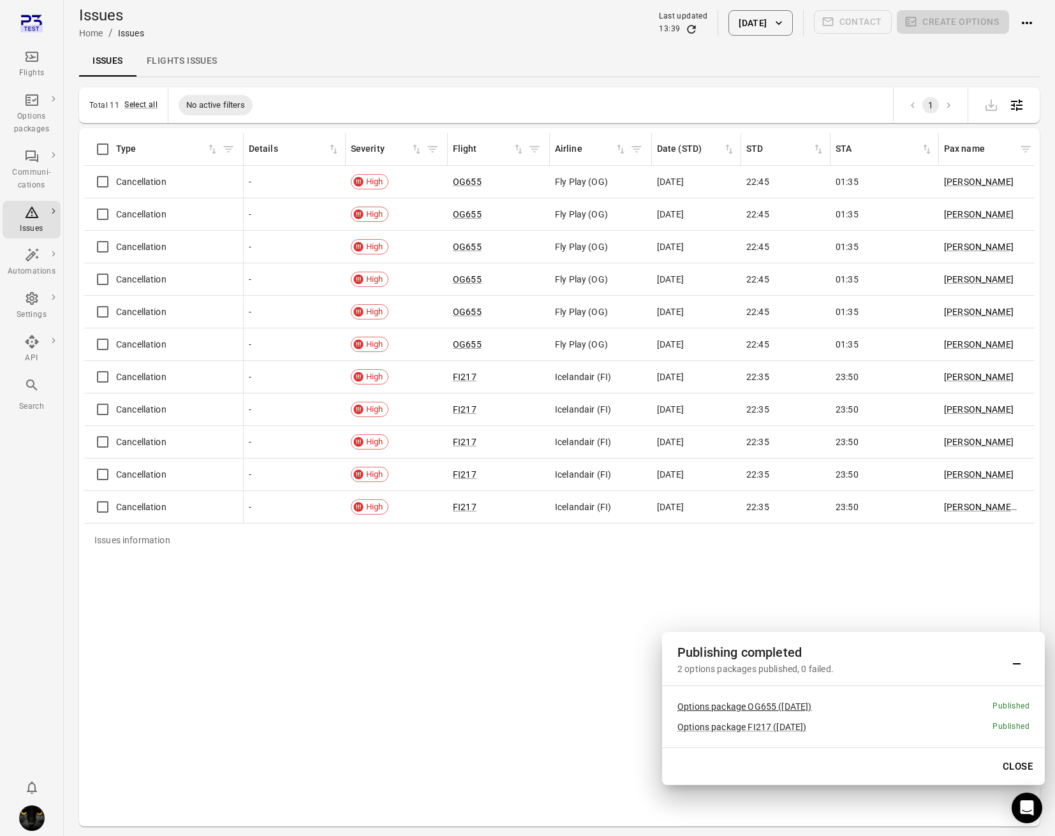
click at [712, 702] on link "Options package OG655 (7 Oct)" at bounding box center [744, 707] width 135 height 10
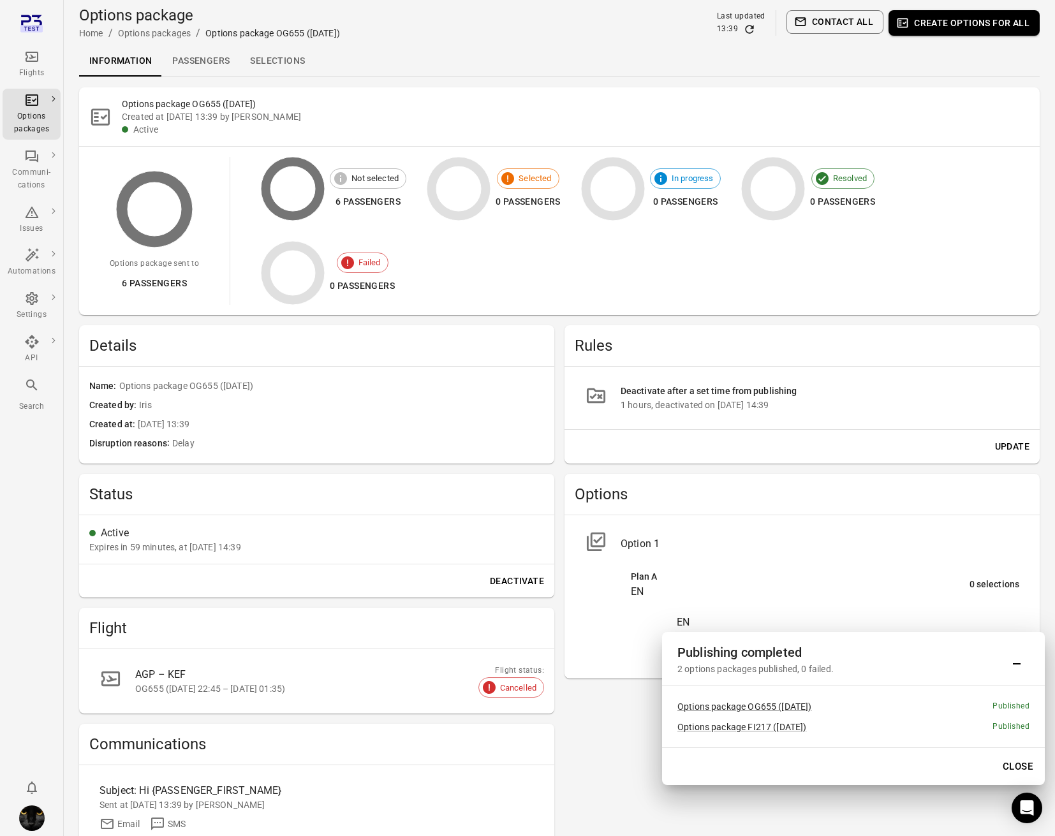
click at [198, 52] on link "Passengers" at bounding box center [201, 61] width 78 height 31
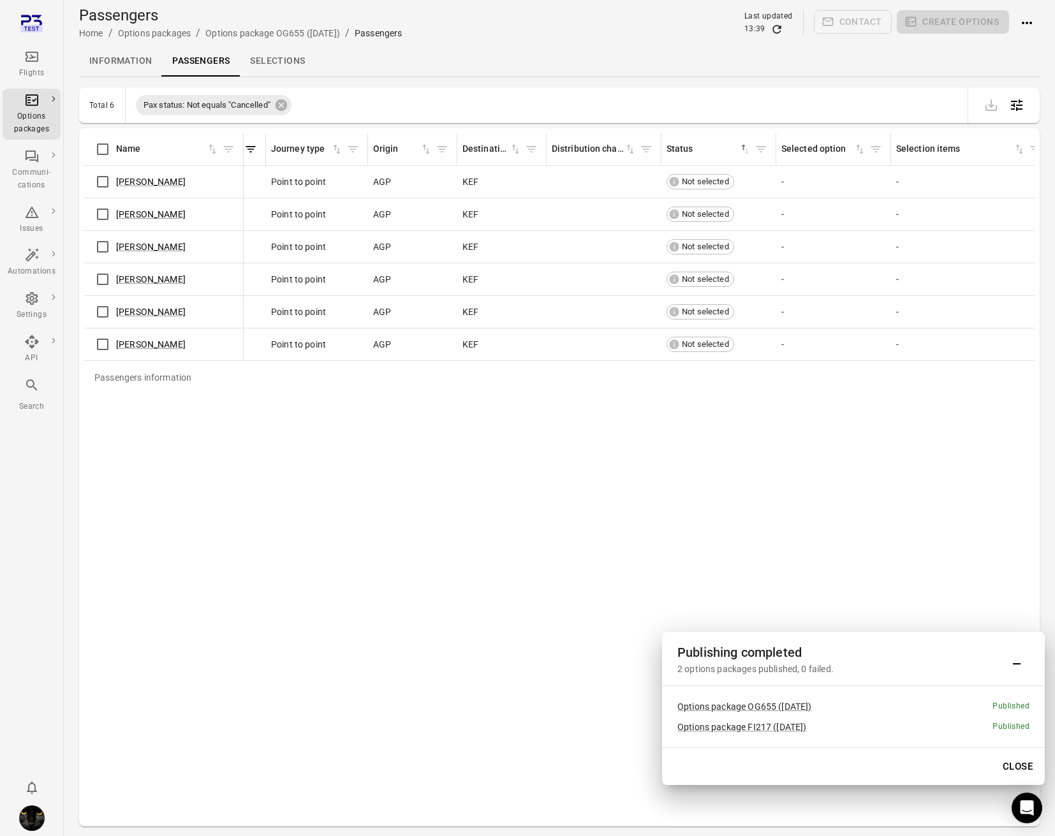
scroll to position [0, 431]
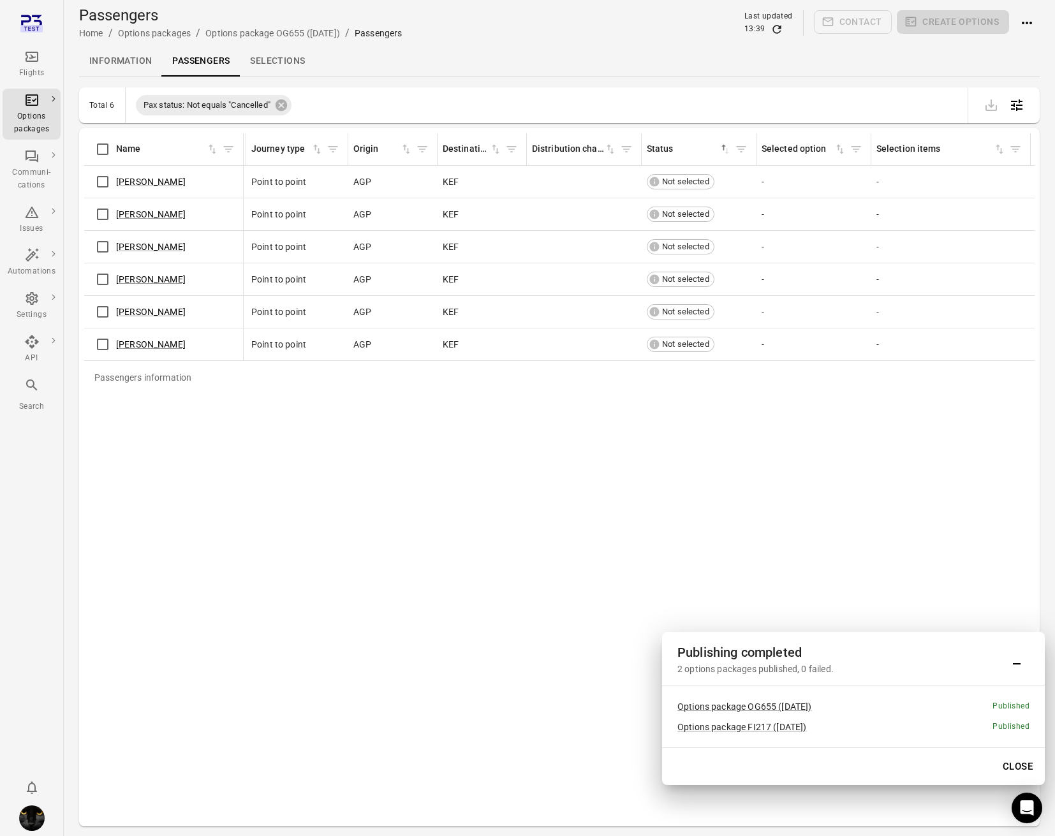
click at [414, 494] on div "Passengers information Name First name Last name Booking Pax status Journey typ…" at bounding box center [559, 477] width 950 height 688
click at [121, 59] on link "Information" at bounding box center [120, 61] width 83 height 31
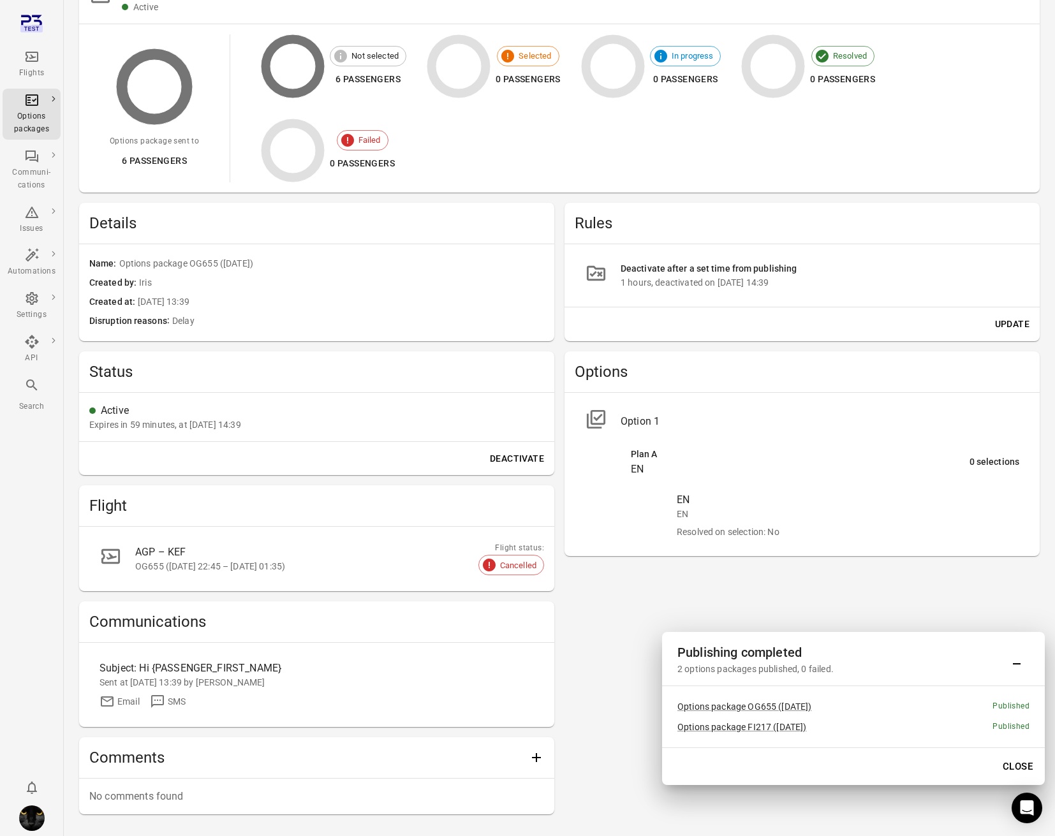
scroll to position [172, 0]
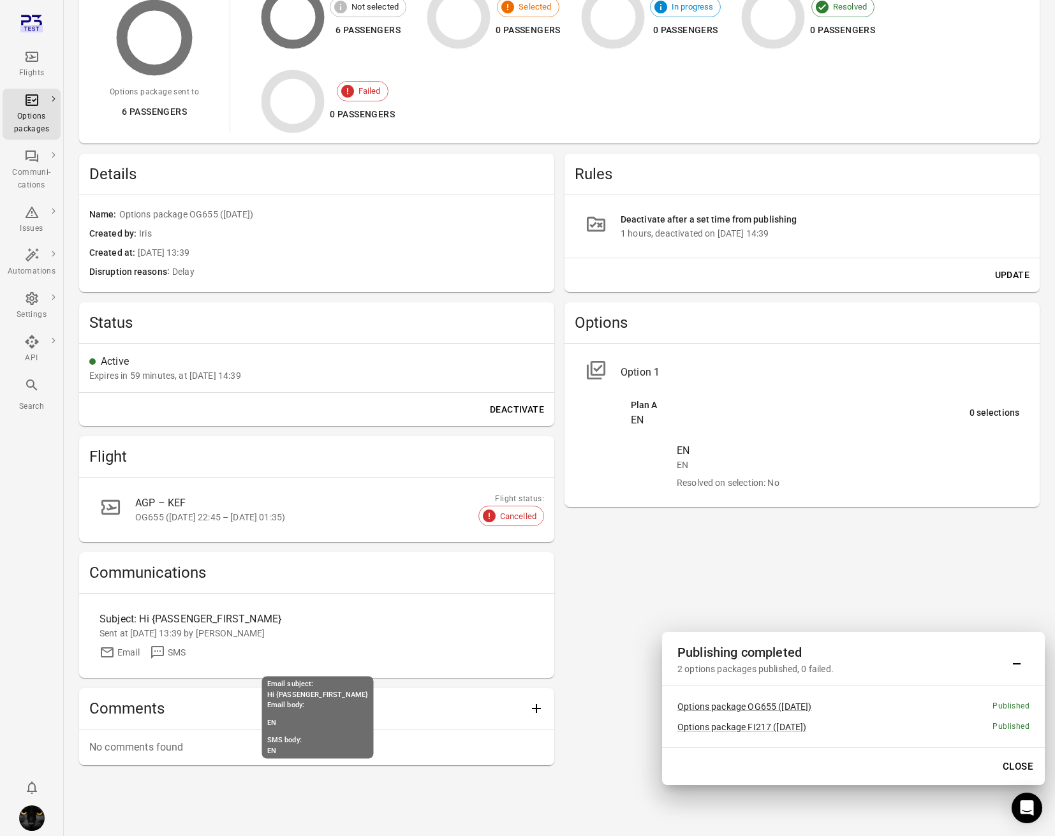
click at [238, 622] on div "Subject: Hi {PASSENGER_FIRST_NAME}" at bounding box center [262, 619] width 326 height 15
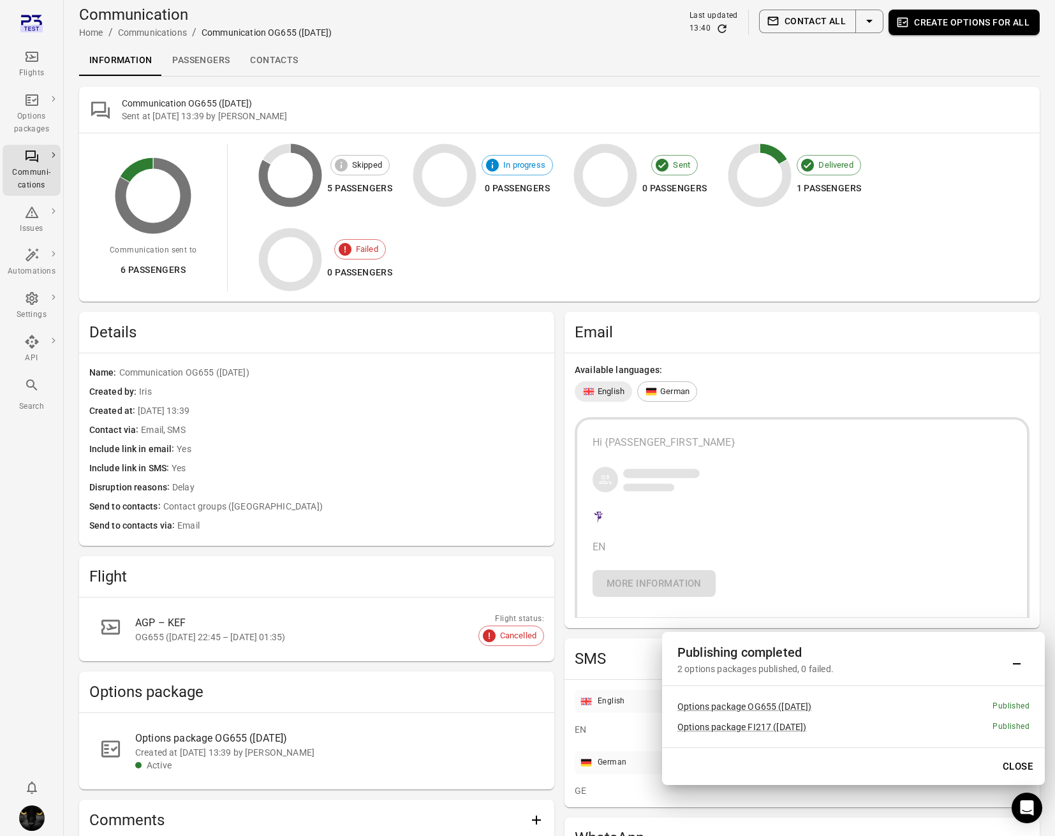
click at [279, 71] on link "Contacts" at bounding box center [274, 60] width 68 height 31
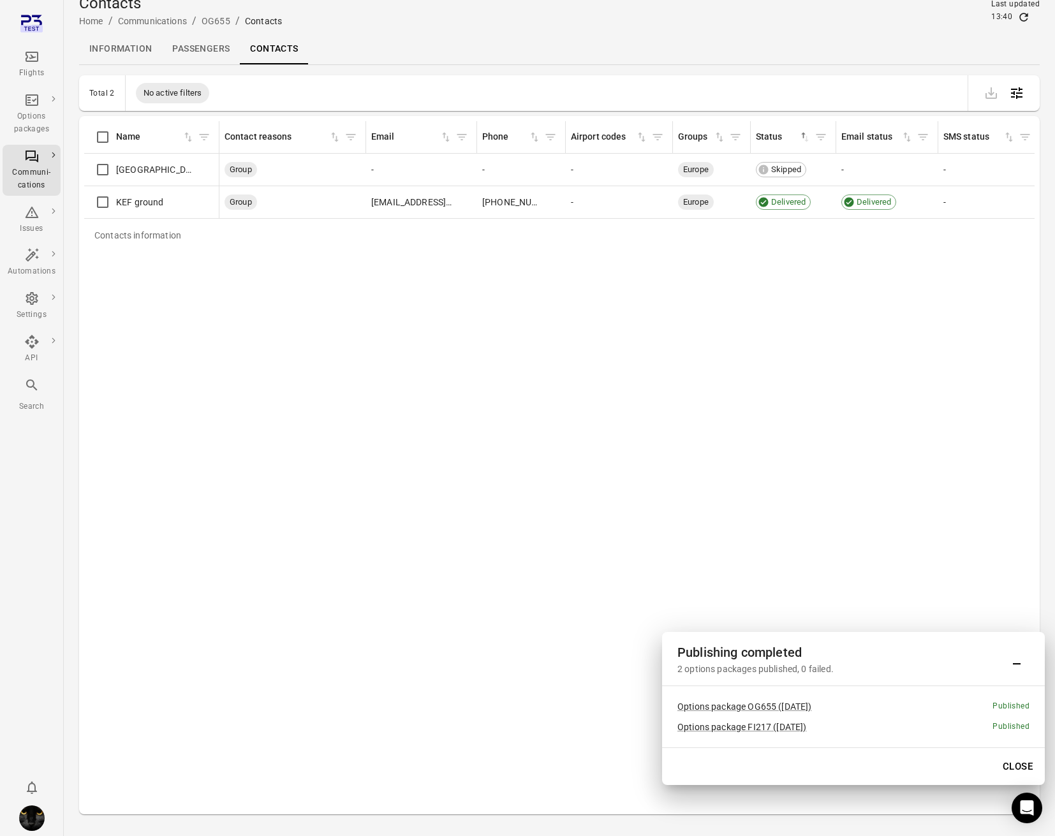
scroll to position [13, 0]
click at [776, 728] on link "Options package FI217 (7 Oct)" at bounding box center [741, 727] width 129 height 10
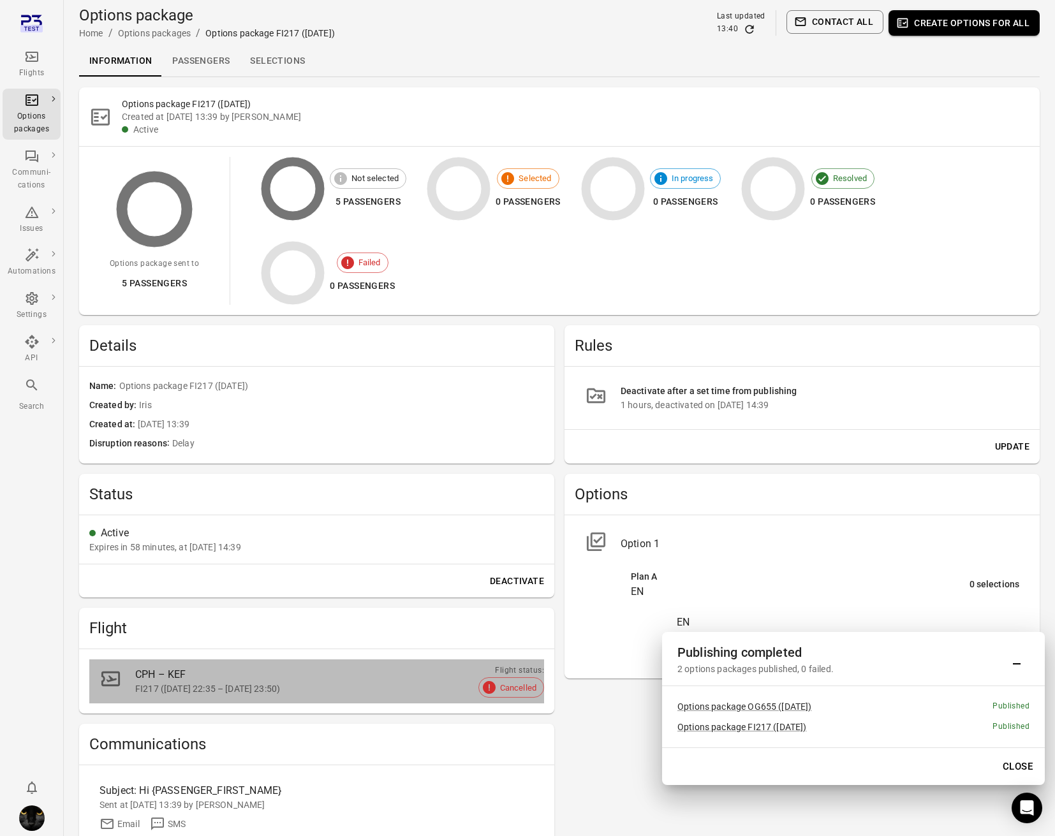
click at [230, 679] on div "CPH – KEF" at bounding box center [324, 674] width 378 height 15
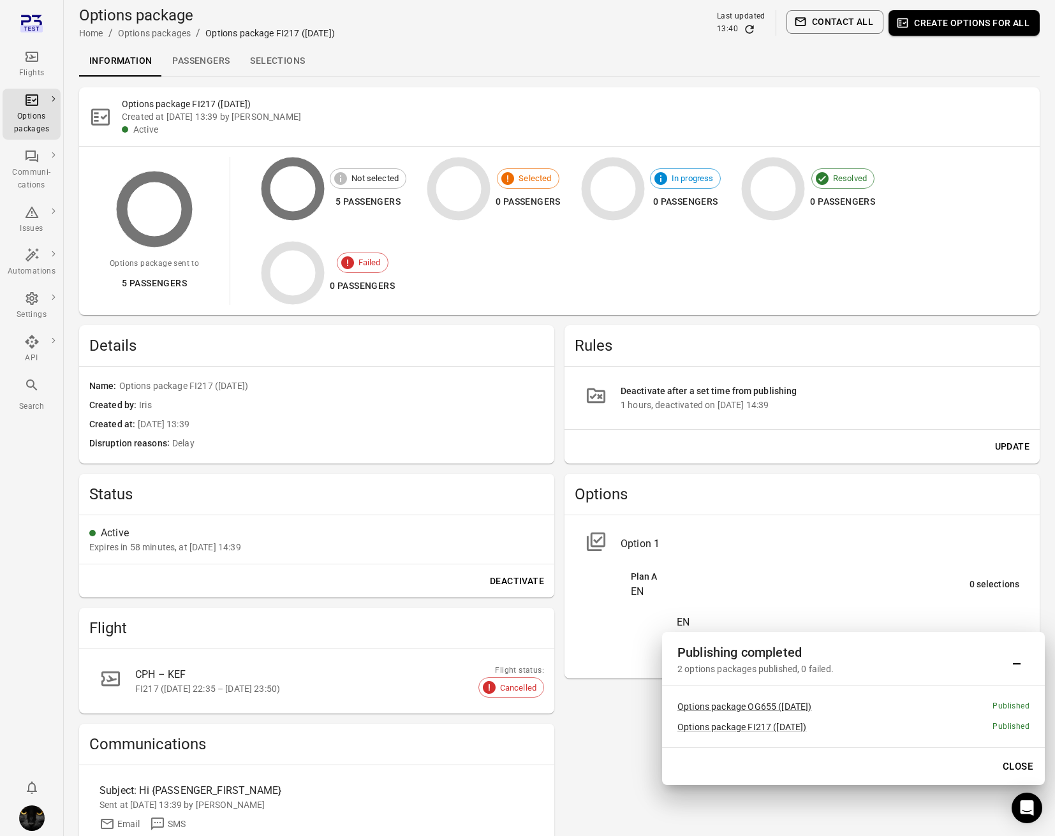
scroll to position [172, 0]
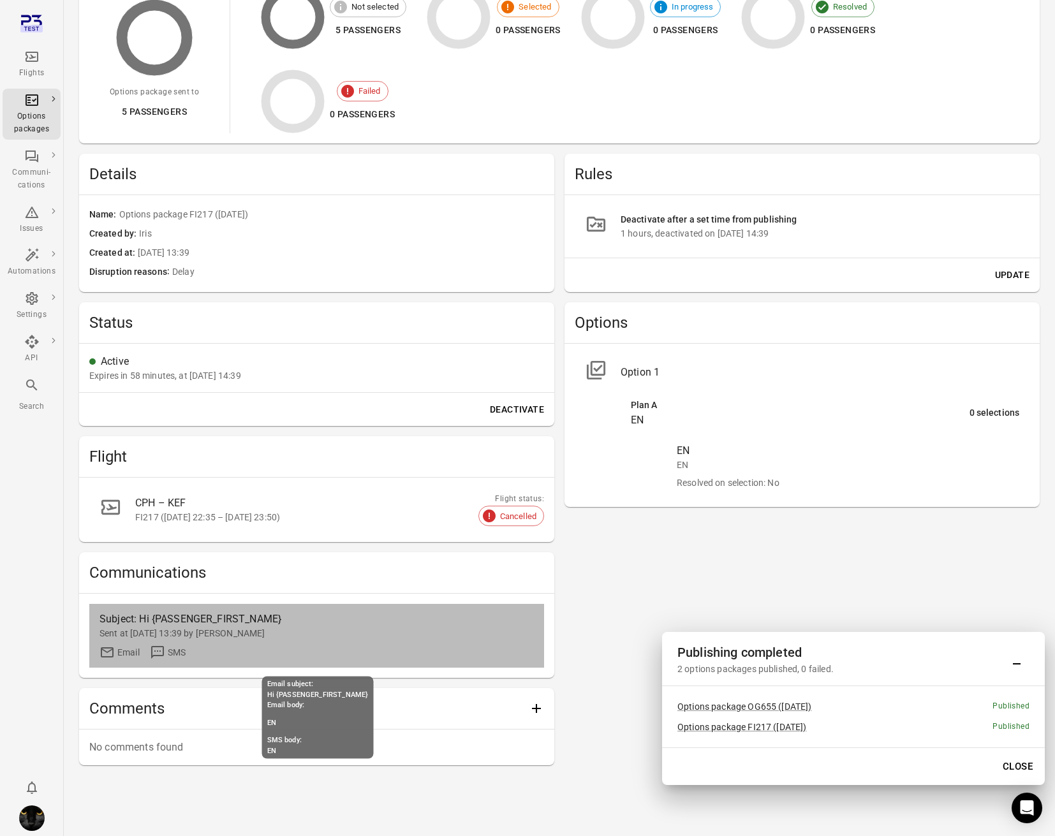
click at [184, 627] on div "Sent at 7 Oct 2025 13:39 by Iris" at bounding box center [316, 633] width 434 height 13
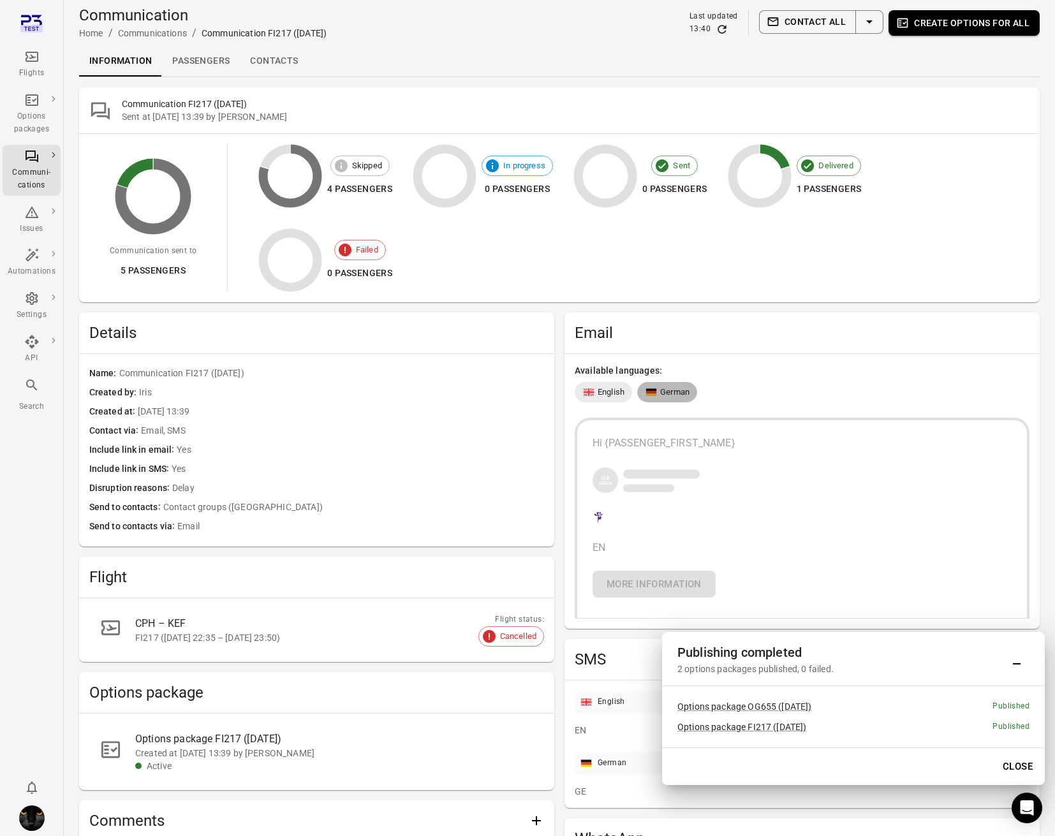
click at [670, 397] on span "German" at bounding box center [674, 392] width 29 height 13
click at [625, 392] on span "English" at bounding box center [603, 392] width 56 height 13
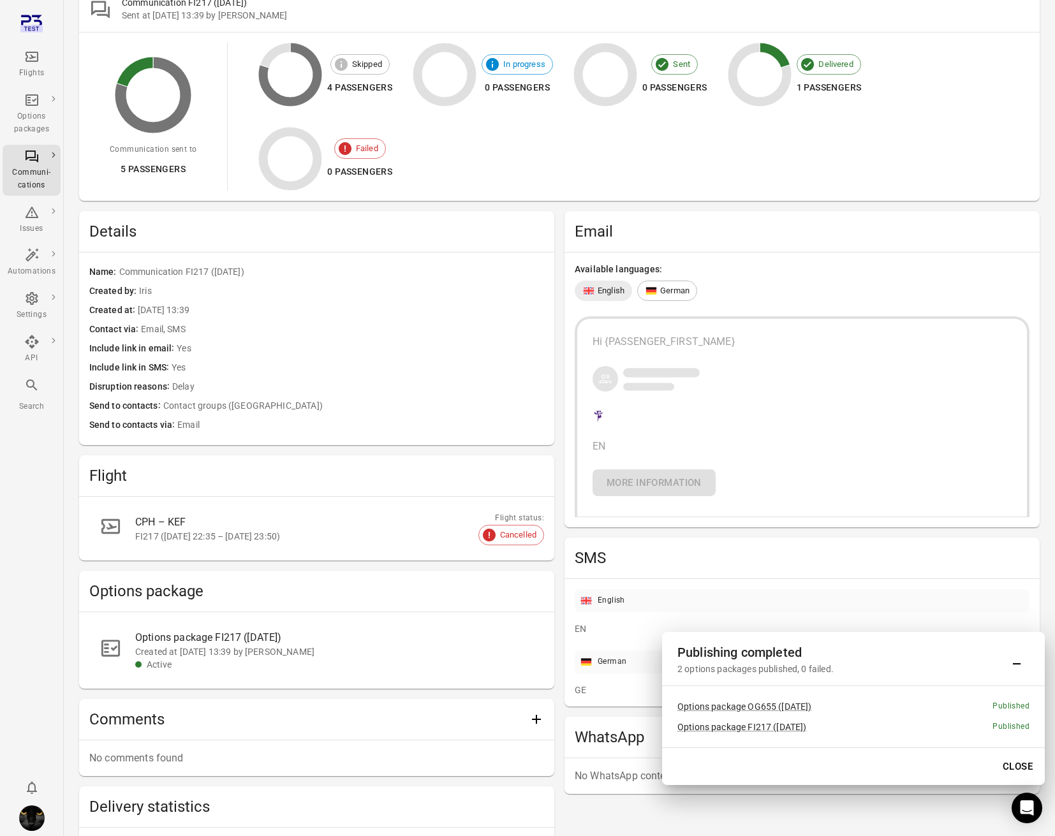
scroll to position [104, 0]
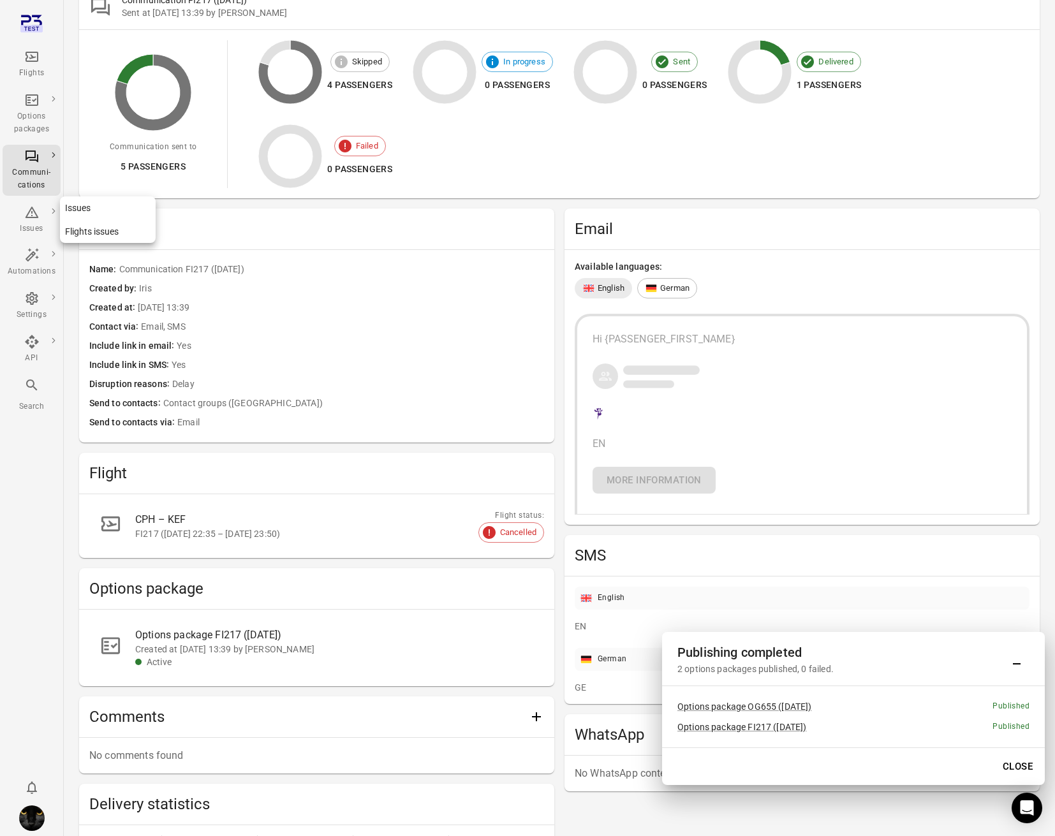
click at [20, 214] on div "Issues" at bounding box center [32, 220] width 48 height 31
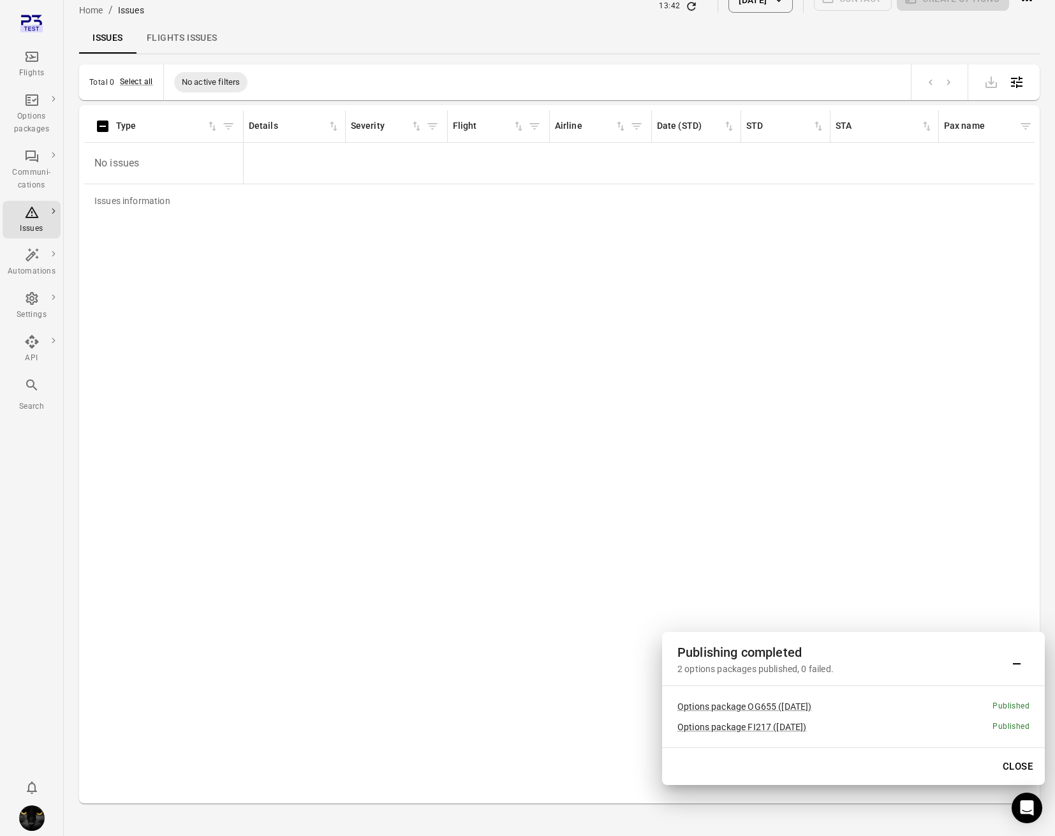
scroll to position [22, 0]
click at [729, 10] on button "[DATE]" at bounding box center [760, 2] width 64 height 26
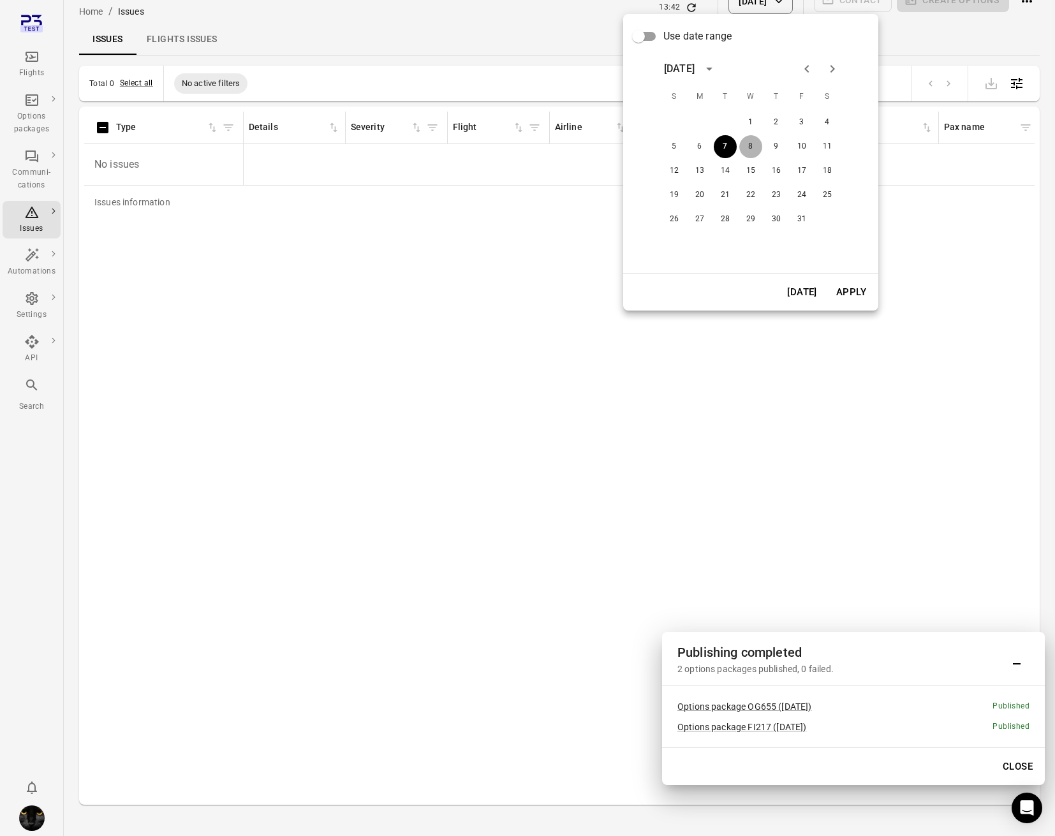
click at [752, 149] on button "8" at bounding box center [750, 146] width 23 height 23
drag, startPoint x: 844, startPoint y: 291, endPoint x: 849, endPoint y: 300, distance: 9.7
click at [844, 291] on button "Apply" at bounding box center [851, 292] width 44 height 27
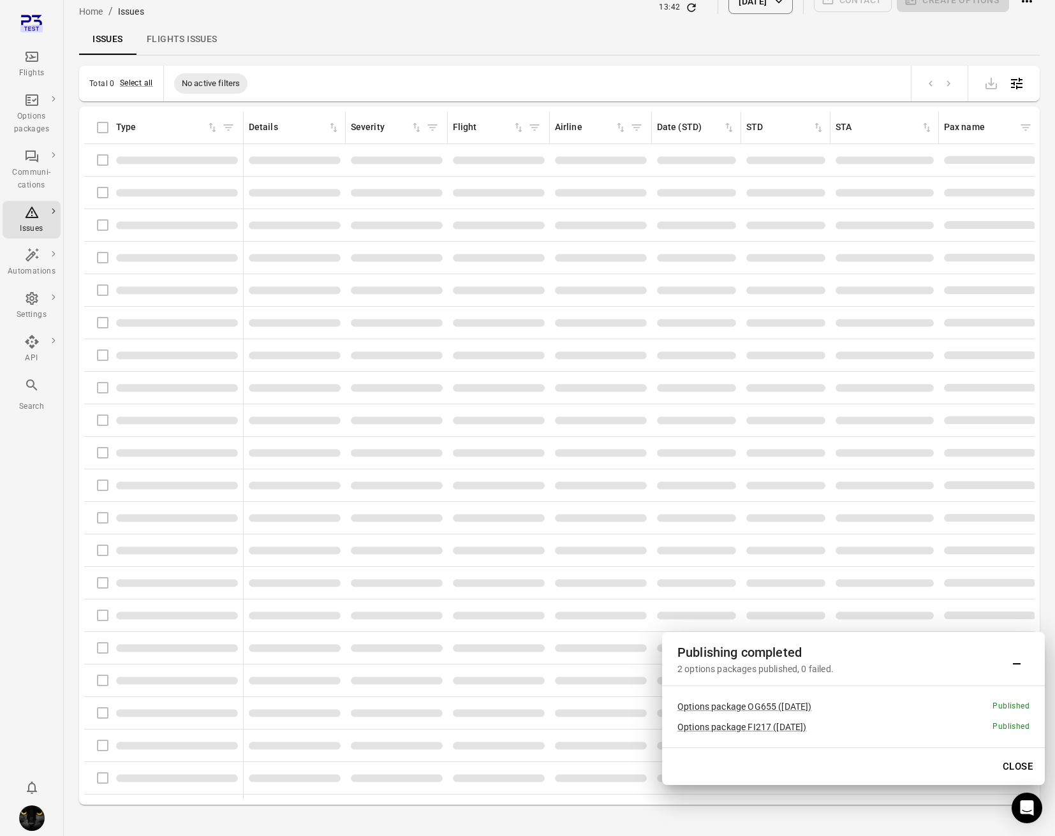
scroll to position [10, 0]
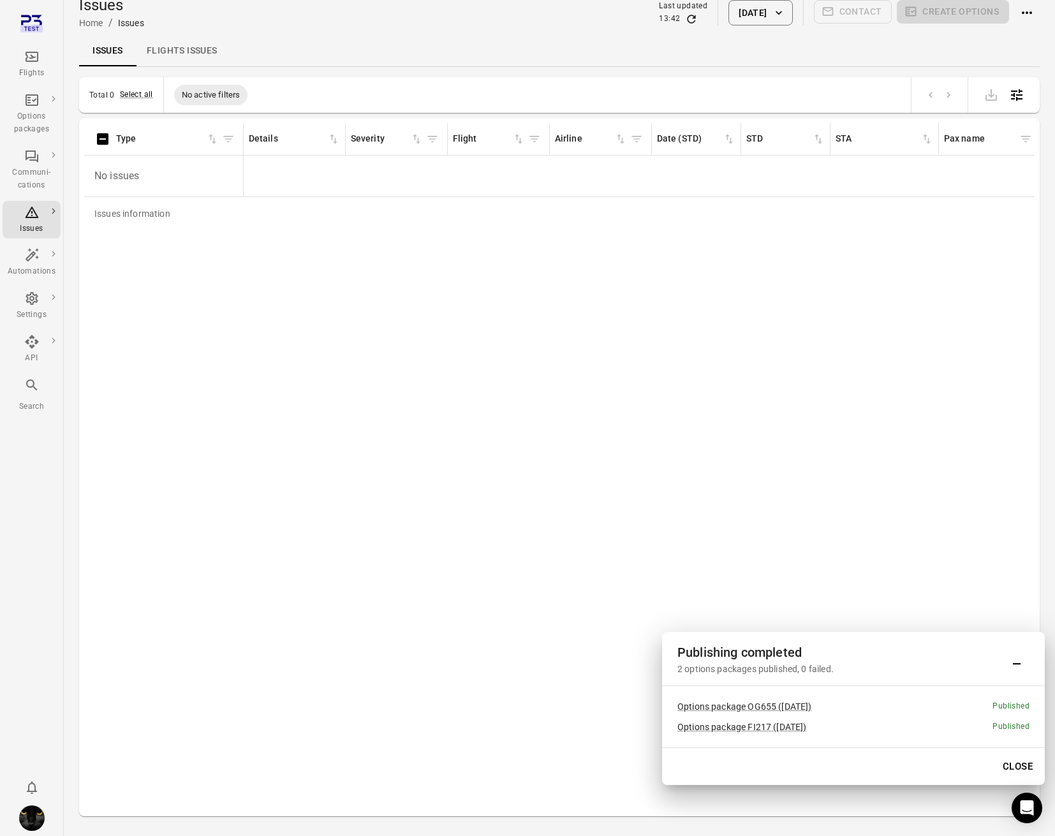
click at [1010, 770] on button "Close" at bounding box center [1018, 766] width 44 height 27
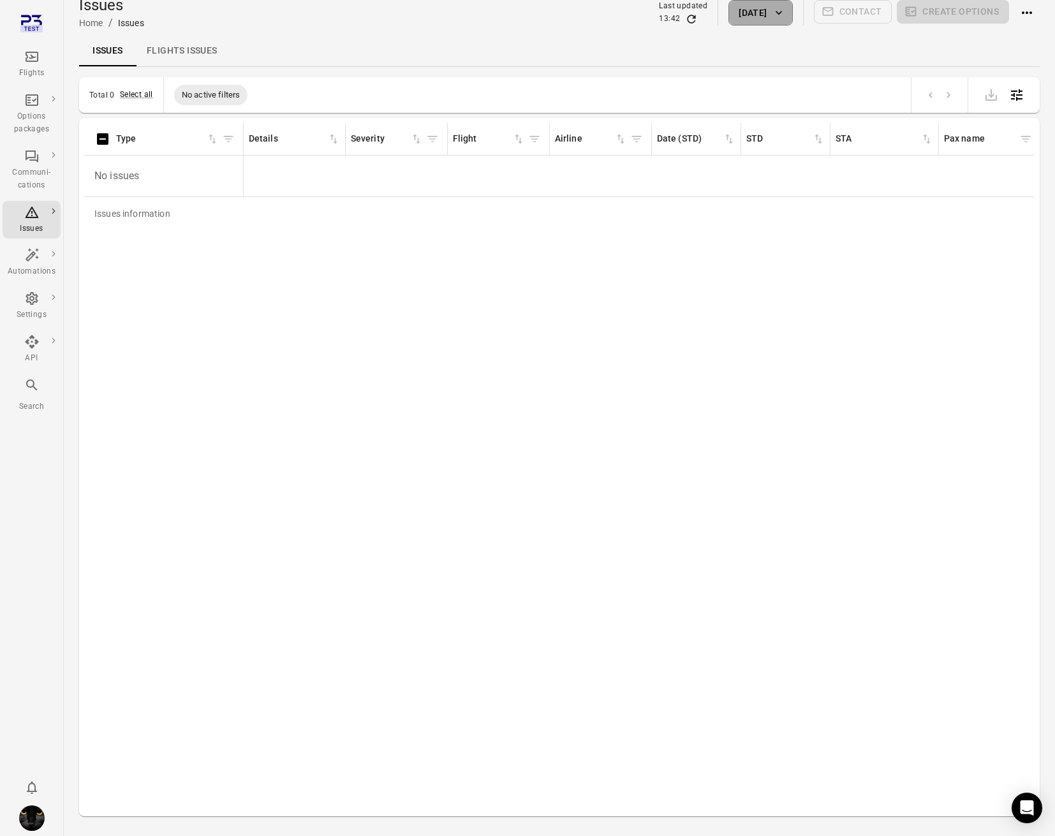
click at [742, 10] on button "8 Oct 2025" at bounding box center [760, 13] width 64 height 26
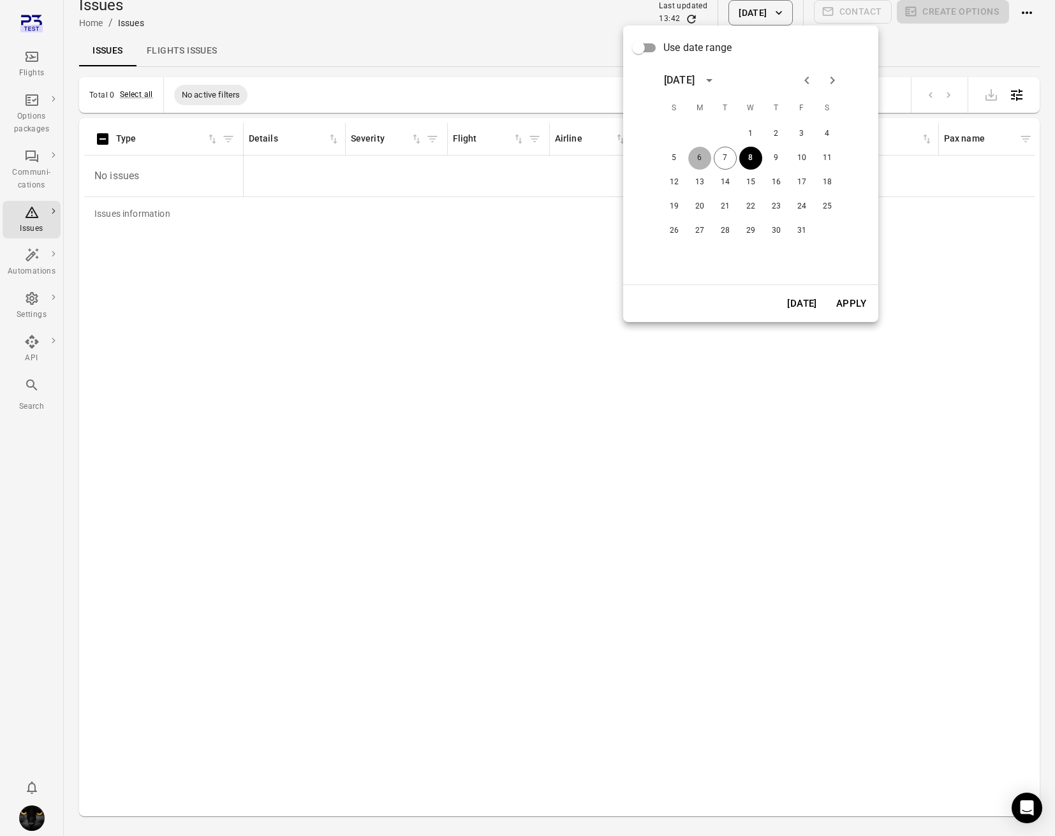
click at [696, 165] on button "6" at bounding box center [699, 158] width 23 height 23
click at [856, 302] on button "Apply" at bounding box center [851, 303] width 44 height 27
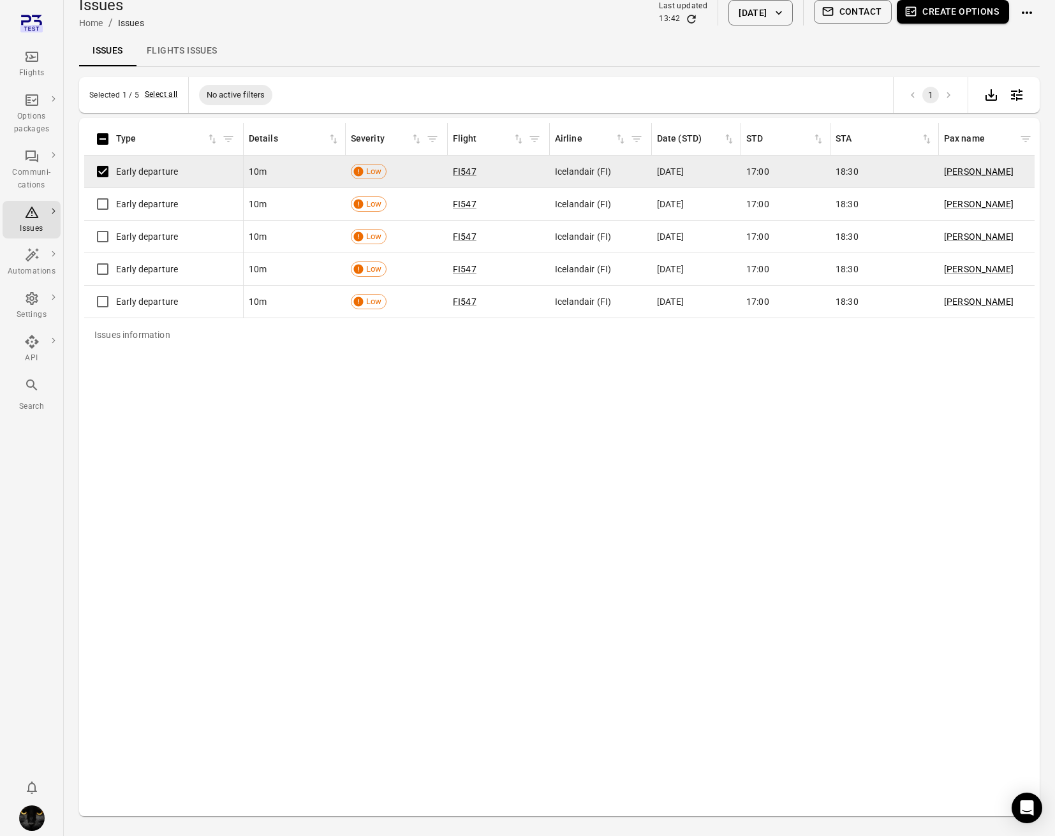
click at [936, 17] on button "Create options" at bounding box center [953, 12] width 112 height 24
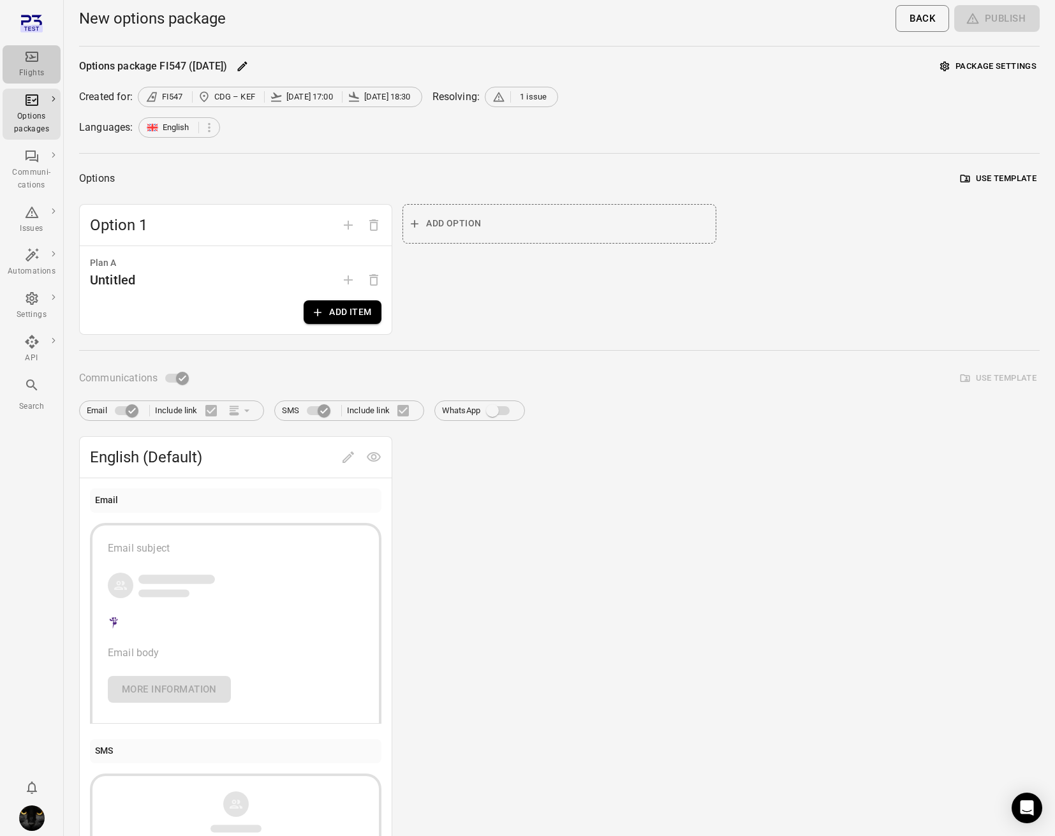
click at [41, 61] on div "Flights" at bounding box center [32, 64] width 48 height 31
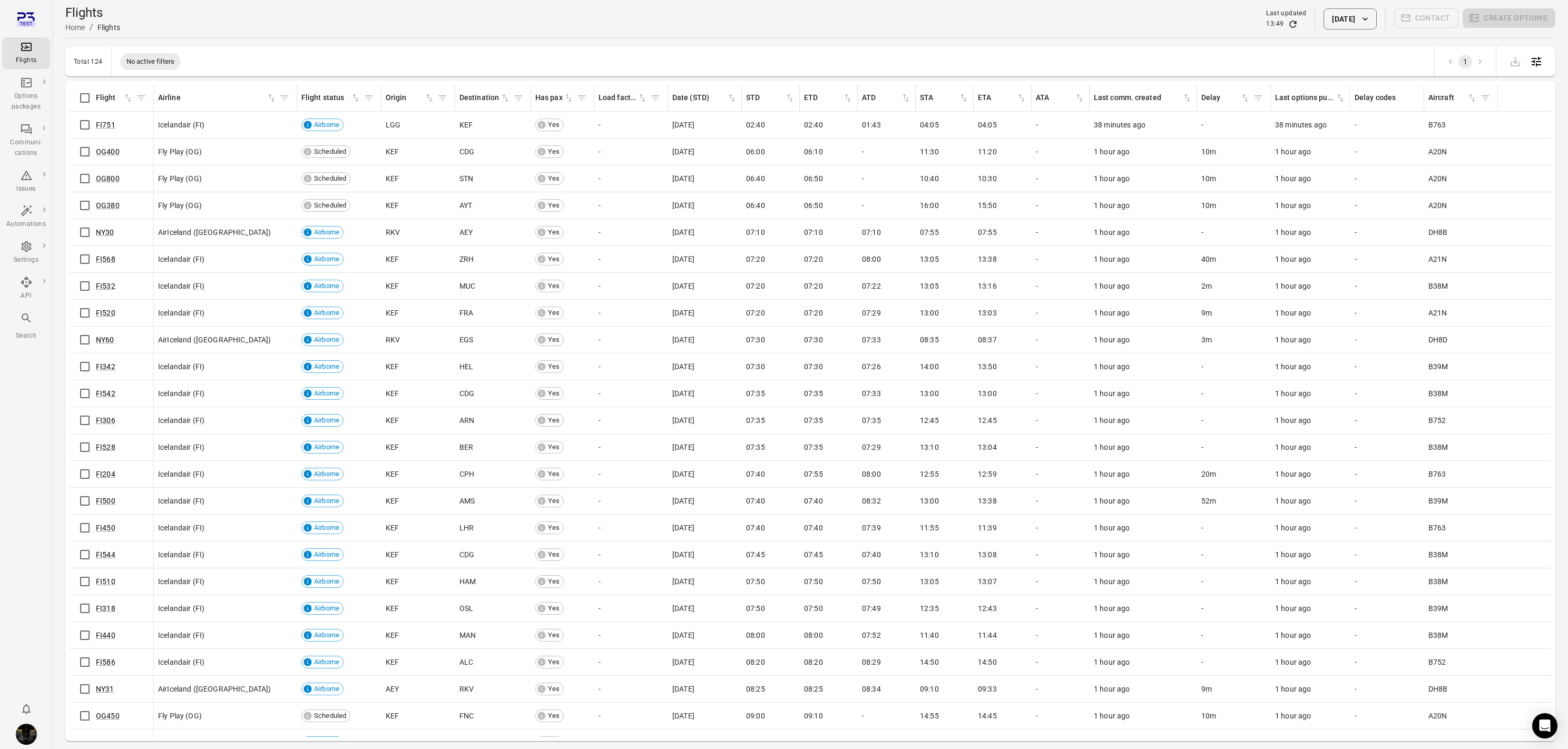
click at [897, 14] on button "[DATE]" at bounding box center [1350, 19] width 53 height 21
click at [897, 77] on icon "Choose date, selected date is Oct 7, 2025" at bounding box center [1427, 76] width 12 height 12
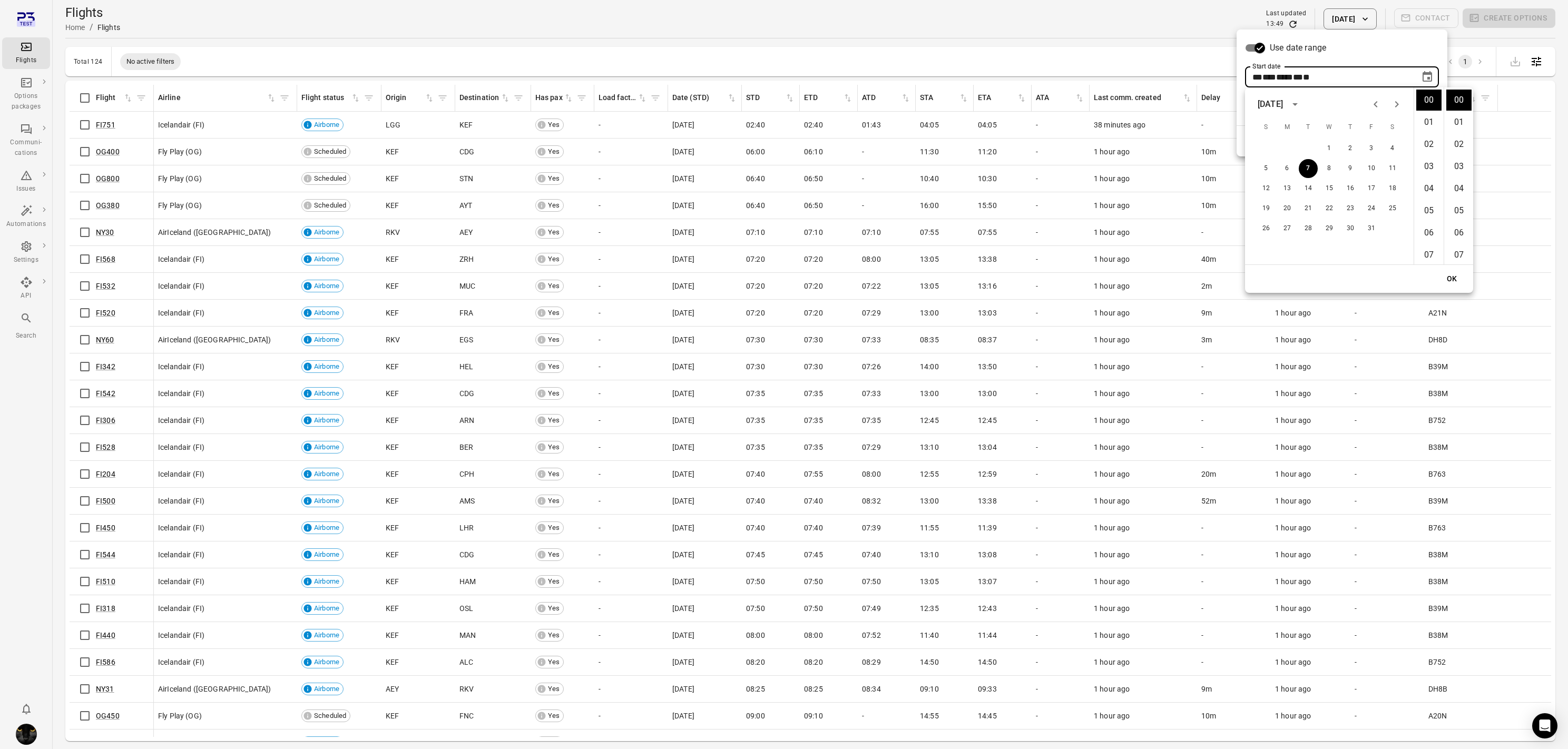
click at [897, 102] on icon "Previous month" at bounding box center [1376, 104] width 3 height 7
click at [897, 149] on button "1" at bounding box center [1287, 148] width 19 height 19
type input "**********"
click at [897, 274] on button "OK" at bounding box center [1452, 279] width 34 height 20
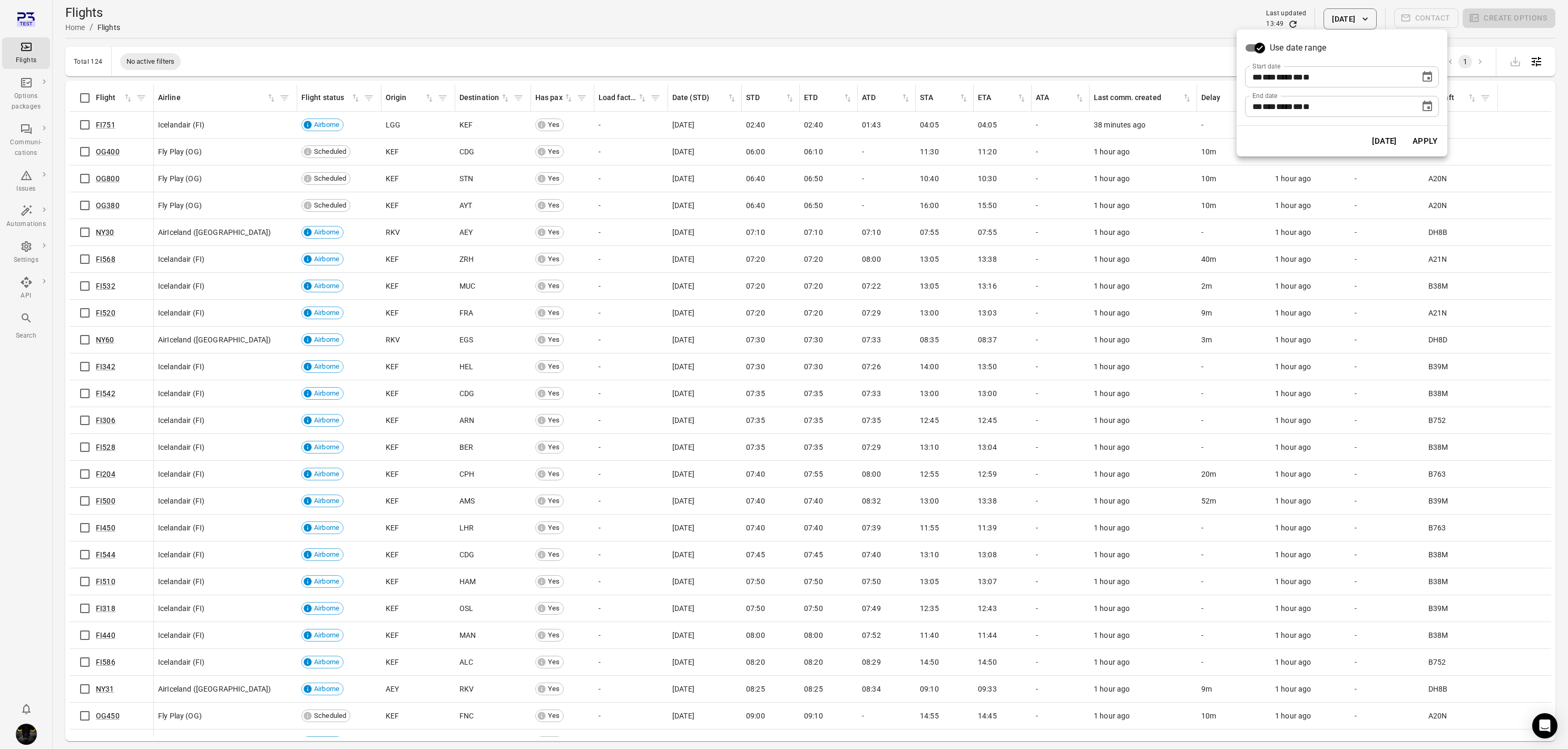
click at [897, 46] on div at bounding box center [784, 374] width 1568 height 749
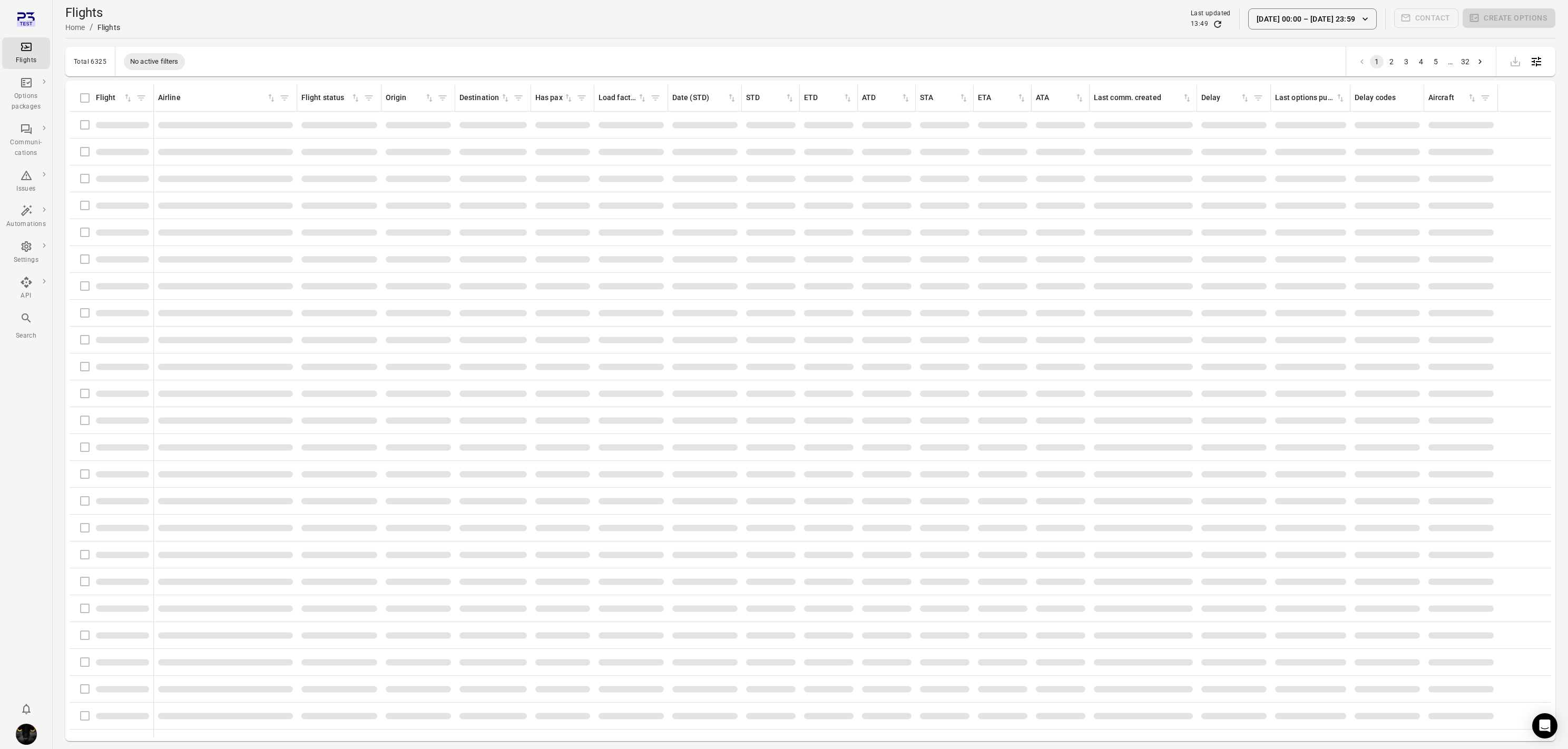
click at [897, 26] on div "Flights Home / Flights Last updated 13:49 [DATE] 00:00 [DATE] 23:59 Contact Cre…" at bounding box center [810, 19] width 1490 height 30
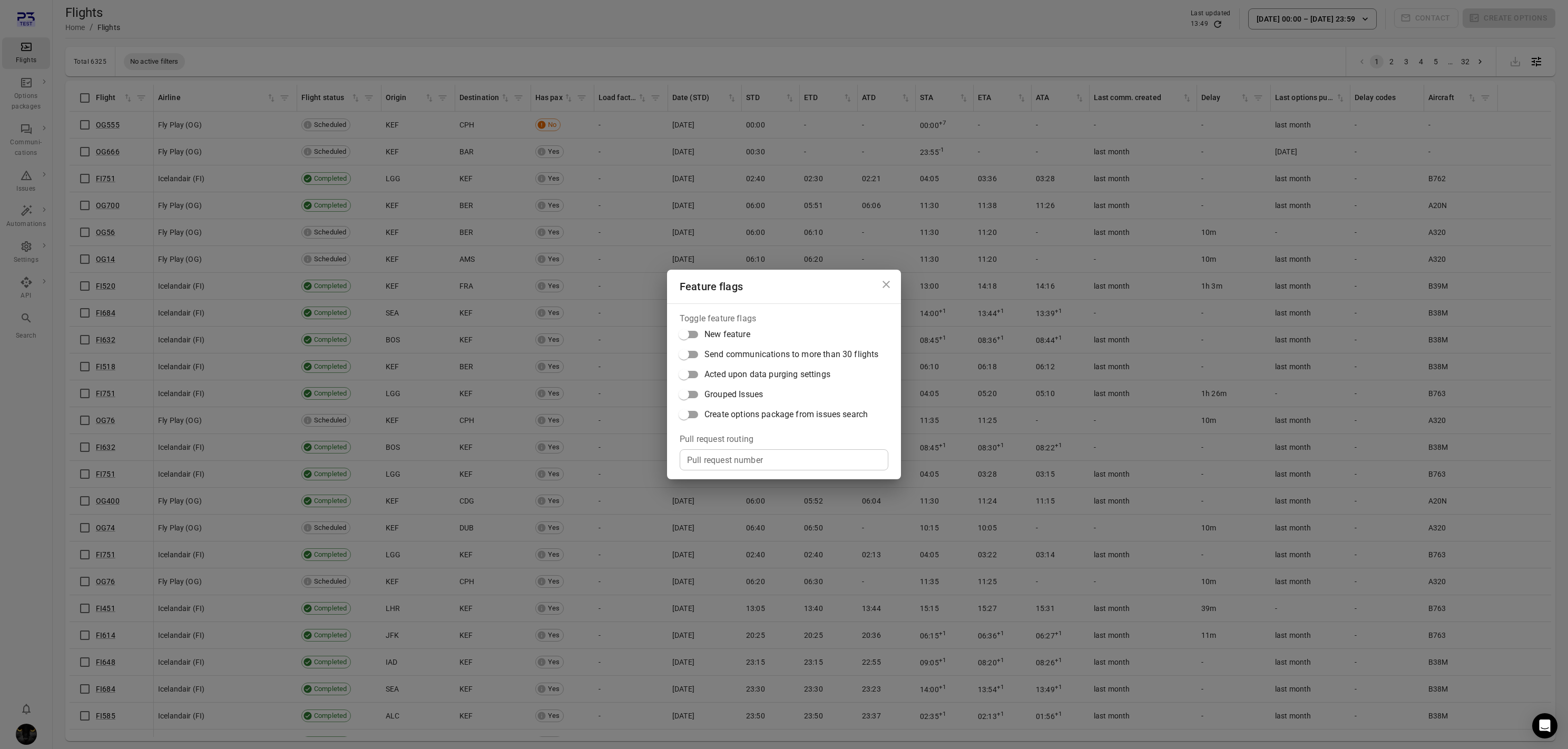
click at [748, 414] on span "Create options package from issues search" at bounding box center [786, 414] width 164 height 12
click at [763, 21] on div "Feature flags Toggle feature flags New feature Send communications to more than…" at bounding box center [784, 374] width 1568 height 749
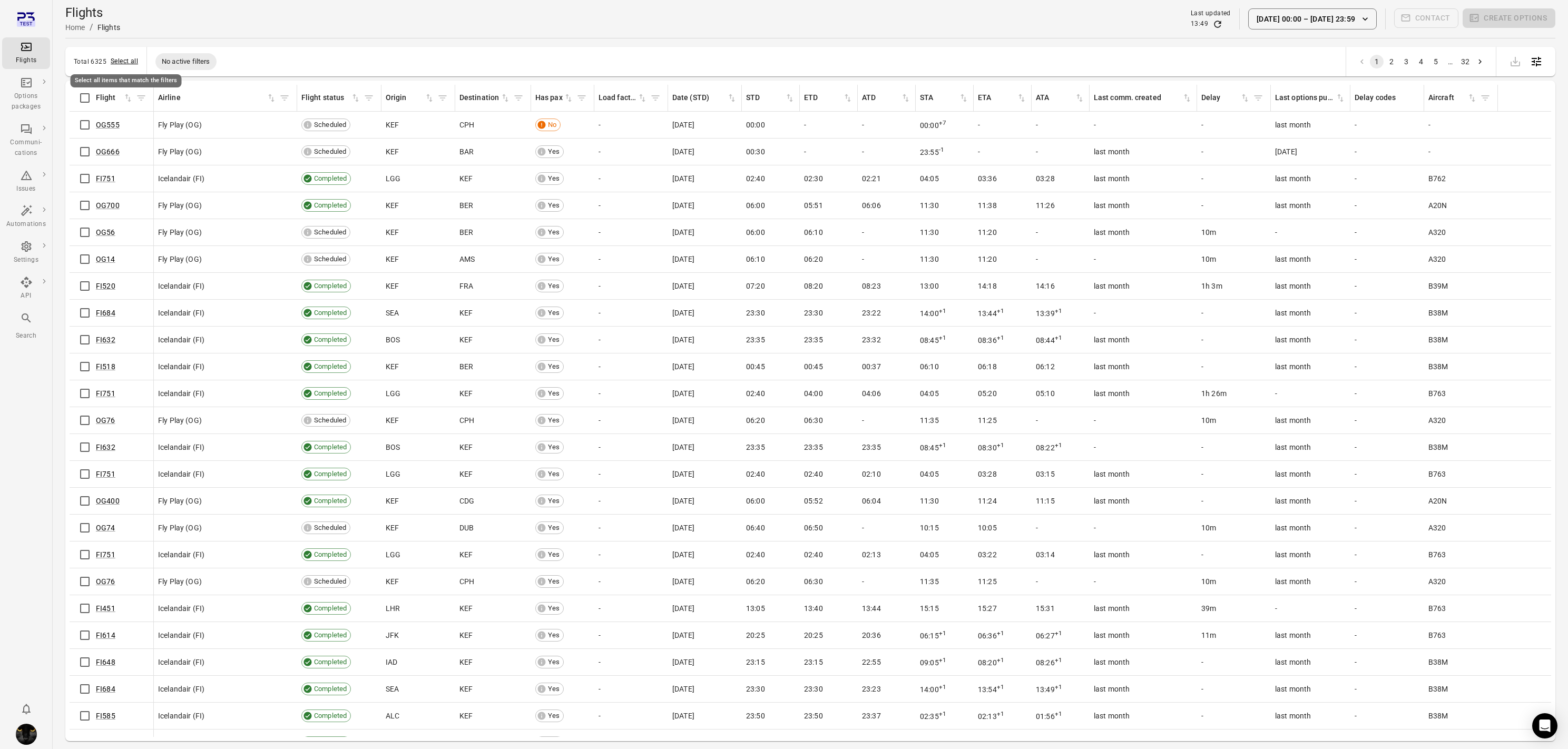
click at [121, 62] on button "Select all" at bounding box center [124, 61] width 27 height 11
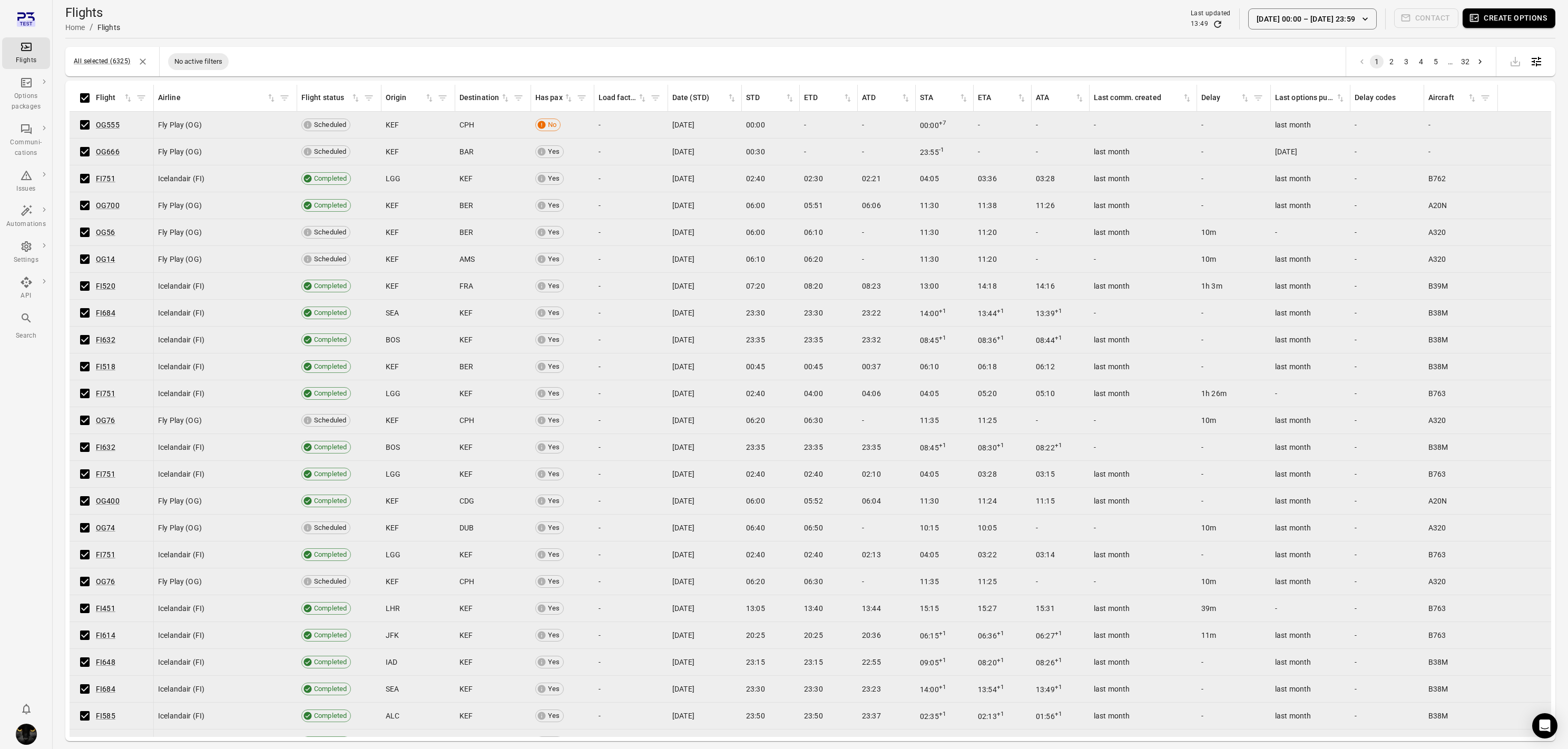
click at [897, 22] on button "Create options" at bounding box center [1509, 18] width 93 height 20
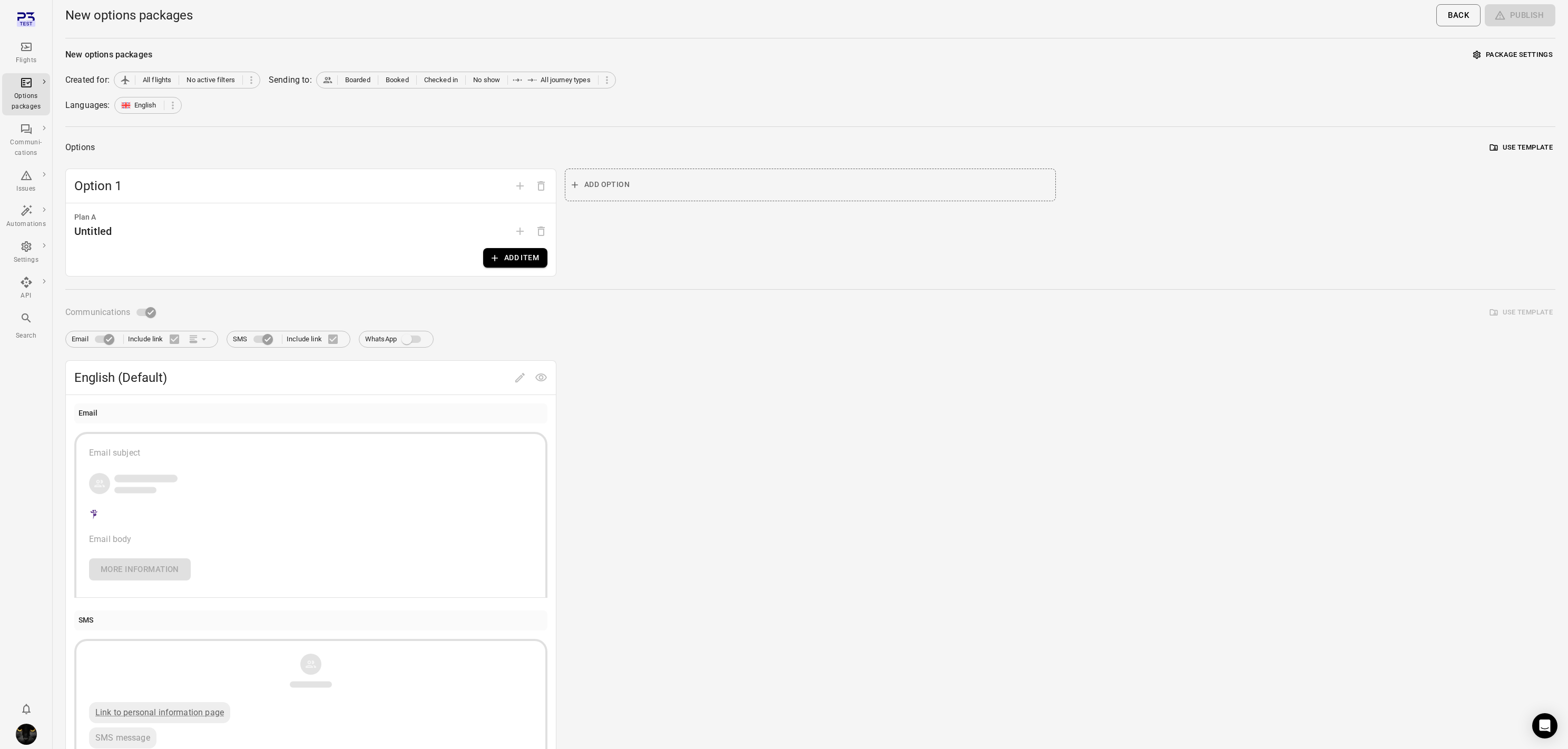
click at [503, 249] on button "Add item" at bounding box center [516, 258] width 64 height 20
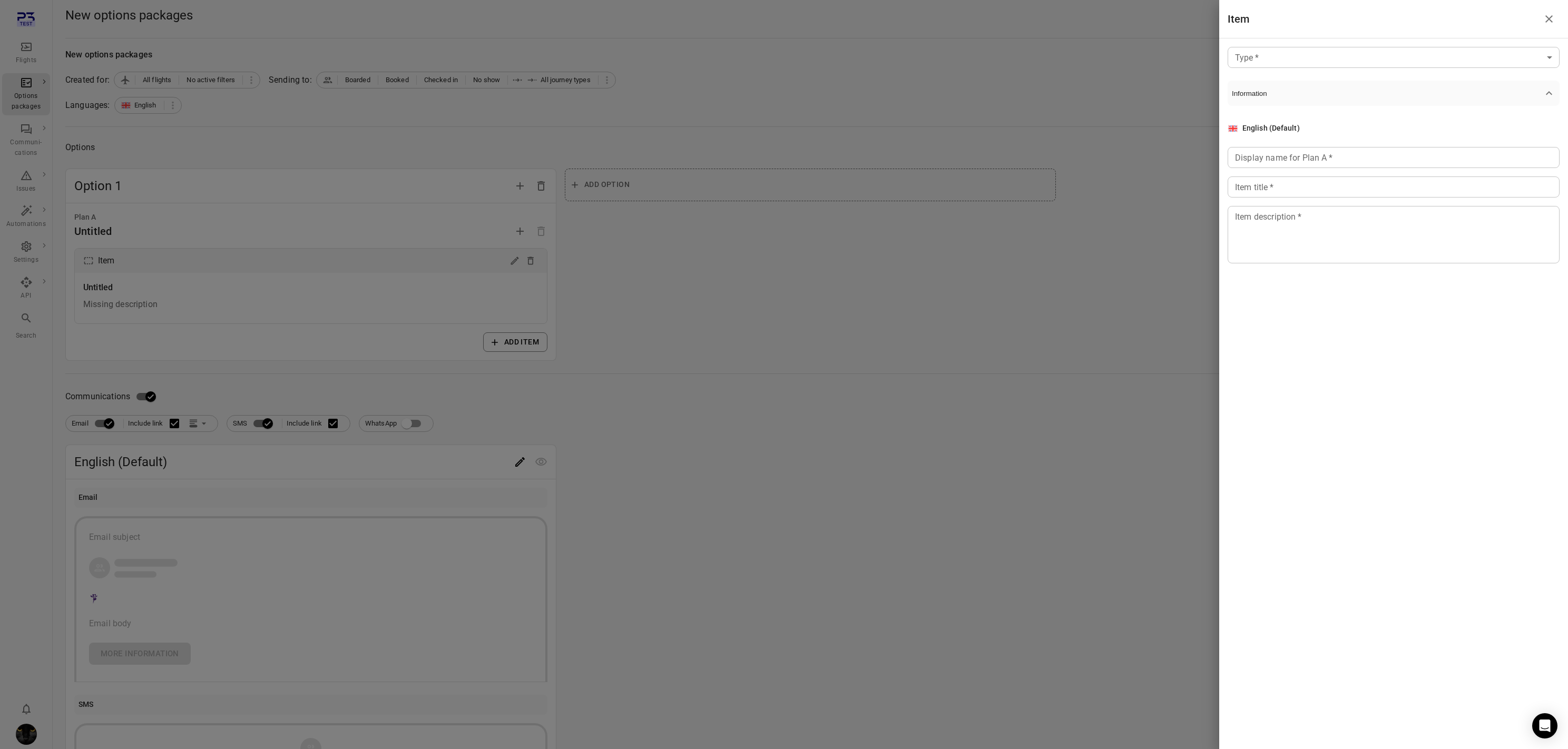
click at [897, 53] on body "Flights Options packages Communi-cations Issues Automations Settings API Search…" at bounding box center [784, 450] width 1568 height 901
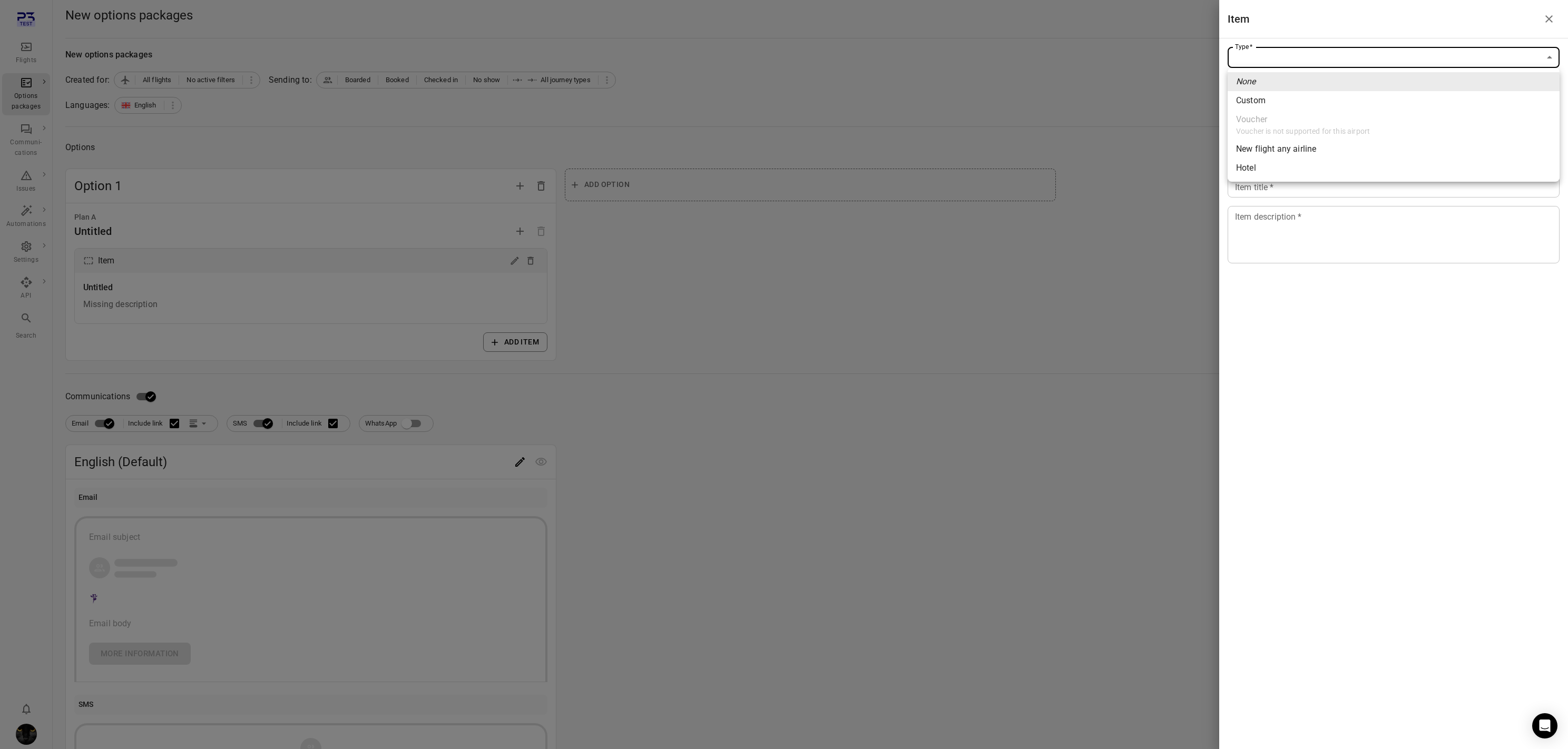
click at [897, 95] on li "Custom" at bounding box center [1394, 100] width 332 height 19
type input "******"
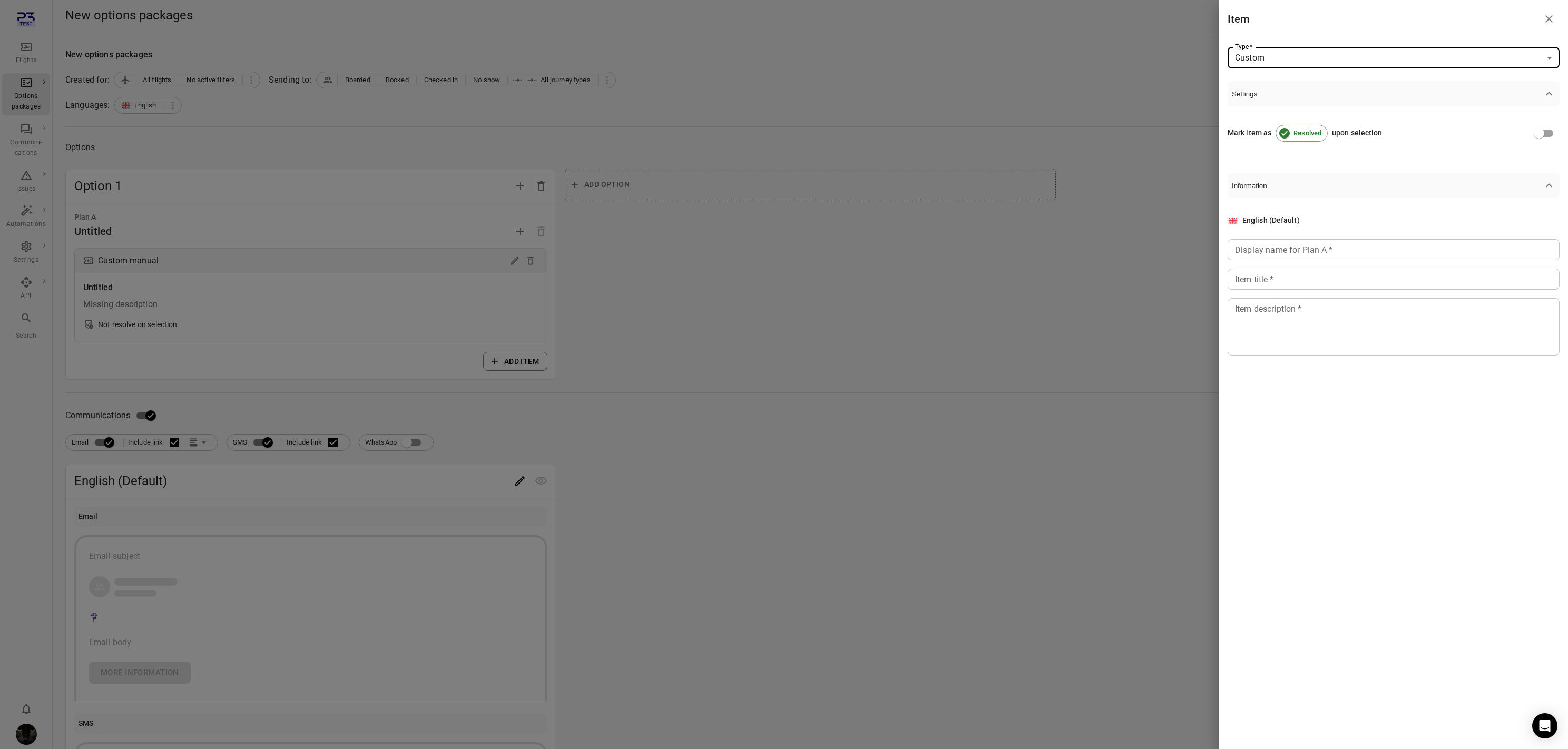
click at [897, 253] on div "Display name for Plan A   * Display name for Plan A   *" at bounding box center [1394, 250] width 332 height 21
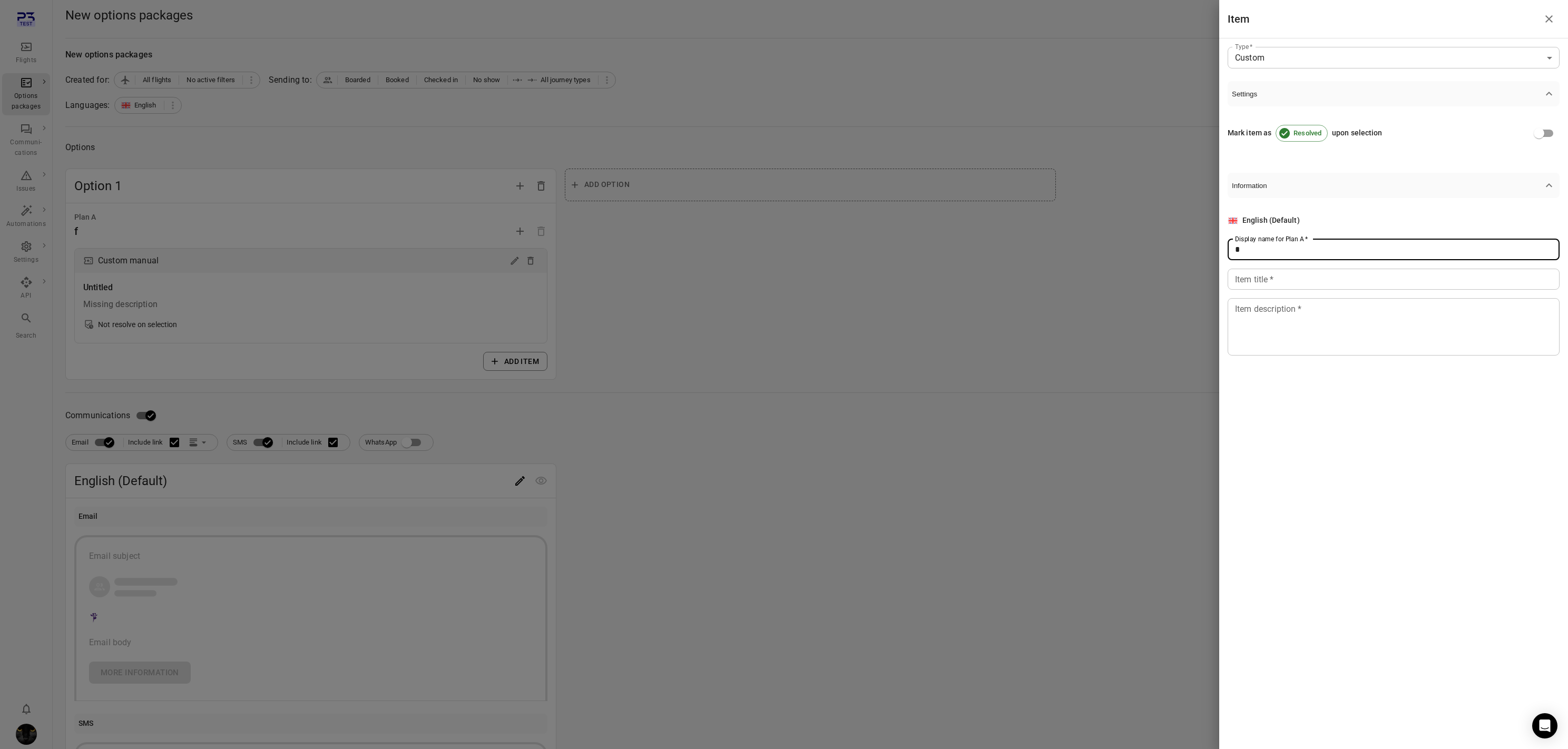
type input "*"
click at [897, 284] on input "Item title   *" at bounding box center [1394, 279] width 332 height 21
type input "**"
click at [897, 344] on textarea "Item description   *" at bounding box center [1394, 326] width 317 height 49
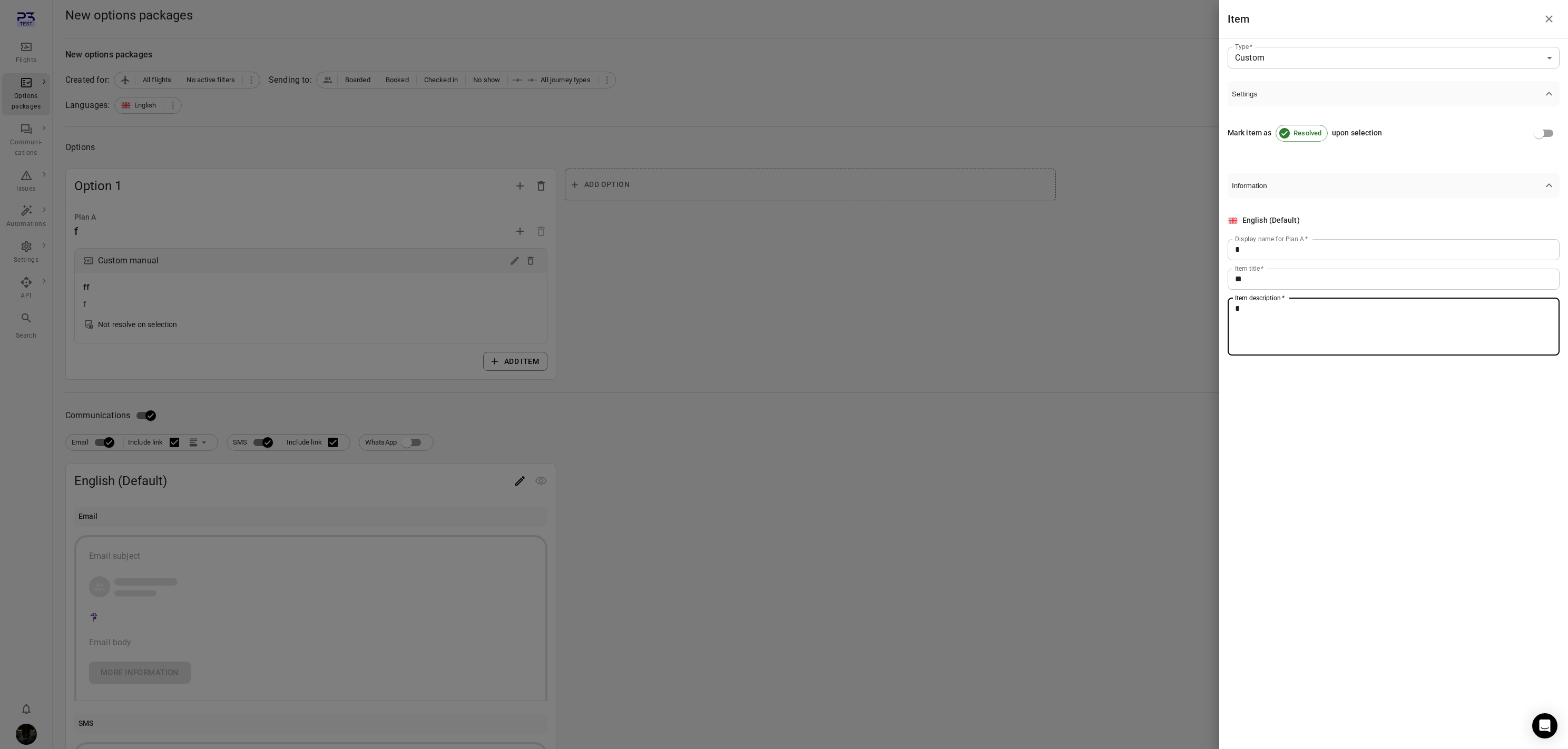
type textarea "*"
click at [897, 330] on div at bounding box center [784, 374] width 1568 height 749
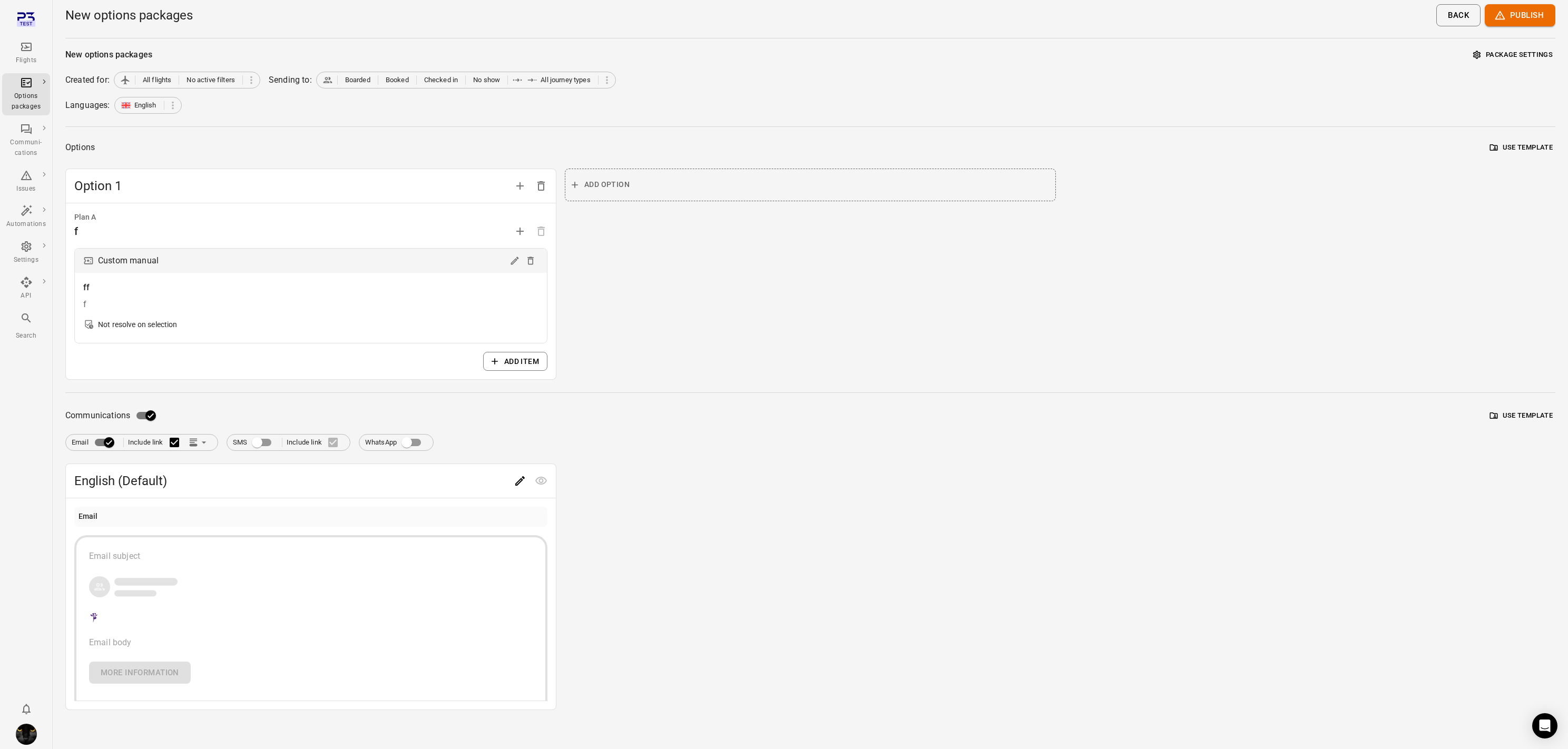
click at [510, 483] on span "Edit" at bounding box center [520, 480] width 21 height 10
click at [525, 477] on icon "Edit" at bounding box center [520, 481] width 12 height 12
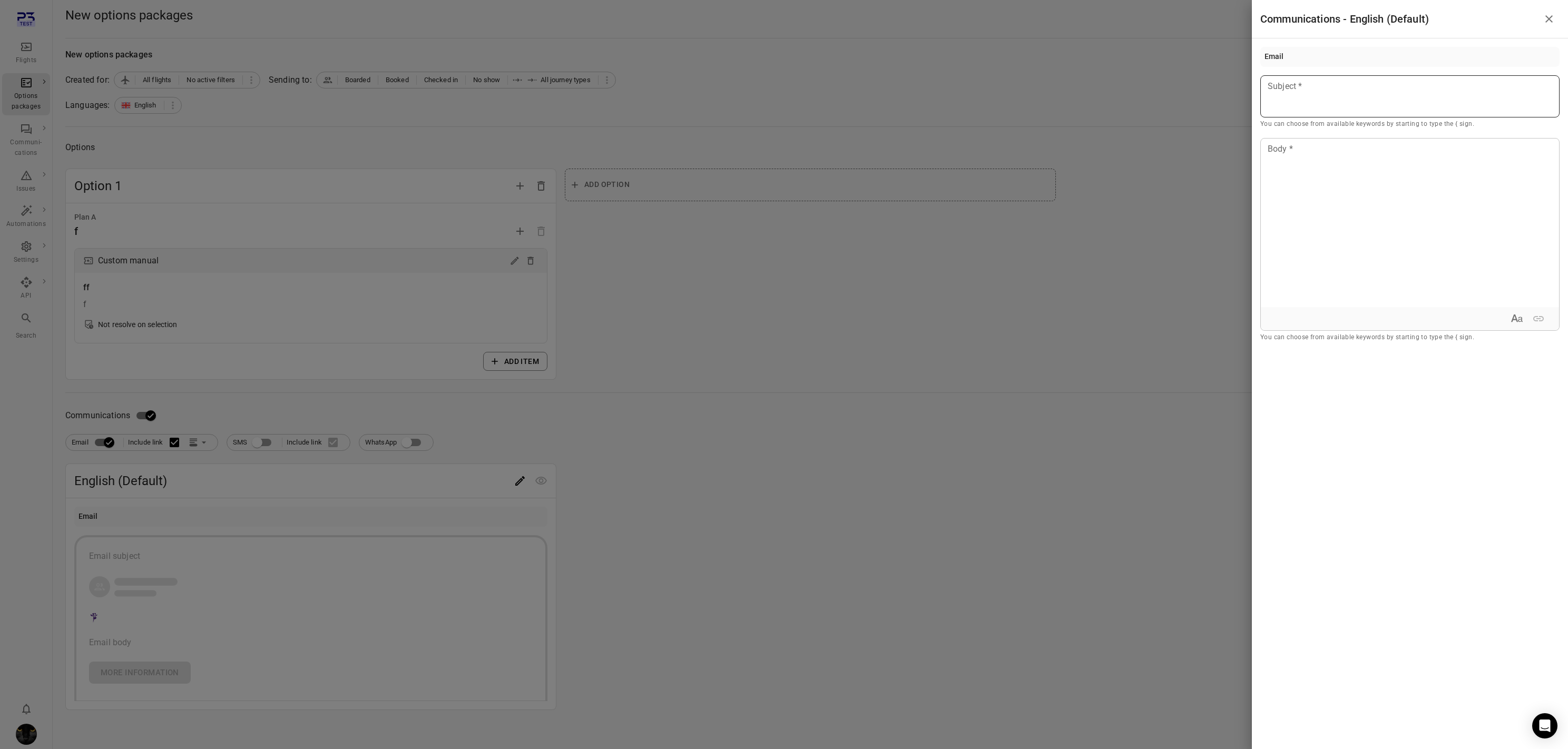
click at [897, 90] on p at bounding box center [1409, 86] width 283 height 12
click at [897, 183] on div at bounding box center [1409, 223] width 298 height 168
click at [897, 303] on div at bounding box center [784, 374] width 1568 height 749
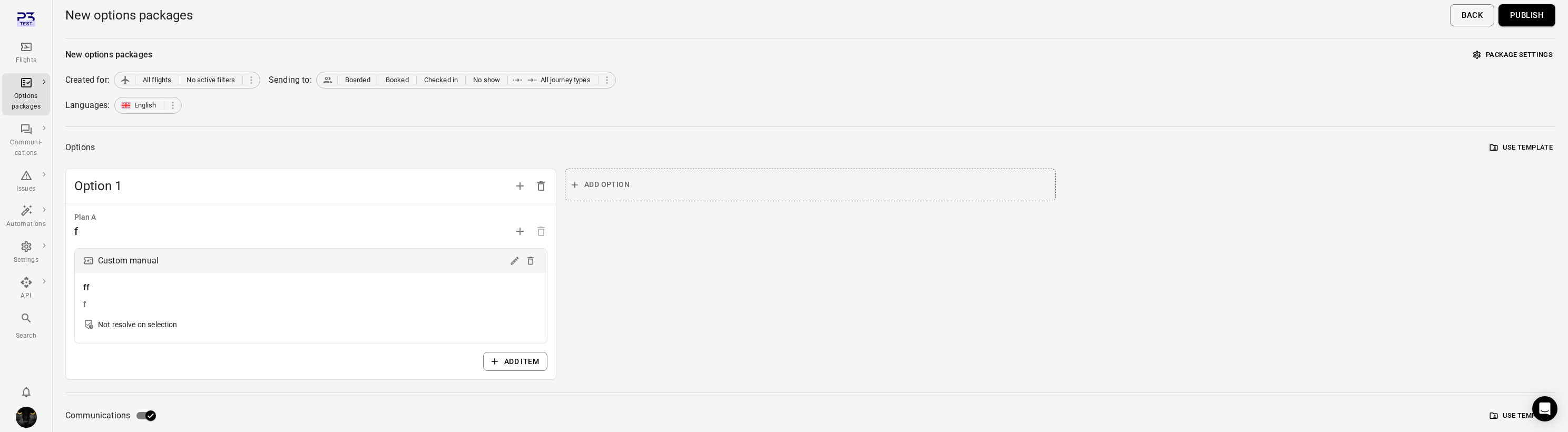
click at [897, 14] on button "Publish" at bounding box center [1527, 15] width 57 height 22
